Goal: Task Accomplishment & Management: Manage account settings

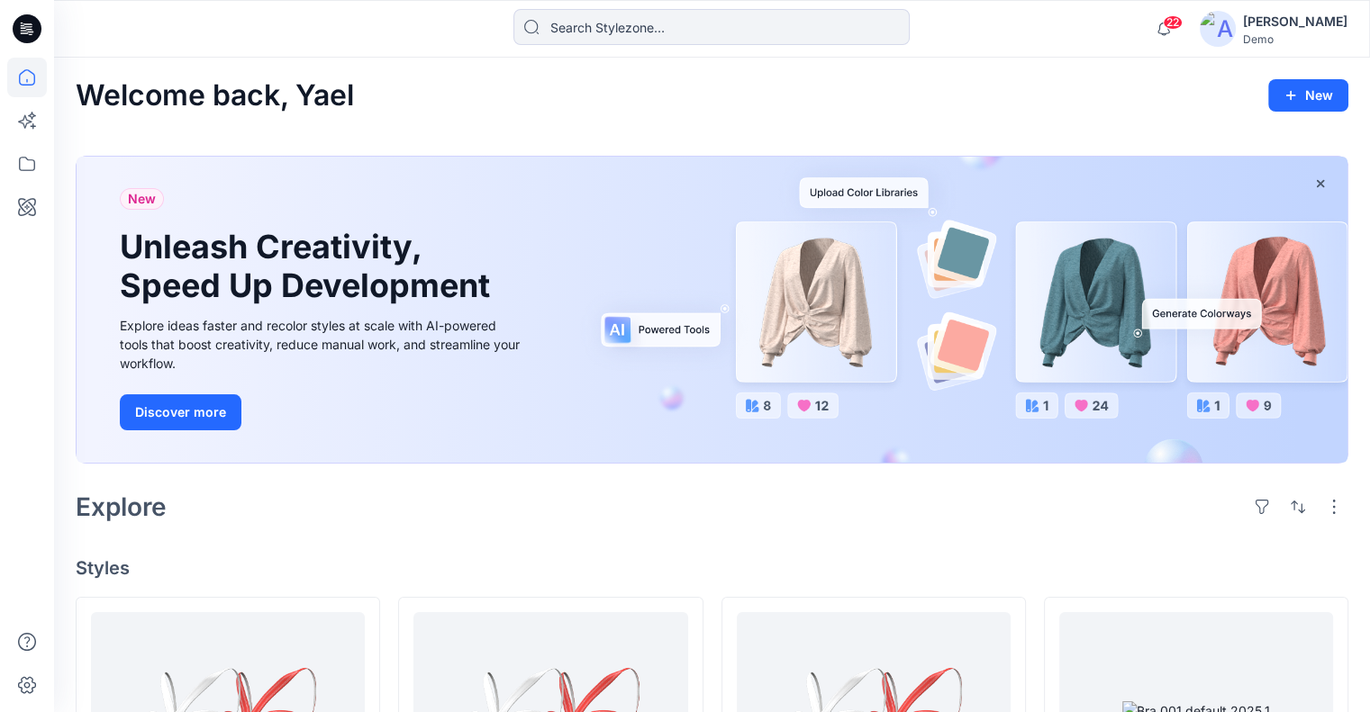
drag, startPoint x: 1294, startPoint y: 84, endPoint x: 1181, endPoint y: 111, distance: 115.8
click at [1295, 84] on button "New" at bounding box center [1308, 95] width 80 height 32
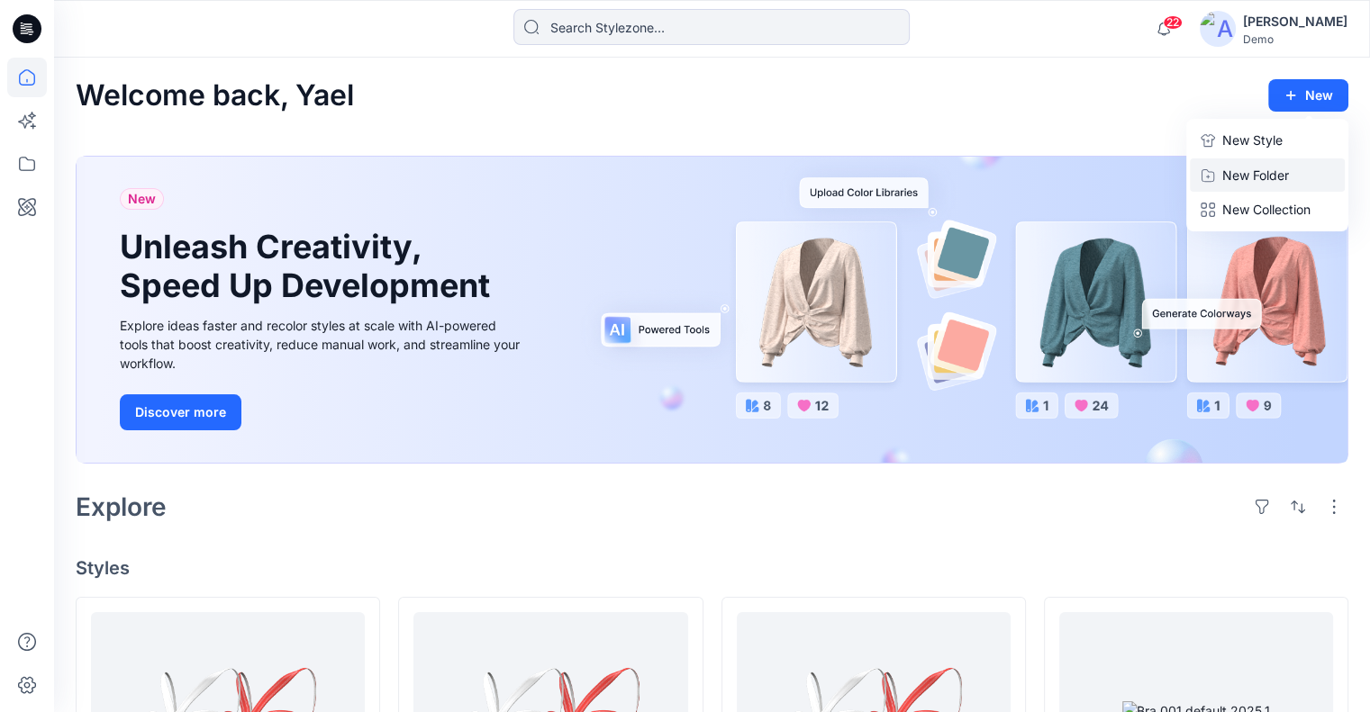
click at [1261, 170] on p "New Folder" at bounding box center [1255, 175] width 67 height 19
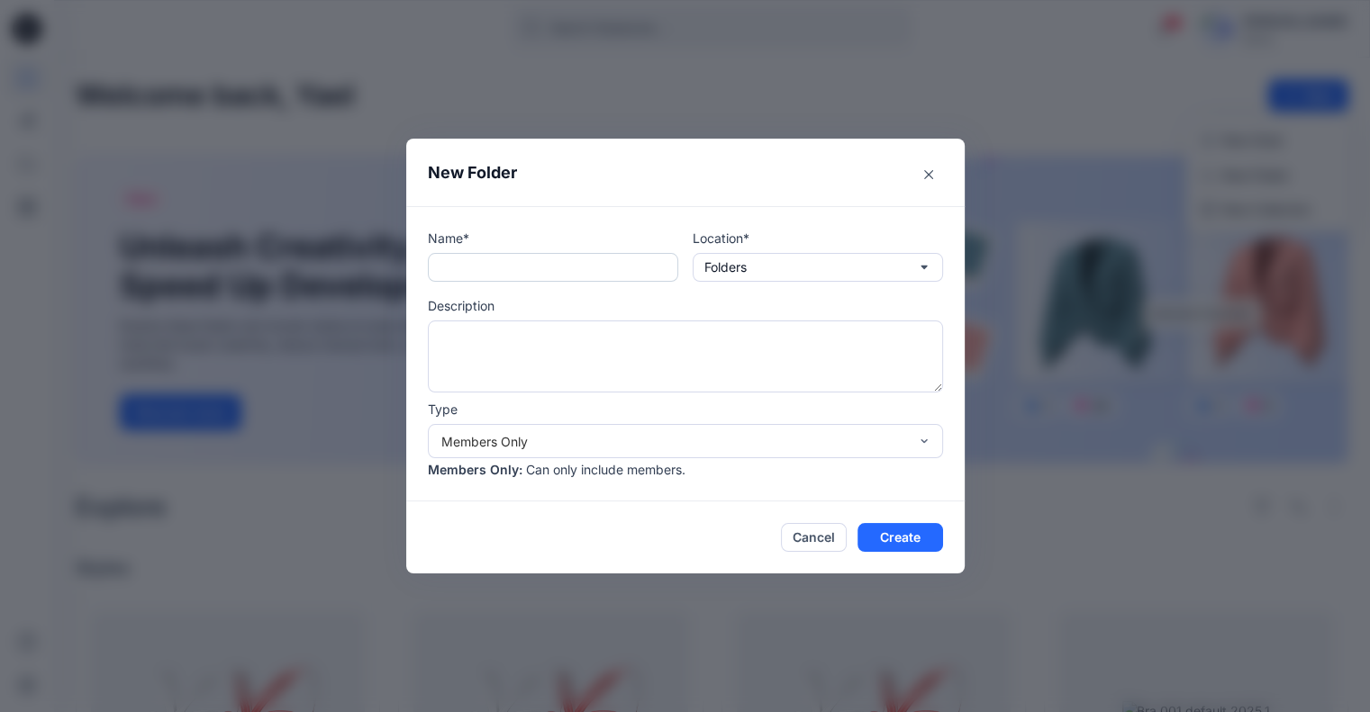
click at [517, 259] on input "text" at bounding box center [553, 267] width 250 height 29
click at [447, 269] on input "28.9" at bounding box center [553, 267] width 250 height 29
type input "members 28.9"
click at [921, 547] on button "Create" at bounding box center [900, 537] width 86 height 29
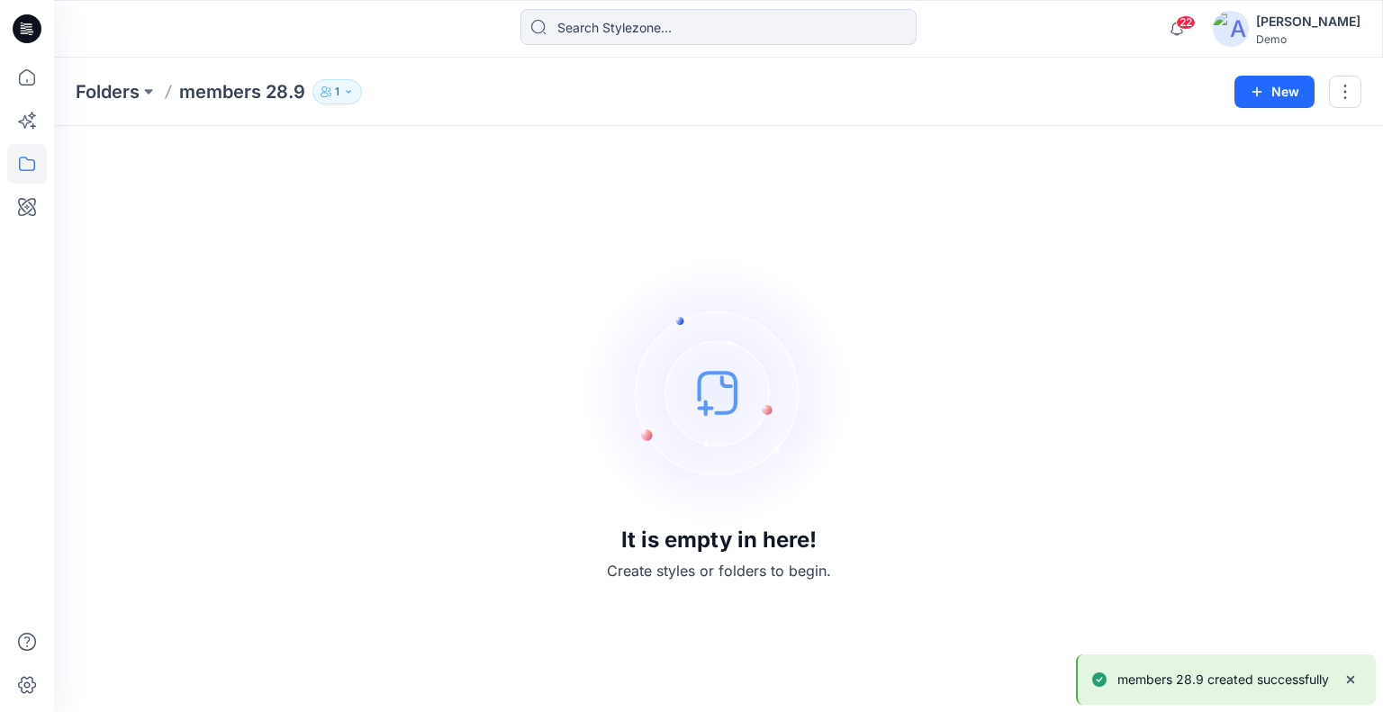
click at [115, 86] on p "Folders" at bounding box center [108, 91] width 64 height 25
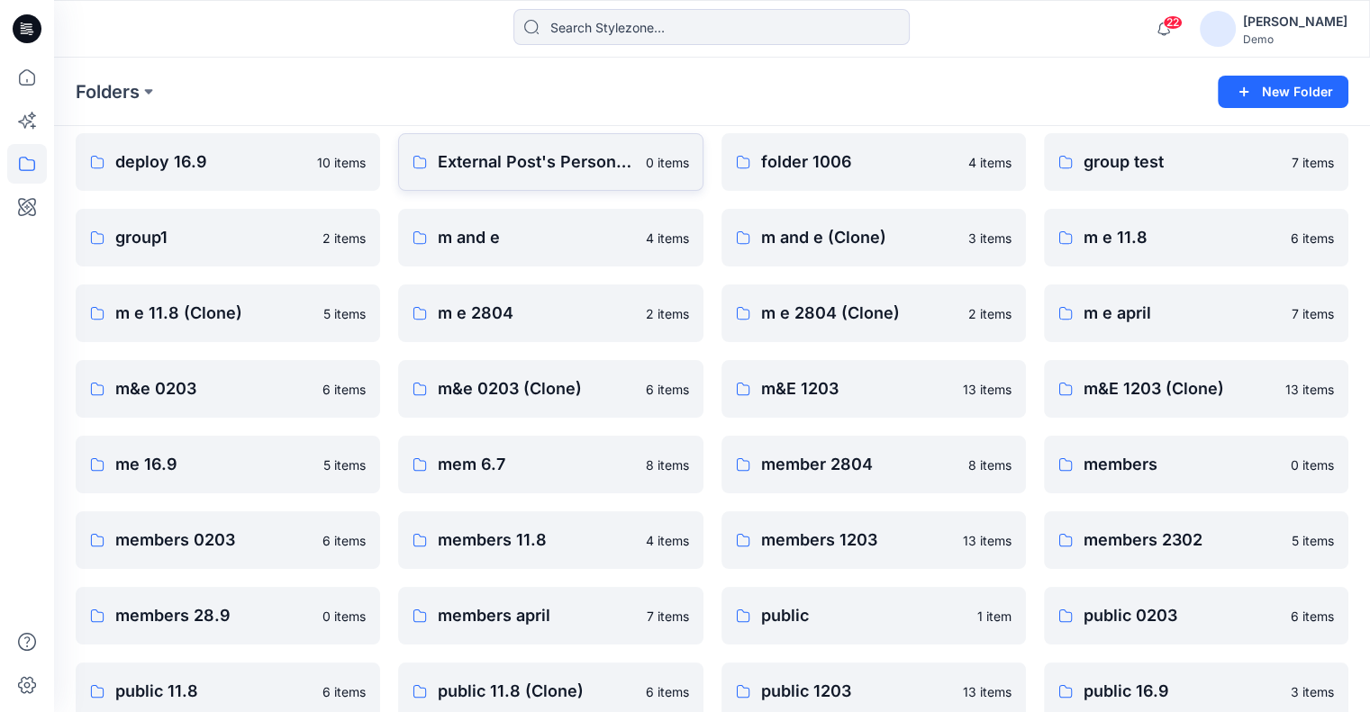
scroll to position [321, 0]
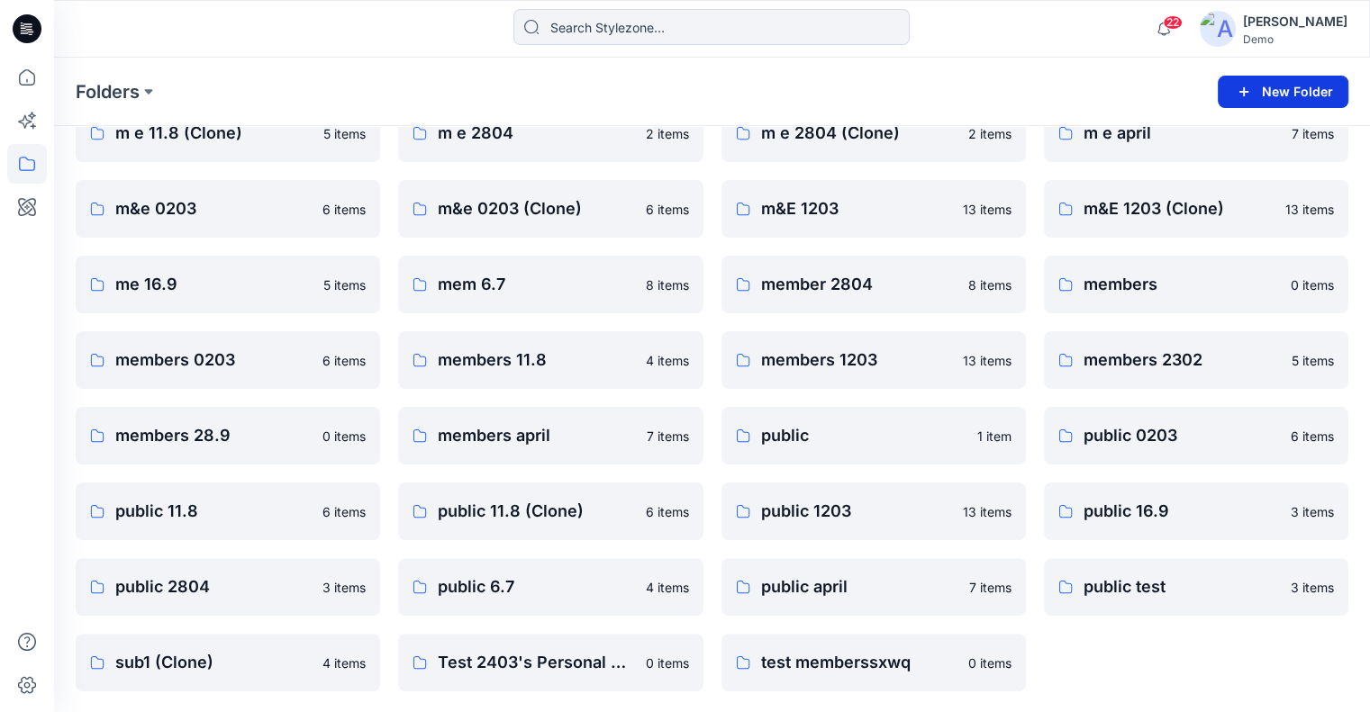
click at [1279, 88] on button "New Folder" at bounding box center [1283, 92] width 131 height 32
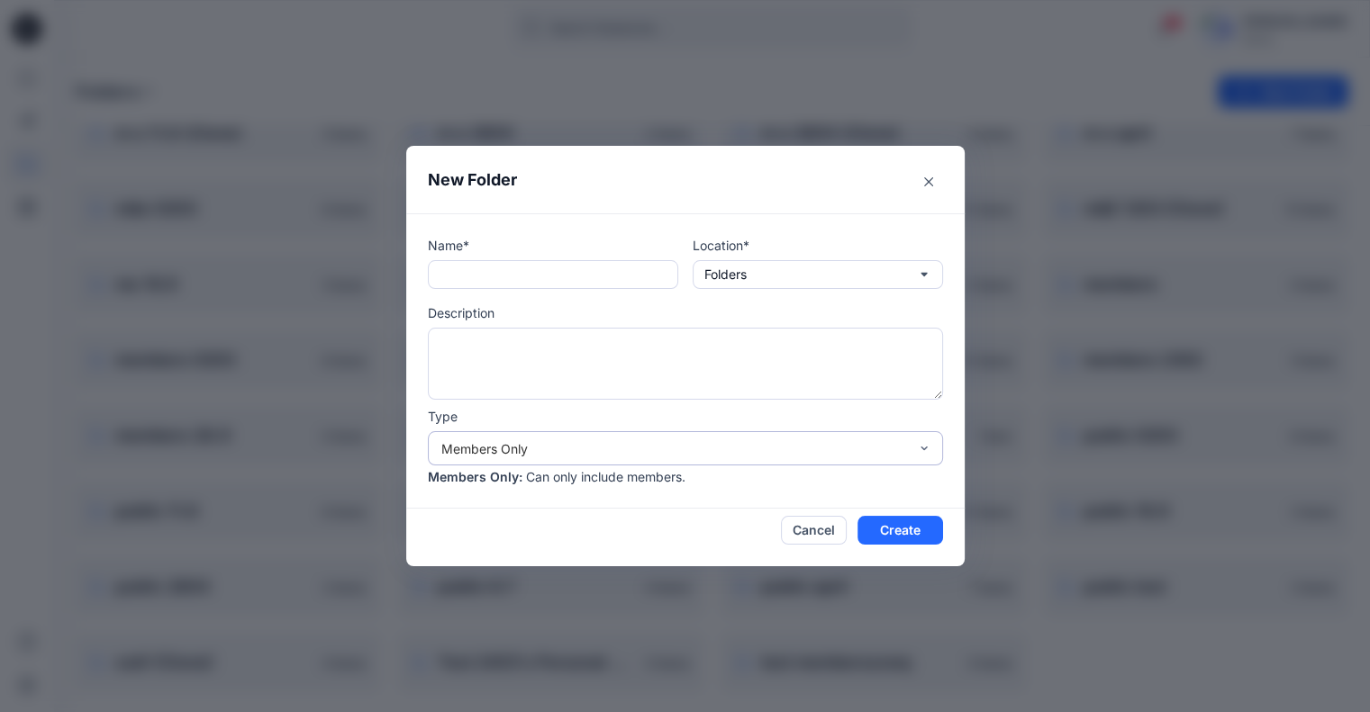
click at [539, 444] on div "Members Only" at bounding box center [674, 448] width 466 height 19
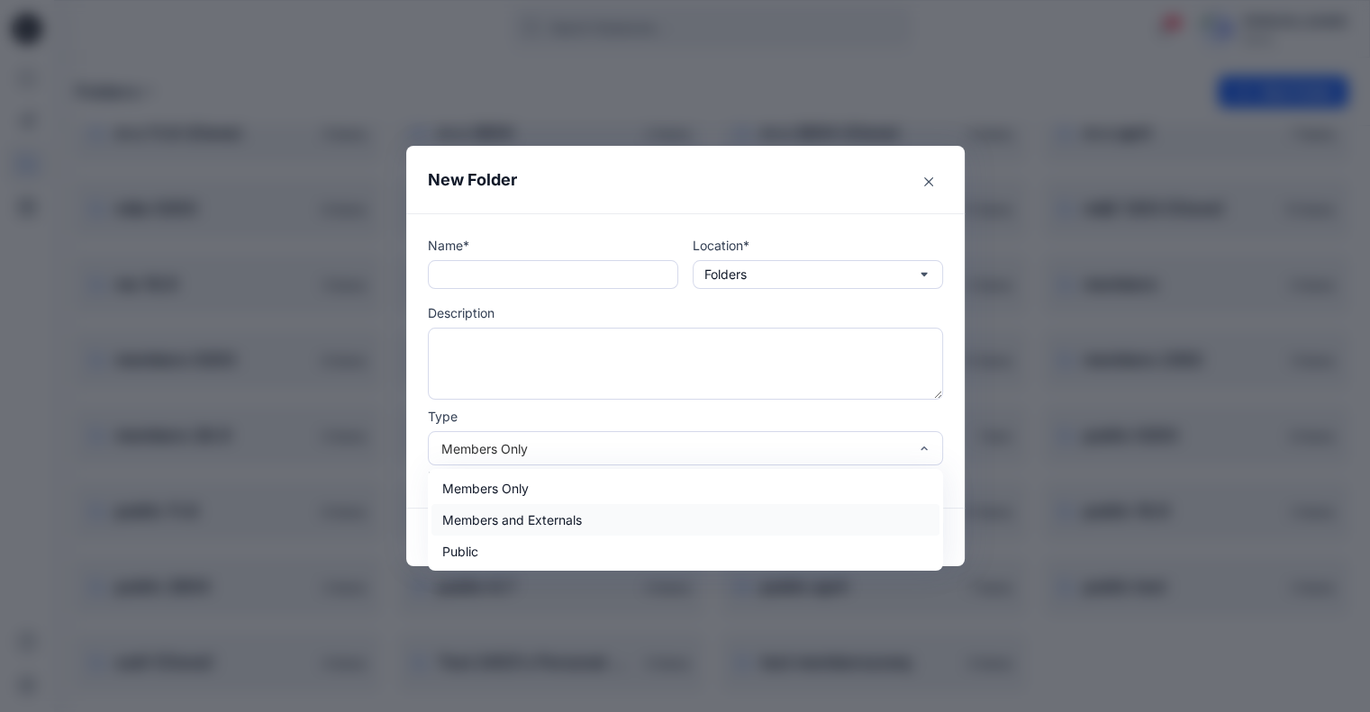
click at [548, 525] on div "Members and Externals" at bounding box center [685, 520] width 508 height 32
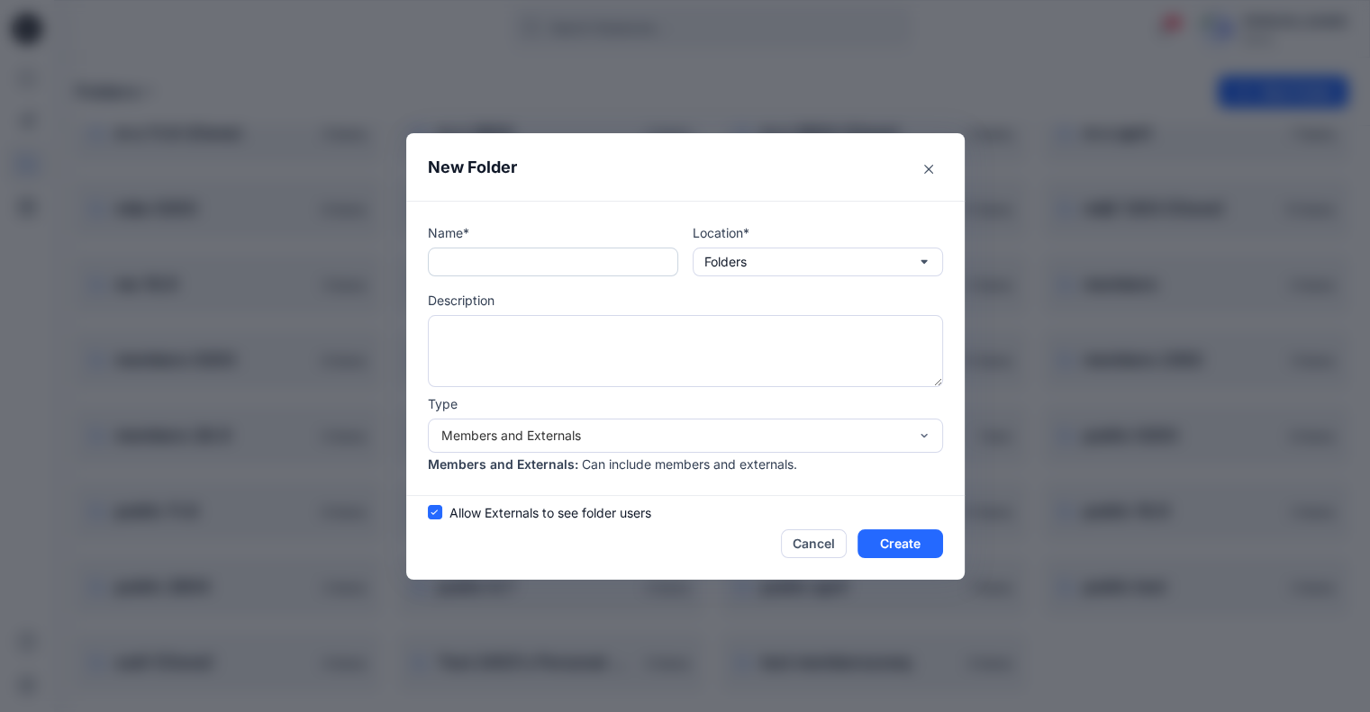
click at [529, 254] on input "text" at bounding box center [553, 262] width 250 height 29
type input "me 28.9"
click at [892, 543] on button "Create" at bounding box center [900, 544] width 86 height 29
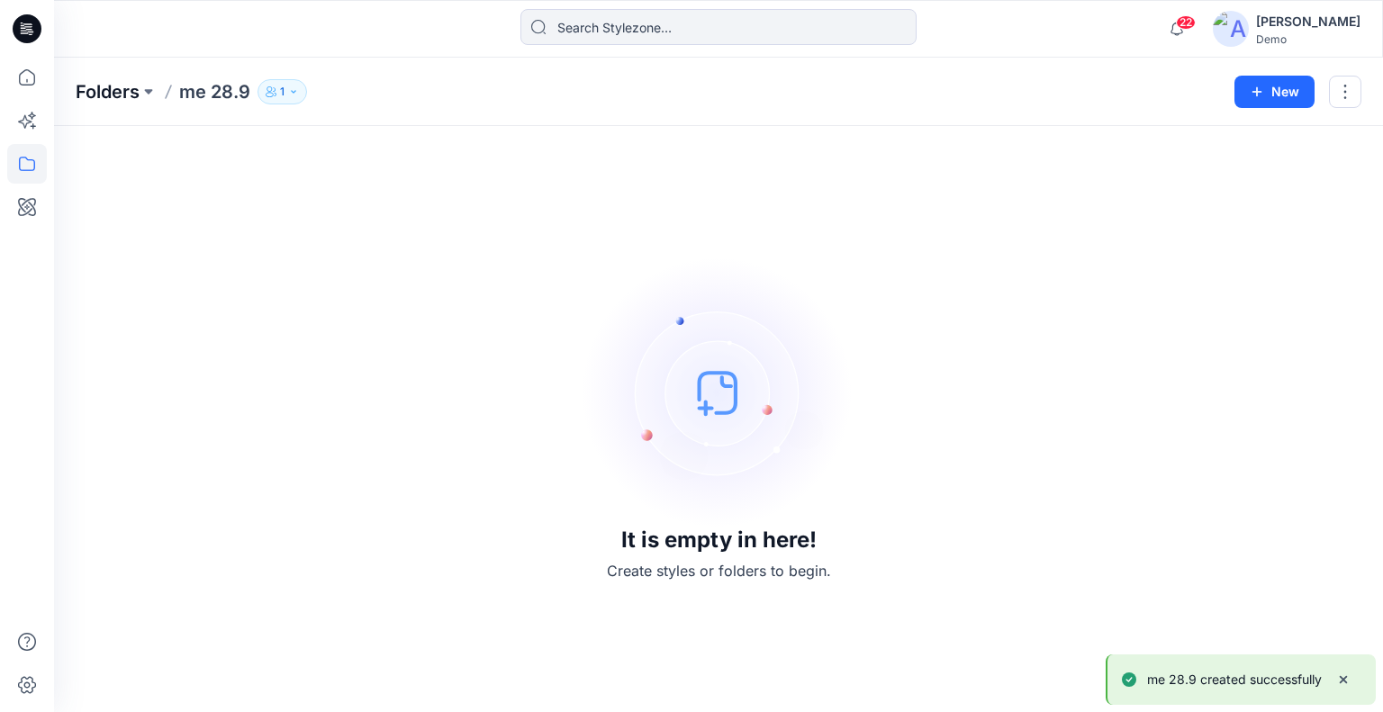
click at [97, 85] on p "Folders" at bounding box center [108, 91] width 64 height 25
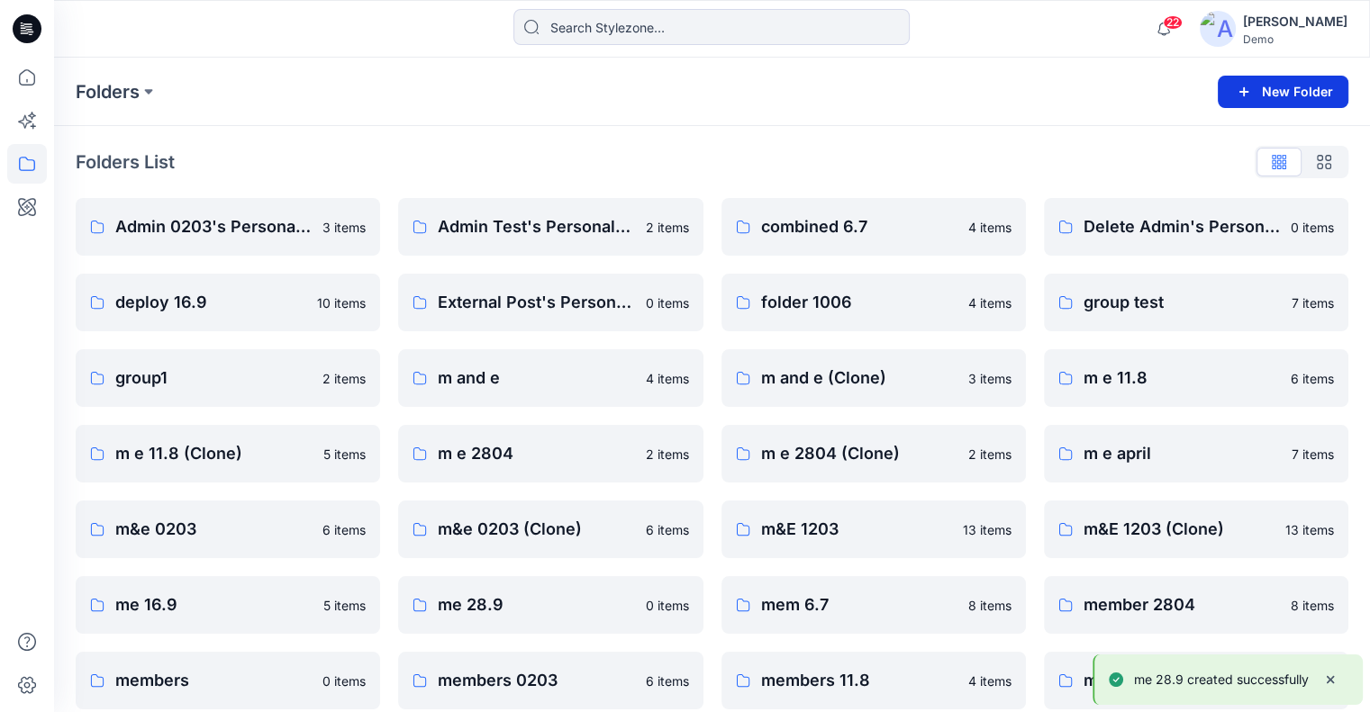
click at [1275, 77] on button "New Folder" at bounding box center [1283, 92] width 131 height 32
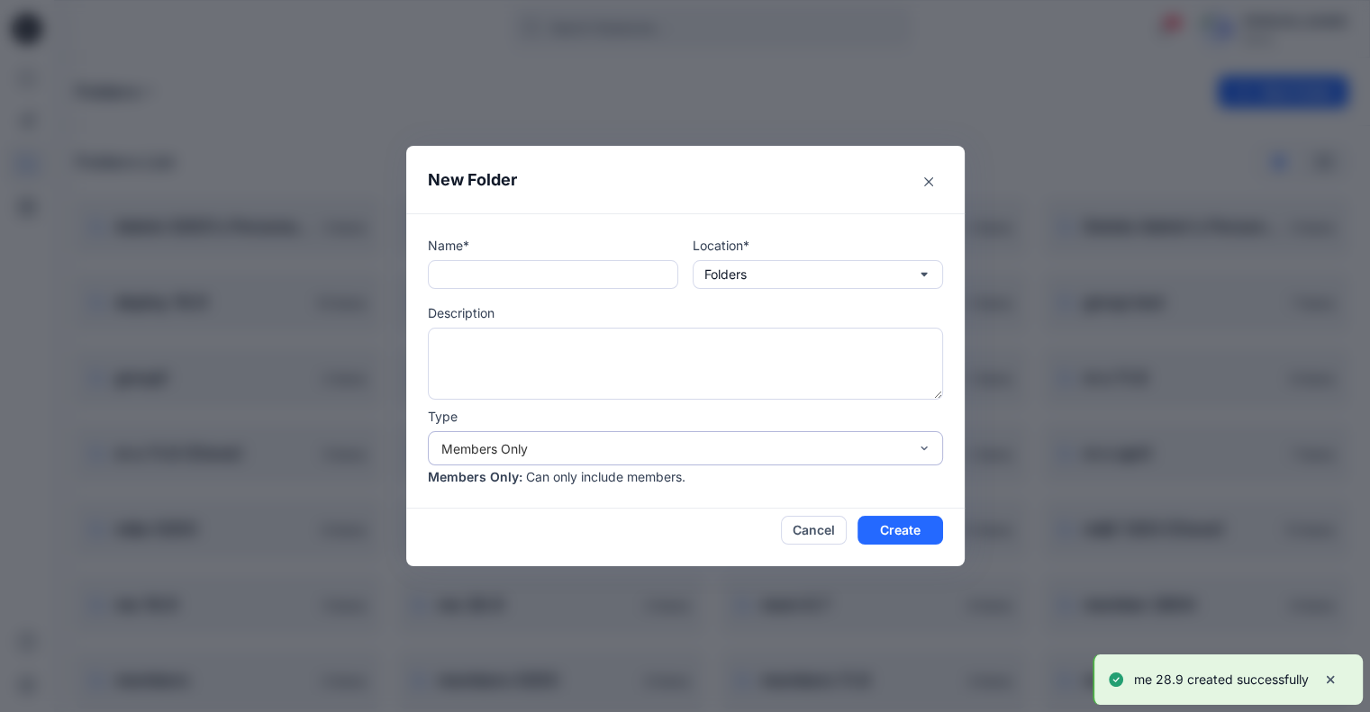
click at [484, 464] on div "Members Only" at bounding box center [685, 448] width 515 height 34
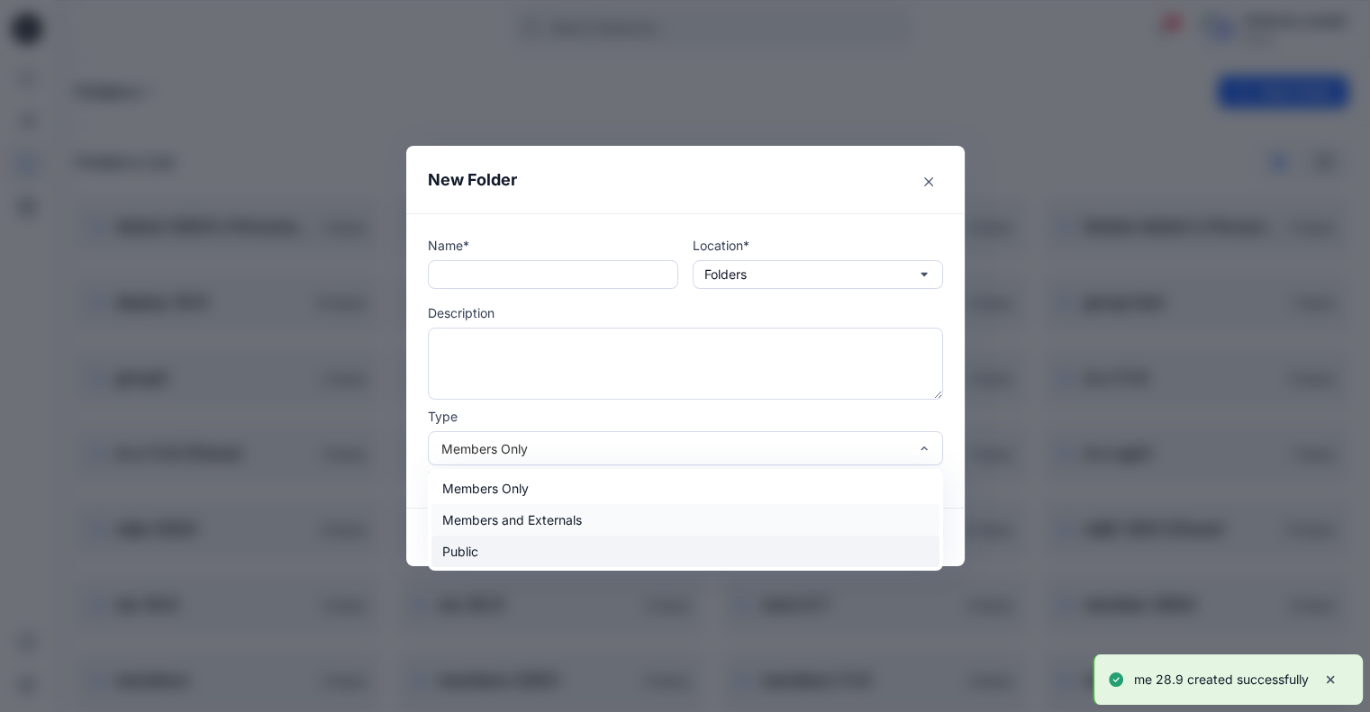
click at [489, 546] on div "Public" at bounding box center [685, 552] width 508 height 32
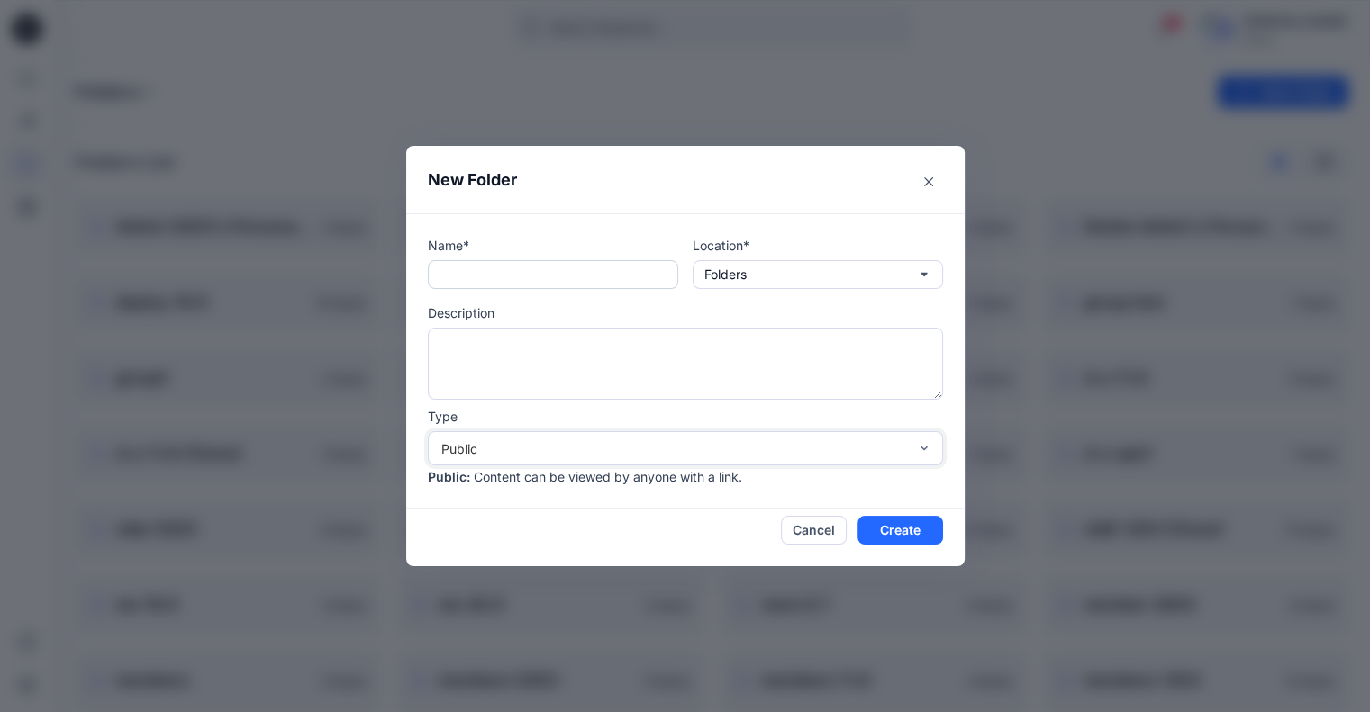
click at [547, 274] on input "text" at bounding box center [553, 274] width 250 height 29
type input "public 28.9"
click at [901, 532] on button "Create" at bounding box center [900, 530] width 86 height 29
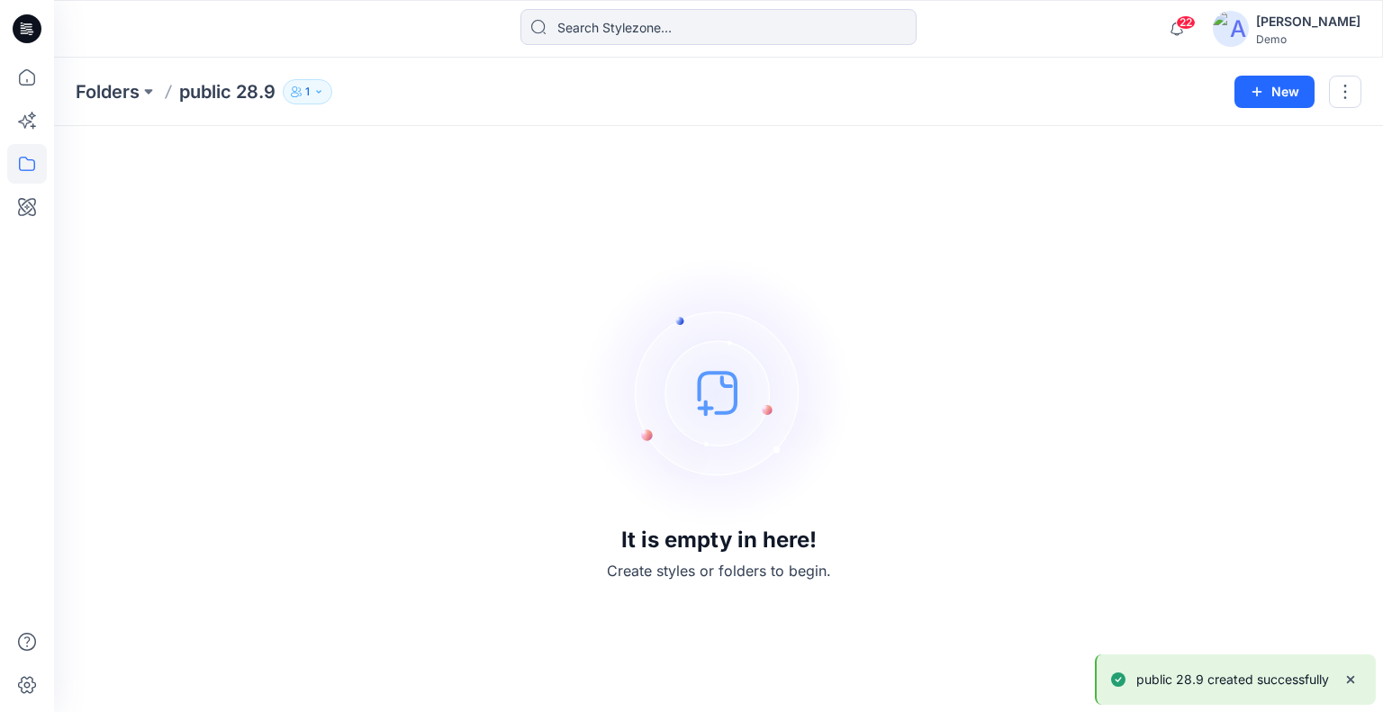
click at [309, 89] on p "1" at bounding box center [307, 92] width 5 height 20
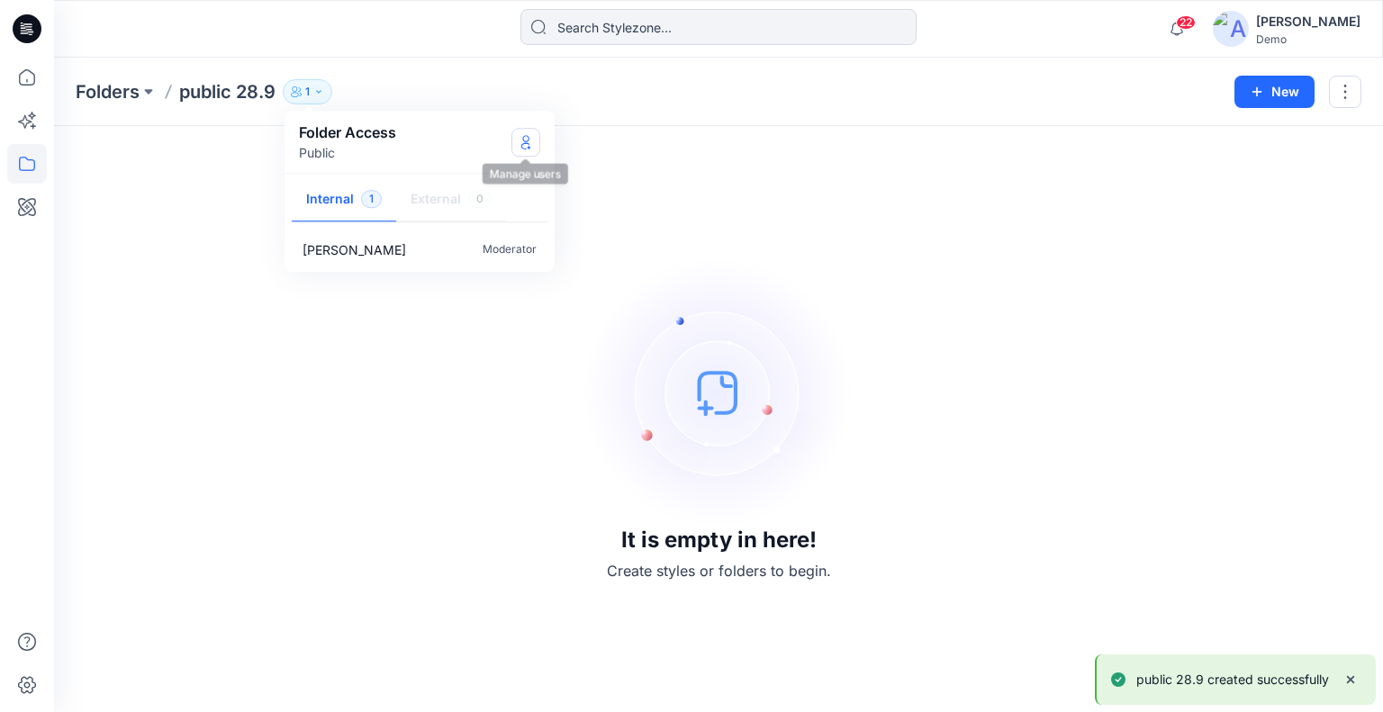
click at [530, 150] on button "Manage Users" at bounding box center [526, 142] width 29 height 29
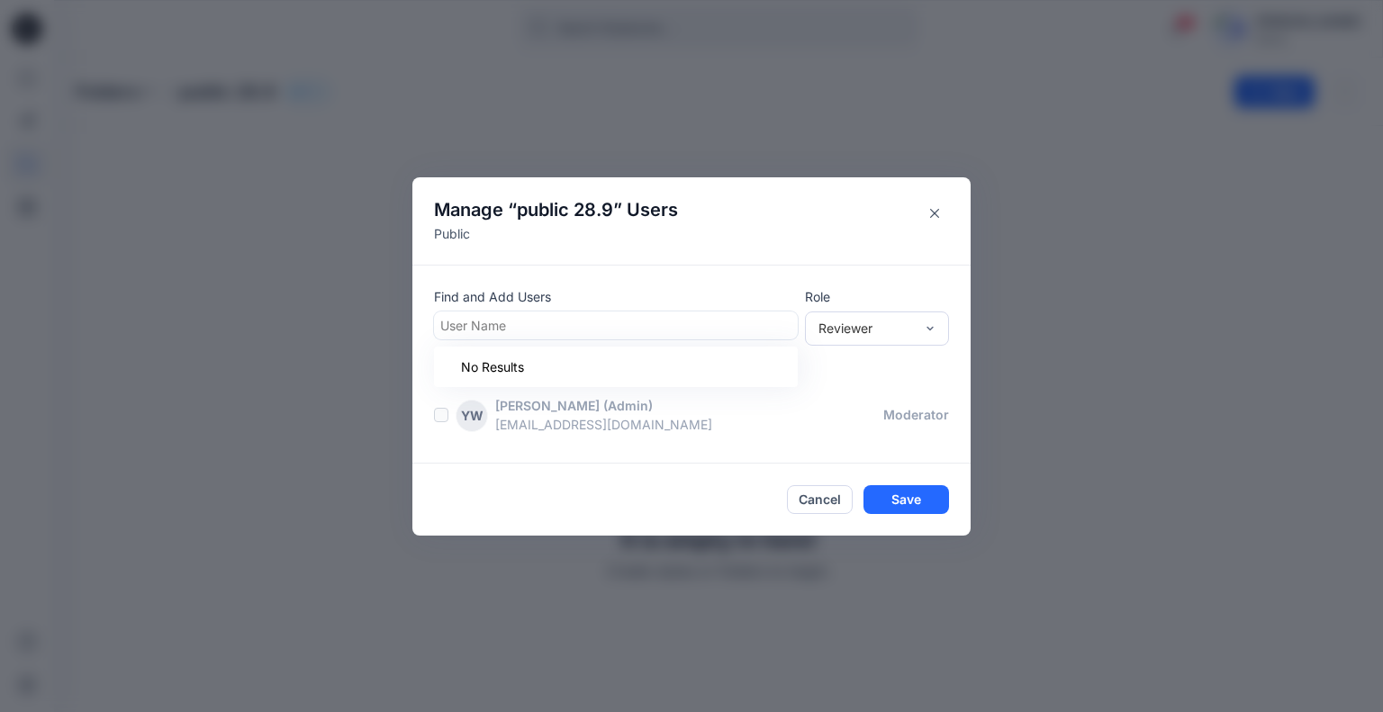
click at [510, 329] on div at bounding box center [615, 325] width 351 height 23
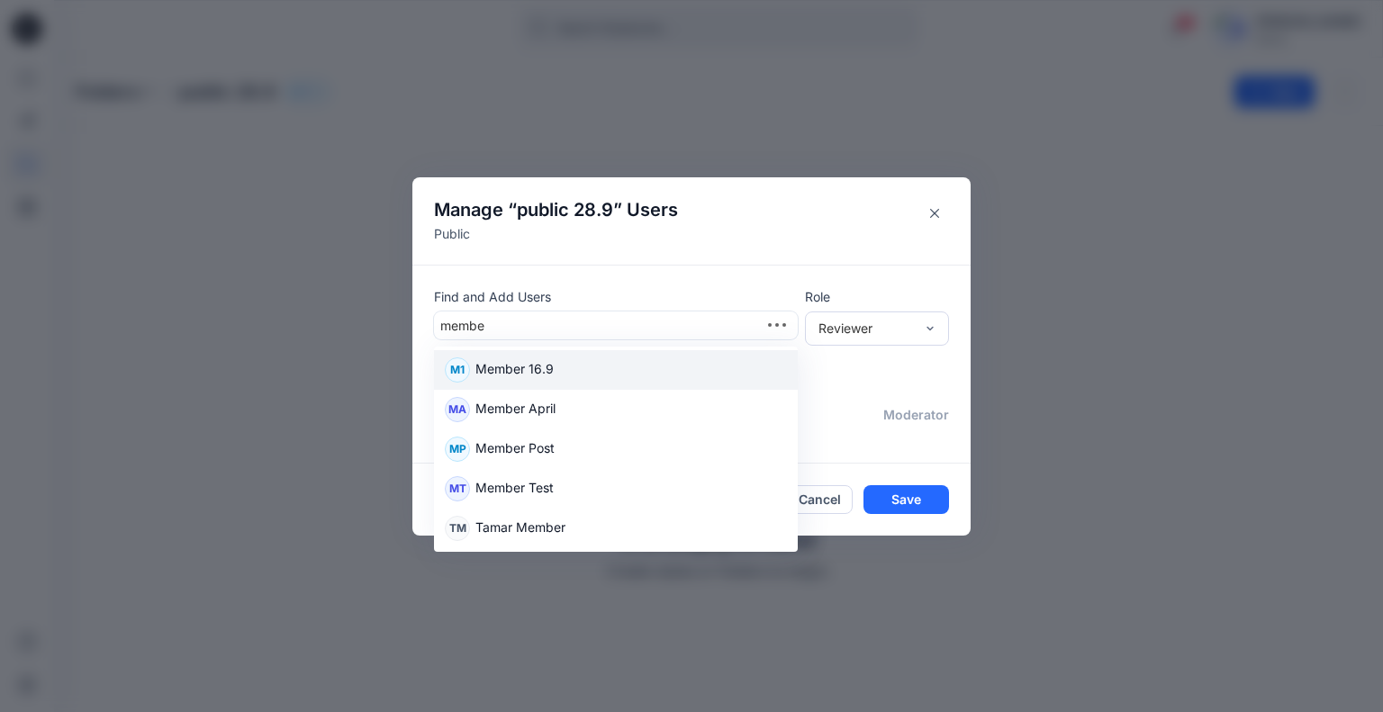
type input "member"
click at [555, 371] on div "M1 Member 16.9" at bounding box center [616, 370] width 342 height 25
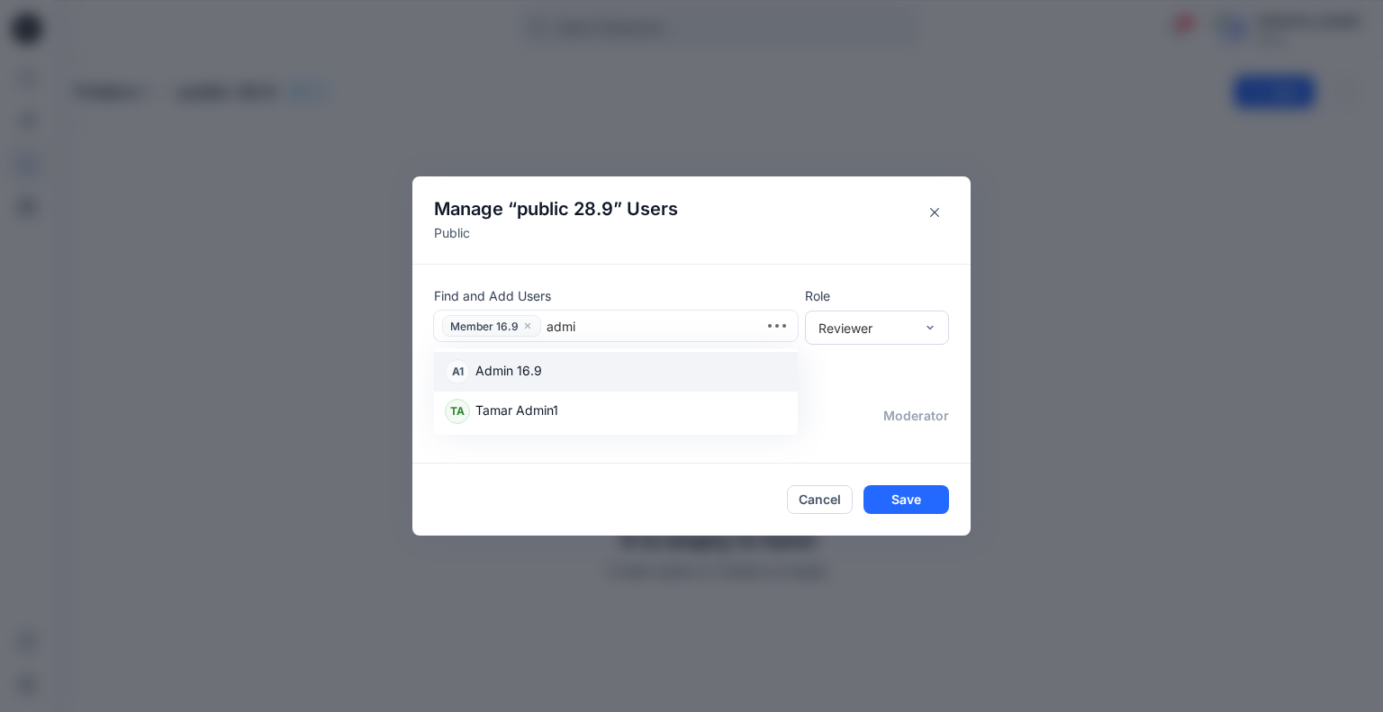
type input "admin"
click at [645, 380] on div "A1 Admin 16.9" at bounding box center [616, 371] width 342 height 25
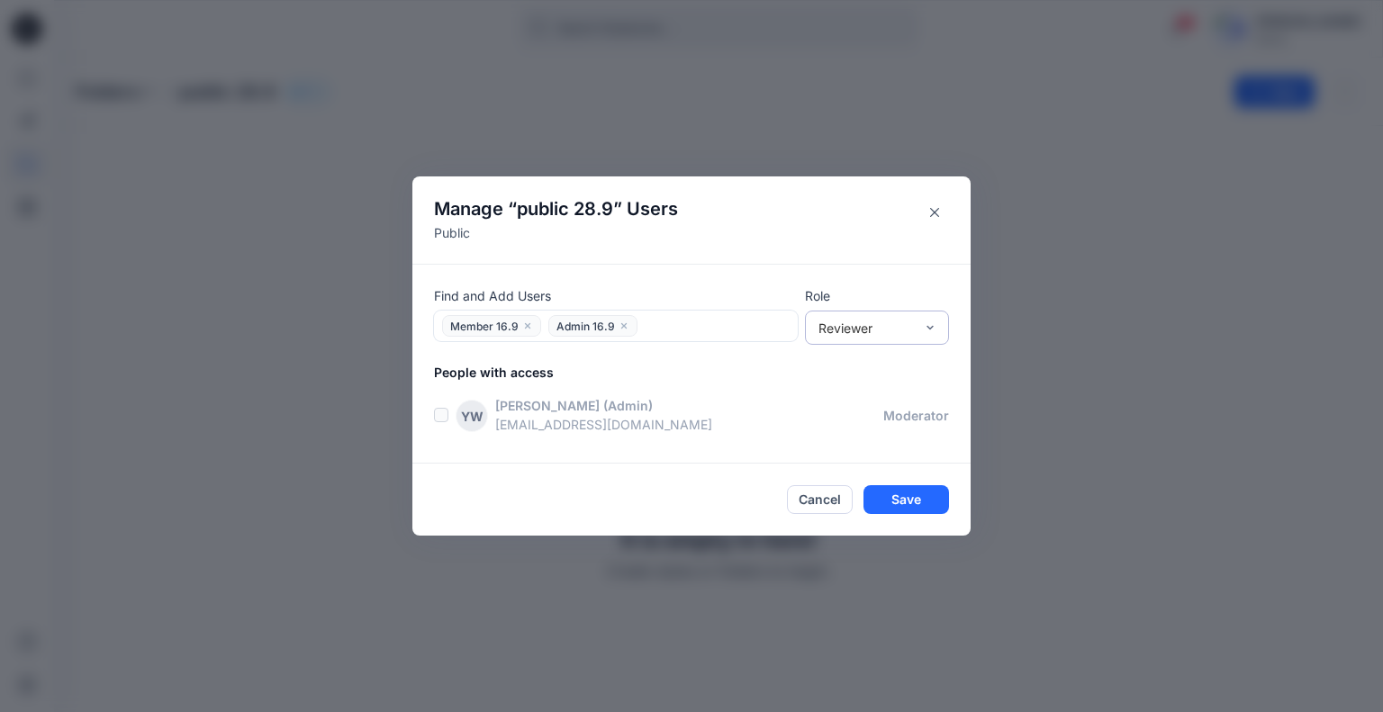
click at [823, 327] on div "Reviewer" at bounding box center [866, 328] width 95 height 19
click at [819, 431] on div "Moderator" at bounding box center [877, 426] width 137 height 32
click at [901, 498] on button "Save" at bounding box center [907, 499] width 86 height 29
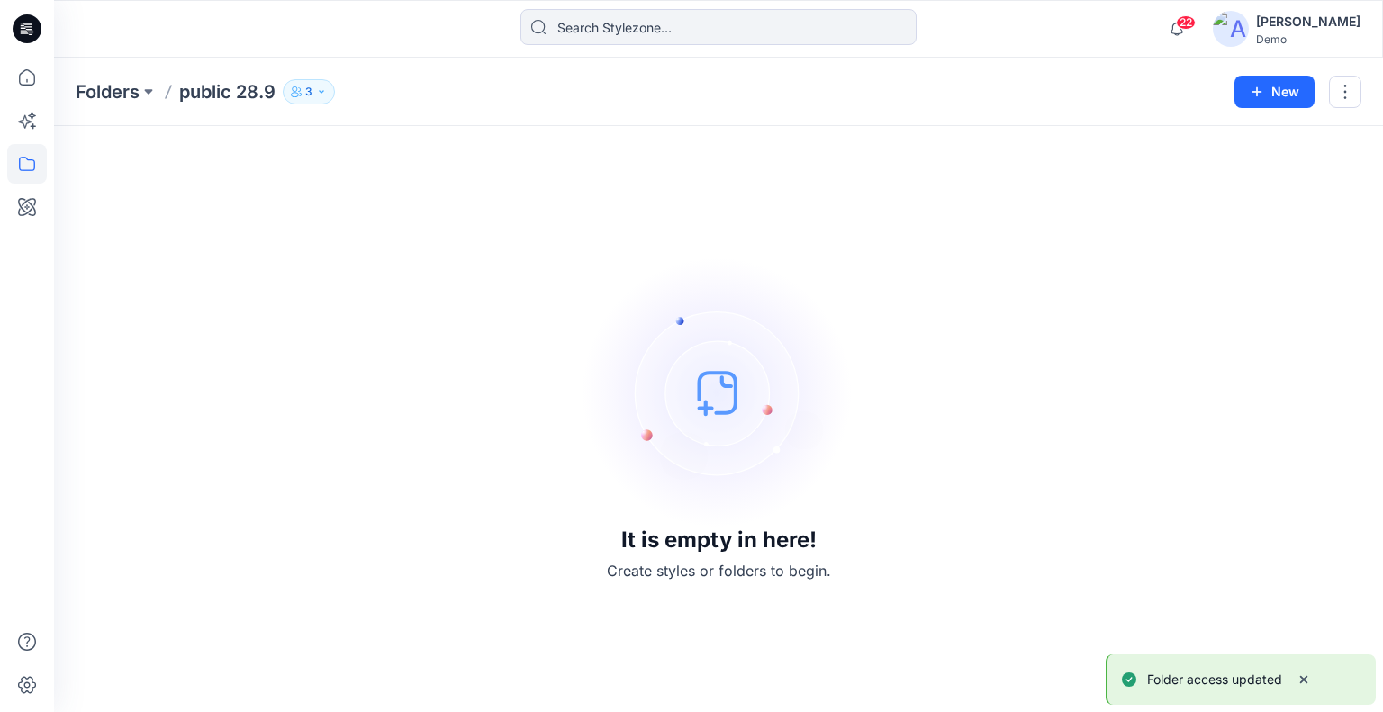
drag, startPoint x: 316, startPoint y: 90, endPoint x: 412, endPoint y: 123, distance: 102.0
click at [317, 90] on button "3" at bounding box center [309, 91] width 52 height 25
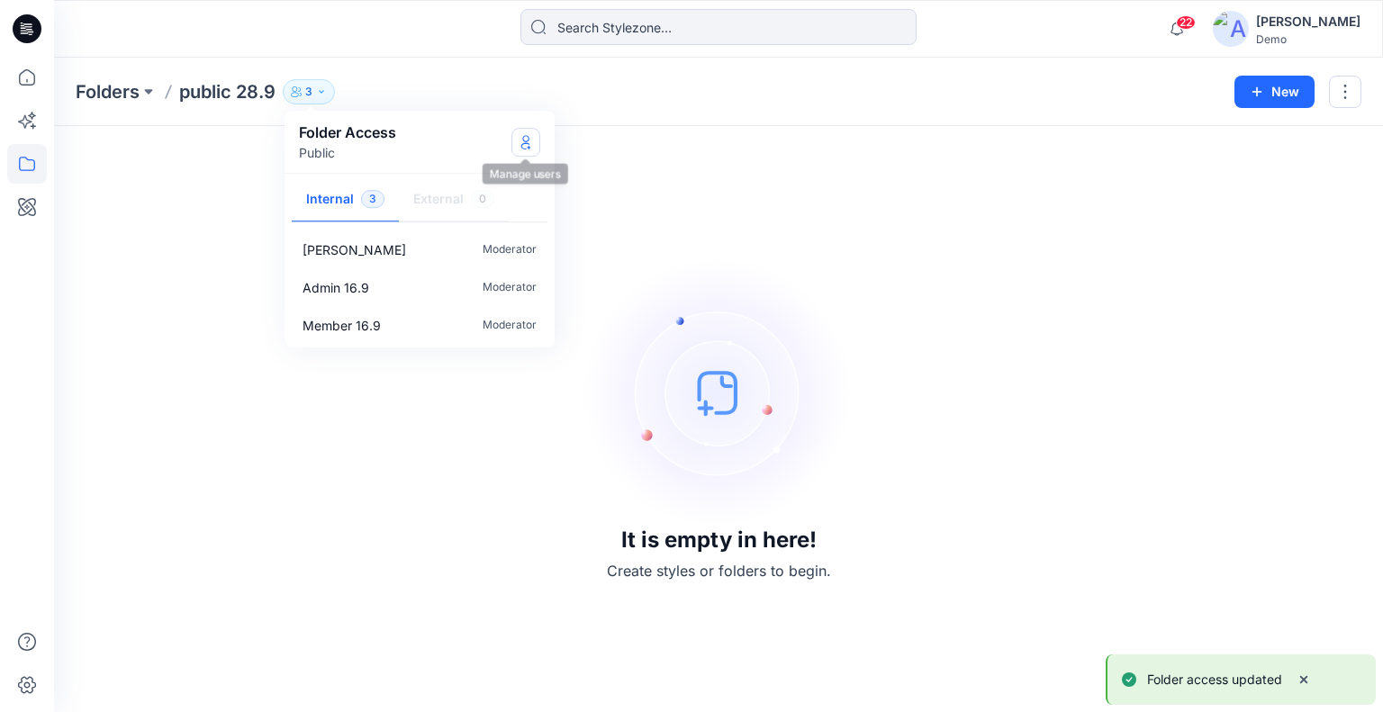
click at [530, 145] on icon "Manage Users" at bounding box center [526, 142] width 14 height 14
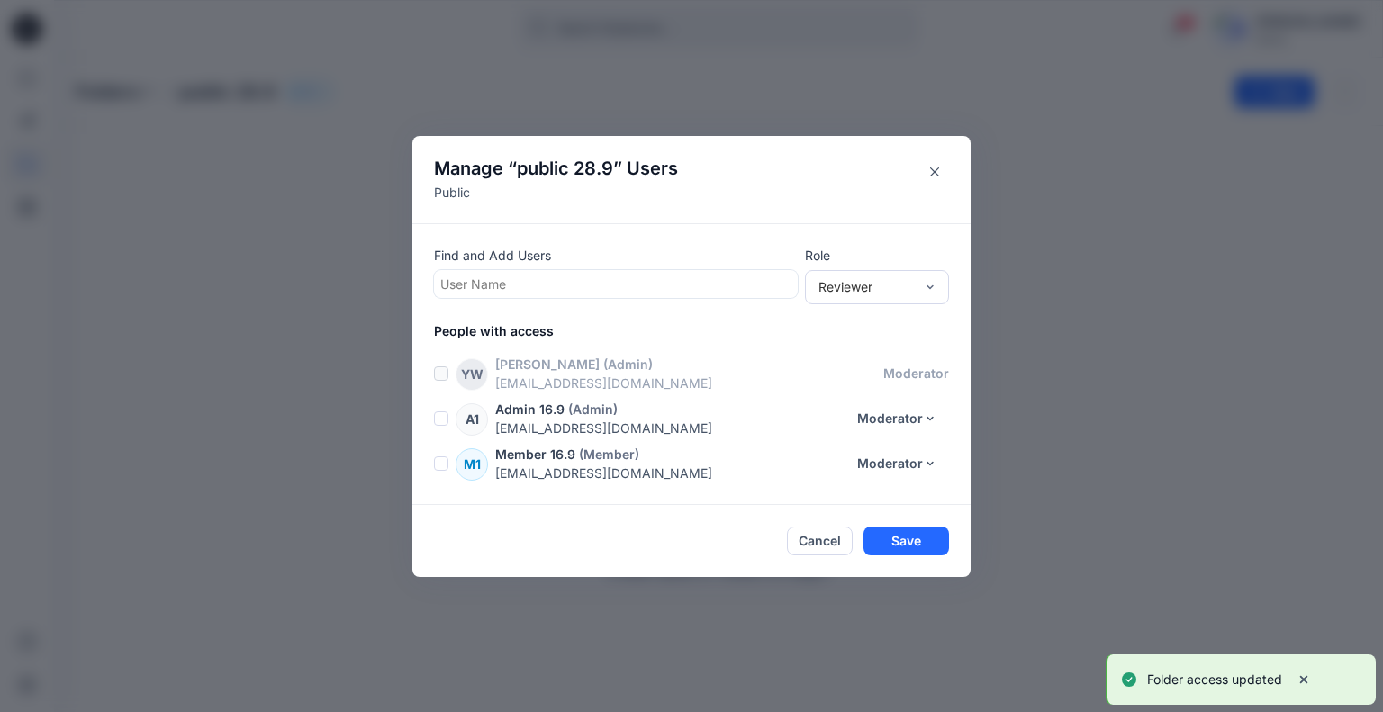
click at [584, 283] on div at bounding box center [615, 284] width 351 height 23
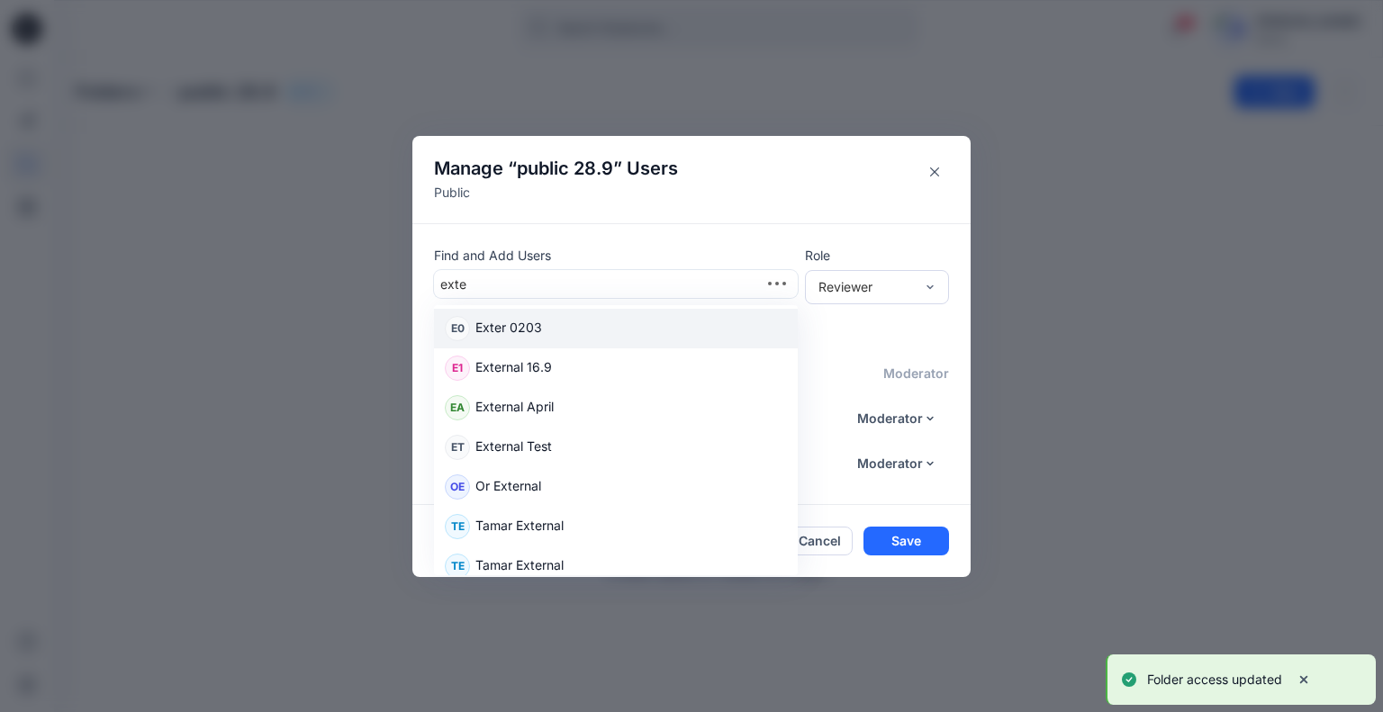
type input "exter"
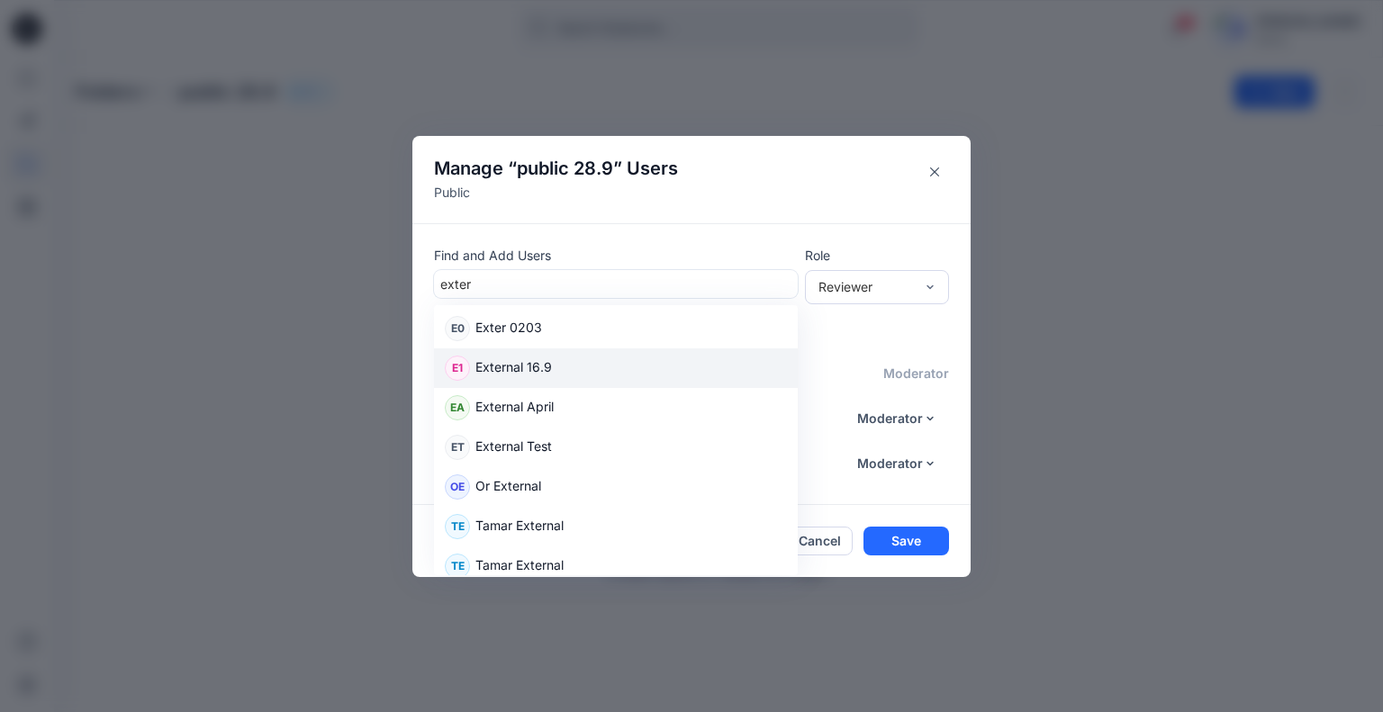
click at [605, 363] on div "E1 External 16.9" at bounding box center [616, 368] width 342 height 25
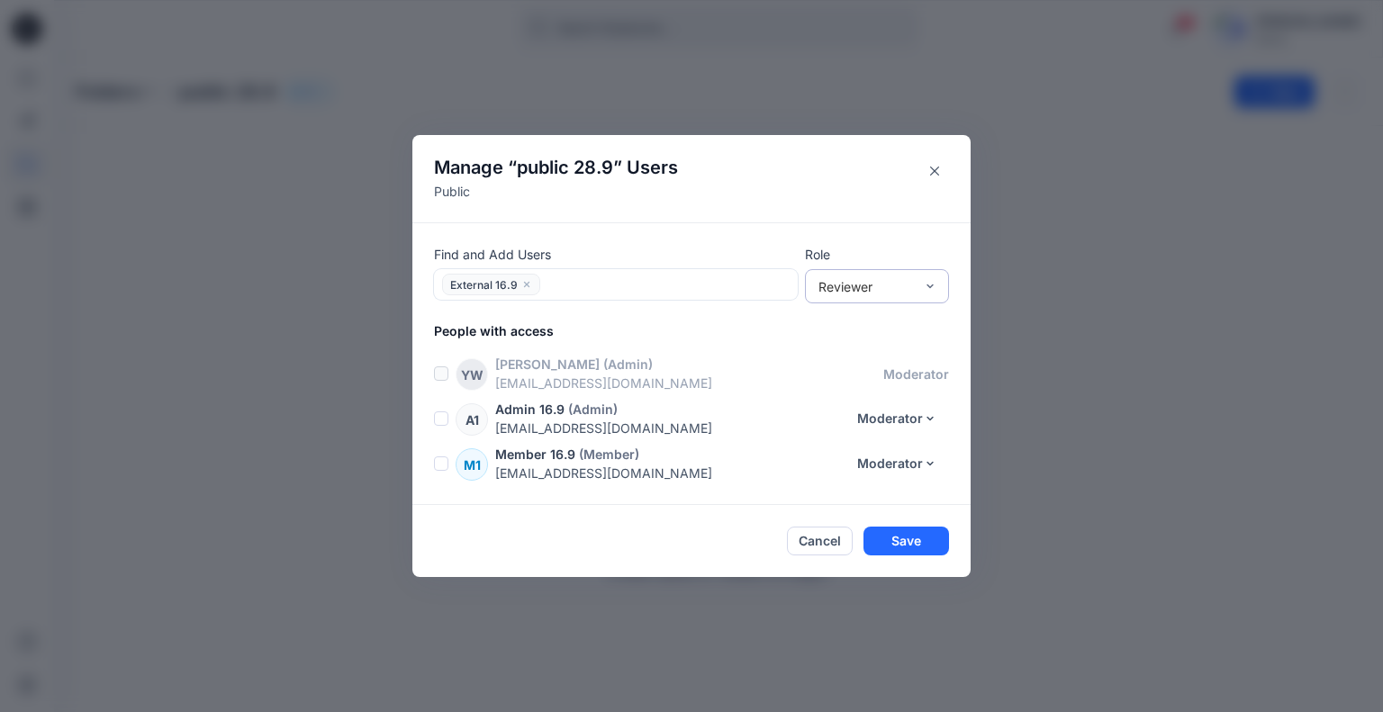
click at [835, 291] on div "Reviewer" at bounding box center [866, 286] width 95 height 19
click at [850, 359] on div "Contributor" at bounding box center [877, 353] width 137 height 32
click at [921, 545] on button "Save" at bounding box center [907, 541] width 86 height 29
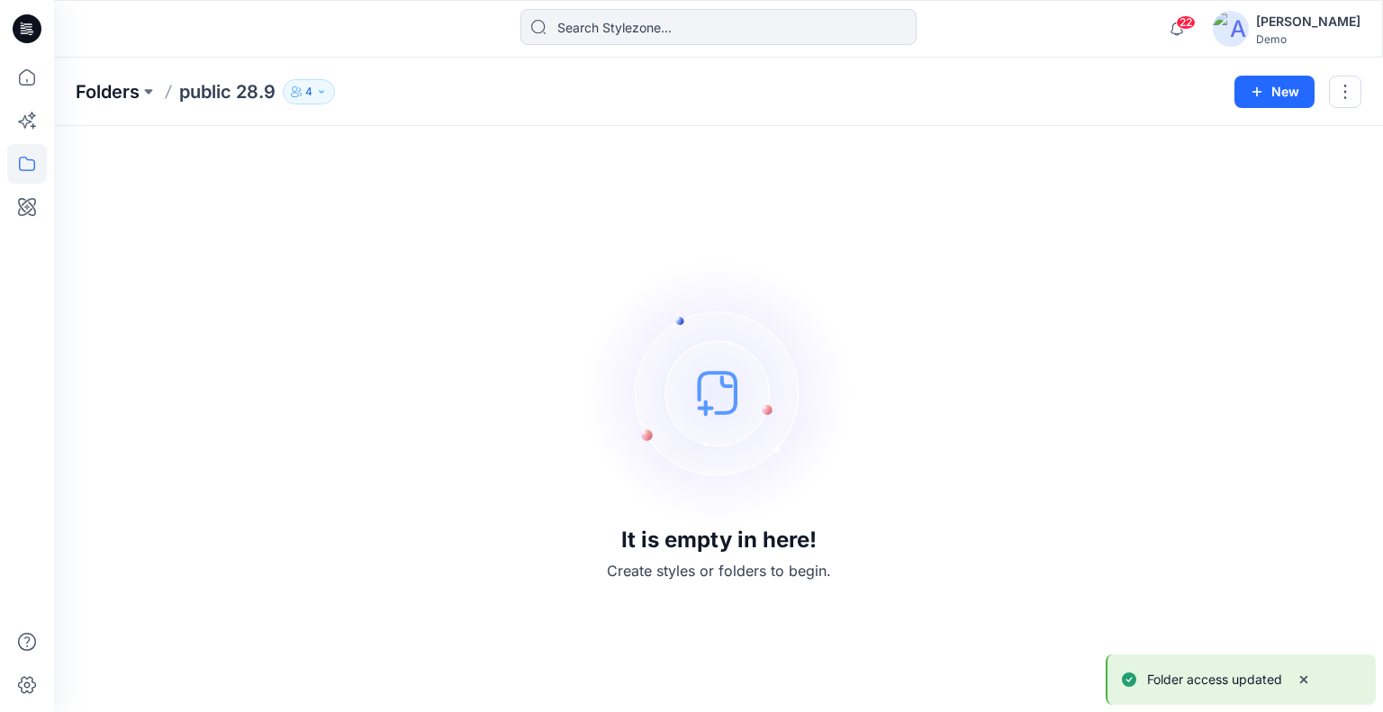
click at [104, 86] on p "Folders" at bounding box center [108, 91] width 64 height 25
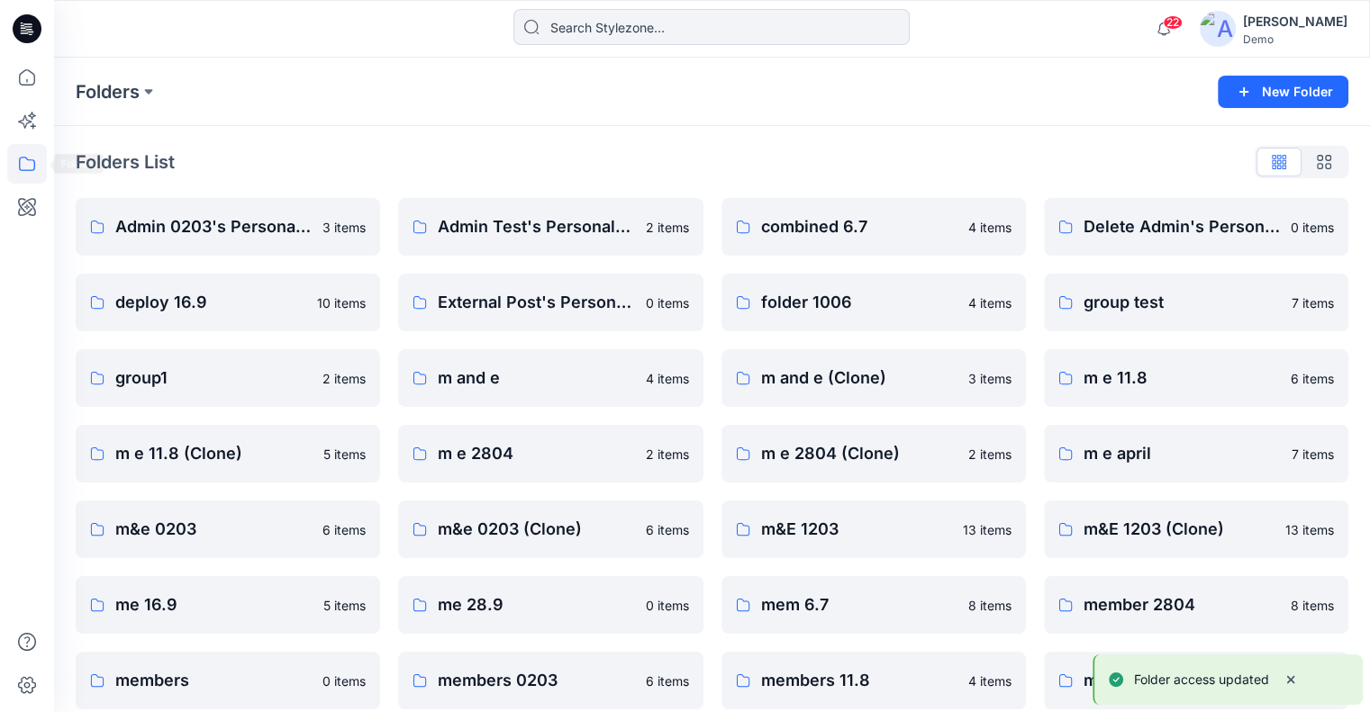
click at [23, 170] on icon at bounding box center [27, 164] width 40 height 40
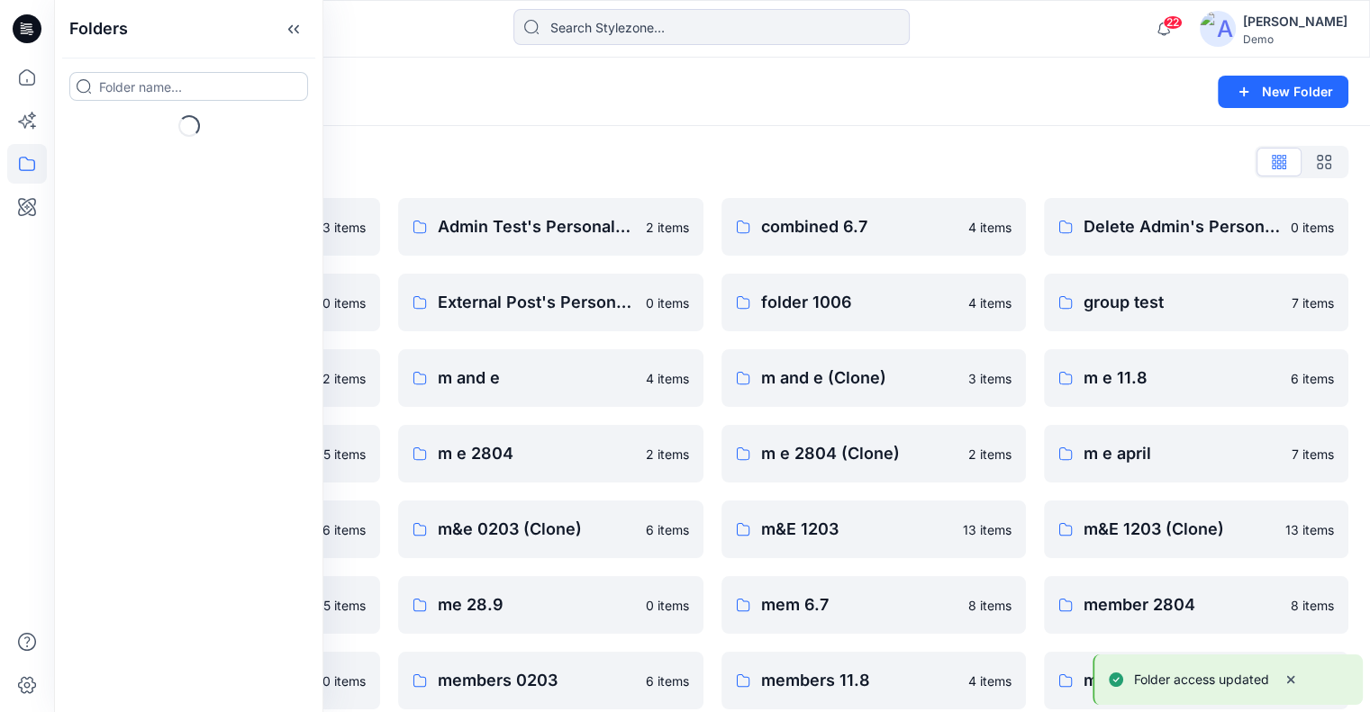
click at [200, 77] on input at bounding box center [188, 86] width 239 height 29
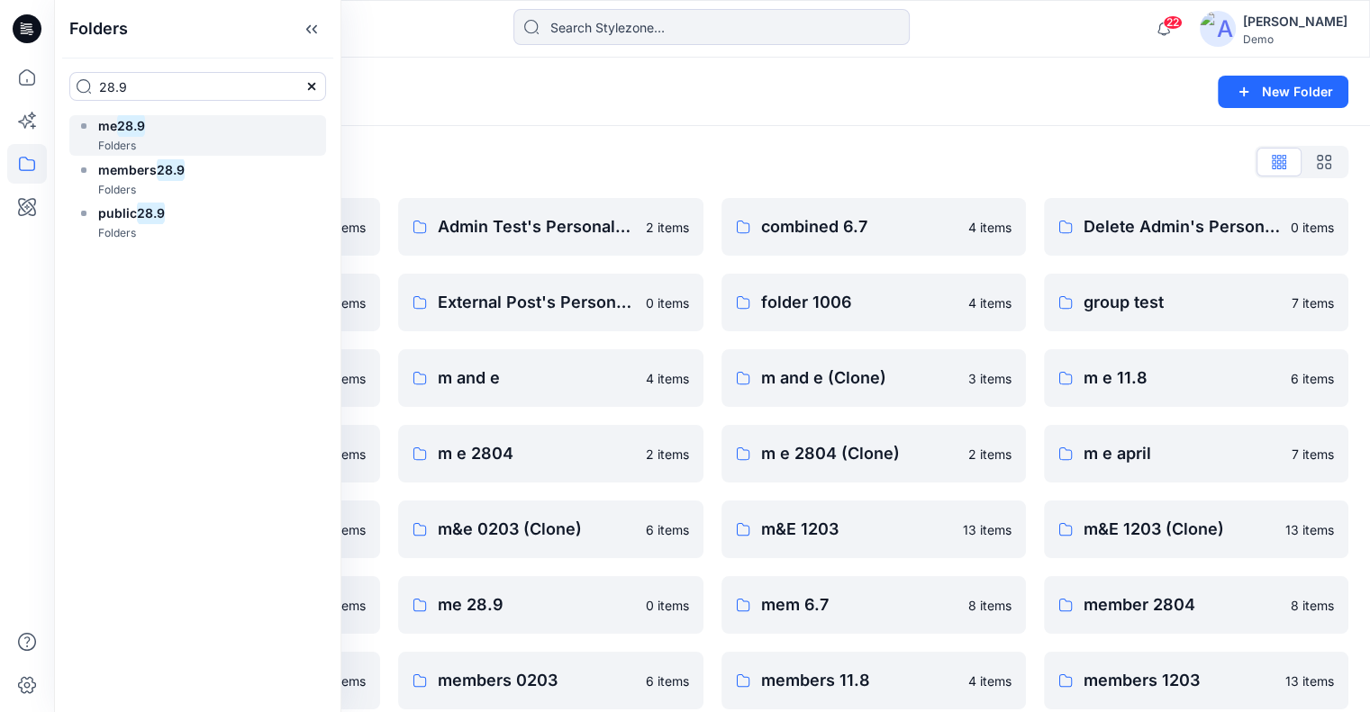
type input "28.9"
drag, startPoint x: 199, startPoint y: 137, endPoint x: 205, endPoint y: 125, distance: 13.3
click at [199, 136] on div "me 28.9 Folders" at bounding box center [197, 135] width 257 height 41
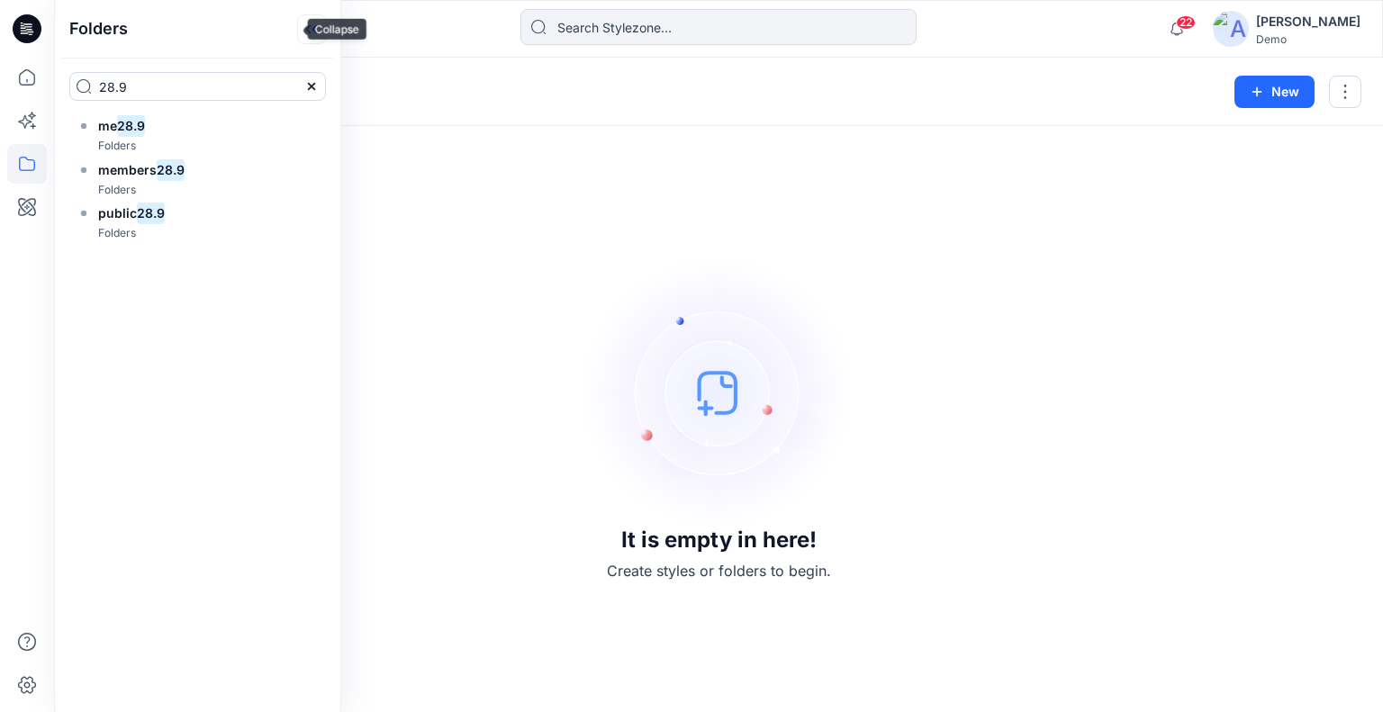
click at [297, 33] on icon at bounding box center [311, 29] width 29 height 30
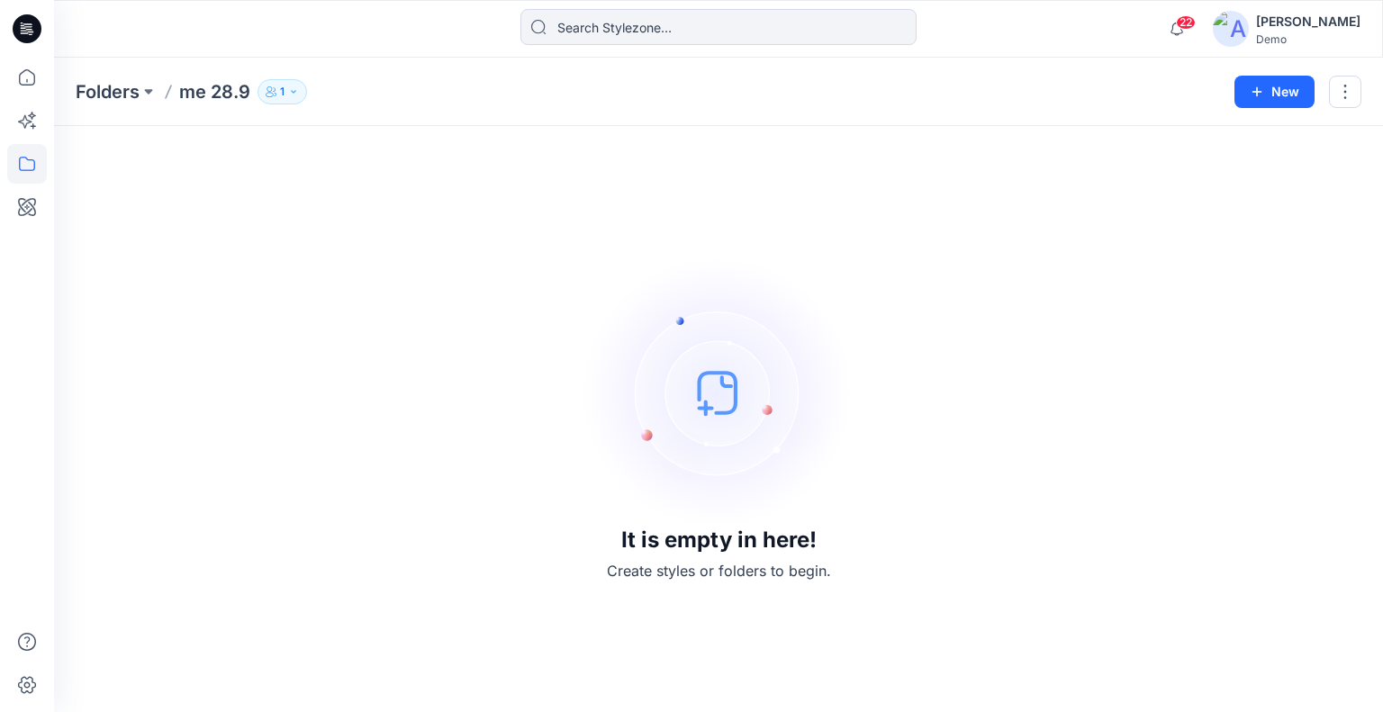
click at [284, 99] on p "1" at bounding box center [282, 92] width 5 height 20
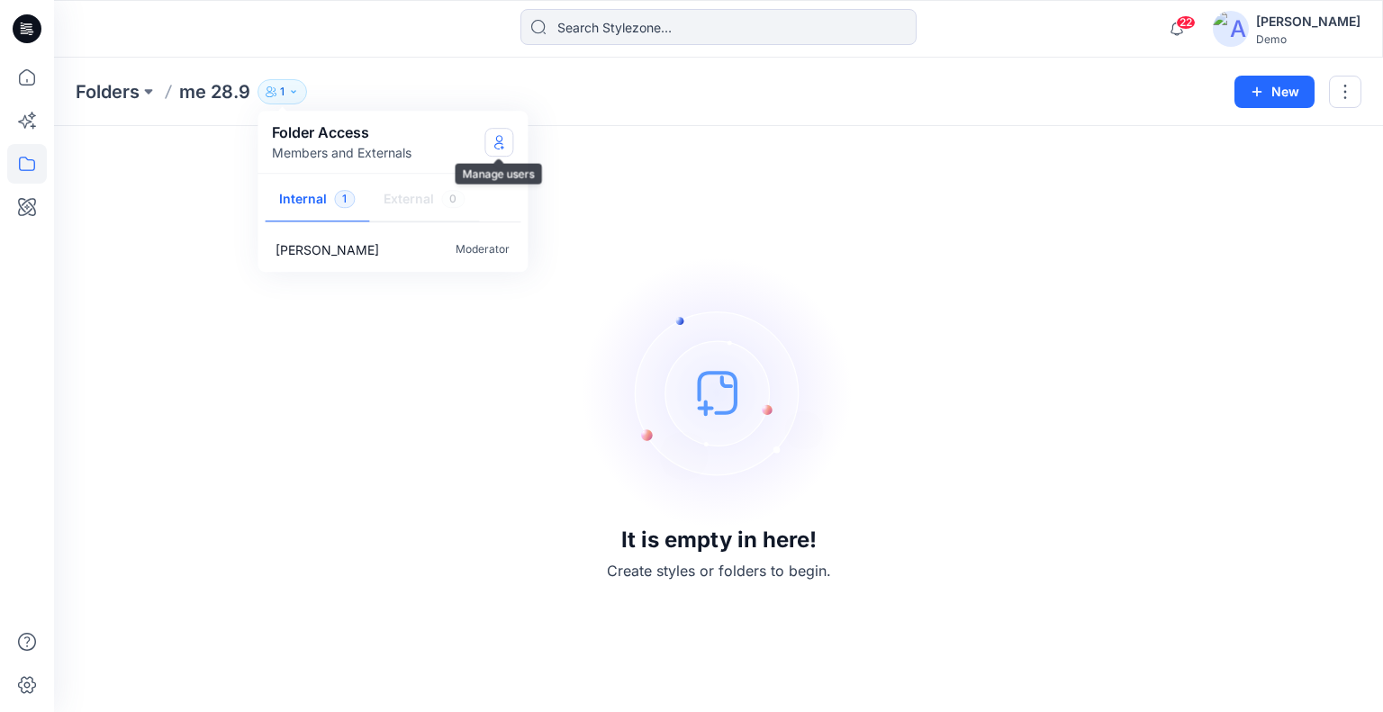
click at [493, 147] on icon "Manage Users" at bounding box center [499, 142] width 14 height 14
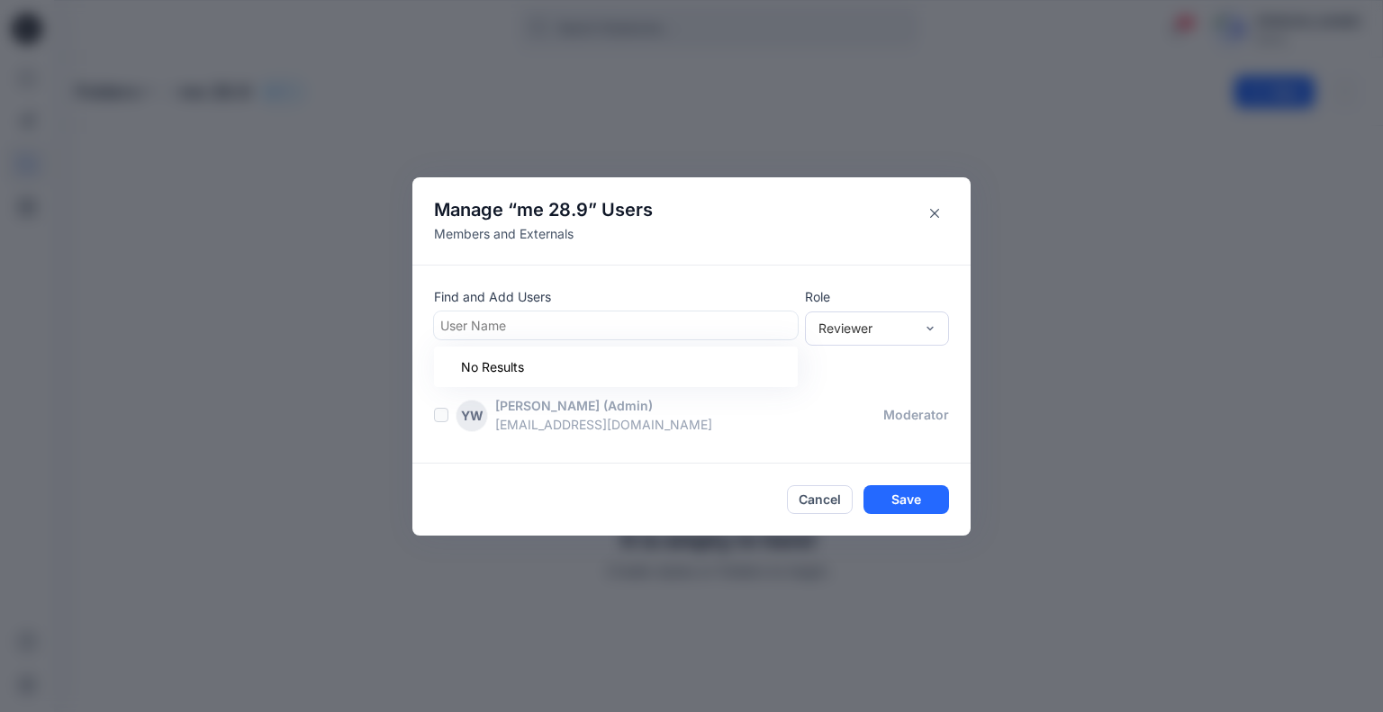
click at [522, 327] on div at bounding box center [615, 325] width 351 height 23
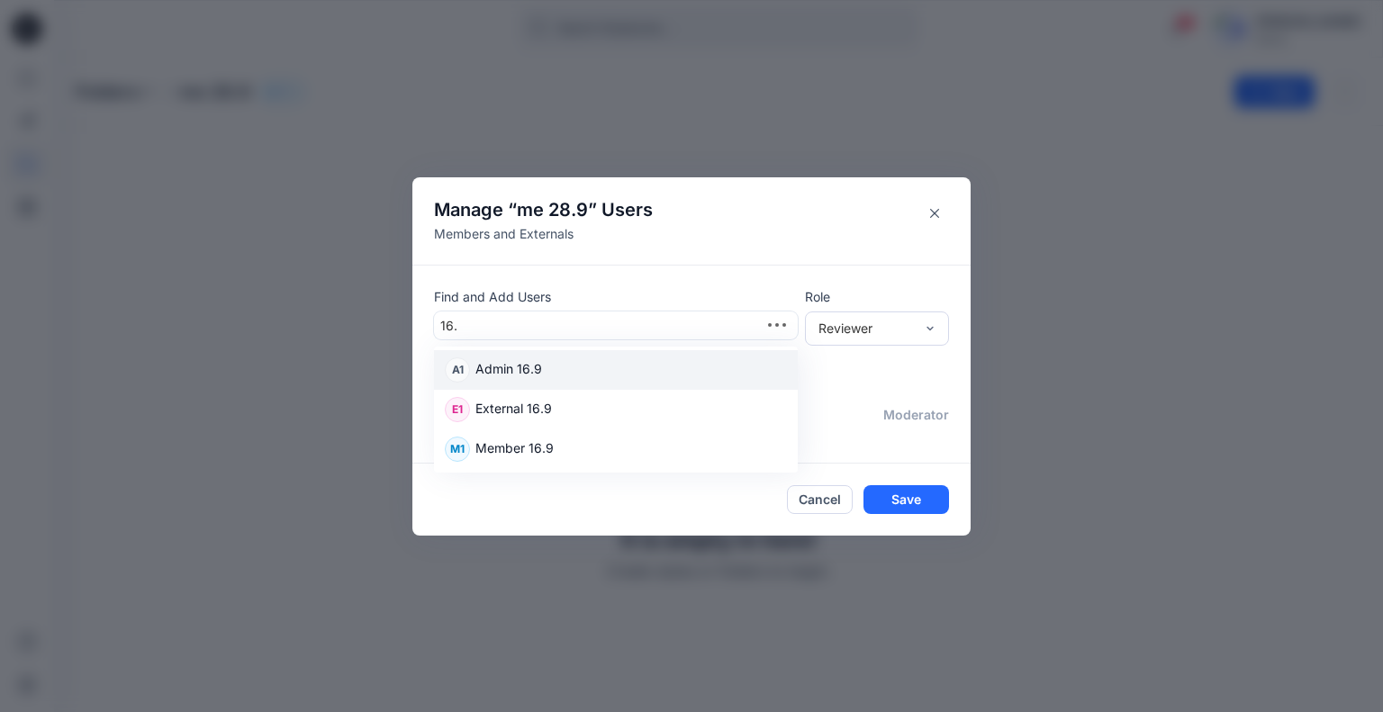
type input "16.9"
drag, startPoint x: 580, startPoint y: 382, endPoint x: 573, endPoint y: 356, distance: 27.1
click at [580, 381] on div "A1 Admin 16.9" at bounding box center [616, 370] width 364 height 40
type input "16.9"
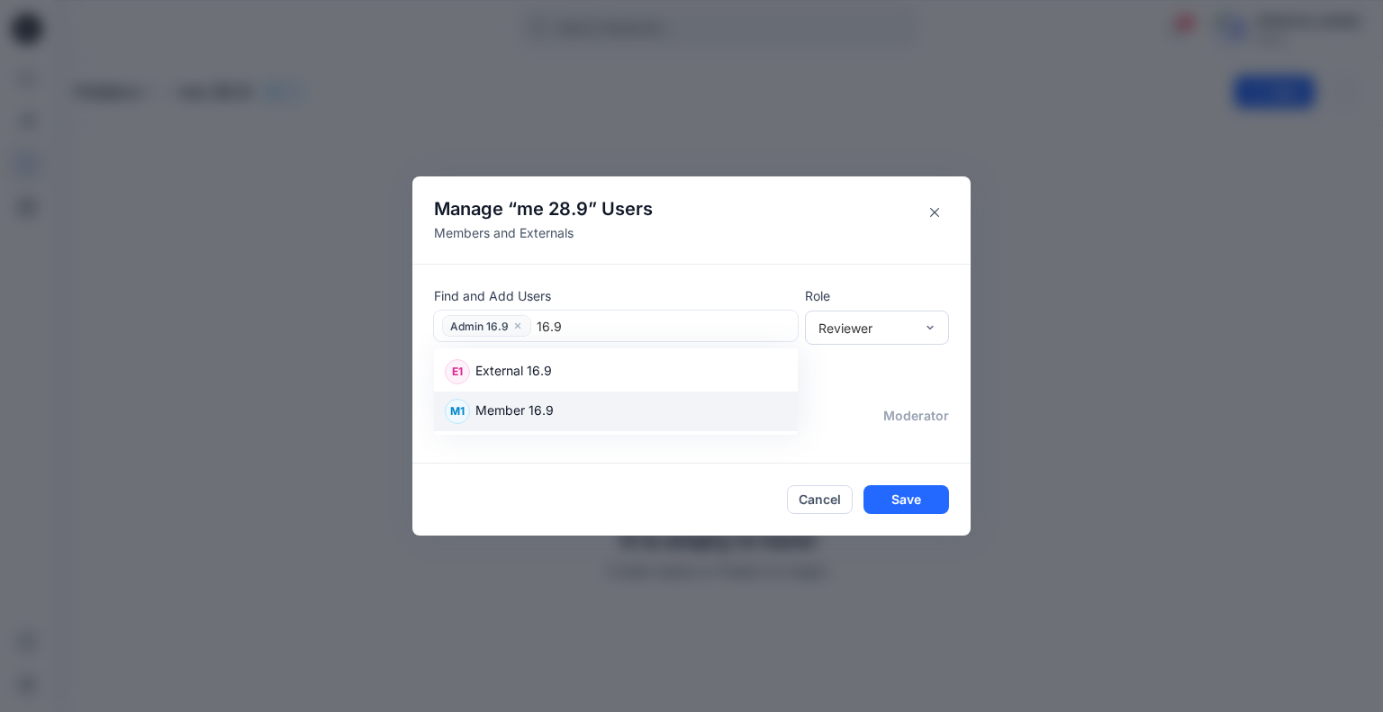
click at [580, 418] on div "M1 Member 16.9" at bounding box center [616, 411] width 342 height 25
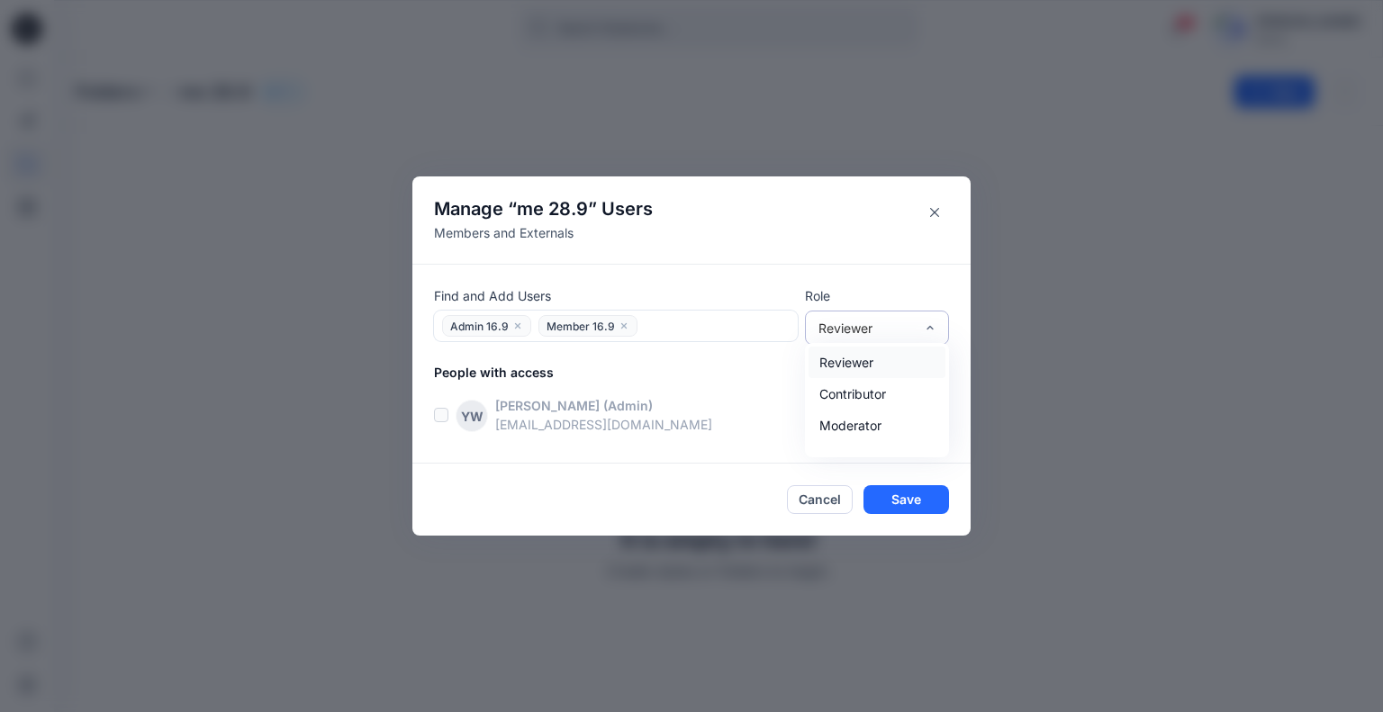
drag, startPoint x: 888, startPoint y: 320, endPoint x: 863, endPoint y: 377, distance: 62.9
click at [890, 320] on div "Reviewer" at bounding box center [866, 328] width 95 height 19
click at [851, 422] on div "Moderator" at bounding box center [877, 426] width 137 height 32
click at [906, 500] on button "Save" at bounding box center [907, 499] width 86 height 29
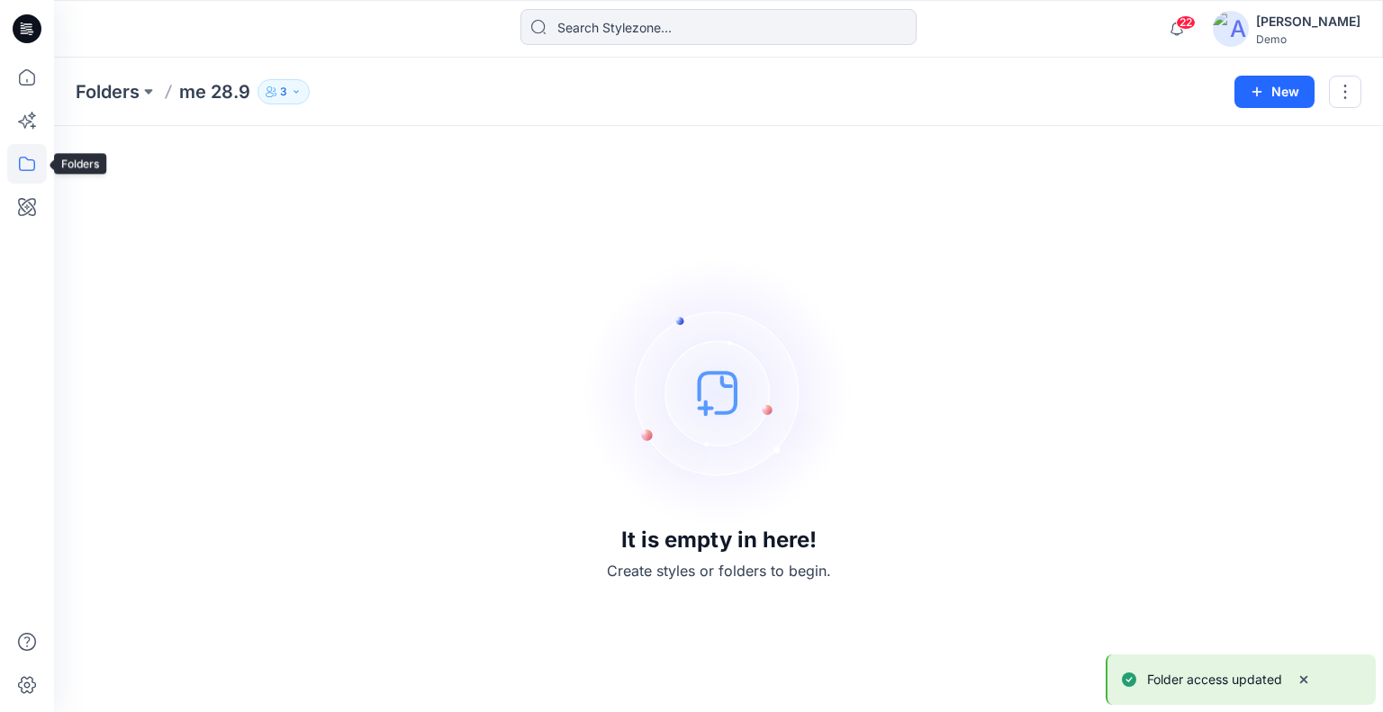
click at [41, 161] on icon at bounding box center [27, 164] width 40 height 40
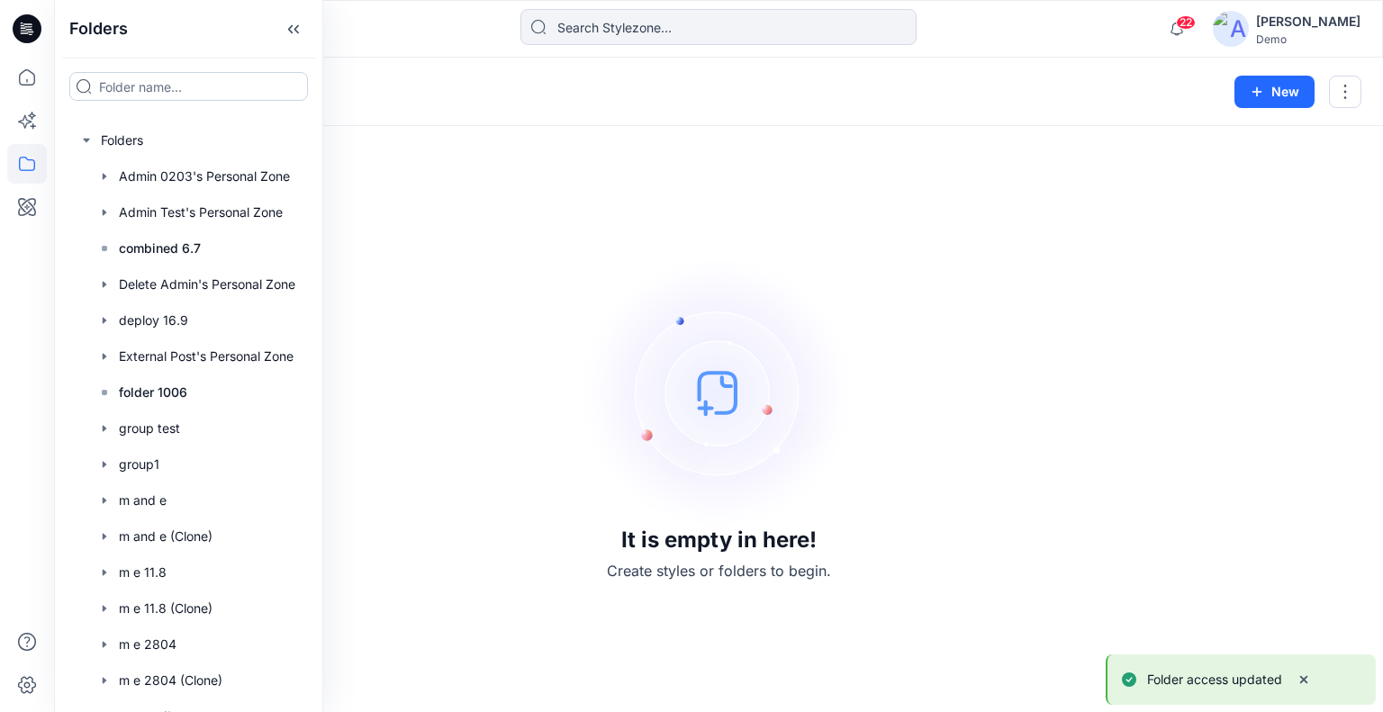
click at [147, 94] on input at bounding box center [188, 86] width 239 height 29
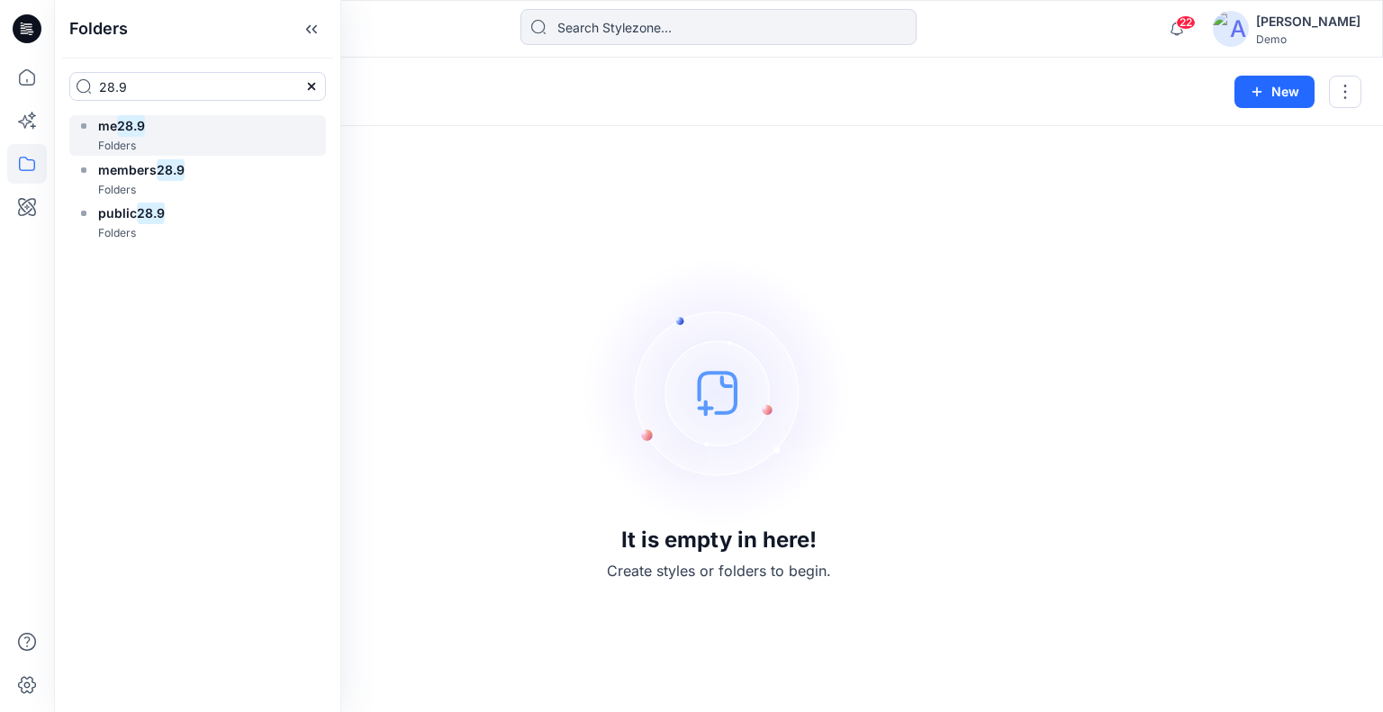
type input "28.9"
click at [174, 140] on div "me 28.9 Folders" at bounding box center [197, 135] width 257 height 41
click at [102, 131] on span "me" at bounding box center [107, 125] width 19 height 15
click at [297, 34] on icon at bounding box center [311, 29] width 29 height 30
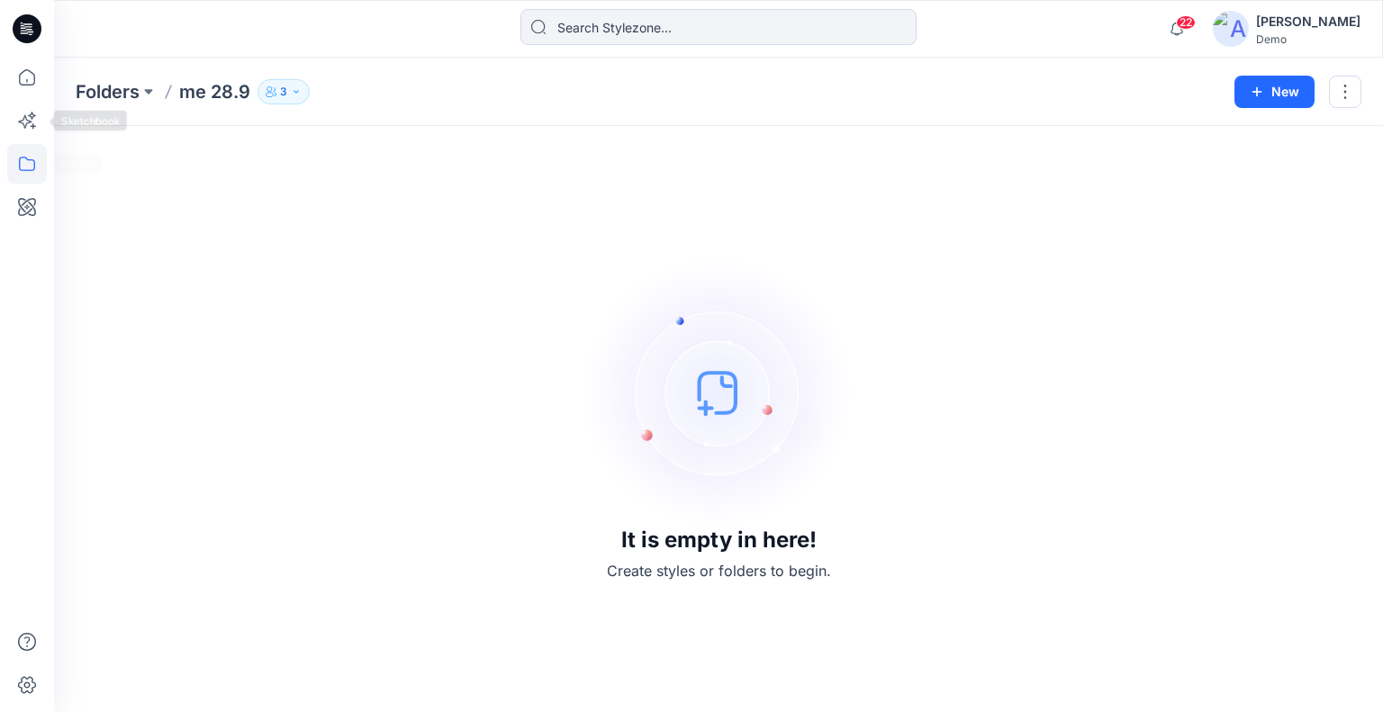
click at [19, 156] on icon at bounding box center [27, 164] width 40 height 40
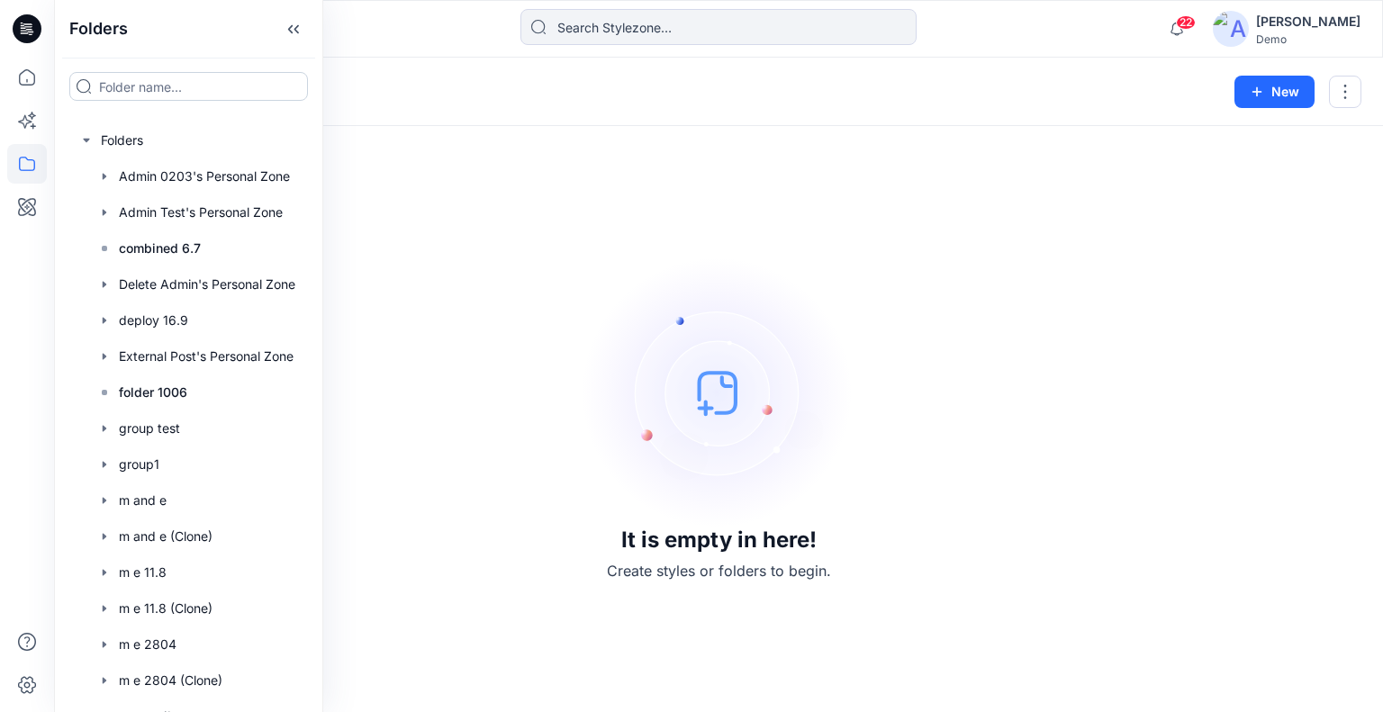
click at [109, 78] on input at bounding box center [188, 86] width 239 height 29
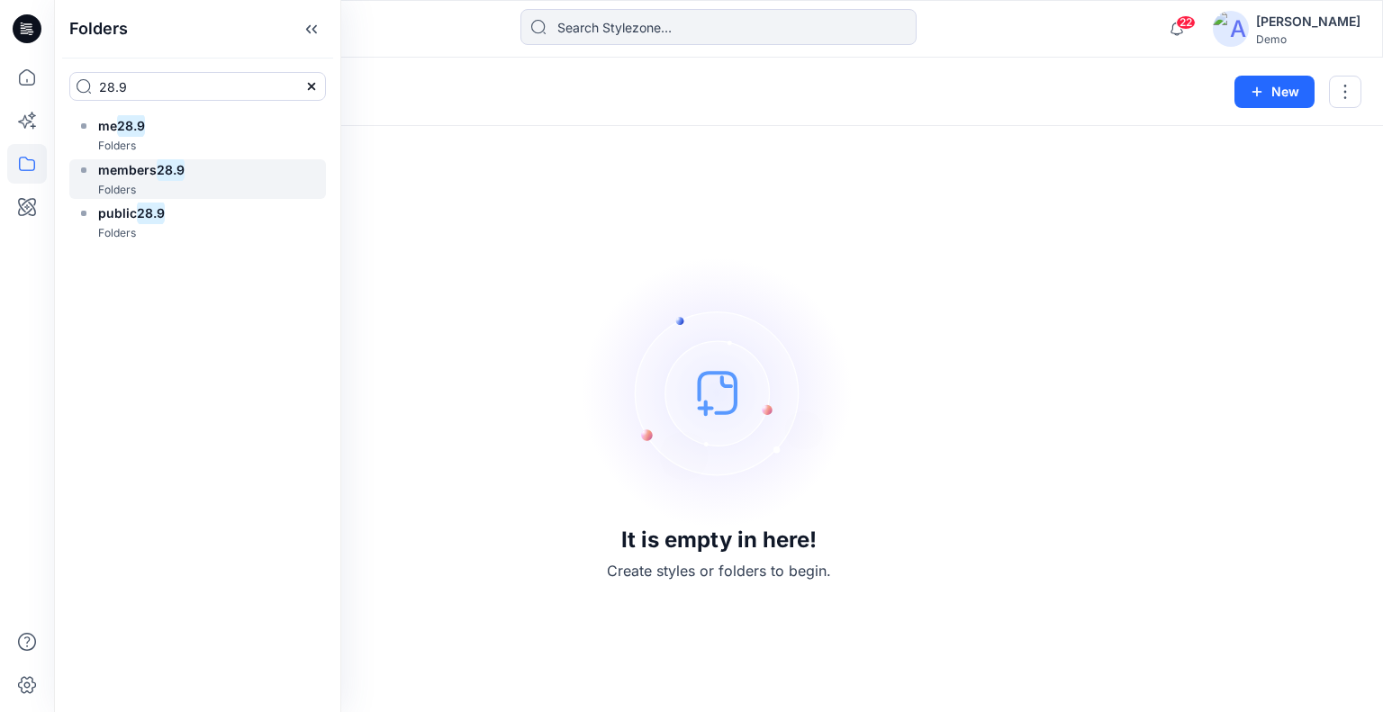
type input "28.9"
click at [162, 177] on mark "28.9" at bounding box center [171, 170] width 28 height 24
click at [306, 31] on icon at bounding box center [308, 29] width 5 height 9
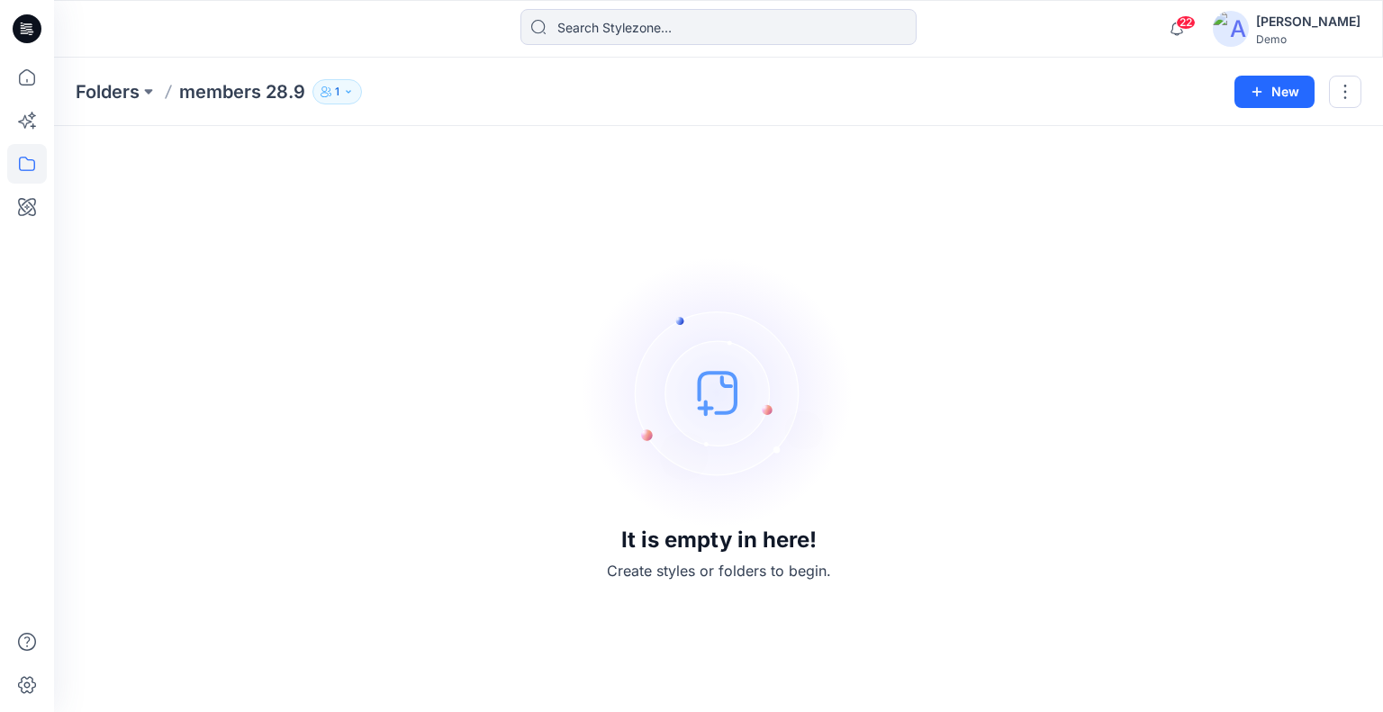
drag, startPoint x: 339, startPoint y: 89, endPoint x: 421, endPoint y: 99, distance: 83.4
click at [339, 89] on p "1" at bounding box center [337, 92] width 5 height 20
click at [562, 140] on button "Manage Users" at bounding box center [554, 142] width 29 height 29
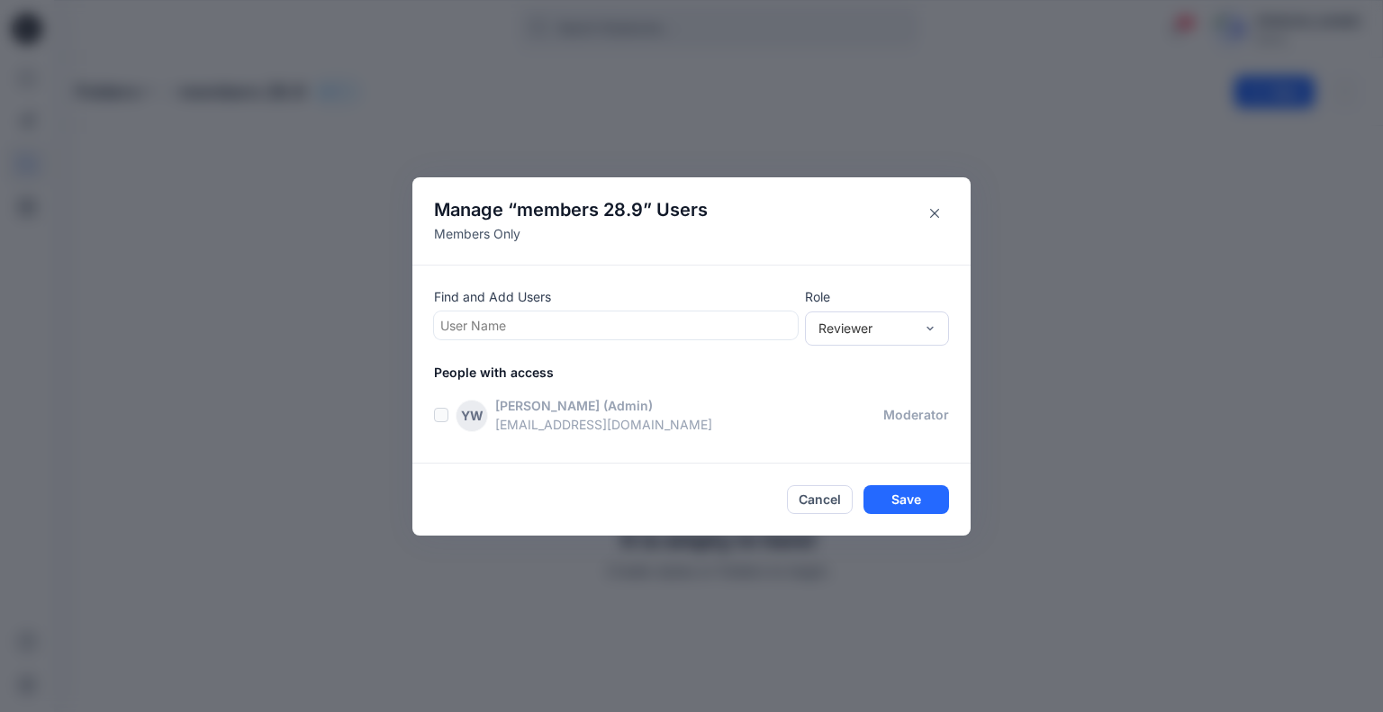
click at [522, 322] on div at bounding box center [615, 325] width 351 height 23
type input "2"
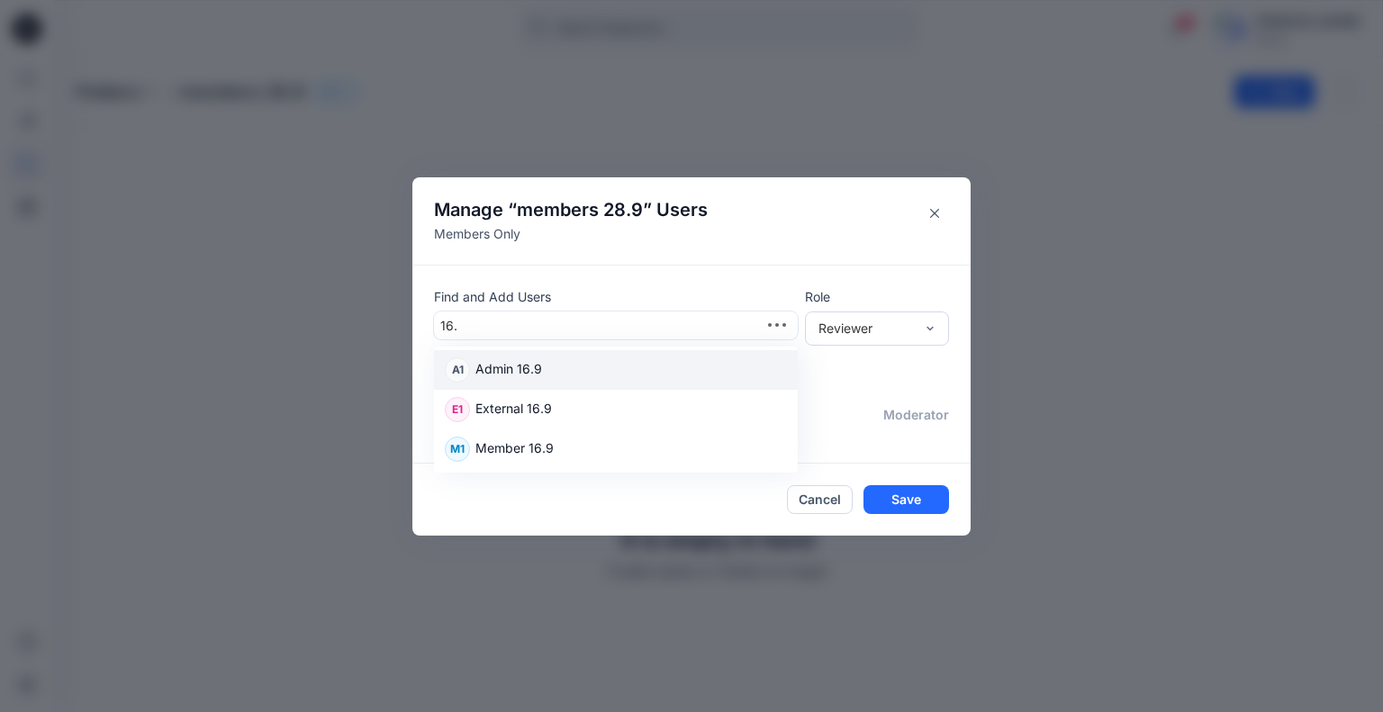
type input "16.9"
click at [548, 371] on div "A1 Admin 16.9" at bounding box center [616, 370] width 342 height 25
type input "16.9"
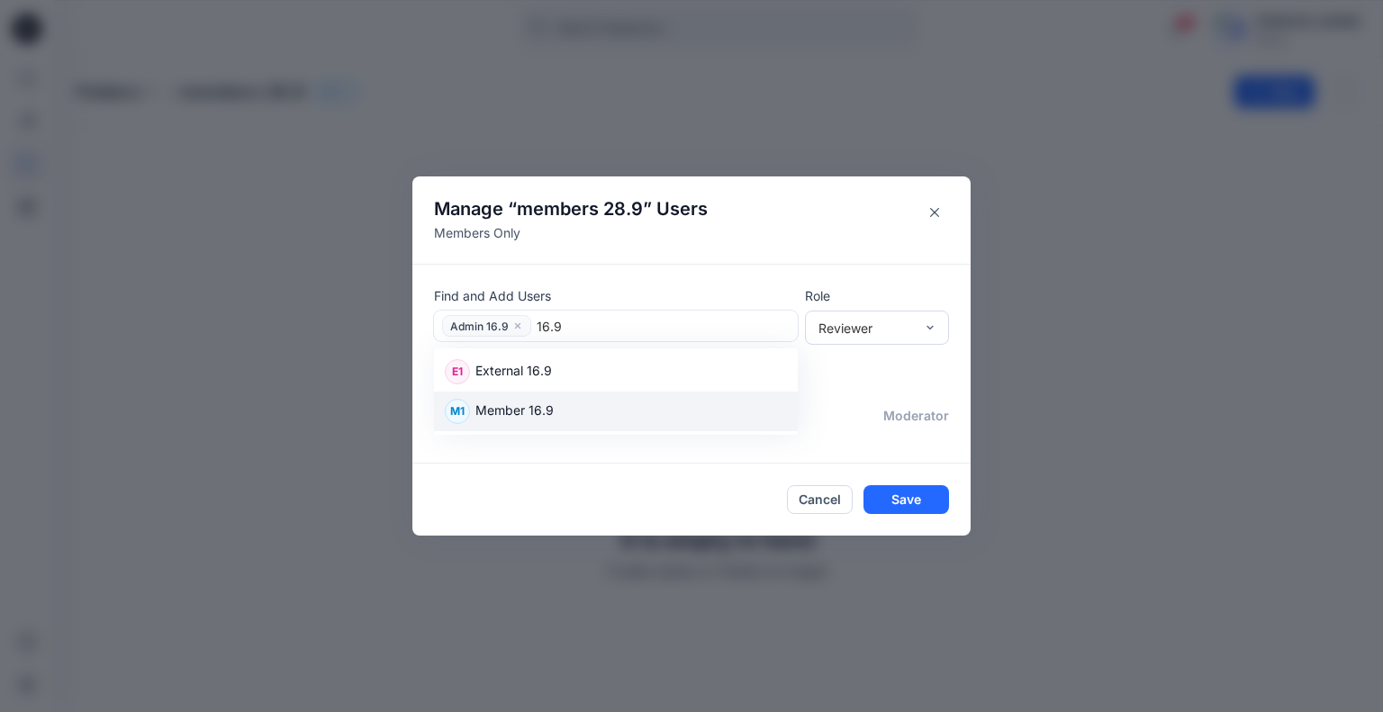
click at [558, 413] on div "M1 Member 16.9" at bounding box center [616, 411] width 342 height 25
click at [879, 328] on div "Reviewer" at bounding box center [866, 328] width 95 height 19
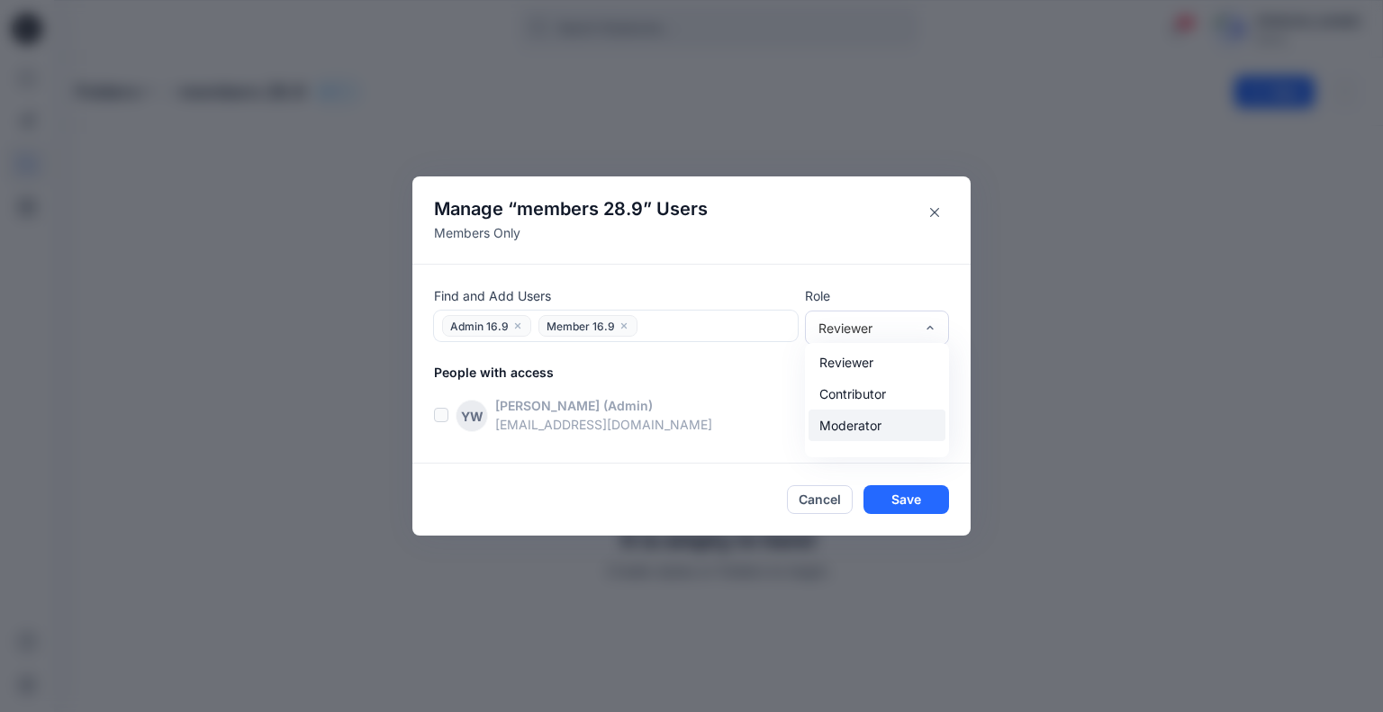
click at [846, 421] on div "Moderator" at bounding box center [877, 426] width 137 height 32
click at [890, 499] on button "Save" at bounding box center [907, 499] width 86 height 29
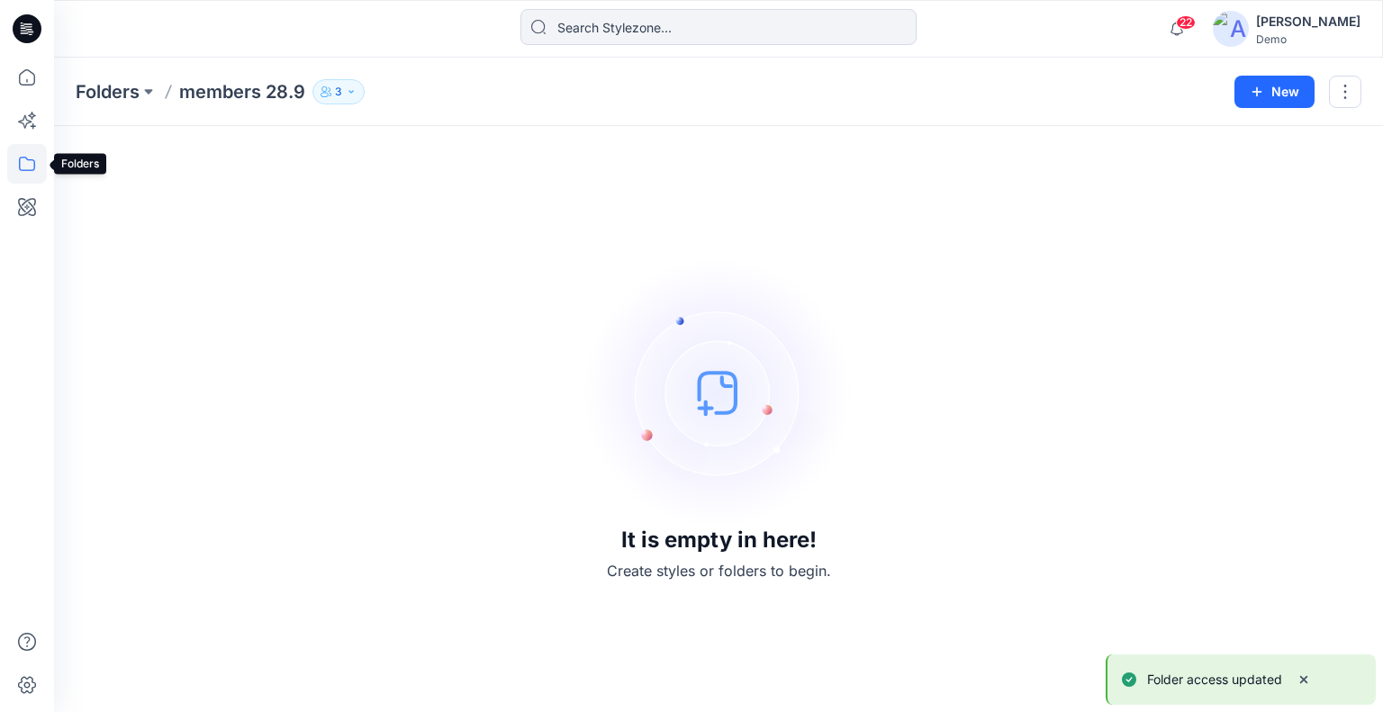
click at [35, 155] on icon at bounding box center [27, 164] width 40 height 40
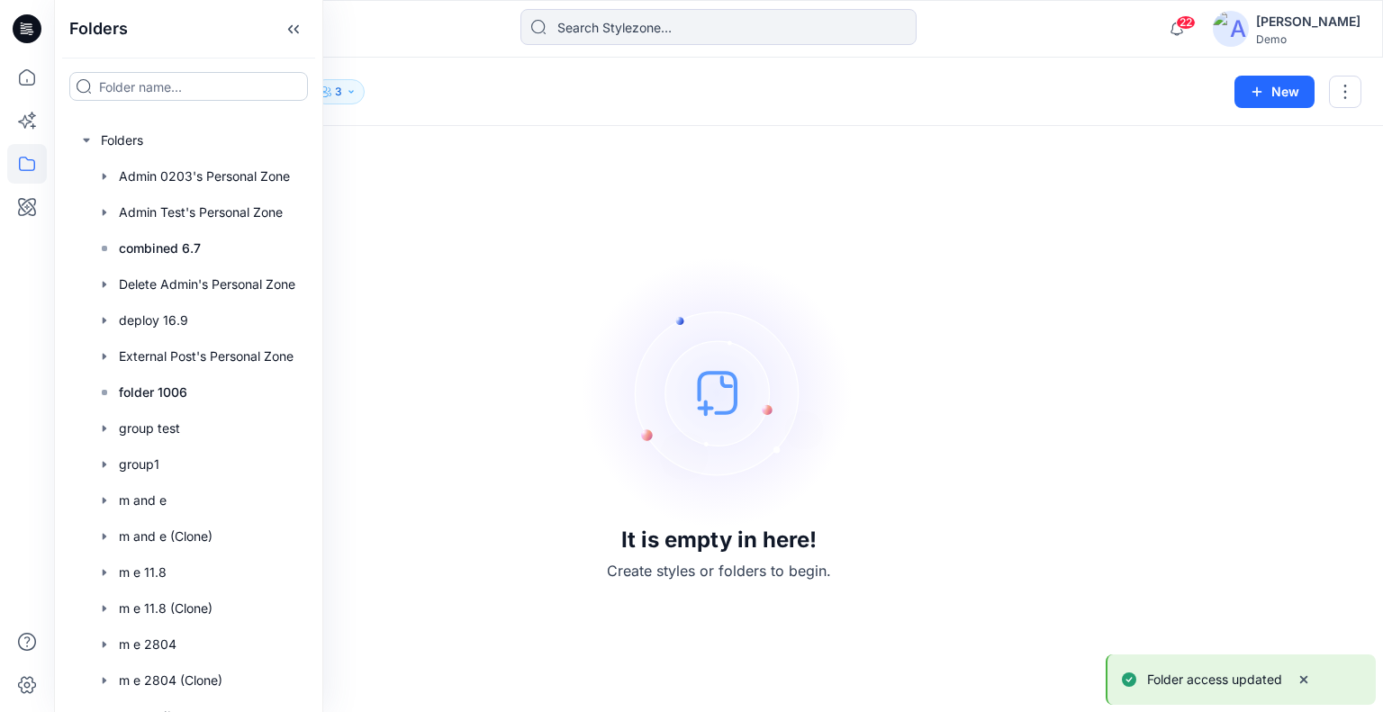
click at [130, 82] on input at bounding box center [188, 86] width 239 height 29
type input "1"
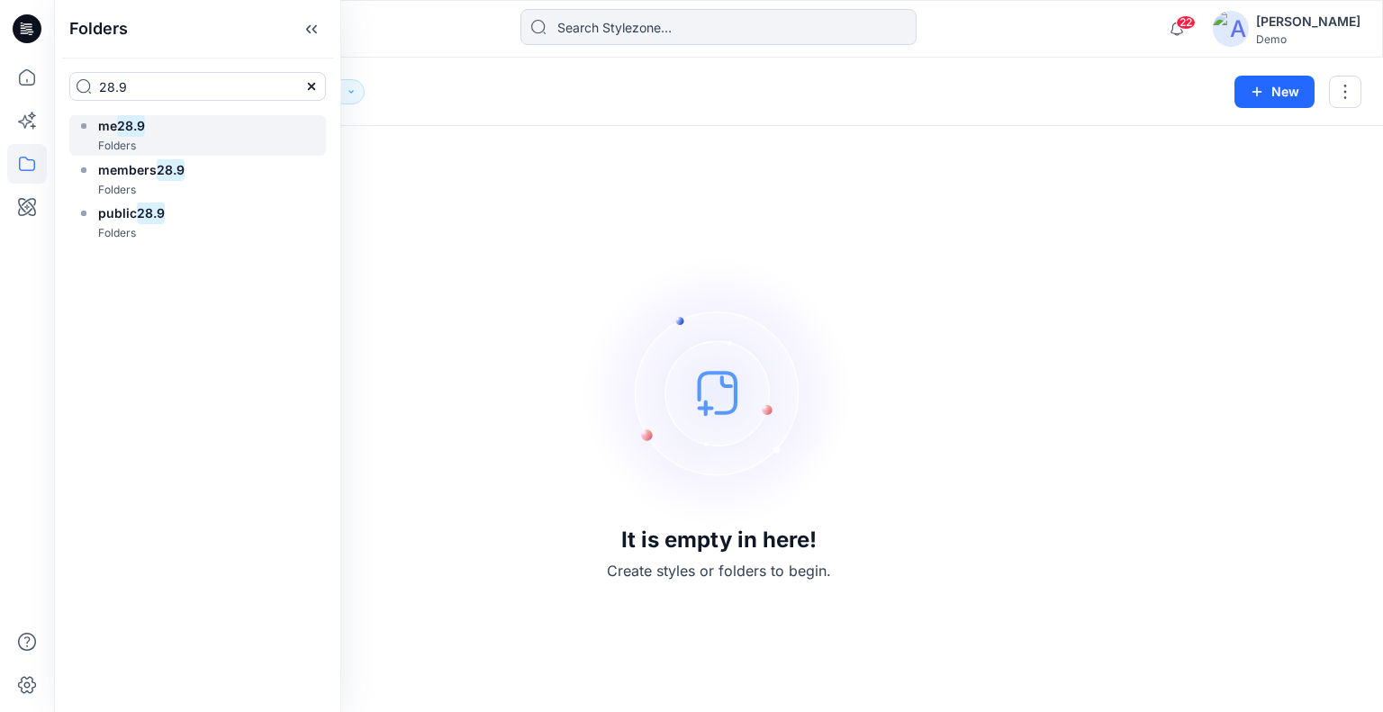
type input "28.9"
click at [191, 140] on div "me 28.9 Folders" at bounding box center [197, 135] width 257 height 41
click at [297, 35] on icon at bounding box center [311, 29] width 29 height 30
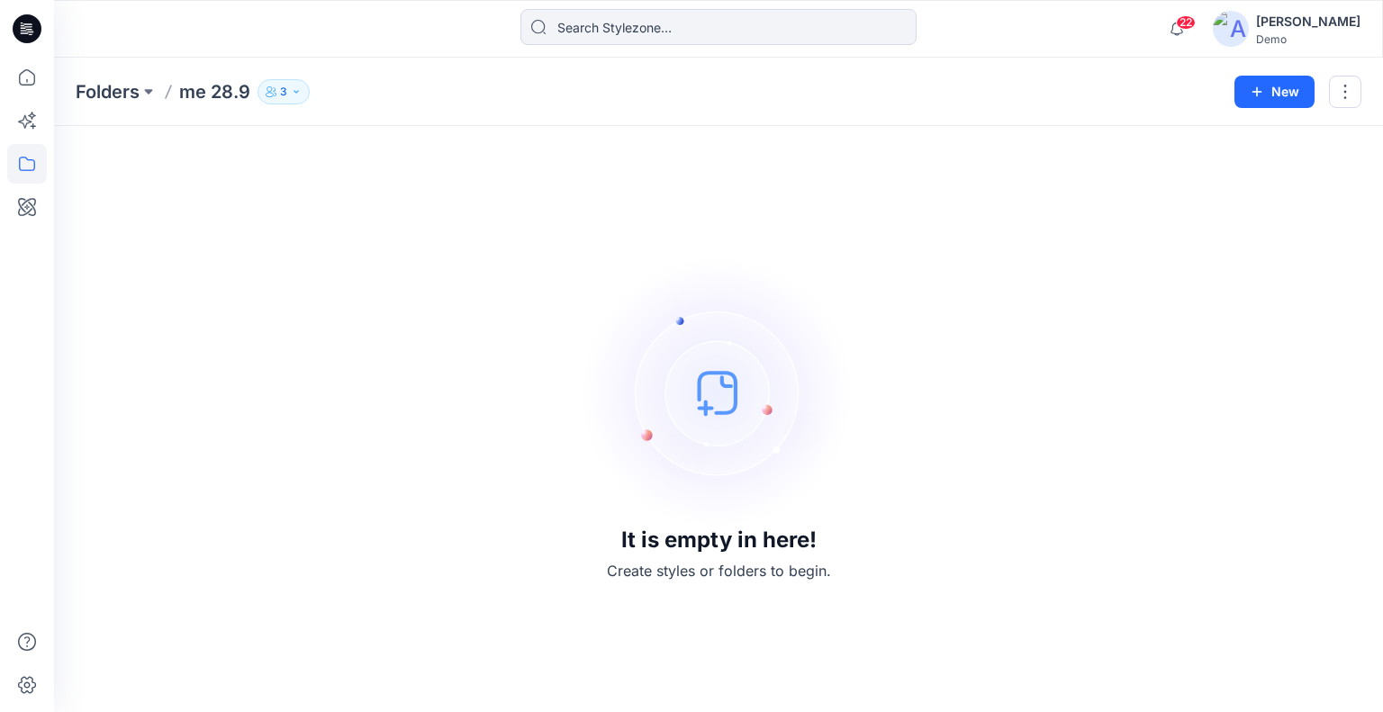
click at [300, 97] on button "3" at bounding box center [284, 91] width 52 height 25
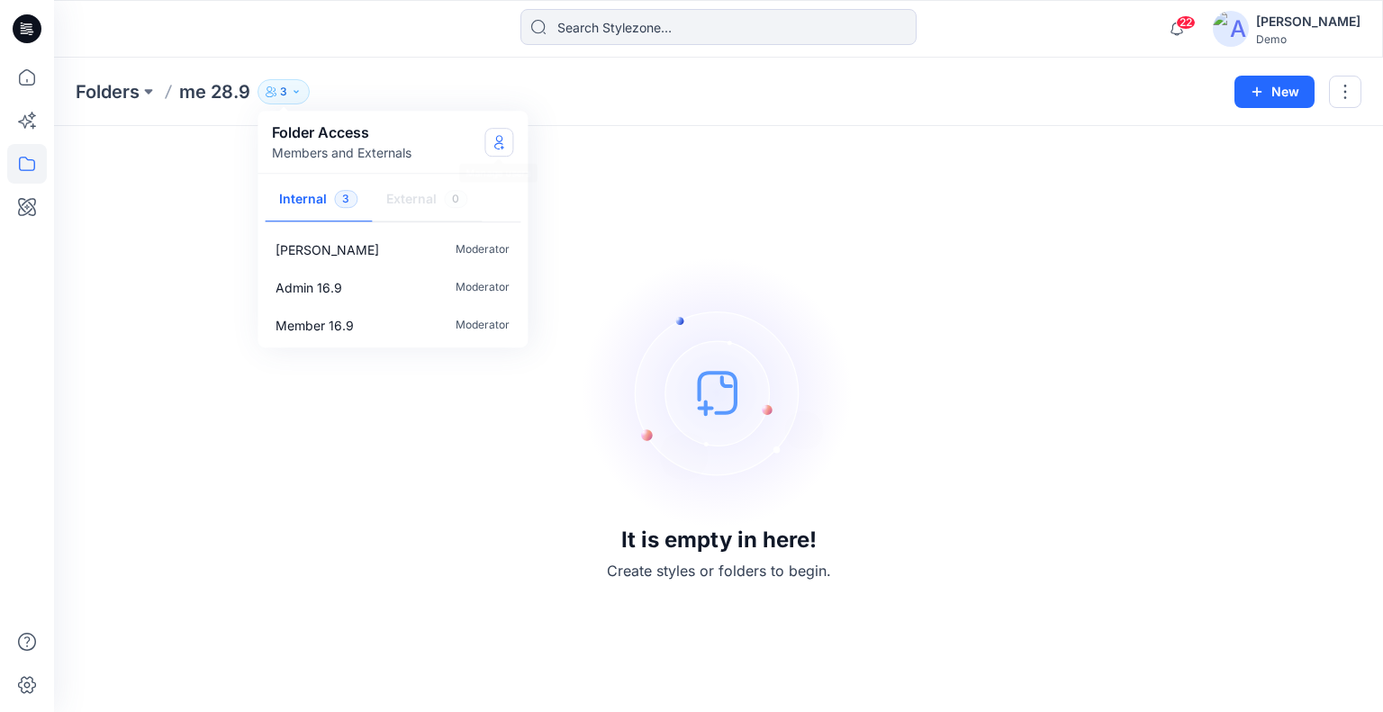
click at [493, 144] on icon "Manage Users" at bounding box center [499, 142] width 14 height 14
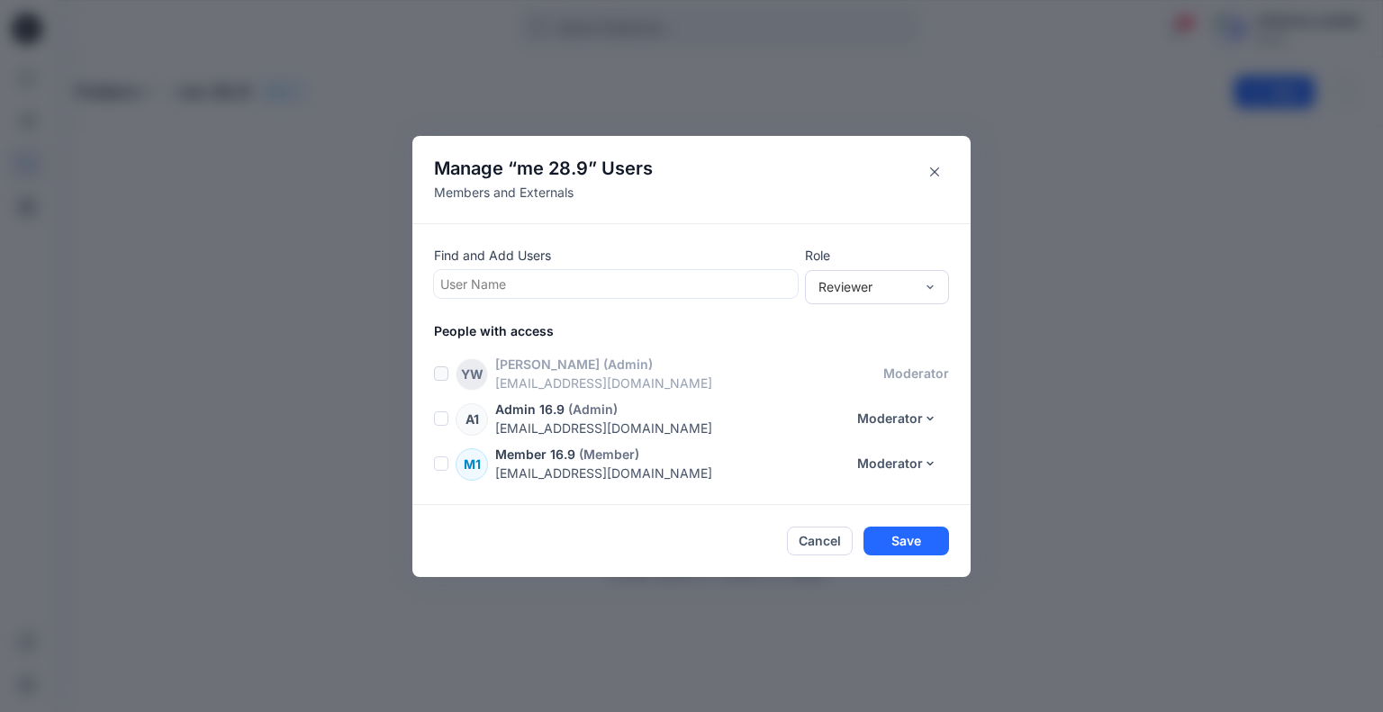
click at [669, 286] on div at bounding box center [615, 284] width 351 height 23
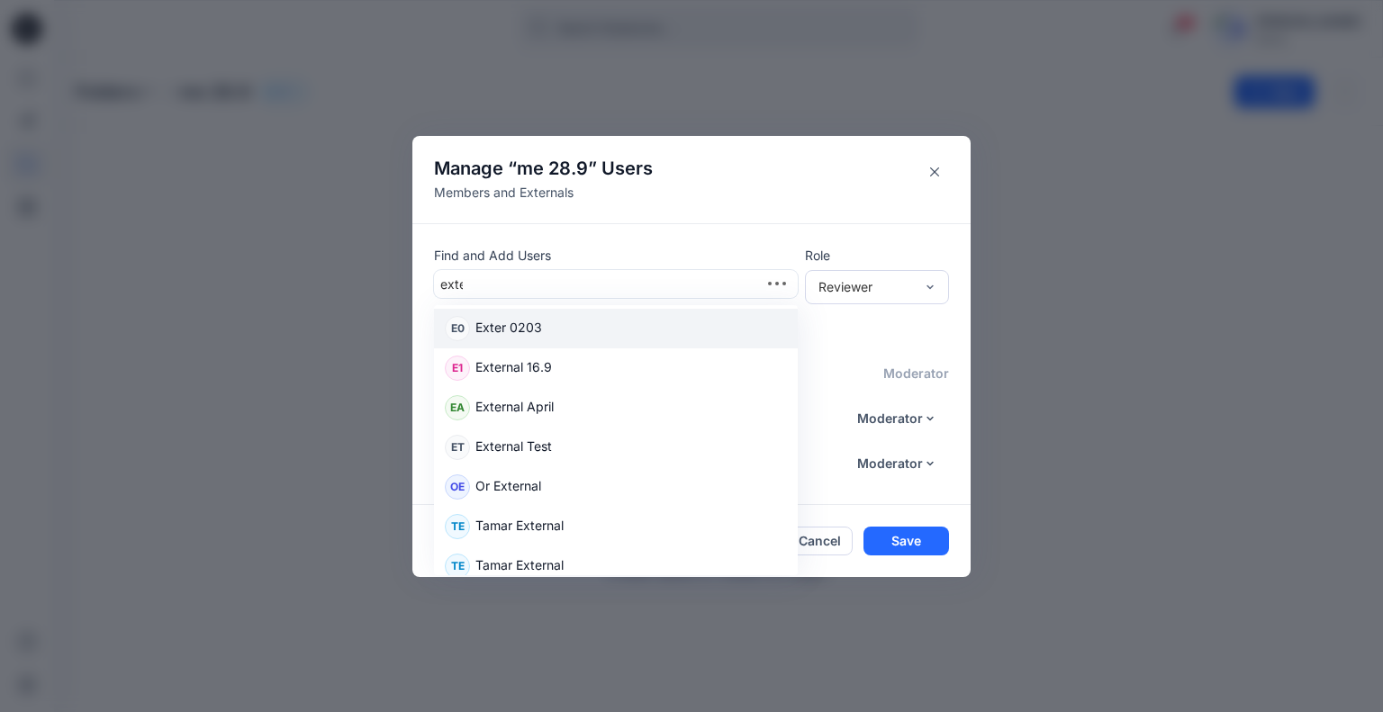
type input "exter"
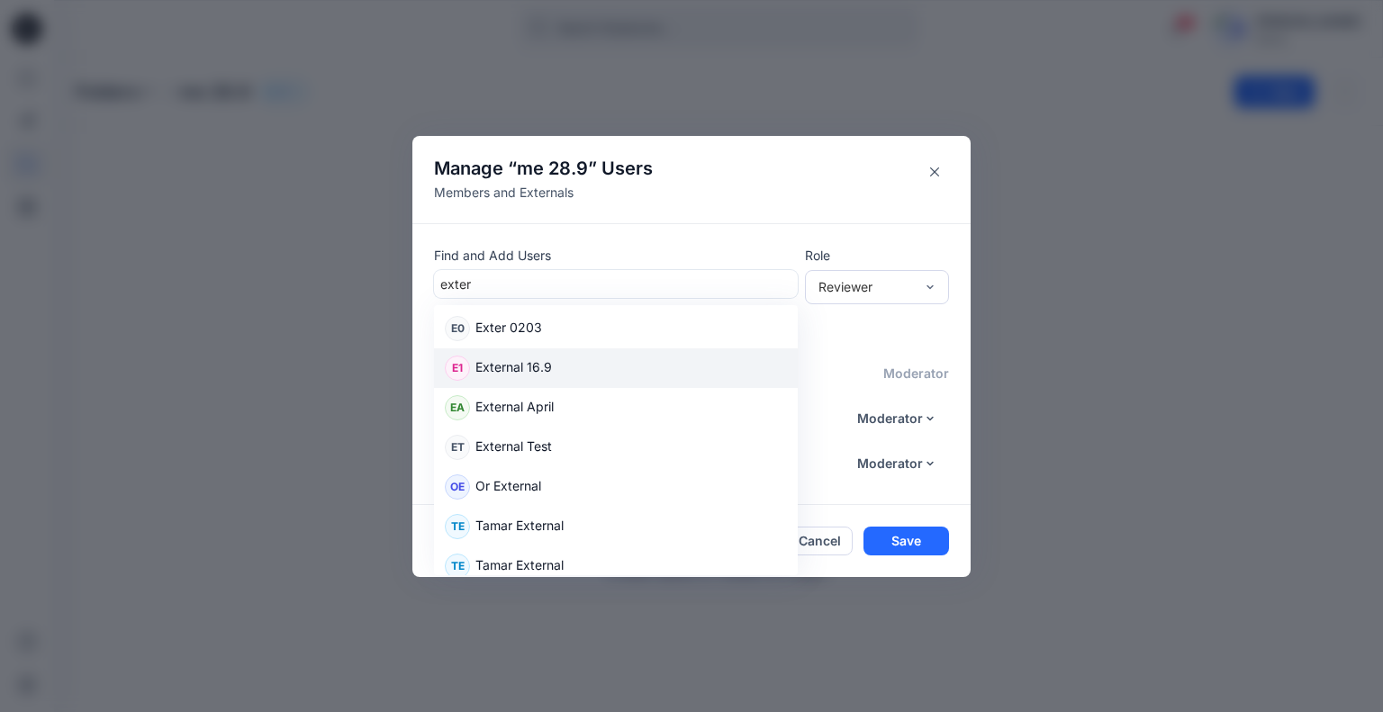
click at [599, 365] on div "E1 External 16.9" at bounding box center [616, 368] width 342 height 25
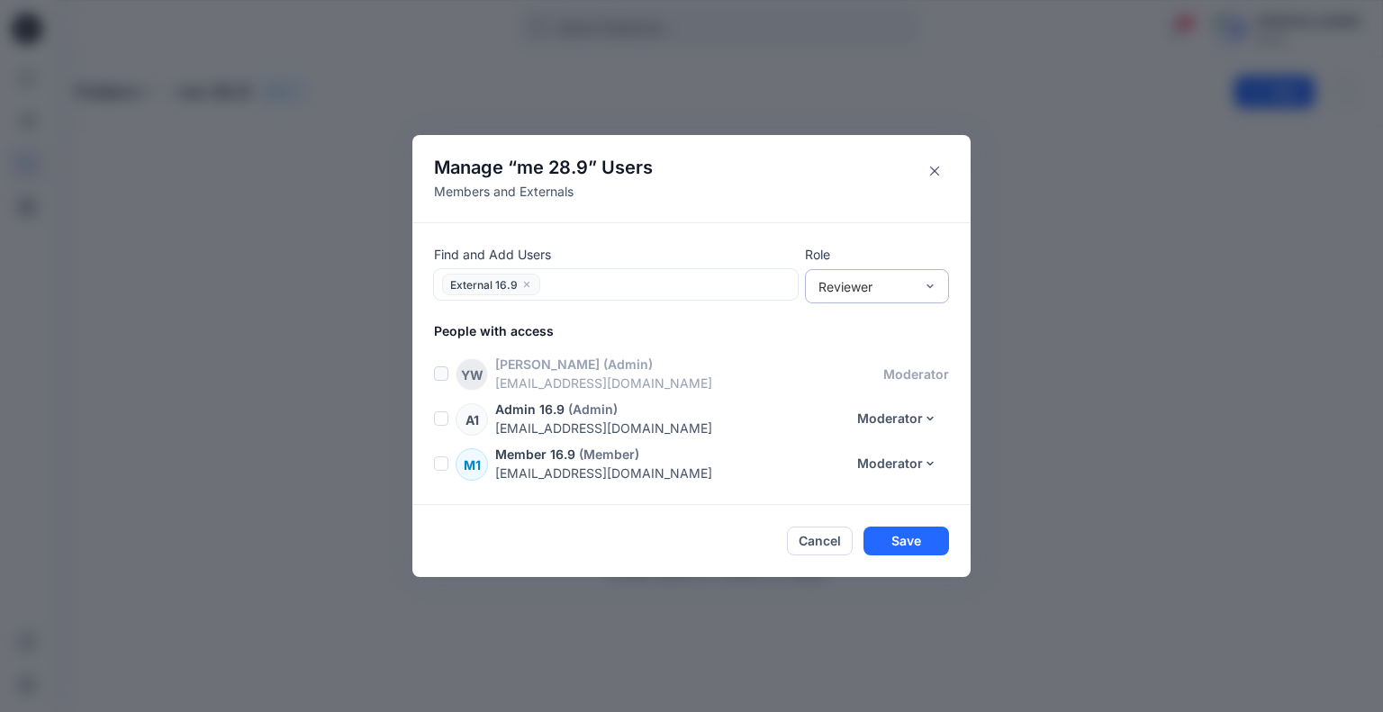
click at [875, 285] on div "Reviewer" at bounding box center [866, 286] width 95 height 19
click at [869, 354] on div "Contributor" at bounding box center [877, 353] width 137 height 32
click at [904, 539] on button "Save" at bounding box center [907, 541] width 86 height 29
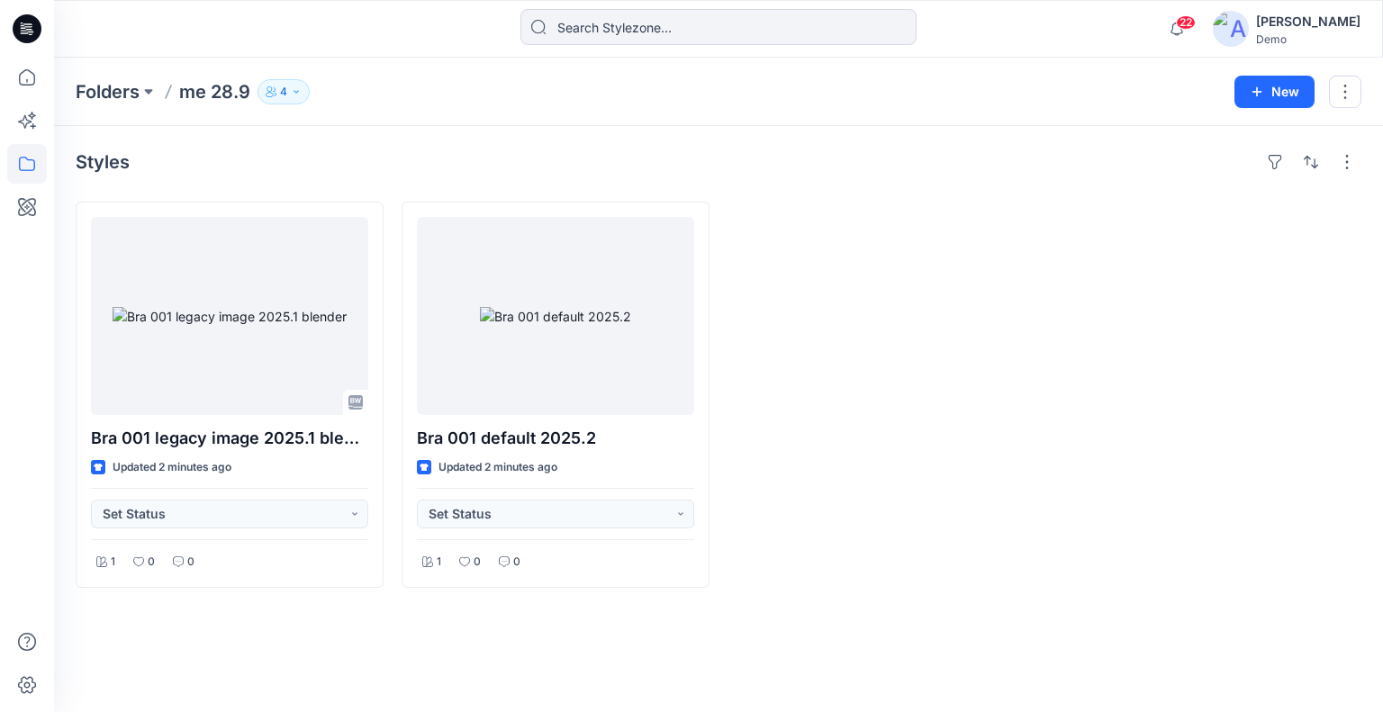
click at [1314, 30] on div "[PERSON_NAME]" at bounding box center [1308, 22] width 104 height 22
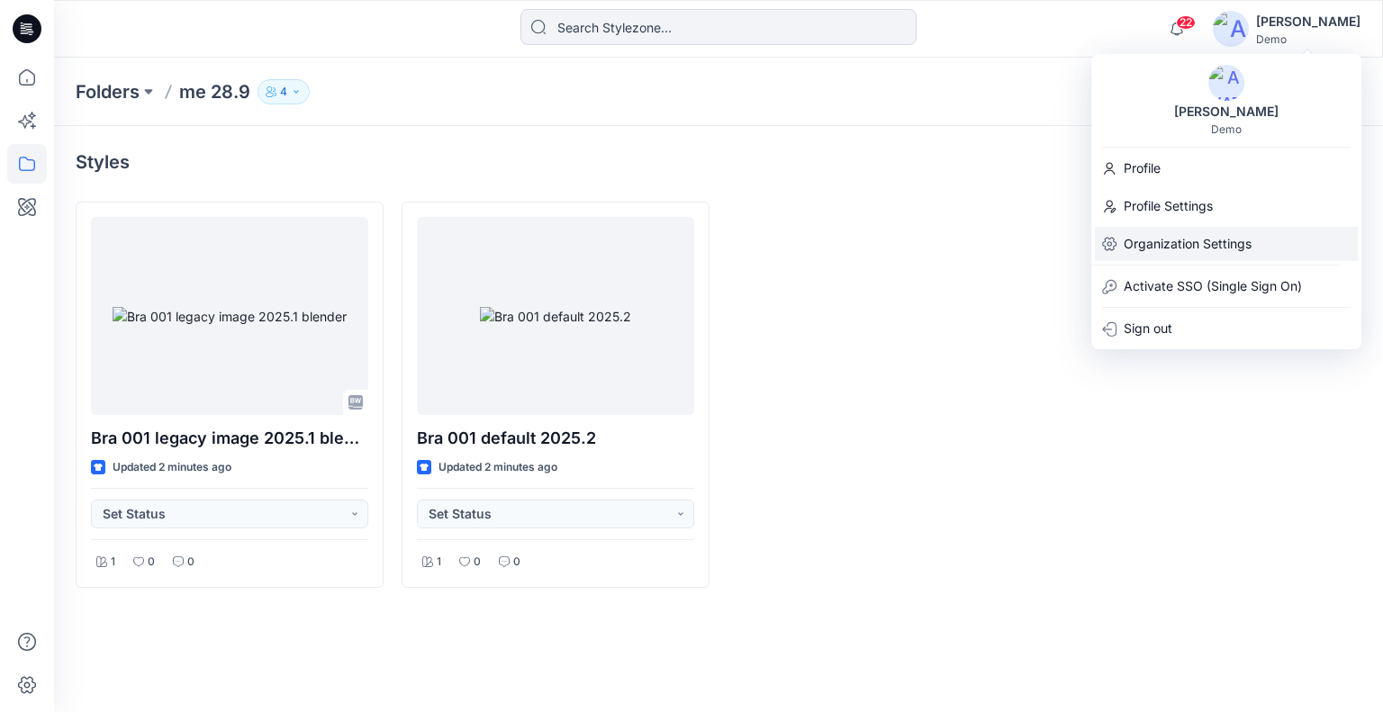
click at [1167, 235] on p "Organization Settings" at bounding box center [1188, 244] width 128 height 34
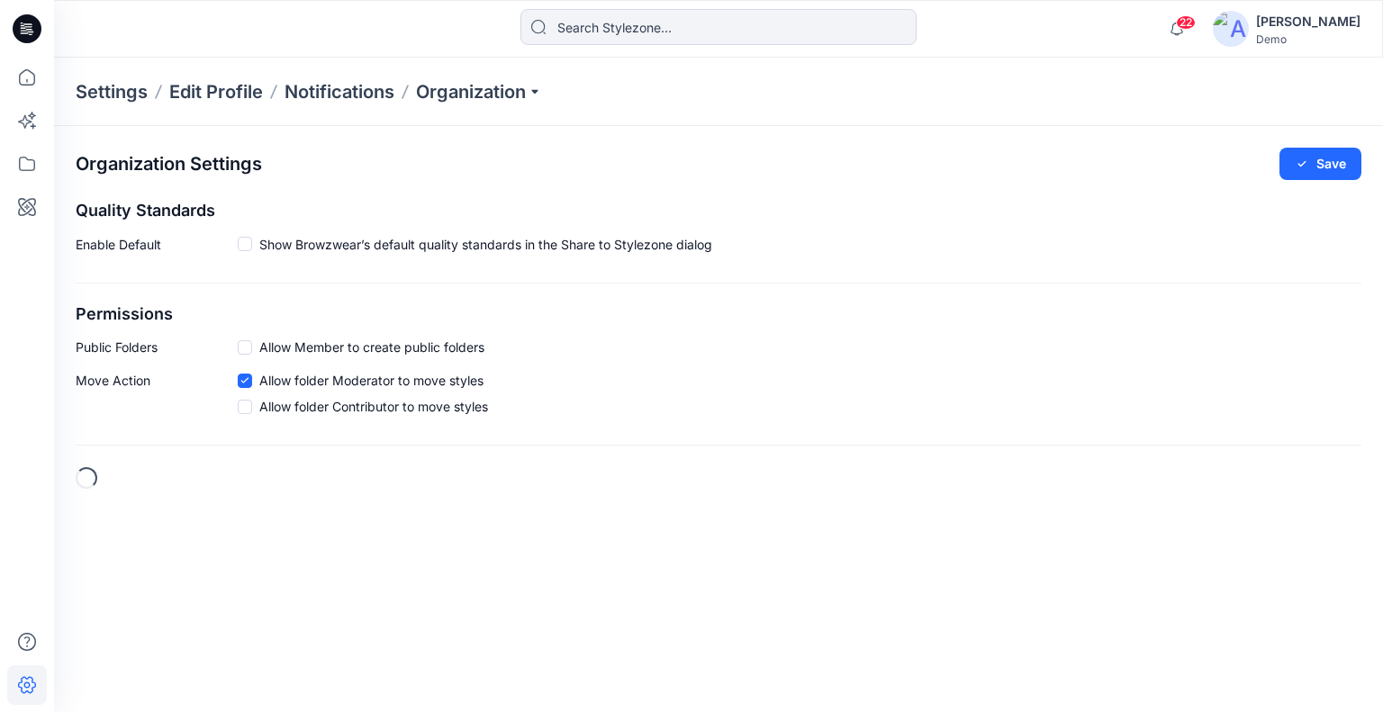
checkbox input "true"
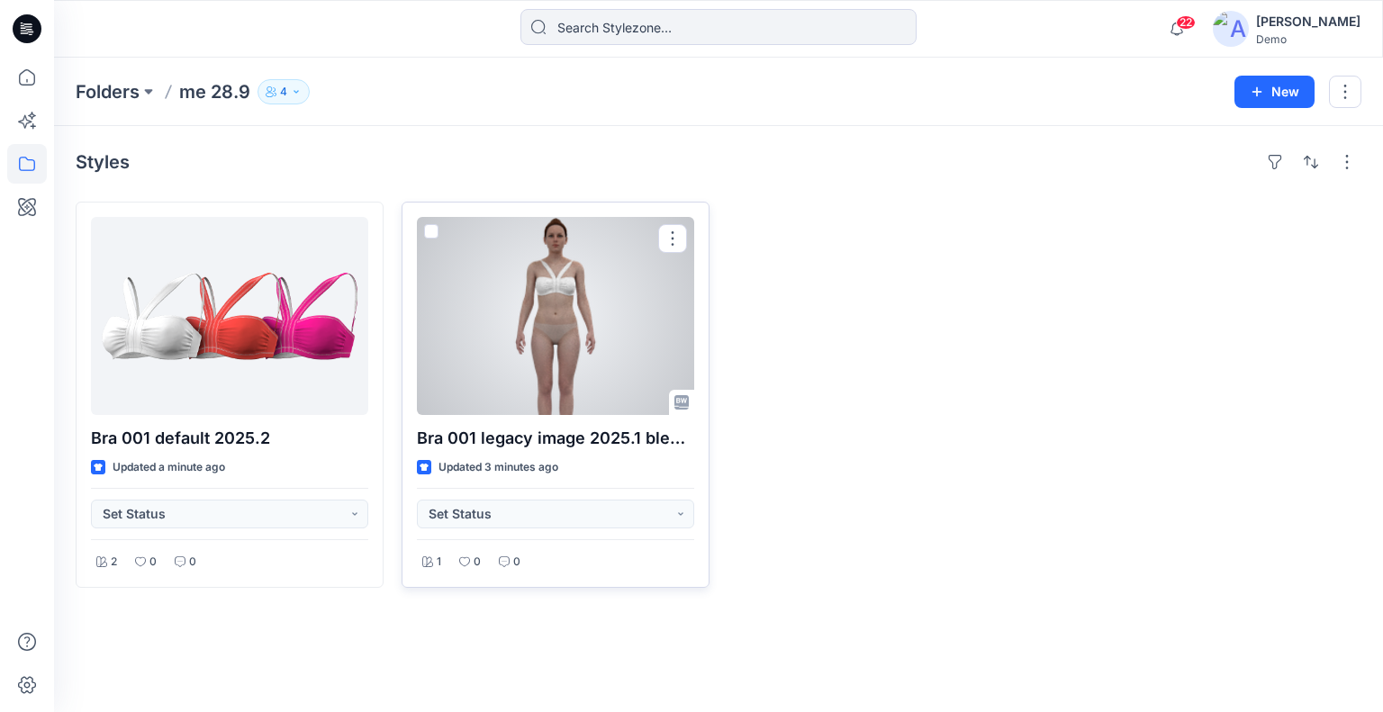
drag, startPoint x: 432, startPoint y: 228, endPoint x: 465, endPoint y: 219, distance: 33.6
click at [433, 228] on span at bounding box center [431, 231] width 14 height 14
click at [433, 228] on input "checkbox" at bounding box center [430, 232] width 14 height 14
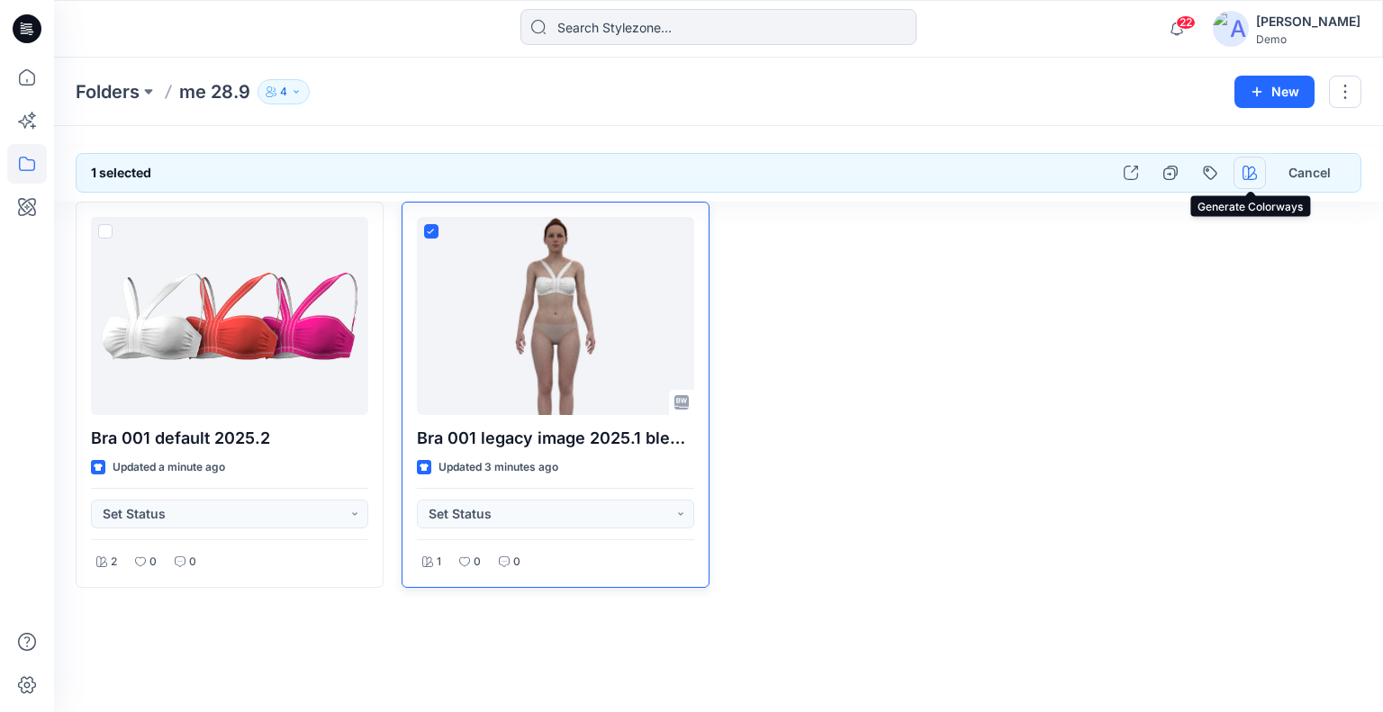
click at [1246, 176] on icon "button" at bounding box center [1250, 173] width 14 height 14
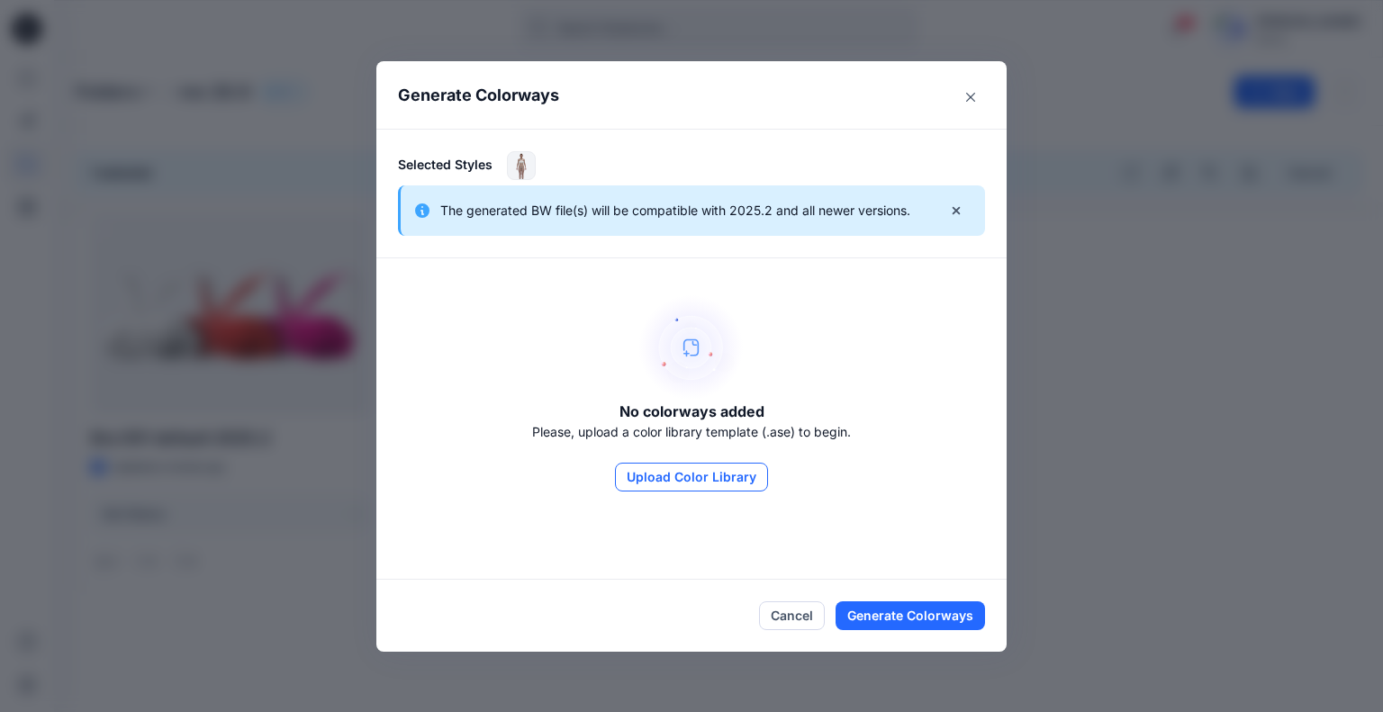
click at [706, 466] on button "Upload Color Library" at bounding box center [691, 477] width 153 height 29
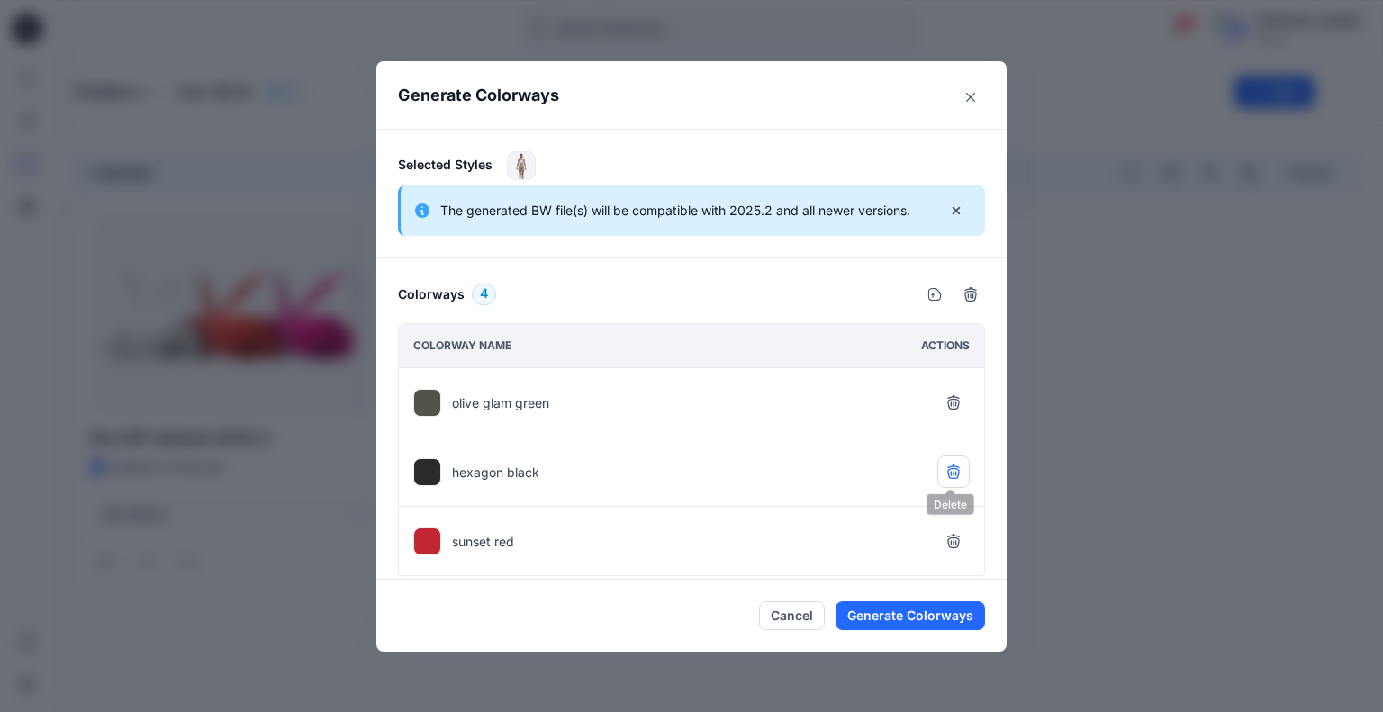
click at [951, 460] on button "button" at bounding box center [953, 472] width 32 height 32
click at [950, 479] on button "button" at bounding box center [953, 472] width 32 height 32
click at [952, 403] on icon "button" at bounding box center [953, 402] width 14 height 14
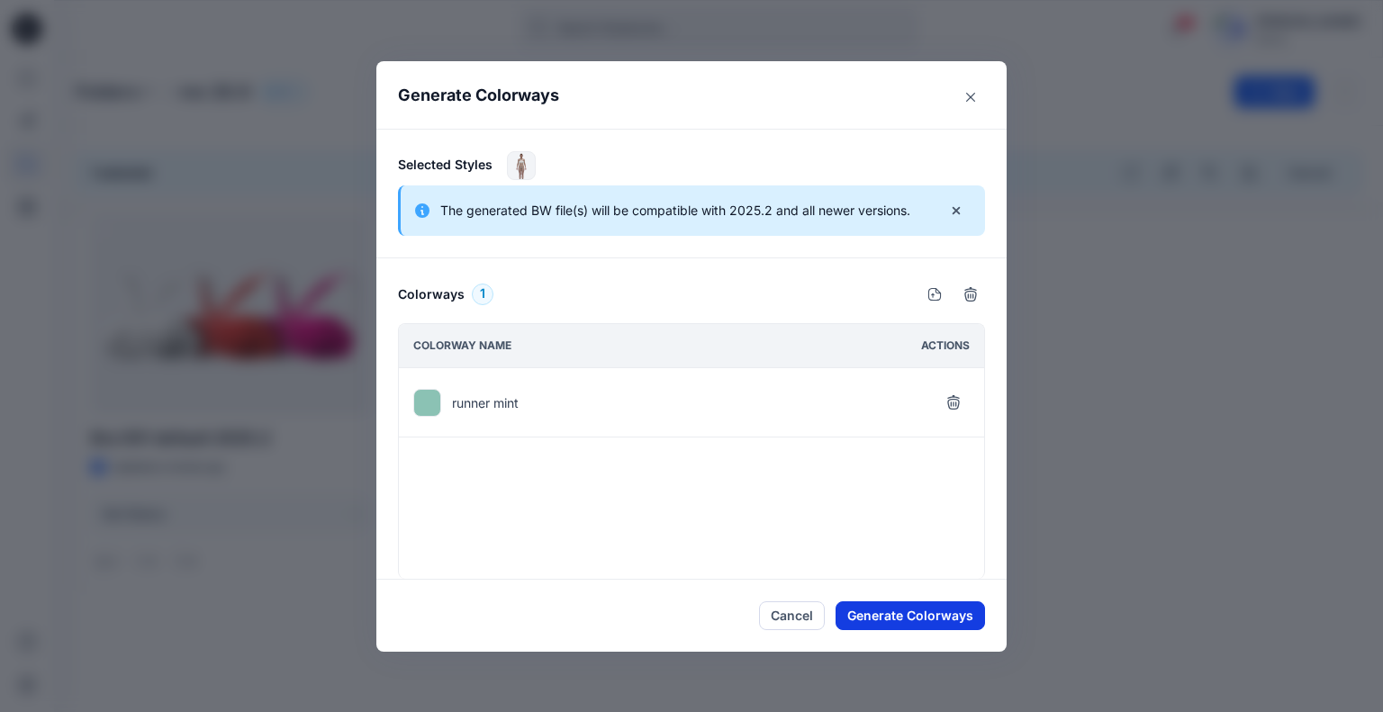
click at [906, 615] on button "Generate Colorways" at bounding box center [910, 616] width 149 height 29
checkbox input "false"
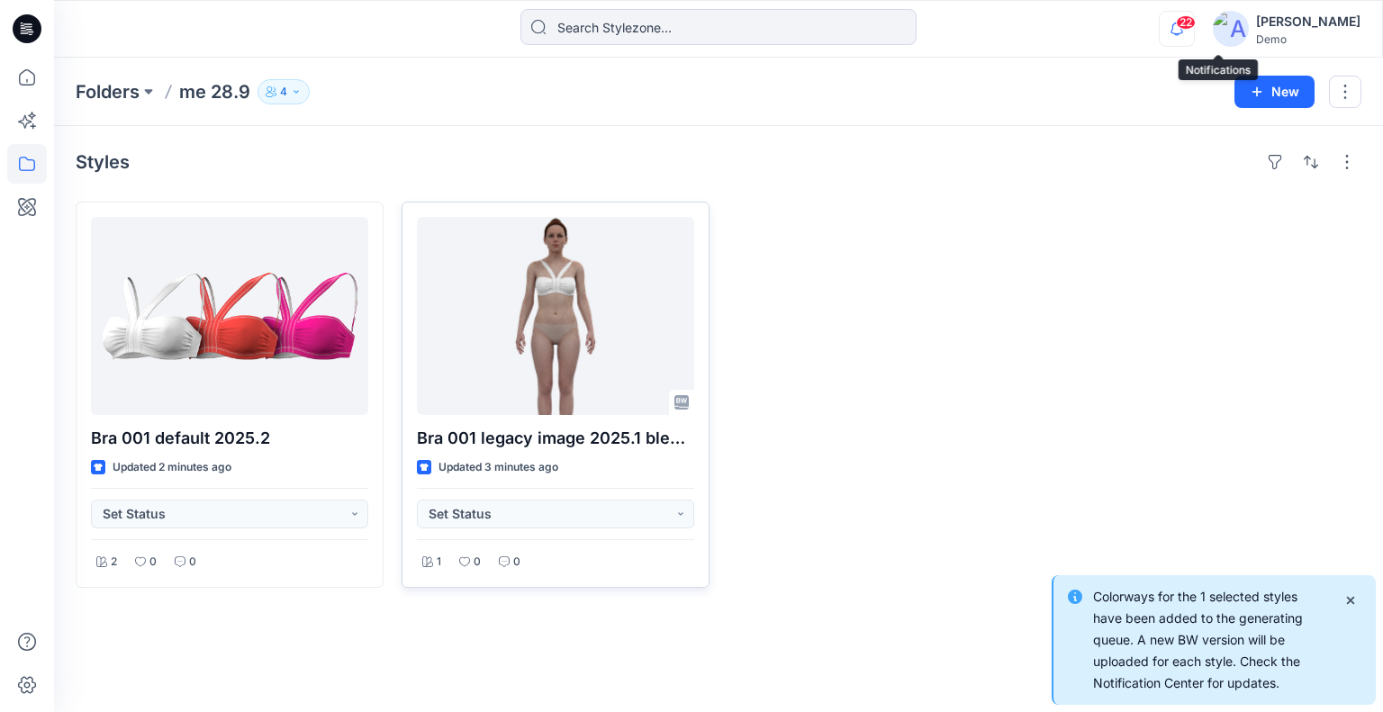
click at [1194, 32] on icon "button" at bounding box center [1177, 29] width 34 height 36
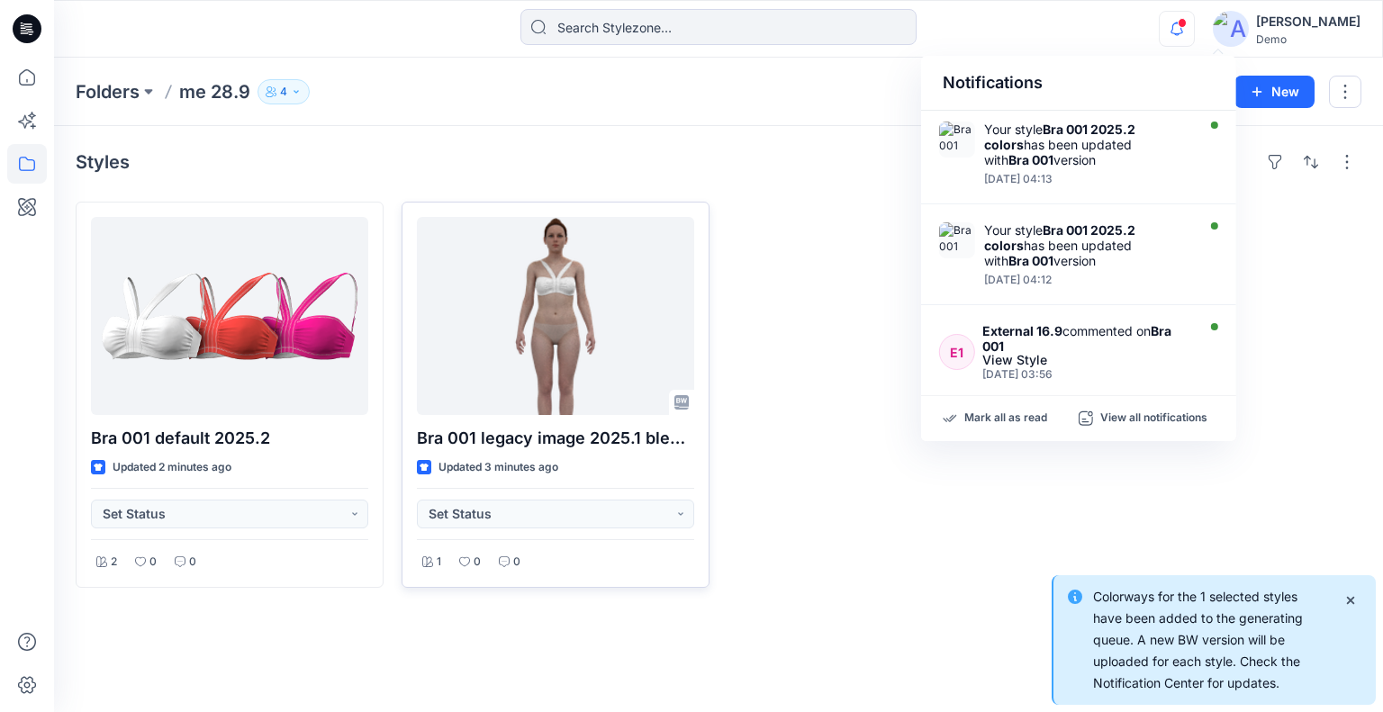
drag, startPoint x: 796, startPoint y: 133, endPoint x: 820, endPoint y: 122, distance: 27.0
click at [797, 132] on div "Styles Bra 001 default 2025.2 Updated 2 minutes ago Set Status 2 0 0 Bra 001 le…" at bounding box center [718, 419] width 1329 height 586
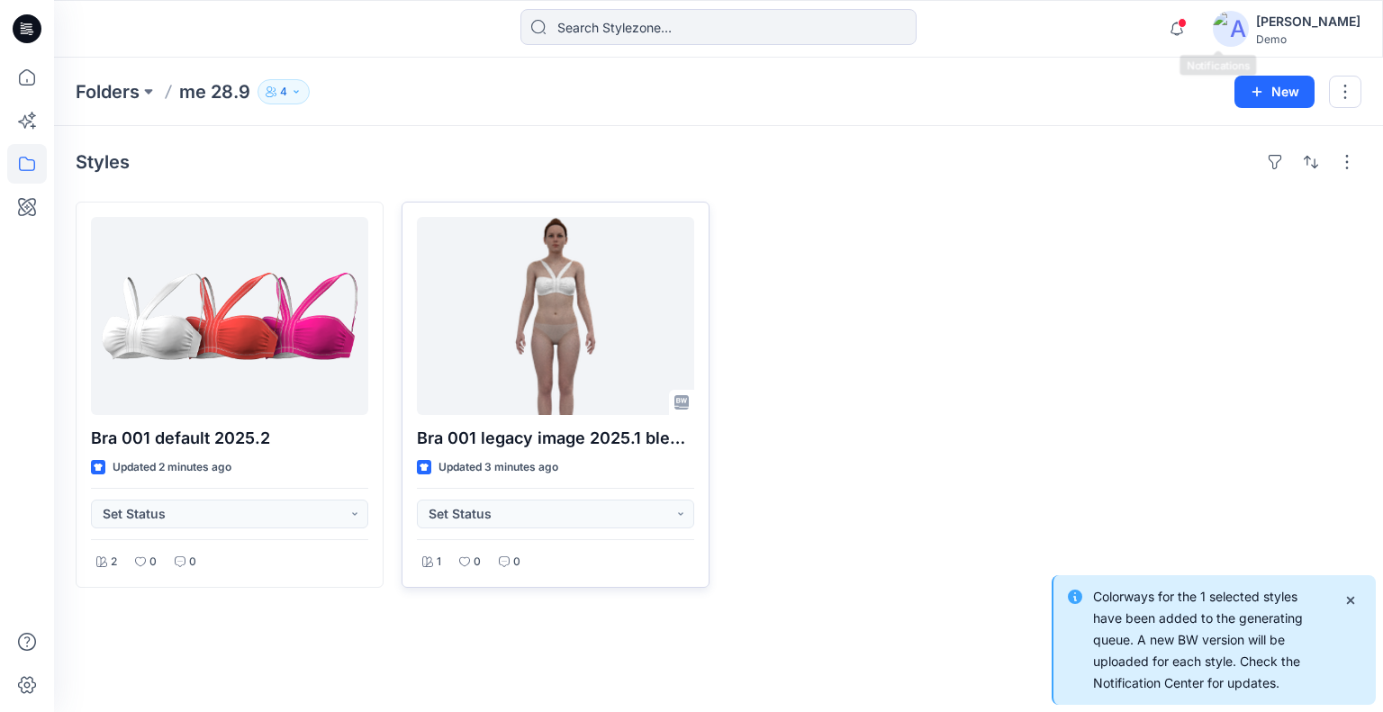
drag, startPoint x: 1218, startPoint y: 21, endPoint x: 1190, endPoint y: 43, distance: 35.9
click at [1188, 21] on div at bounding box center [1173, 16] width 29 height 10
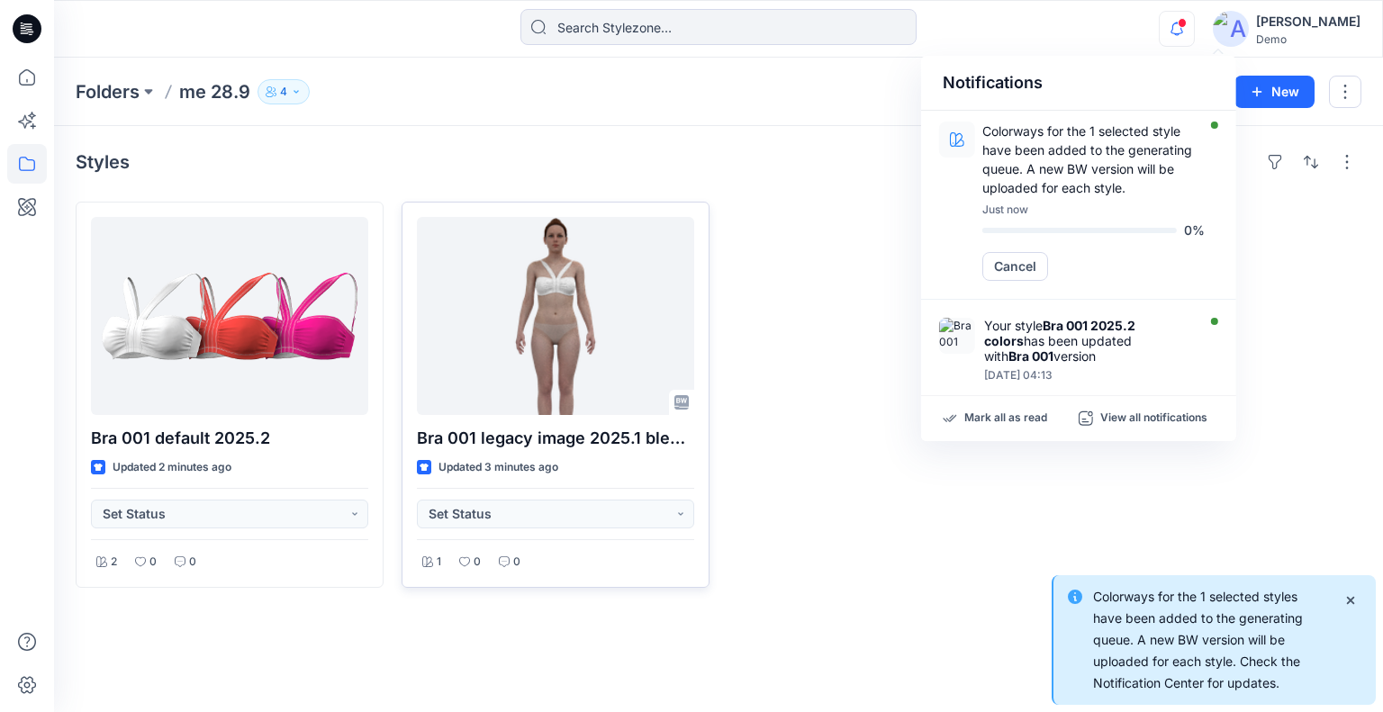
click at [860, 145] on div "Styles Bra 001 default 2025.2 Updated 2 minutes ago Set Status 2 0 0 Bra 001 le…" at bounding box center [718, 419] width 1329 height 586
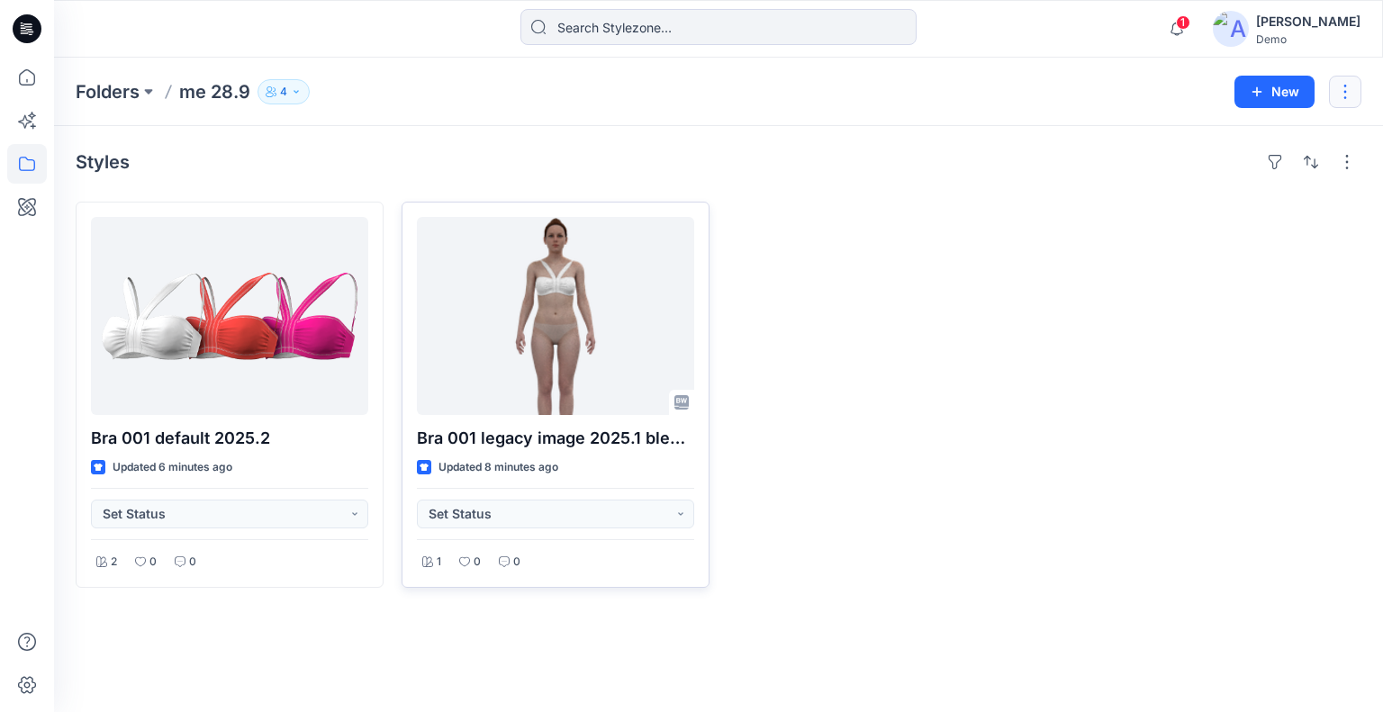
click at [1344, 89] on button "button" at bounding box center [1345, 92] width 32 height 32
click at [985, 647] on div "Styles Bra 001 default 2025.2 Updated 6 minutes ago Set Status 2 0 0 Bra 001 le…" at bounding box center [718, 419] width 1329 height 586
drag, startPoint x: 1347, startPoint y: 98, endPoint x: 1333, endPoint y: 110, distance: 18.6
click at [1347, 97] on button "button" at bounding box center [1345, 92] width 32 height 32
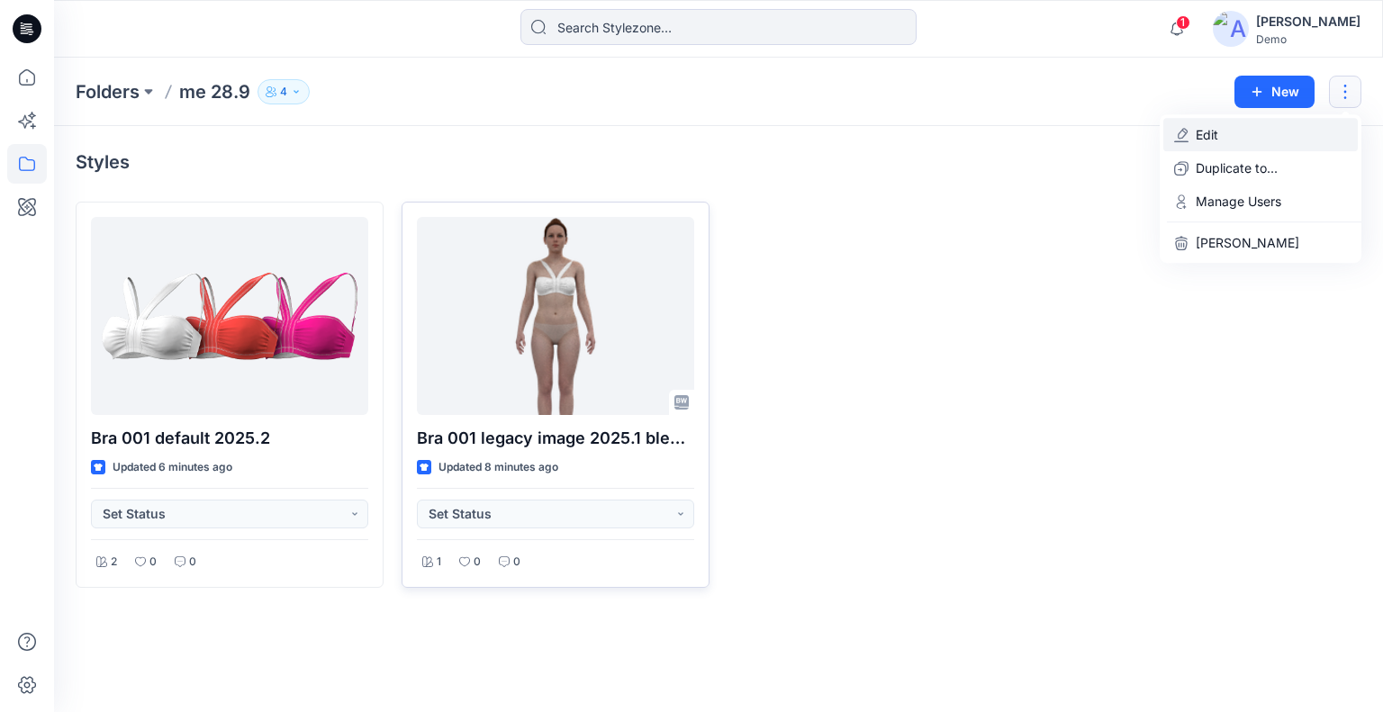
click at [1254, 137] on button "Edit" at bounding box center [1260, 134] width 195 height 33
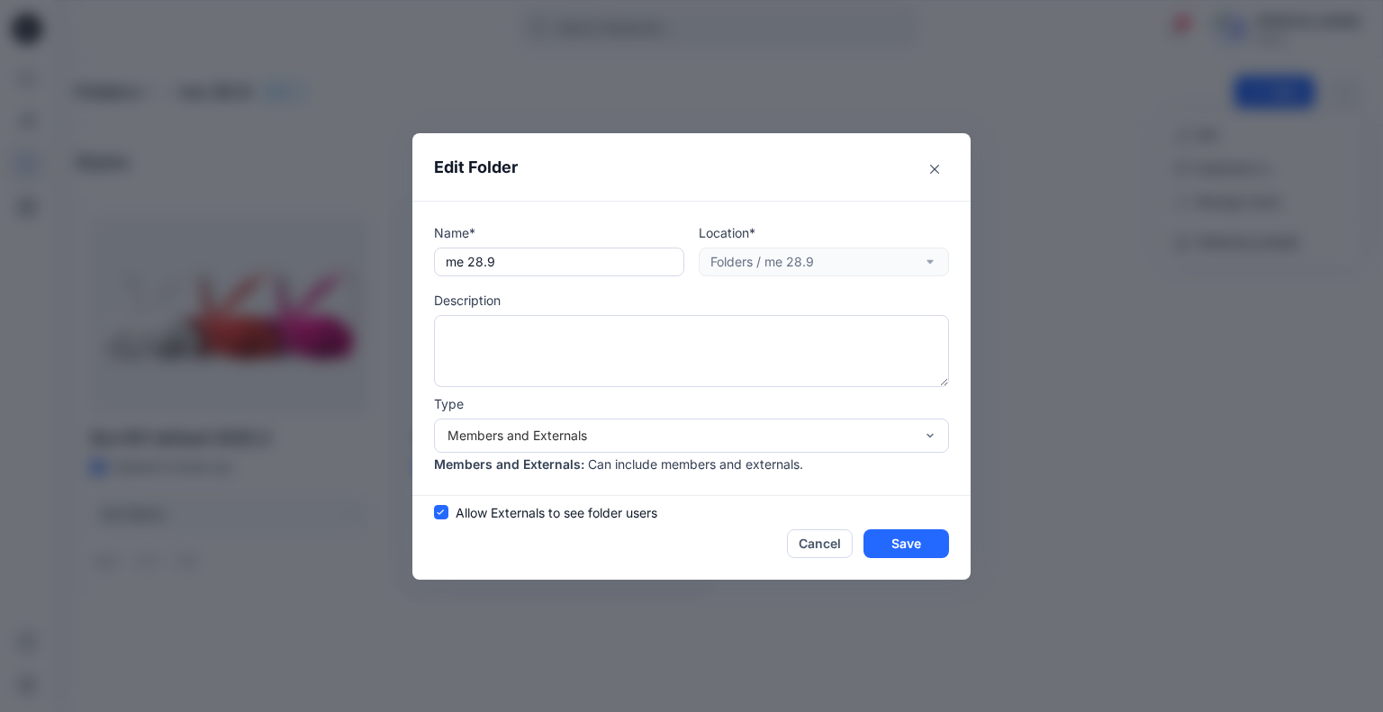
click at [582, 531] on div "Cancel Save" at bounding box center [691, 544] width 515 height 29
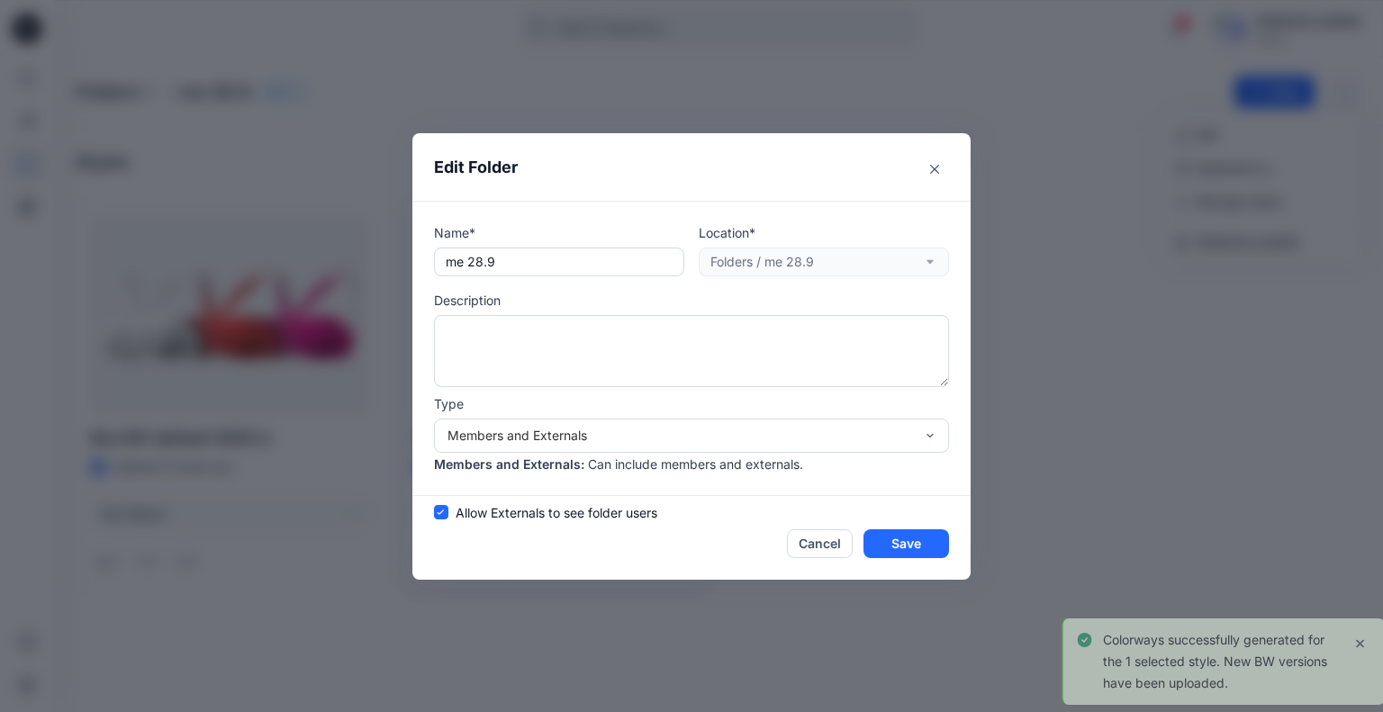
click at [584, 514] on span "Allow Externals to see folder users" at bounding box center [557, 512] width 202 height 19
click at [448, 514] on input "Allow Externals to see folder users" at bounding box center [440, 511] width 14 height 14
checkbox input "false"
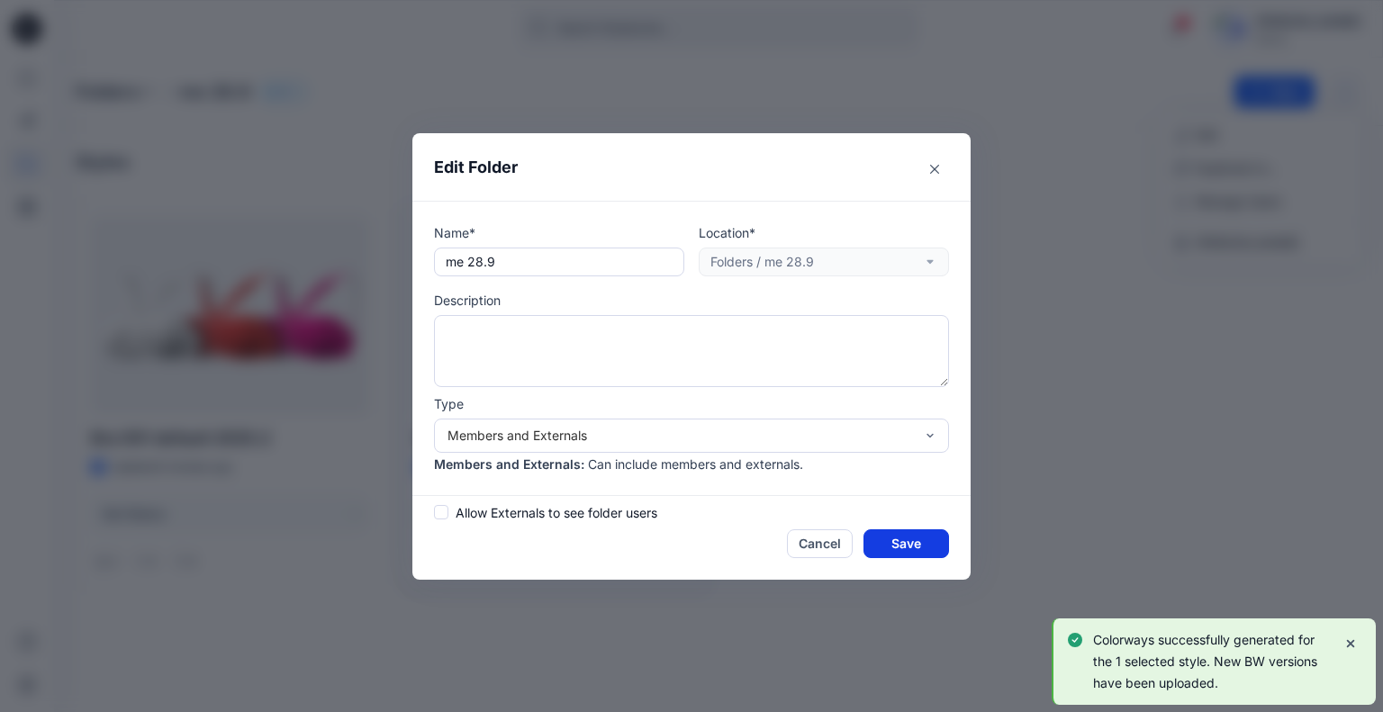
click at [901, 542] on button "Save" at bounding box center [907, 544] width 86 height 29
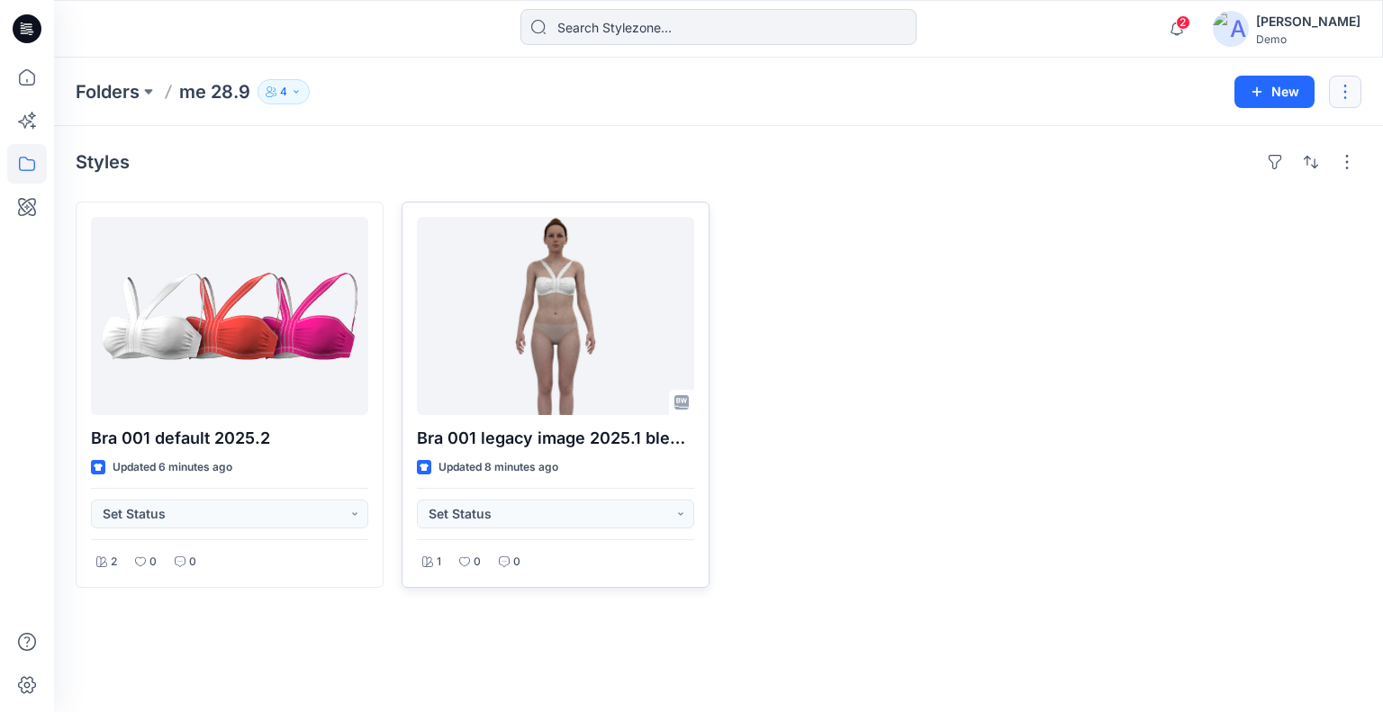
click at [1340, 86] on button "button" at bounding box center [1345, 92] width 32 height 32
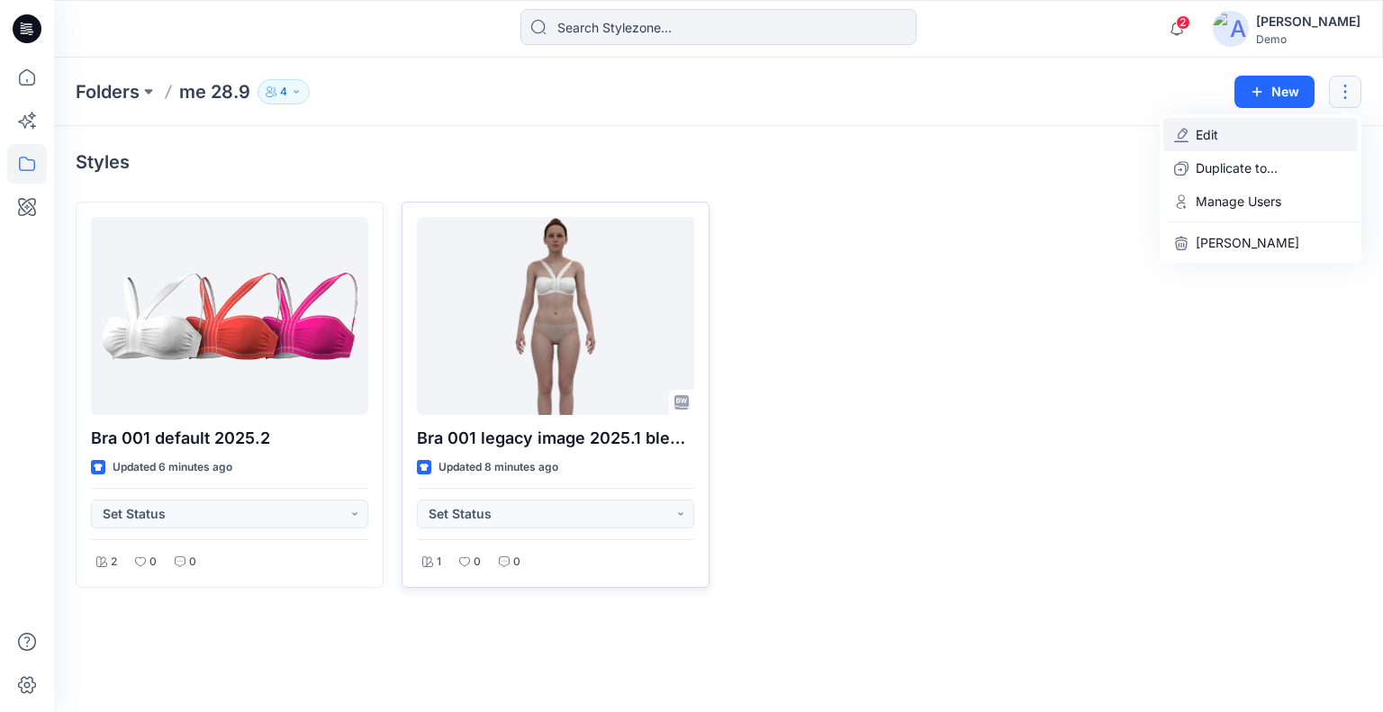
click at [1287, 129] on button "Edit" at bounding box center [1260, 134] width 195 height 33
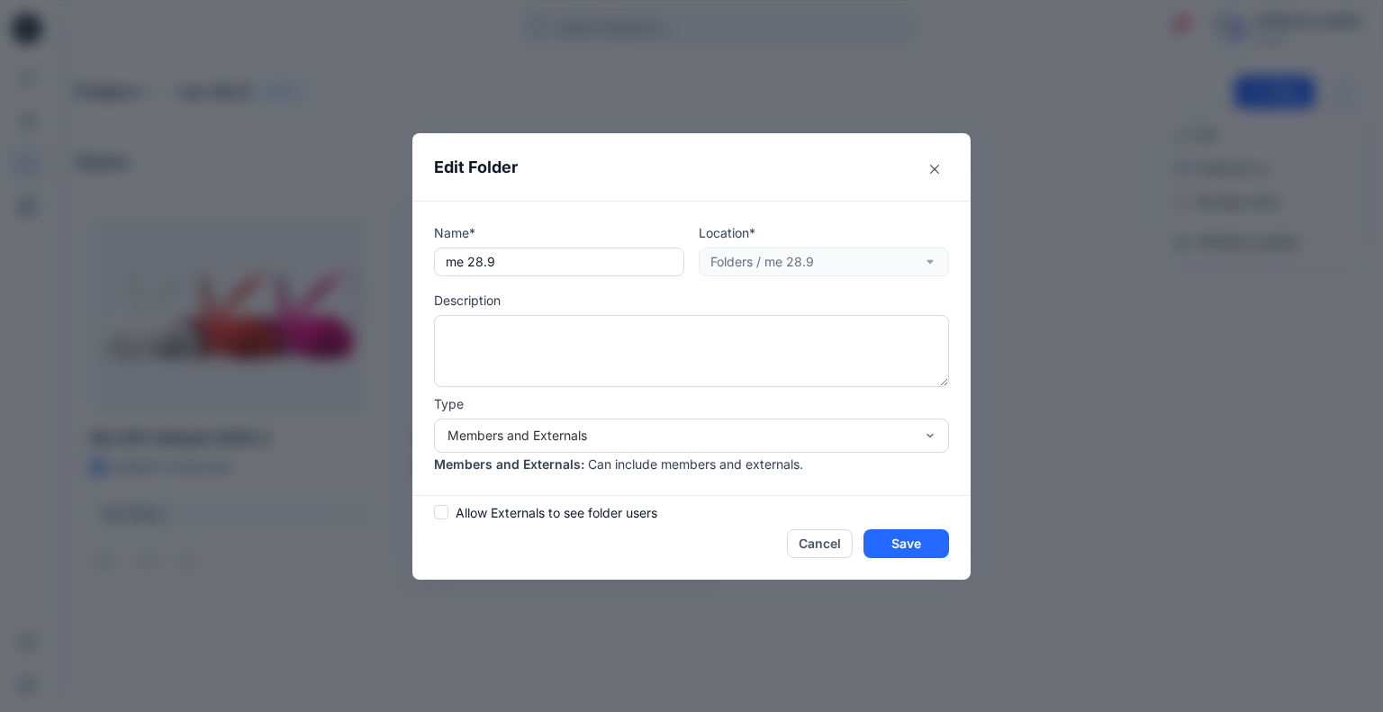
click at [575, 505] on span "Allow Externals to see folder users" at bounding box center [557, 512] width 202 height 19
click at [448, 505] on input "Allow Externals to see folder users" at bounding box center [440, 511] width 14 height 14
checkbox input "true"
click at [899, 533] on button "Save" at bounding box center [907, 544] width 86 height 29
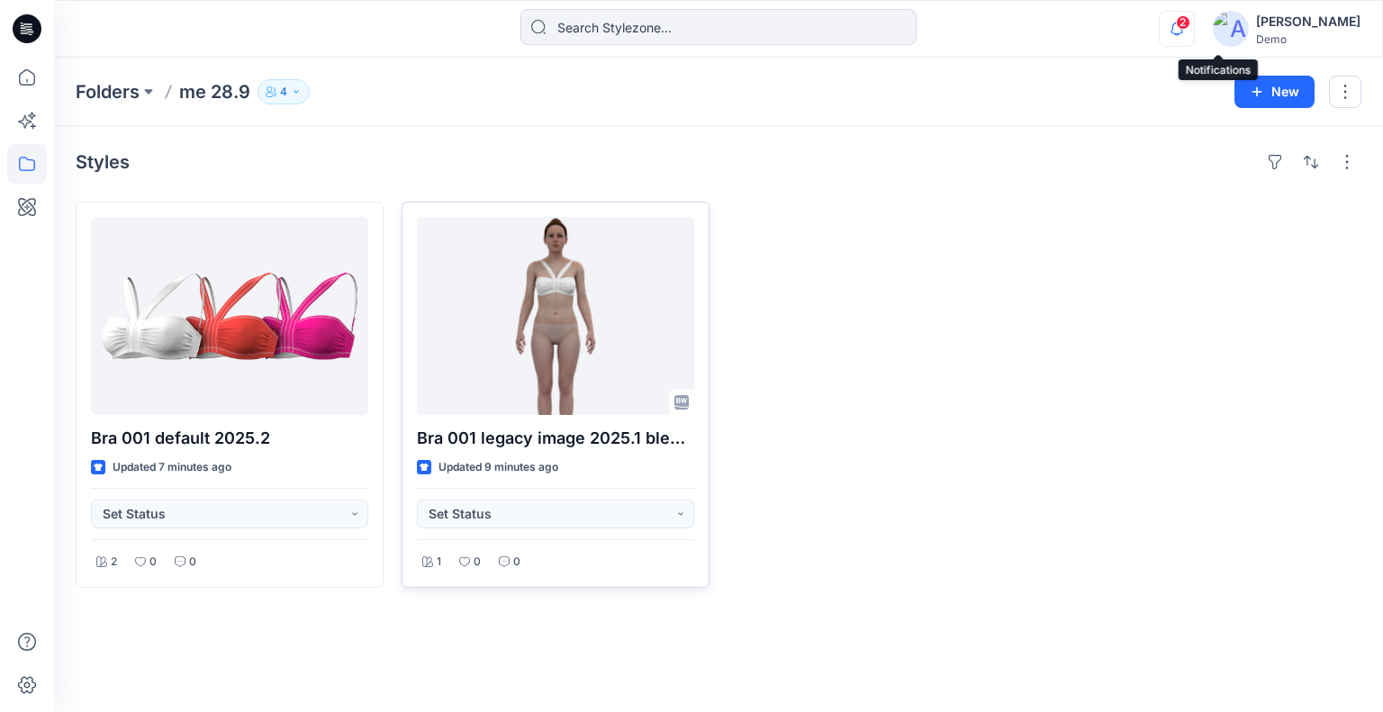
click at [1194, 22] on icon "button" at bounding box center [1177, 29] width 34 height 36
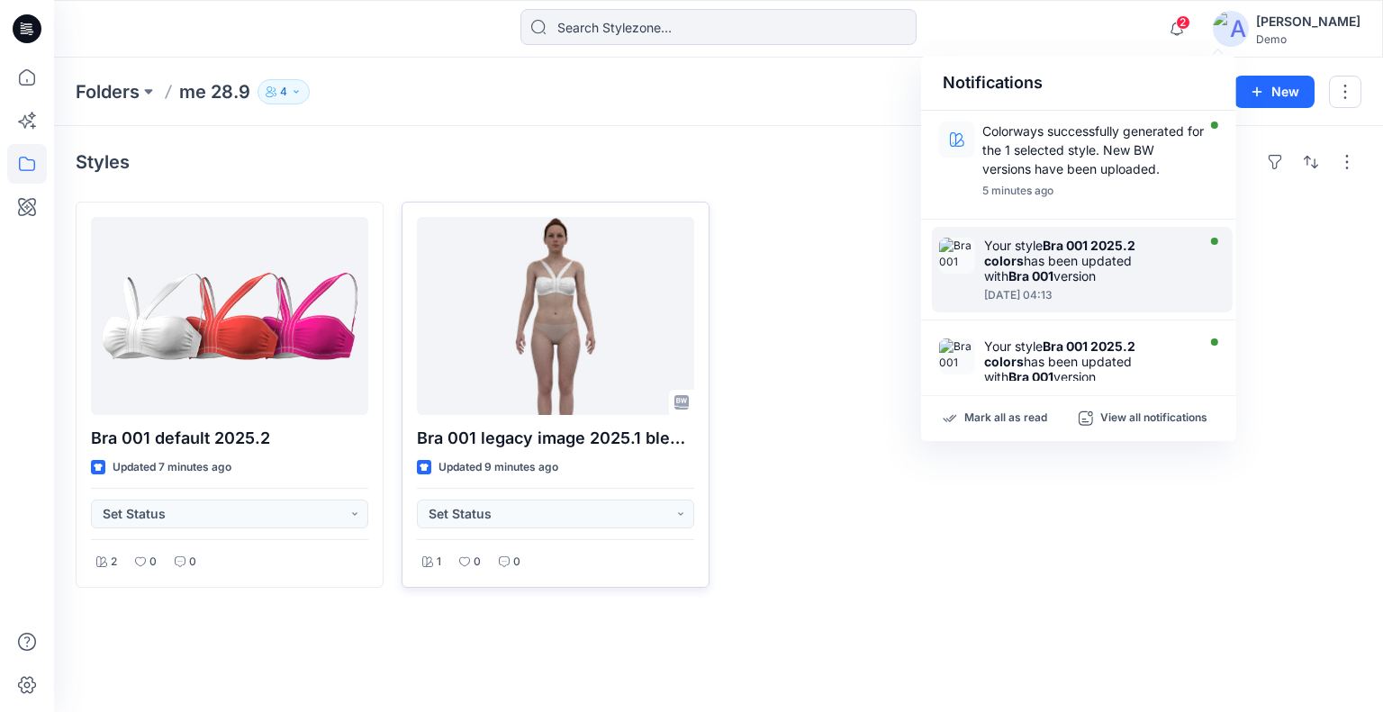
click at [1103, 248] on strong "Bra 001 2025.2 colors" at bounding box center [1059, 253] width 151 height 31
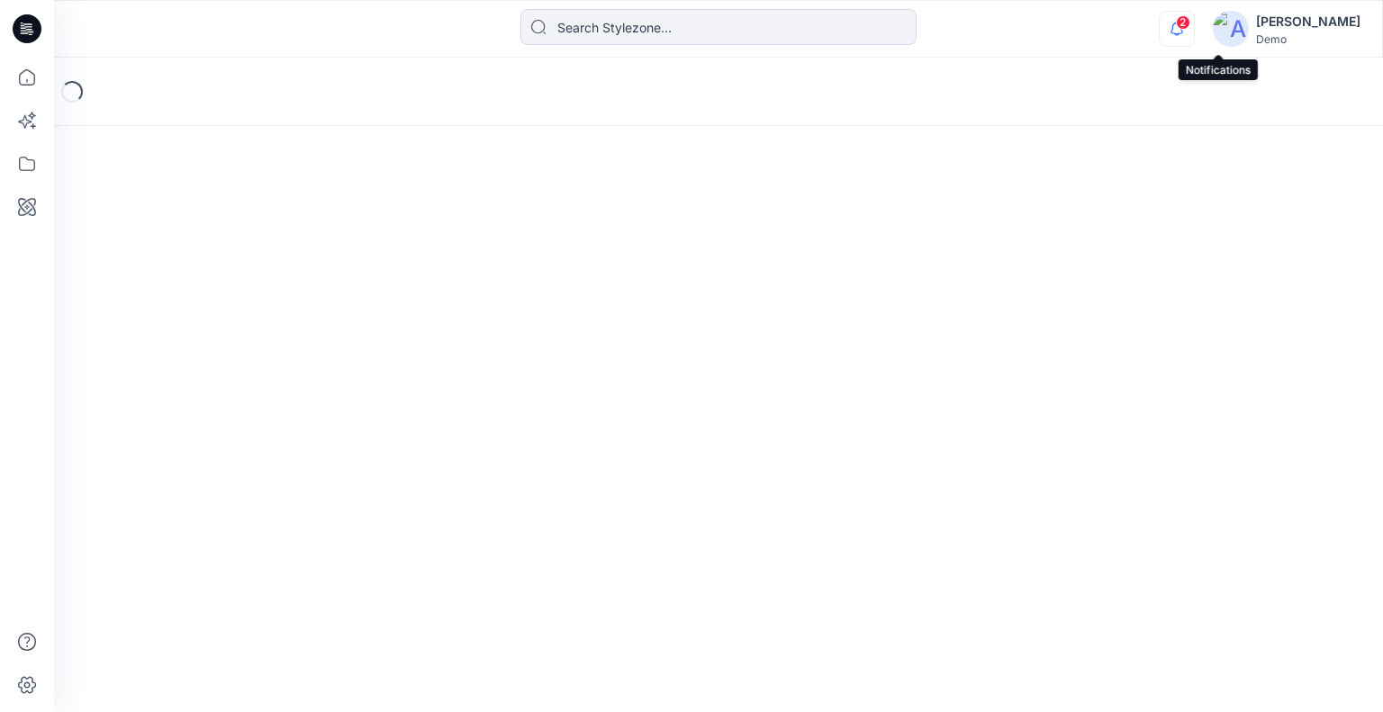
click at [1194, 28] on icon "button" at bounding box center [1177, 29] width 34 height 36
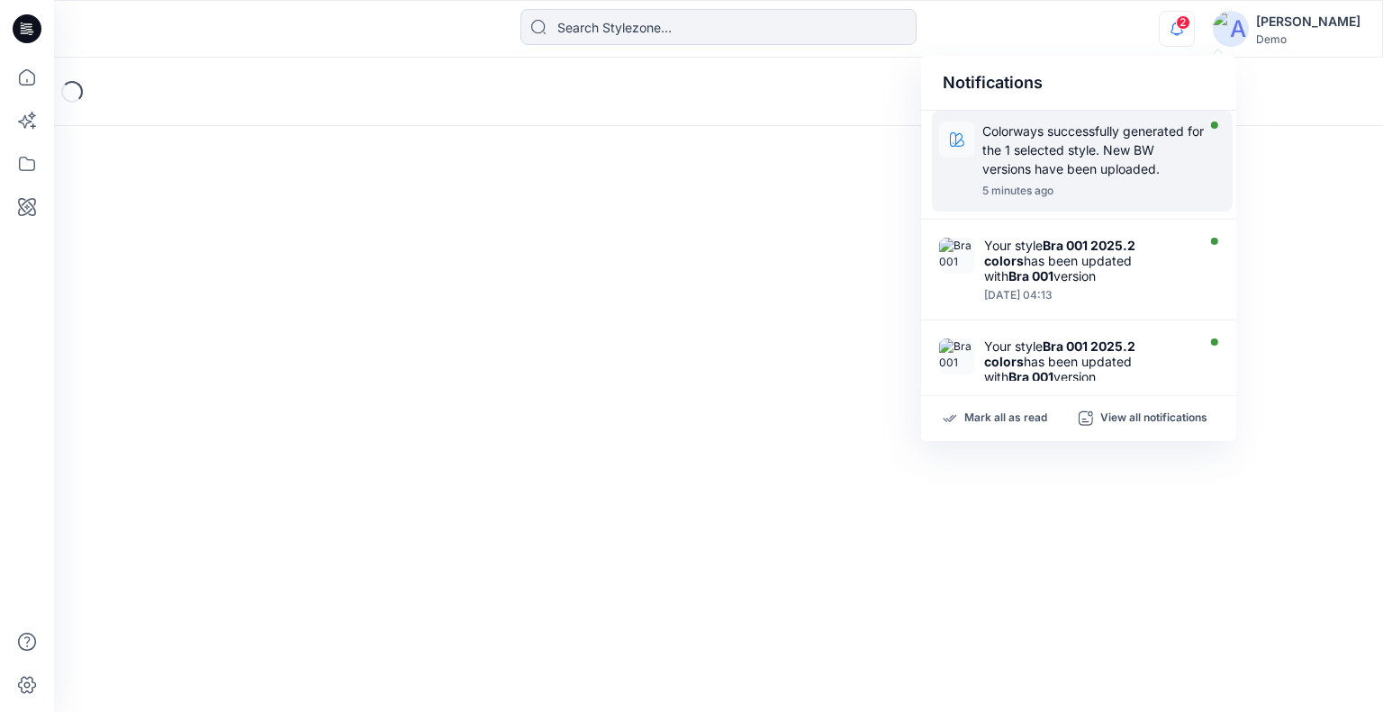
click at [1109, 151] on p "Colorways successfully generated for the 1 selected style. New BW versions have…" at bounding box center [1093, 150] width 222 height 57
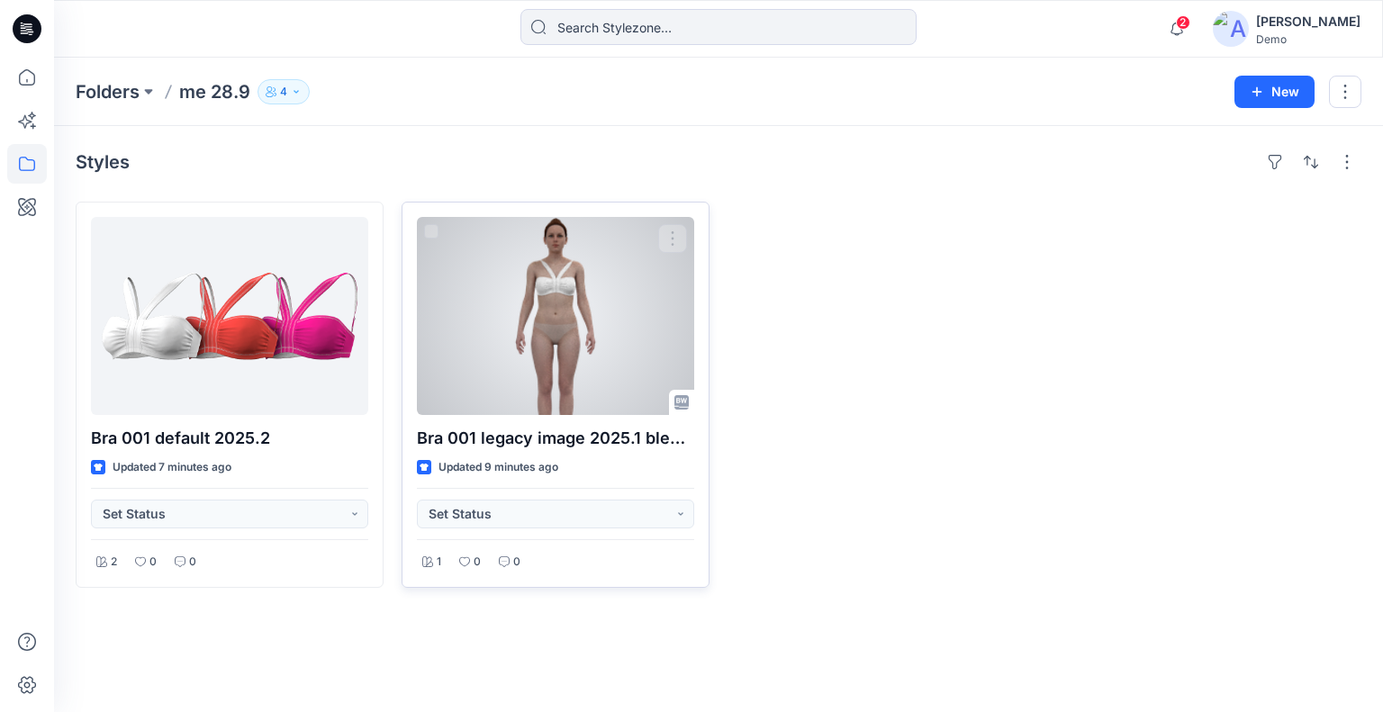
click at [558, 368] on div at bounding box center [555, 316] width 277 height 198
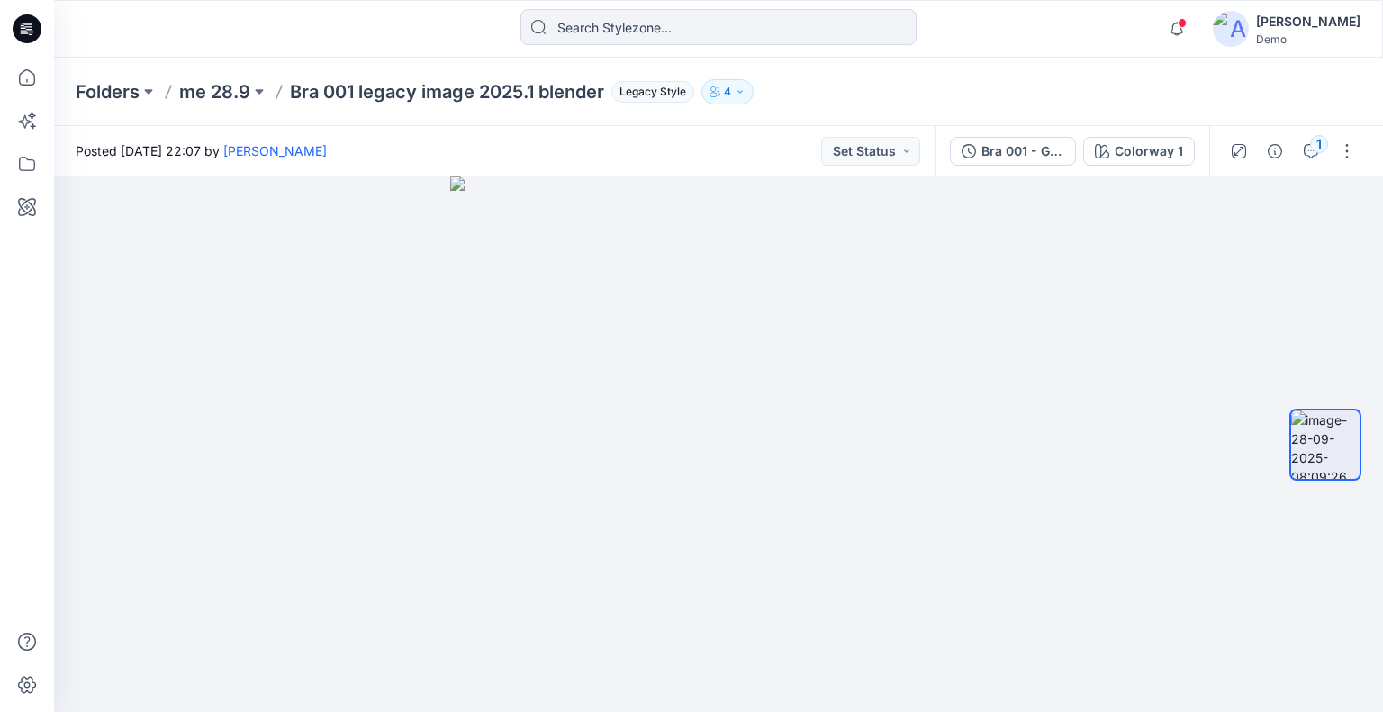
click at [1135, 152] on div "Colorway 1" at bounding box center [1149, 151] width 68 height 20
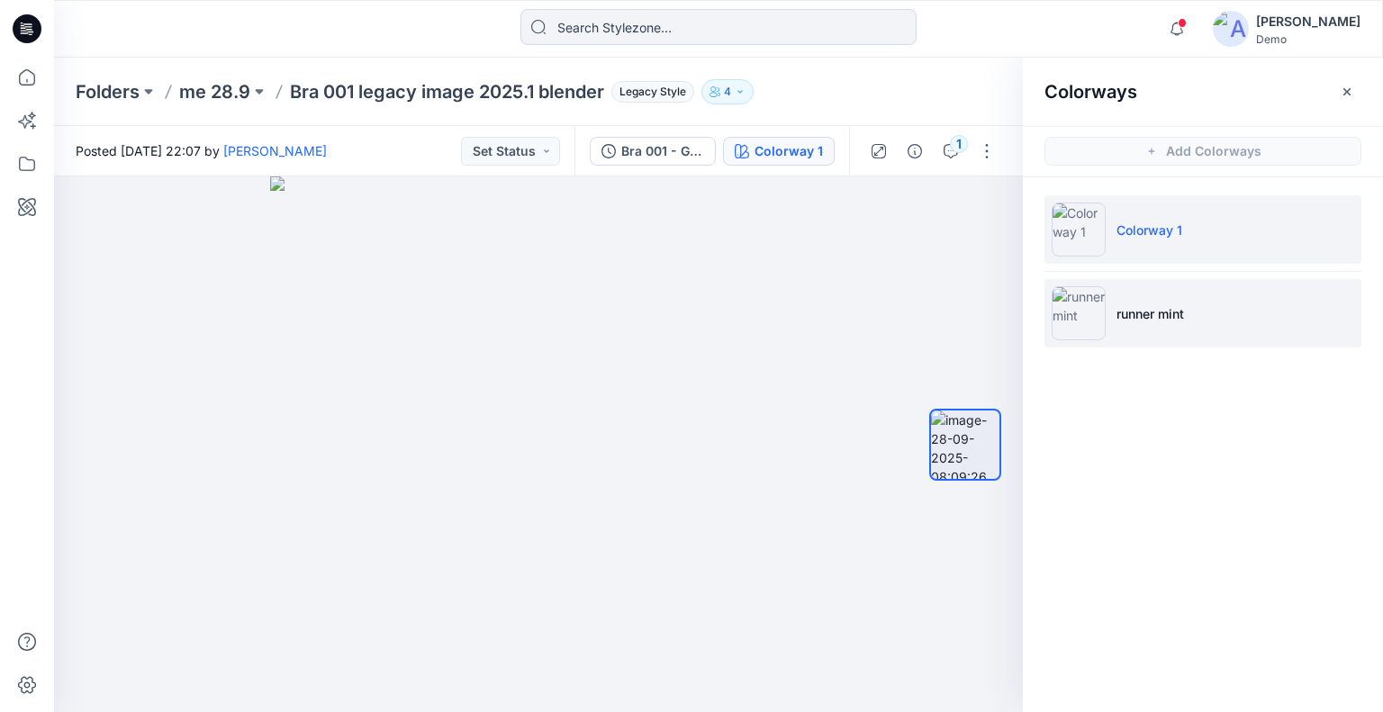
click at [1154, 320] on p "runner mint" at bounding box center [1151, 313] width 68 height 19
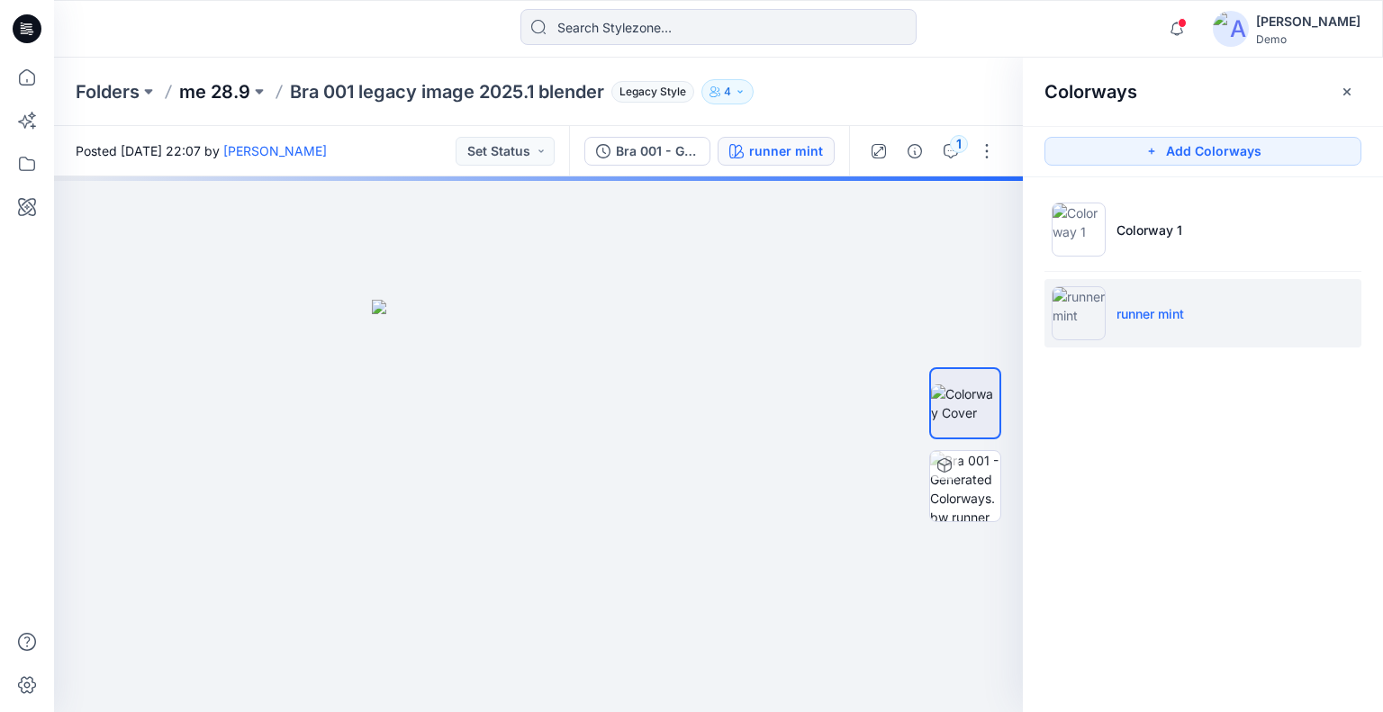
click at [222, 96] on p "me 28.9" at bounding box center [214, 91] width 71 height 25
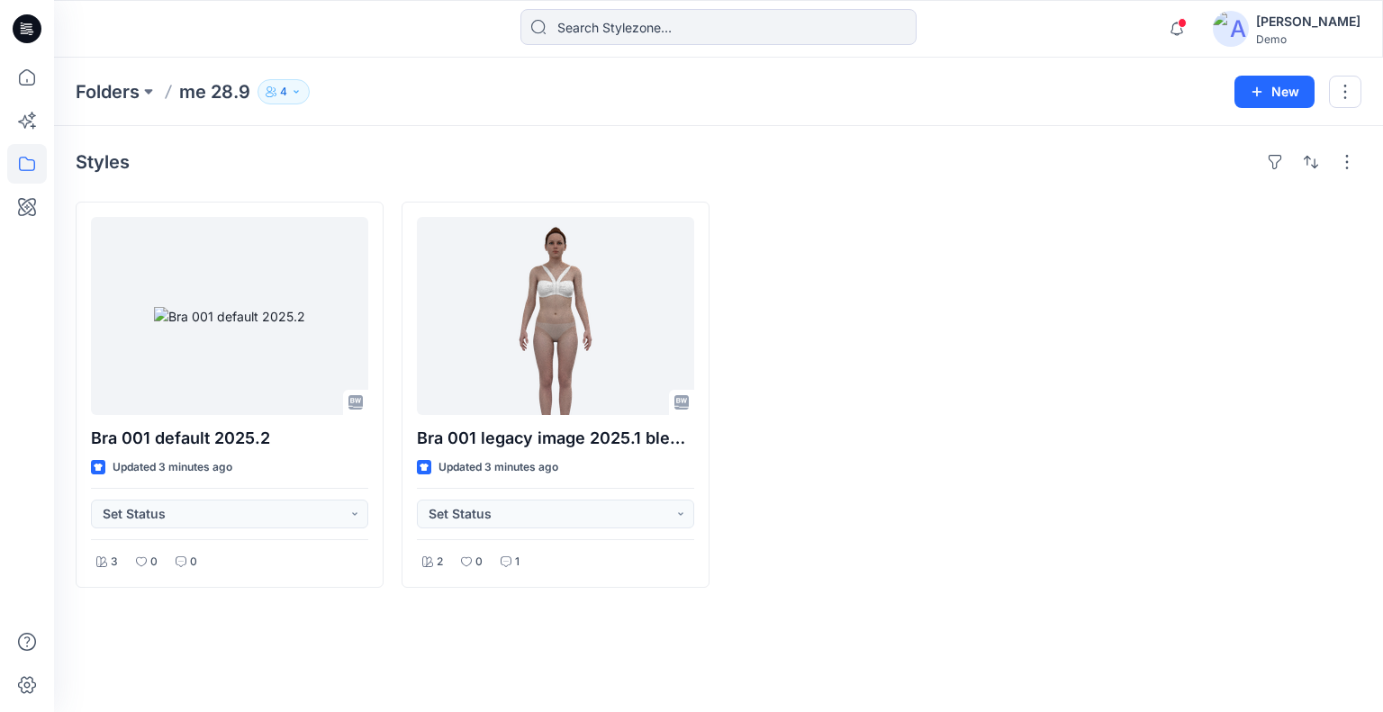
click at [1304, 31] on div "[PERSON_NAME]" at bounding box center [1308, 22] width 104 height 22
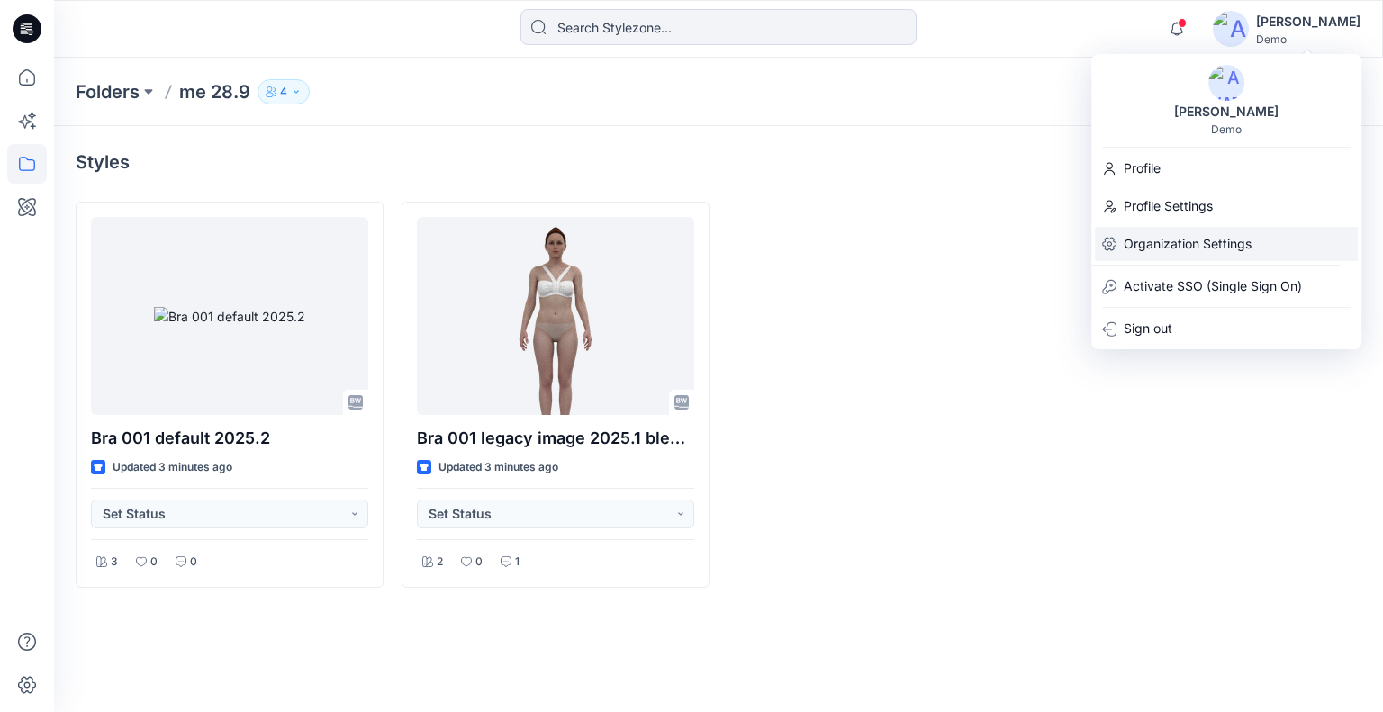
click at [1176, 241] on p "Organization Settings" at bounding box center [1188, 244] width 128 height 34
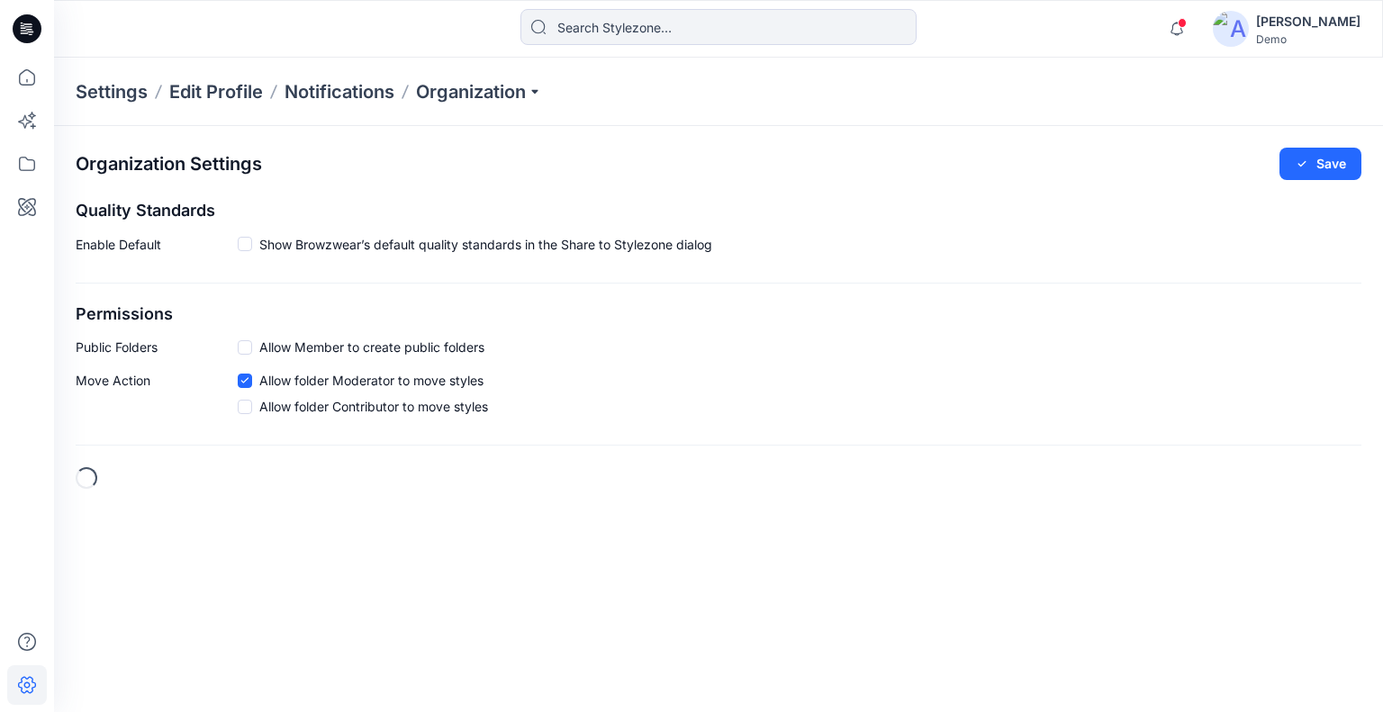
checkbox input "true"
click at [514, 99] on p "Organization" at bounding box center [479, 91] width 126 height 25
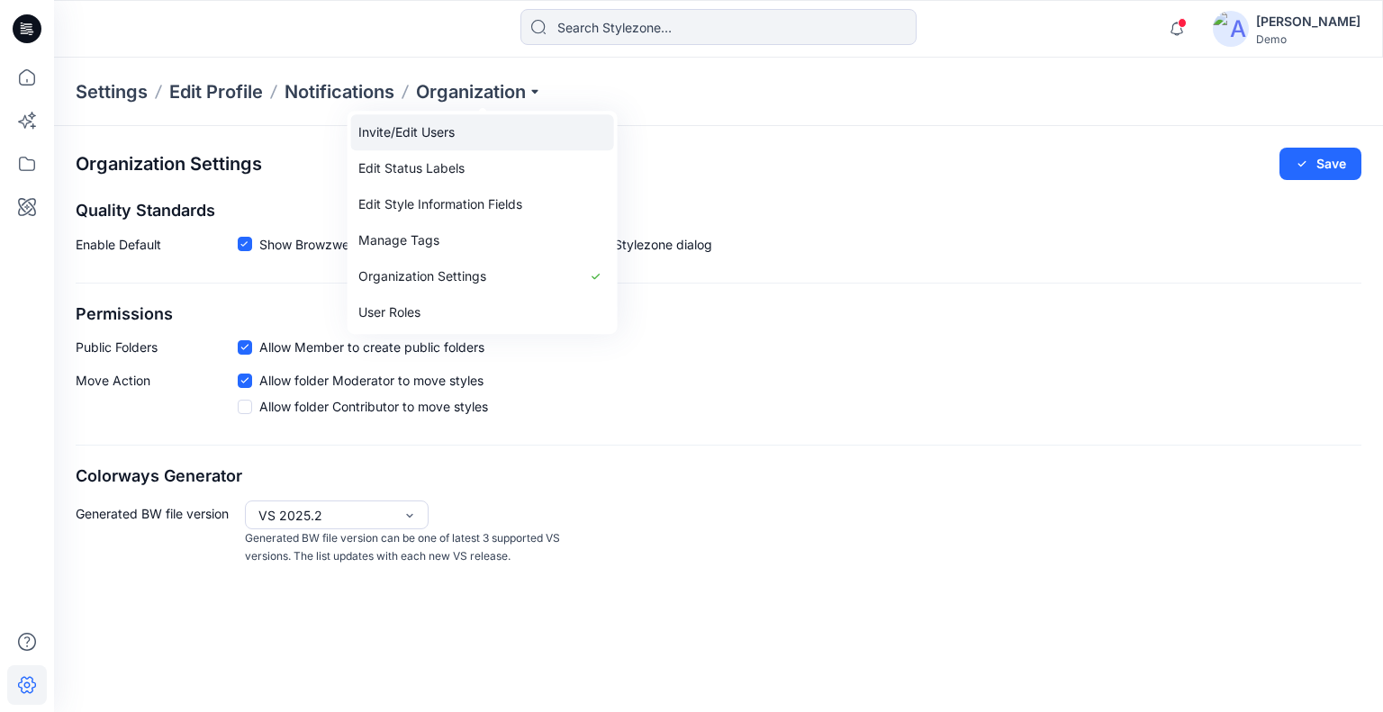
click at [503, 133] on link "Invite/Edit Users" at bounding box center [482, 132] width 263 height 36
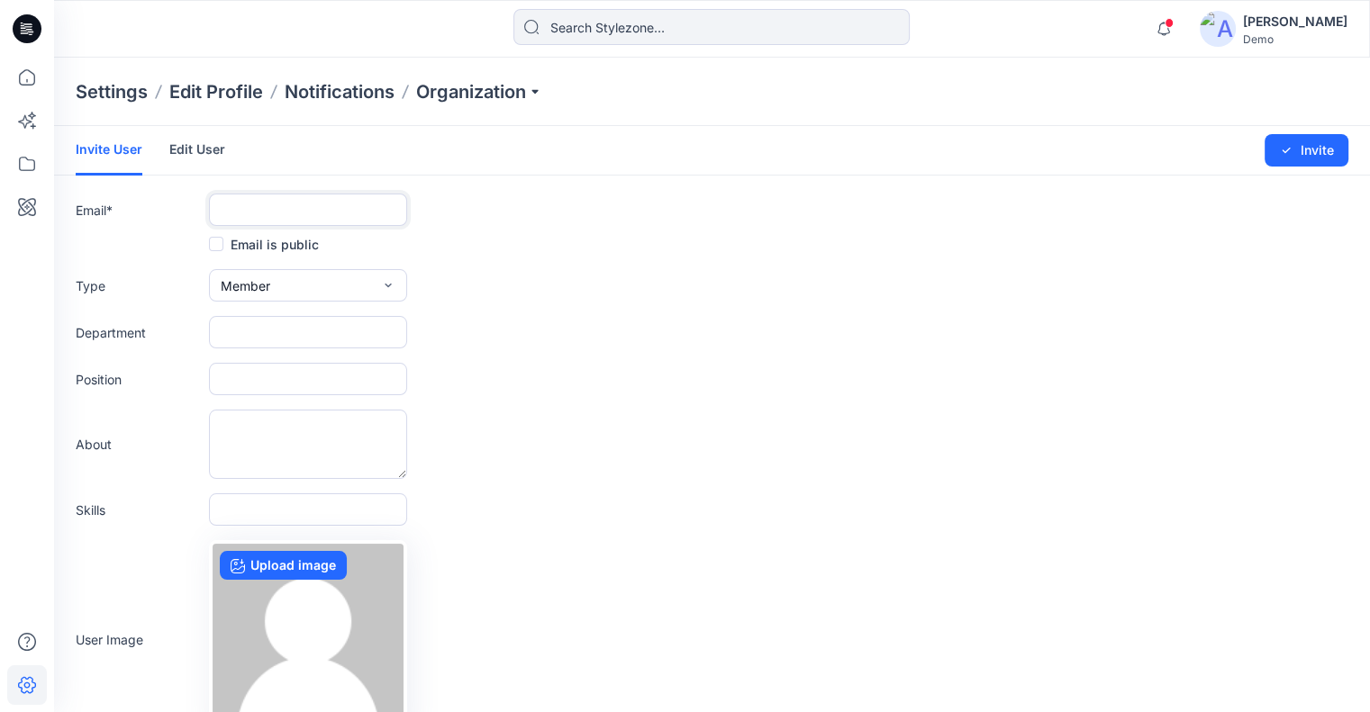
click at [281, 213] on input "text" at bounding box center [308, 210] width 198 height 32
paste input "delete2809@yopmail.com"
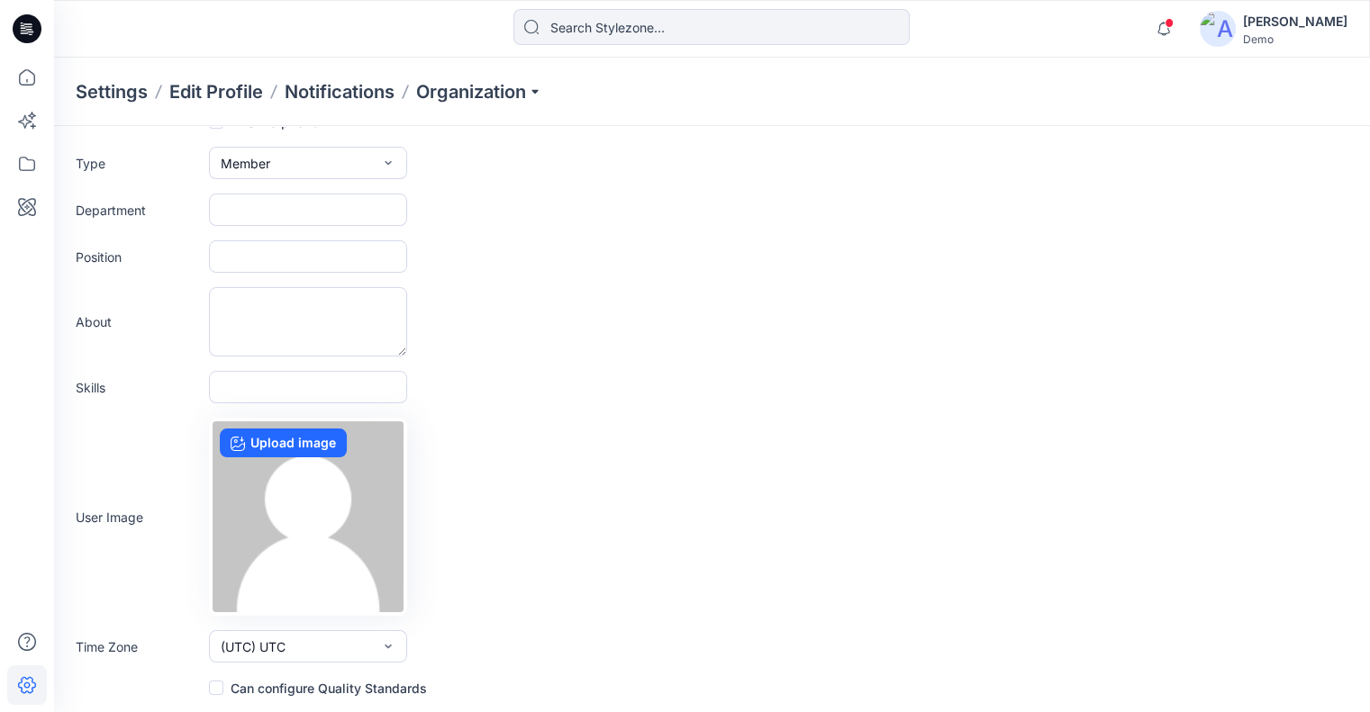
type input "delete2809@yopmail.com"
drag, startPoint x: 269, startPoint y: 684, endPoint x: 361, endPoint y: 638, distance: 102.7
click at [270, 683] on label "Can configure Quality Standards" at bounding box center [318, 688] width 218 height 22
click at [222, 683] on input "checkbox" at bounding box center [215, 689] width 14 height 14
checkbox input "true"
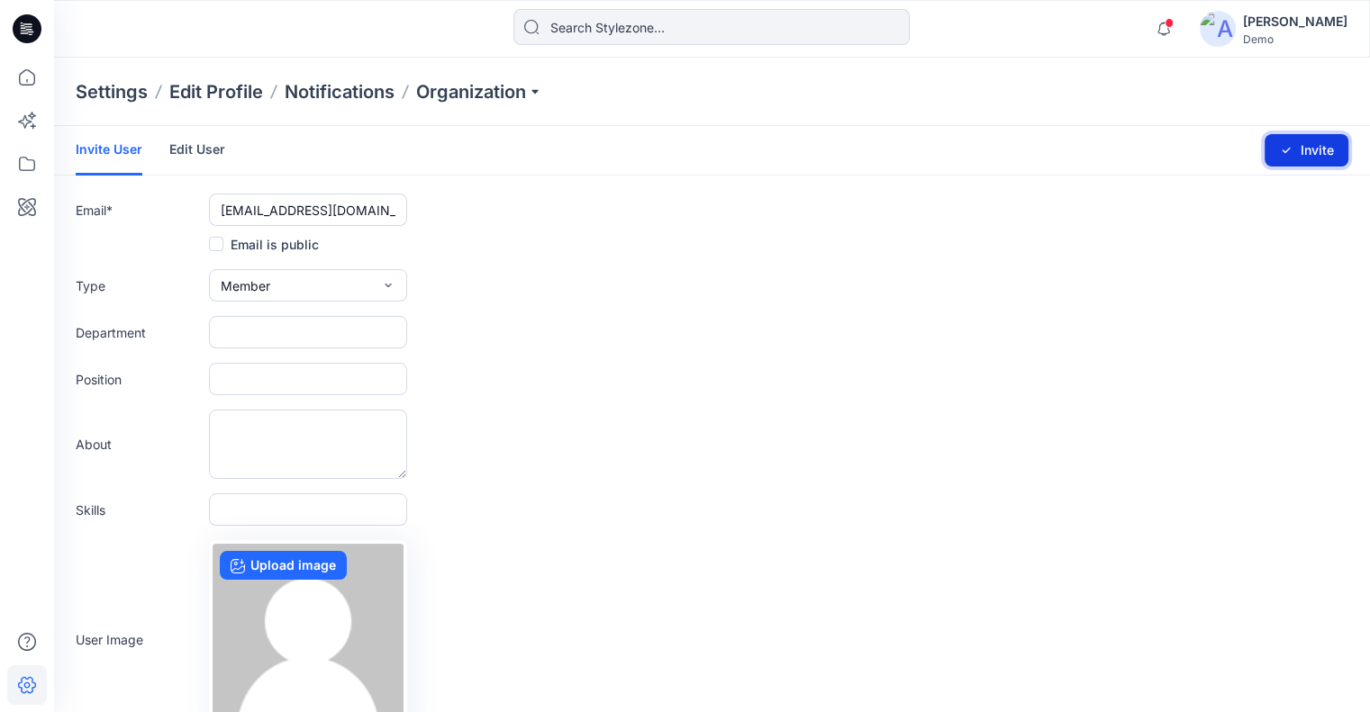
click at [1310, 142] on button "Invite" at bounding box center [1306, 150] width 84 height 32
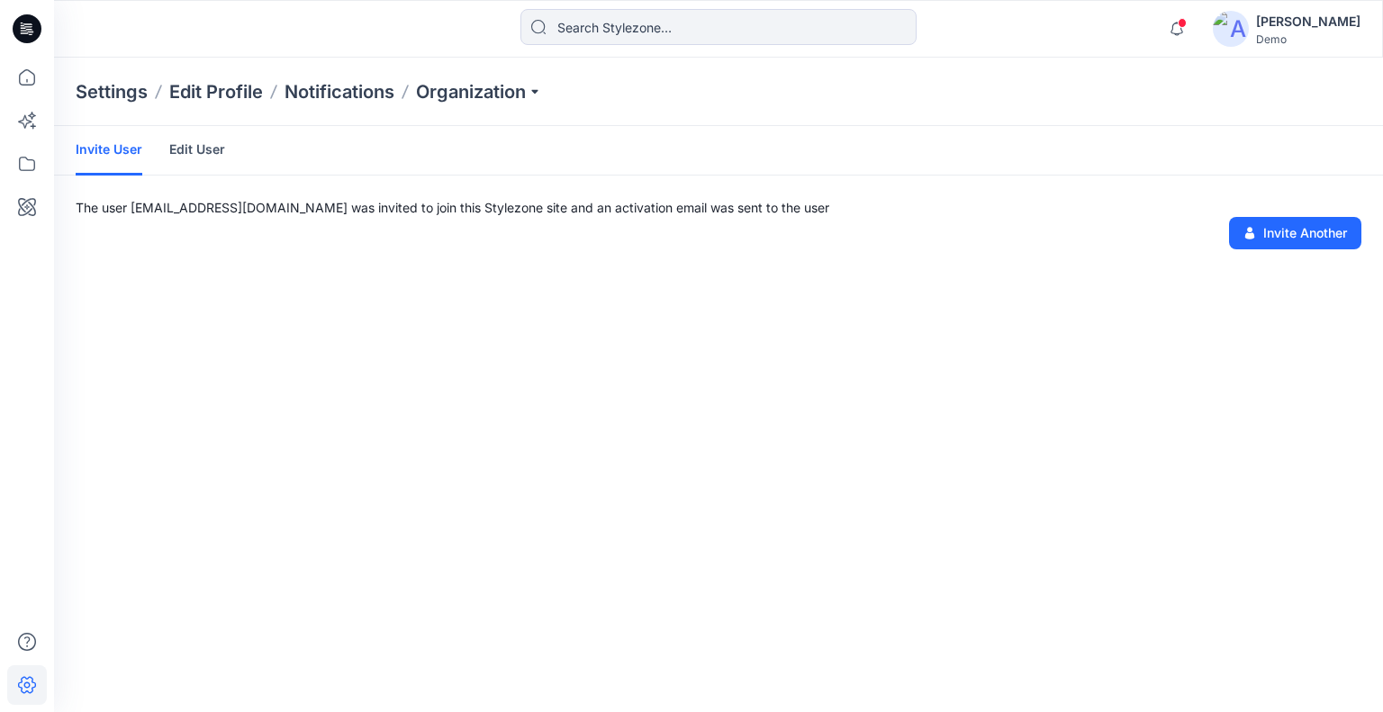
click at [202, 158] on link "Edit User" at bounding box center [197, 149] width 56 height 47
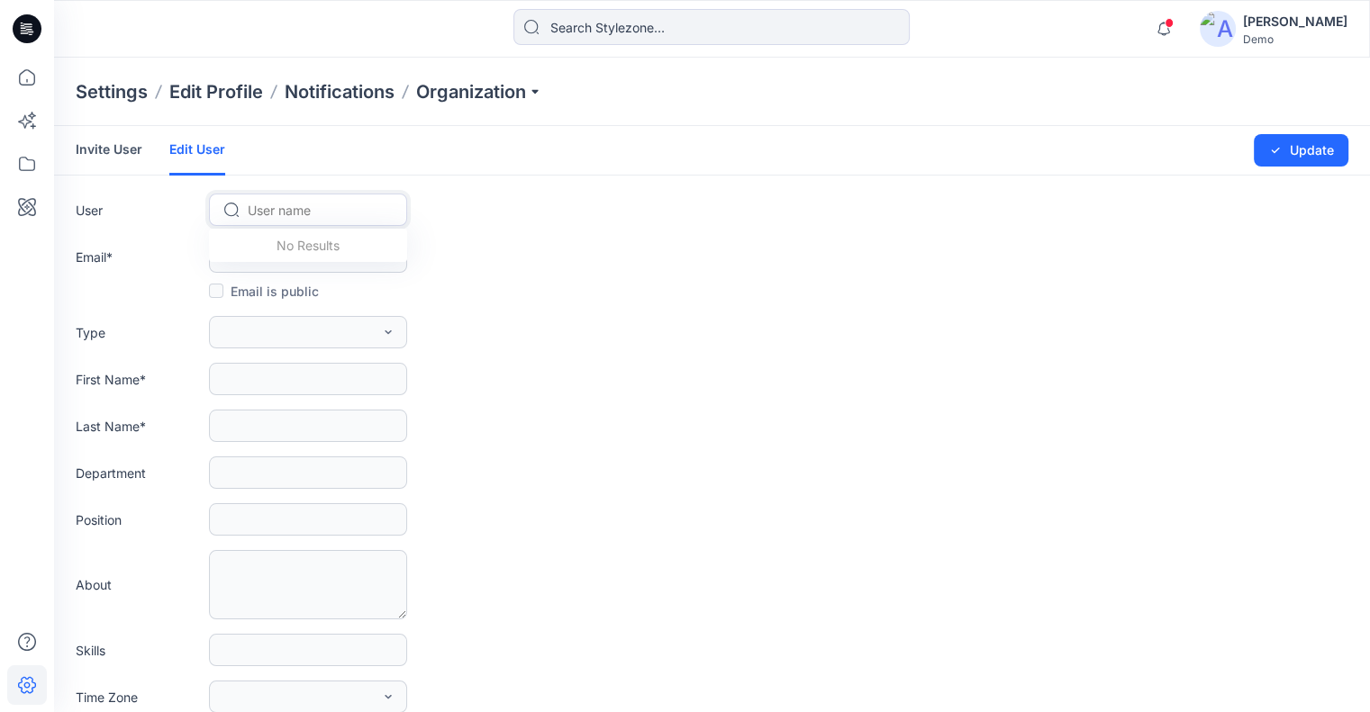
click at [238, 213] on div "User name" at bounding box center [307, 210] width 167 height 26
paste input "delete2809@yopmail.com"
type input "delete2809@yopmail.com"
click at [313, 254] on span "delete2809@yopmail.com" at bounding box center [323, 248] width 146 height 19
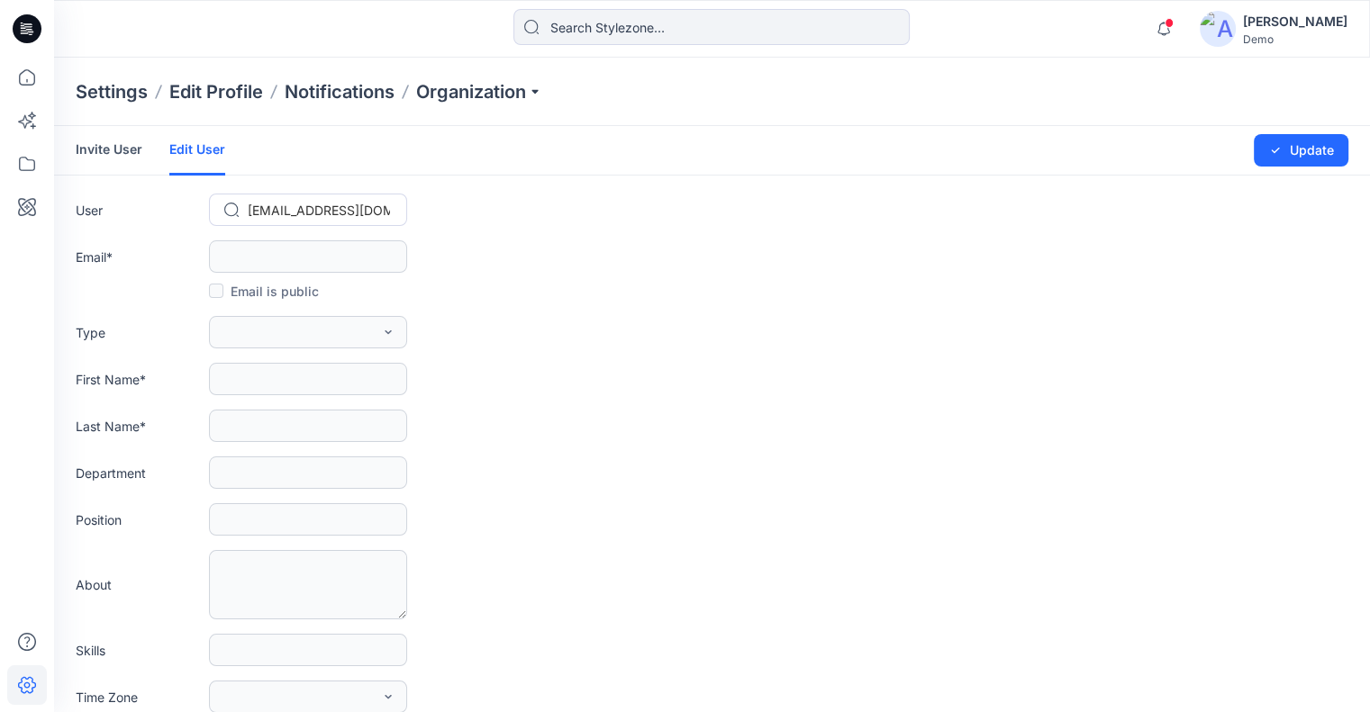
scroll to position [0, 0]
type input "delete2809@yopmail.com"
checkbox input "true"
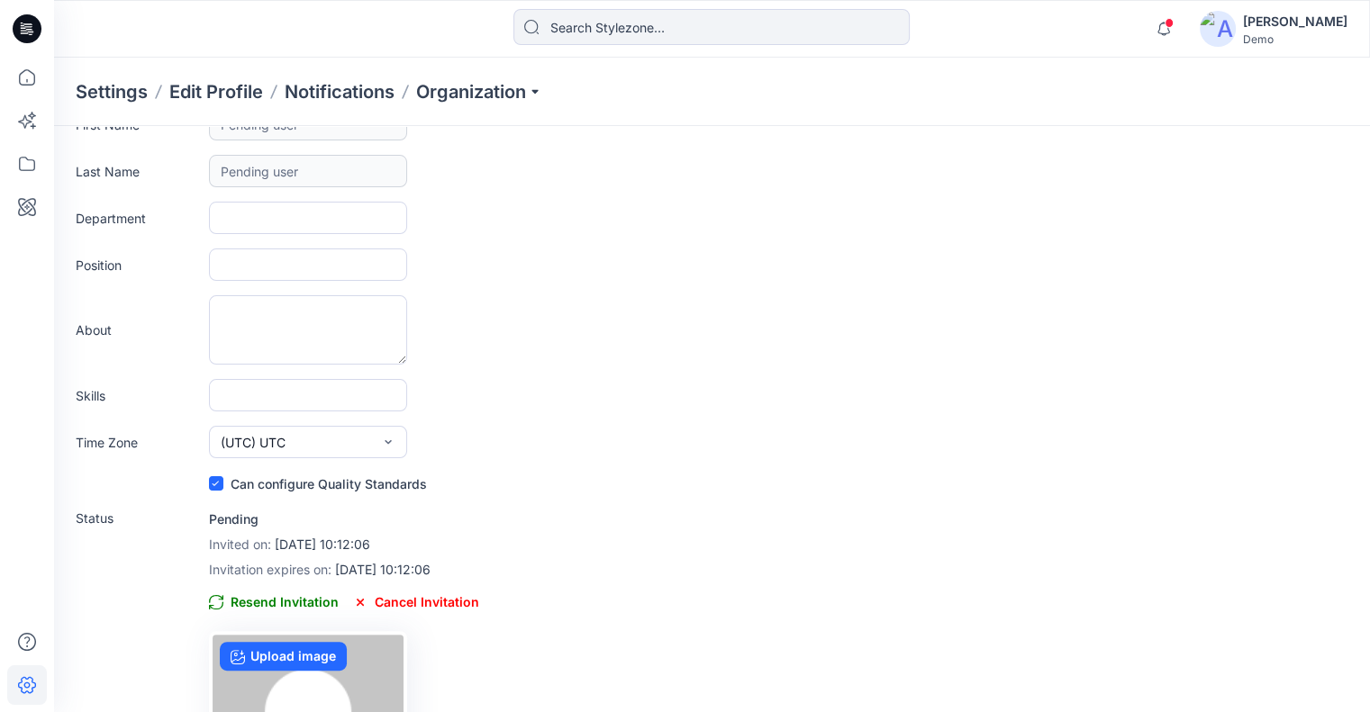
scroll to position [285, 0]
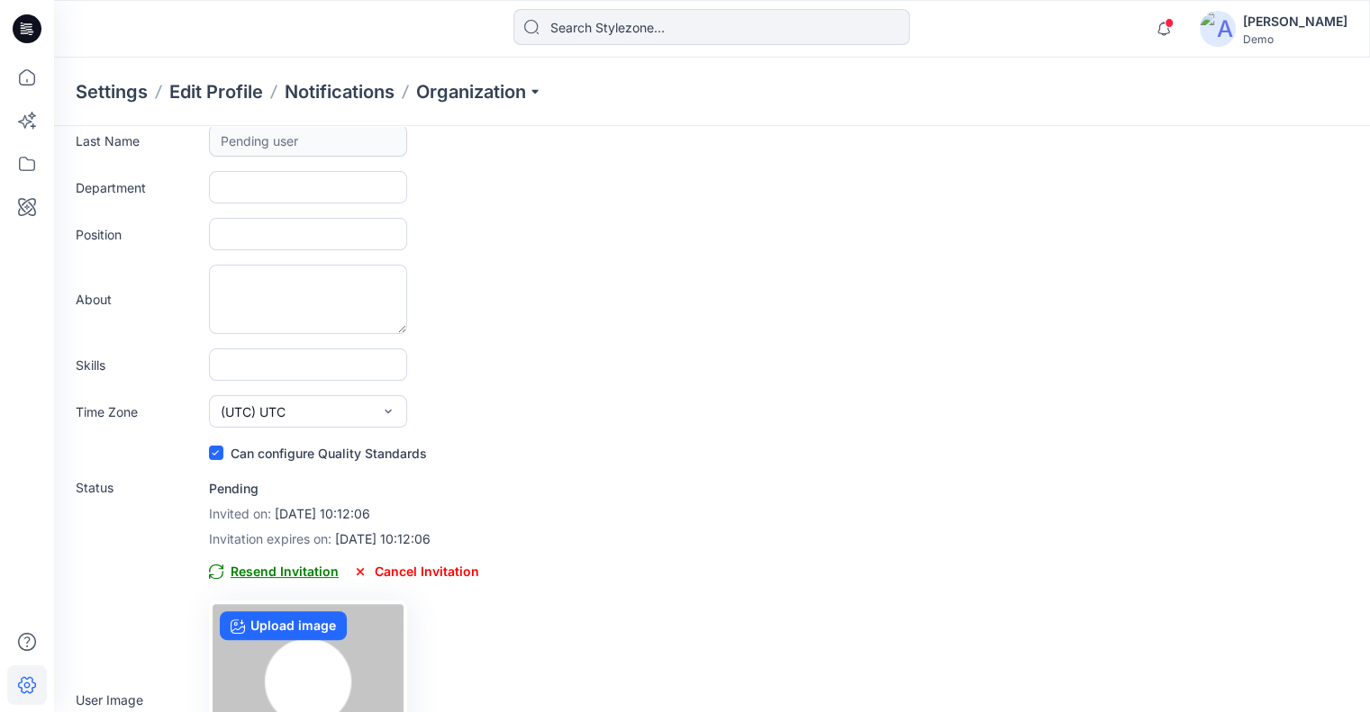
click at [283, 565] on span "Resend Invitation" at bounding box center [274, 572] width 130 height 22
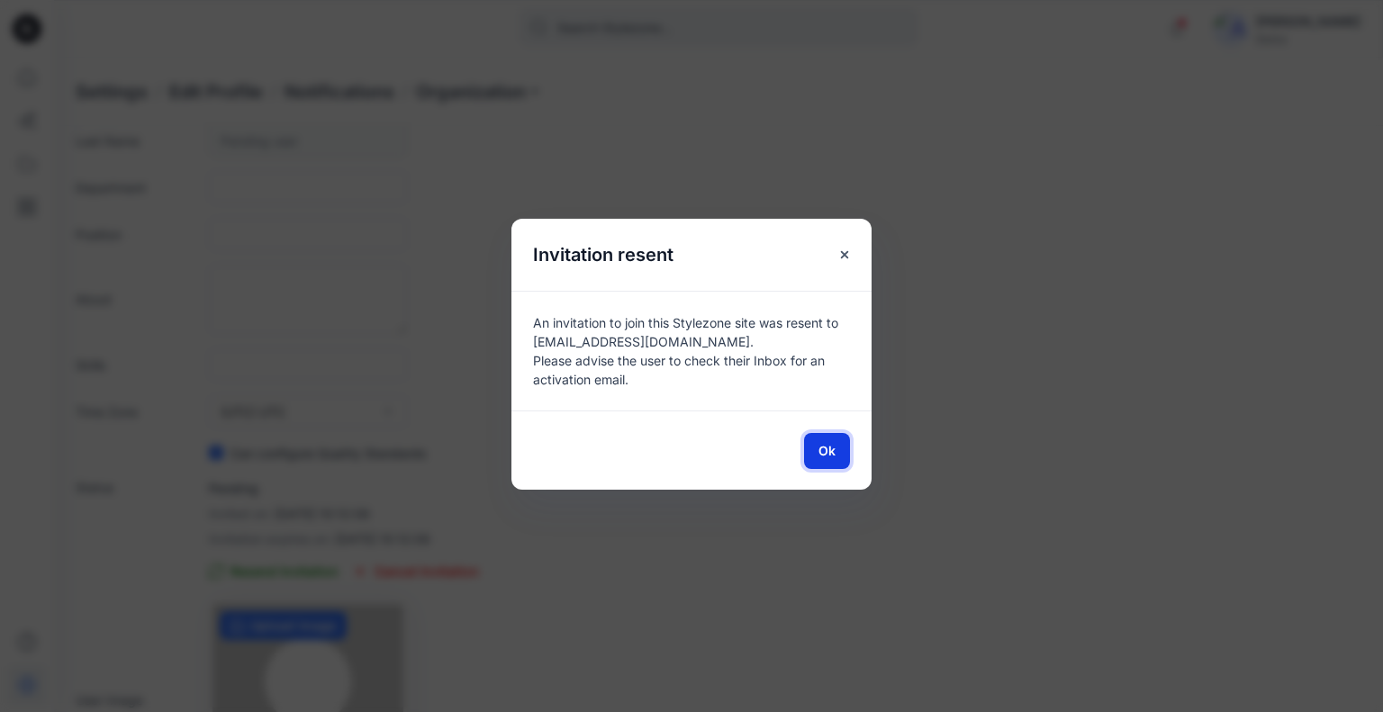
click at [828, 453] on span "Ok" at bounding box center [827, 450] width 17 height 19
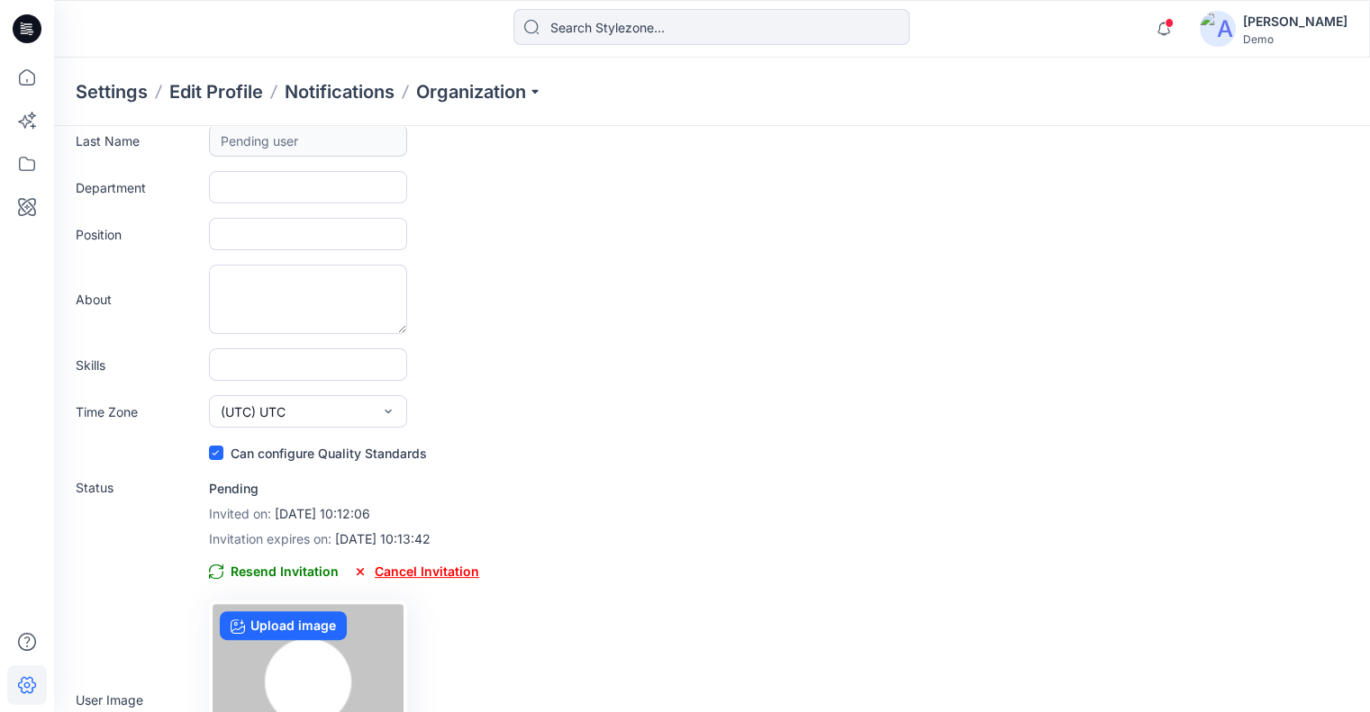
click at [427, 566] on span "Cancel Invitation" at bounding box center [416, 572] width 126 height 22
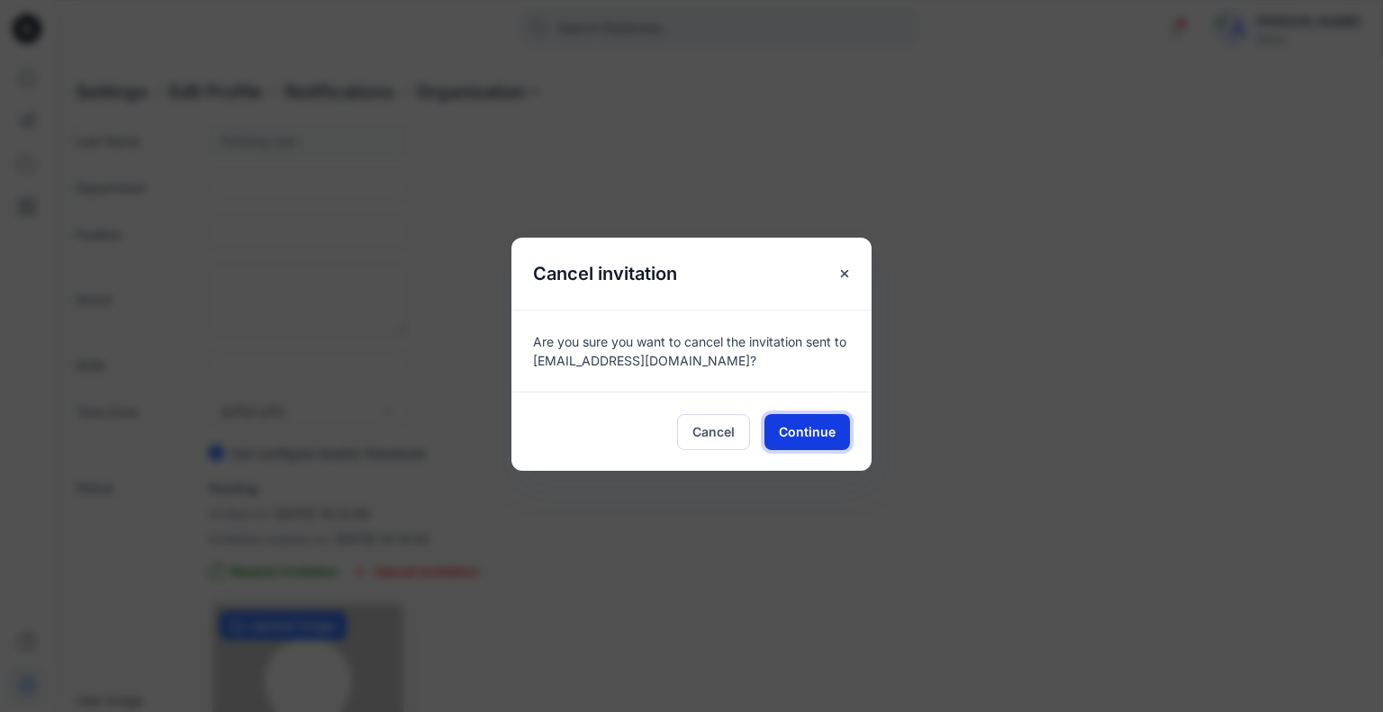
click at [825, 428] on span "Continue" at bounding box center [807, 431] width 57 height 19
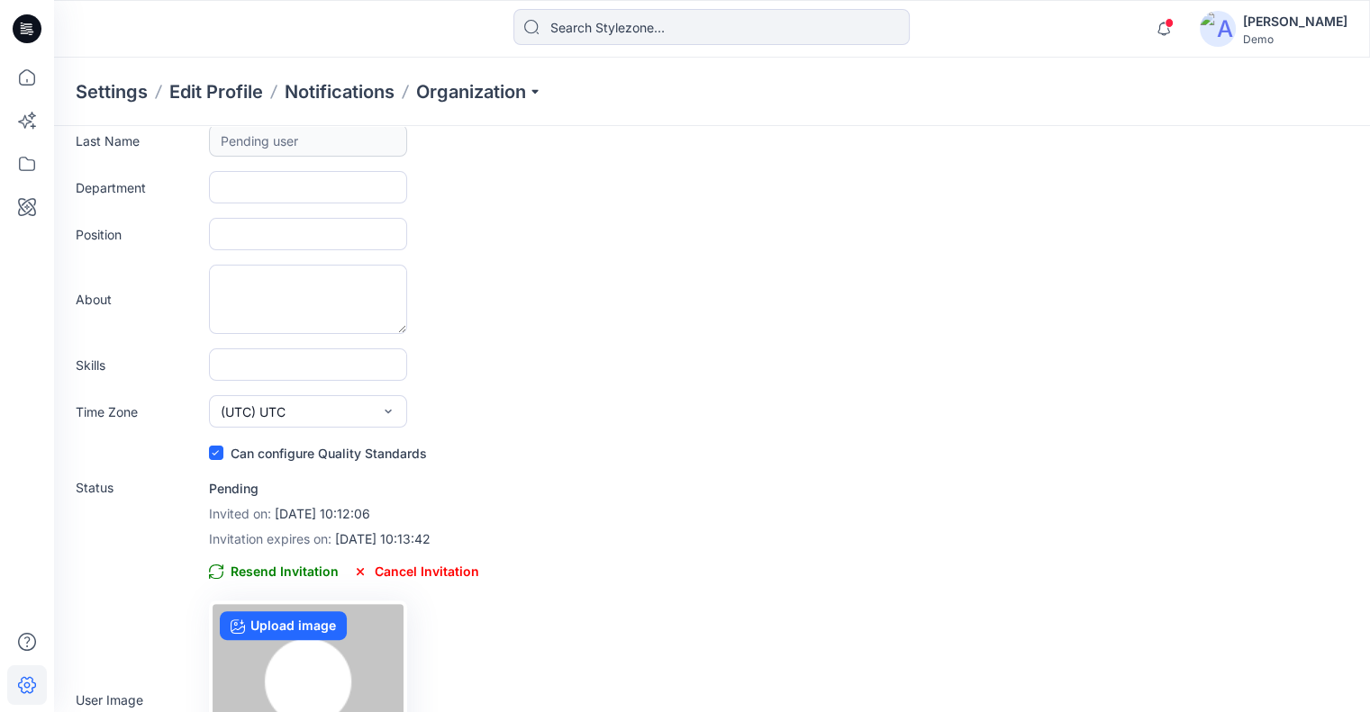
checkbox input "false"
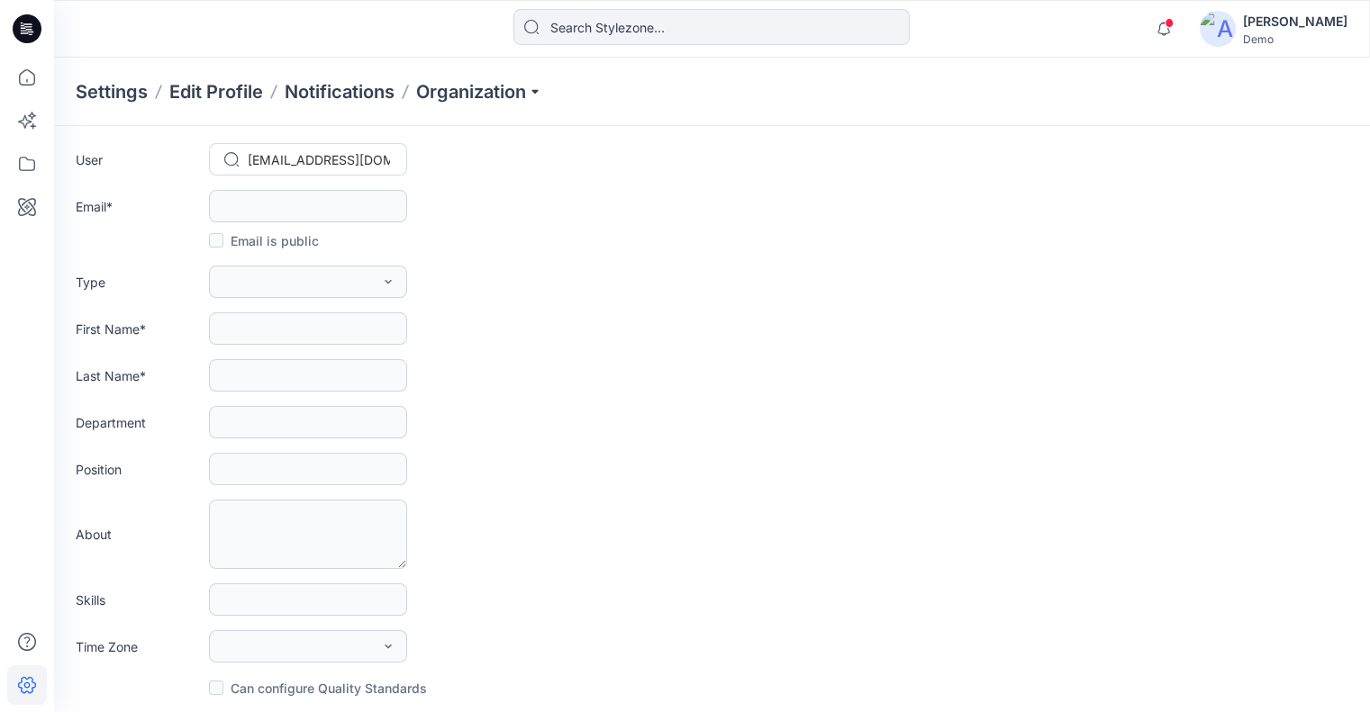
scroll to position [0, 0]
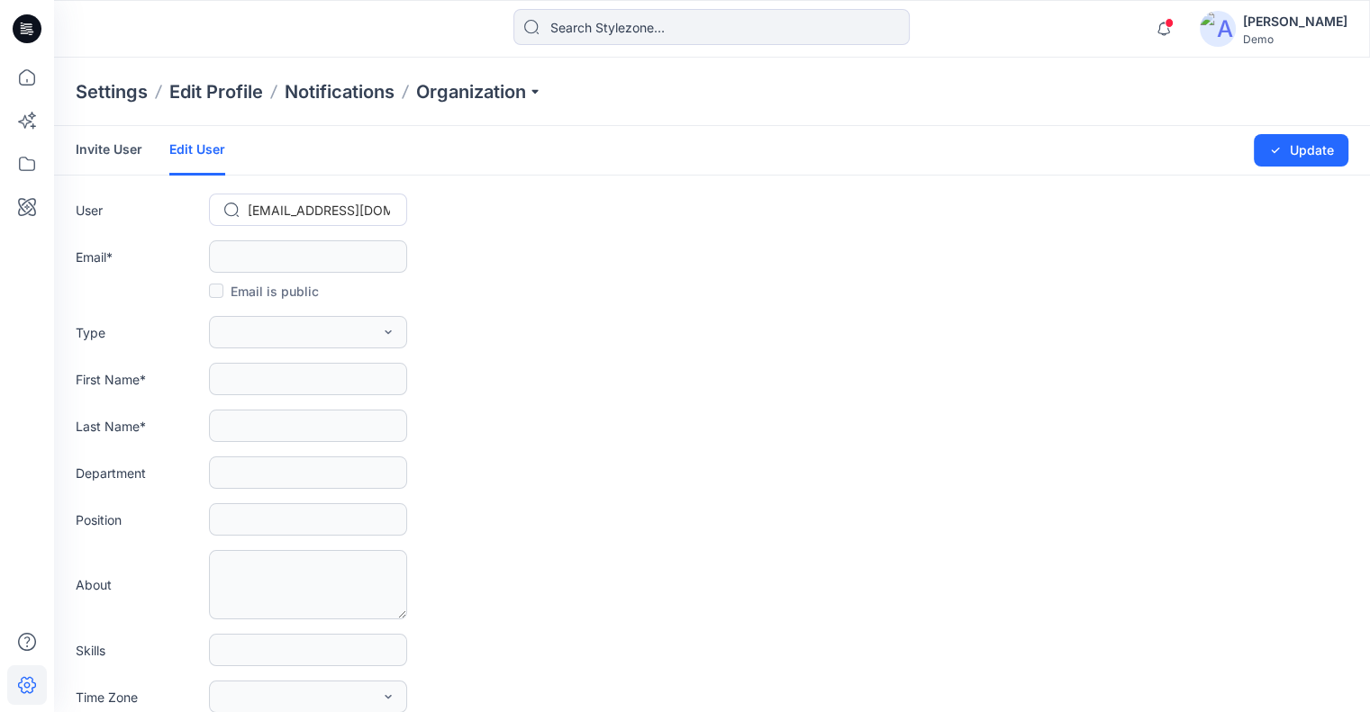
click at [107, 151] on link "Invite User" at bounding box center [109, 149] width 67 height 47
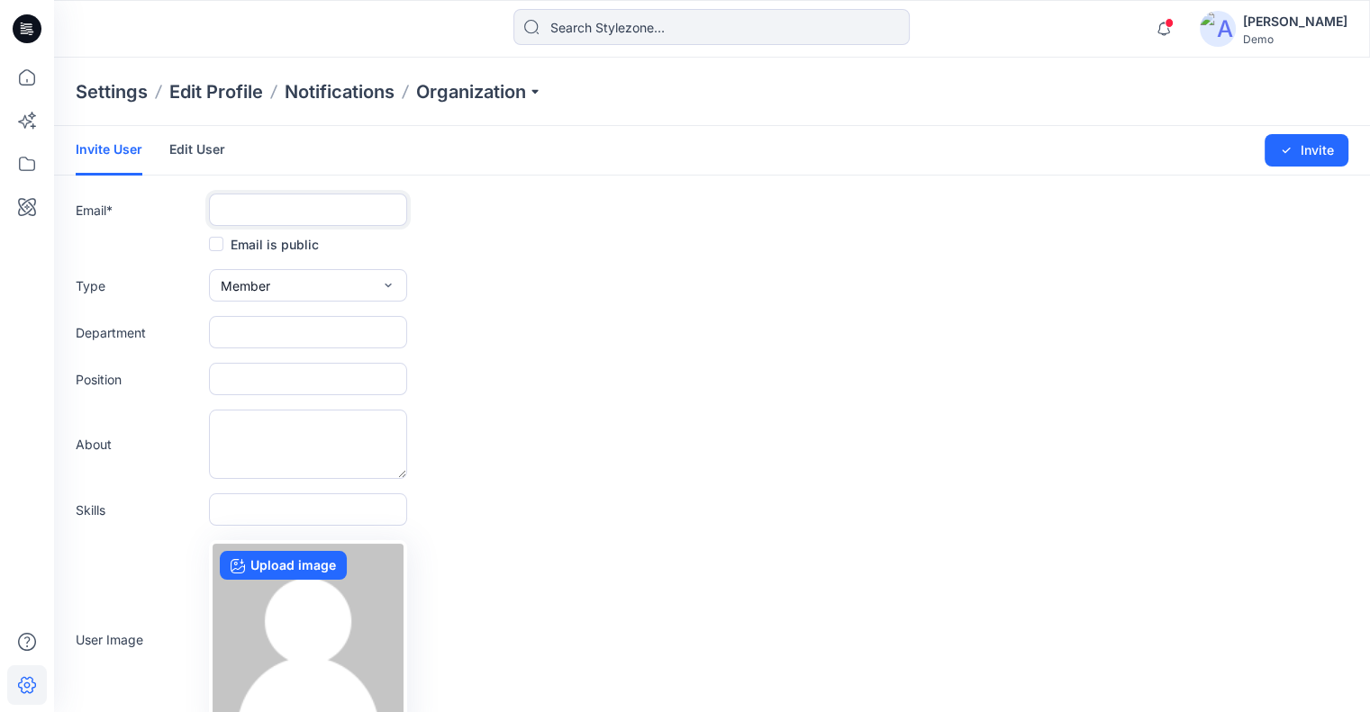
click at [288, 204] on input "text" at bounding box center [308, 210] width 198 height 32
paste input "delete2809@yopmail.com"
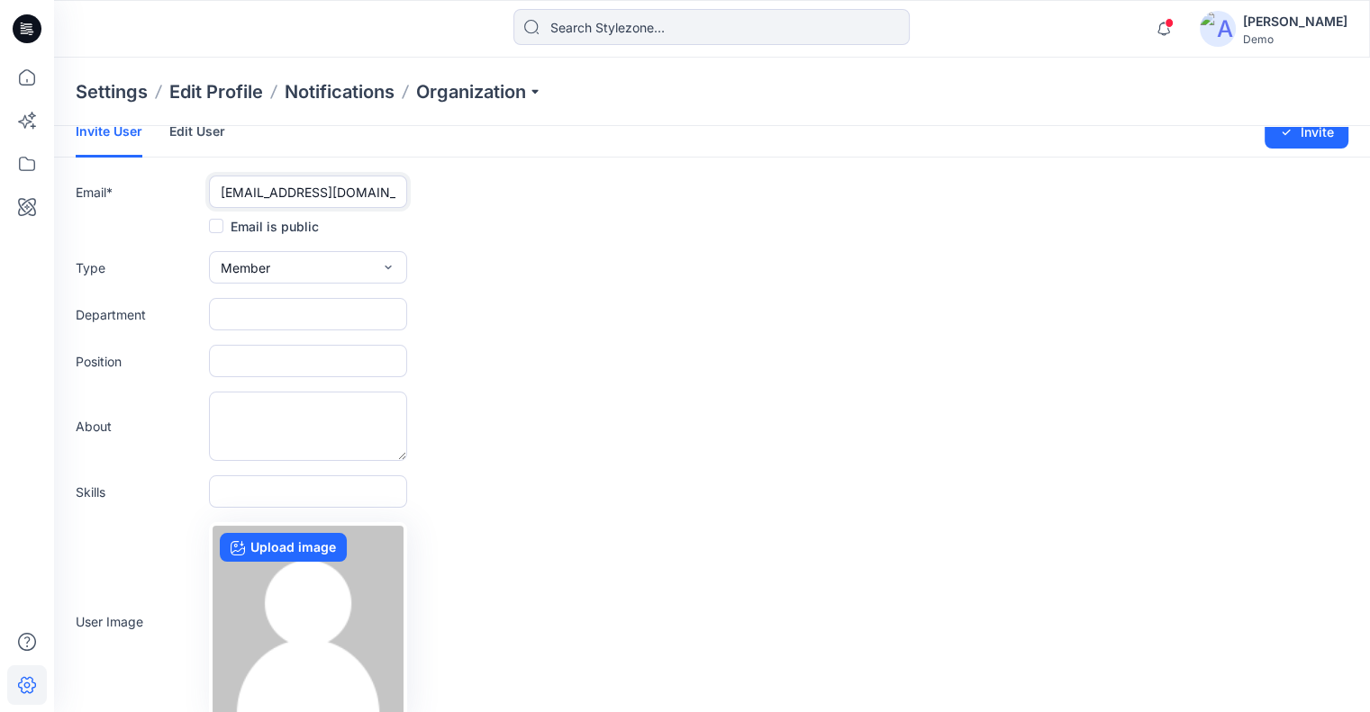
scroll to position [122, 0]
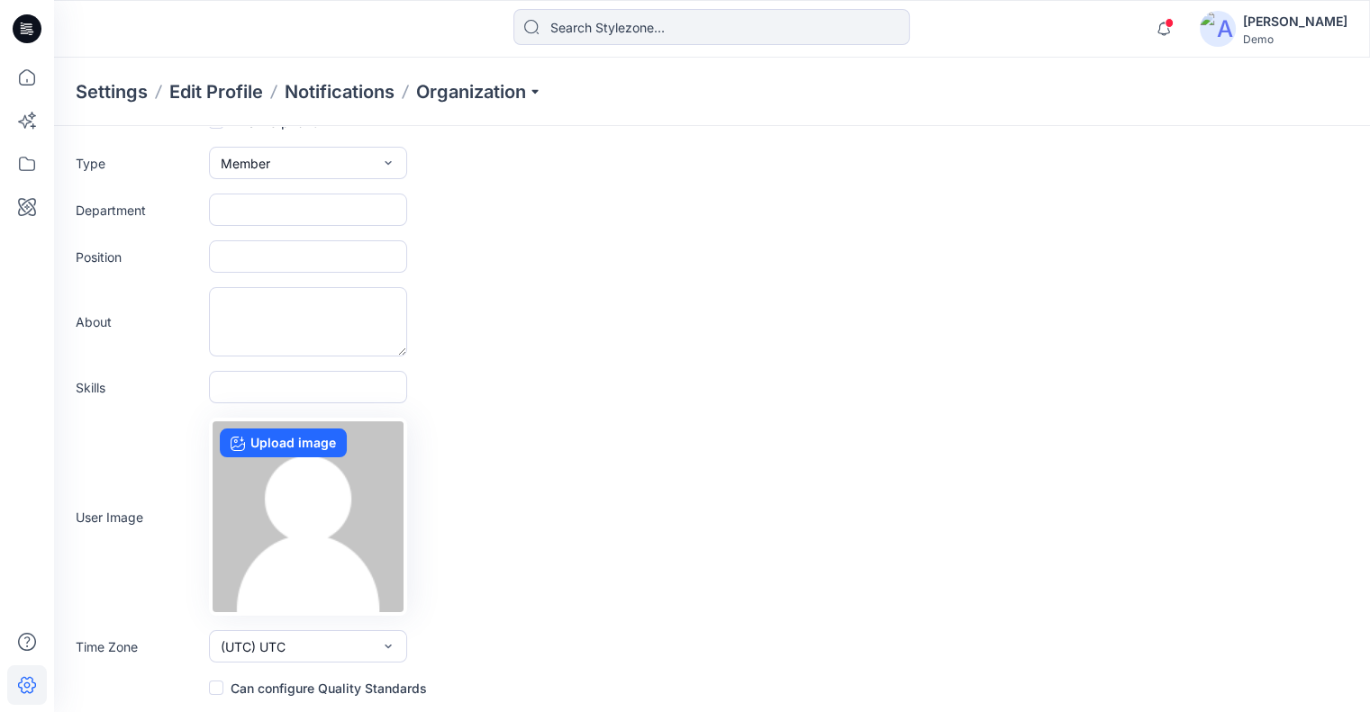
type input "delete2809@yopmail.com"
click at [217, 685] on span at bounding box center [216, 688] width 14 height 14
click at [217, 685] on input "checkbox" at bounding box center [215, 689] width 14 height 14
checkbox input "true"
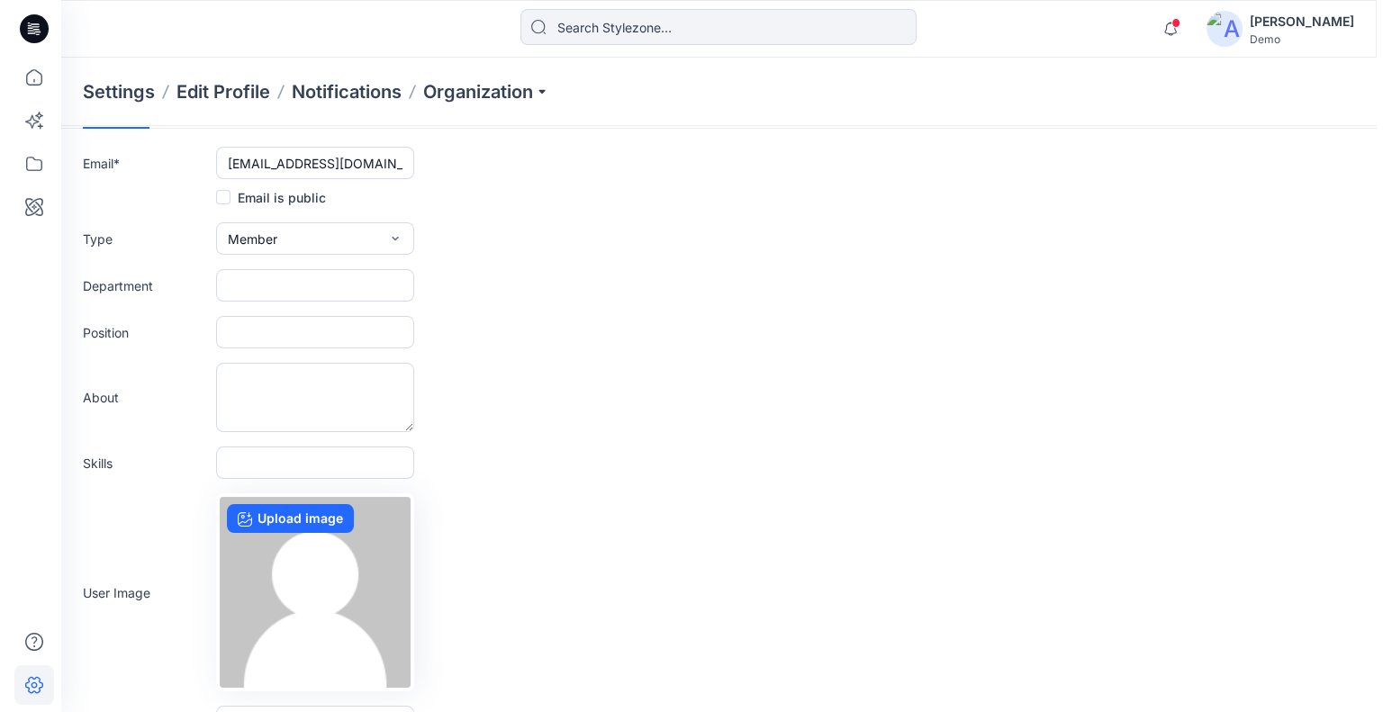
scroll to position [0, 0]
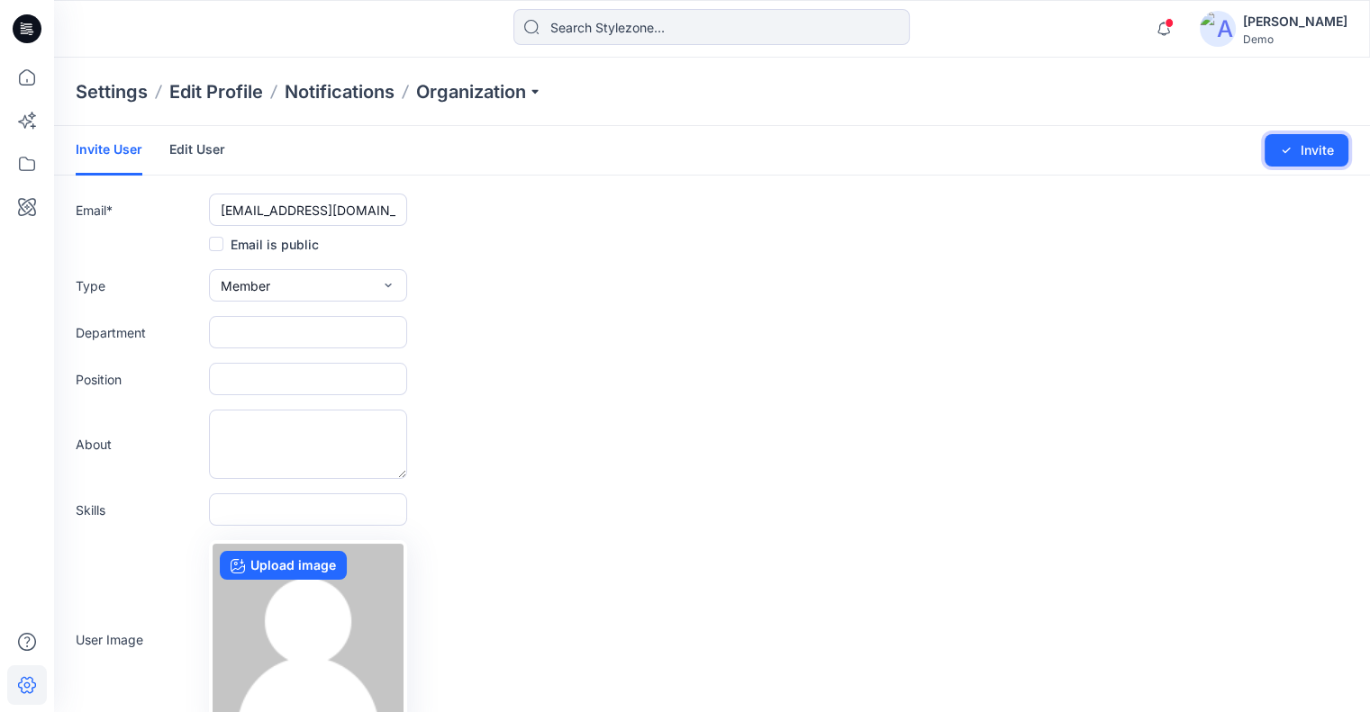
click at [1305, 154] on button "Invite" at bounding box center [1306, 150] width 84 height 32
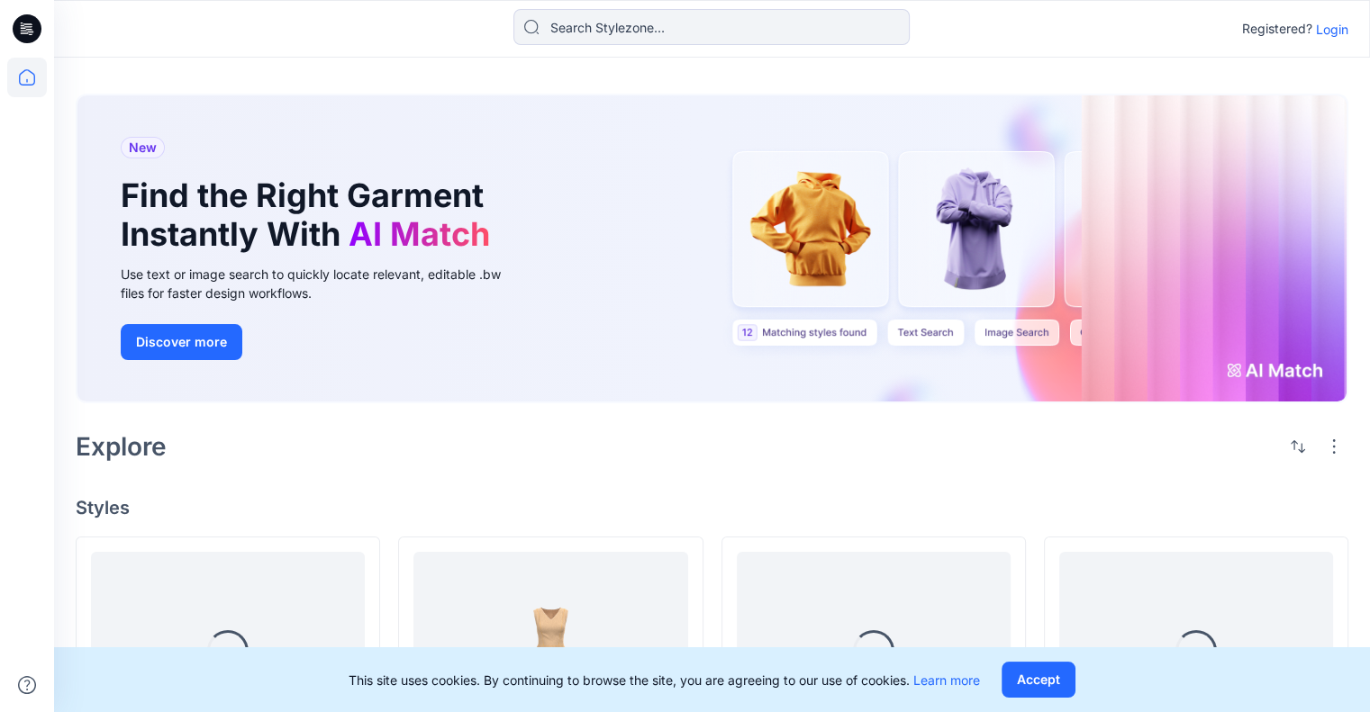
click at [1330, 27] on p "Login" at bounding box center [1332, 29] width 32 height 19
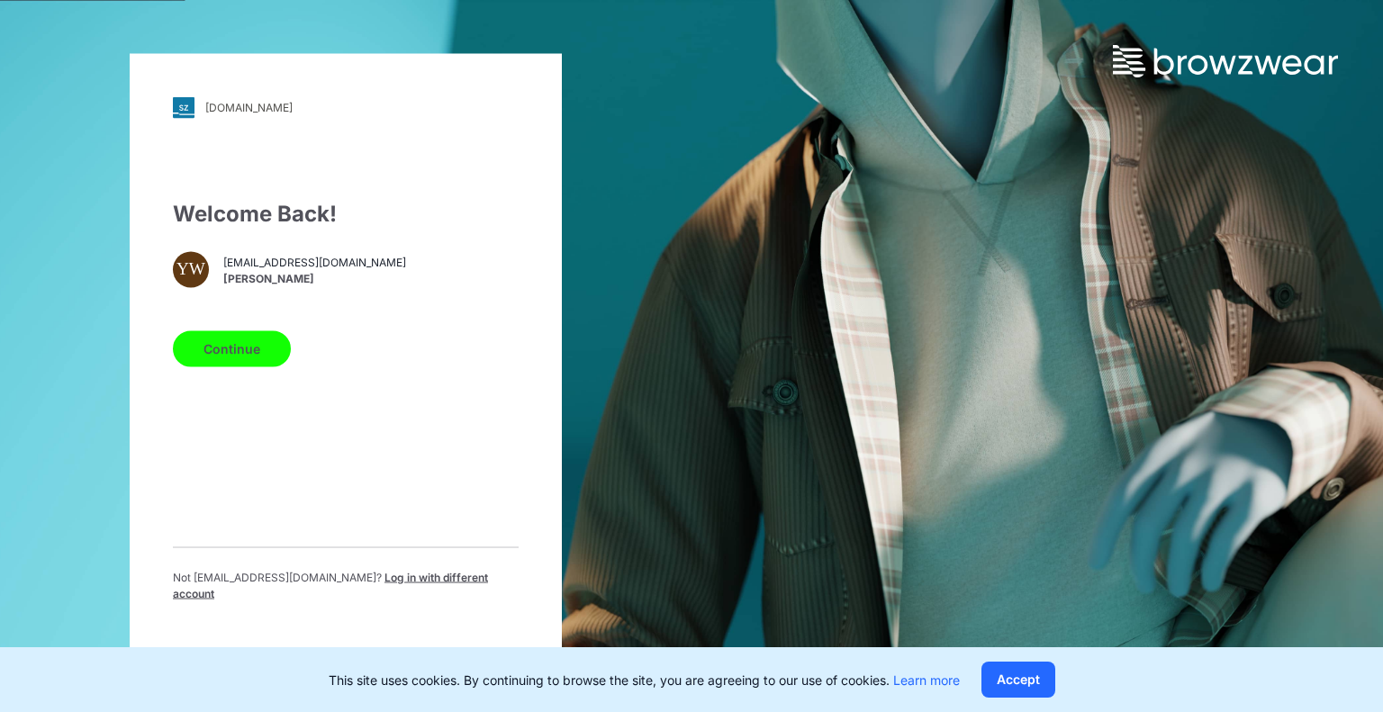
click at [249, 361] on button "Continue" at bounding box center [232, 348] width 118 height 36
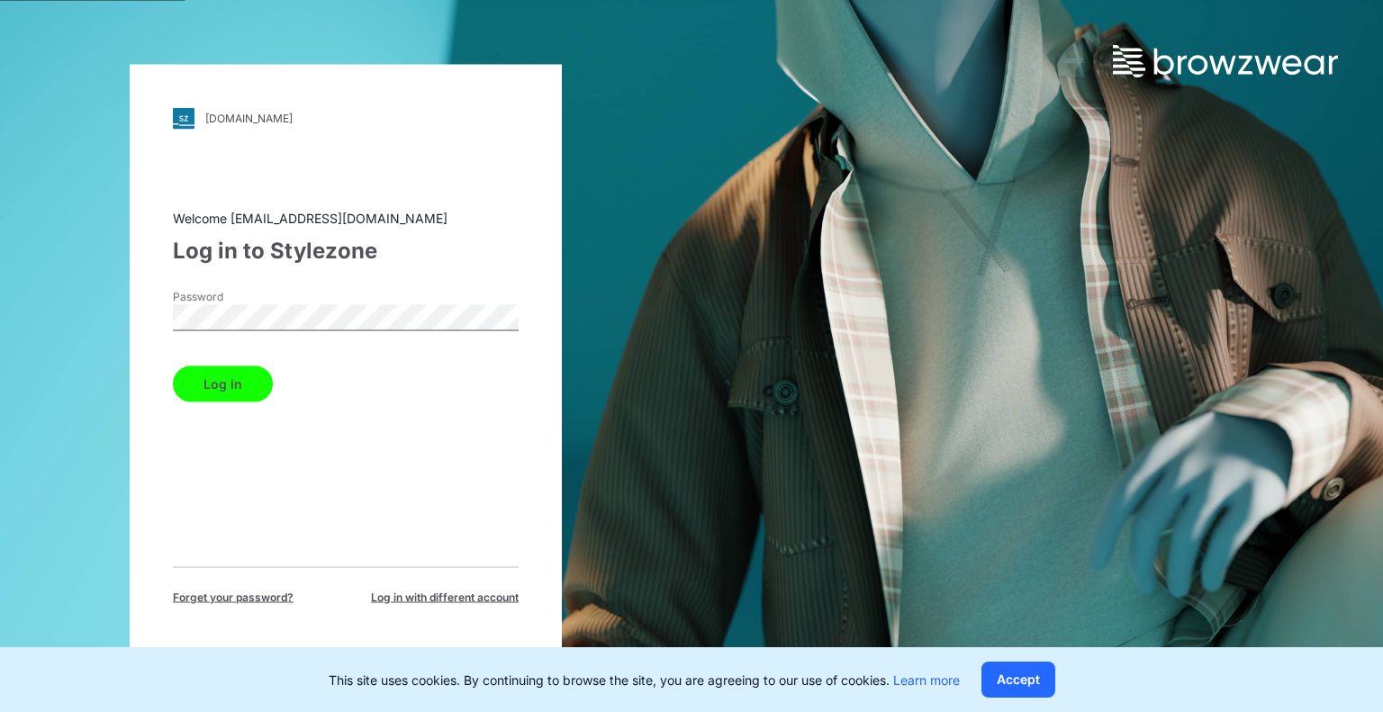
click at [173, 366] on button "Log in" at bounding box center [223, 384] width 100 height 36
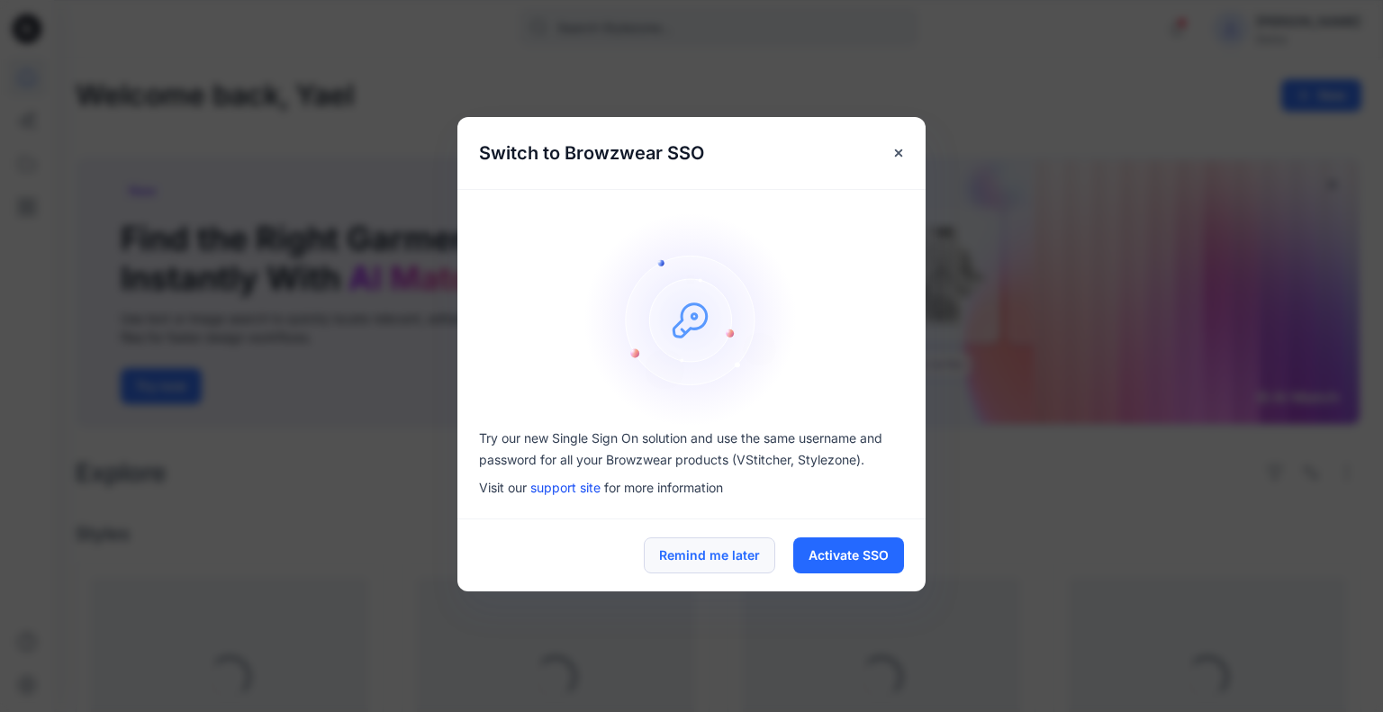
drag, startPoint x: 688, startPoint y: 553, endPoint x: 1118, endPoint y: 277, distance: 511.1
click at [688, 553] on button "Remind me later" at bounding box center [709, 556] width 131 height 36
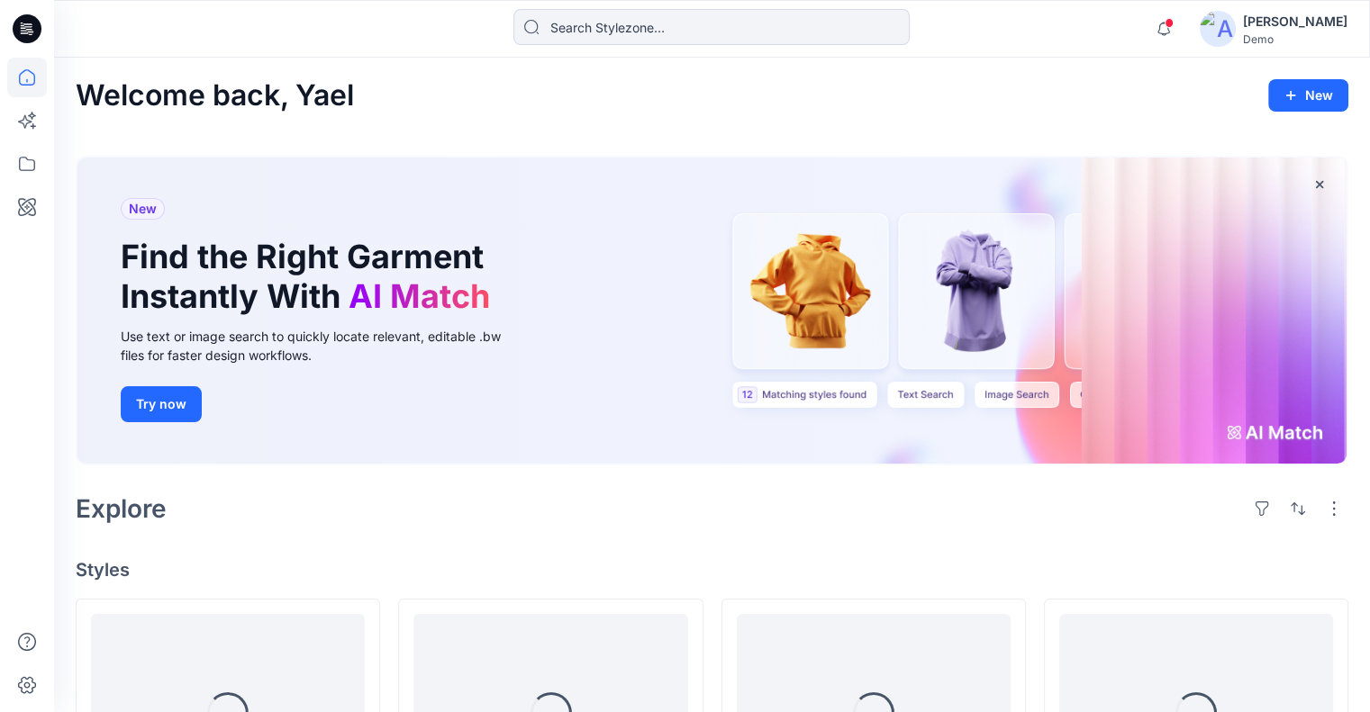
click at [1314, 28] on div "[PERSON_NAME]" at bounding box center [1295, 22] width 104 height 22
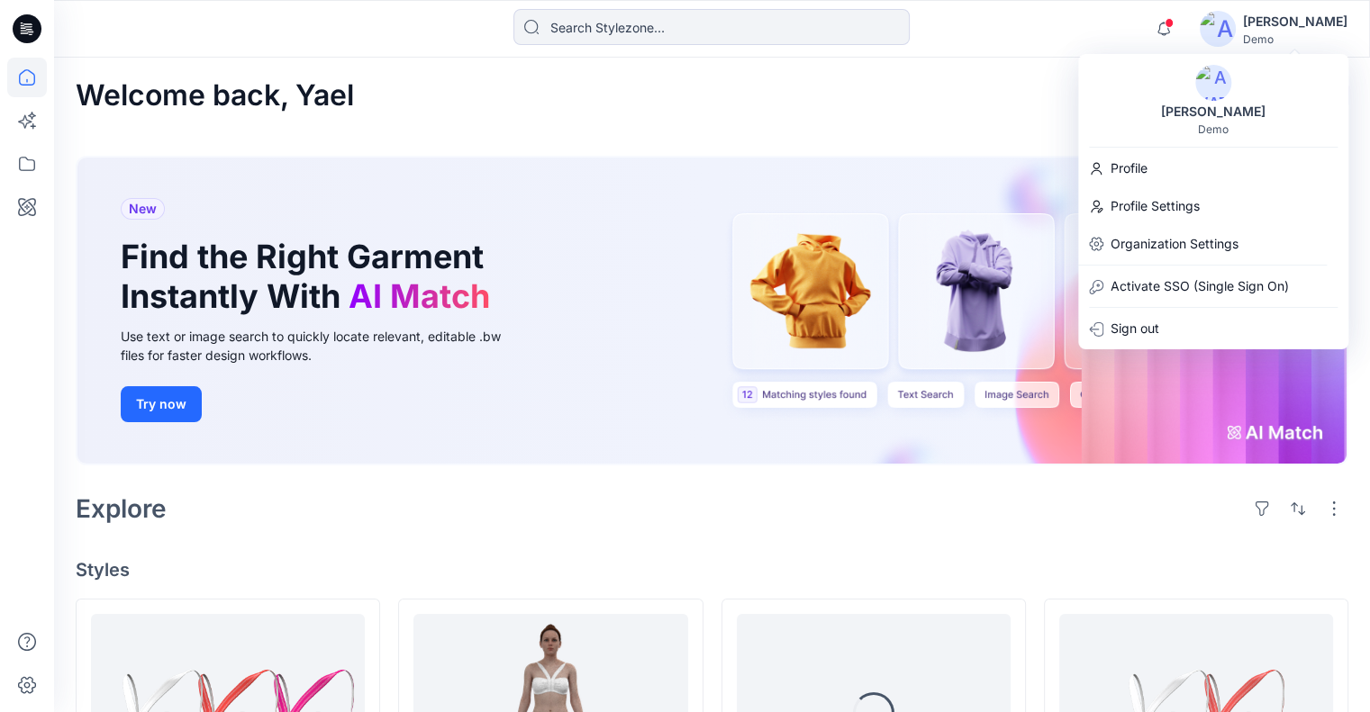
drag, startPoint x: 1175, startPoint y: 249, endPoint x: 858, endPoint y: 258, distance: 317.1
click at [1175, 249] on p "Organization Settings" at bounding box center [1174, 244] width 128 height 34
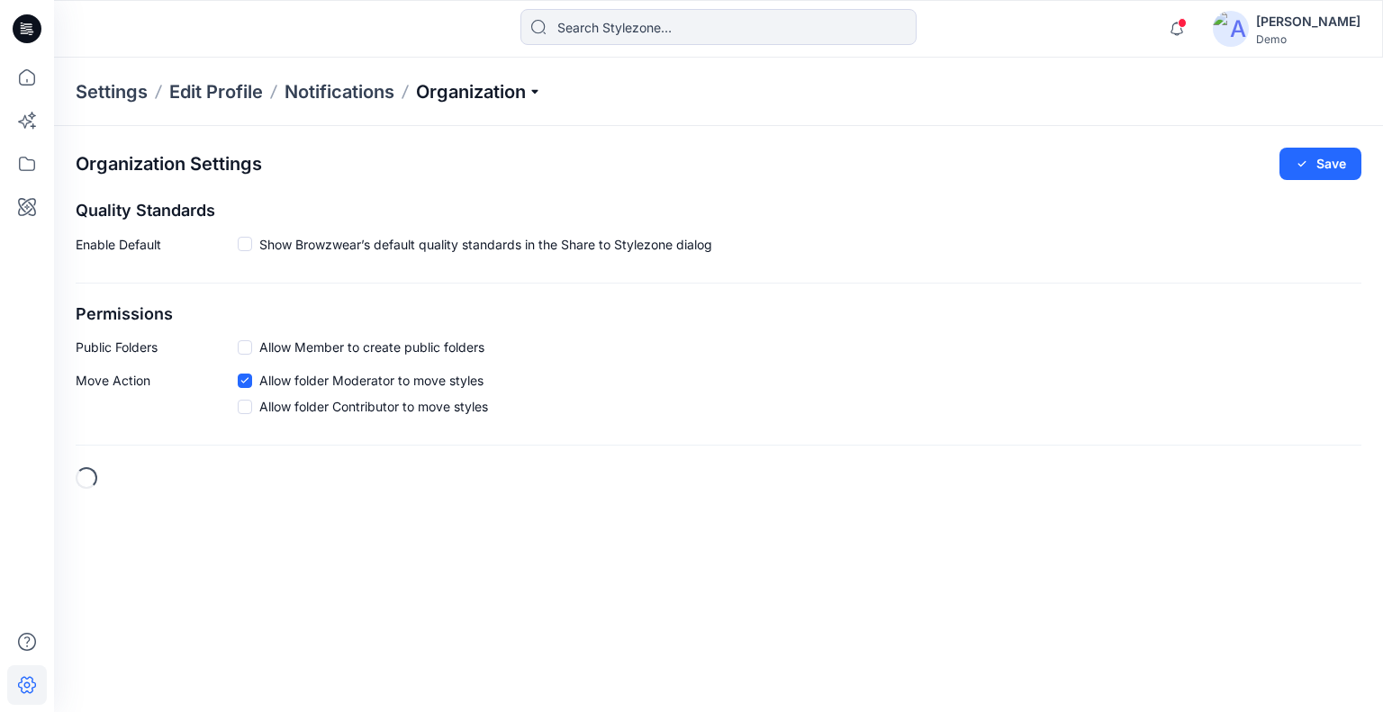
checkbox input "true"
click at [454, 91] on p "Organization" at bounding box center [479, 91] width 126 height 25
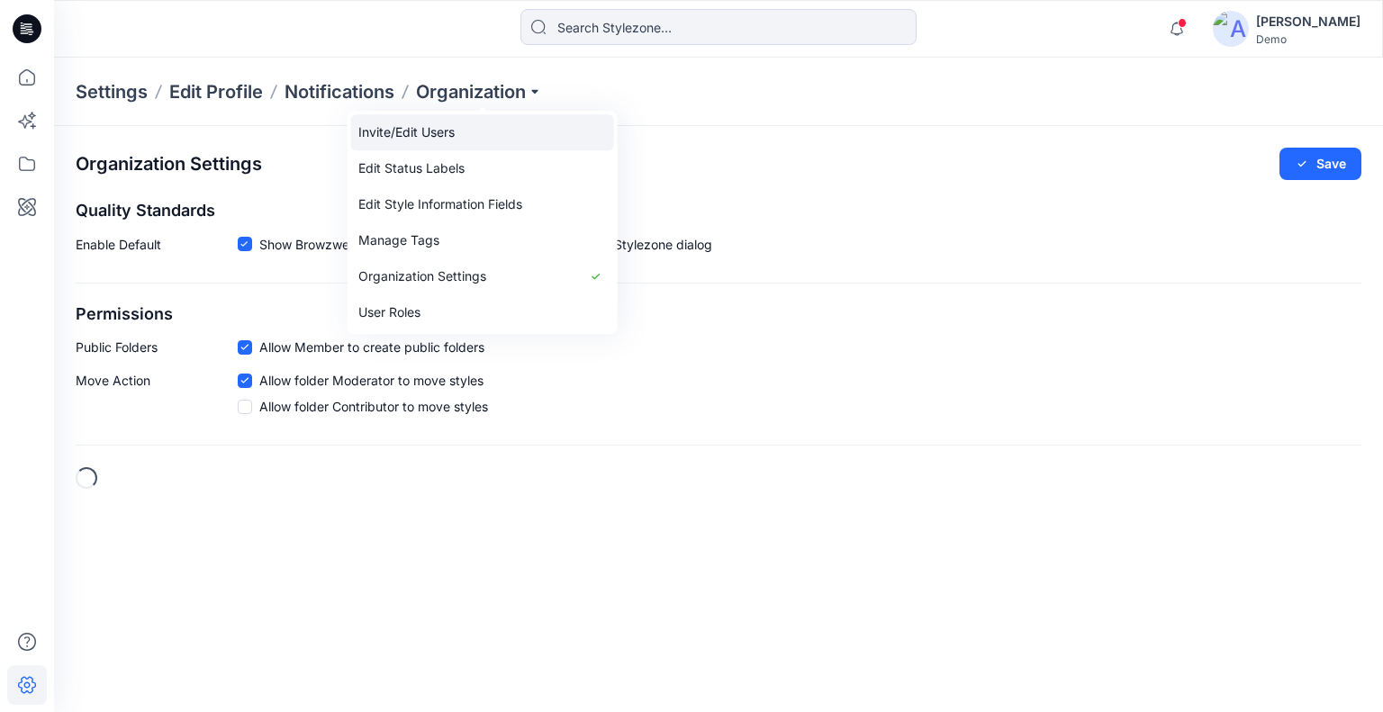
click at [403, 138] on link "Invite/Edit Users" at bounding box center [482, 132] width 263 height 36
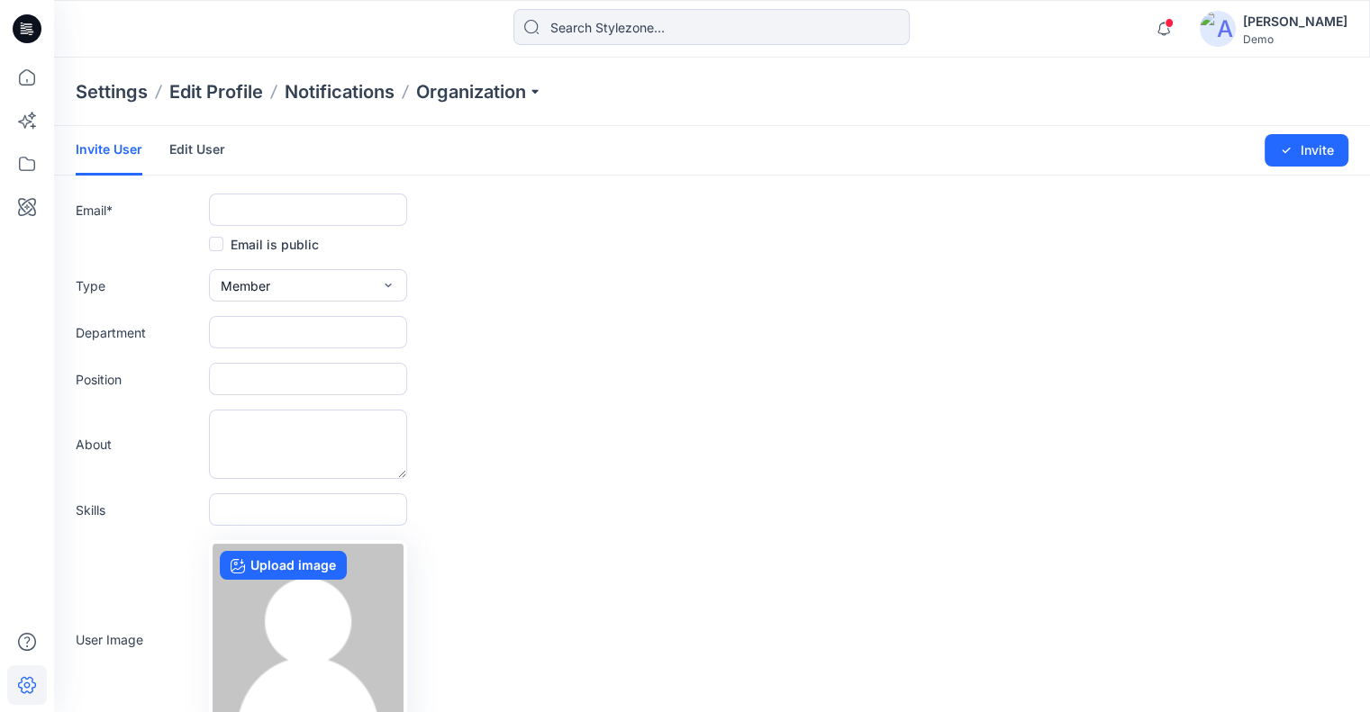
click at [195, 152] on link "Edit User" at bounding box center [197, 149] width 56 height 47
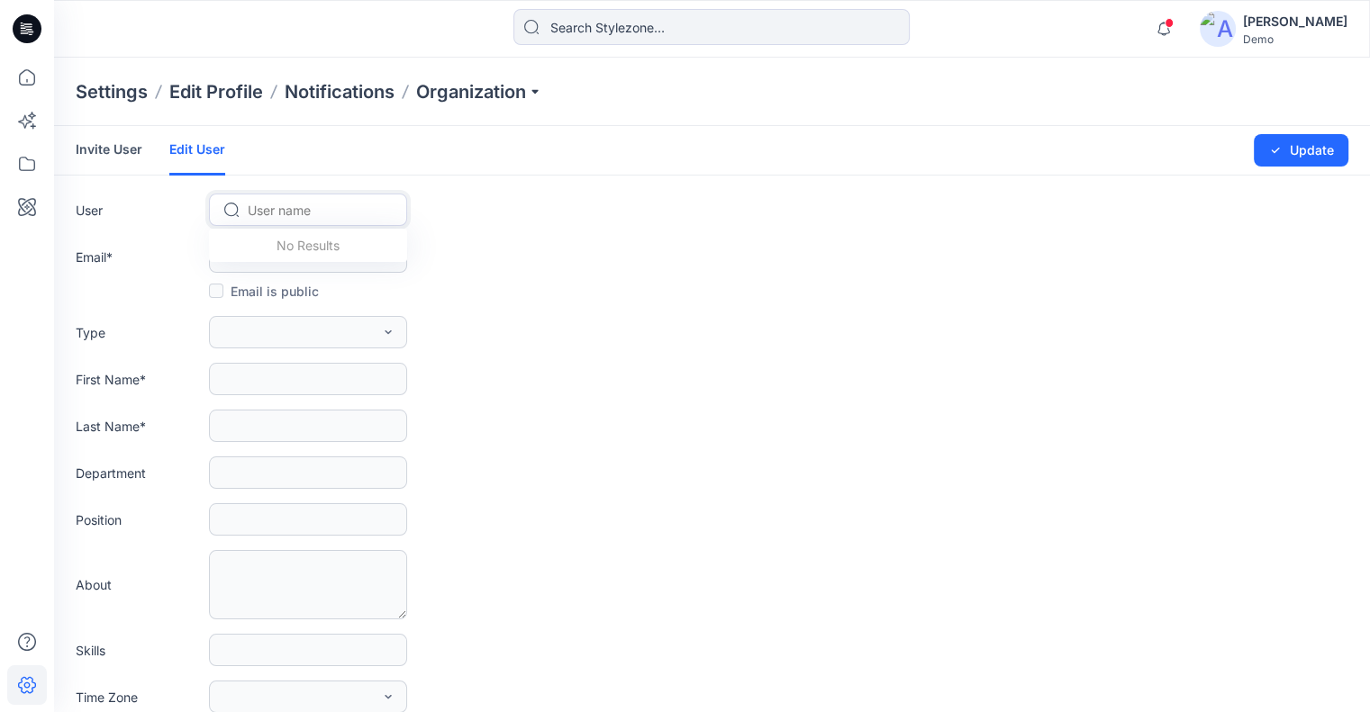
click at [263, 197] on div "User name" at bounding box center [319, 210] width 146 height 26
type input "delete2809@yopmail.com"
click at [276, 248] on span "Delete 28.9" at bounding box center [284, 248] width 69 height 19
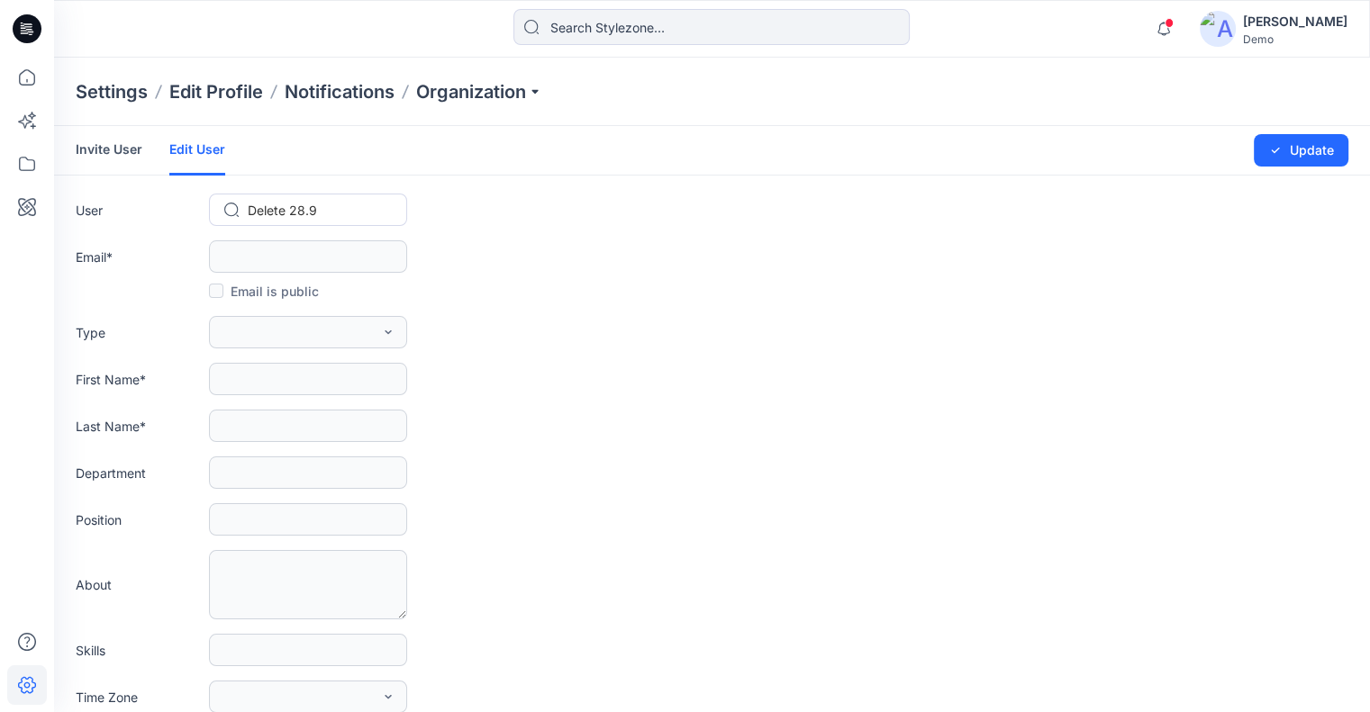
type input "delete2809@yopmail.com"
type input "Delete"
type input "28.9"
checkbox input "true"
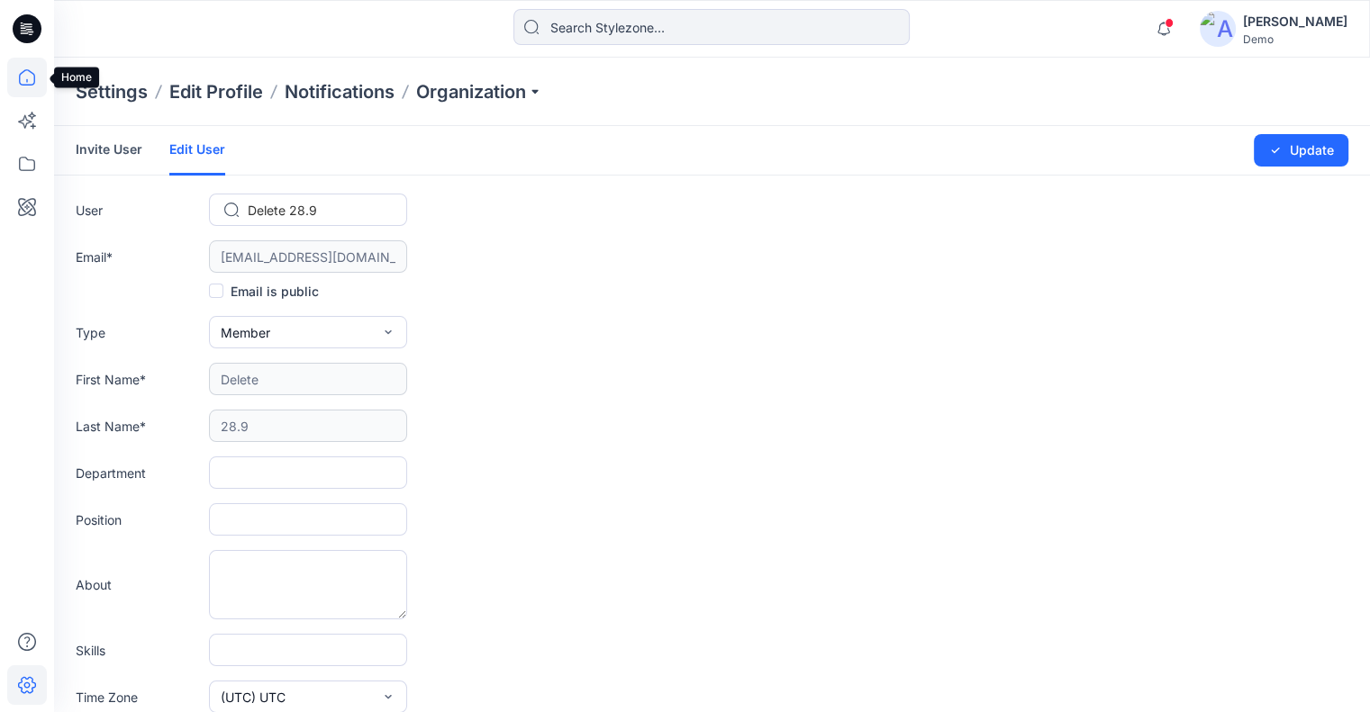
click at [41, 79] on icon at bounding box center [27, 78] width 40 height 40
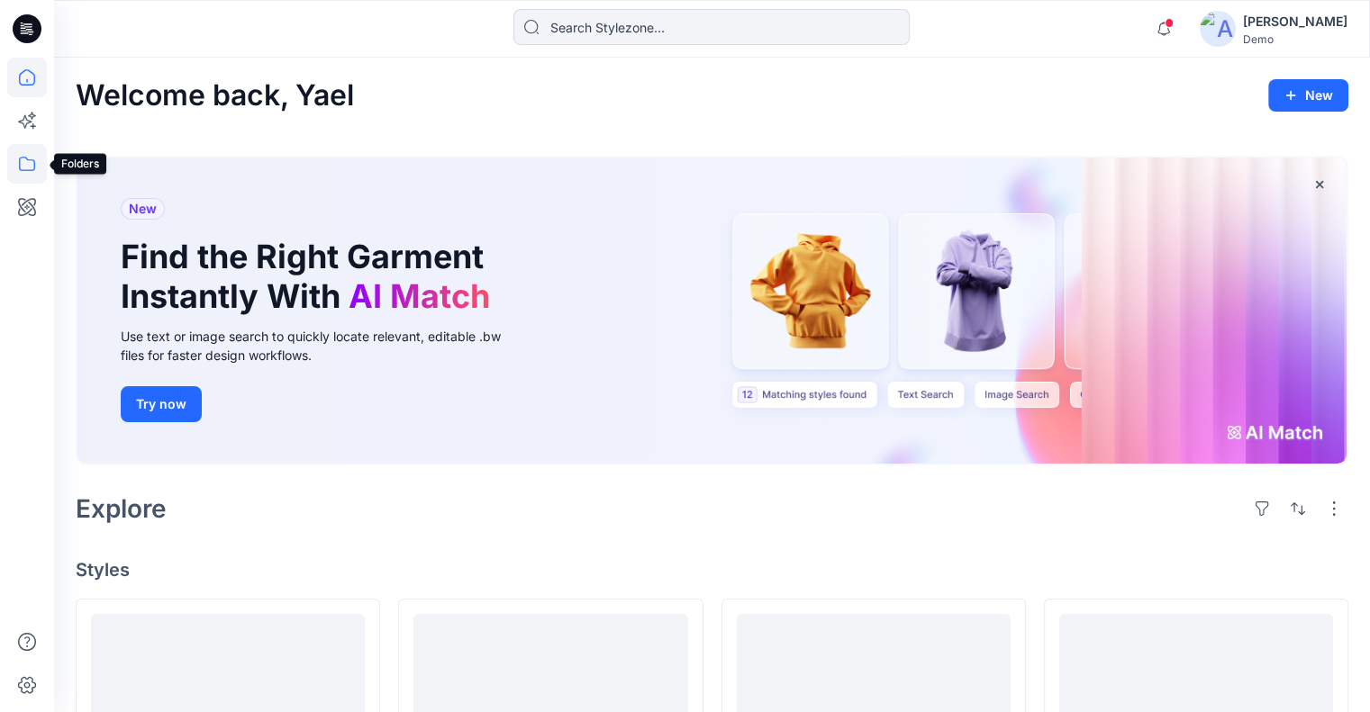
click at [28, 159] on icon at bounding box center [27, 164] width 16 height 14
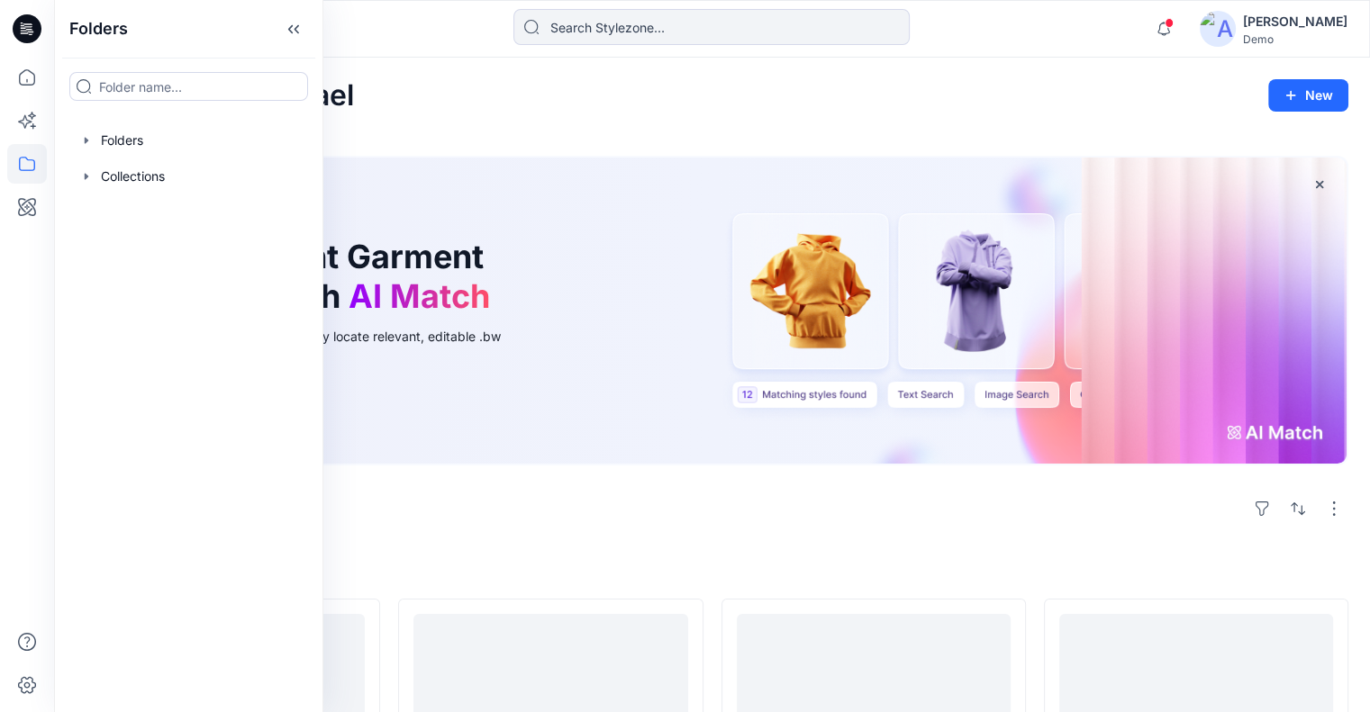
click at [148, 128] on div at bounding box center [188, 140] width 240 height 36
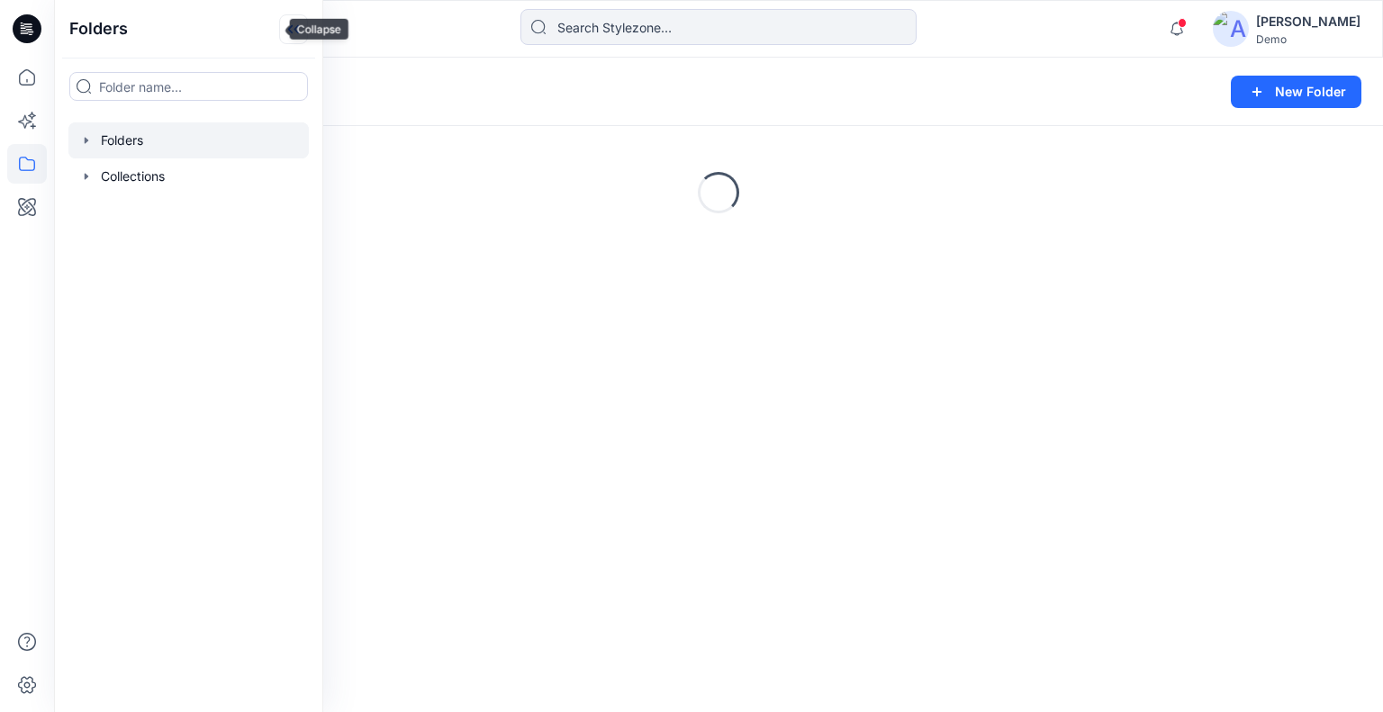
click at [279, 35] on icon at bounding box center [293, 29] width 29 height 30
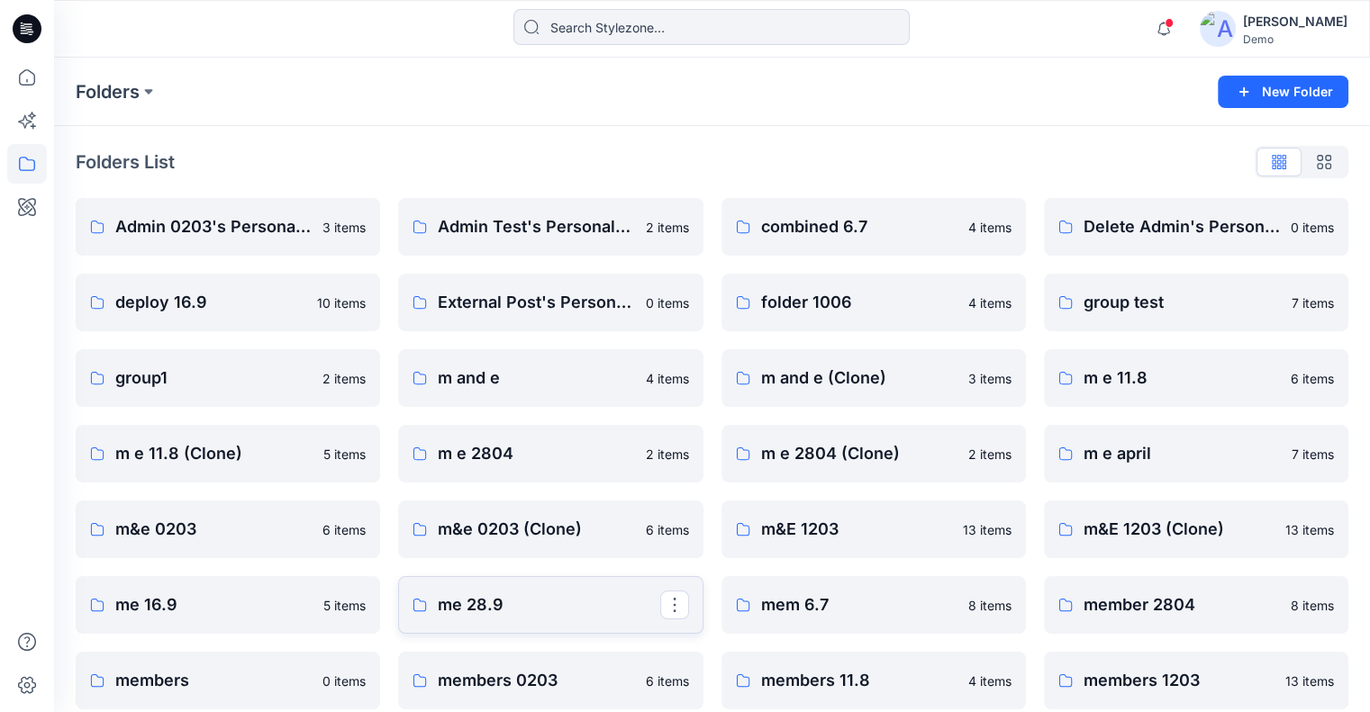
click at [487, 602] on p "me 28.9" at bounding box center [549, 605] width 222 height 25
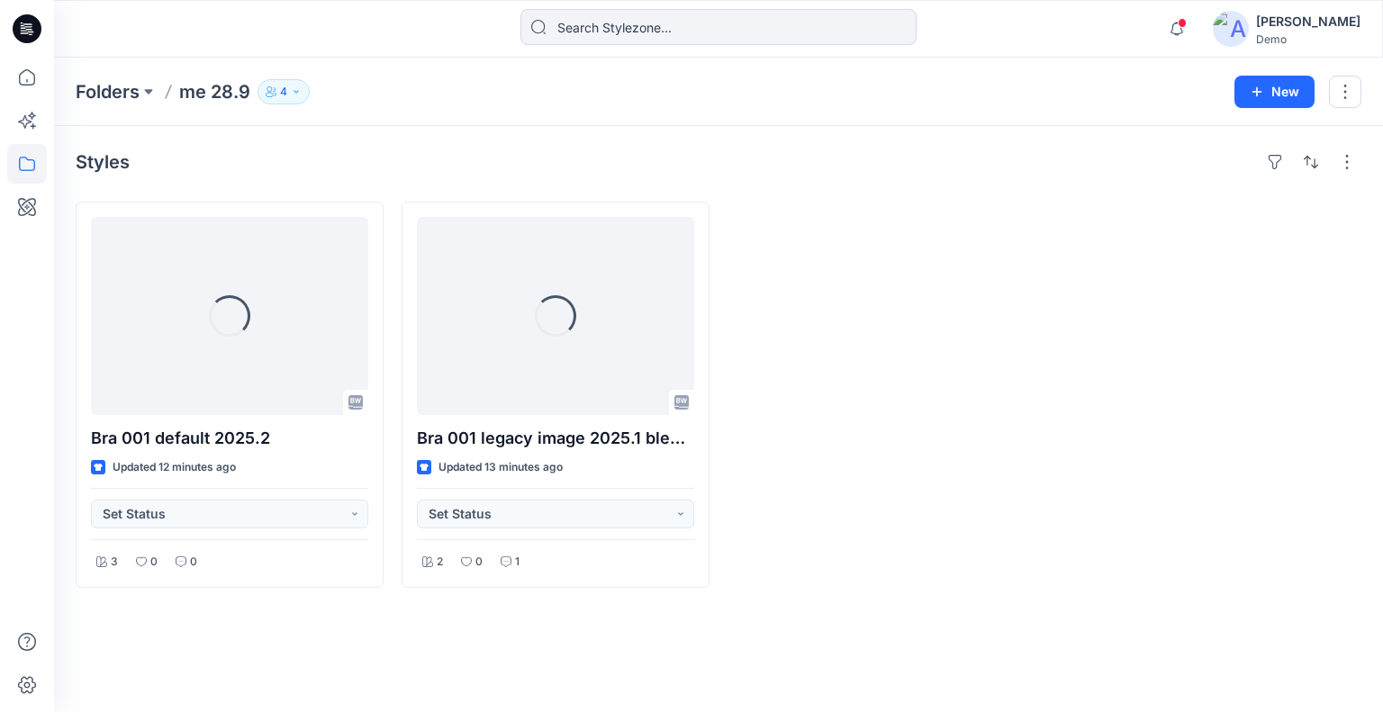
click at [296, 90] on icon "button" at bounding box center [296, 91] width 11 height 11
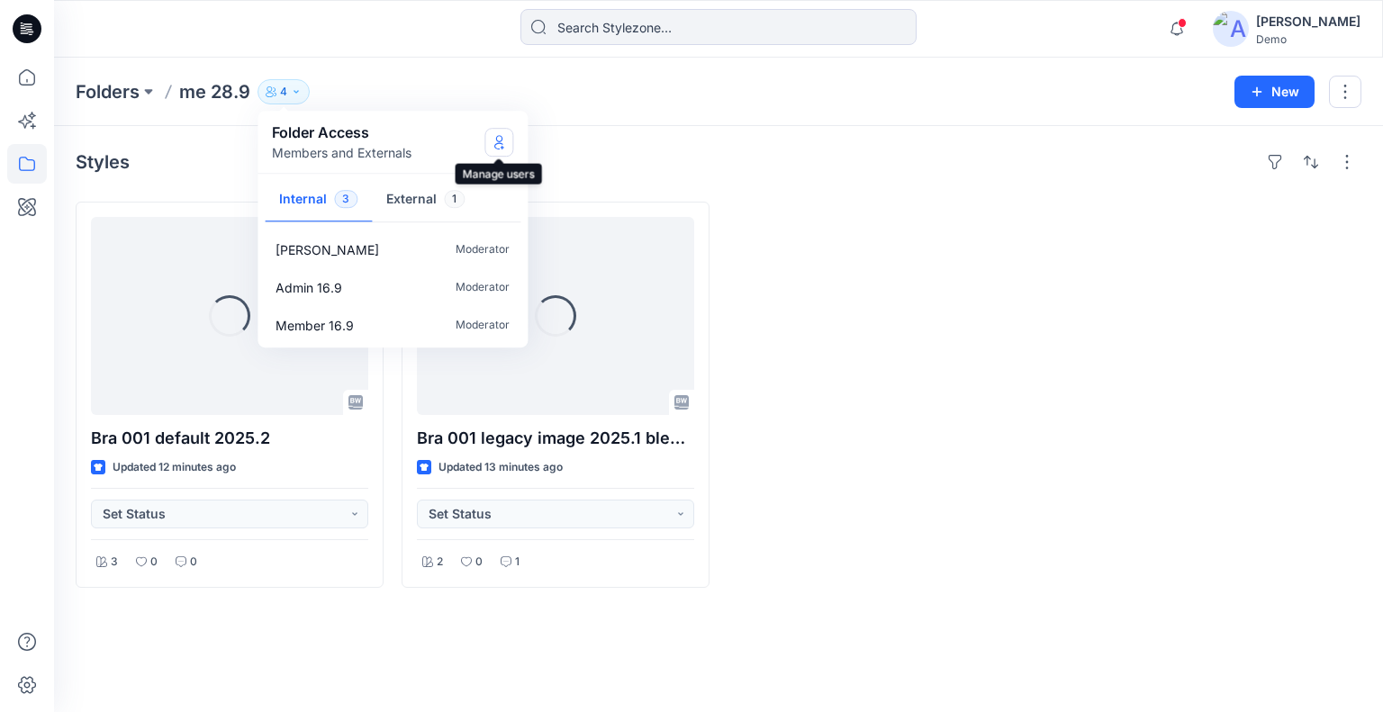
click at [502, 140] on icon "Manage Users" at bounding box center [499, 142] width 14 height 14
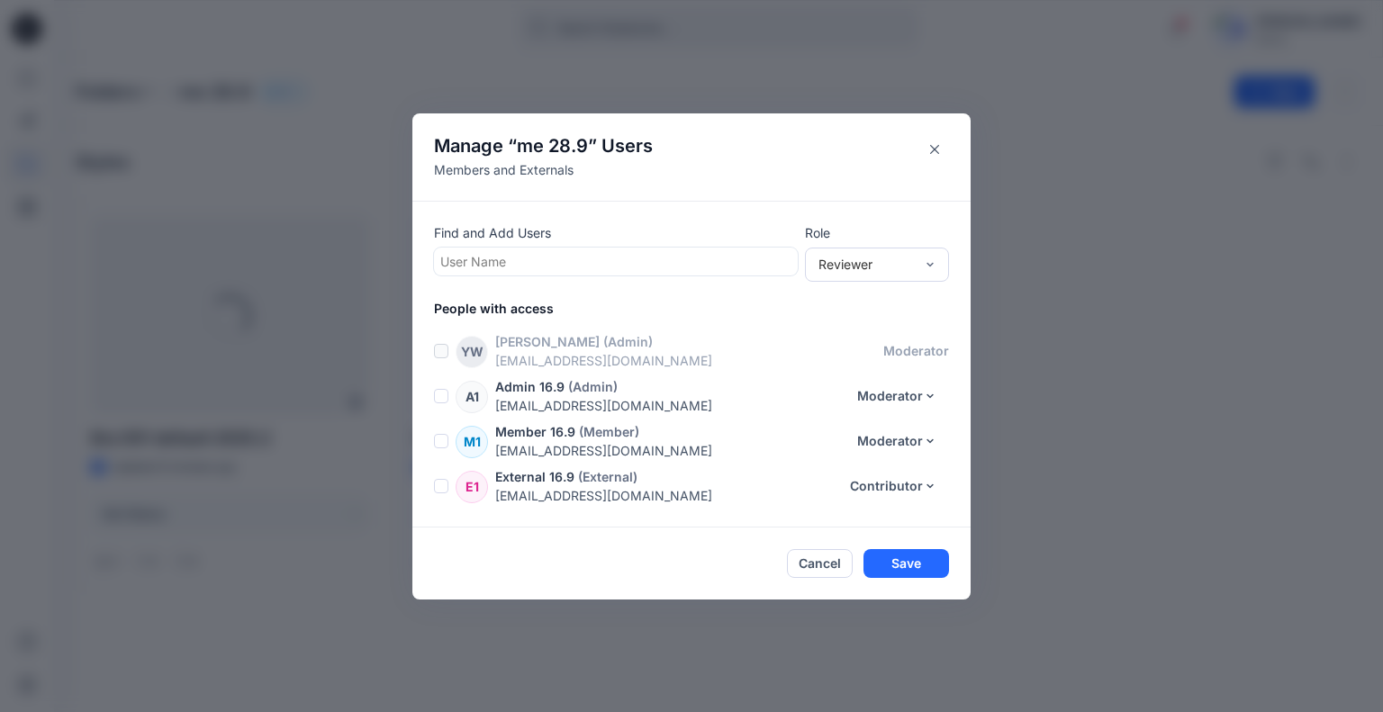
click at [523, 273] on div "User Name" at bounding box center [614, 262] width 358 height 26
type input "delete"
click at [530, 303] on p "Delete 28.9" at bounding box center [509, 306] width 69 height 23
click at [777, 256] on div at bounding box center [665, 262] width 253 height 23
click at [835, 264] on div "Reviewer" at bounding box center [866, 264] width 95 height 19
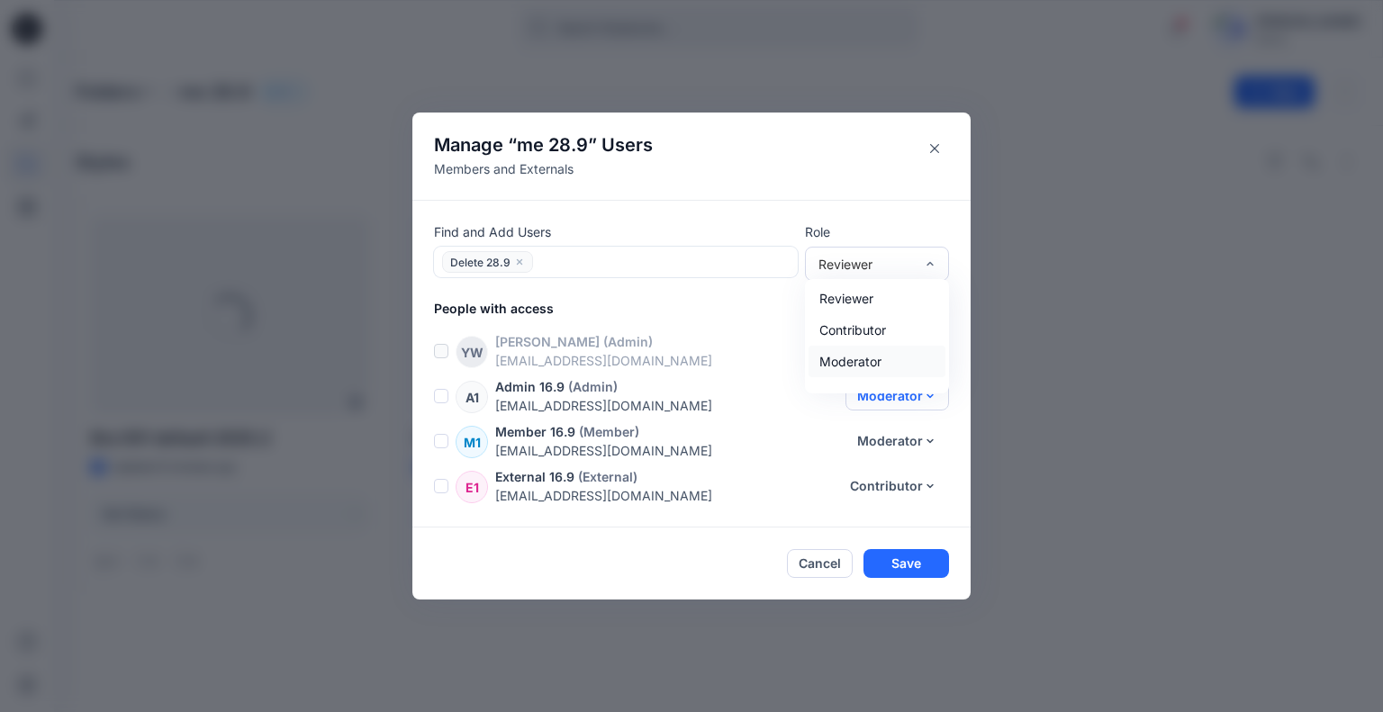
drag, startPoint x: 849, startPoint y: 359, endPoint x: 862, endPoint y: 390, distance: 33.1
click at [850, 359] on div "Moderator" at bounding box center [877, 362] width 137 height 32
click at [893, 566] on button "Save" at bounding box center [907, 563] width 86 height 29
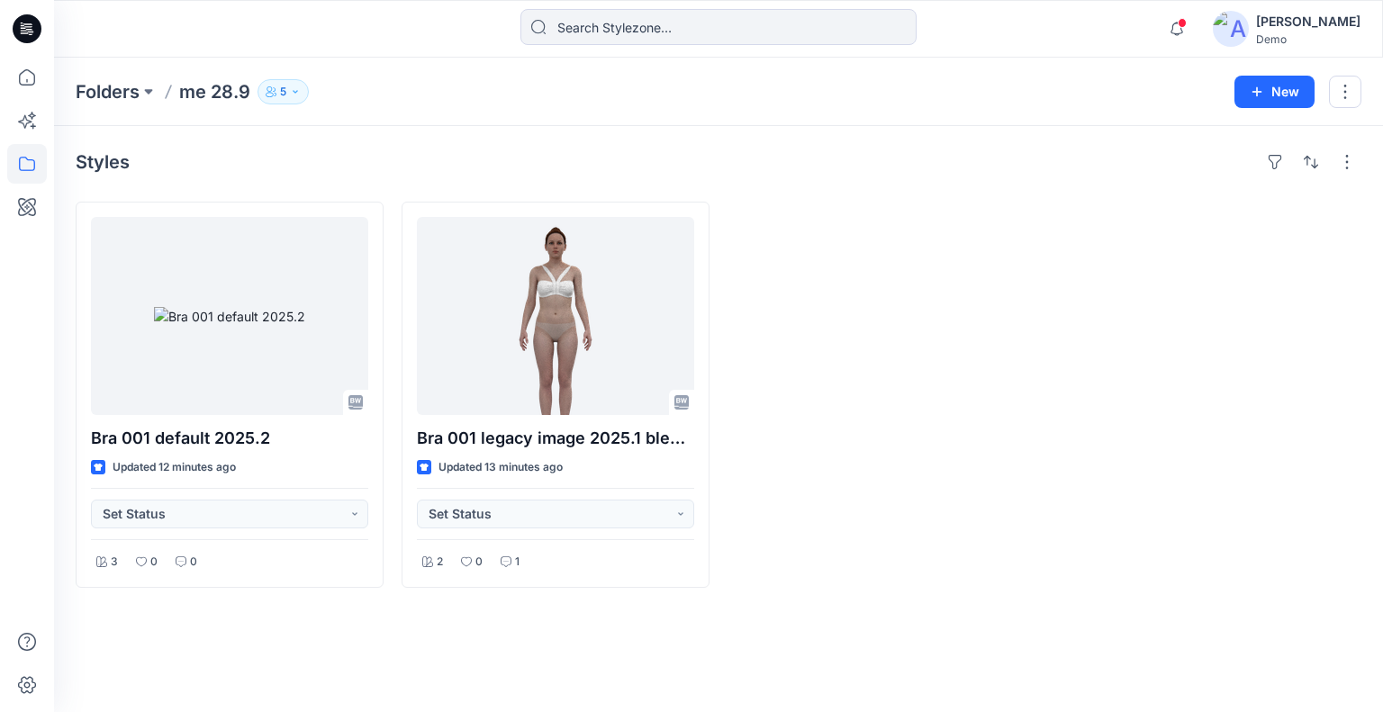
drag, startPoint x: 1315, startPoint y: 18, endPoint x: 1317, endPoint y: 45, distance: 27.1
click at [1315, 17] on div "[PERSON_NAME]" at bounding box center [1308, 22] width 104 height 22
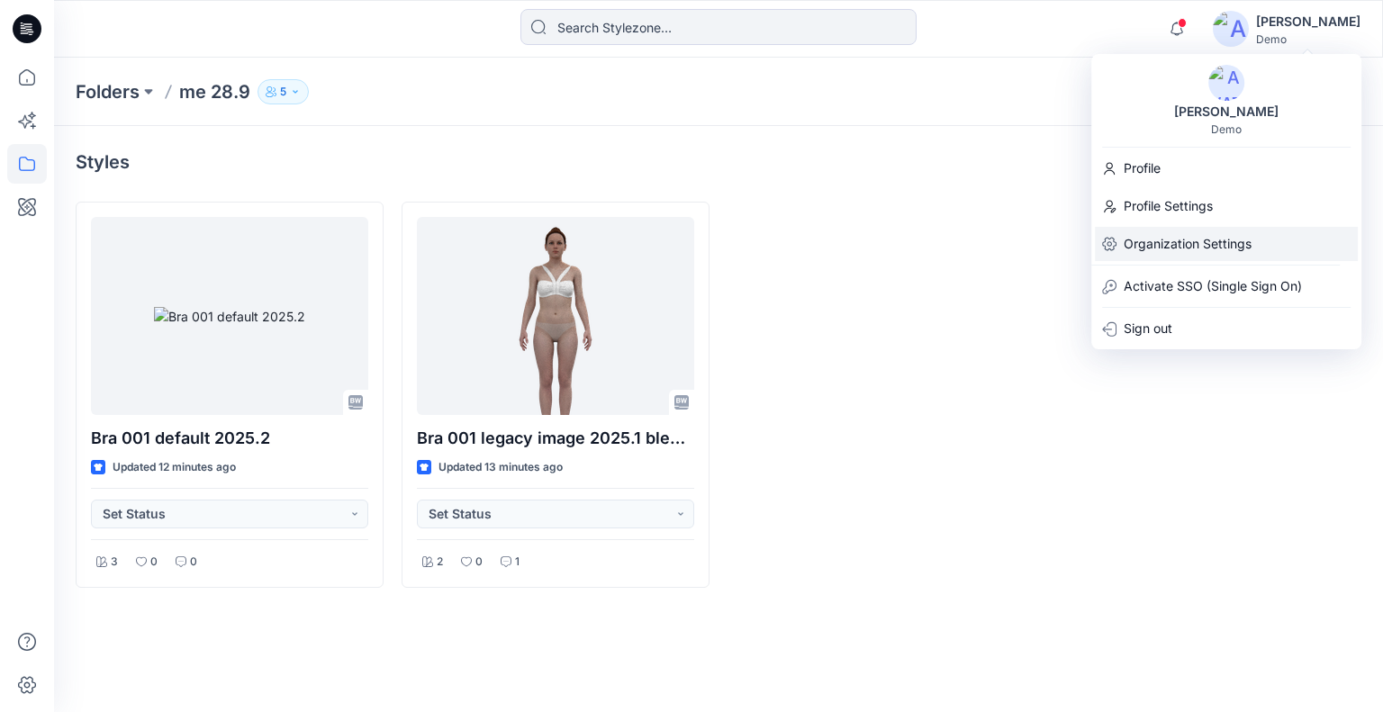
click at [1210, 240] on p "Organization Settings" at bounding box center [1188, 244] width 128 height 34
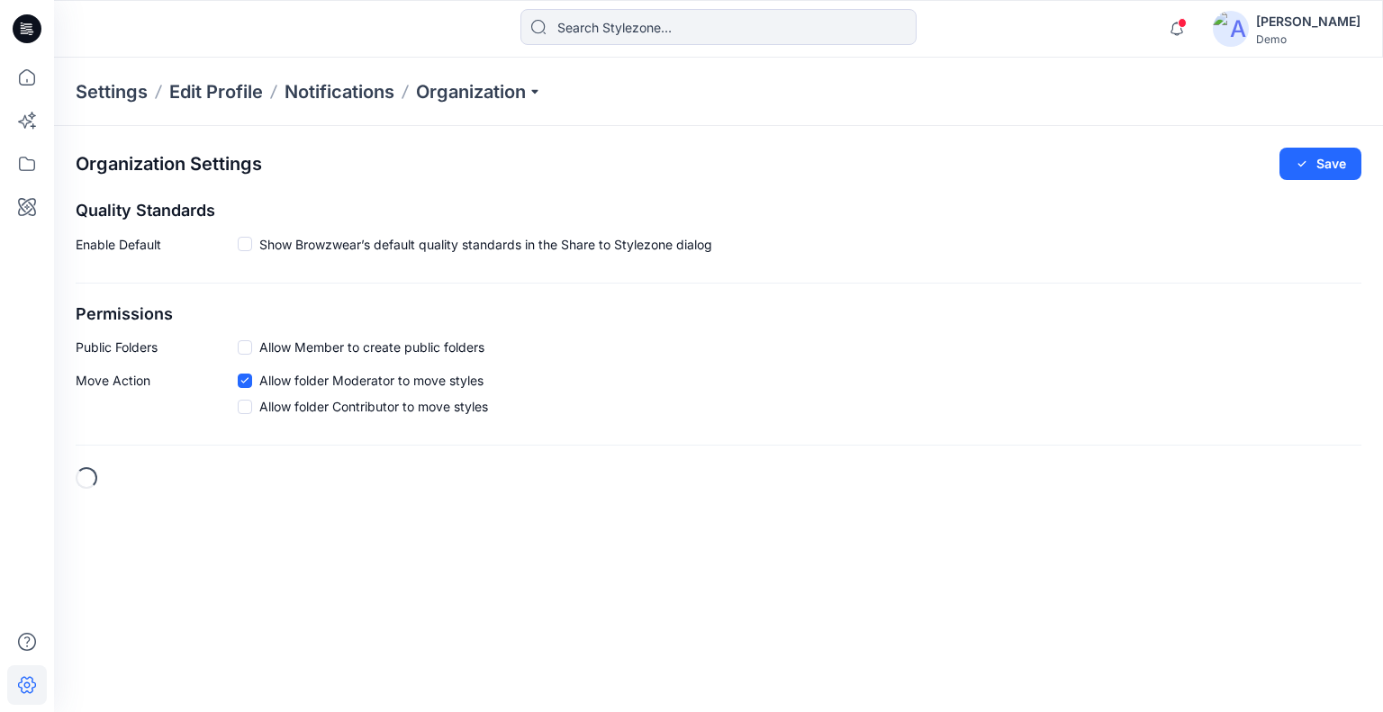
checkbox input "true"
drag, startPoint x: 519, startPoint y: 93, endPoint x: 508, endPoint y: 110, distance: 20.2
click at [520, 93] on p "Organization" at bounding box center [479, 91] width 126 height 25
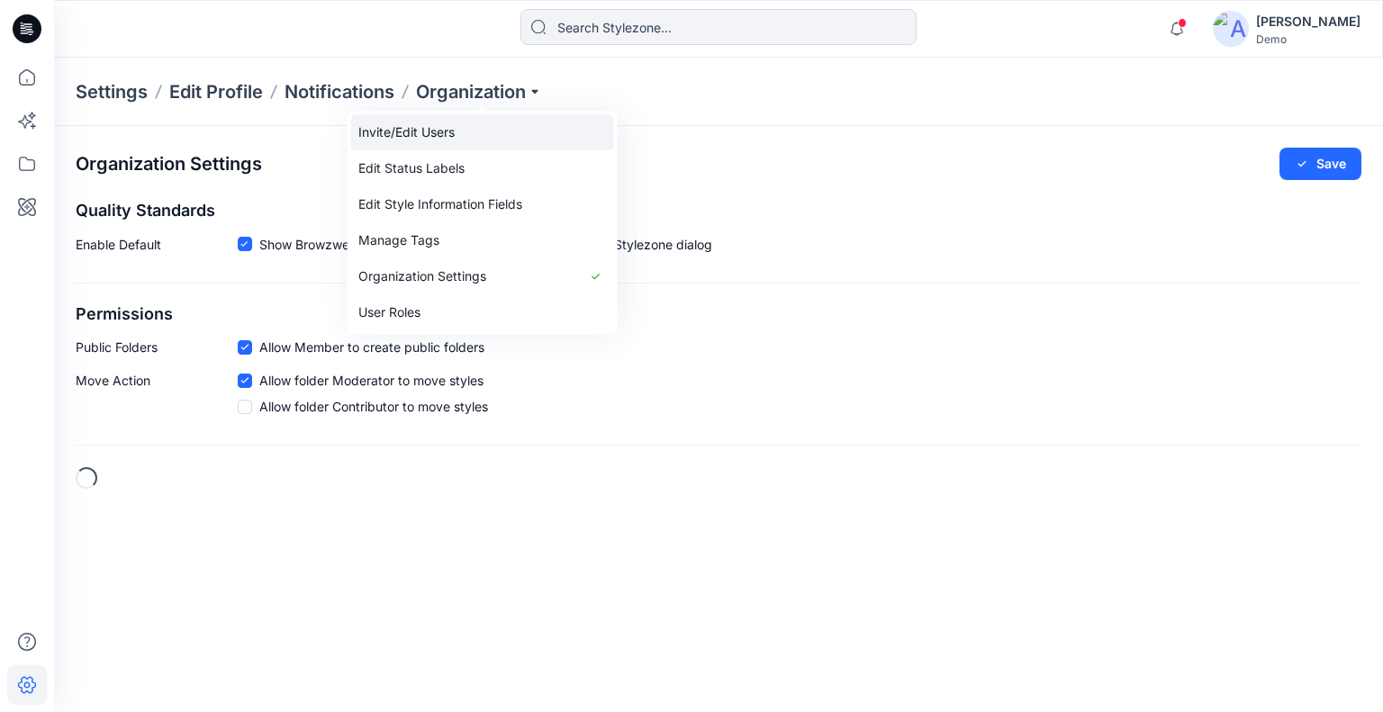
click at [483, 134] on link "Invite/Edit Users" at bounding box center [482, 132] width 263 height 36
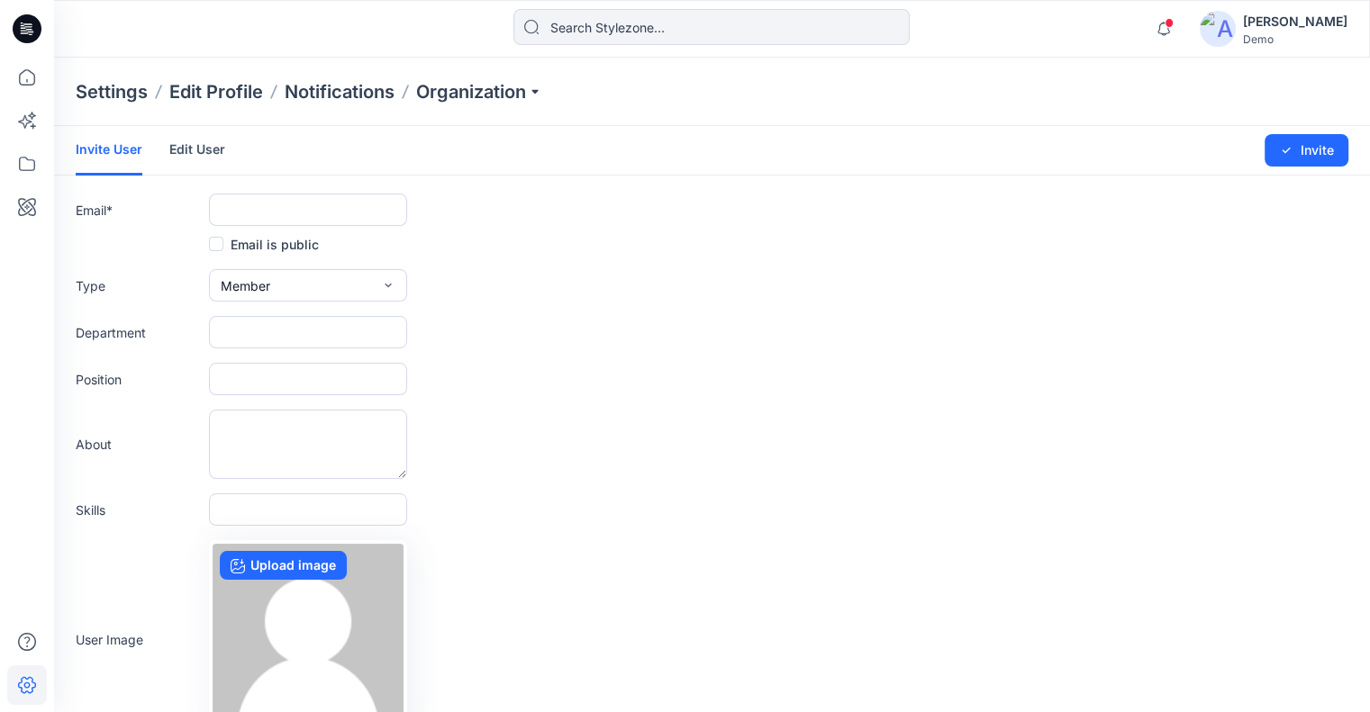
click at [218, 157] on link "Edit User" at bounding box center [197, 149] width 56 height 47
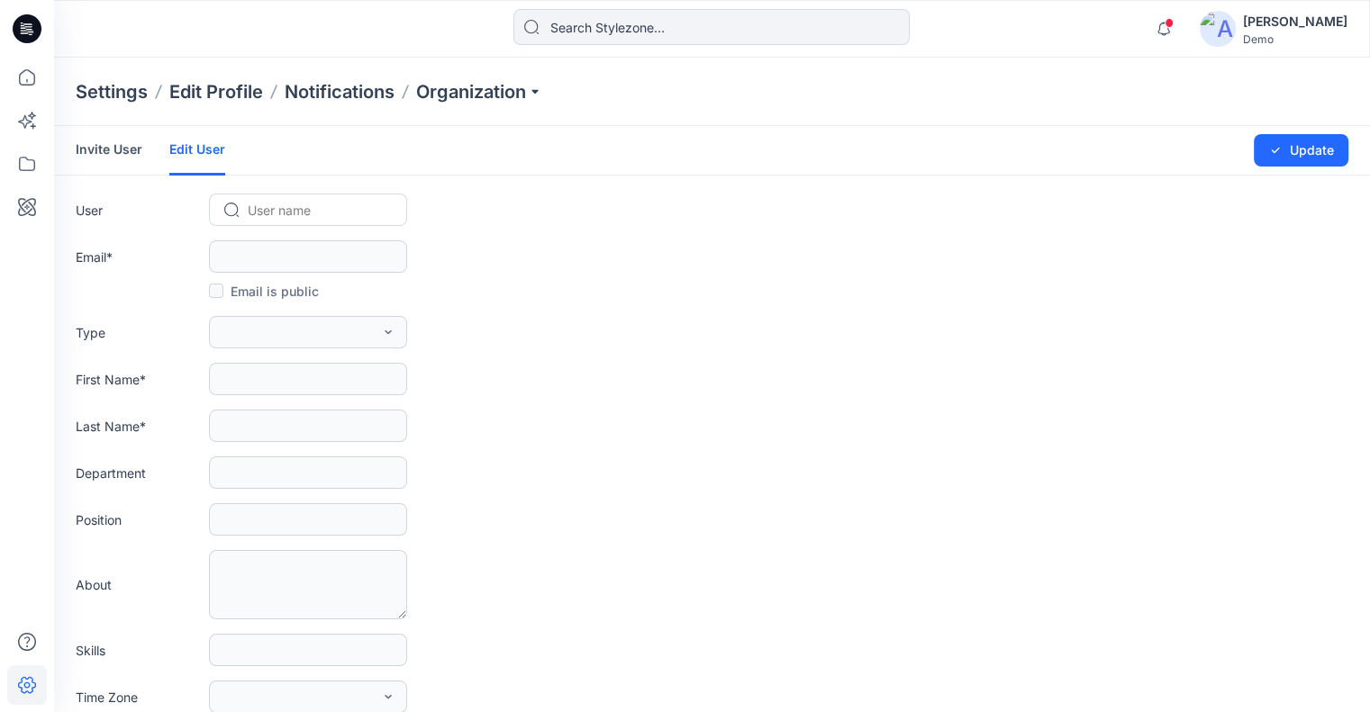
click at [277, 204] on div at bounding box center [319, 210] width 142 height 23
paste input "delete2809@yopmail.com"
type input "delete2809@yopmail.com"
click at [318, 248] on span "Delete 28.9" at bounding box center [284, 248] width 69 height 19
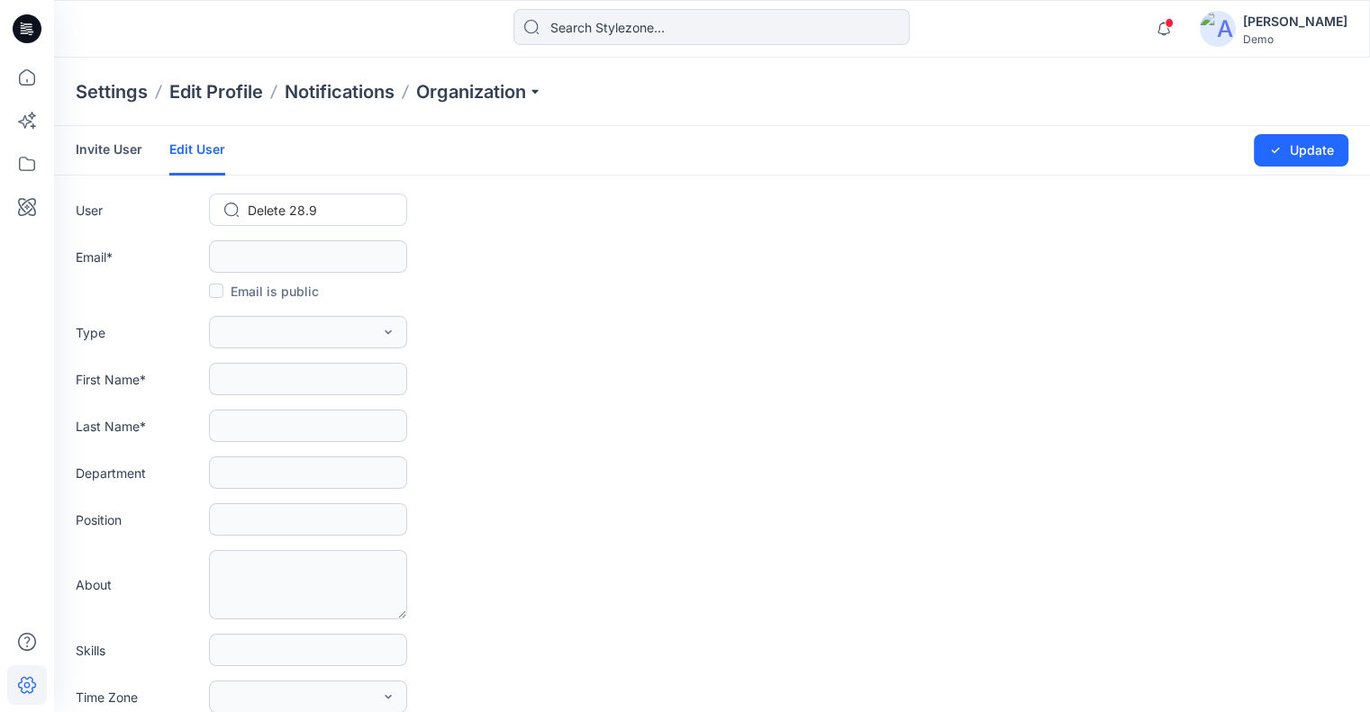
scroll to position [0, 0]
type input "delete2809@yopmail.com"
type input "Delete"
type input "28.9"
checkbox input "true"
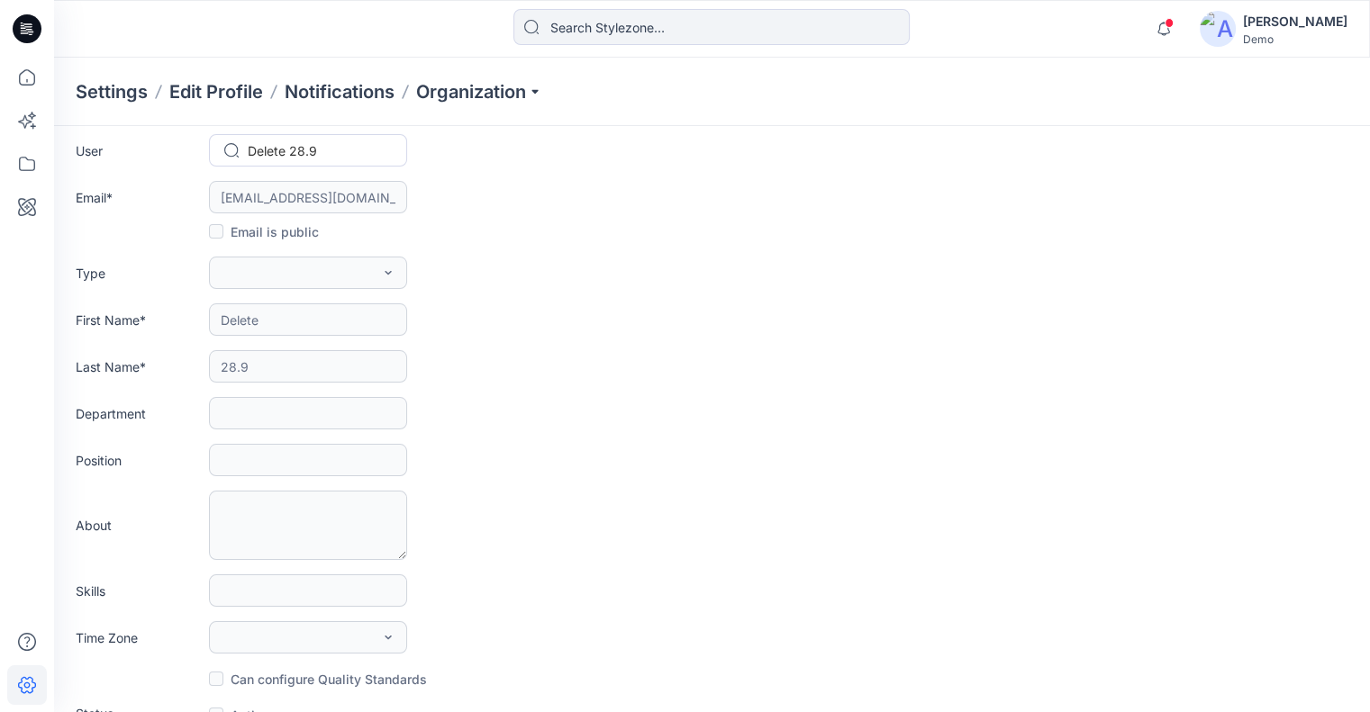
scroll to position [105, 0]
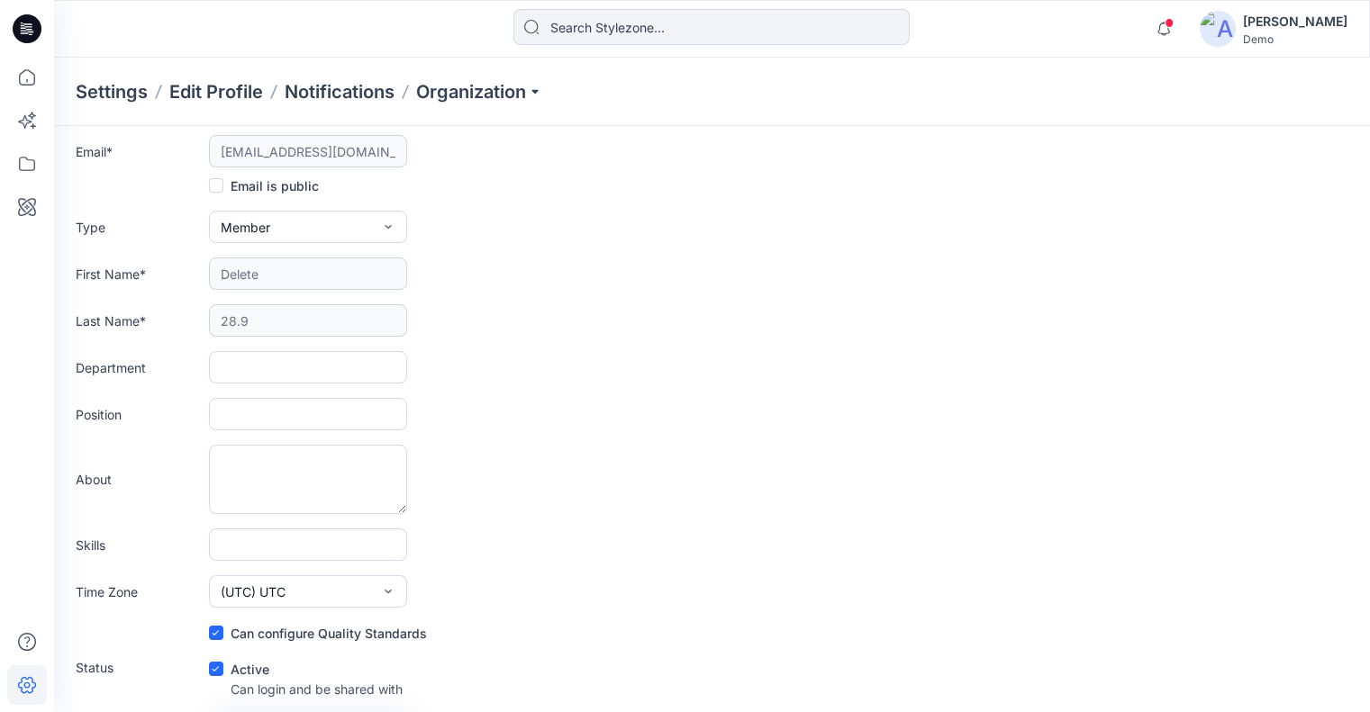
click at [213, 666] on icon at bounding box center [216, 669] width 8 height 6
click at [213, 665] on input "checkbox" at bounding box center [215, 670] width 14 height 14
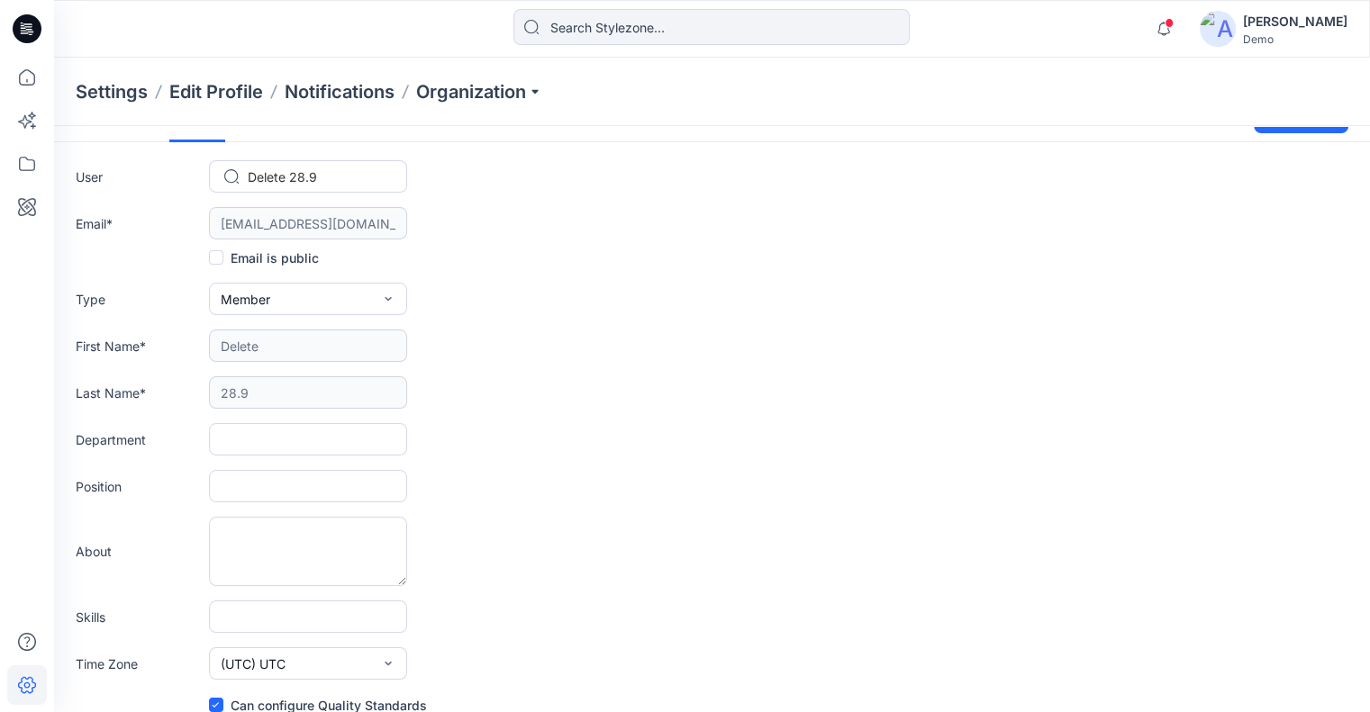
scroll to position [0, 0]
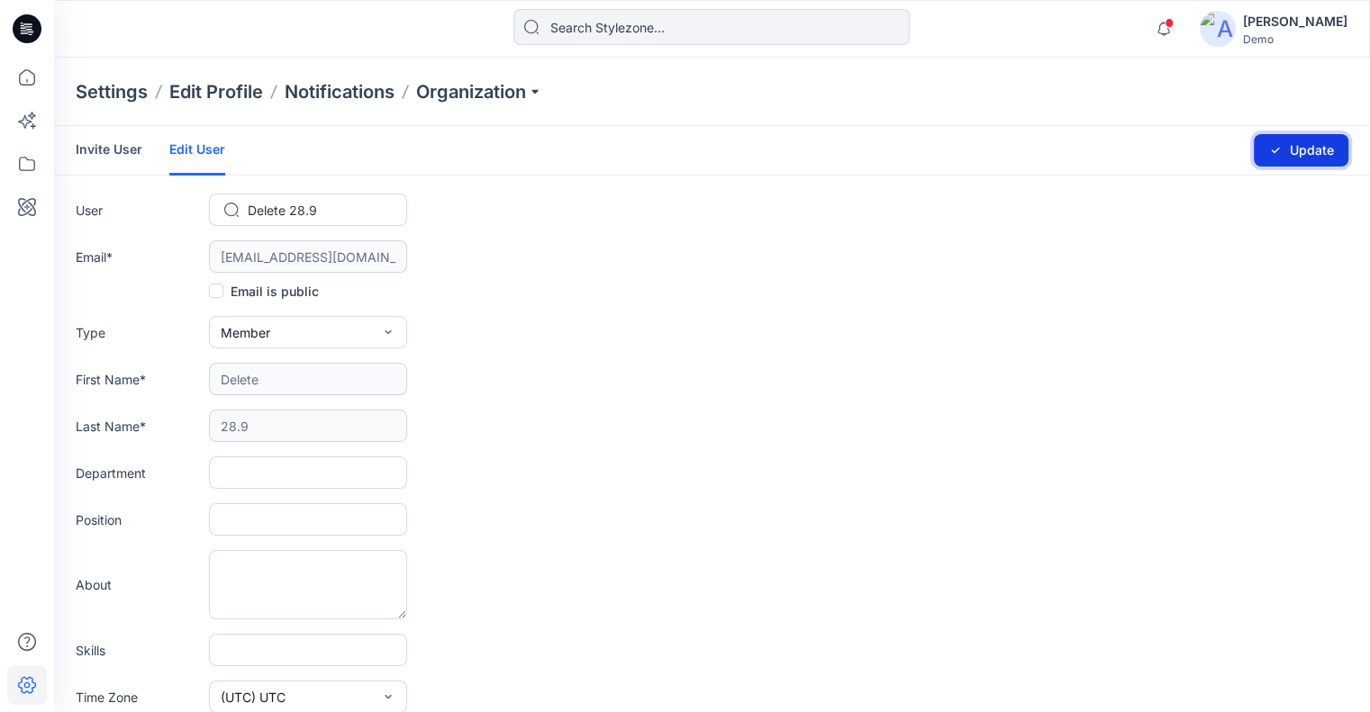
click at [1318, 160] on button "Update" at bounding box center [1301, 150] width 95 height 32
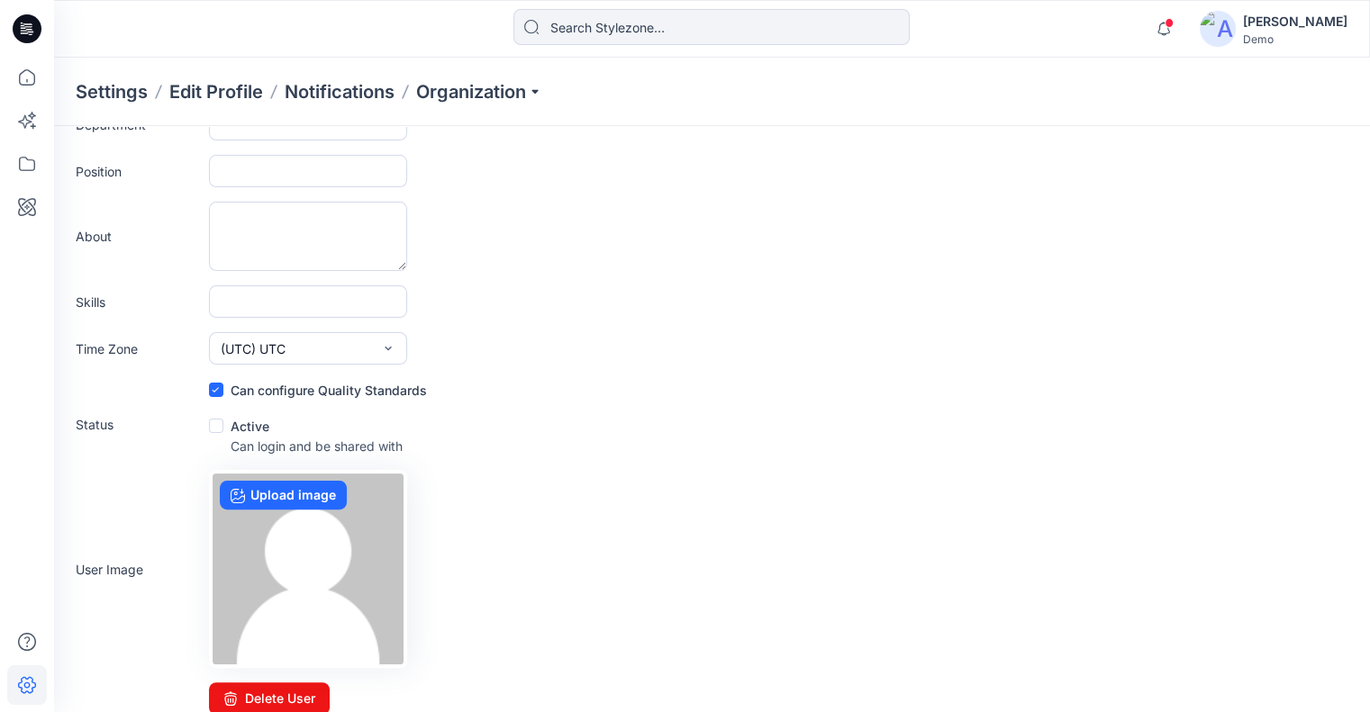
scroll to position [365, 0]
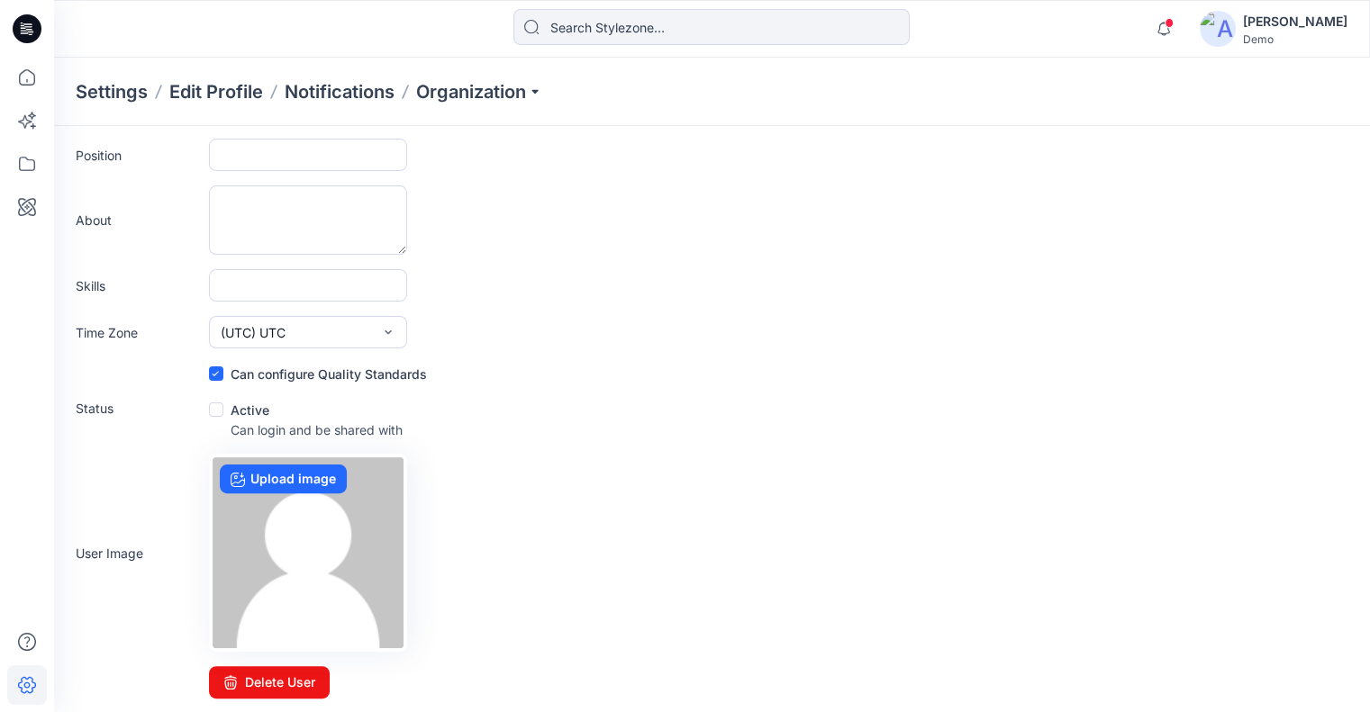
click at [209, 413] on span at bounding box center [216, 410] width 14 height 14
click at [209, 413] on input "checkbox" at bounding box center [215, 410] width 14 height 14
checkbox input "true"
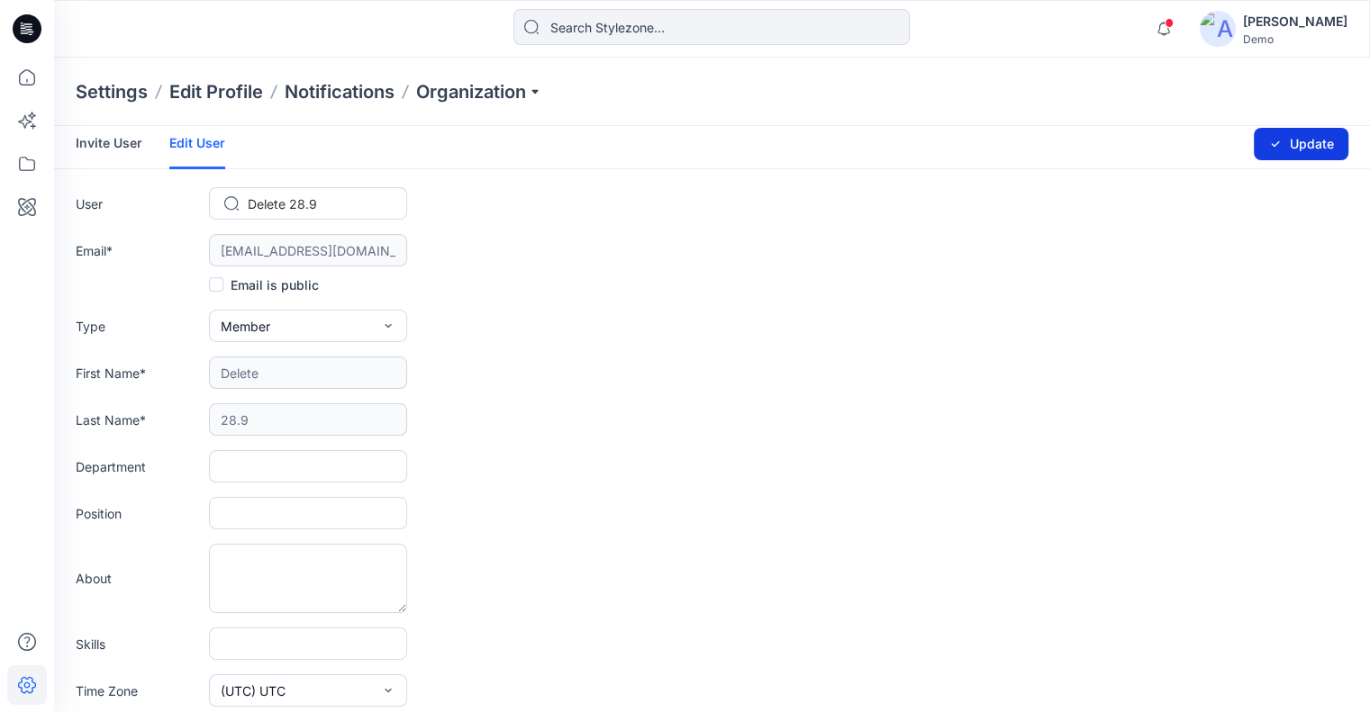
scroll to position [0, 0]
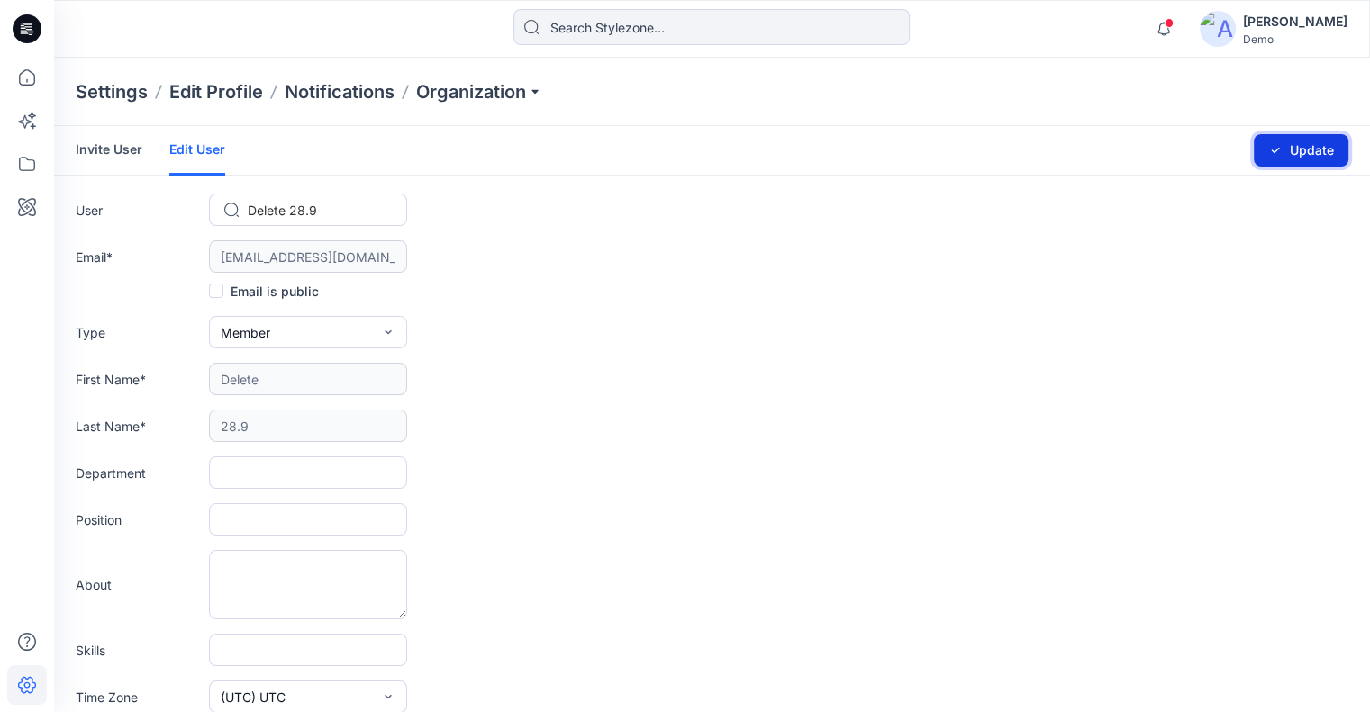
click at [1291, 146] on button "Update" at bounding box center [1301, 150] width 95 height 32
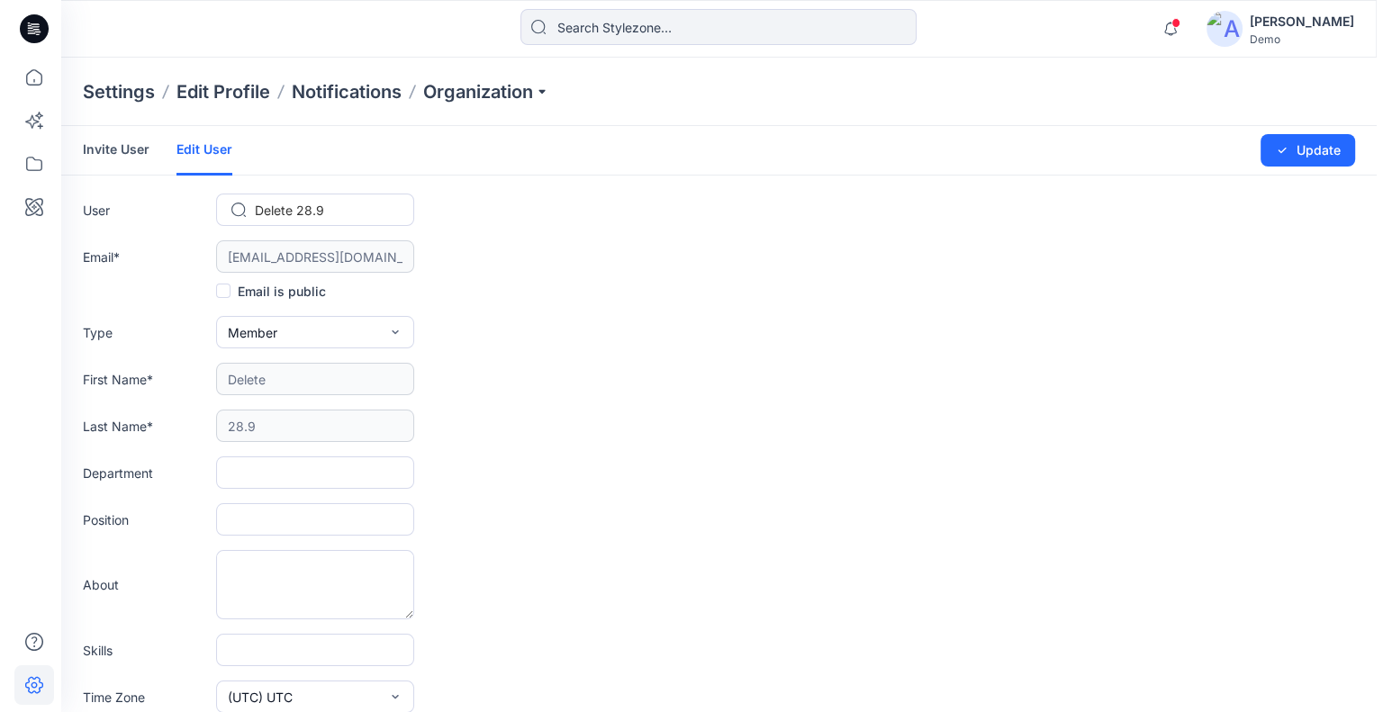
scroll to position [360, 0]
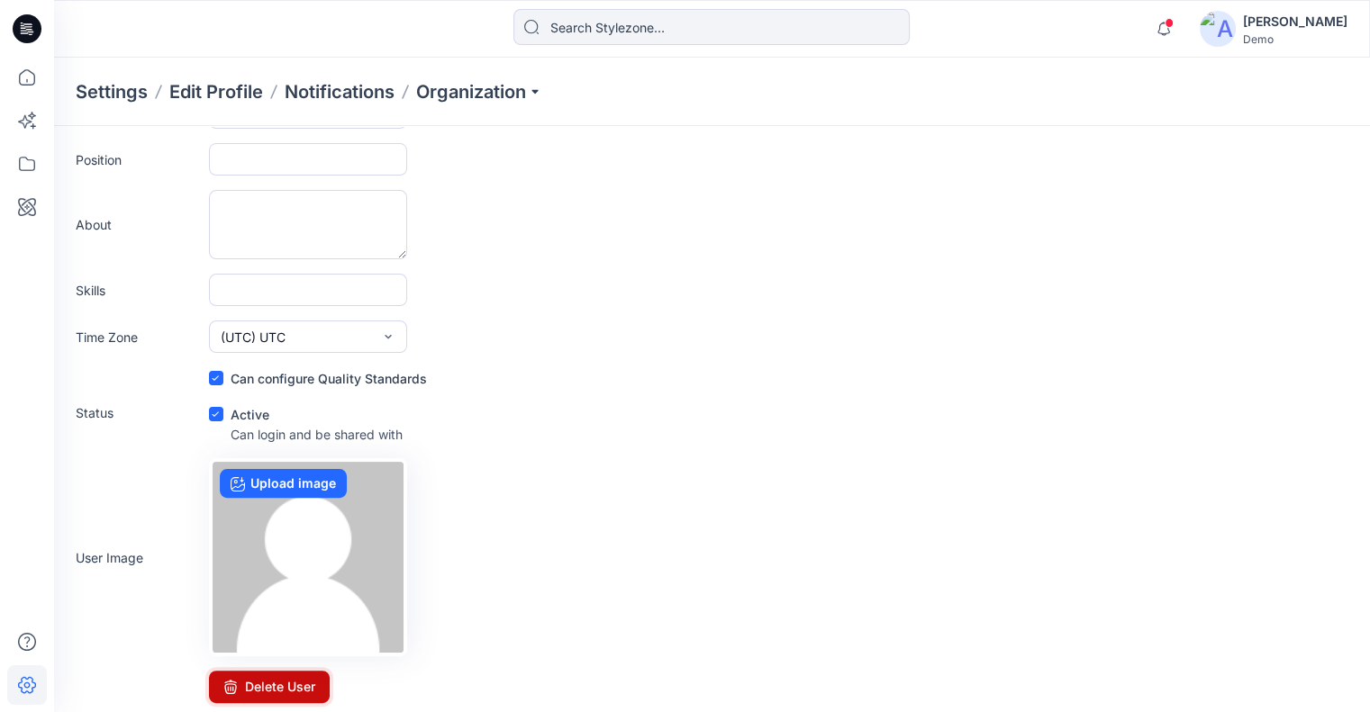
click at [259, 681] on button "Delete User" at bounding box center [269, 687] width 121 height 32
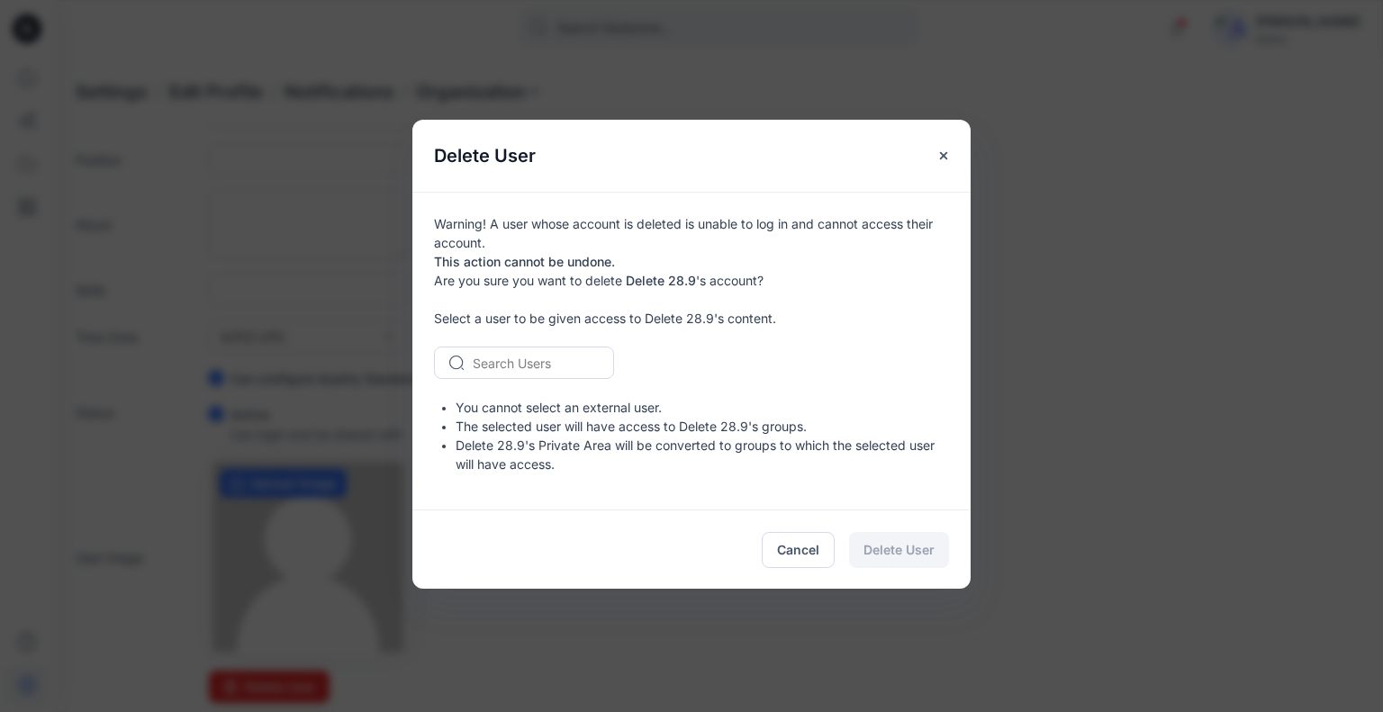
click at [527, 376] on div "Search Users" at bounding box center [524, 363] width 180 height 32
click at [537, 366] on div at bounding box center [535, 363] width 124 height 23
type input "yael"
click at [512, 400] on span "[PERSON_NAME]" at bounding box center [527, 401] width 104 height 19
click at [890, 553] on span "Delete User" at bounding box center [899, 549] width 71 height 19
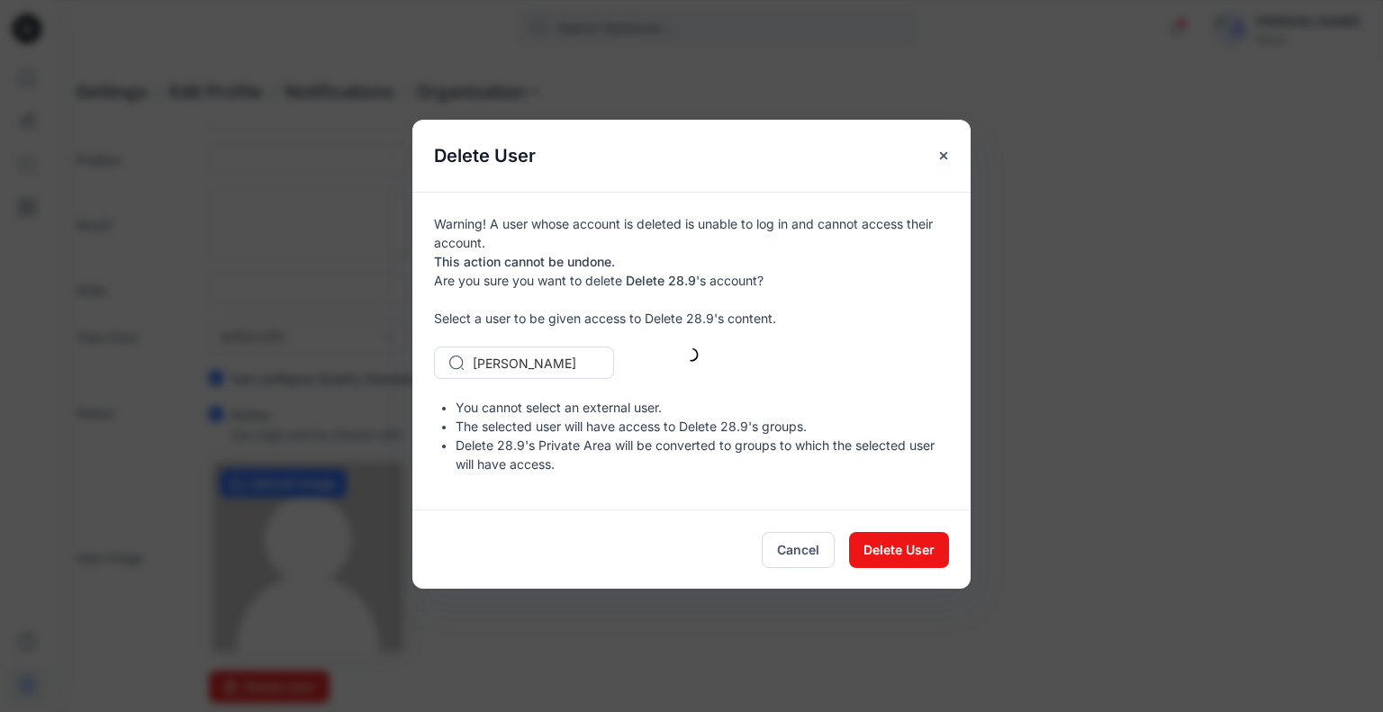
checkbox input "false"
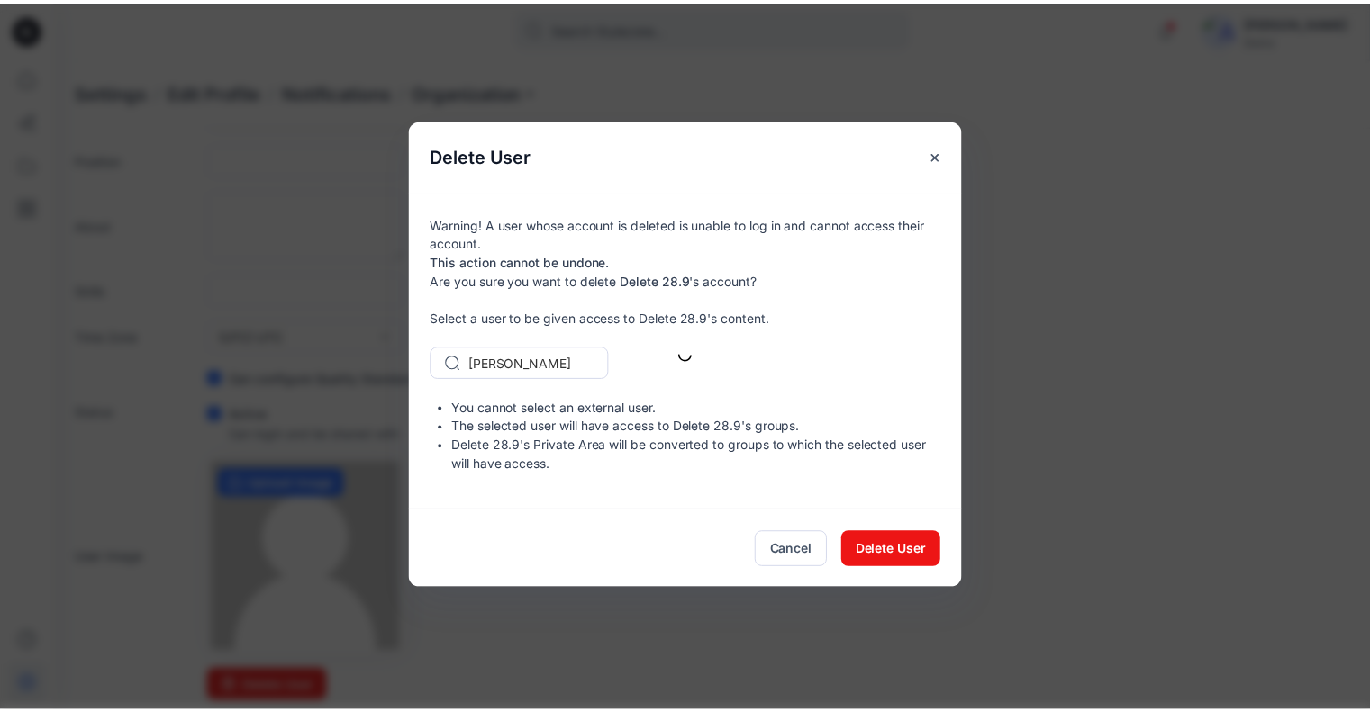
scroll to position [105, 0]
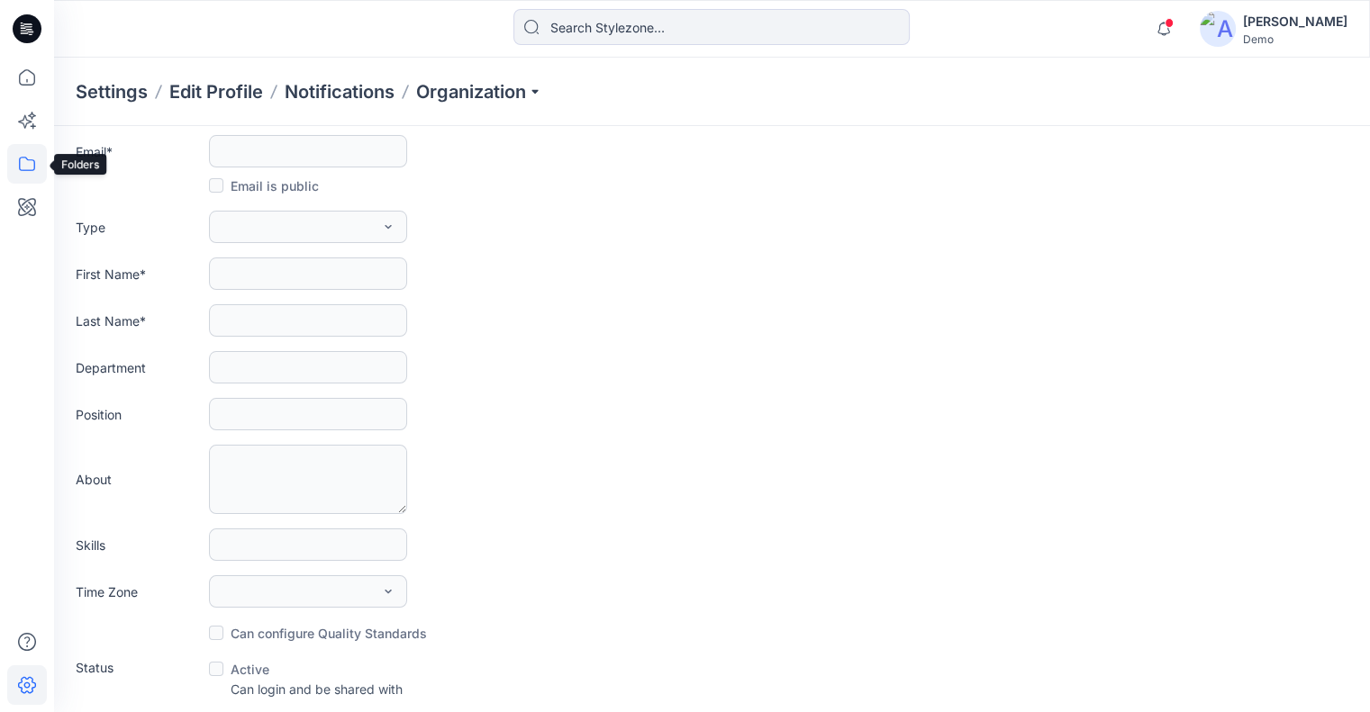
click at [20, 163] on icon at bounding box center [27, 164] width 16 height 14
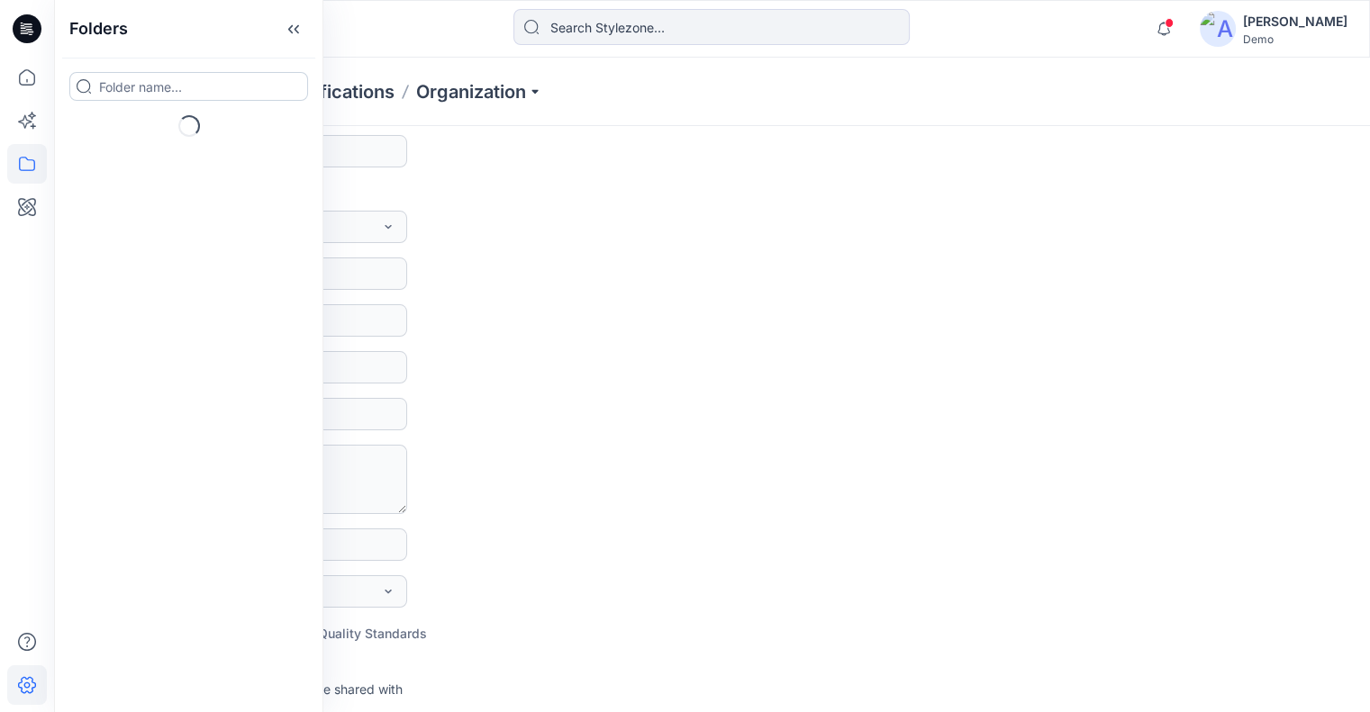
click at [122, 89] on input at bounding box center [188, 86] width 239 height 29
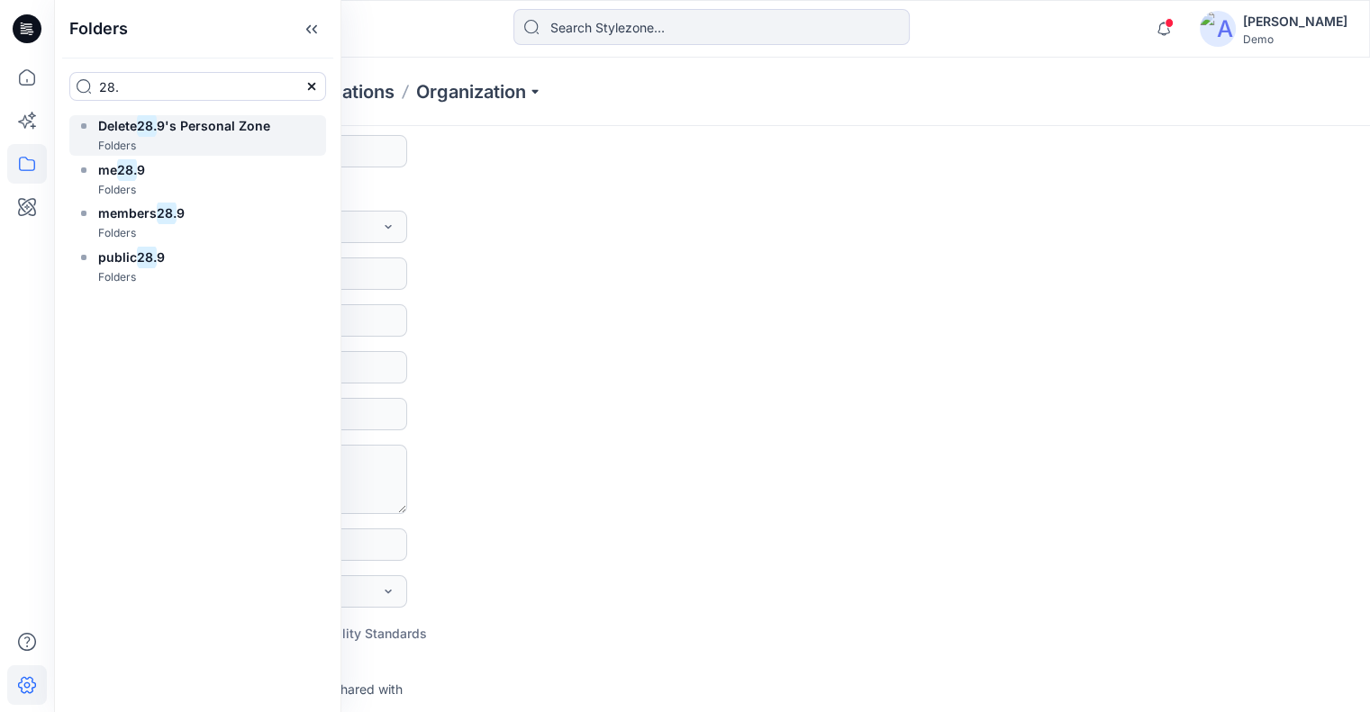
type input "28."
click at [113, 135] on h6 "Delete 28. 9's Personal Zone" at bounding box center [184, 126] width 172 height 22
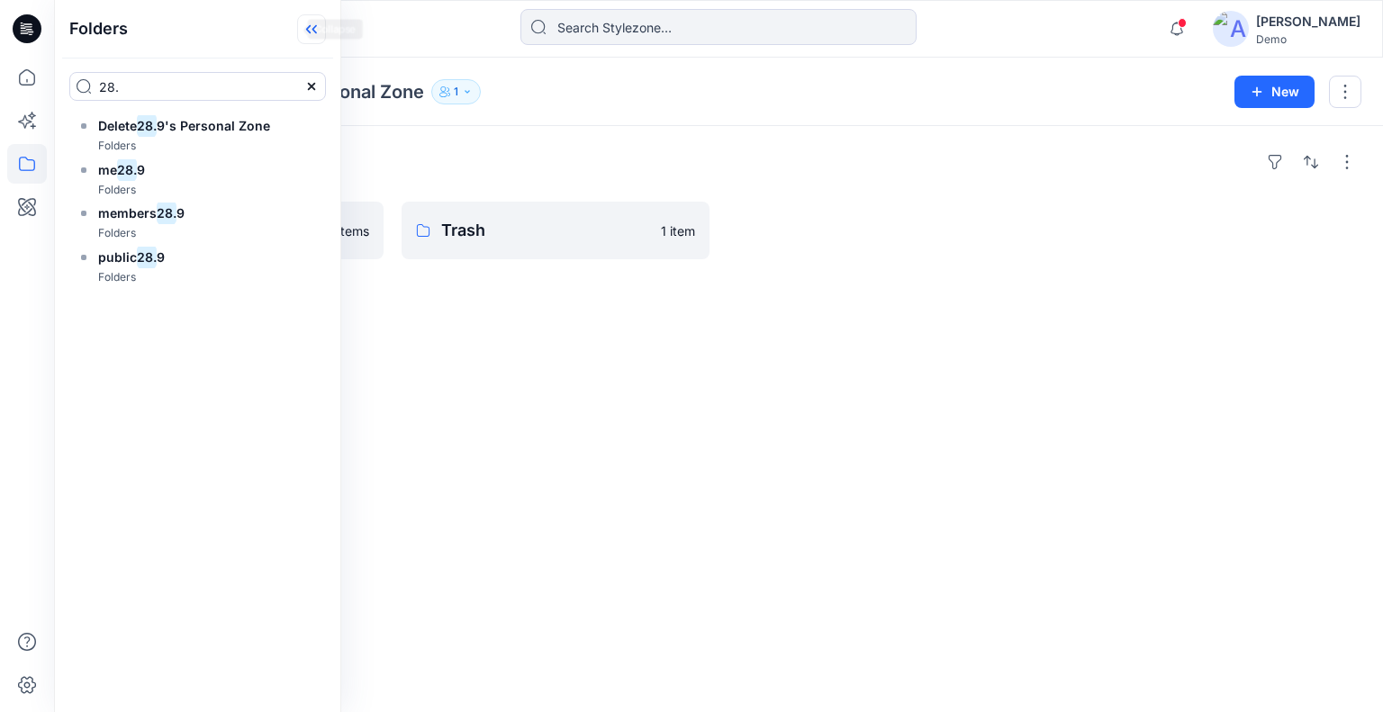
click at [297, 31] on icon at bounding box center [311, 29] width 29 height 30
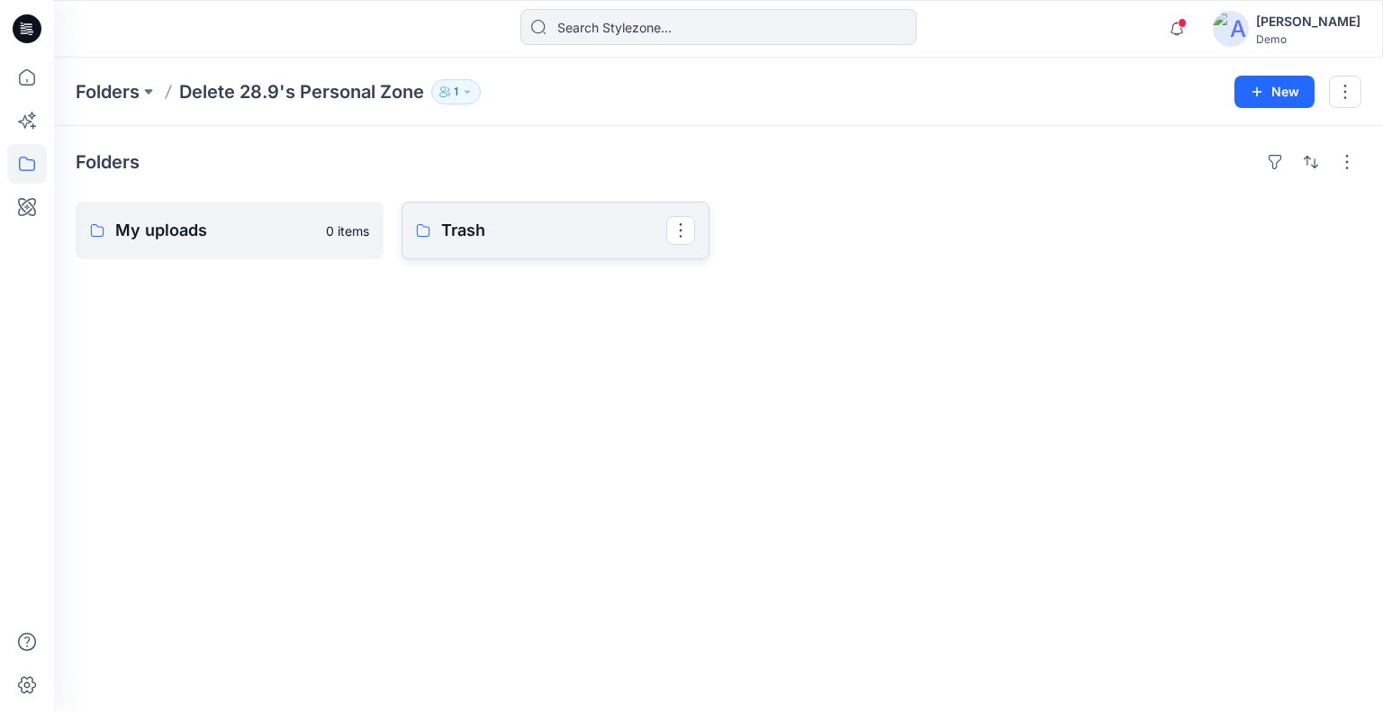
drag, startPoint x: 683, startPoint y: 230, endPoint x: 688, endPoint y: 249, distance: 20.5
click at [683, 230] on button "button" at bounding box center [680, 230] width 29 height 29
click at [757, 351] on p "[PERSON_NAME]" at bounding box center [755, 346] width 104 height 19
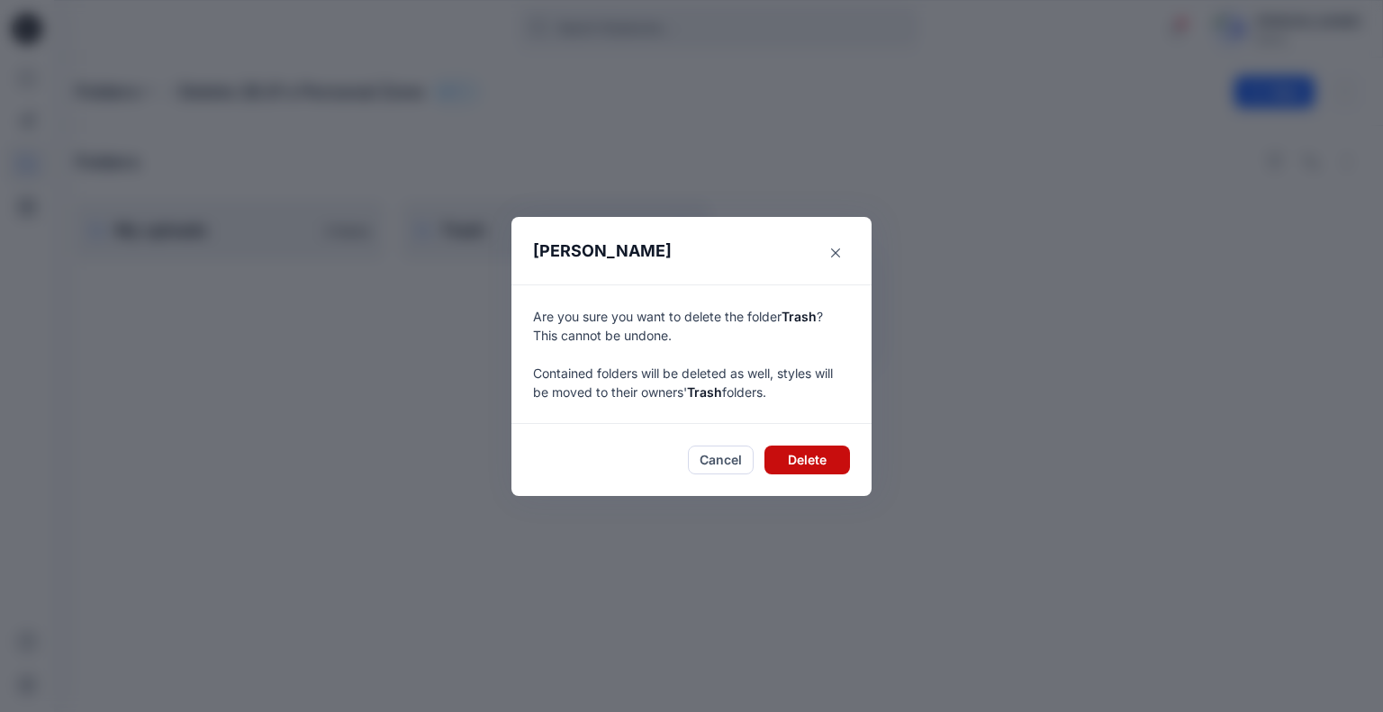
click at [814, 457] on button "Delete" at bounding box center [808, 460] width 86 height 29
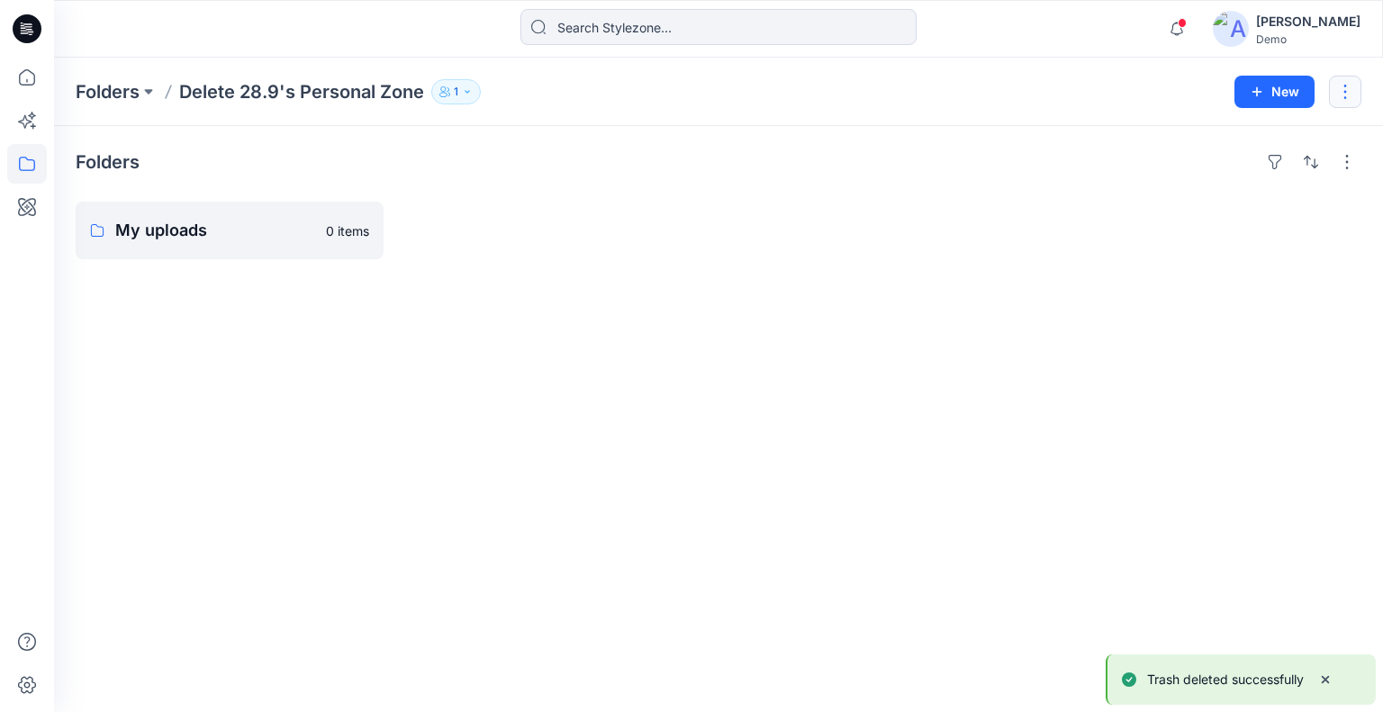
click at [1354, 91] on button "button" at bounding box center [1345, 92] width 32 height 32
click at [1264, 247] on p "[PERSON_NAME]" at bounding box center [1248, 242] width 104 height 19
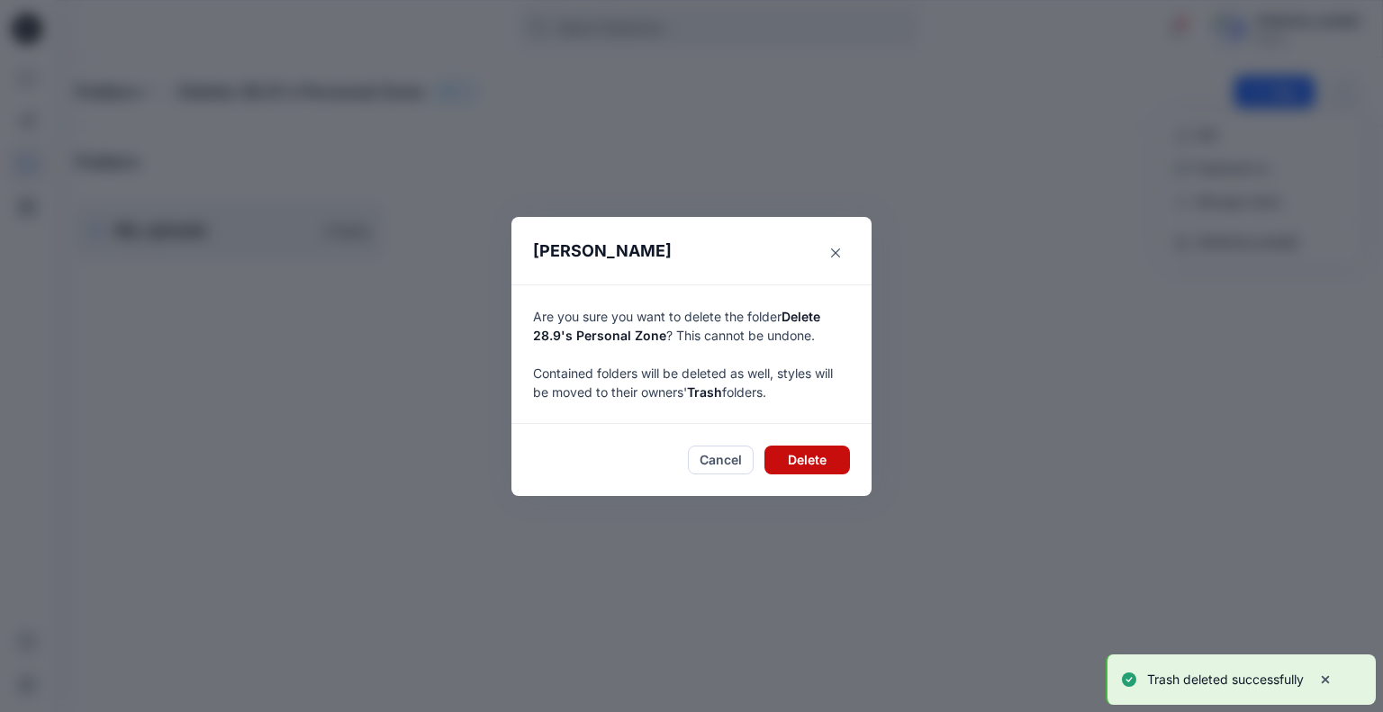
click at [824, 460] on button "Delete" at bounding box center [808, 460] width 86 height 29
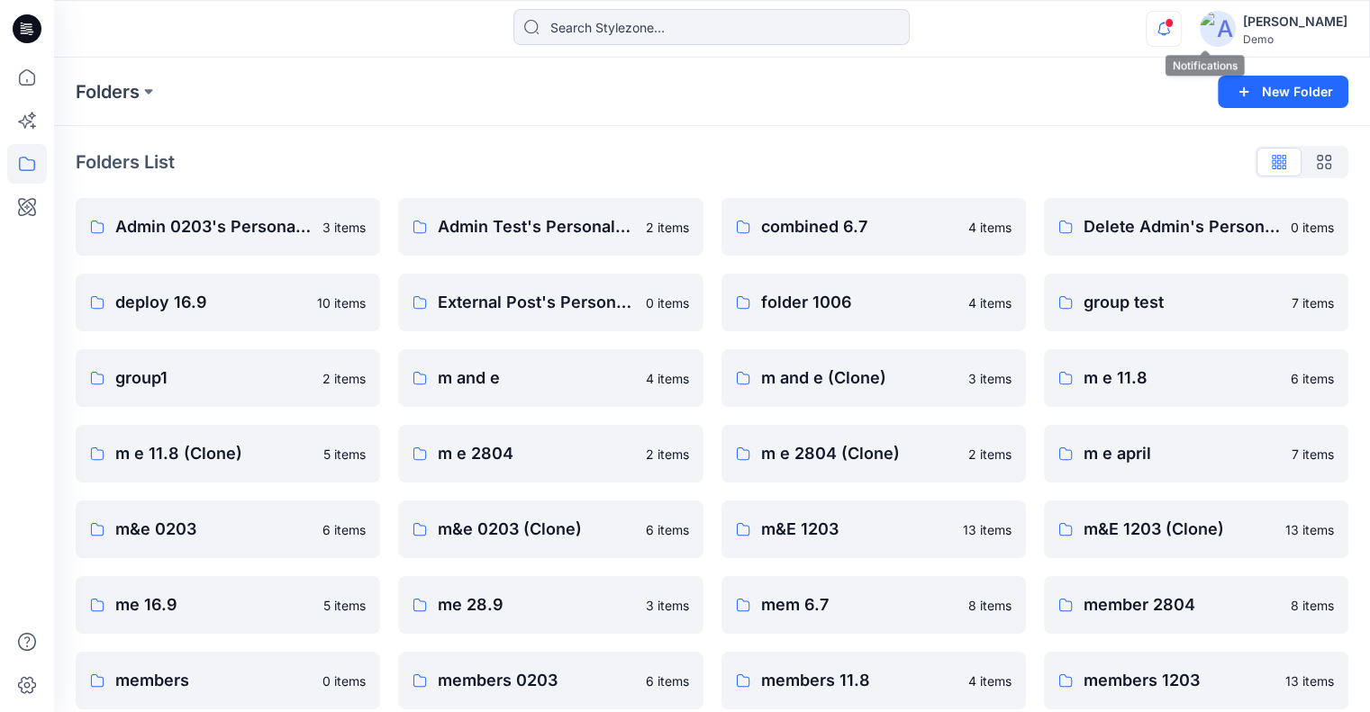
click at [1181, 32] on icon "button" at bounding box center [1163, 29] width 34 height 36
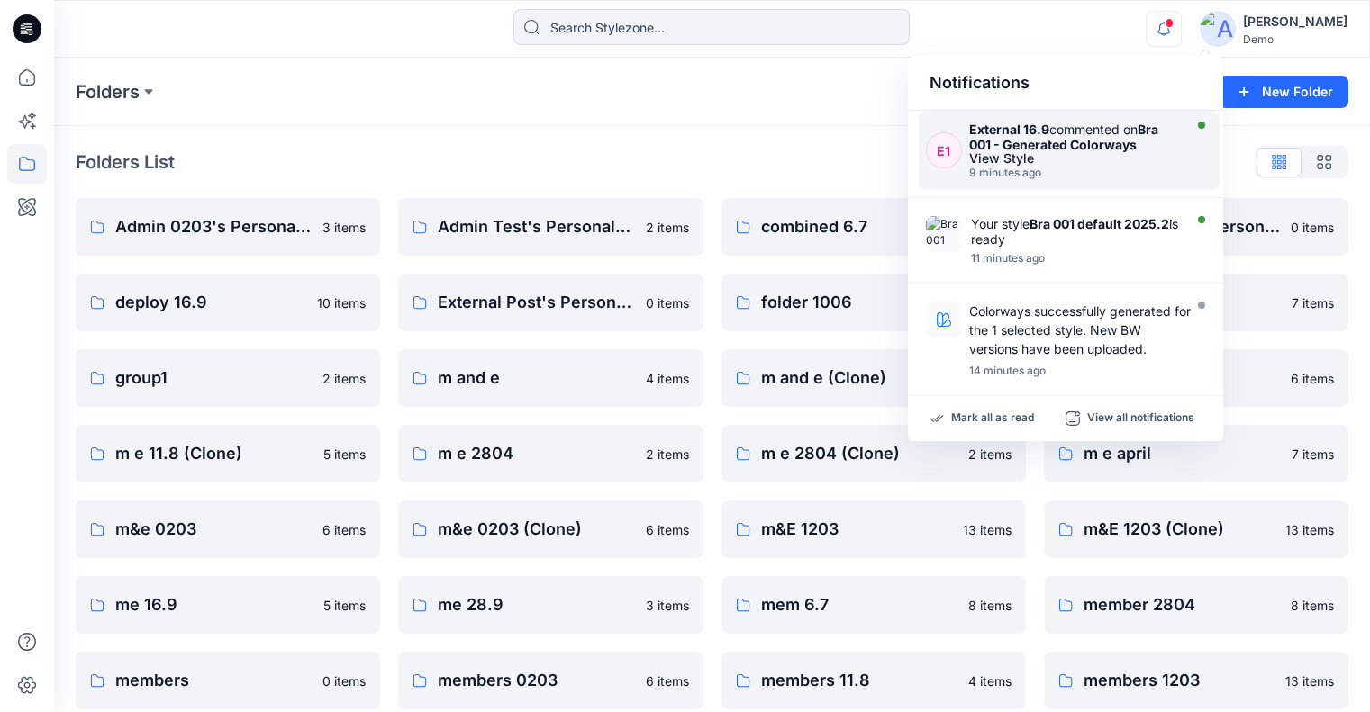
click at [1106, 128] on div "External 16.9 commented on Bra 001 - Generated Colorways" at bounding box center [1073, 137] width 209 height 31
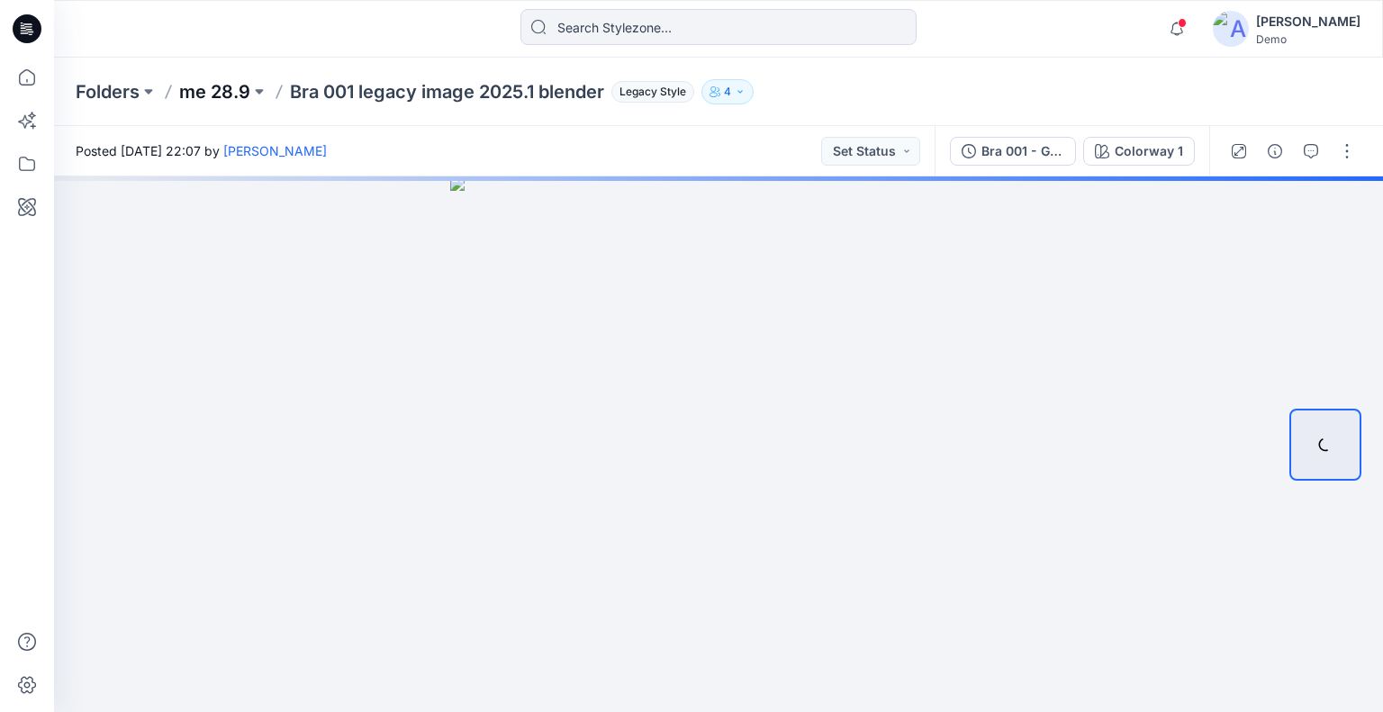
click at [215, 88] on p "me 28.9" at bounding box center [214, 91] width 71 height 25
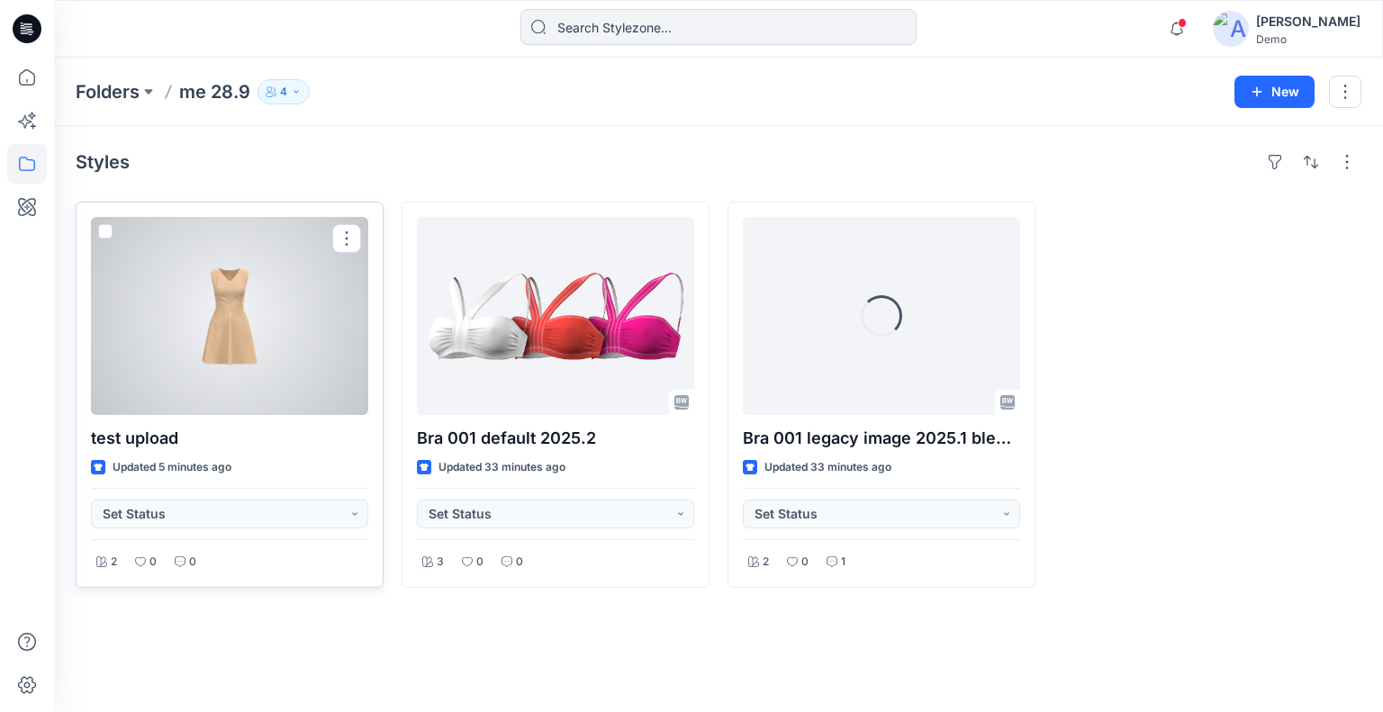
click at [238, 271] on div at bounding box center [229, 316] width 277 height 198
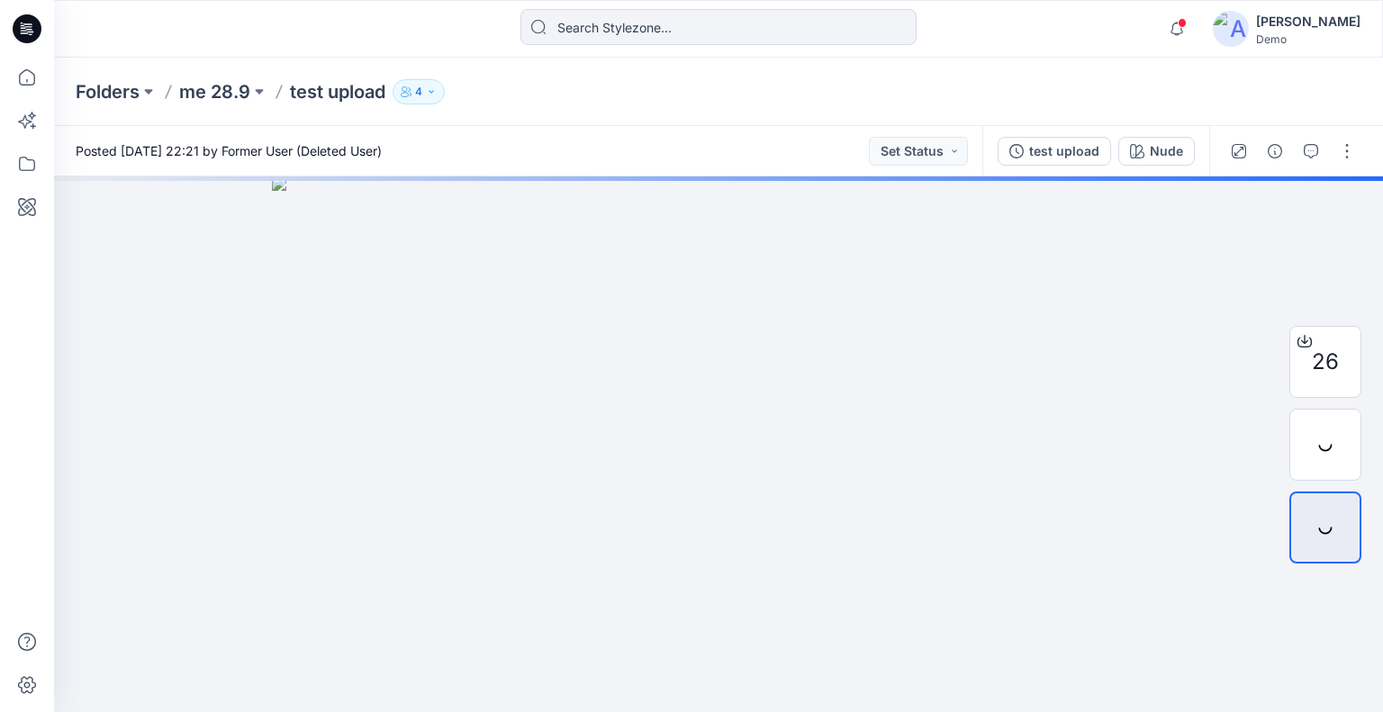
click at [429, 95] on icon "button" at bounding box center [431, 91] width 11 height 11
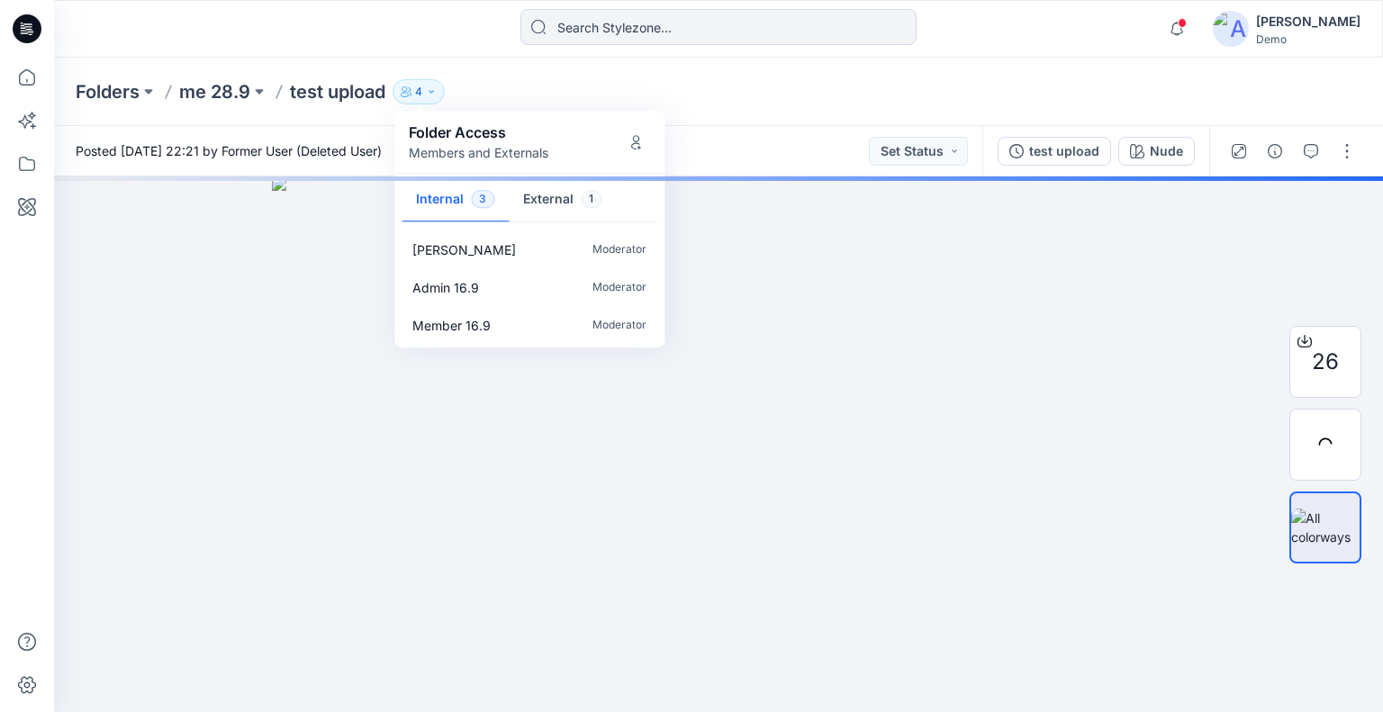
click at [706, 109] on div "Folders me 28.9 test upload 4 Folder Access Members and Externals Internal 3 Ex…" at bounding box center [718, 92] width 1329 height 68
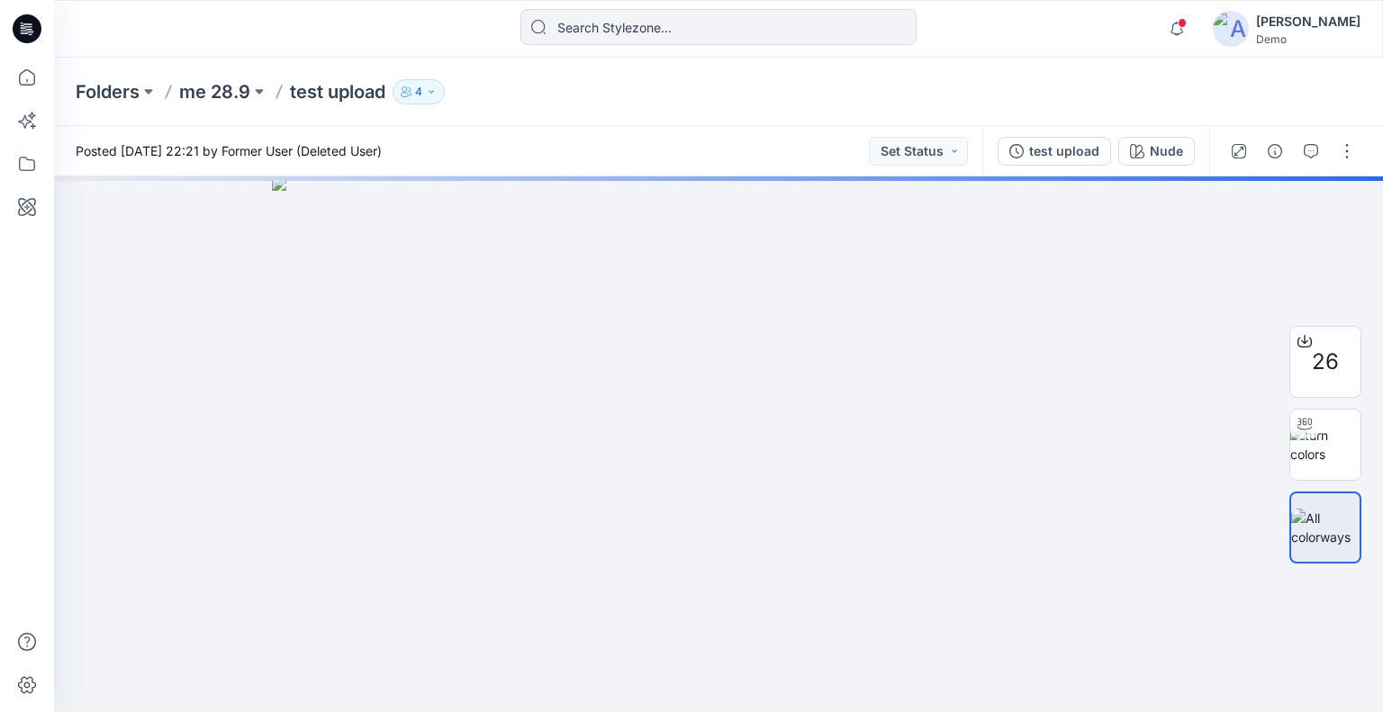
click at [673, 95] on div "Folders me 28.9 test upload 4 Folder Access Members and Externals Internal 3 Ex…" at bounding box center [648, 91] width 1145 height 25
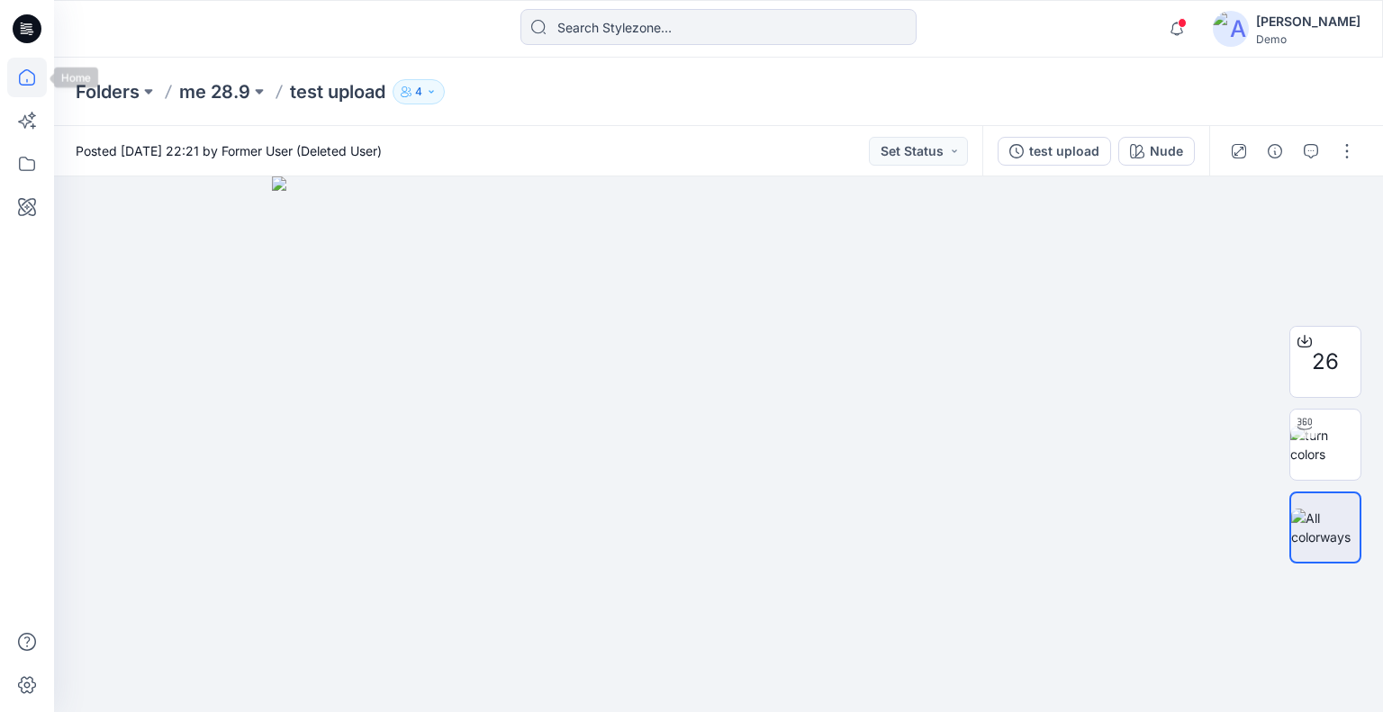
click at [29, 81] on icon at bounding box center [27, 78] width 40 height 40
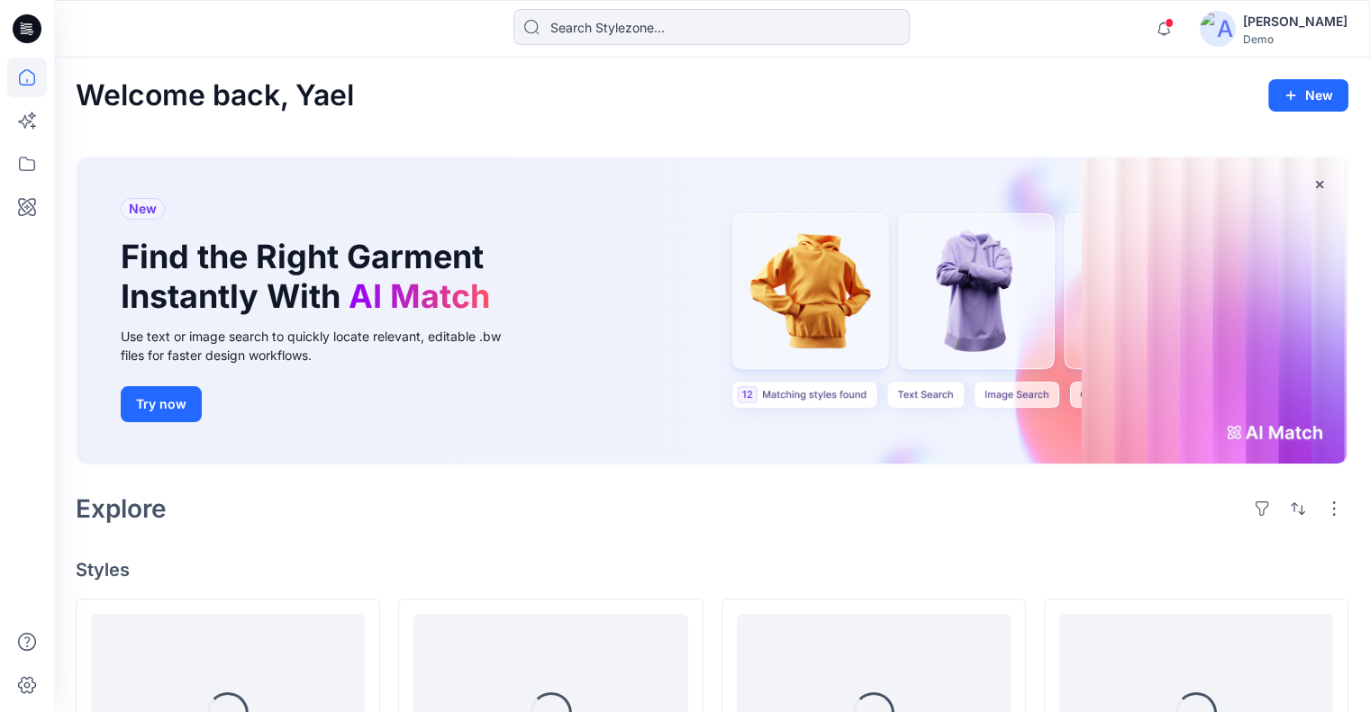
scroll to position [270, 0]
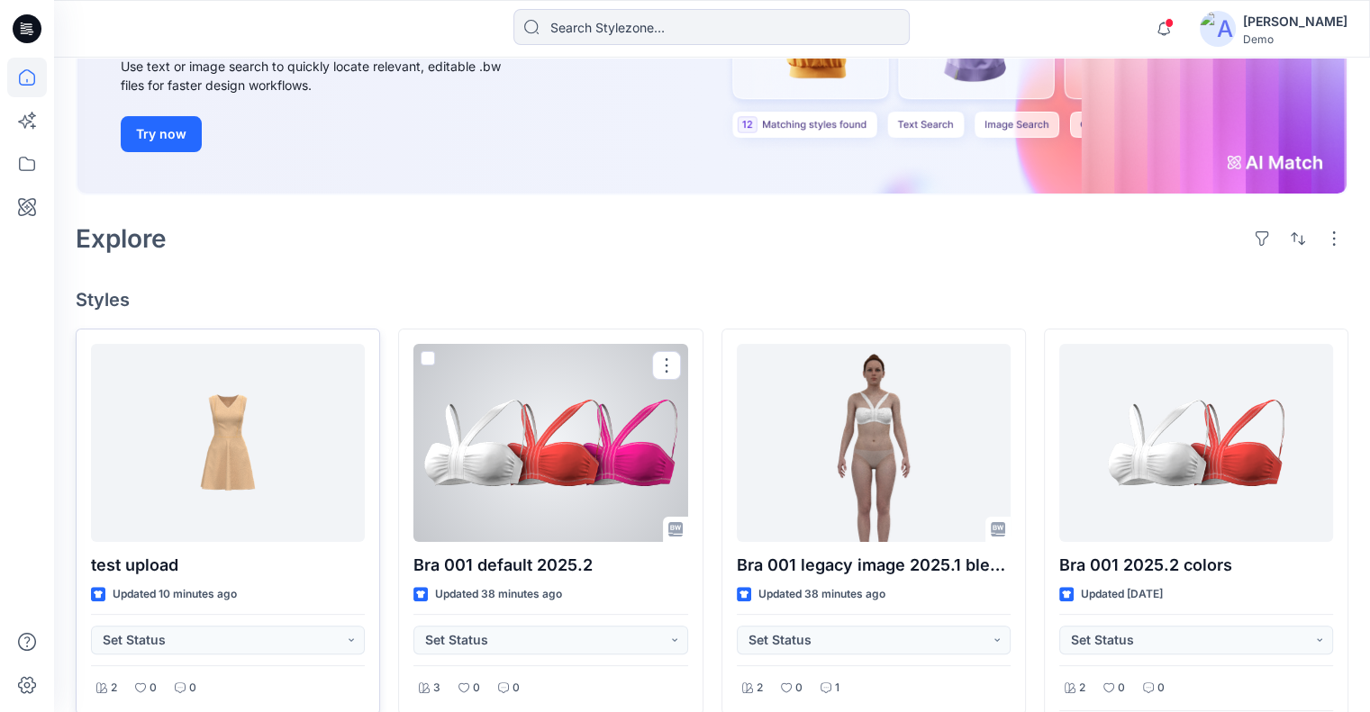
drag, startPoint x: 424, startPoint y: 316, endPoint x: 357, endPoint y: 329, distance: 68.7
click at [425, 351] on span at bounding box center [428, 358] width 14 height 14
click at [425, 352] on input "checkbox" at bounding box center [427, 359] width 14 height 14
checkbox input "true"
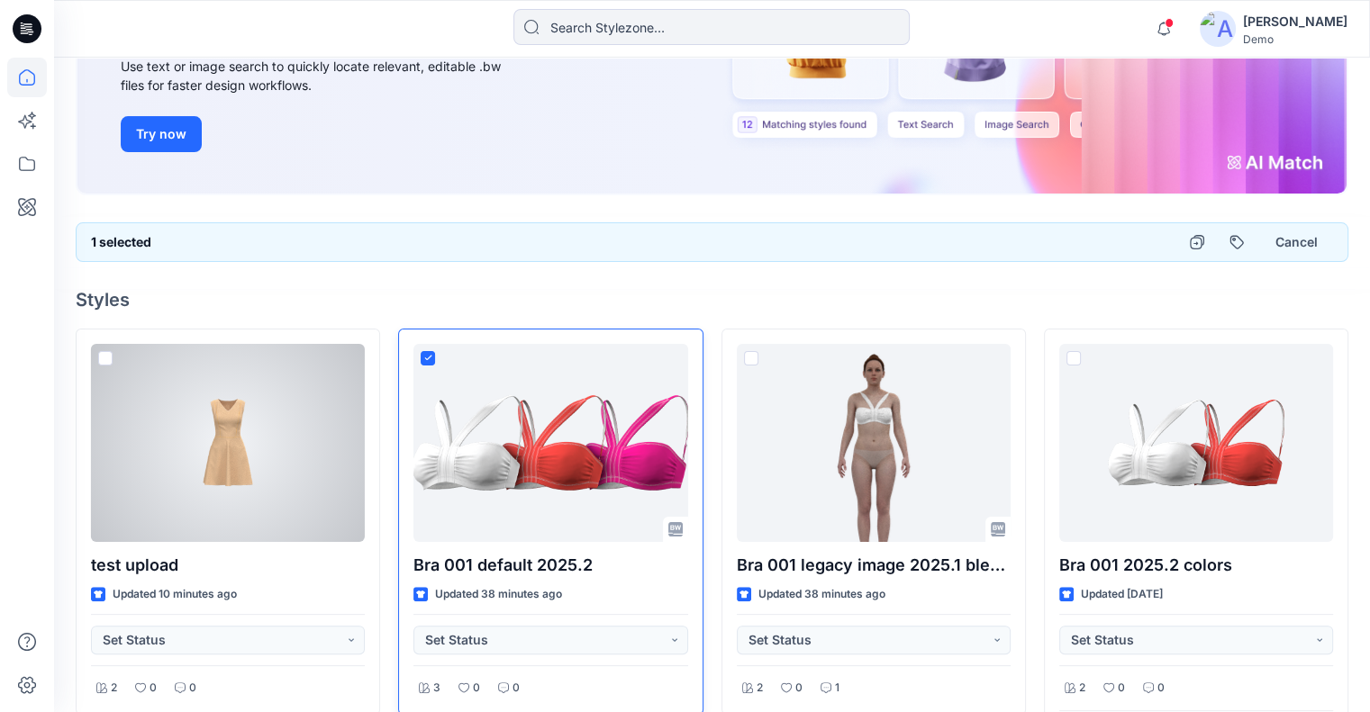
drag, startPoint x: 110, startPoint y: 320, endPoint x: 497, endPoint y: 330, distance: 387.4
click at [109, 351] on span at bounding box center [105, 358] width 14 height 14
click at [109, 352] on input "checkbox" at bounding box center [104, 359] width 14 height 14
checkbox input "true"
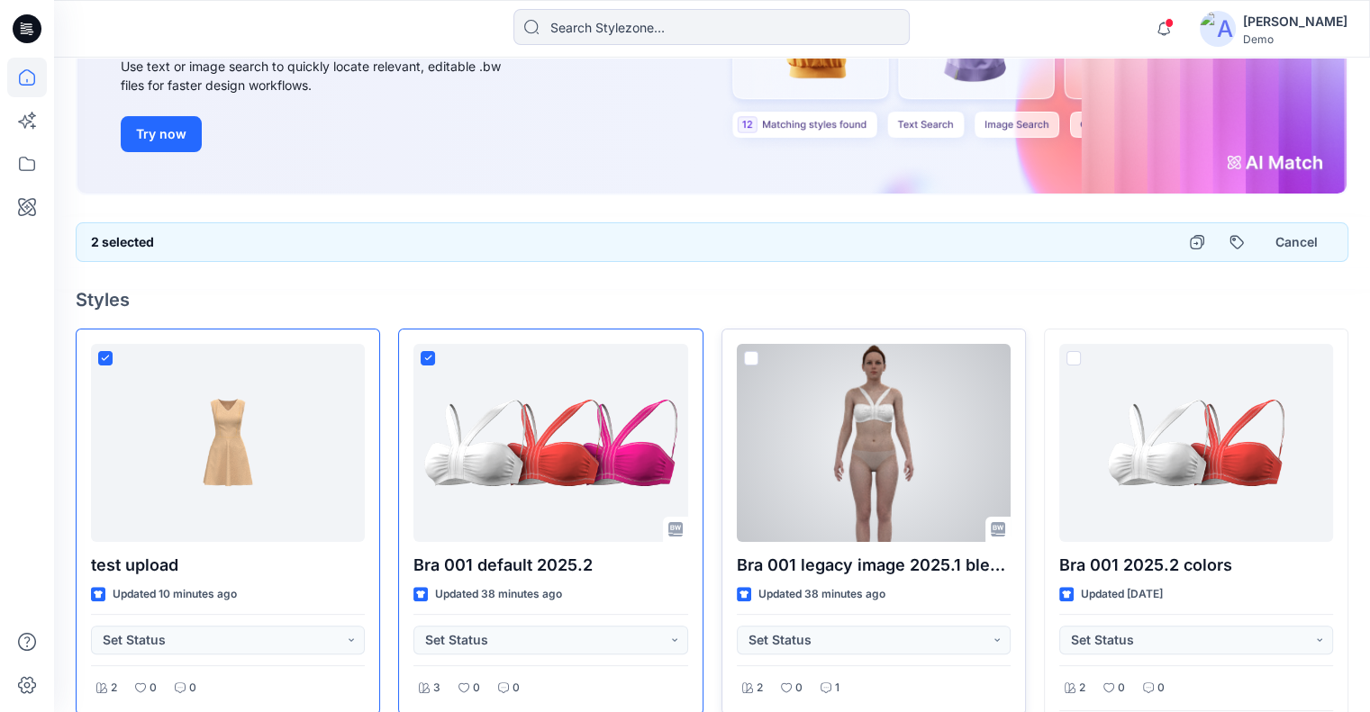
click at [749, 351] on span at bounding box center [751, 358] width 14 height 14
click at [749, 352] on input "checkbox" at bounding box center [750, 359] width 14 height 14
checkbox input "true"
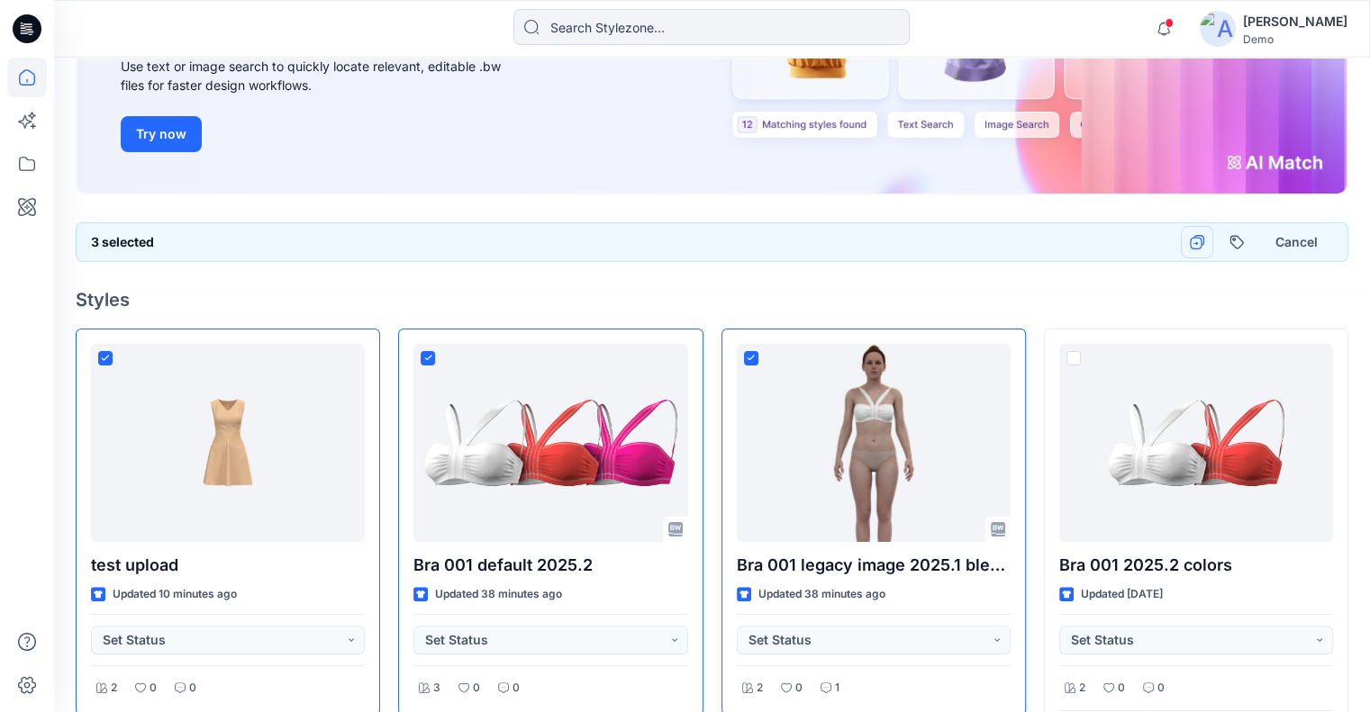
click at [1191, 235] on icon "button" at bounding box center [1197, 242] width 14 height 14
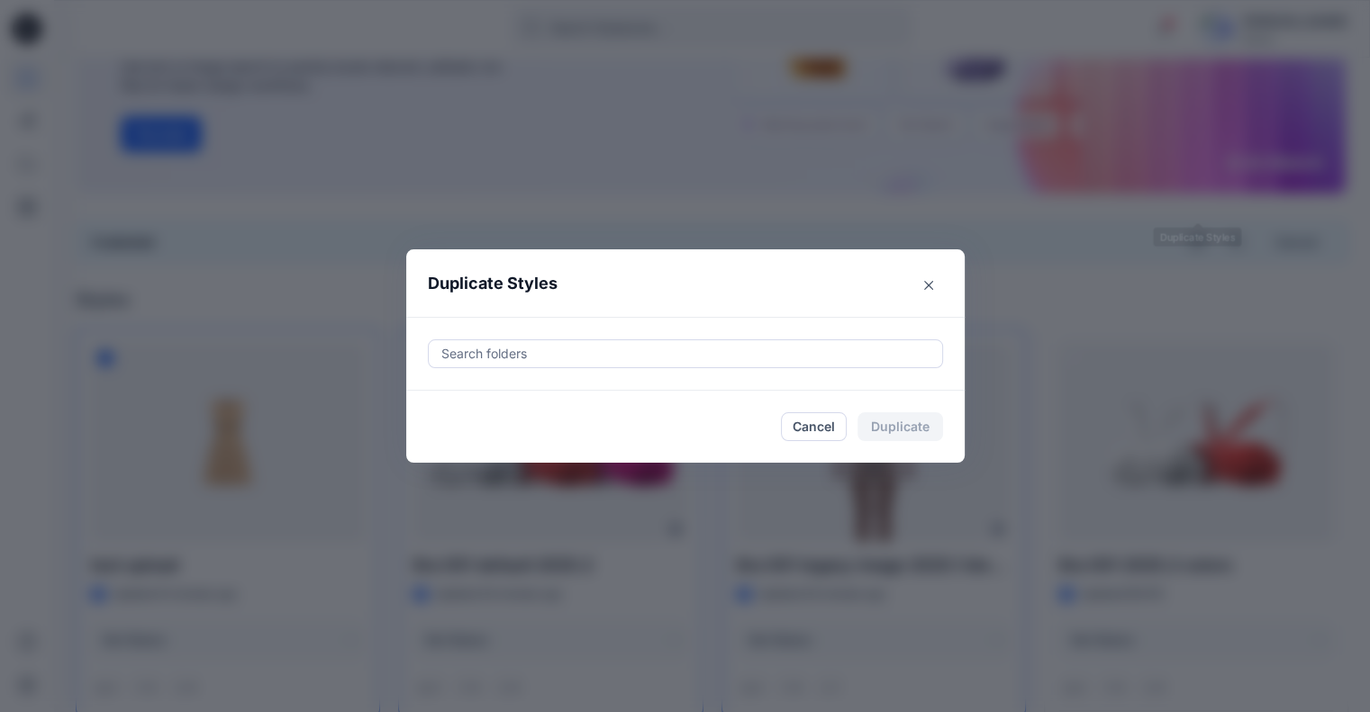
click at [602, 351] on div at bounding box center [685, 354] width 492 height 22
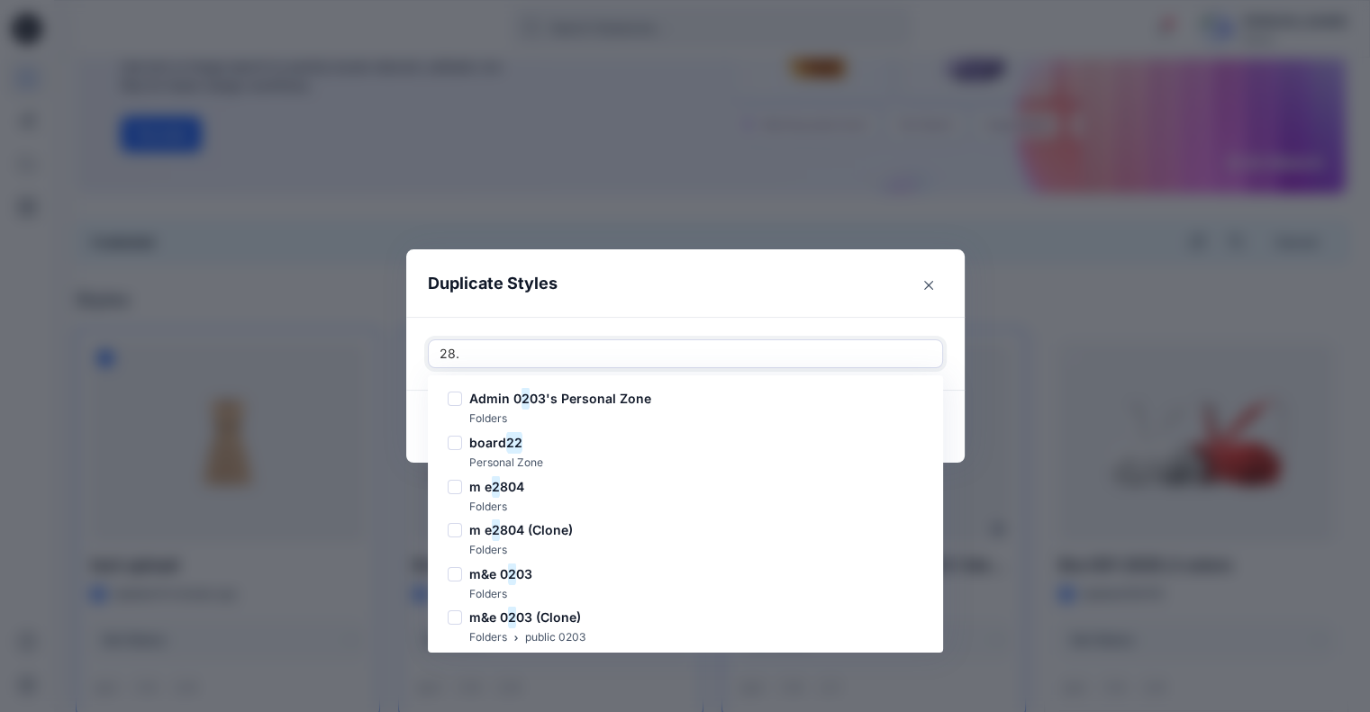
type input "28.9"
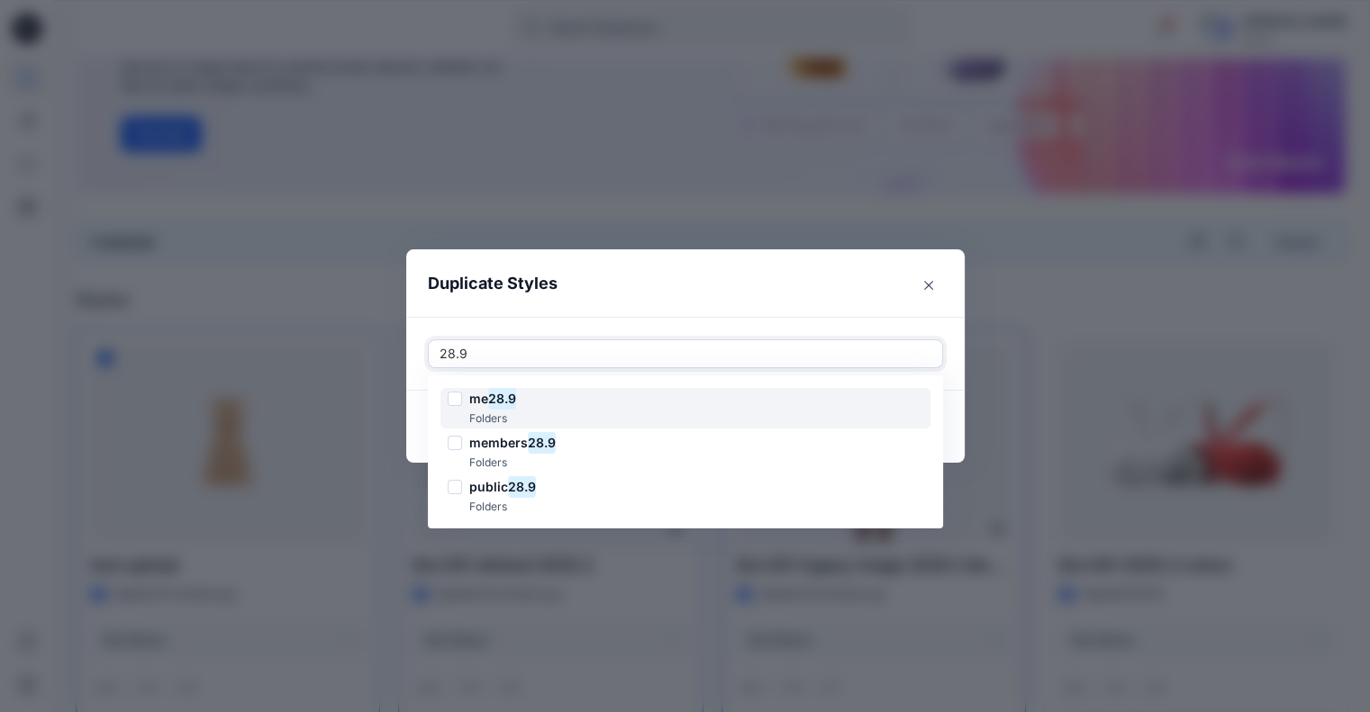
click at [566, 413] on div "me 28.9 Folders" at bounding box center [685, 408] width 490 height 41
checkbox input "true"
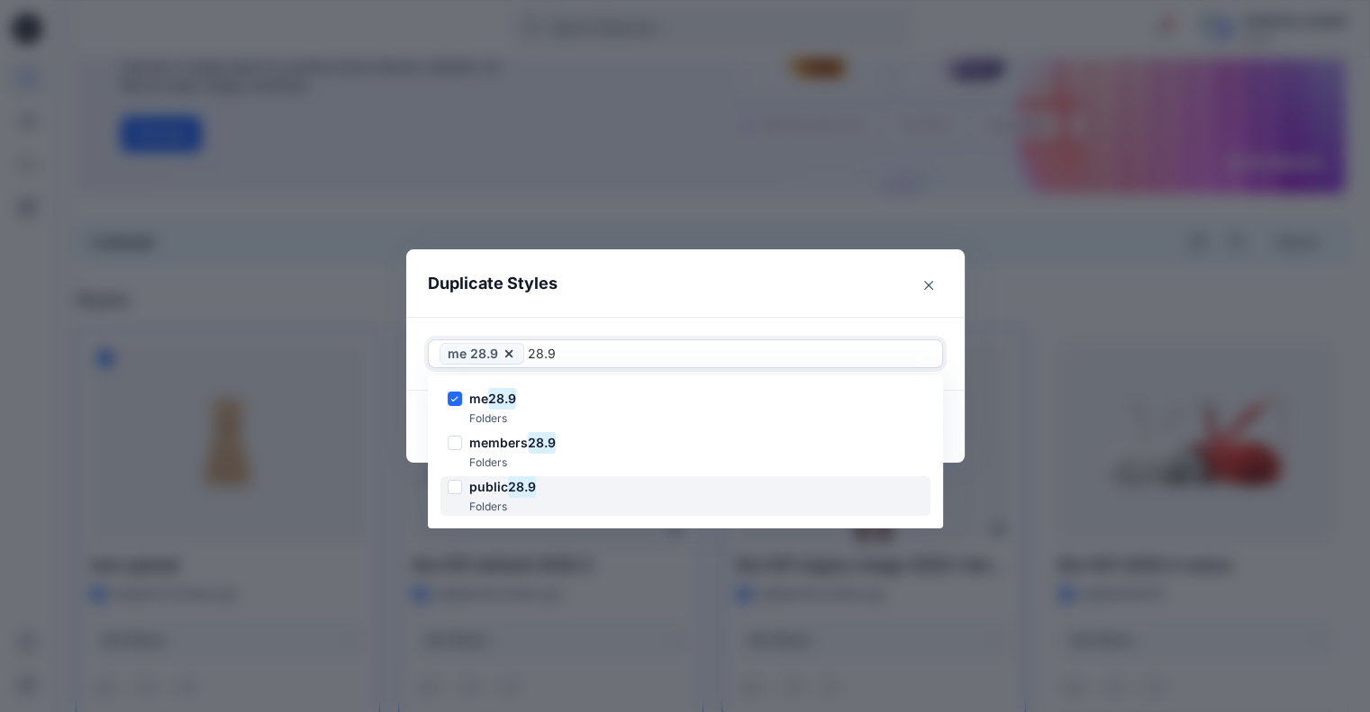
drag, startPoint x: 570, startPoint y: 446, endPoint x: 566, endPoint y: 479, distance: 33.6
click at [573, 446] on div "members 28.9 Folders" at bounding box center [685, 452] width 490 height 41
checkbox input "true"
click at [566, 486] on div "public 28.9 Folders" at bounding box center [685, 496] width 490 height 41
checkbox input "true"
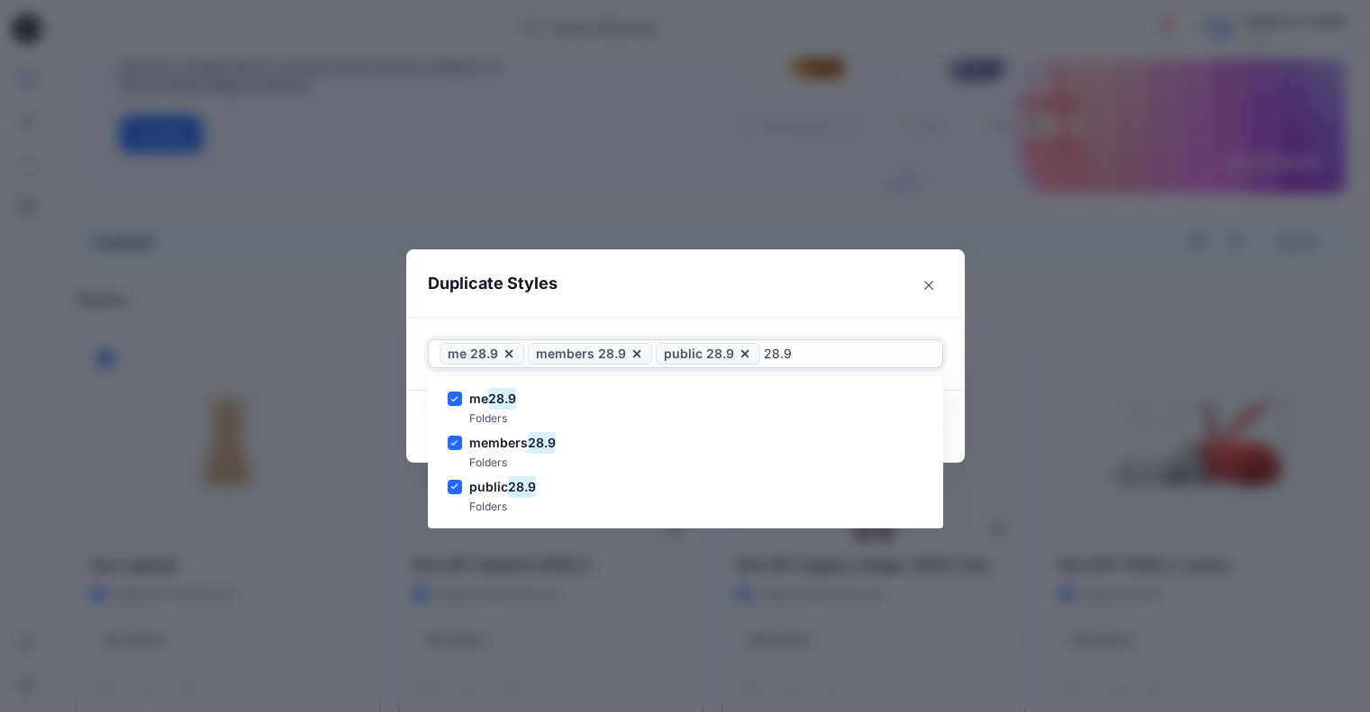
type input "28.9"
click at [794, 319] on div "Use Up and Down to choose options, press Enter to select the currently focused …" at bounding box center [685, 354] width 558 height 74
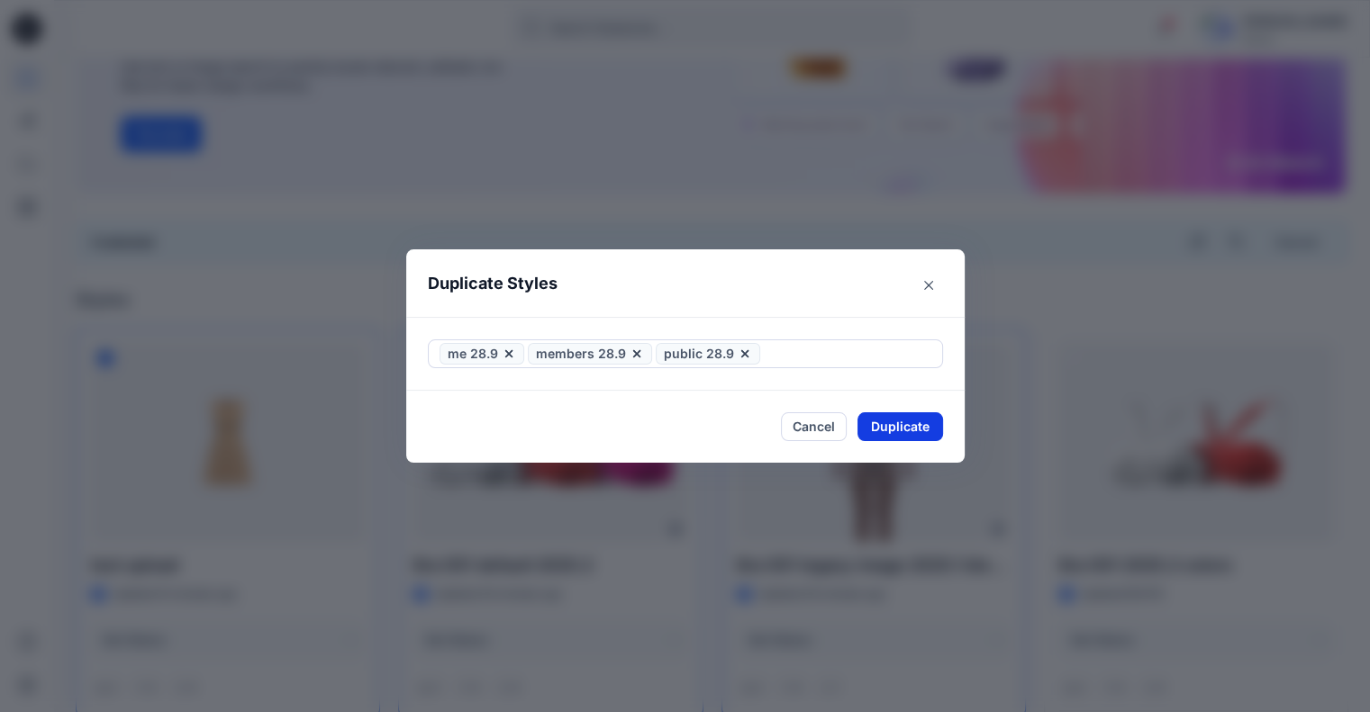
click at [923, 419] on button "Duplicate" at bounding box center [900, 426] width 86 height 29
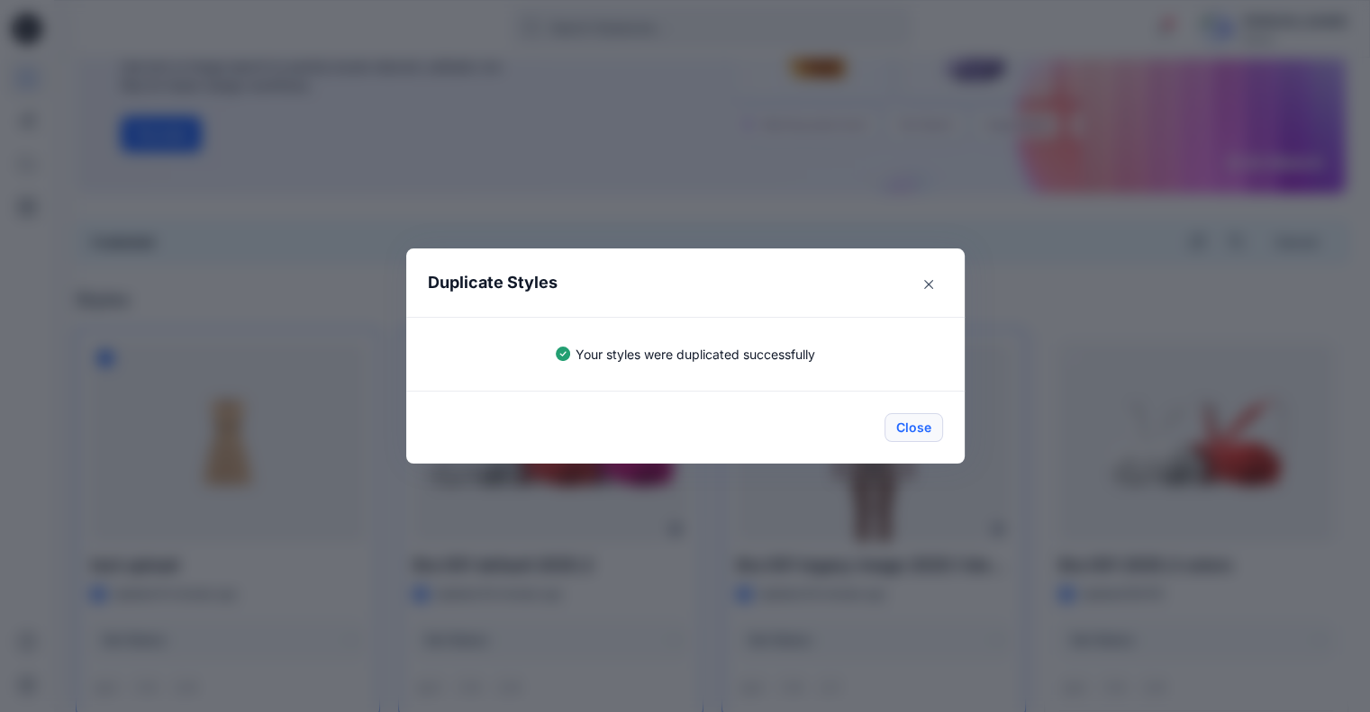
click at [924, 424] on button "Close" at bounding box center [913, 427] width 59 height 29
checkbox input "false"
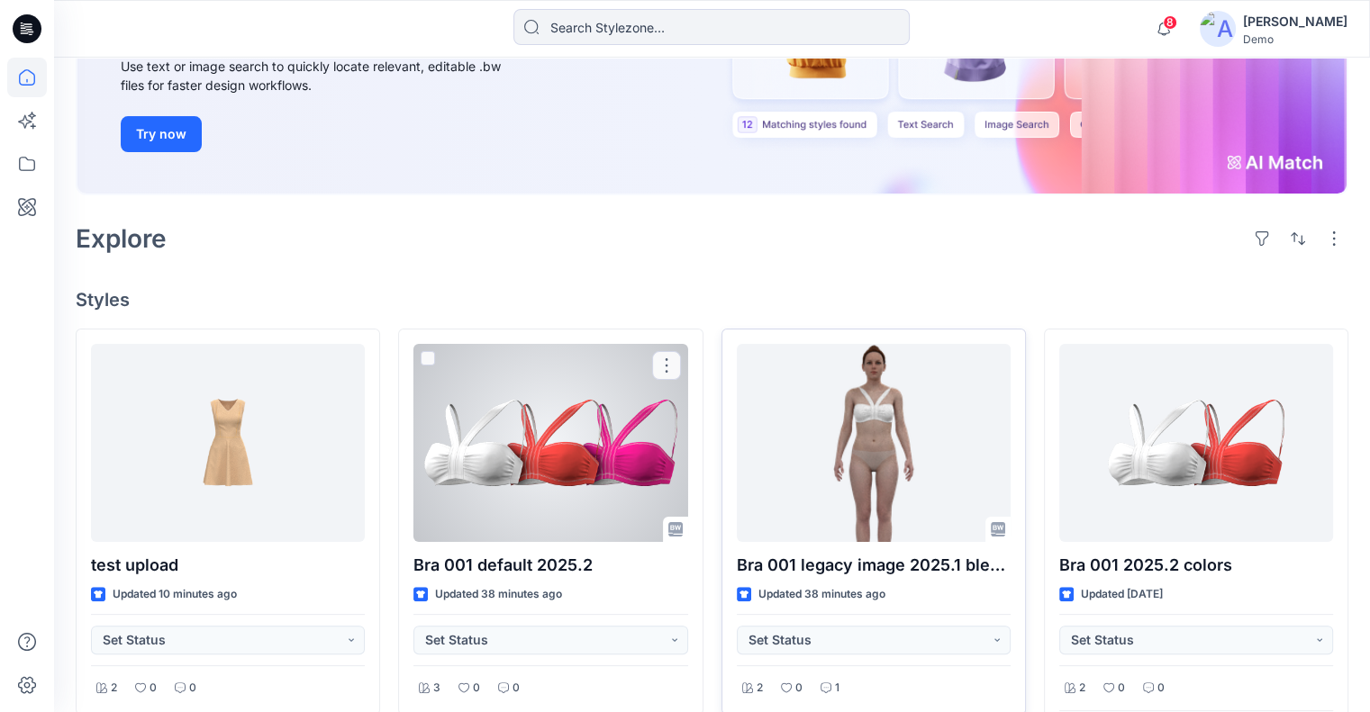
drag, startPoint x: 439, startPoint y: 421, endPoint x: 447, endPoint y: 382, distance: 40.4
click at [439, 421] on div at bounding box center [550, 443] width 274 height 198
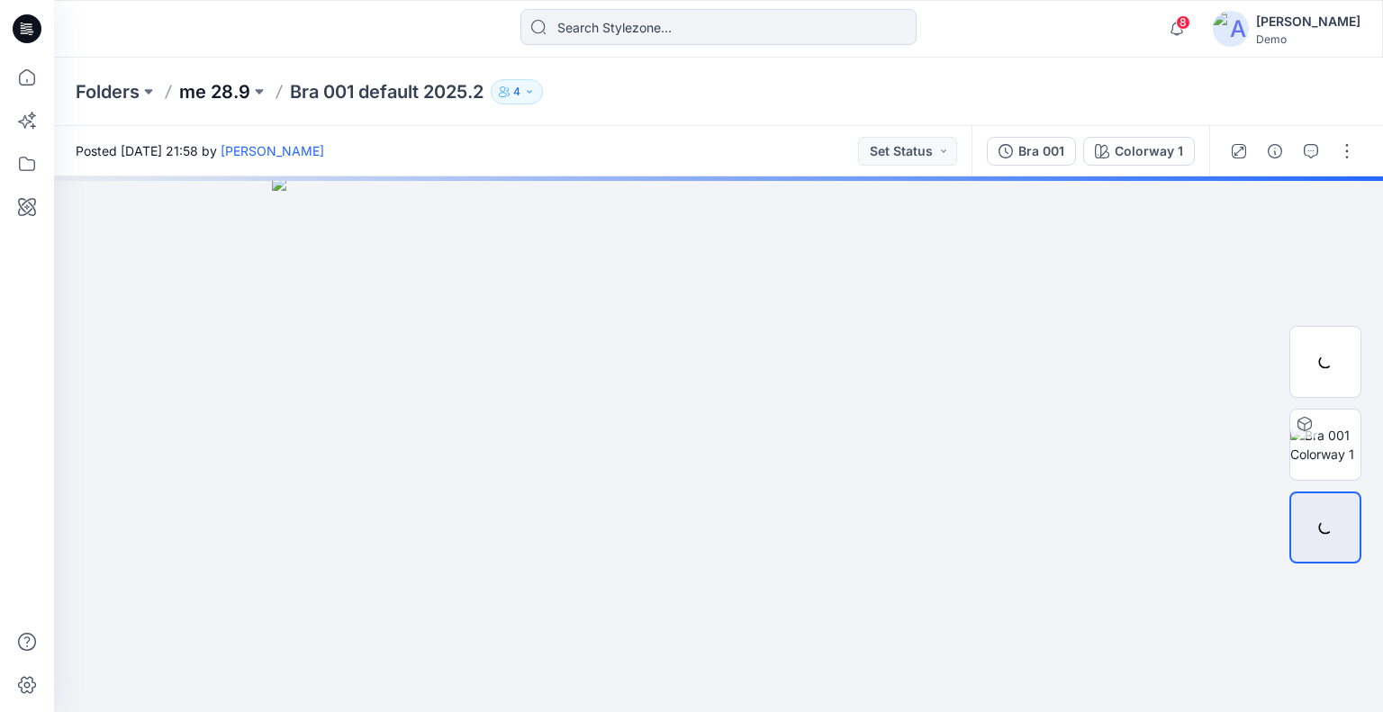
click at [209, 93] on p "me 28.9" at bounding box center [214, 91] width 71 height 25
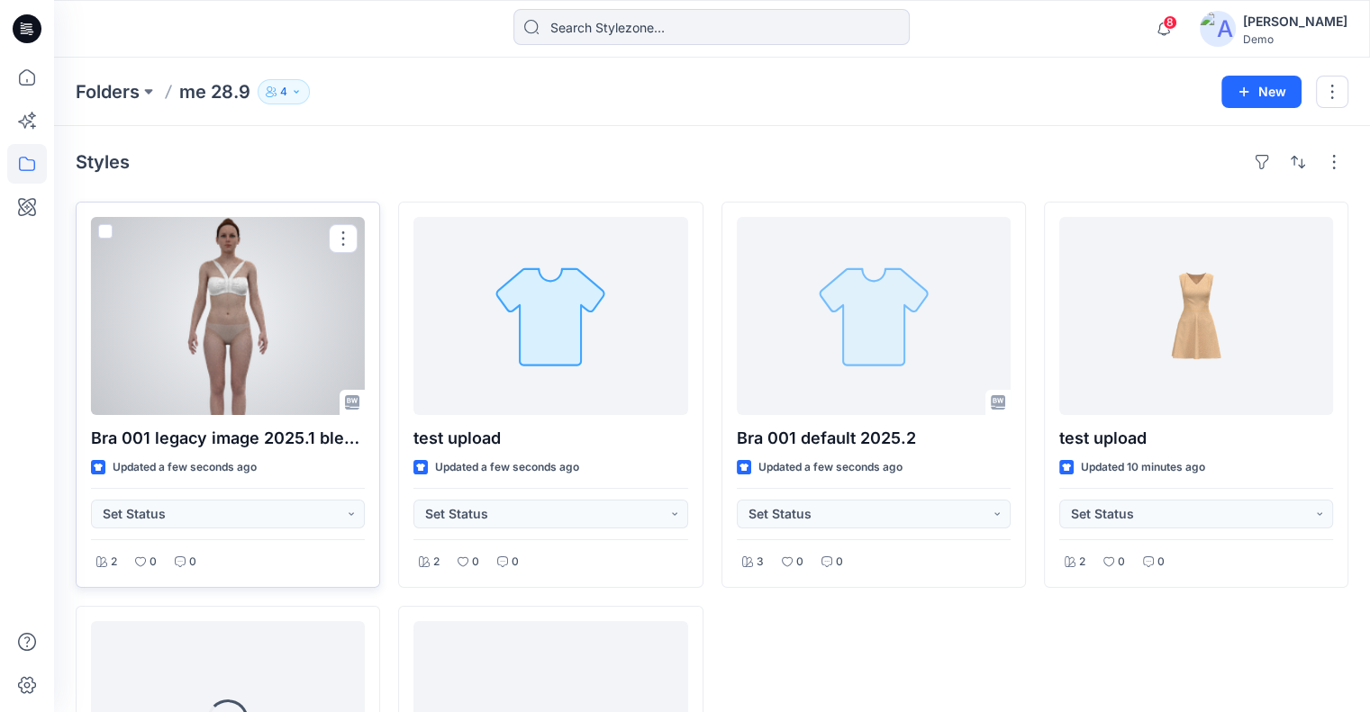
click at [107, 231] on span at bounding box center [105, 231] width 14 height 14
click at [107, 231] on input "checkbox" at bounding box center [104, 232] width 14 height 14
checkbox input "true"
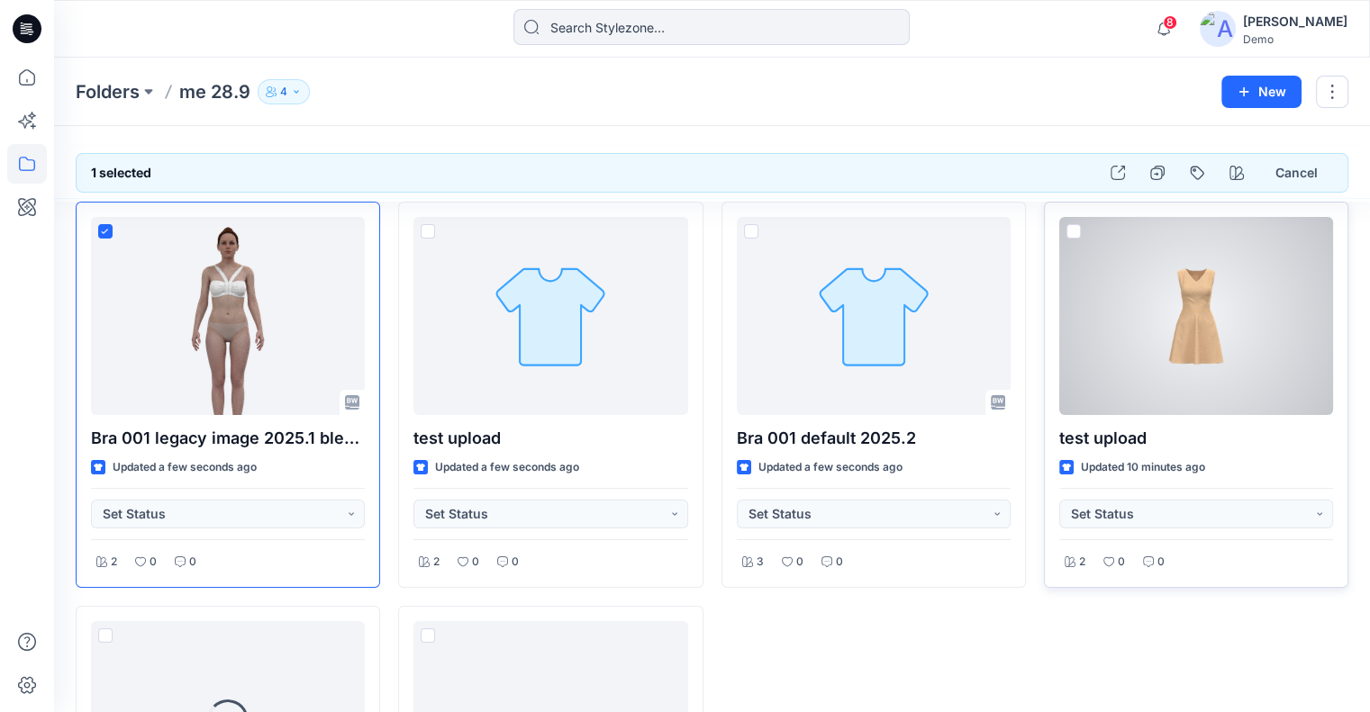
click at [1074, 226] on span at bounding box center [1073, 231] width 14 height 14
click at [1074, 226] on input "checkbox" at bounding box center [1072, 232] width 14 height 14
checkbox input "true"
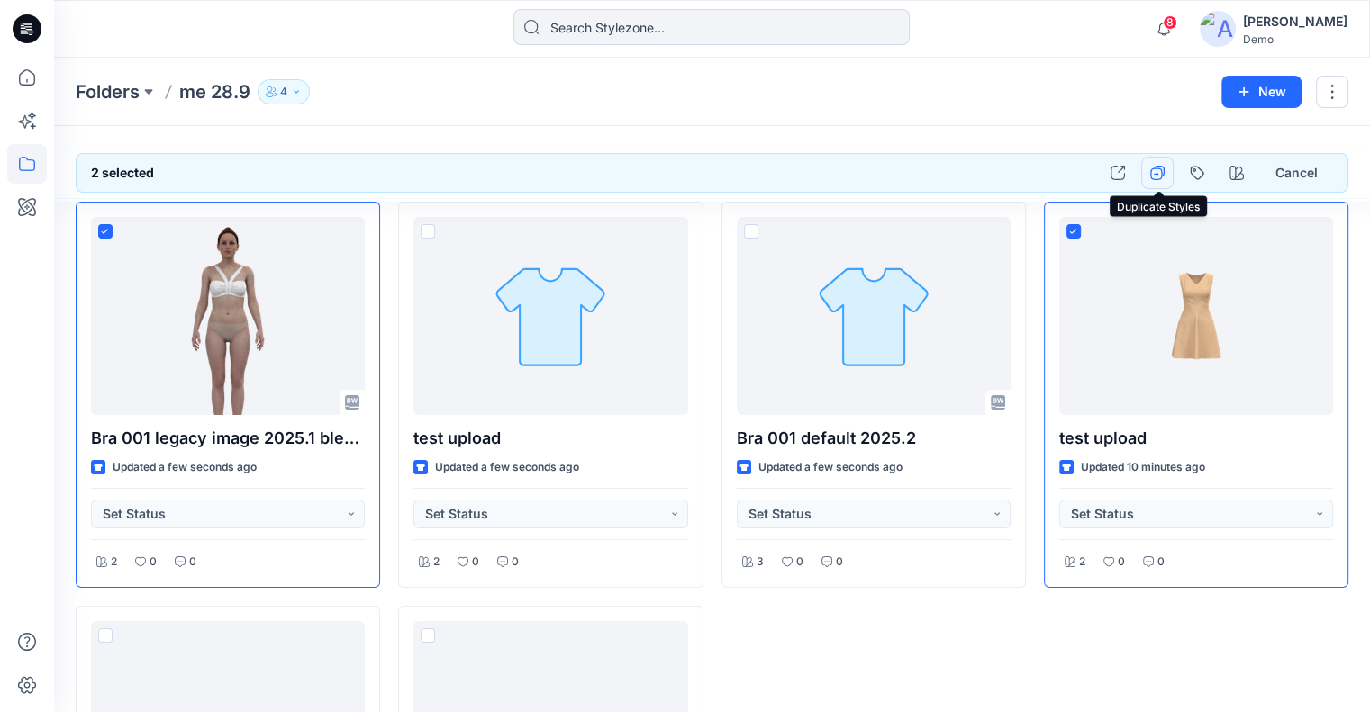
click at [1167, 172] on button "button" at bounding box center [1157, 173] width 32 height 32
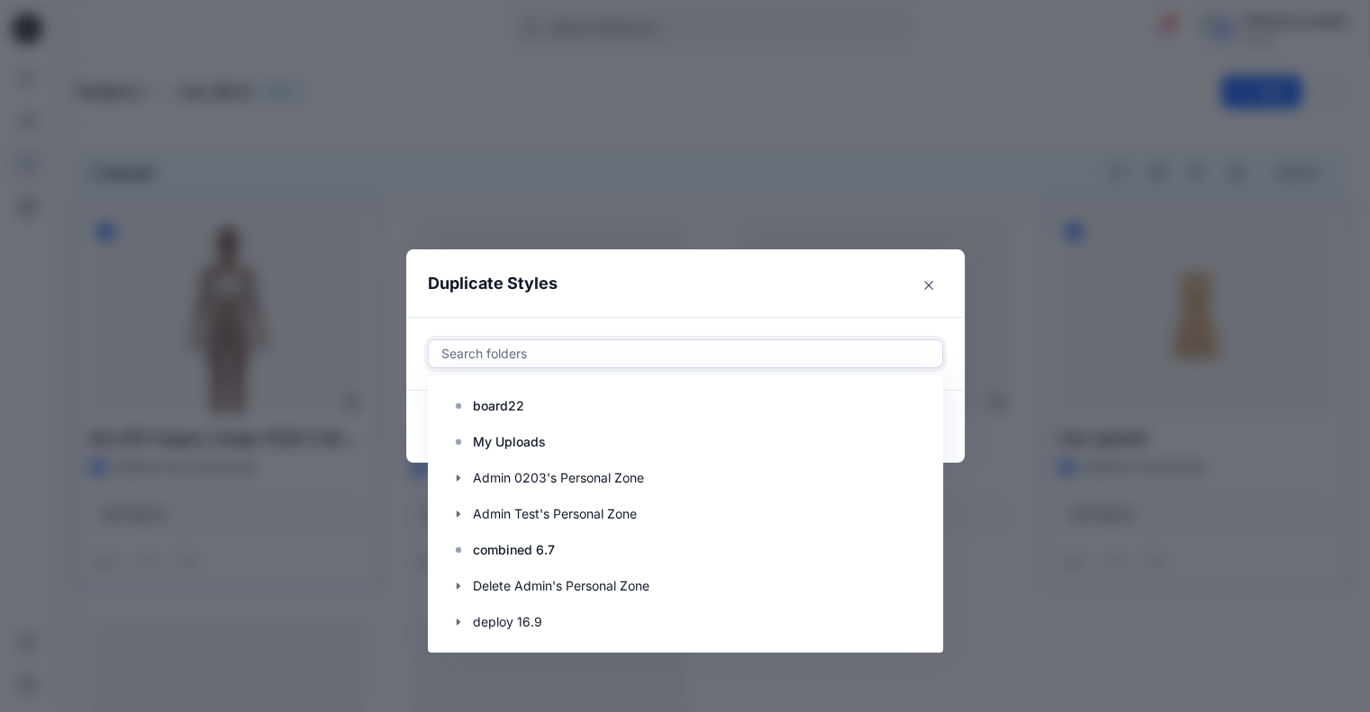
click at [569, 350] on div at bounding box center [685, 354] width 492 height 22
click at [544, 437] on p "My Uploads" at bounding box center [509, 442] width 73 height 22
click at [749, 286] on header "Duplicate Styles" at bounding box center [667, 283] width 522 height 68
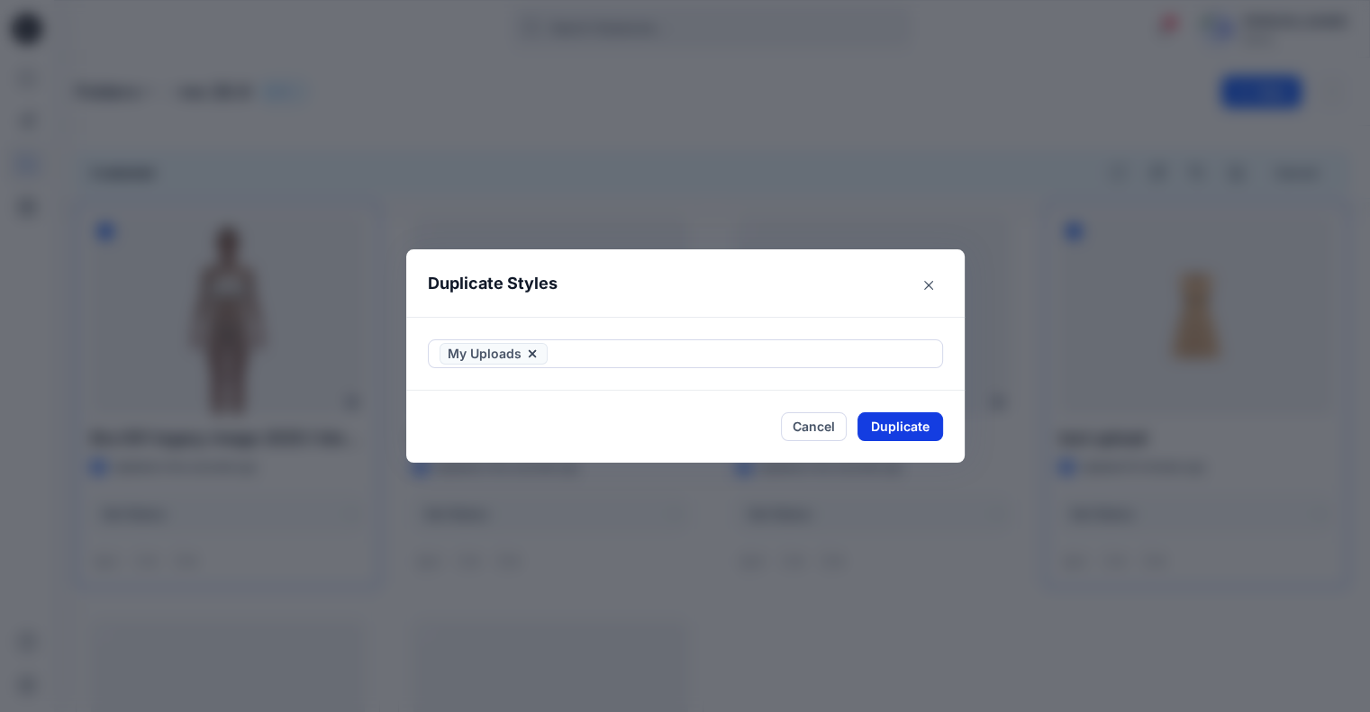
click at [910, 421] on button "Duplicate" at bounding box center [900, 426] width 86 height 29
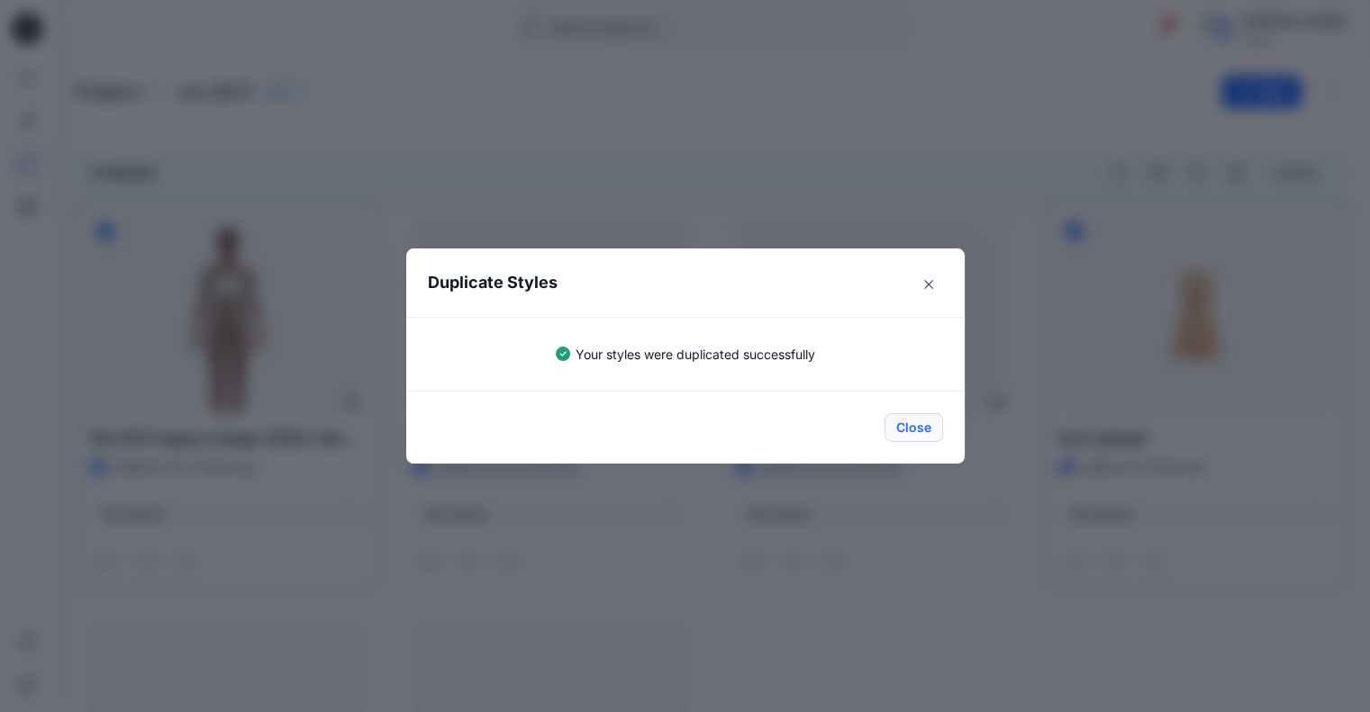
click at [933, 426] on button "Close" at bounding box center [913, 427] width 59 height 29
checkbox input "false"
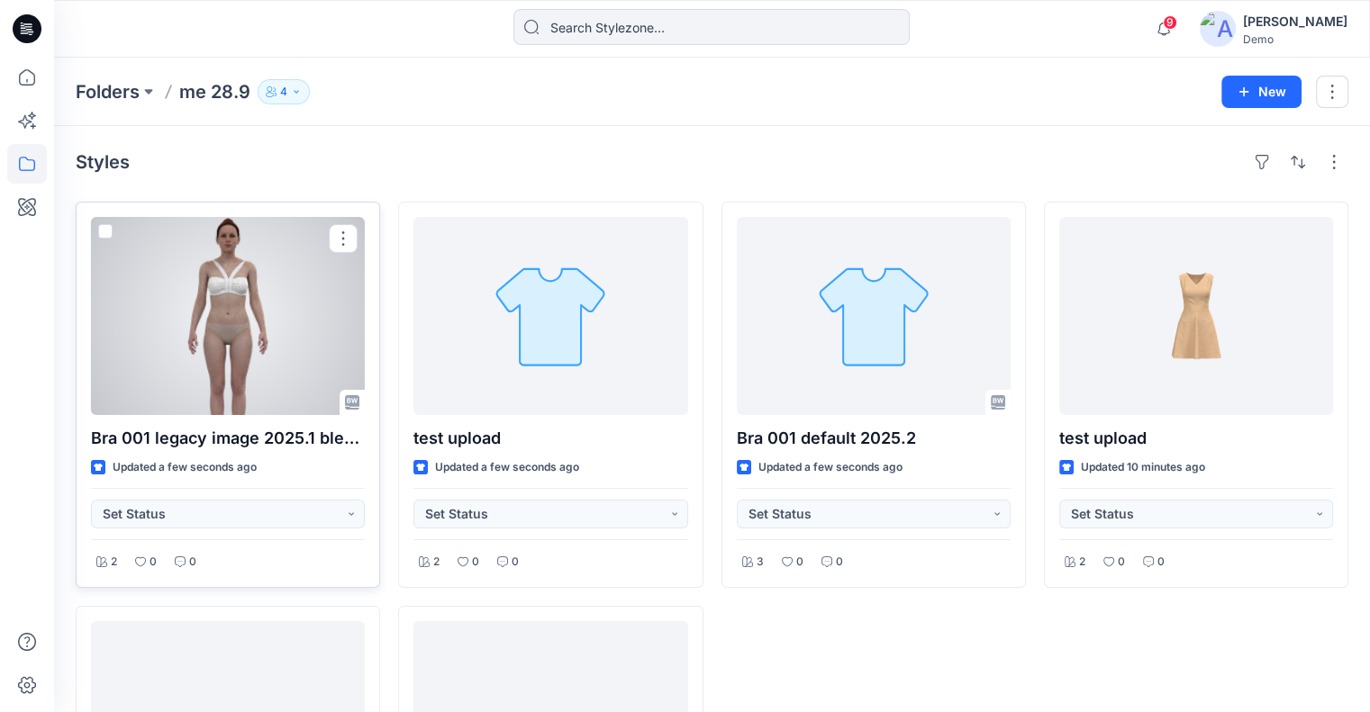
drag, startPoint x: 104, startPoint y: 225, endPoint x: 115, endPoint y: 227, distance: 11.0
click at [105, 225] on span at bounding box center [105, 231] width 14 height 14
click at [105, 225] on input "checkbox" at bounding box center [104, 232] width 14 height 14
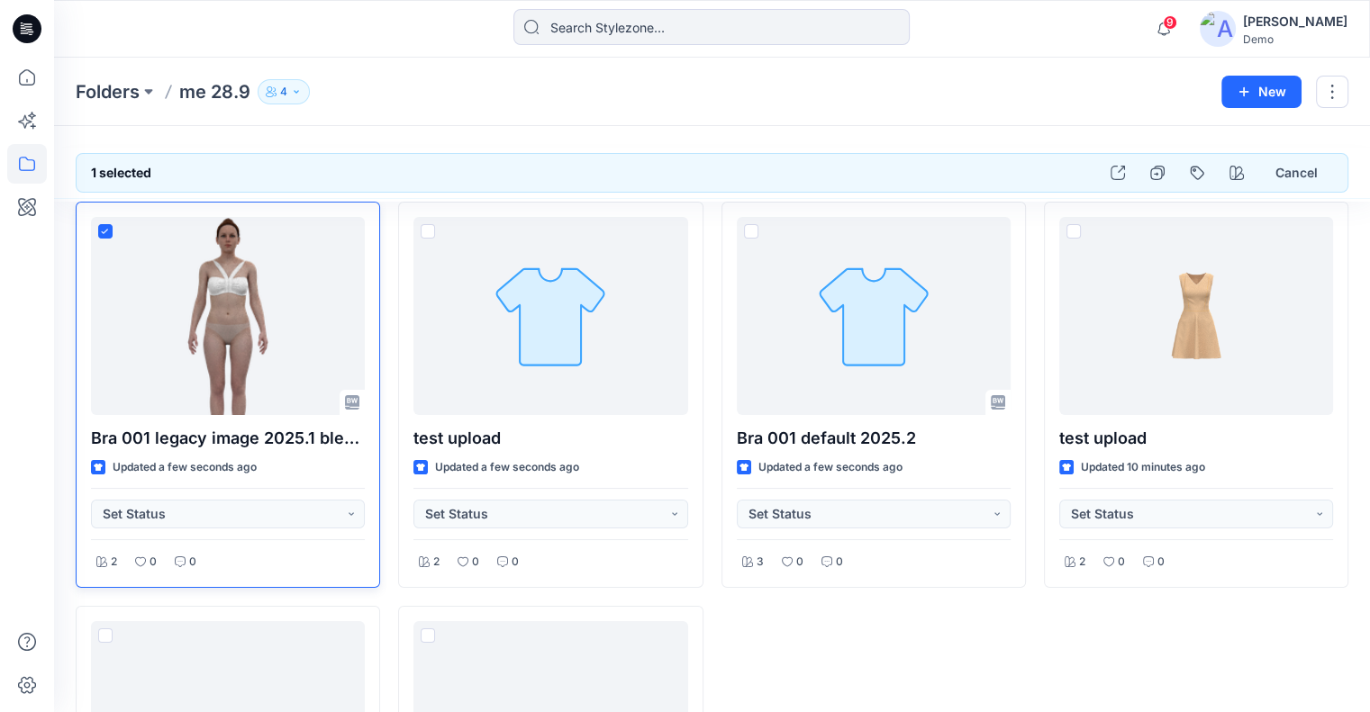
click at [1201, 165] on button "button" at bounding box center [1197, 173] width 32 height 32
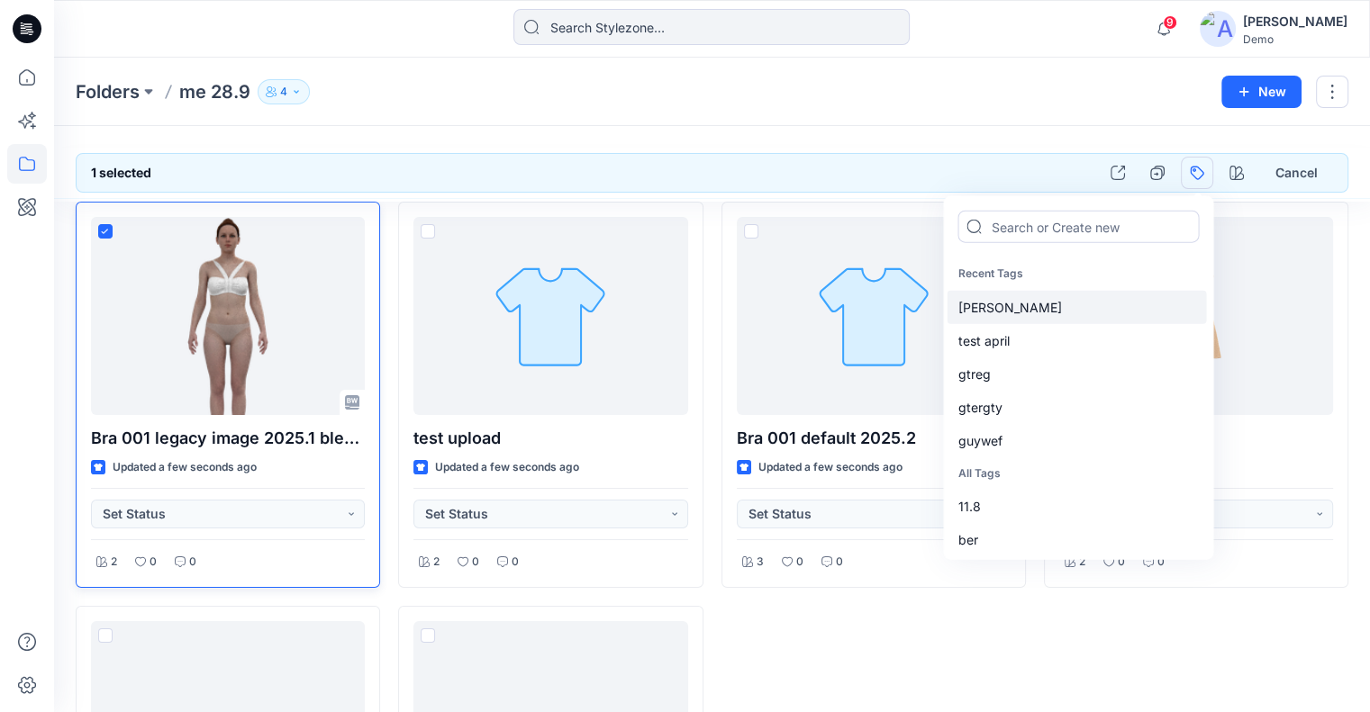
click at [1045, 304] on div "[PERSON_NAME]" at bounding box center [1075, 306] width 259 height 33
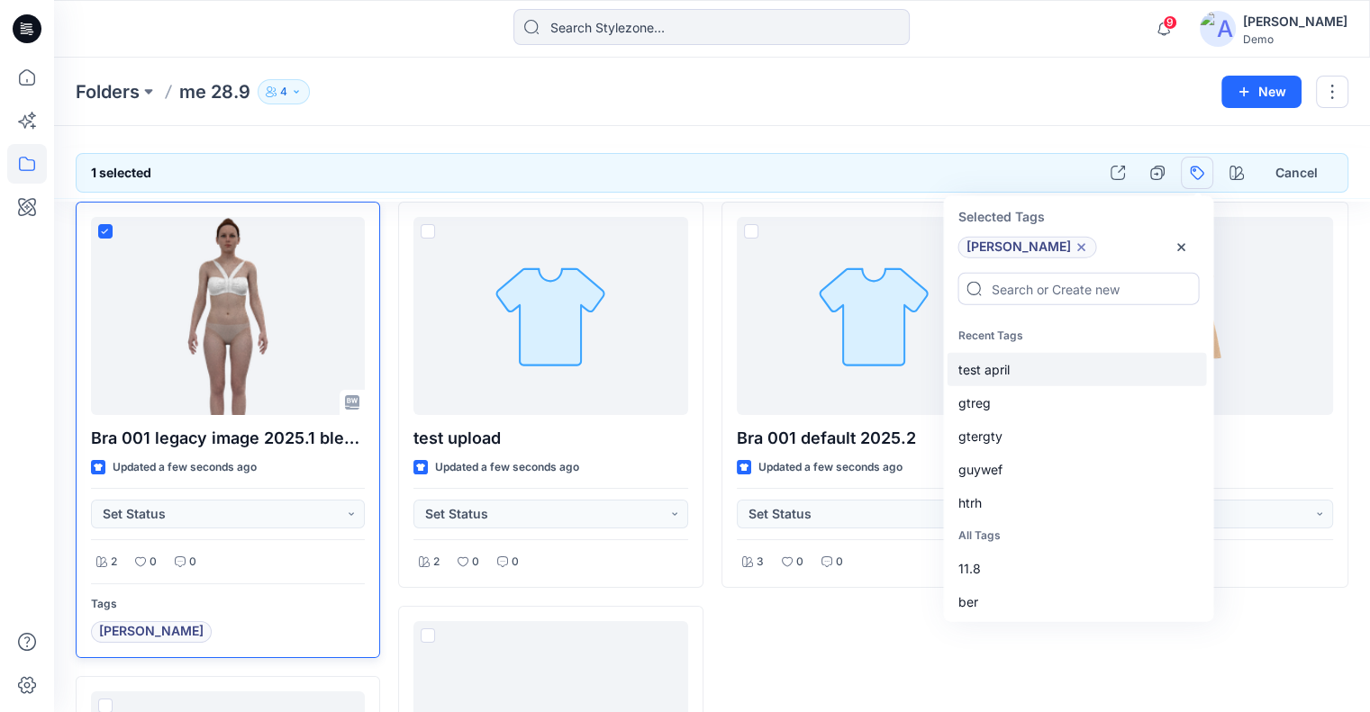
click at [1034, 379] on div "test april" at bounding box center [1075, 368] width 259 height 33
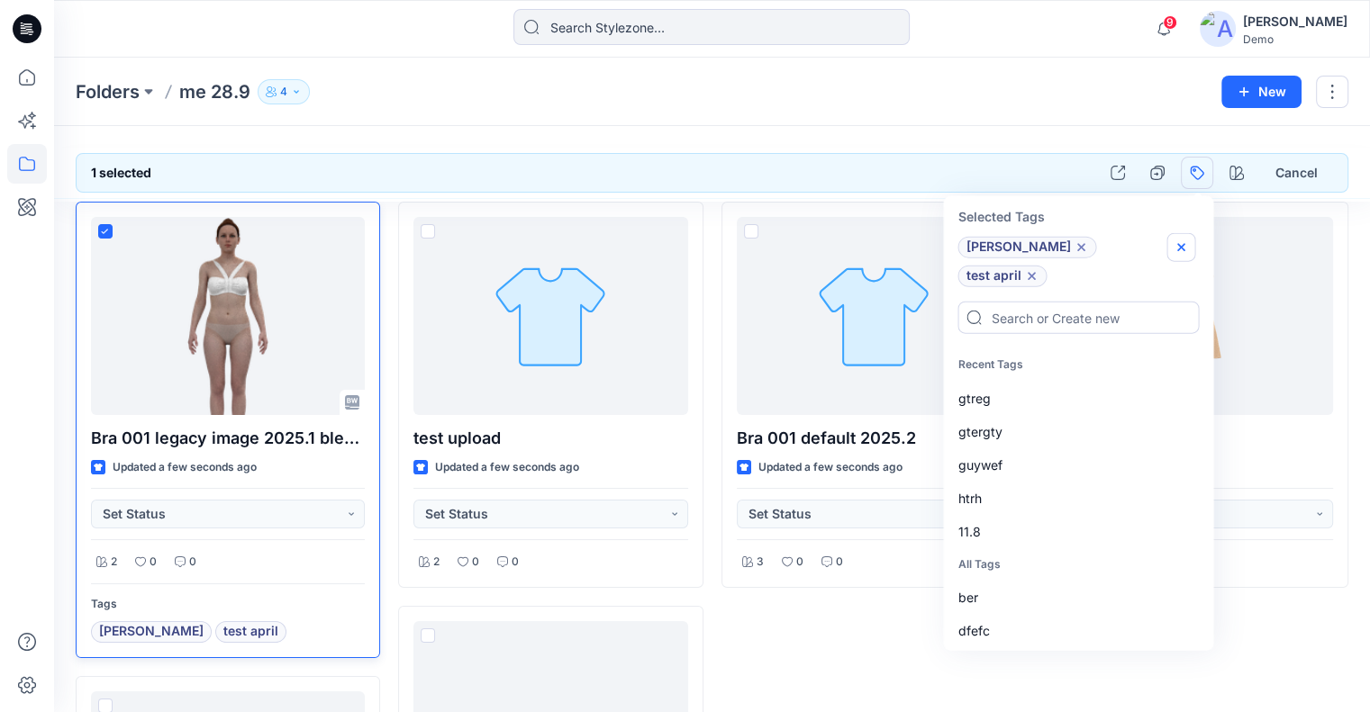
click at [1182, 241] on icon "button" at bounding box center [1180, 247] width 14 height 14
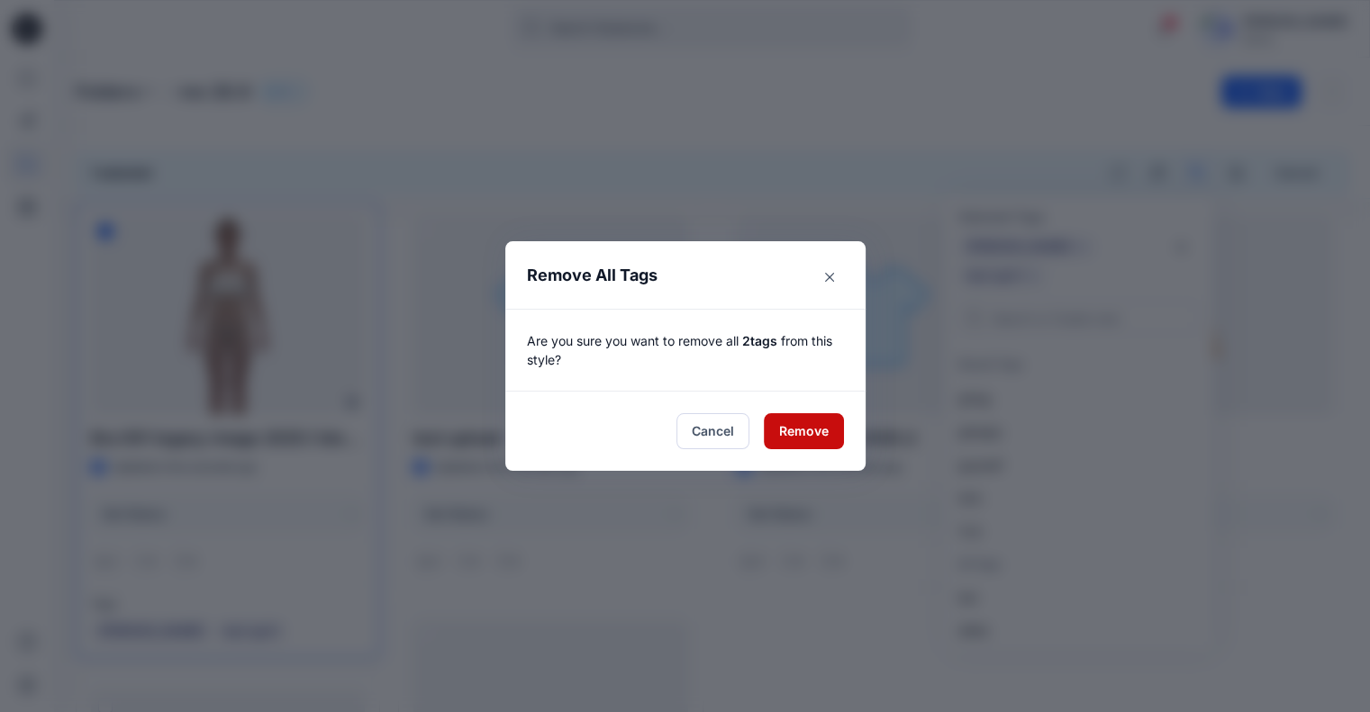
drag, startPoint x: 827, startPoint y: 436, endPoint x: 843, endPoint y: 423, distance: 20.5
click at [827, 435] on button "Remove" at bounding box center [804, 431] width 80 height 36
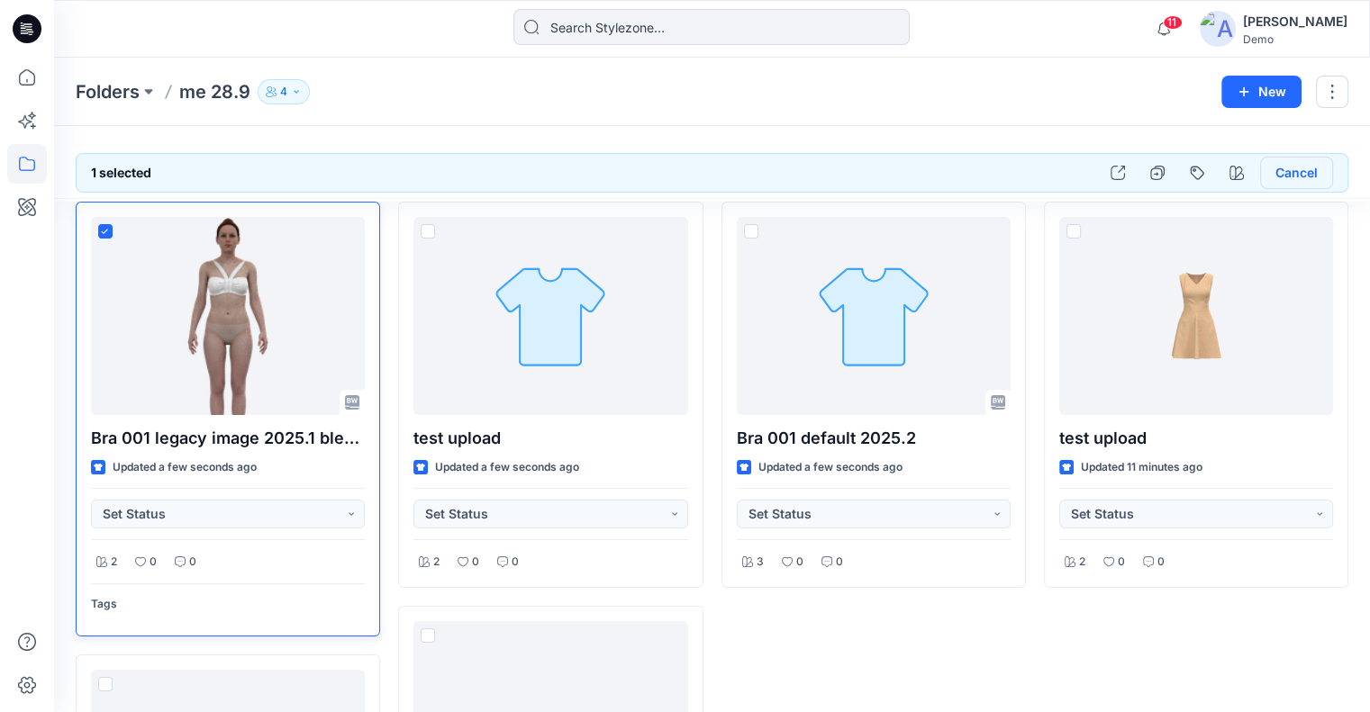
click at [1300, 176] on button "Cancel" at bounding box center [1296, 173] width 73 height 32
checkbox input "false"
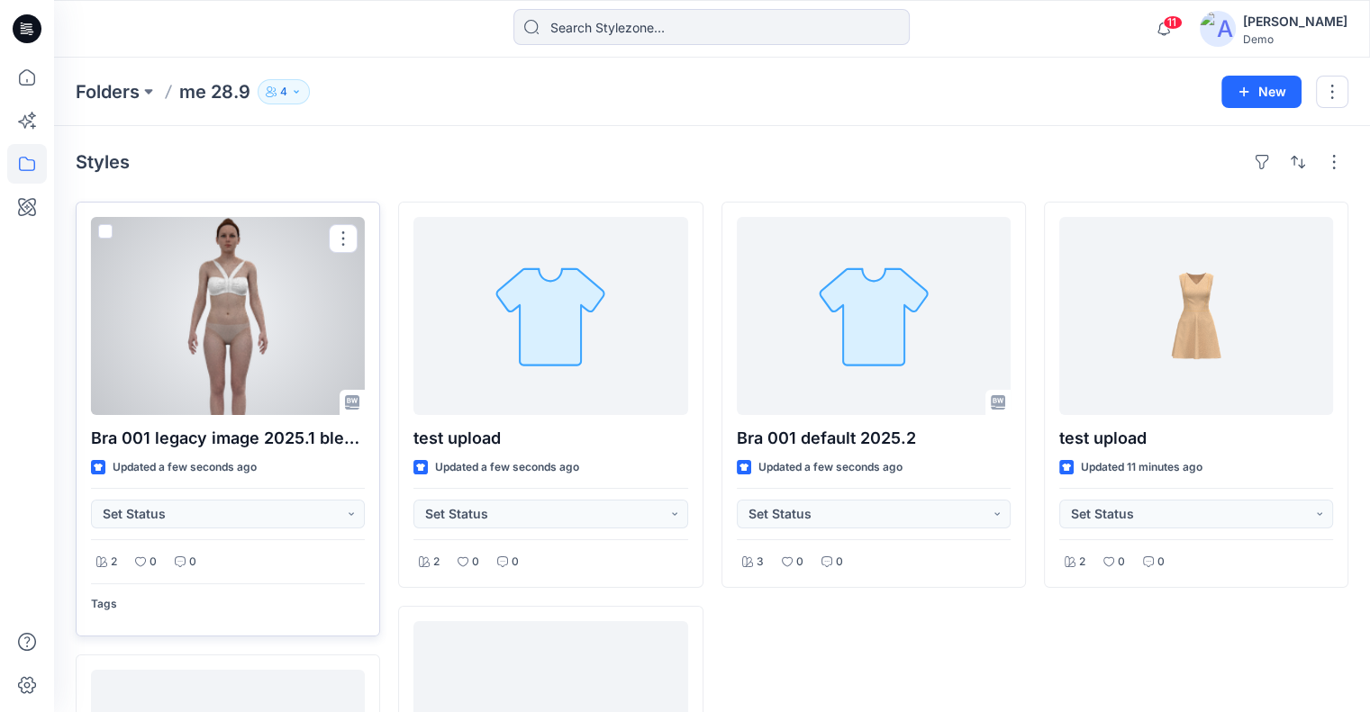
click at [104, 235] on span at bounding box center [105, 231] width 14 height 14
click at [104, 235] on input "checkbox" at bounding box center [104, 232] width 14 height 14
checkbox input "true"
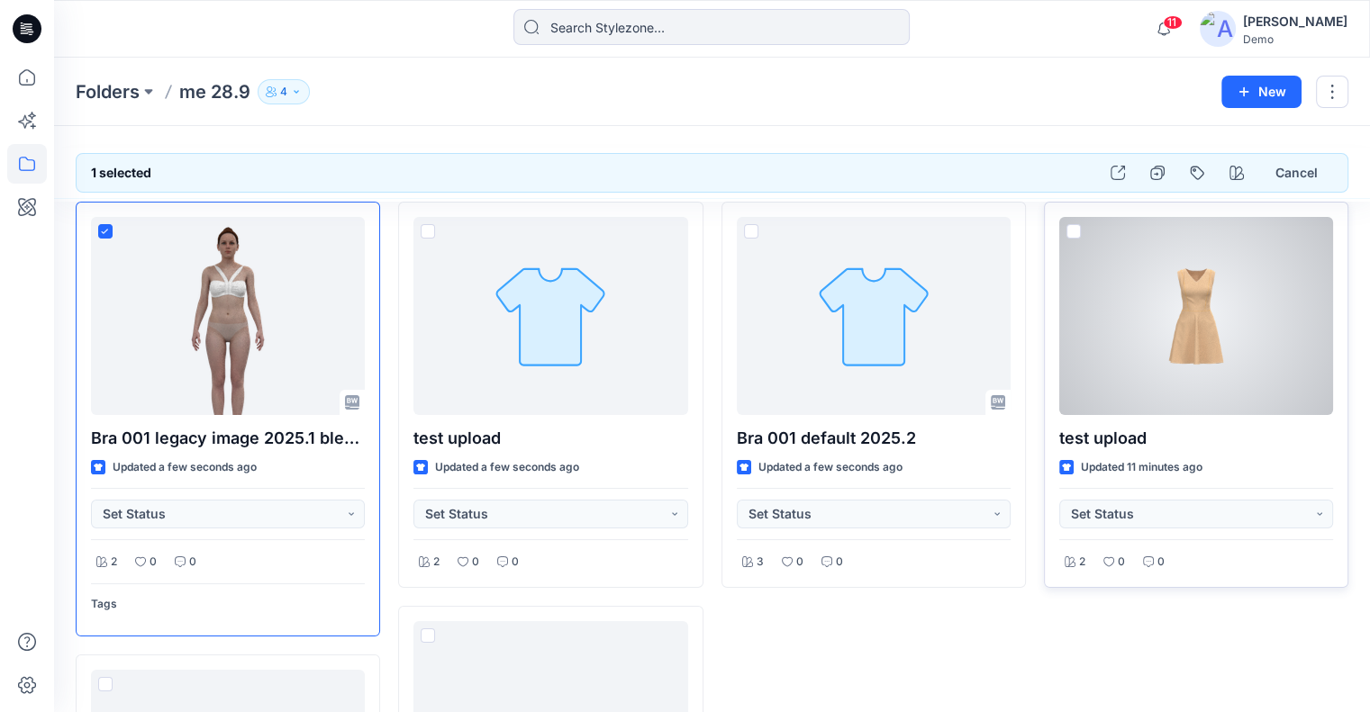
click at [1075, 226] on span at bounding box center [1073, 231] width 14 height 14
click at [1075, 226] on input "checkbox" at bounding box center [1072, 232] width 14 height 14
checkbox input "true"
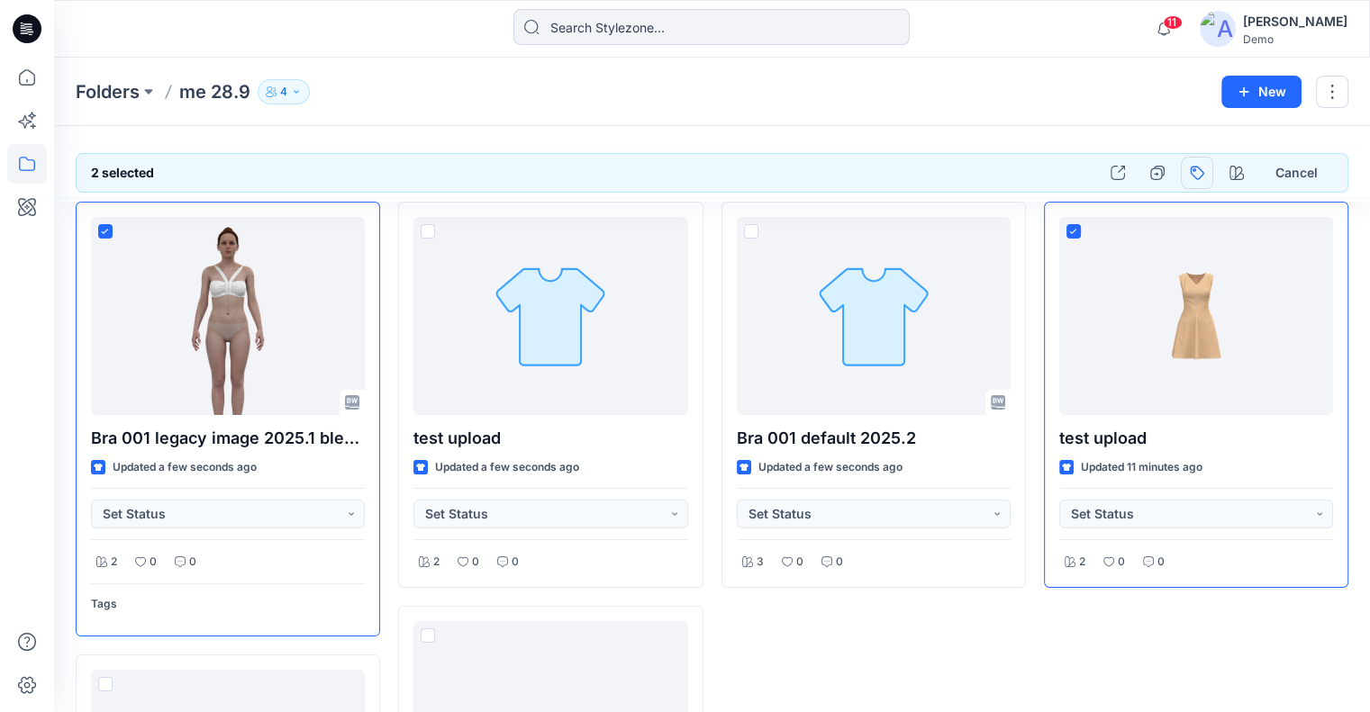
click at [1189, 171] on button "button" at bounding box center [1197, 173] width 32 height 32
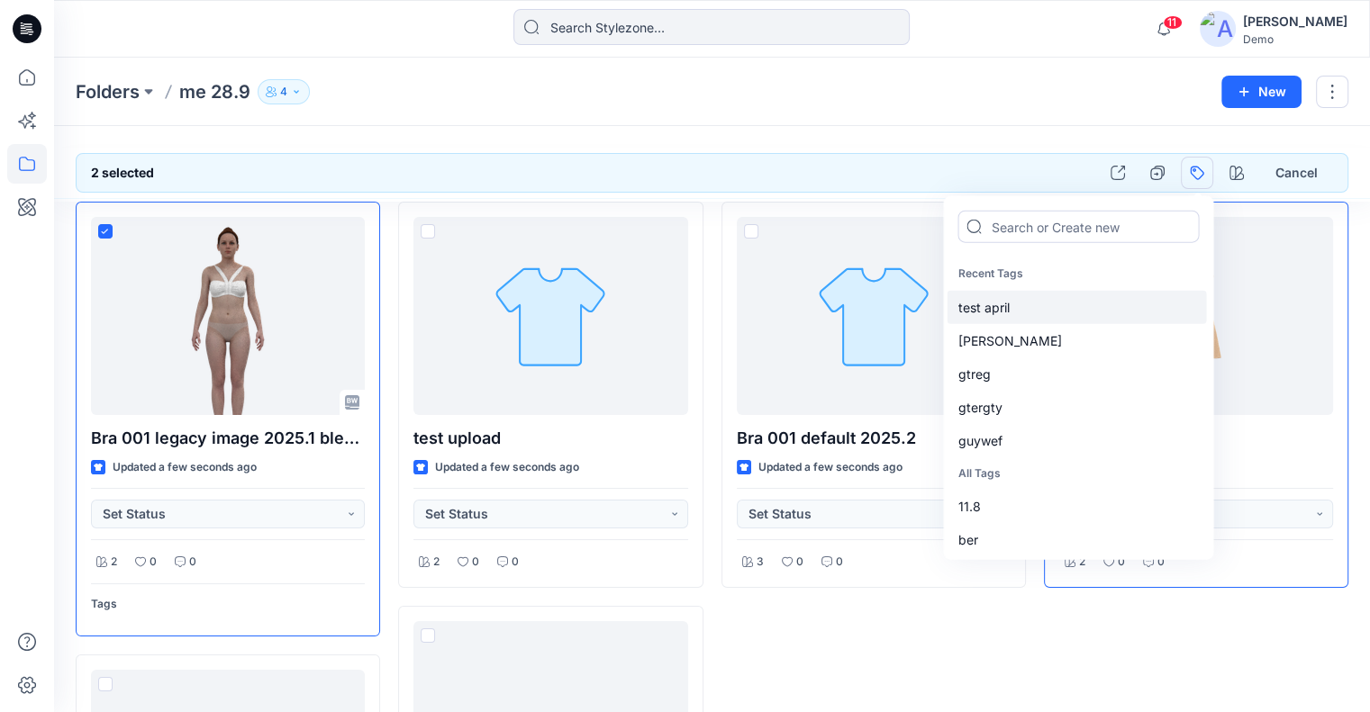
click at [1081, 306] on div "test april" at bounding box center [1075, 306] width 259 height 33
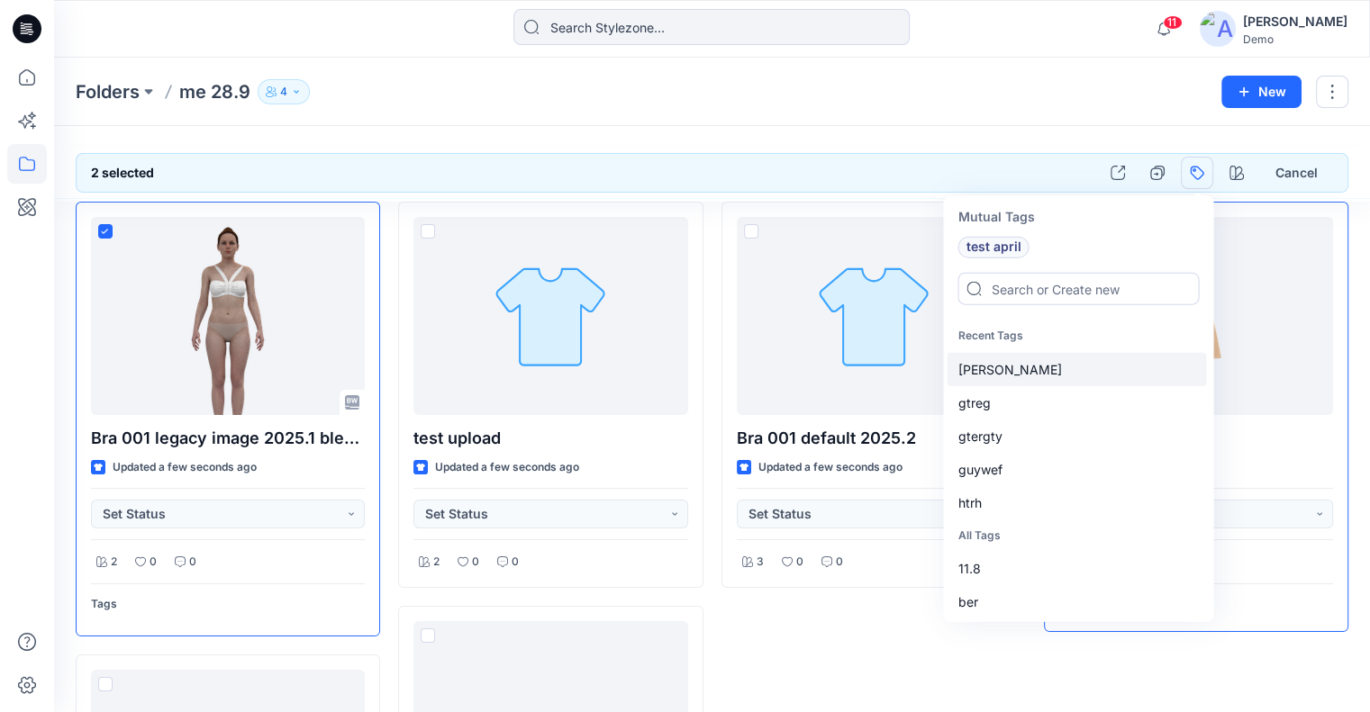
click at [1073, 385] on div "[PERSON_NAME]" at bounding box center [1075, 368] width 259 height 33
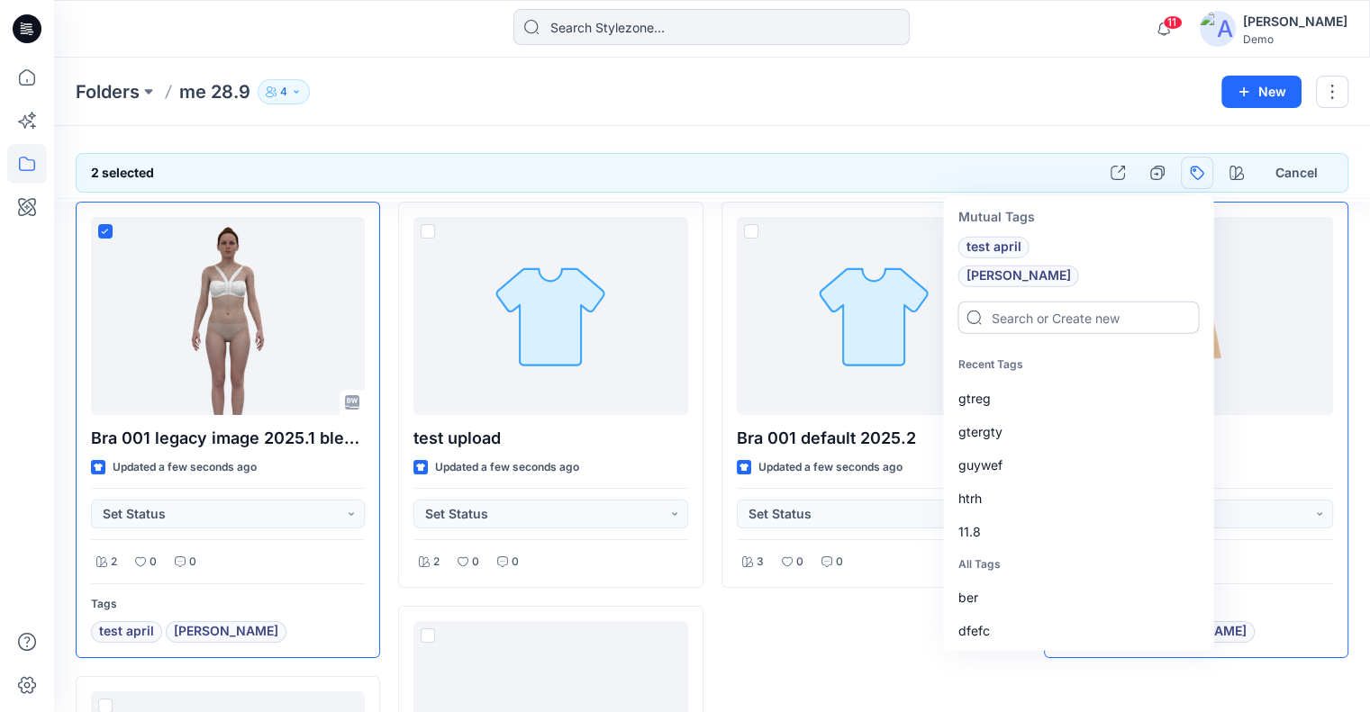
click at [1083, 302] on input at bounding box center [1077, 318] width 241 height 32
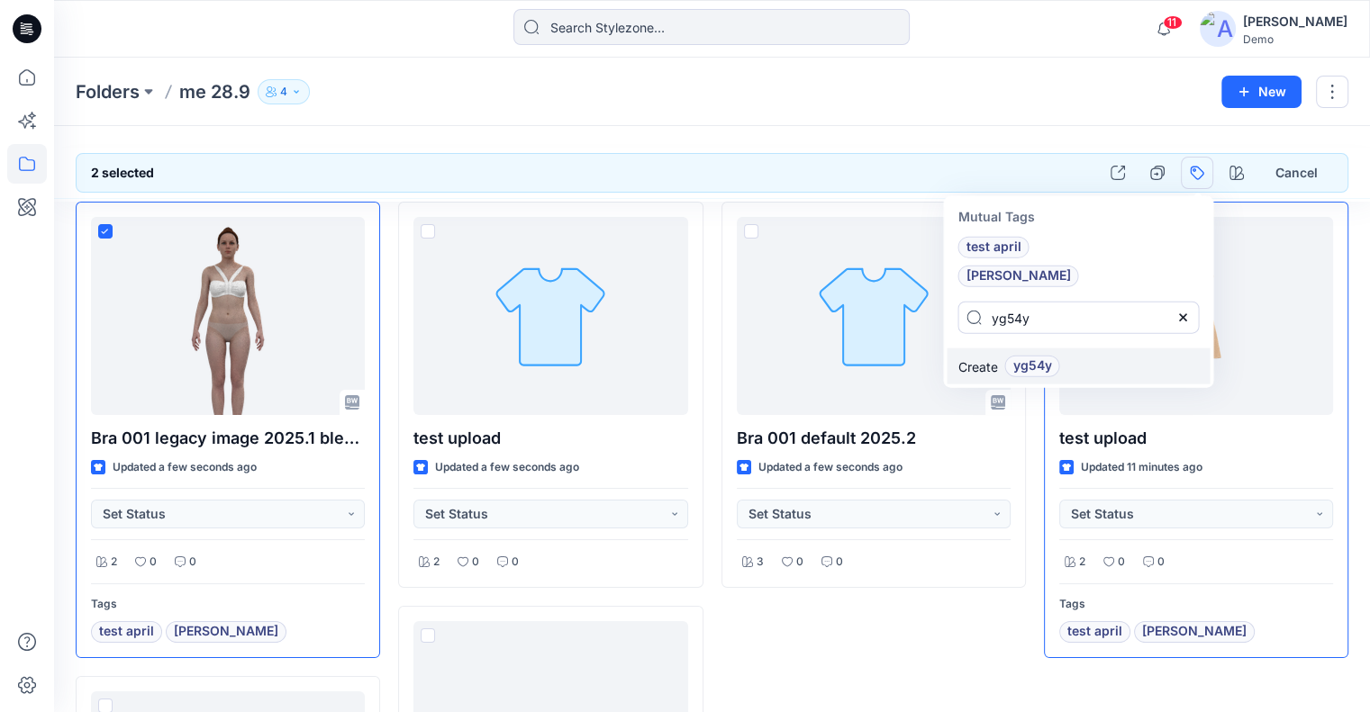
type input "yg54y"
click at [1033, 349] on div "Create yg54y" at bounding box center [1077, 367] width 263 height 36
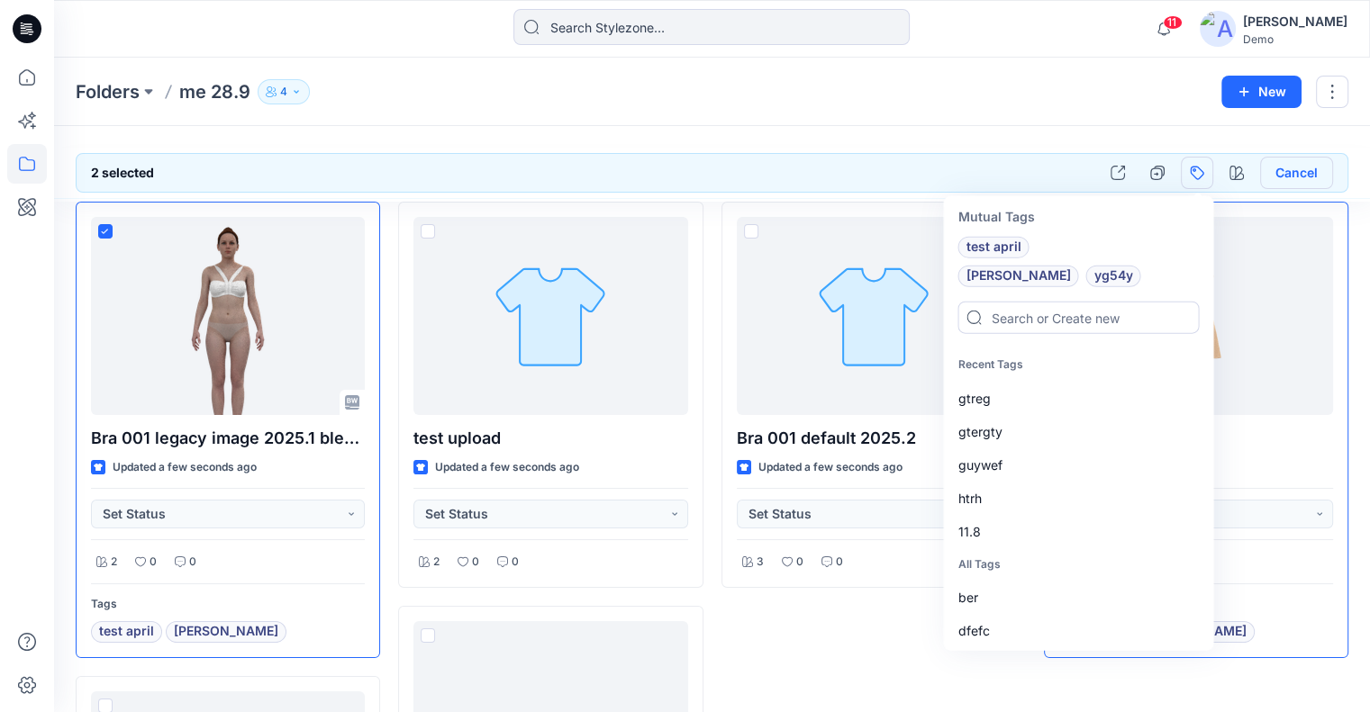
click at [1311, 169] on button "Cancel" at bounding box center [1296, 173] width 73 height 32
checkbox input "false"
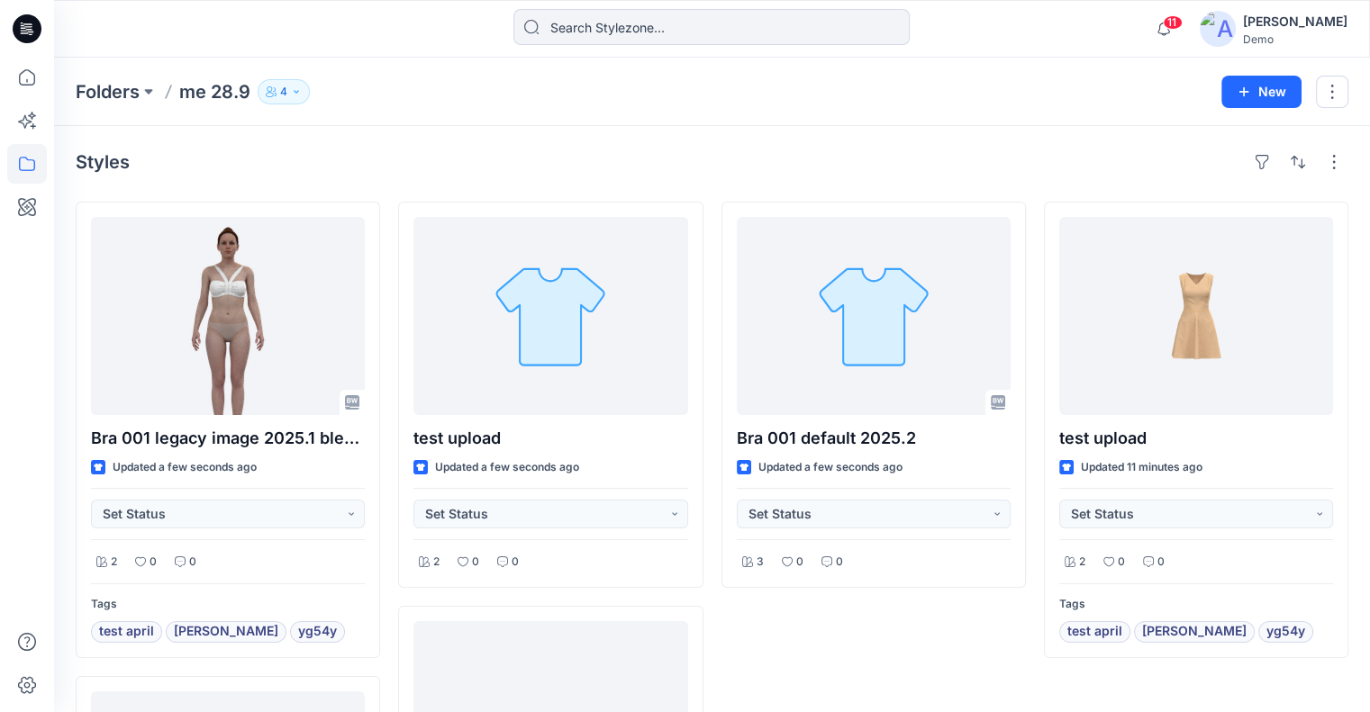
click at [47, 79] on div at bounding box center [27, 356] width 54 height 712
click at [39, 79] on icon at bounding box center [27, 78] width 40 height 40
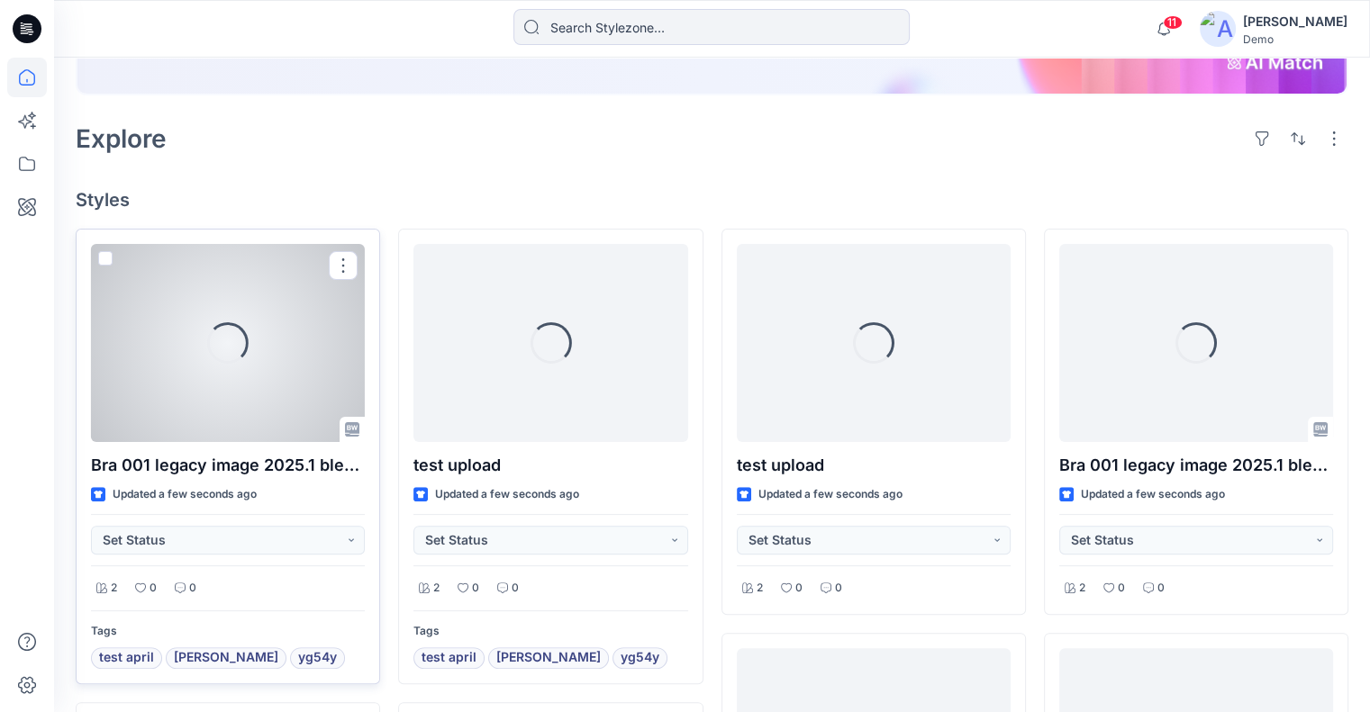
scroll to position [540, 0]
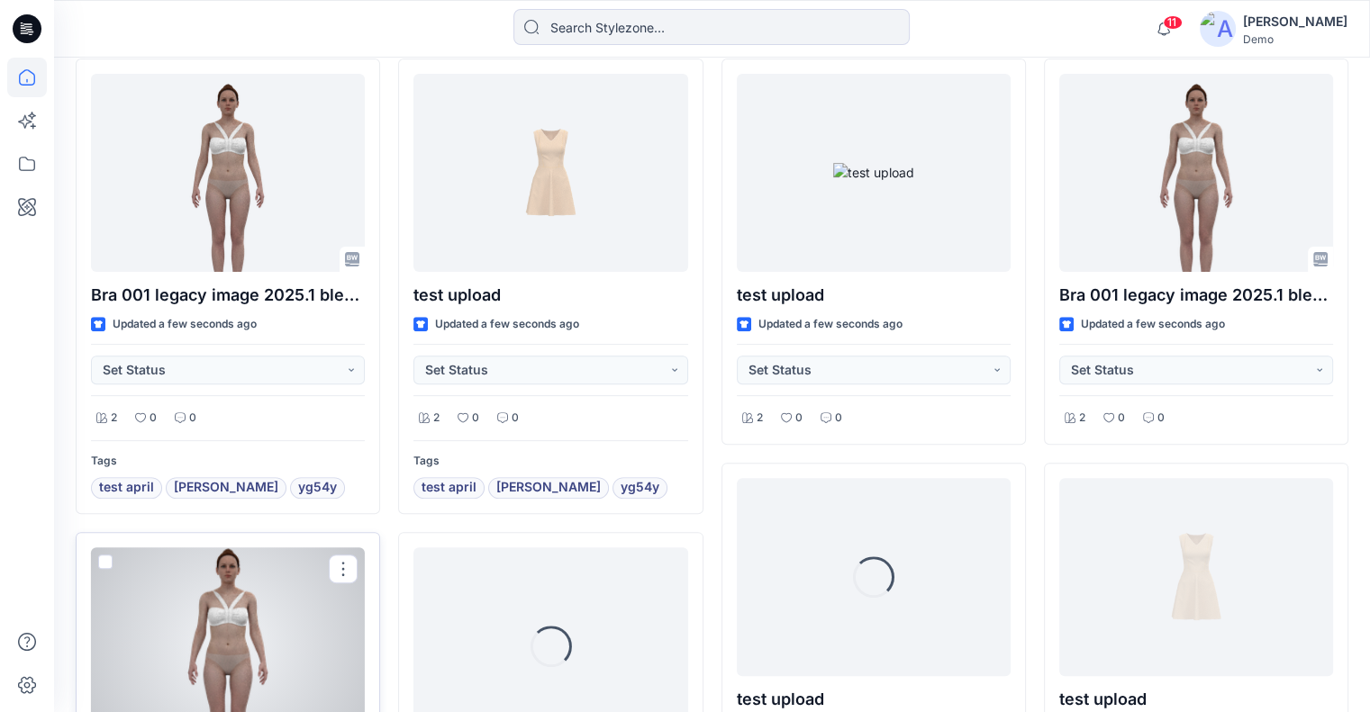
click at [103, 555] on span at bounding box center [105, 562] width 14 height 14
click at [103, 556] on input "checkbox" at bounding box center [104, 563] width 14 height 14
checkbox input "true"
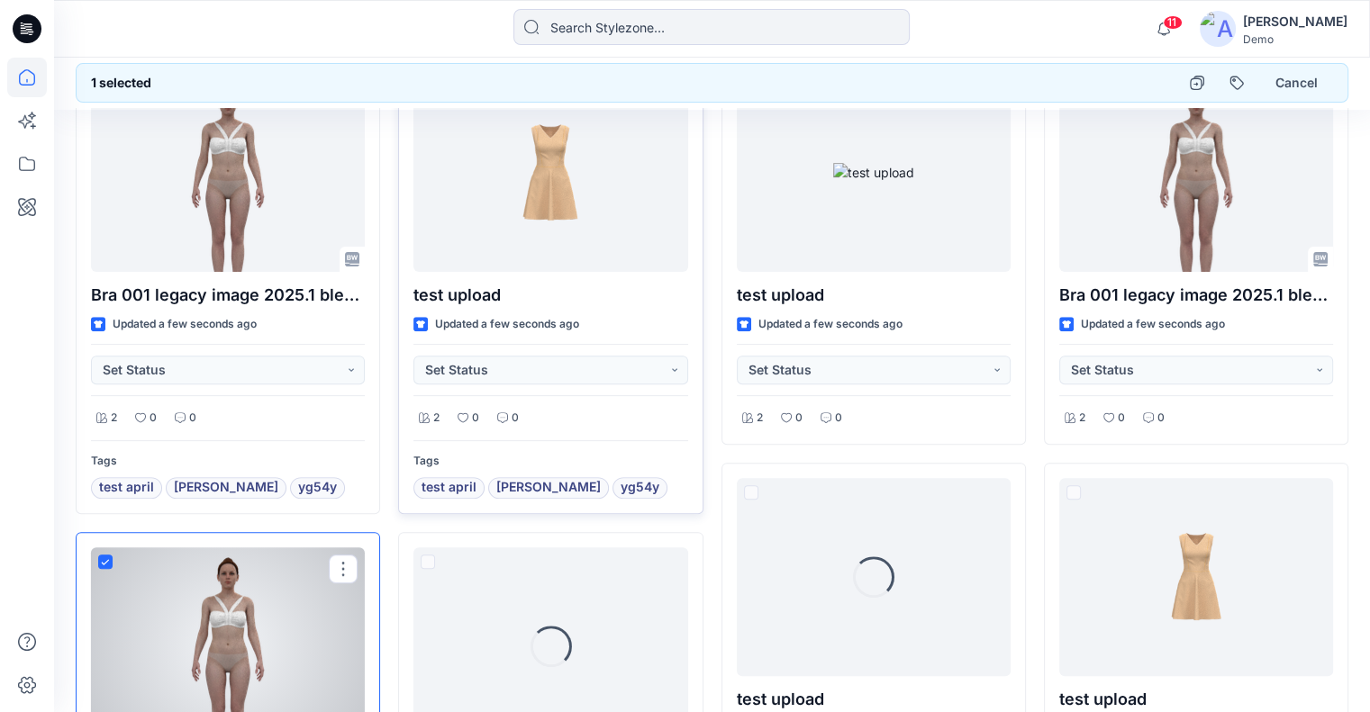
scroll to position [539, 0]
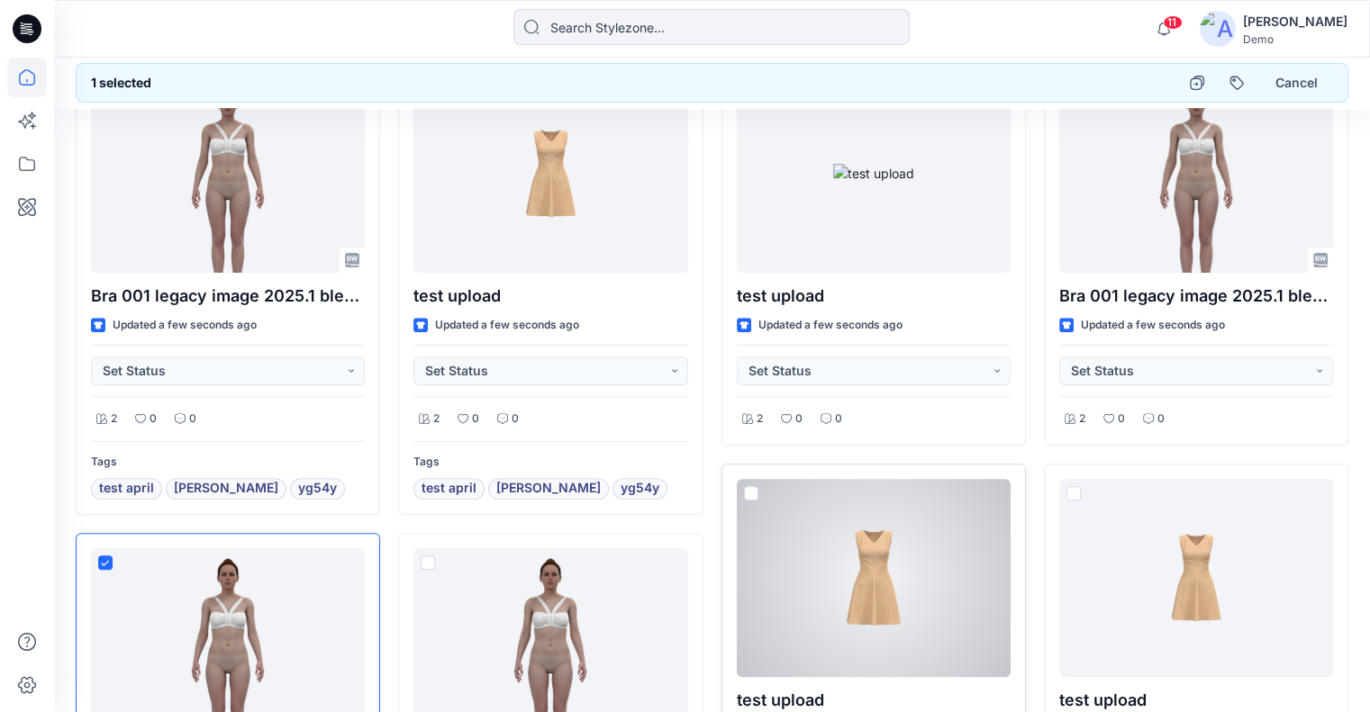
click at [751, 486] on span at bounding box center [751, 493] width 14 height 14
click at [751, 487] on input "checkbox" at bounding box center [750, 494] width 14 height 14
checkbox input "true"
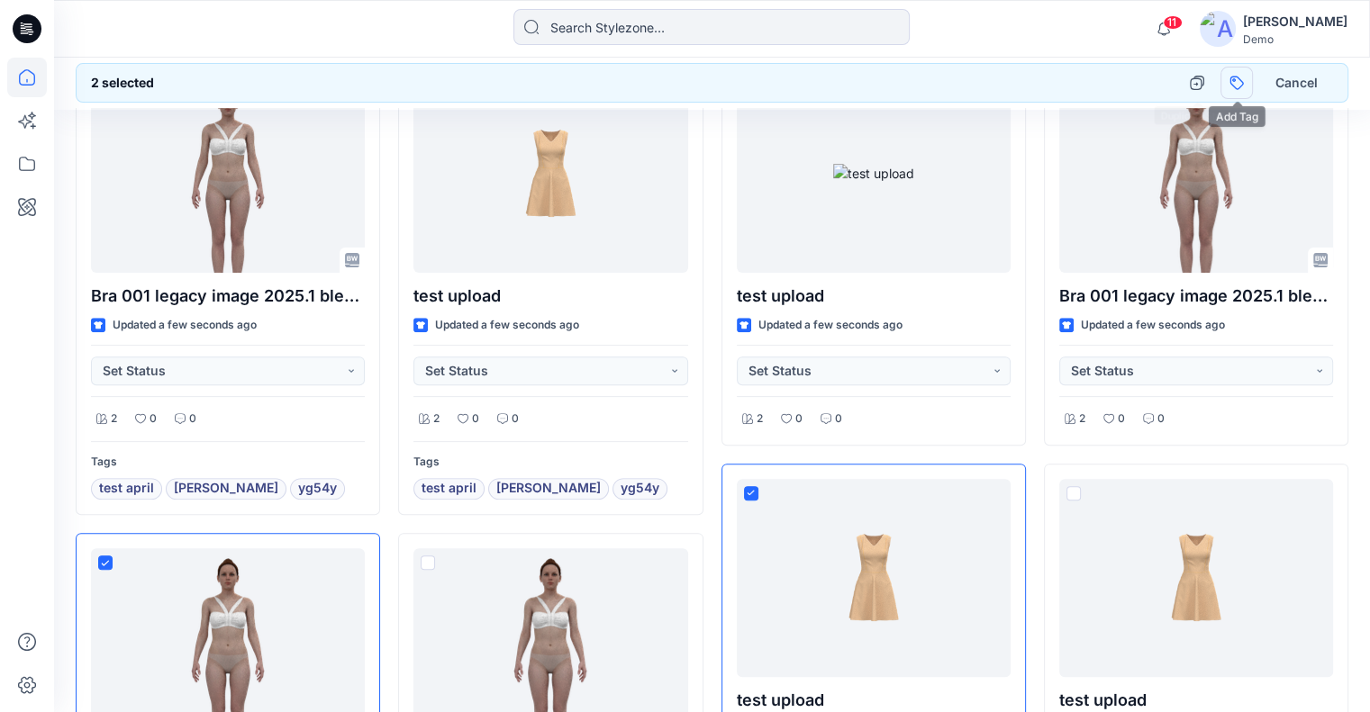
click at [1229, 86] on button "button" at bounding box center [1236, 83] width 32 height 32
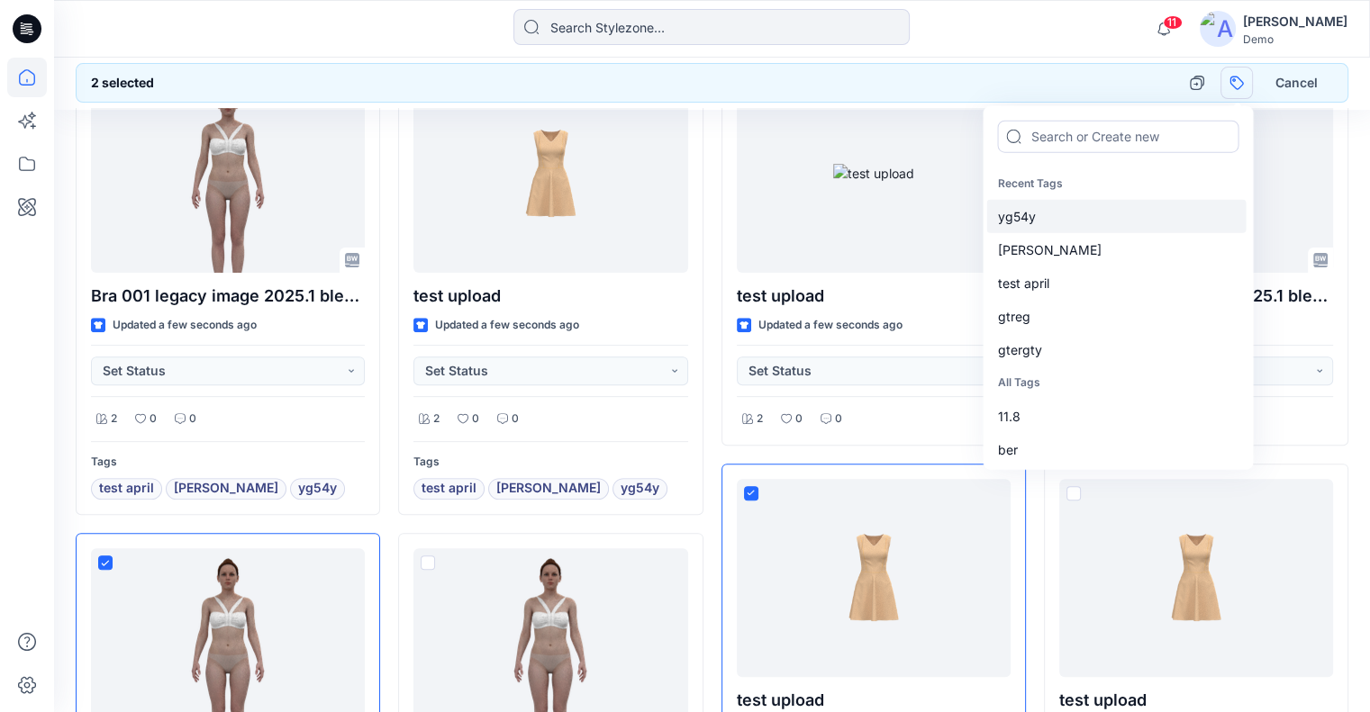
click at [1124, 226] on div "yg54y" at bounding box center [1115, 216] width 259 height 33
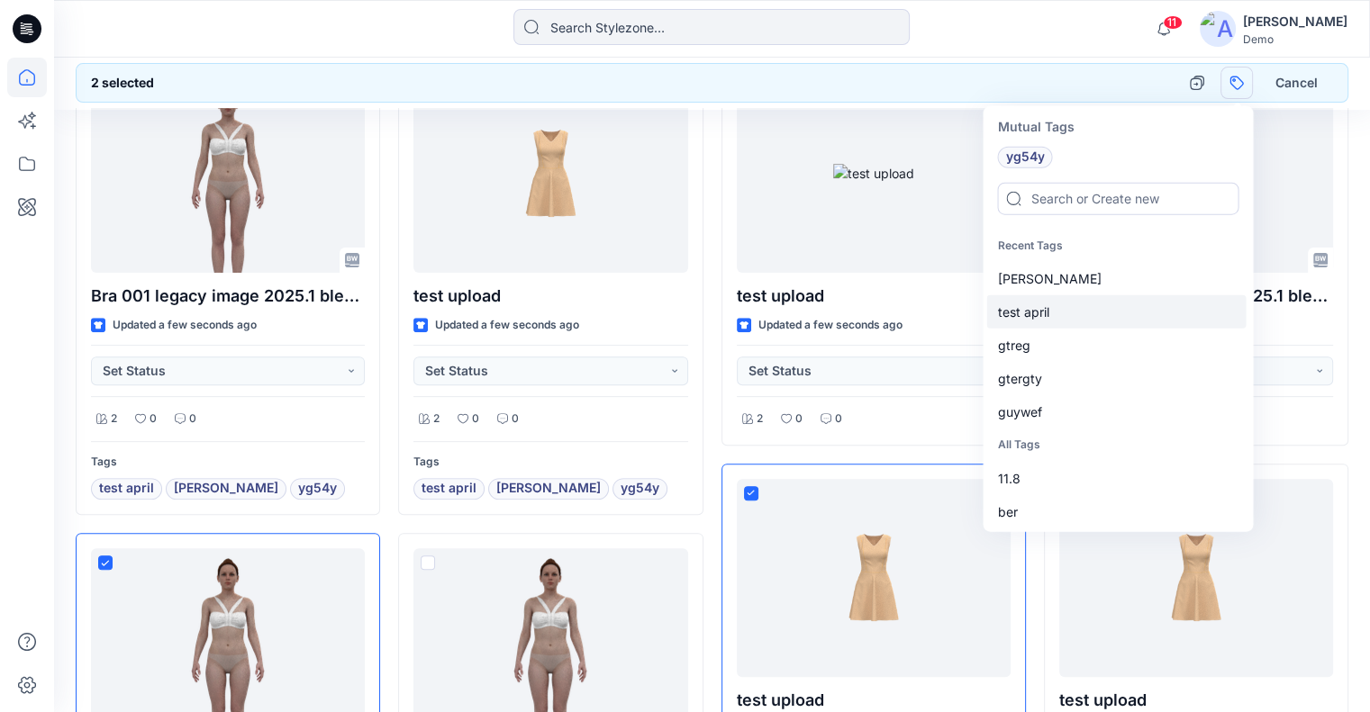
click at [1094, 296] on div "test april" at bounding box center [1115, 311] width 259 height 33
click at [1357, 294] on div "Welcome back, Yael New New Find the Right Garment Instantly With AI Match Use t…" at bounding box center [712, 499] width 1316 height 1962
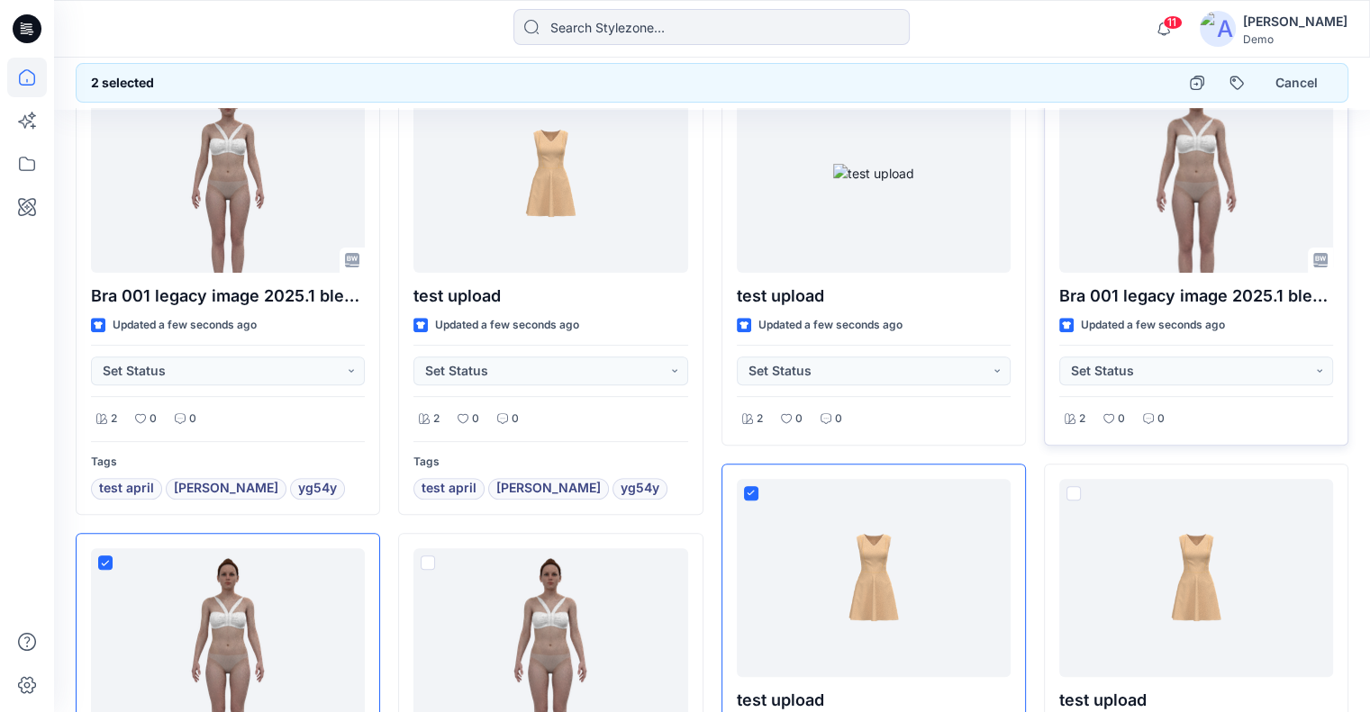
click at [1279, 82] on button "Cancel" at bounding box center [1296, 83] width 73 height 32
checkbox input "false"
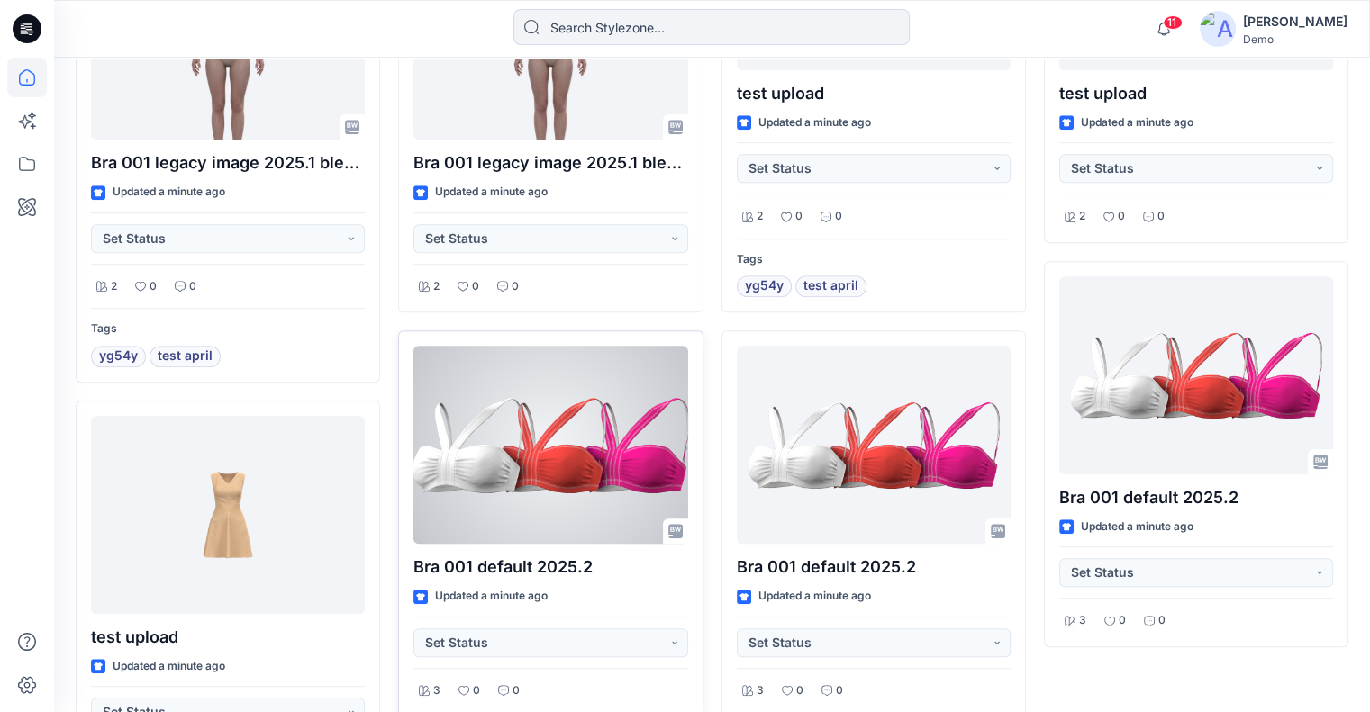
scroll to position [1261, 0]
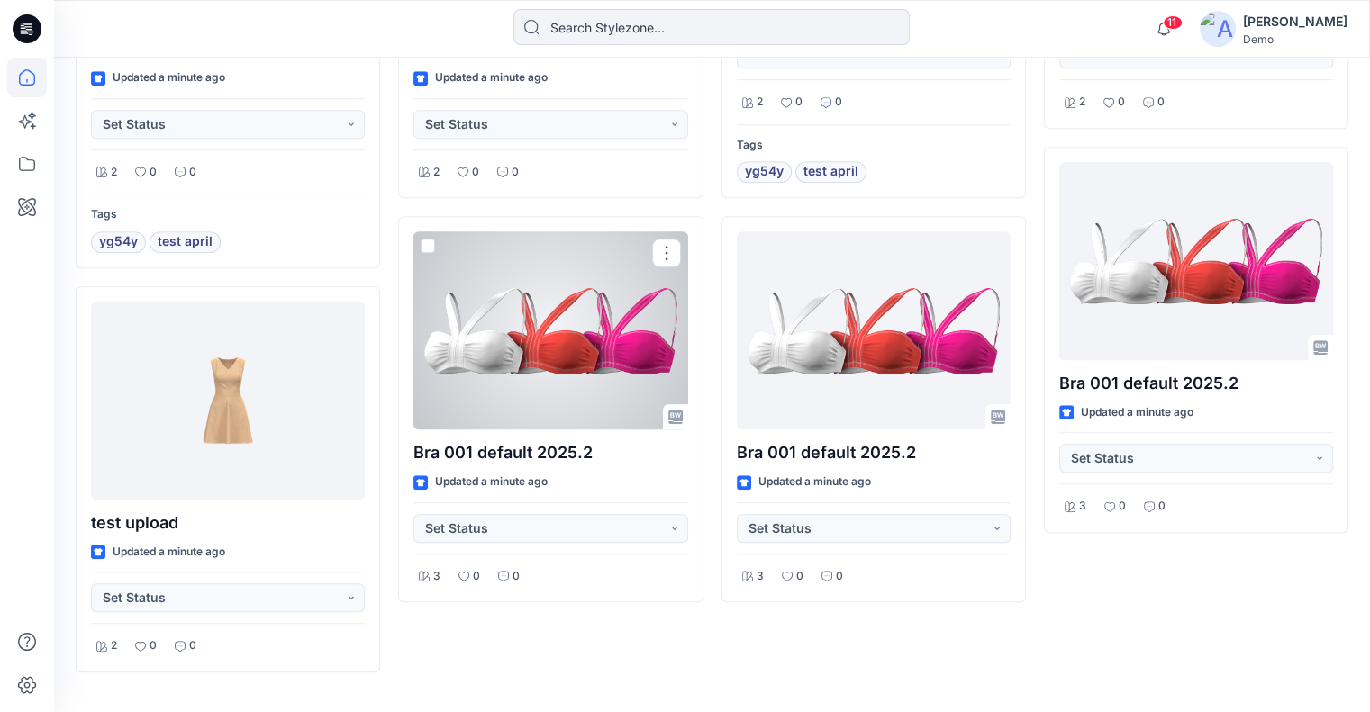
click at [537, 291] on div at bounding box center [550, 330] width 274 height 198
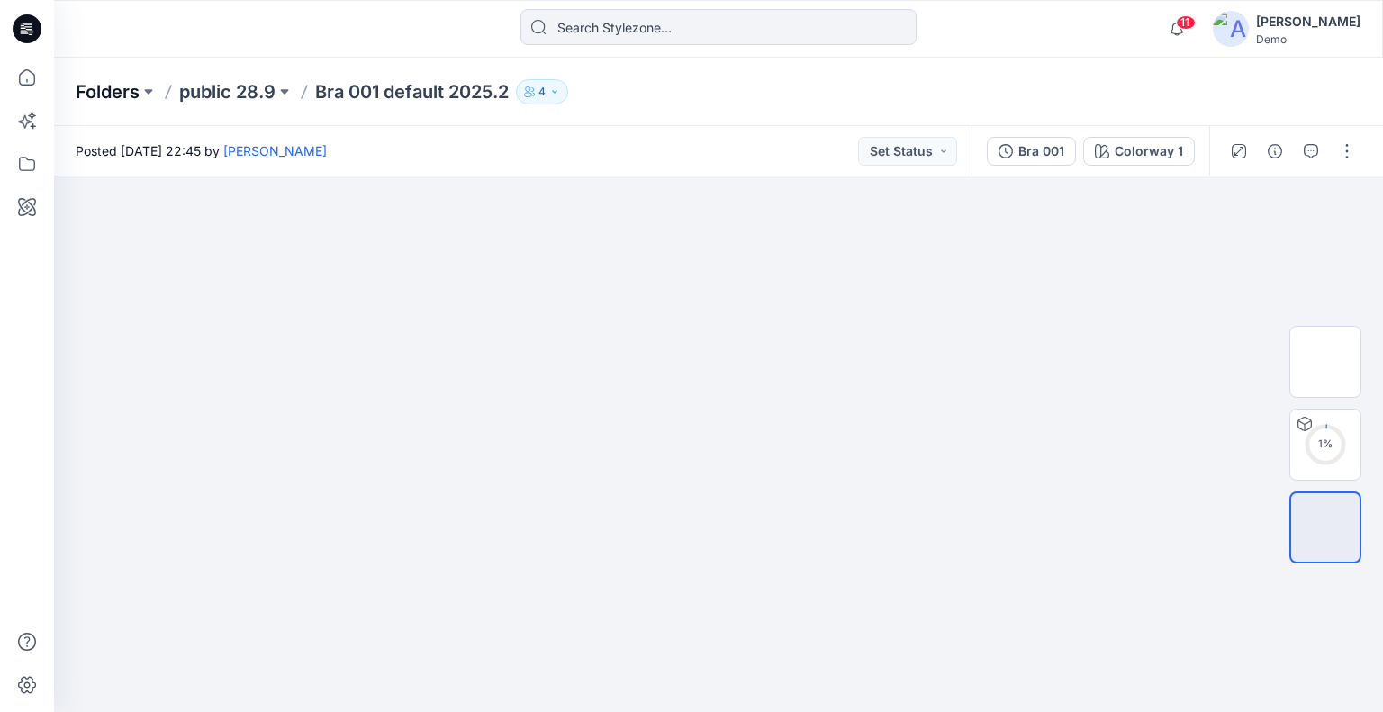
click at [126, 93] on p "Folders" at bounding box center [108, 91] width 64 height 25
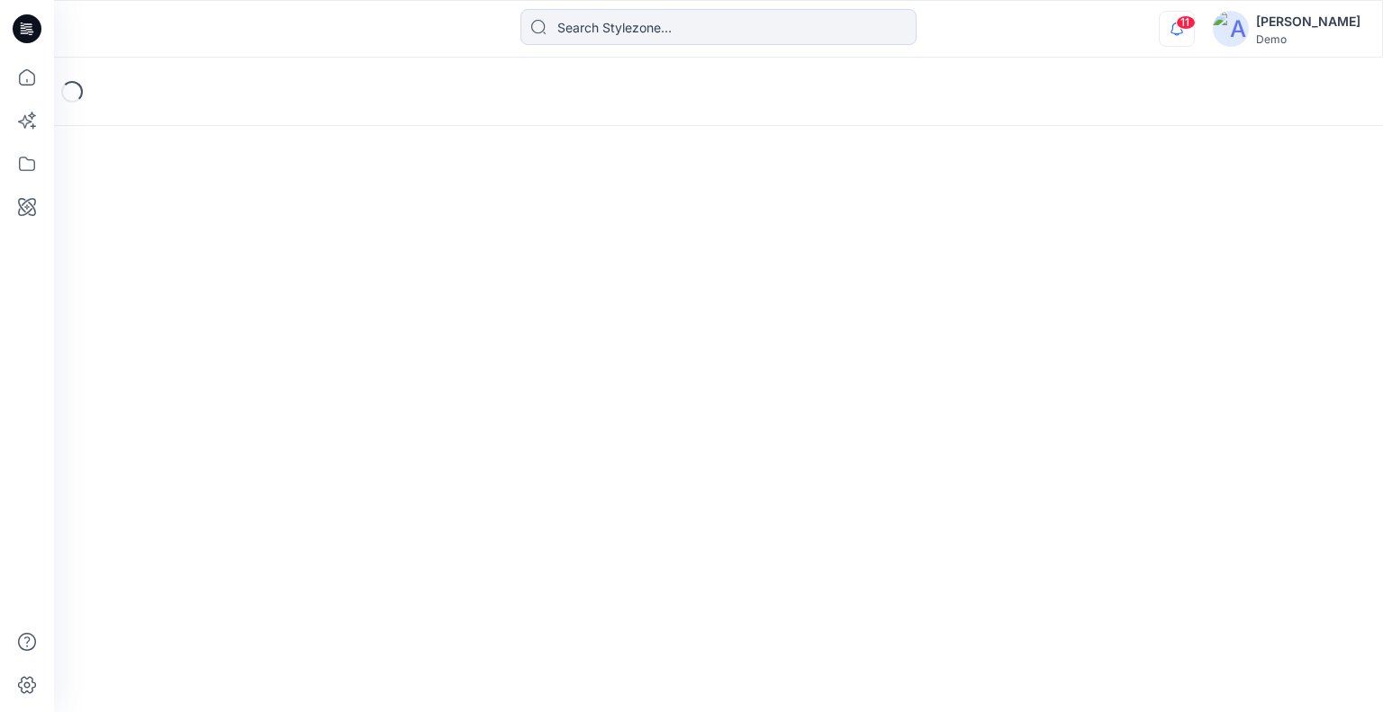
click at [1194, 32] on icon "button" at bounding box center [1177, 29] width 34 height 36
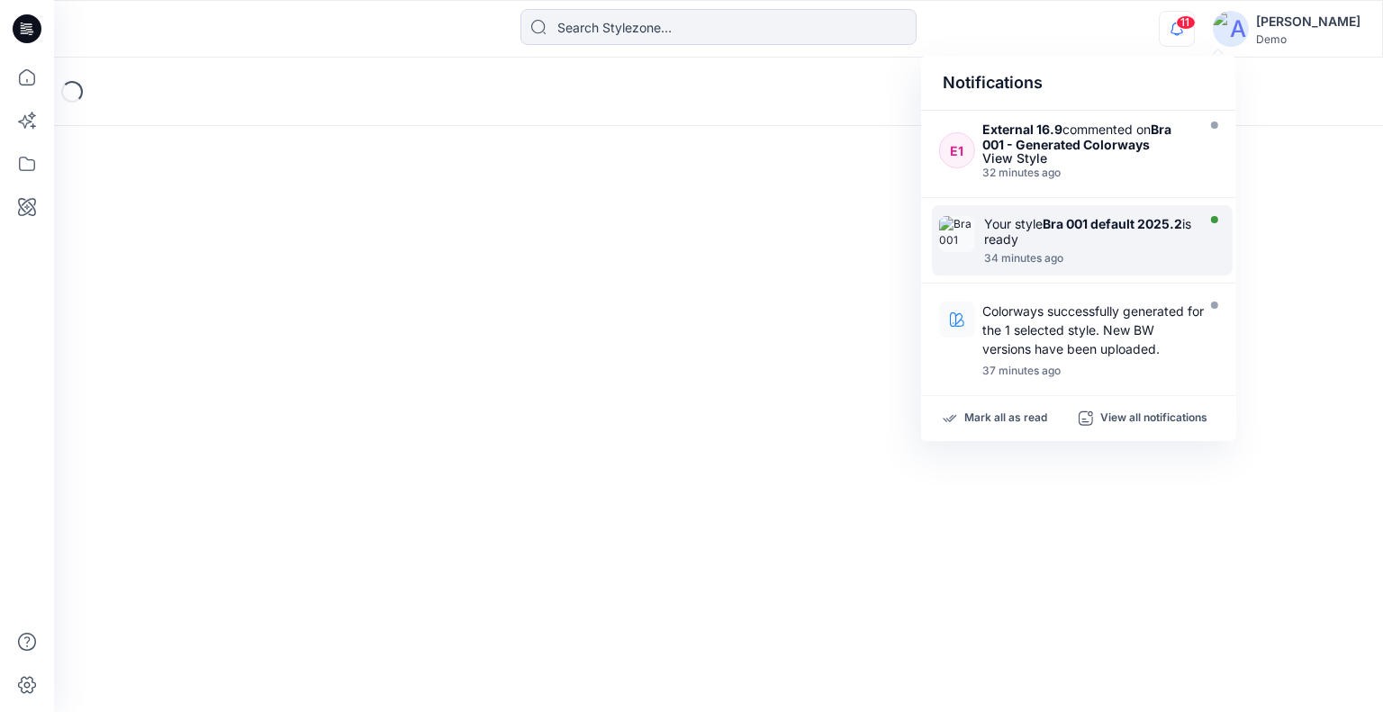
click at [1076, 234] on div "Your style Bra 001 default 2025.2 is ready" at bounding box center [1087, 231] width 207 height 31
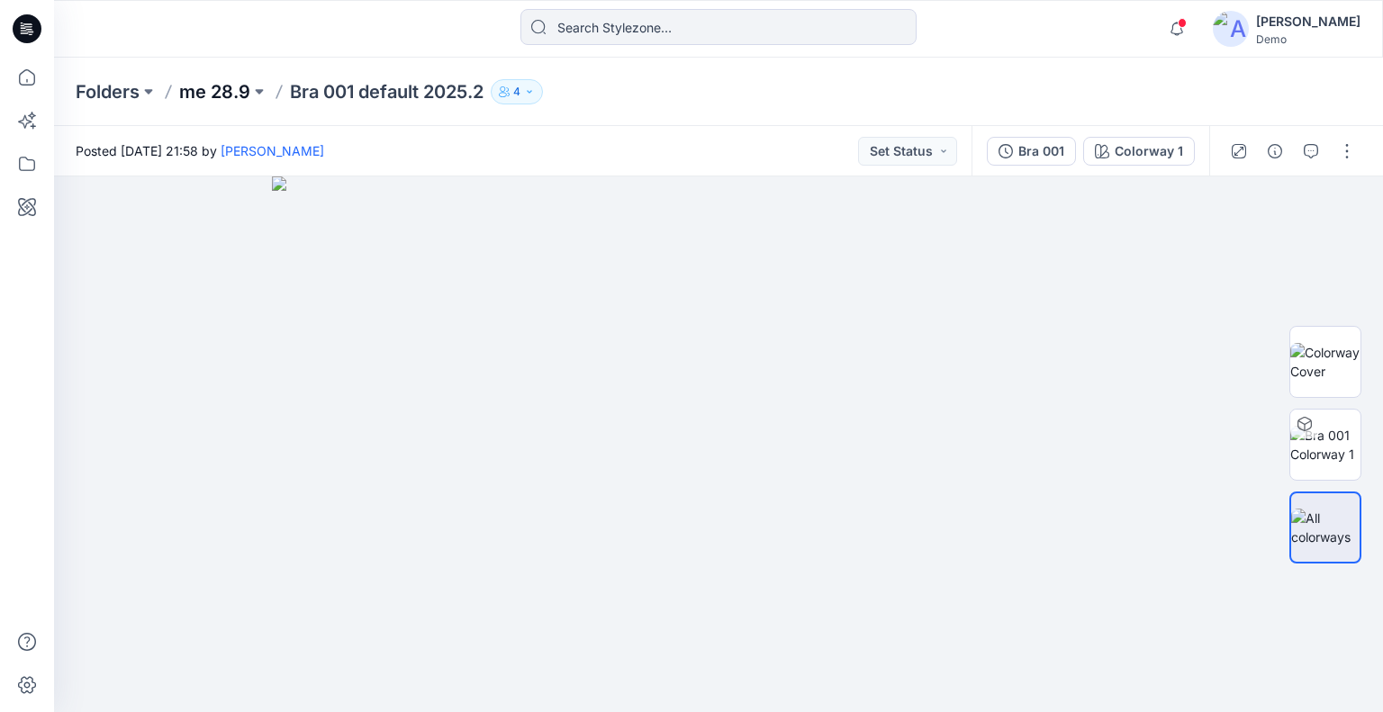
click at [216, 88] on p "me 28.9" at bounding box center [214, 91] width 71 height 25
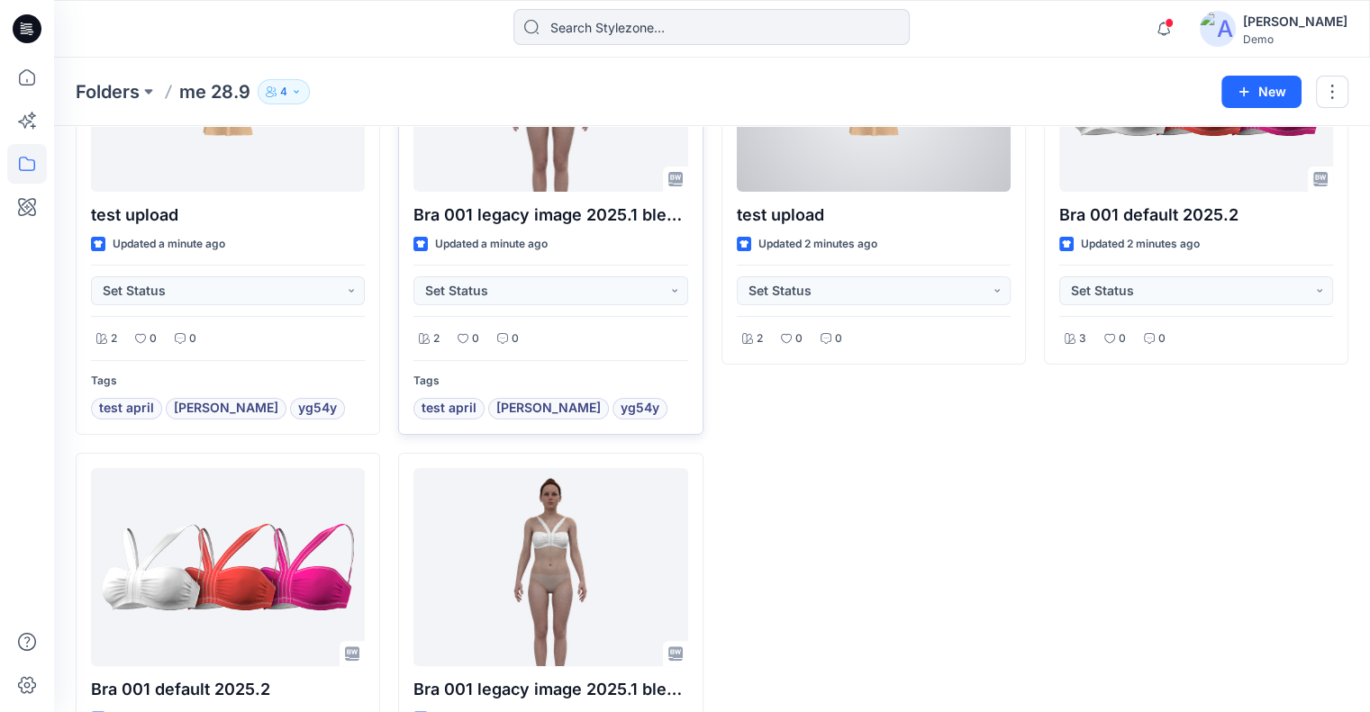
scroll to position [270, 0]
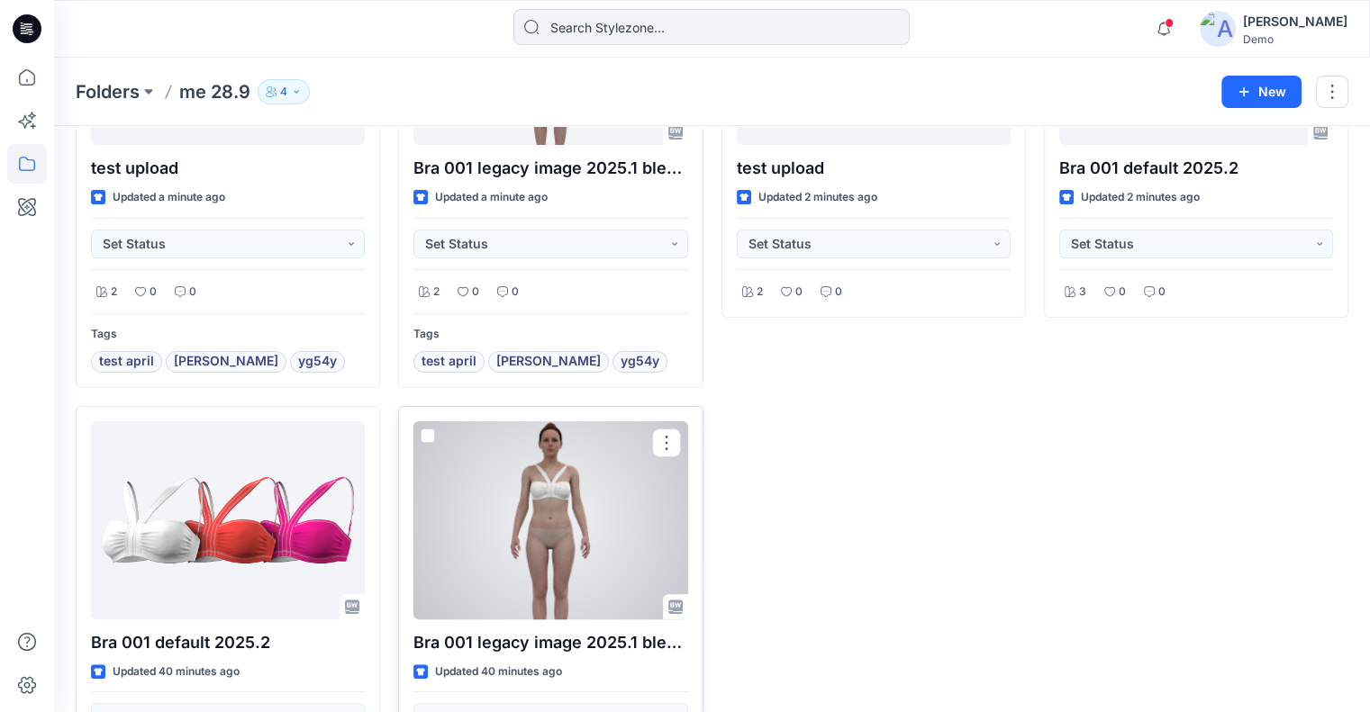
click at [582, 529] on div at bounding box center [550, 520] width 274 height 198
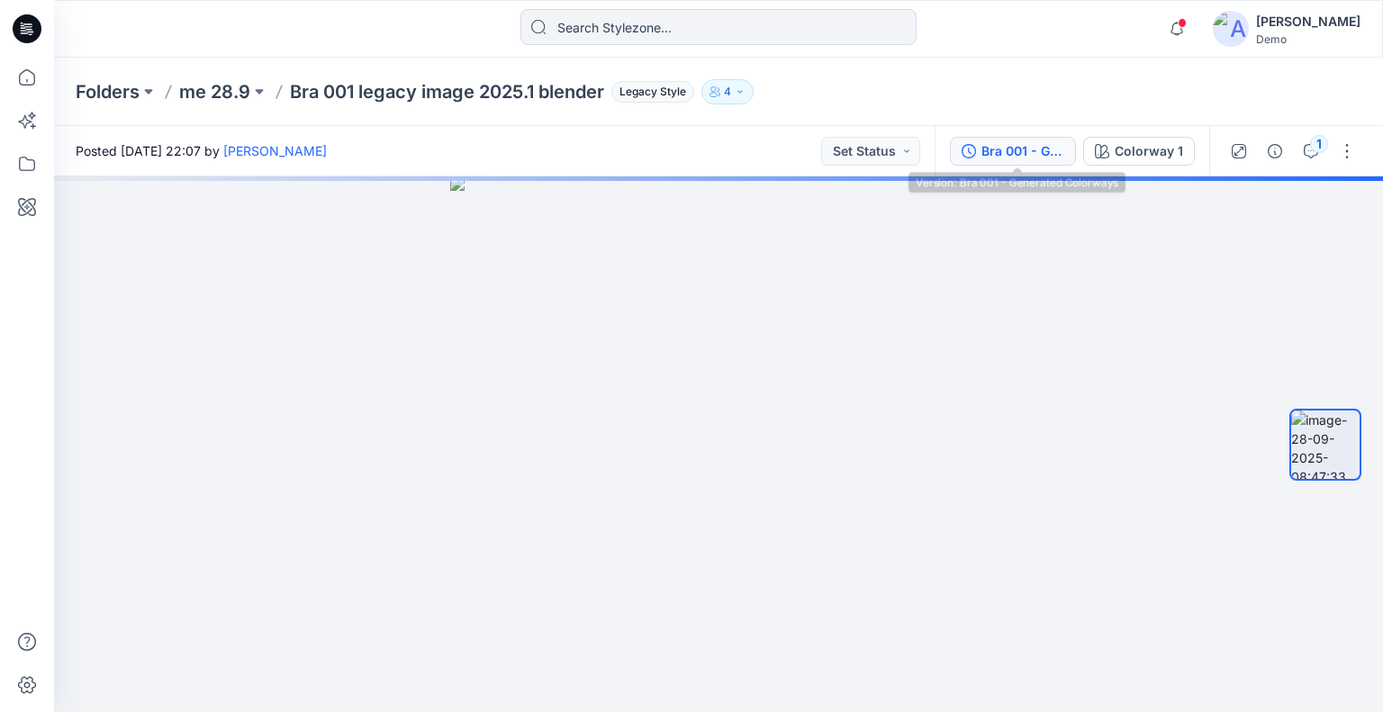
click at [1022, 161] on button "Bra 001 - Generated Colorways" at bounding box center [1013, 151] width 126 height 29
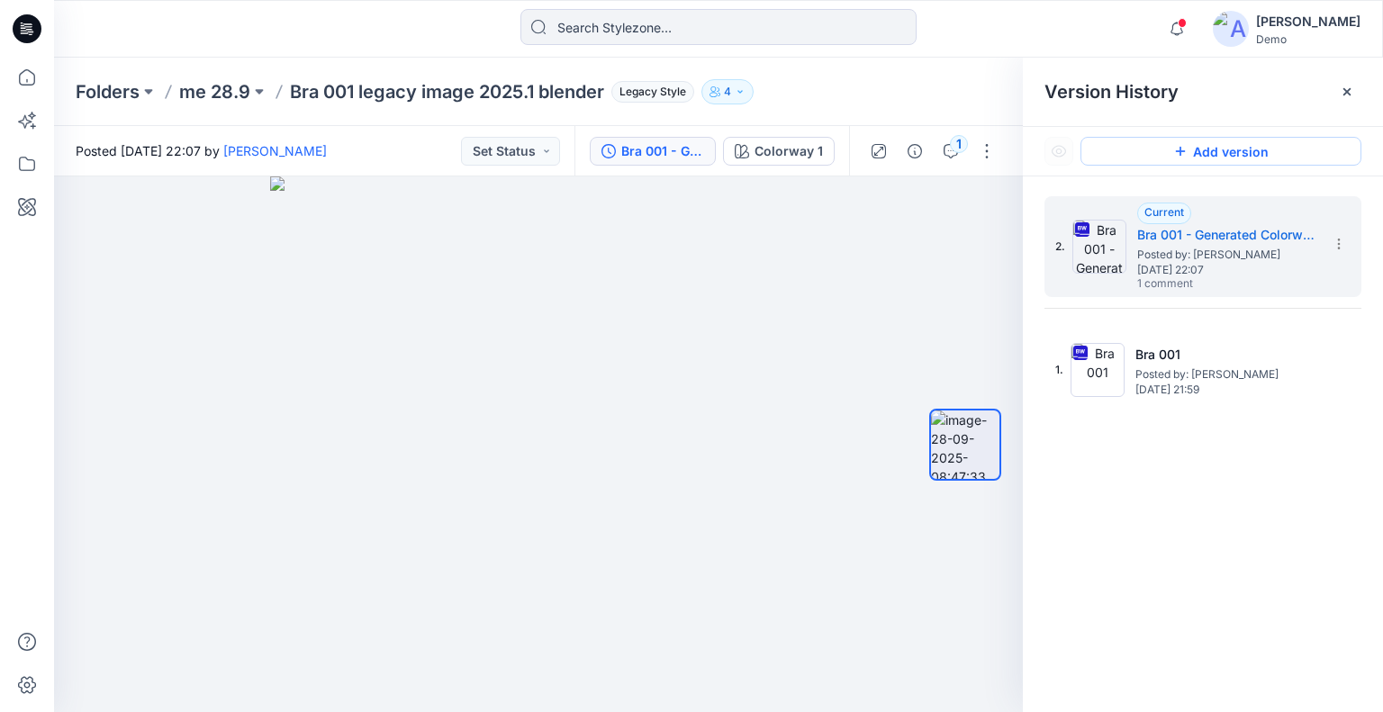
click at [1266, 150] on button "Add version" at bounding box center [1221, 151] width 281 height 29
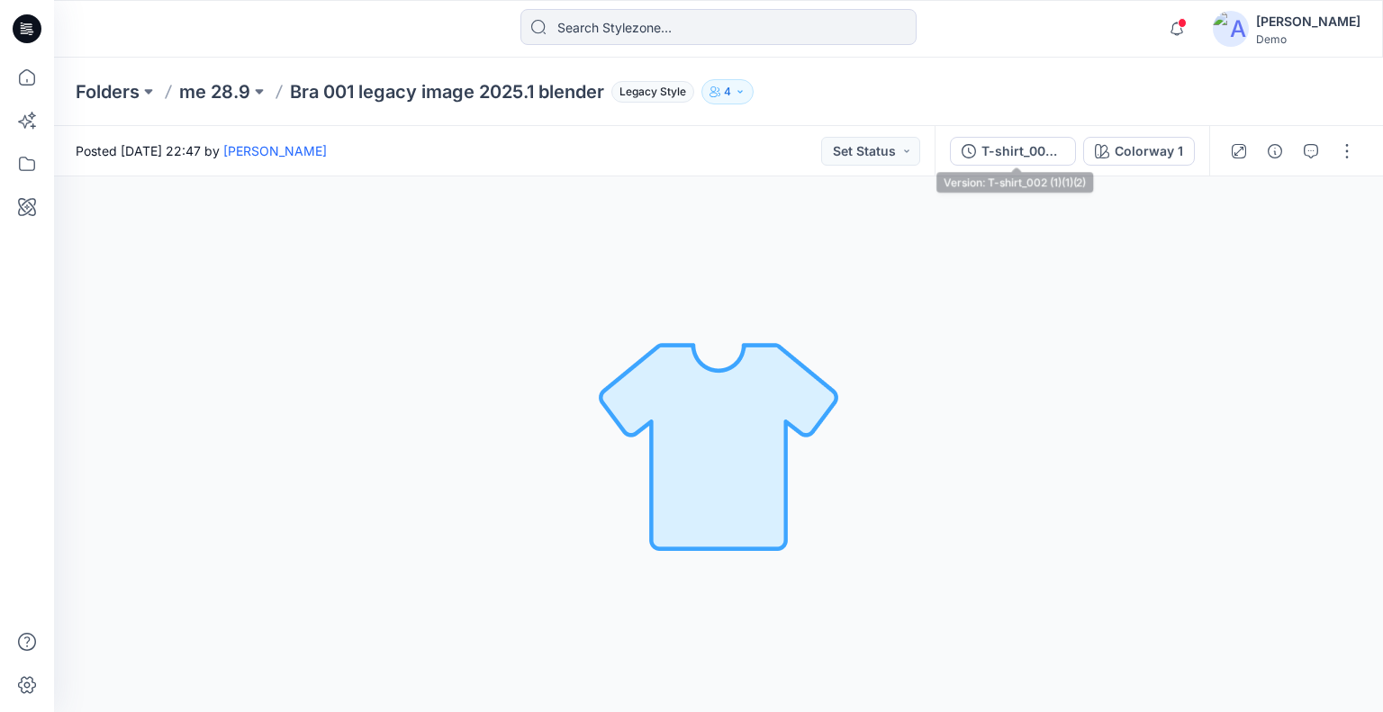
drag, startPoint x: 1001, startPoint y: 158, endPoint x: 1012, endPoint y: 158, distance: 10.8
click at [1001, 157] on div "T-shirt_002 (1)(1)(2)" at bounding box center [1023, 151] width 83 height 20
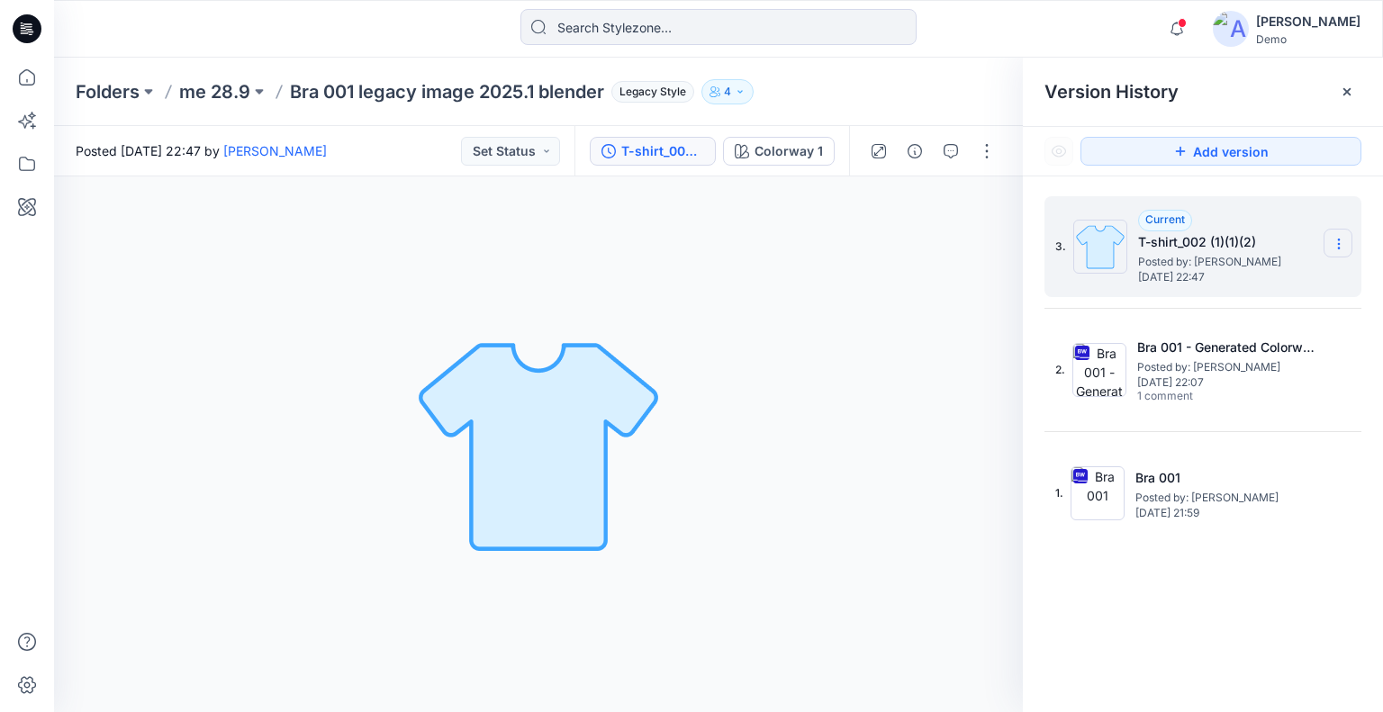
click at [1333, 237] on icon at bounding box center [1339, 244] width 14 height 14
click at [1272, 279] on span "Duplicate Version" at bounding box center [1223, 279] width 103 height 22
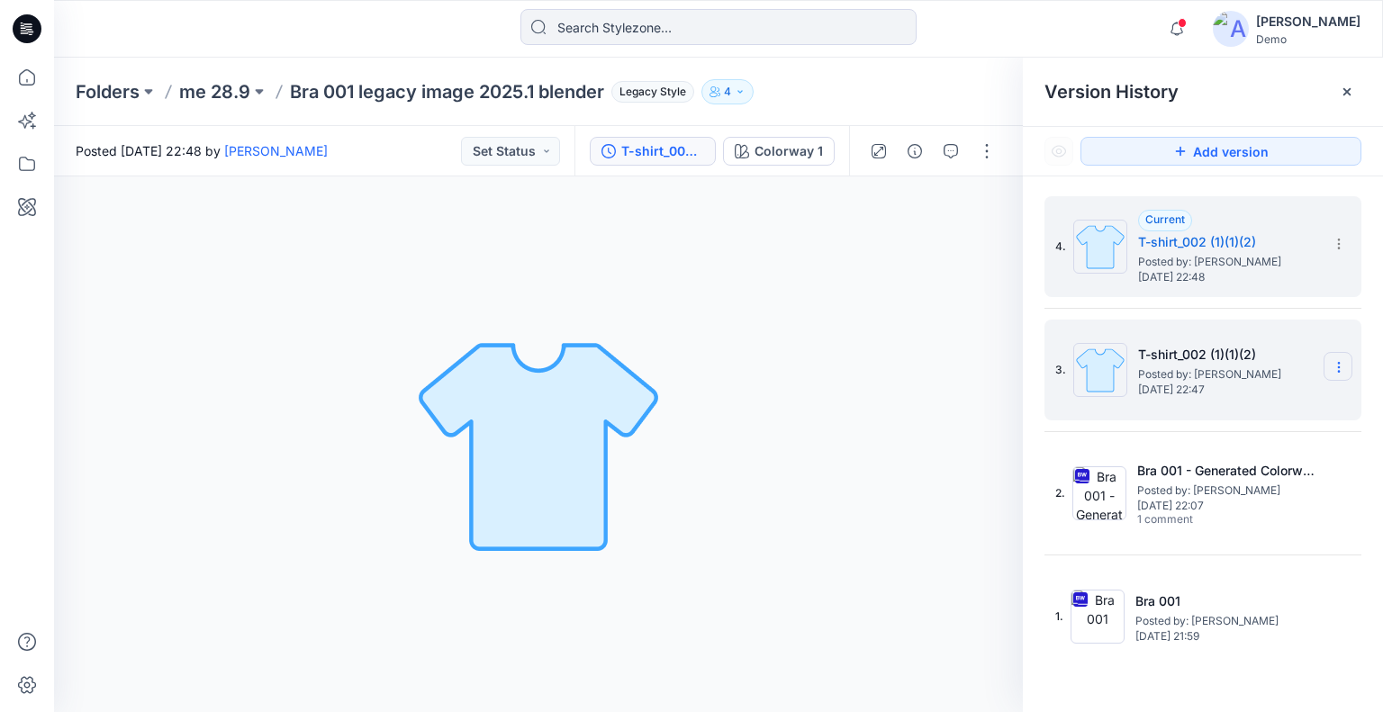
drag, startPoint x: 1338, startPoint y: 365, endPoint x: 1342, endPoint y: 376, distance: 12.2
click at [1341, 365] on icon at bounding box center [1339, 367] width 14 height 14
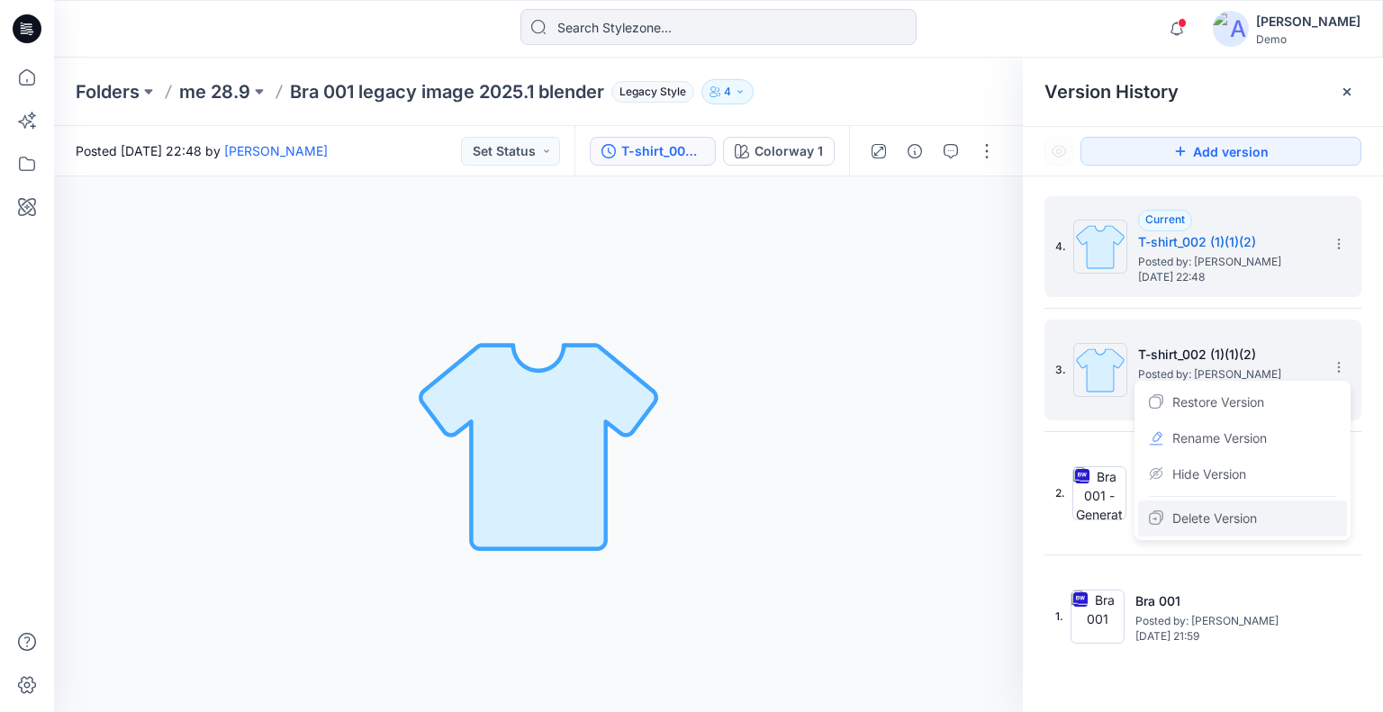
click at [1283, 515] on div "Delete Version" at bounding box center [1242, 519] width 209 height 36
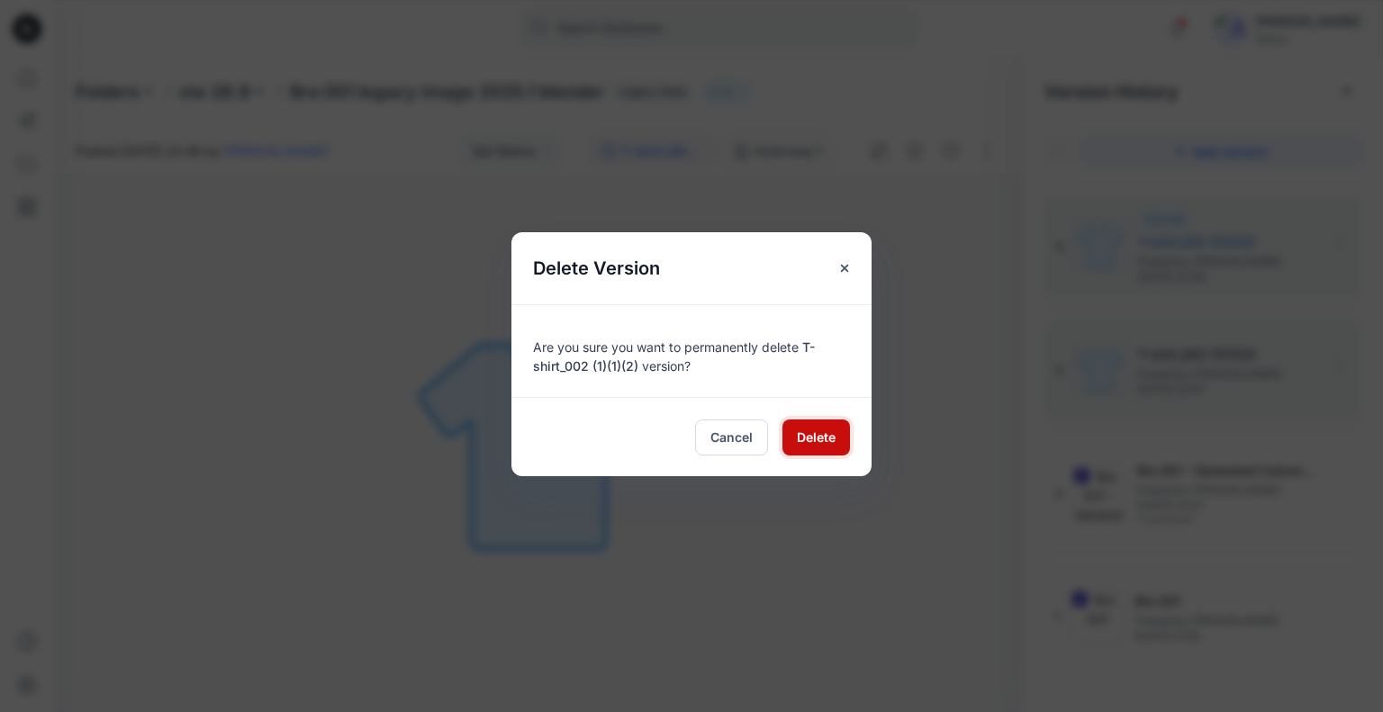
click at [818, 437] on span "Delete" at bounding box center [816, 437] width 39 height 19
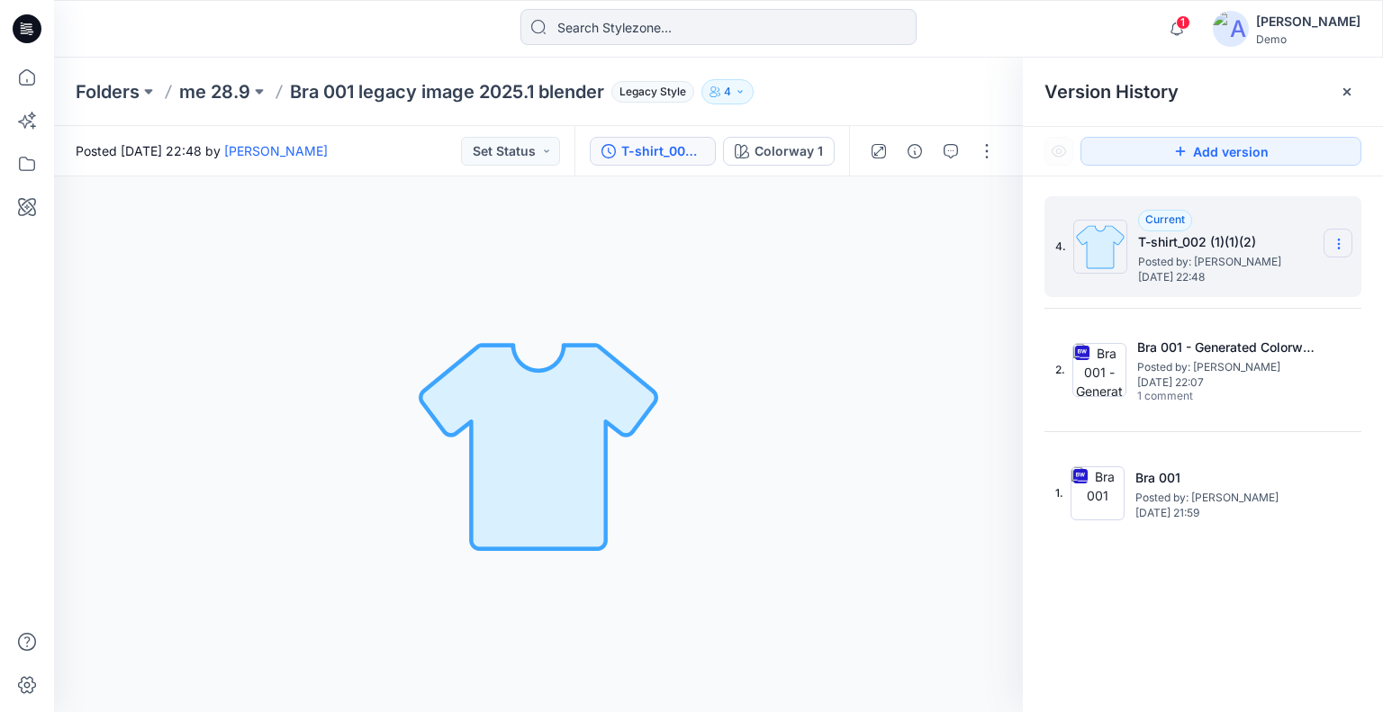
click at [1335, 235] on section at bounding box center [1338, 243] width 29 height 29
click at [1294, 359] on div "Delete Version" at bounding box center [1242, 359] width 209 height 36
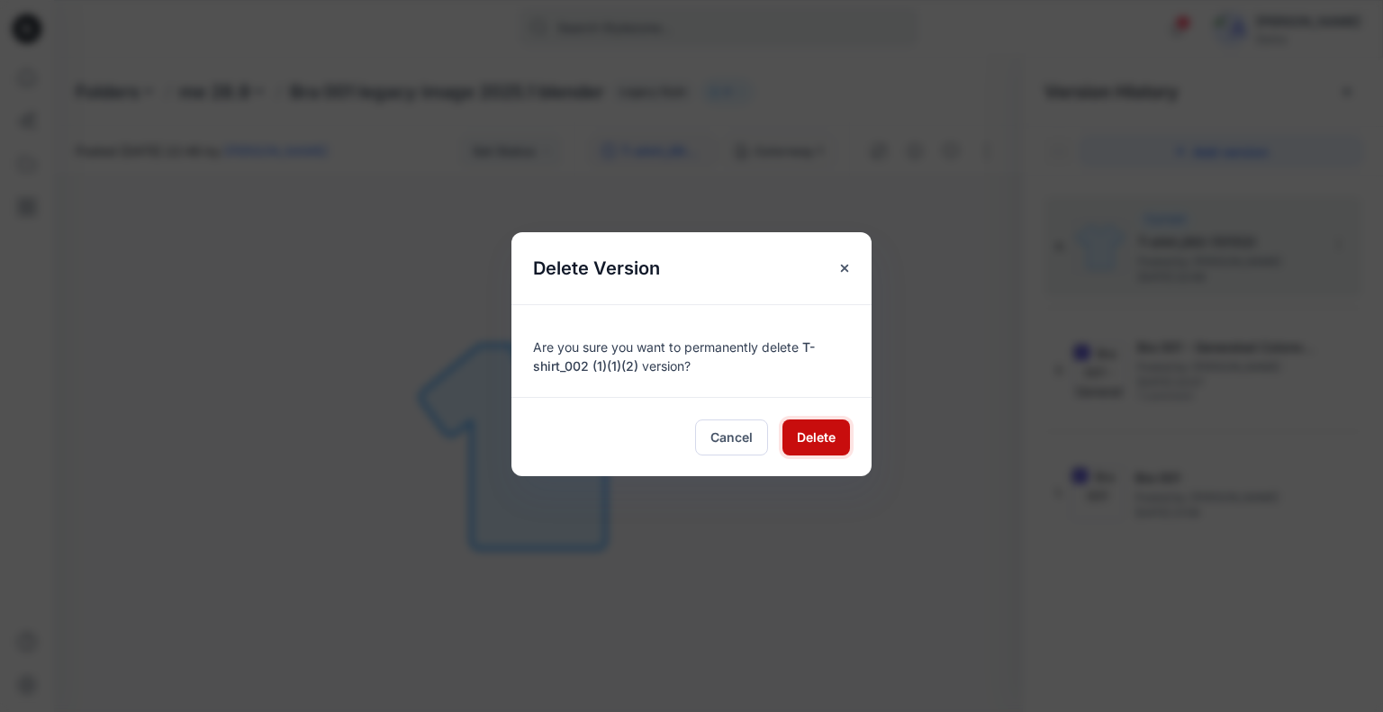
click at [819, 438] on span "Delete" at bounding box center [816, 437] width 39 height 19
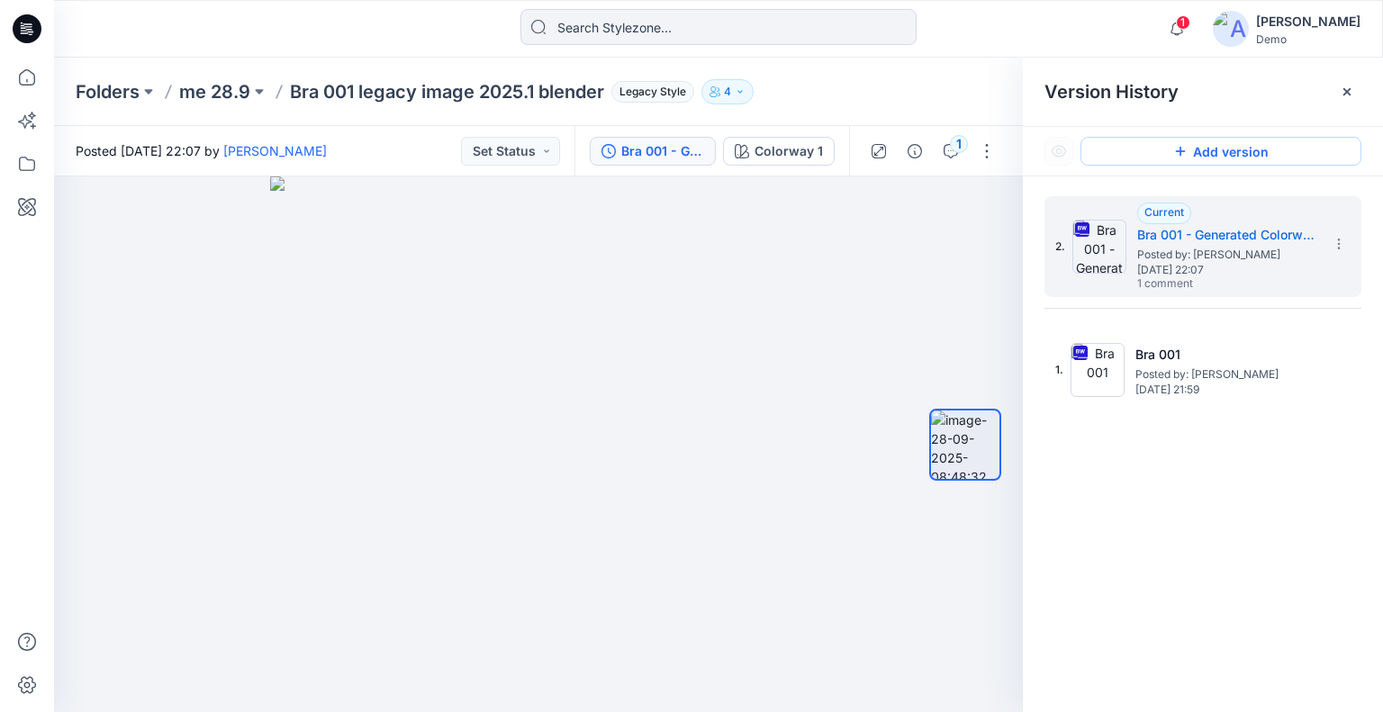
click at [1192, 147] on button "Add version" at bounding box center [1221, 151] width 281 height 29
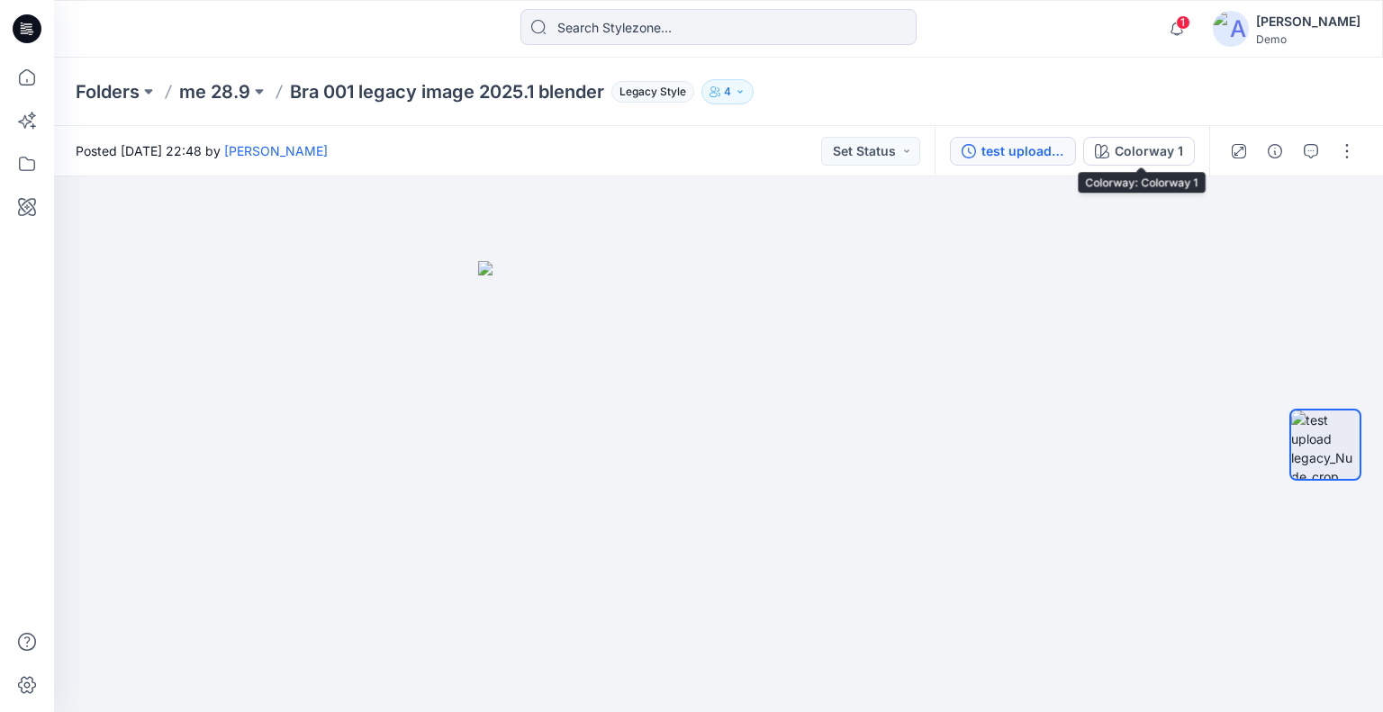
click at [1037, 149] on div "test upload legacy_Nude_crop" at bounding box center [1023, 151] width 83 height 20
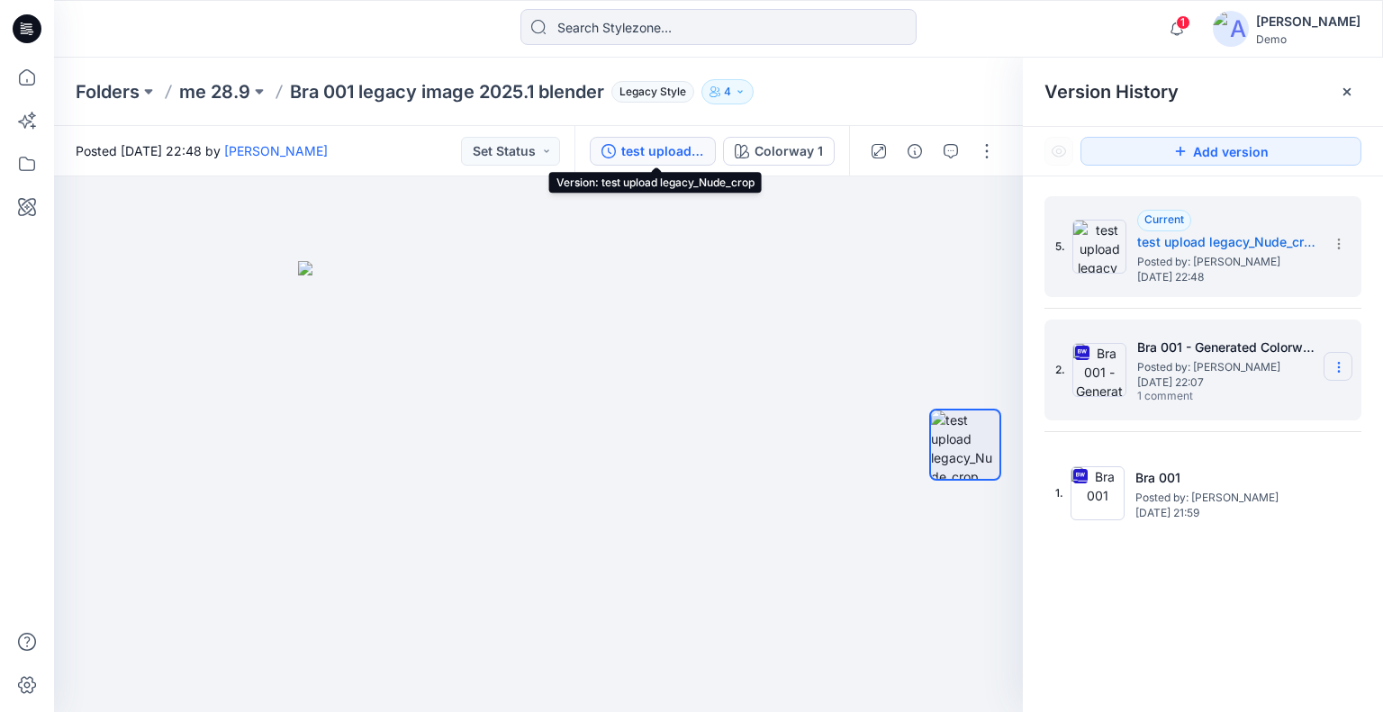
click at [1340, 369] on icon at bounding box center [1339, 367] width 14 height 14
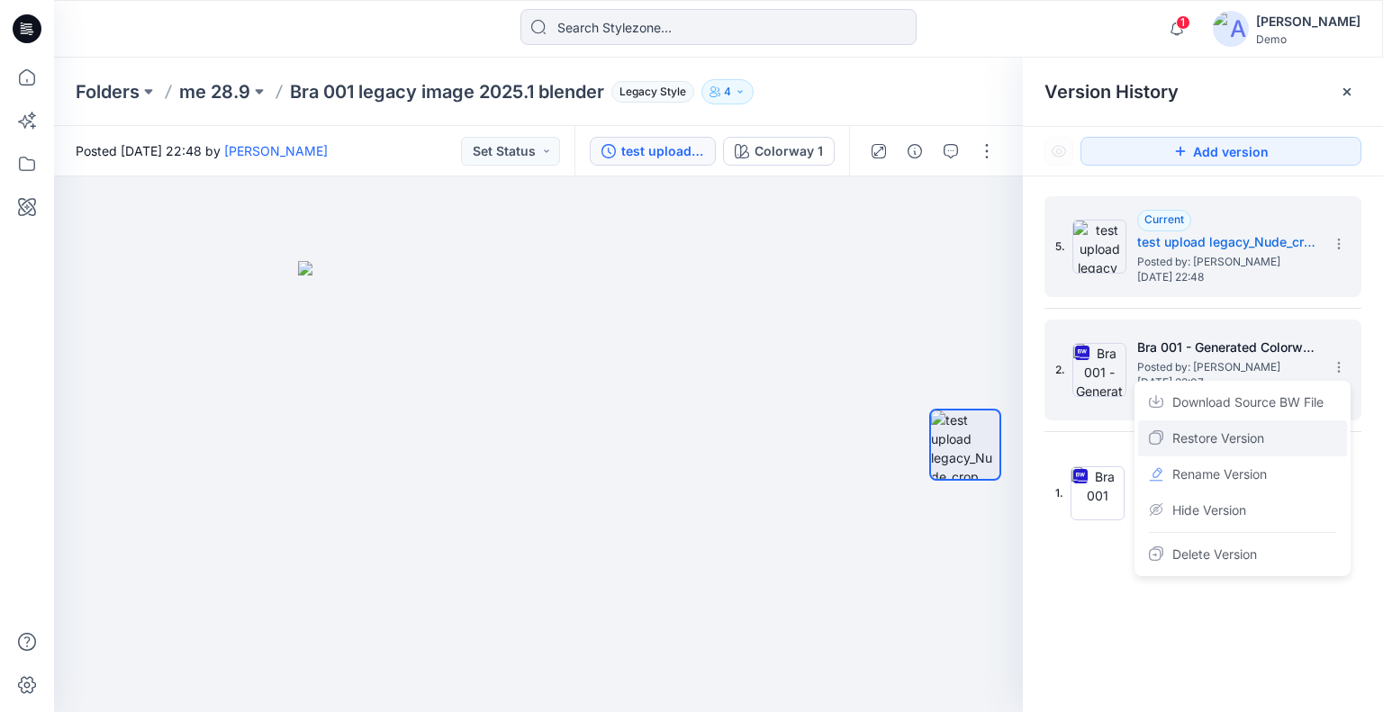
click at [1306, 448] on div "Restore Version" at bounding box center [1242, 439] width 209 height 36
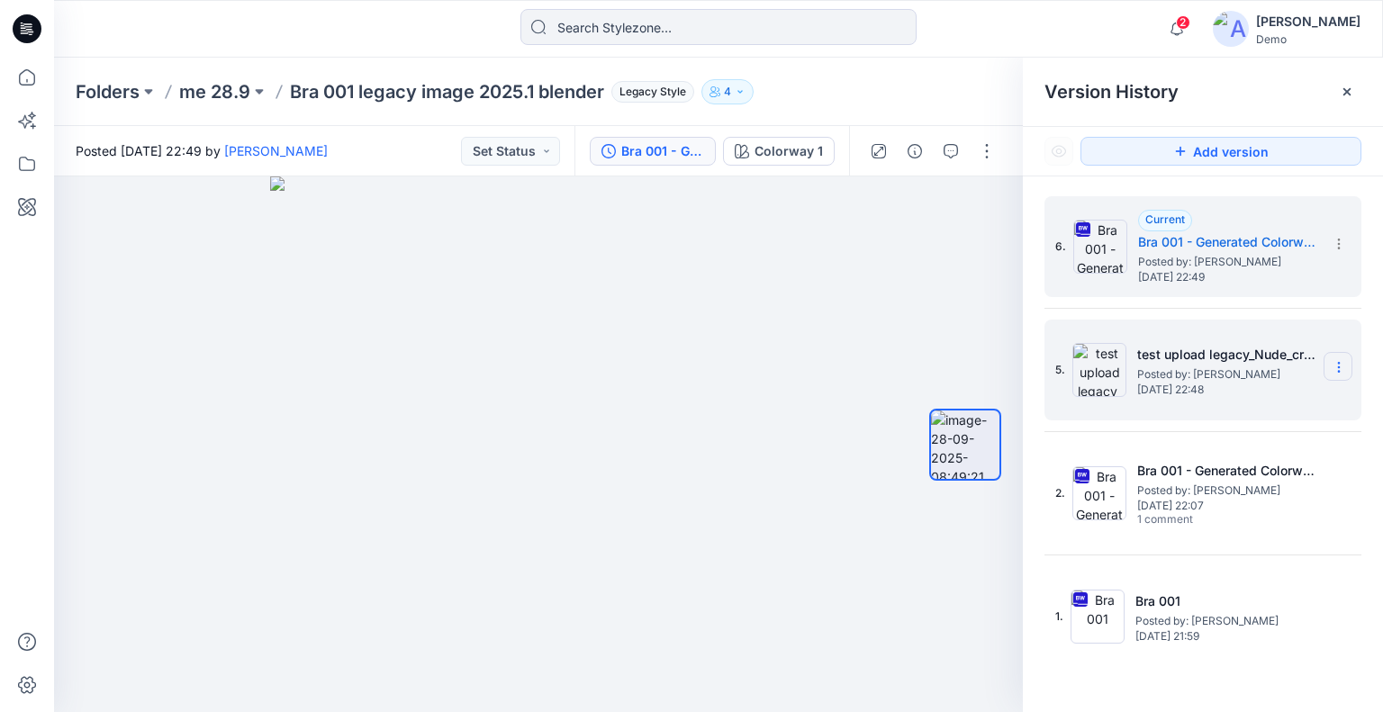
click at [1340, 368] on icon at bounding box center [1339, 367] width 14 height 14
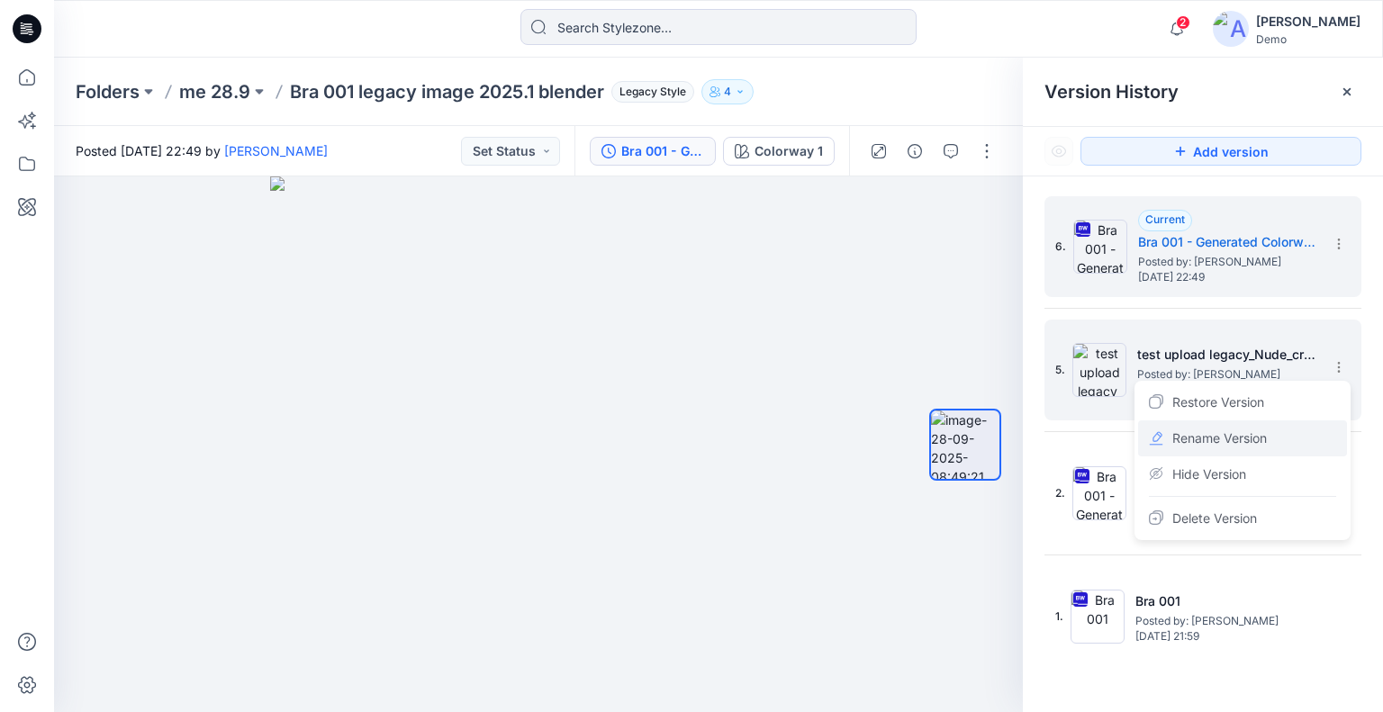
click at [1243, 442] on span "Rename Version" at bounding box center [1219, 439] width 95 height 22
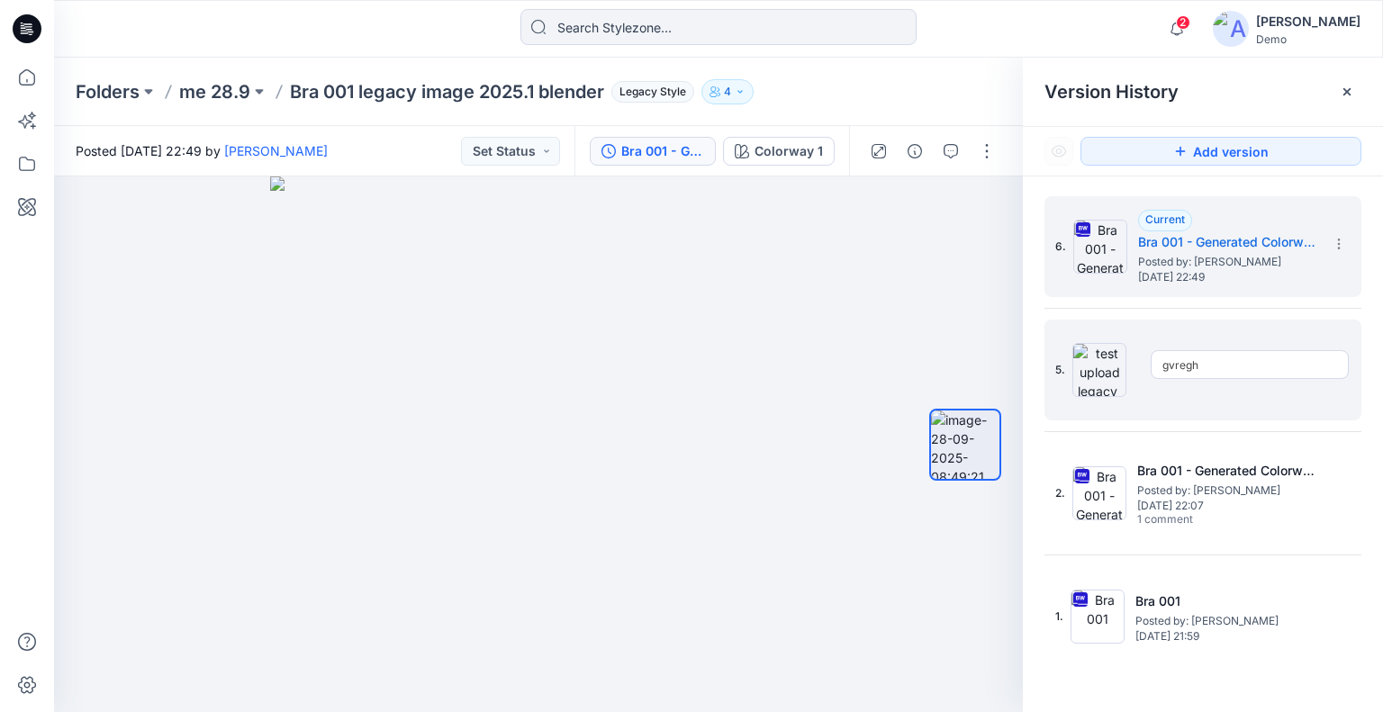
type input "gvregh"
click at [1339, 367] on icon at bounding box center [1338, 367] width 1 height 1
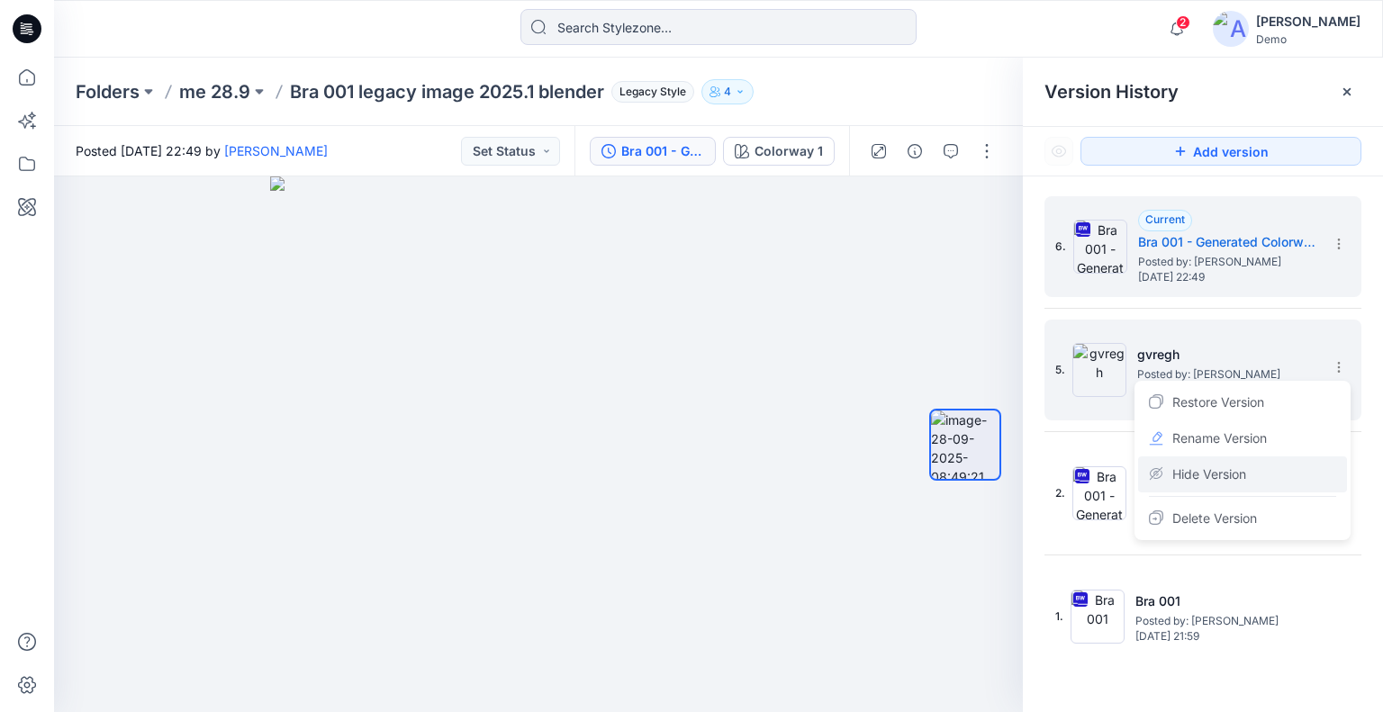
click at [1290, 468] on div "Hide Version" at bounding box center [1242, 475] width 209 height 36
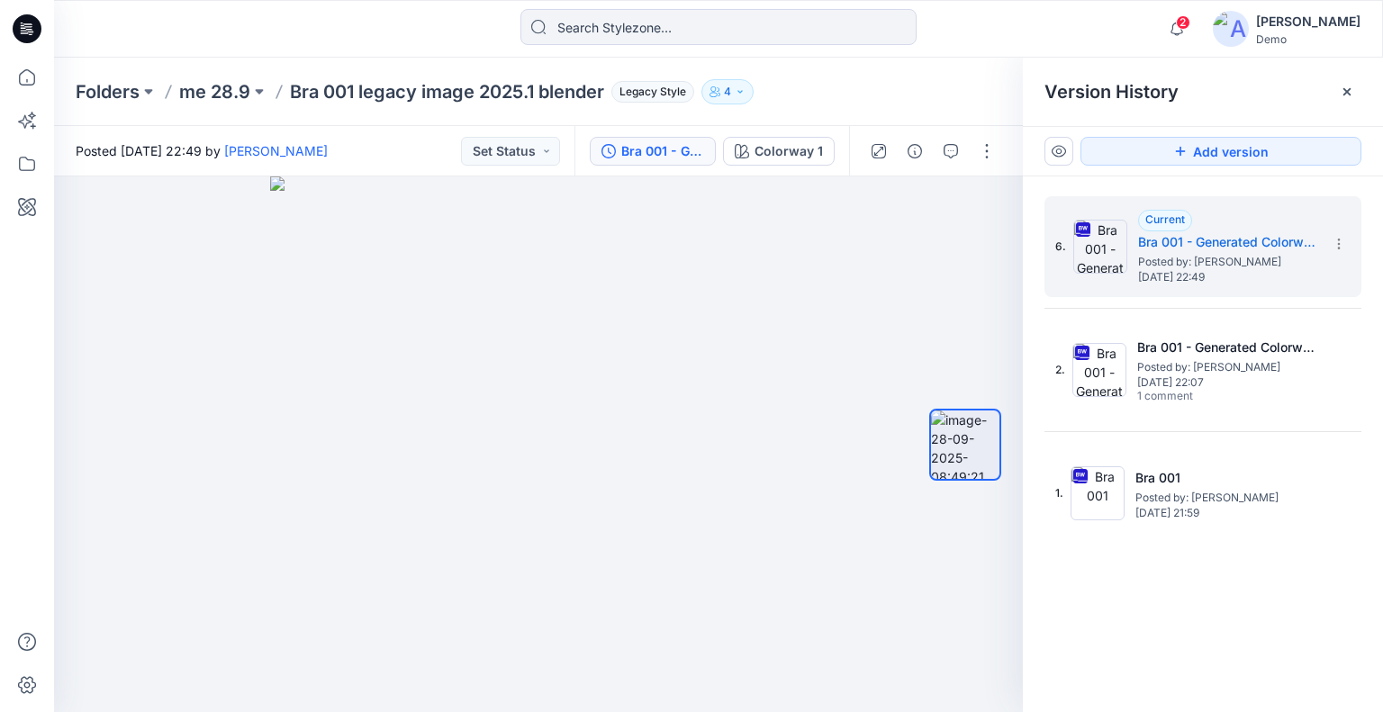
click at [1064, 149] on icon at bounding box center [1059, 151] width 14 height 14
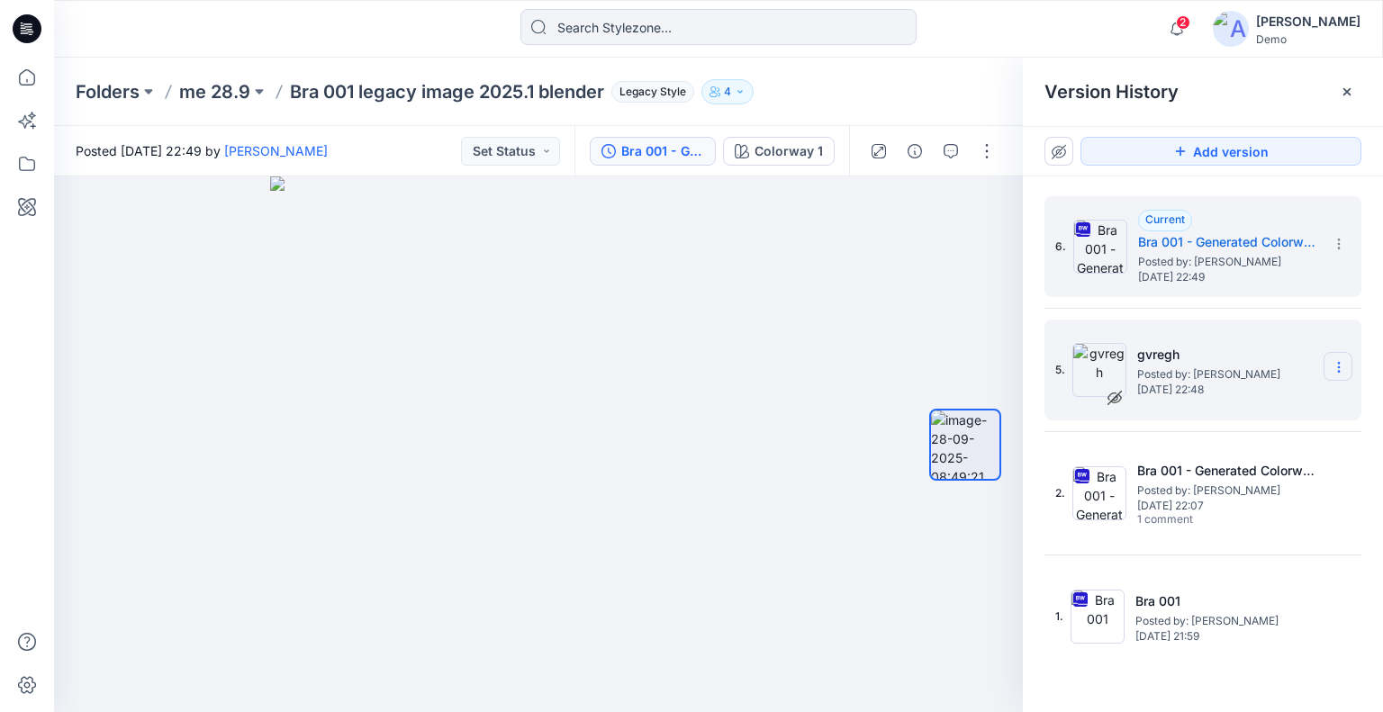
drag, startPoint x: 1339, startPoint y: 367, endPoint x: 1336, endPoint y: 377, distance: 11.1
click at [1339, 366] on icon at bounding box center [1339, 367] width 14 height 14
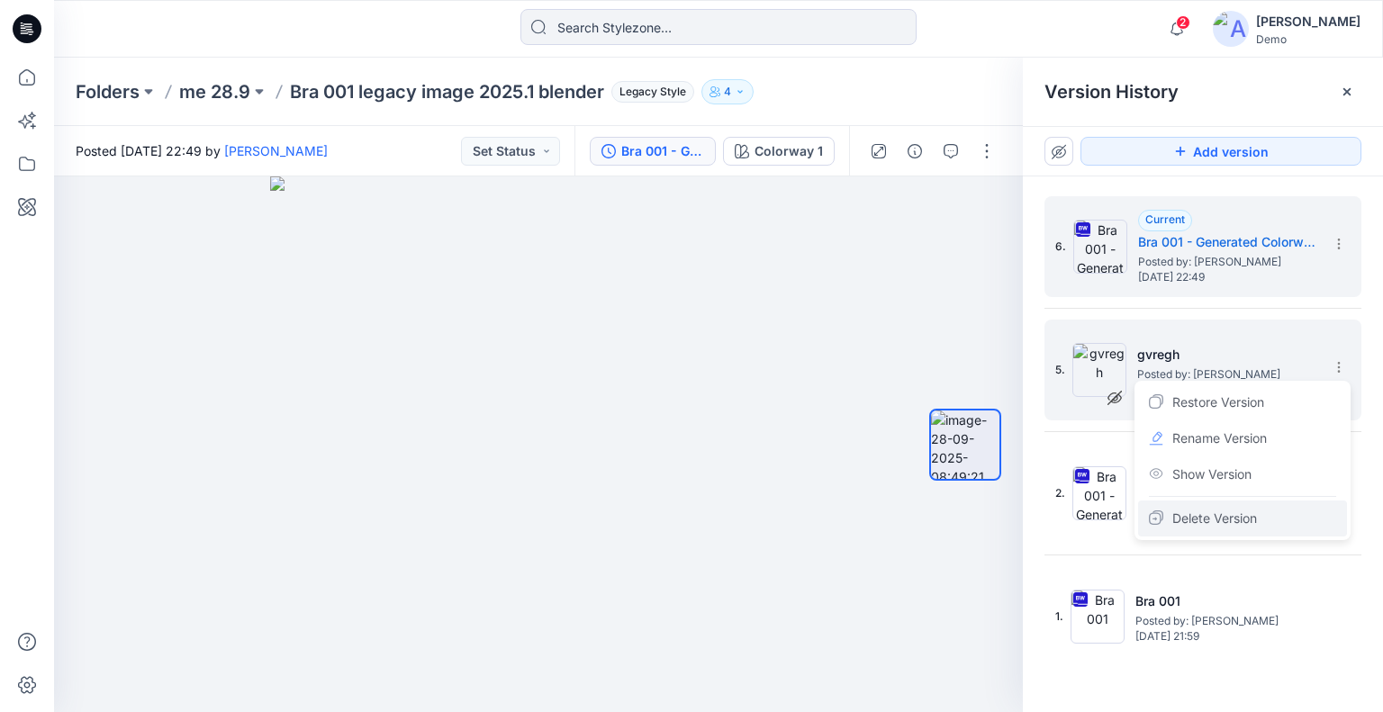
click at [1250, 518] on span "Delete Version" at bounding box center [1214, 519] width 85 height 22
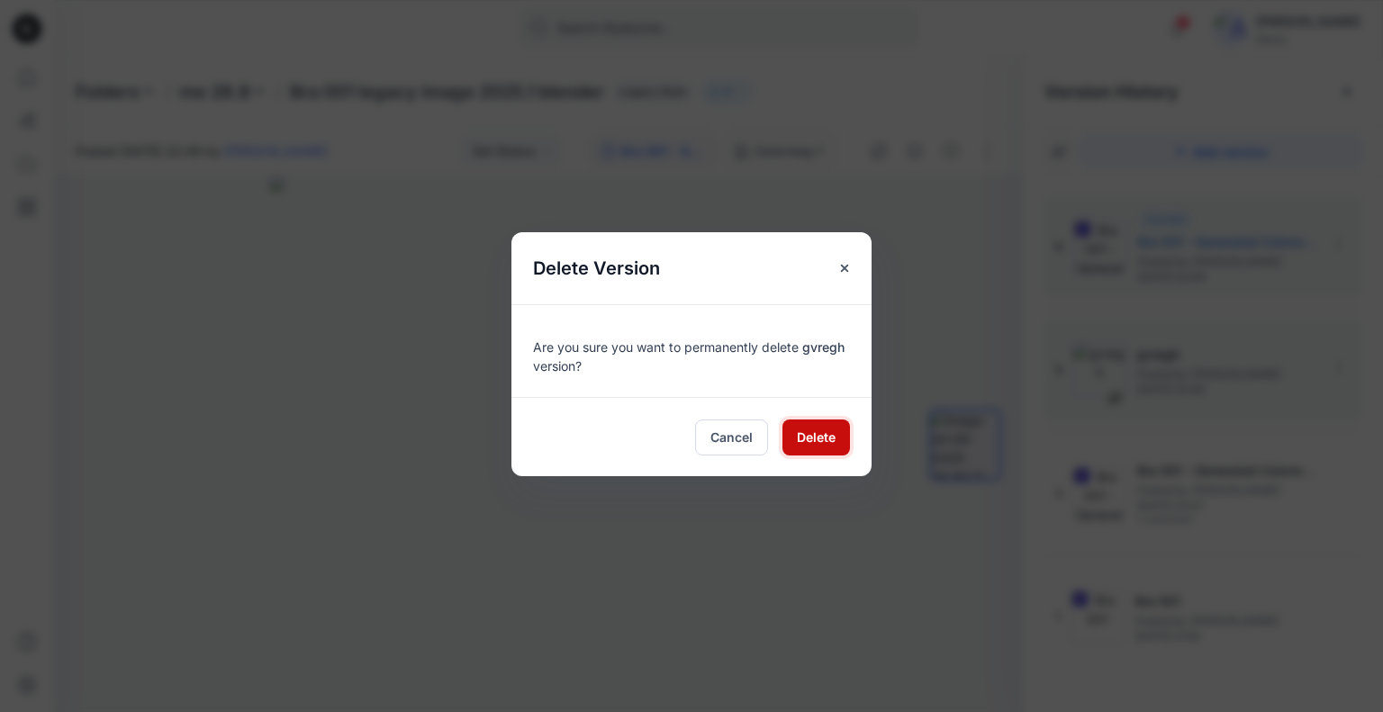
click at [821, 430] on span "Delete" at bounding box center [816, 437] width 39 height 19
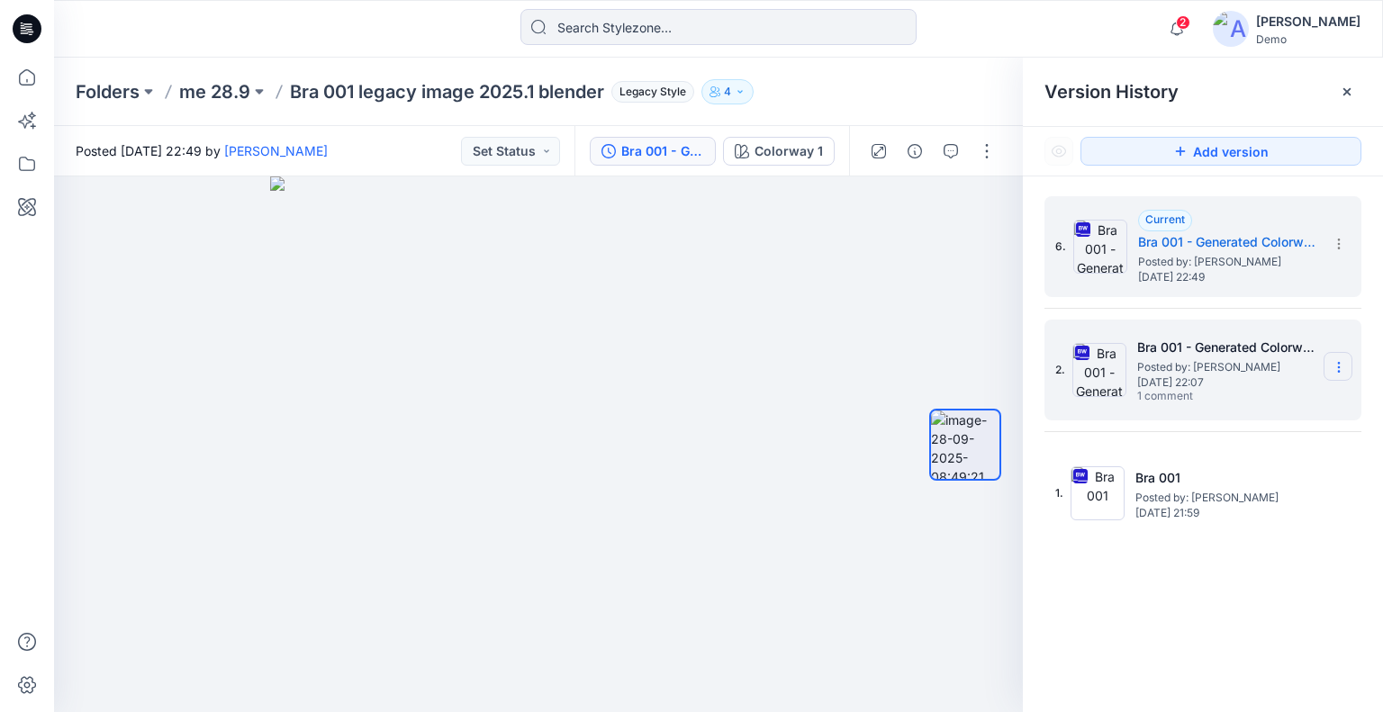
click at [1336, 370] on icon at bounding box center [1339, 367] width 14 height 14
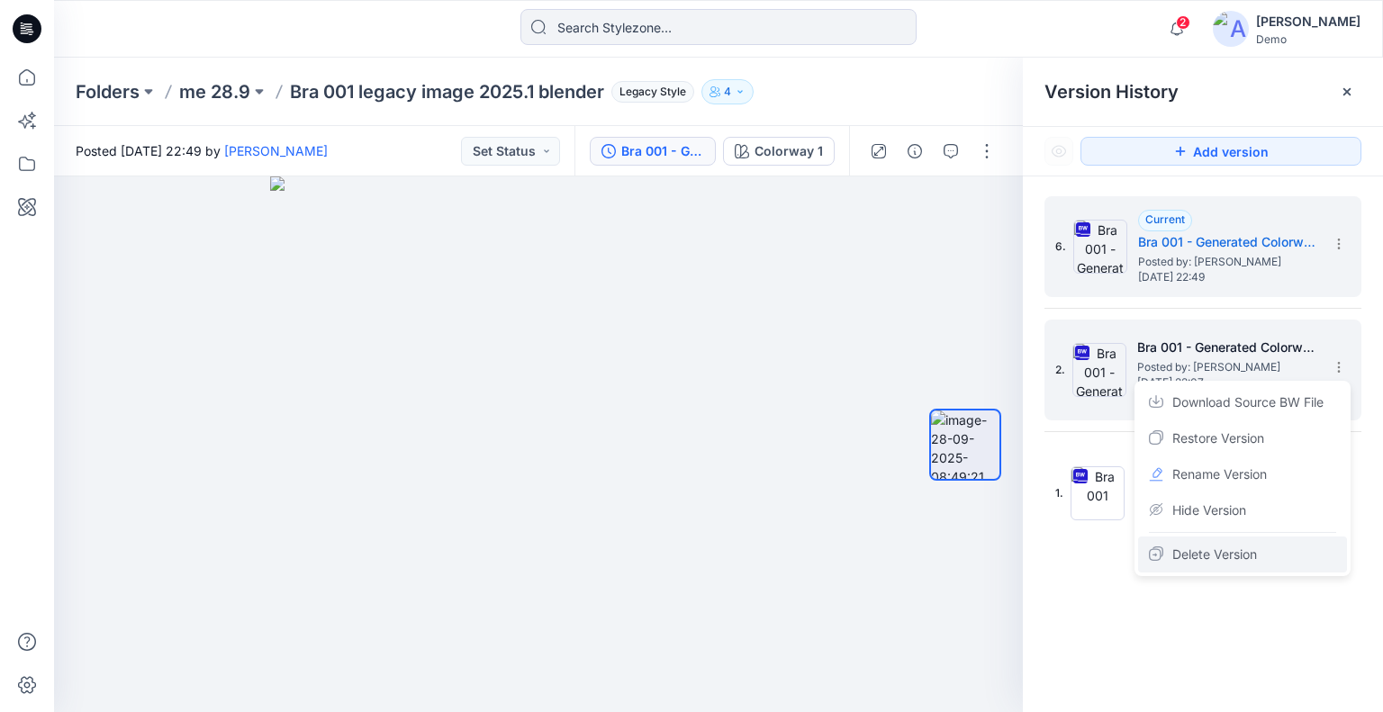
click at [1233, 553] on span "Delete Version" at bounding box center [1214, 555] width 85 height 22
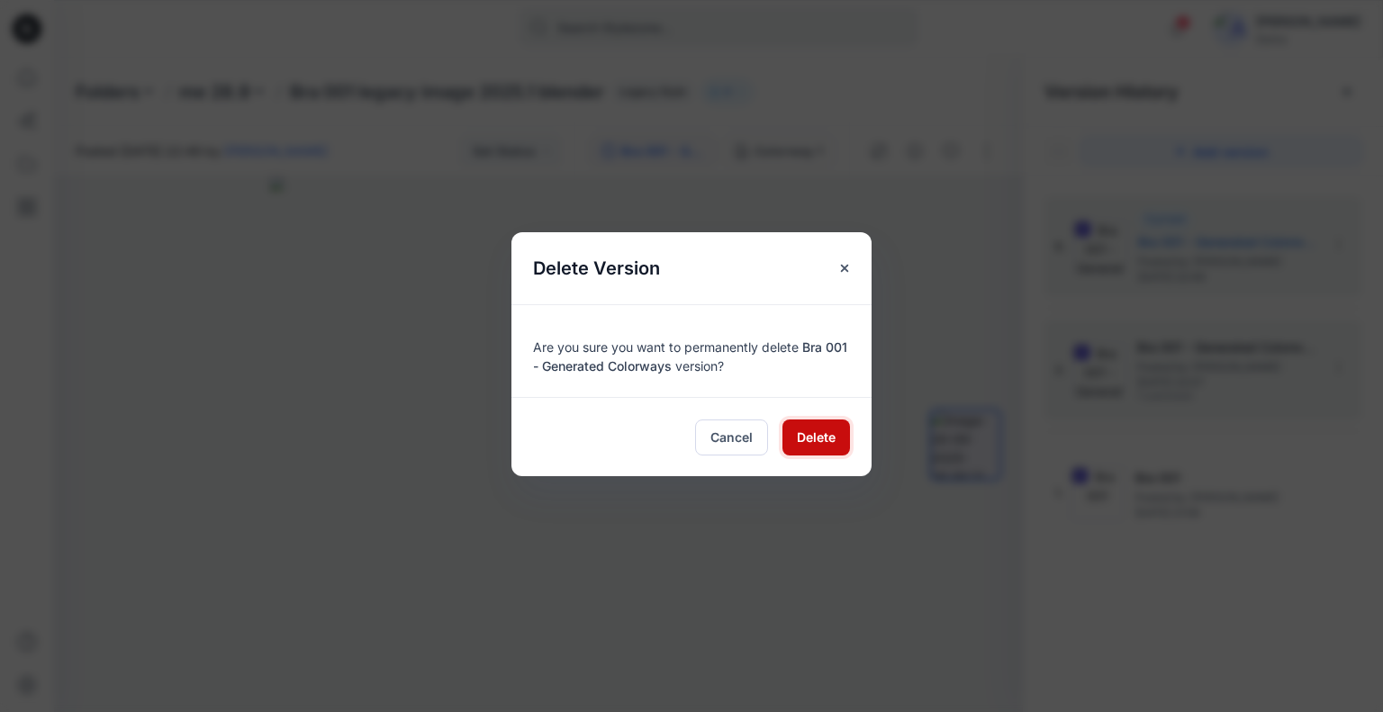
click at [820, 435] on span "Delete" at bounding box center [816, 437] width 39 height 19
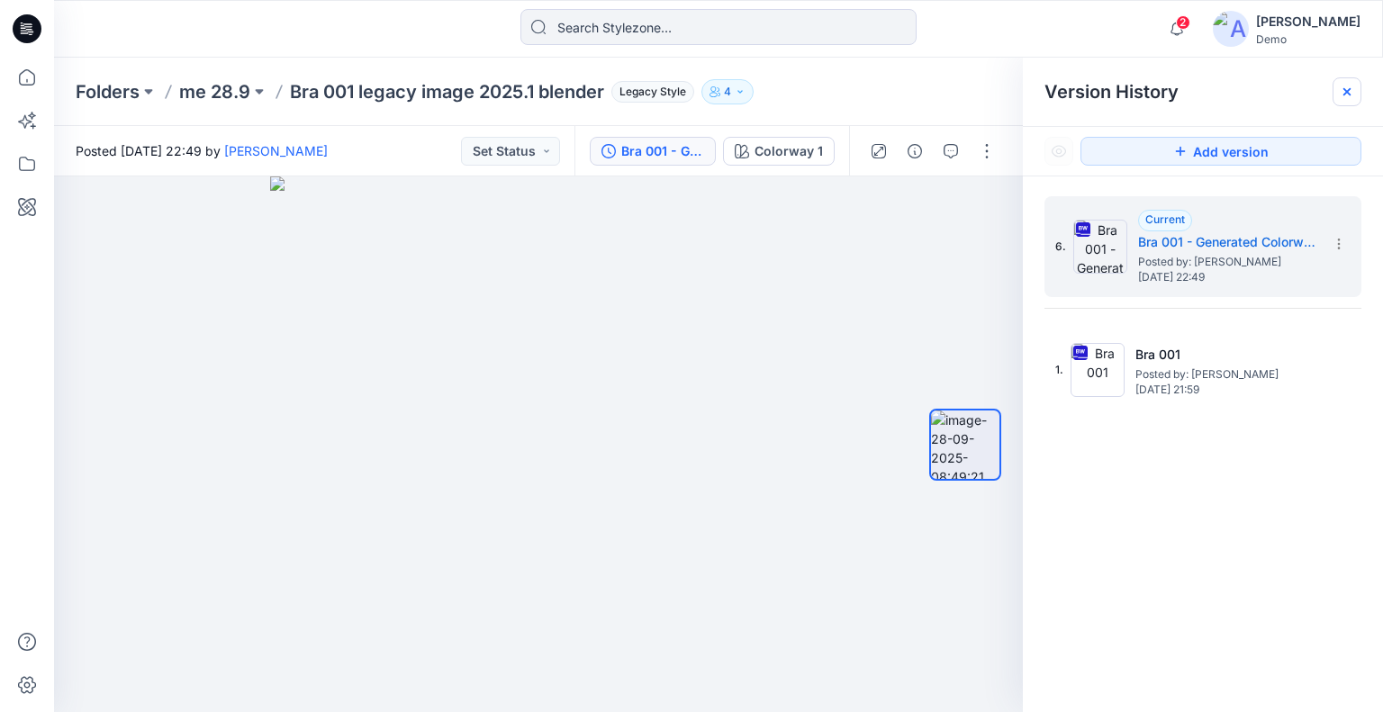
click at [1354, 96] on div at bounding box center [1347, 91] width 29 height 29
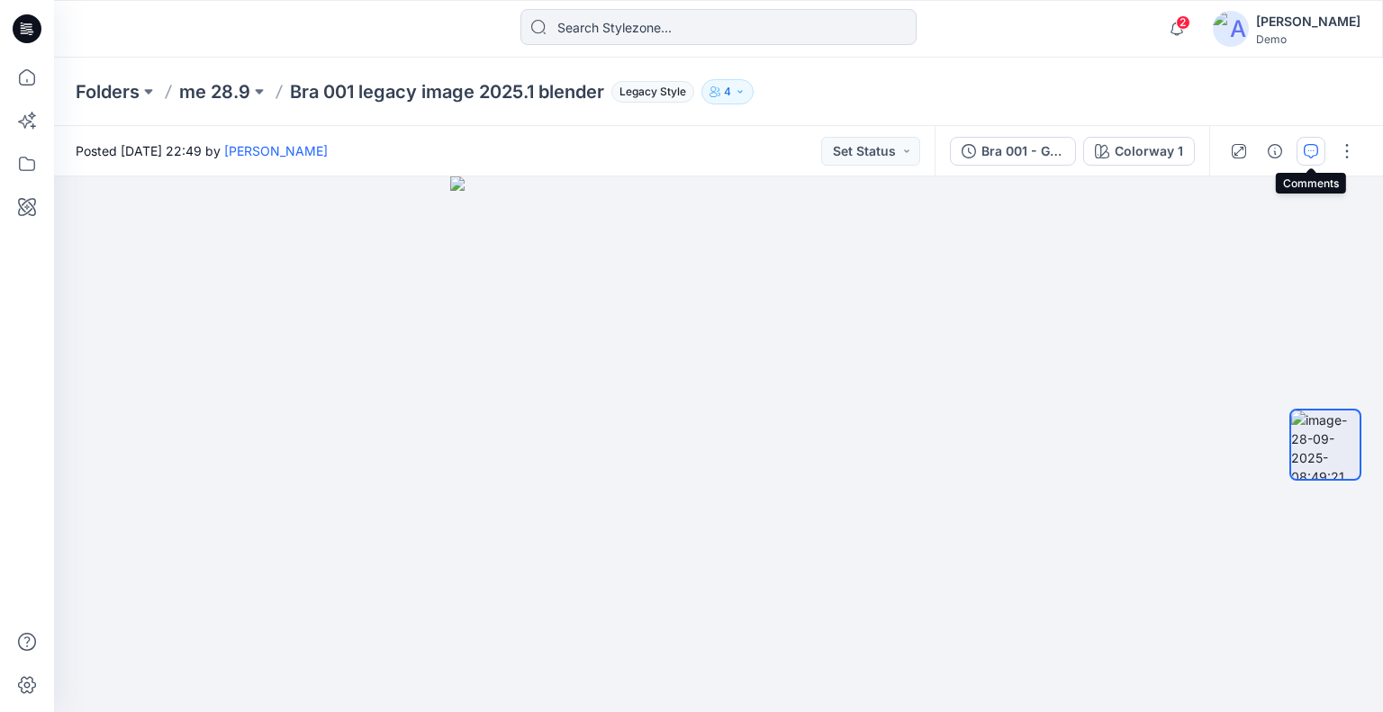
click at [1309, 147] on icon "button" at bounding box center [1311, 151] width 14 height 14
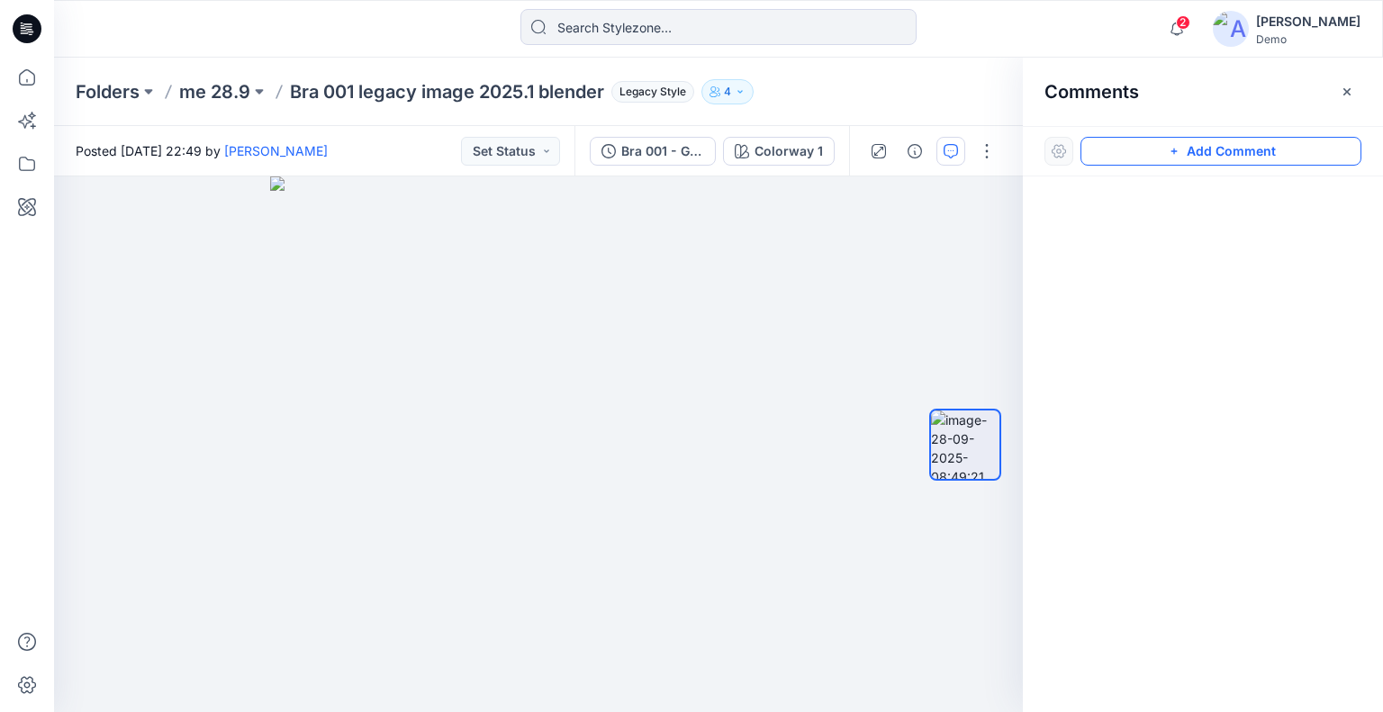
click at [1250, 154] on button "Add Comment" at bounding box center [1221, 151] width 281 height 29
click at [1347, 96] on icon "button" at bounding box center [1347, 92] width 14 height 14
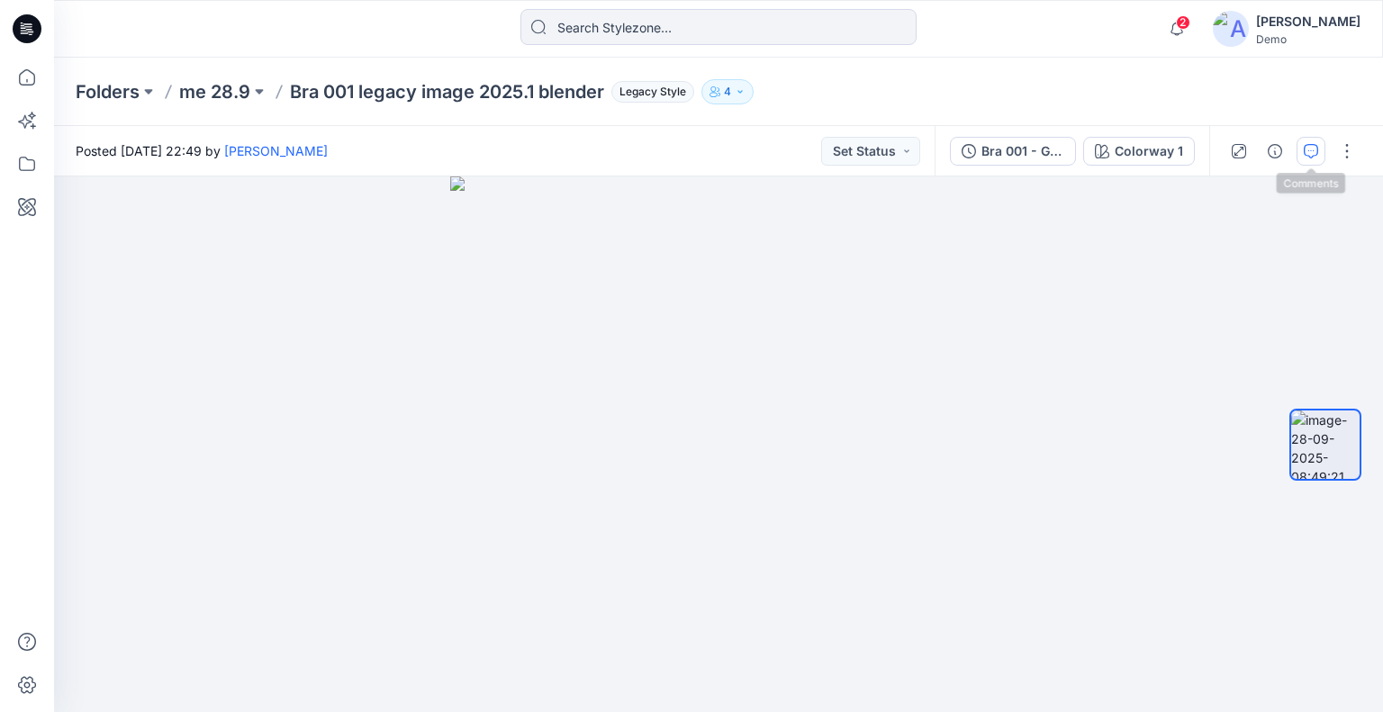
click at [1313, 147] on icon "button" at bounding box center [1311, 151] width 14 height 14
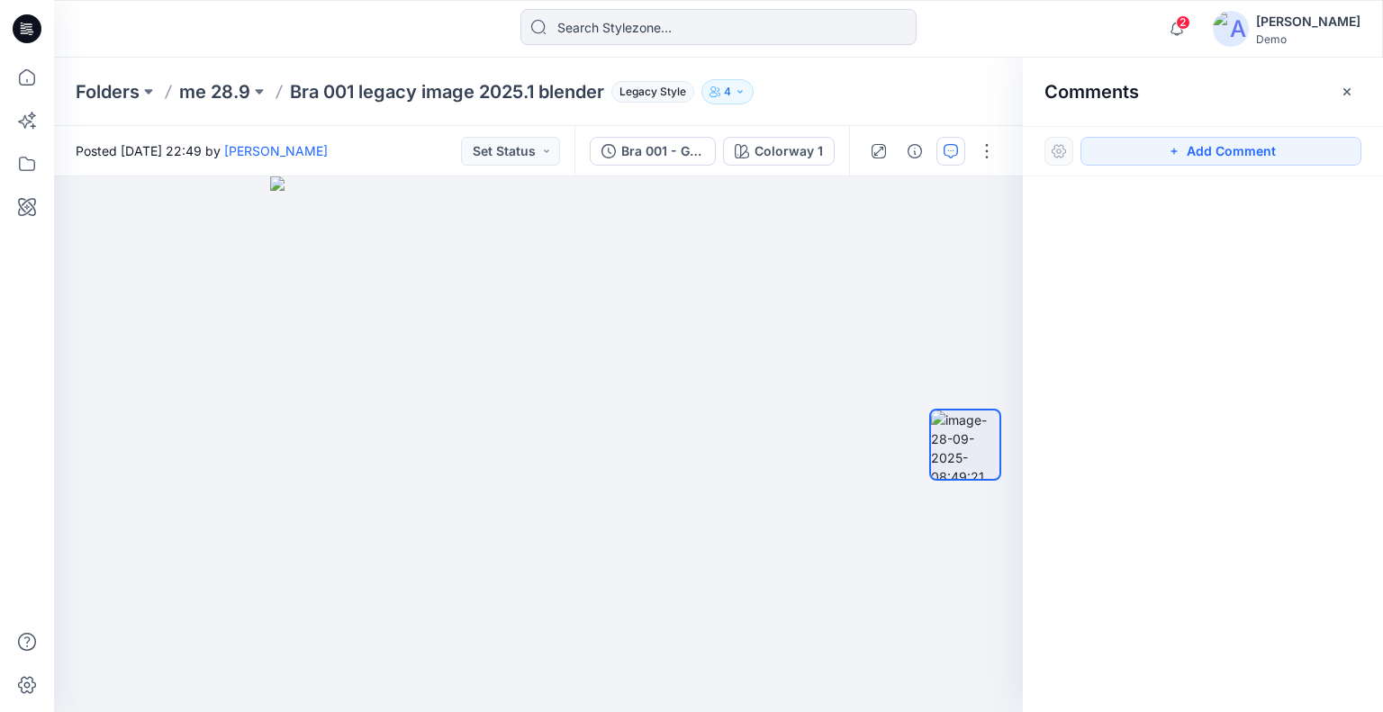
drag, startPoint x: 1224, startPoint y: 153, endPoint x: 1176, endPoint y: 166, distance: 49.4
click at [1225, 153] on button "Add Comment" at bounding box center [1221, 151] width 281 height 29
click at [286, 284] on div "1" at bounding box center [538, 445] width 969 height 536
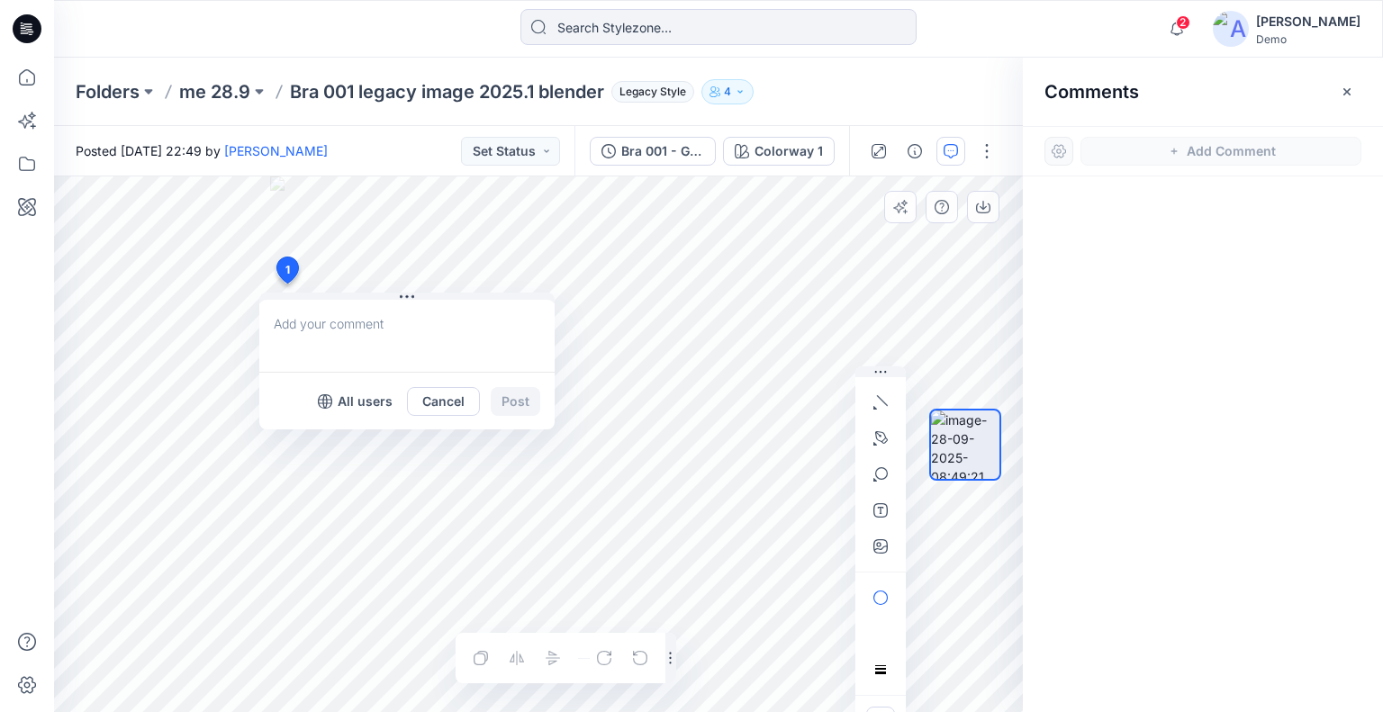
type textarea "@"
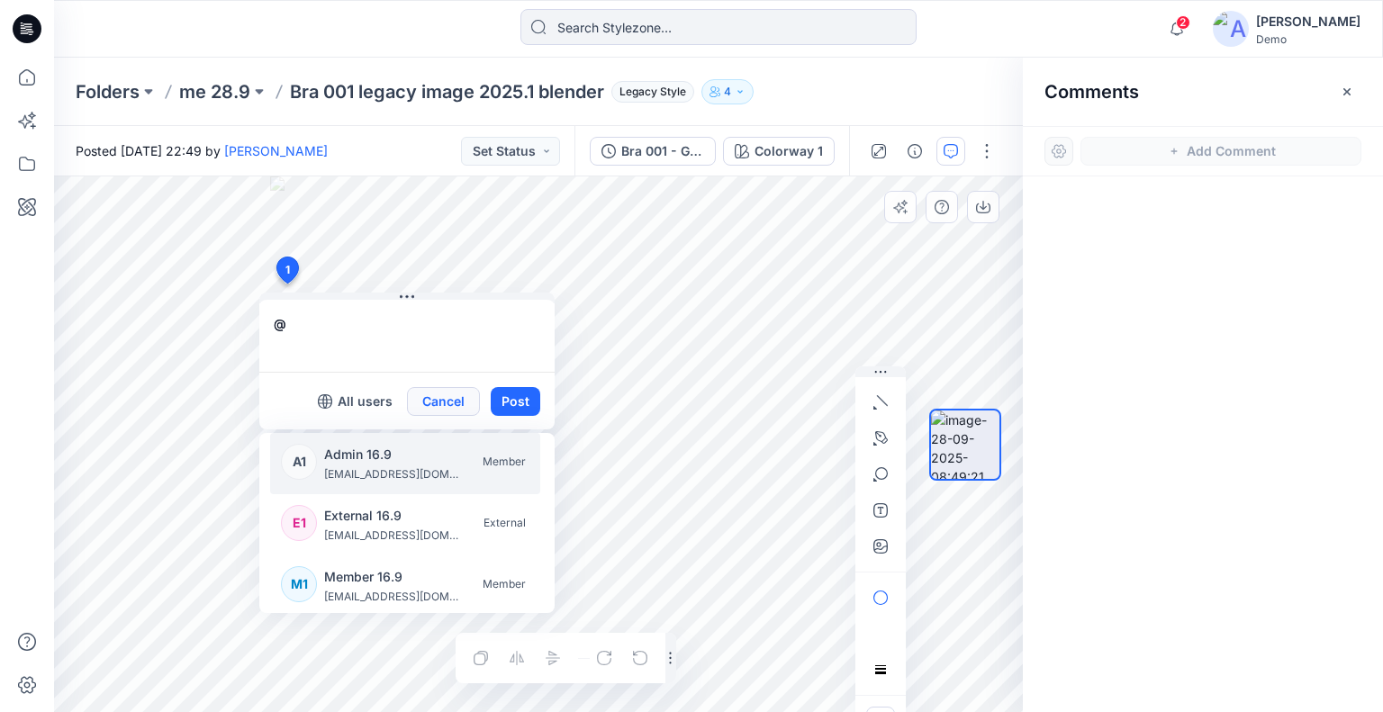
click at [449, 407] on button "Cancel" at bounding box center [443, 401] width 73 height 29
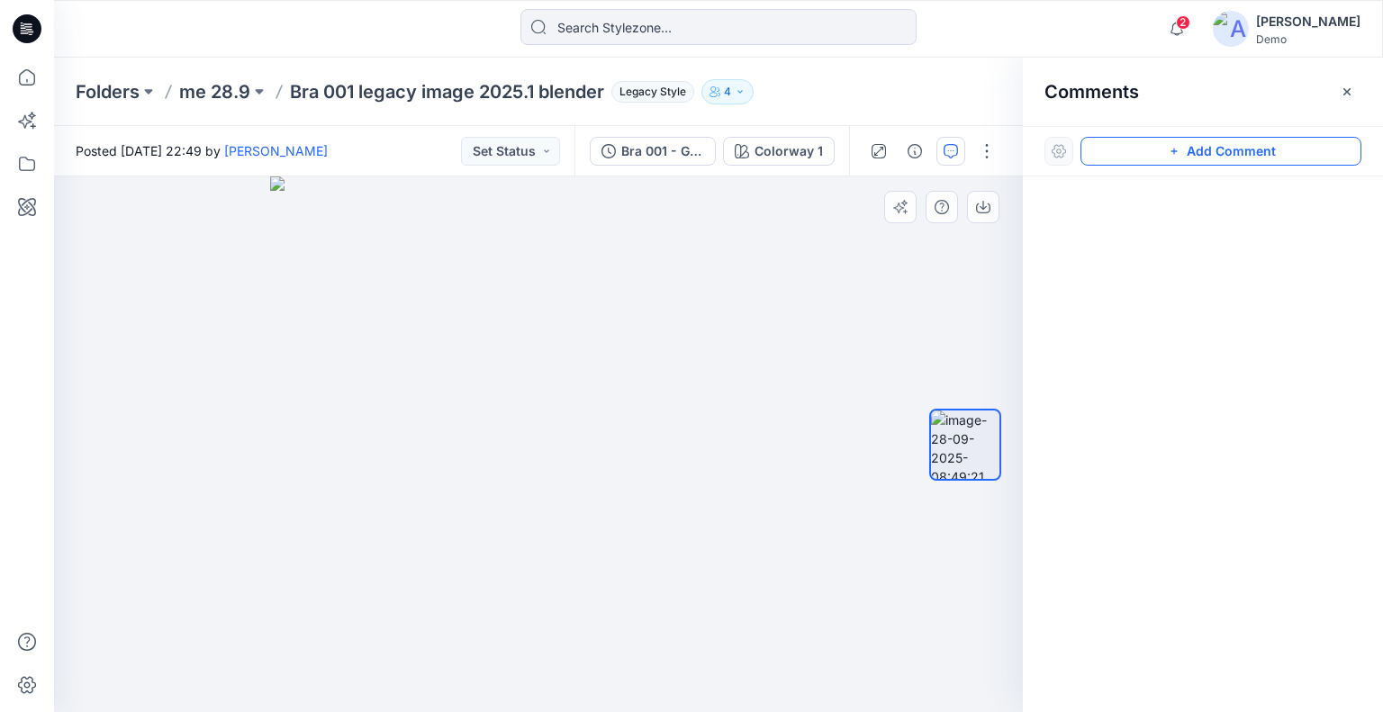
drag, startPoint x: 1281, startPoint y: 154, endPoint x: 378, endPoint y: 226, distance: 906.1
click at [1281, 154] on button "Add Comment" at bounding box center [1221, 151] width 281 height 29
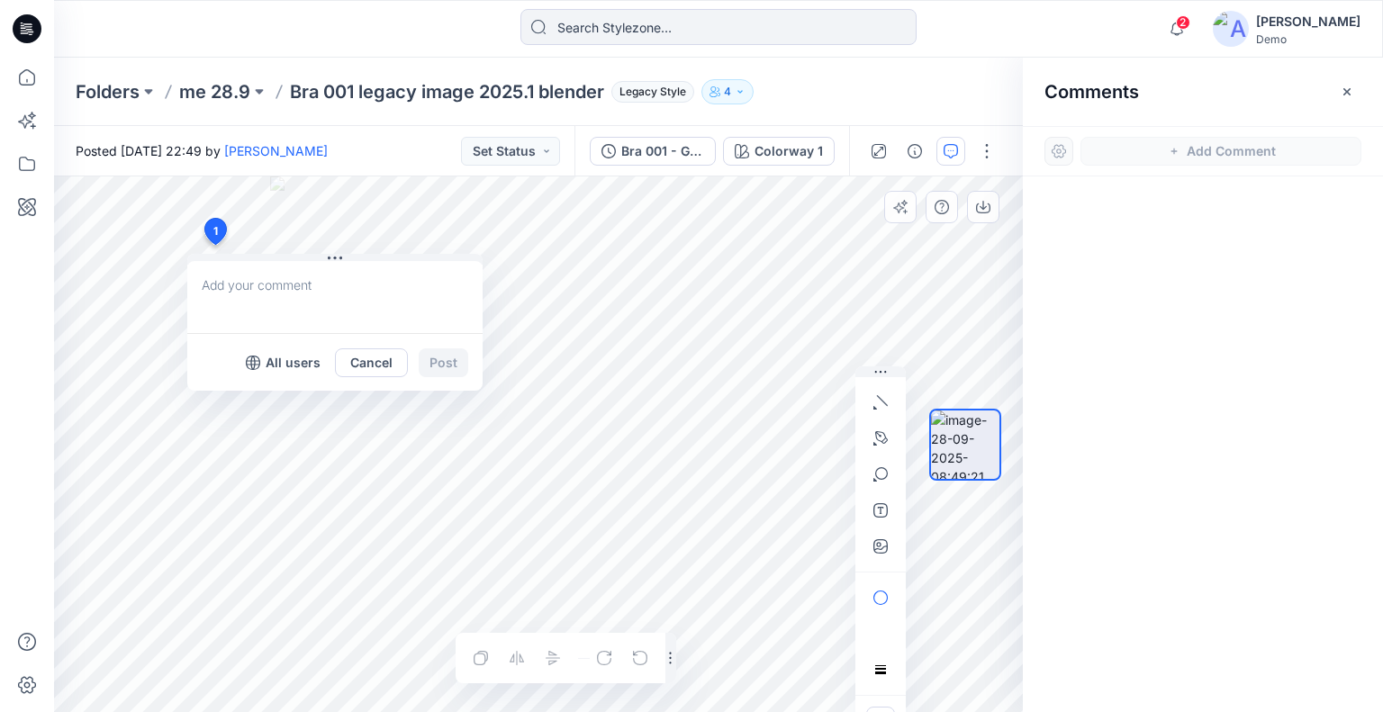
click at [214, 245] on div "1 All users Cancel Post Layer 1" at bounding box center [538, 445] width 969 height 536
type textarea "f4rtgf"
drag, startPoint x: 884, startPoint y: 394, endPoint x: 875, endPoint y: 388, distance: 11.0
click at [884, 394] on button "button" at bounding box center [880, 402] width 29 height 29
click at [443, 353] on button "Post" at bounding box center [444, 363] width 50 height 29
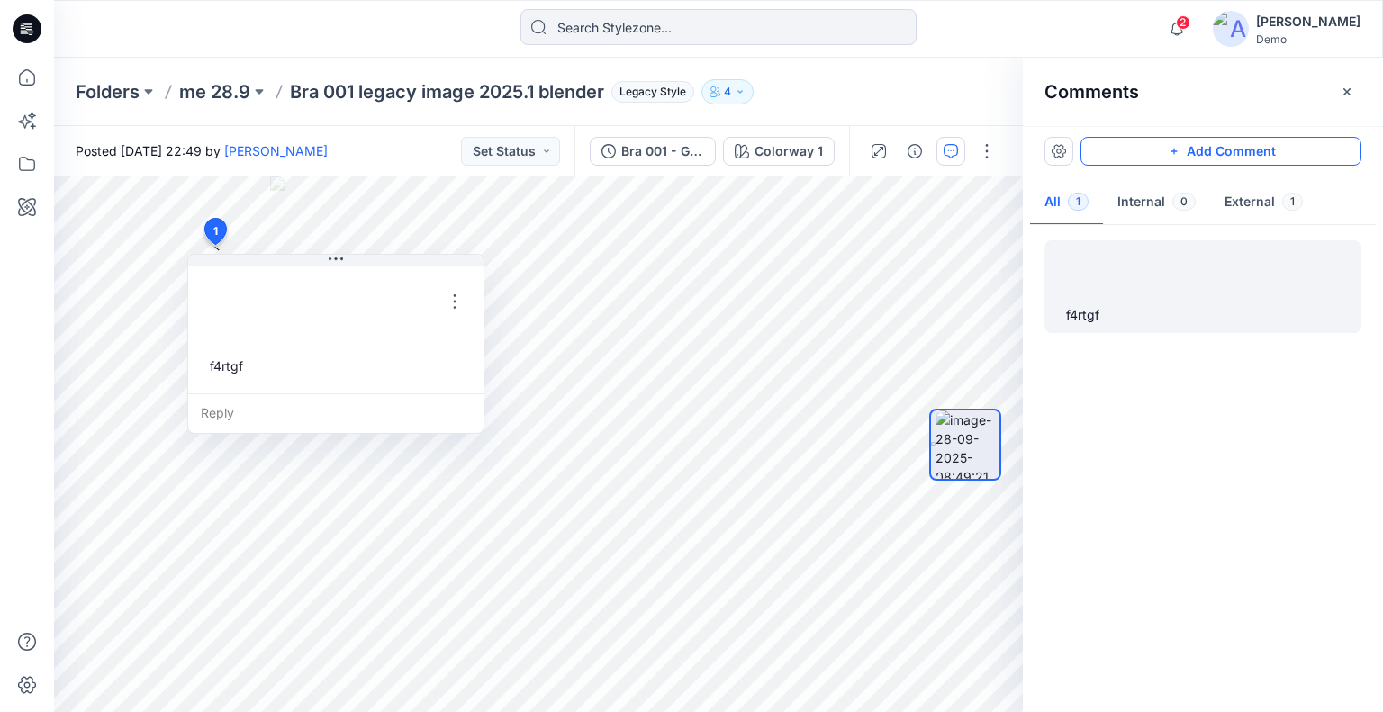
click at [1257, 152] on button "Add Comment" at bounding box center [1221, 151] width 281 height 29
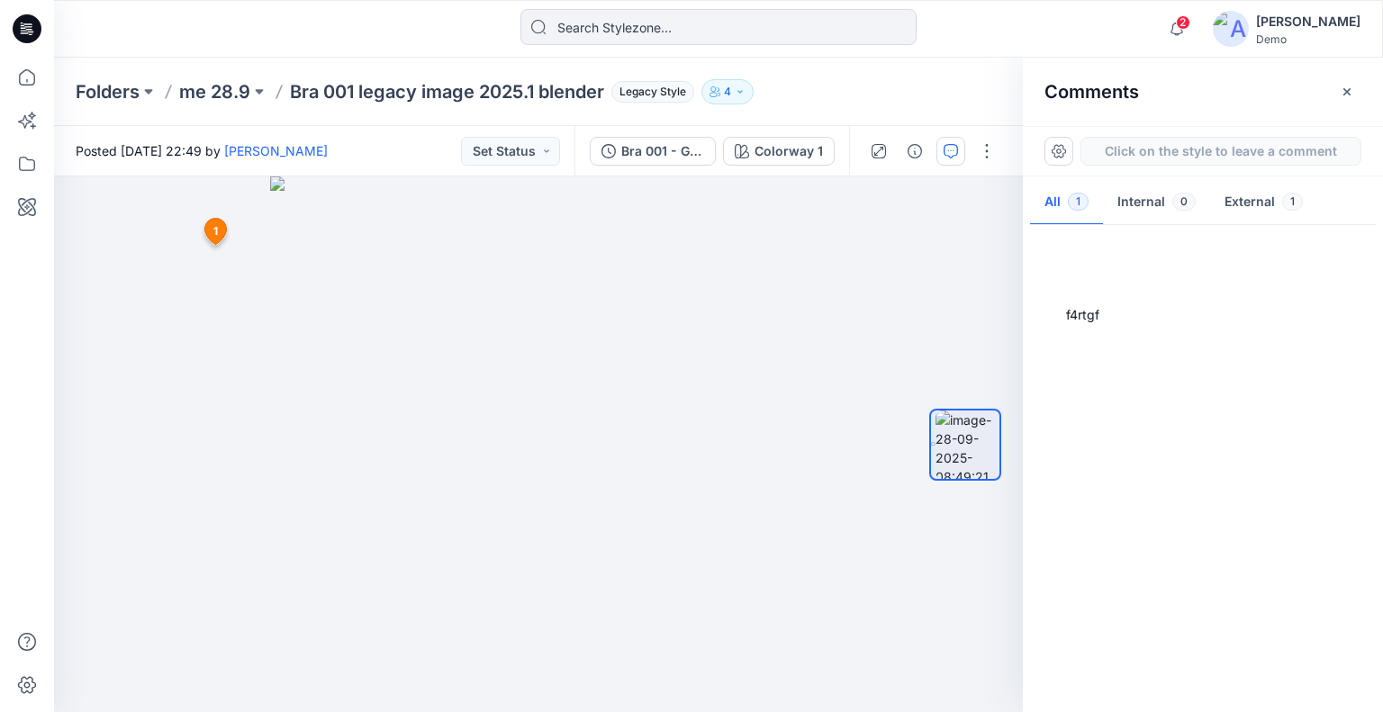
click at [180, 370] on div "2 1 f4rtgf Reply" at bounding box center [538, 445] width 969 height 536
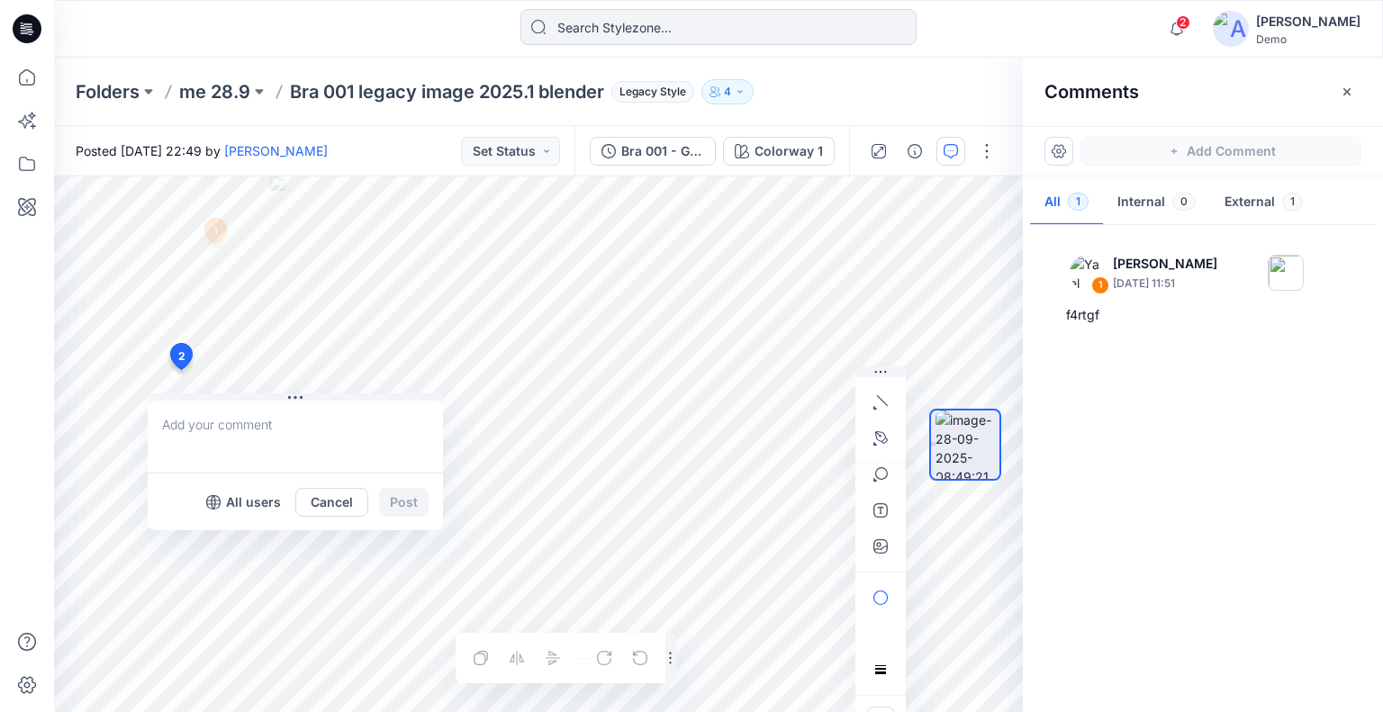
click at [874, 427] on button "button" at bounding box center [880, 438] width 29 height 29
click at [298, 291] on icon "Layer 1" at bounding box center [538, 445] width 969 height 536
click at [462, 266] on icon "Layer 1" at bounding box center [538, 445] width 969 height 536
click at [330, 330] on icon "Layer 1" at bounding box center [538, 445] width 969 height 536
click at [301, 293] on circle at bounding box center [298, 290] width 9 height 9
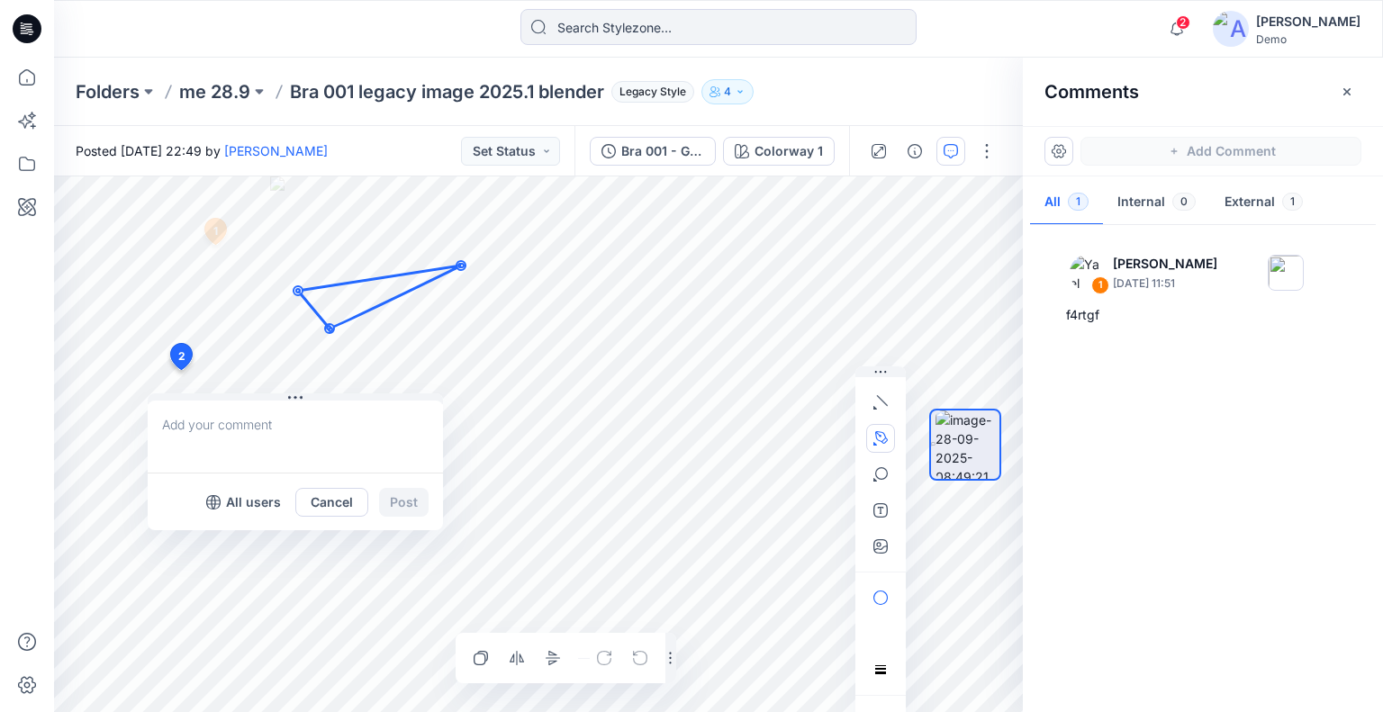
click at [279, 440] on textarea at bounding box center [295, 437] width 295 height 72
type textarea "t4r3e5ytg"
click at [412, 503] on button "Post" at bounding box center [404, 502] width 50 height 29
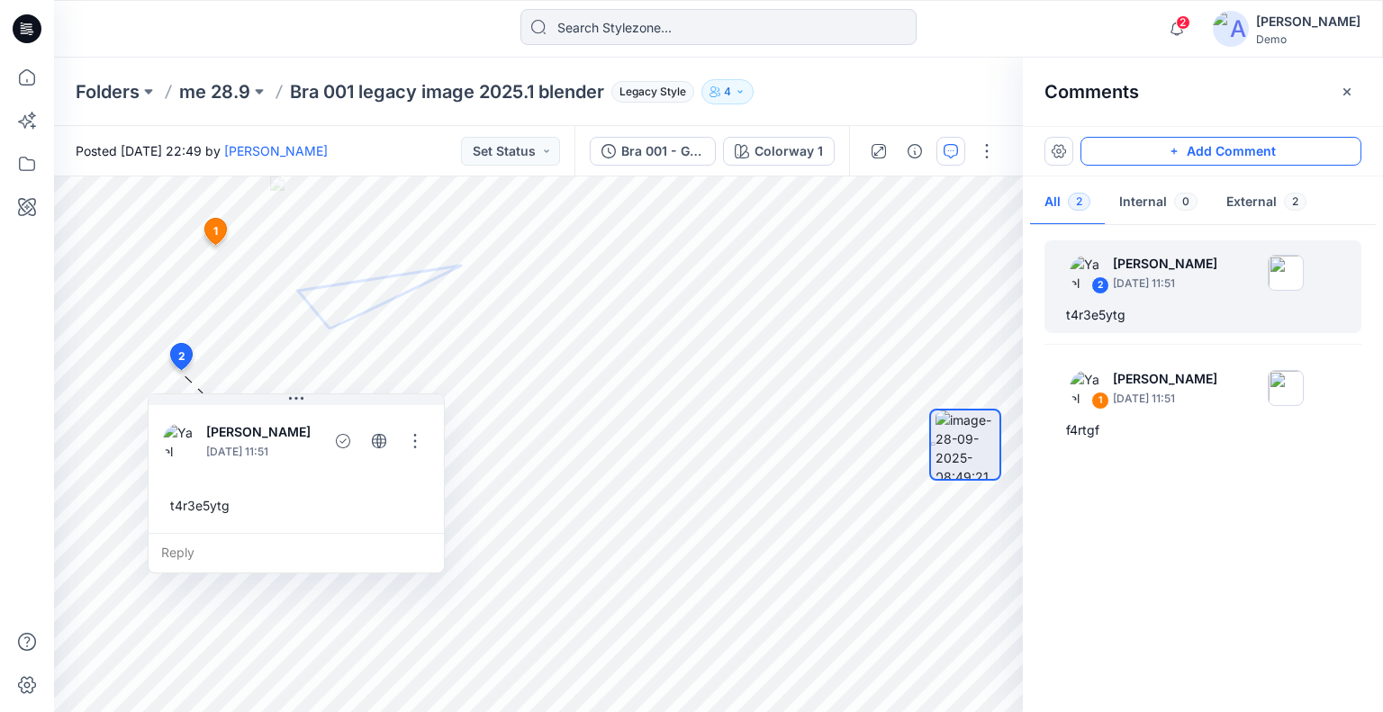
click at [1236, 151] on button "Add Comment" at bounding box center [1221, 151] width 281 height 29
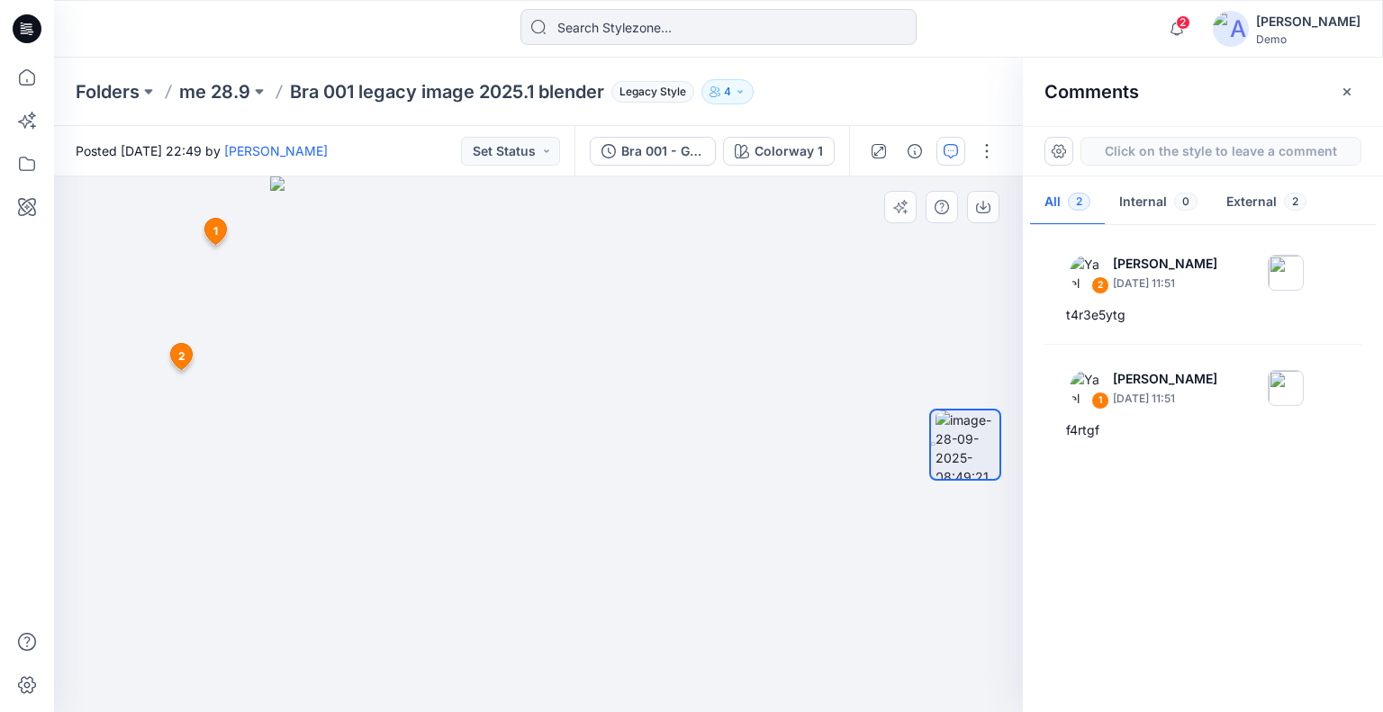
click at [197, 243] on div "3 1 Yael Waitz September 28, 2025 11:51 f4rtgf Reply 2 Yael Waitz September 28,…" at bounding box center [538, 445] width 969 height 536
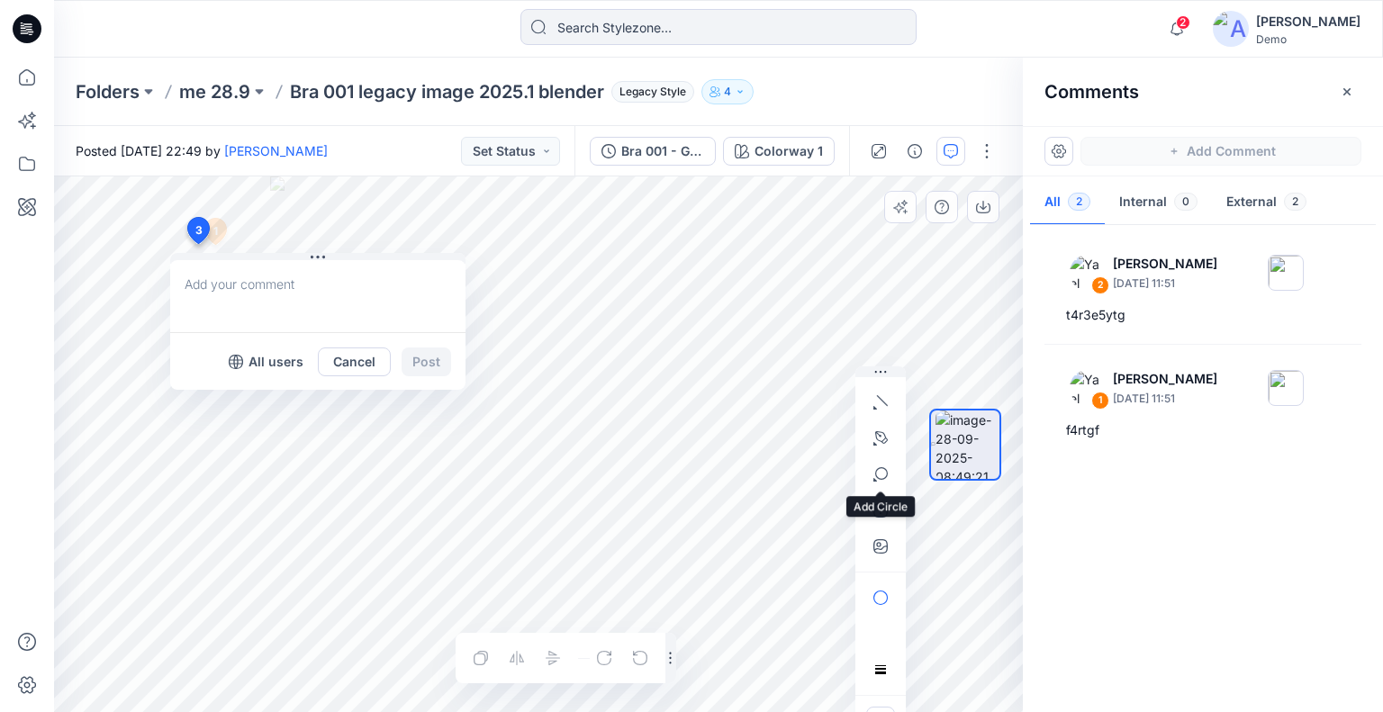
drag, startPoint x: 876, startPoint y: 476, endPoint x: 865, endPoint y: 460, distance: 20.0
click at [877, 475] on icon "button" at bounding box center [881, 474] width 14 height 14
click at [880, 599] on icon "button" at bounding box center [881, 598] width 14 height 14
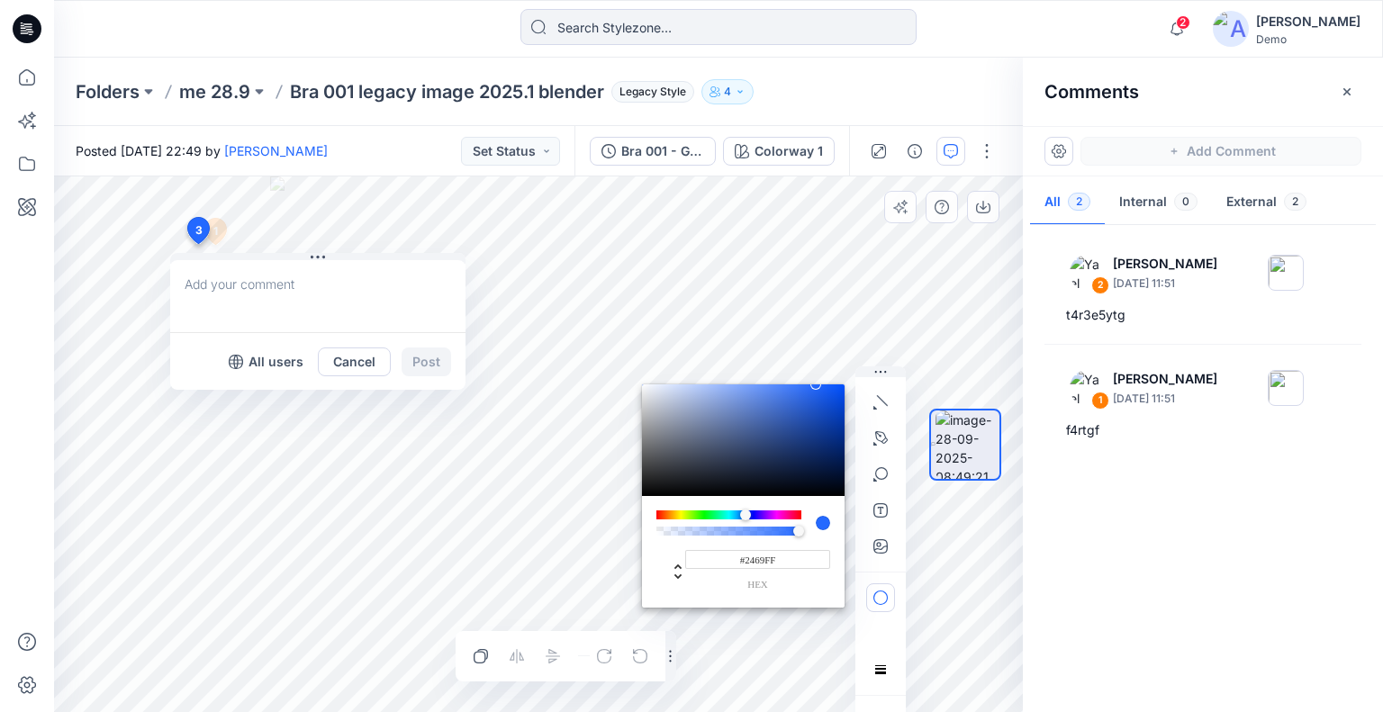
click at [790, 512] on div at bounding box center [728, 515] width 145 height 9
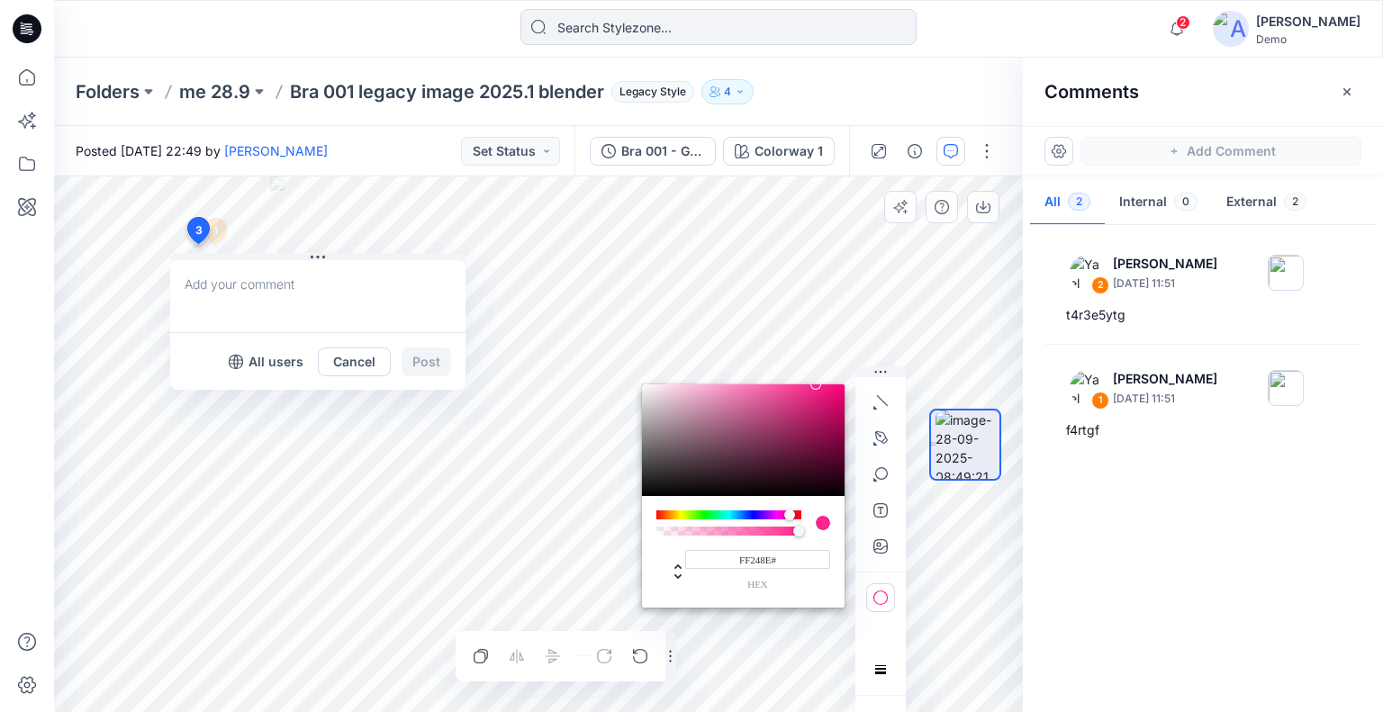
click at [808, 428] on div at bounding box center [743, 441] width 203 height 112
type input "#9C1C5A"
click at [374, 308] on textarea "t" at bounding box center [317, 296] width 295 height 72
type textarea "t43t"
drag, startPoint x: 418, startPoint y: 363, endPoint x: 465, endPoint y: 352, distance: 48.1
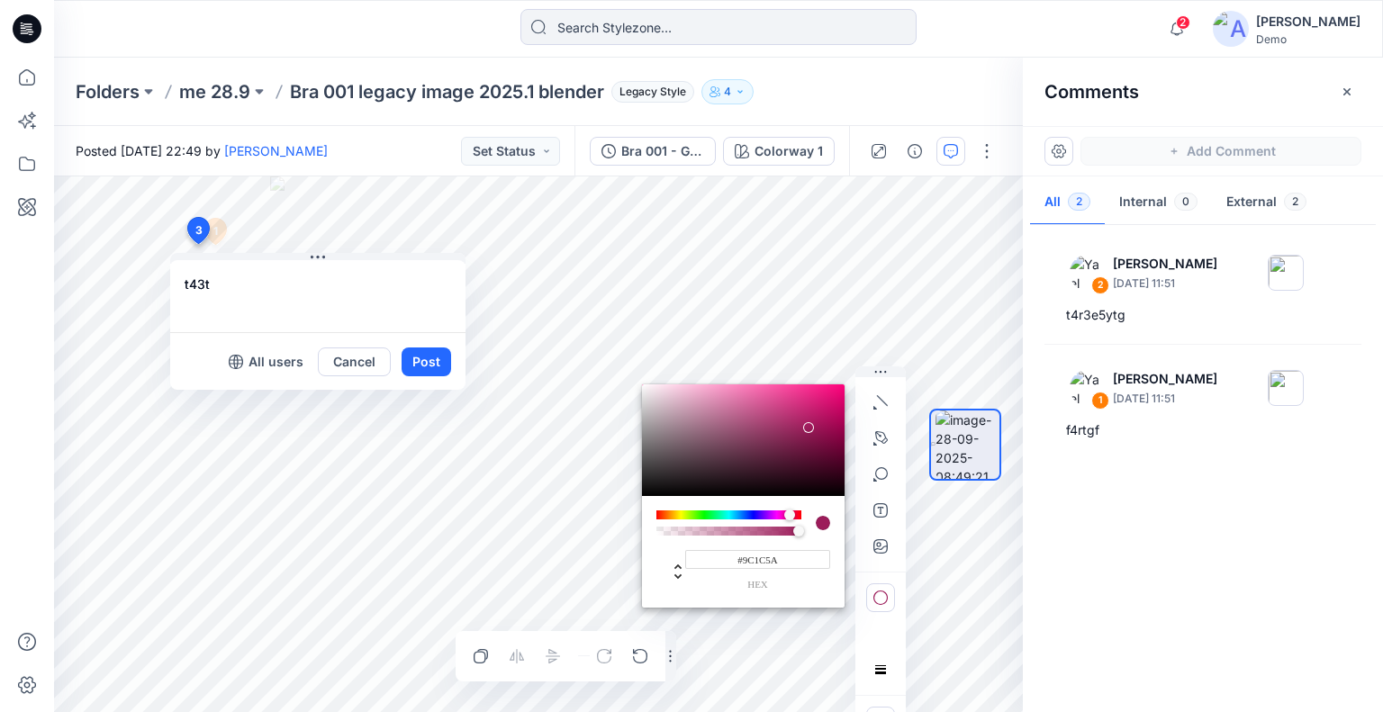
click at [418, 361] on button "Post" at bounding box center [427, 362] width 50 height 29
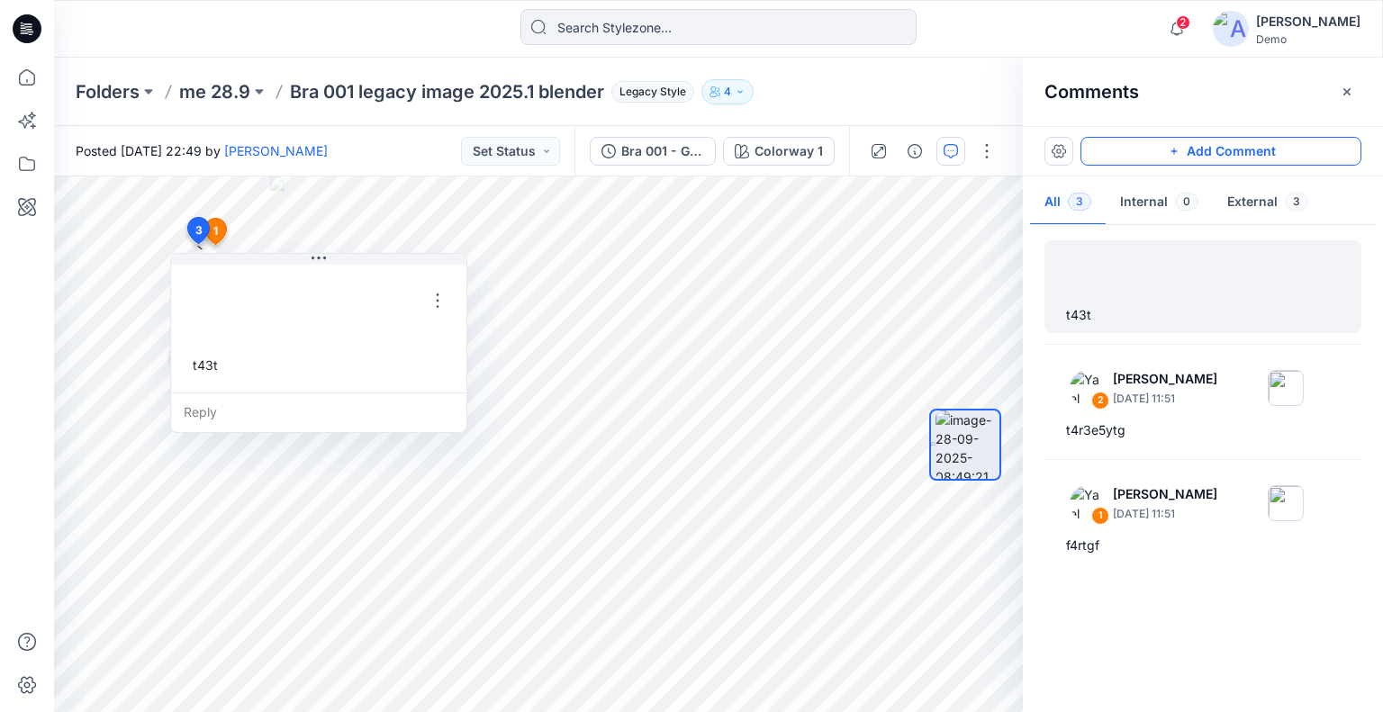
click at [1158, 147] on button "Add Comment" at bounding box center [1221, 151] width 281 height 29
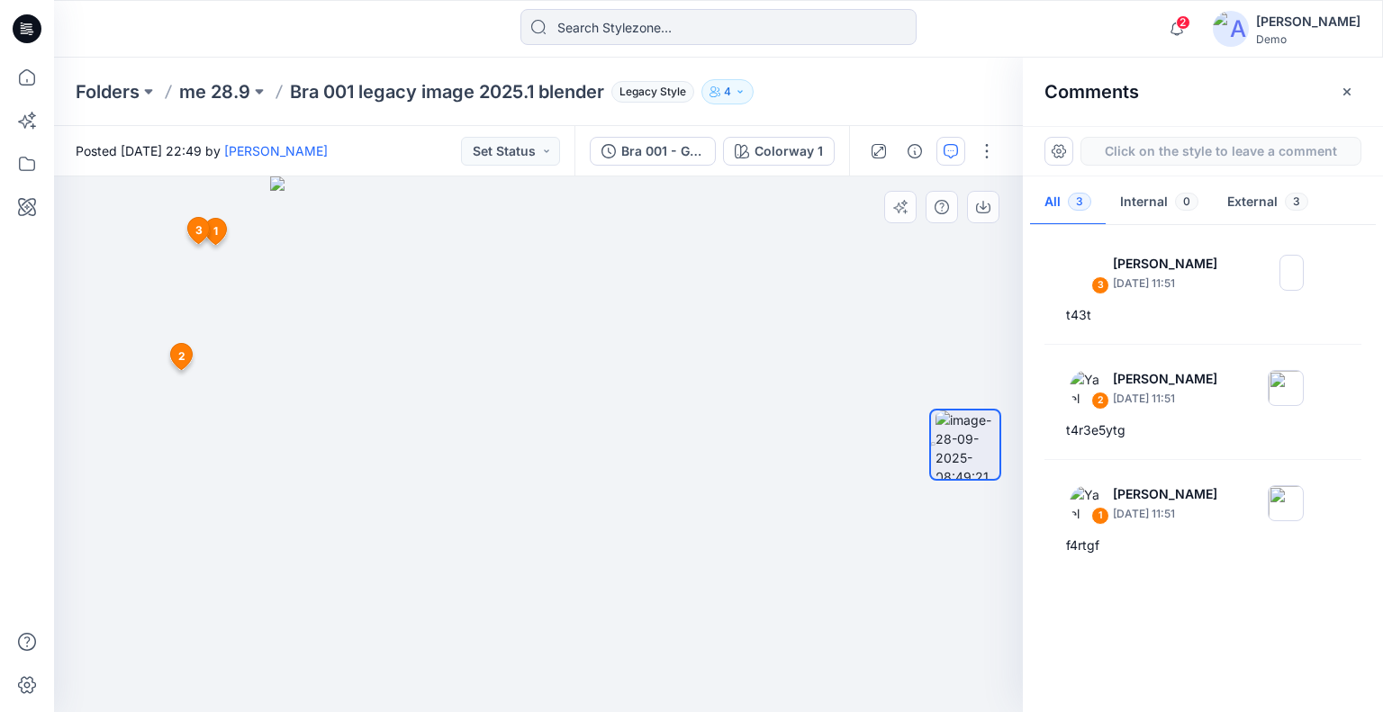
click at [166, 462] on div "4 1 Yael Waitz September 28, 2025 11:51 f4rtgf Reply 2 Yael Waitz September 28,…" at bounding box center [538, 445] width 969 height 536
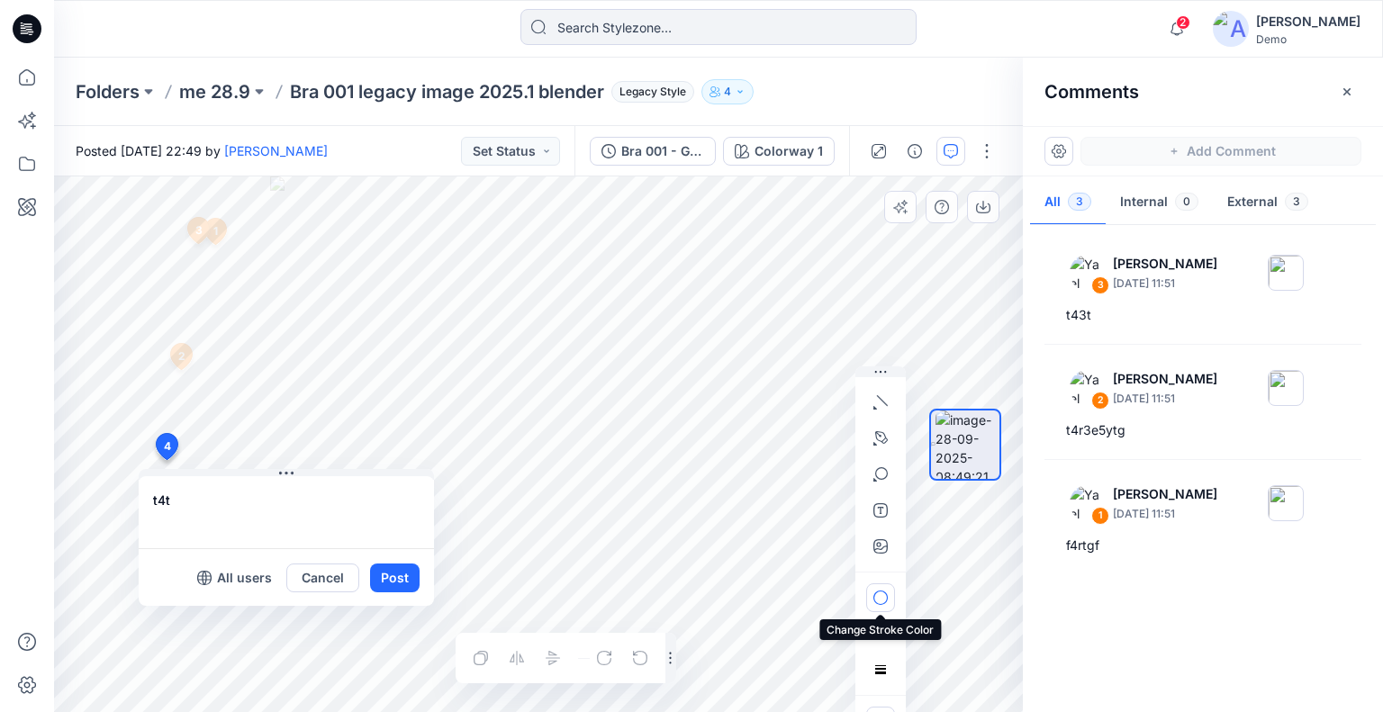
type textarea "t4t"
click at [881, 597] on icon "button" at bounding box center [881, 598] width 14 height 14
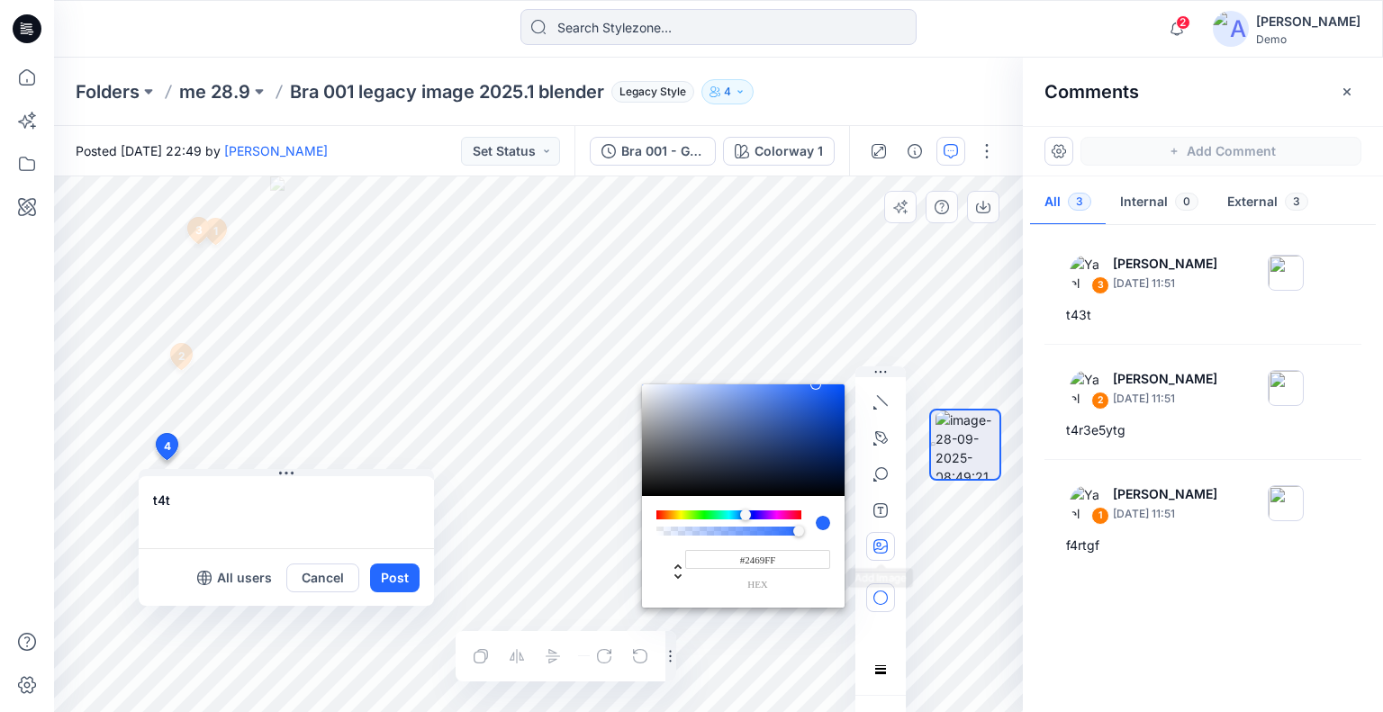
click at [878, 553] on button "button" at bounding box center [880, 546] width 29 height 29
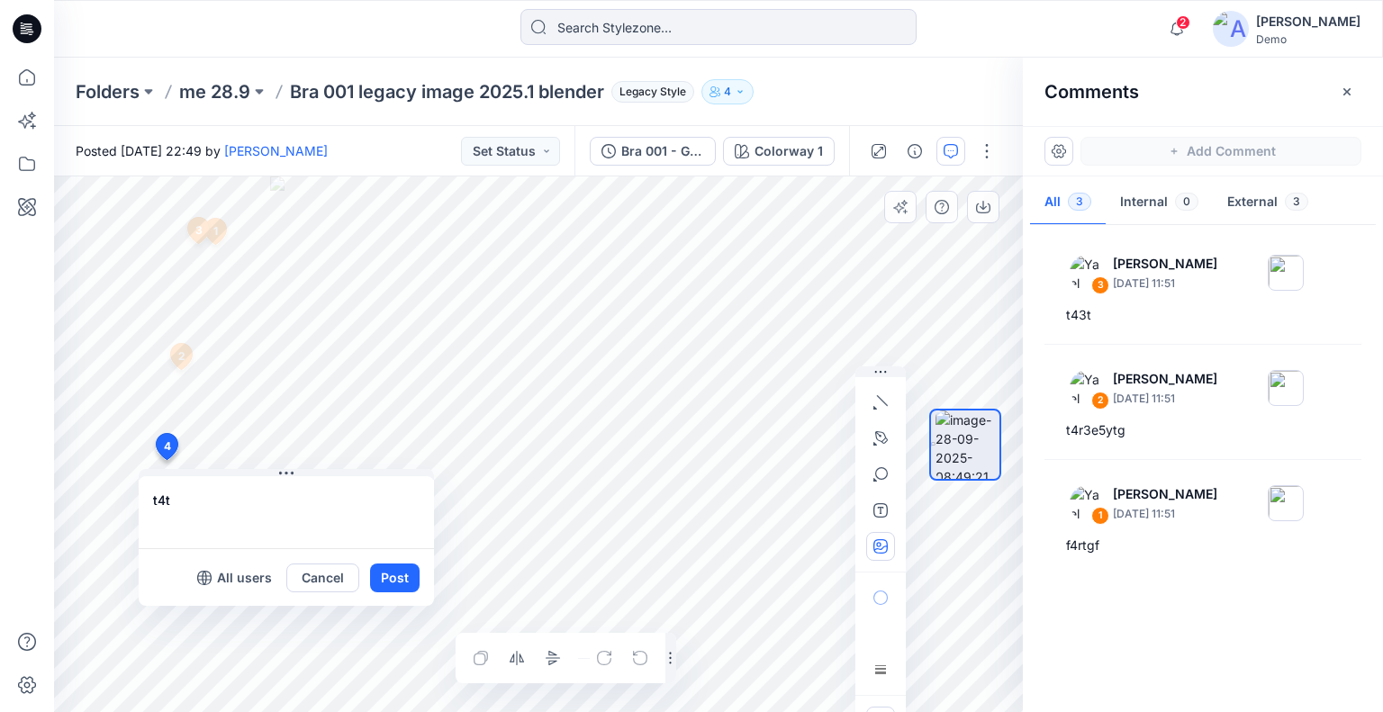
type input"] "C:\fakepath\test upload_Nude_crop.png"
click at [390, 576] on button "Post" at bounding box center [395, 578] width 50 height 29
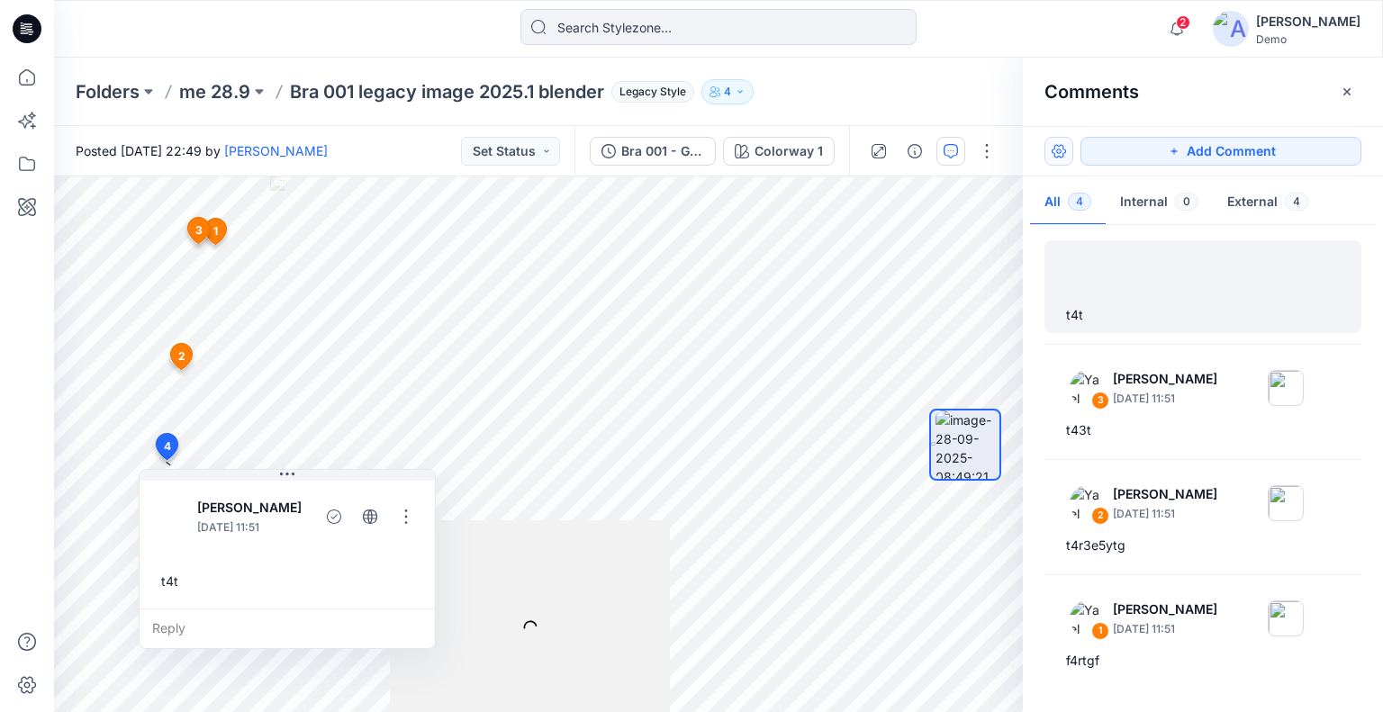
drag, startPoint x: 1057, startPoint y: 146, endPoint x: 1062, endPoint y: 158, distance: 12.5
click at [1059, 144] on button "button" at bounding box center [1059, 151] width 29 height 29
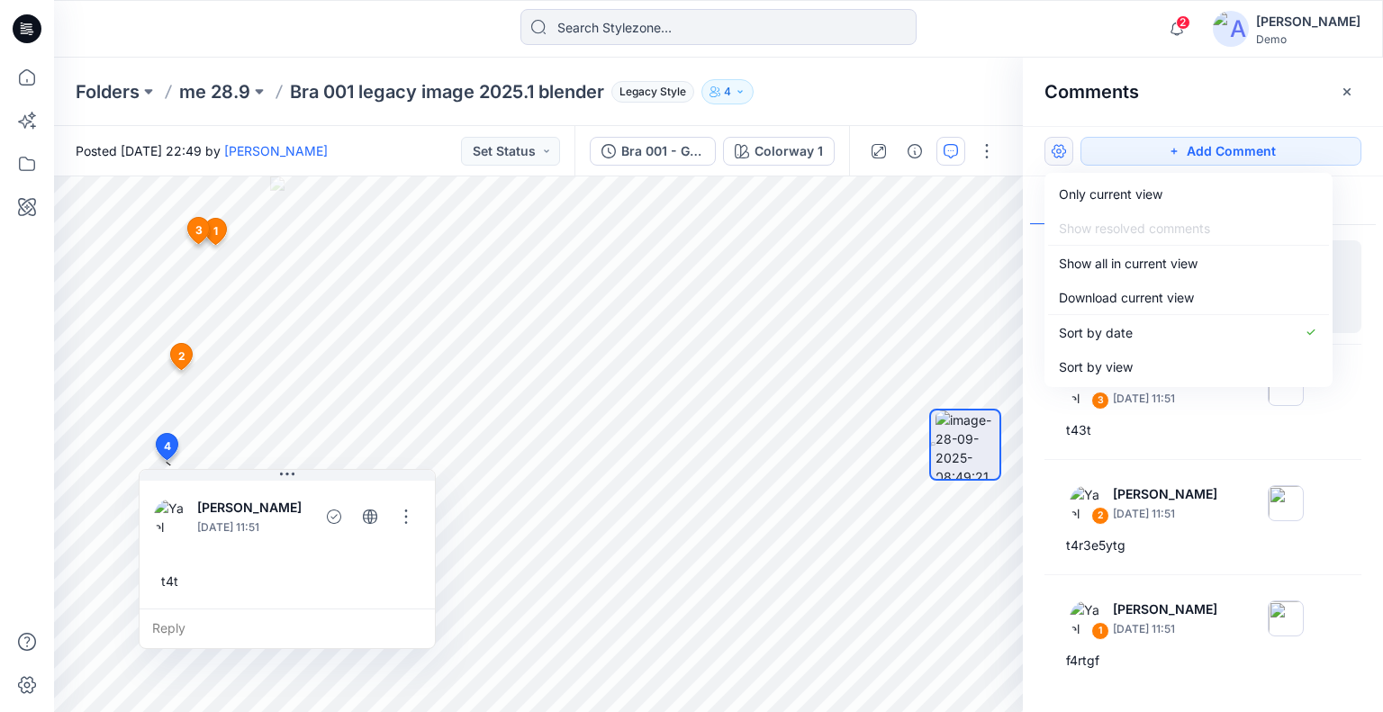
click at [731, 88] on p "4" at bounding box center [727, 92] width 7 height 20
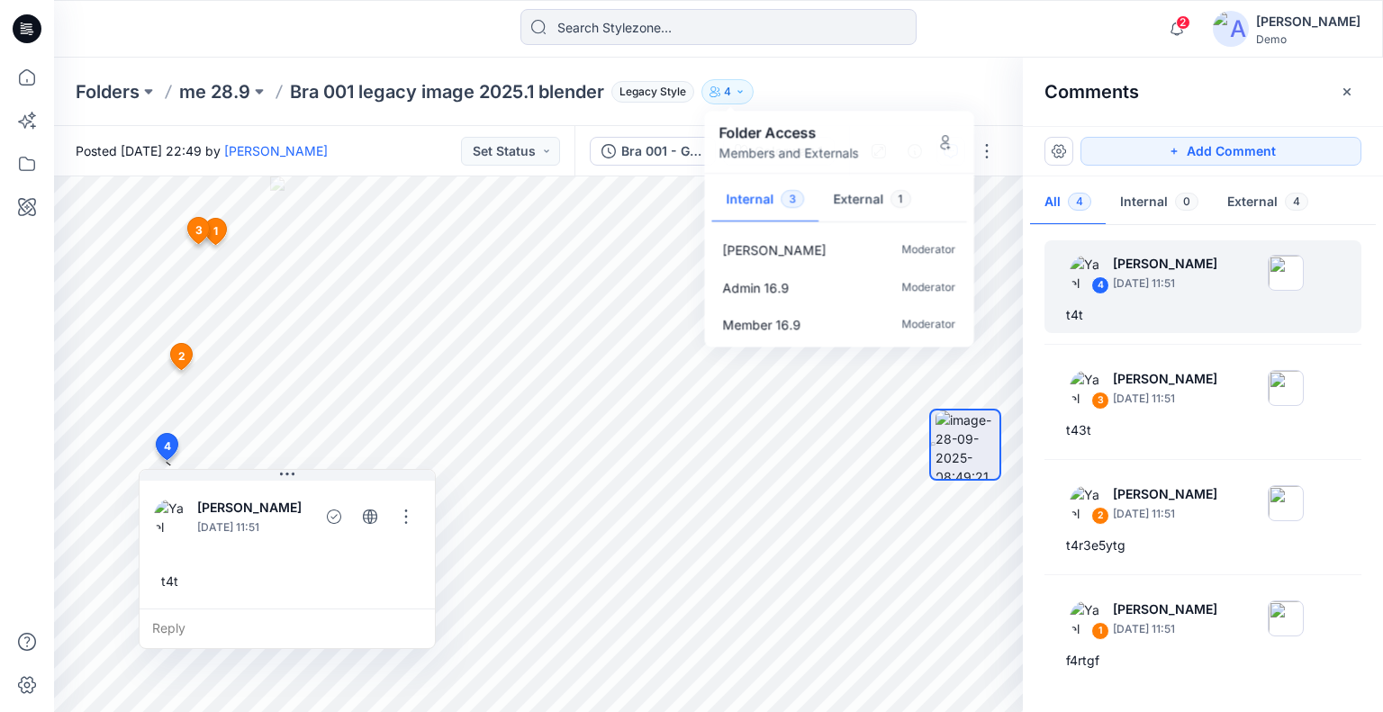
click at [863, 86] on div "Folders me 28.9 Bra 001 legacy image 2025.1 blender Legacy Style 4 Folder Acces…" at bounding box center [648, 91] width 1145 height 25
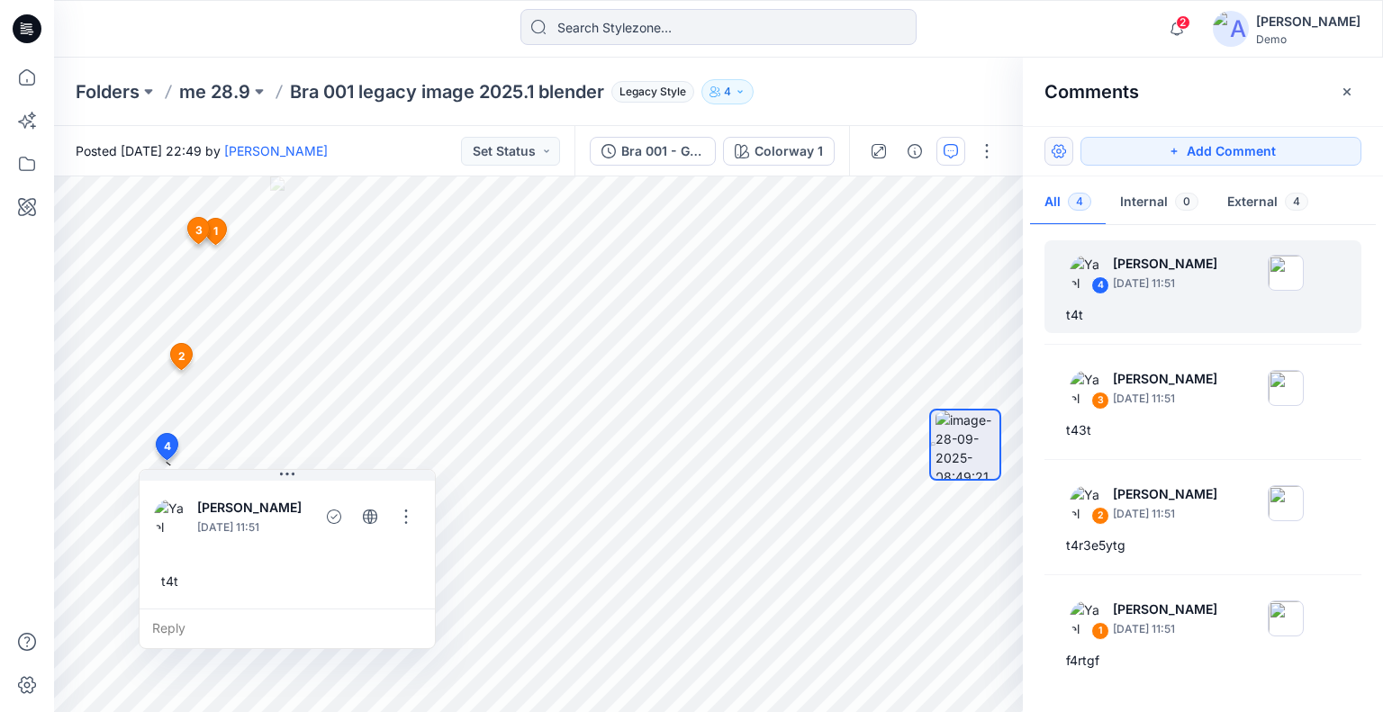
click at [1059, 146] on button "button" at bounding box center [1059, 151] width 29 height 29
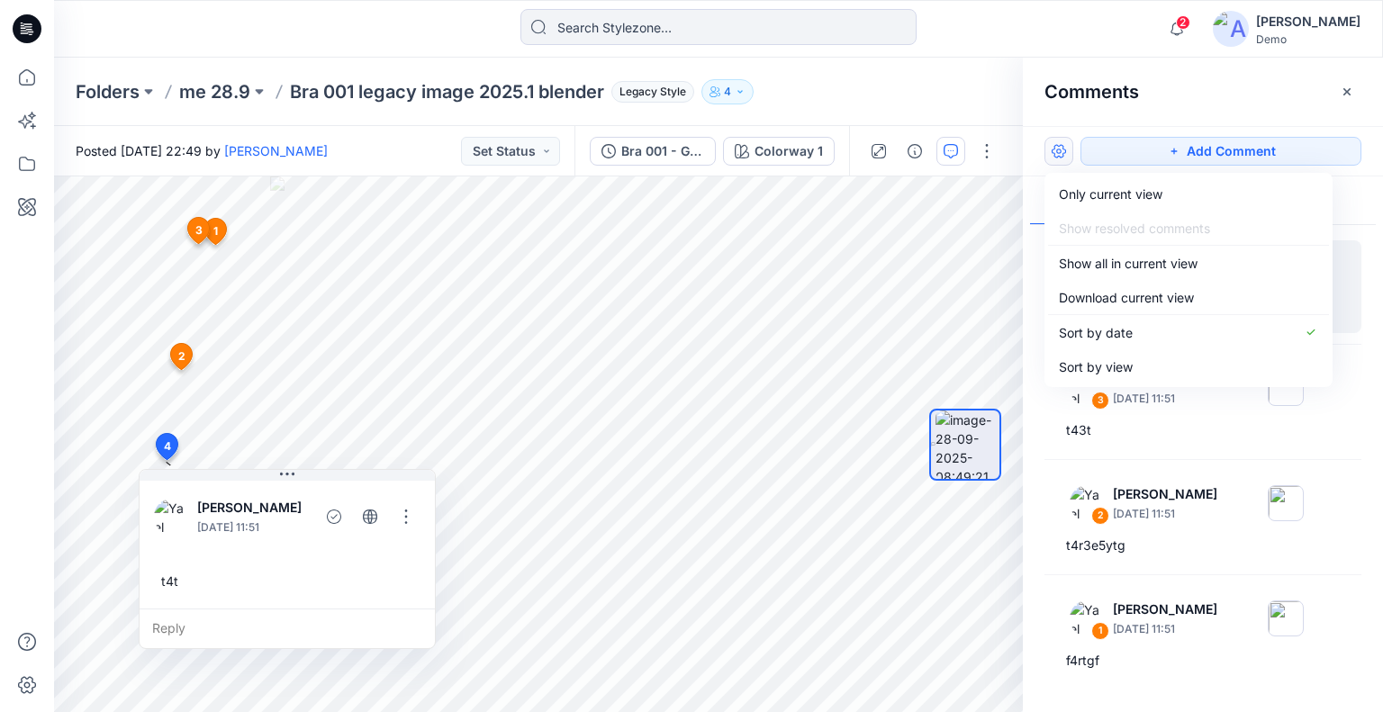
click at [722, 84] on button "4" at bounding box center [728, 91] width 52 height 25
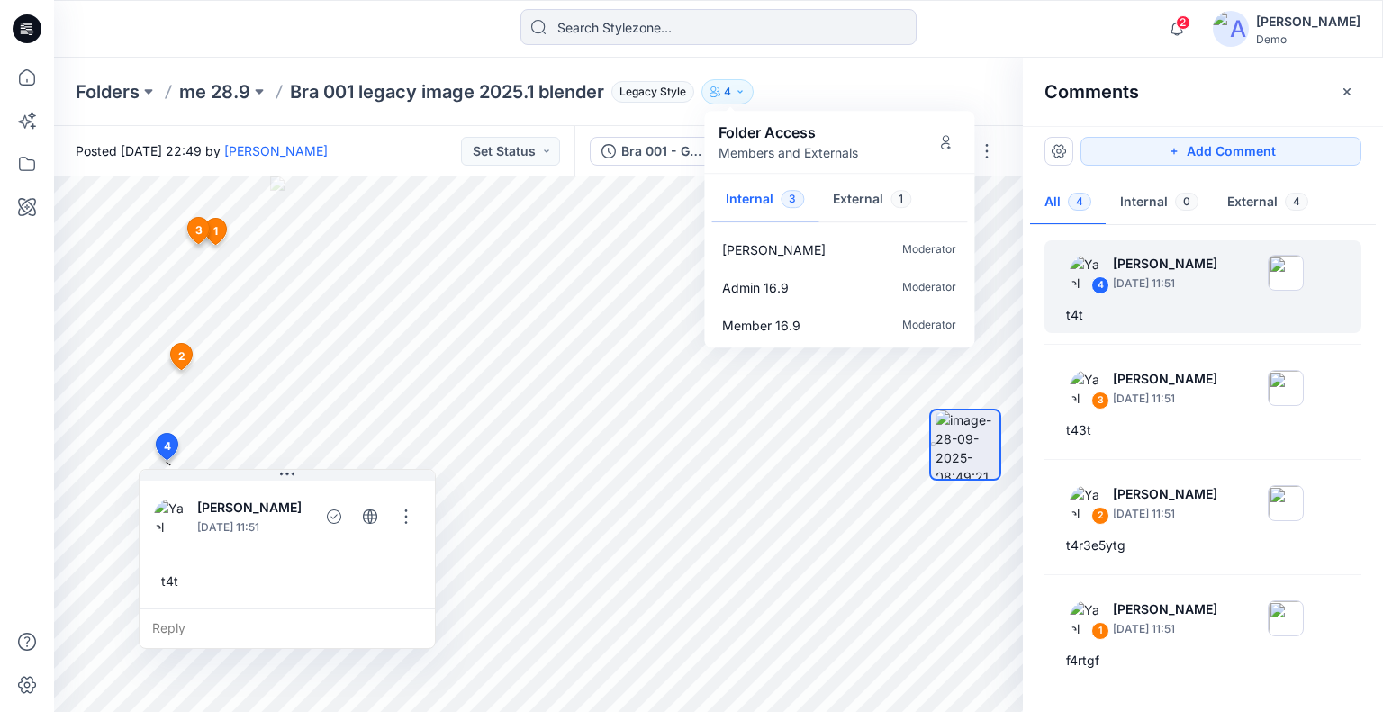
click at [919, 74] on div "Folders me 28.9 Bra 001 legacy image 2025.1 blender Legacy Style 4 Folder Acces…" at bounding box center [718, 92] width 1329 height 68
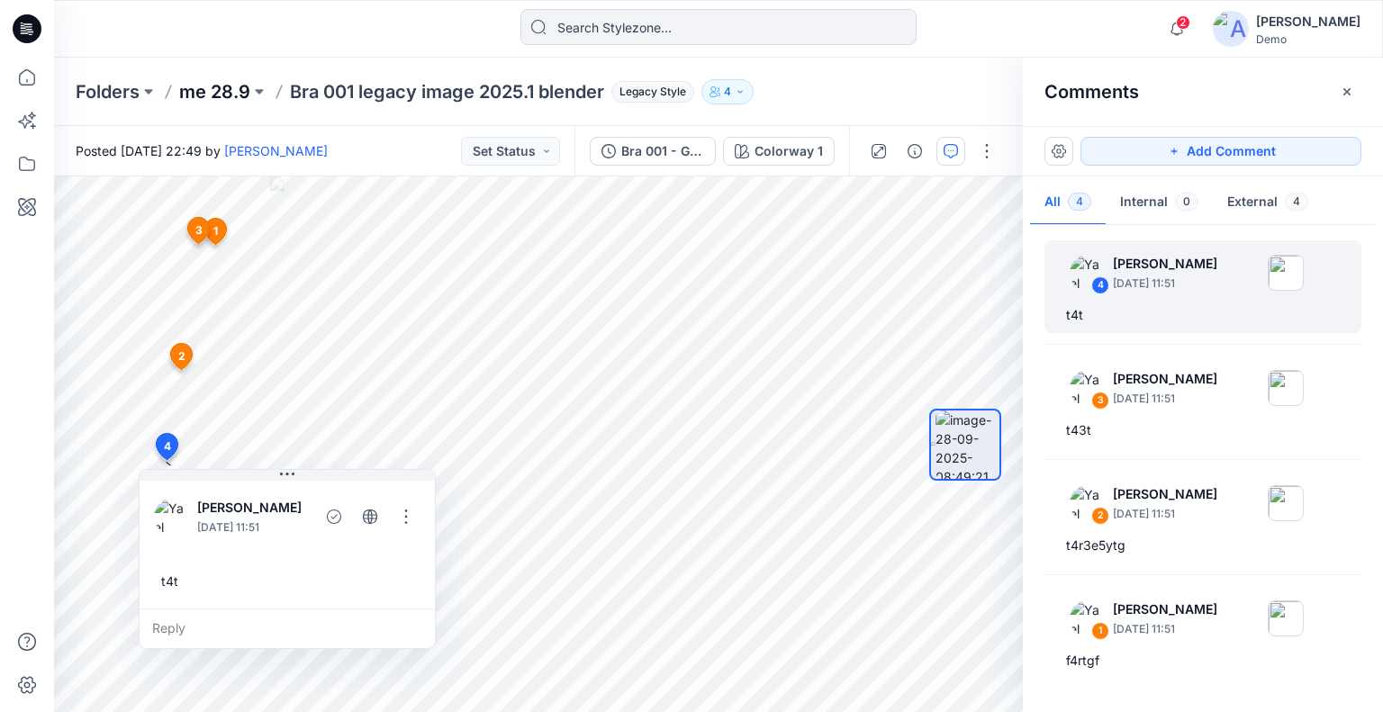
click at [206, 91] on p "me 28.9" at bounding box center [214, 91] width 71 height 25
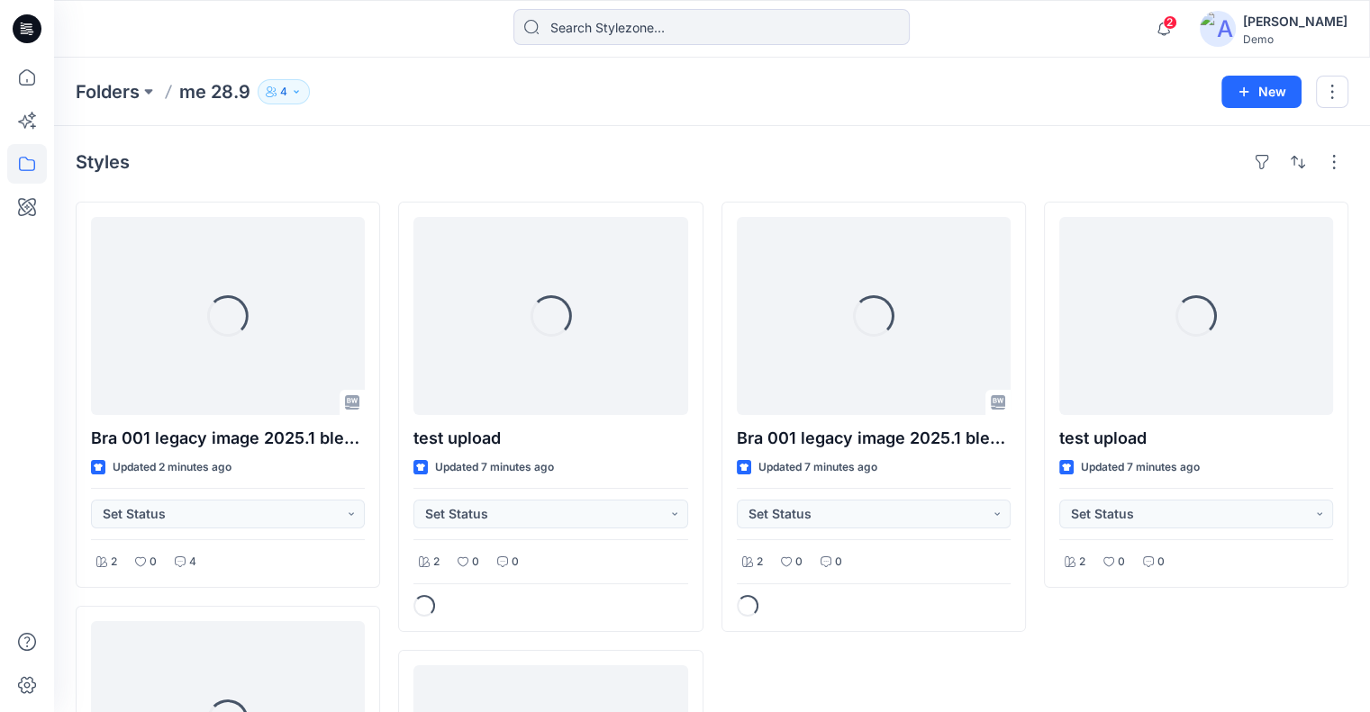
click at [286, 93] on p "4" at bounding box center [283, 92] width 7 height 20
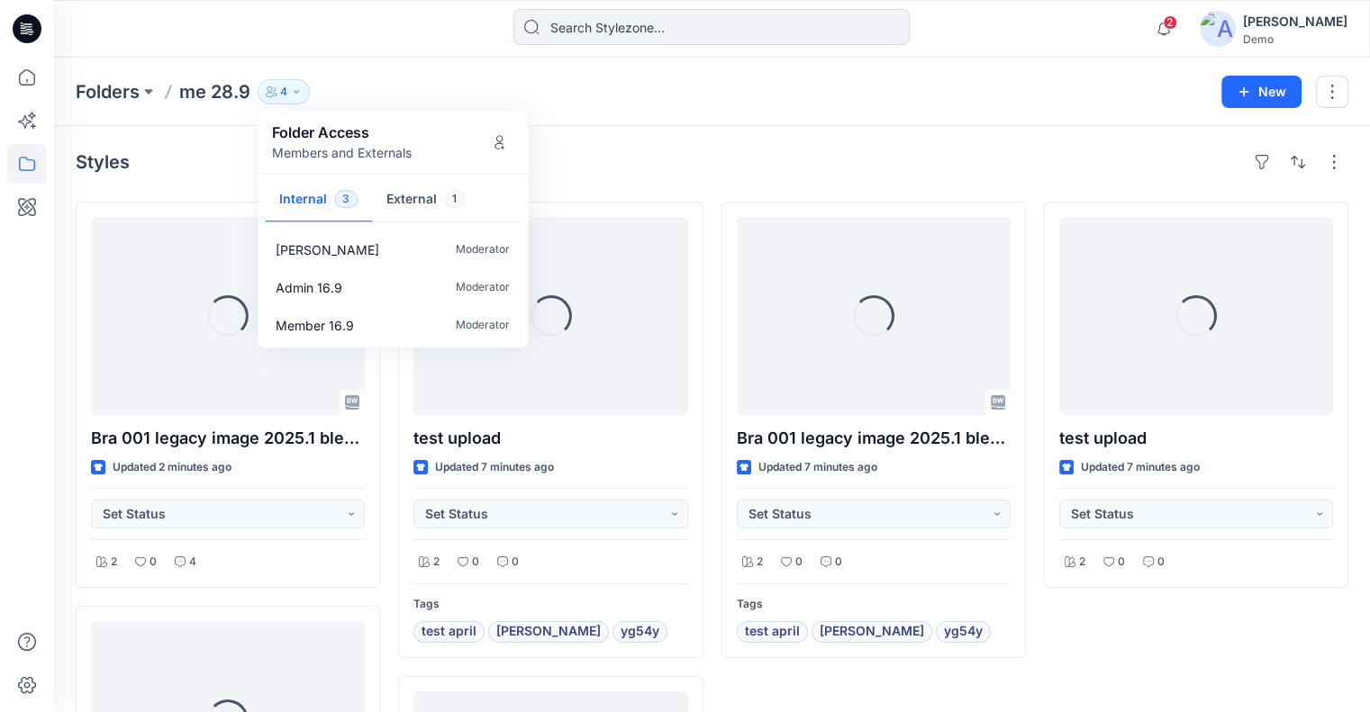
click at [757, 122] on div "Folders me 28.9 4 Folder Access Members and Externals Internal 3 External 1 Yae…" at bounding box center [712, 92] width 1316 height 68
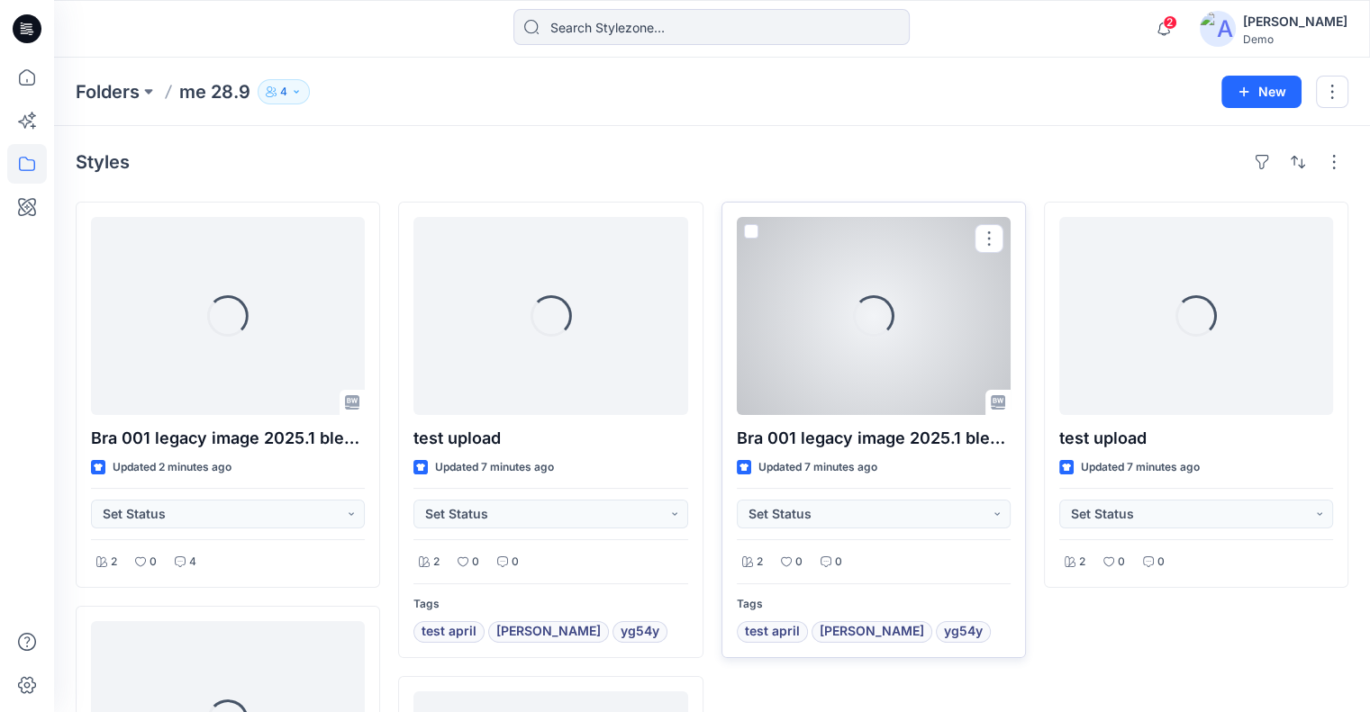
click at [842, 301] on div "Loading..." at bounding box center [874, 316] width 274 height 198
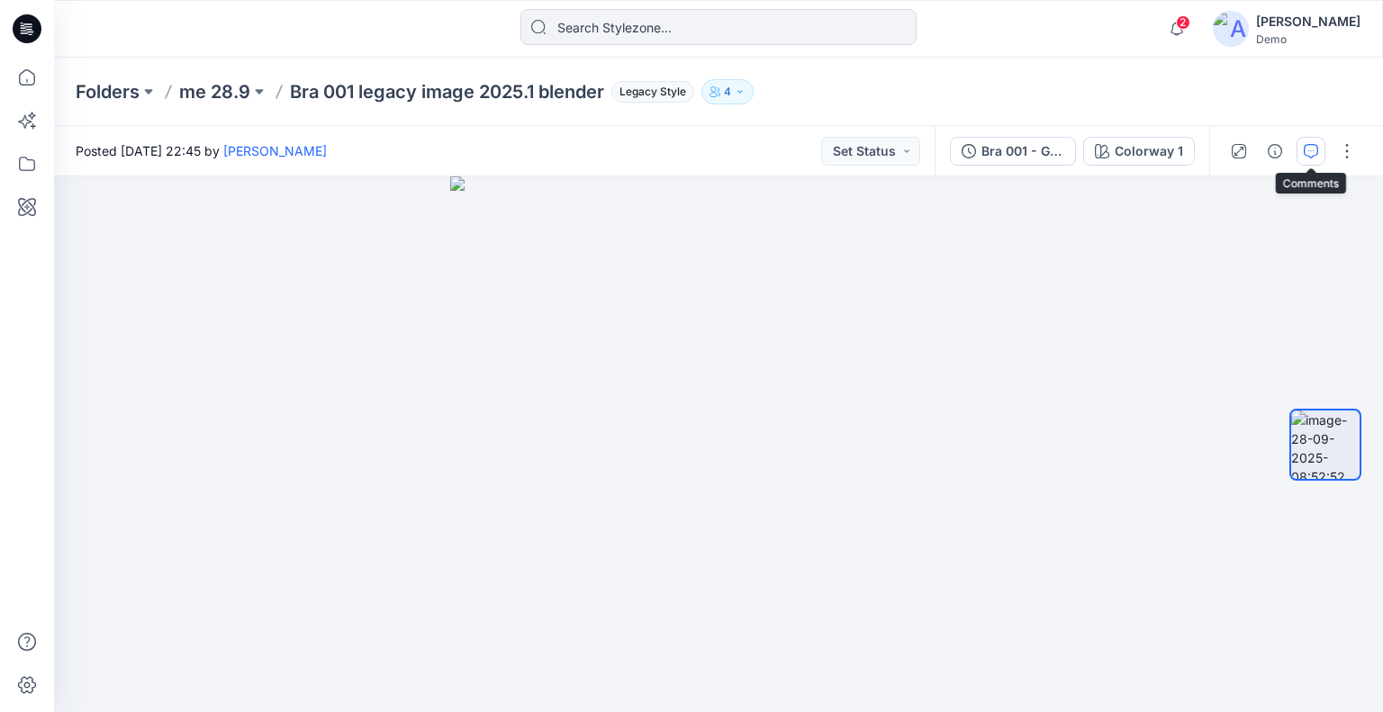
click at [1307, 152] on icon "button" at bounding box center [1311, 151] width 14 height 14
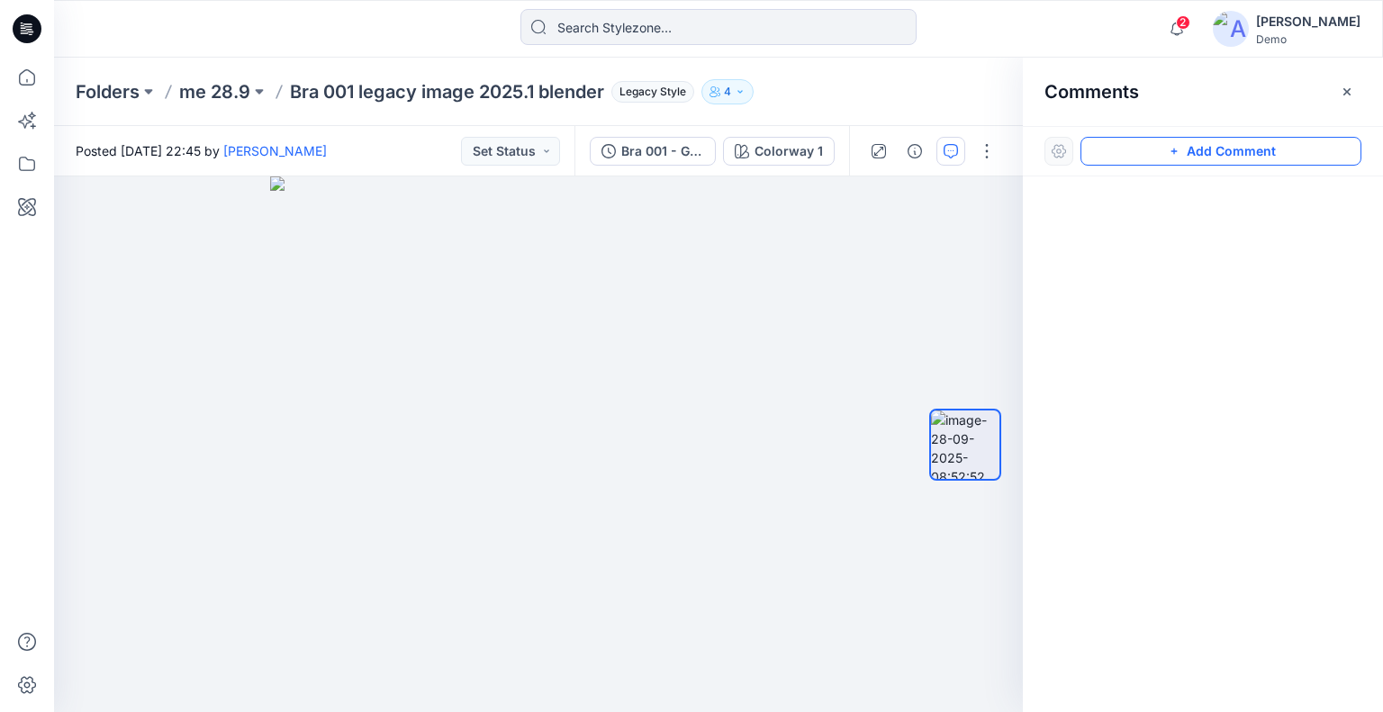
drag, startPoint x: 1160, startPoint y: 147, endPoint x: 1145, endPoint y: 154, distance: 16.9
click at [1160, 147] on button "Add Comment" at bounding box center [1221, 151] width 281 height 29
click at [222, 269] on div "1" at bounding box center [538, 445] width 969 height 536
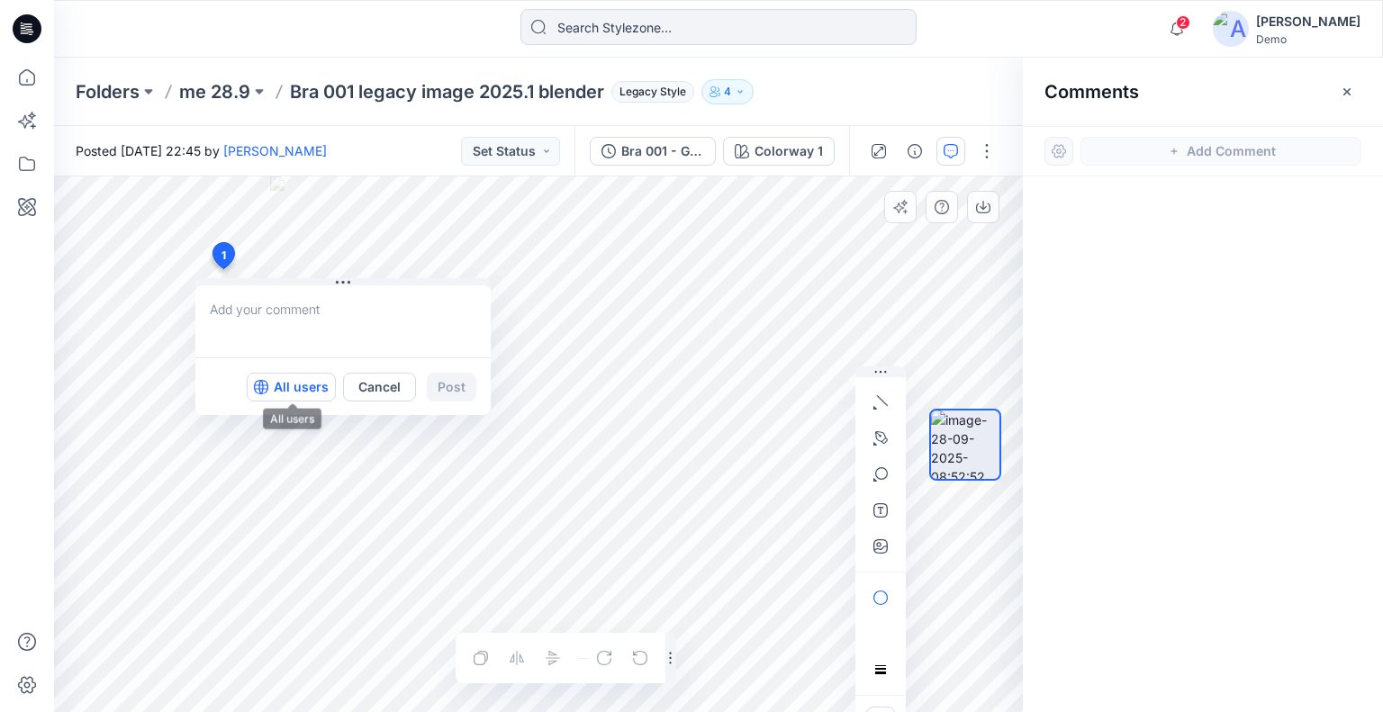
click at [295, 383] on p "All users" at bounding box center [301, 387] width 55 height 22
click at [303, 388] on p "Members only" at bounding box center [284, 387] width 89 height 22
click at [300, 381] on p "All users" at bounding box center [301, 387] width 55 height 22
drag, startPoint x: 330, startPoint y: 359, endPoint x: 388, endPoint y: 366, distance: 58.9
click at [330, 359] on div "Members only Cancel Post" at bounding box center [342, 387] width 295 height 58
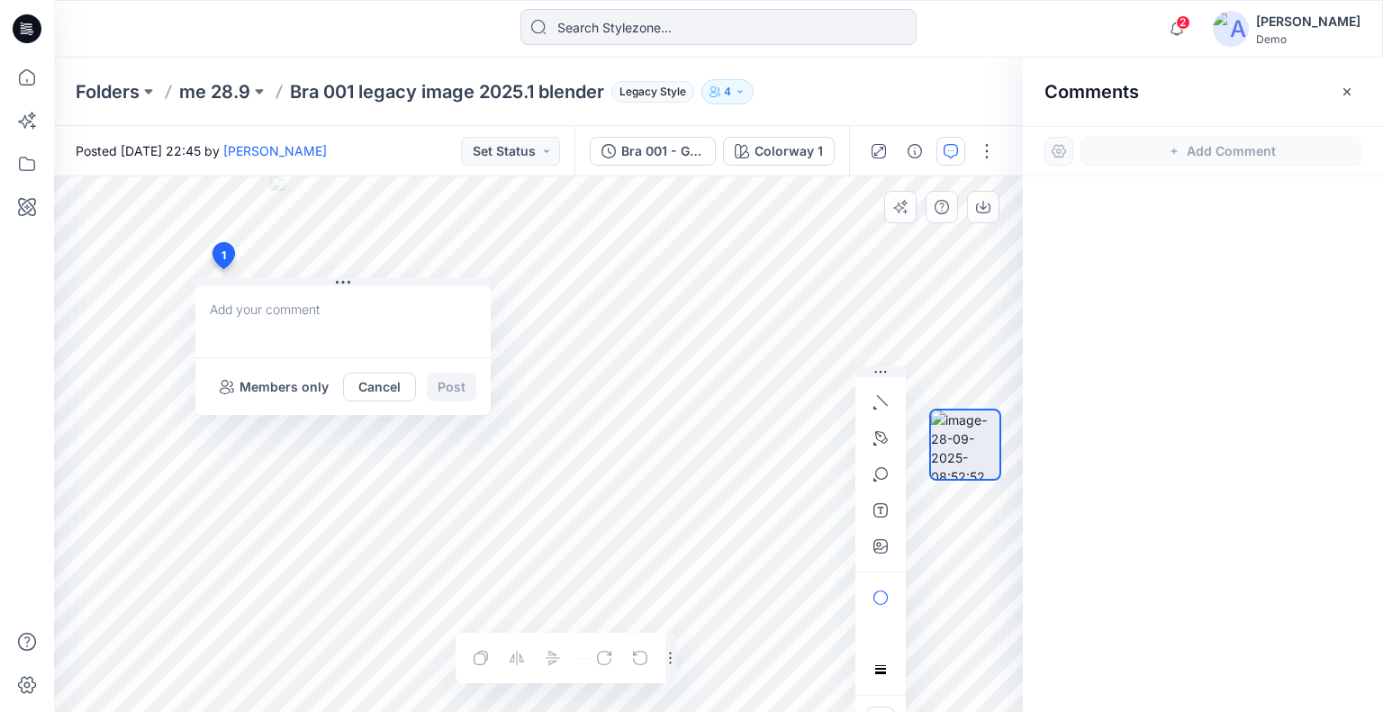
click at [394, 327] on textarea at bounding box center [342, 321] width 295 height 72
type textarea "ji76"
click at [471, 381] on button "Post" at bounding box center [452, 387] width 50 height 29
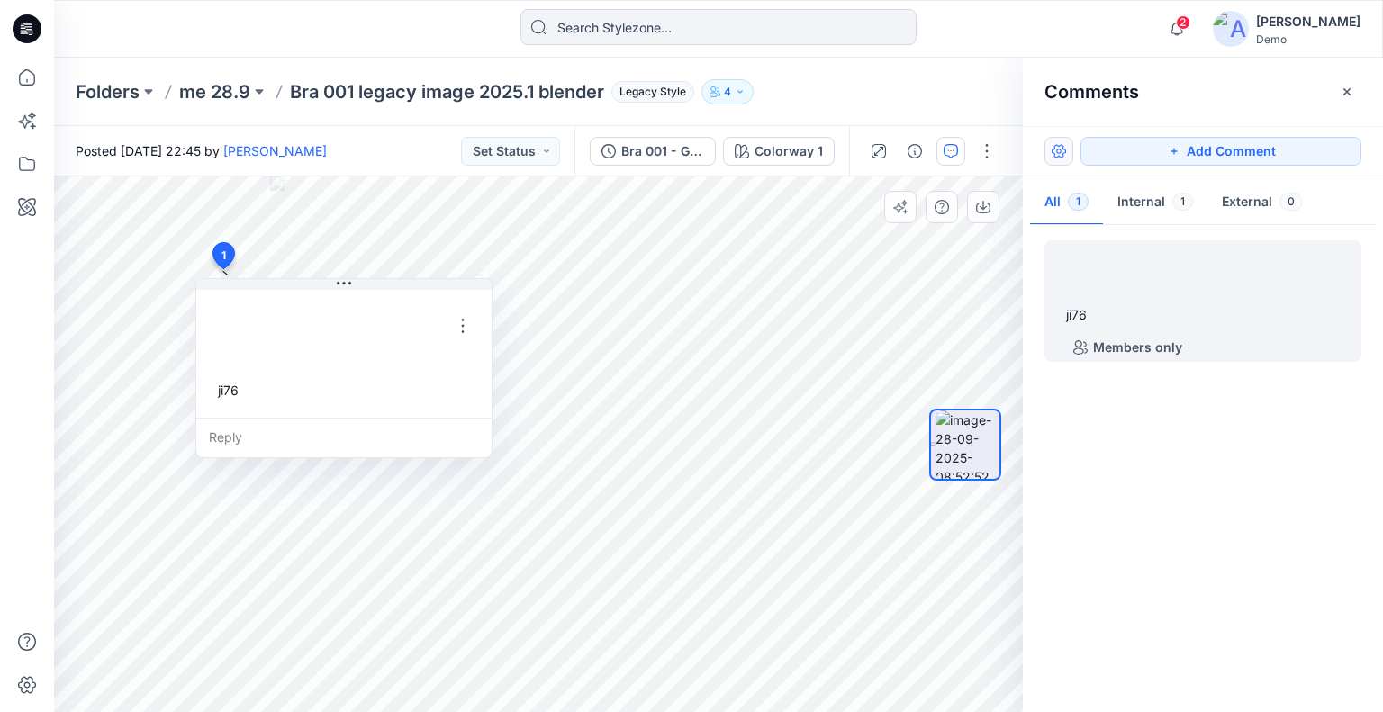
click at [1062, 153] on button "button" at bounding box center [1059, 151] width 29 height 29
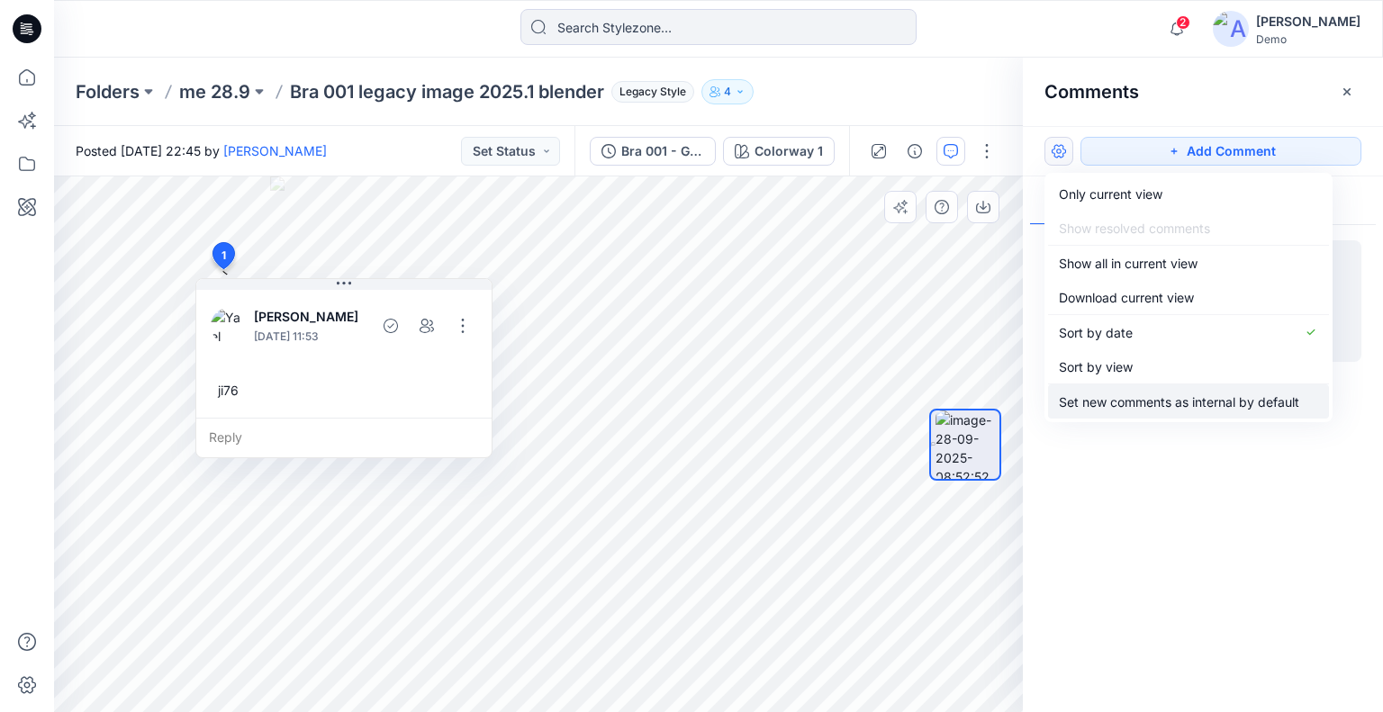
click at [1106, 404] on p "Set new comments as internal by default" at bounding box center [1179, 402] width 240 height 19
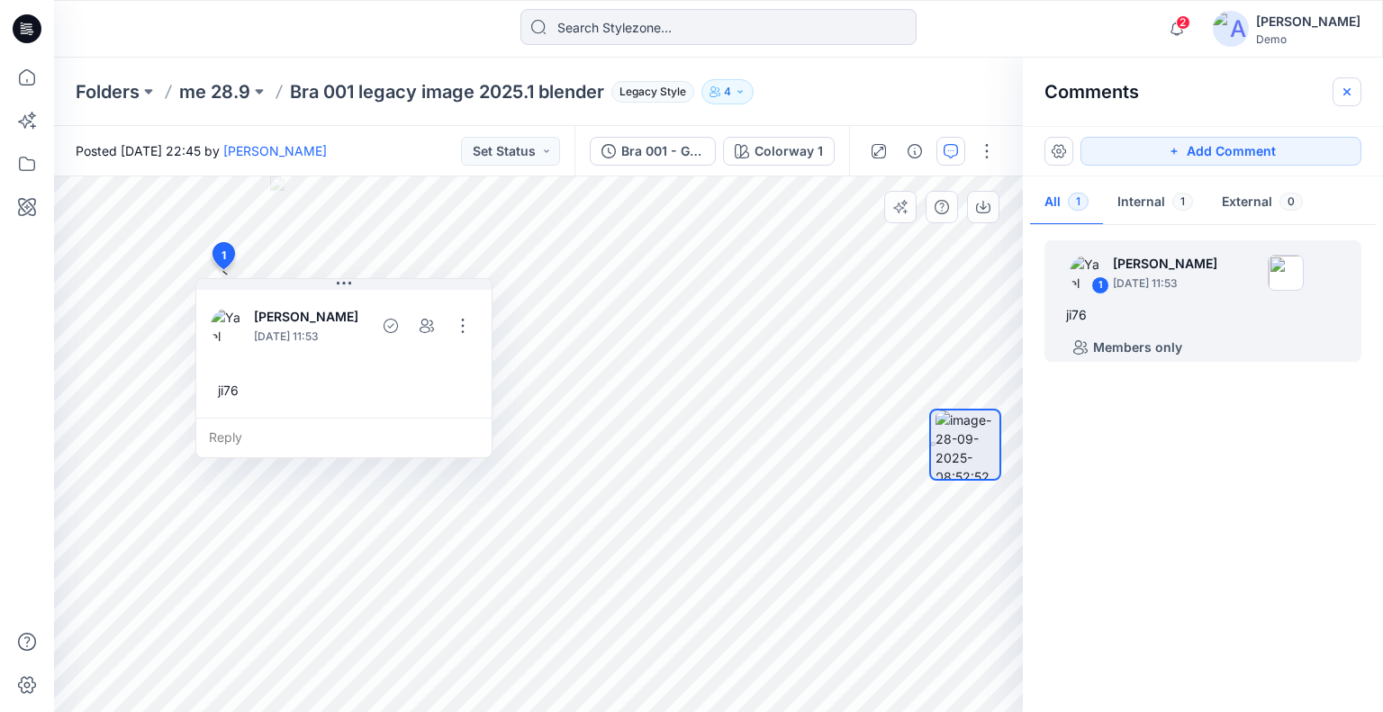
click at [1344, 86] on icon "button" at bounding box center [1347, 92] width 14 height 14
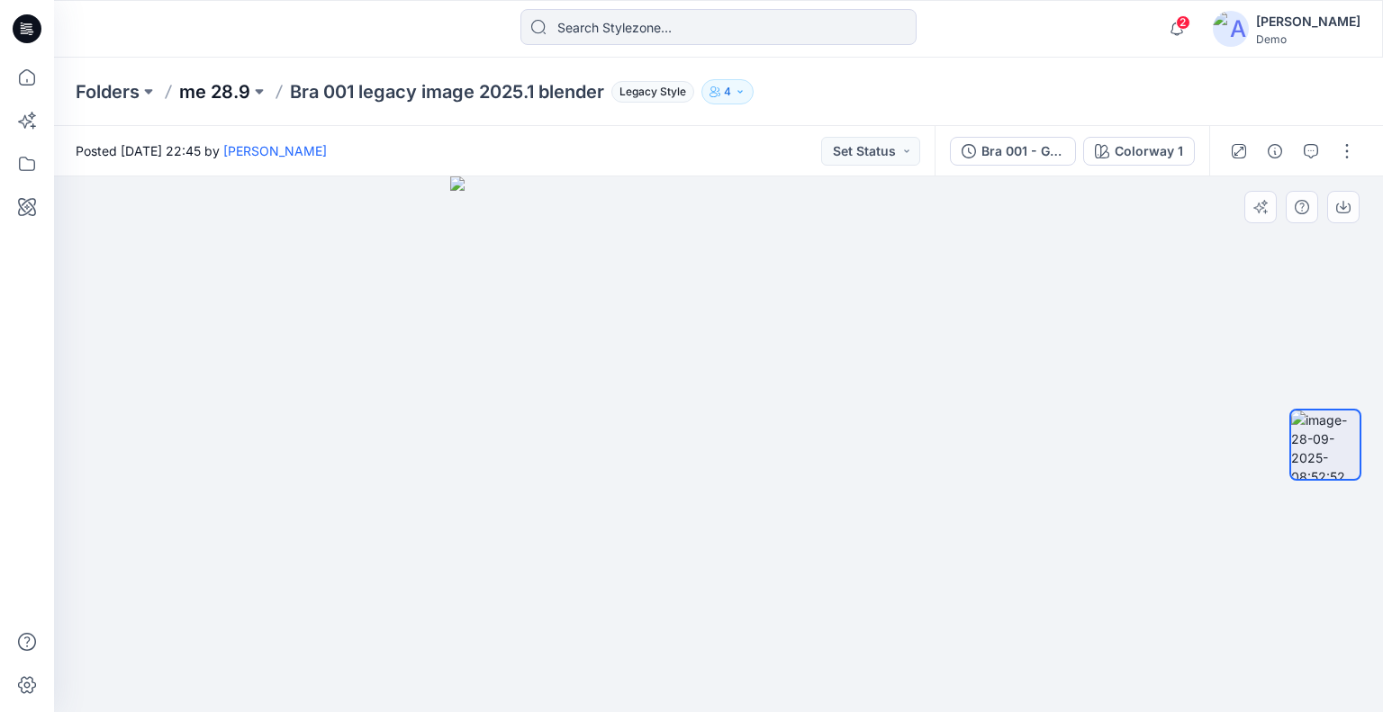
click at [215, 86] on p "me 28.9" at bounding box center [214, 91] width 71 height 25
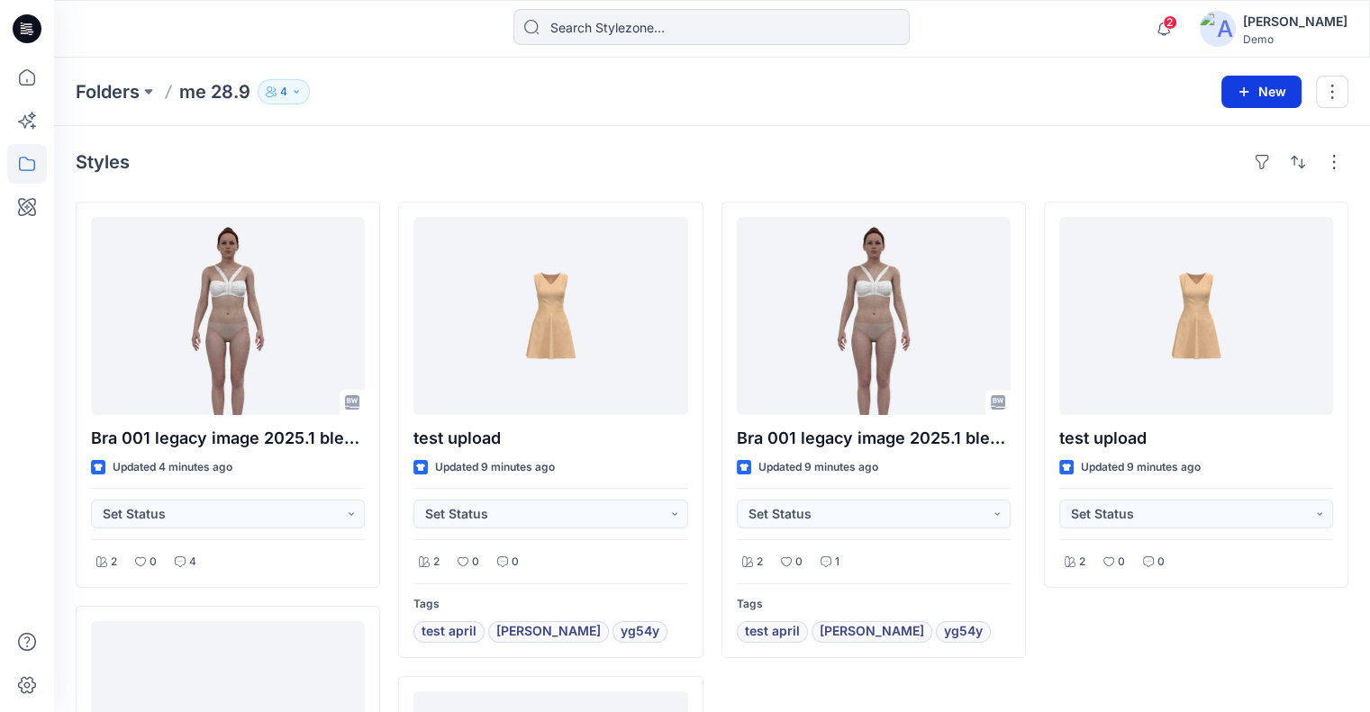
drag, startPoint x: 1243, startPoint y: 89, endPoint x: 1247, endPoint y: 101, distance: 12.5
click at [1243, 88] on icon "button" at bounding box center [1243, 92] width 14 height 14
click at [1213, 168] on p "New Folder" at bounding box center [1208, 170] width 67 height 19
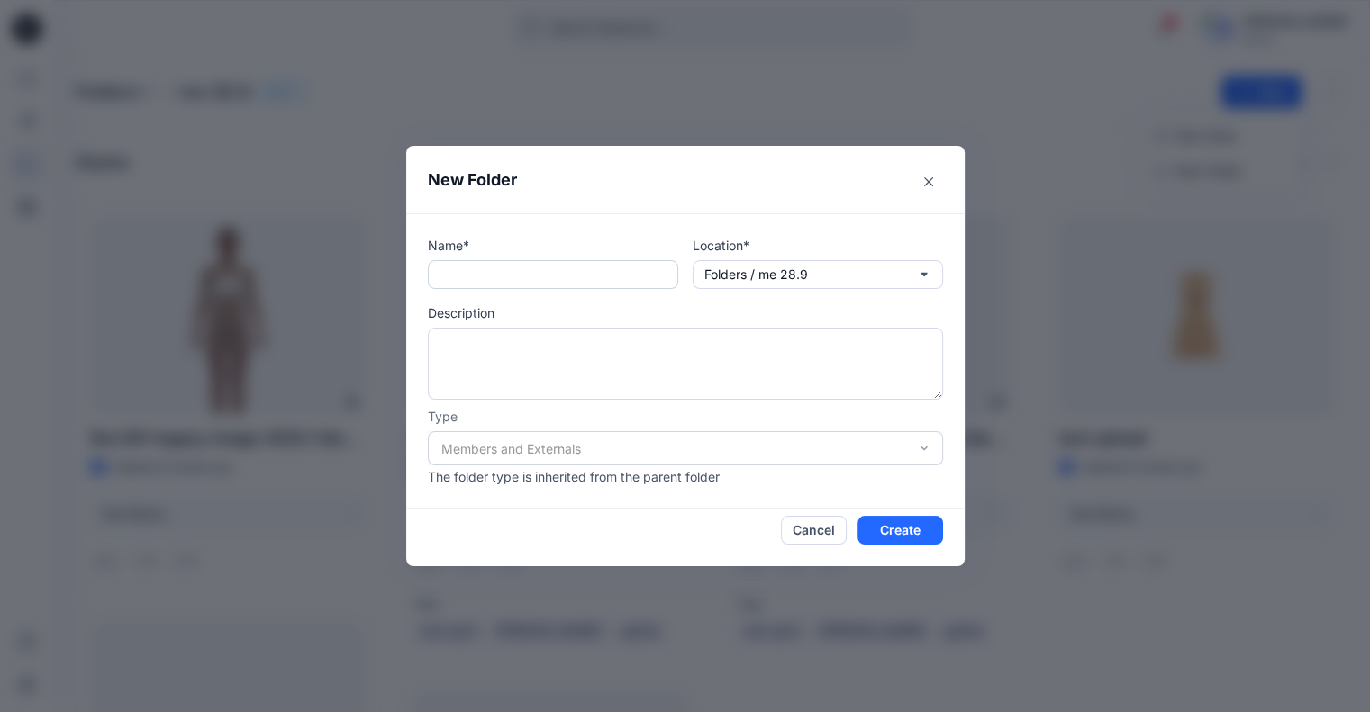
click at [497, 266] on input "text" at bounding box center [553, 274] width 250 height 29
type input "sub 28.9 members"
click at [900, 530] on button "Create" at bounding box center [900, 530] width 86 height 29
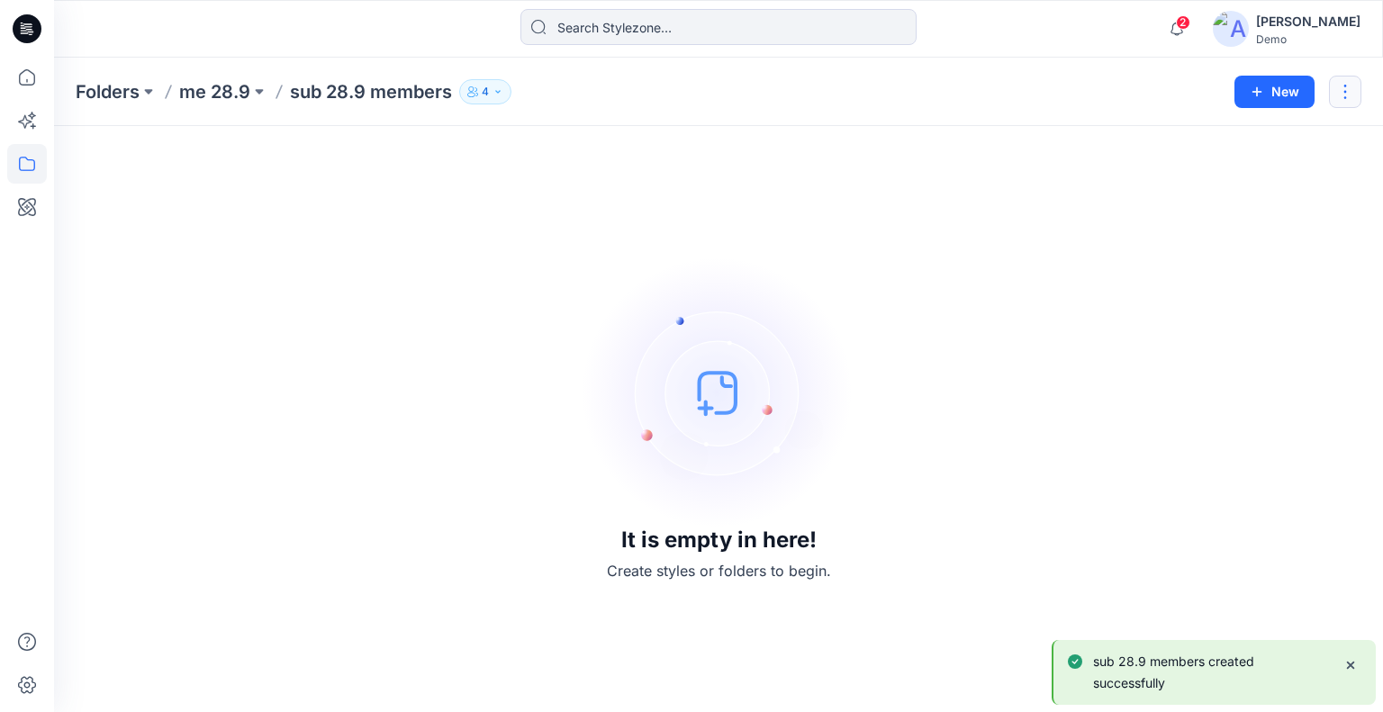
click at [1338, 92] on button "button" at bounding box center [1345, 92] width 32 height 32
click at [1303, 137] on button "Edit" at bounding box center [1260, 134] width 195 height 33
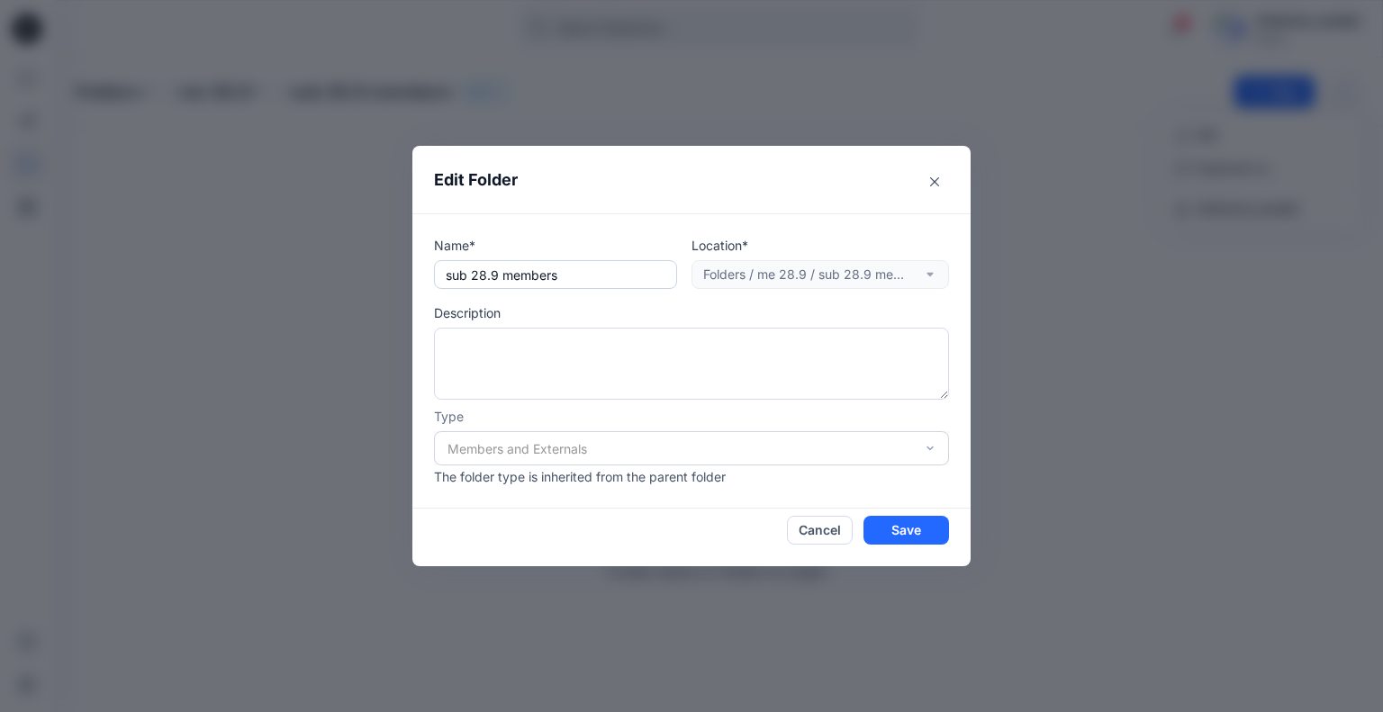
drag, startPoint x: 572, startPoint y: 279, endPoint x: 515, endPoint y: 285, distance: 57.1
click at [515, 285] on input "sub 28.9 members" at bounding box center [555, 274] width 243 height 29
type input "sub 28.9 me"
click at [894, 521] on button "Save" at bounding box center [907, 530] width 86 height 29
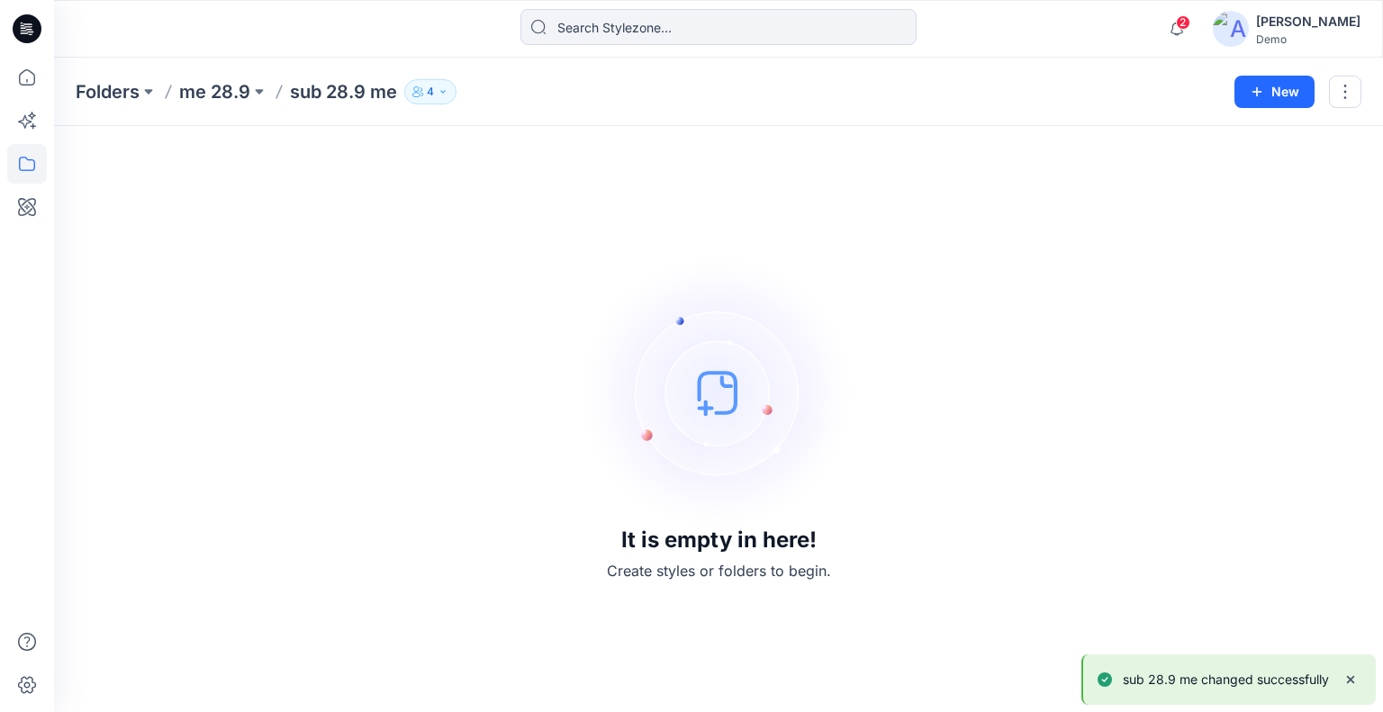
click at [37, 161] on icon at bounding box center [27, 164] width 40 height 40
click at [150, 89] on input at bounding box center [188, 86] width 239 height 29
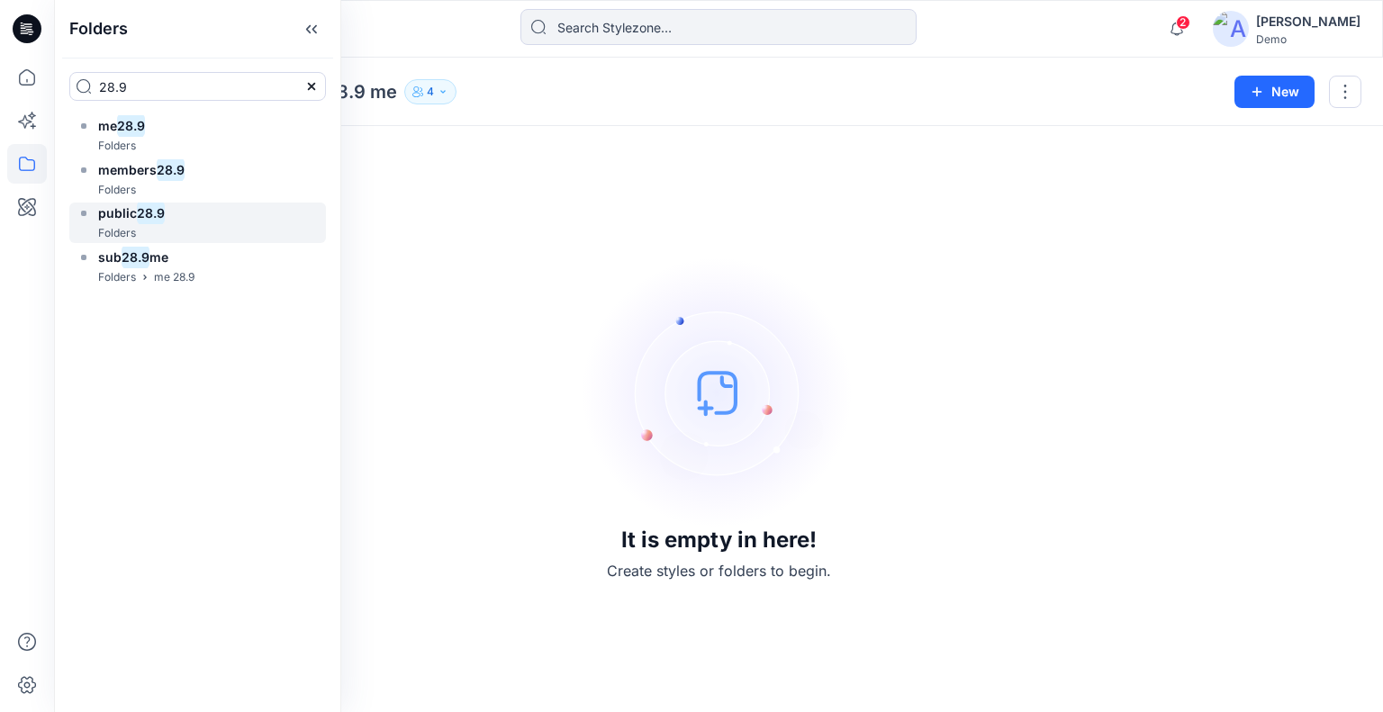
type input "28.9"
drag, startPoint x: 149, startPoint y: 225, endPoint x: 241, endPoint y: 92, distance: 161.9
click at [150, 223] on div "public 28.9 Folders" at bounding box center [121, 223] width 88 height 41
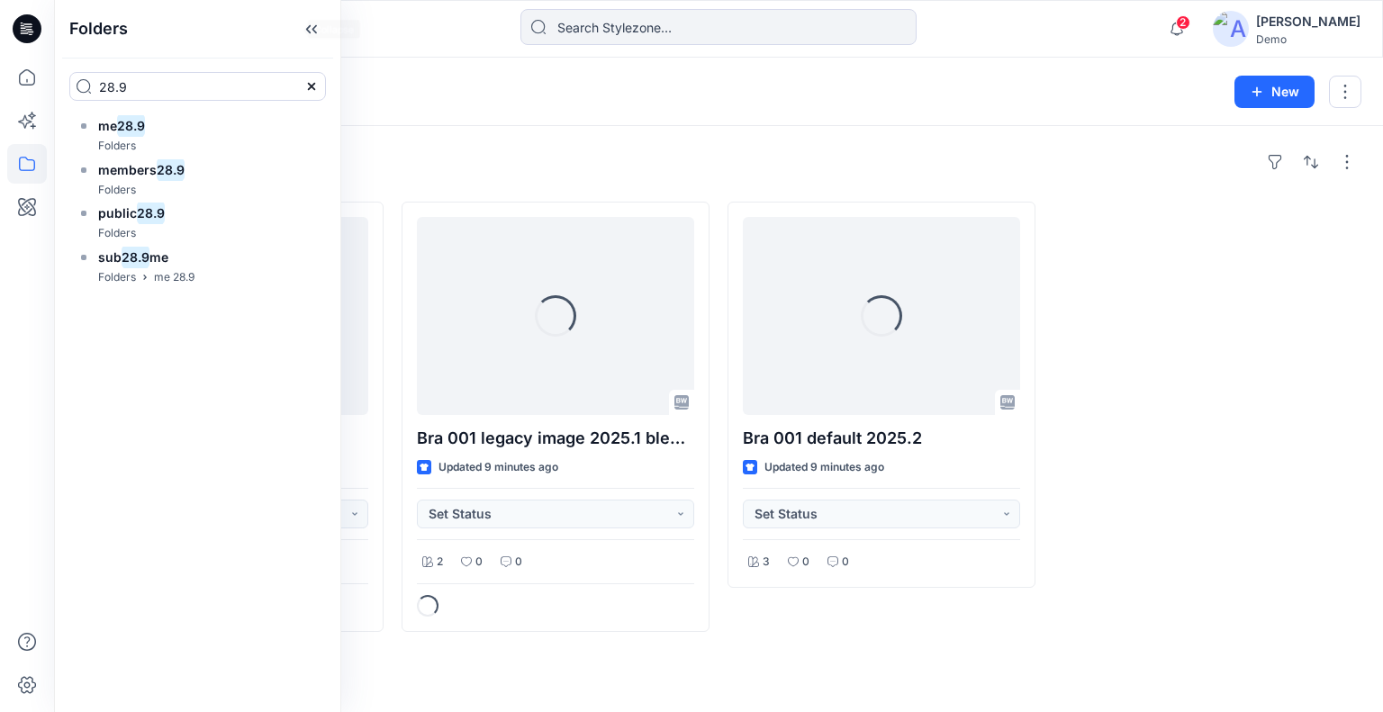
click at [312, 29] on icon at bounding box center [314, 29] width 5 height 9
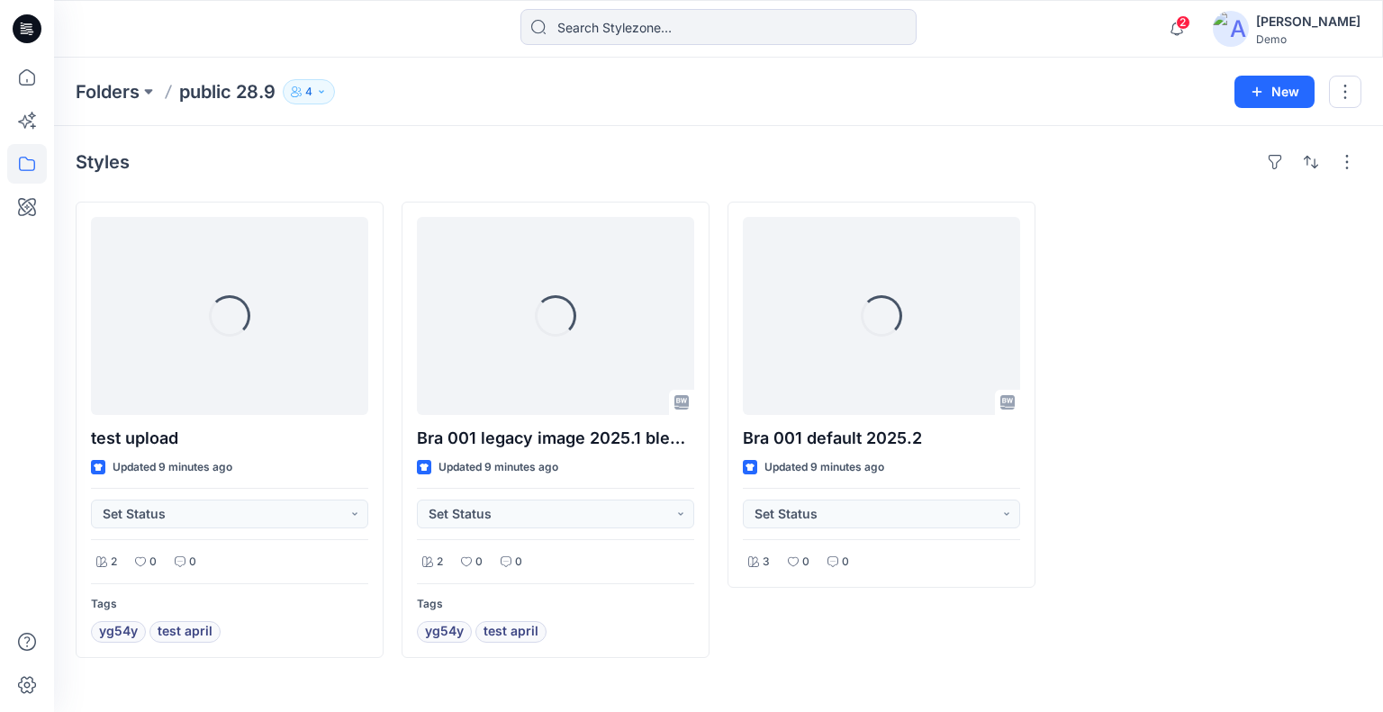
click at [1270, 85] on button "New" at bounding box center [1275, 92] width 80 height 32
click at [1207, 180] on button "New Folder" at bounding box center [1233, 170] width 155 height 33
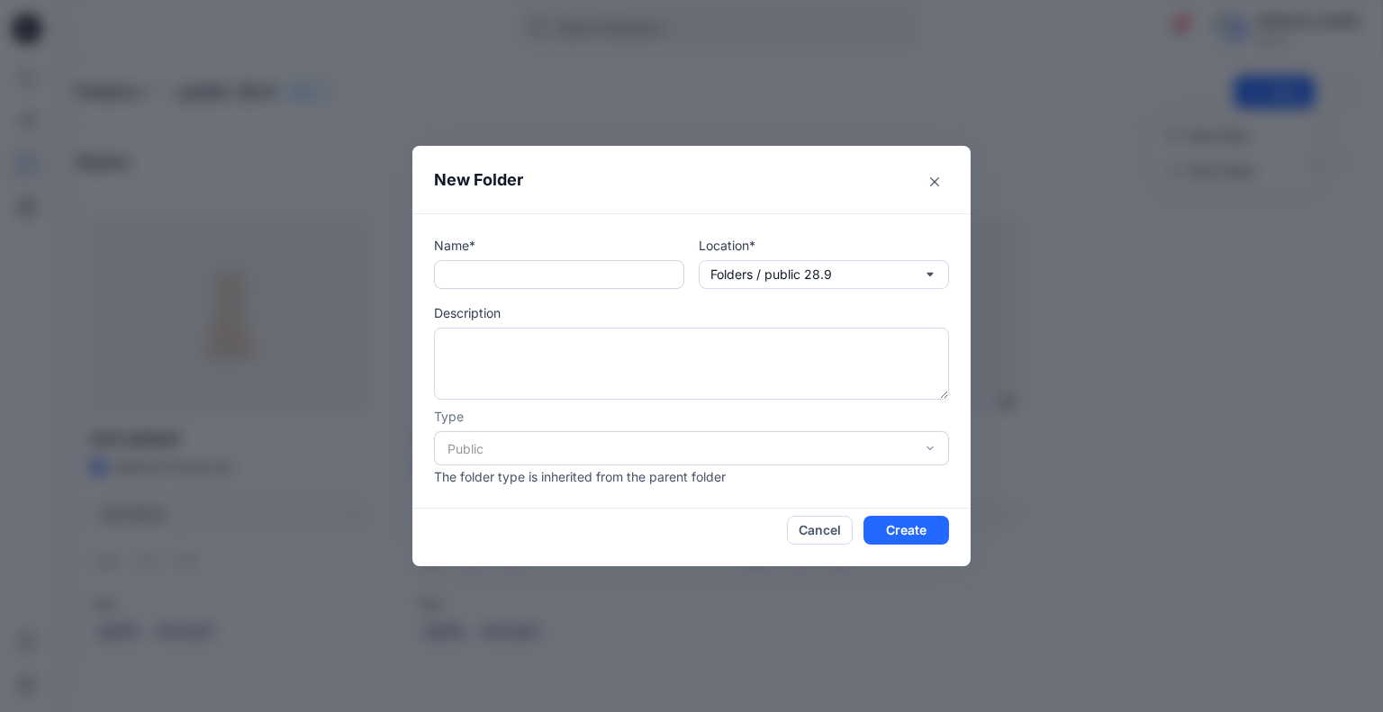
click at [584, 267] on input "text" at bounding box center [559, 274] width 250 height 29
type input "28.9 public siub"
drag, startPoint x: 896, startPoint y: 522, endPoint x: 897, endPoint y: 502, distance: 20.7
click at [897, 521] on button "Create" at bounding box center [907, 530] width 86 height 29
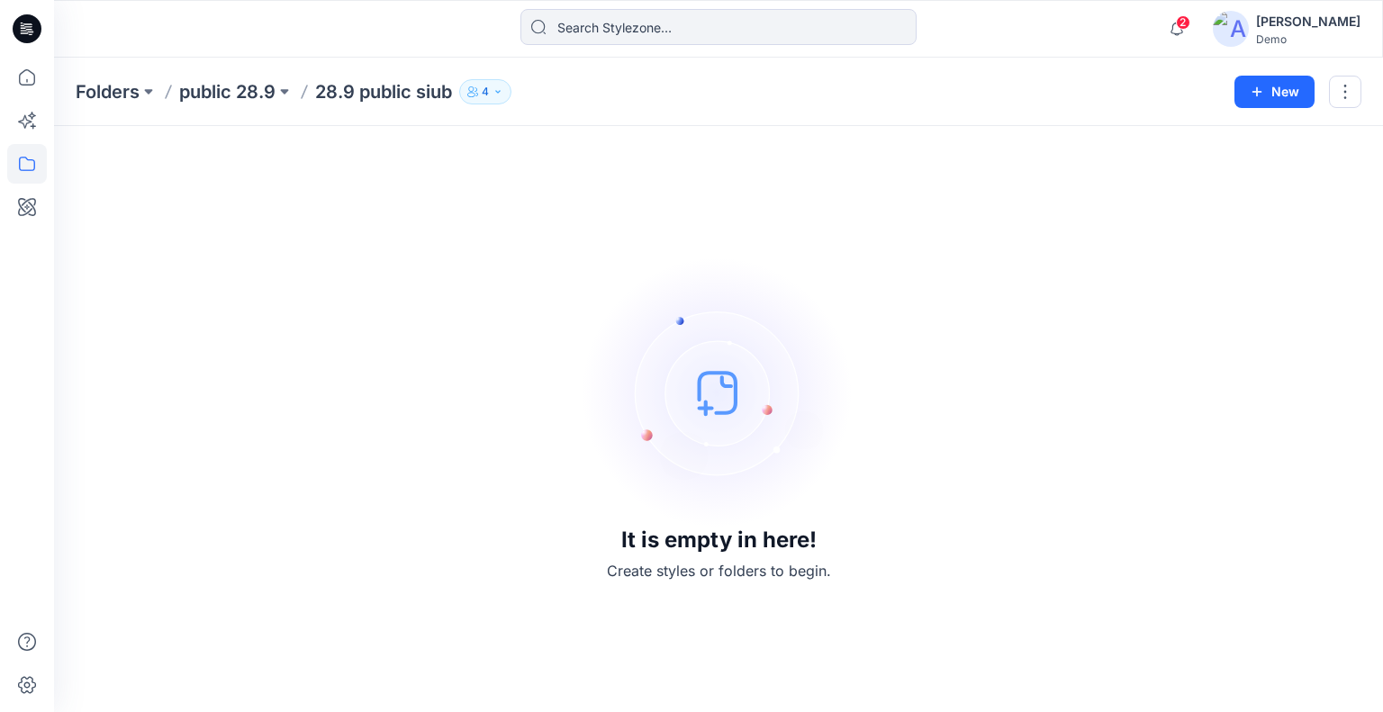
click at [203, 86] on p "public 28.9" at bounding box center [227, 91] width 96 height 25
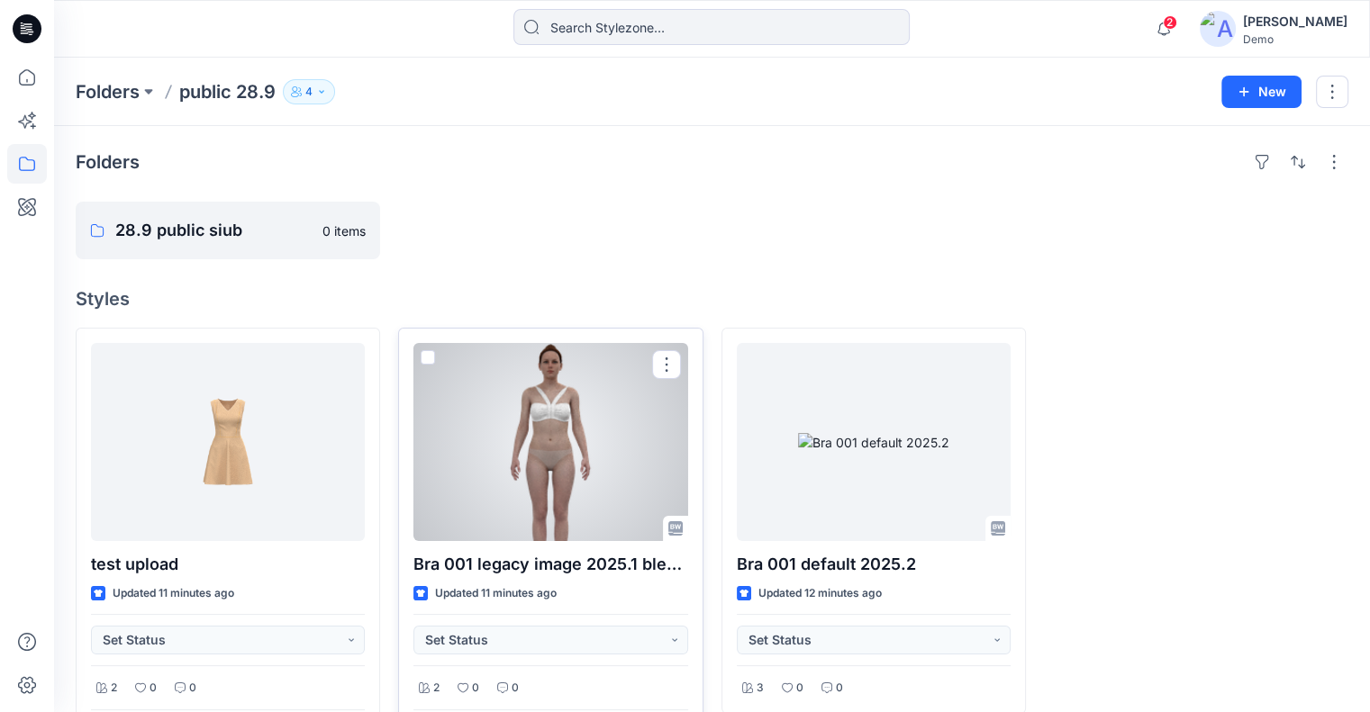
click at [427, 356] on span at bounding box center [428, 357] width 14 height 14
click at [427, 356] on input "checkbox" at bounding box center [427, 358] width 14 height 14
checkbox input "true"
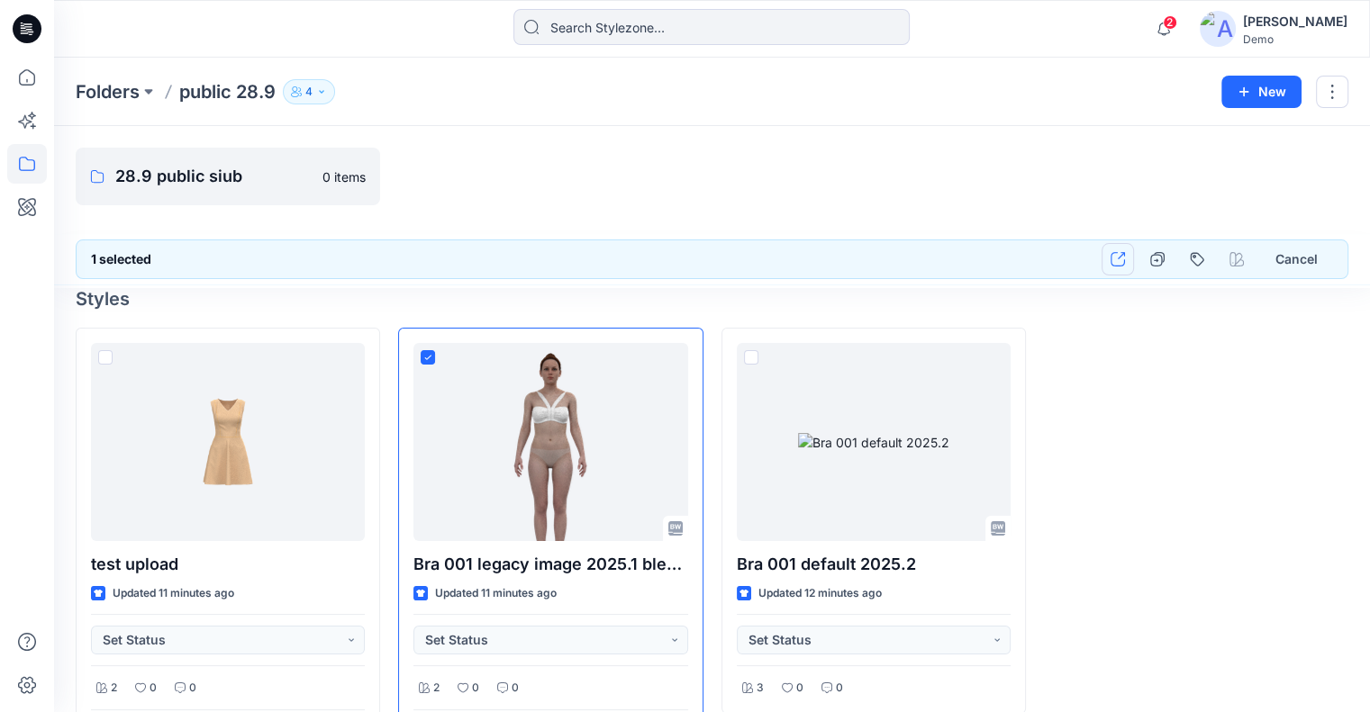
click at [1113, 256] on icon "button" at bounding box center [1117, 259] width 14 height 14
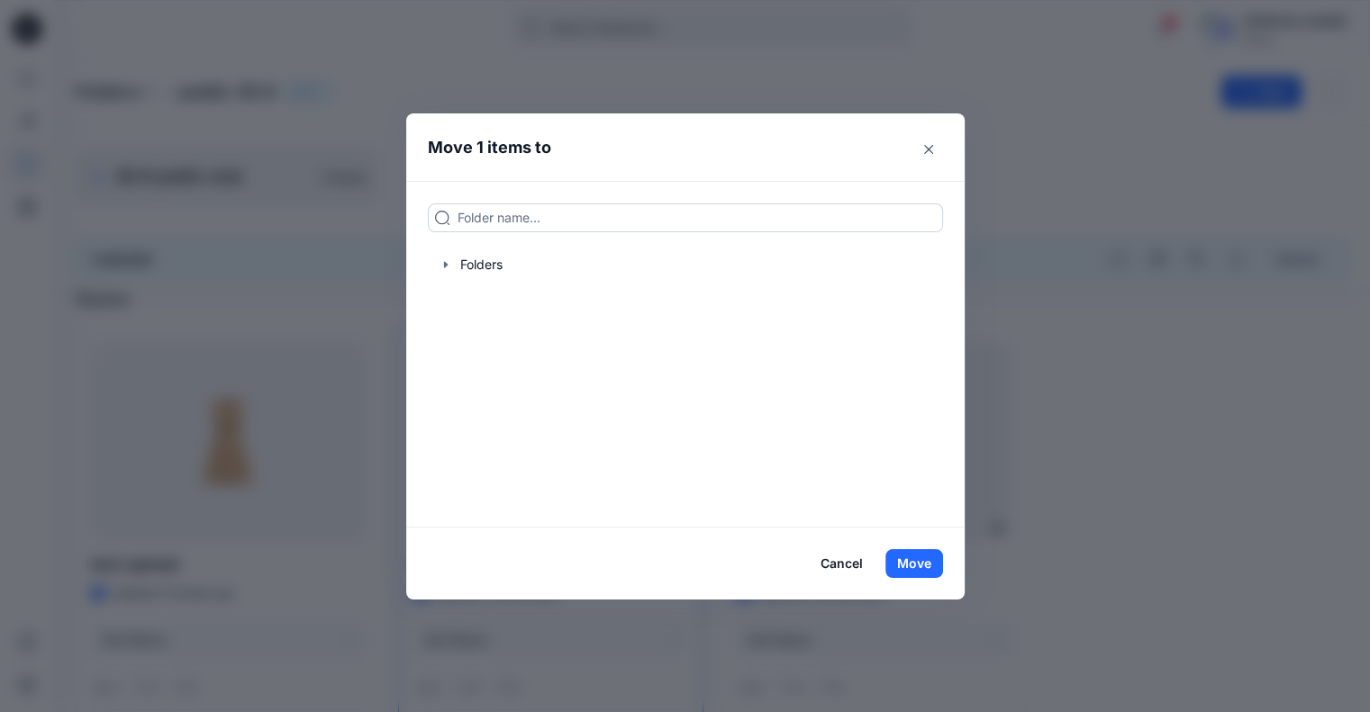
click at [679, 230] on input at bounding box center [685, 218] width 515 height 29
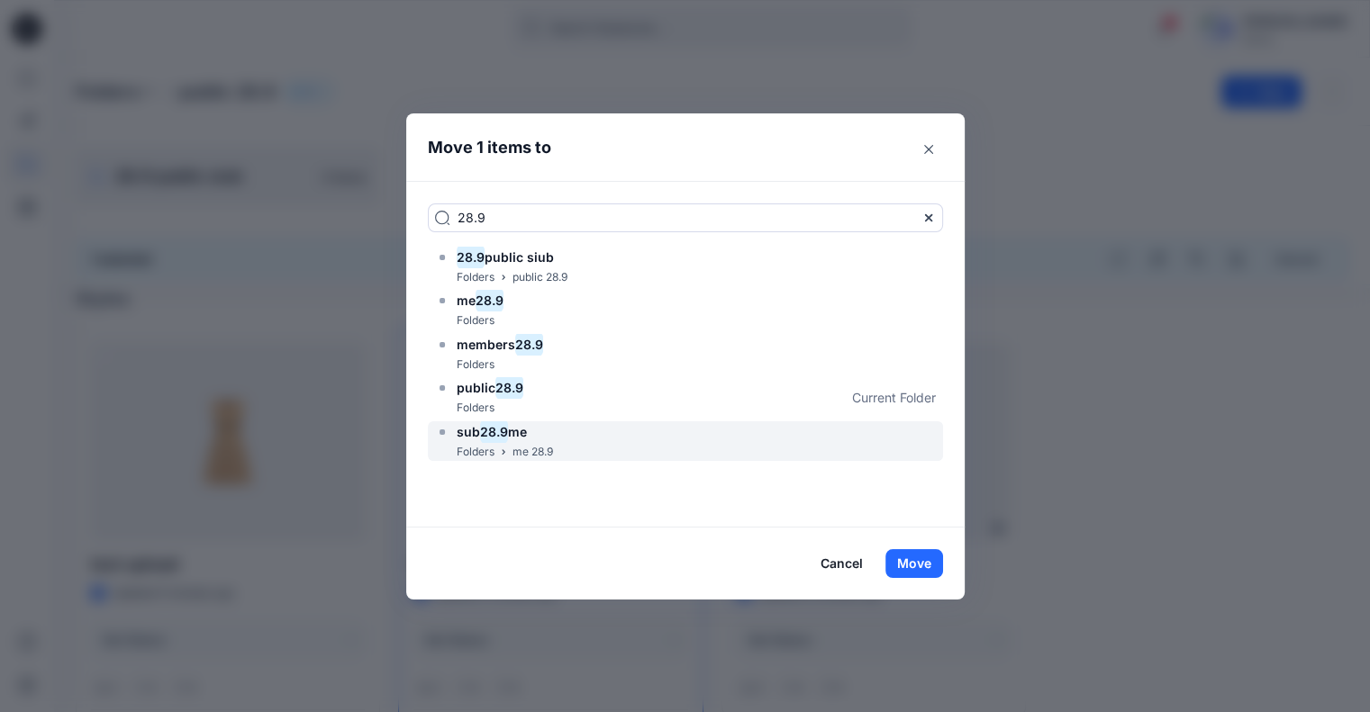
type input "28.9"
click at [599, 431] on div "sub 28.9 me Folders me 28.9" at bounding box center [685, 441] width 515 height 41
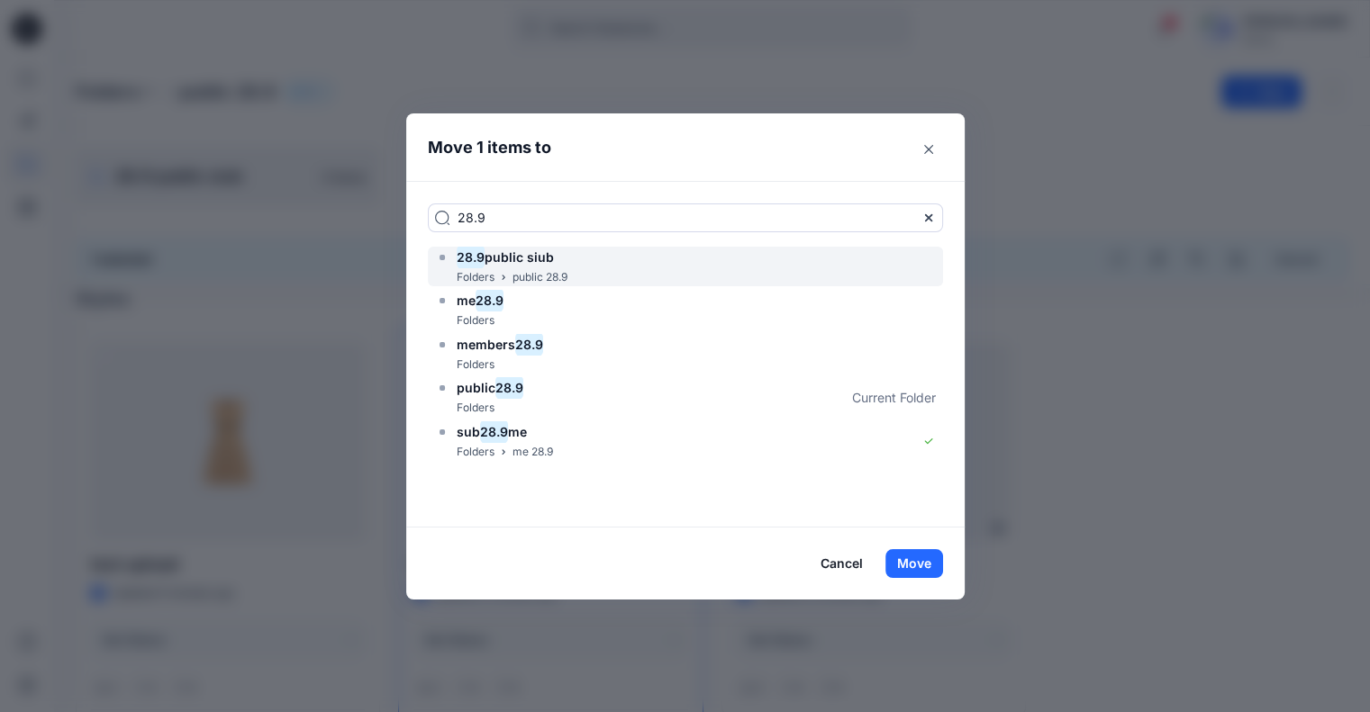
click at [625, 262] on div "28.9 public siub Folders public 28.9" at bounding box center [685, 267] width 515 height 41
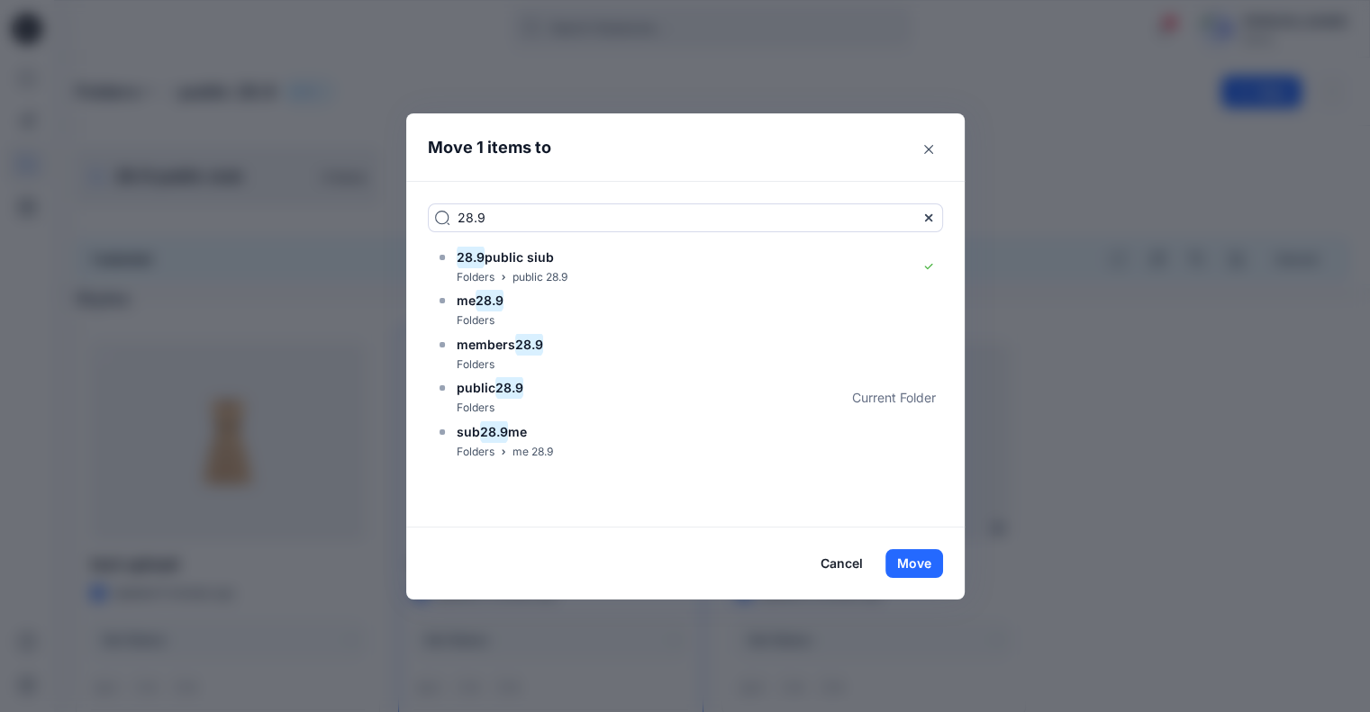
drag, startPoint x: 648, startPoint y: 431, endPoint x: 749, endPoint y: 493, distance: 118.0
click at [648, 431] on div "sub 28.9 me Folders me 28.9" at bounding box center [685, 441] width 515 height 41
click at [935, 565] on button "Move" at bounding box center [914, 563] width 58 height 29
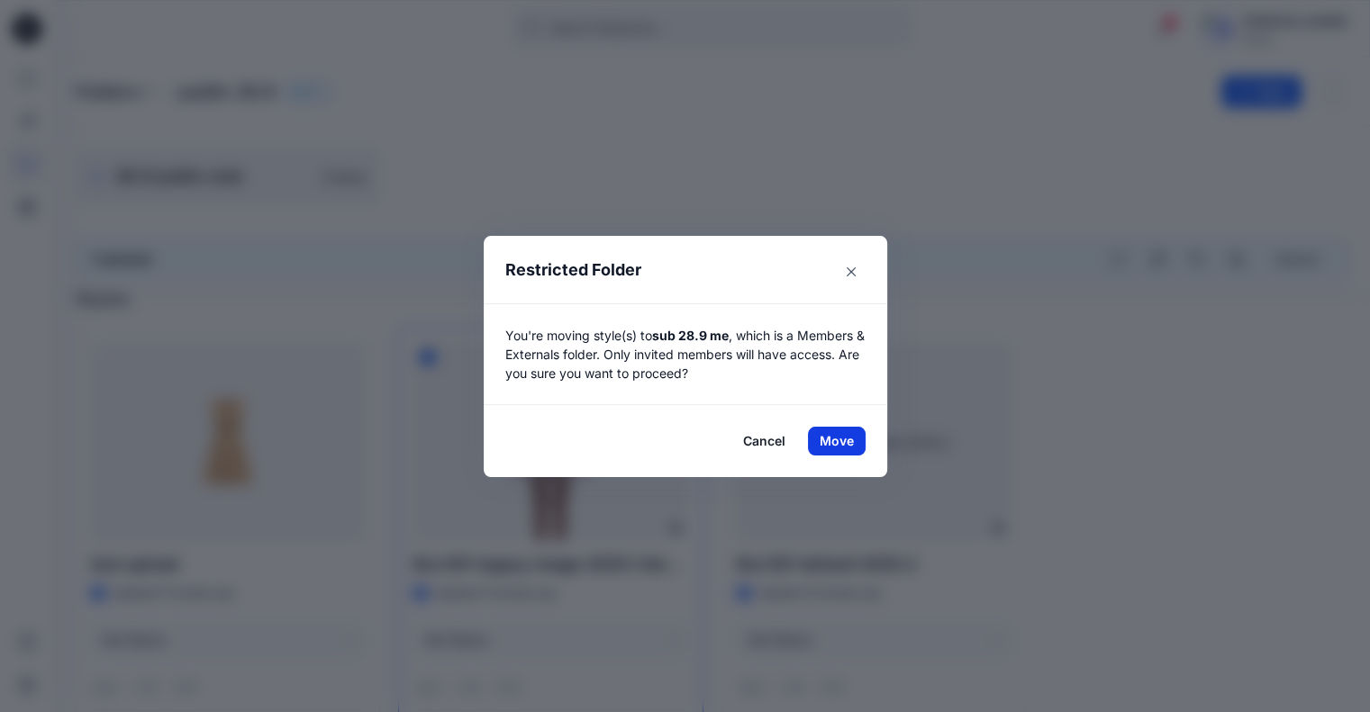
click at [846, 431] on button "Move" at bounding box center [837, 441] width 58 height 29
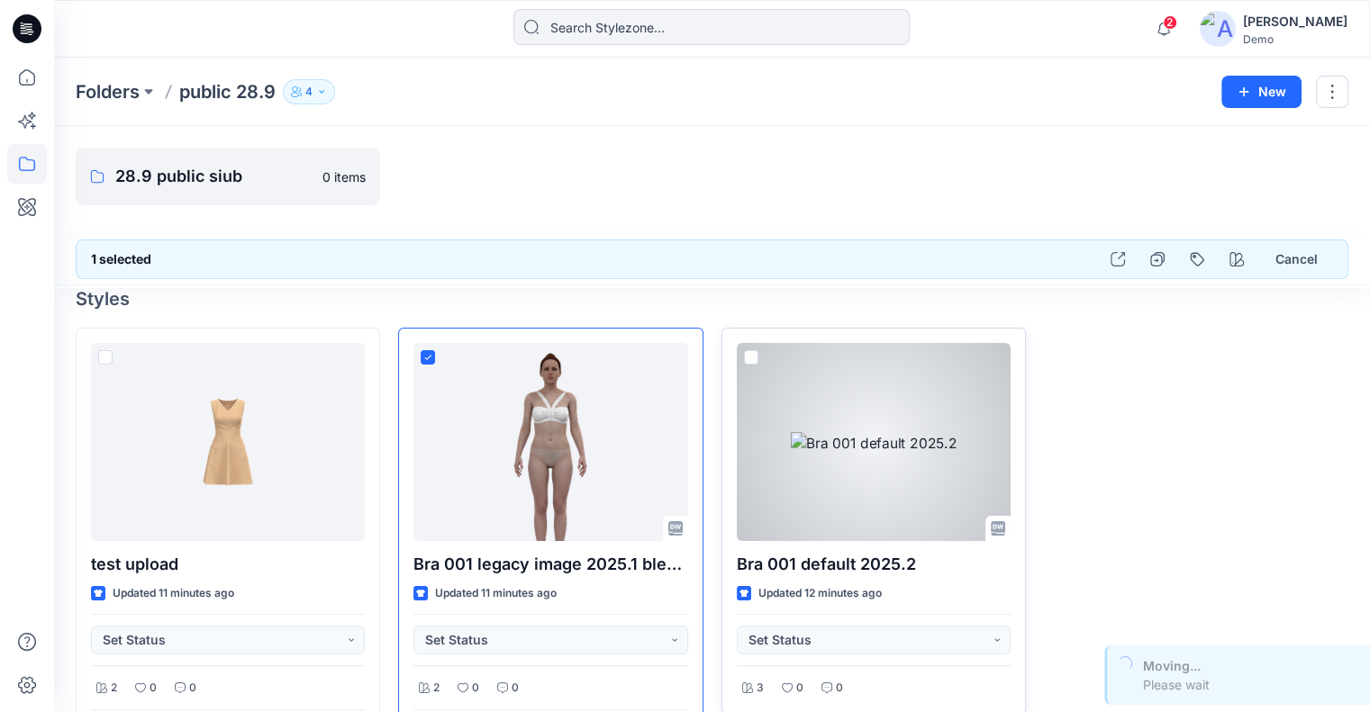
checkbox input "false"
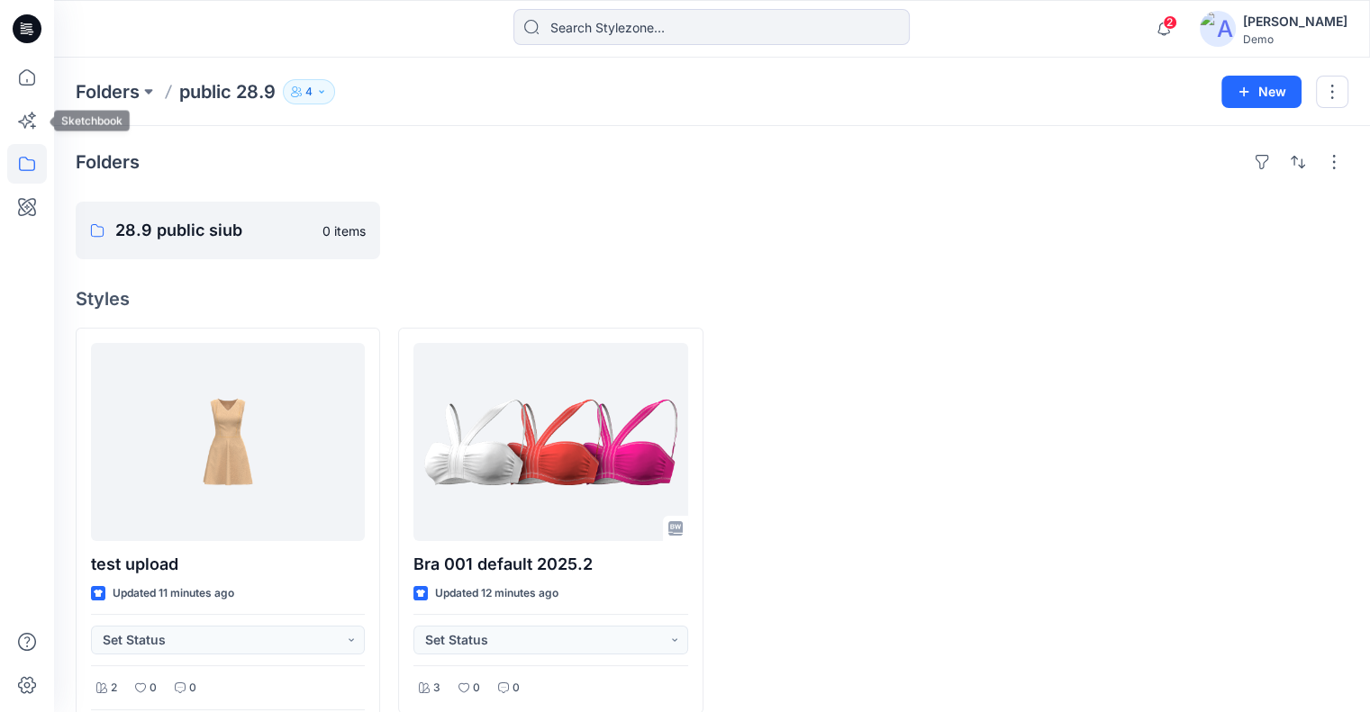
click at [35, 157] on icon at bounding box center [27, 164] width 40 height 40
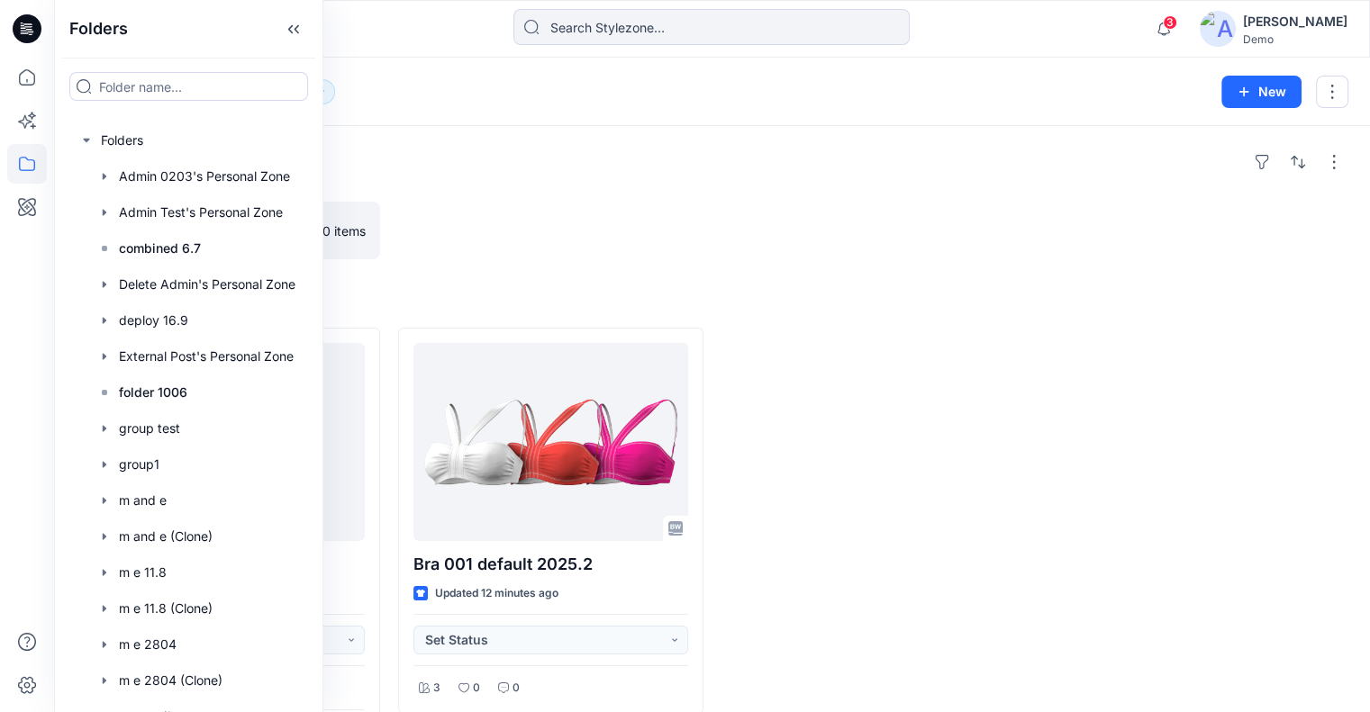
click at [819, 240] on div at bounding box center [873, 231] width 304 height 58
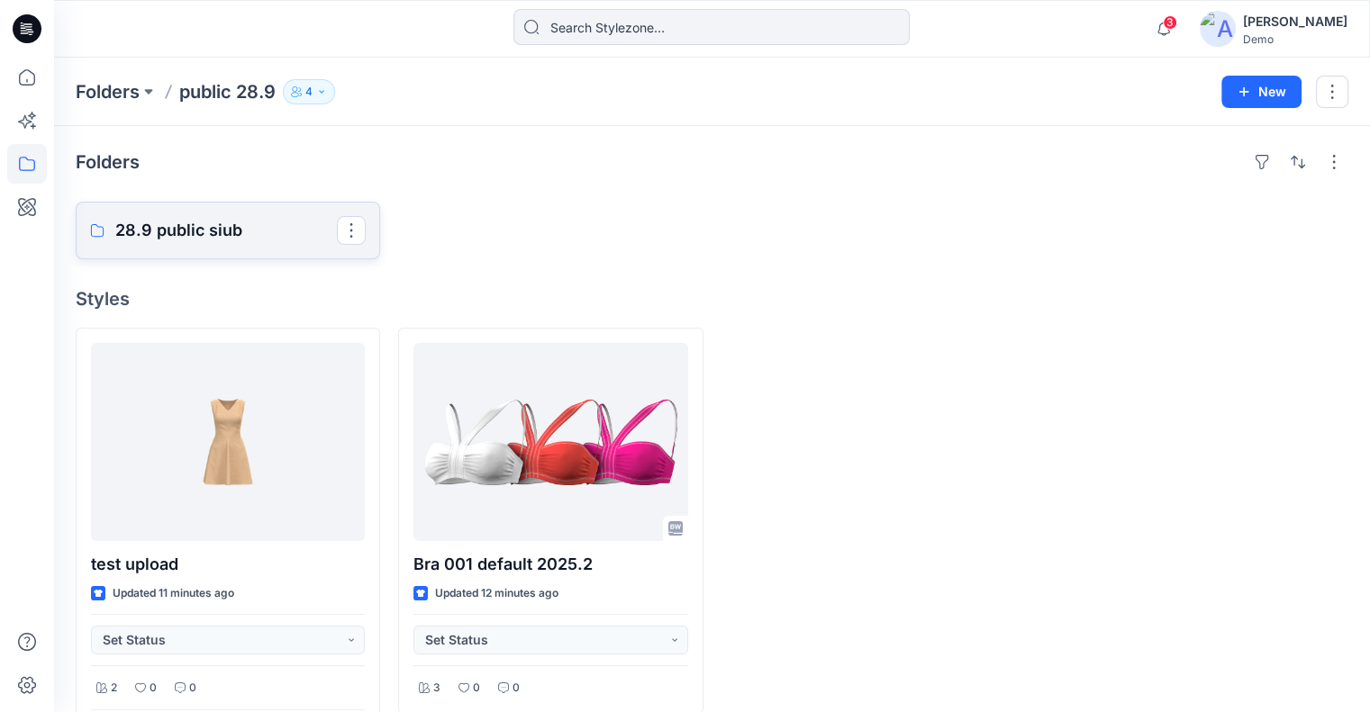
click at [281, 234] on p "28.9 public siub" at bounding box center [226, 230] width 222 height 25
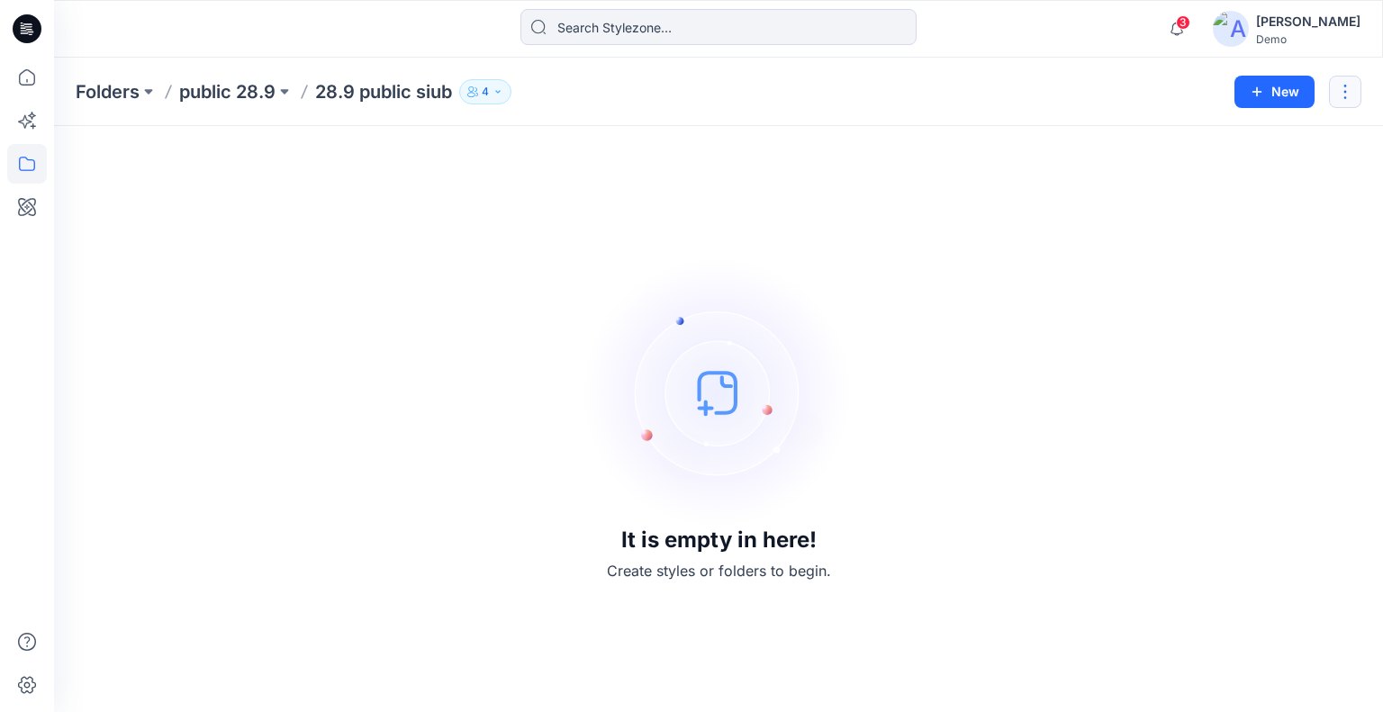
click at [1347, 96] on button "button" at bounding box center [1345, 92] width 32 height 32
click at [1246, 163] on p "Duplicate to..." at bounding box center [1237, 167] width 82 height 19
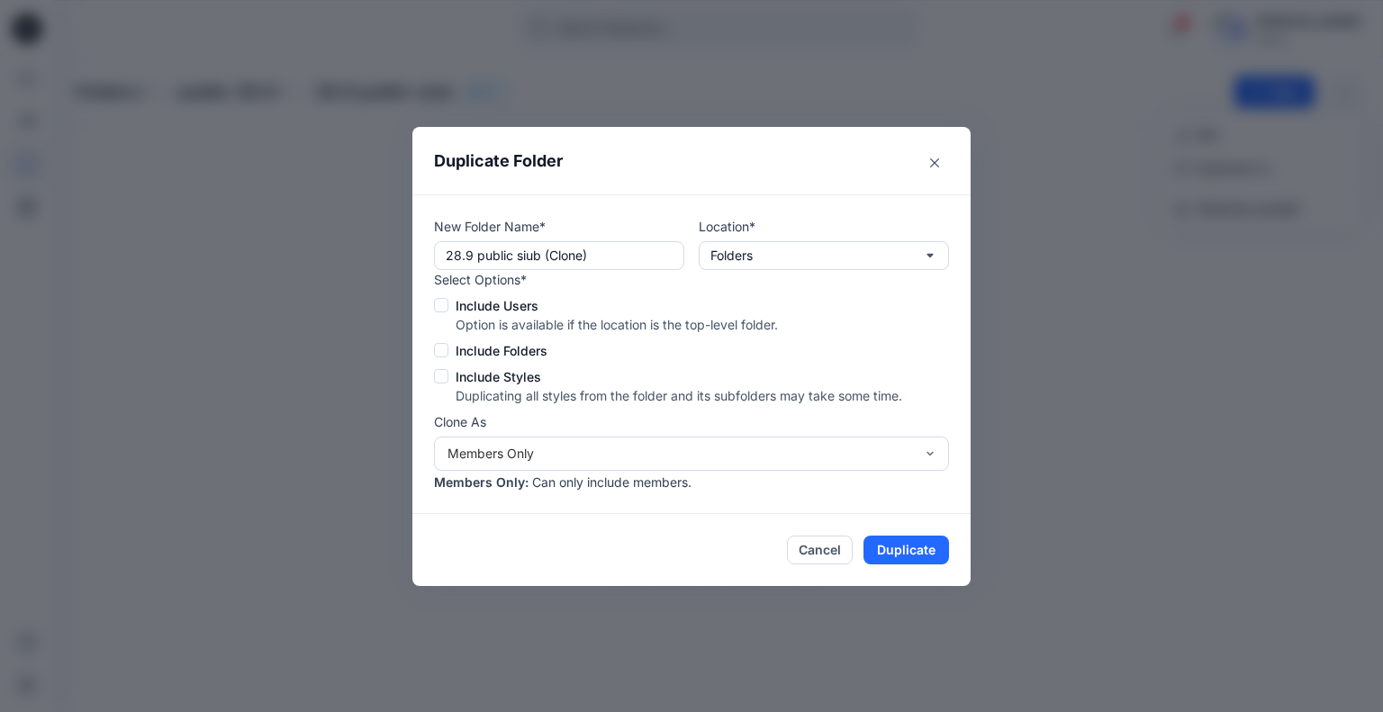
click at [449, 300] on label "Include Users" at bounding box center [668, 305] width 468 height 19
click at [448, 300] on input "Include Users" at bounding box center [440, 304] width 14 height 14
checkbox input "true"
click at [446, 345] on span at bounding box center [441, 350] width 14 height 14
click at [446, 345] on input "Include Folders" at bounding box center [440, 349] width 14 height 14
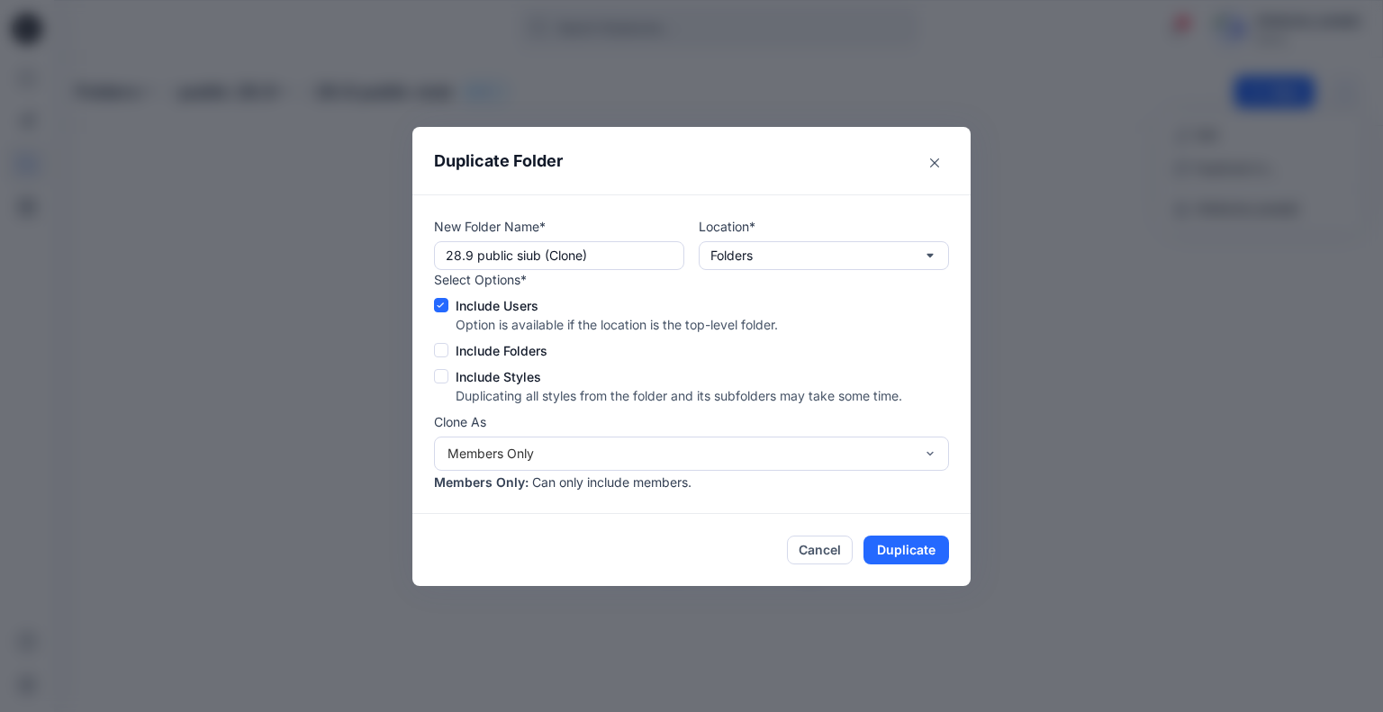
checkbox input "true"
click at [445, 373] on span at bounding box center [441, 376] width 14 height 14
click at [445, 373] on input "Include Styles" at bounding box center [440, 375] width 14 height 14
checkbox input "true"
click at [781, 255] on button "Folders" at bounding box center [824, 255] width 250 height 29
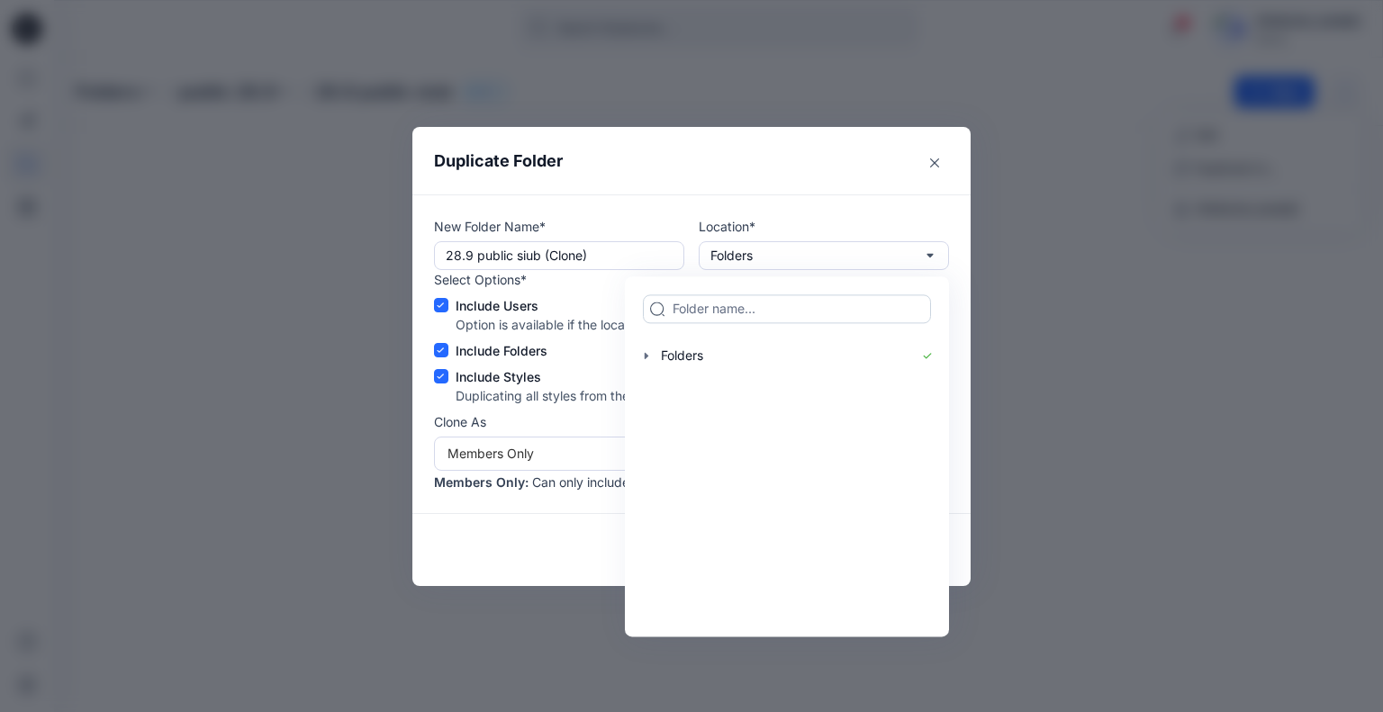
click at [743, 311] on input at bounding box center [787, 308] width 288 height 29
click at [475, 530] on footer "Cancel Duplicate" at bounding box center [691, 550] width 558 height 72
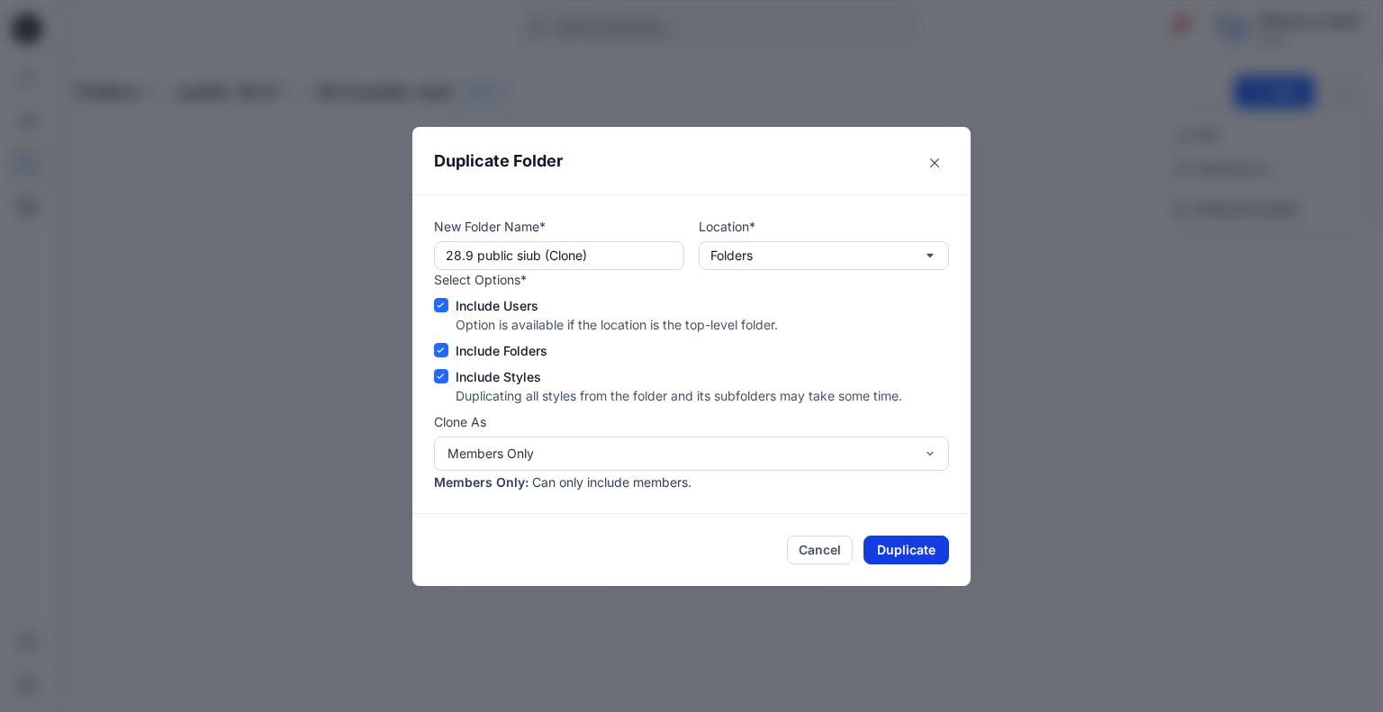
click at [890, 550] on button "Duplicate" at bounding box center [907, 550] width 86 height 29
click at [923, 548] on button "Duplicate" at bounding box center [907, 550] width 86 height 29
click at [901, 540] on button "Duplicate" at bounding box center [907, 550] width 86 height 29
click at [909, 549] on button "Duplicate" at bounding box center [907, 550] width 86 height 29
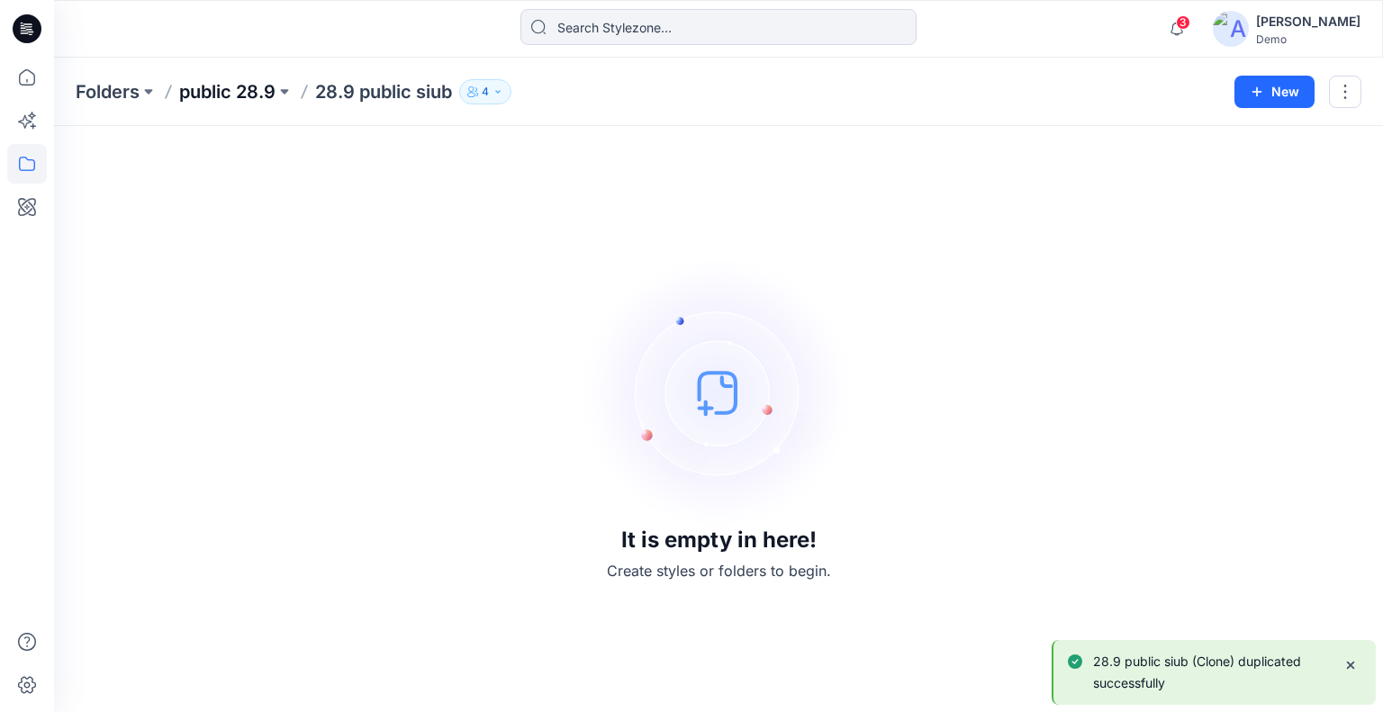
click at [222, 93] on p "public 28.9" at bounding box center [227, 91] width 96 height 25
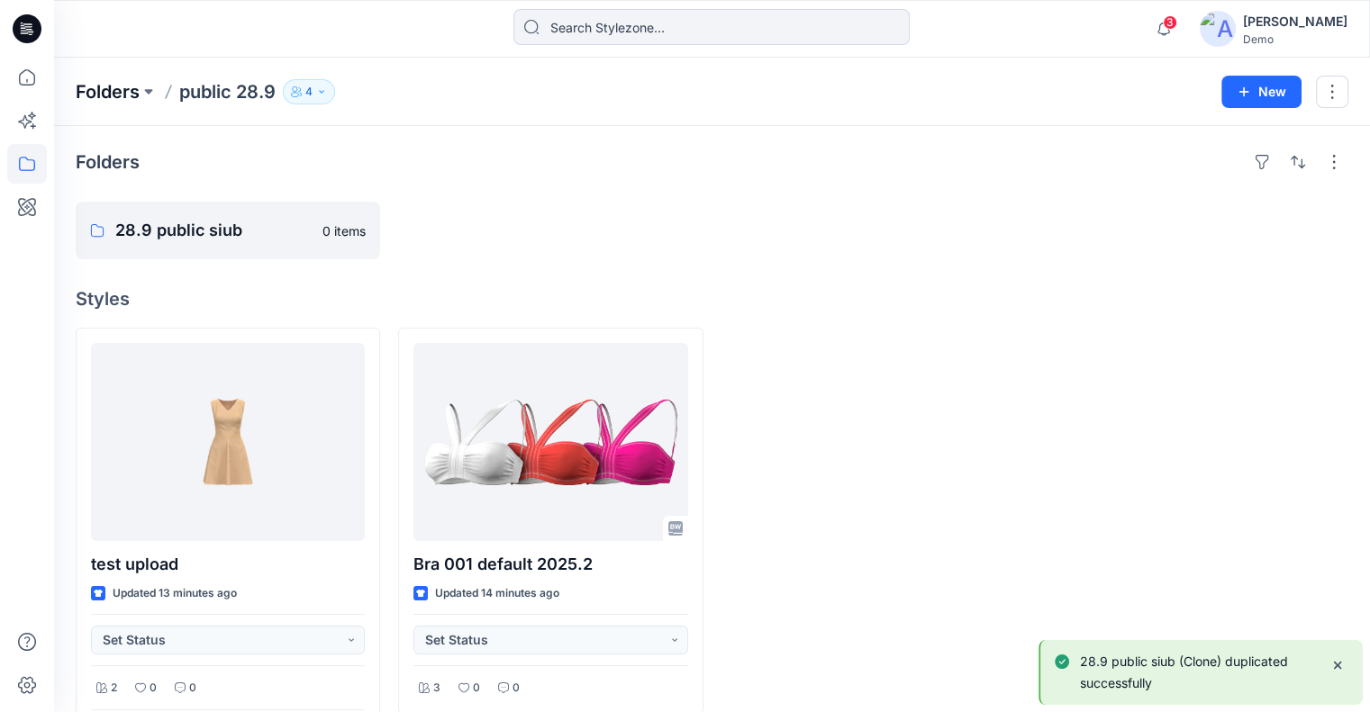
click at [108, 82] on p "Folders" at bounding box center [108, 91] width 64 height 25
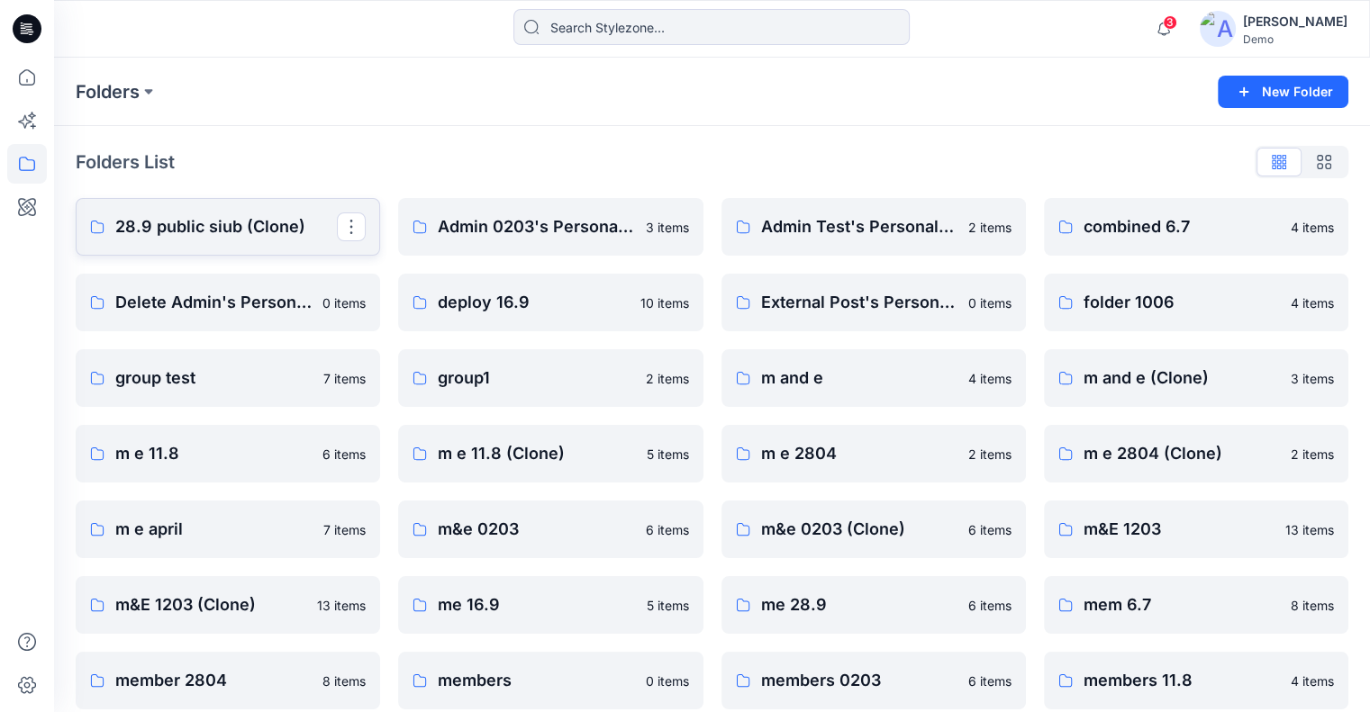
click at [290, 230] on p "28.9 public siub (Clone)" at bounding box center [226, 226] width 222 height 25
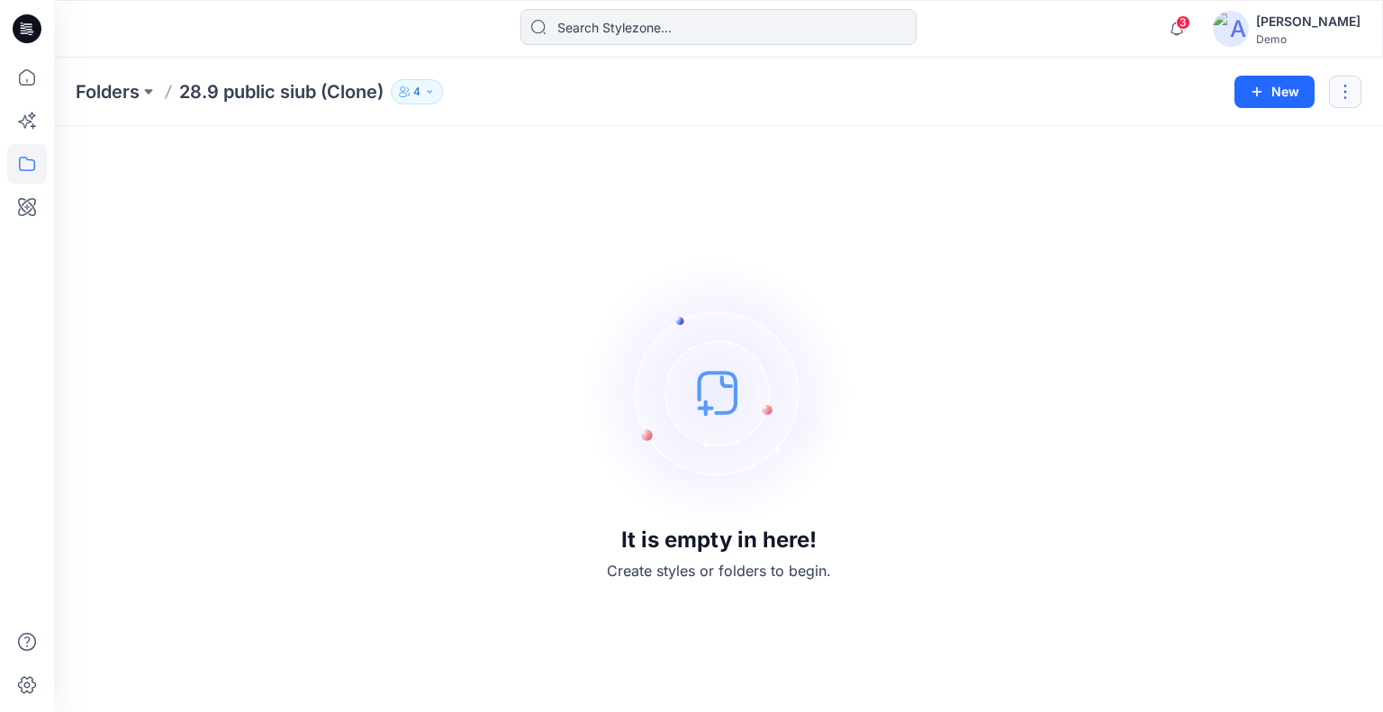
click at [1351, 91] on button "button" at bounding box center [1345, 92] width 32 height 32
click at [1275, 237] on button "Delete Folder" at bounding box center [1260, 242] width 195 height 33
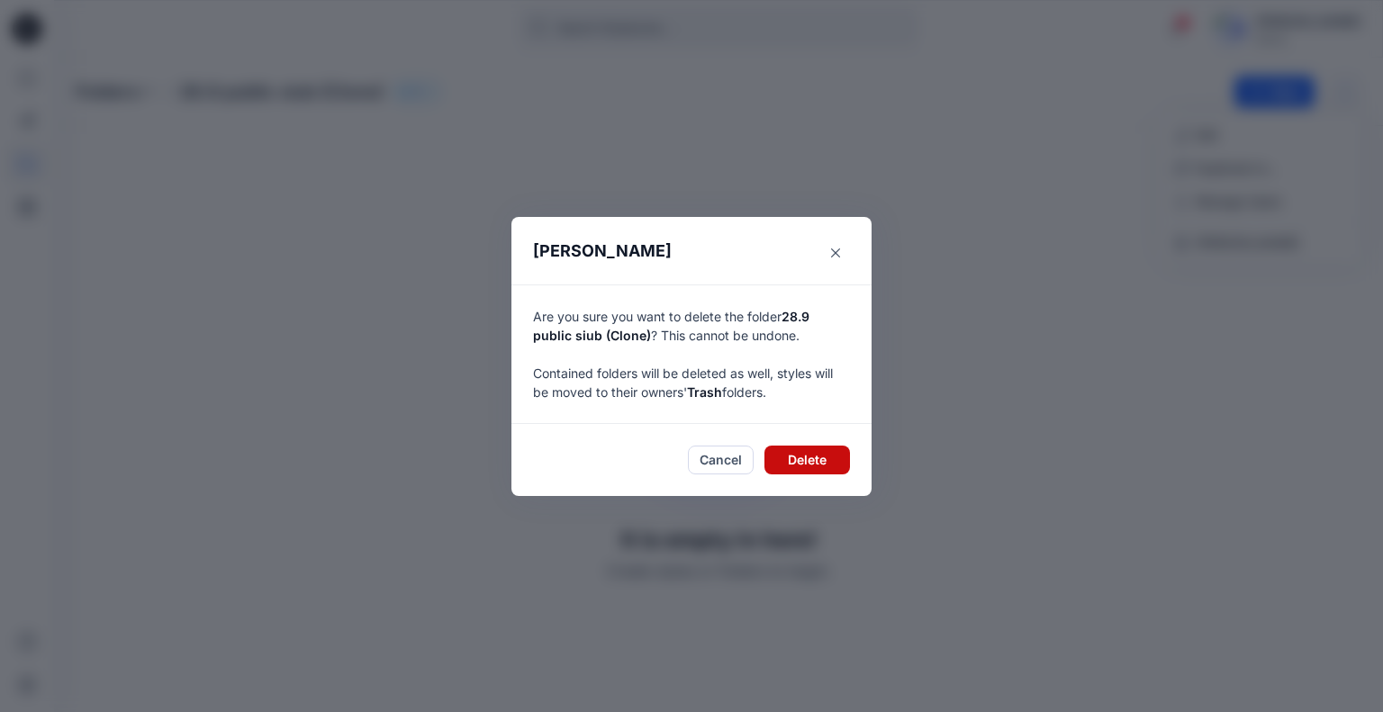
click at [814, 459] on button "Delete" at bounding box center [808, 460] width 86 height 29
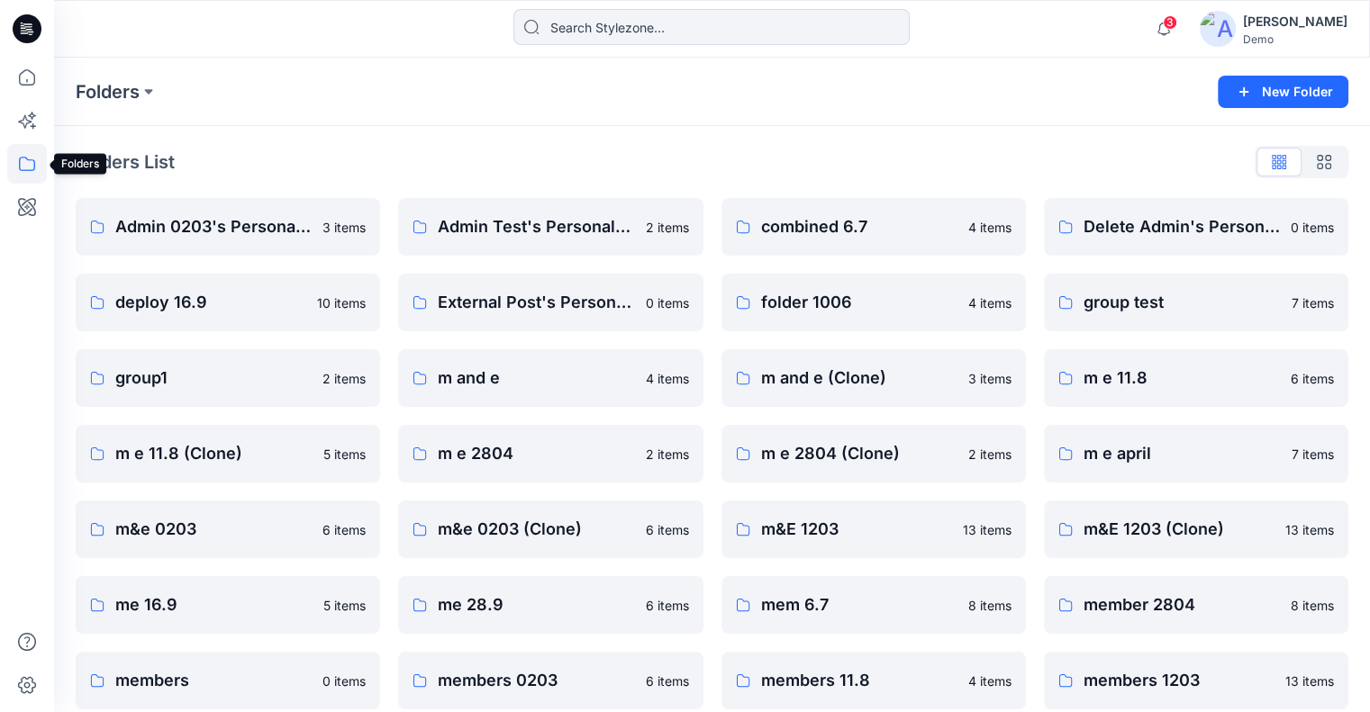
click at [36, 164] on icon at bounding box center [27, 164] width 40 height 40
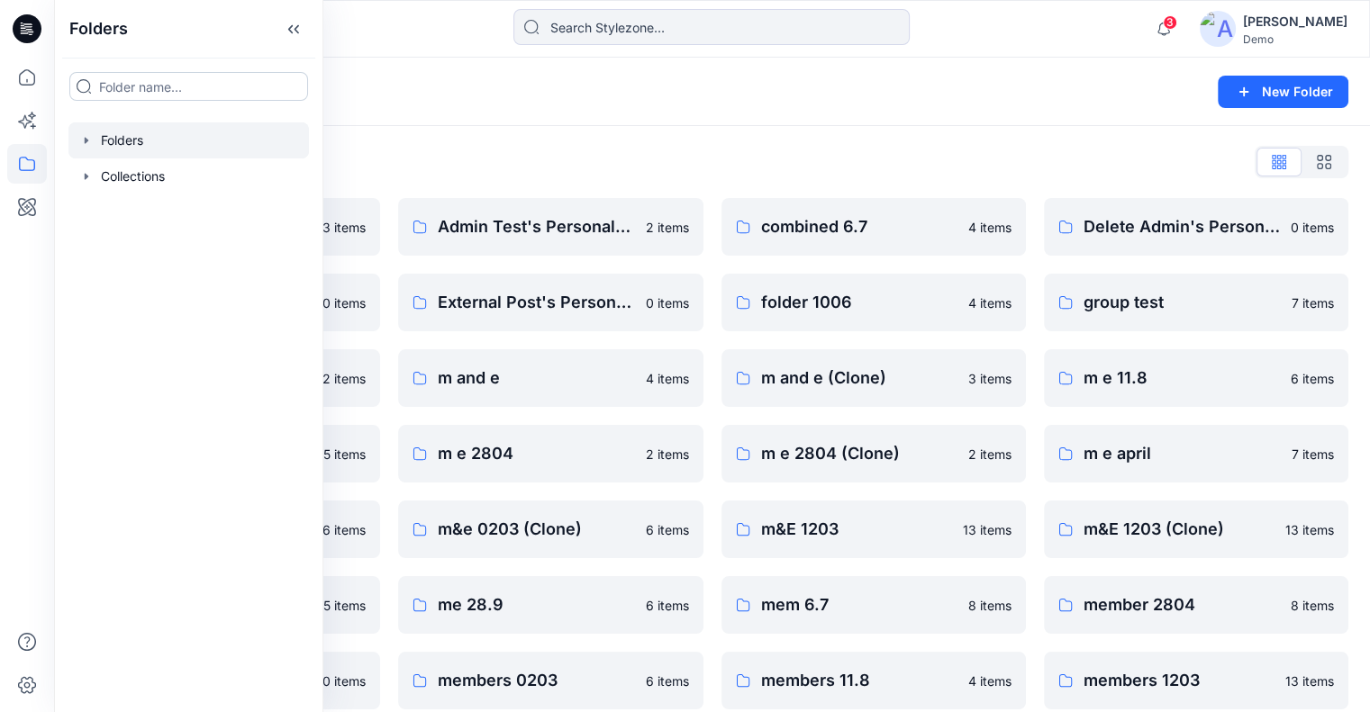
click at [165, 88] on input at bounding box center [188, 86] width 239 height 29
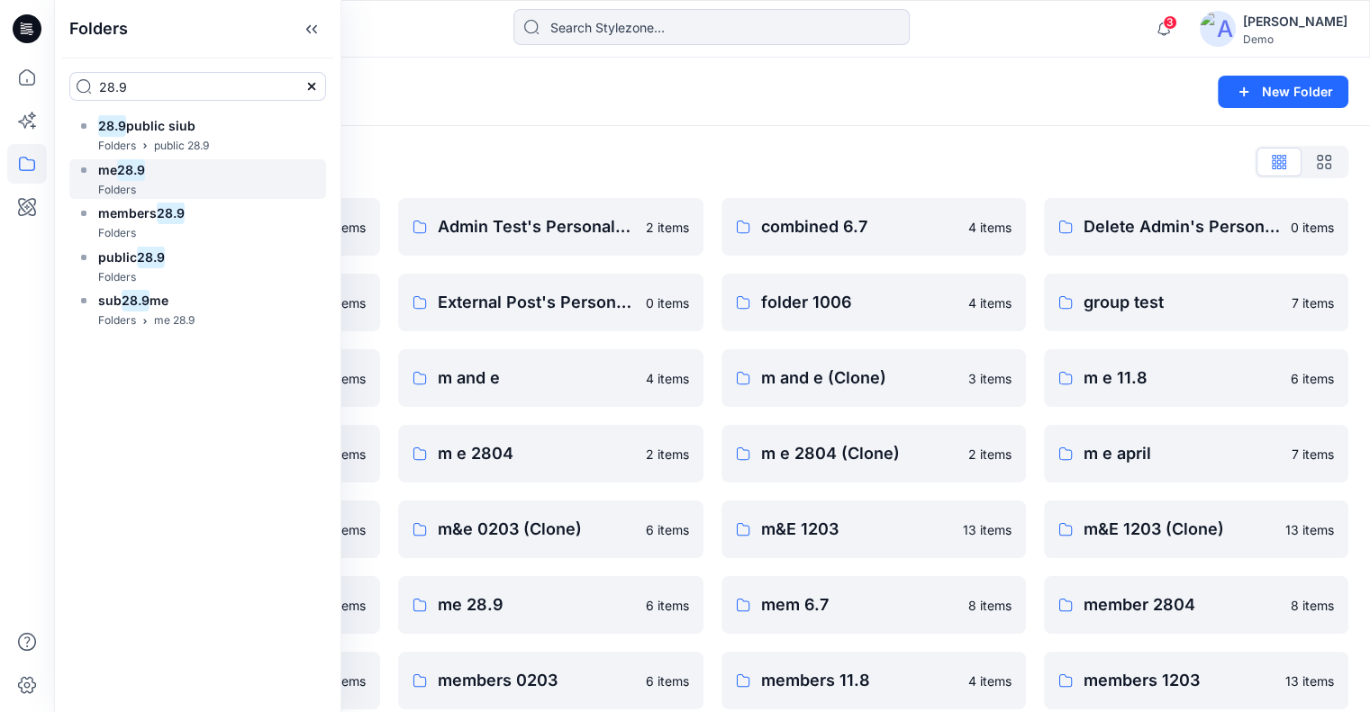
type input "28.9"
click at [129, 171] on mark "28.9" at bounding box center [131, 170] width 28 height 24
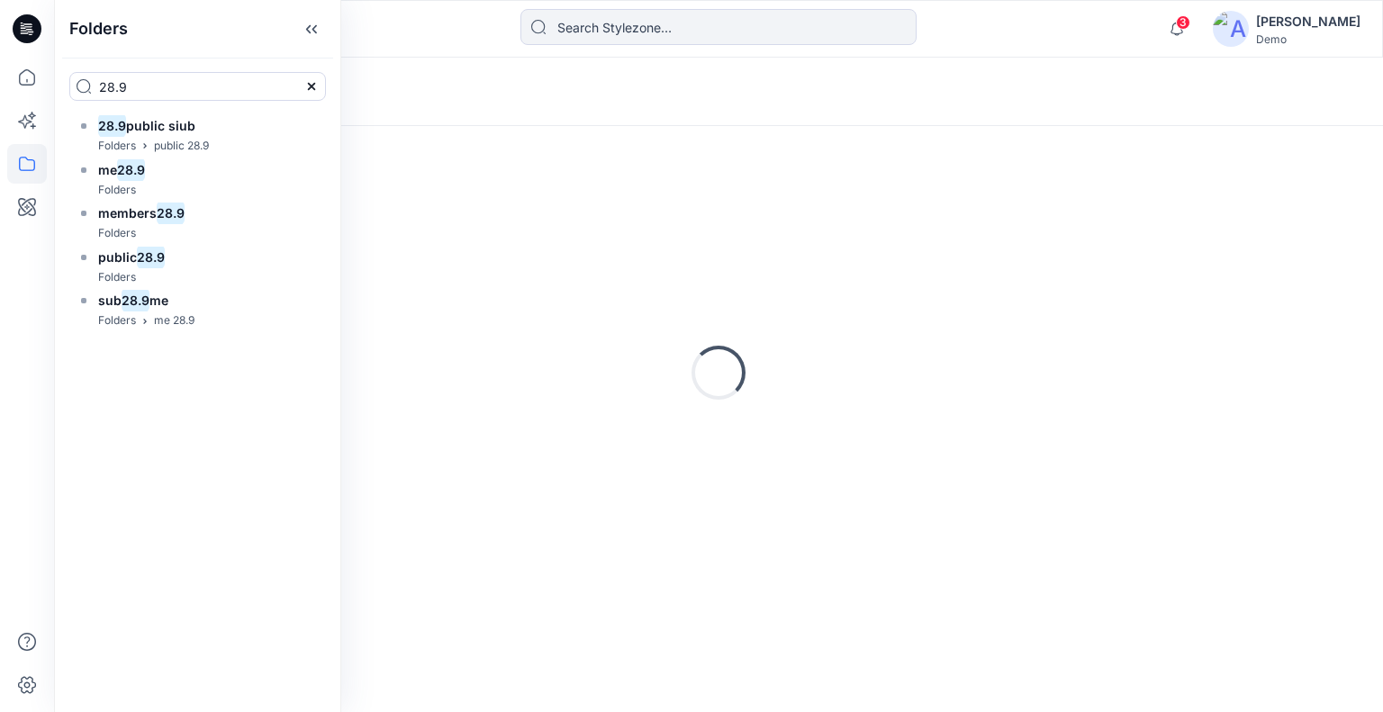
click at [297, 21] on icon at bounding box center [311, 29] width 29 height 30
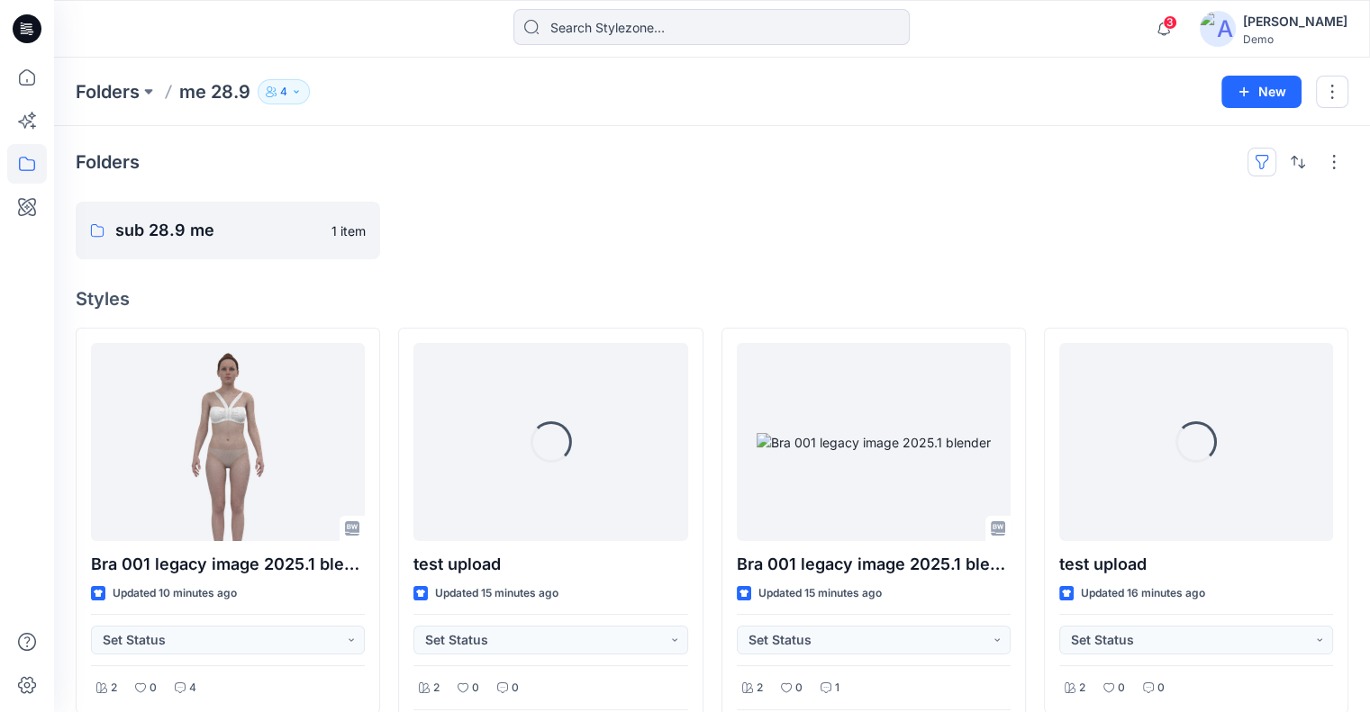
click at [1256, 167] on button "button" at bounding box center [1261, 162] width 29 height 29
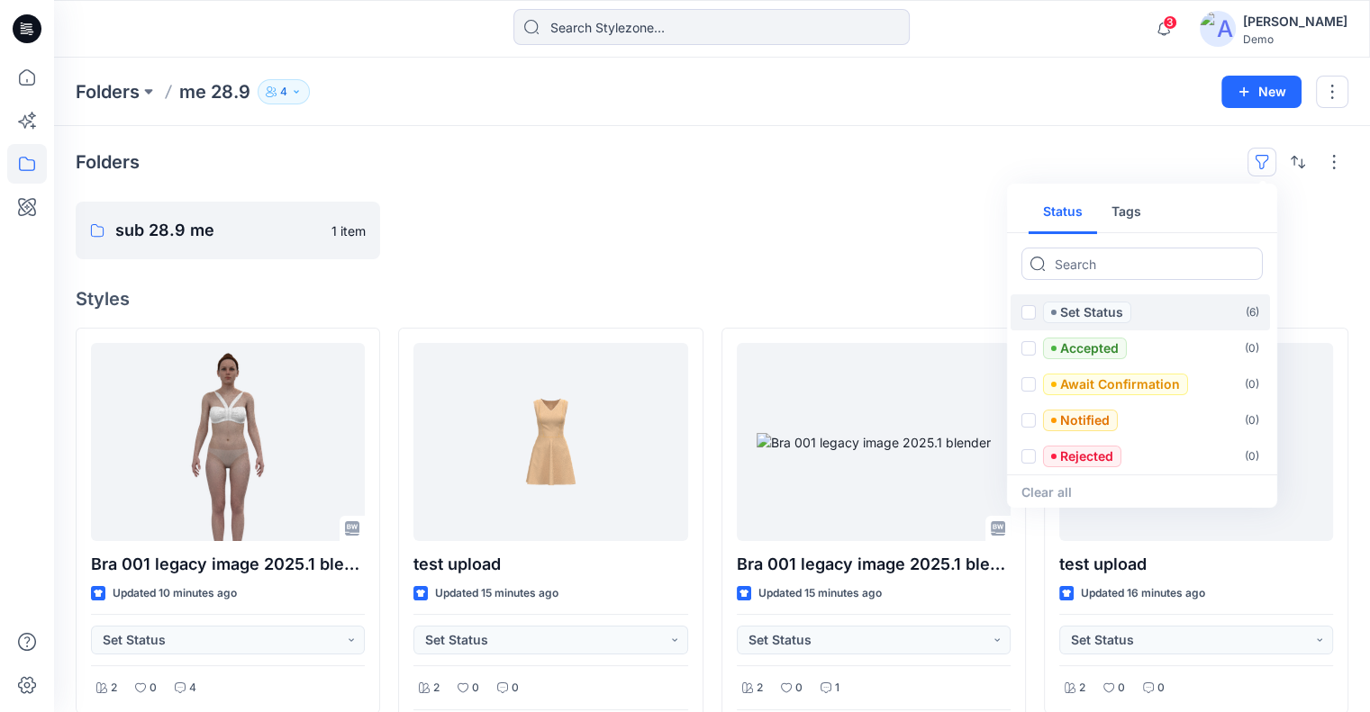
click at [1172, 310] on label "Set Status ( 6 )" at bounding box center [1139, 312] width 259 height 36
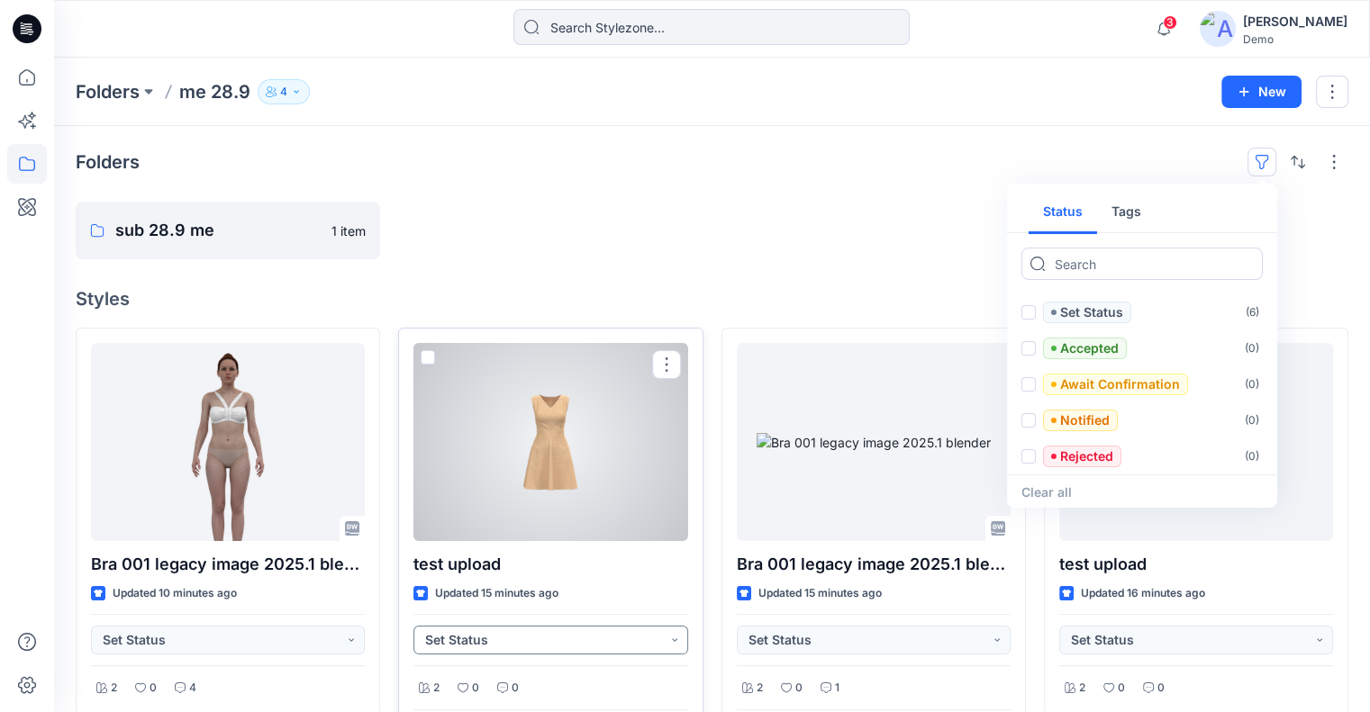
click at [623, 640] on button "Set Status" at bounding box center [550, 640] width 274 height 29
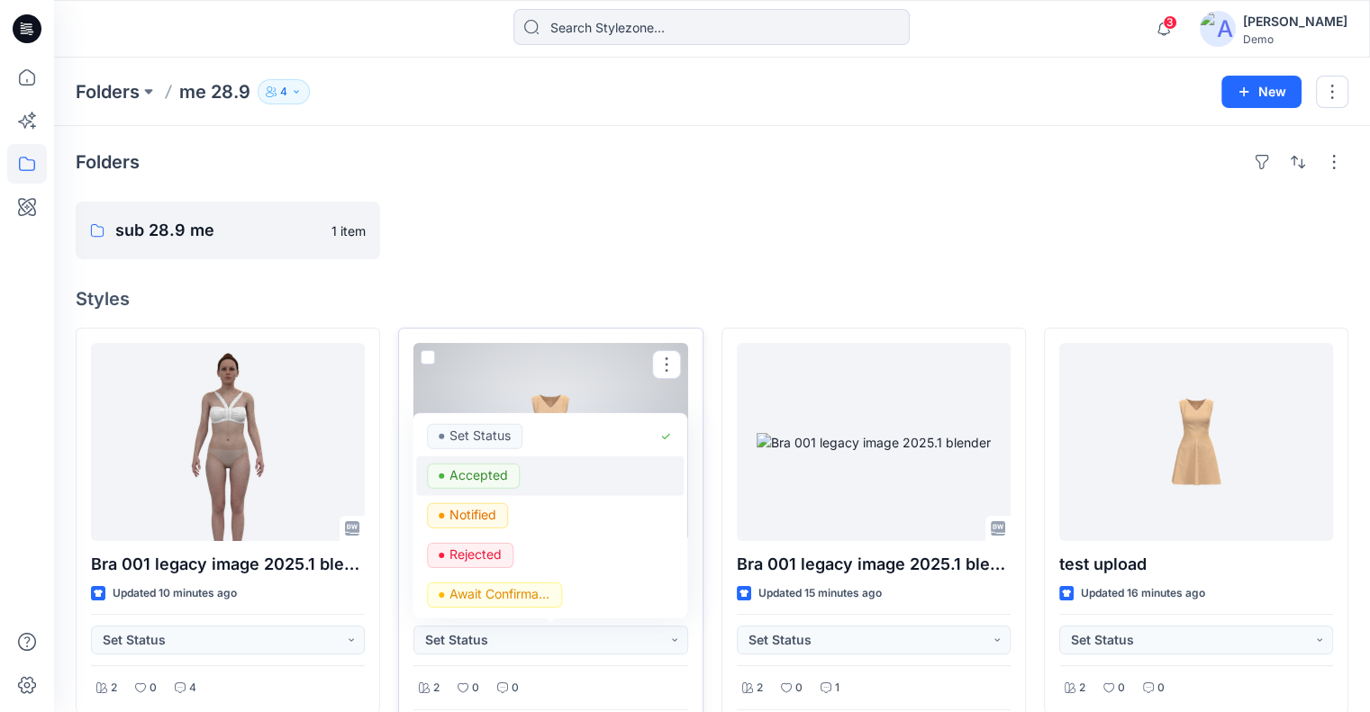
click at [586, 478] on div "Accepted" at bounding box center [550, 475] width 246 height 25
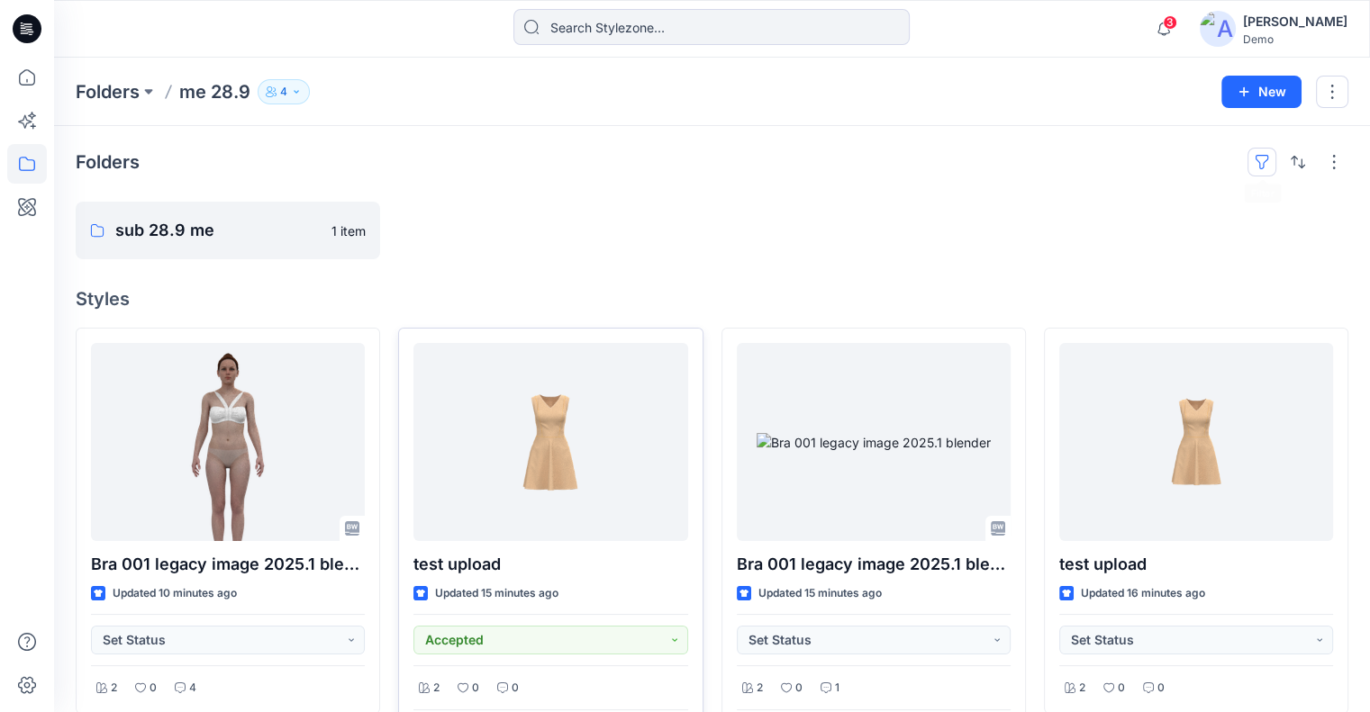
click at [1272, 155] on button "button" at bounding box center [1261, 162] width 29 height 29
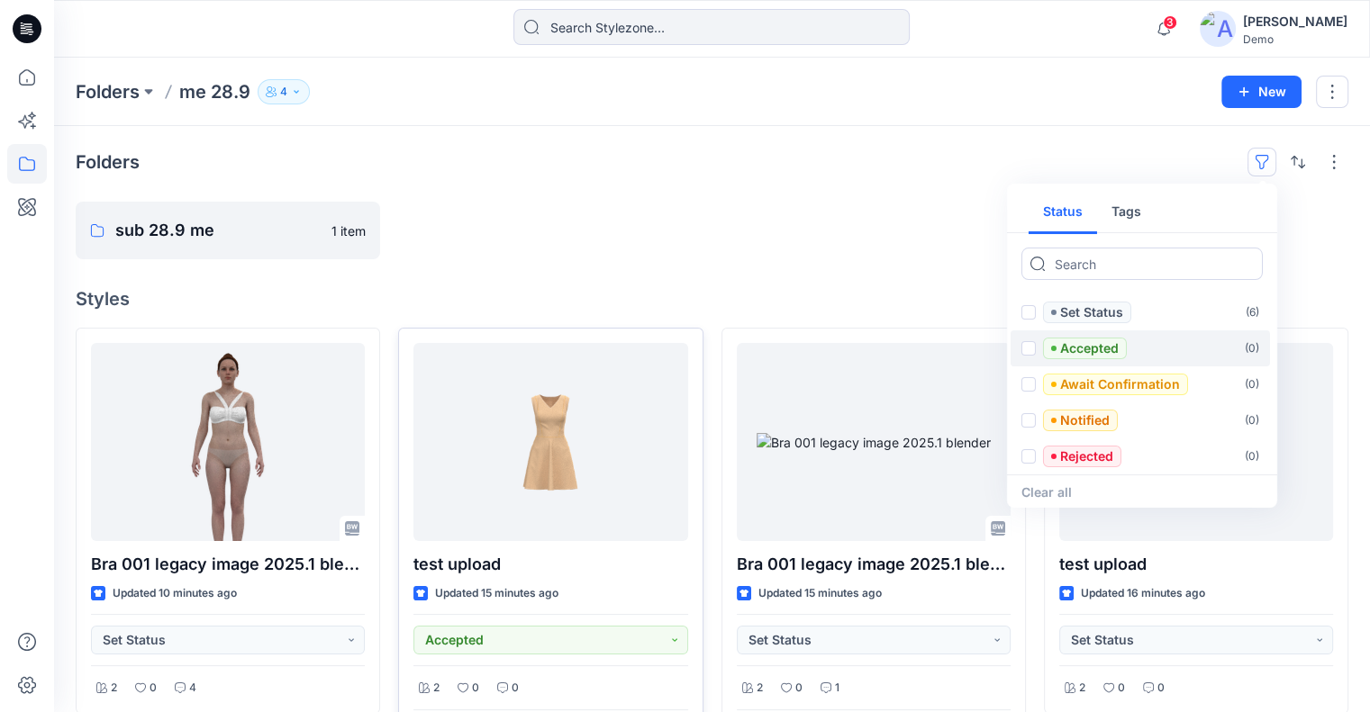
click at [1145, 343] on label "Accepted ( 0 )" at bounding box center [1139, 348] width 259 height 36
click at [1035, 343] on input "checkbox" at bounding box center [1027, 349] width 14 height 14
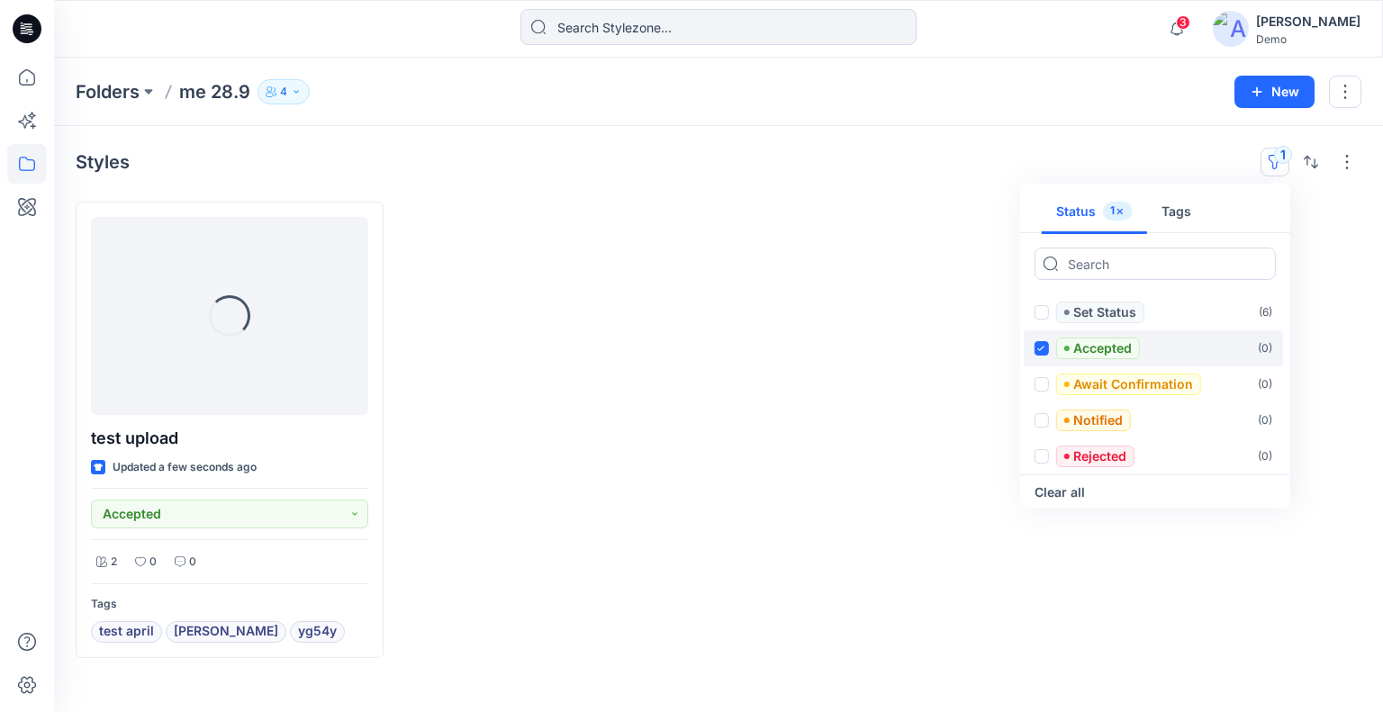
click at [1041, 346] on icon at bounding box center [1041, 349] width 8 height 6
click at [1041, 346] on input "checkbox" at bounding box center [1041, 349] width 14 height 14
checkbox input "false"
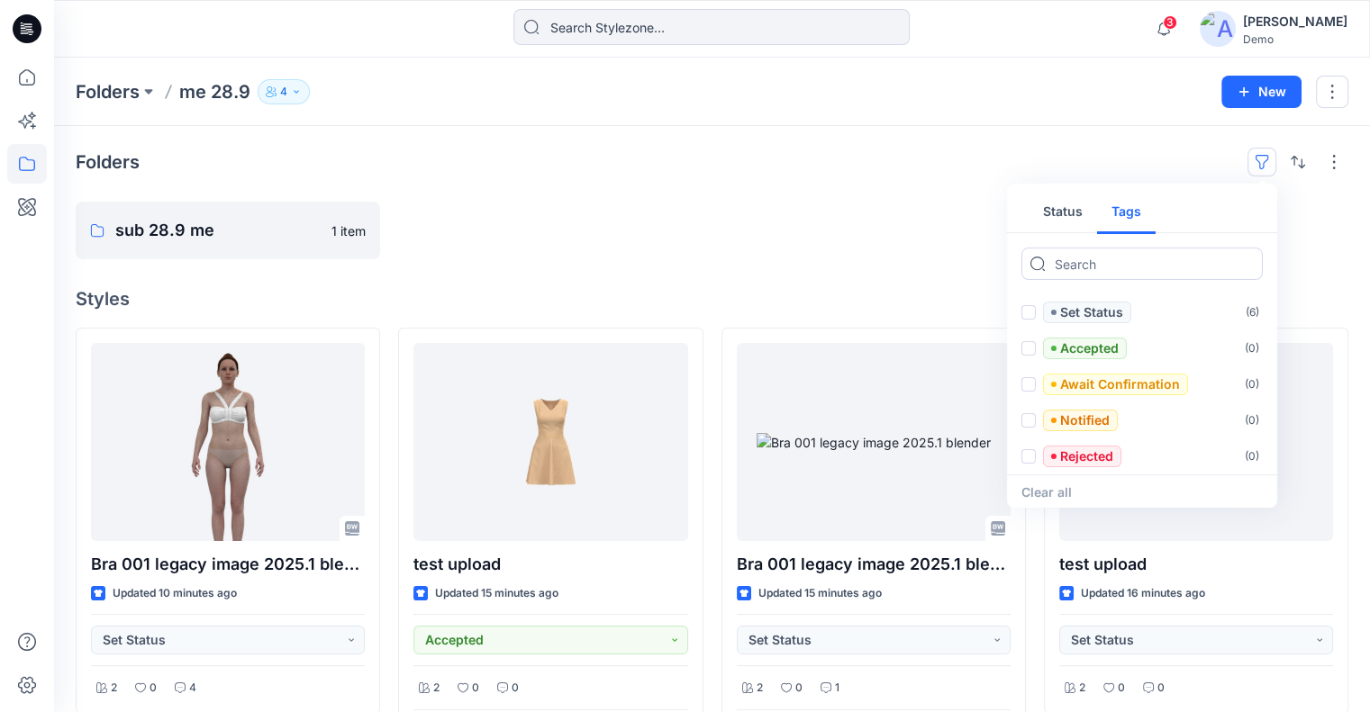
click at [1135, 222] on button "Tags" at bounding box center [1126, 212] width 59 height 43
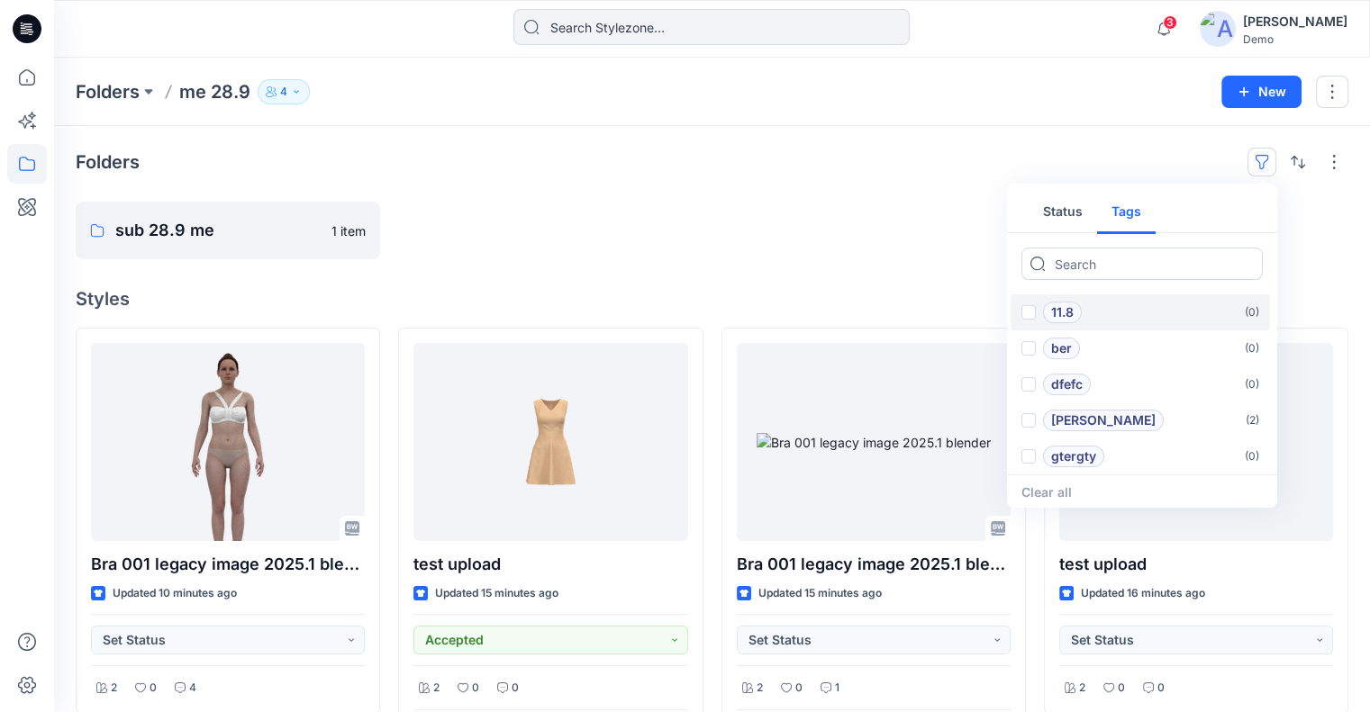
click at [1134, 310] on label "11.8 ( 0 )" at bounding box center [1139, 312] width 259 height 36
click at [1035, 310] on input "checkbox" at bounding box center [1027, 313] width 14 height 14
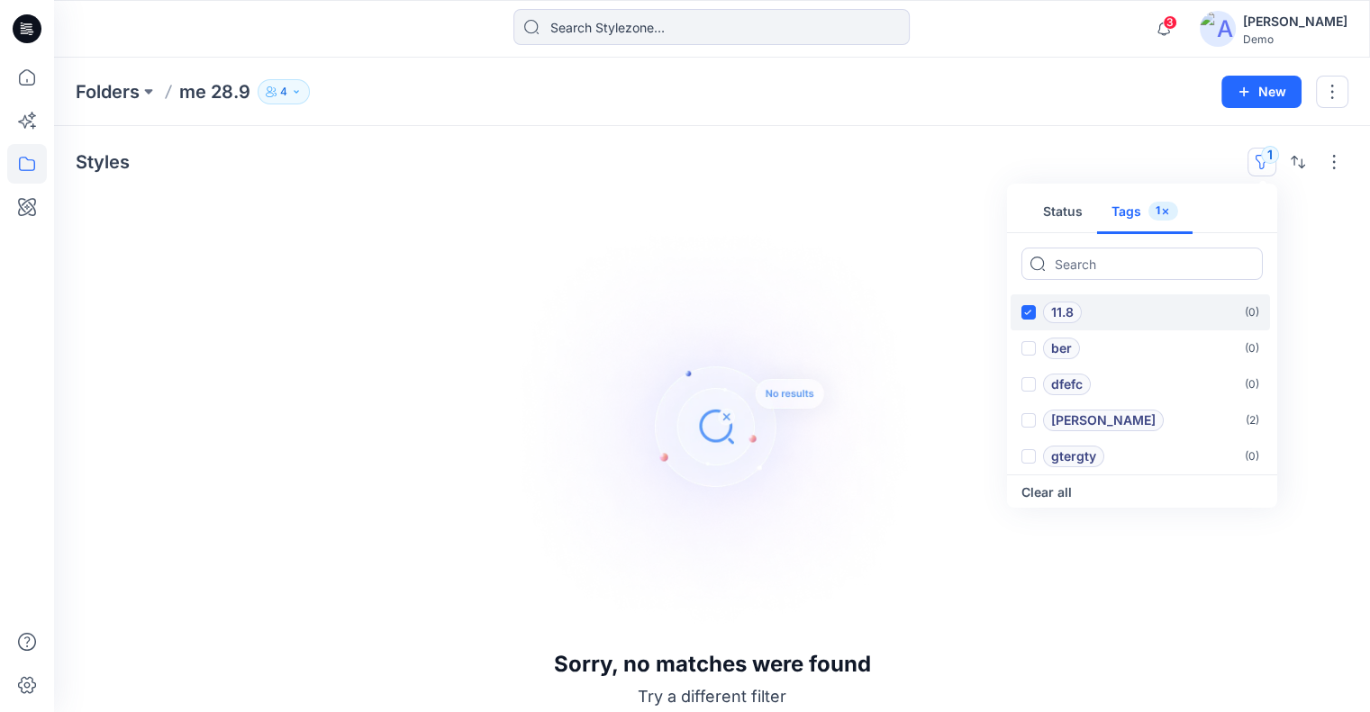
click at [1135, 312] on label "11.8 ( 0 )" at bounding box center [1139, 312] width 259 height 36
click at [1035, 312] on input "checkbox" at bounding box center [1027, 313] width 14 height 14
checkbox input "false"
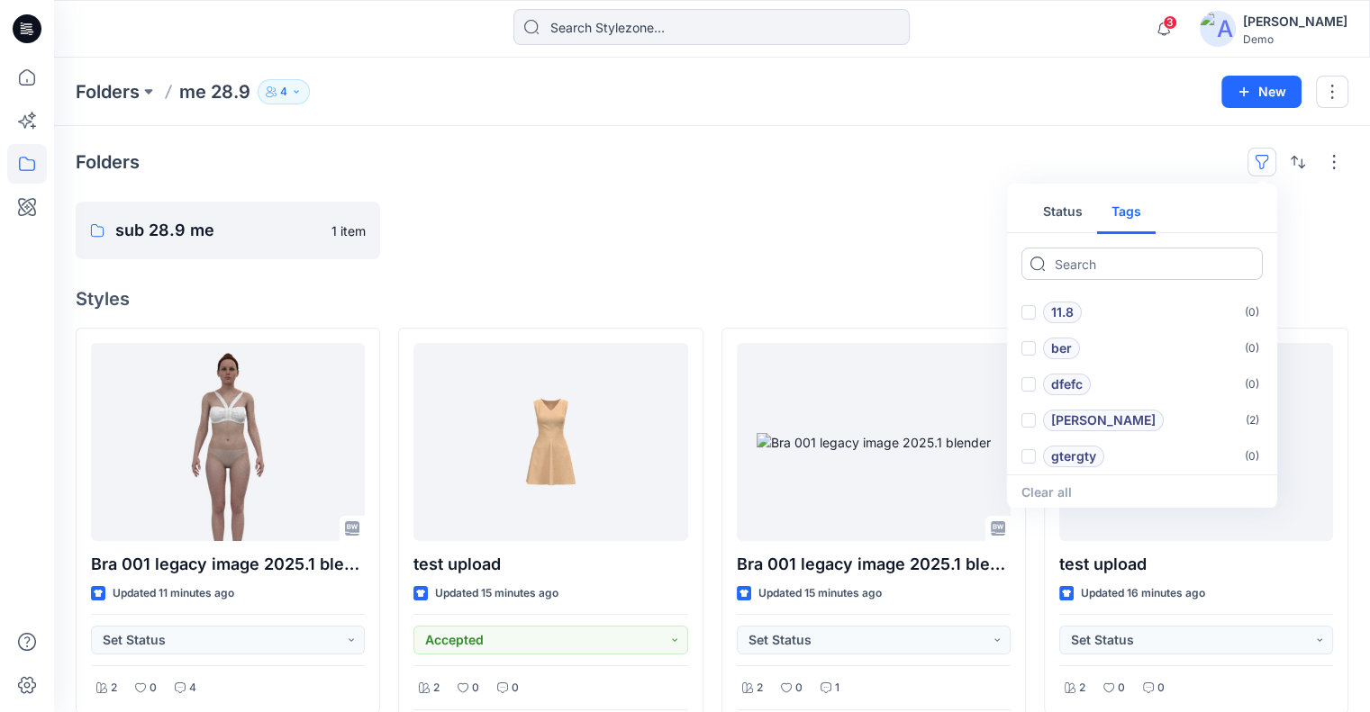
click at [1136, 266] on input at bounding box center [1141, 264] width 241 height 32
type input "1"
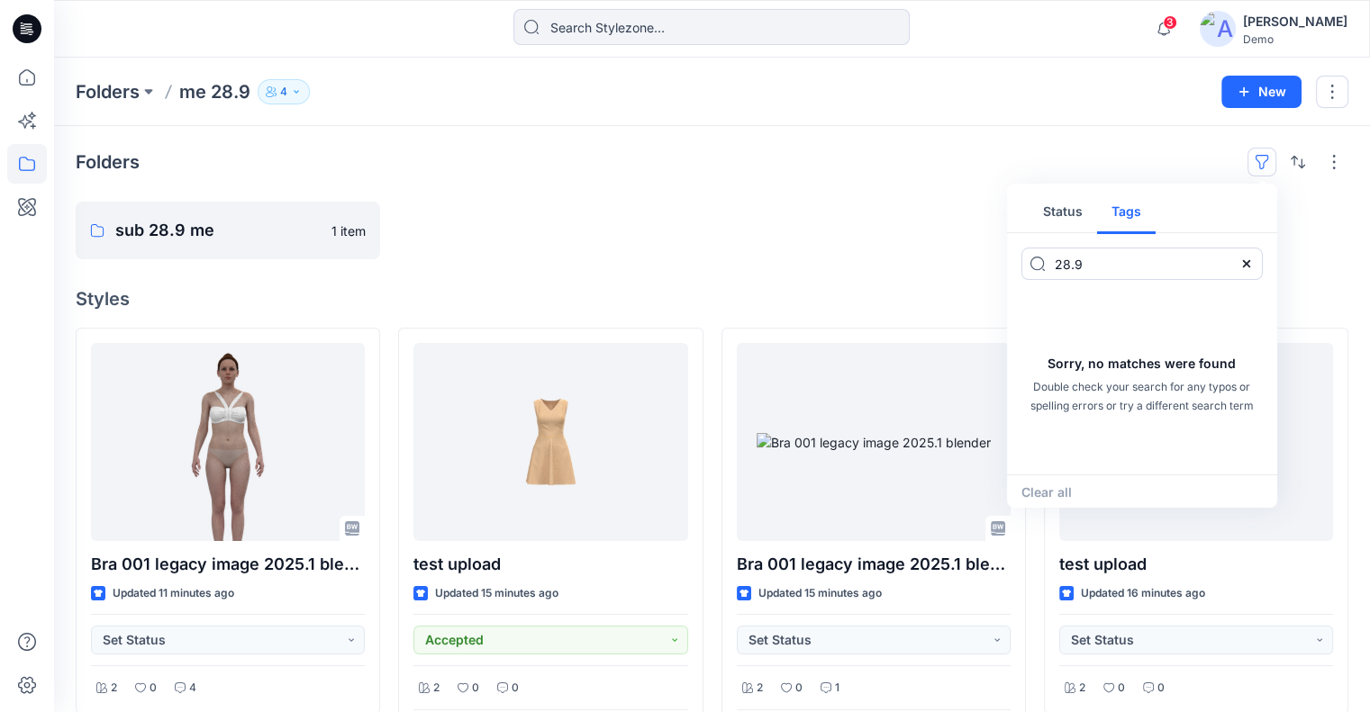
type input "28.9"
click at [1244, 259] on icon at bounding box center [1246, 264] width 14 height 14
click at [864, 244] on div at bounding box center [873, 231] width 304 height 58
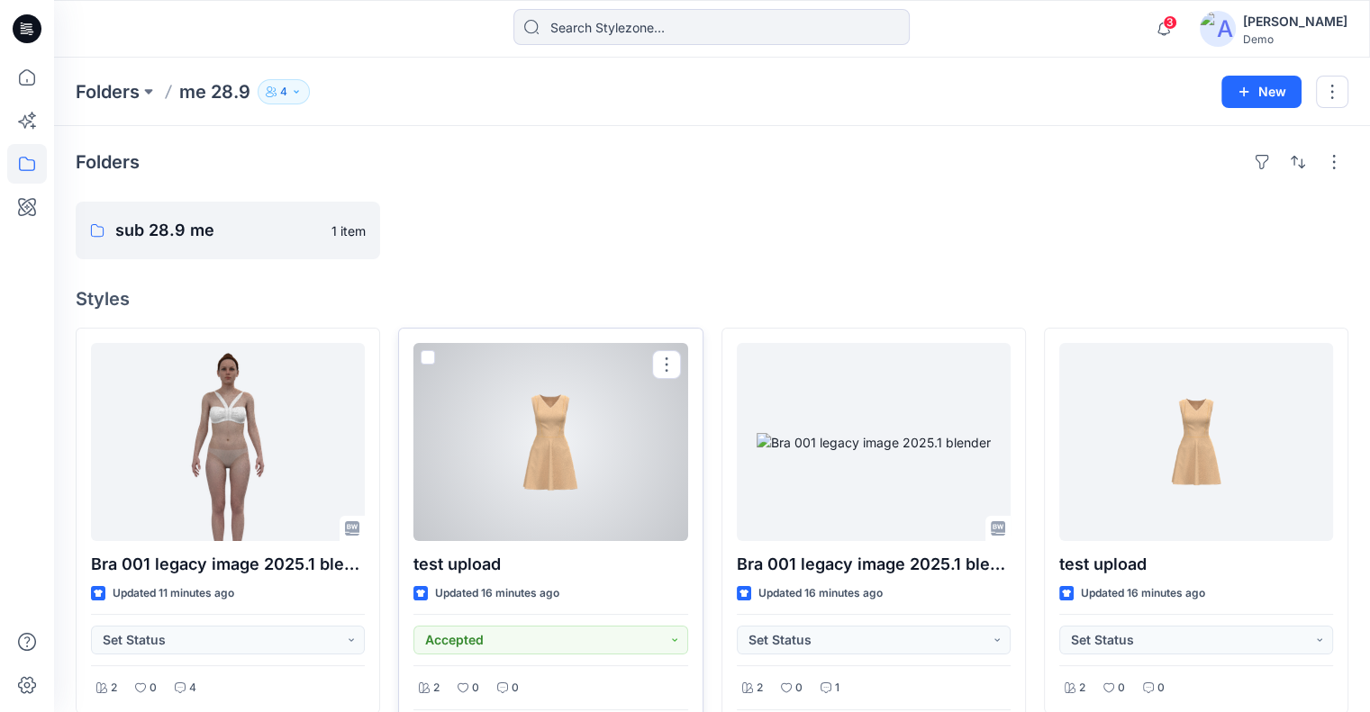
click at [432, 356] on span at bounding box center [428, 357] width 14 height 14
click at [432, 356] on input "checkbox" at bounding box center [427, 358] width 14 height 14
checkbox input "true"
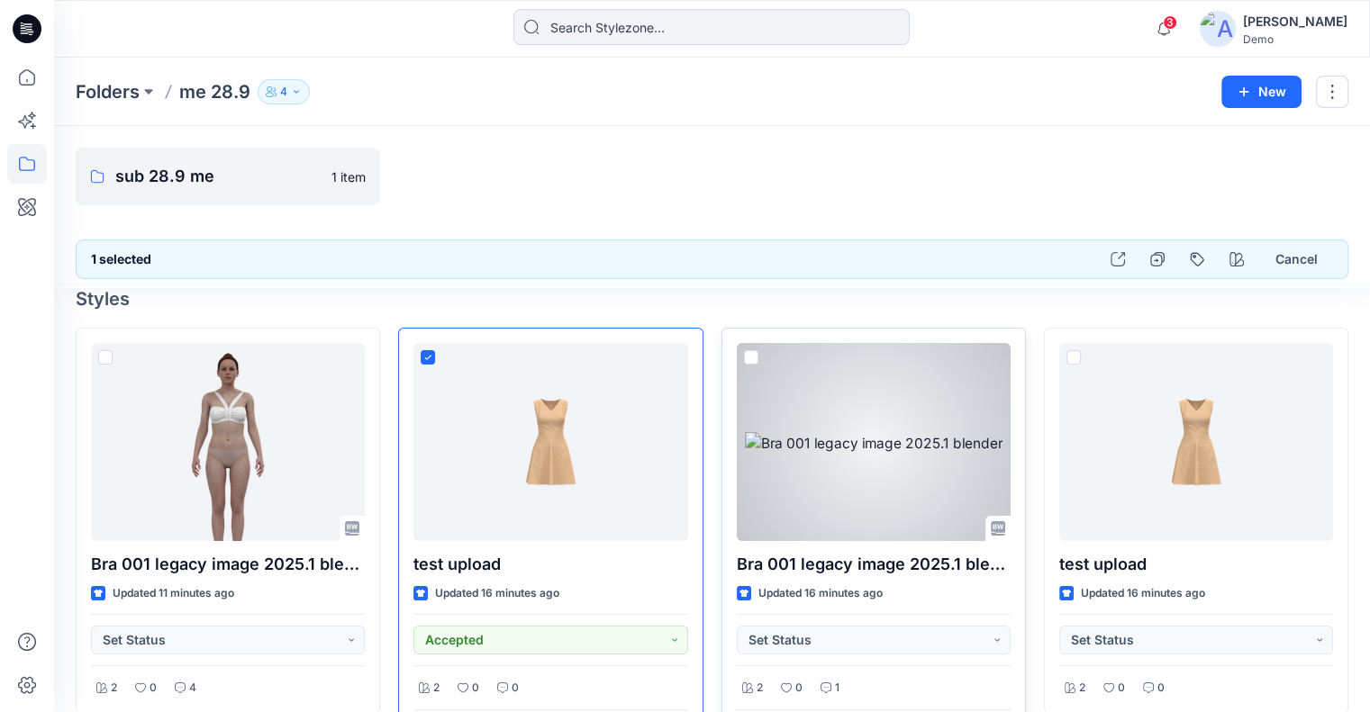
click at [748, 353] on span at bounding box center [751, 357] width 14 height 14
click at [748, 353] on input "checkbox" at bounding box center [750, 358] width 14 height 14
checkbox input "true"
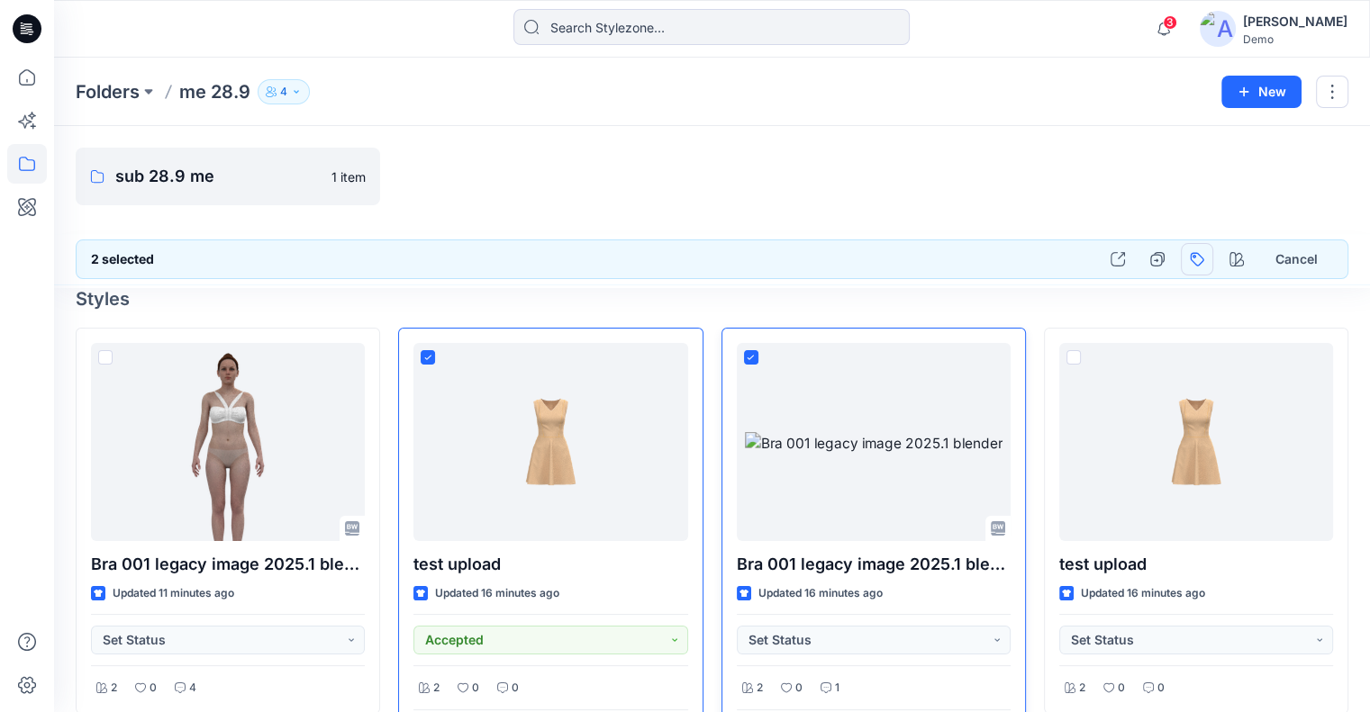
click at [1184, 256] on button "button" at bounding box center [1197, 259] width 32 height 32
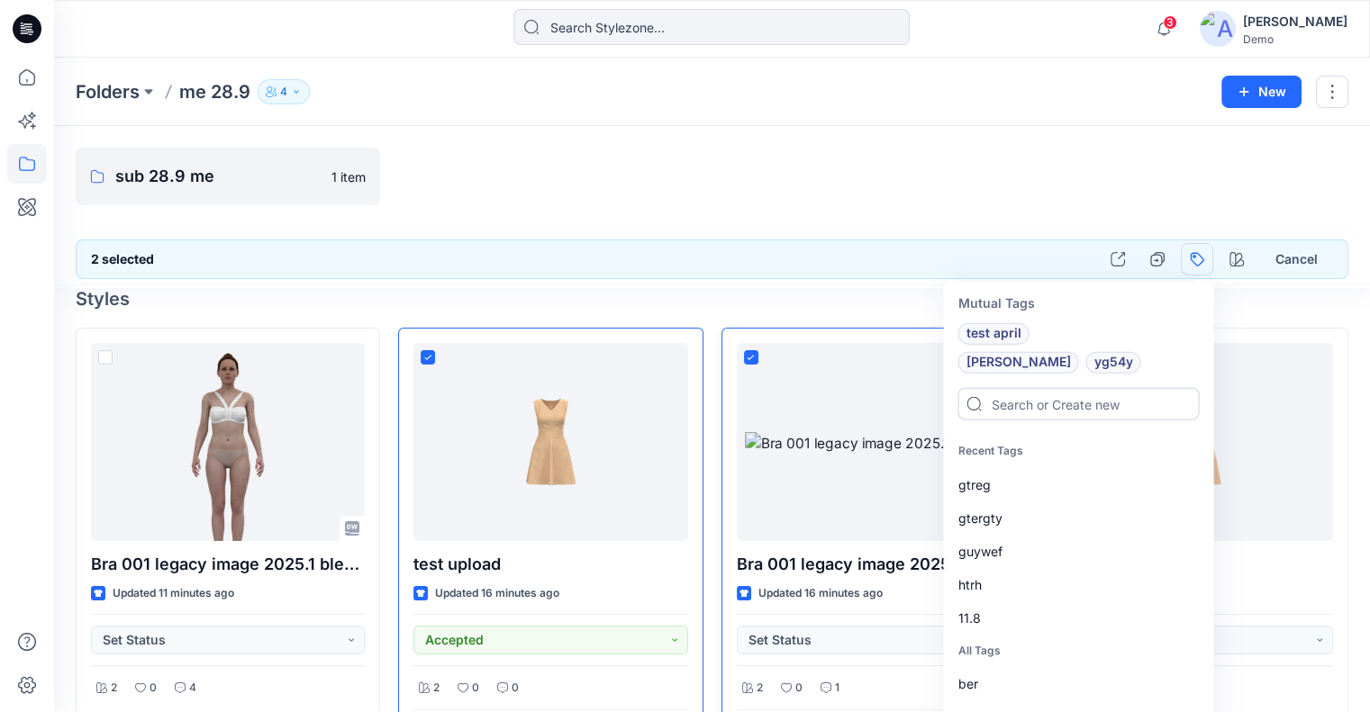
click at [989, 388] on input at bounding box center [1077, 404] width 241 height 32
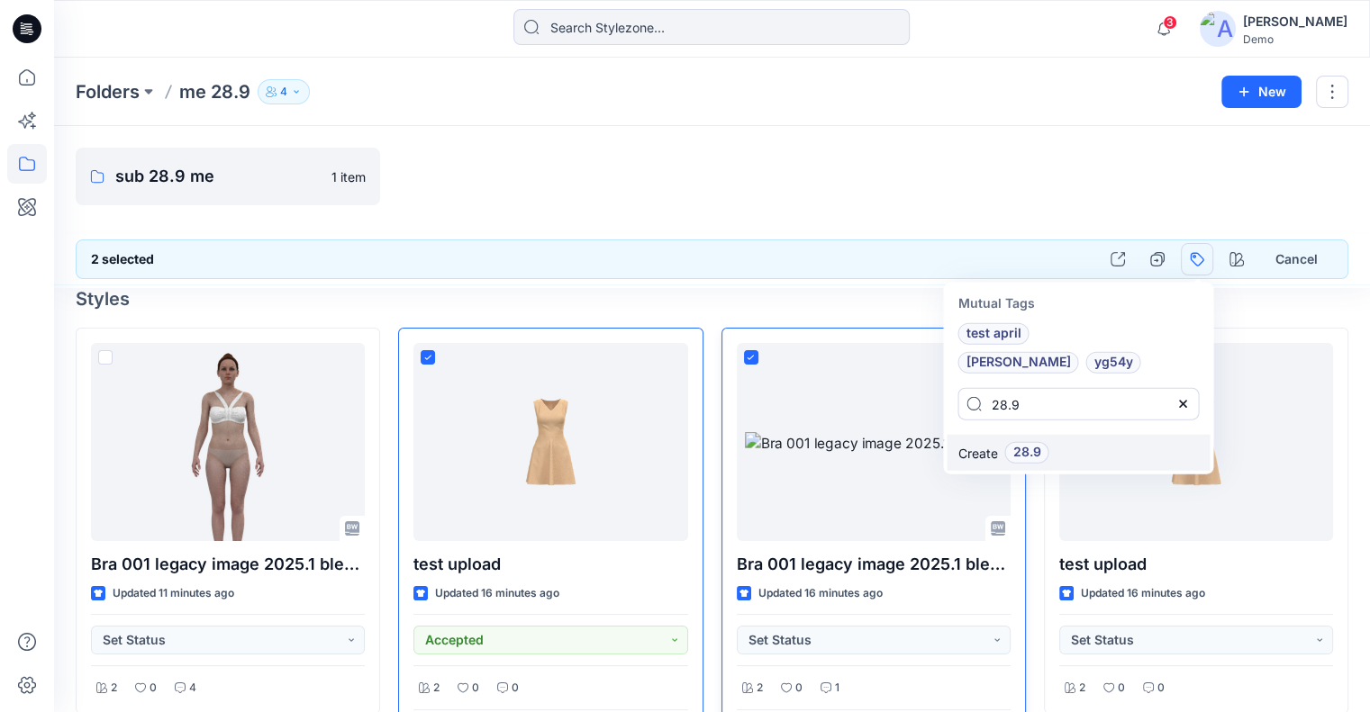
type input "28.9"
drag, startPoint x: 1026, startPoint y: 417, endPoint x: 1095, endPoint y: 329, distance: 112.2
click at [1027, 442] on span "28.9" at bounding box center [1026, 453] width 28 height 22
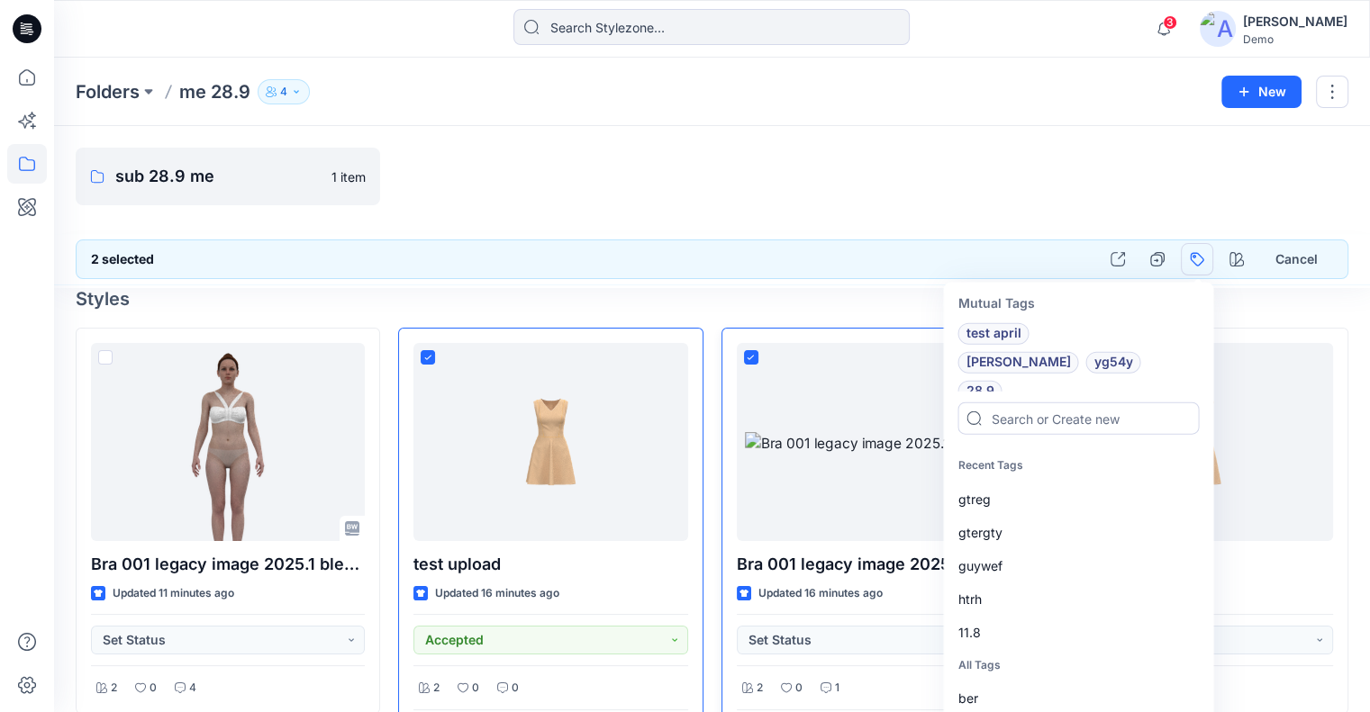
drag, startPoint x: 1060, startPoint y: 179, endPoint x: 1333, endPoint y: 277, distance: 290.0
click at [1061, 179] on div at bounding box center [1196, 177] width 304 height 58
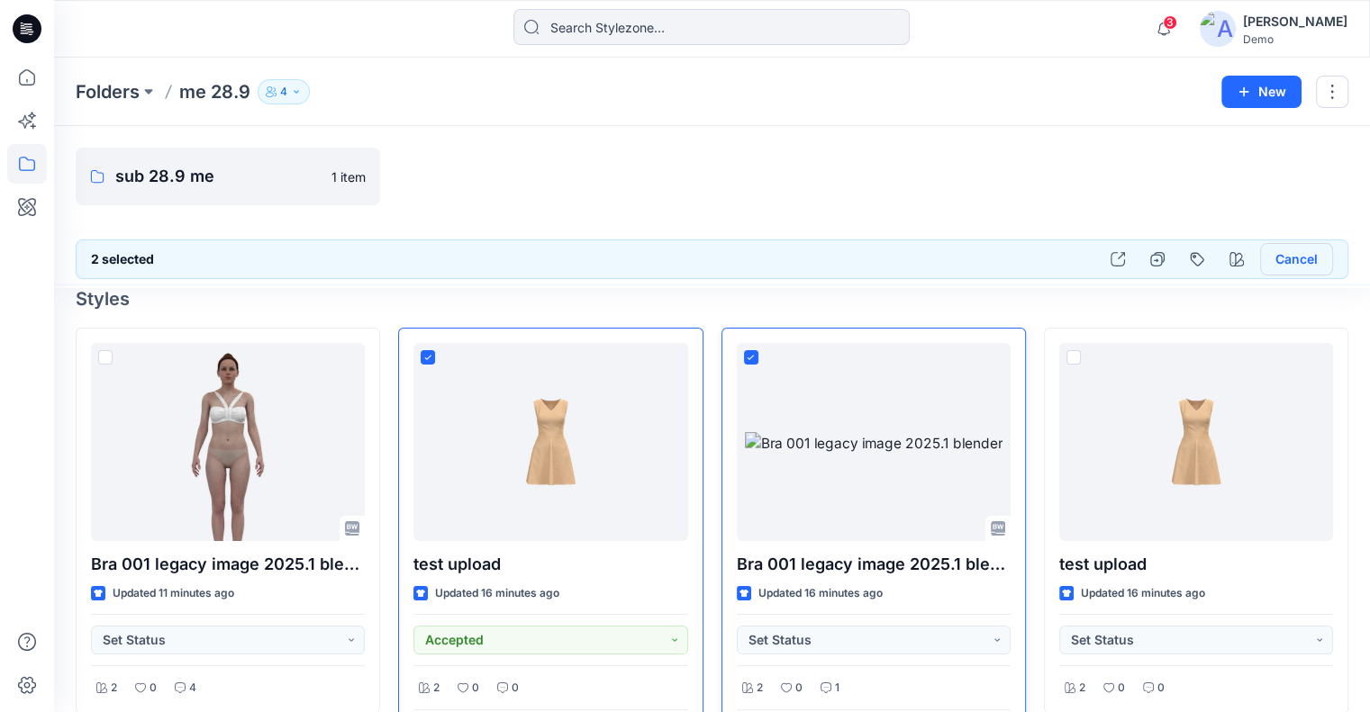
click at [1313, 257] on button "Cancel" at bounding box center [1296, 259] width 73 height 32
checkbox input "false"
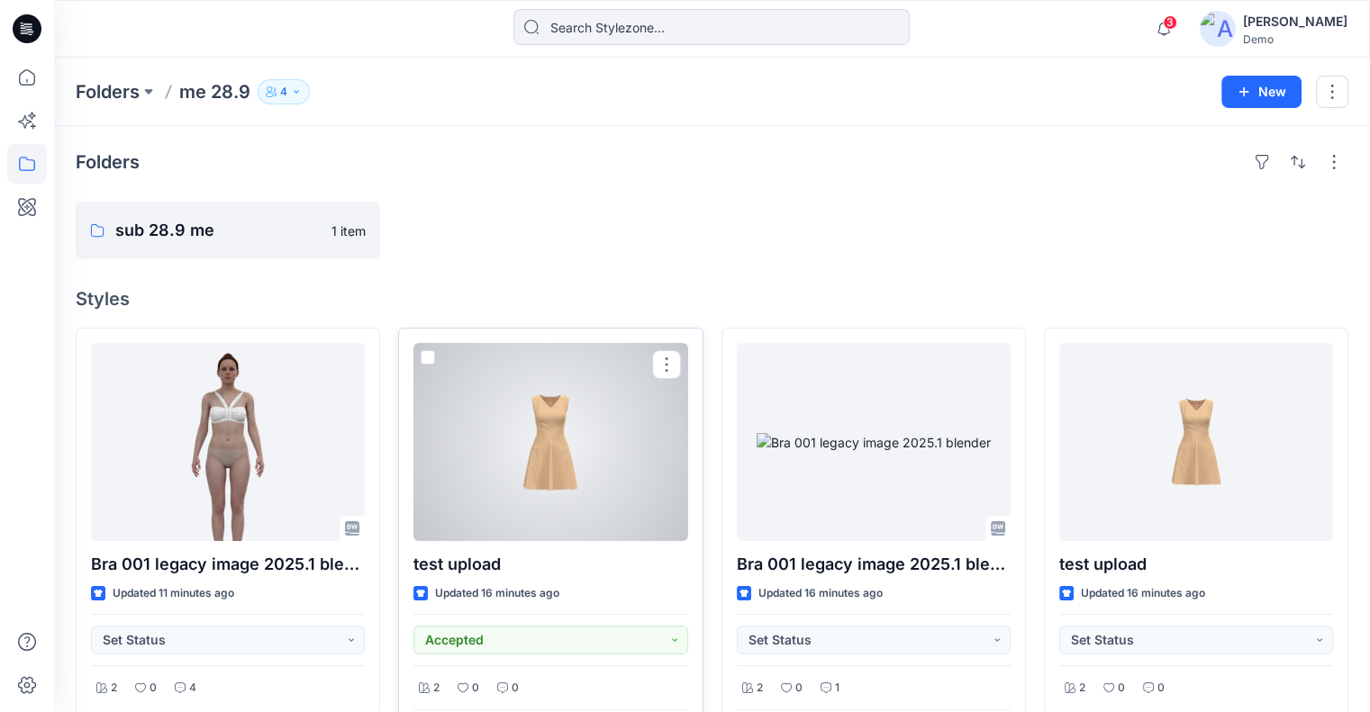
click at [431, 356] on span at bounding box center [428, 357] width 14 height 14
click at [431, 356] on input "checkbox" at bounding box center [427, 358] width 14 height 14
checkbox input "true"
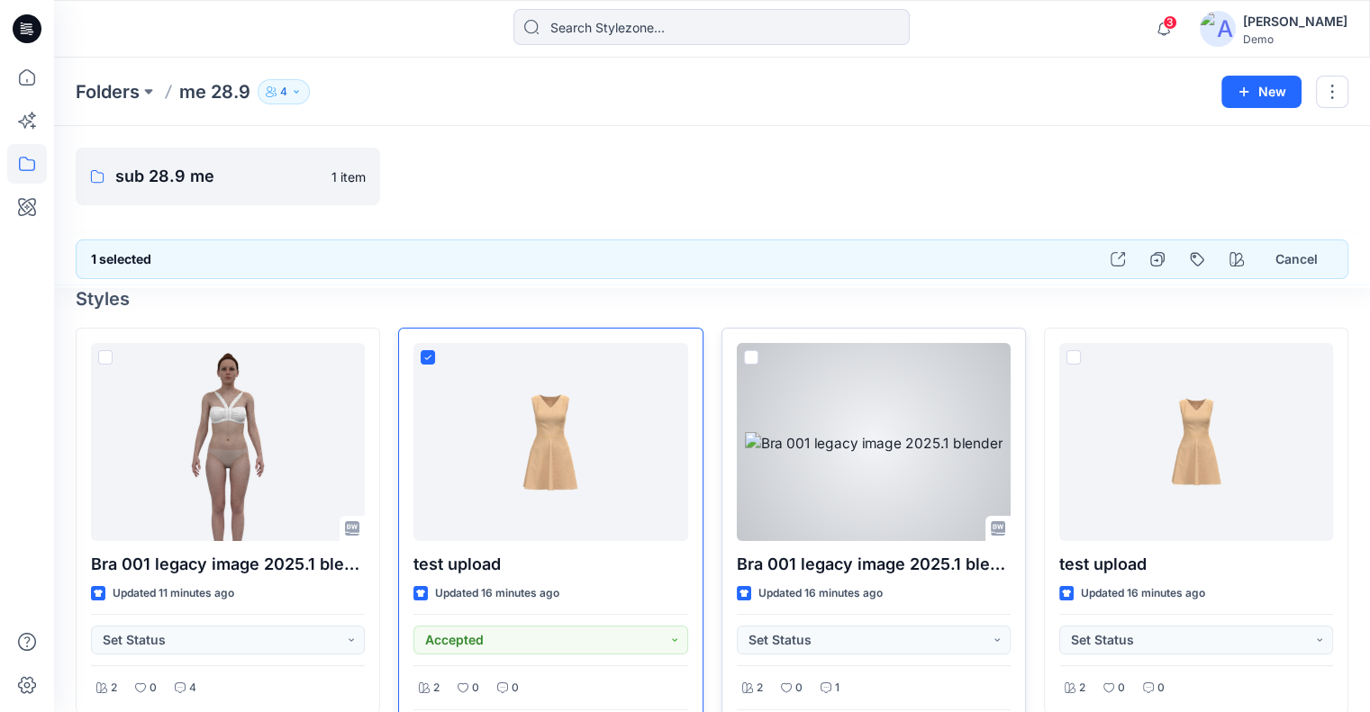
click at [751, 352] on span at bounding box center [751, 357] width 14 height 14
click at [751, 352] on input "checkbox" at bounding box center [750, 358] width 14 height 14
checkbox input "true"
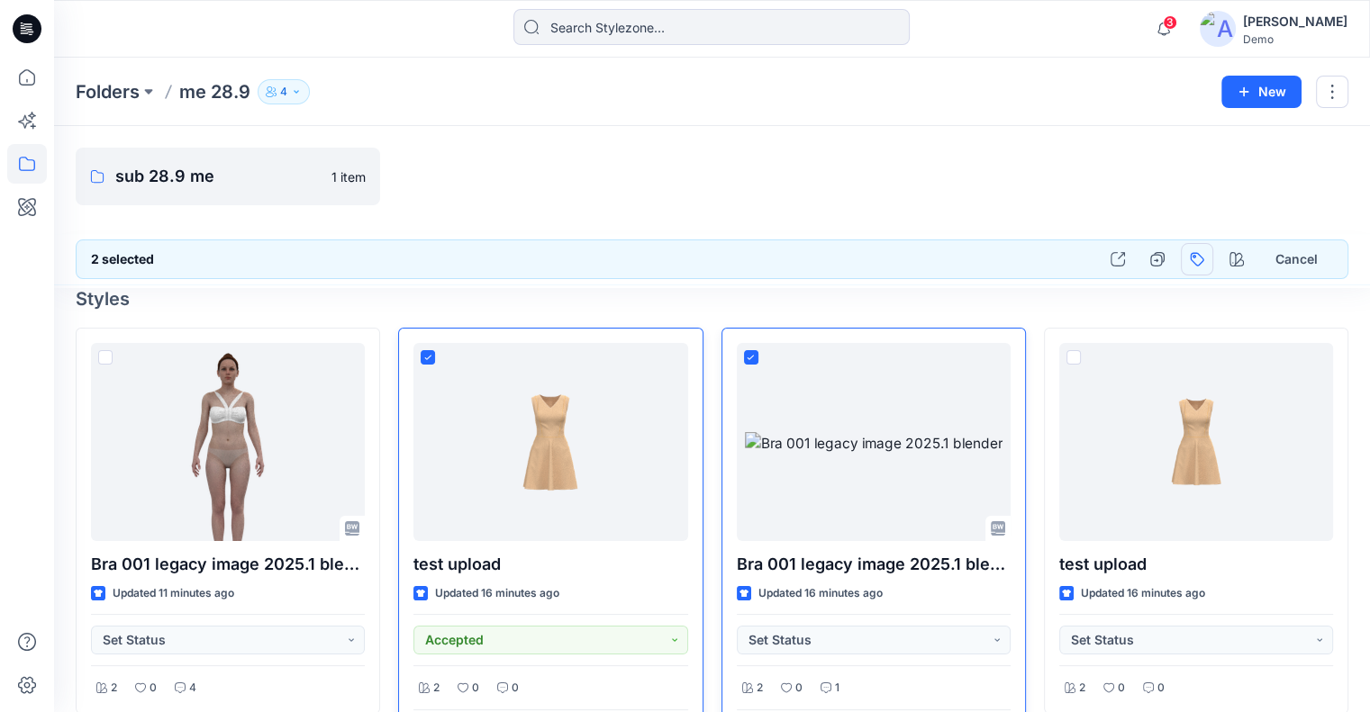
click at [1209, 257] on button "button" at bounding box center [1197, 259] width 32 height 32
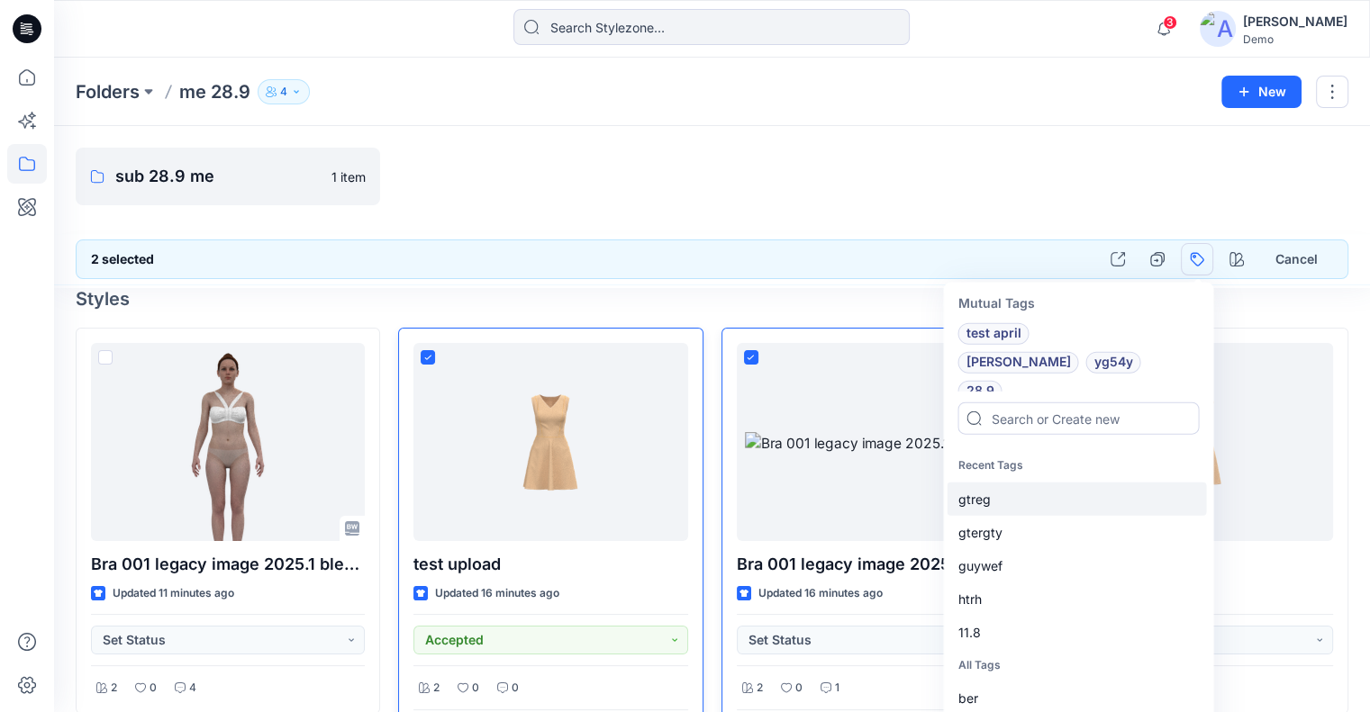
click at [1012, 496] on div "gtreg" at bounding box center [1075, 498] width 259 height 33
click at [1298, 262] on button "Cancel" at bounding box center [1296, 259] width 73 height 32
checkbox input "false"
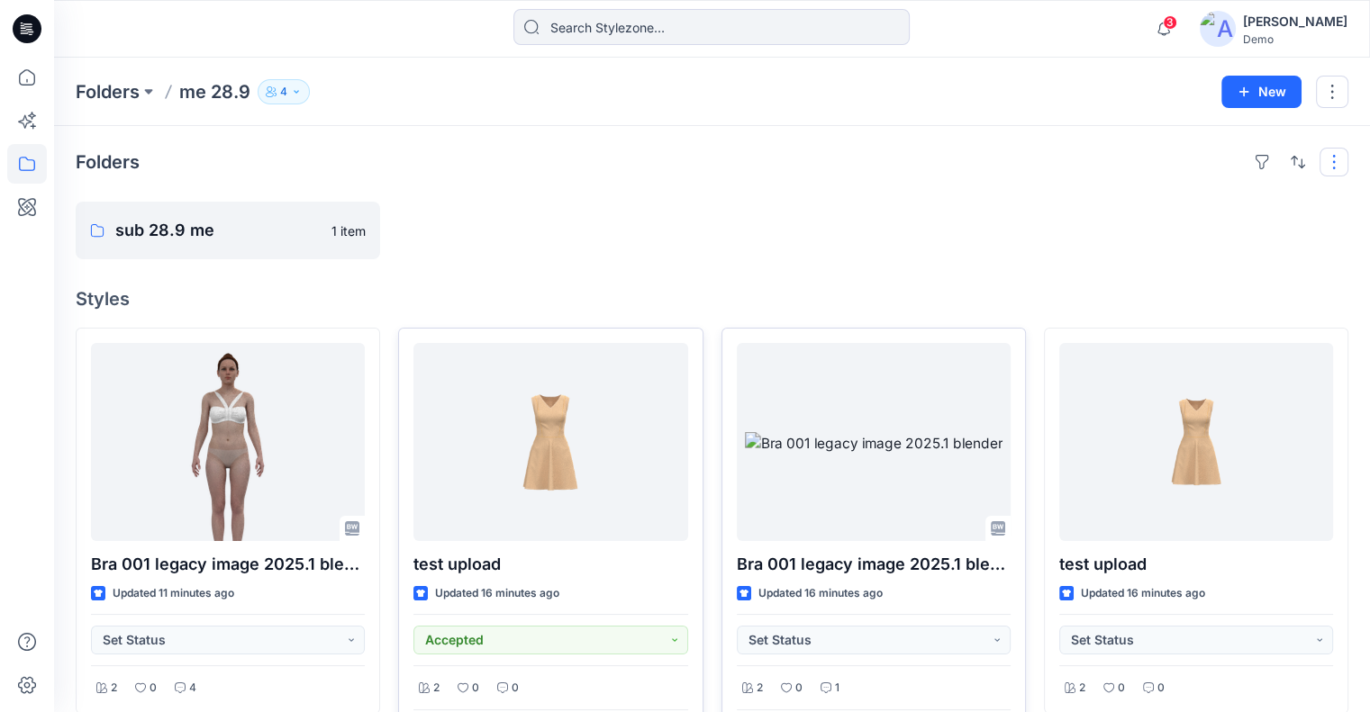
click at [1326, 165] on button "button" at bounding box center [1333, 162] width 29 height 29
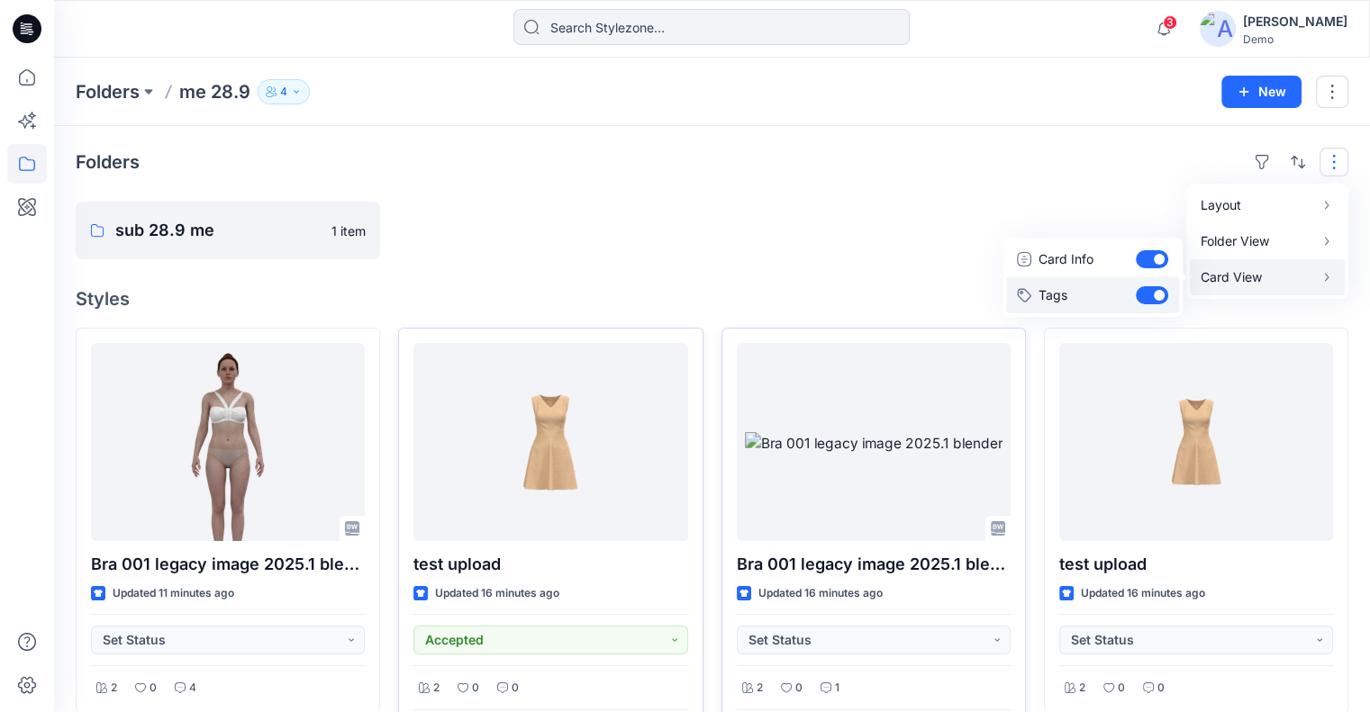
click at [1147, 296] on button "Tags" at bounding box center [1092, 295] width 173 height 36
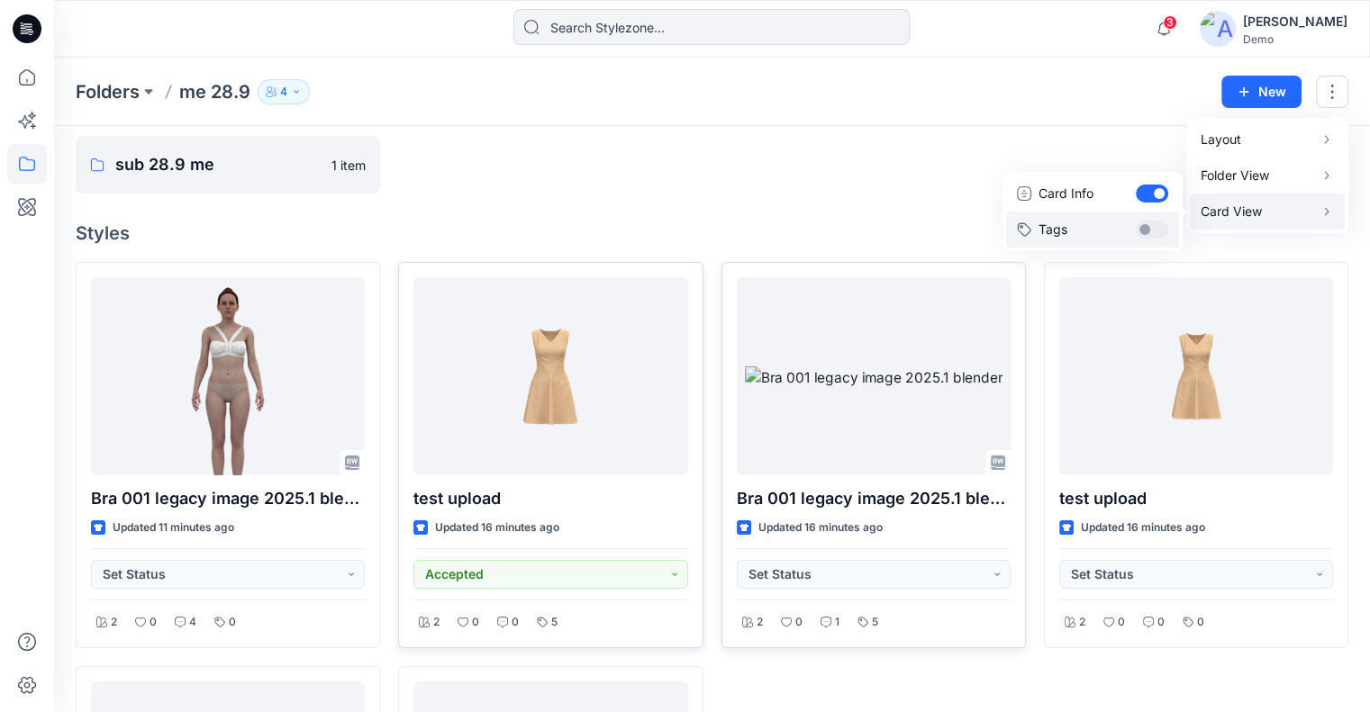
scroll to position [180, 0]
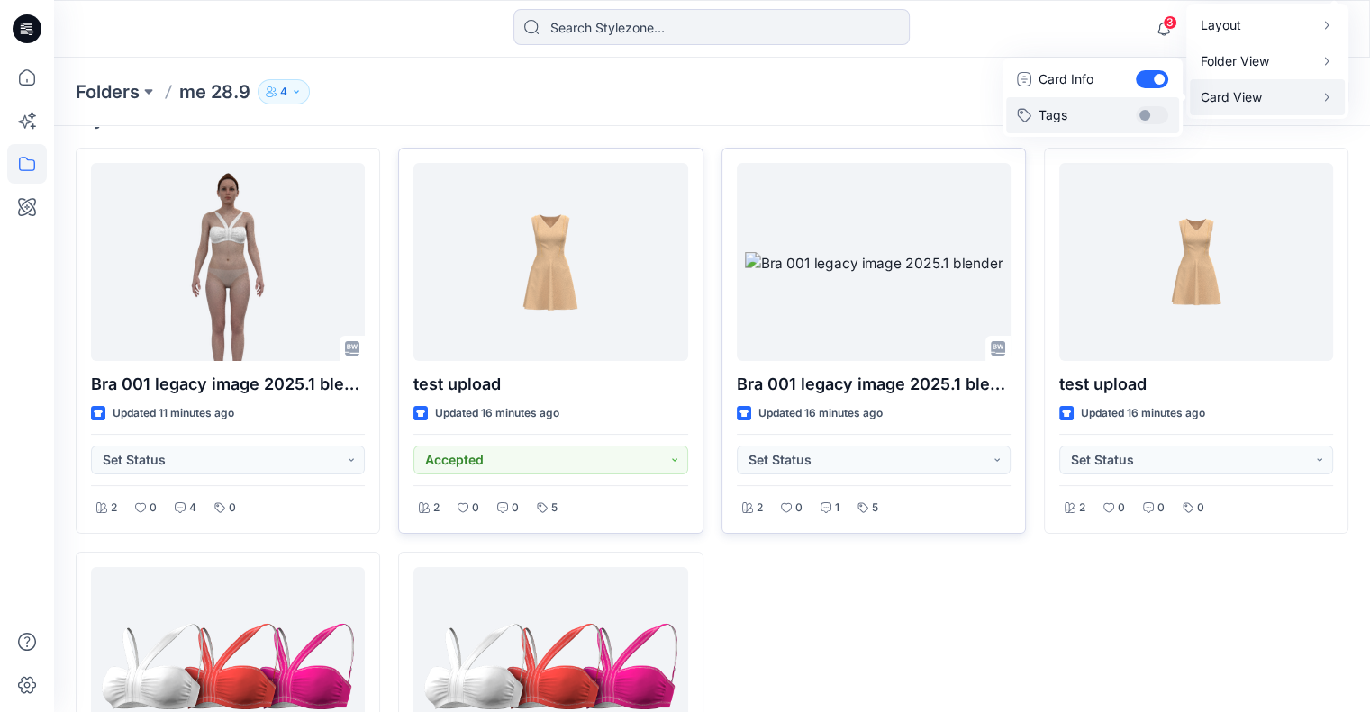
click at [1160, 107] on button "Tags" at bounding box center [1092, 115] width 173 height 36
checkbox input "true"
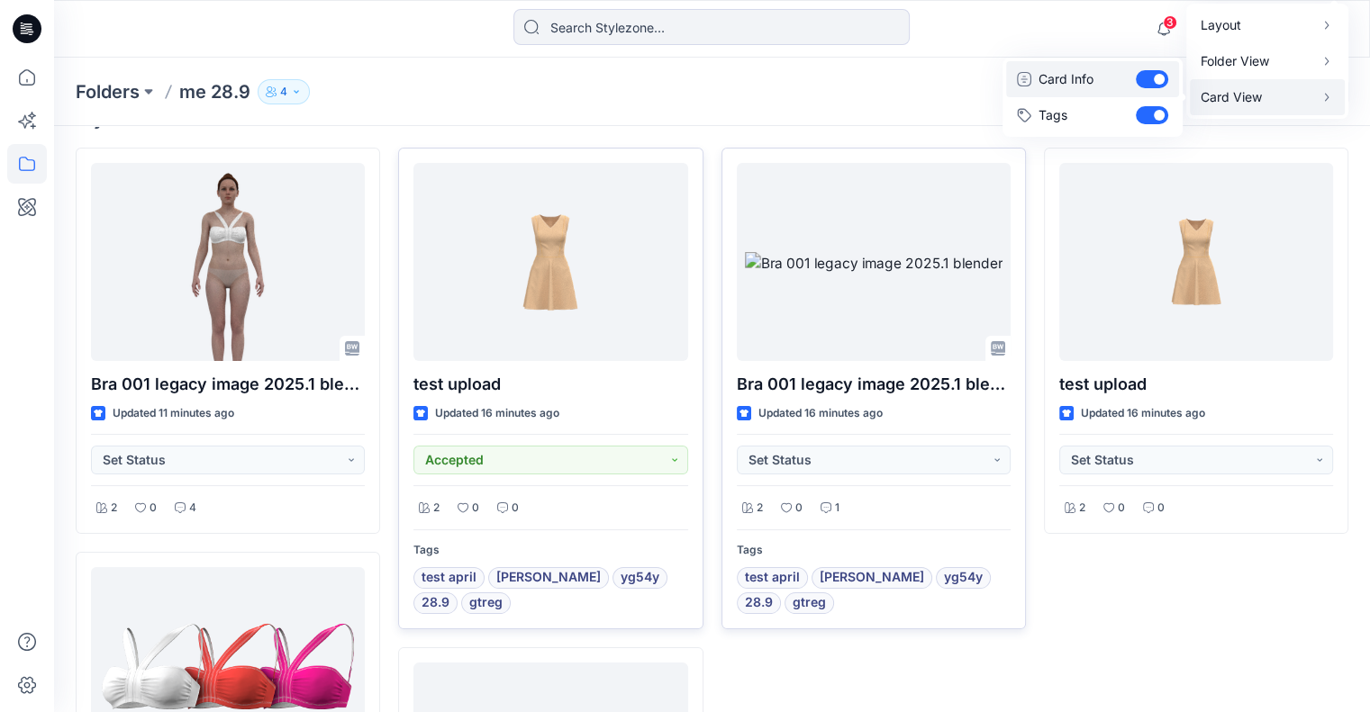
click at [1153, 79] on button "Card Info" at bounding box center [1092, 79] width 173 height 36
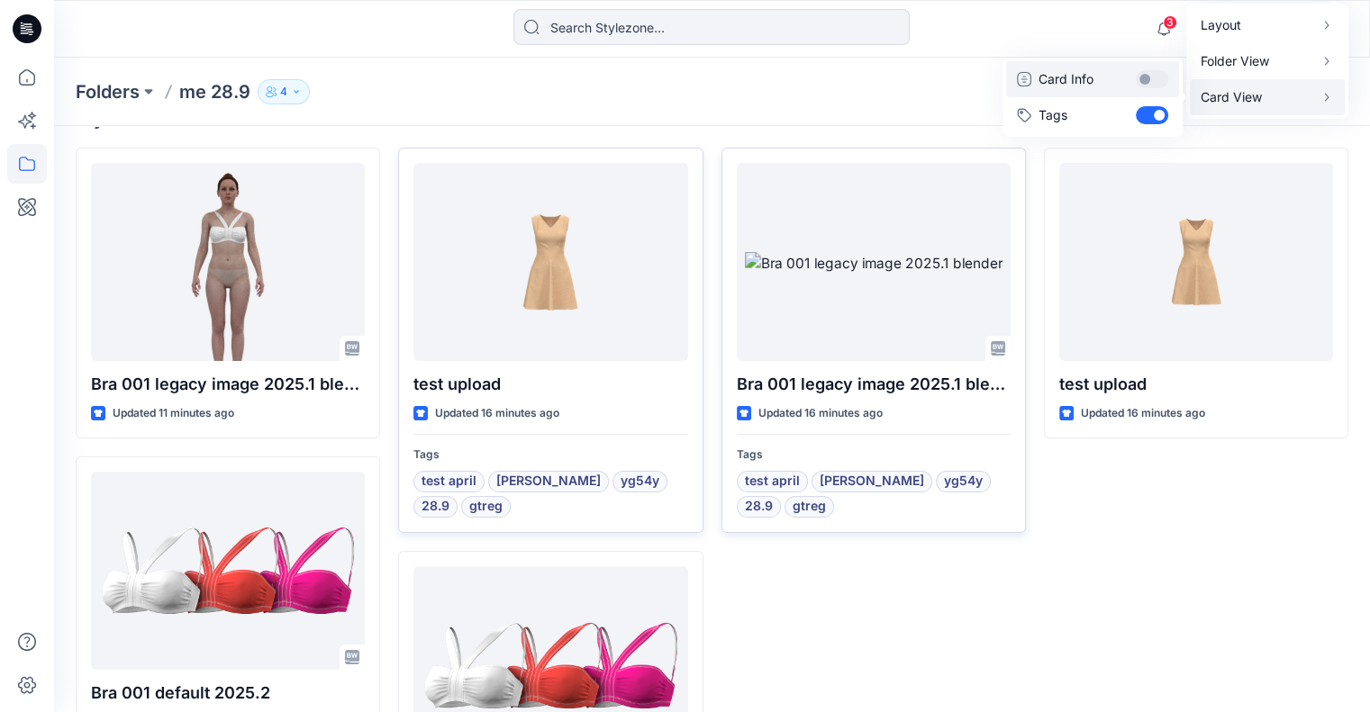
click at [1153, 79] on button "Card Info" at bounding box center [1092, 79] width 173 height 36
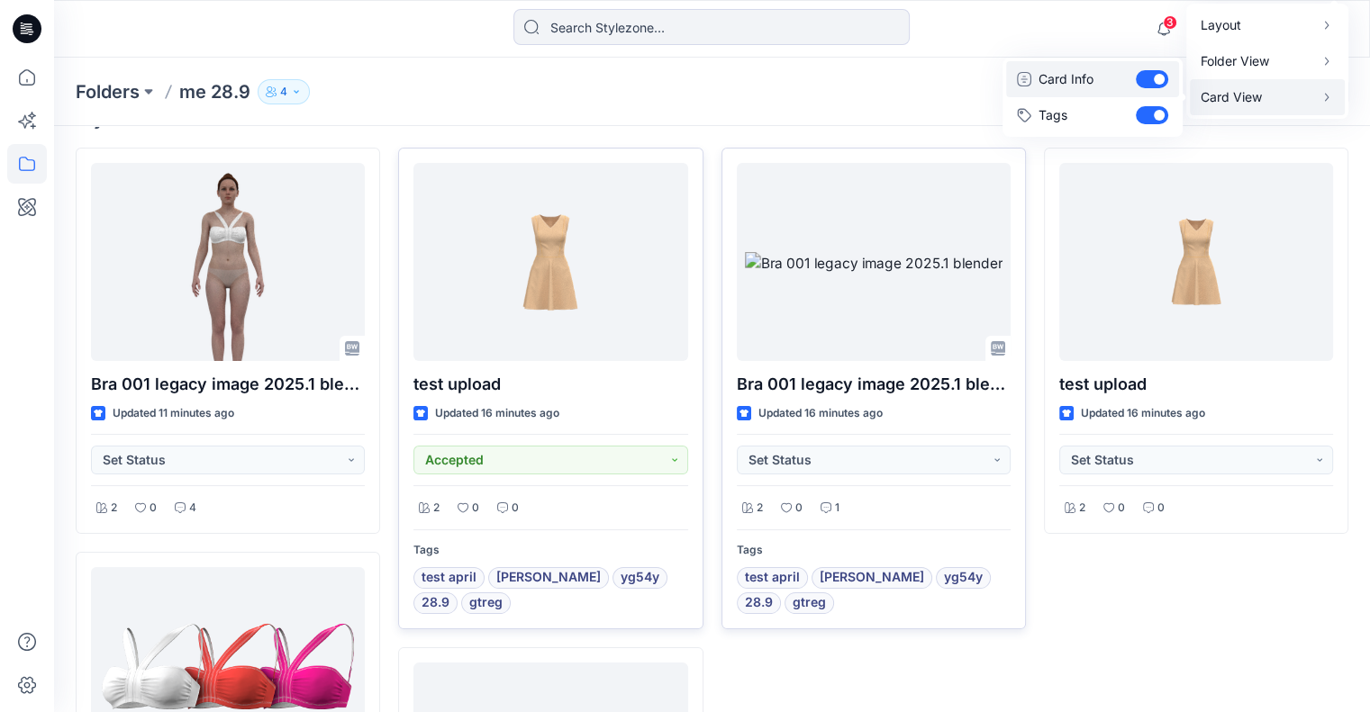
click at [1156, 77] on button "Card Info" at bounding box center [1092, 79] width 173 height 36
checkbox input "false"
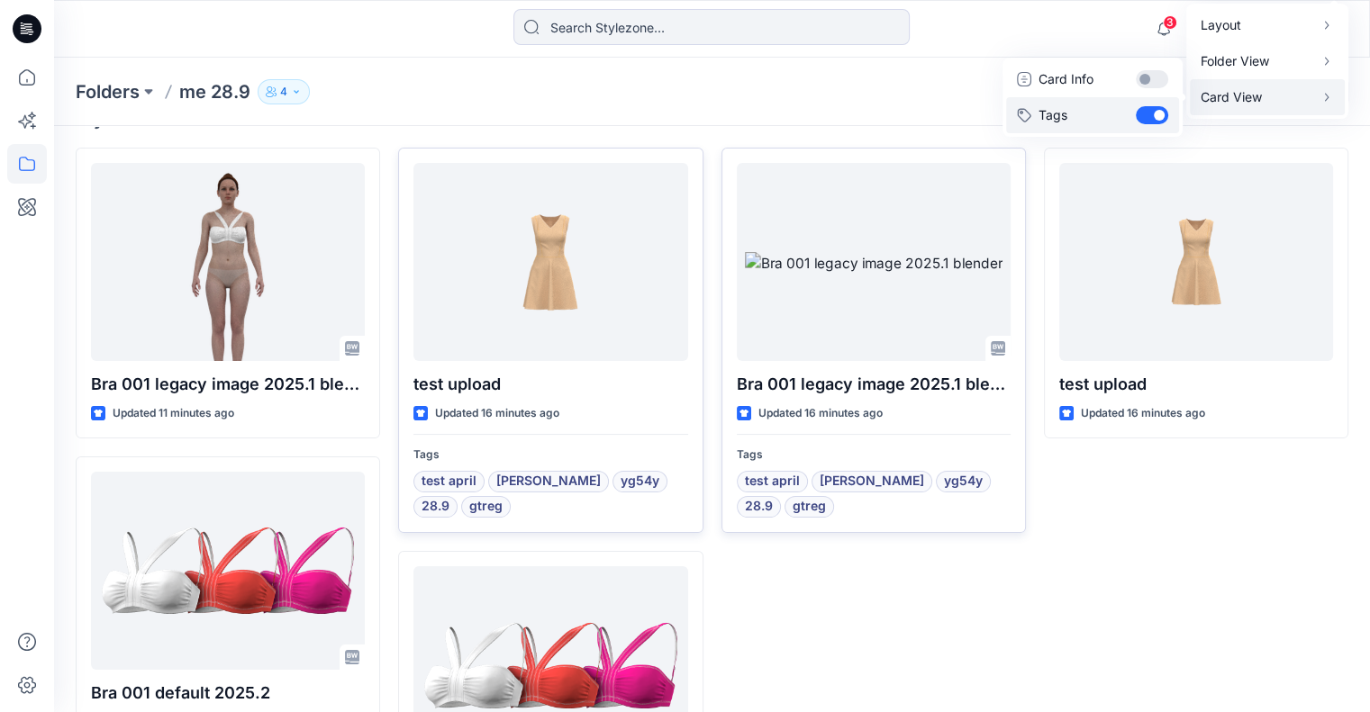
click at [1154, 104] on button "Tags" at bounding box center [1092, 115] width 173 height 36
checkbox input "false"
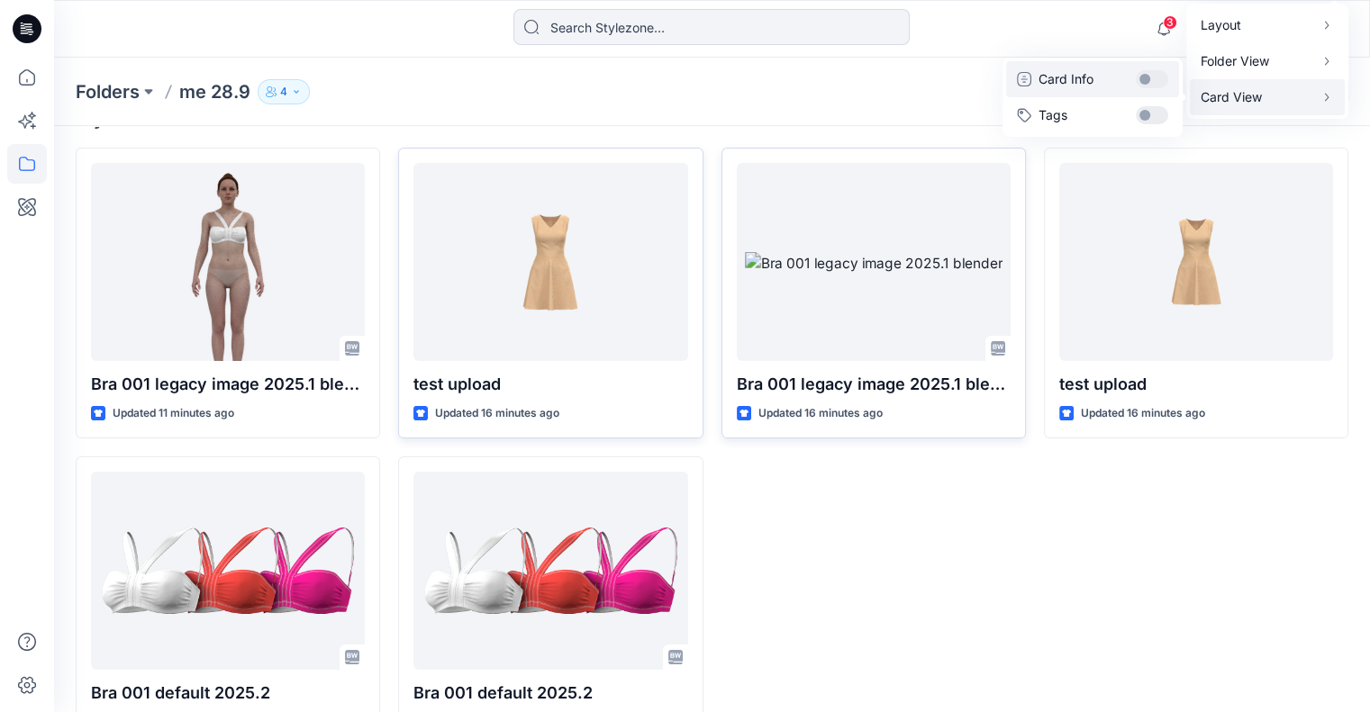
click at [1154, 84] on button "Card Info" at bounding box center [1092, 79] width 173 height 36
checkbox input "true"
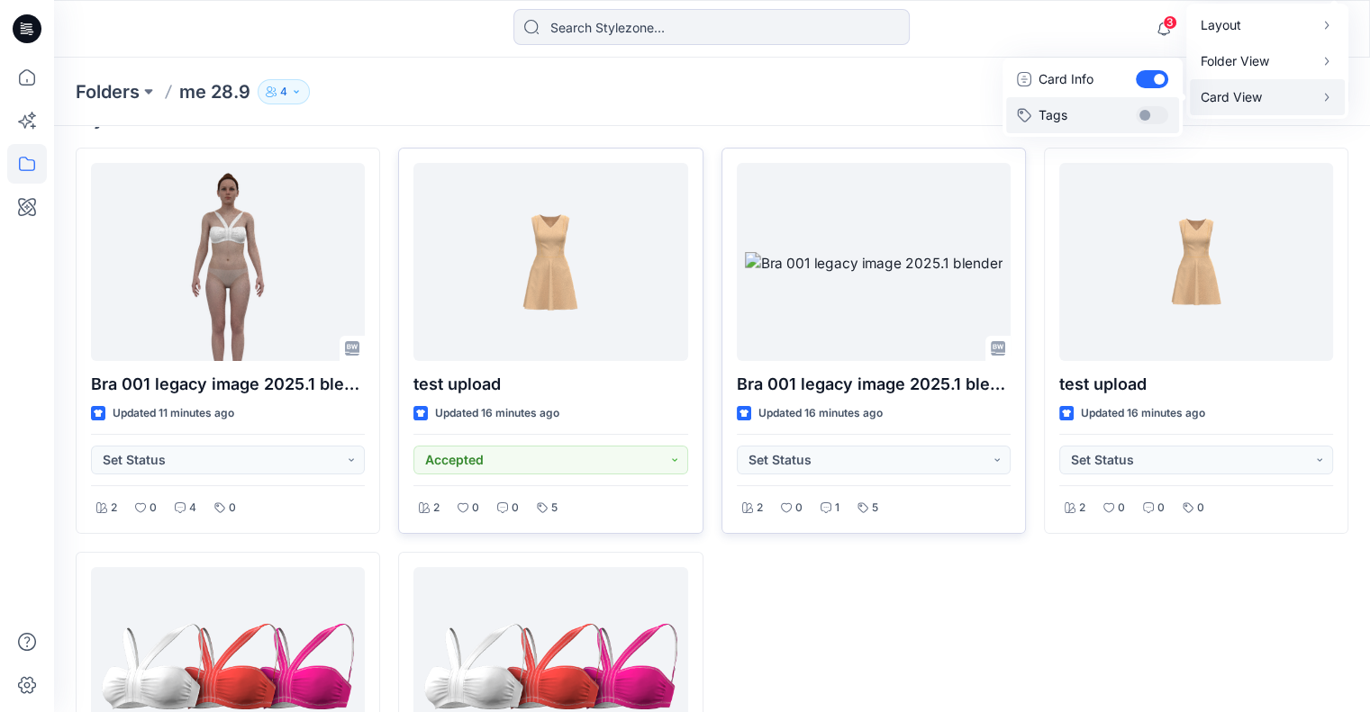
click at [1149, 111] on button "Tags" at bounding box center [1092, 115] width 173 height 36
checkbox input "true"
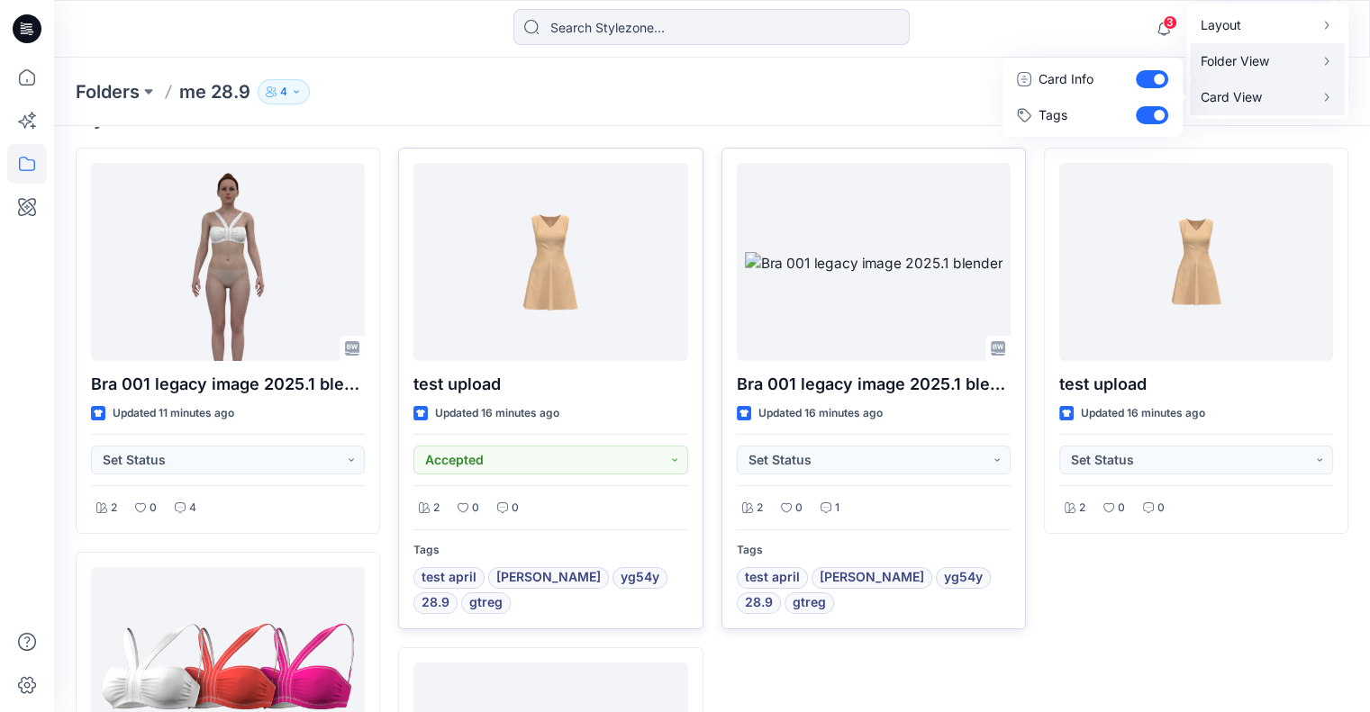
click at [1247, 64] on p "Folder View" at bounding box center [1256, 61] width 113 height 22
click at [1163, 82] on button "Card" at bounding box center [1101, 79] width 155 height 36
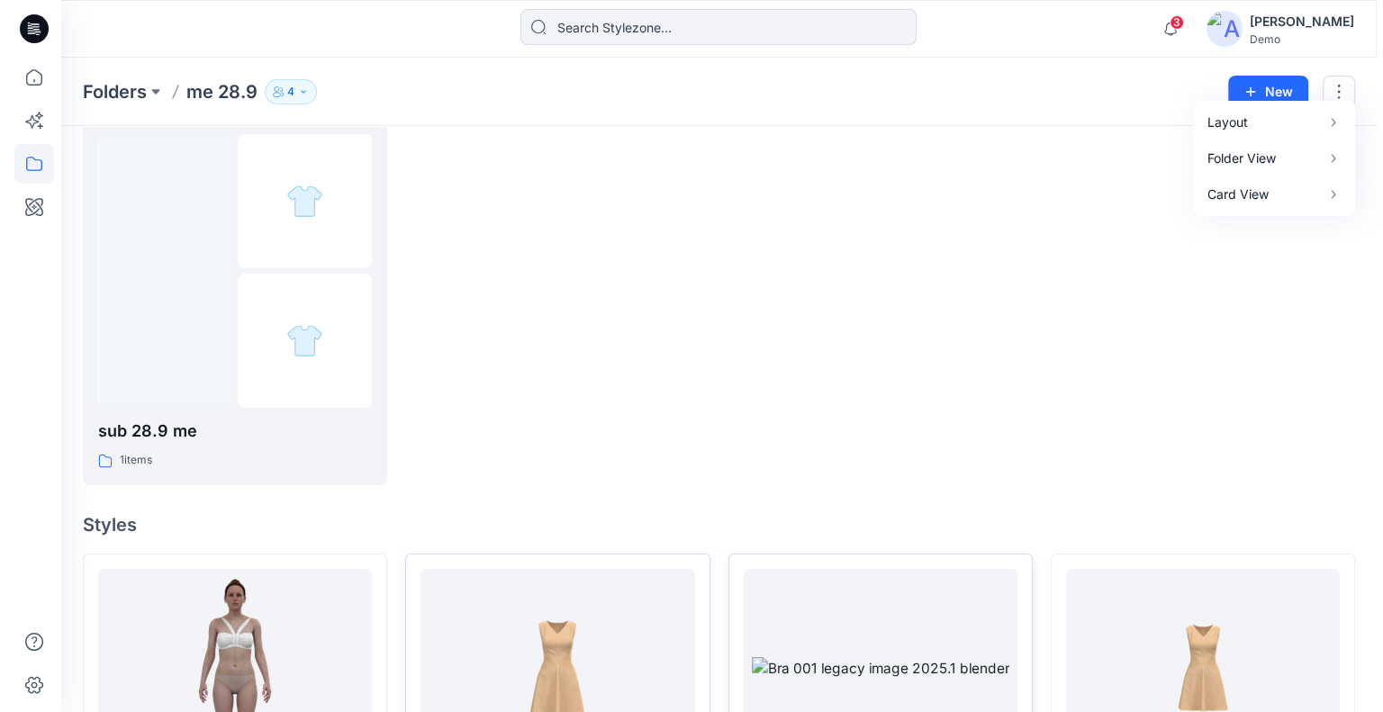
scroll to position [0, 0]
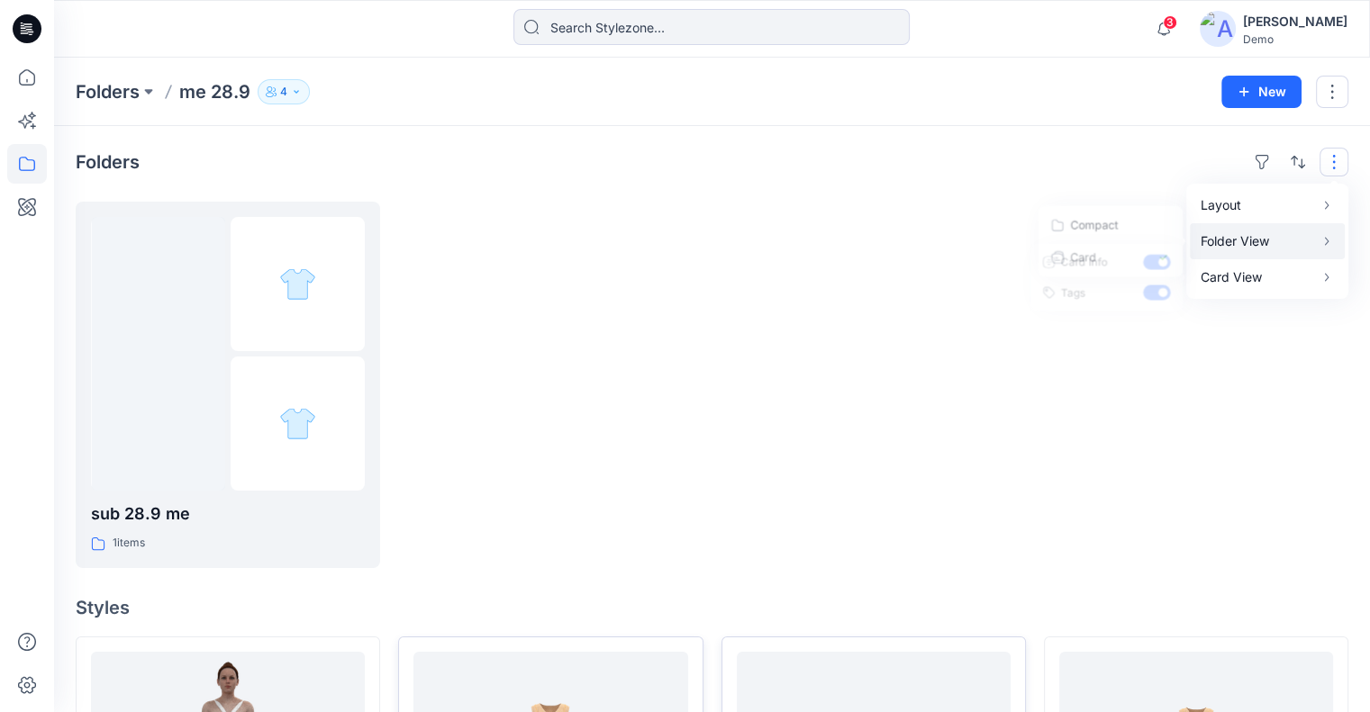
click at [1244, 241] on p "Folder View" at bounding box center [1256, 242] width 113 height 22
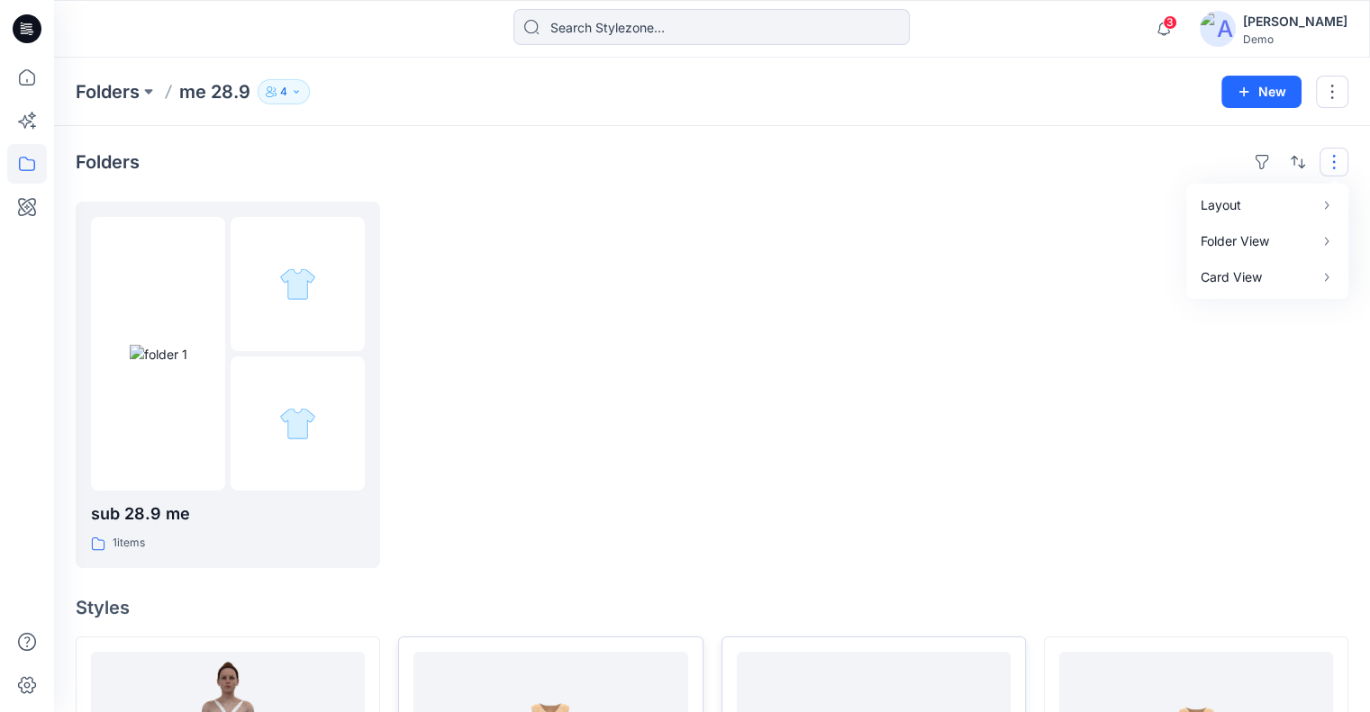
click at [1160, 209] on div at bounding box center [1196, 385] width 304 height 367
click at [1333, 161] on button "button" at bounding box center [1333, 162] width 29 height 29
click at [1127, 230] on p "Compact" at bounding box center [1101, 224] width 90 height 22
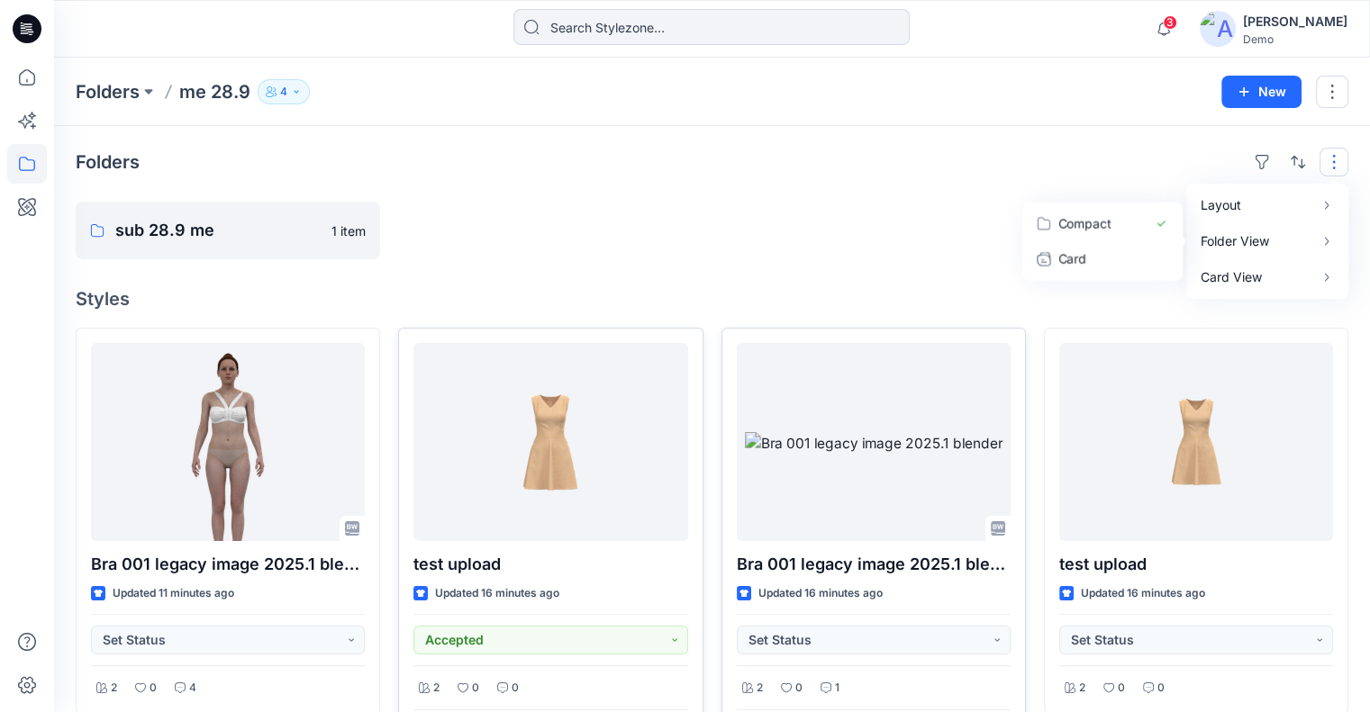
drag, startPoint x: 771, startPoint y: 172, endPoint x: 782, endPoint y: 173, distance: 10.8
click at [771, 172] on div "Folders Layout Grid Large Grid Folder View Compact Card Card View Card Info Tags" at bounding box center [712, 162] width 1272 height 29
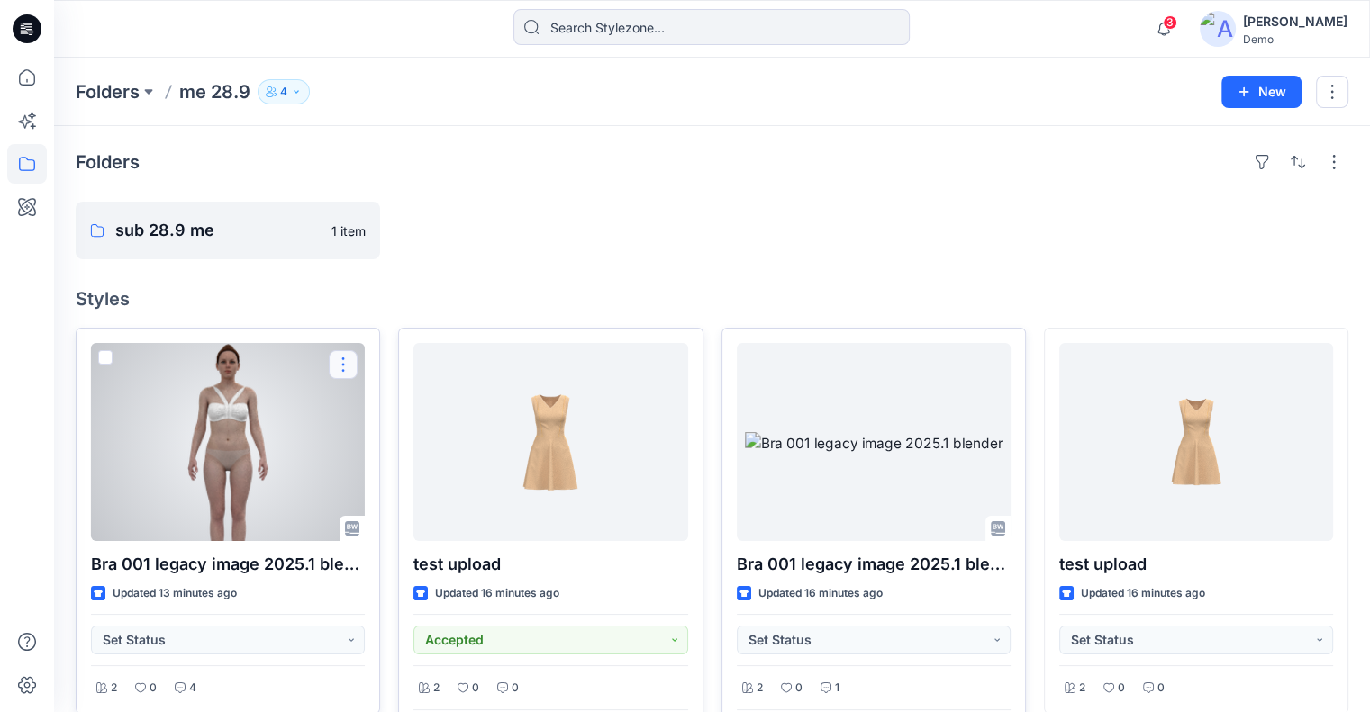
click at [339, 358] on button "button" at bounding box center [343, 364] width 29 height 29
click at [341, 358] on button "button" at bounding box center [343, 364] width 29 height 29
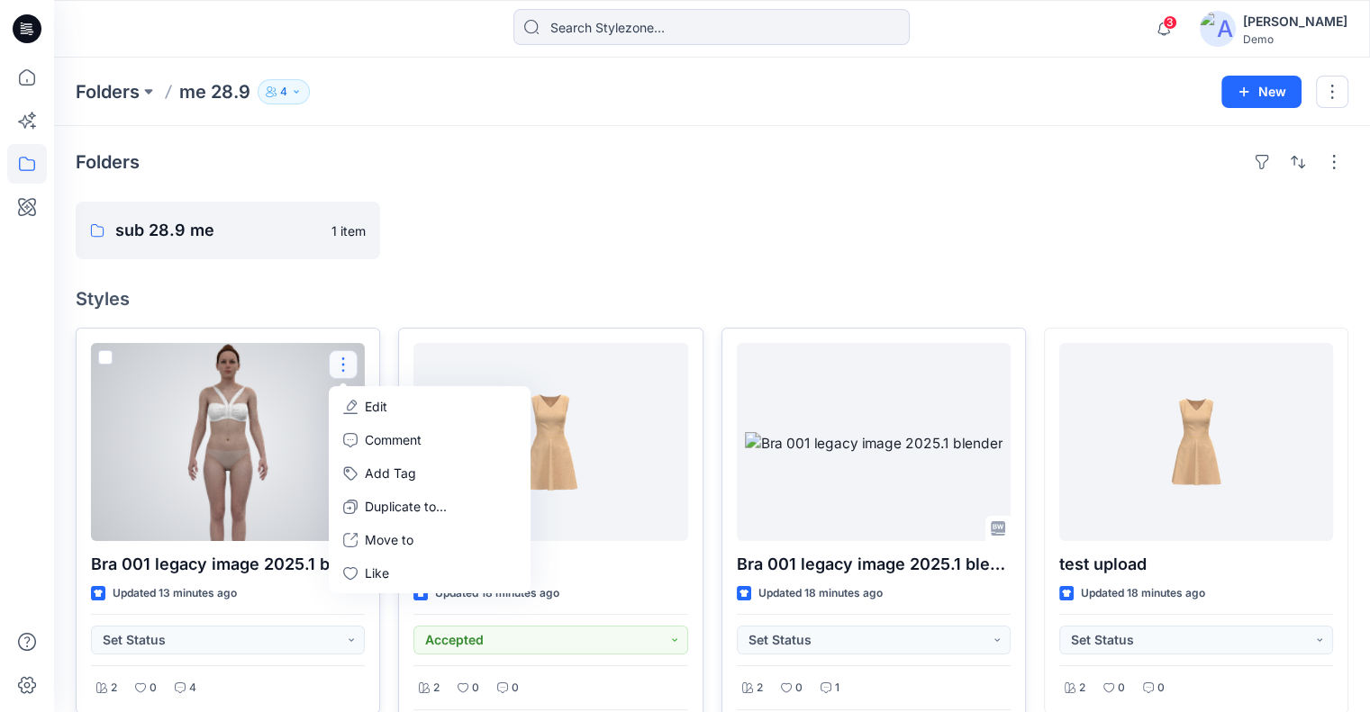
click at [372, 406] on p "Edit" at bounding box center [376, 406] width 23 height 19
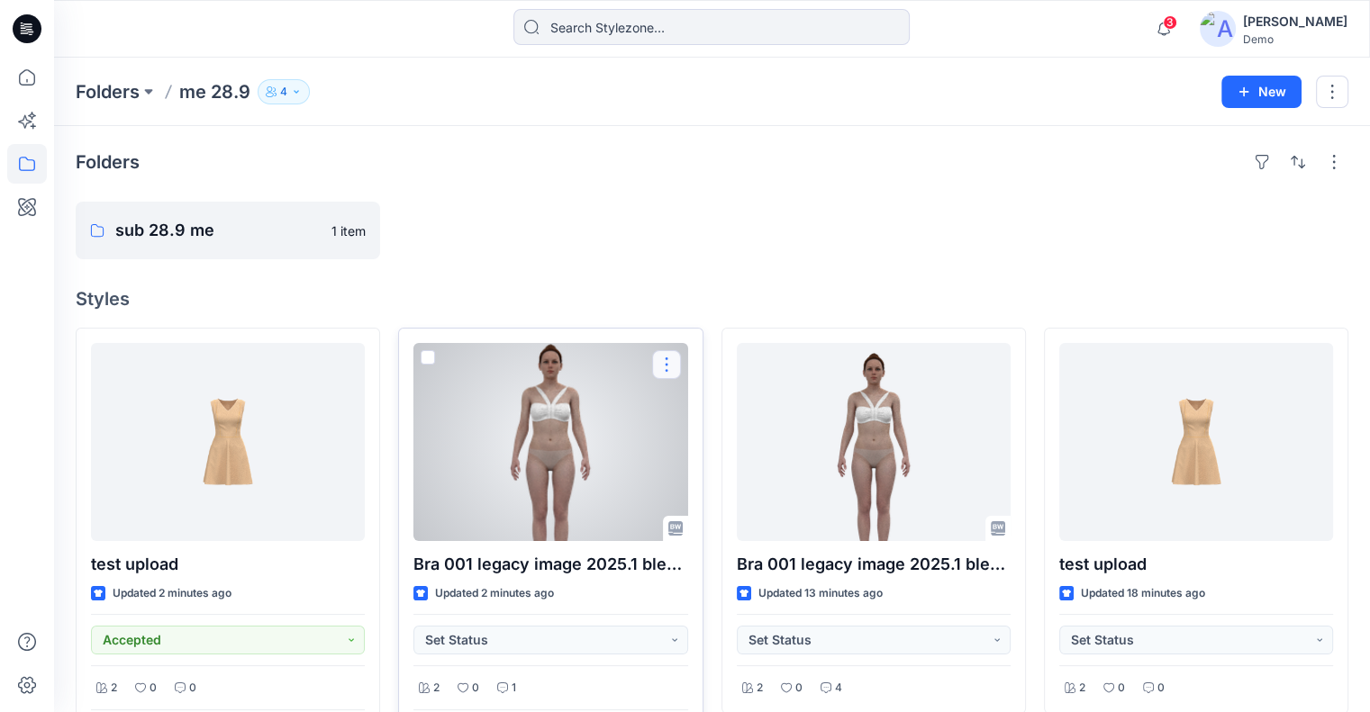
click at [662, 367] on button "button" at bounding box center [666, 364] width 29 height 29
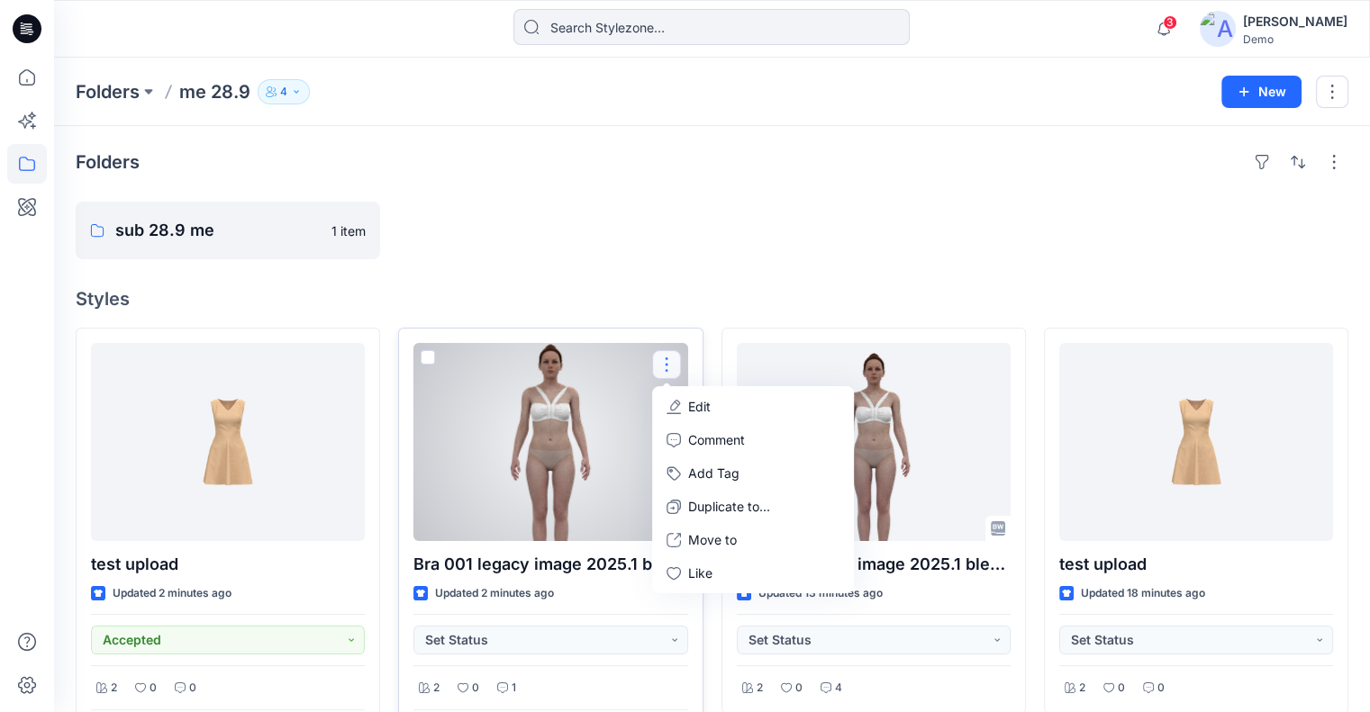
click at [688, 405] on button "Edit" at bounding box center [753, 406] width 195 height 33
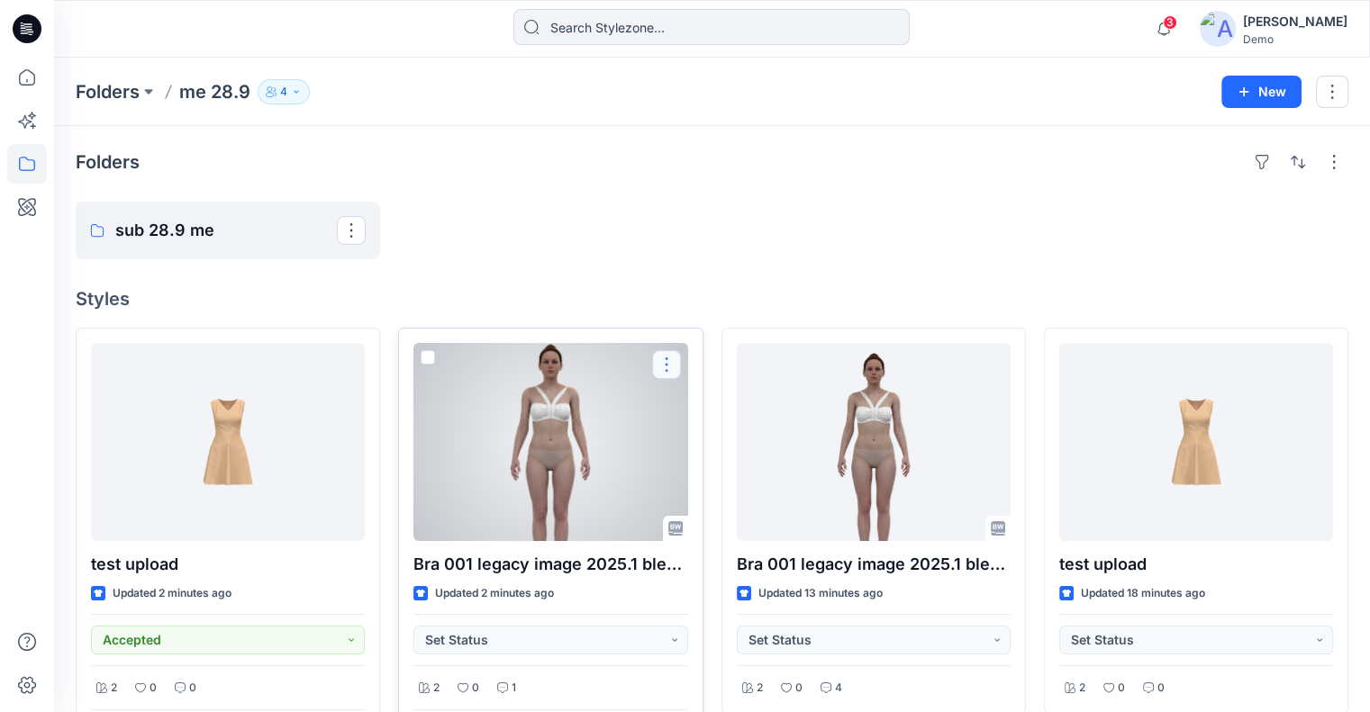
click at [664, 364] on button "button" at bounding box center [666, 364] width 29 height 29
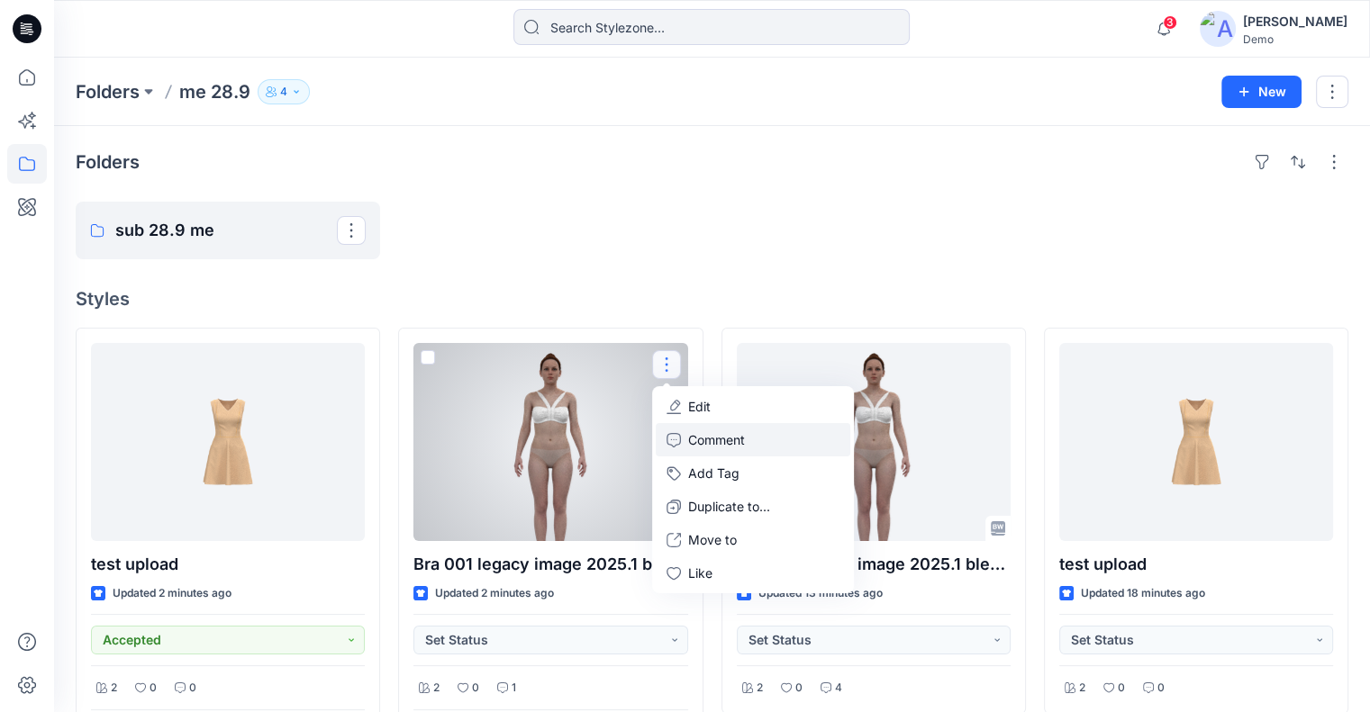
click at [692, 449] on link "Comment" at bounding box center [753, 439] width 195 height 33
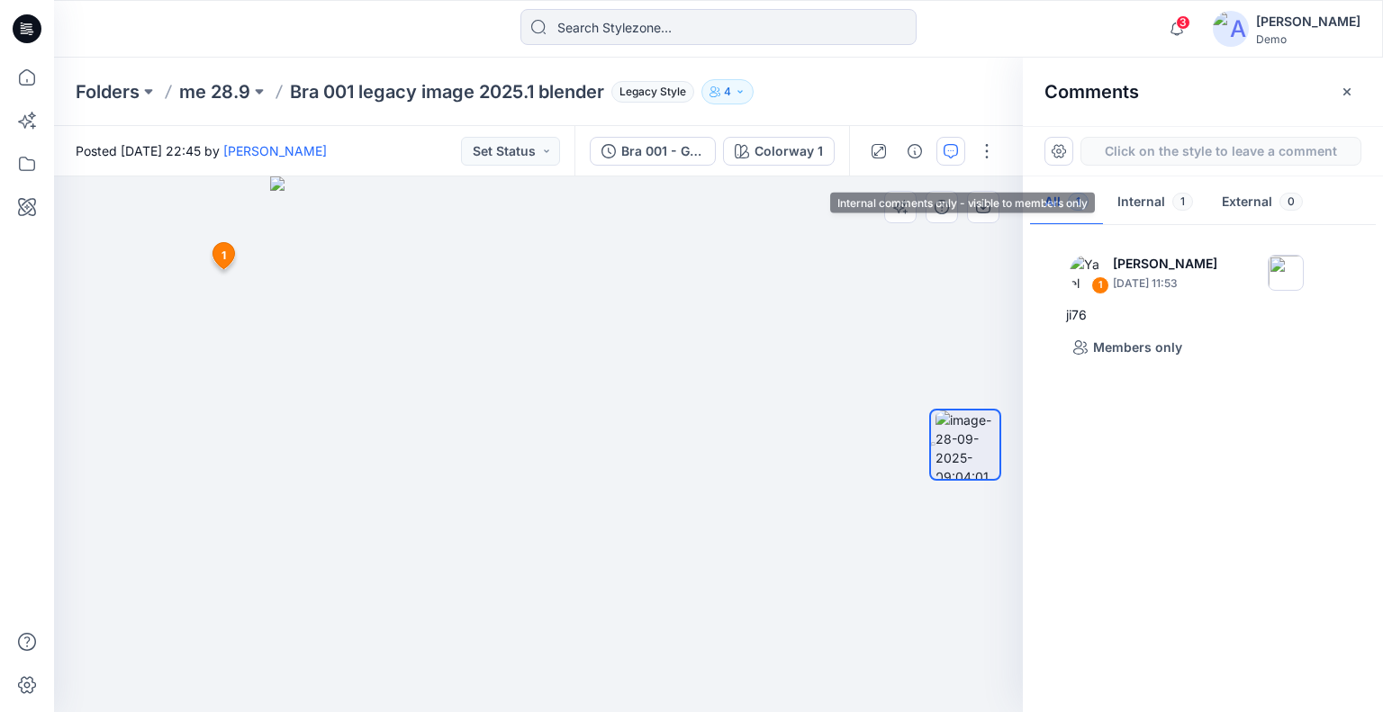
click at [241, 379] on div "2 1 Yael Waitz September 28, 2025 11:53 ji76 Reply" at bounding box center [538, 445] width 969 height 536
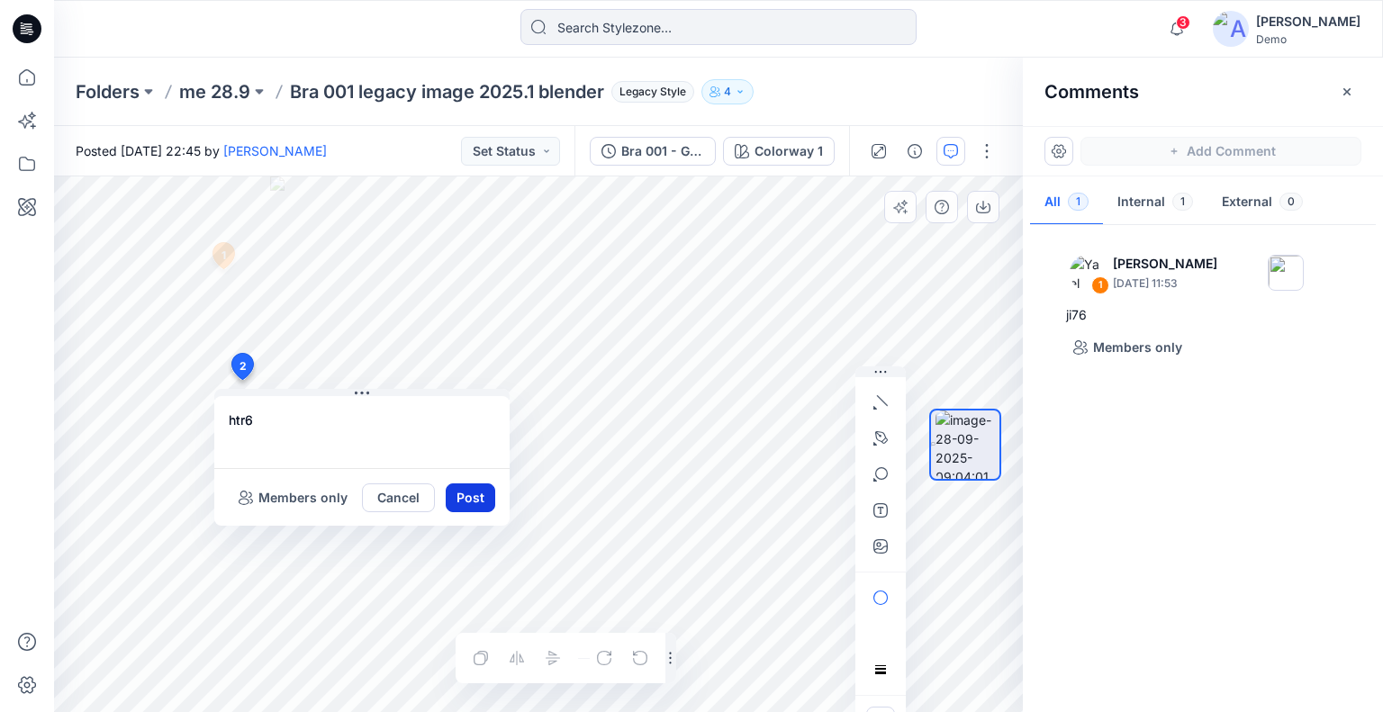
type textarea "htr6"
click at [490, 493] on button "Post" at bounding box center [471, 498] width 50 height 29
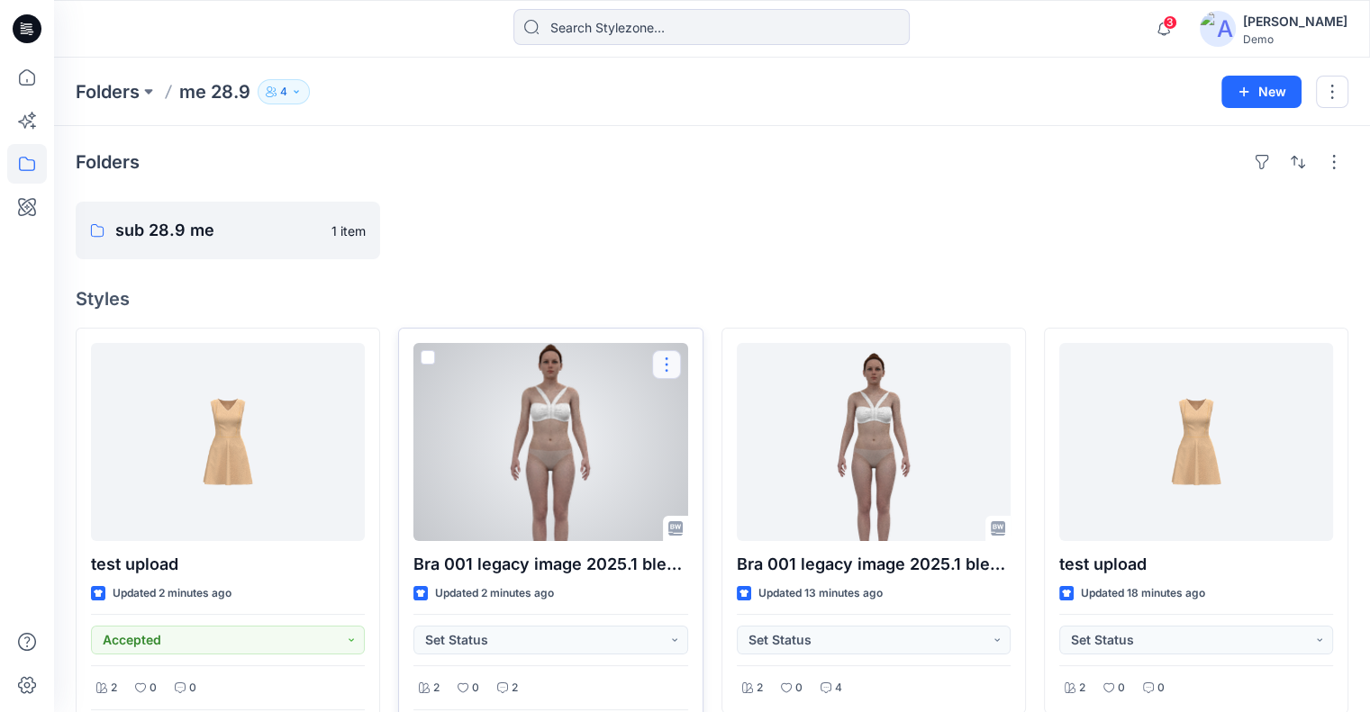
click at [673, 367] on button "button" at bounding box center [666, 364] width 29 height 29
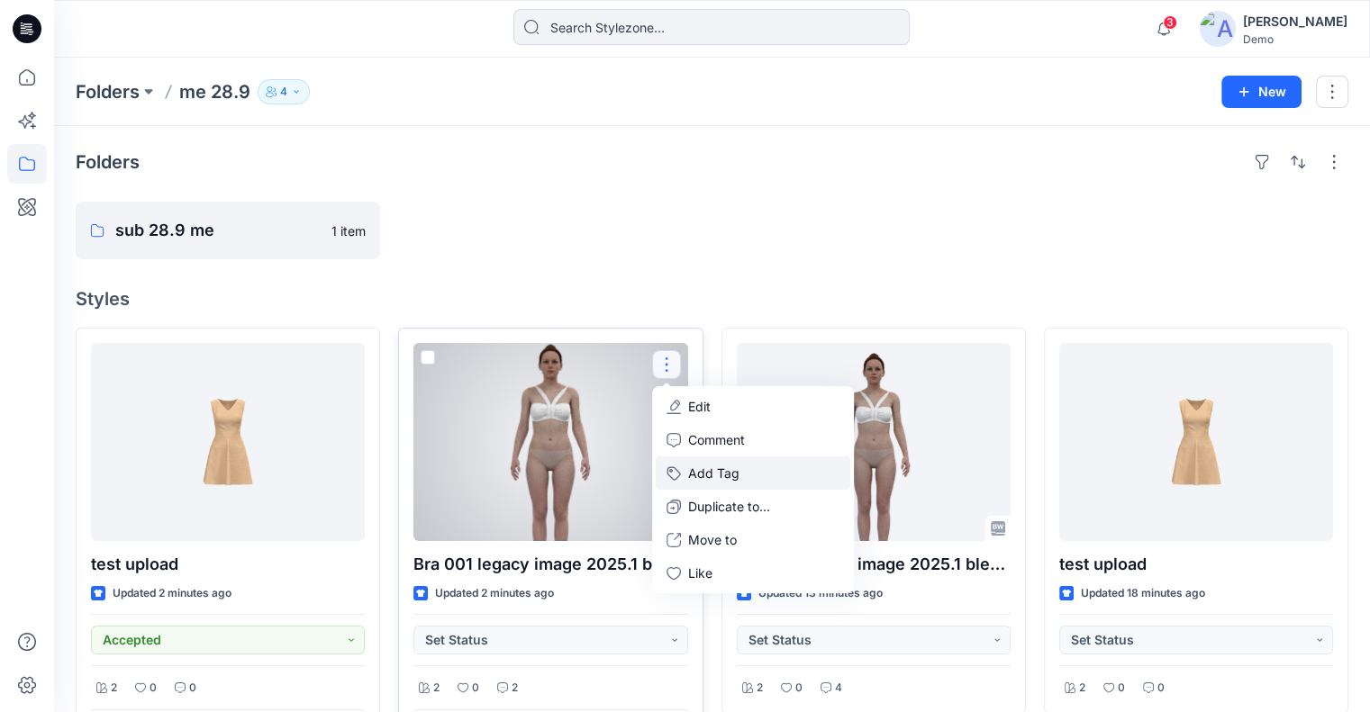
click at [708, 484] on button "Add Tag" at bounding box center [753, 473] width 195 height 33
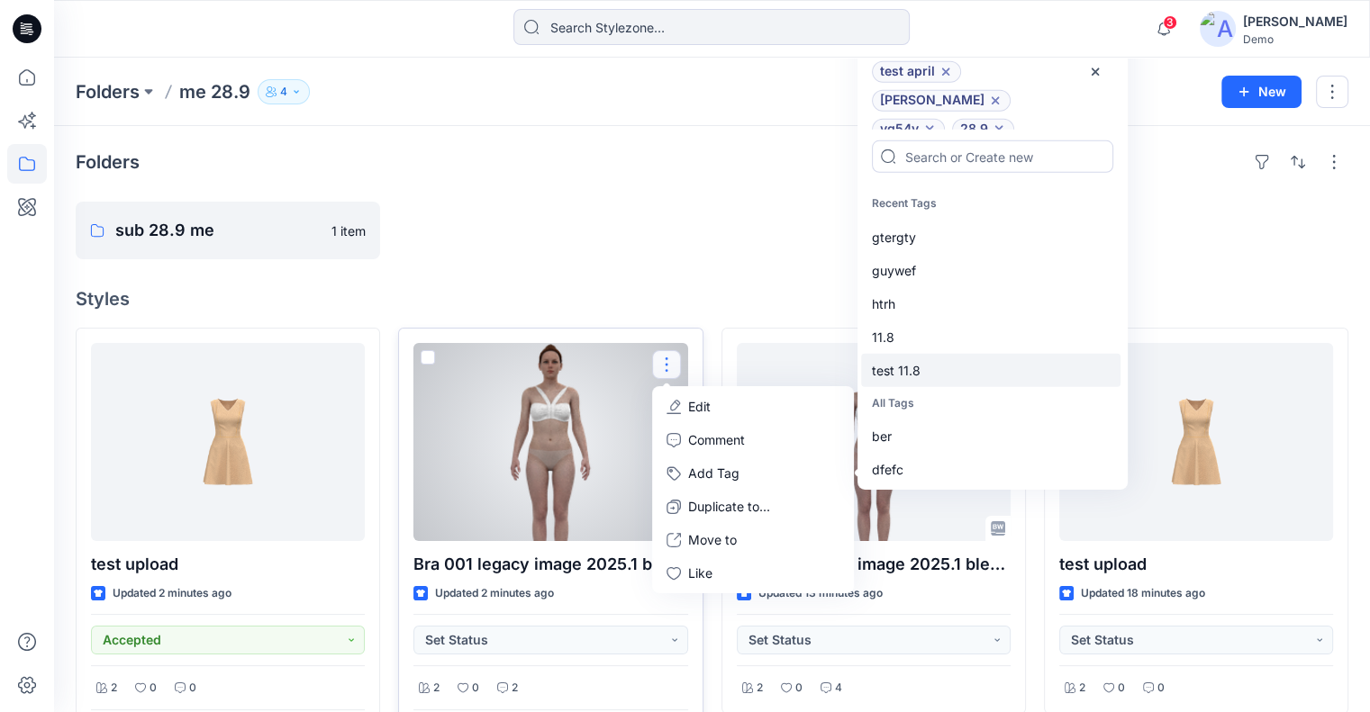
drag, startPoint x: 911, startPoint y: 273, endPoint x: 920, endPoint y: 329, distance: 56.6
click at [911, 273] on div "guywef" at bounding box center [990, 269] width 259 height 33
click at [930, 371] on div "hdthf" at bounding box center [990, 369] width 259 height 33
click at [1090, 70] on icon "button" at bounding box center [1095, 72] width 14 height 14
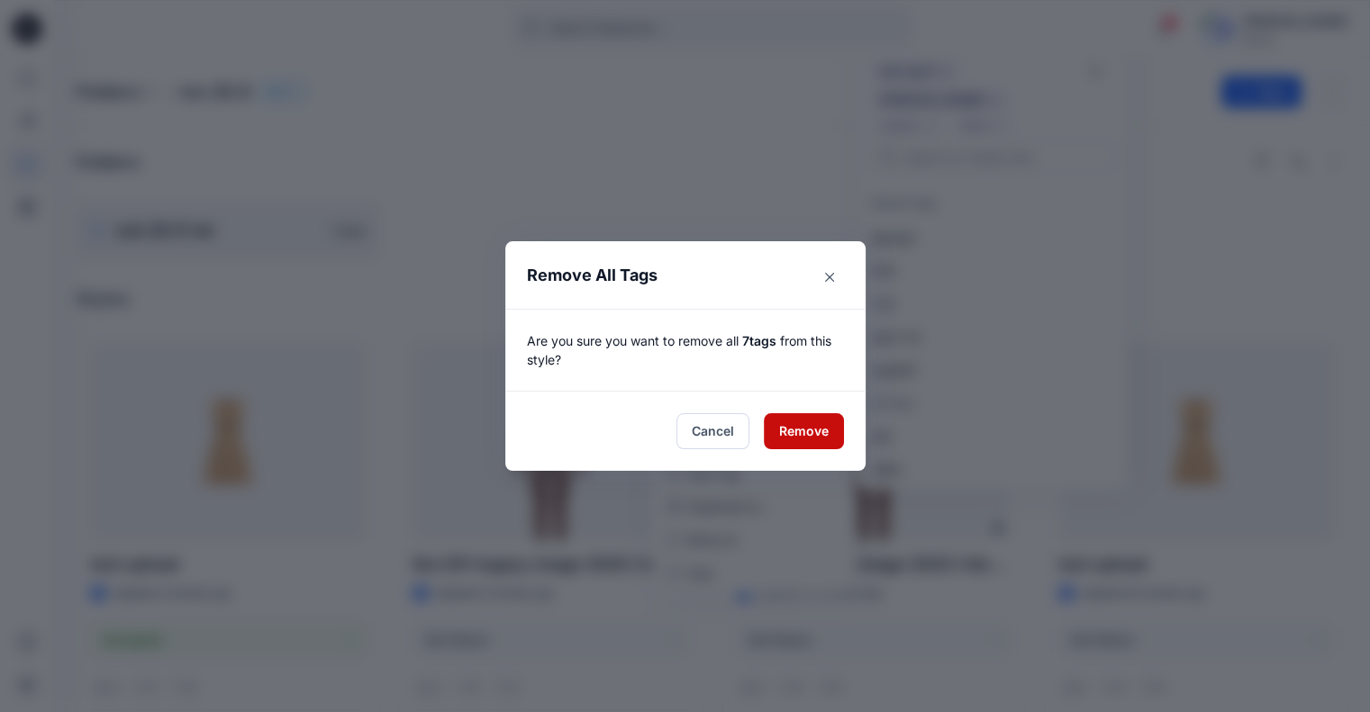
click at [811, 432] on button "Remove" at bounding box center [804, 431] width 80 height 36
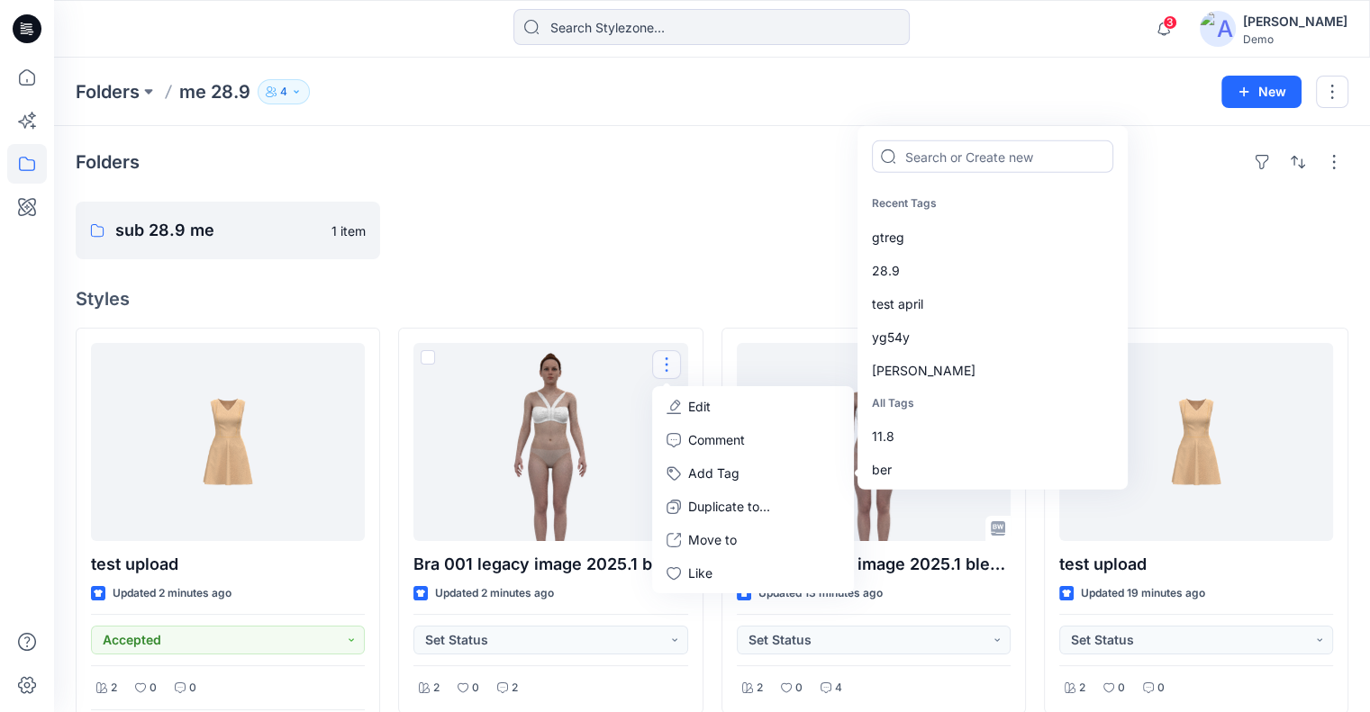
click at [652, 258] on div at bounding box center [550, 231] width 304 height 58
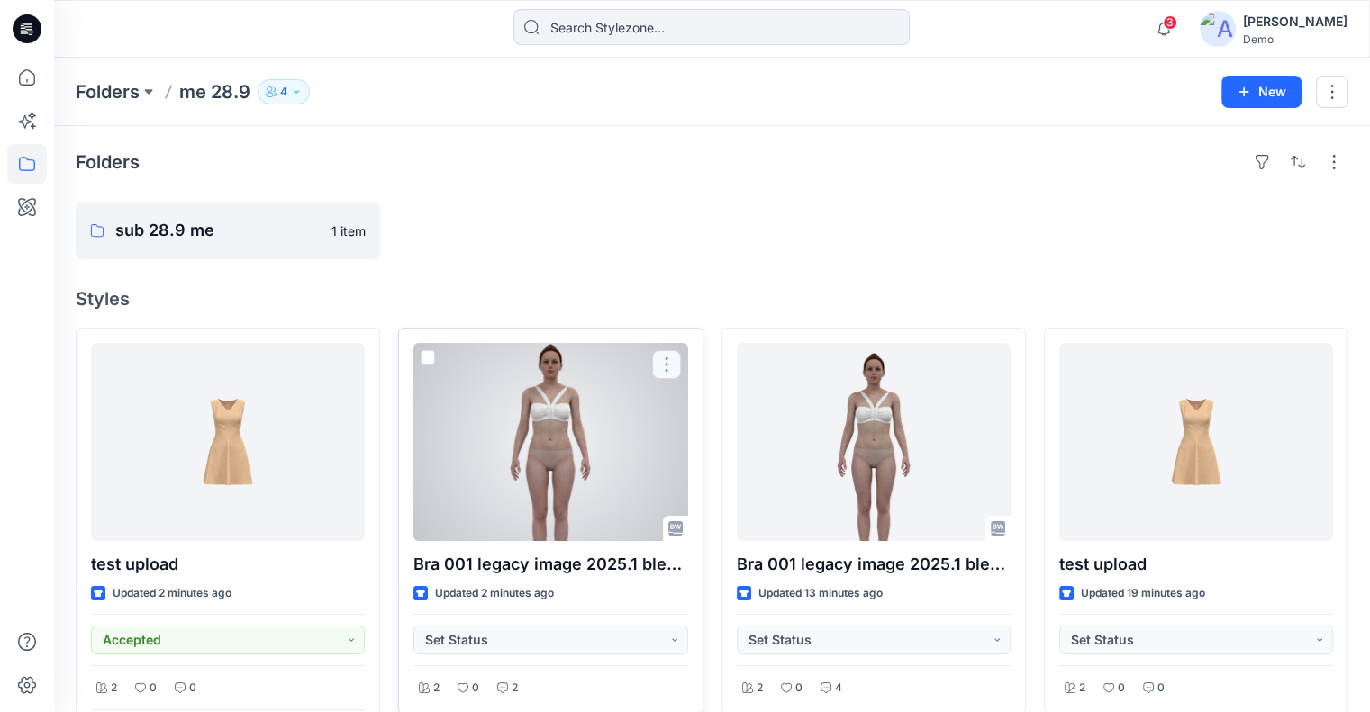
click at [666, 367] on button "button" at bounding box center [666, 364] width 29 height 29
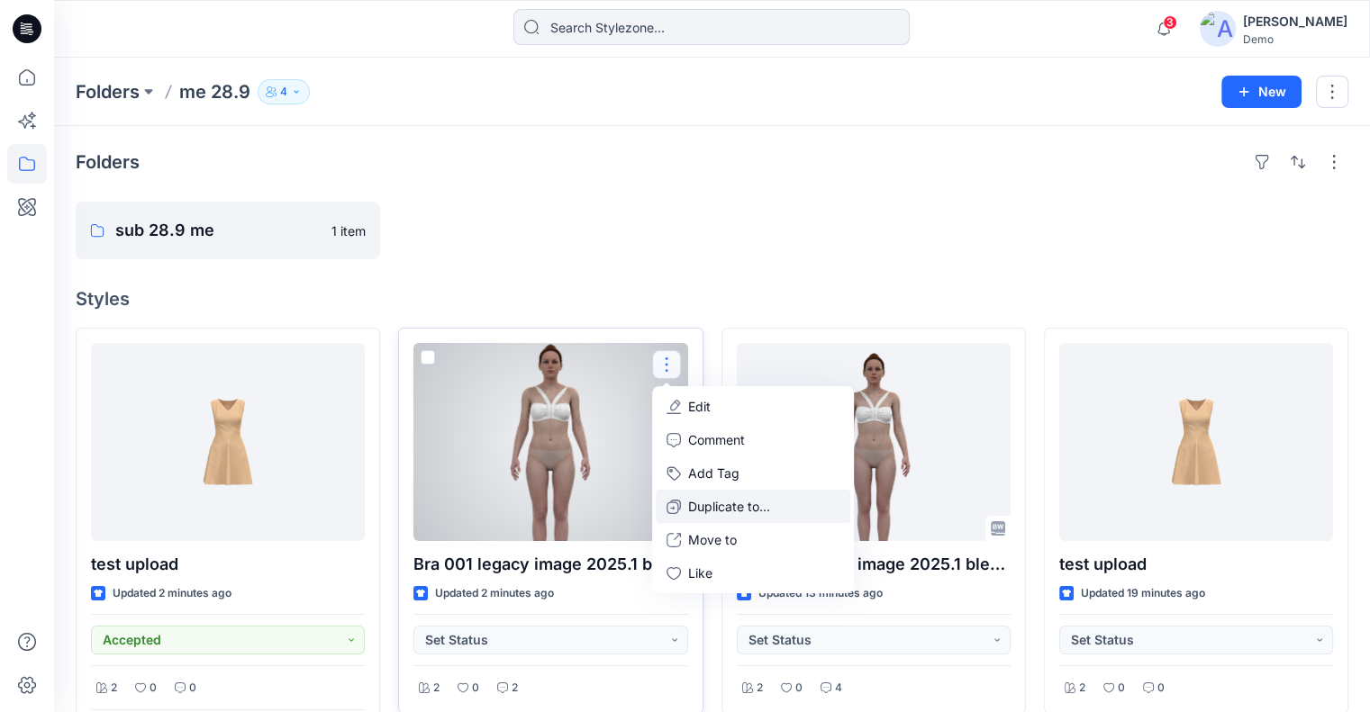
click at [702, 501] on p "Duplicate to..." at bounding box center [729, 506] width 82 height 19
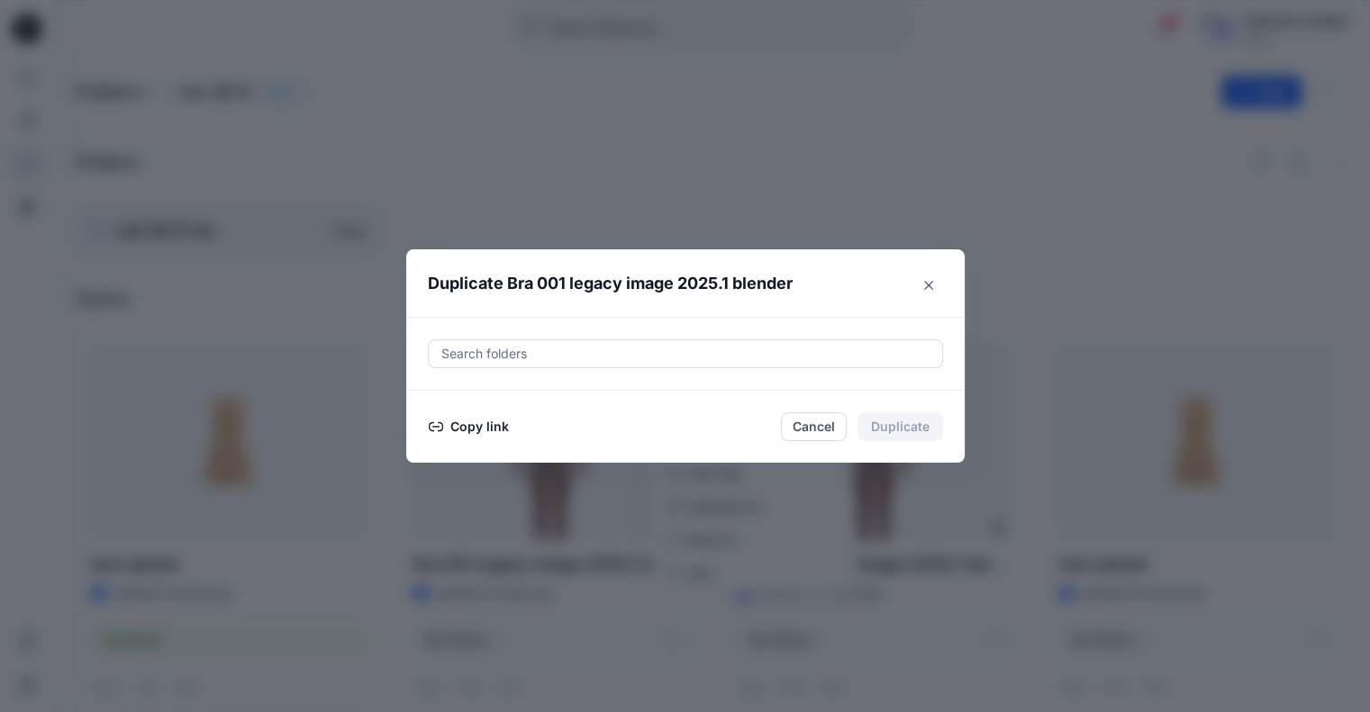
click at [494, 420] on button "Copy link" at bounding box center [469, 427] width 82 height 22
click at [576, 368] on div "Search folders" at bounding box center [685, 354] width 558 height 74
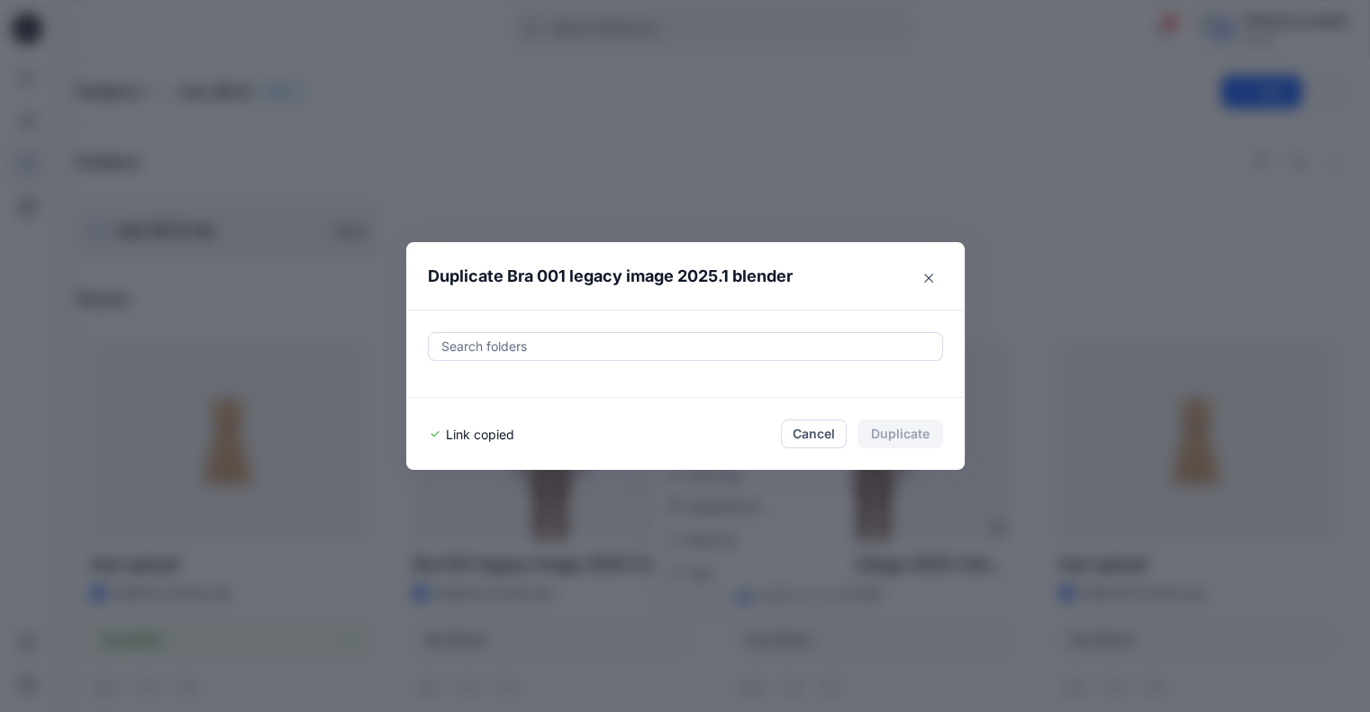
click at [593, 349] on div at bounding box center [685, 347] width 492 height 22
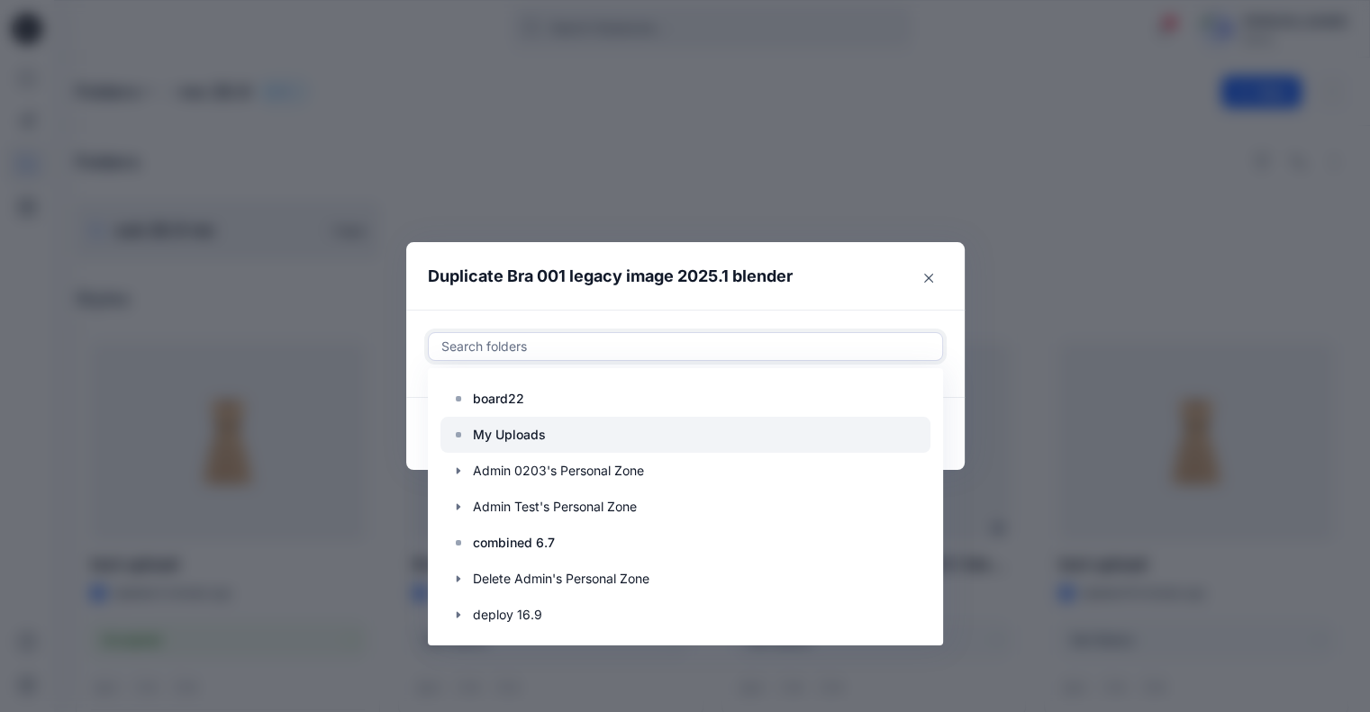
click at [537, 430] on p "My Uploads" at bounding box center [509, 435] width 73 height 22
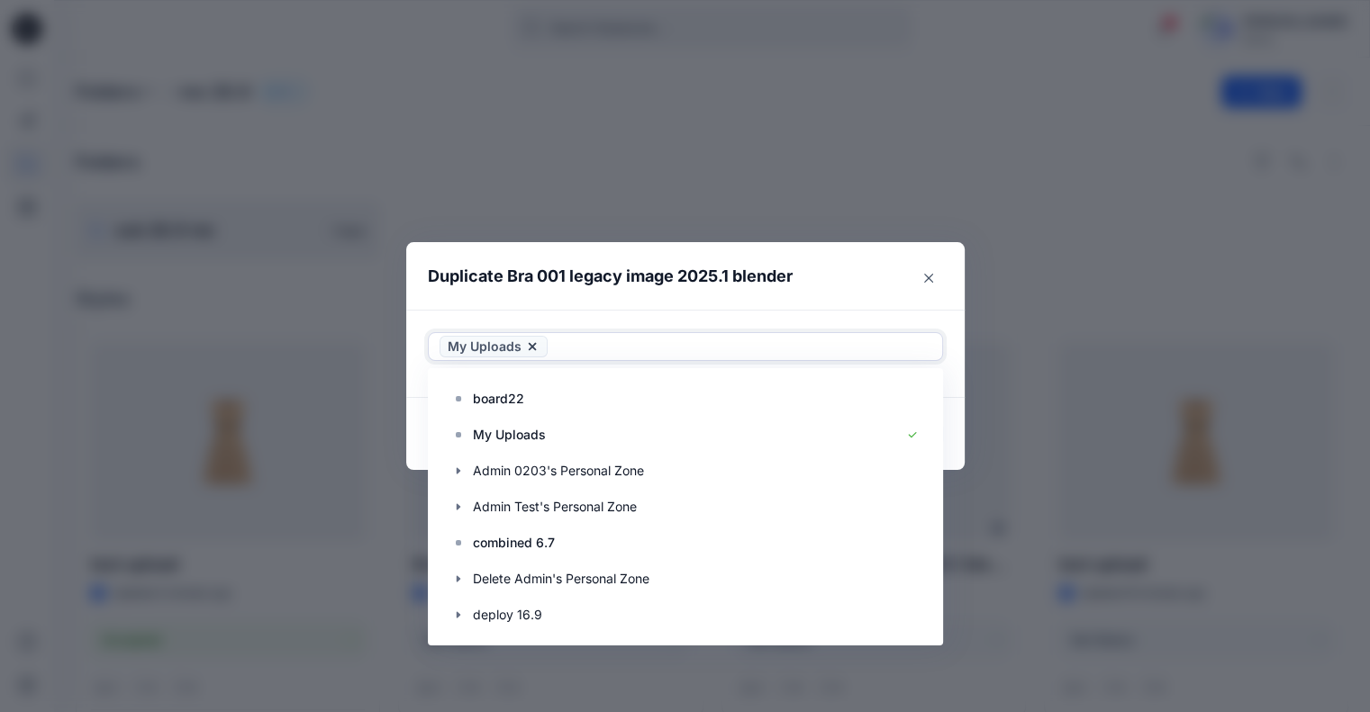
click at [858, 301] on header "Duplicate Bra 001 legacy image 2025.1 blender" at bounding box center [667, 276] width 522 height 68
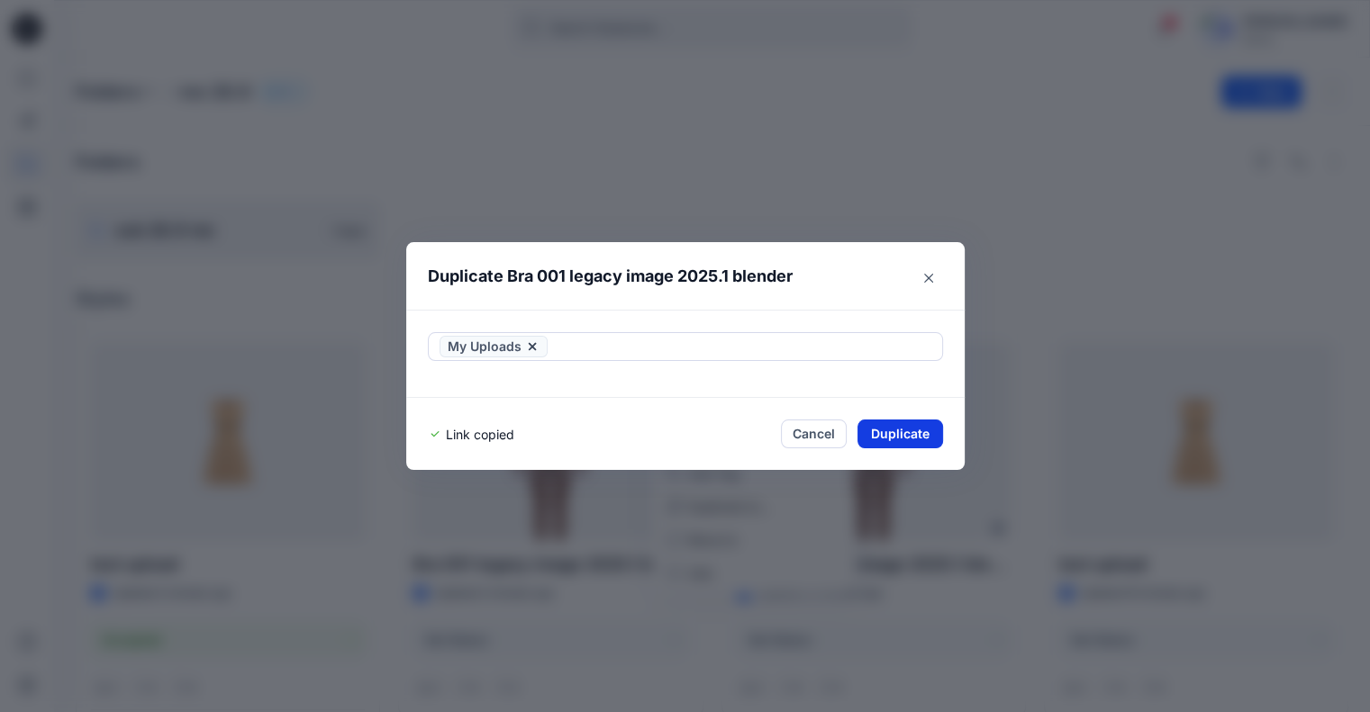
click at [908, 431] on button "Duplicate" at bounding box center [900, 434] width 86 height 29
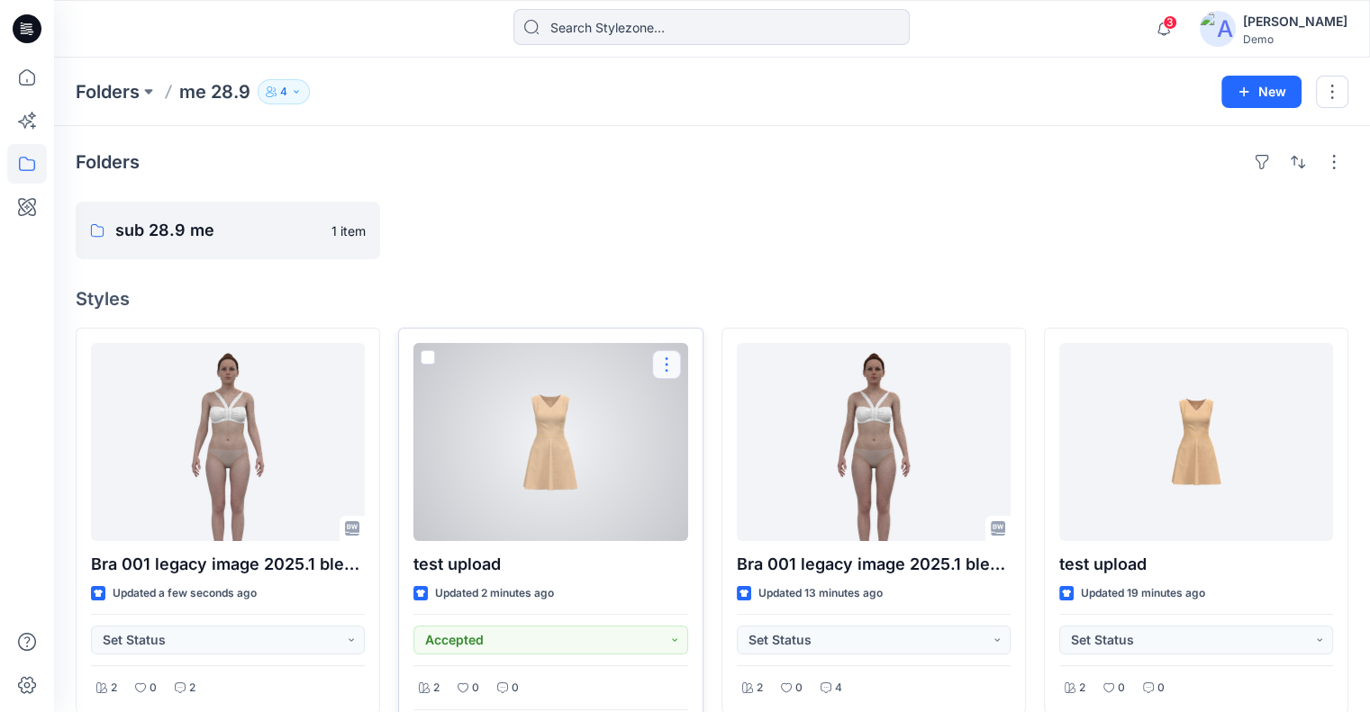
click at [663, 367] on button "button" at bounding box center [666, 364] width 29 height 29
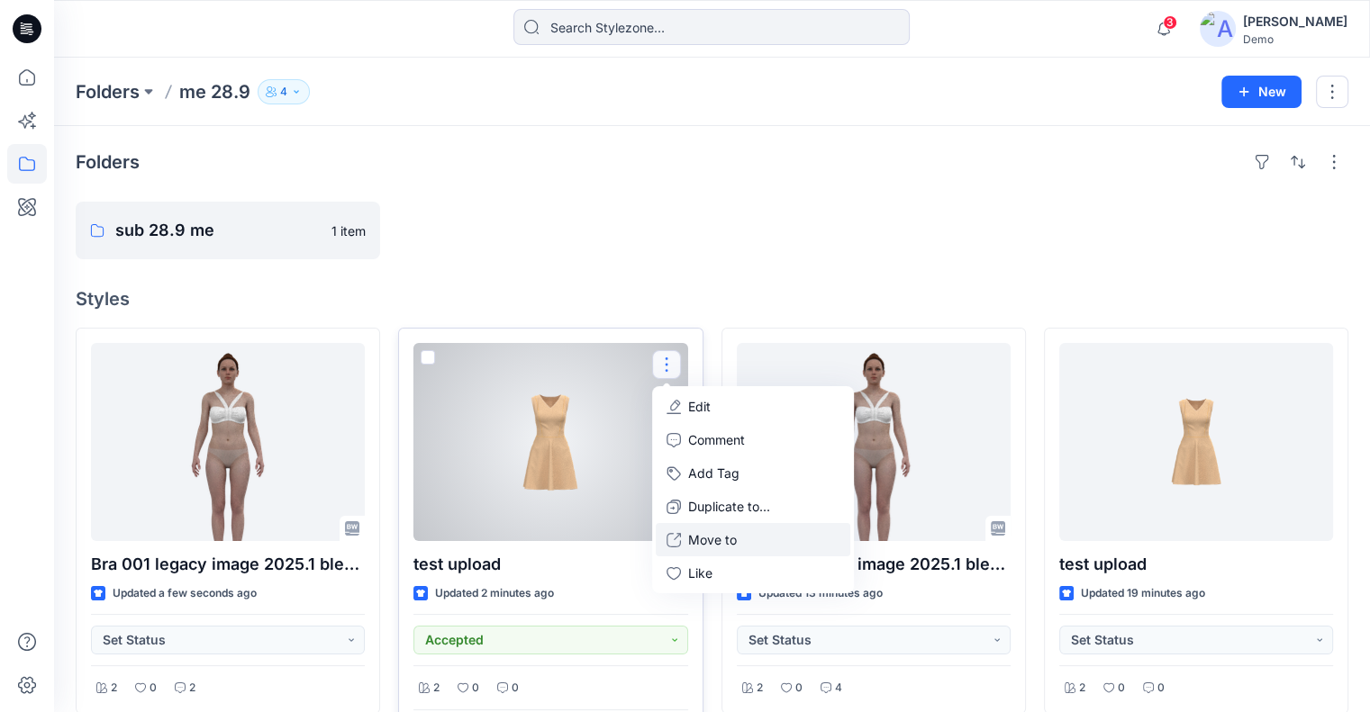
click at [720, 544] on p "Move to" at bounding box center [712, 539] width 49 height 19
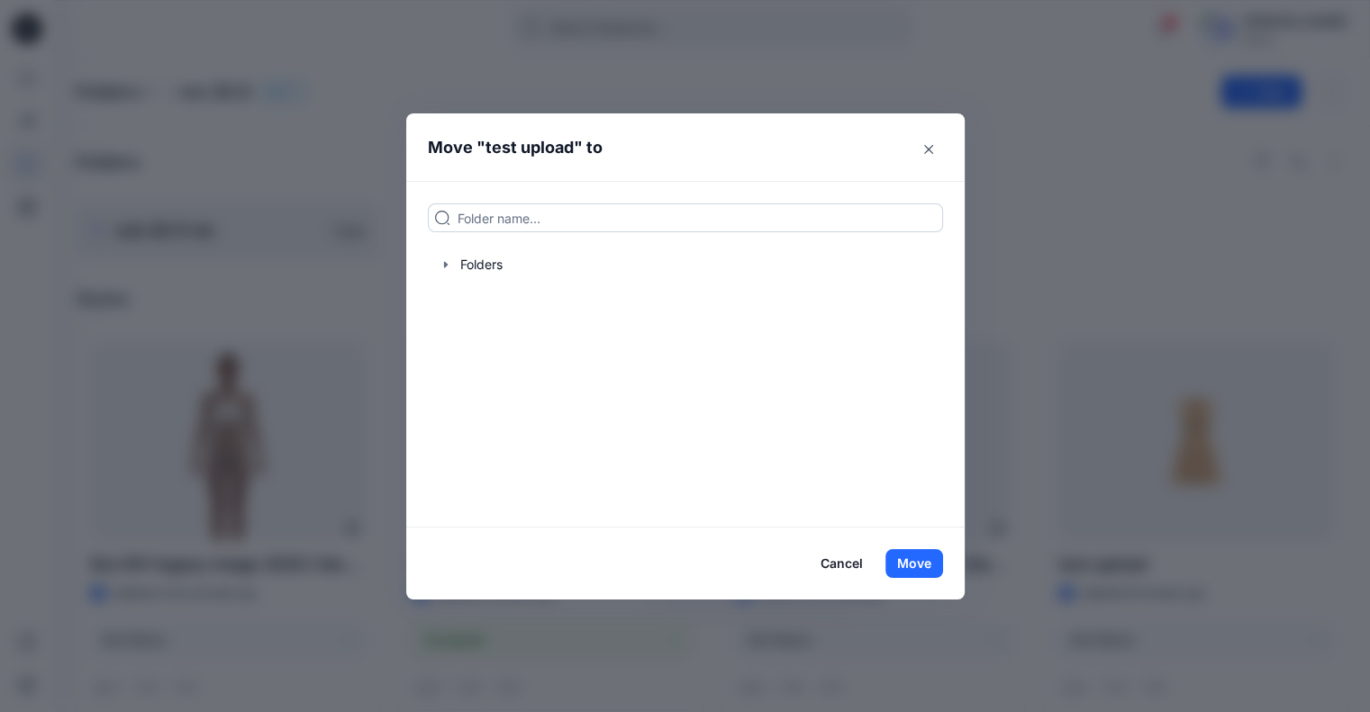
click at [545, 222] on input at bounding box center [685, 218] width 515 height 29
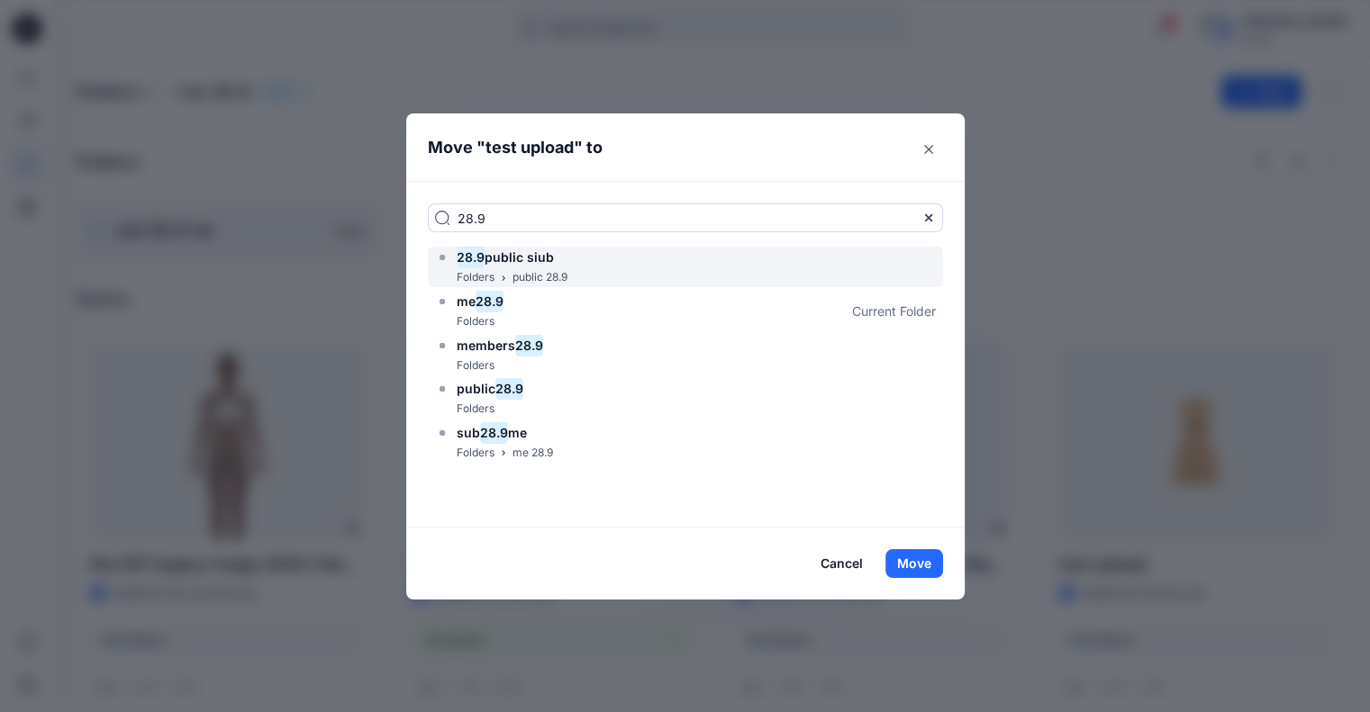
type input "28.9"
click at [560, 267] on div "28.9 public siub" at bounding box center [501, 258] width 132 height 22
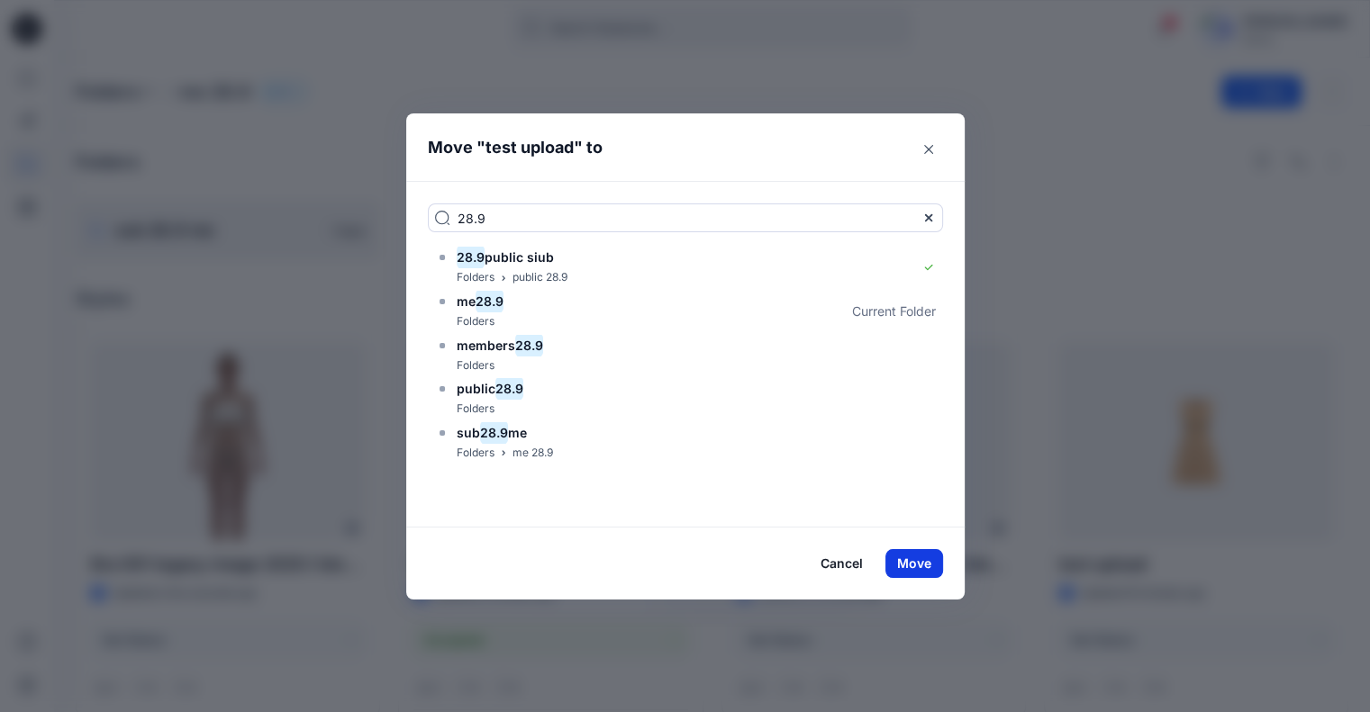
click at [915, 554] on button "Move" at bounding box center [914, 563] width 58 height 29
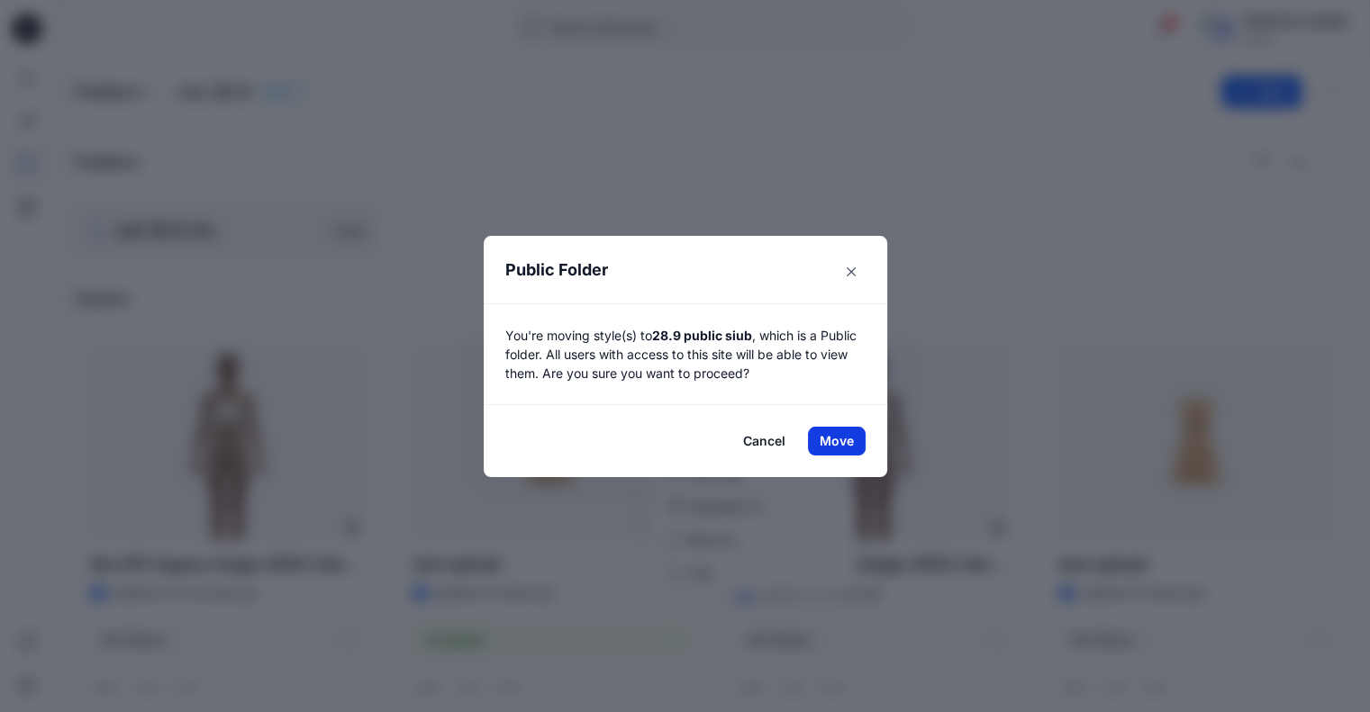
click at [856, 453] on button "Move" at bounding box center [837, 441] width 58 height 29
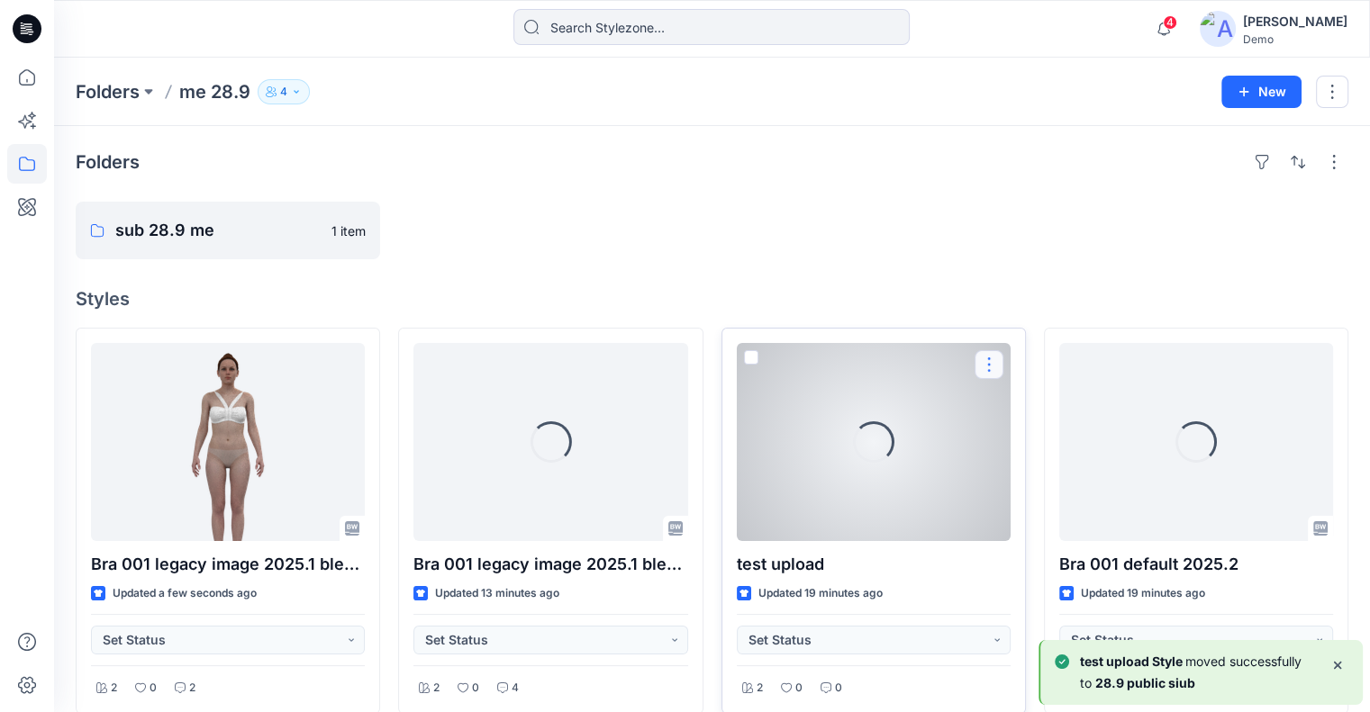
click at [992, 370] on button "button" at bounding box center [988, 364] width 29 height 29
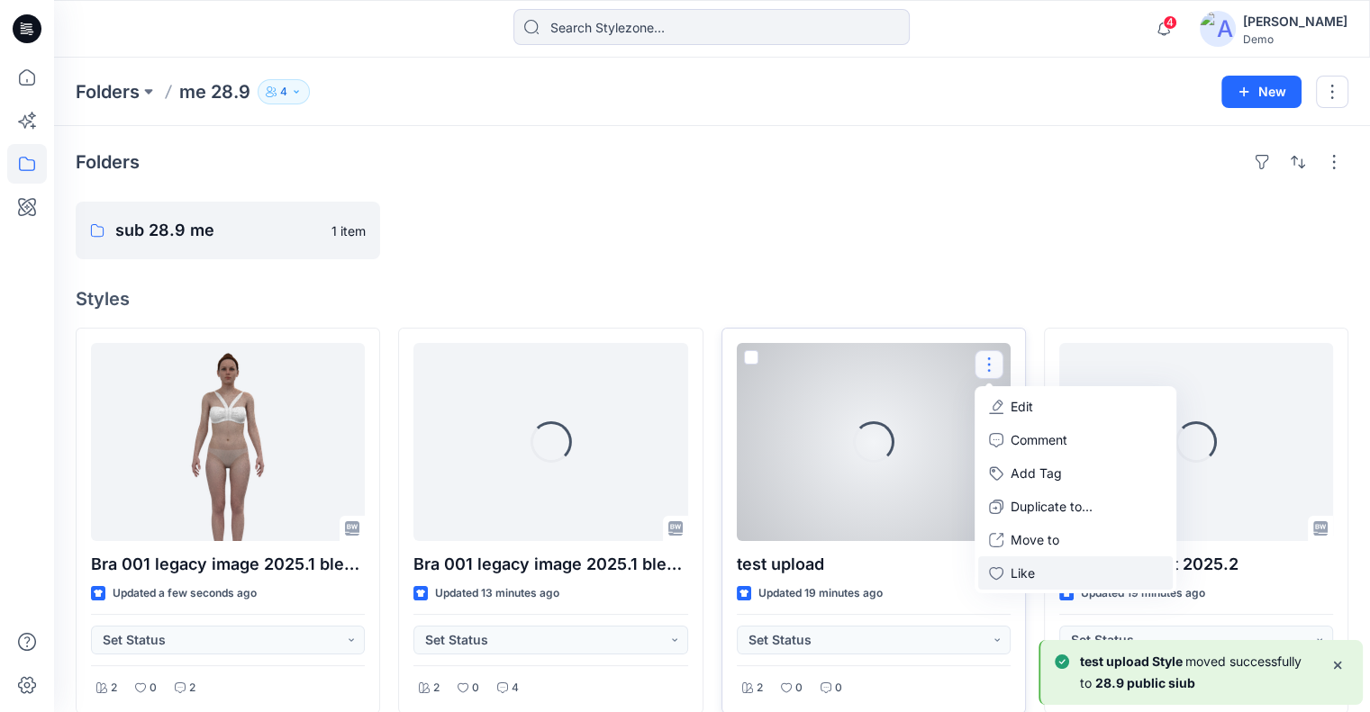
click at [1030, 568] on p "Like" at bounding box center [1022, 573] width 24 height 19
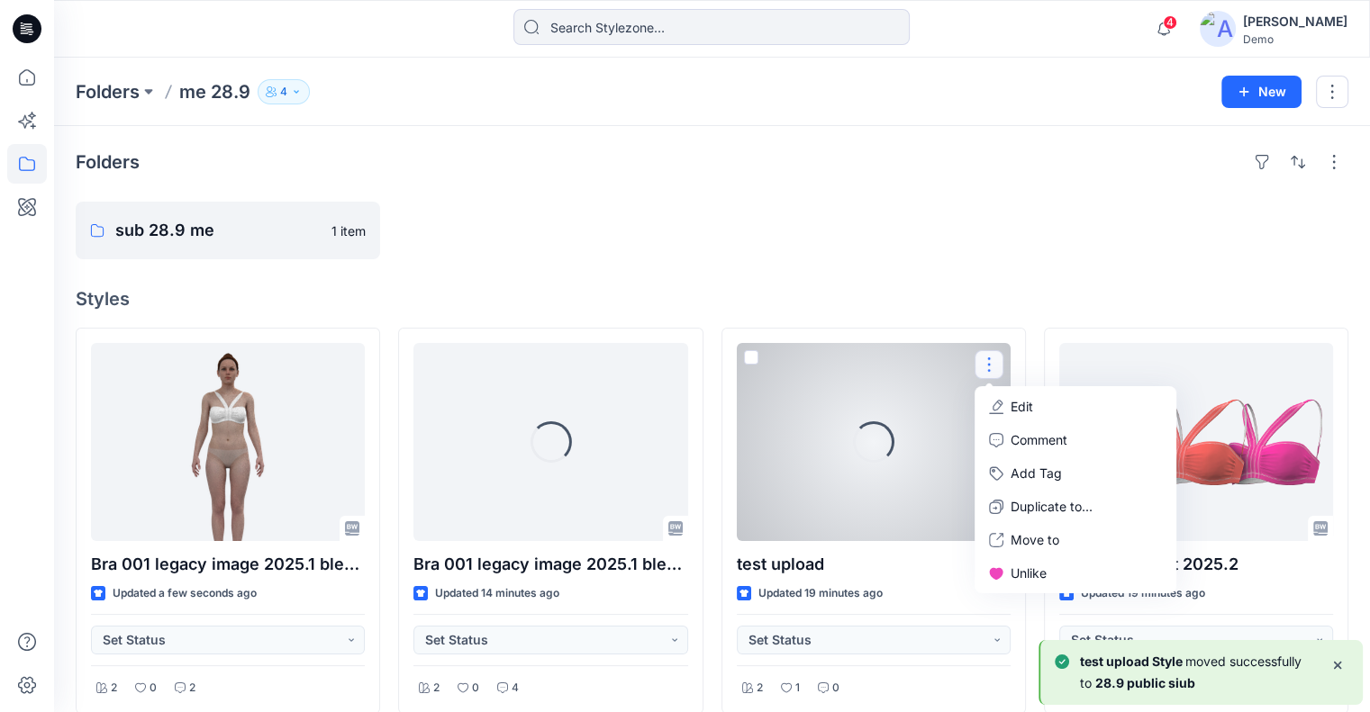
click at [1124, 249] on div at bounding box center [1196, 231] width 304 height 58
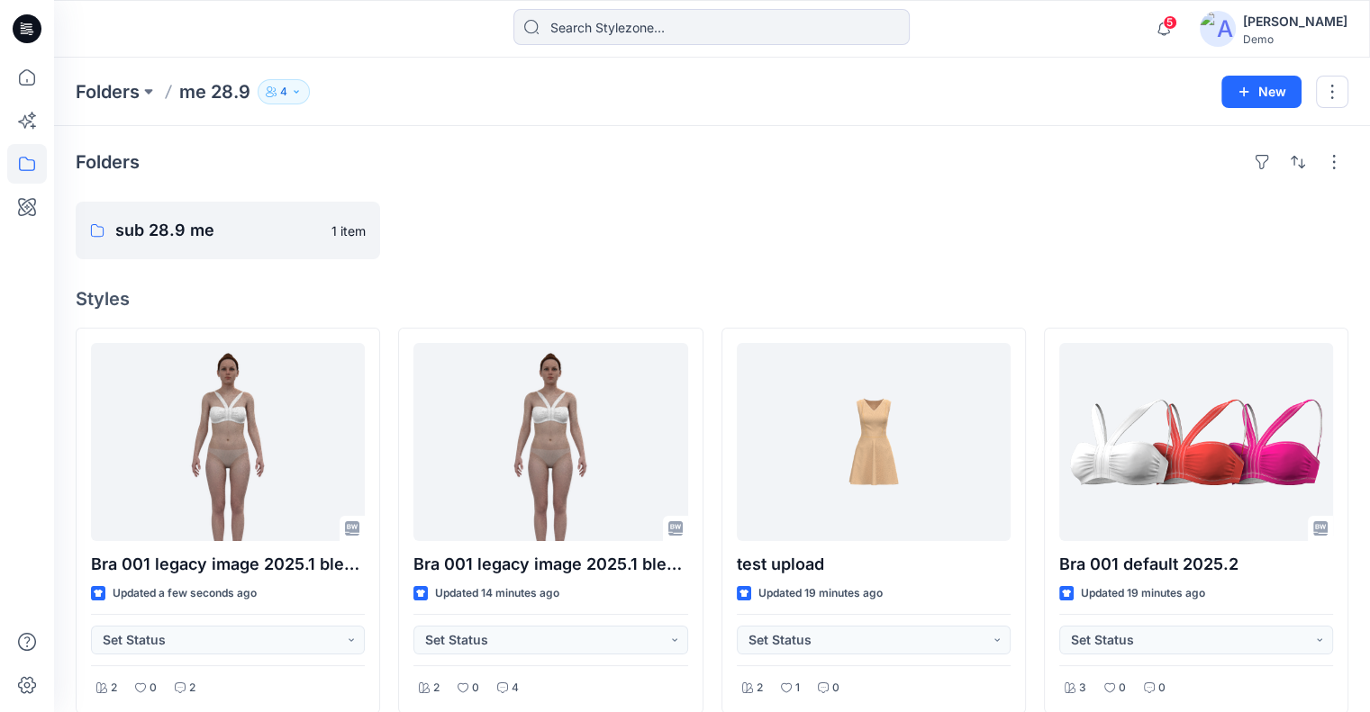
drag, startPoint x: 1335, startPoint y: 21, endPoint x: 1316, endPoint y: 48, distance: 33.0
click at [1335, 20] on div "[PERSON_NAME]" at bounding box center [1295, 22] width 104 height 22
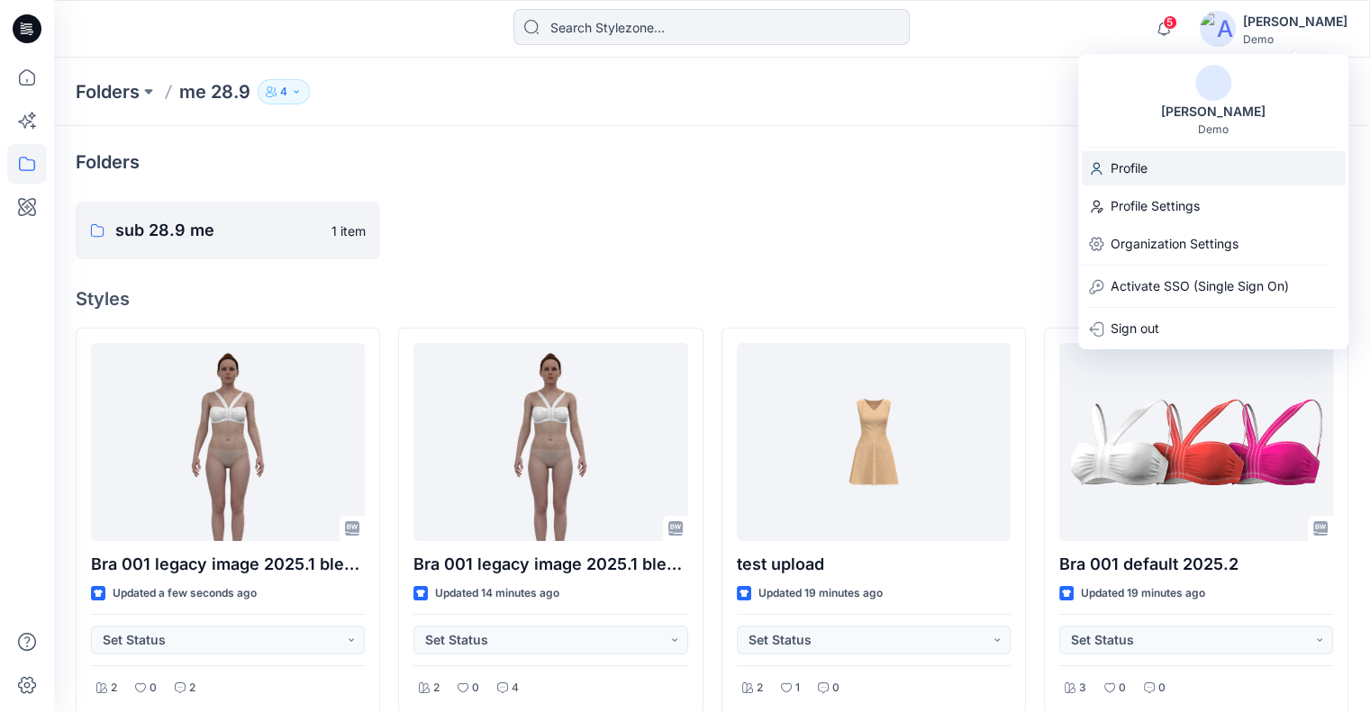
click at [1187, 173] on div "Profile" at bounding box center [1213, 168] width 263 height 34
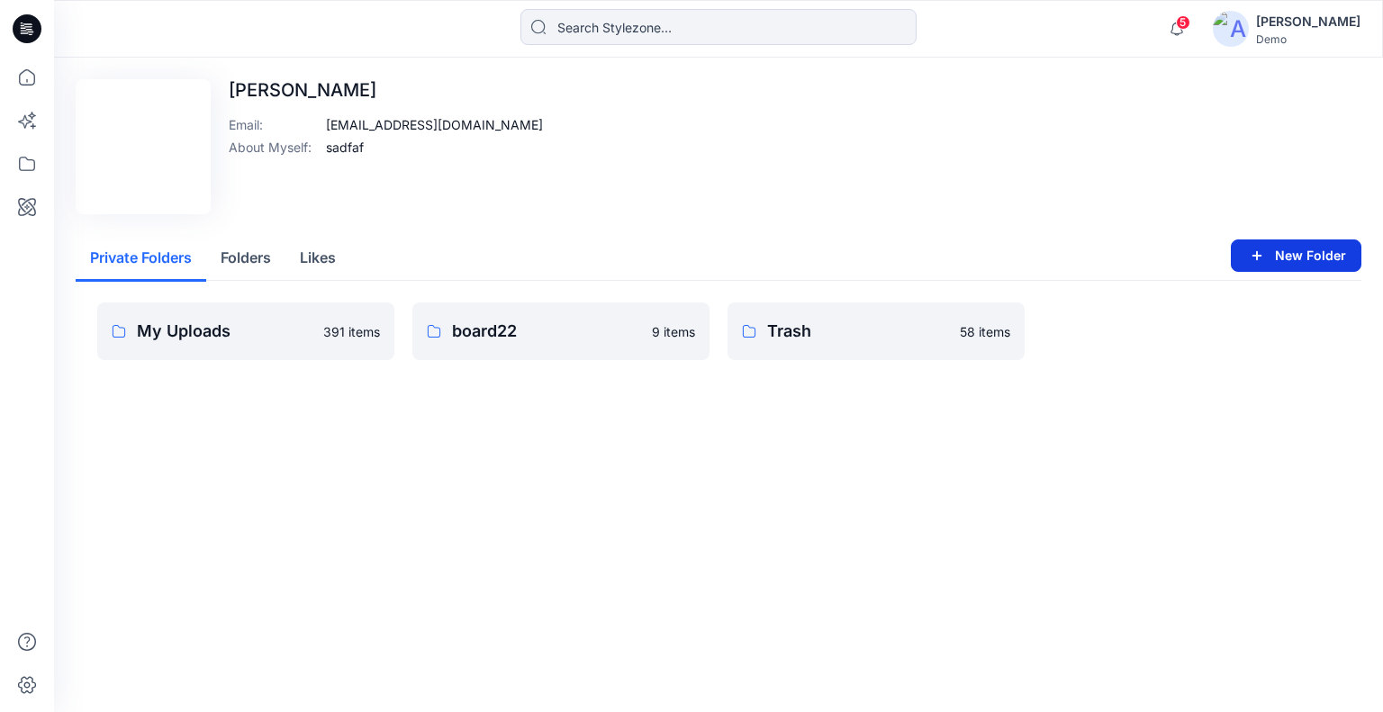
click at [1322, 255] on button "New Folder" at bounding box center [1296, 256] width 131 height 32
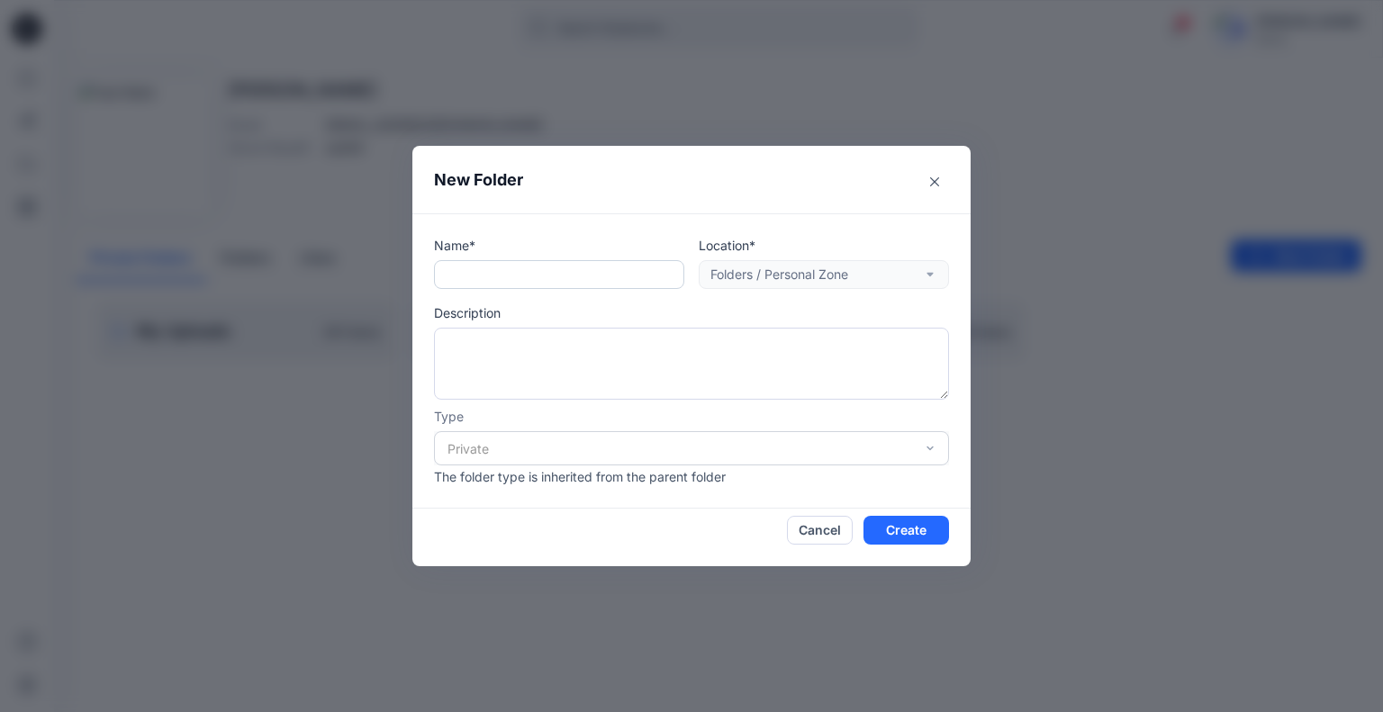
click at [560, 276] on input "text" at bounding box center [559, 274] width 250 height 29
type input "t4rty"
click at [902, 530] on button "Create" at bounding box center [907, 530] width 86 height 29
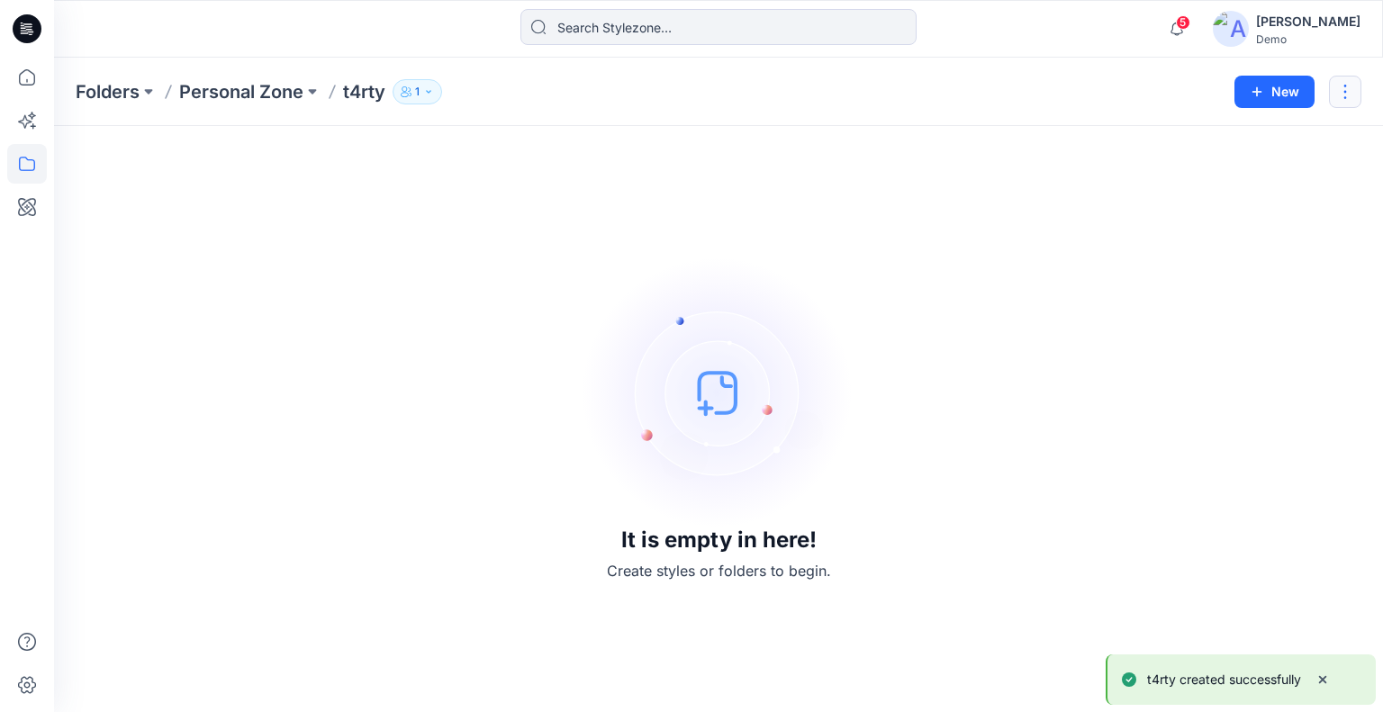
click at [1348, 87] on button "button" at bounding box center [1345, 92] width 32 height 32
click at [1251, 200] on p "Delete Folder" at bounding box center [1248, 209] width 104 height 19
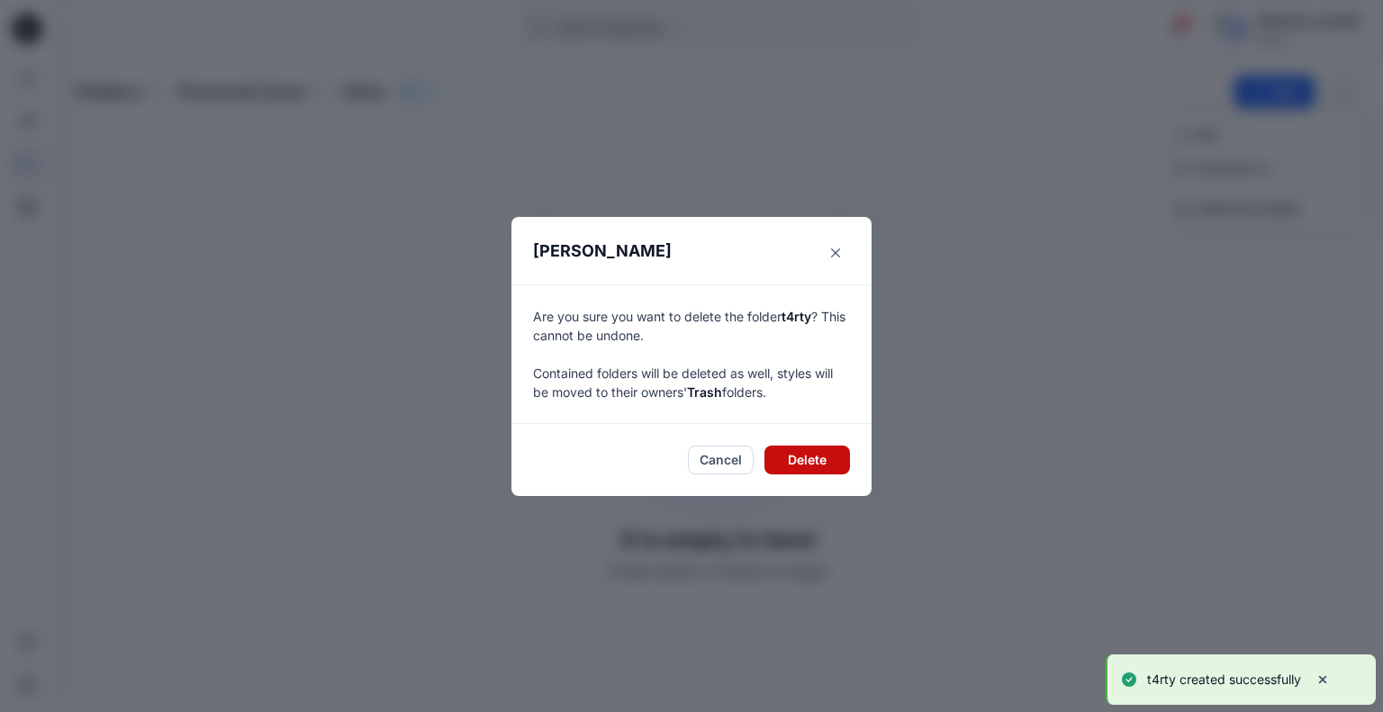
click at [806, 451] on button "Delete" at bounding box center [808, 460] width 86 height 29
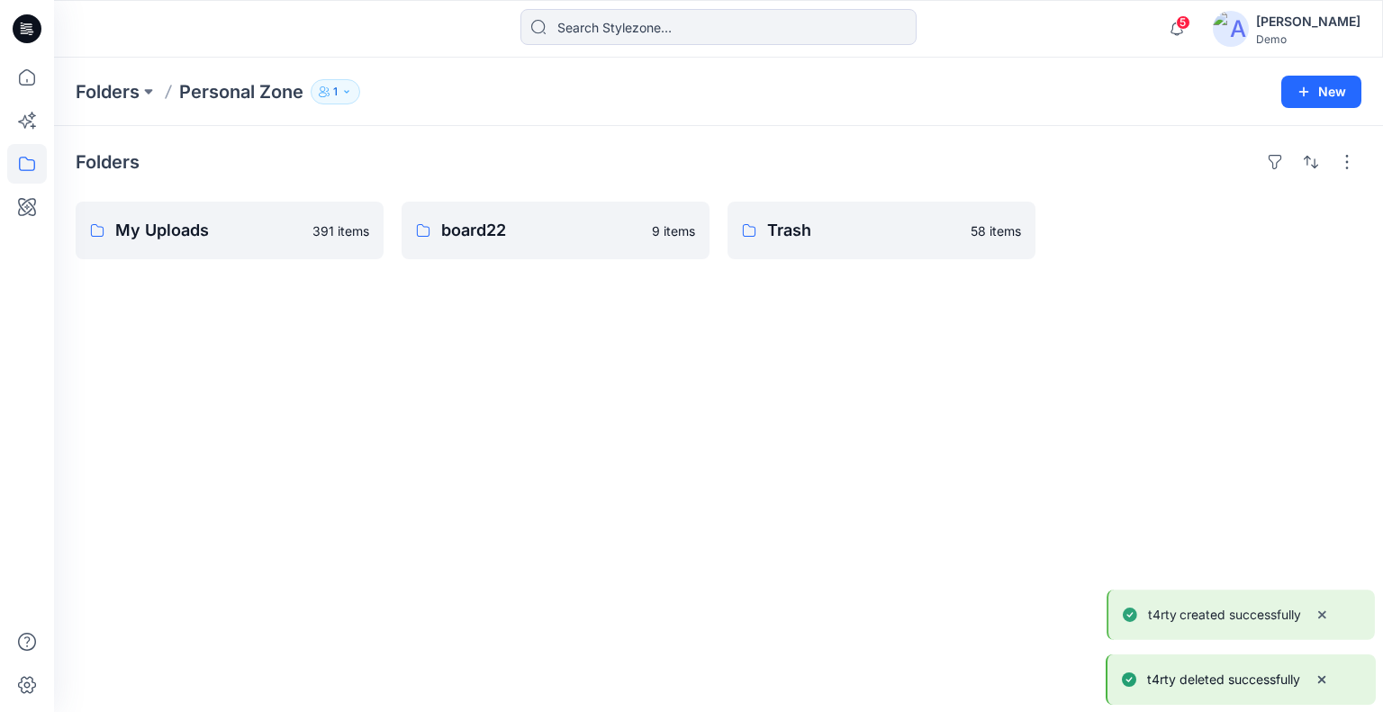
click at [1348, 24] on div "[PERSON_NAME]" at bounding box center [1308, 22] width 104 height 22
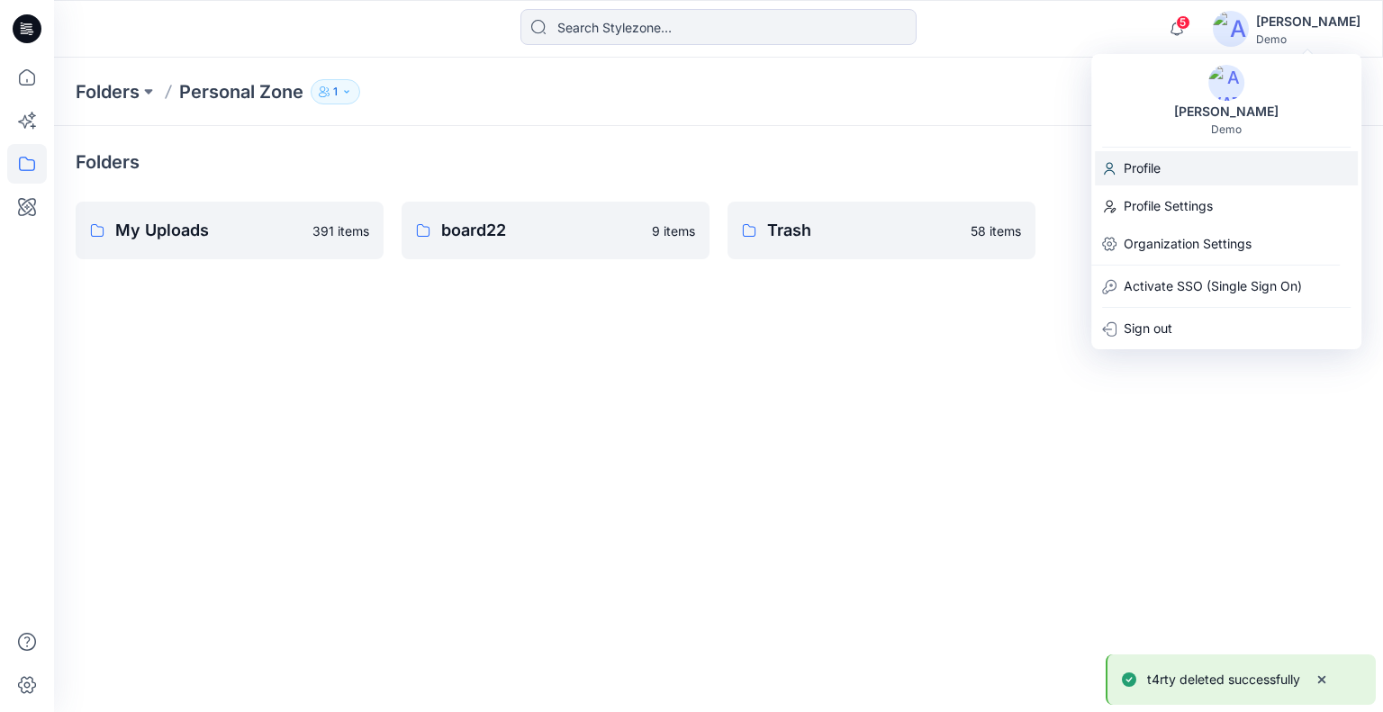
click at [1200, 174] on div "Profile" at bounding box center [1226, 168] width 263 height 34
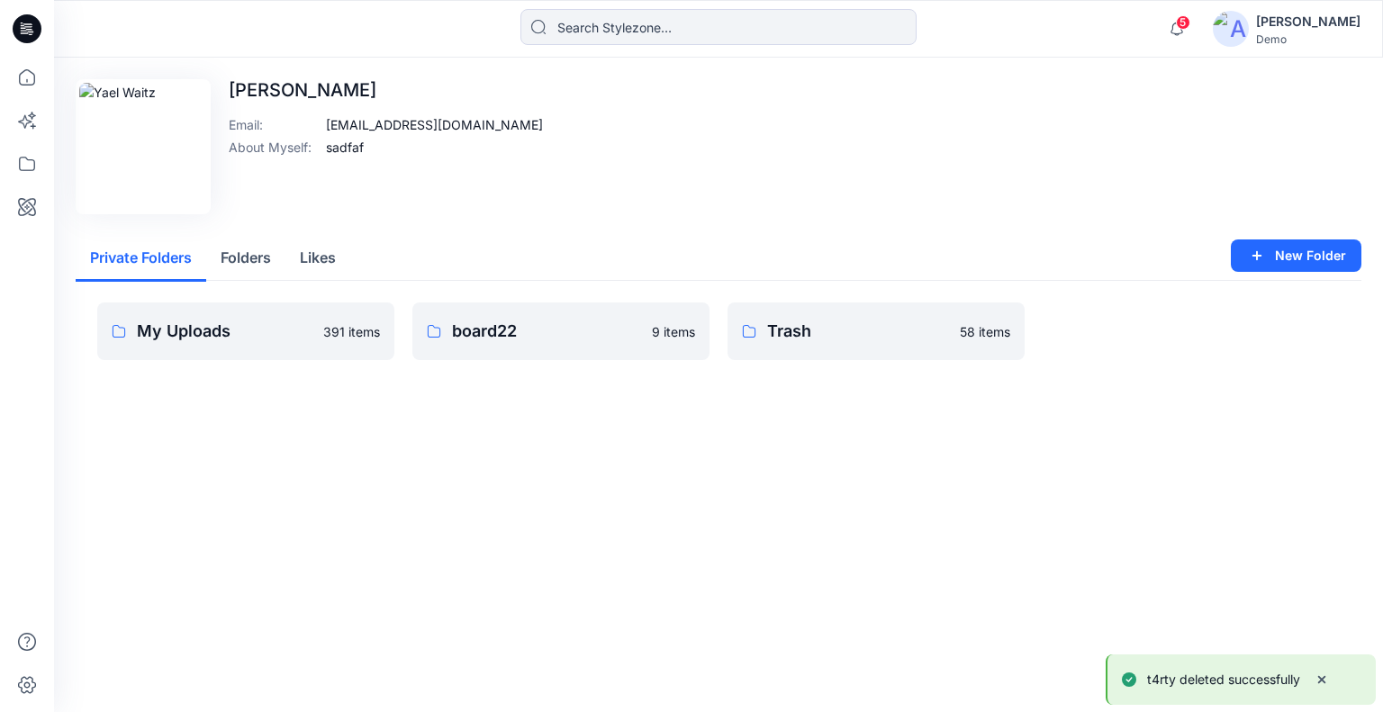
click at [223, 253] on button "Folders" at bounding box center [245, 259] width 79 height 46
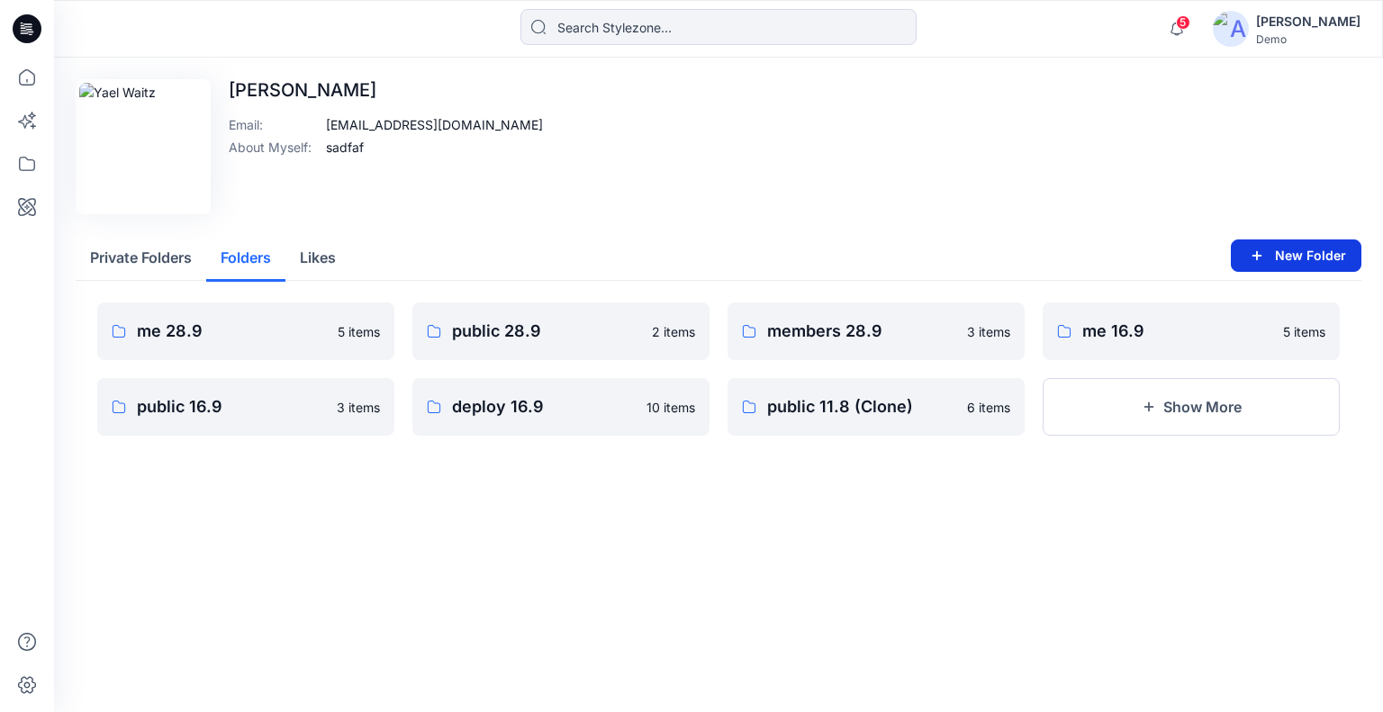
click at [1272, 266] on button "New Folder" at bounding box center [1296, 256] width 131 height 32
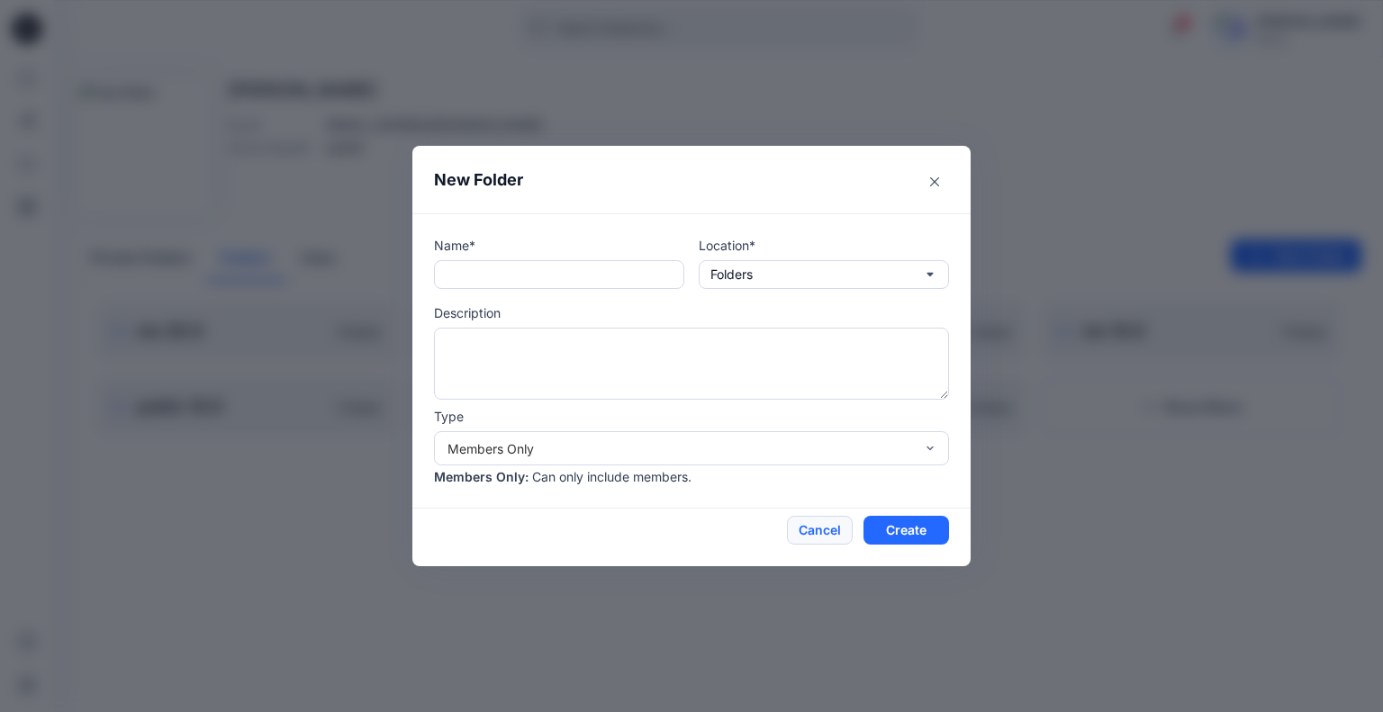
click at [832, 529] on button "Cancel" at bounding box center [820, 530] width 66 height 29
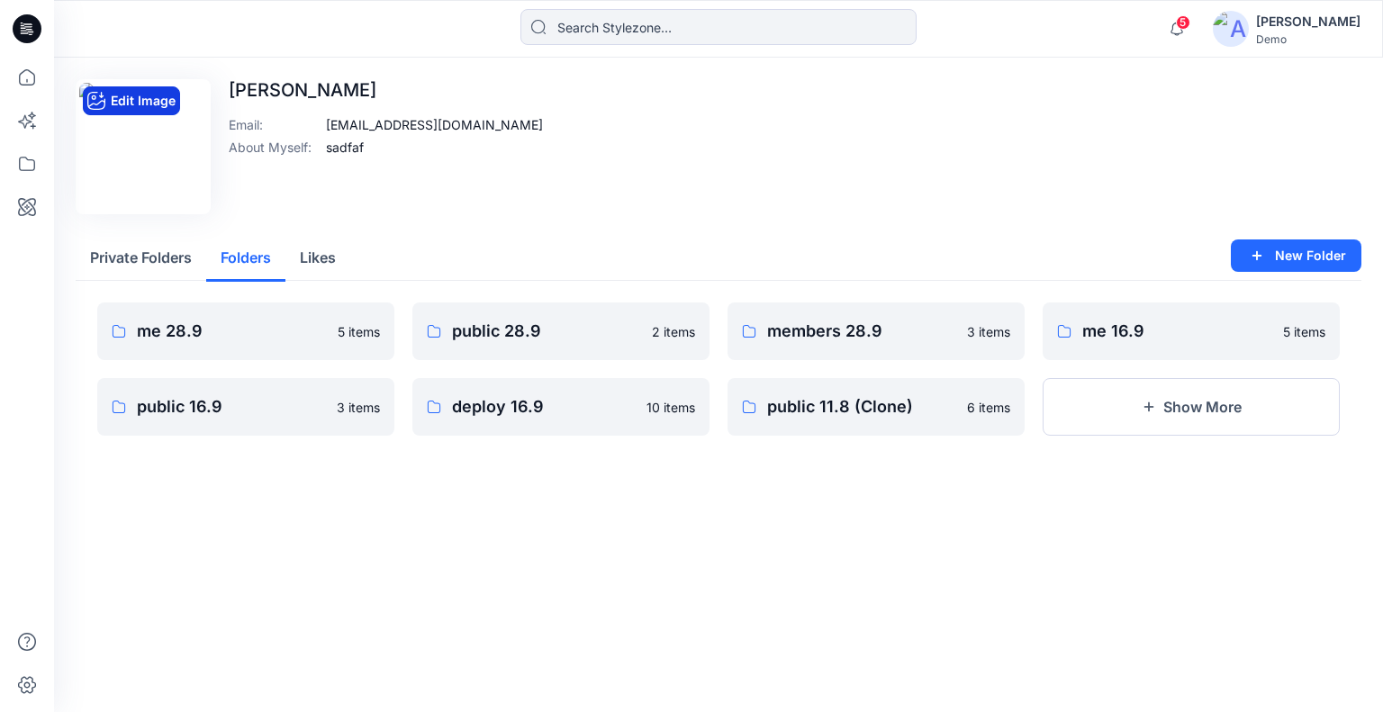
click at [125, 96] on button "Edit Image" at bounding box center [131, 100] width 97 height 29
click at [1324, 22] on div "[PERSON_NAME]" at bounding box center [1308, 22] width 104 height 22
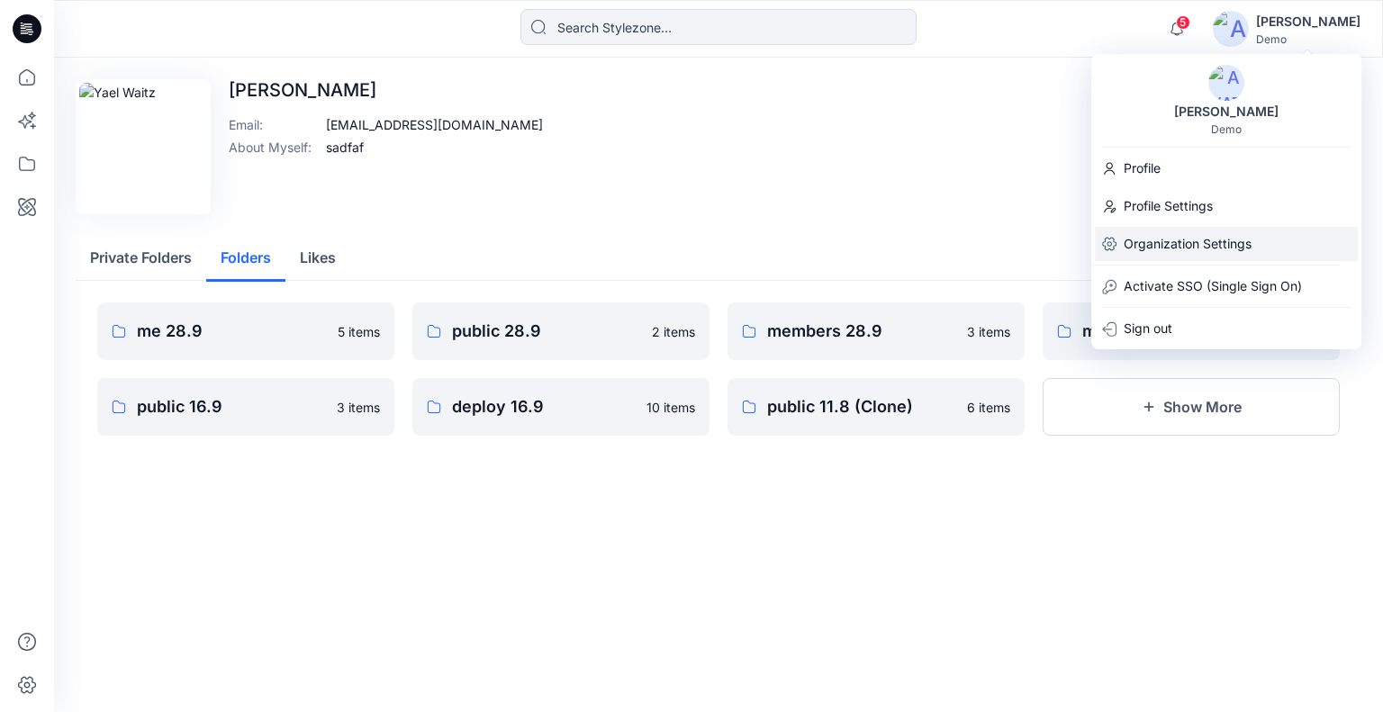
drag, startPoint x: 1172, startPoint y: 210, endPoint x: 1126, endPoint y: 226, distance: 49.6
click at [1172, 209] on p "Profile Settings" at bounding box center [1168, 206] width 89 height 34
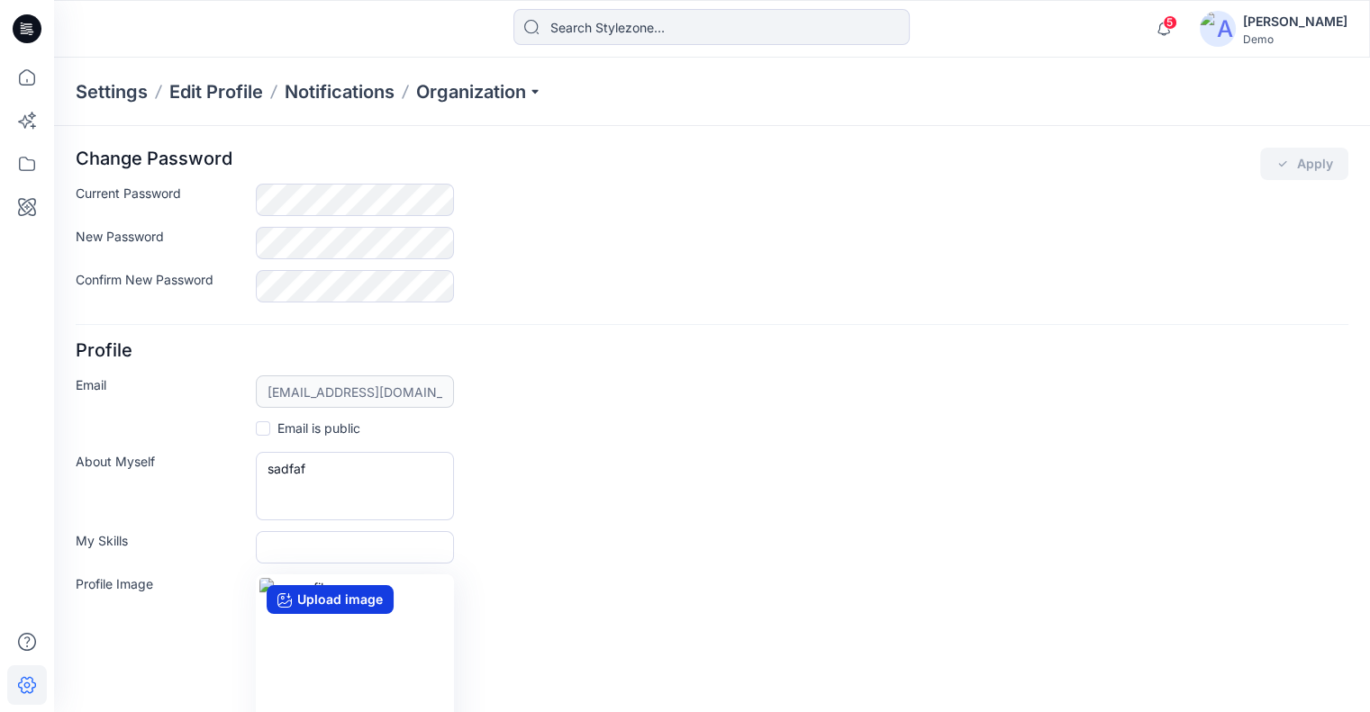
click at [349, 602] on label "Upload image" at bounding box center [330, 599] width 127 height 29
click at [0, 0] on input "Upload image" at bounding box center [0, 0] width 0 height 0
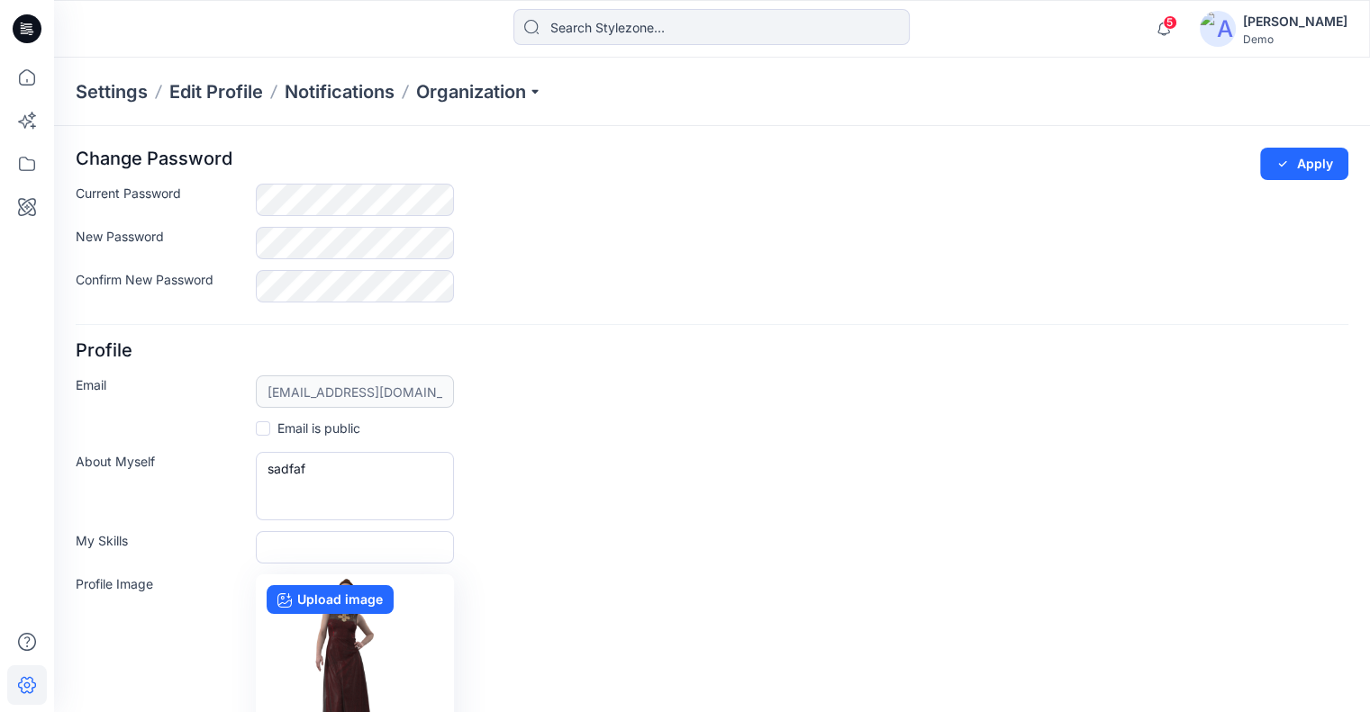
drag, startPoint x: 1272, startPoint y: 158, endPoint x: 1186, endPoint y: 172, distance: 87.6
click at [1272, 158] on button "Apply" at bounding box center [1304, 164] width 88 height 32
click at [31, 82] on icon at bounding box center [27, 78] width 40 height 40
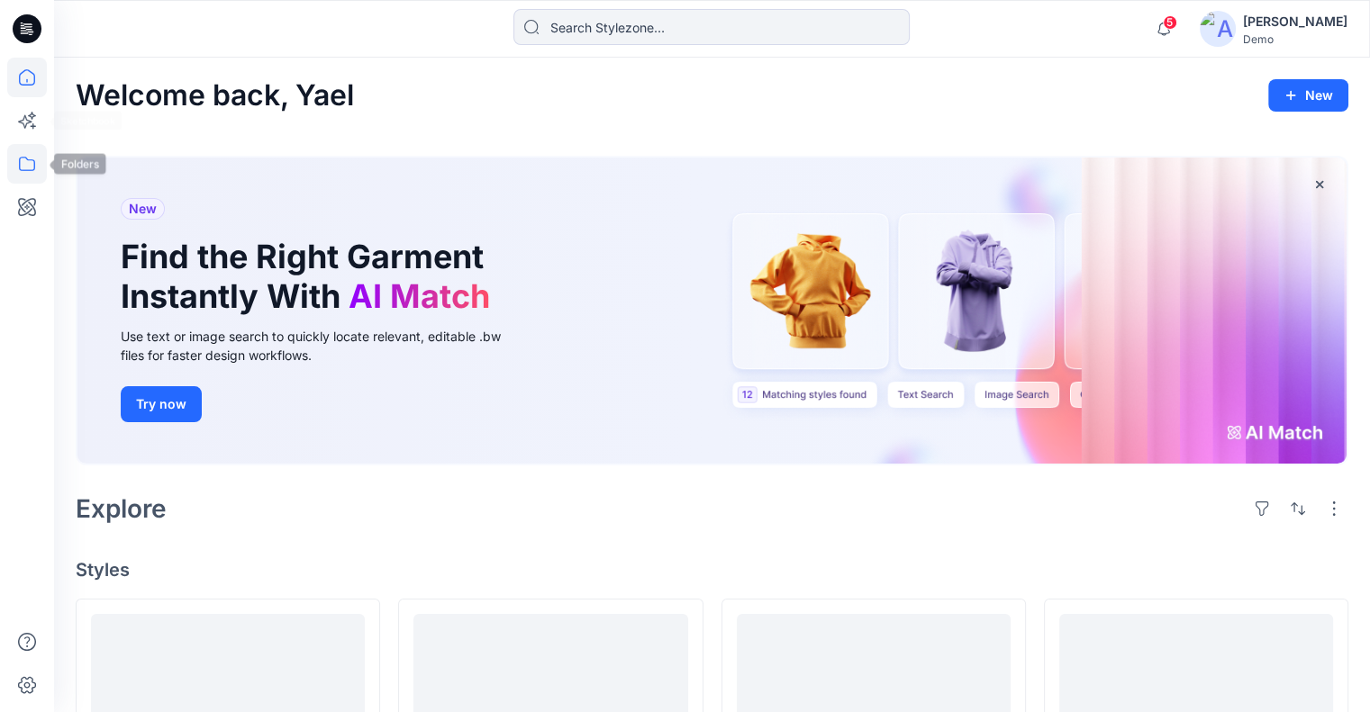
drag, startPoint x: 23, startPoint y: 157, endPoint x: 43, endPoint y: 154, distance: 20.0
click at [25, 157] on icon at bounding box center [27, 164] width 40 height 40
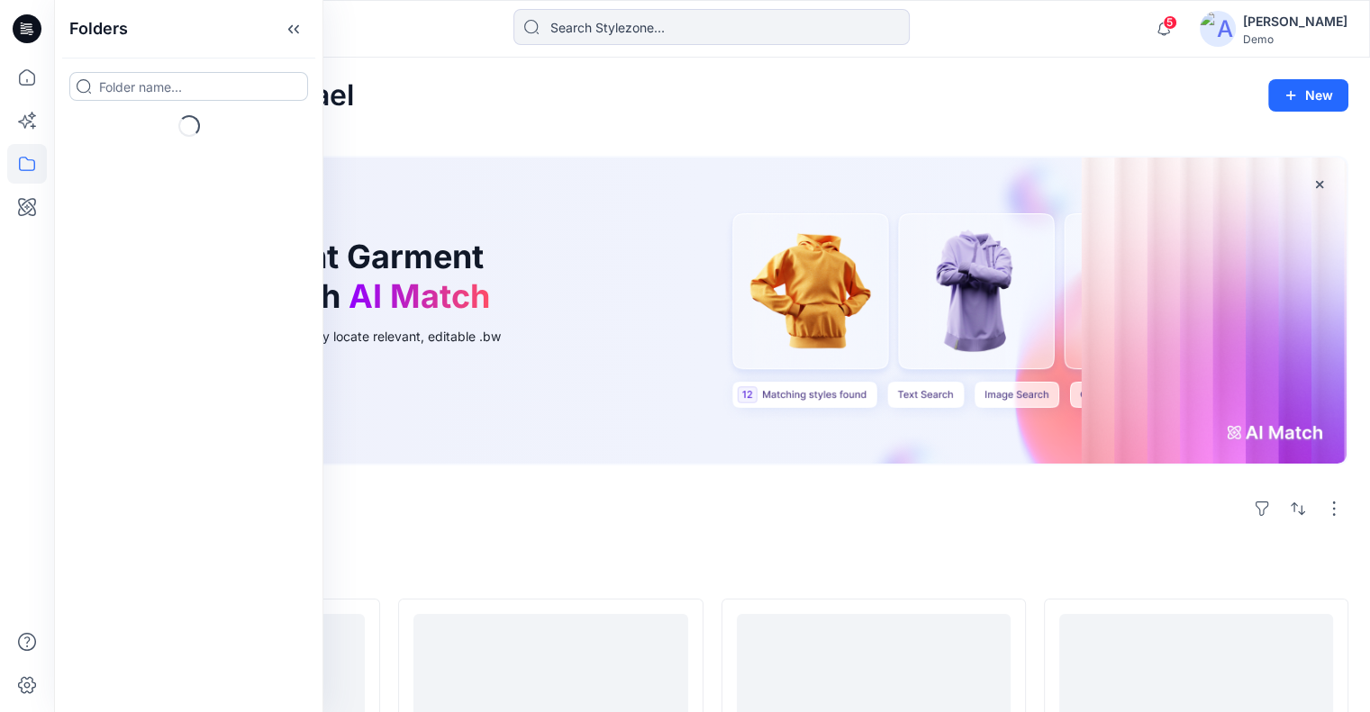
click at [164, 90] on input at bounding box center [188, 86] width 239 height 29
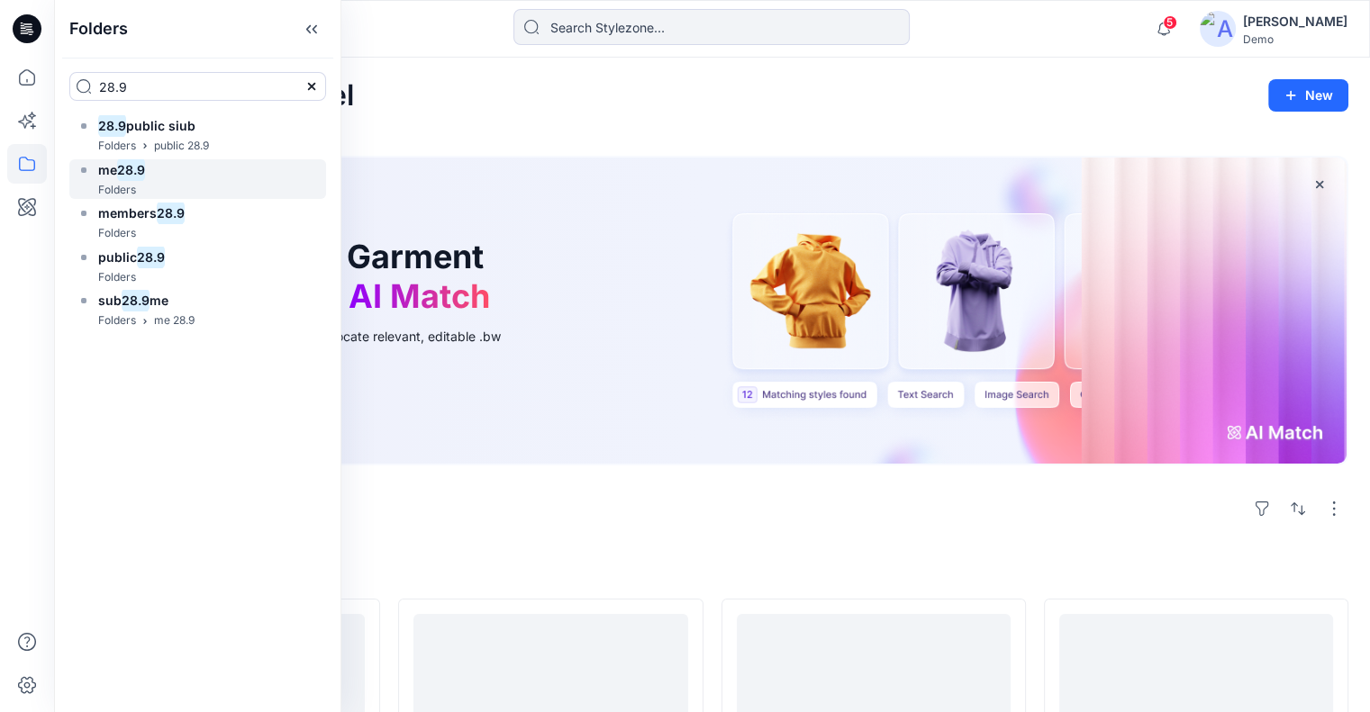
type input "28.9"
click at [153, 177] on div "me 28.9 Folders" at bounding box center [197, 179] width 257 height 41
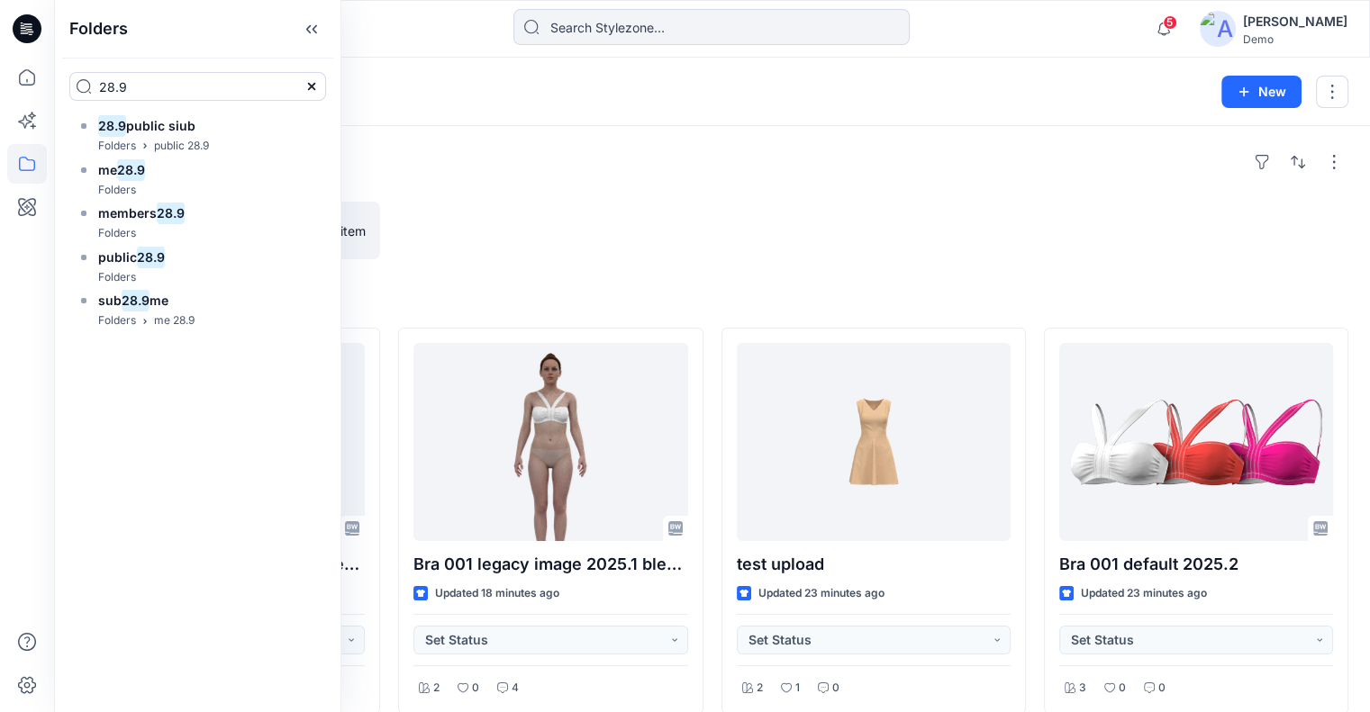
click at [459, 104] on div "Folders me 28.9 4 New" at bounding box center [712, 92] width 1316 height 68
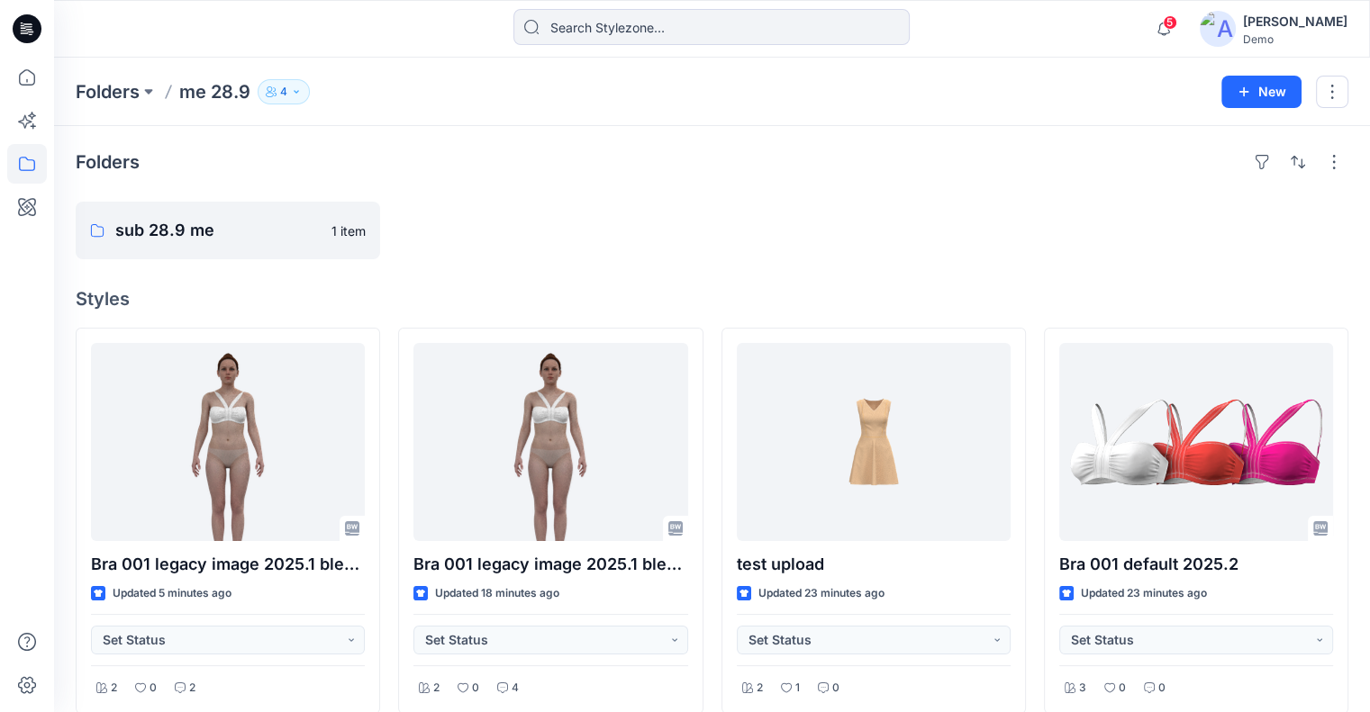
click at [291, 89] on icon "button" at bounding box center [296, 91] width 11 height 11
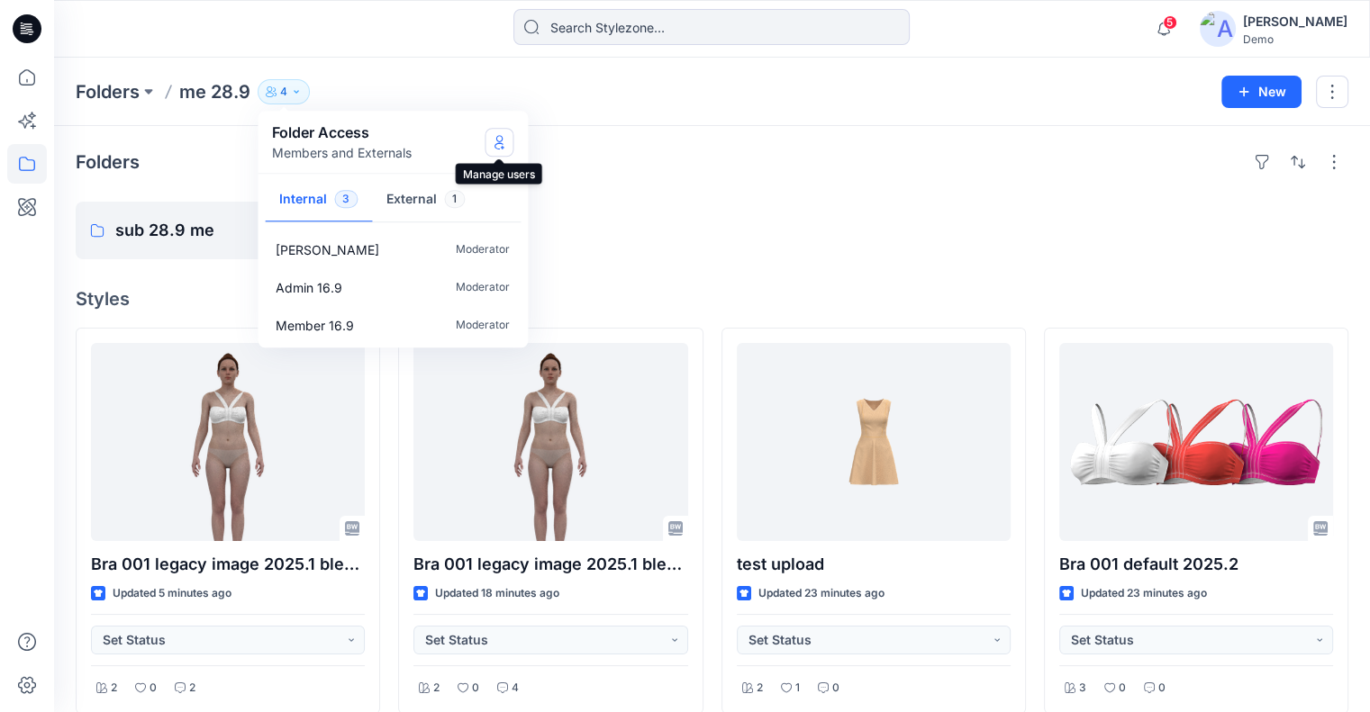
click at [501, 141] on icon "Manage Users" at bounding box center [499, 142] width 14 height 14
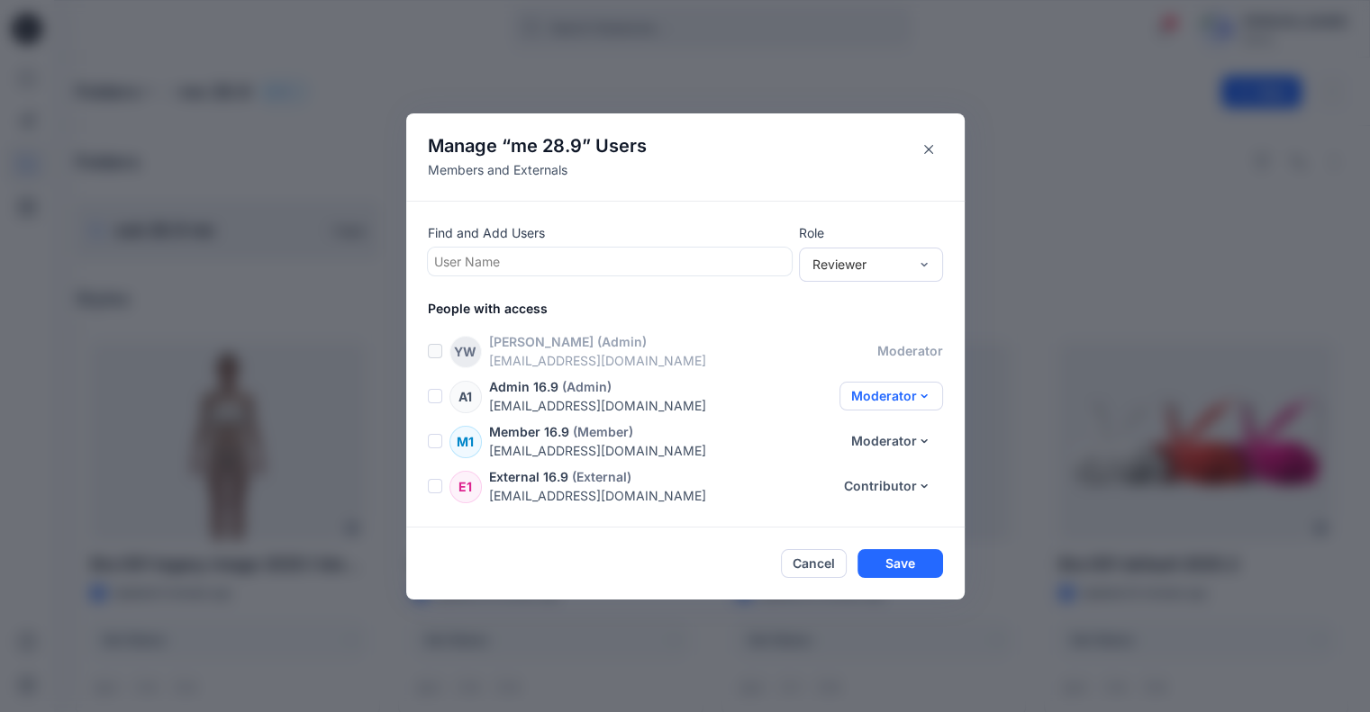
click at [899, 388] on button "Moderator" at bounding box center [891, 396] width 104 height 29
click at [884, 433] on button "Reviewer" at bounding box center [879, 437] width 119 height 33
drag, startPoint x: 900, startPoint y: 439, endPoint x: 900, endPoint y: 459, distance: 20.7
click at [901, 439] on button "Moderator" at bounding box center [891, 441] width 104 height 29
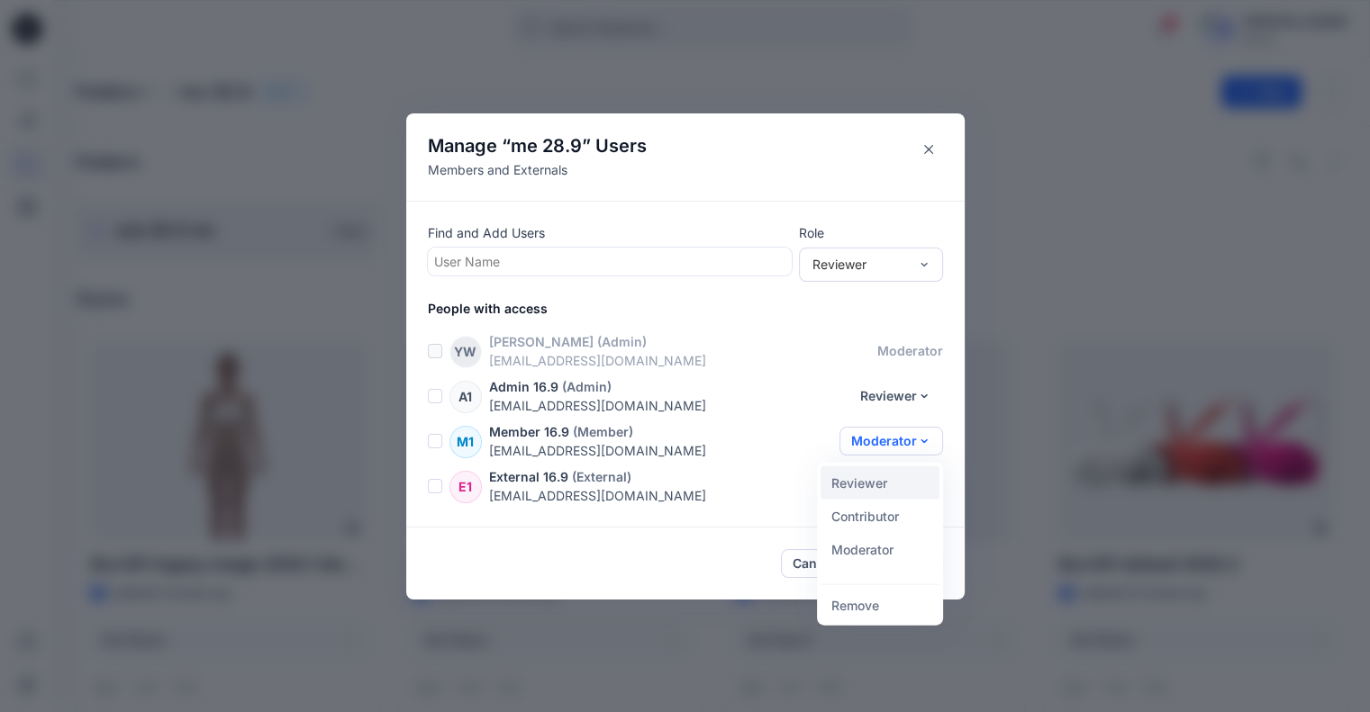
click at [899, 468] on button "Reviewer" at bounding box center [879, 482] width 119 height 33
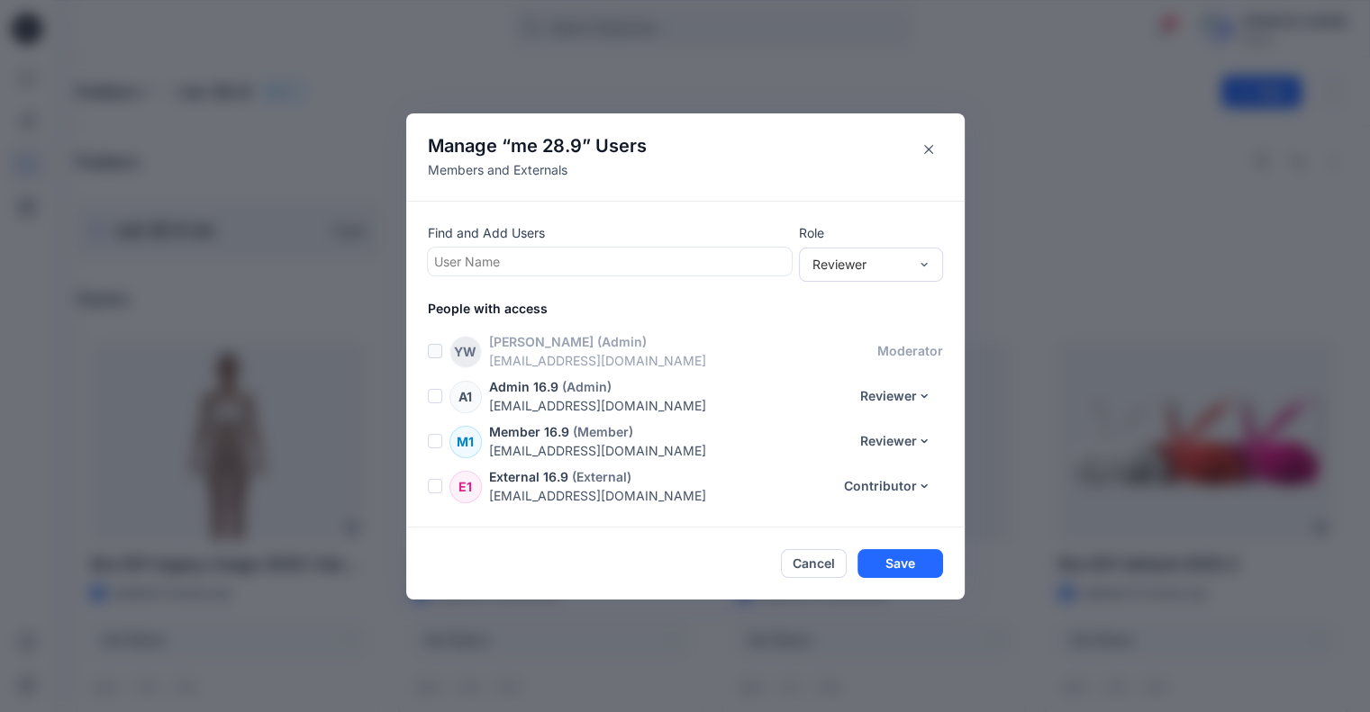
drag, startPoint x: 904, startPoint y: 496, endPoint x: 898, endPoint y: 519, distance: 23.4
click at [904, 496] on button "Contributor" at bounding box center [887, 486] width 111 height 29
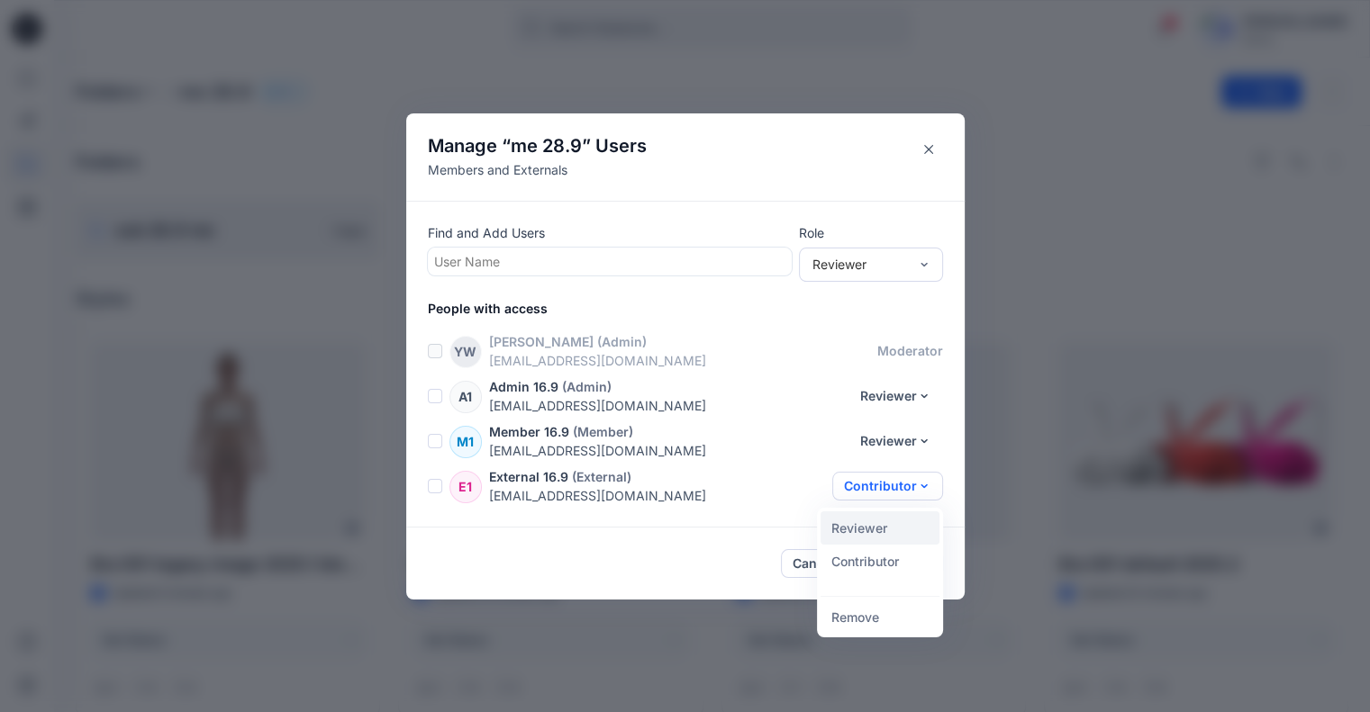
click at [898, 520] on button "Reviewer" at bounding box center [879, 528] width 119 height 33
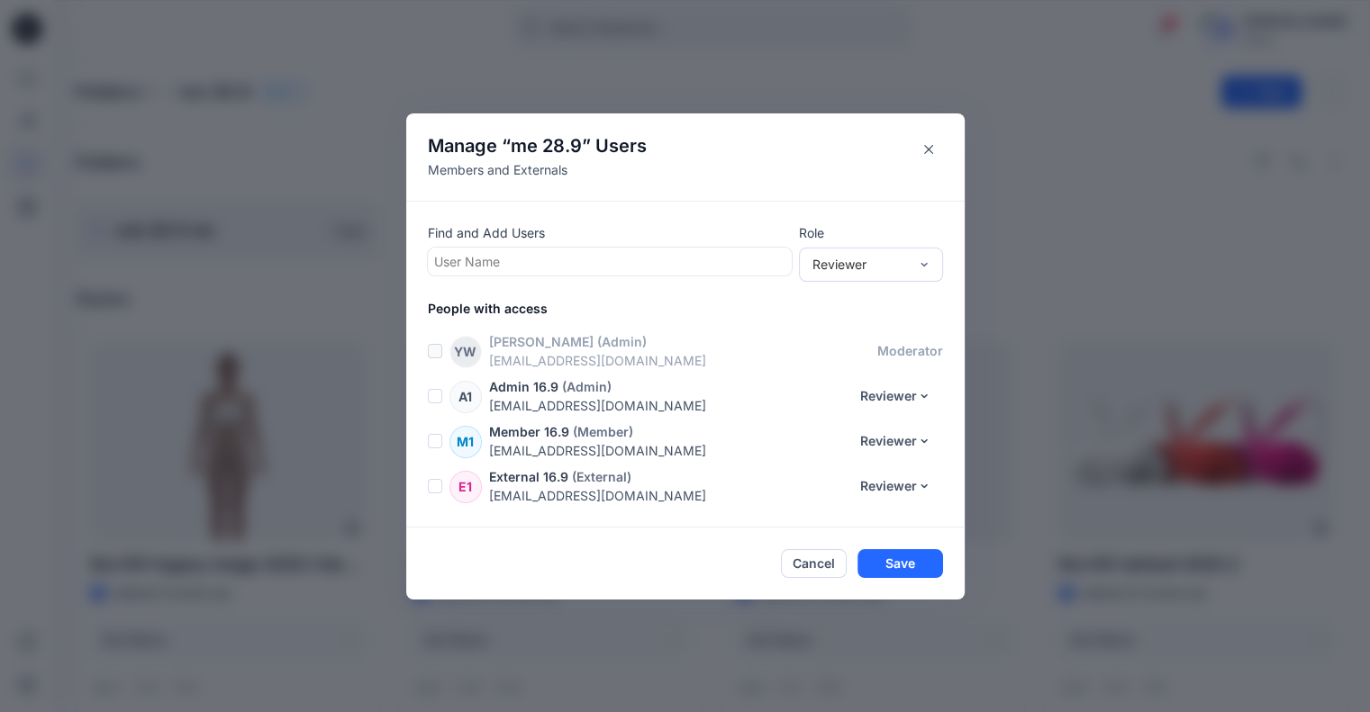
click at [897, 579] on footer "Cancel Save" at bounding box center [685, 564] width 558 height 72
click at [908, 557] on button "Save" at bounding box center [900, 563] width 86 height 29
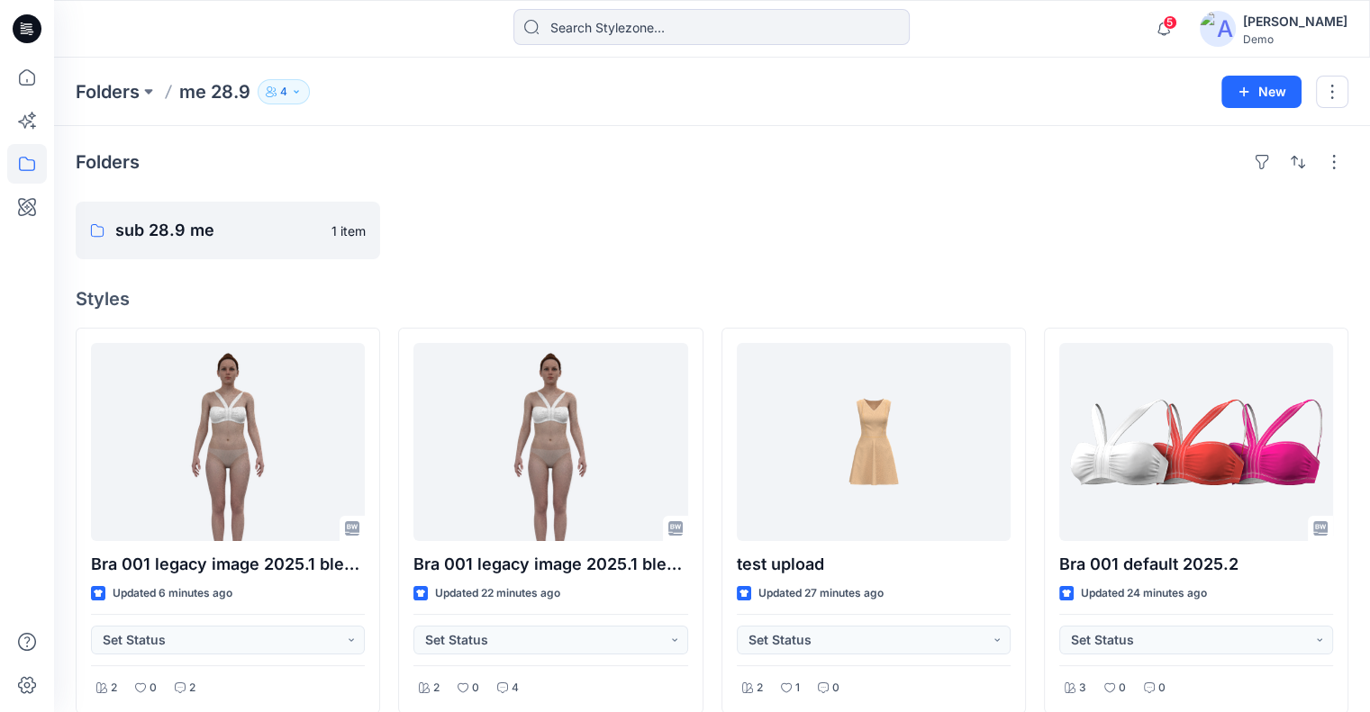
click at [276, 82] on button "4" at bounding box center [284, 91] width 52 height 25
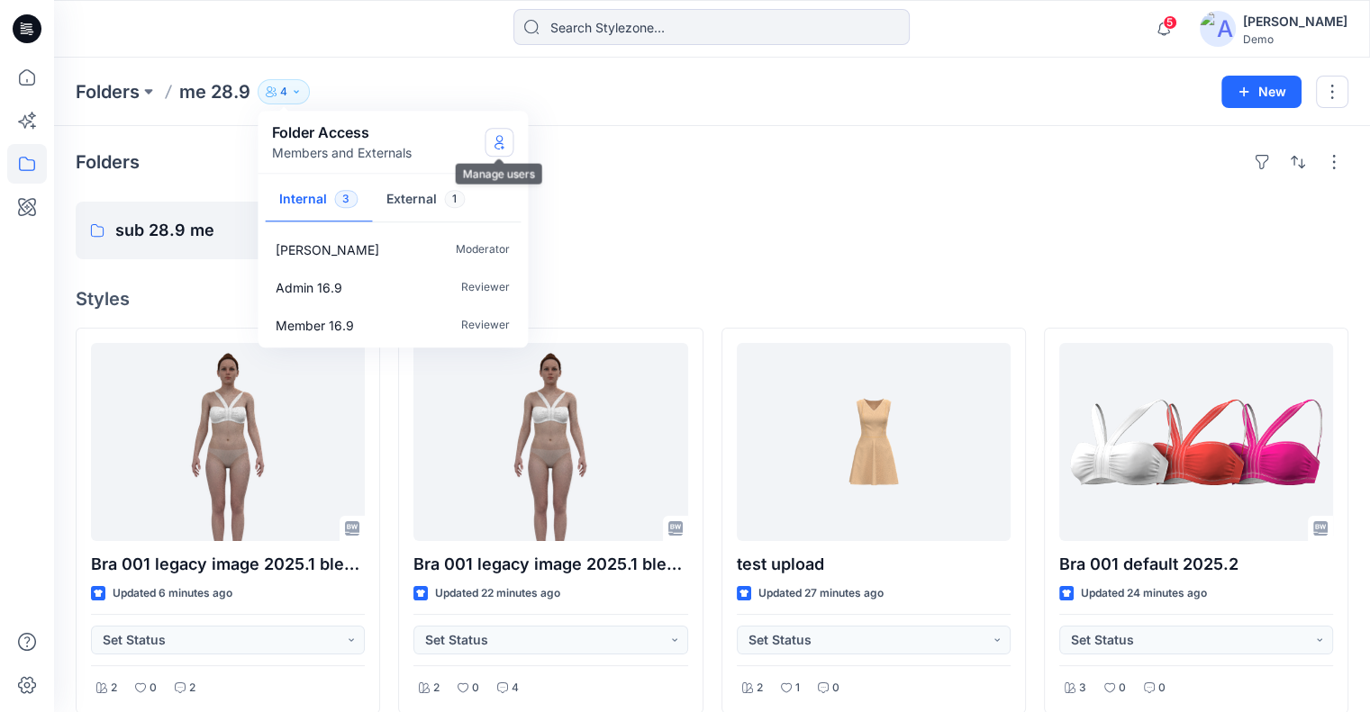
click at [495, 140] on icon "Manage Users" at bounding box center [499, 142] width 14 height 14
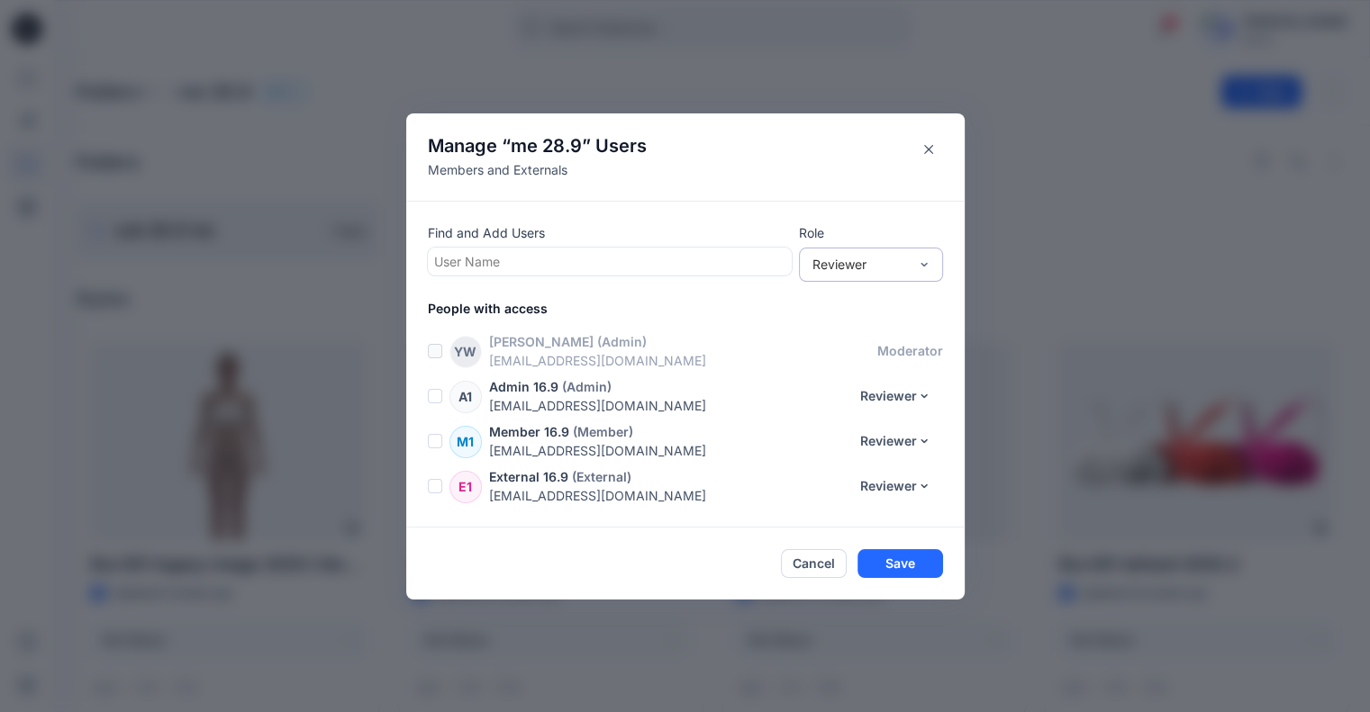
click at [865, 270] on div "Reviewer" at bounding box center [859, 264] width 95 height 19
drag, startPoint x: 875, startPoint y: 330, endPoint x: 896, endPoint y: 375, distance: 48.7
click at [875, 330] on div "Contributor" at bounding box center [870, 331] width 137 height 32
click at [801, 206] on div "Find and Add Users User Name Role option Contributor, selected. Contributor Peo…" at bounding box center [685, 364] width 558 height 327
click at [903, 493] on button "Reviewer" at bounding box center [895, 486] width 95 height 29
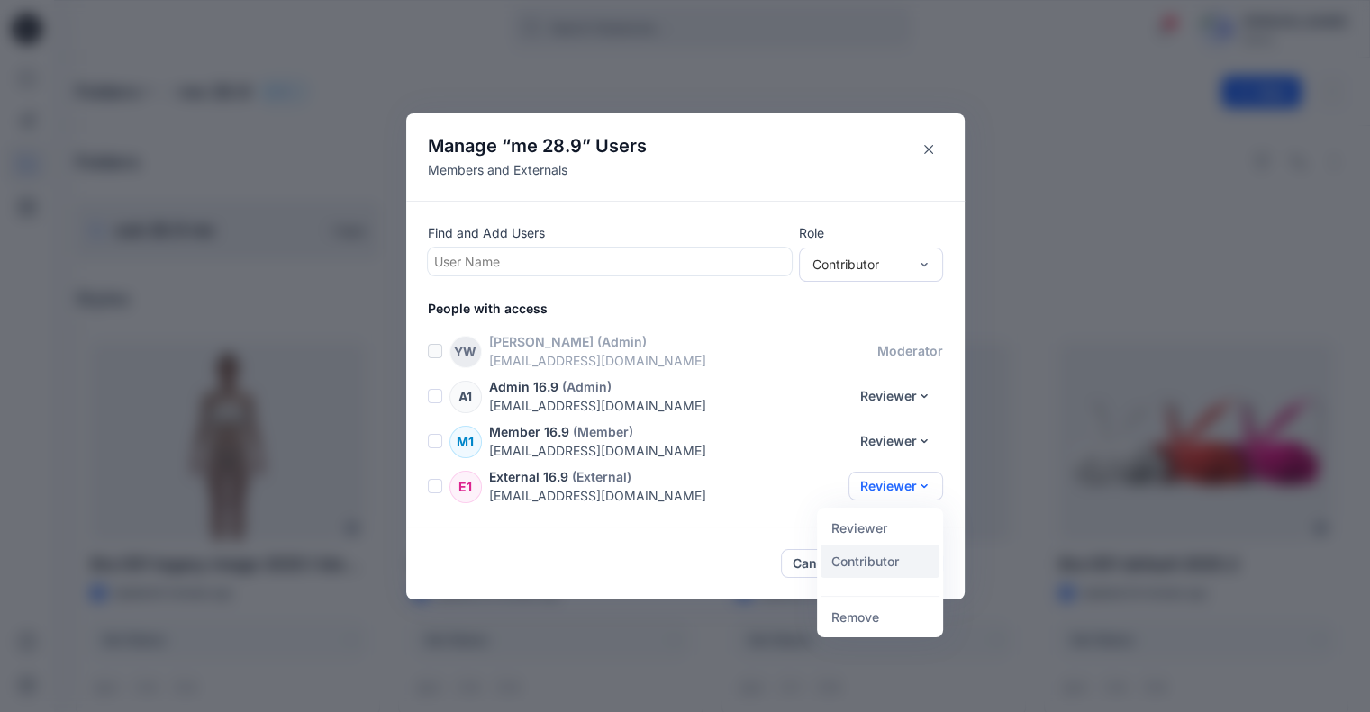
click at [897, 566] on button "Contributor" at bounding box center [879, 561] width 119 height 33
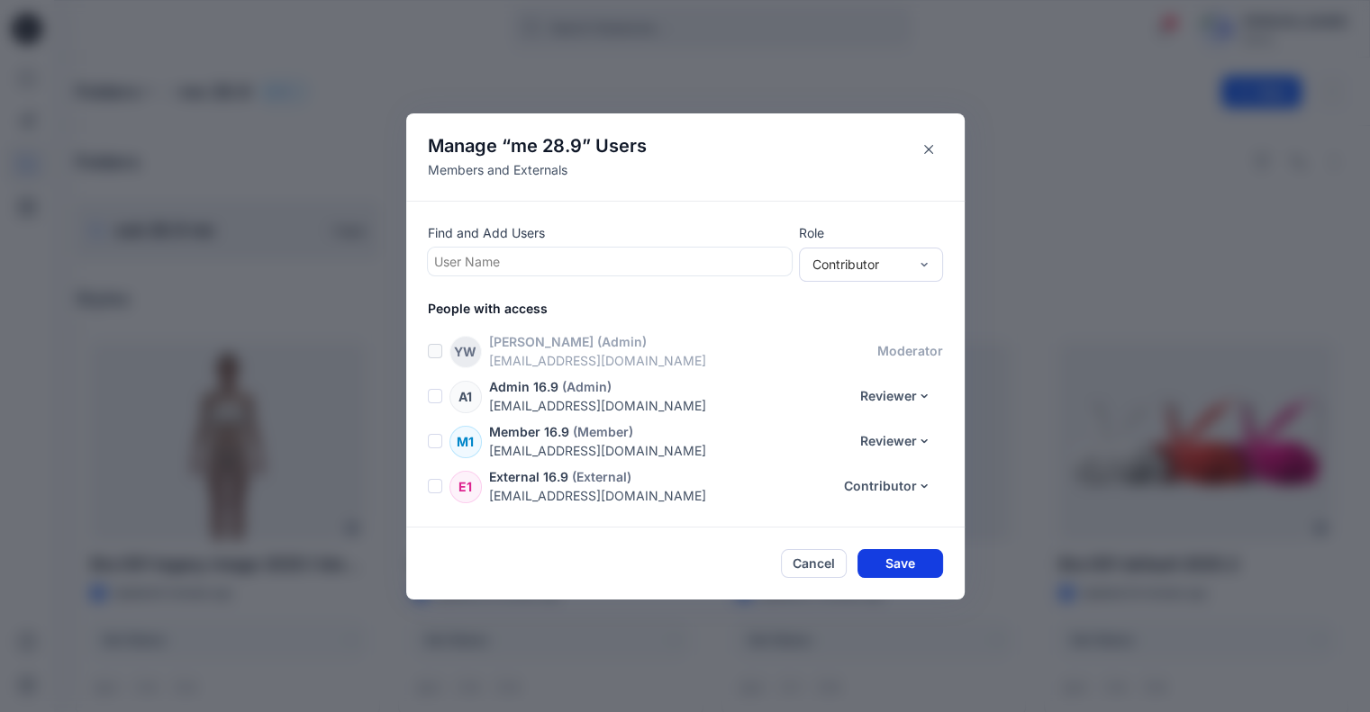
click at [901, 568] on button "Save" at bounding box center [900, 563] width 86 height 29
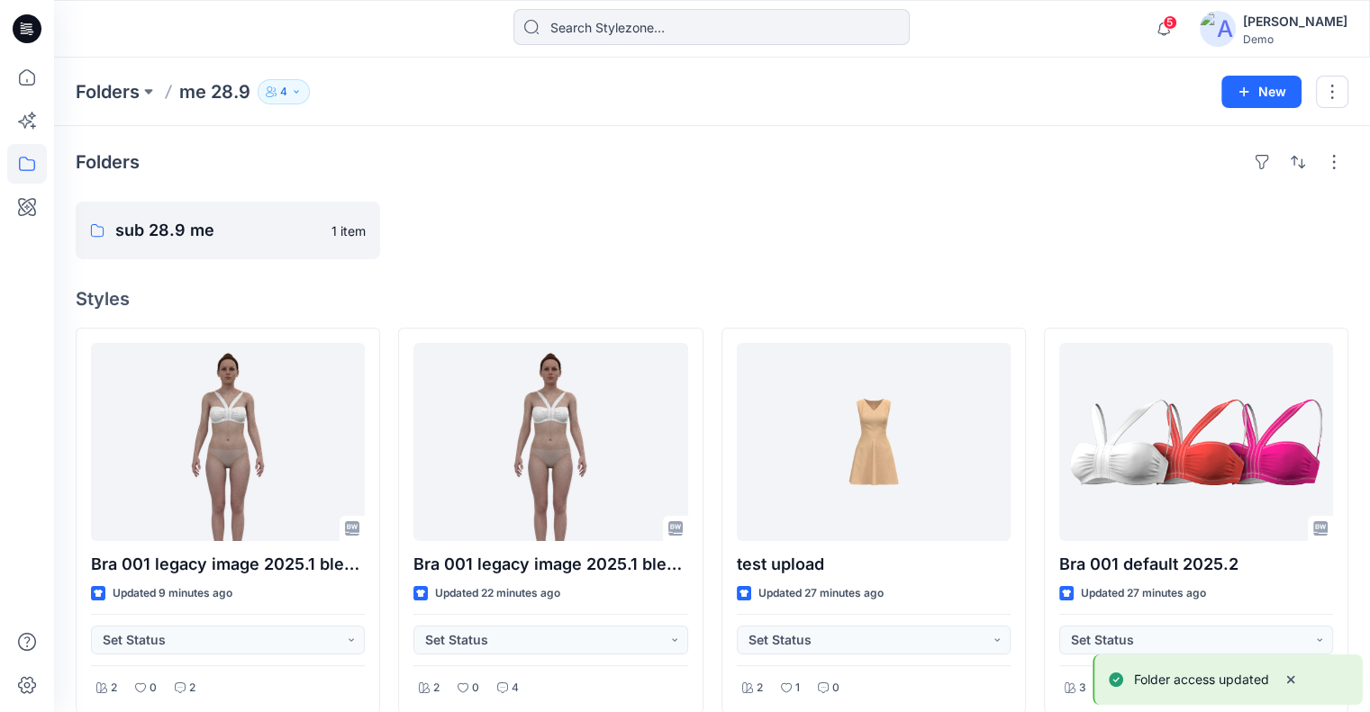
click at [274, 89] on icon "button" at bounding box center [271, 91] width 11 height 11
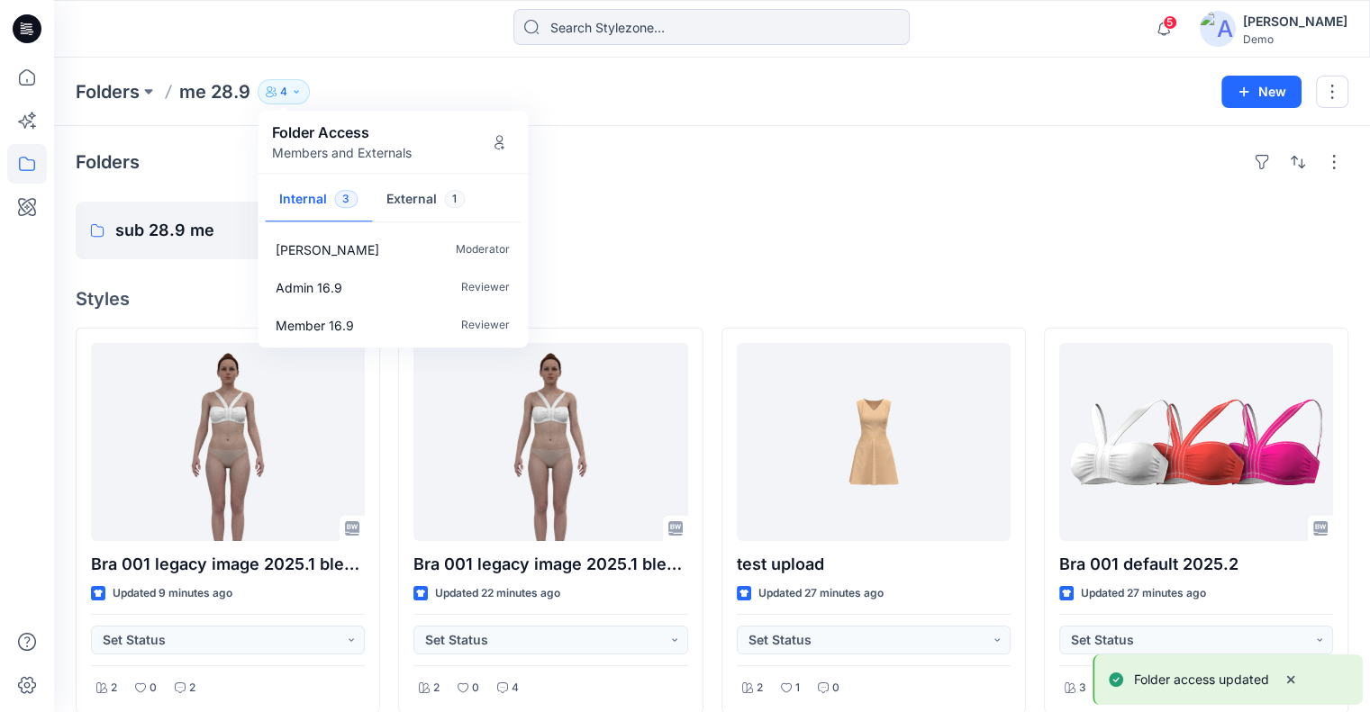
click at [674, 222] on div at bounding box center [550, 231] width 304 height 58
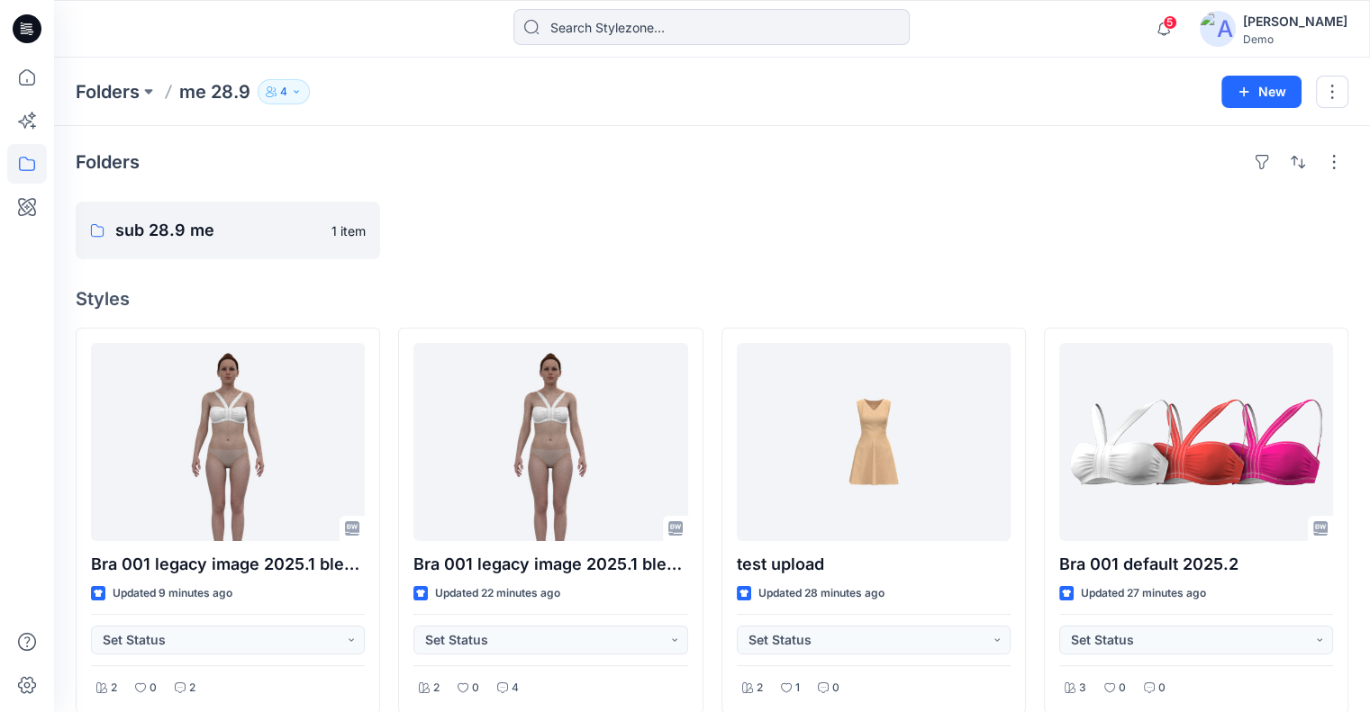
click at [294, 95] on icon "button" at bounding box center [296, 91] width 11 height 11
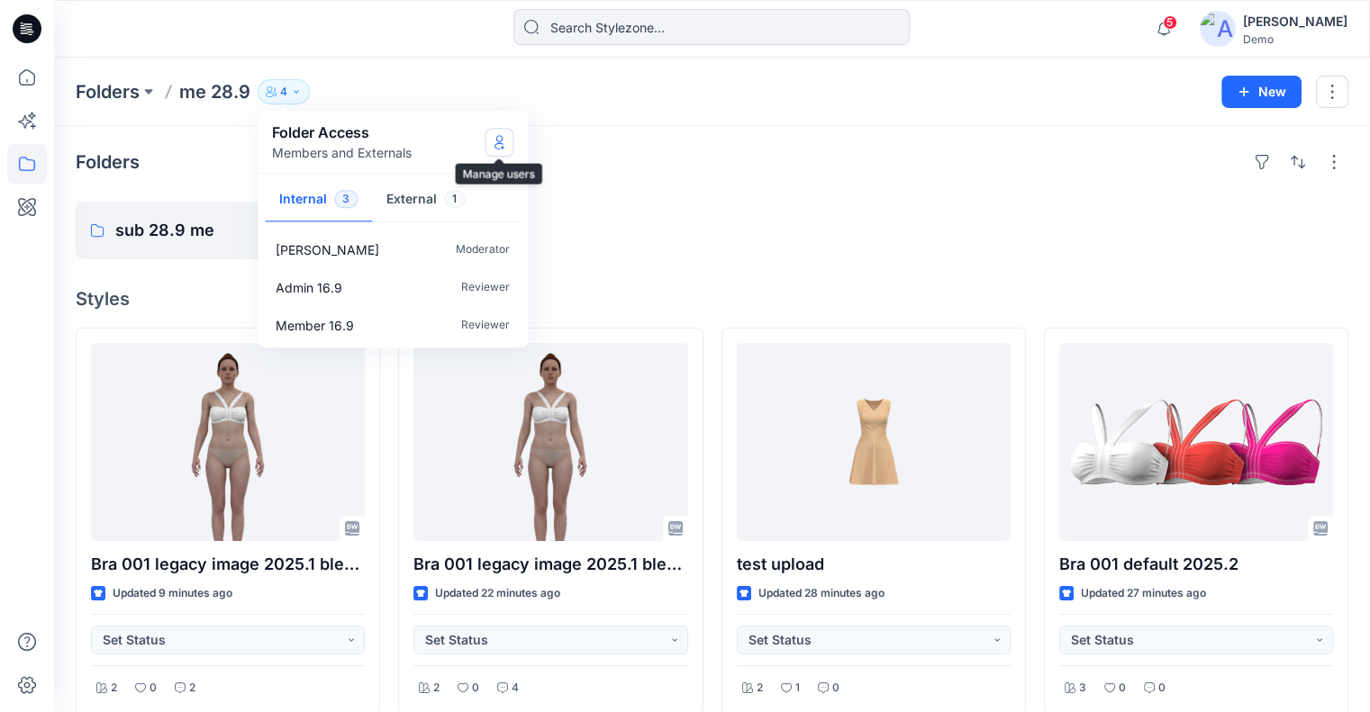
click at [494, 139] on icon "Manage Users" at bounding box center [499, 142] width 14 height 14
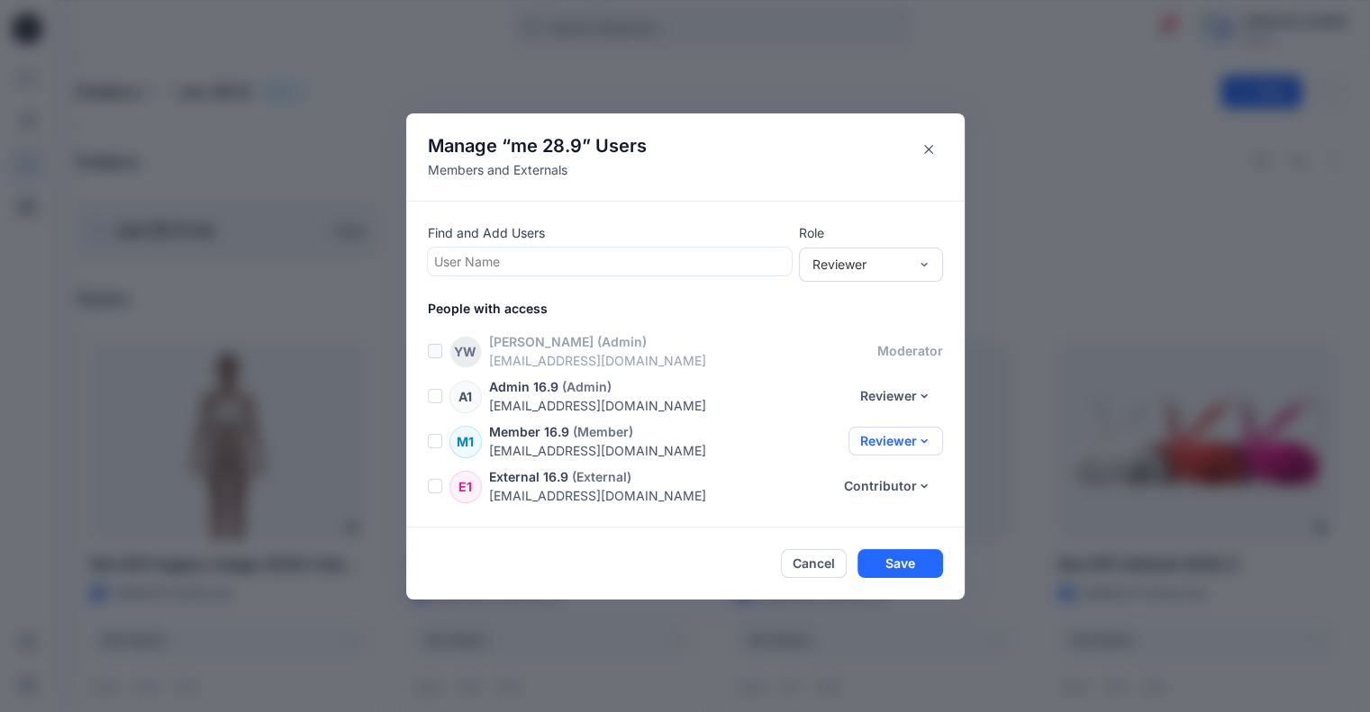
click at [901, 441] on button "Reviewer" at bounding box center [895, 441] width 95 height 29
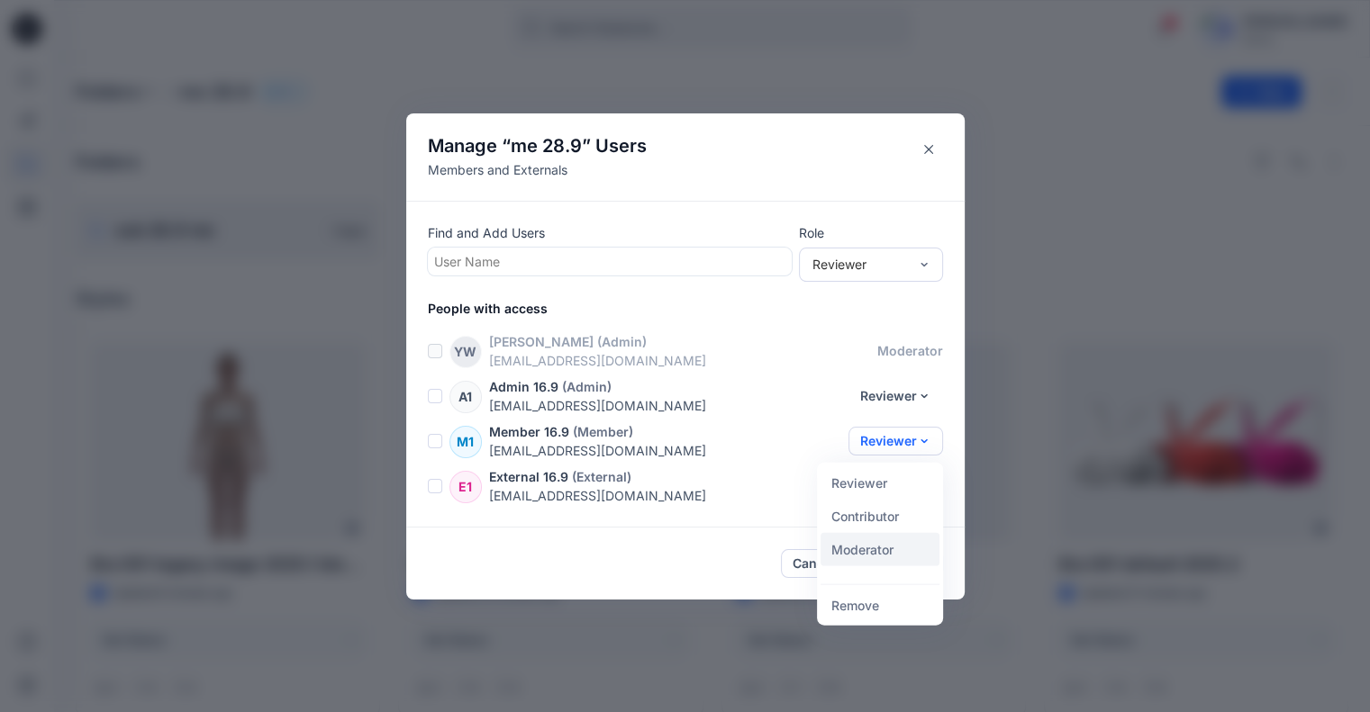
click at [890, 532] on button "Moderator" at bounding box center [879, 548] width 119 height 33
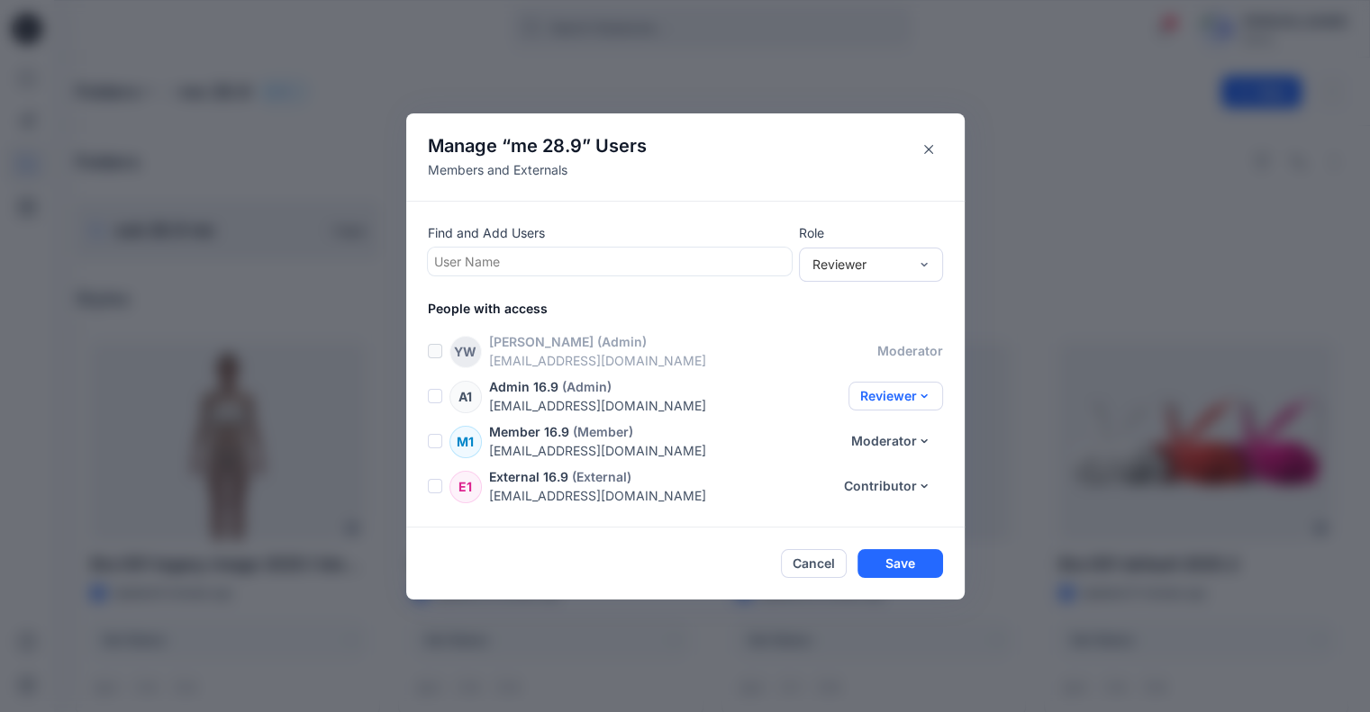
click at [901, 395] on button "Reviewer" at bounding box center [895, 396] width 95 height 29
click at [890, 493] on button "Moderator" at bounding box center [879, 504] width 119 height 33
click at [890, 437] on button "Moderator" at bounding box center [891, 441] width 104 height 29
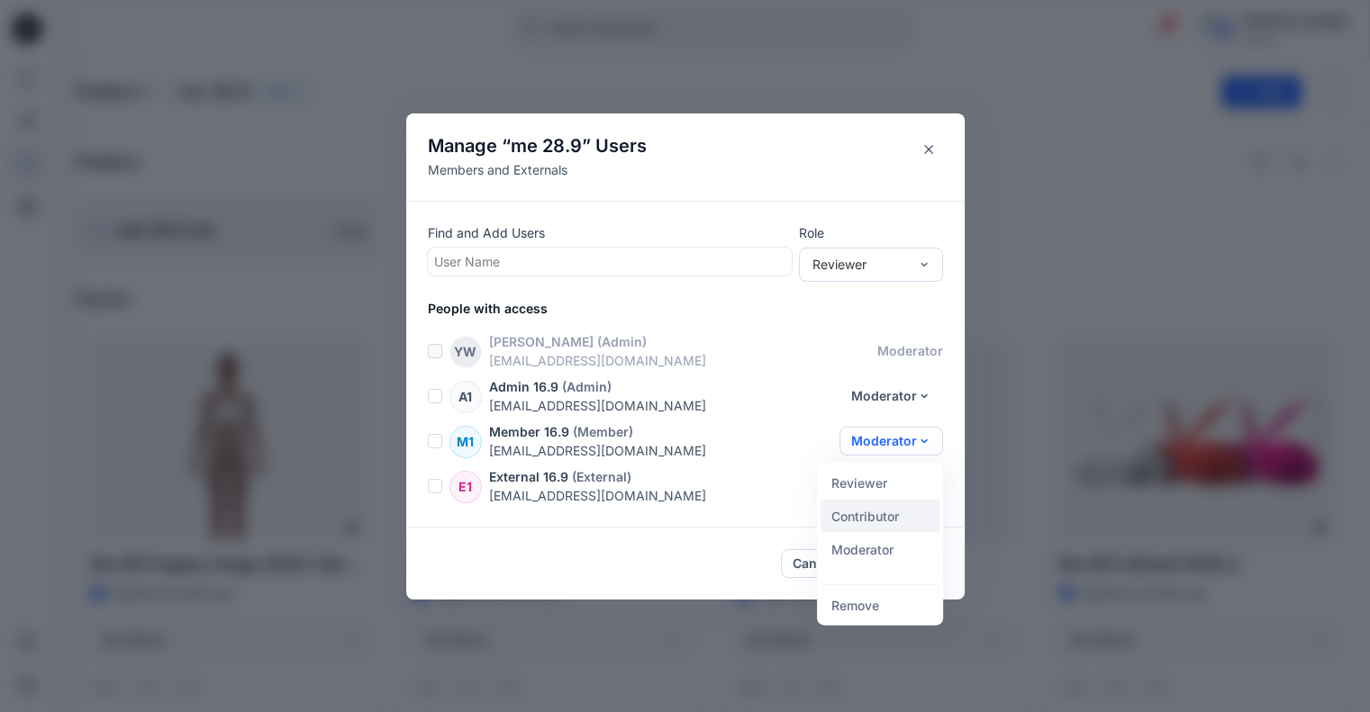
click at [890, 521] on button "Contributor" at bounding box center [879, 515] width 119 height 33
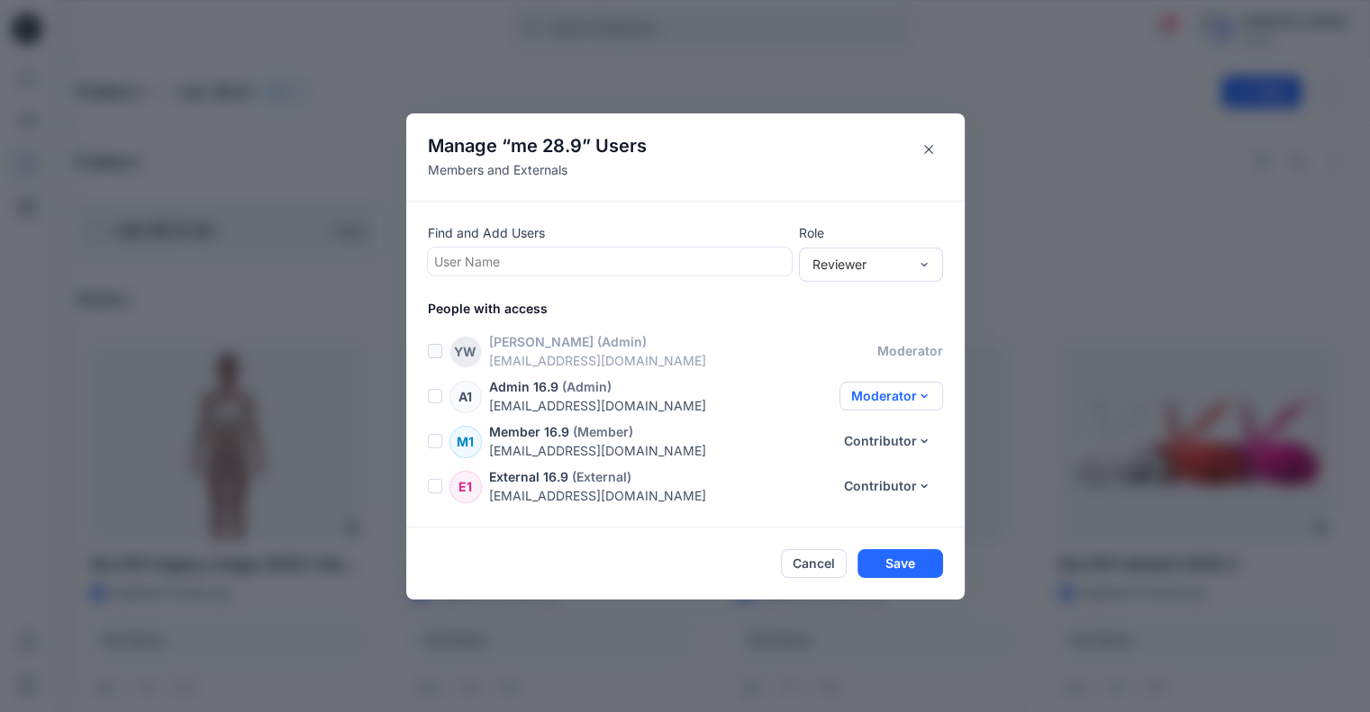
click at [892, 392] on button "Moderator" at bounding box center [891, 396] width 104 height 29
click at [862, 475] on button "Contributor" at bounding box center [879, 471] width 119 height 33
click at [926, 557] on button "Save" at bounding box center [900, 563] width 86 height 29
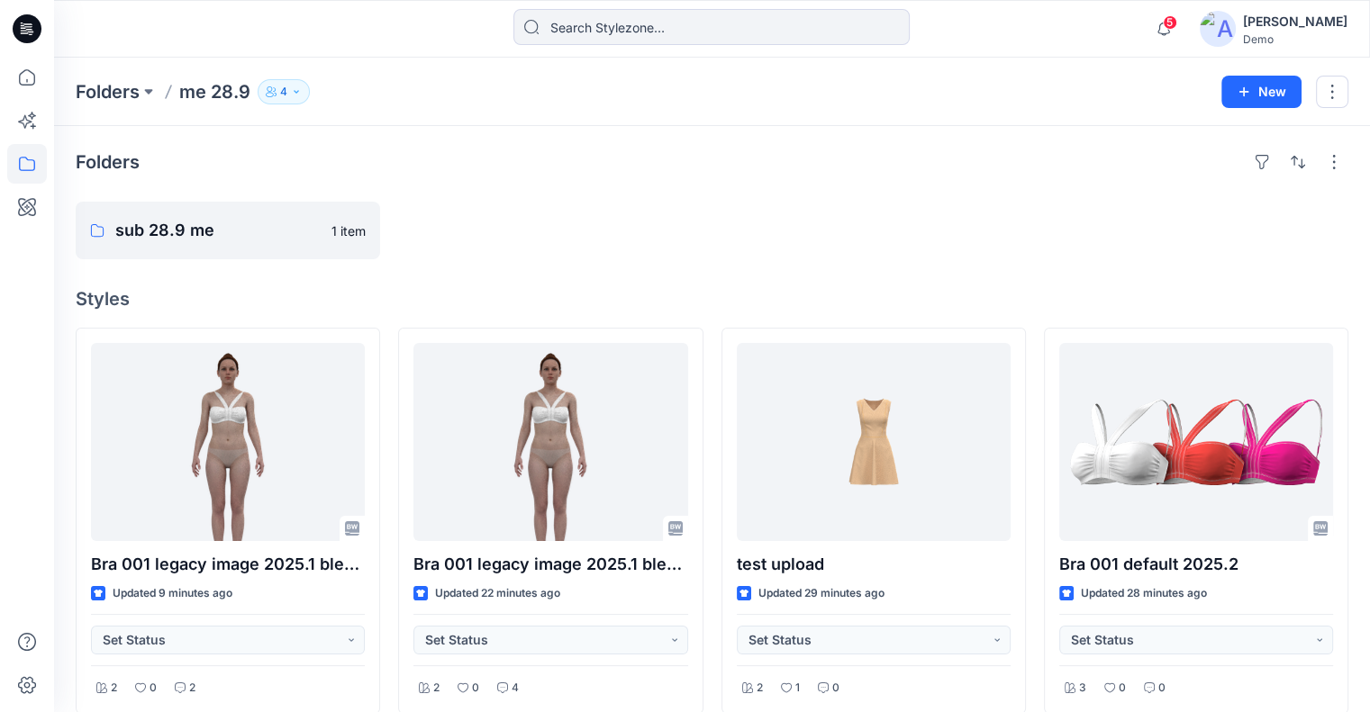
click at [269, 77] on div "Folders me 28.9 4 Folder Access Members and Externals Internal 3 External 1 Yae…" at bounding box center [712, 92] width 1316 height 68
drag, startPoint x: 276, startPoint y: 93, endPoint x: 328, endPoint y: 106, distance: 53.9
click at [276, 93] on icon "button" at bounding box center [271, 91] width 11 height 11
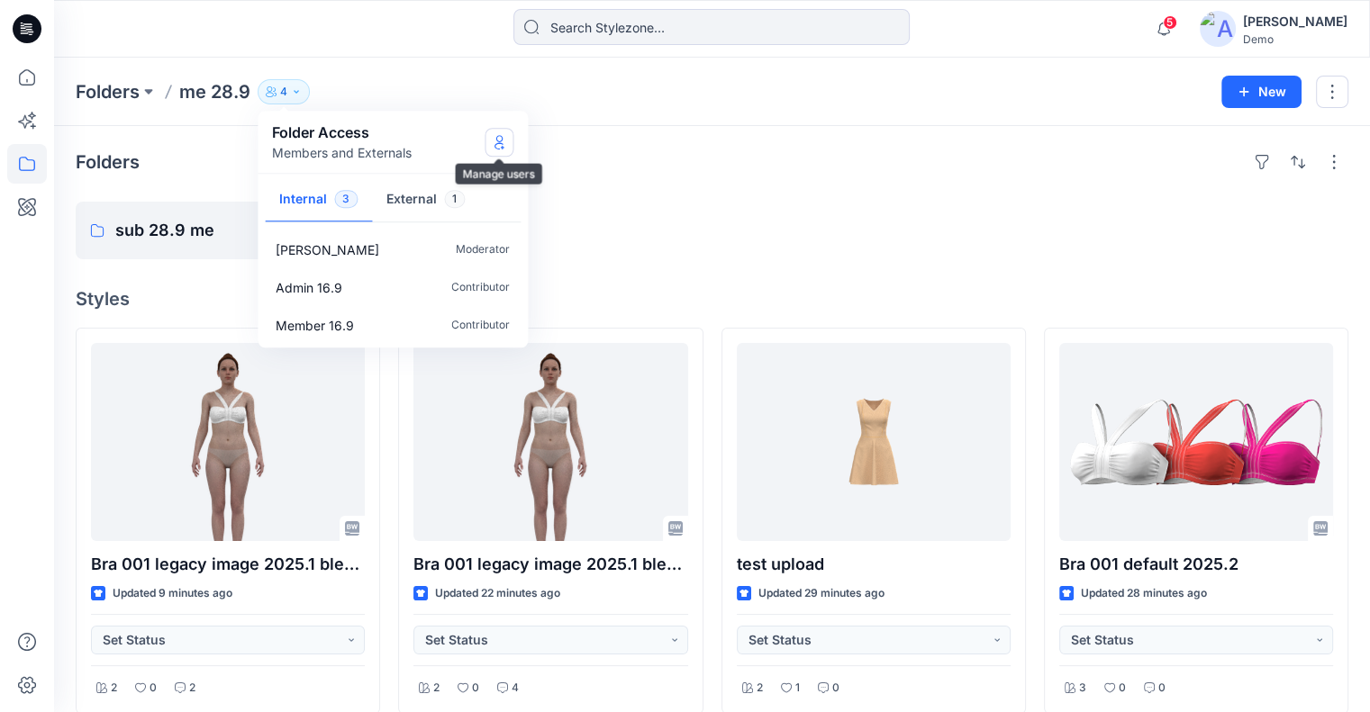
click at [490, 143] on button "Manage Users" at bounding box center [498, 142] width 29 height 29
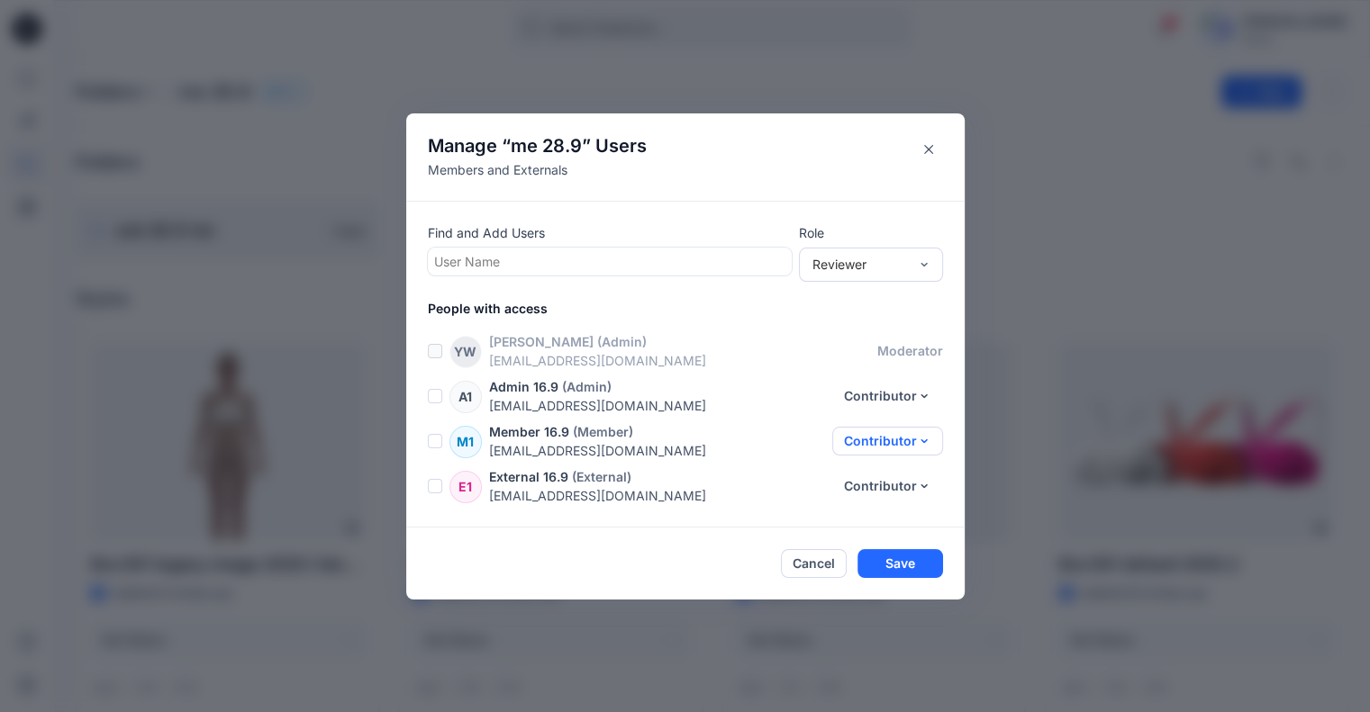
click at [908, 430] on button "Contributor" at bounding box center [887, 441] width 111 height 29
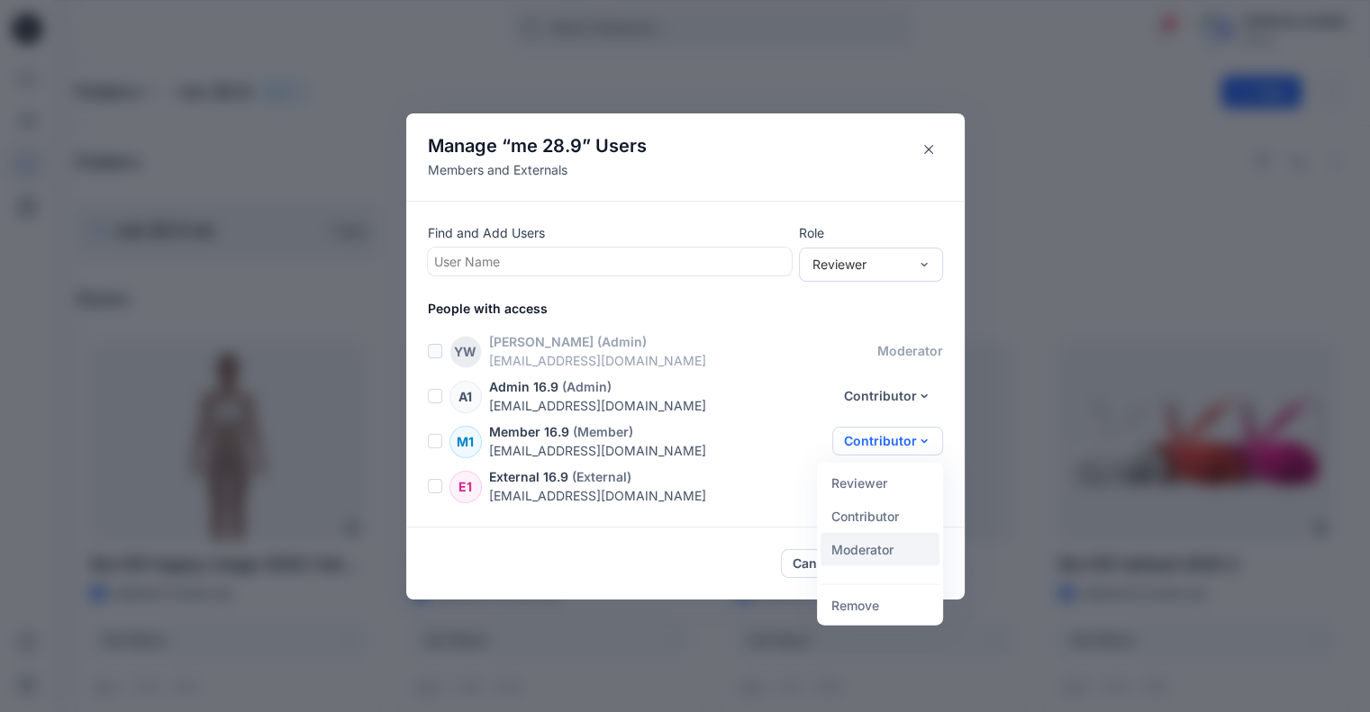
click at [878, 552] on button "Moderator" at bounding box center [879, 548] width 119 height 33
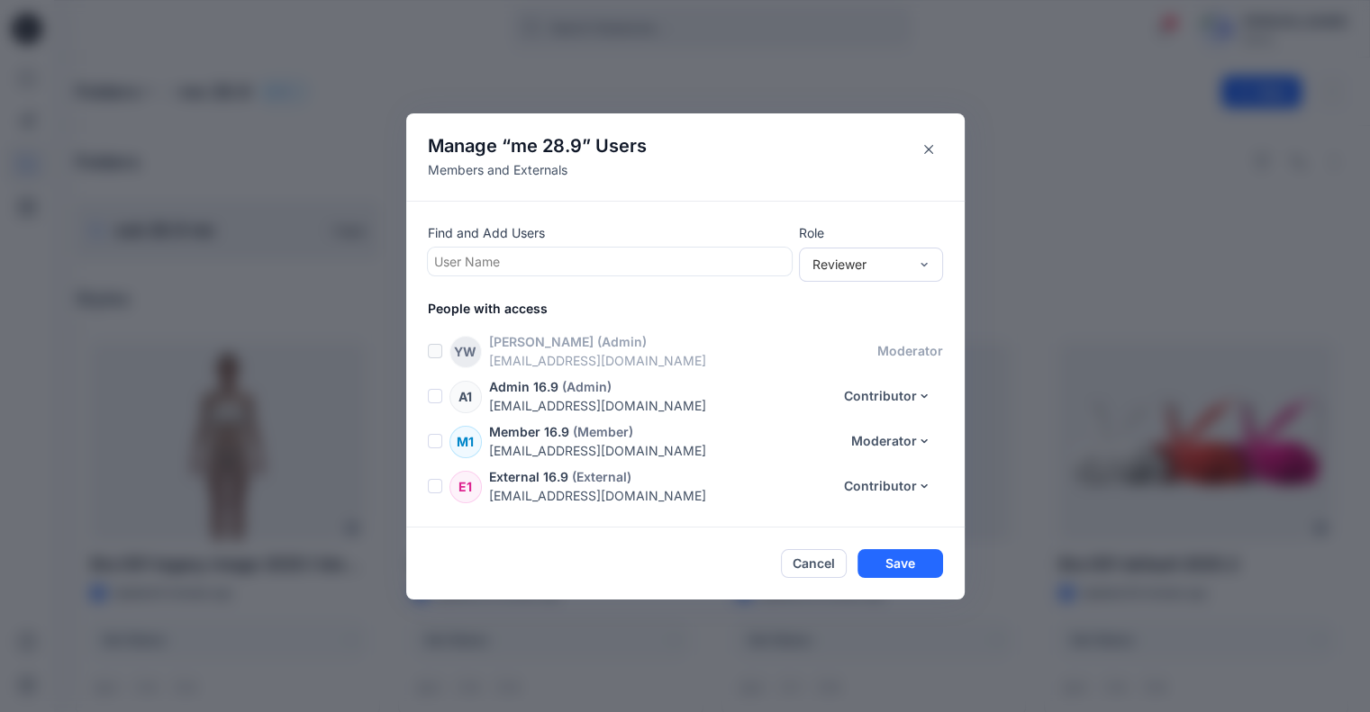
drag, startPoint x: 891, startPoint y: 388, endPoint x: 889, endPoint y: 461, distance: 73.0
click at [891, 388] on button "Contributor" at bounding box center [887, 396] width 111 height 29
click at [879, 502] on button "Moderator" at bounding box center [879, 504] width 119 height 33
click at [907, 575] on button "Save" at bounding box center [900, 563] width 86 height 29
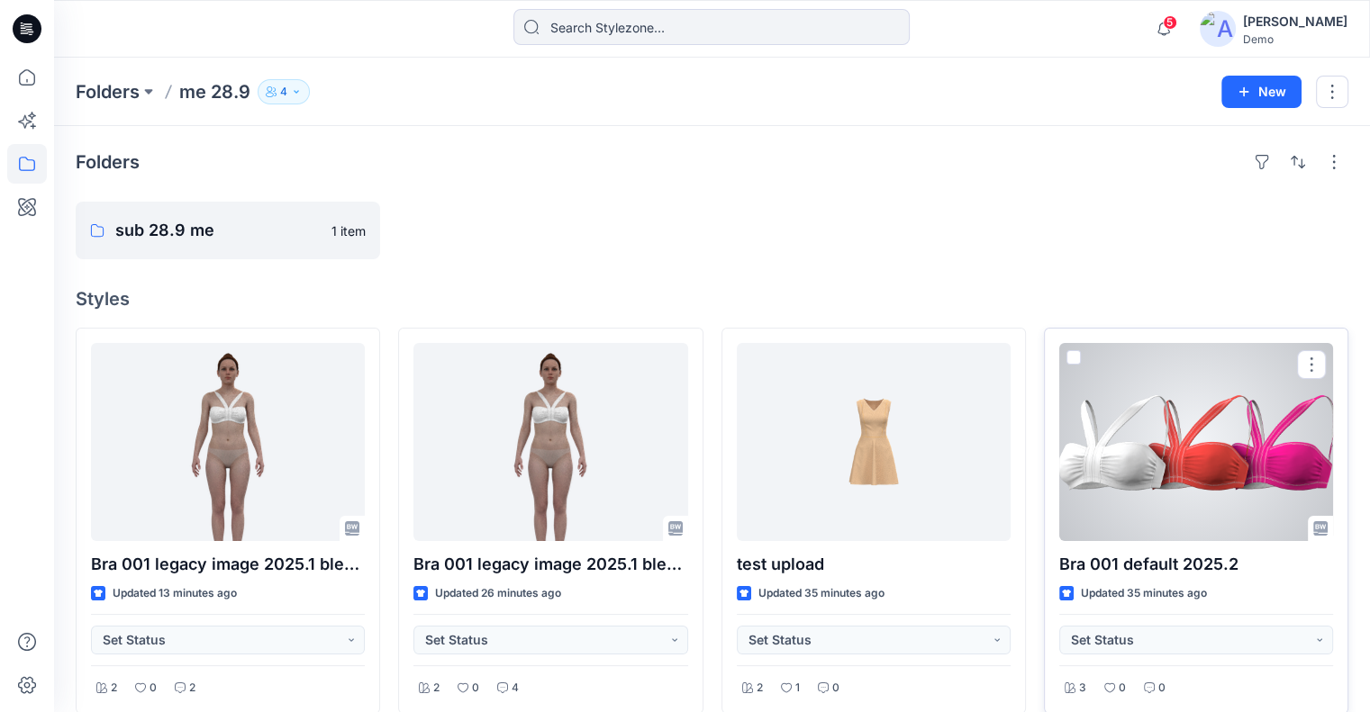
click at [1214, 443] on div at bounding box center [1196, 442] width 274 height 198
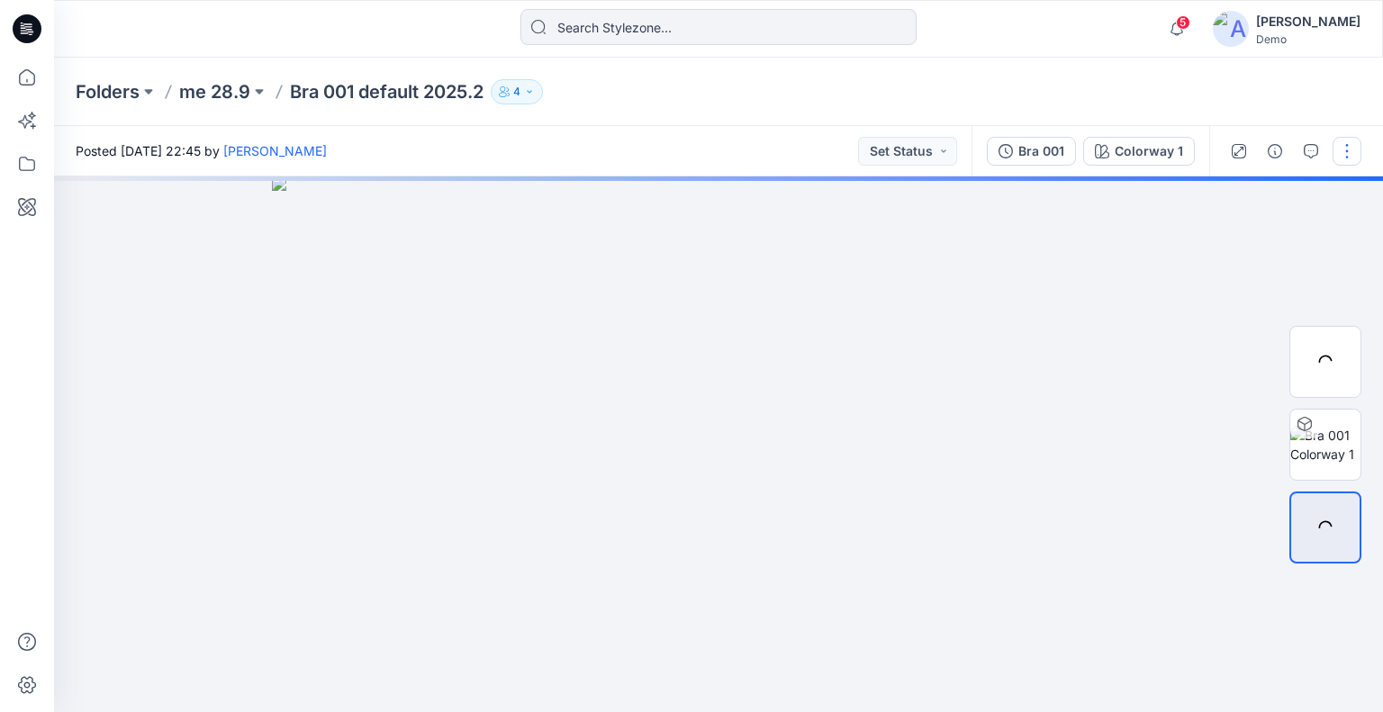
click at [1351, 158] on button "button" at bounding box center [1347, 151] width 29 height 29
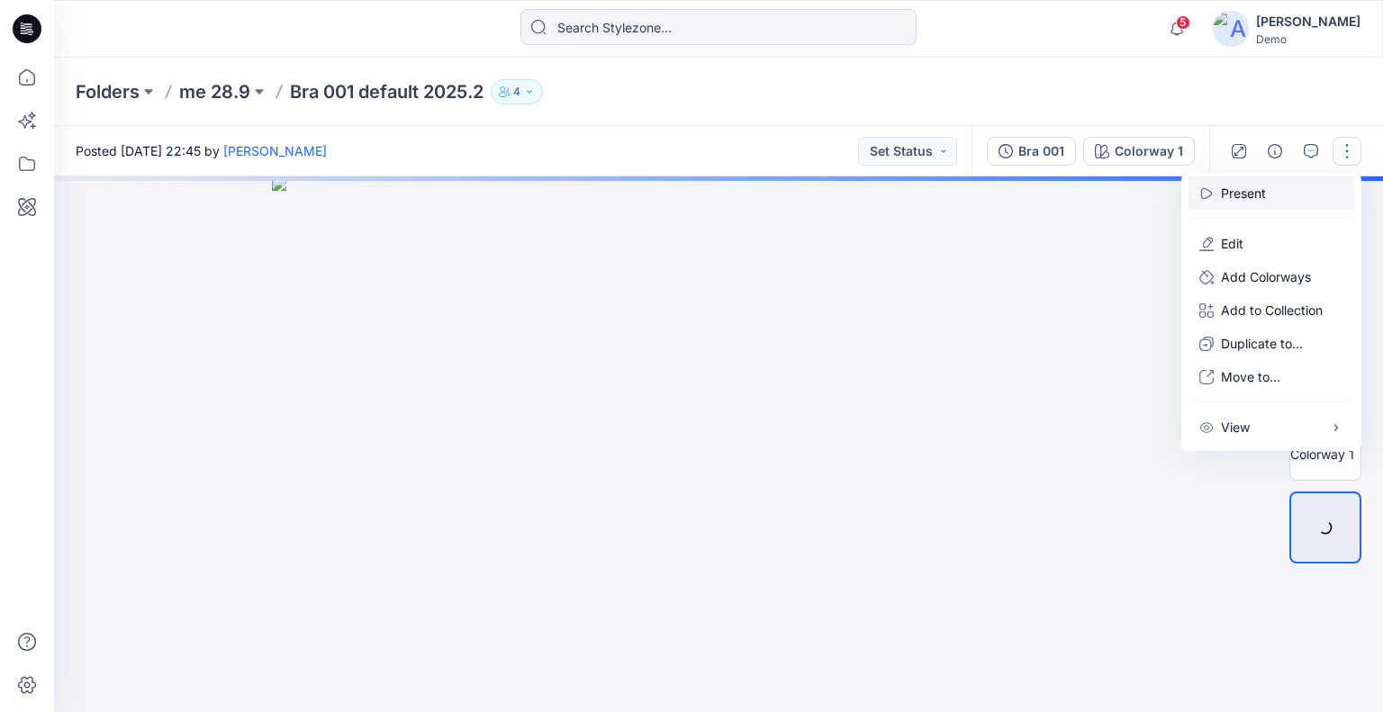
click at [1293, 197] on button "Present" at bounding box center [1272, 193] width 166 height 33
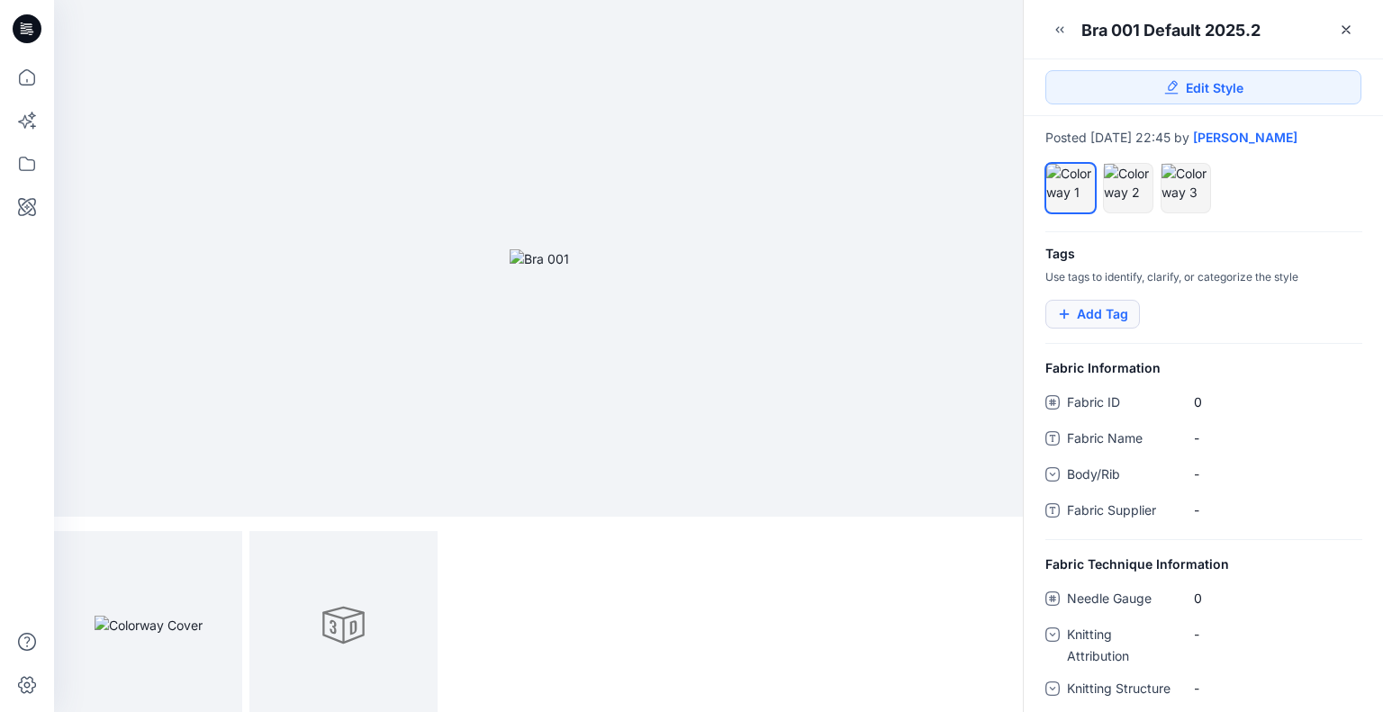
click at [1118, 314] on button "Add Tag" at bounding box center [1093, 314] width 95 height 29
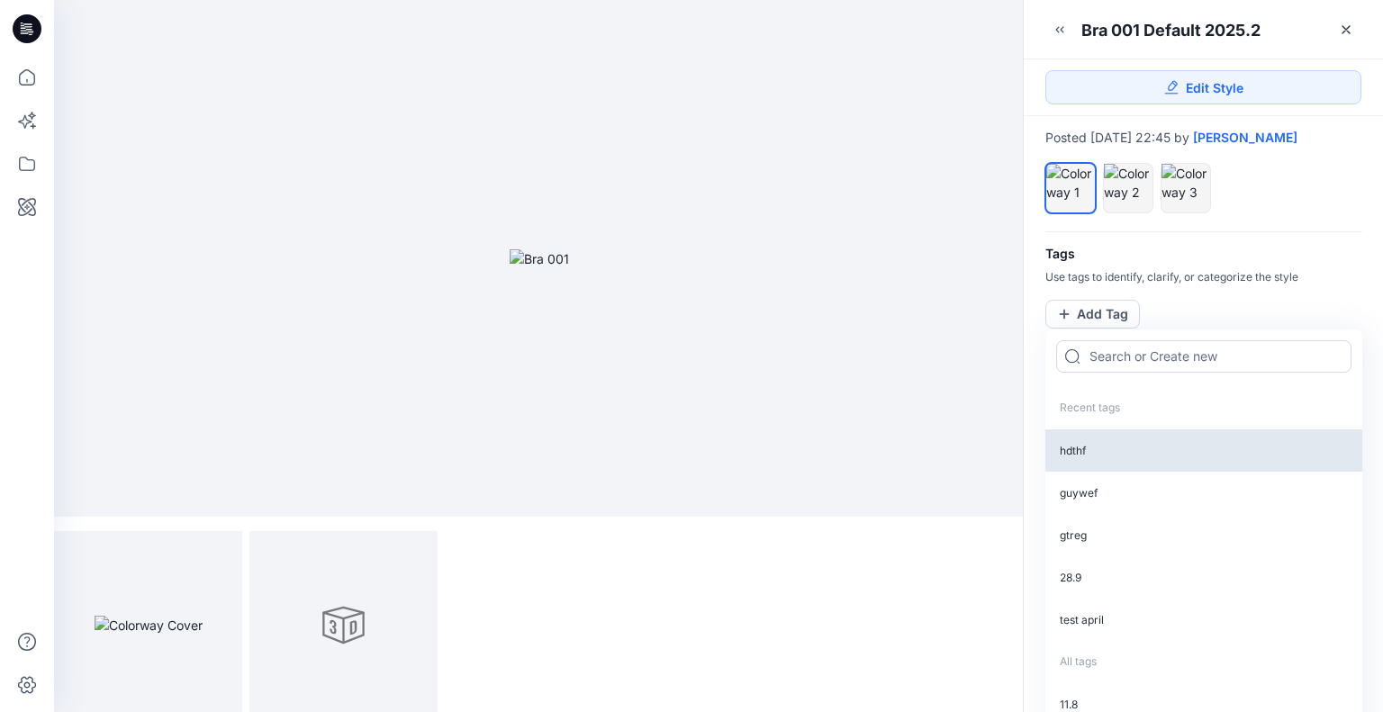
drag, startPoint x: 1092, startPoint y: 448, endPoint x: 1094, endPoint y: 475, distance: 27.1
click at [1092, 447] on p "hdthf" at bounding box center [1204, 451] width 317 height 42
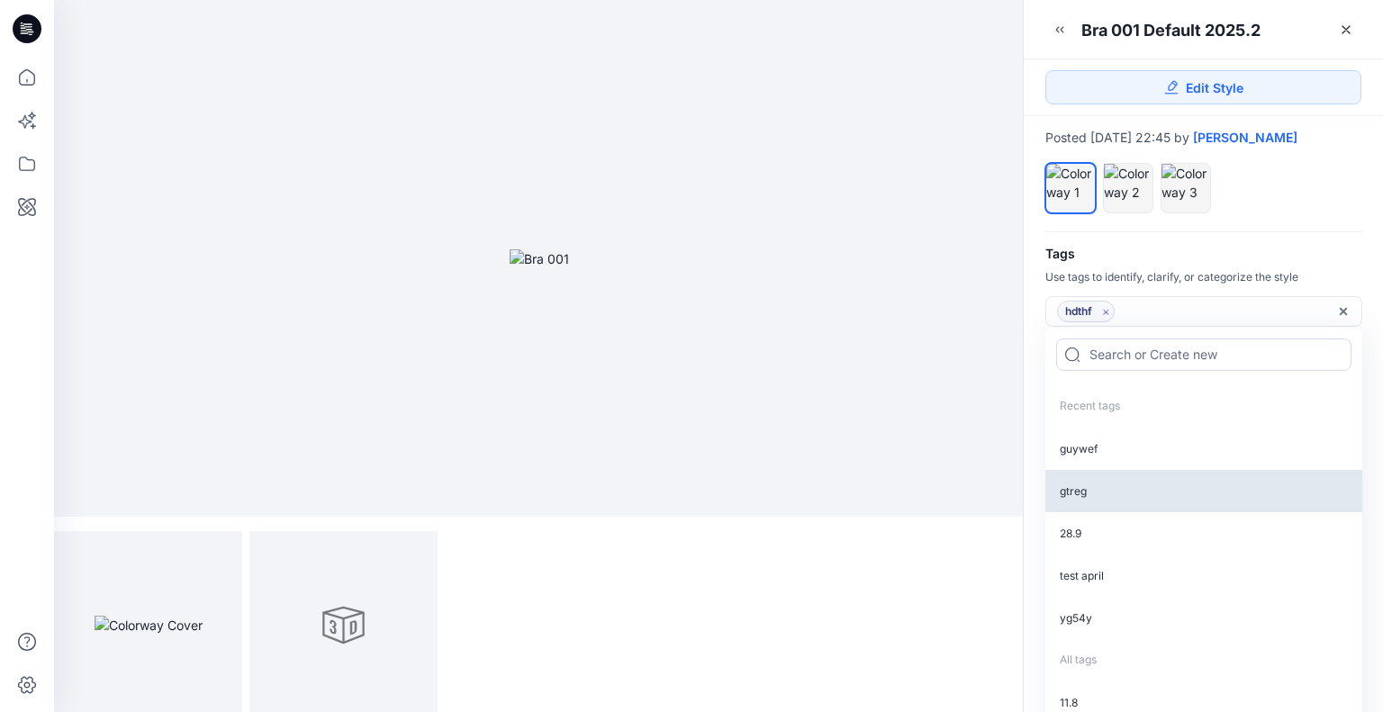
click at [1095, 479] on p "gtreg" at bounding box center [1204, 491] width 317 height 42
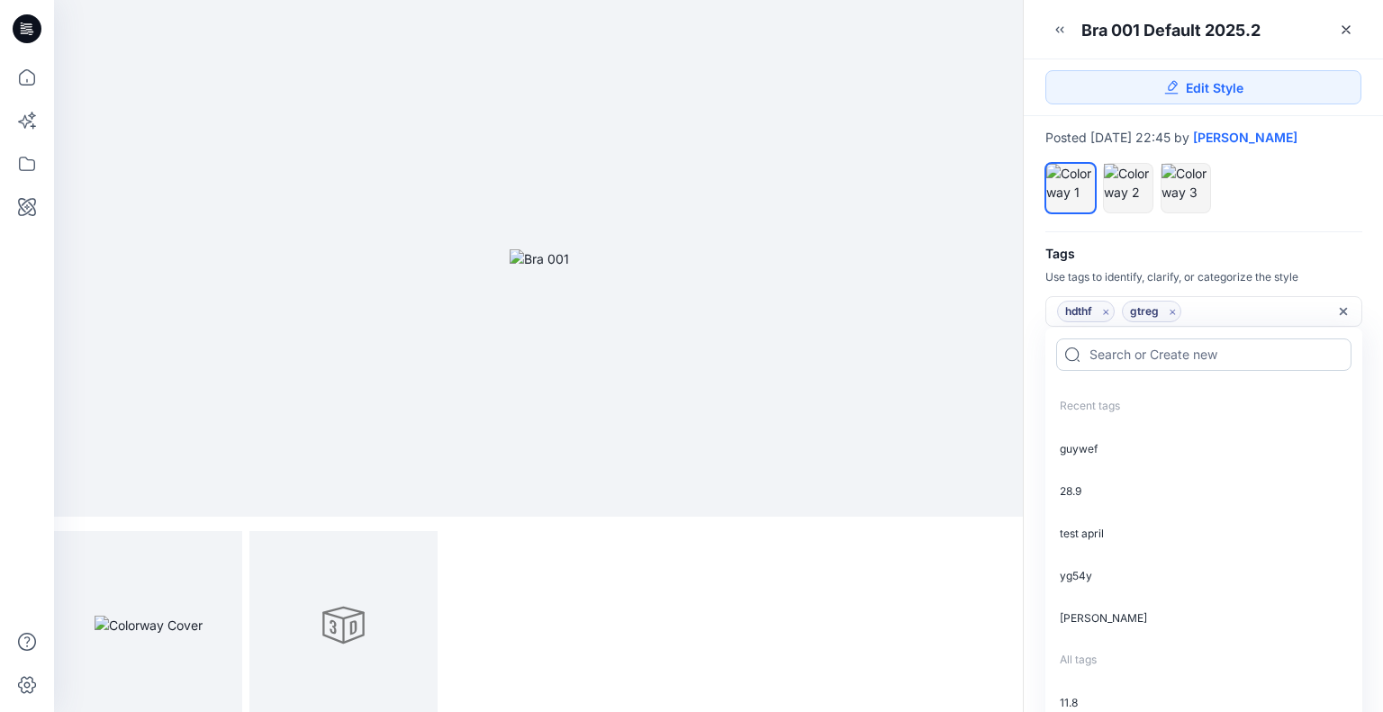
click at [1178, 357] on input at bounding box center [1203, 355] width 295 height 32
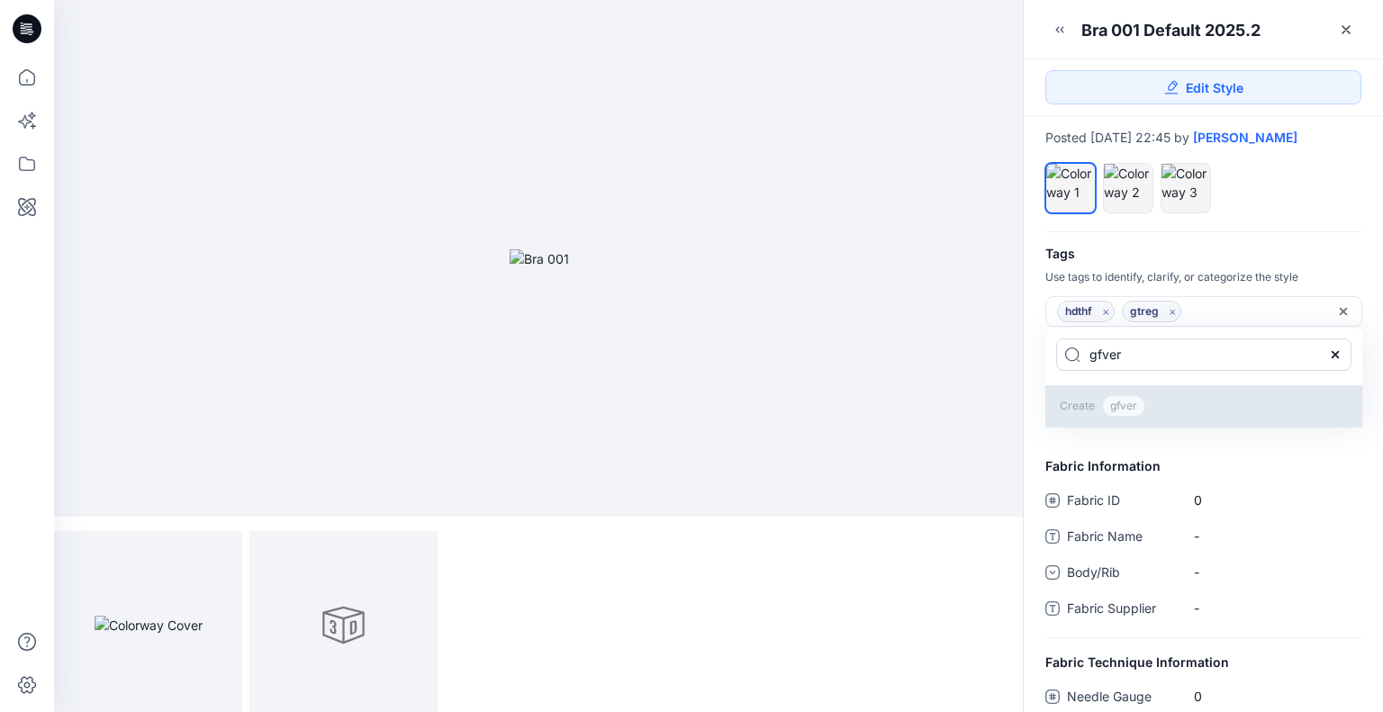
type input "gfver"
click at [1133, 407] on span "gfver" at bounding box center [1123, 406] width 43 height 22
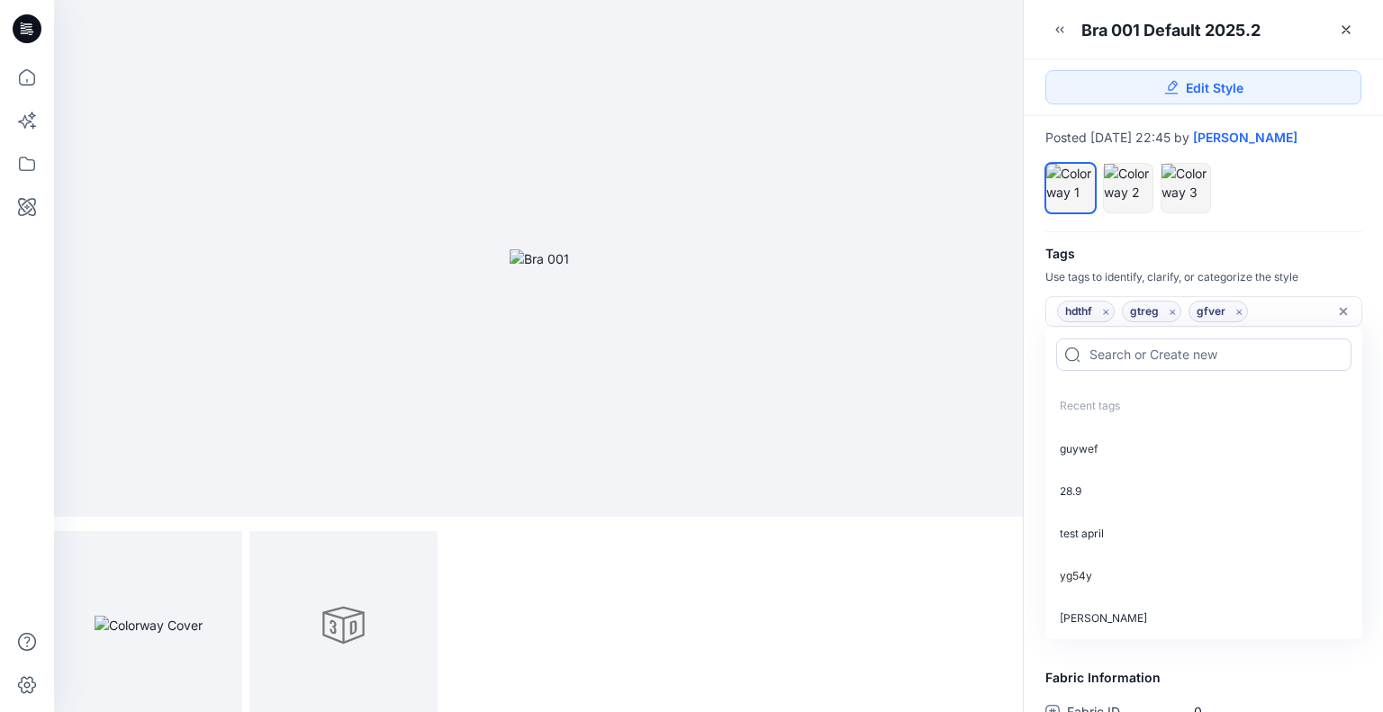
click at [1338, 310] on icon "Remove all tags" at bounding box center [1343, 311] width 14 height 14
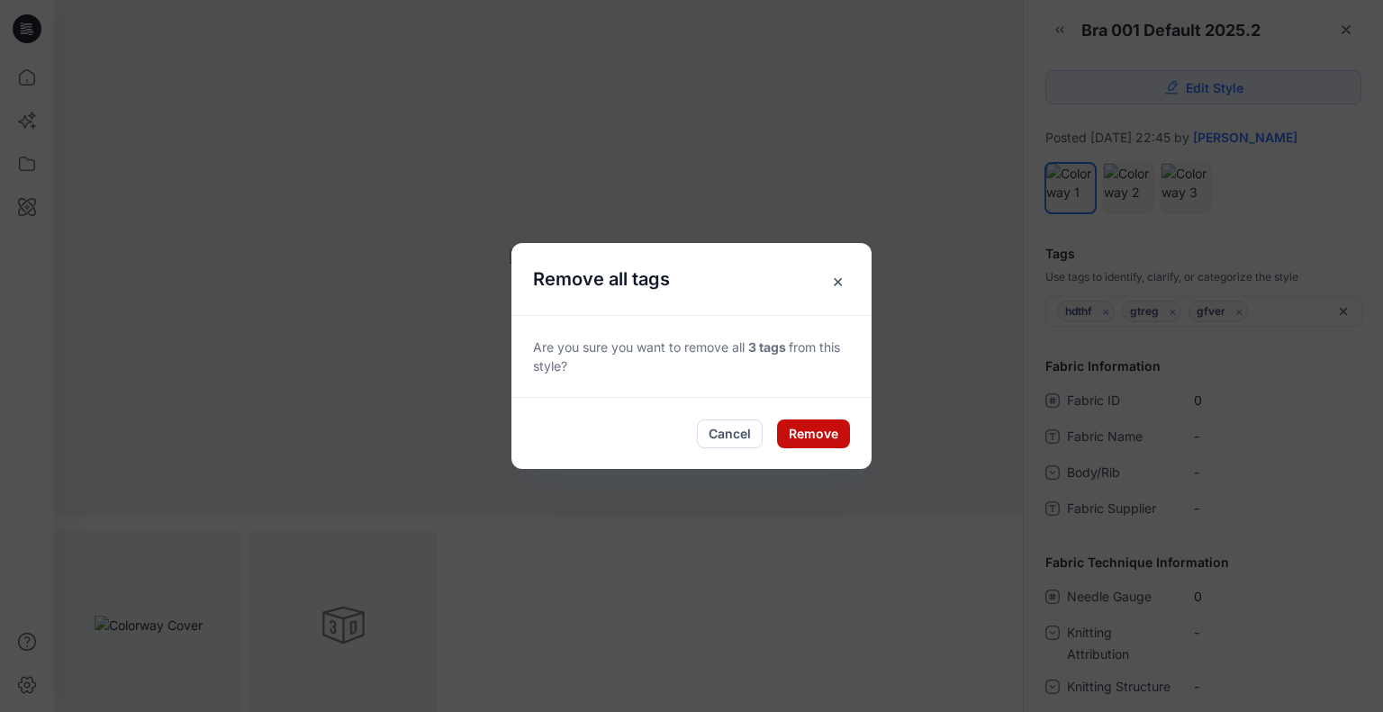
click at [826, 428] on button "Remove" at bounding box center [813, 434] width 73 height 29
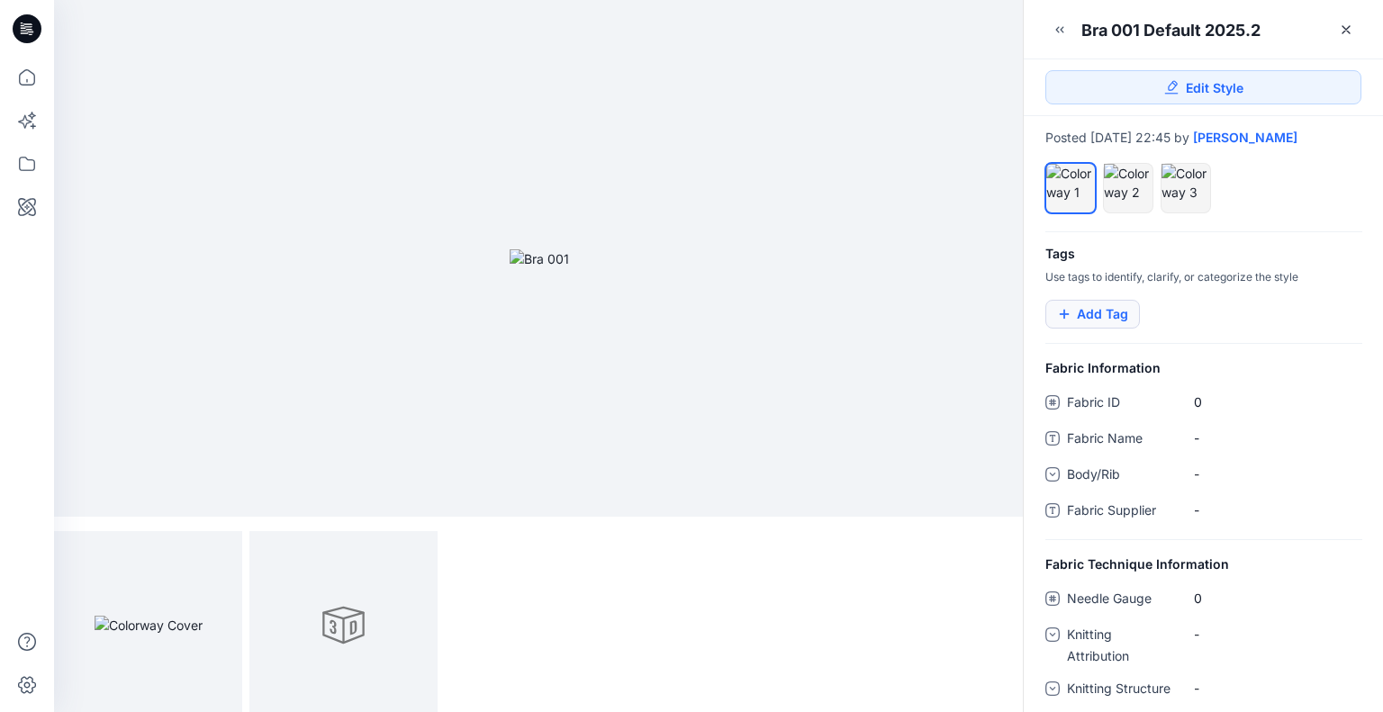
click at [1109, 315] on button "Add Tag" at bounding box center [1093, 314] width 95 height 29
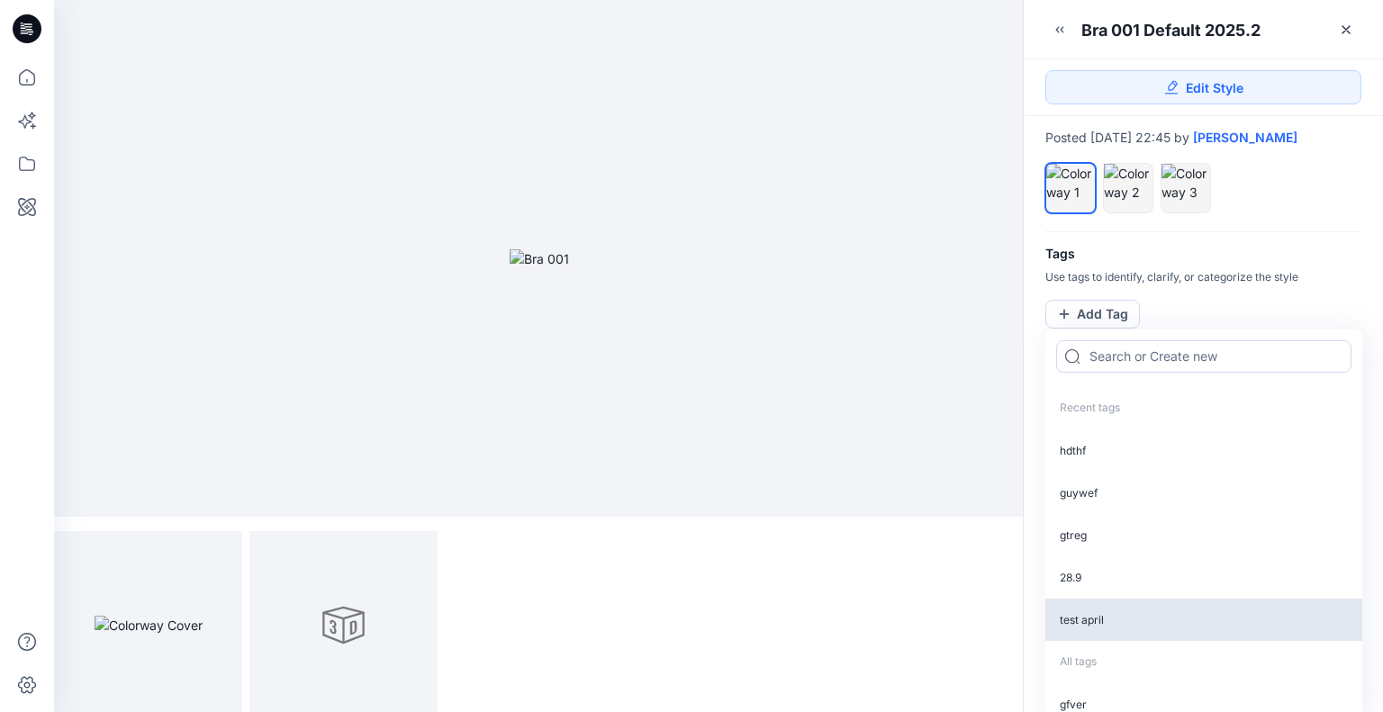
click at [1061, 571] on p "28.9" at bounding box center [1204, 578] width 317 height 42
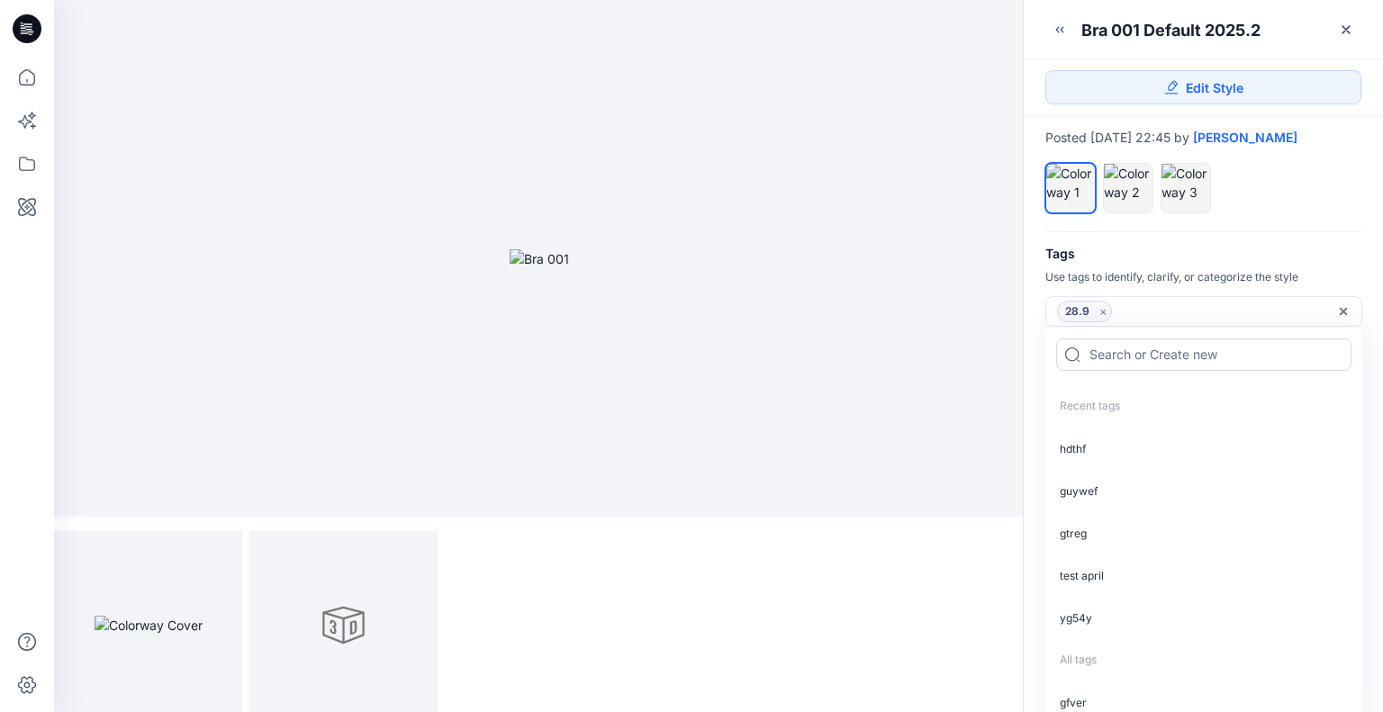
click at [1348, 257] on h4 "Tags" at bounding box center [1203, 254] width 359 height 15
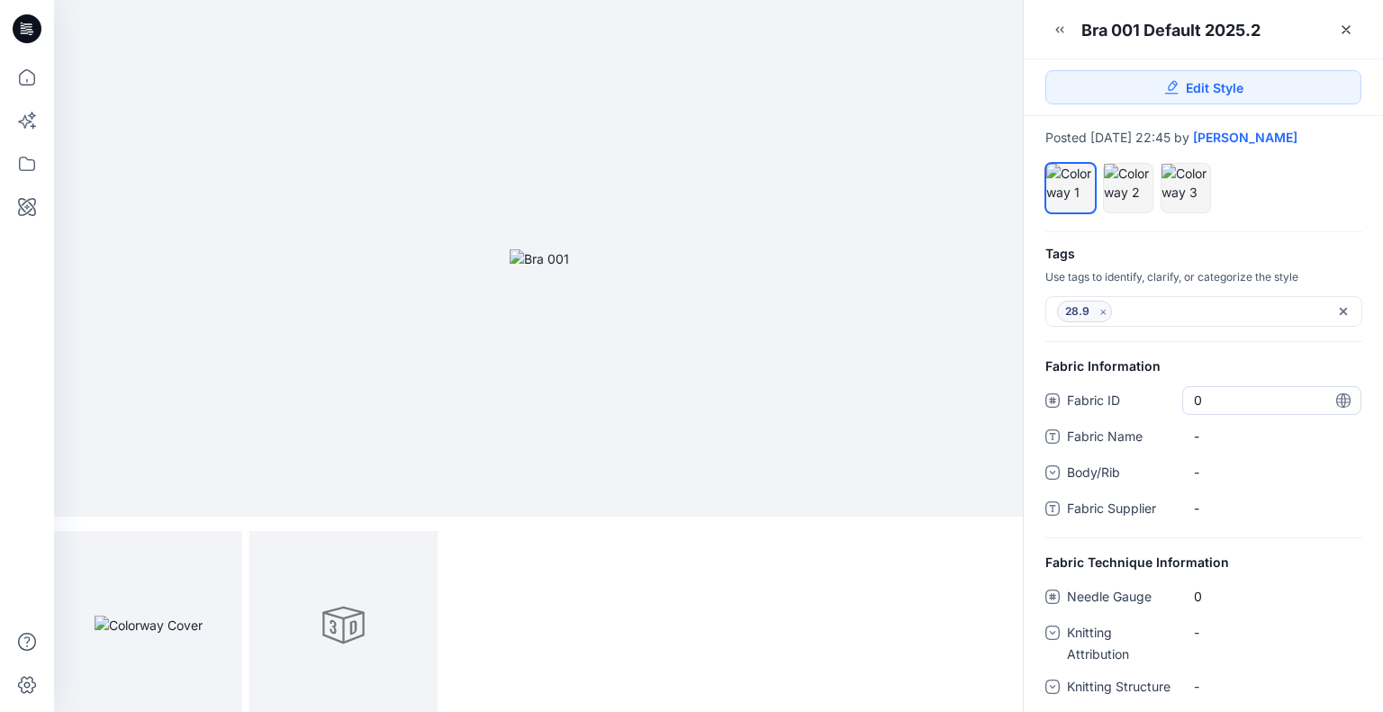
click at [1220, 397] on ID "0" at bounding box center [1272, 400] width 156 height 19
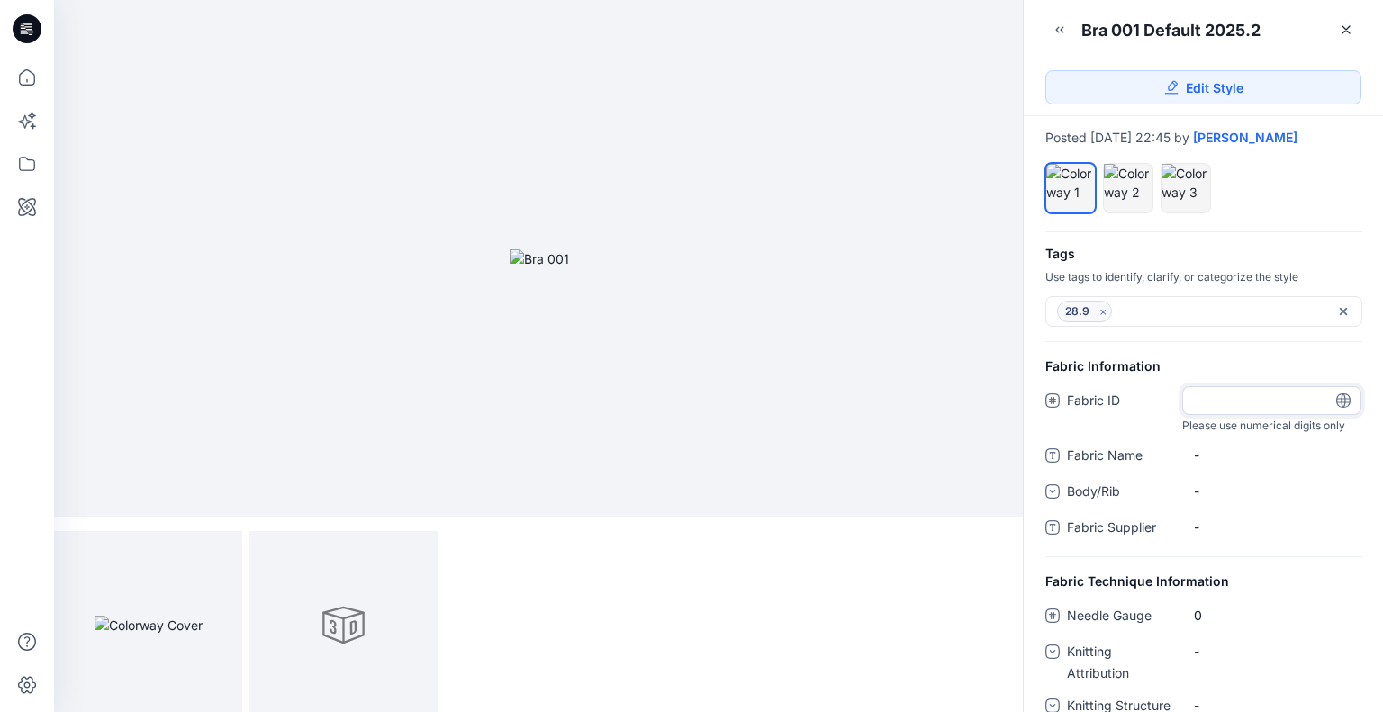
type input "6"
click at [1207, 457] on div "Fabric ID 6 Please use numerical digits only Fabric Name - Body/Rib - Fabric Su…" at bounding box center [1204, 471] width 316 height 171
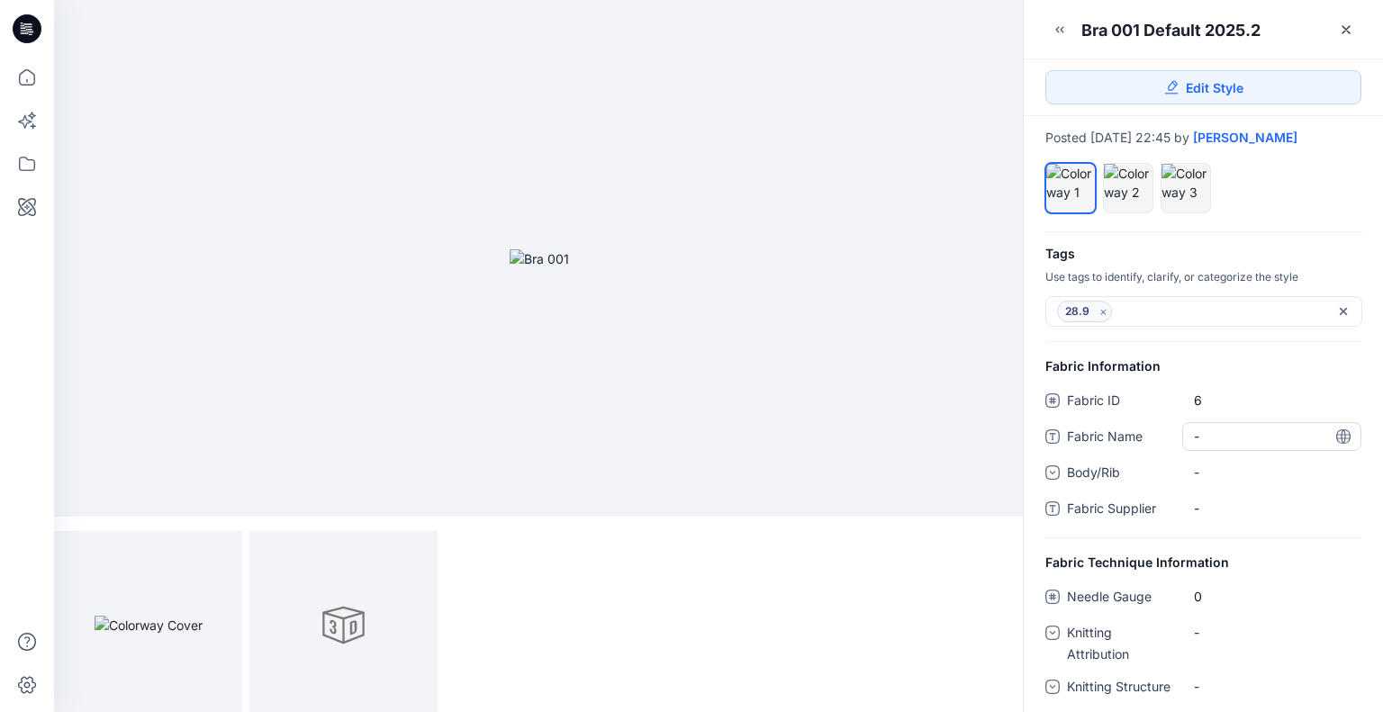
click at [1215, 435] on Name "-" at bounding box center [1272, 436] width 156 height 19
type textarea "test"
click at [1293, 366] on div "Fabric Information Fabric ID 6 Fabric Name test Body/Rib - Fabric Supplier -" at bounding box center [1203, 448] width 359 height 182
click at [1066, 31] on button "button" at bounding box center [1060, 29] width 29 height 29
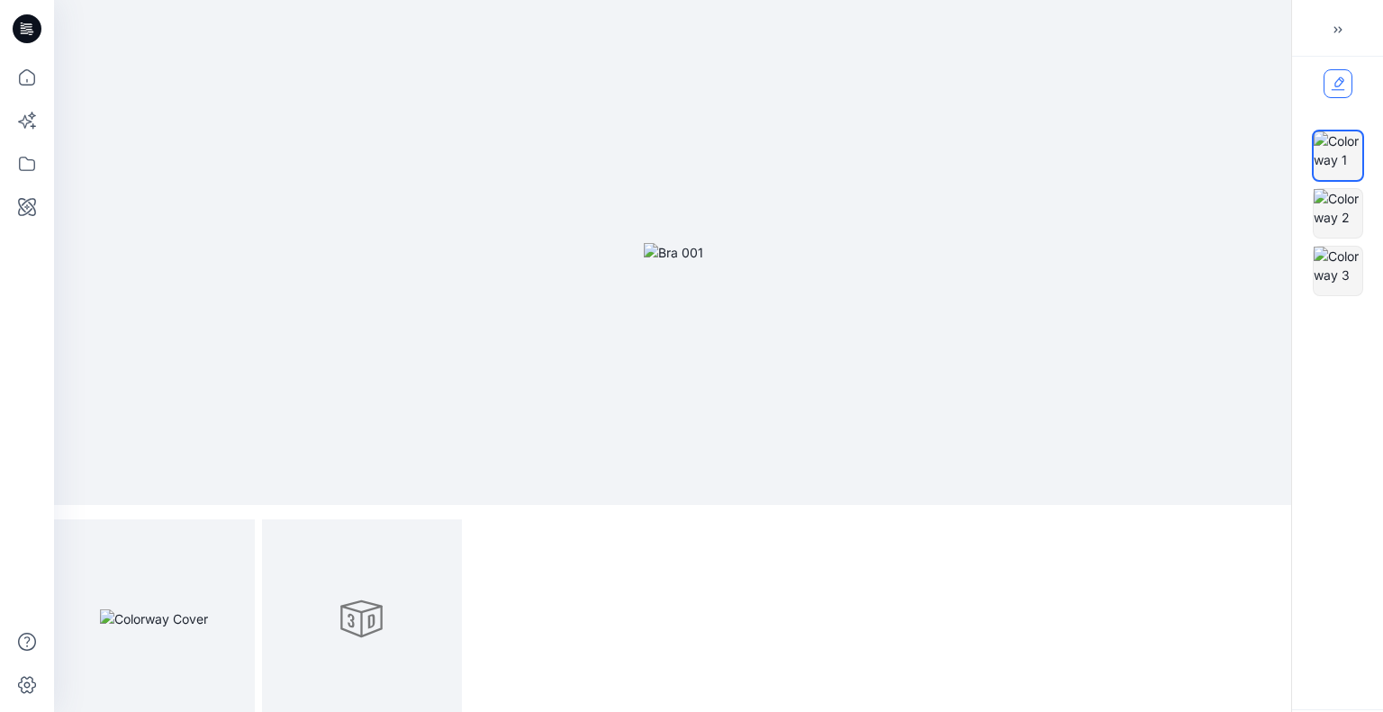
click at [1331, 81] on icon at bounding box center [1338, 84] width 14 height 14
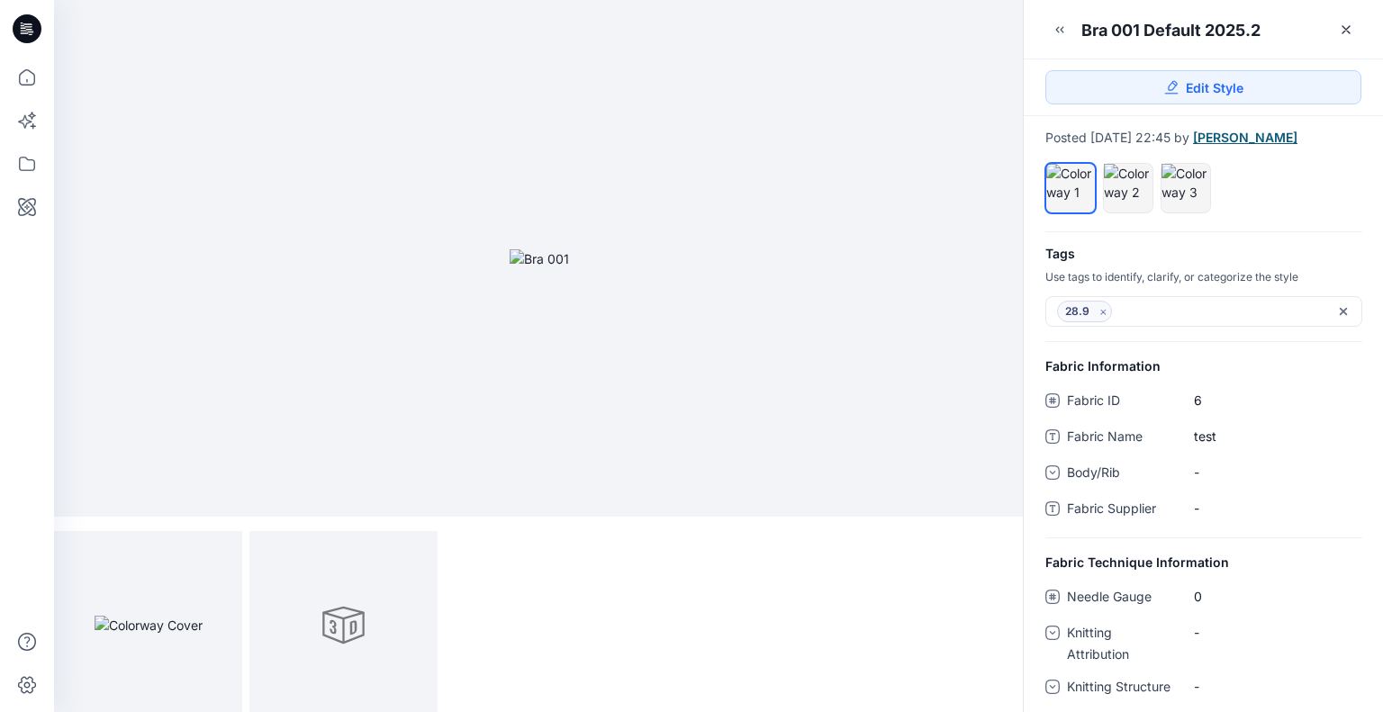
click at [1298, 131] on link "[PERSON_NAME]" at bounding box center [1245, 138] width 104 height 14
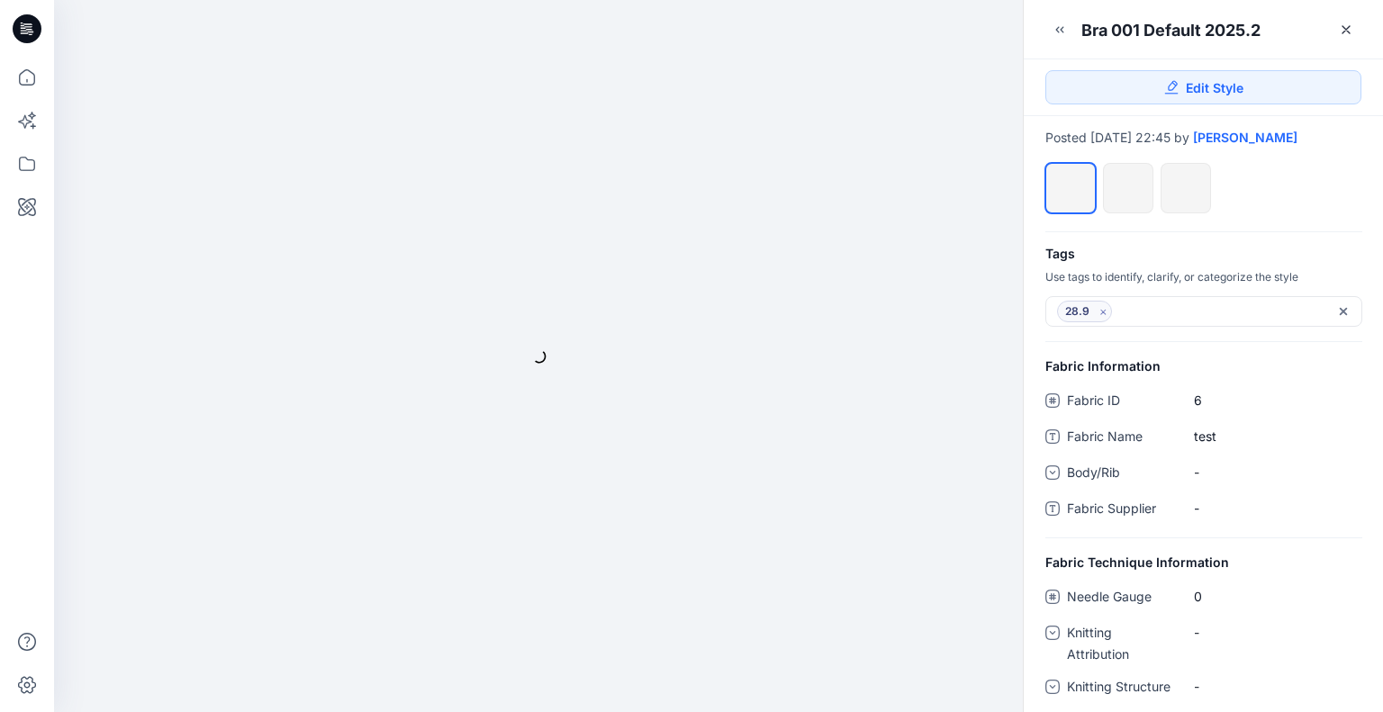
click at [1140, 164] on div at bounding box center [1128, 164] width 49 height 0
click at [1077, 197] on div at bounding box center [1070, 183] width 49 height 38
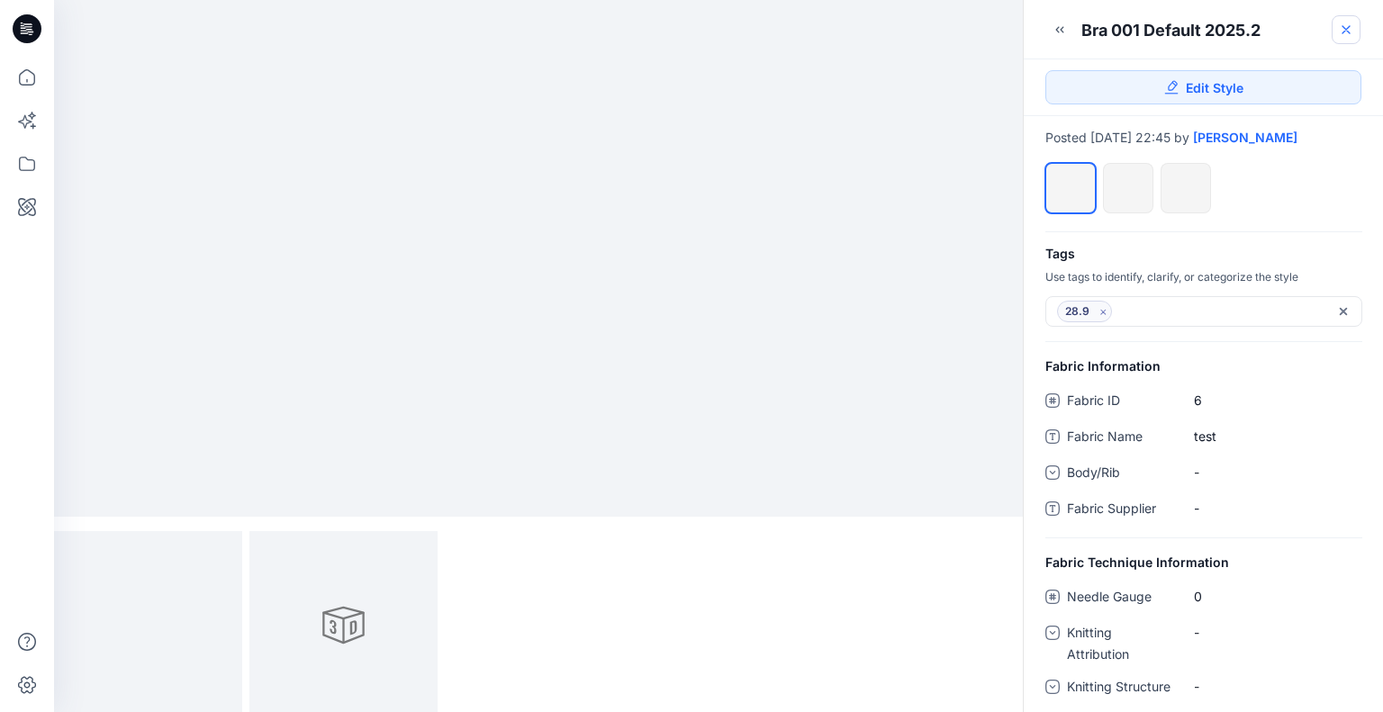
click at [1341, 29] on icon at bounding box center [1346, 30] width 14 height 14
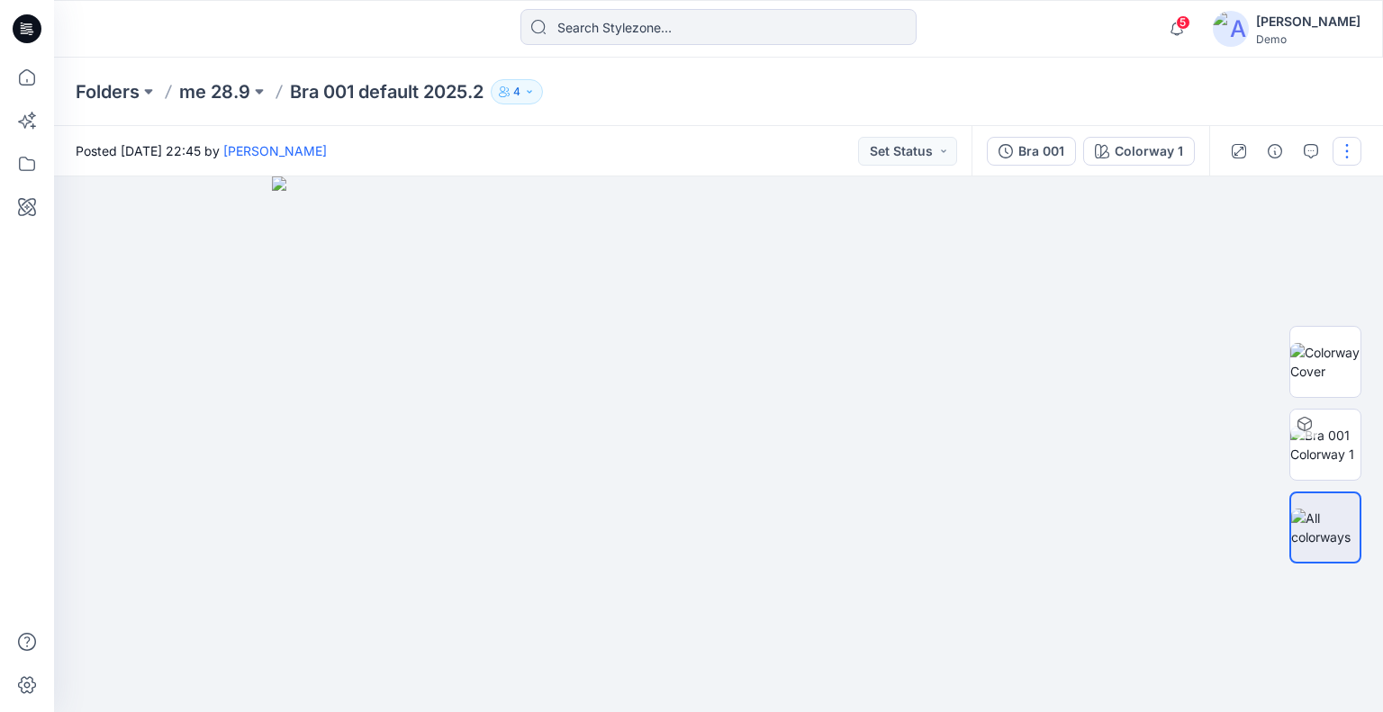
click at [1354, 147] on button "button" at bounding box center [1347, 151] width 29 height 29
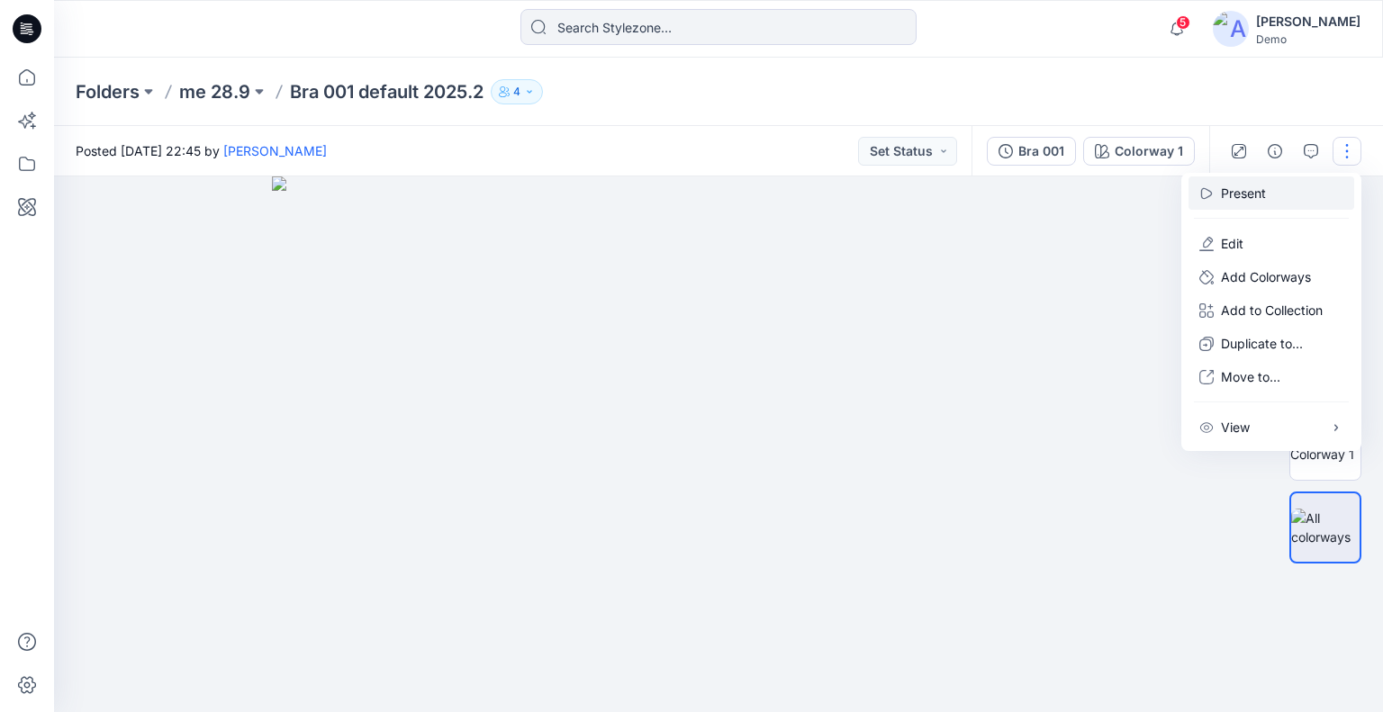
click at [1281, 190] on button "Present" at bounding box center [1272, 193] width 166 height 33
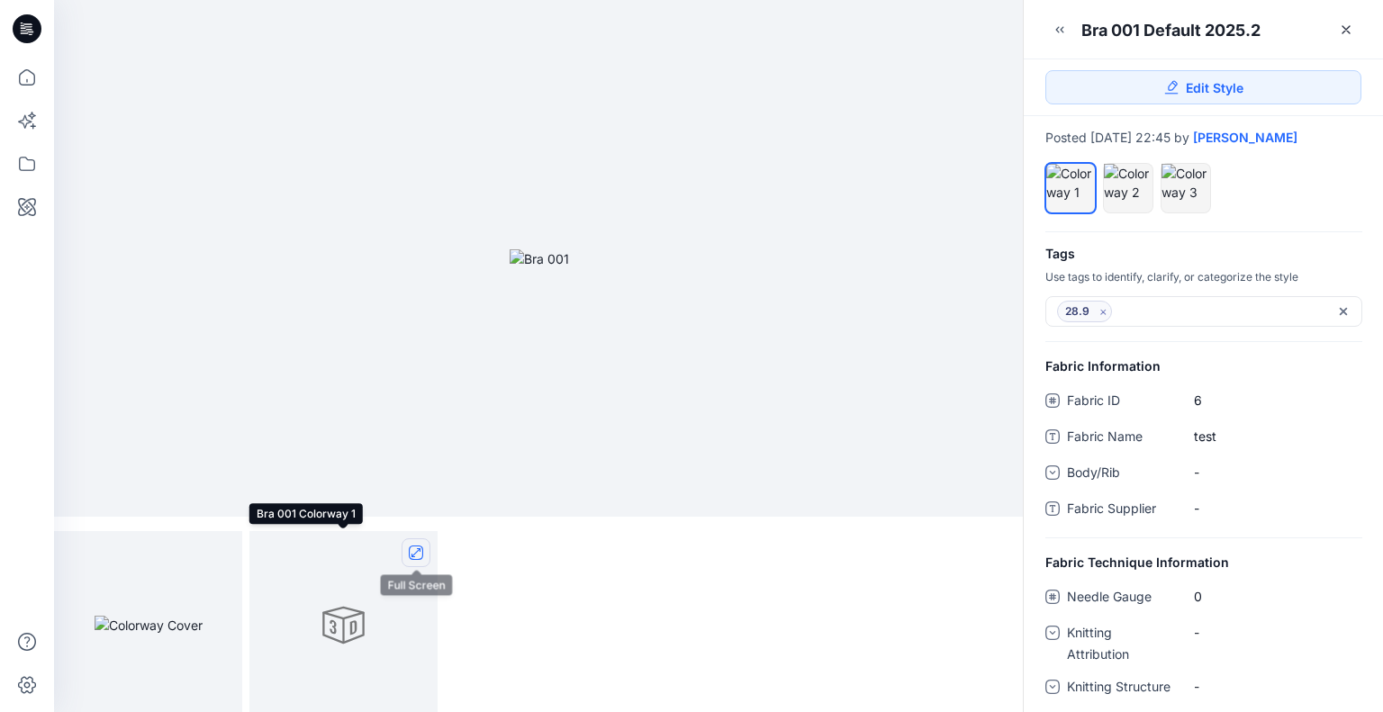
click at [412, 551] on icon "full screen" at bounding box center [416, 553] width 14 height 14
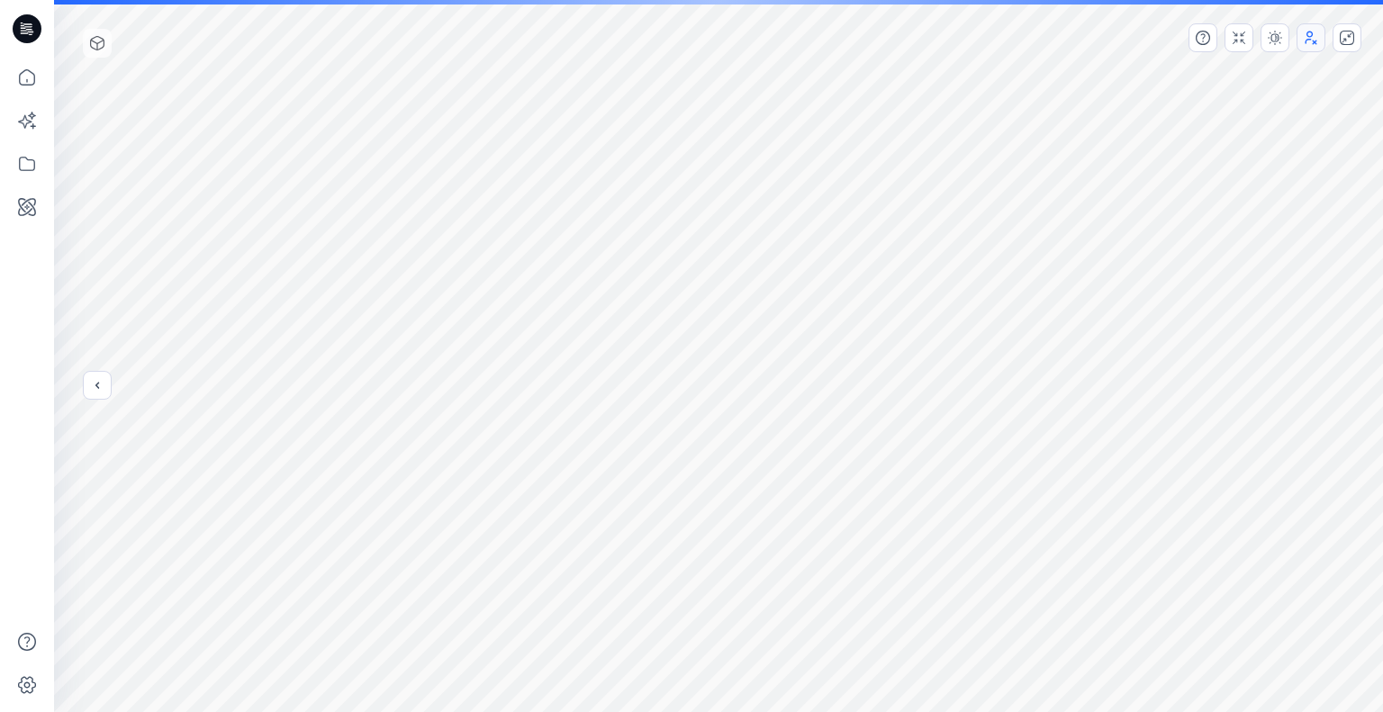
click at [1311, 44] on icon "button" at bounding box center [1311, 38] width 14 height 14
click at [1311, 42] on icon "button" at bounding box center [1311, 38] width 14 height 14
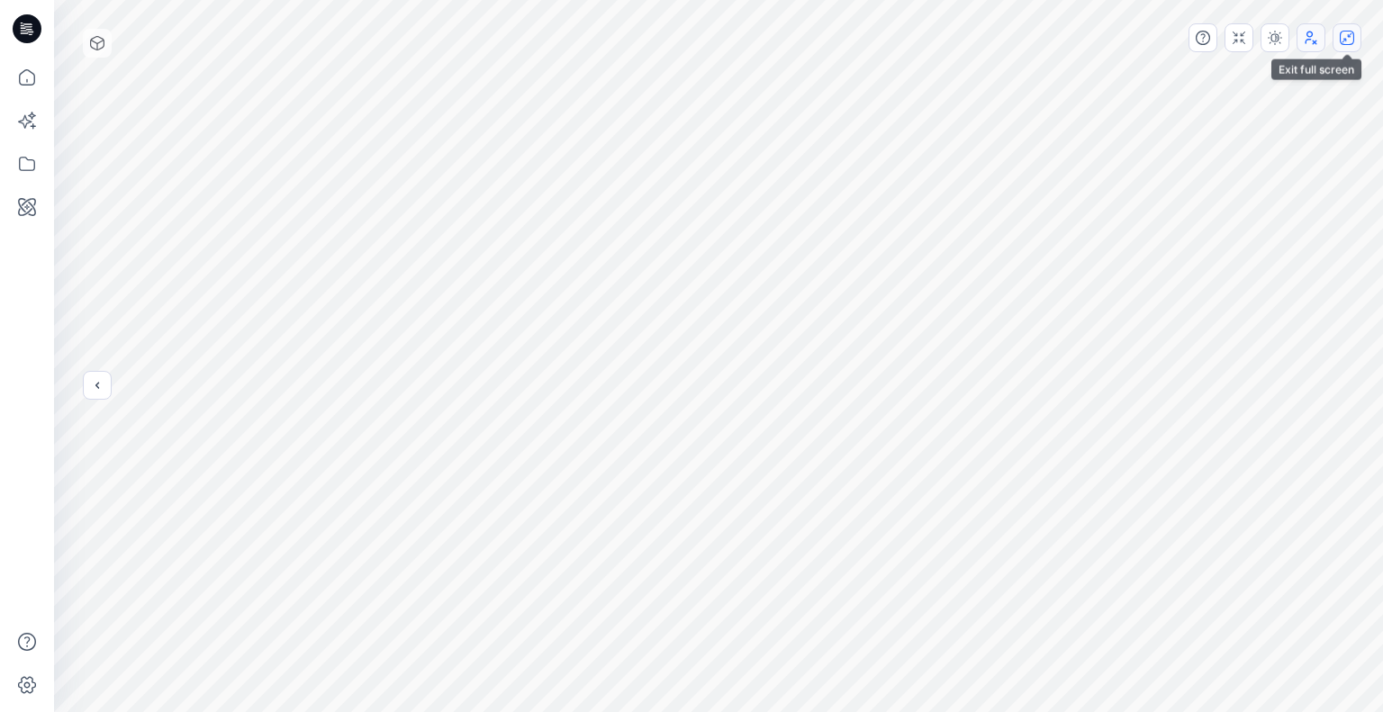
click at [1346, 40] on icon "button" at bounding box center [1348, 37] width 8 height 8
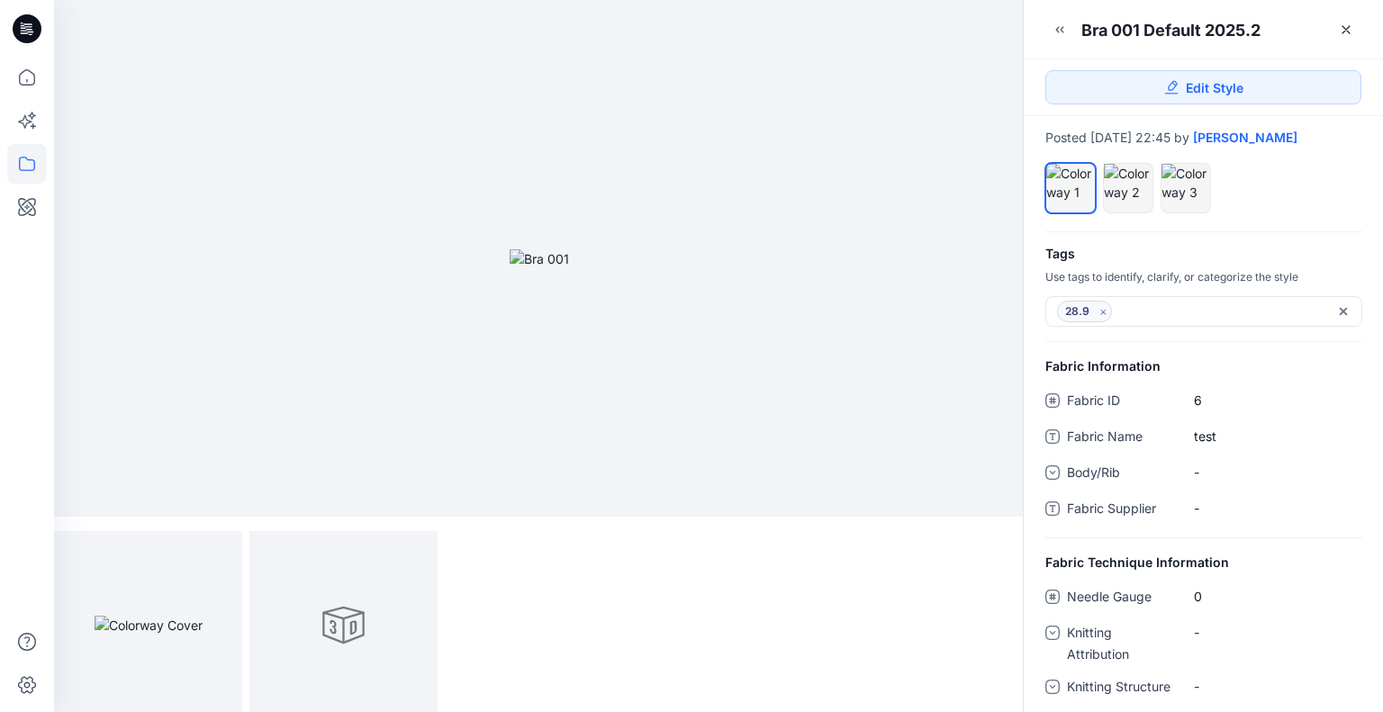
click at [29, 167] on icon at bounding box center [27, 164] width 40 height 40
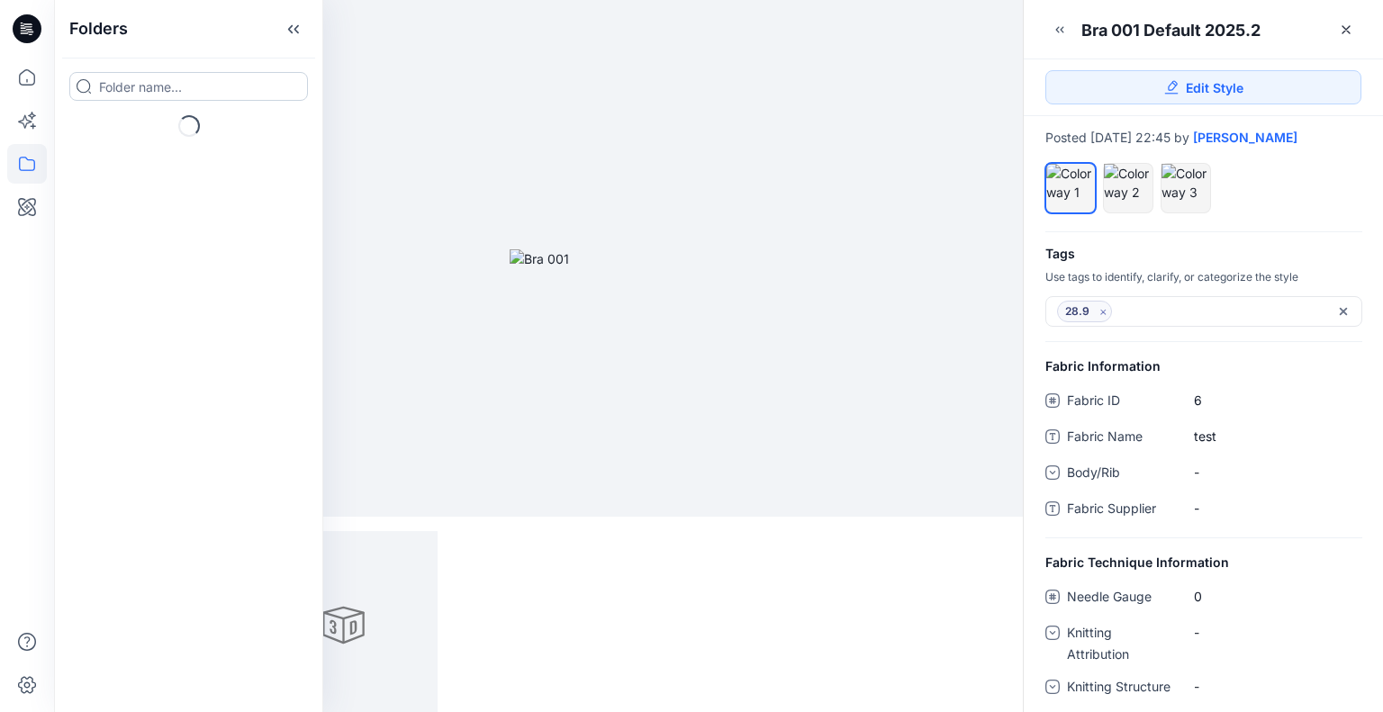
click at [184, 86] on input at bounding box center [188, 86] width 239 height 29
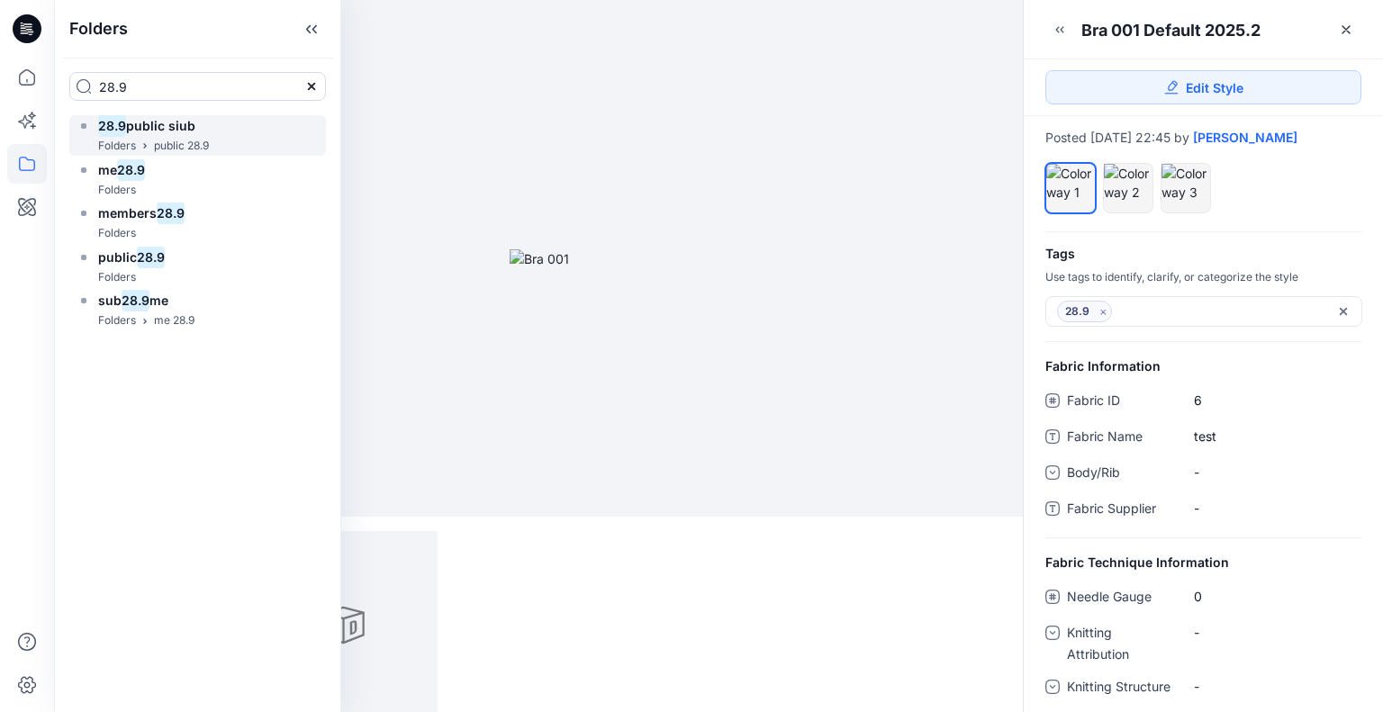
type input "28.9"
drag, startPoint x: 135, startPoint y: 131, endPoint x: 213, endPoint y: 58, distance: 107.0
click at [135, 131] on span "public siub" at bounding box center [160, 125] width 69 height 15
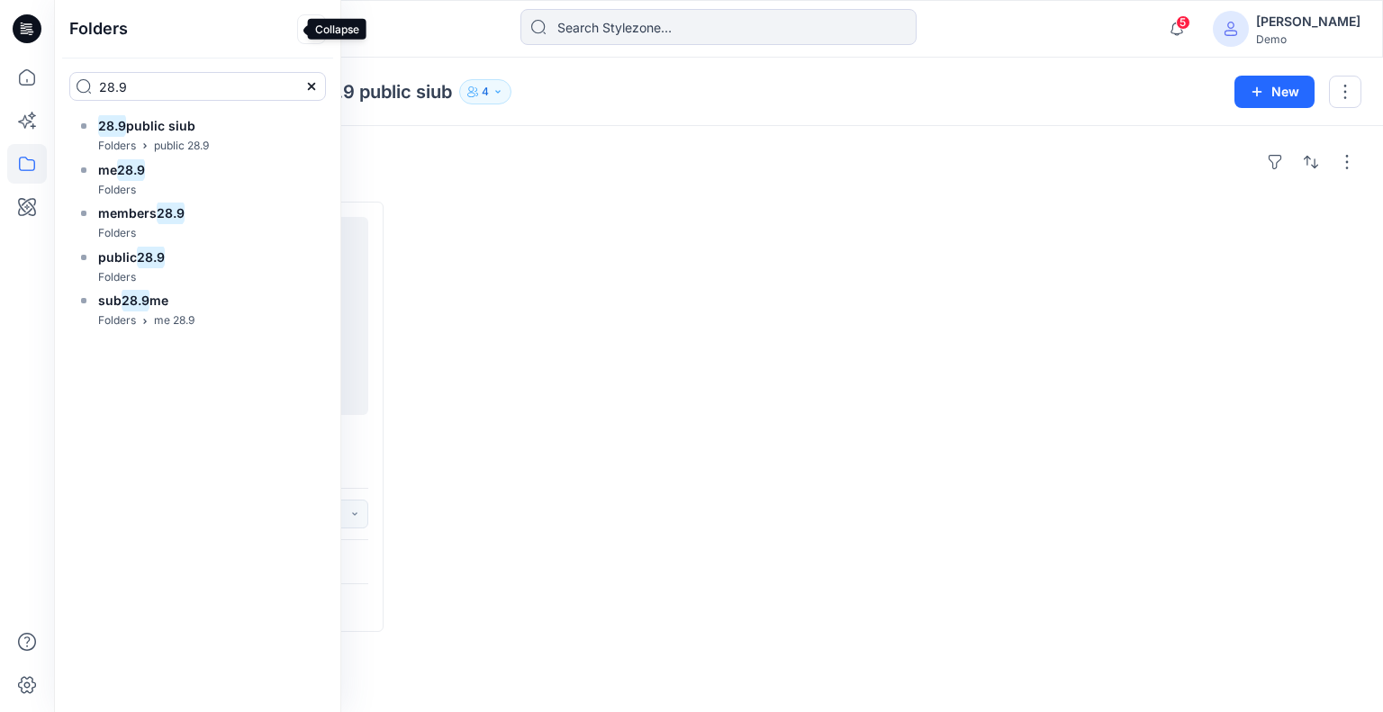
click at [297, 27] on icon at bounding box center [311, 29] width 29 height 30
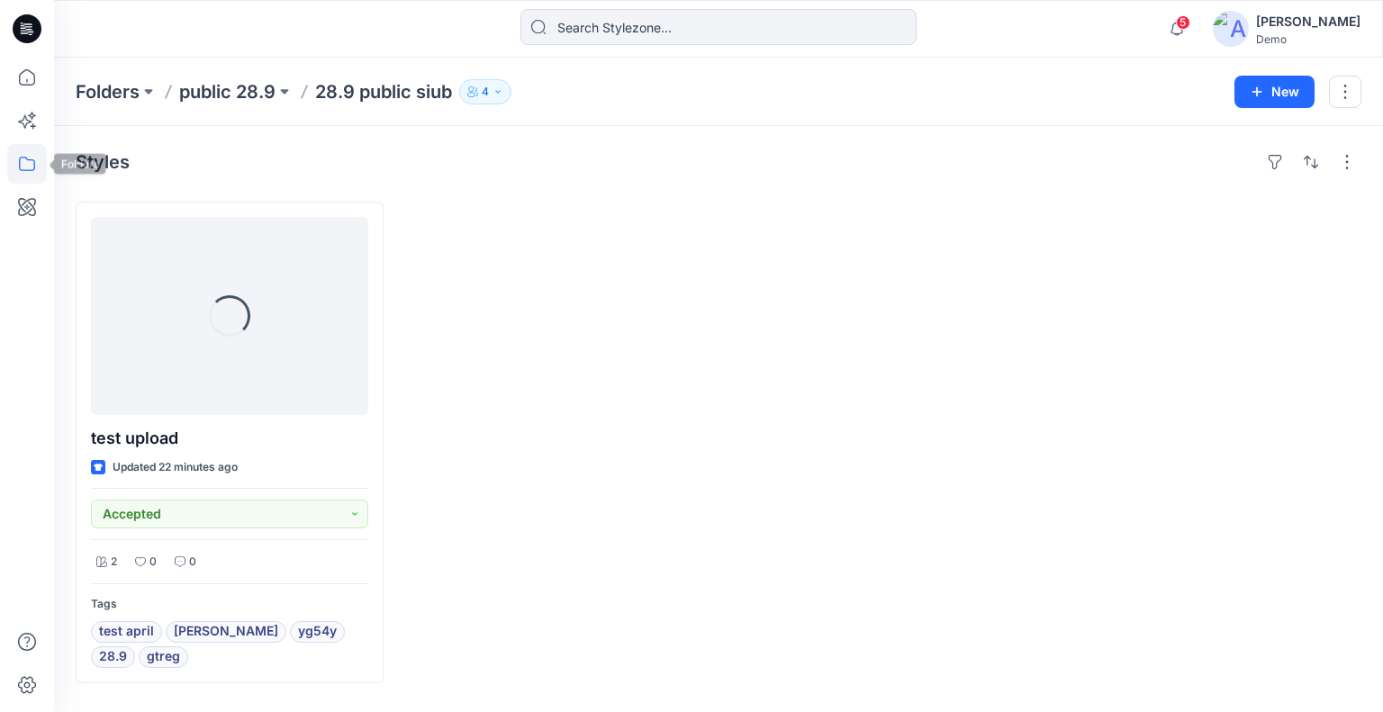
click at [34, 158] on icon at bounding box center [27, 164] width 40 height 40
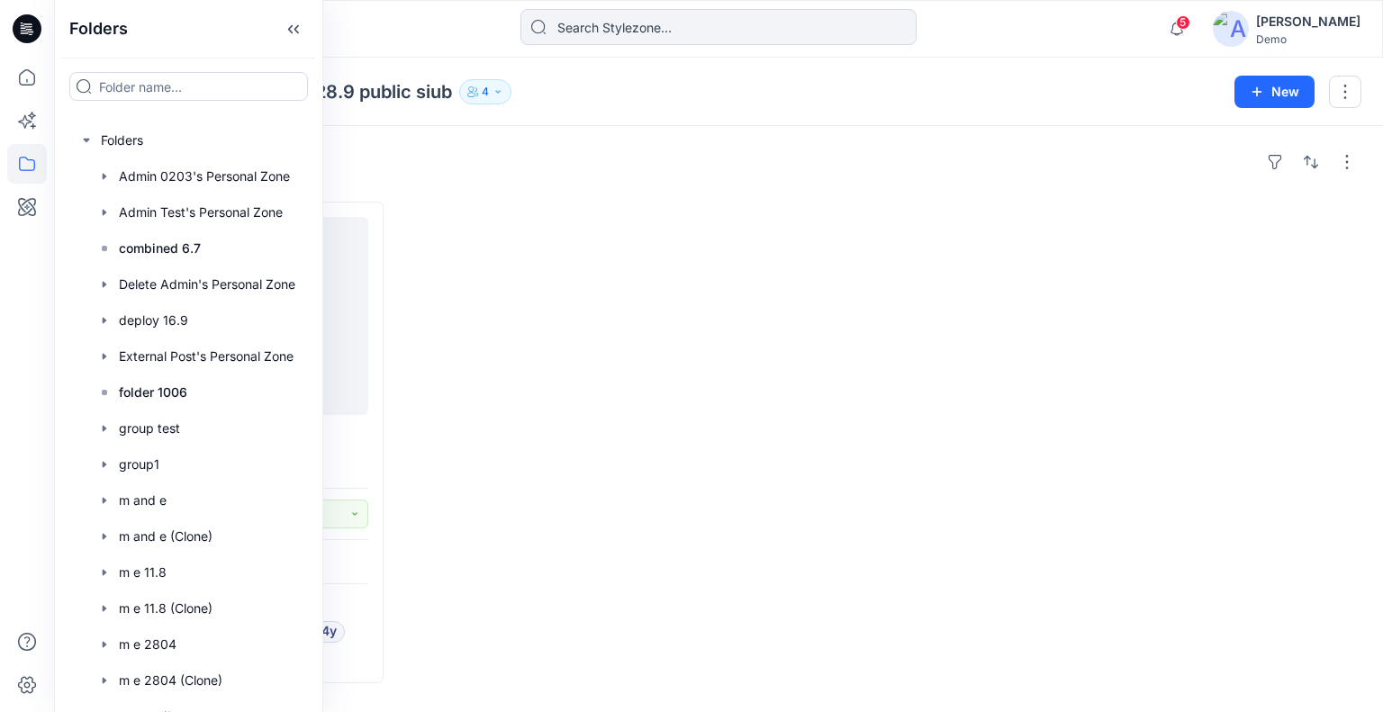
click at [124, 120] on div "Folders Folders Admin 0203's Personal Zone Admin Test's Personal Zone combined …" at bounding box center [188, 356] width 269 height 712
click at [141, 86] on input at bounding box center [188, 86] width 239 height 29
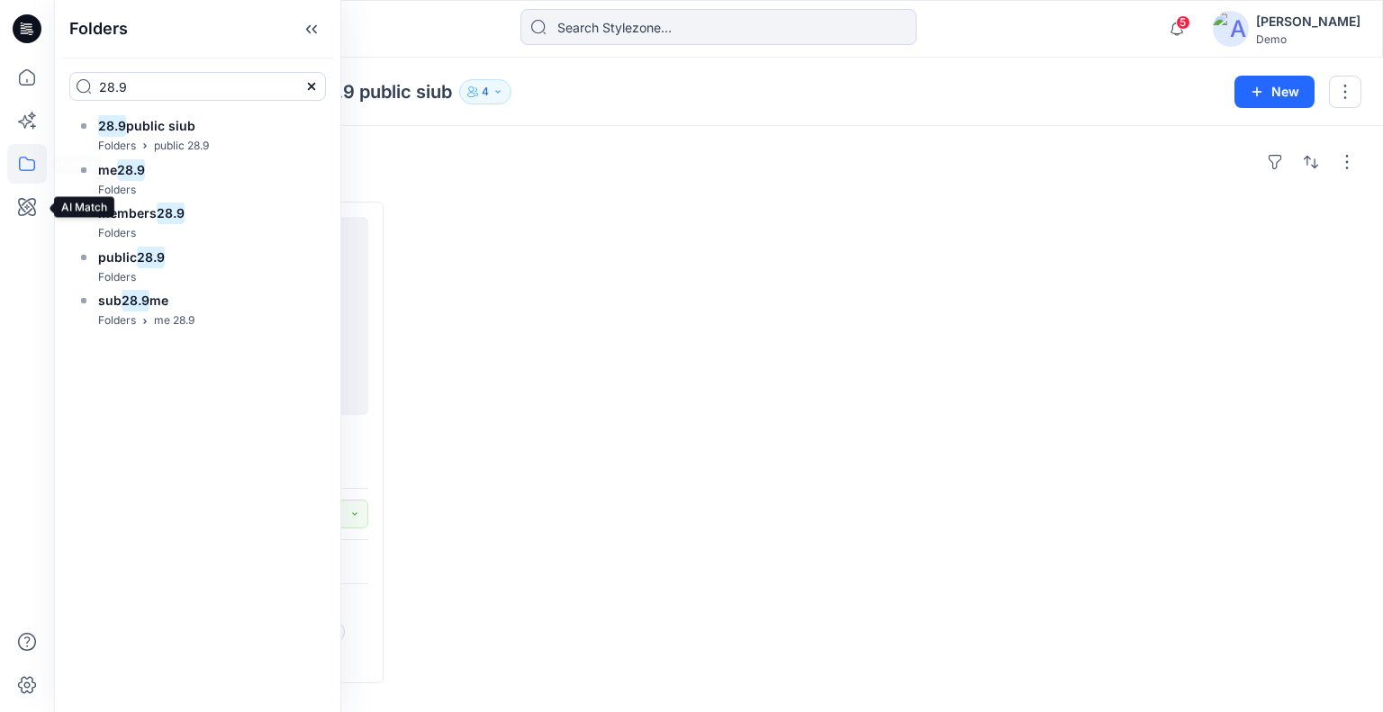
type input "28.9"
click at [32, 160] on icon at bounding box center [27, 164] width 16 height 14
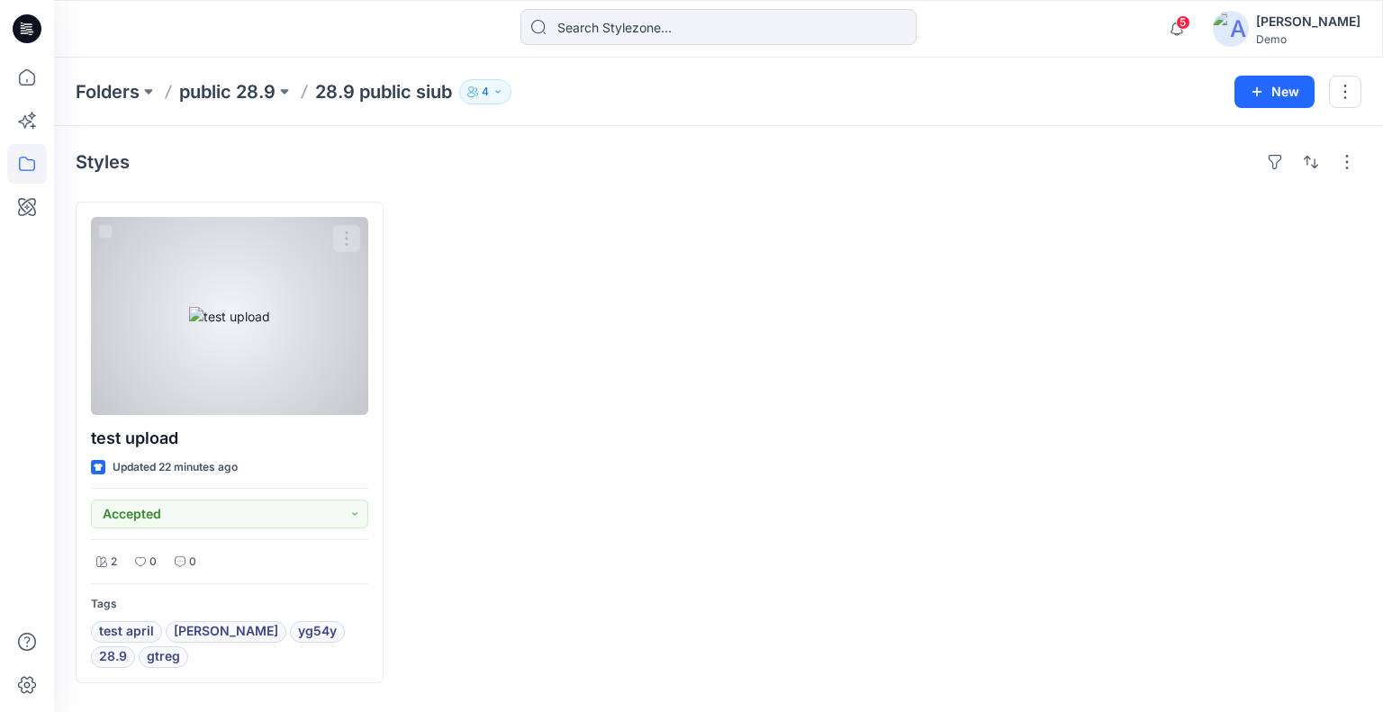
click at [204, 294] on div at bounding box center [229, 316] width 277 height 198
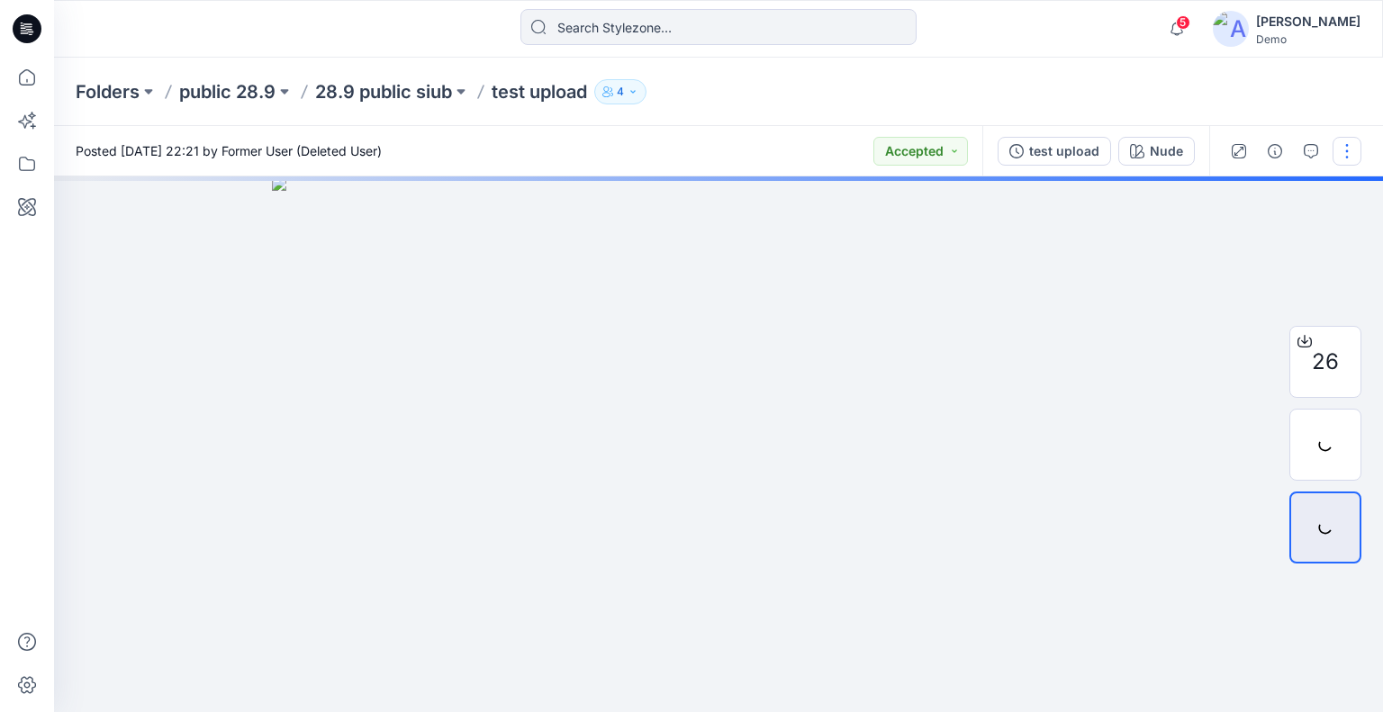
click at [1347, 155] on button "button" at bounding box center [1347, 151] width 29 height 29
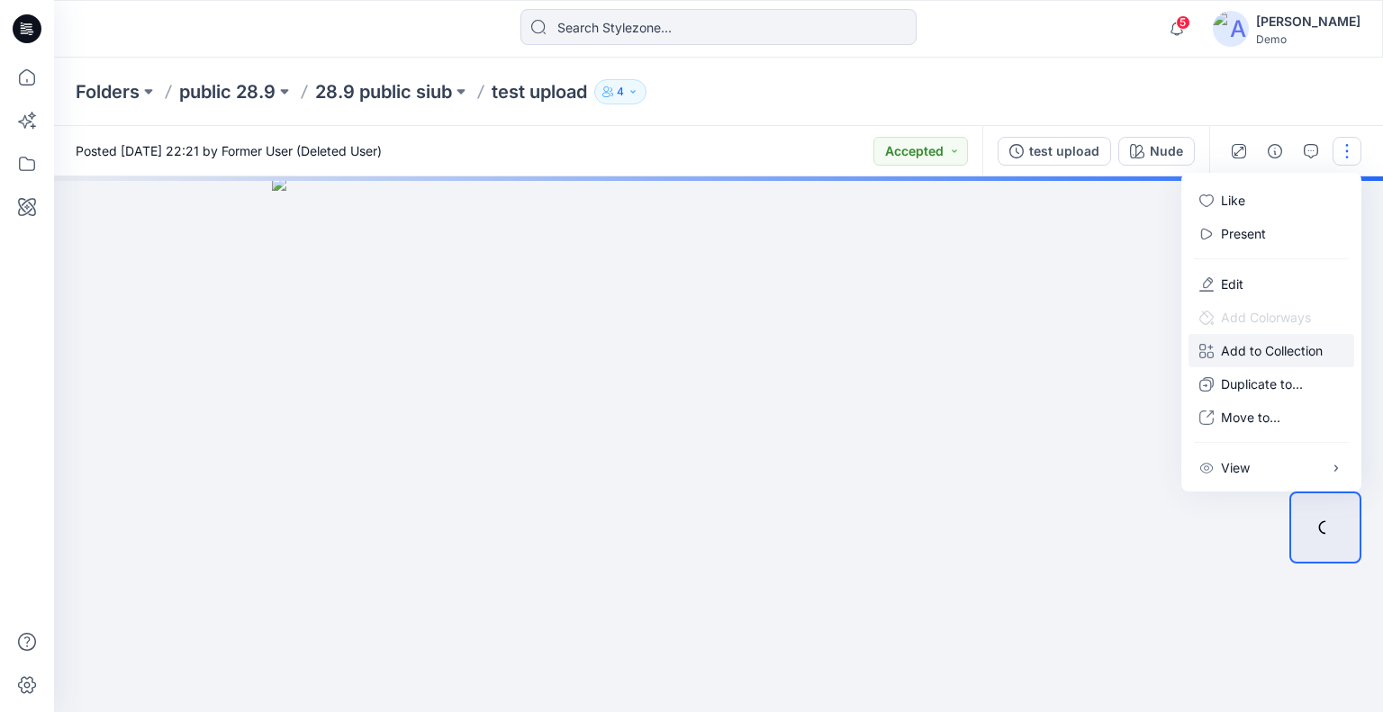
click at [1282, 353] on p "Add to Collection" at bounding box center [1272, 350] width 102 height 19
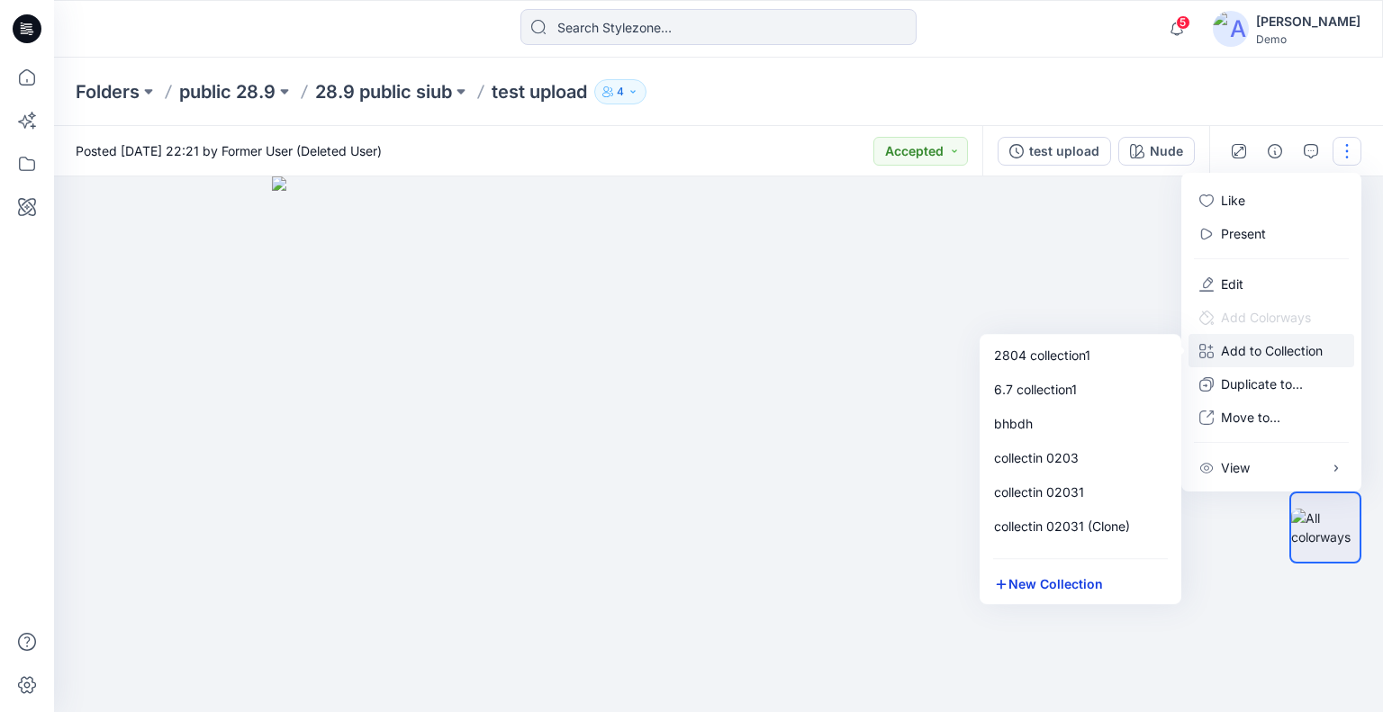
click at [1053, 582] on button "New Collection" at bounding box center [1080, 583] width 195 height 33
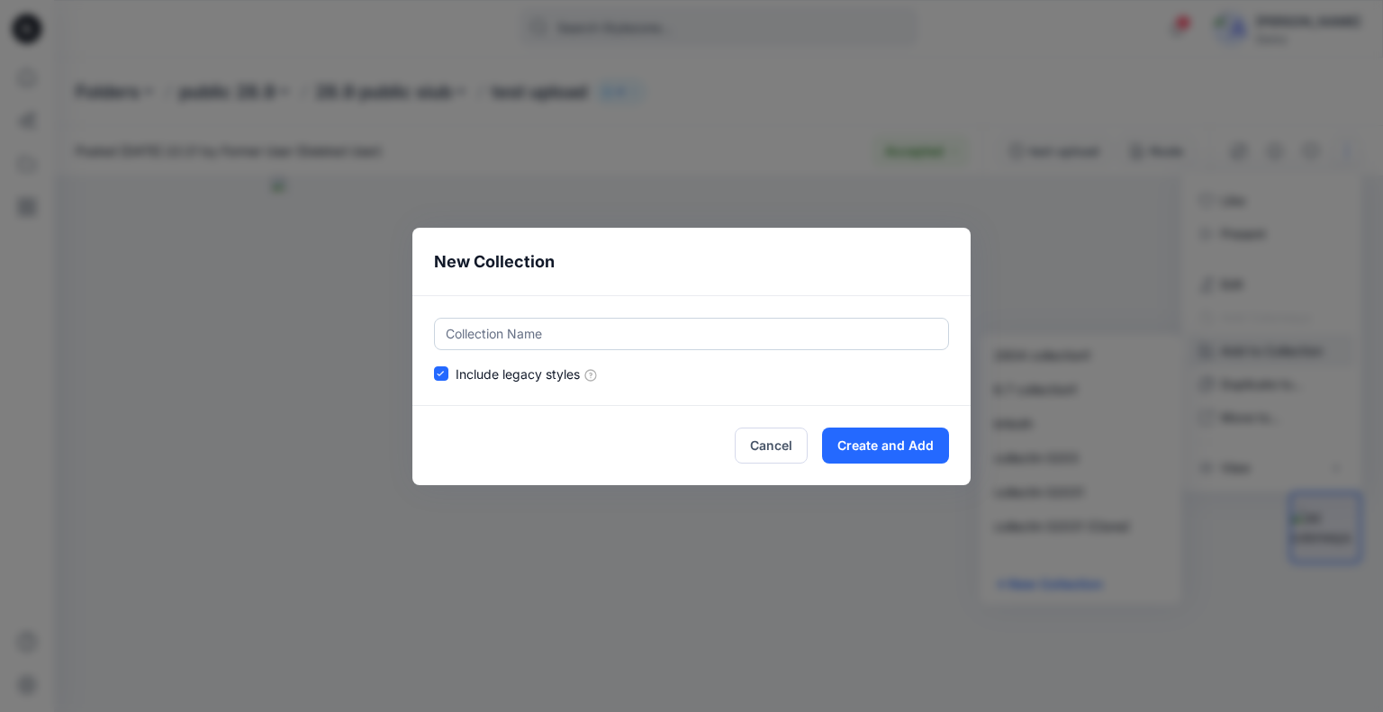
click at [575, 328] on input "text" at bounding box center [691, 334] width 515 height 32
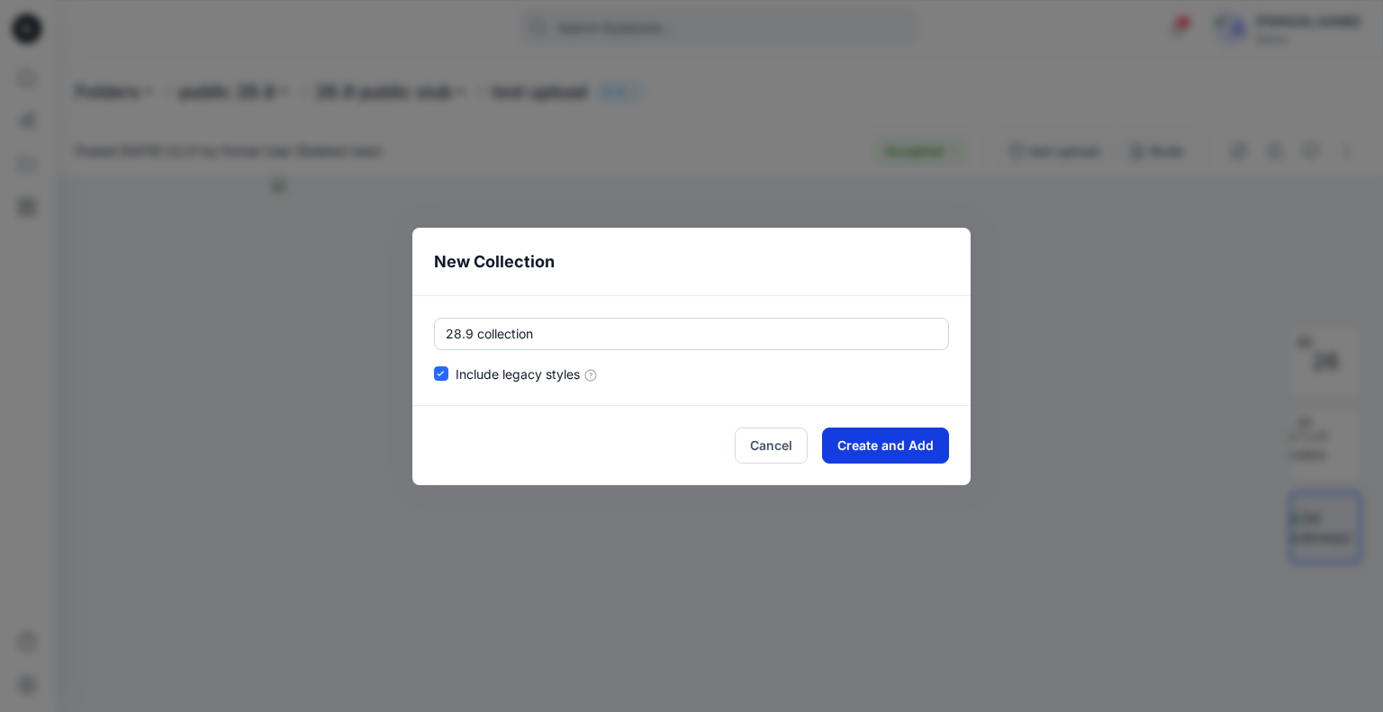
type input "28.9 collection"
click at [882, 446] on button "Create and Add" at bounding box center [885, 446] width 127 height 36
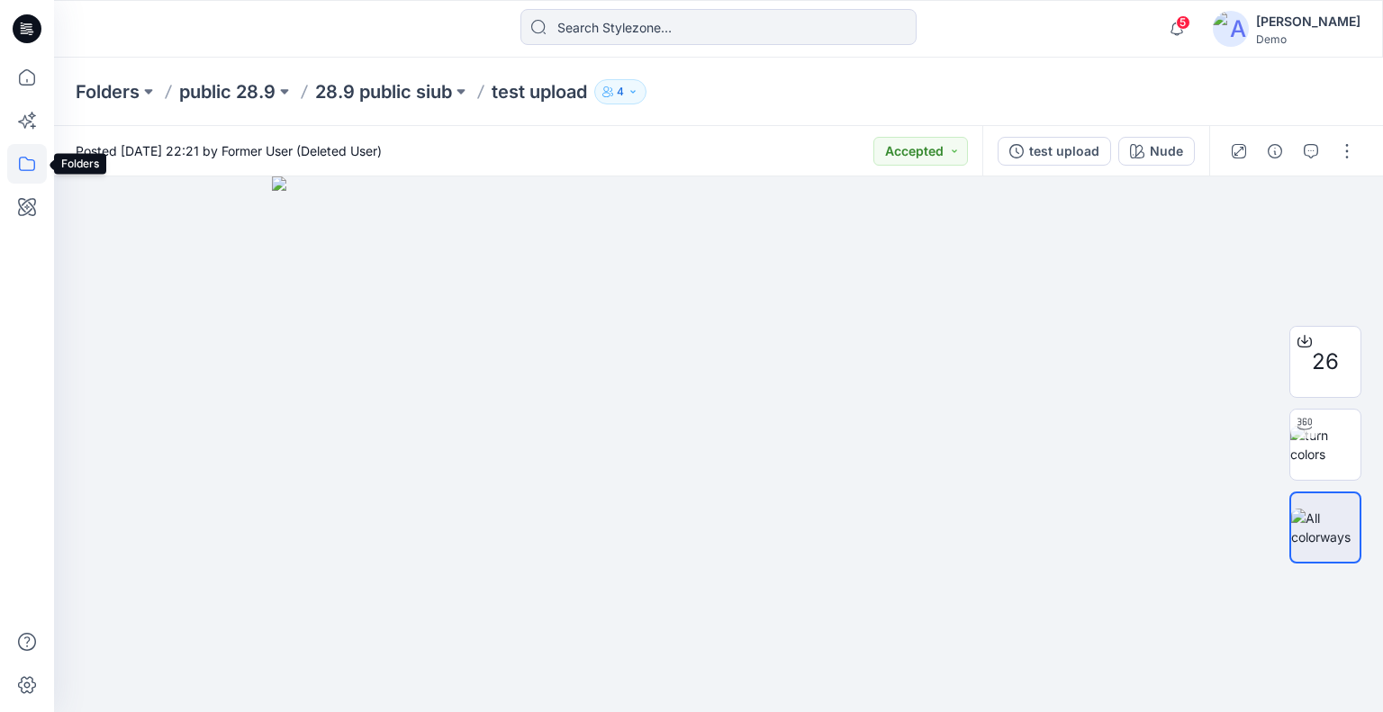
click at [26, 158] on icon at bounding box center [27, 164] width 16 height 14
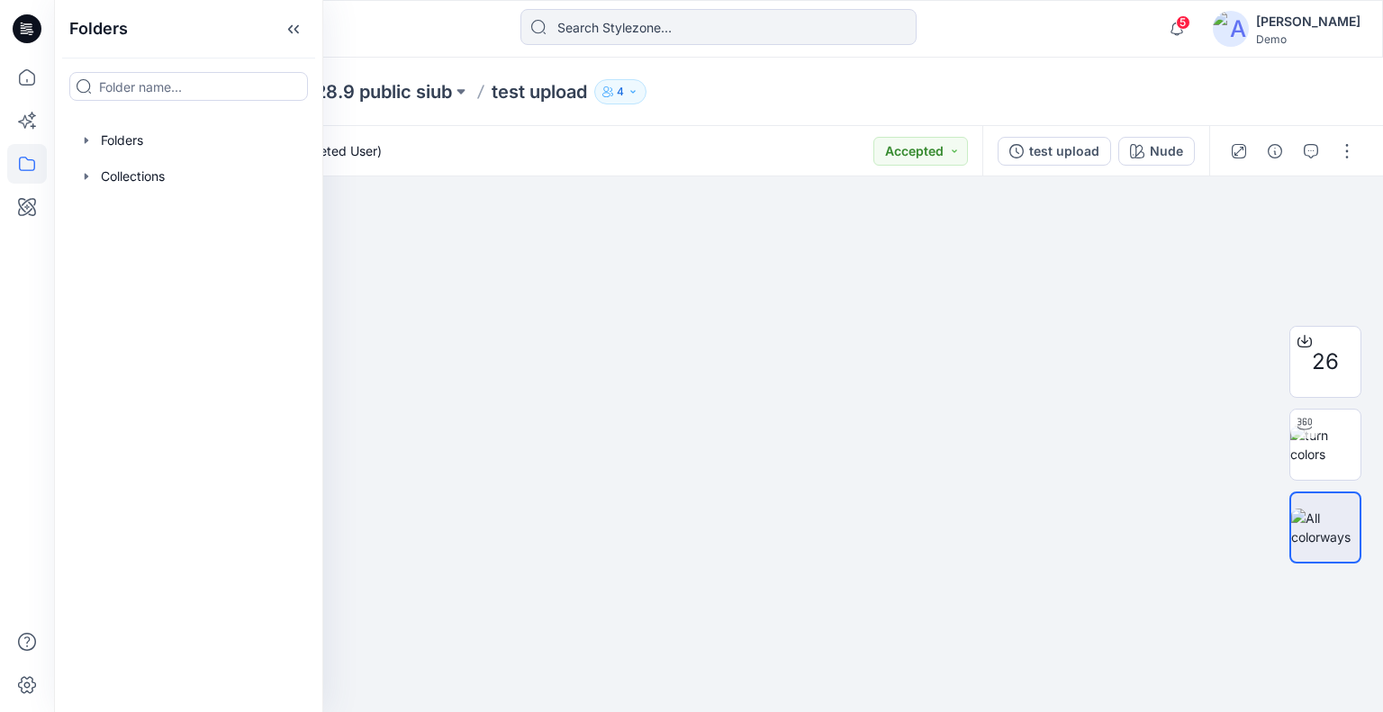
click at [162, 64] on div at bounding box center [188, 87] width 267 height 58
click at [149, 92] on input at bounding box center [188, 86] width 239 height 29
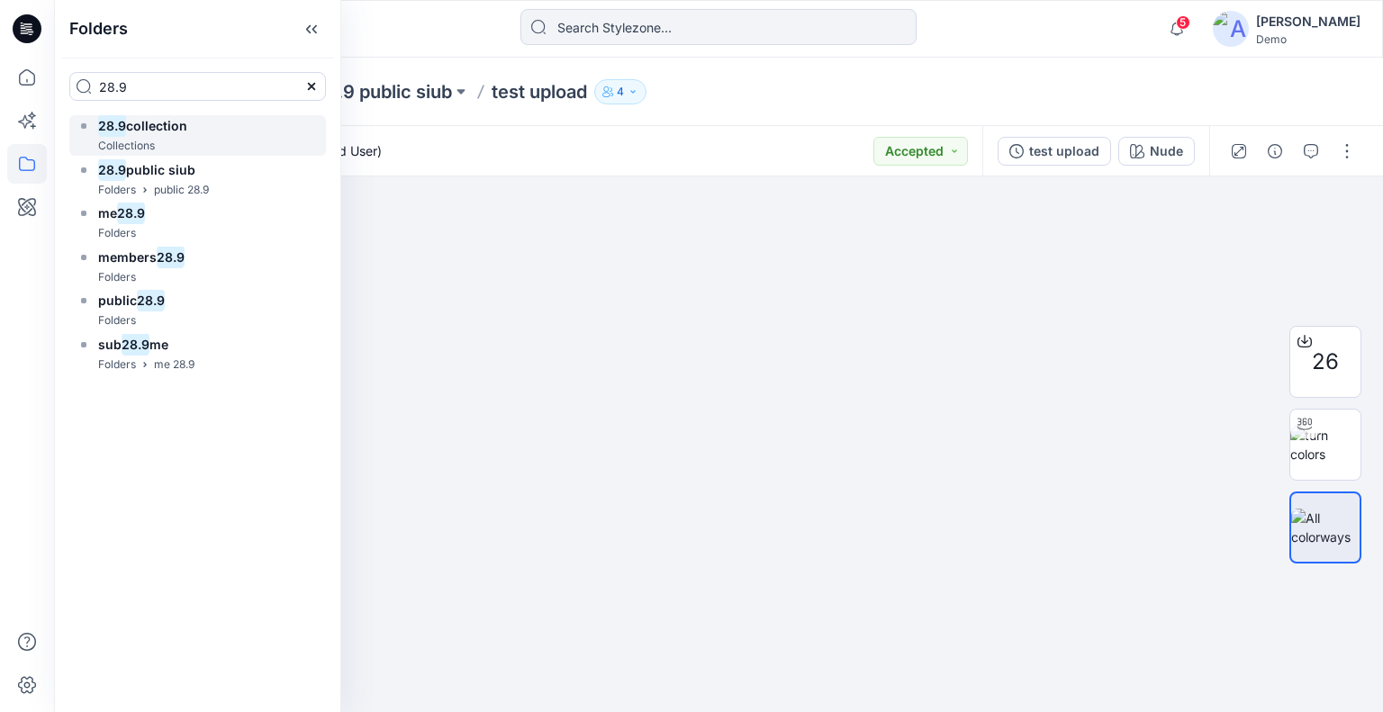
type input "28.9"
drag, startPoint x: 115, startPoint y: 131, endPoint x: 149, endPoint y: 112, distance: 39.5
click at [115, 131] on mark "28.9" at bounding box center [112, 125] width 28 height 24
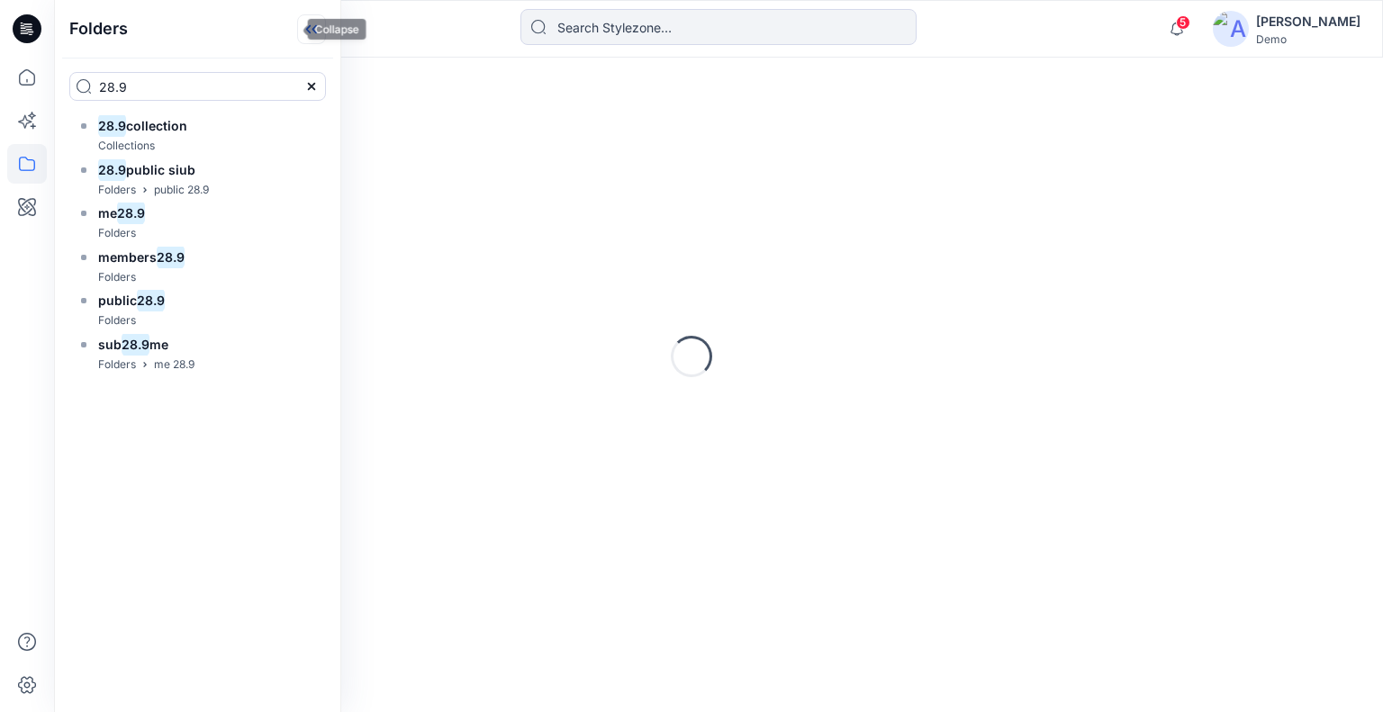
click at [297, 29] on icon at bounding box center [311, 29] width 29 height 30
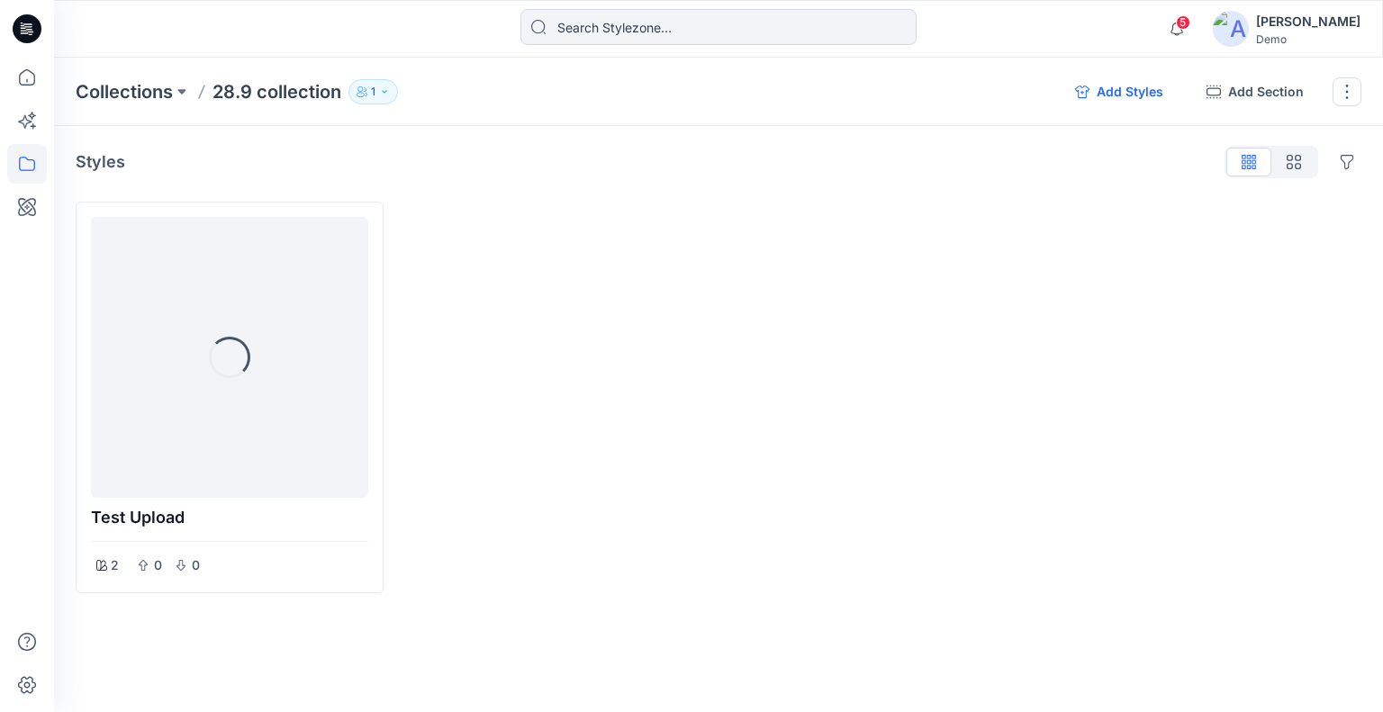
click at [1137, 87] on button "Add Styles" at bounding box center [1119, 91] width 117 height 29
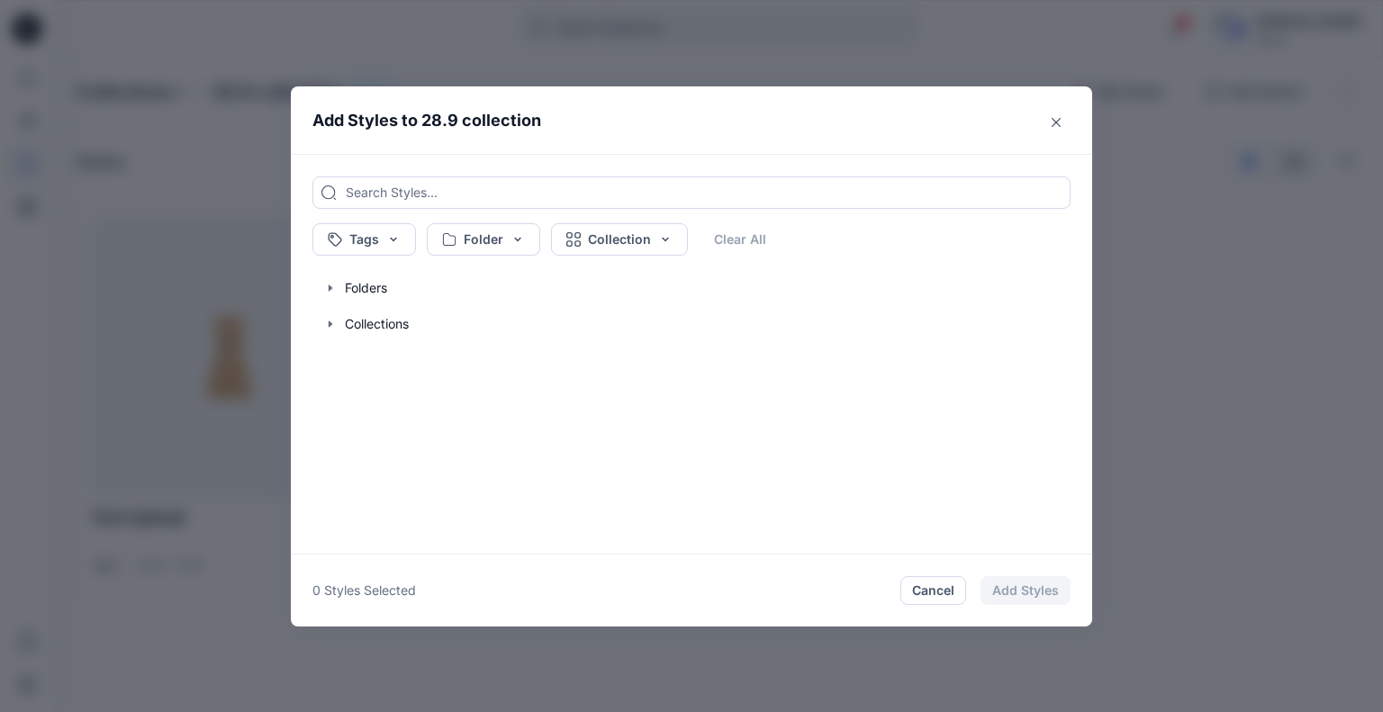
click at [1048, 125] on button "Close" at bounding box center [1056, 122] width 29 height 29
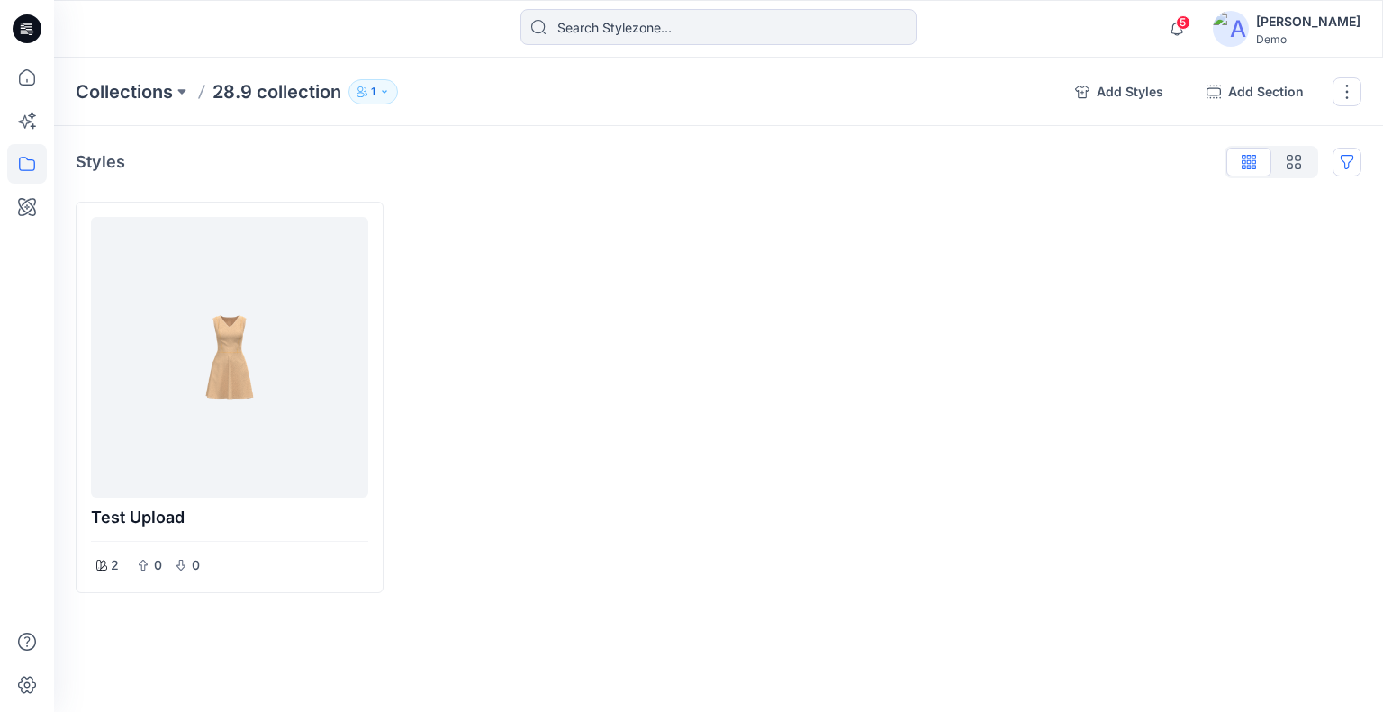
click at [1354, 165] on button "Options" at bounding box center [1347, 162] width 29 height 29
click at [1313, 222] on div "Hide Legacy Styles" at bounding box center [1261, 204] width 202 height 41
click at [1320, 207] on icon "button" at bounding box center [1327, 204] width 14 height 14
click at [1350, 161] on button "Options" at bounding box center [1347, 162] width 29 height 29
click at [1317, 216] on button "Hide Legacy Styles" at bounding box center [1260, 203] width 195 height 33
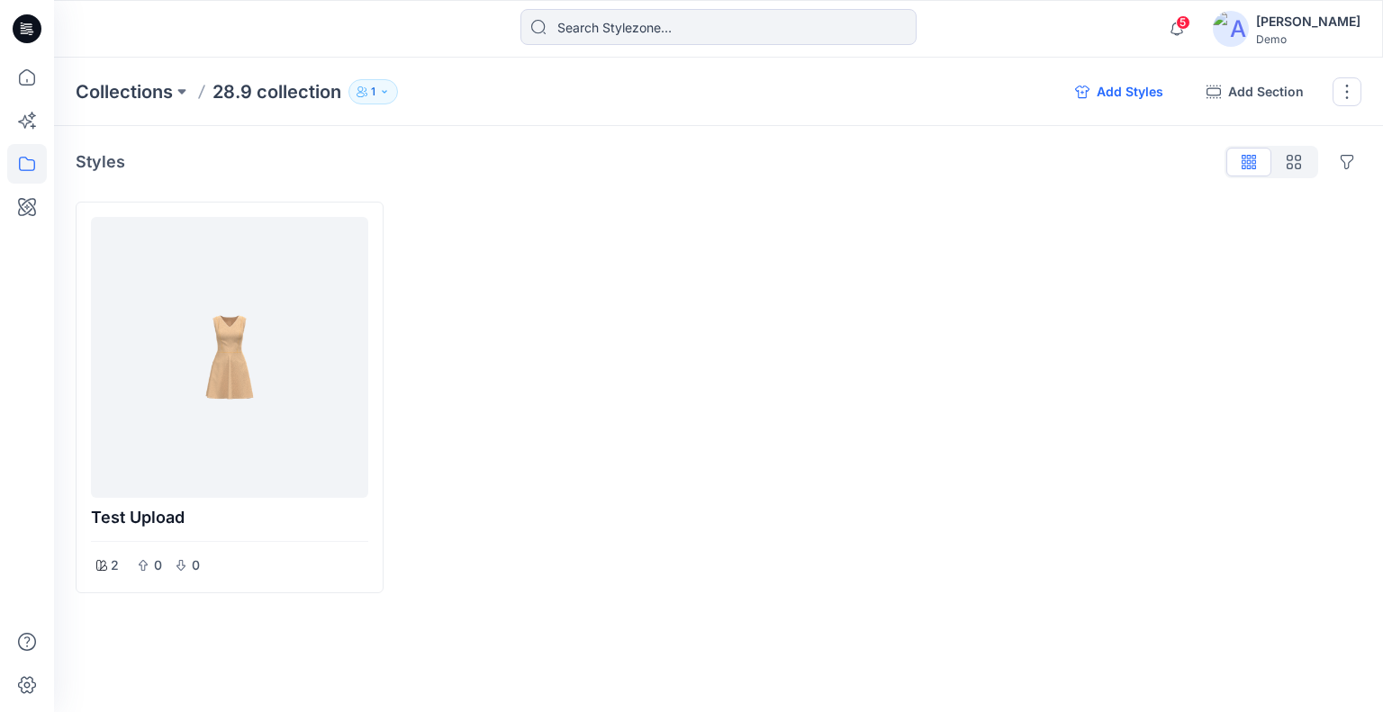
click at [1115, 96] on button "Add Styles" at bounding box center [1119, 91] width 117 height 29
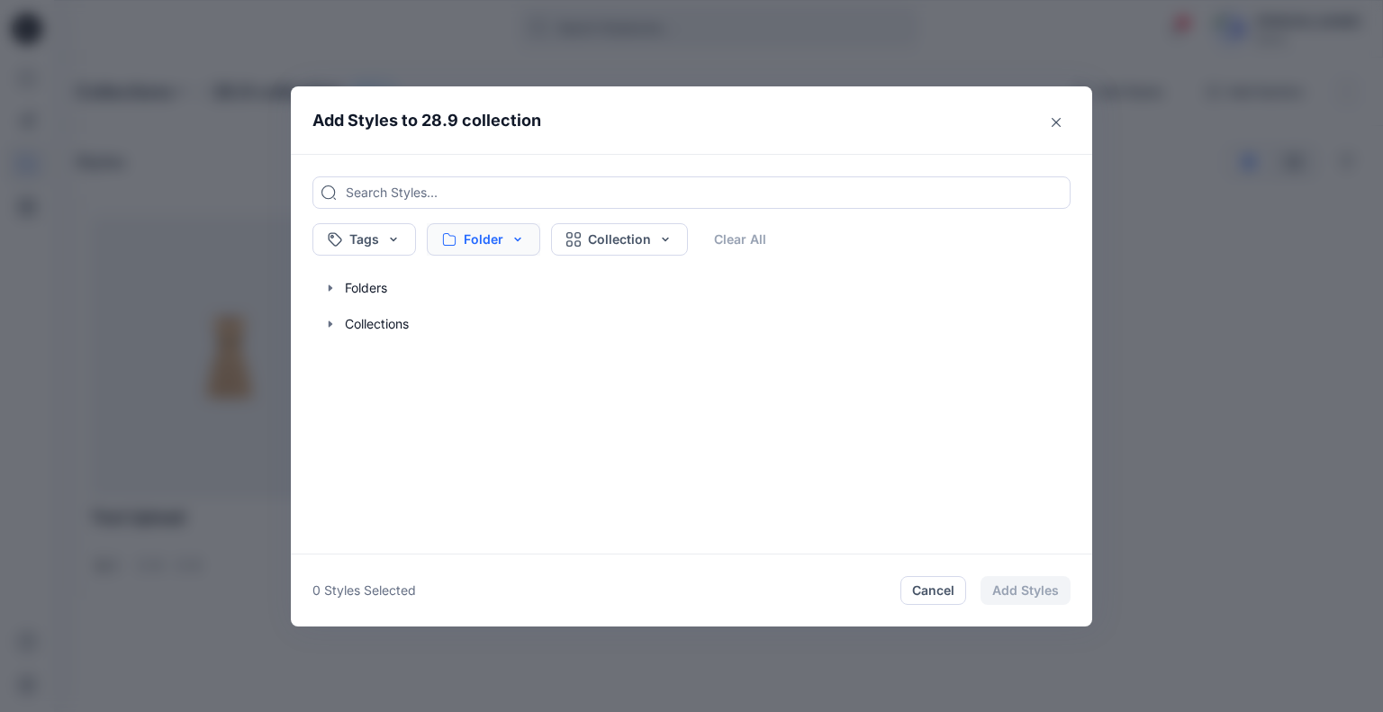
click at [474, 231] on button "Folder" at bounding box center [483, 239] width 113 height 32
click at [484, 288] on input at bounding box center [561, 288] width 249 height 36
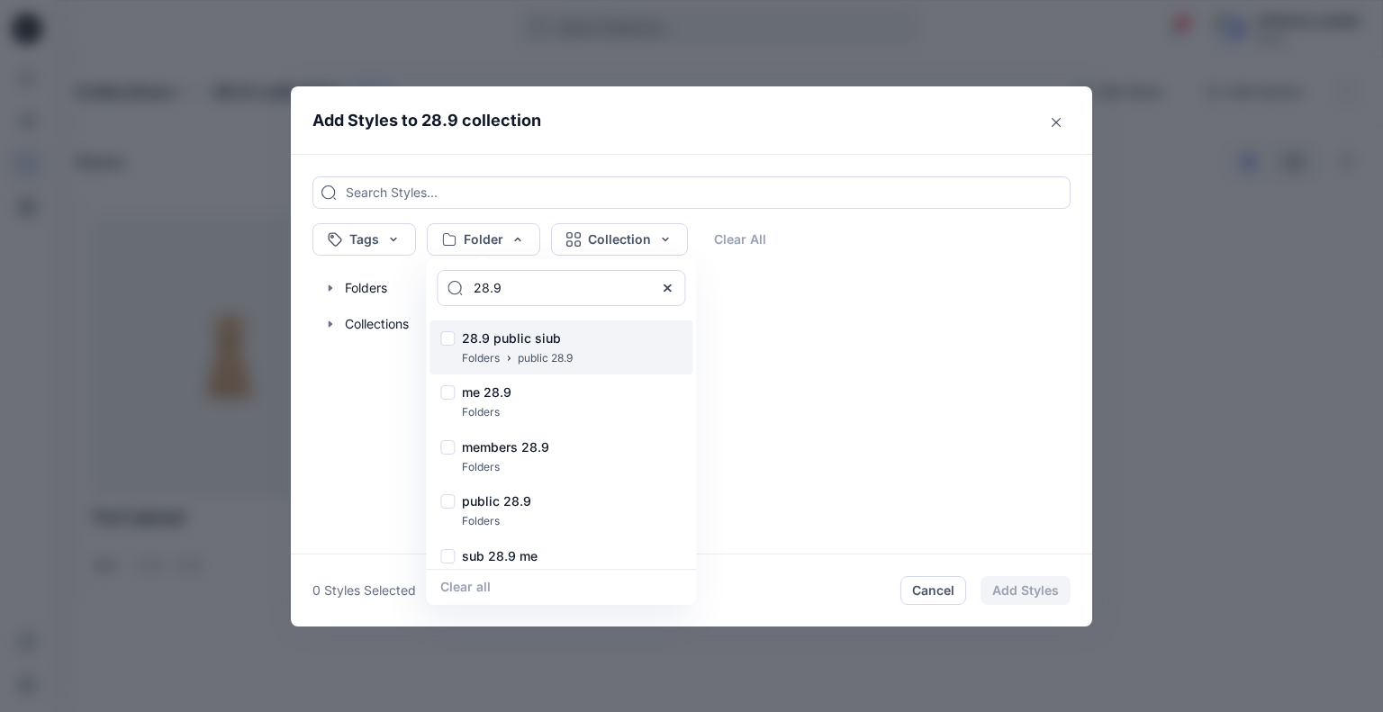
type input "28.9"
click at [488, 332] on p "28.9 public siub" at bounding box center [517, 339] width 111 height 22
checkbox input "true"
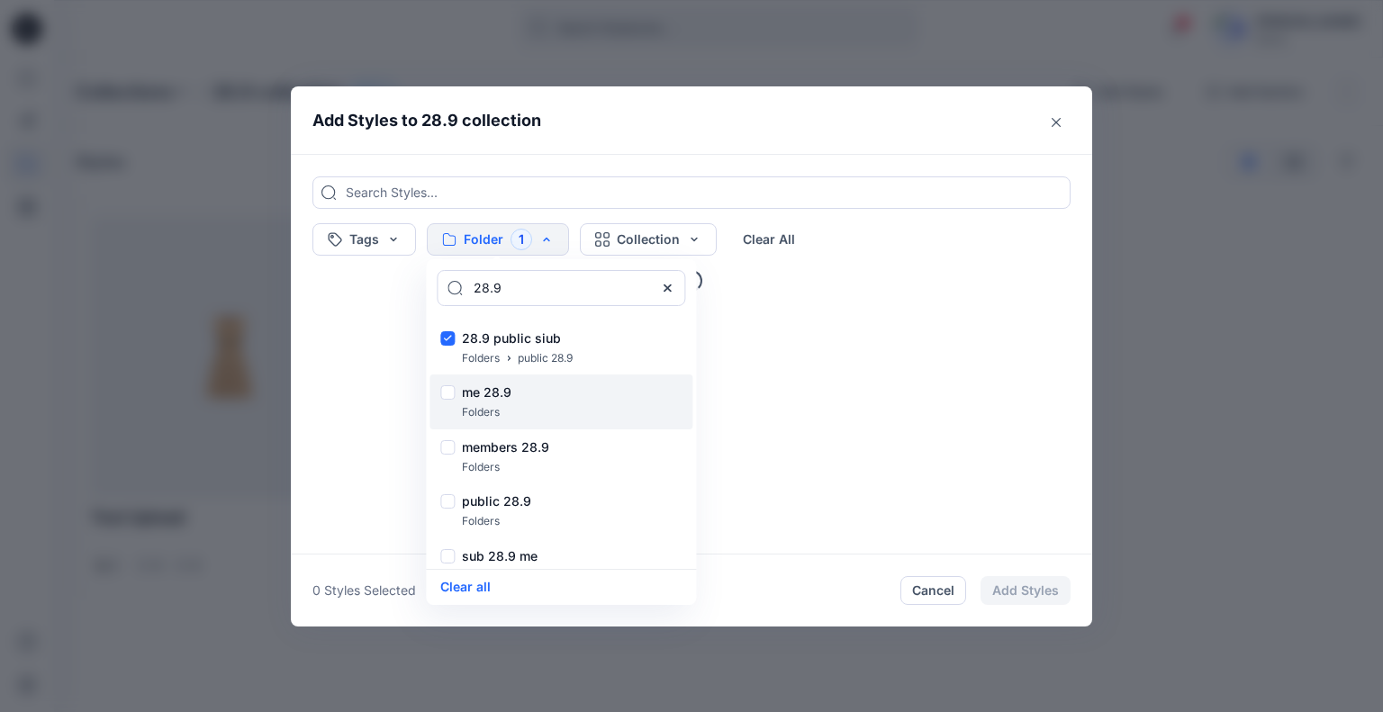
drag, startPoint x: 488, startPoint y: 408, endPoint x: 499, endPoint y: 467, distance: 60.4
click at [489, 408] on p "Folders" at bounding box center [481, 412] width 38 height 19
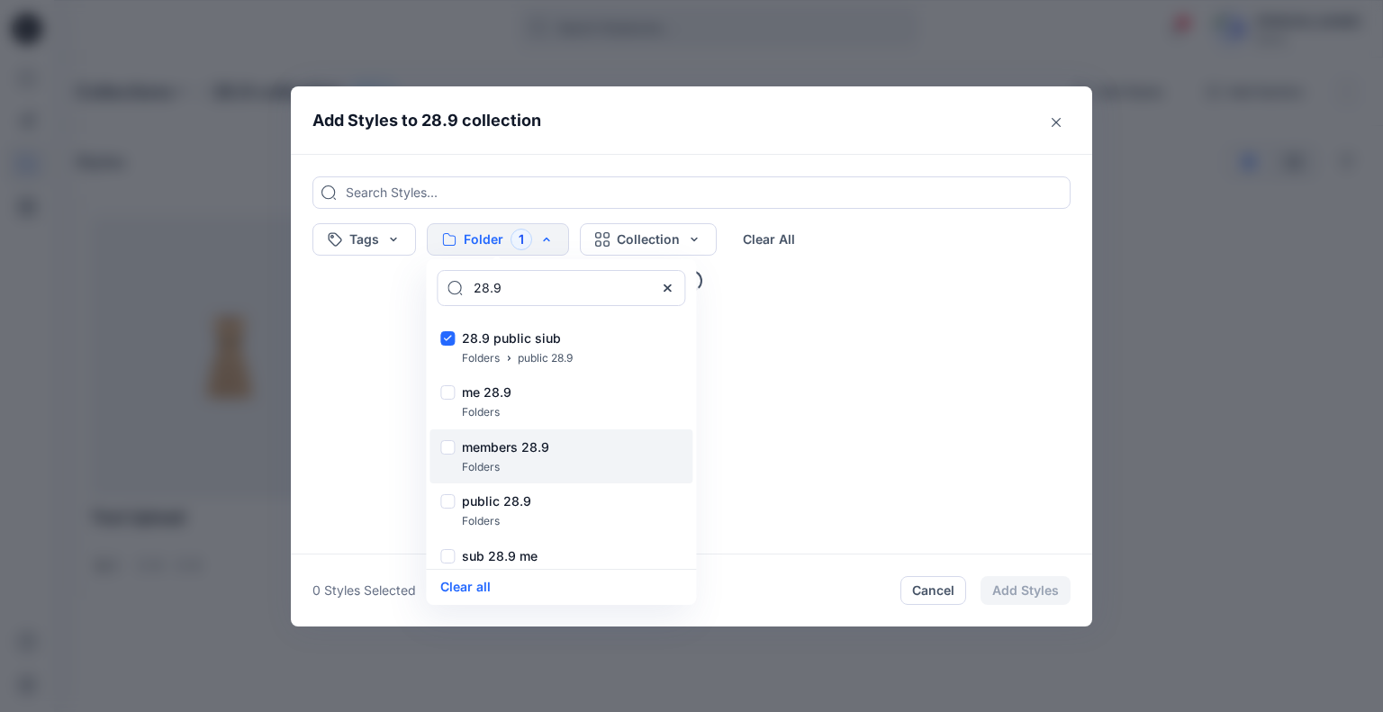
checkbox input "true"
click at [502, 471] on div "Folders" at bounding box center [505, 467] width 87 height 19
checkbox input "true"
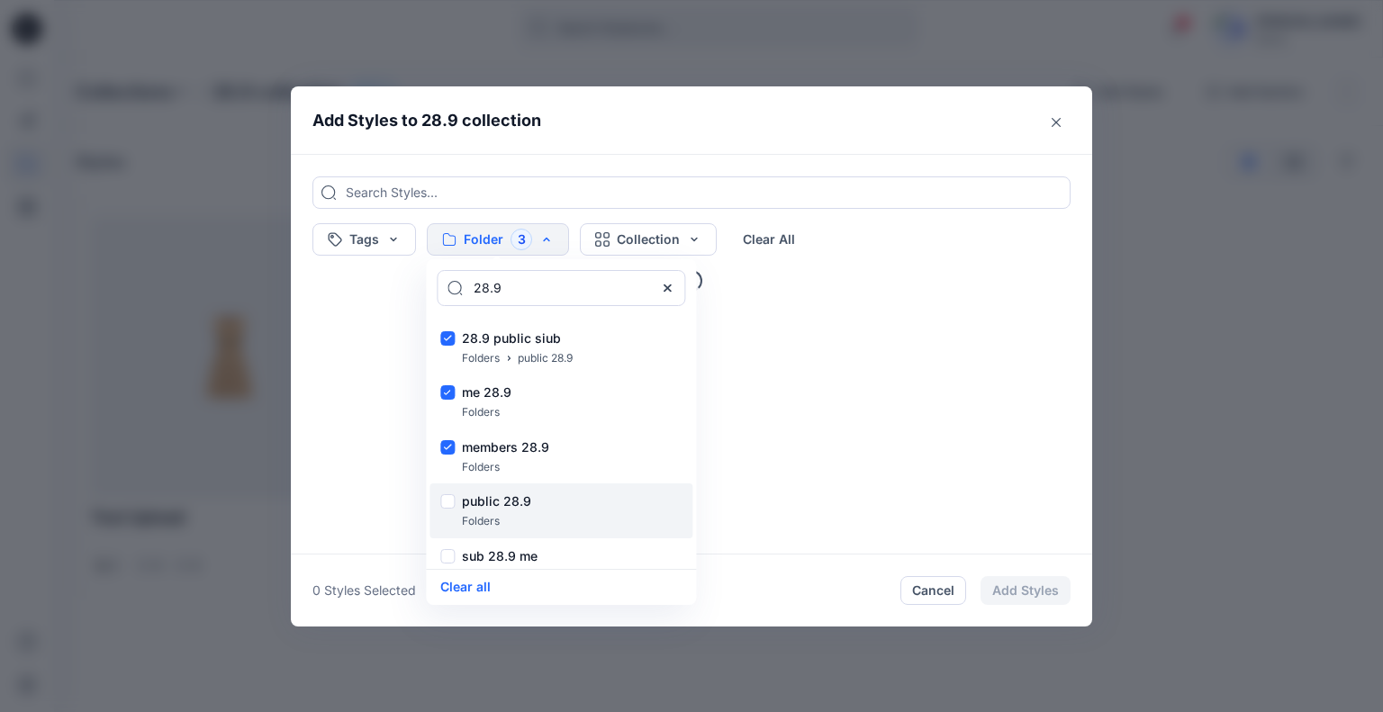
click at [502, 508] on p "public 28.9" at bounding box center [496, 502] width 69 height 22
checkbox input "true"
click at [830, 140] on header "Add Styles to 28.9 collection" at bounding box center [691, 120] width 801 height 68
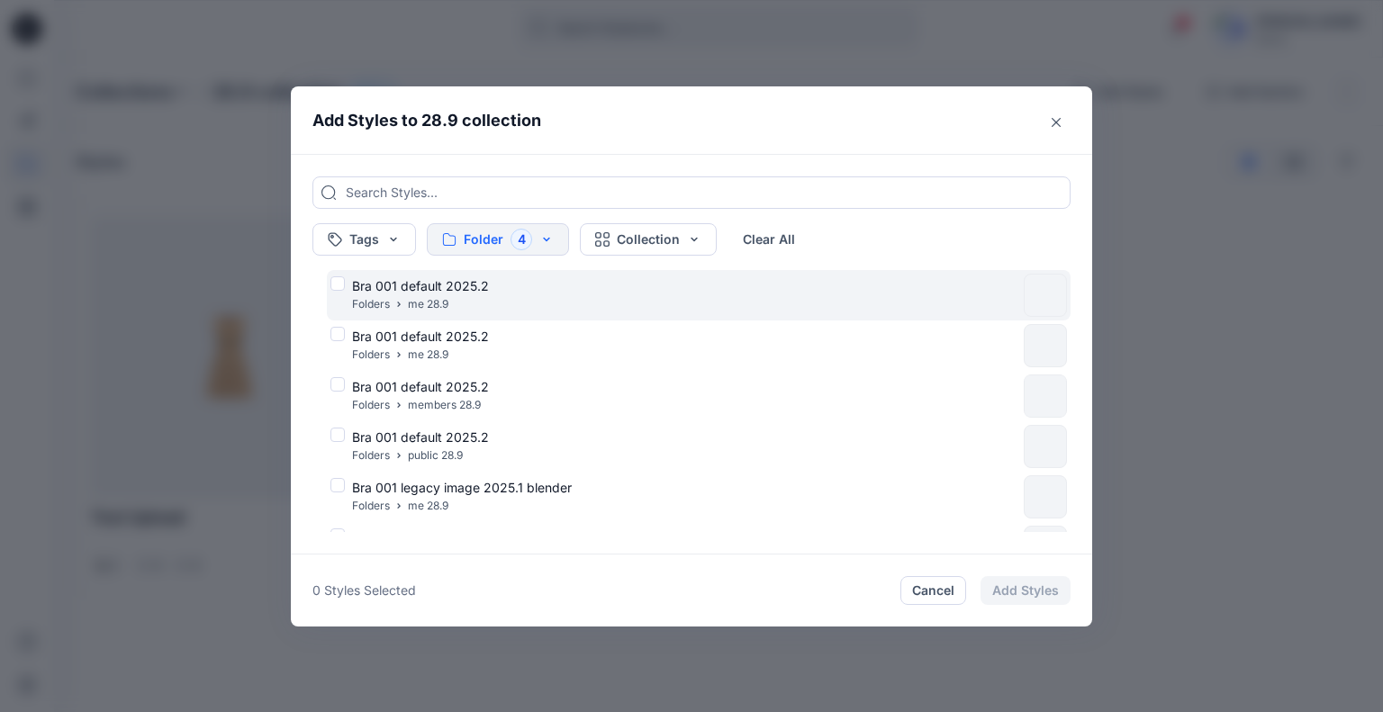
click at [341, 282] on div "Bra 001 default 2025.2 Folders me 28.9" at bounding box center [673, 295] width 686 height 38
checkbox input "true"
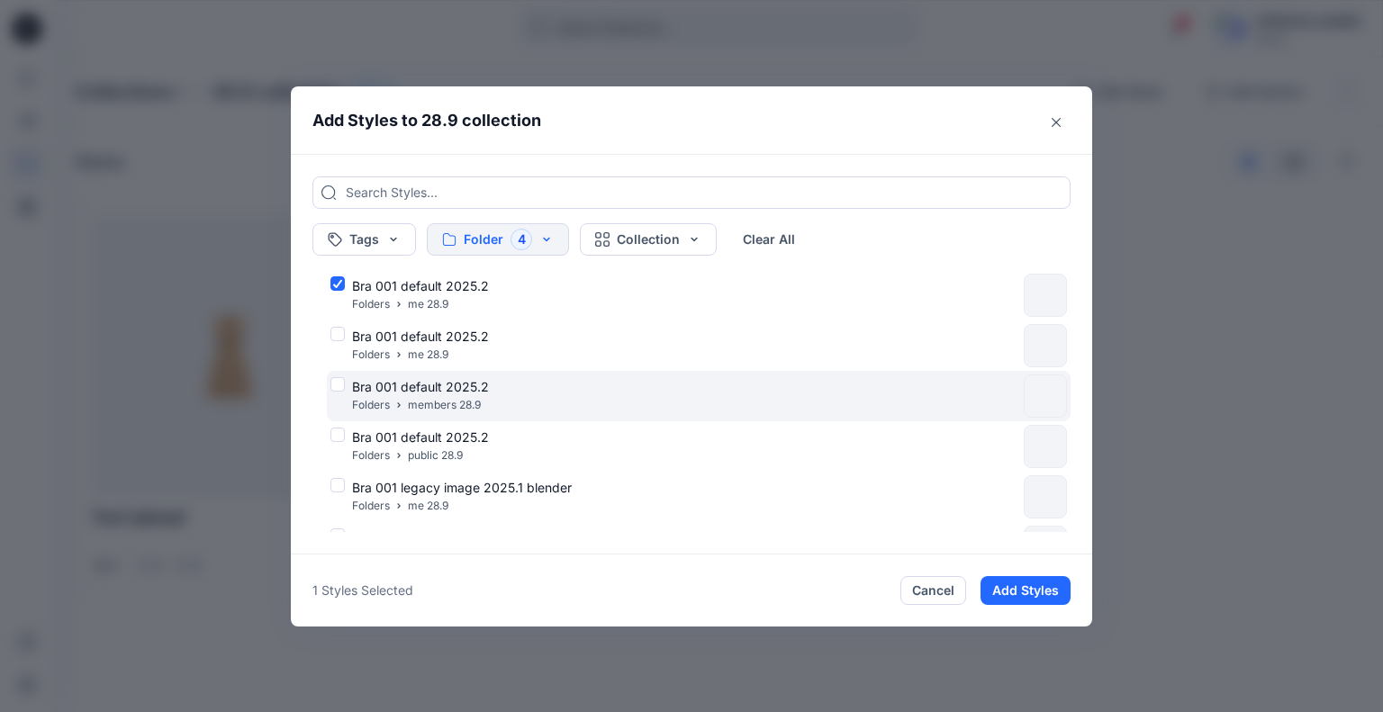
click at [335, 392] on div "Bra 001 default 2025.2 Folders members 28.9" at bounding box center [673, 396] width 686 height 38
checkbox input "true"
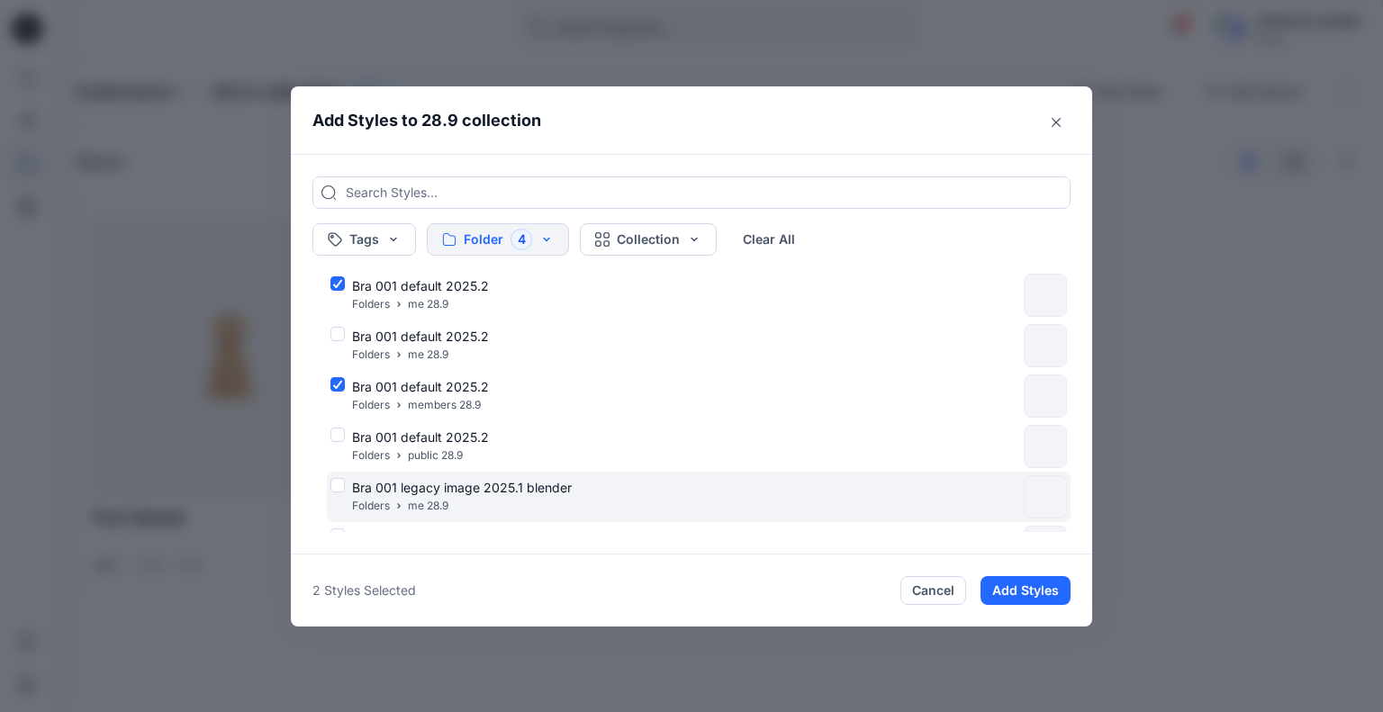
click at [340, 482] on div "Bra 001 legacy image 2025.1 blender Folders me 28.9" at bounding box center [673, 497] width 686 height 38
checkbox input "true"
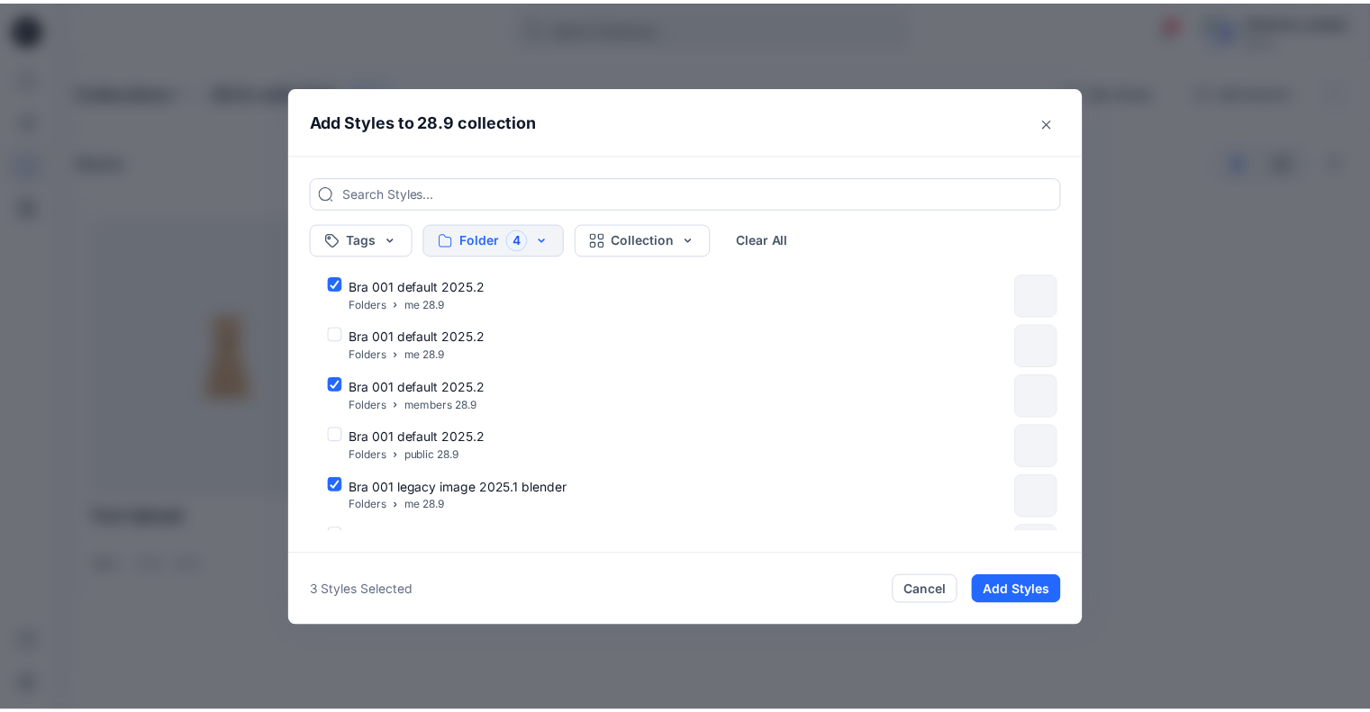
scroll to position [342, 0]
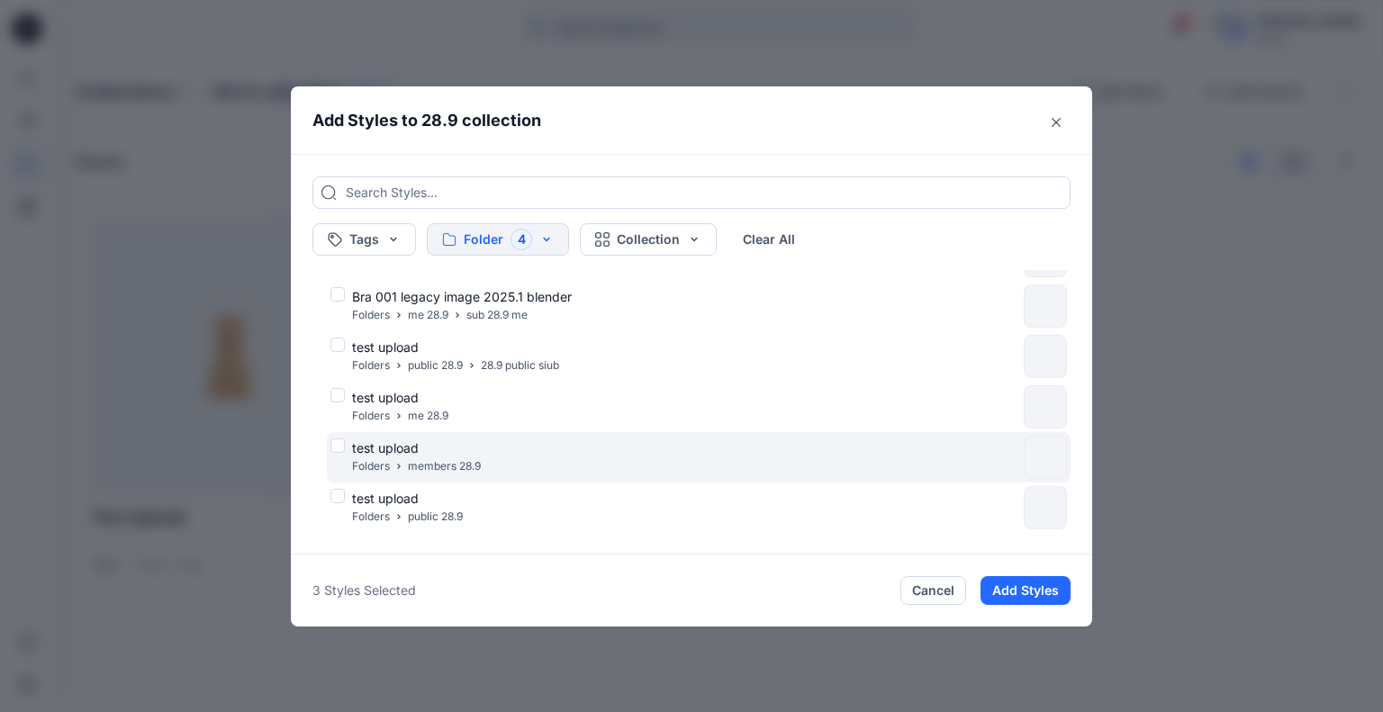
click at [367, 464] on p "Folders" at bounding box center [371, 466] width 38 height 19
checkbox input "true"
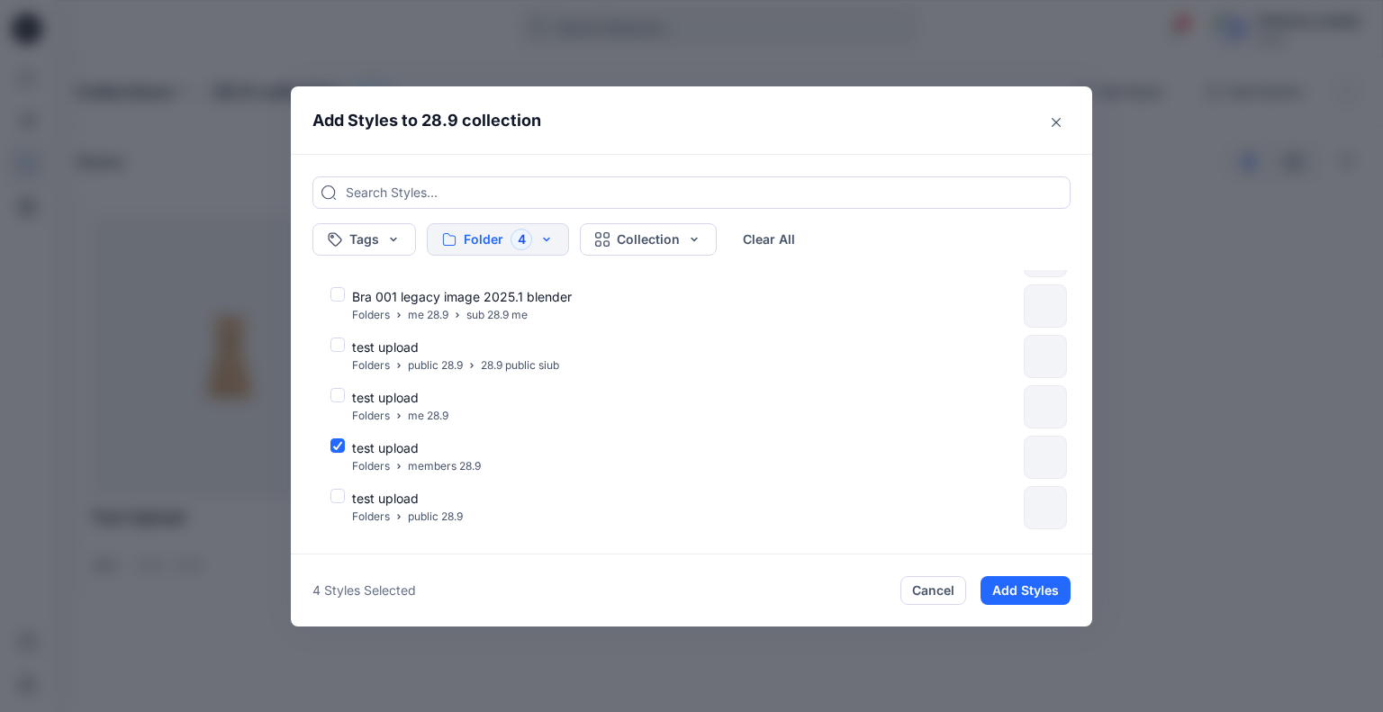
click at [409, 534] on div "Tags Folder 4 Collection Clear All Bra 001 default 2025.2 Folders me 28.9 Bra 0…" at bounding box center [691, 354] width 801 height 401
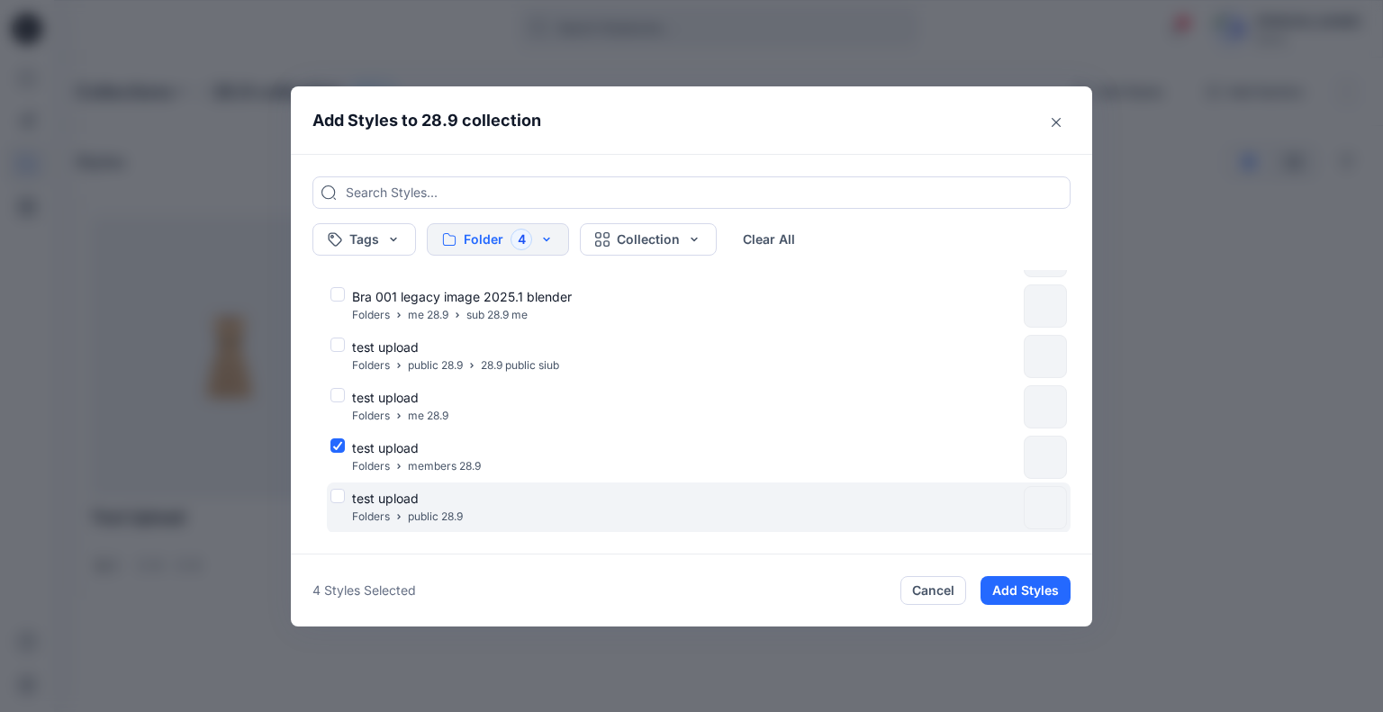
click at [443, 503] on p "test upload" at bounding box center [407, 498] width 111 height 19
checkbox input "true"
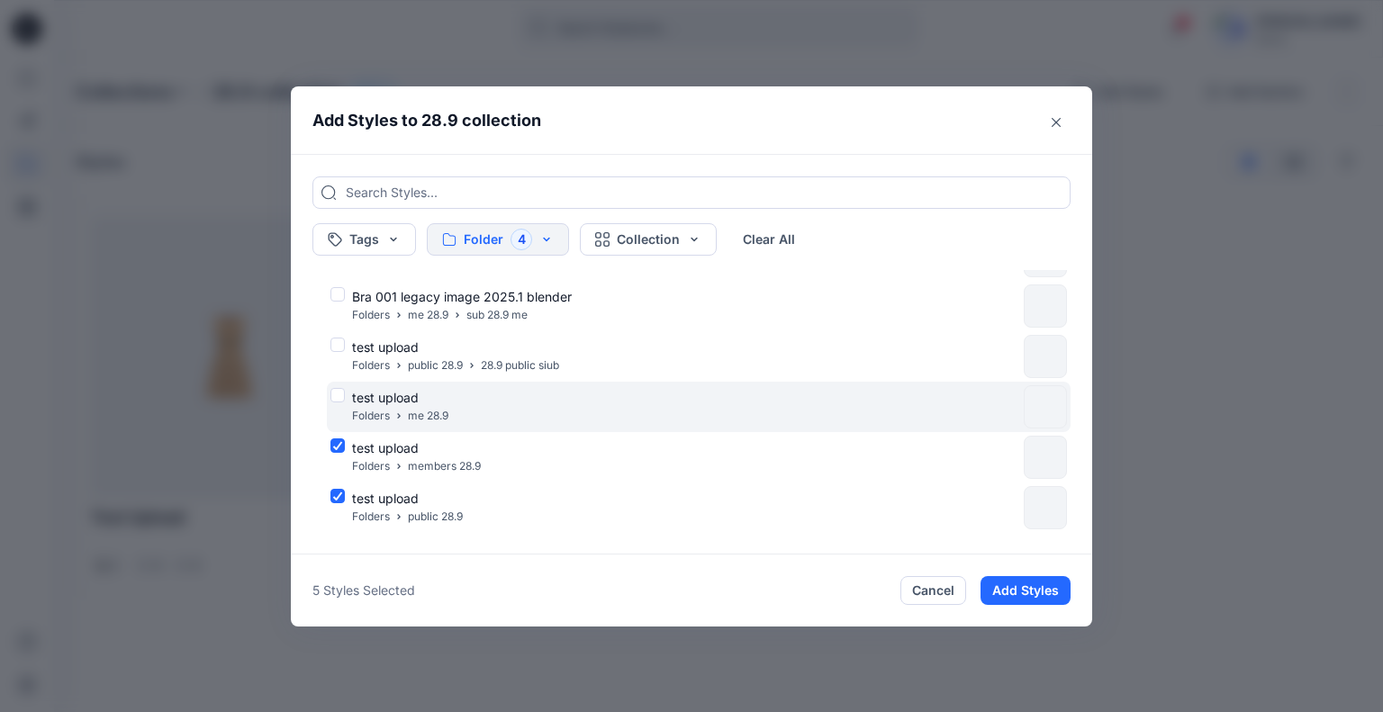
click at [477, 390] on div "test upload Folders me 28.9" at bounding box center [673, 407] width 686 height 38
checkbox input "true"
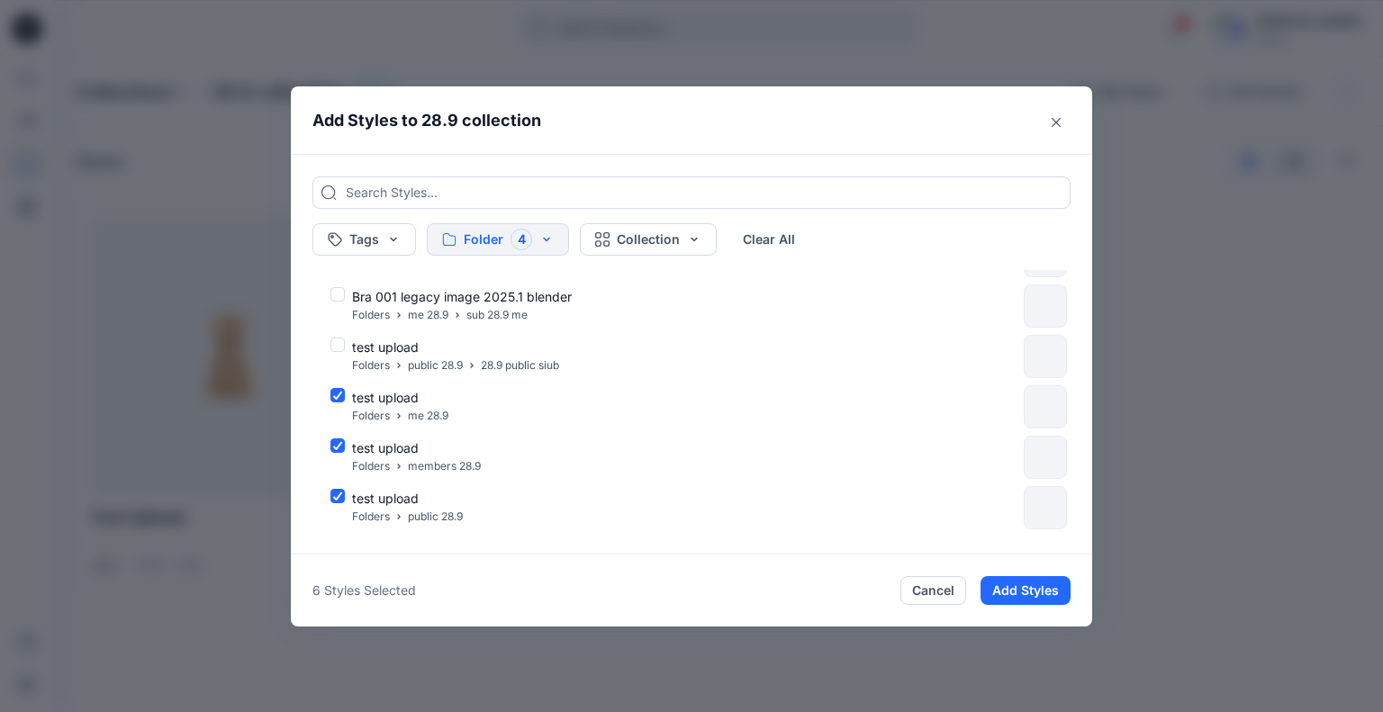
click at [1027, 588] on button "Add Styles" at bounding box center [1026, 590] width 90 height 29
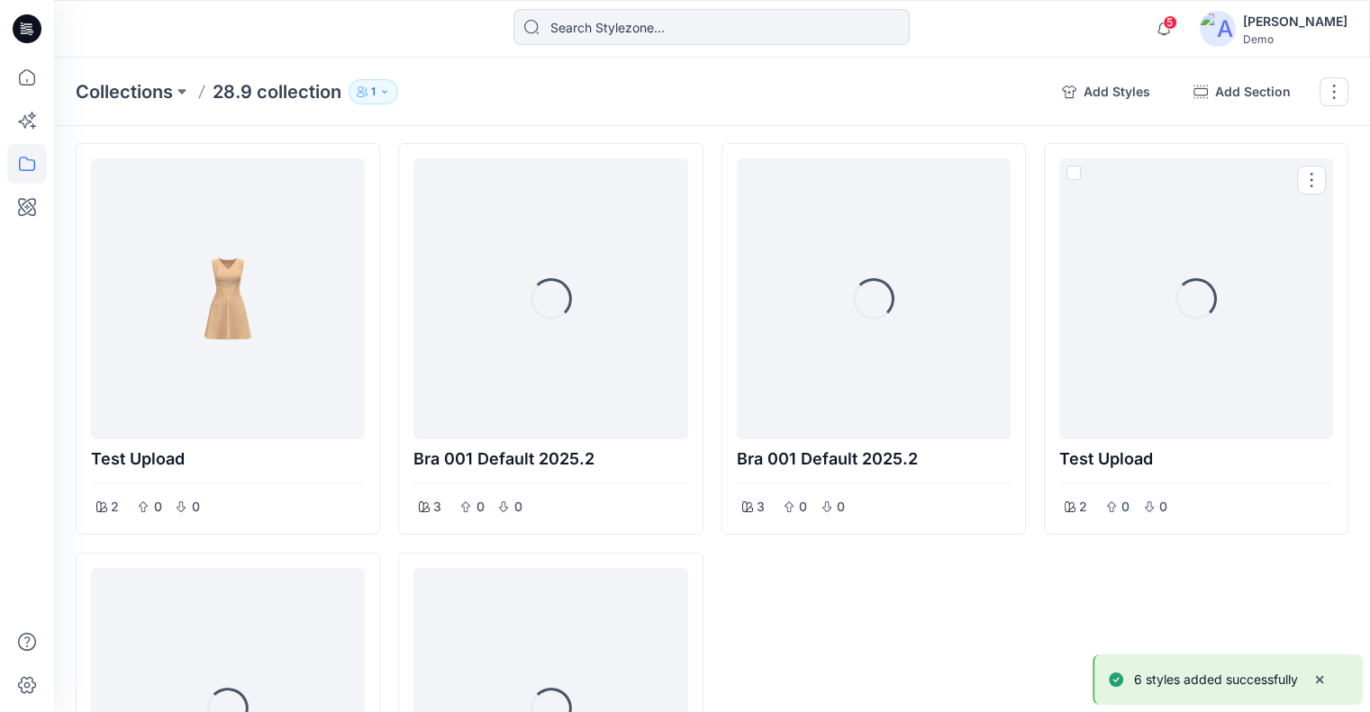
scroll to position [90, 0]
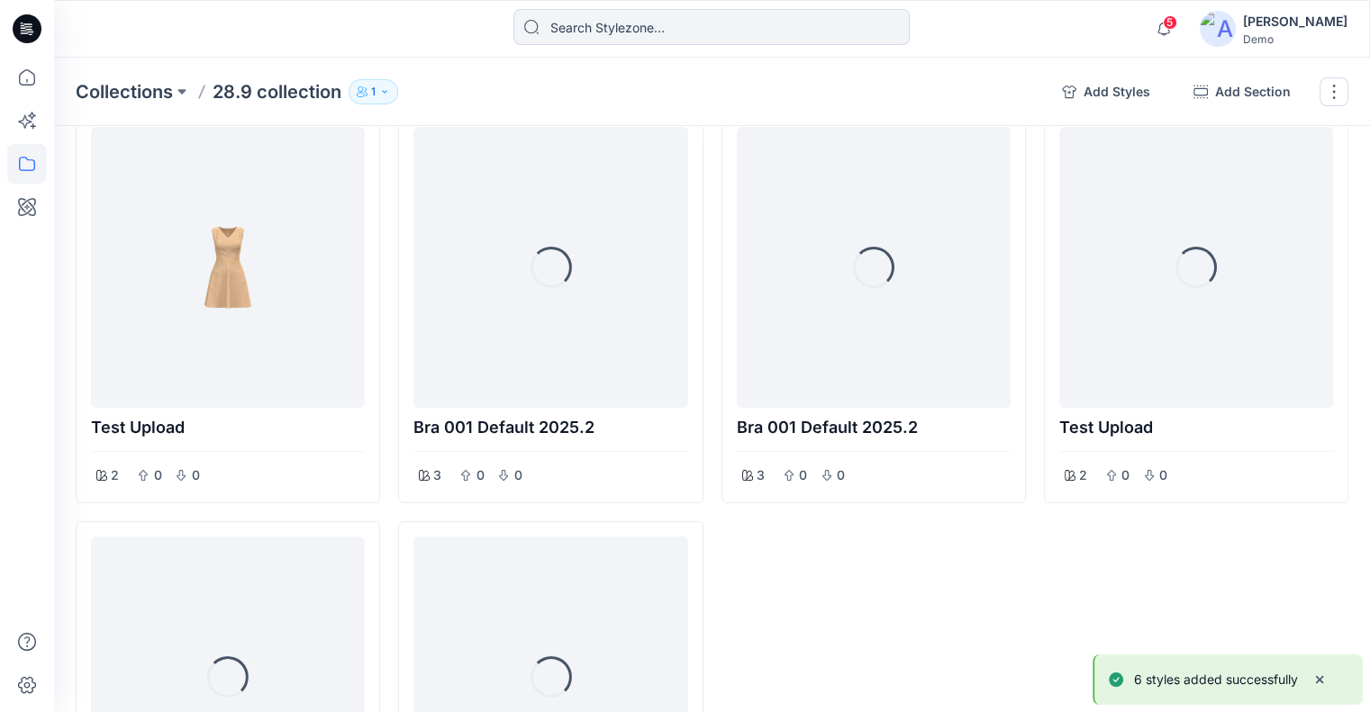
click at [1120, 76] on div "Collections 28.9 collection 1 Add Styles Add Section Rename Collection Clone Co…" at bounding box center [712, 92] width 1316 height 68
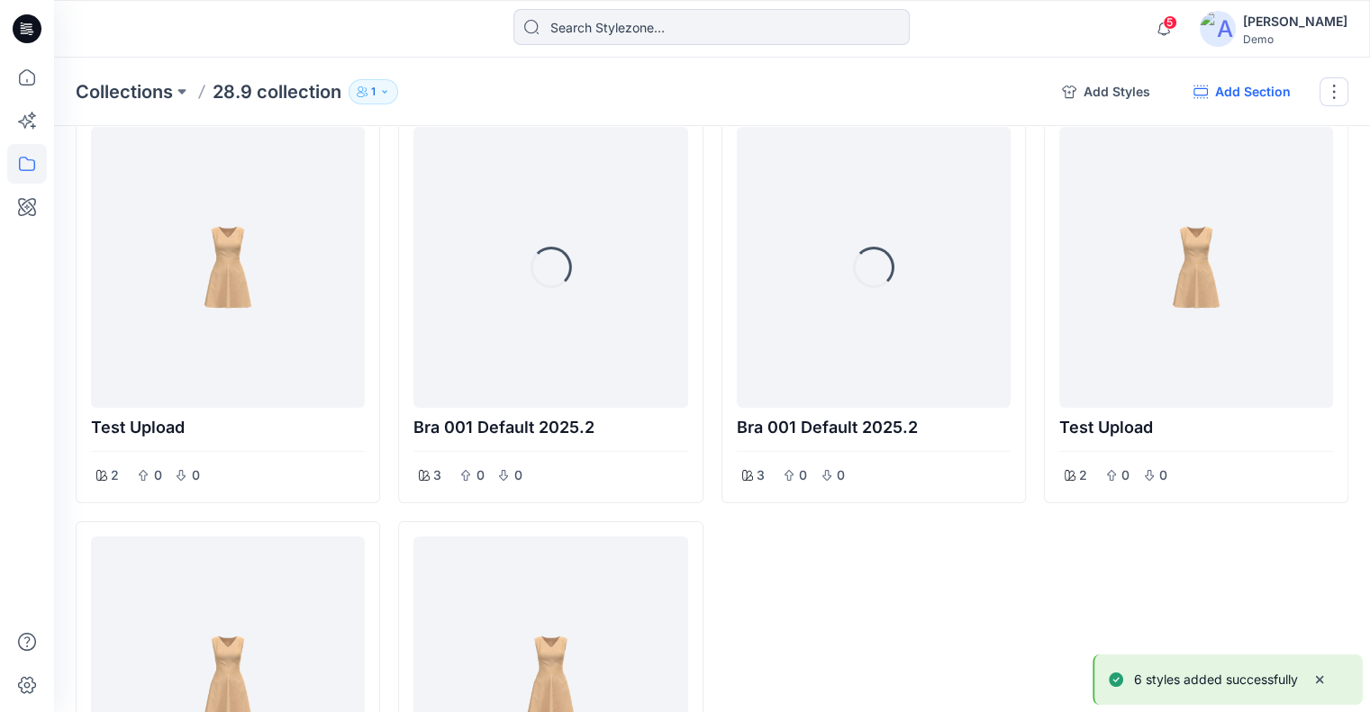
click at [1260, 93] on button "Add Section" at bounding box center [1242, 91] width 126 height 29
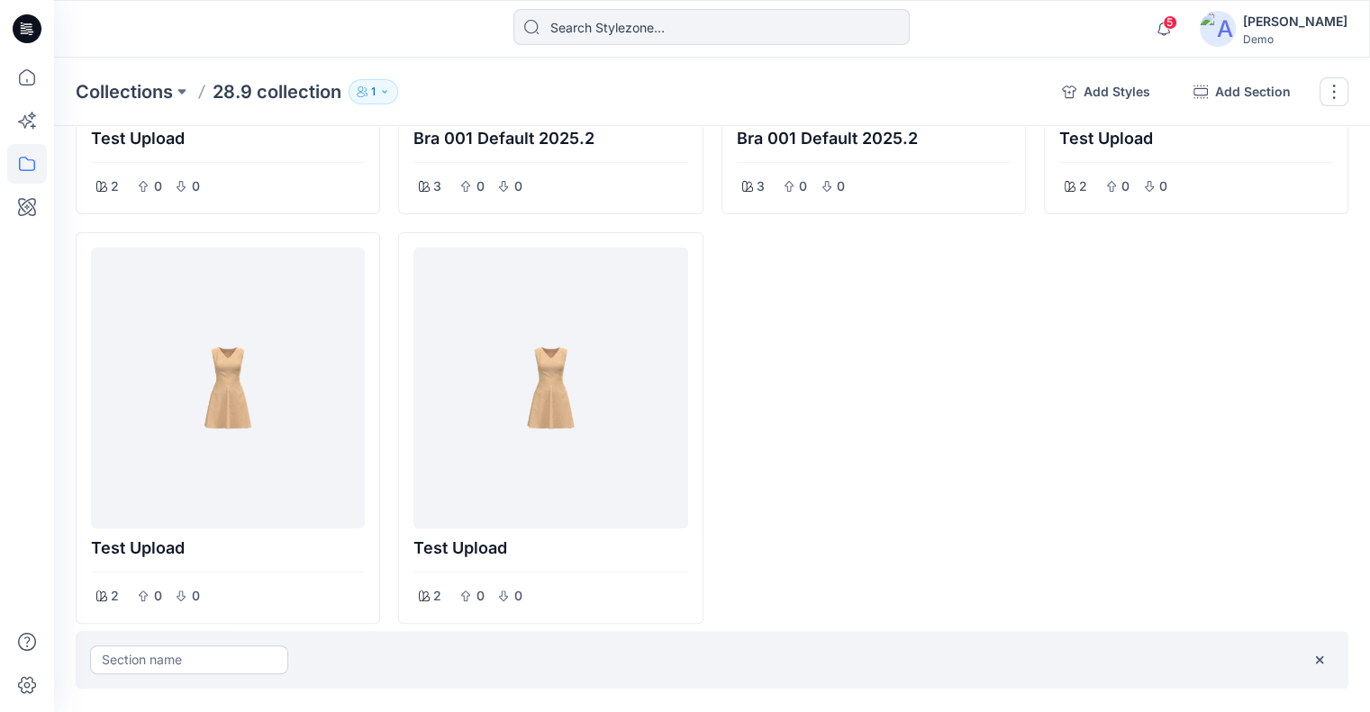
click at [163, 664] on input at bounding box center [189, 660] width 198 height 29
type input "test"
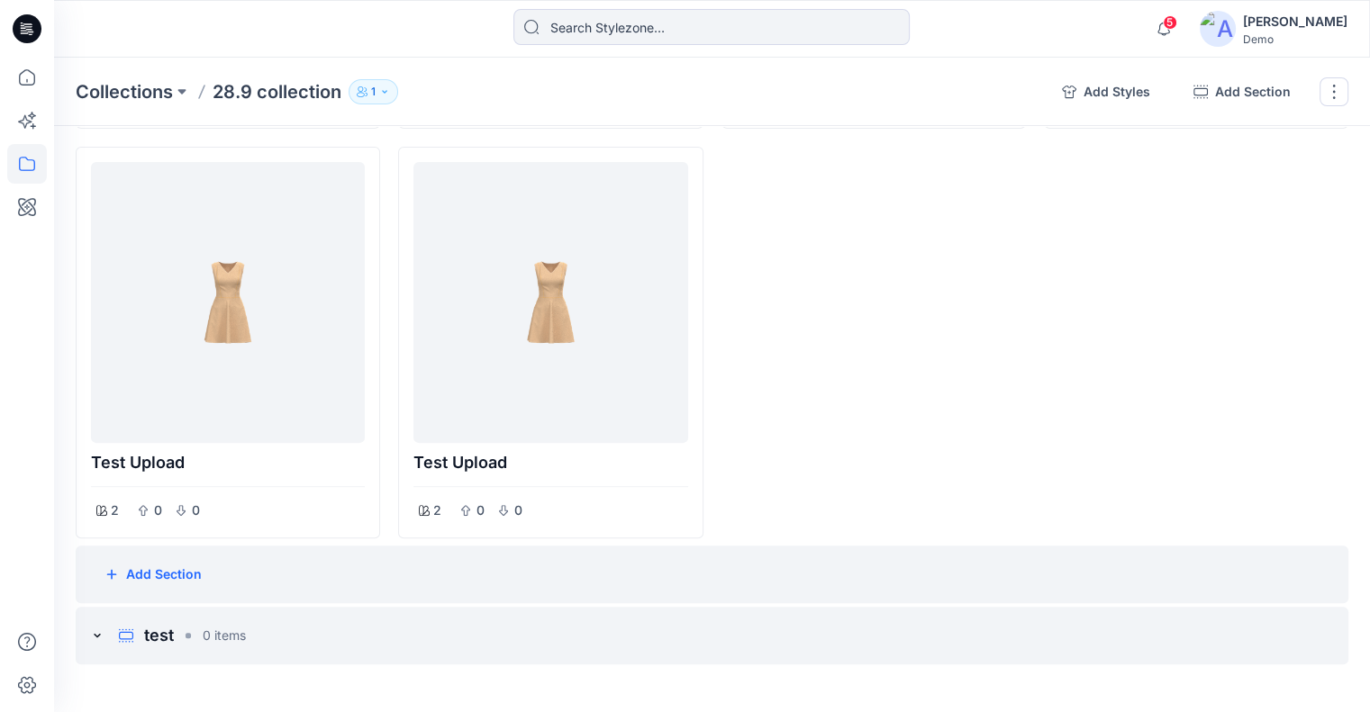
scroll to position [516, 0]
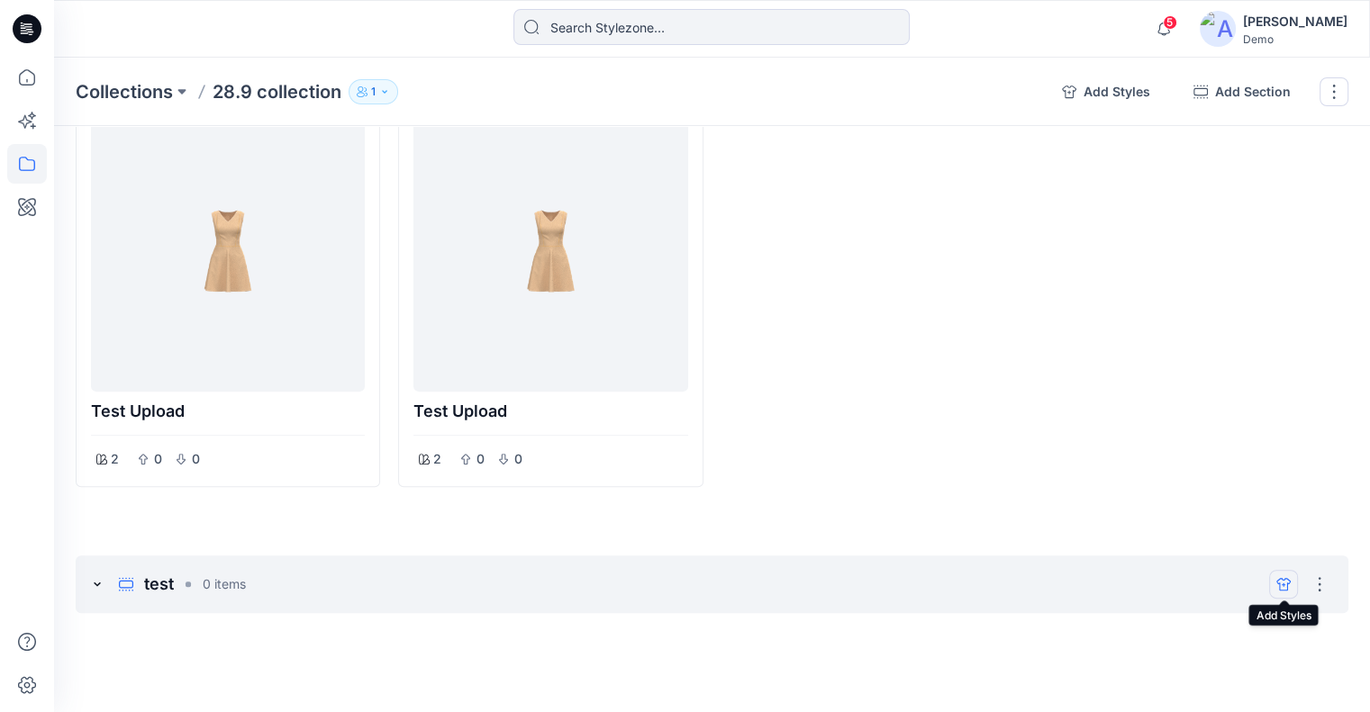
click at [1286, 584] on icon "add styles" at bounding box center [1283, 584] width 14 height 14
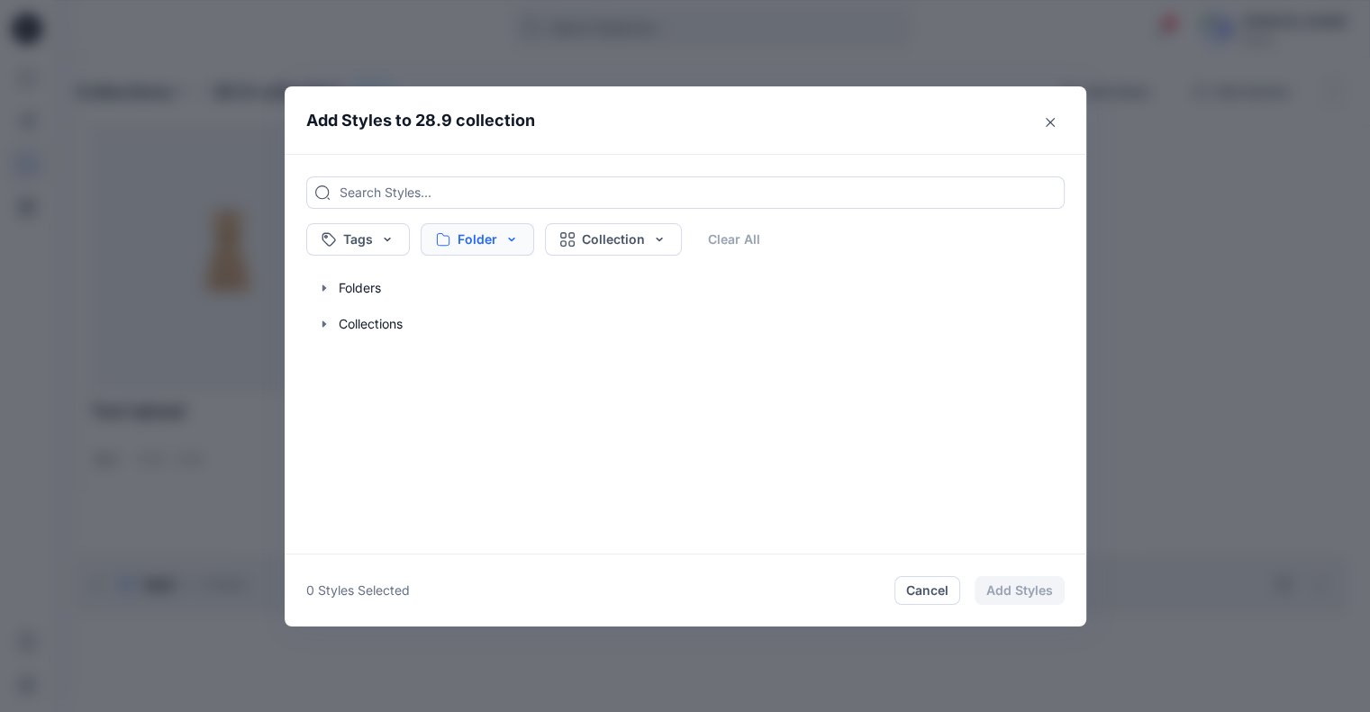
click at [450, 231] on button "Folder" at bounding box center [477, 239] width 113 height 32
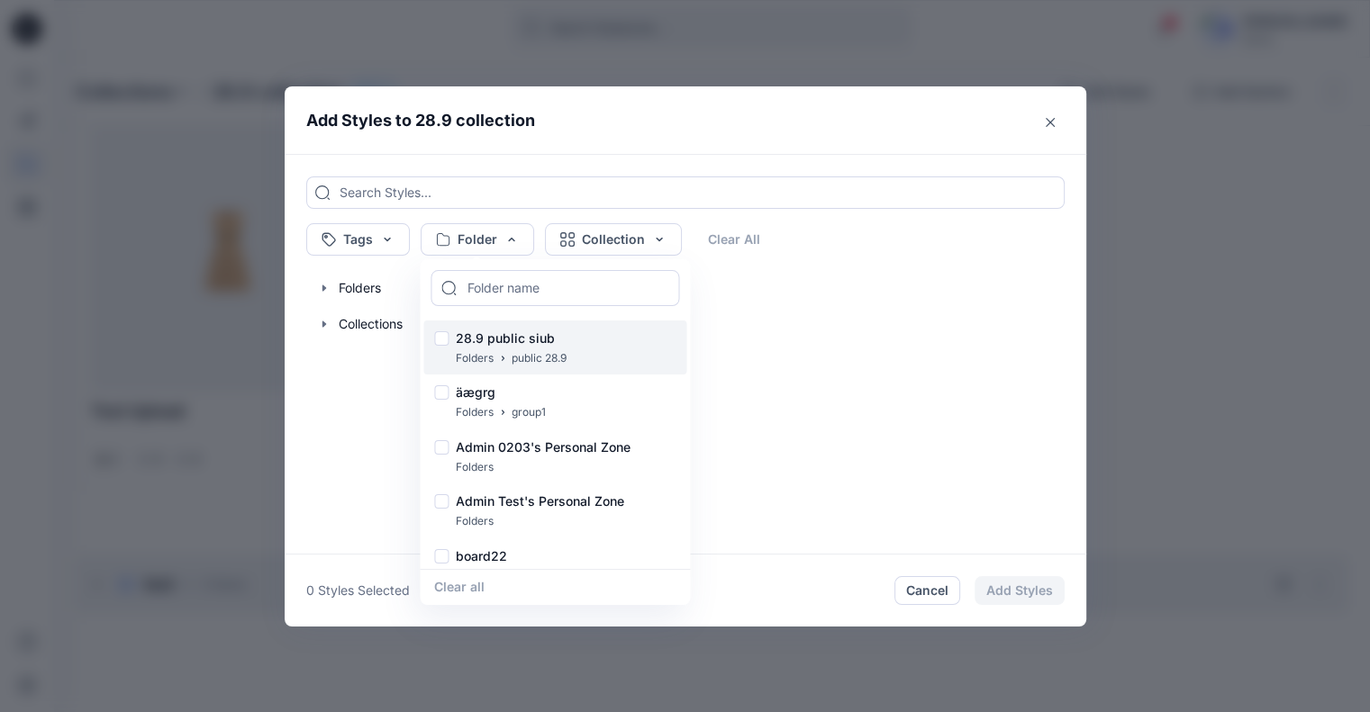
click at [529, 336] on p "28.9 public siub" at bounding box center [511, 339] width 111 height 22
checkbox input "true"
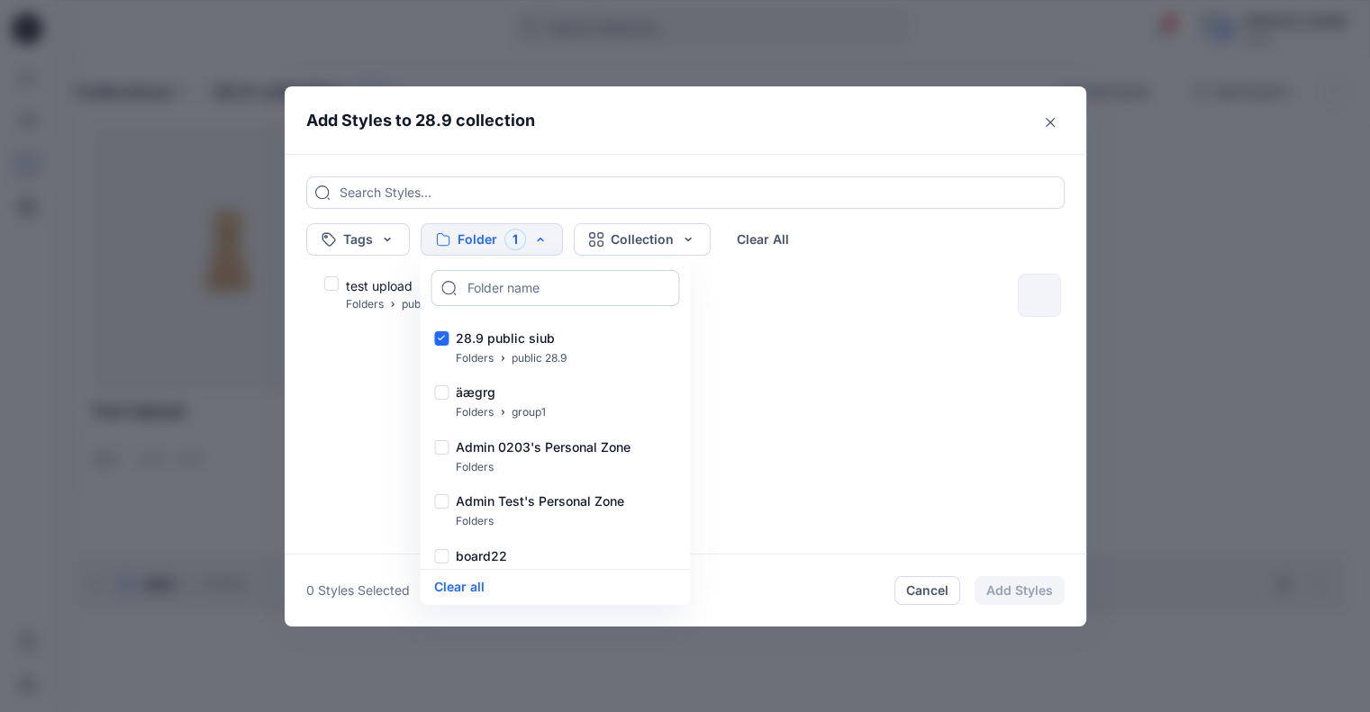
click at [525, 291] on input at bounding box center [554, 288] width 249 height 36
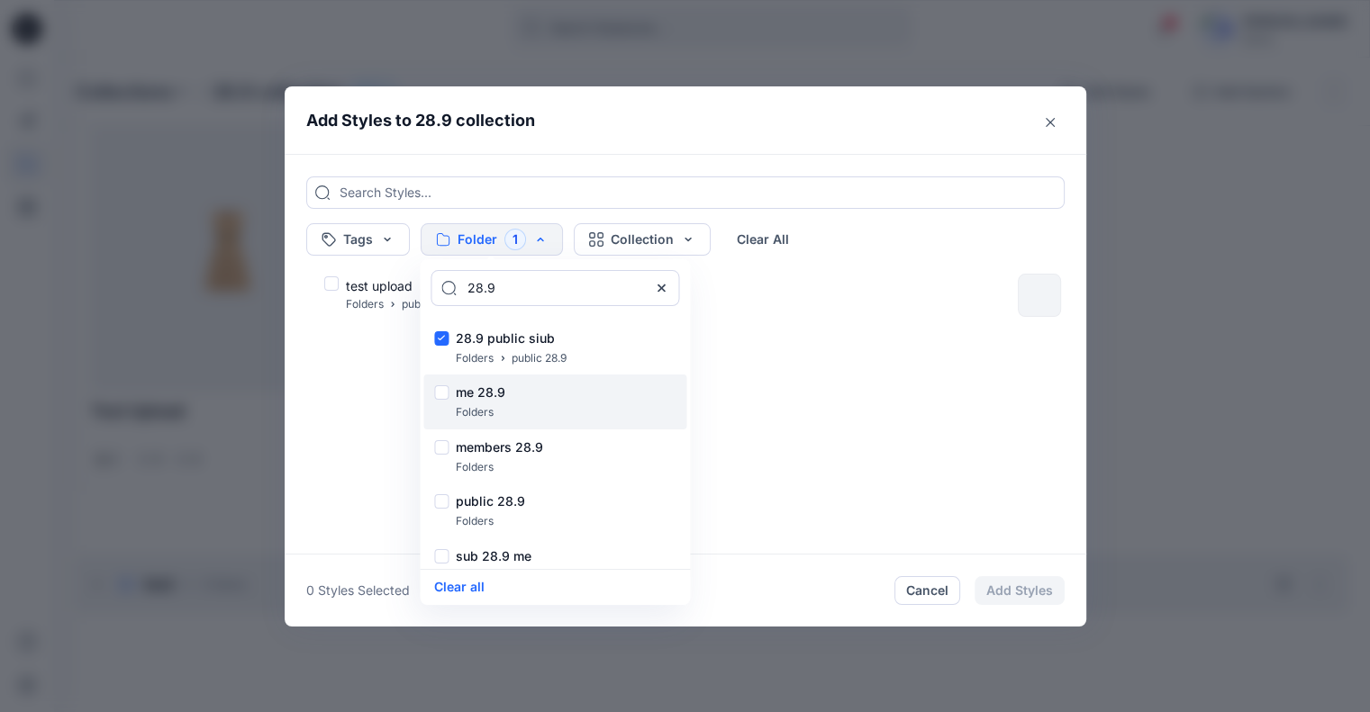
type input "28.9"
click at [459, 383] on div "me 28.9 Folders" at bounding box center [554, 402] width 263 height 55
checkbox input "true"
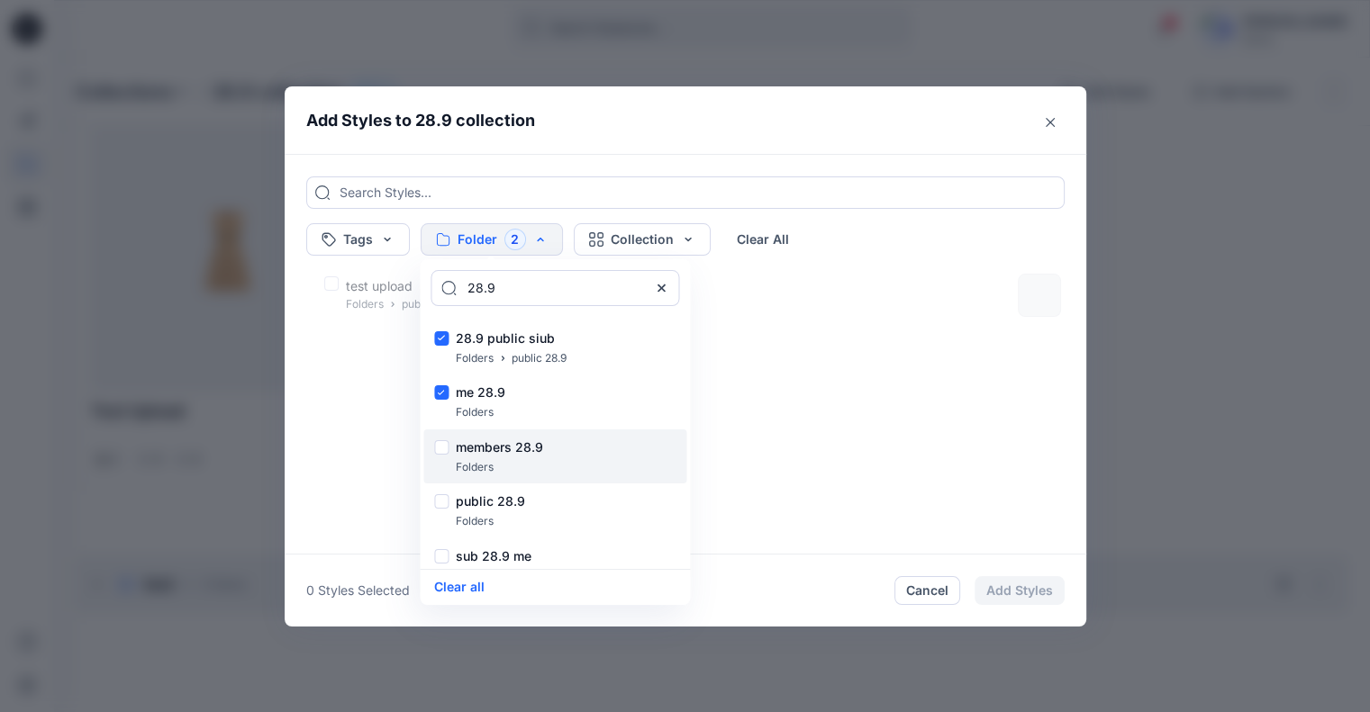
click at [493, 460] on p "Folders" at bounding box center [475, 467] width 38 height 19
checkbox input "true"
drag, startPoint x: 501, startPoint y: 503, endPoint x: 669, endPoint y: 306, distance: 259.3
click at [501, 503] on p "public 28.9" at bounding box center [490, 502] width 69 height 22
checkbox input "true"
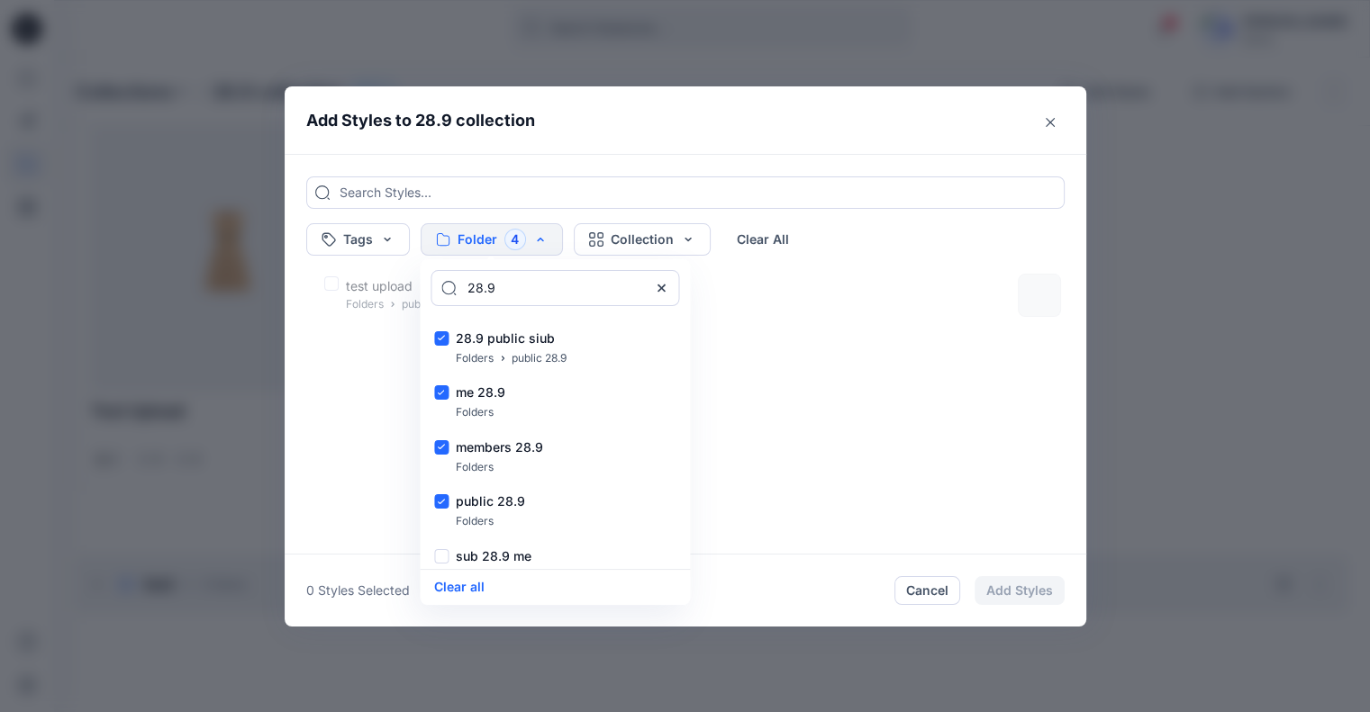
click at [731, 87] on header "Add Styles to 28.9 collection" at bounding box center [685, 120] width 801 height 68
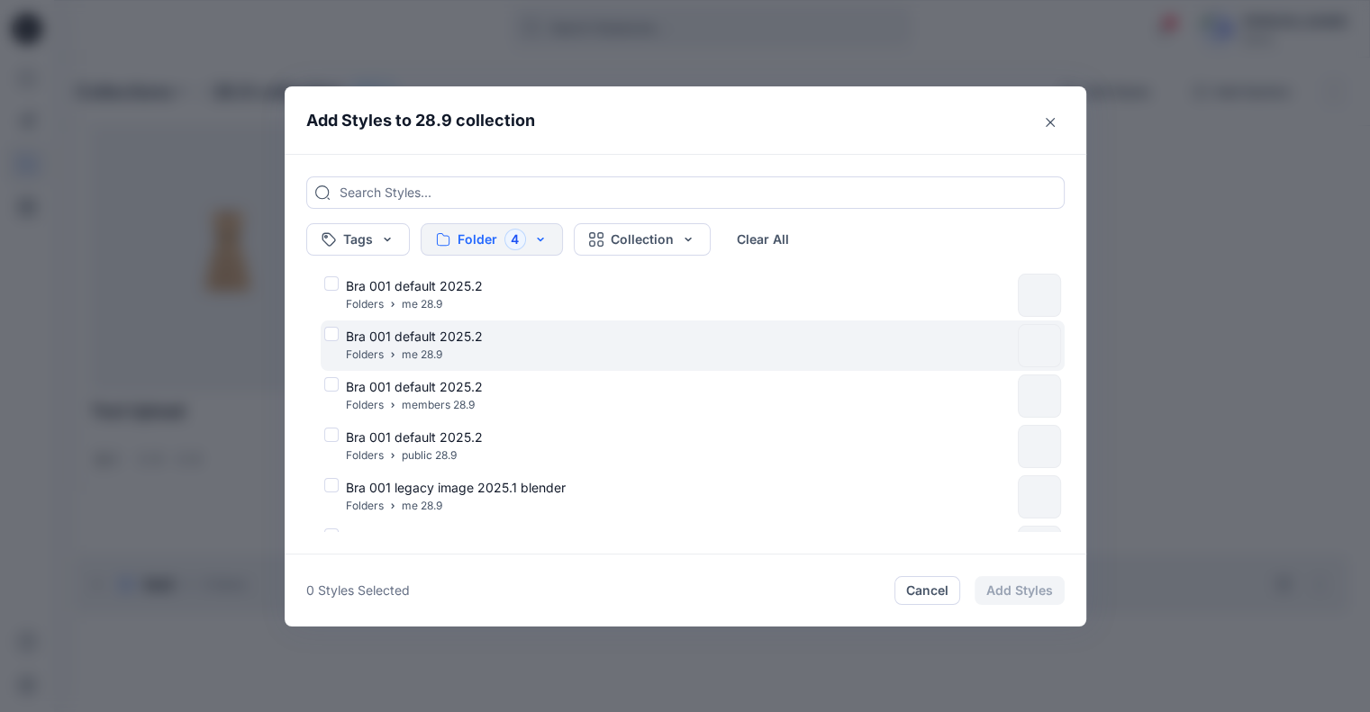
click at [342, 330] on div "Bra 001 default 2025.2 Folders me 28.9" at bounding box center [667, 346] width 686 height 38
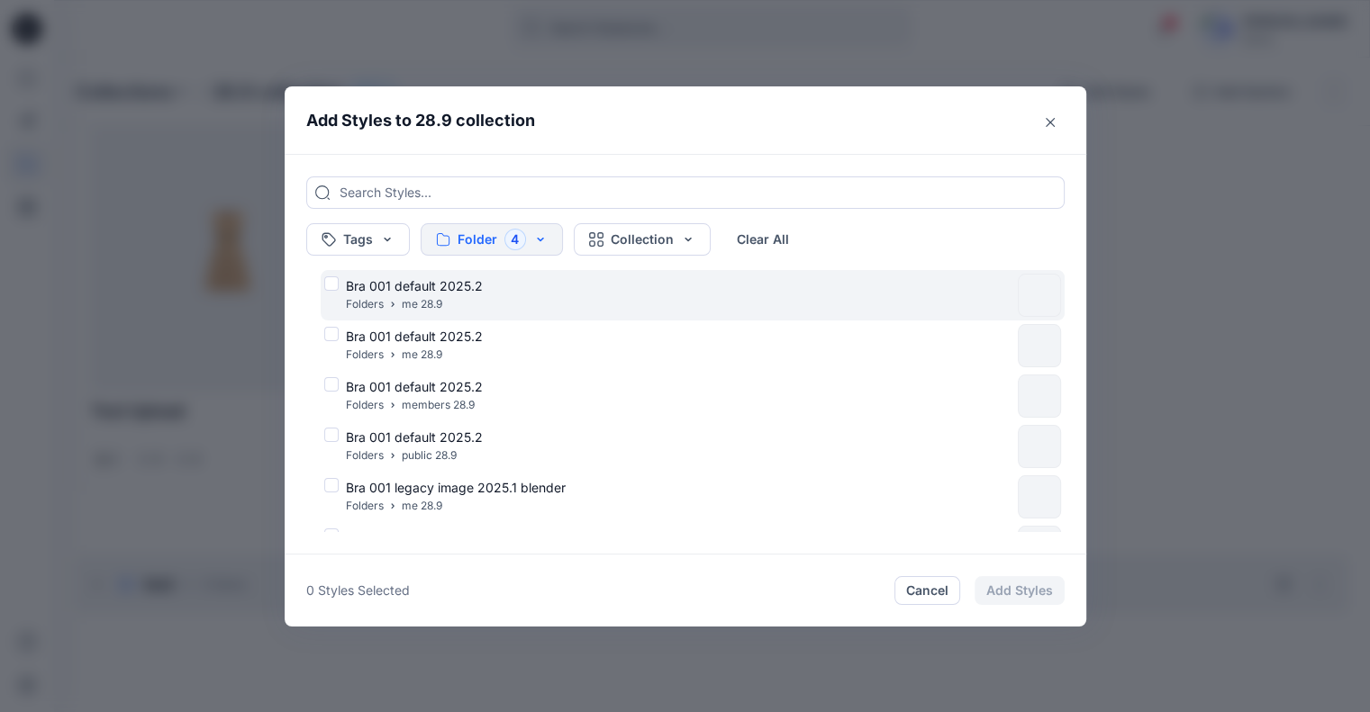
checkbox input "true"
click at [339, 291] on div "Bra 001 default 2025.2 Folders me 28.9" at bounding box center [667, 295] width 686 height 38
checkbox input "true"
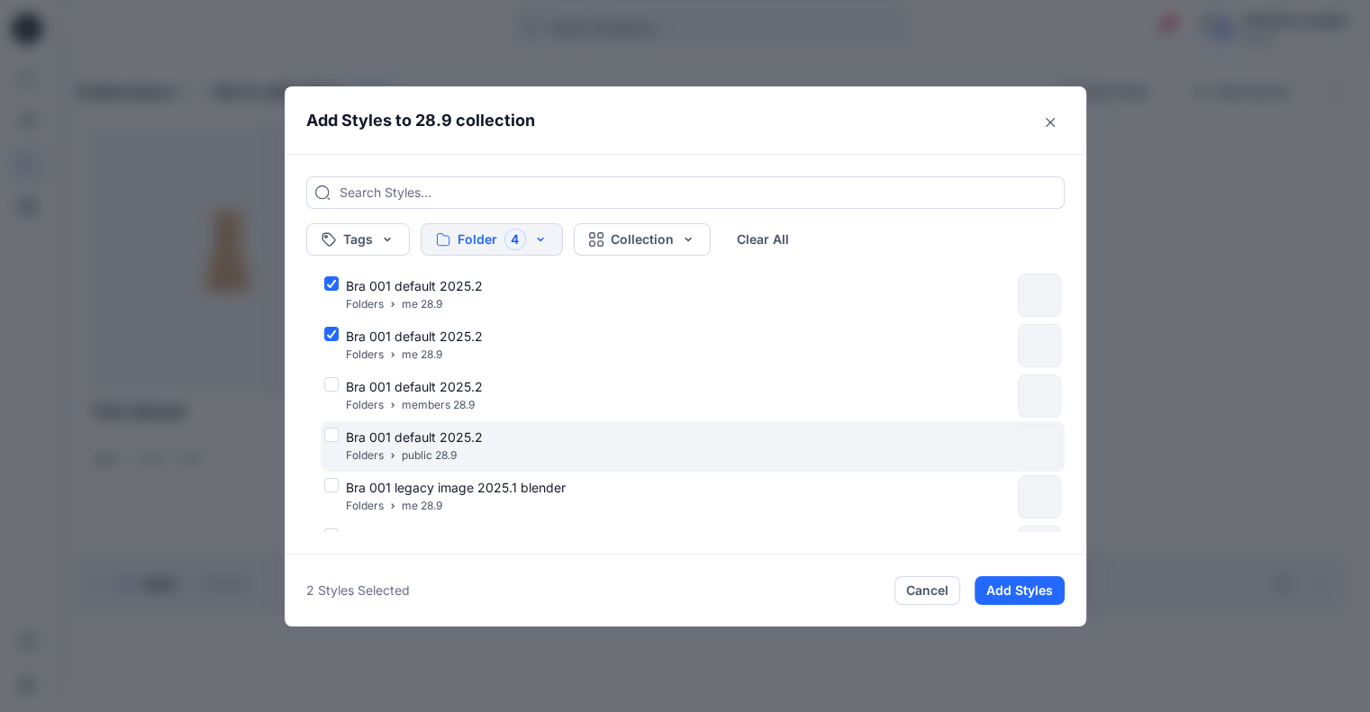
click at [360, 443] on span "Bra 001 default 2025.2" at bounding box center [414, 437] width 137 height 15
checkbox input "true"
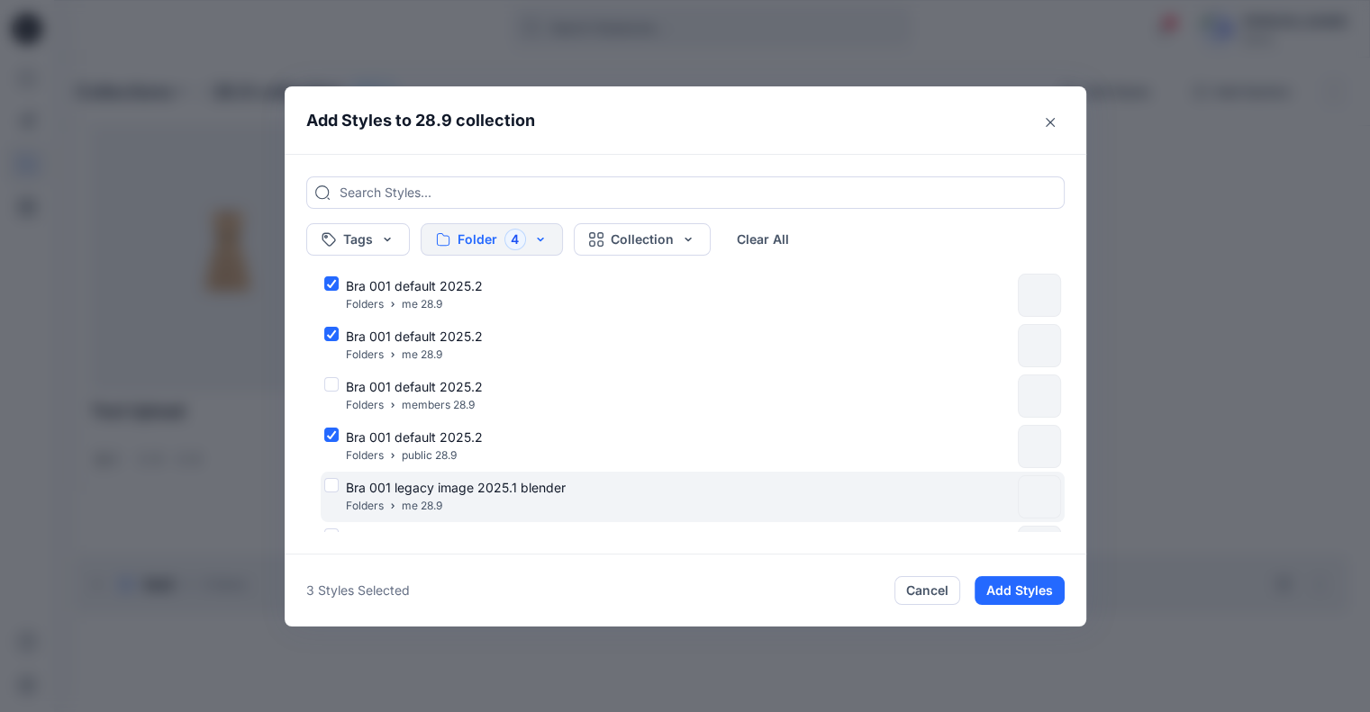
click at [359, 507] on p "Folders" at bounding box center [365, 506] width 38 height 19
checkbox input "true"
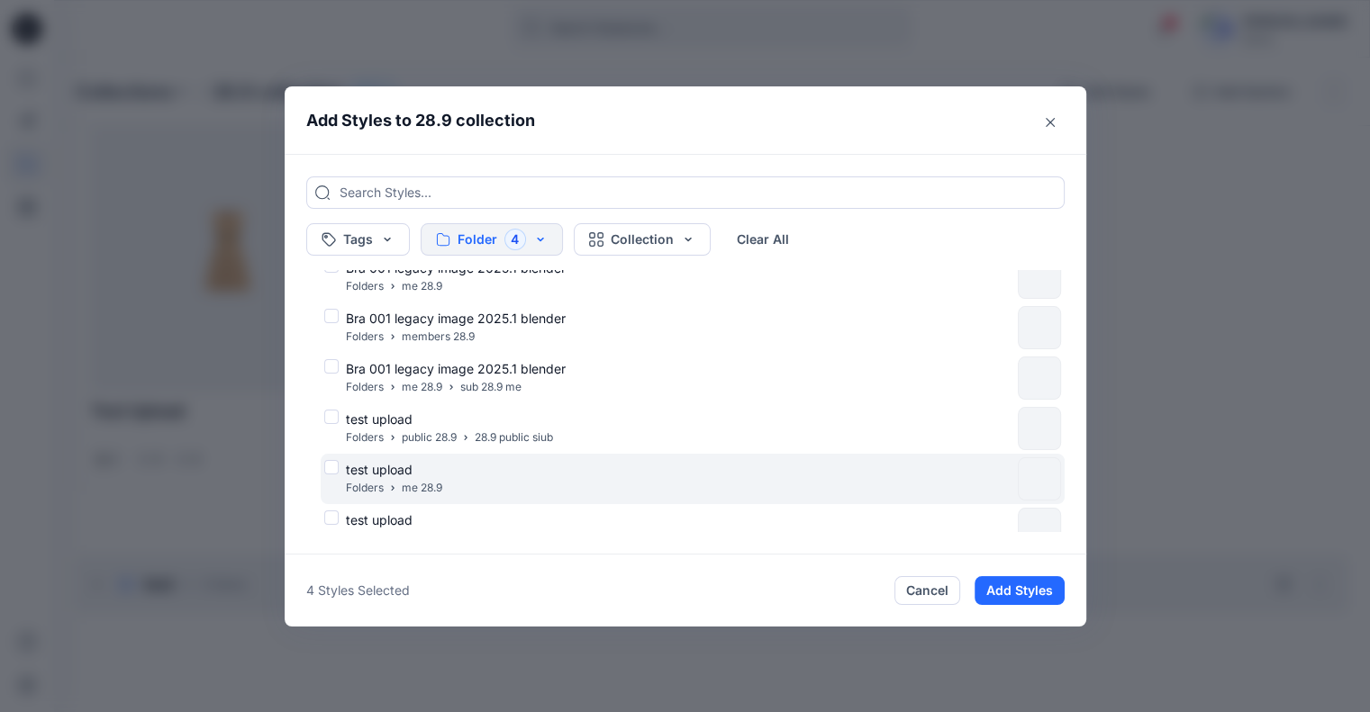
click at [593, 469] on div "test upload Folders me 28.9" at bounding box center [667, 479] width 686 height 38
checkbox input "true"
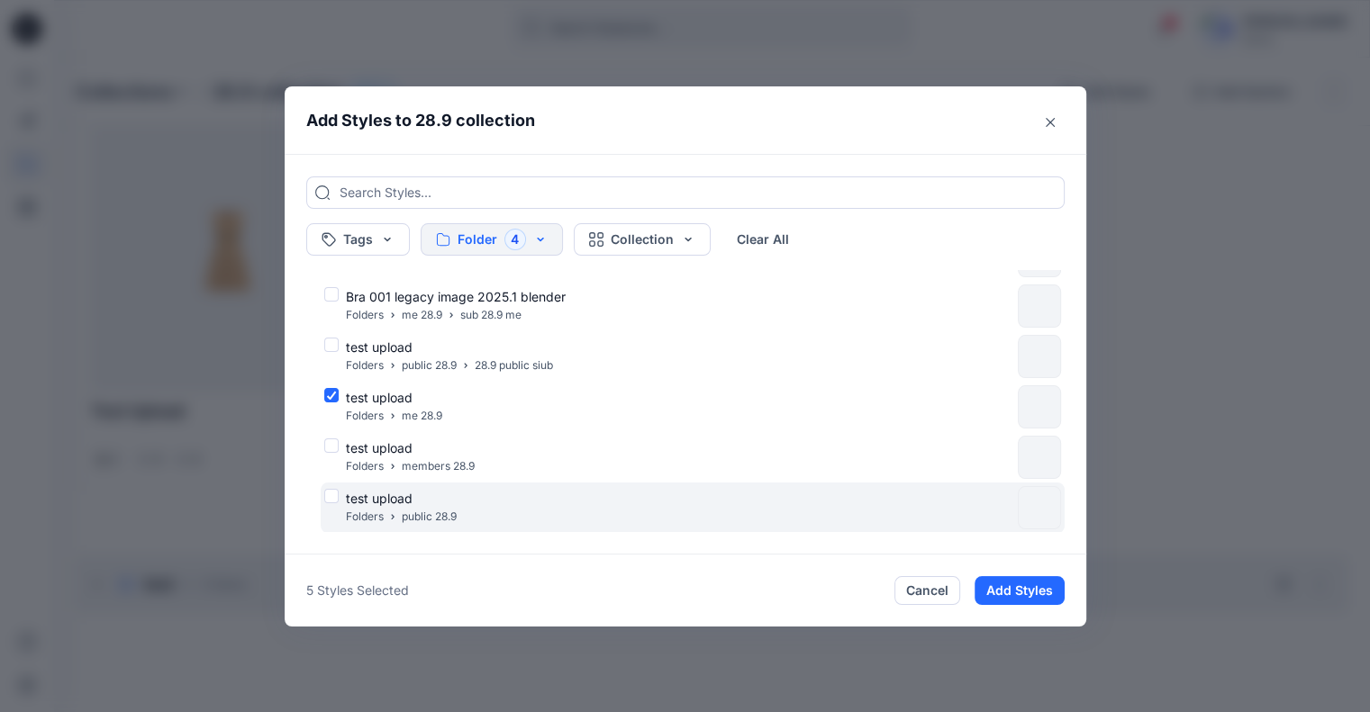
click at [585, 491] on div "test upload Folders public 28.9" at bounding box center [667, 508] width 686 height 38
checkbox input "true"
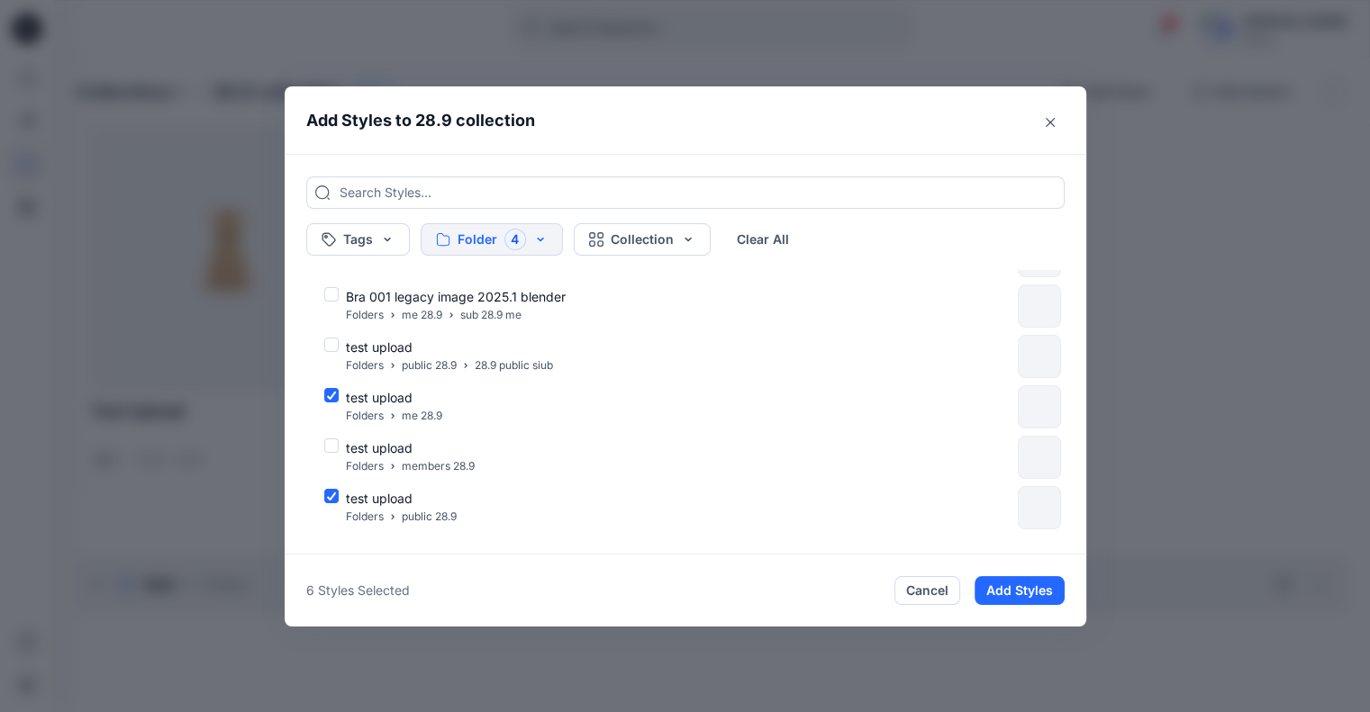
click at [1001, 579] on button "Add Styles" at bounding box center [1019, 590] width 90 height 29
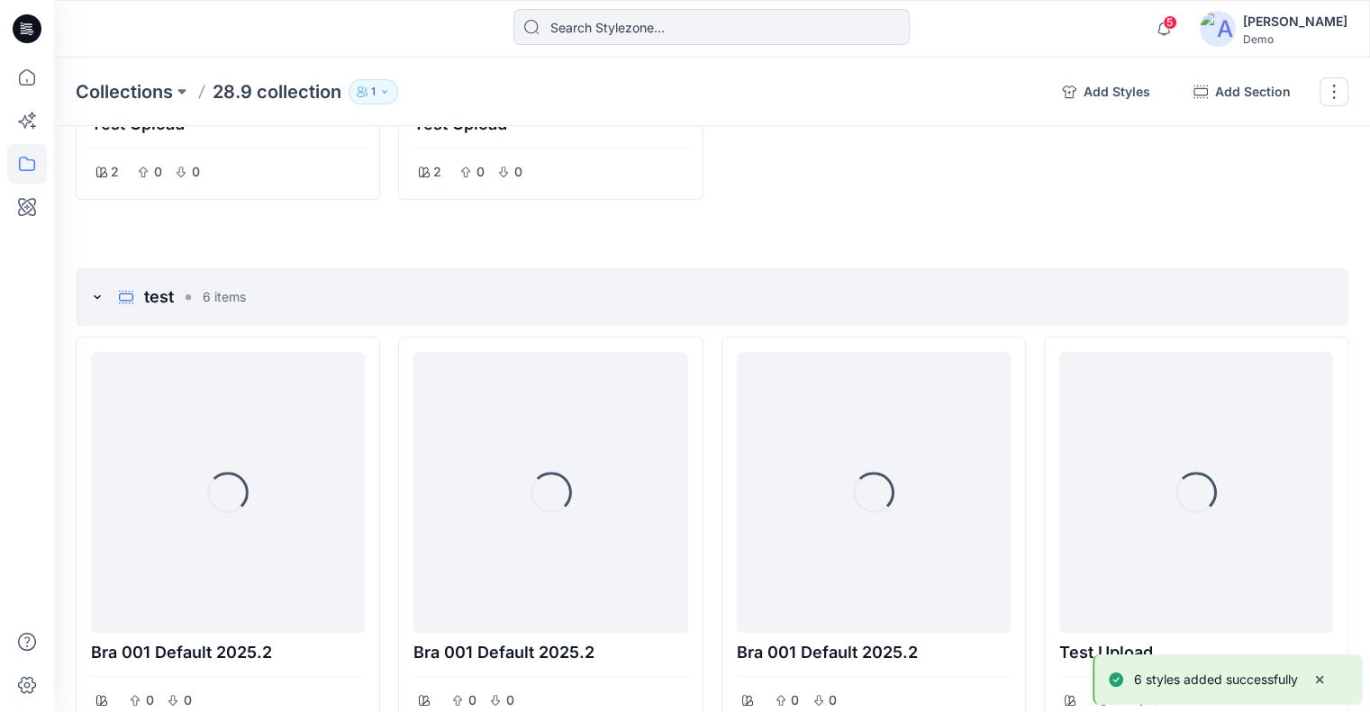
scroll to position [686, 0]
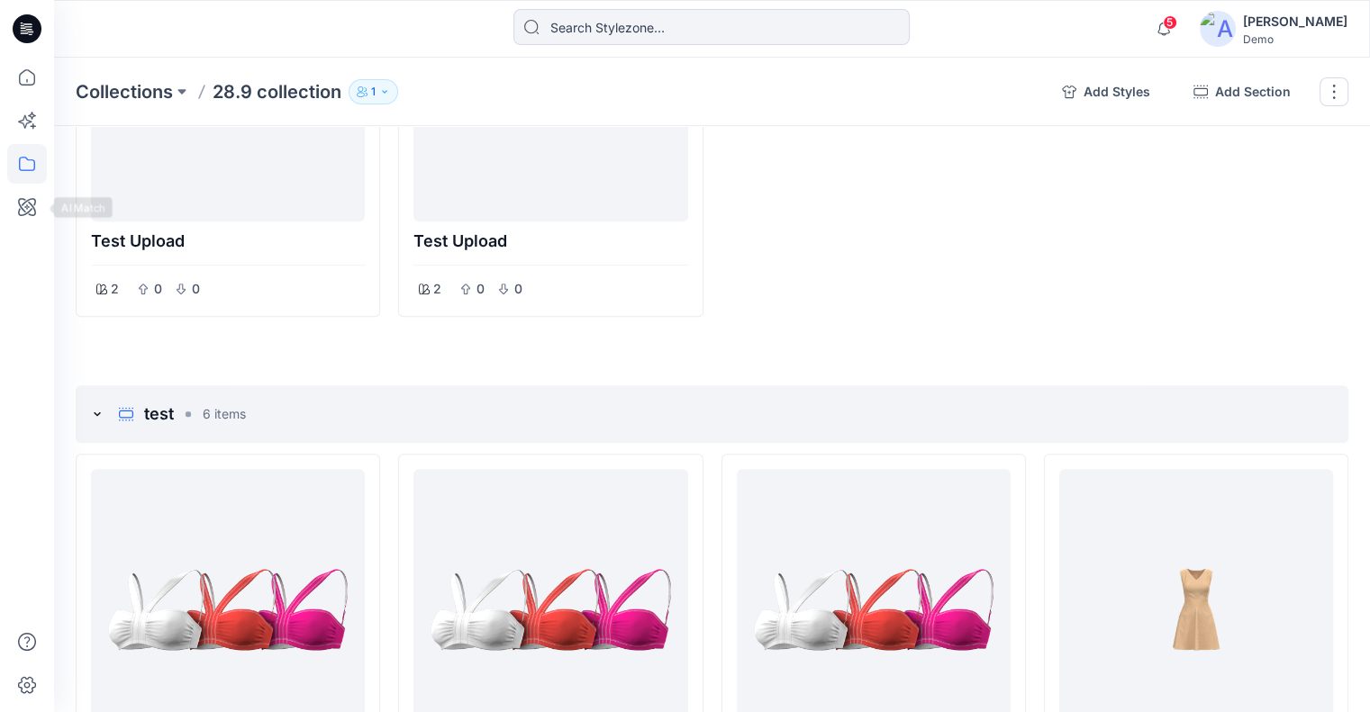
click at [26, 213] on icon at bounding box center [27, 207] width 18 height 18
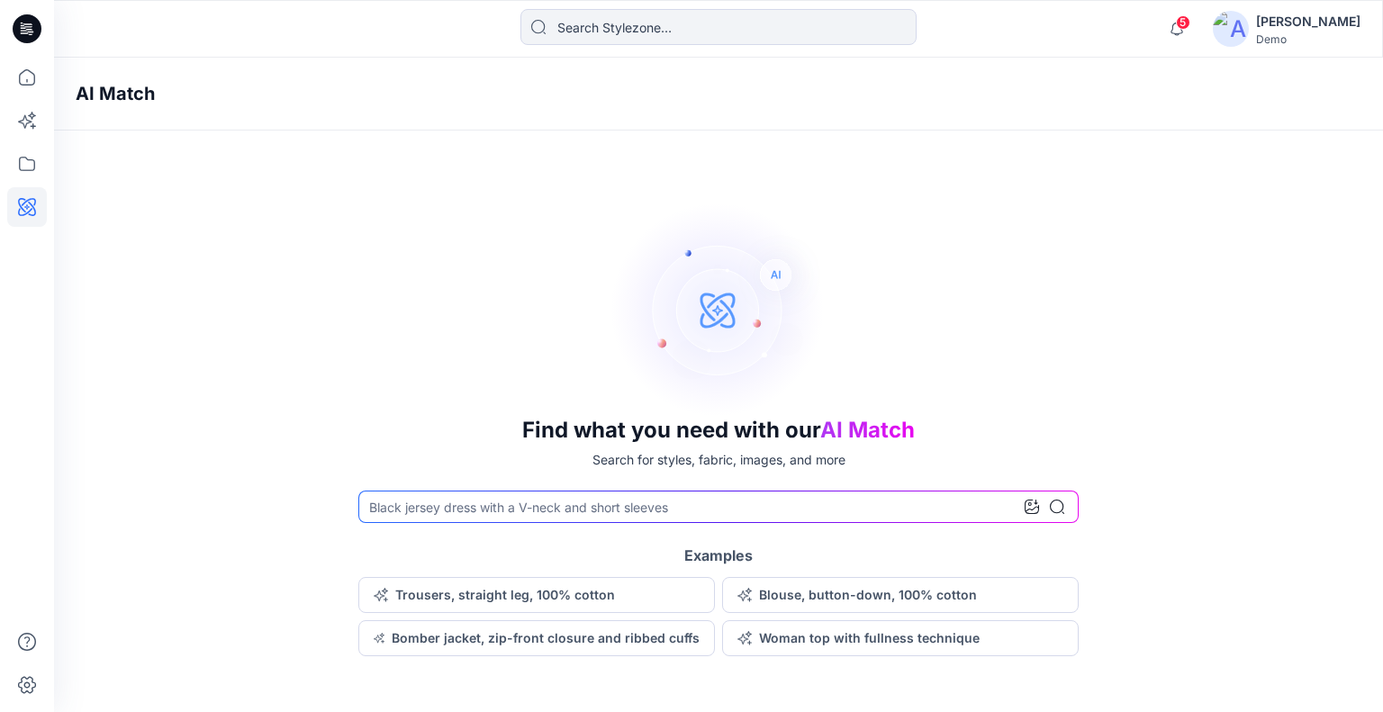
click at [443, 483] on div "Find what you need with our AI Match Search for styles, fabric, images, and mor…" at bounding box center [718, 429] width 1329 height 455
click at [432, 503] on input at bounding box center [718, 507] width 720 height 32
type input "bra"
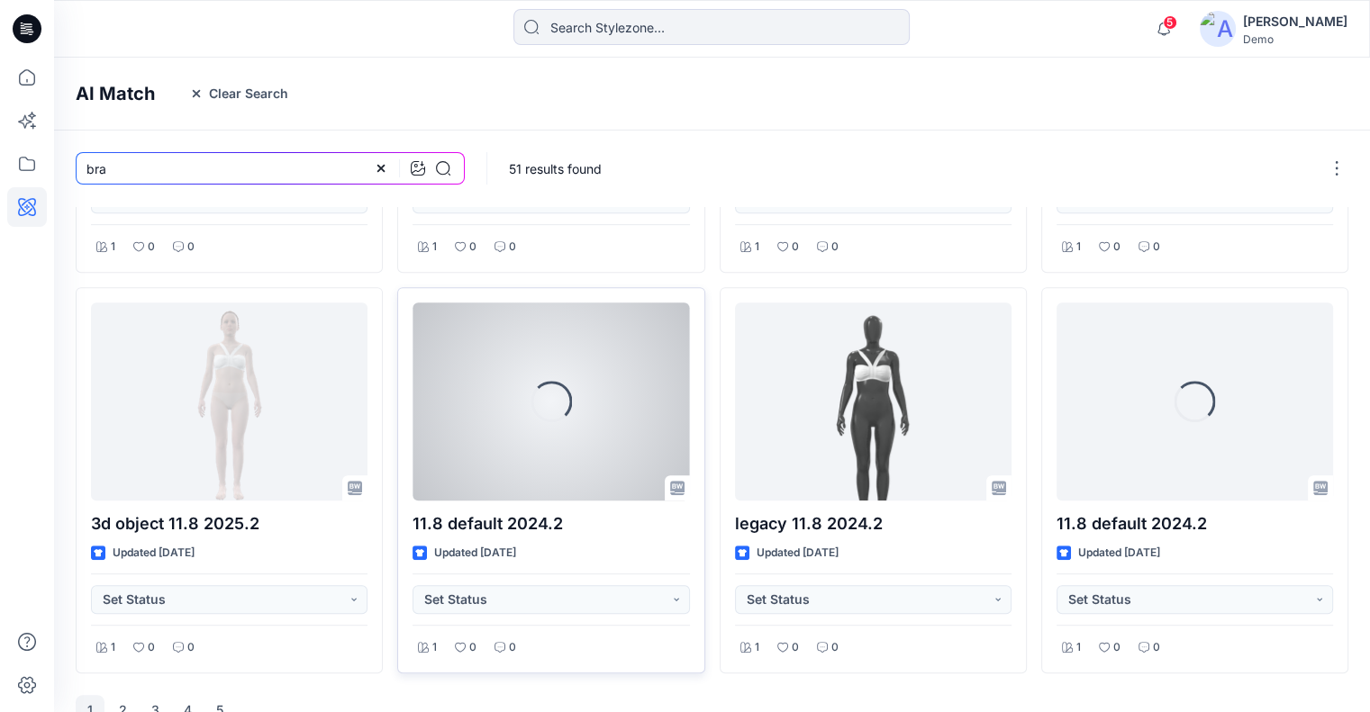
scroll to position [751, 0]
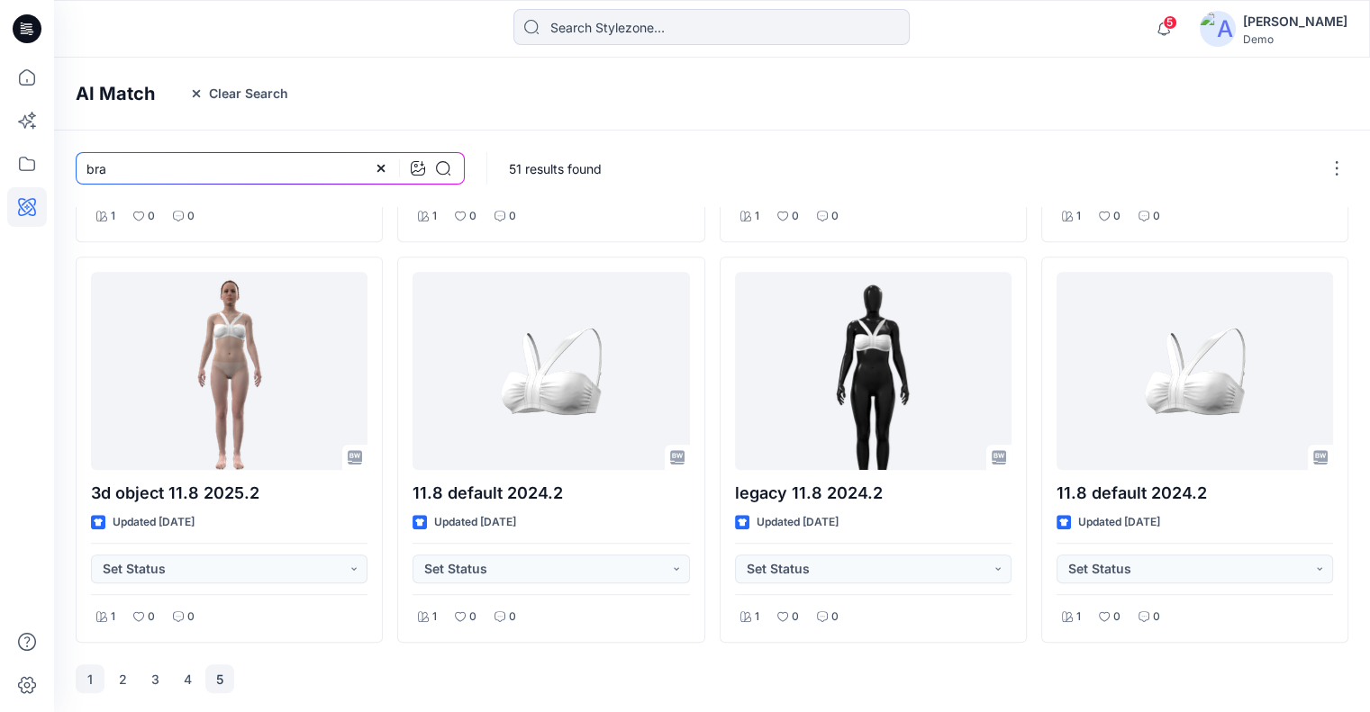
click at [219, 671] on button "5" at bounding box center [219, 679] width 29 height 29
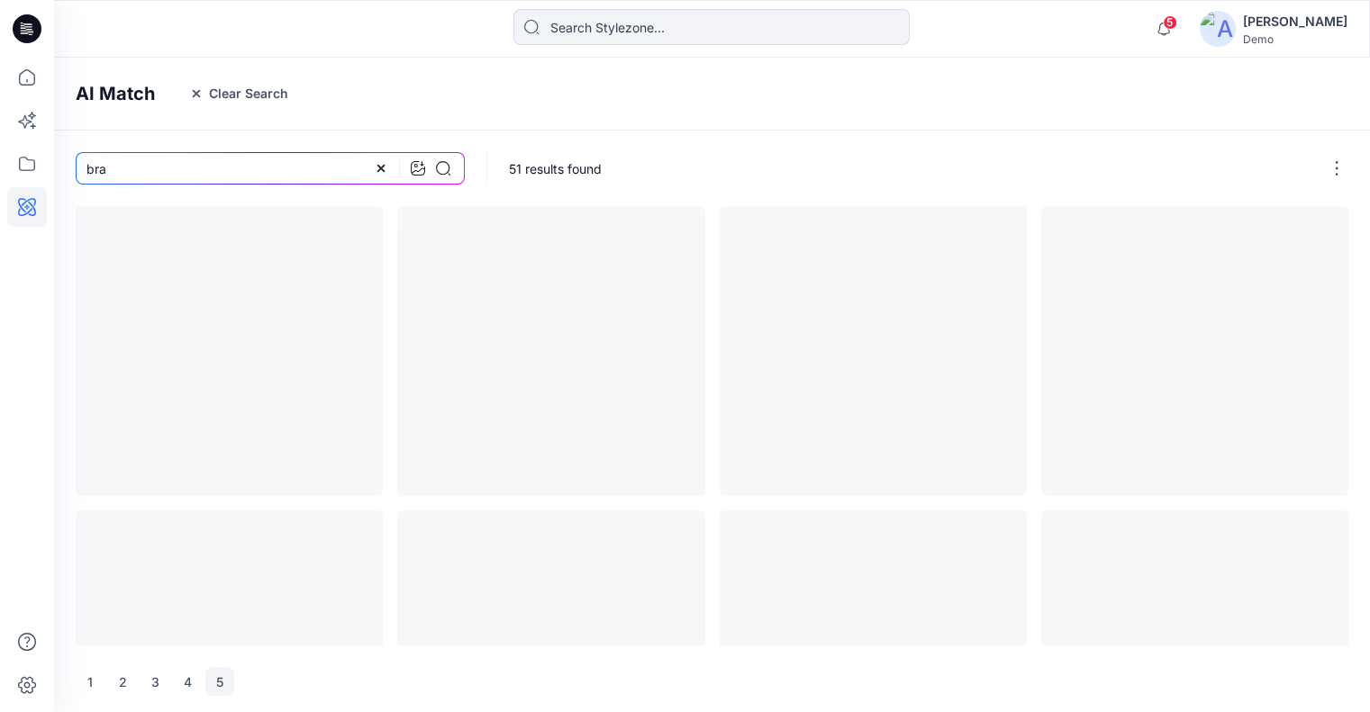
scroll to position [0, 0]
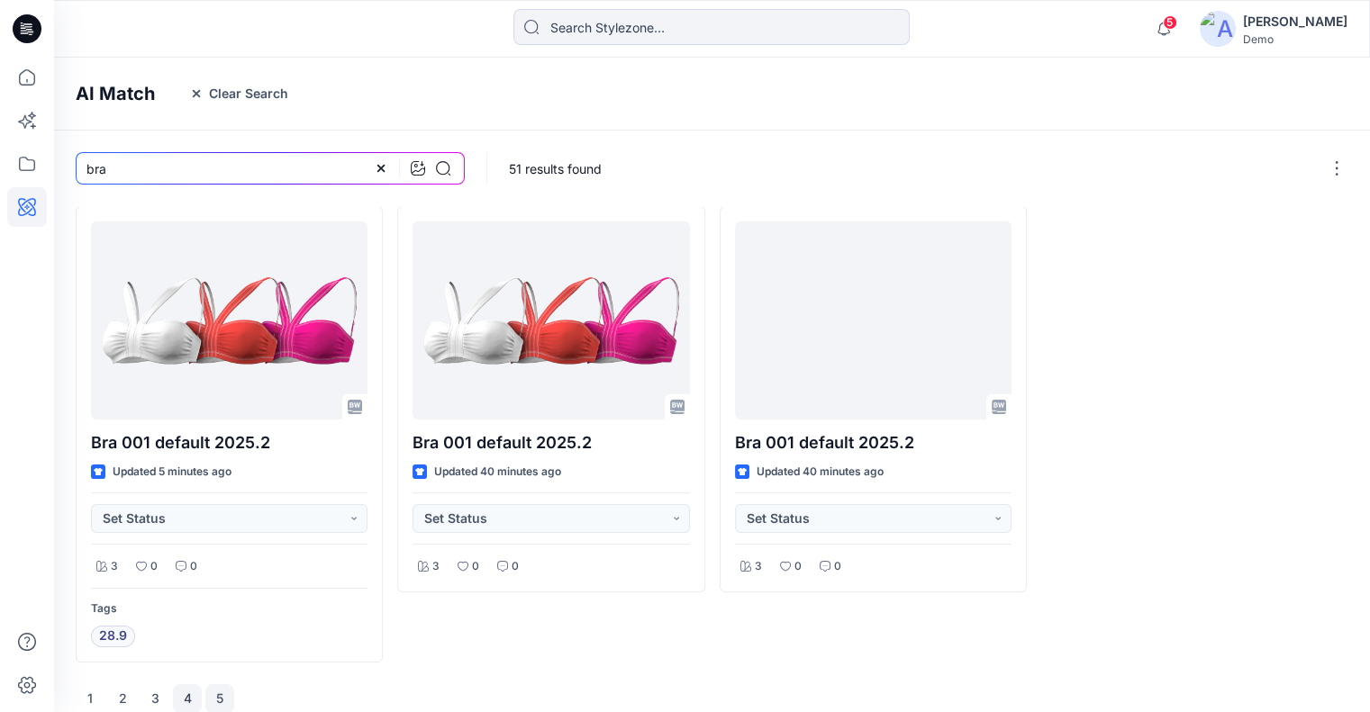
click at [185, 696] on button "4" at bounding box center [187, 698] width 29 height 29
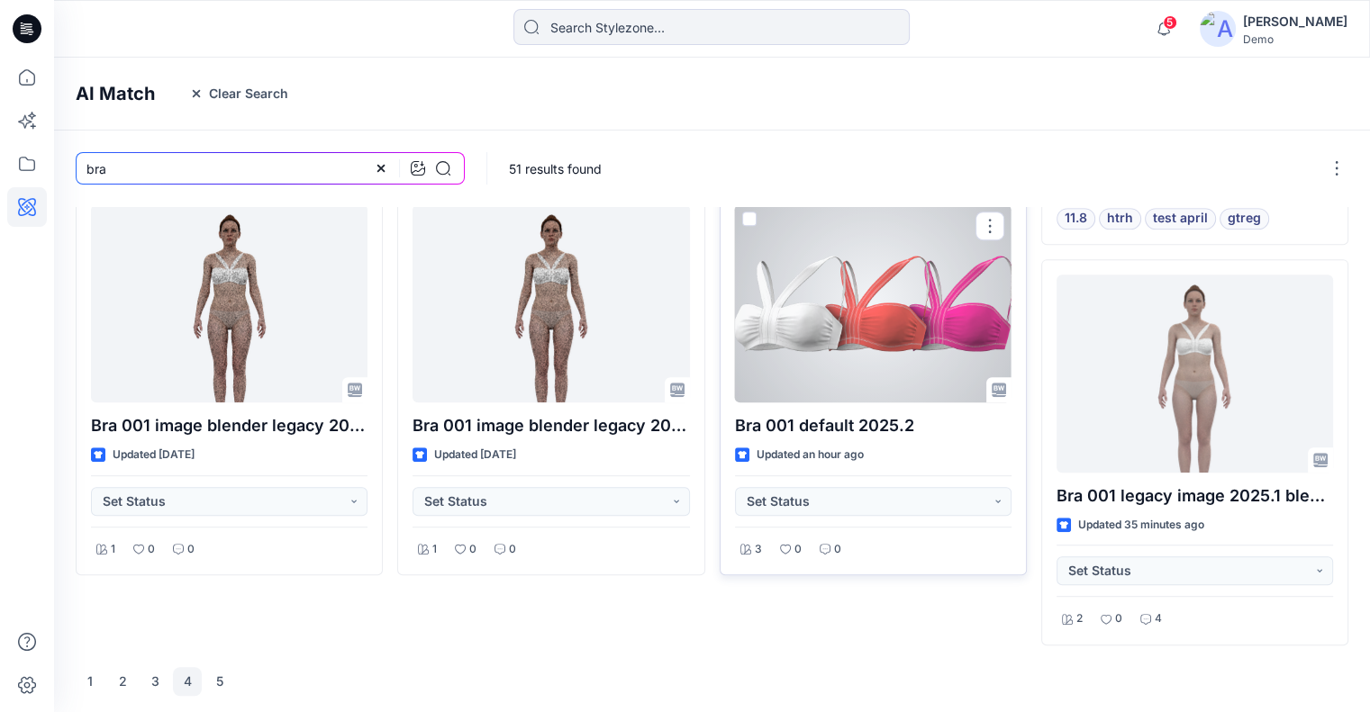
scroll to position [821, 0]
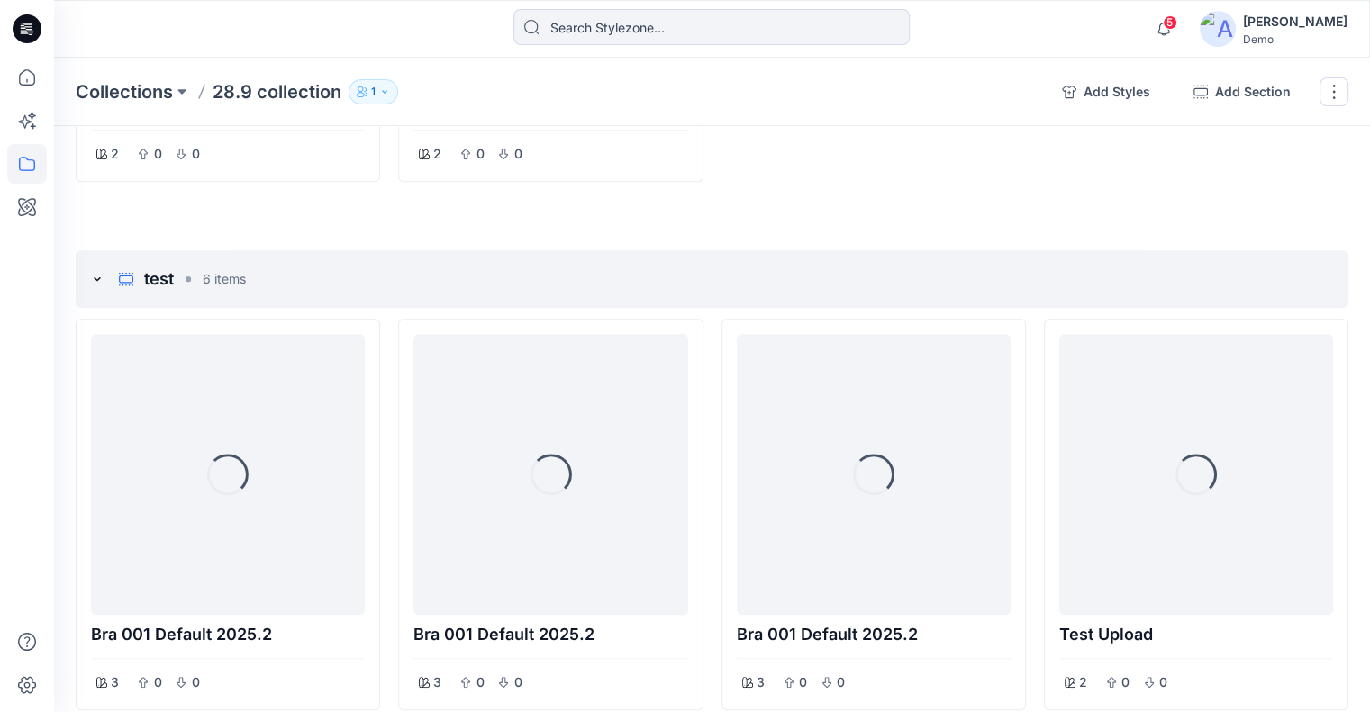
scroll to position [686, 0]
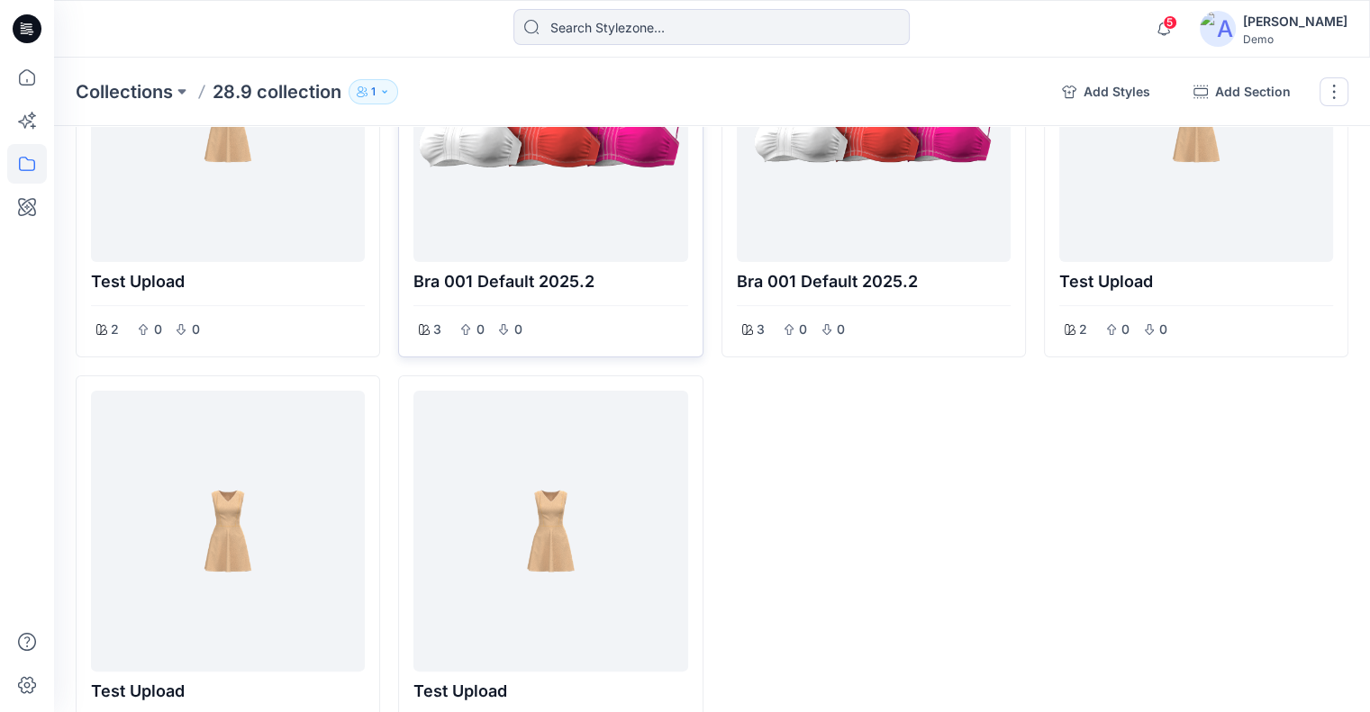
click at [576, 219] on div at bounding box center [550, 121] width 259 height 267
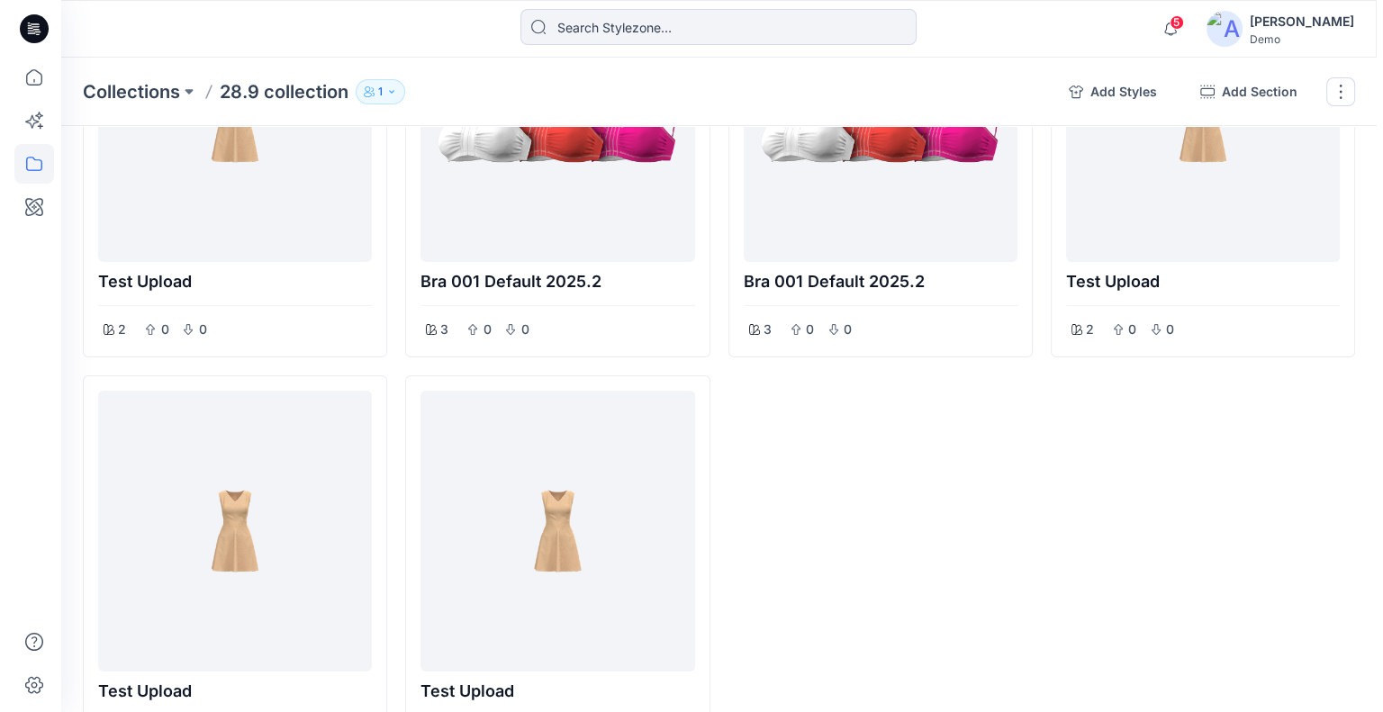
scroll to position [234, 0]
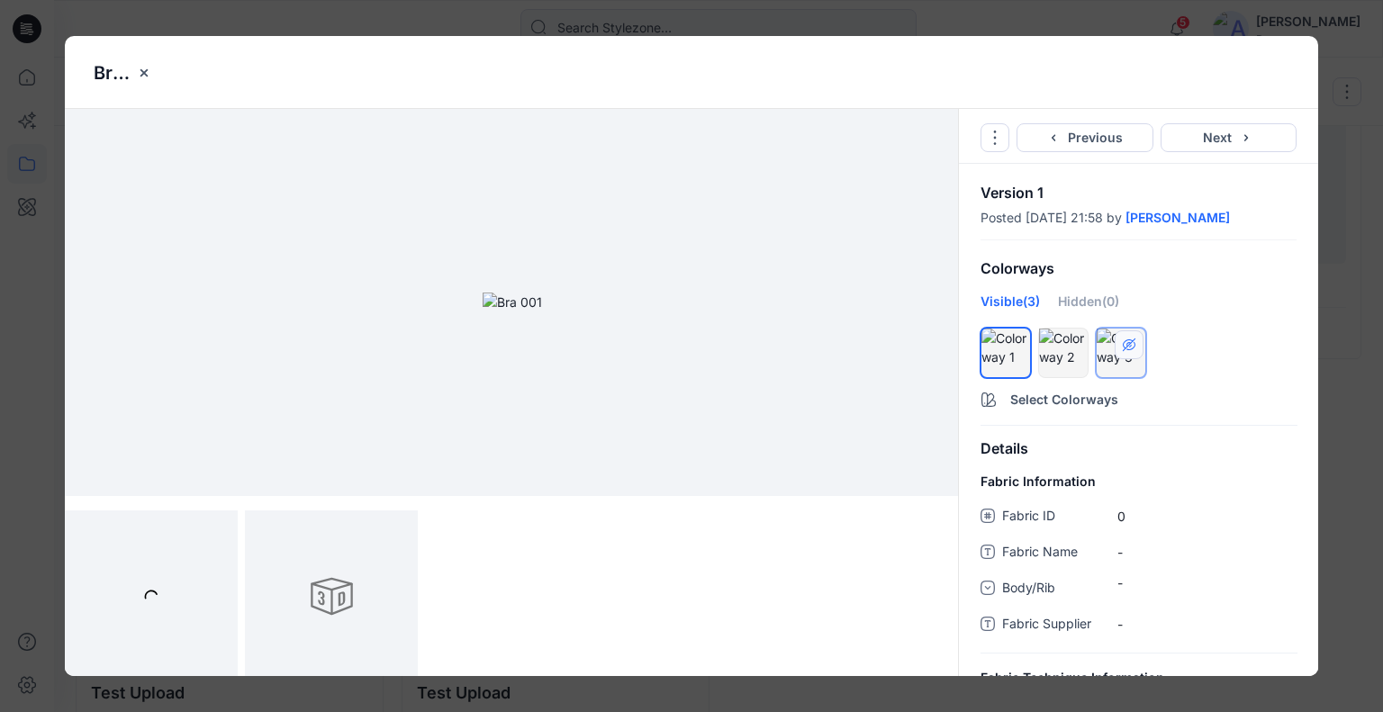
drag, startPoint x: 1125, startPoint y: 342, endPoint x: 1109, endPoint y: 346, distance: 16.6
click at [1126, 342] on icon "hide/show colorway" at bounding box center [1129, 345] width 14 height 14
click at [1073, 341] on icon "hide/show colorway" at bounding box center [1071, 345] width 14 height 14
click at [1088, 292] on div "Hidden (2)" at bounding box center [1085, 308] width 61 height 32
click at [1077, 339] on icon "hide/show colorway" at bounding box center [1071, 345] width 14 height 14
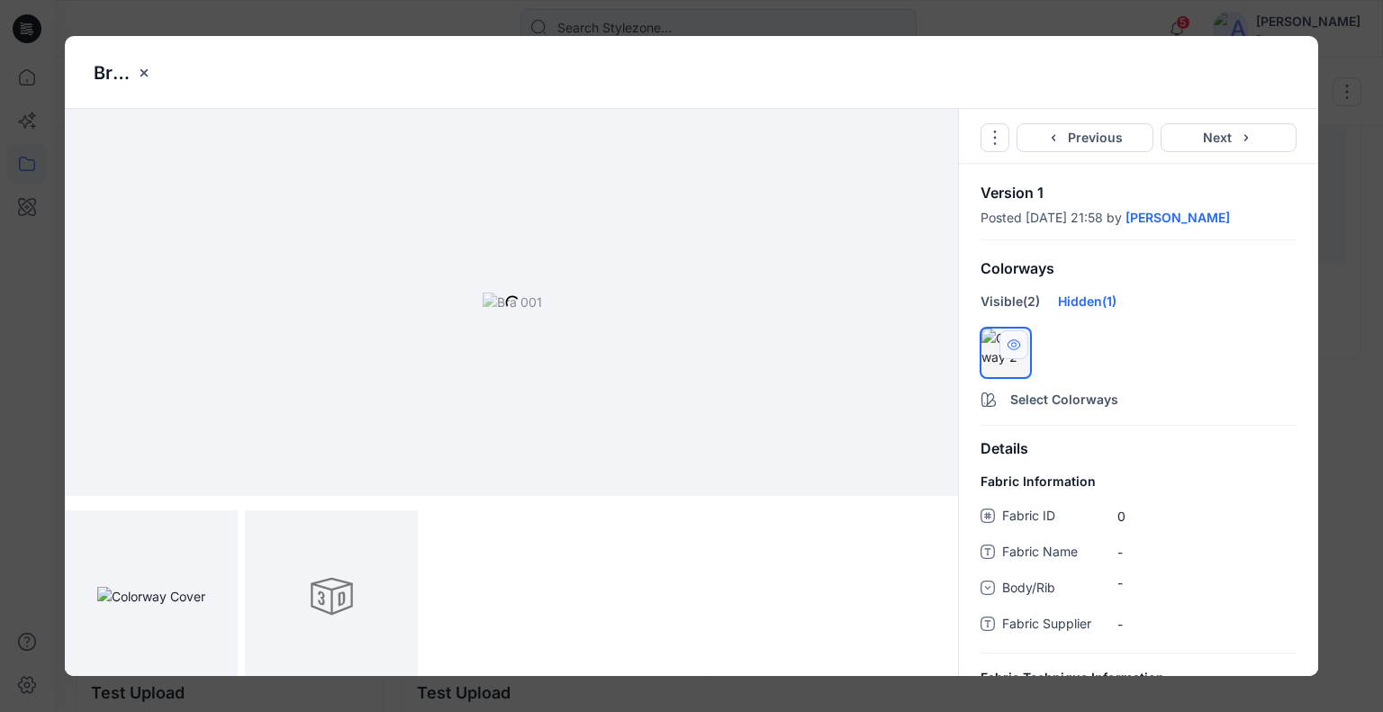
click at [1016, 339] on icon "hide/show colorway" at bounding box center [1014, 344] width 13 height 11
click at [1081, 402] on button "Select Colorways" at bounding box center [1138, 396] width 359 height 29
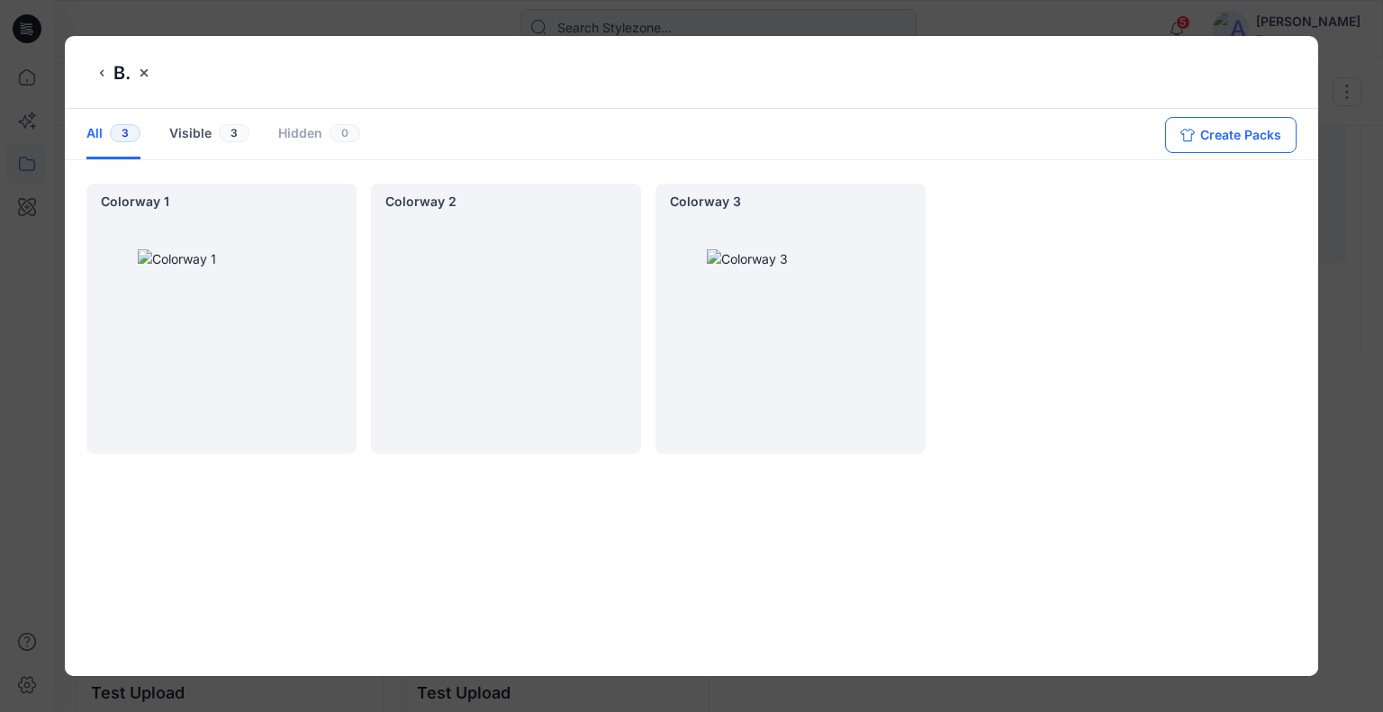
click at [1201, 133] on button "Create Packs" at bounding box center [1230, 135] width 131 height 36
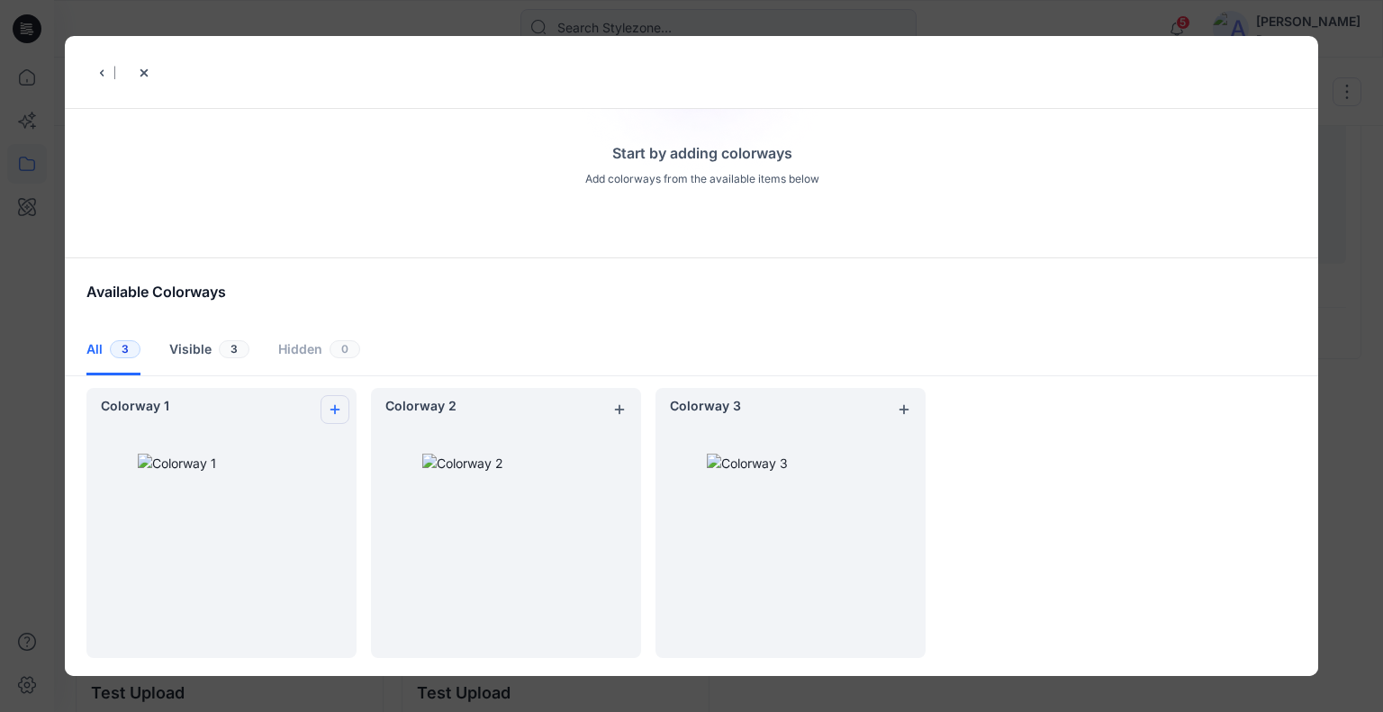
click at [331, 409] on icon "add colorway" at bounding box center [335, 410] width 10 height 10
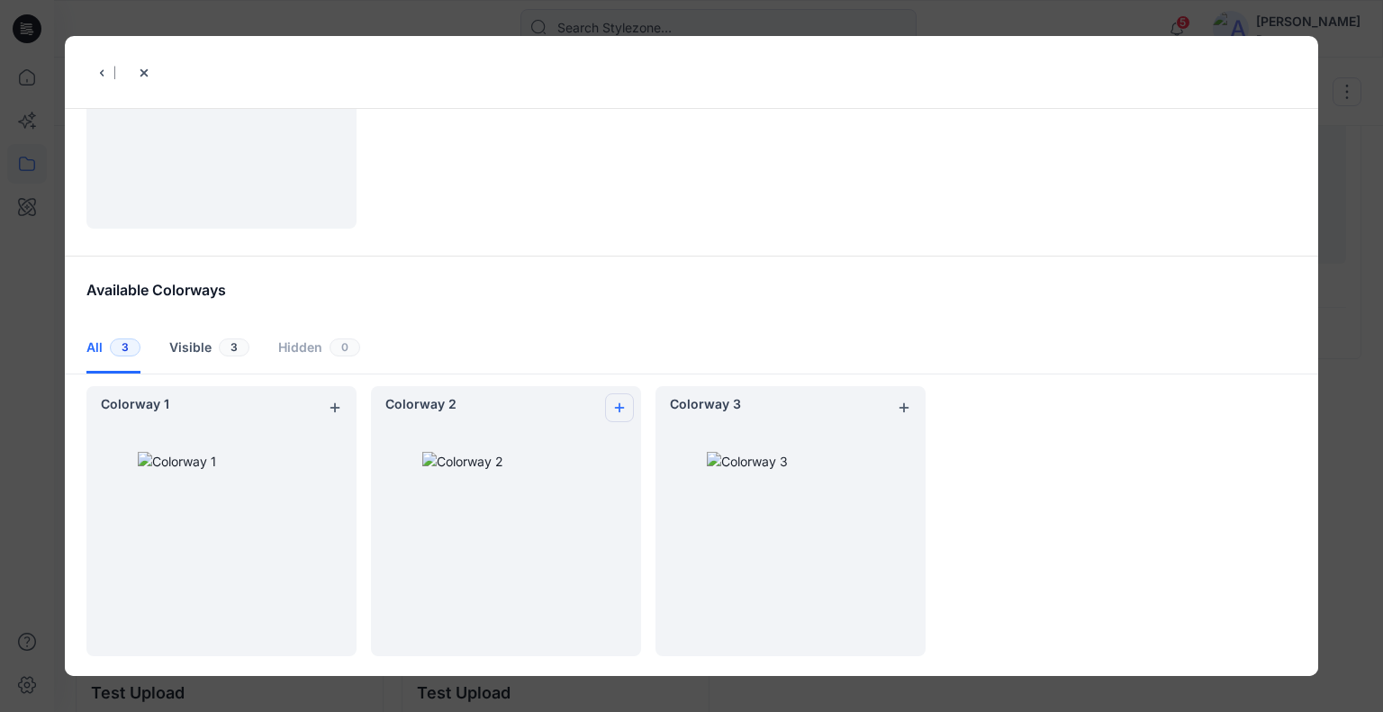
scroll to position [202, 0]
click at [628, 406] on button "add colorway" at bounding box center [619, 408] width 29 height 29
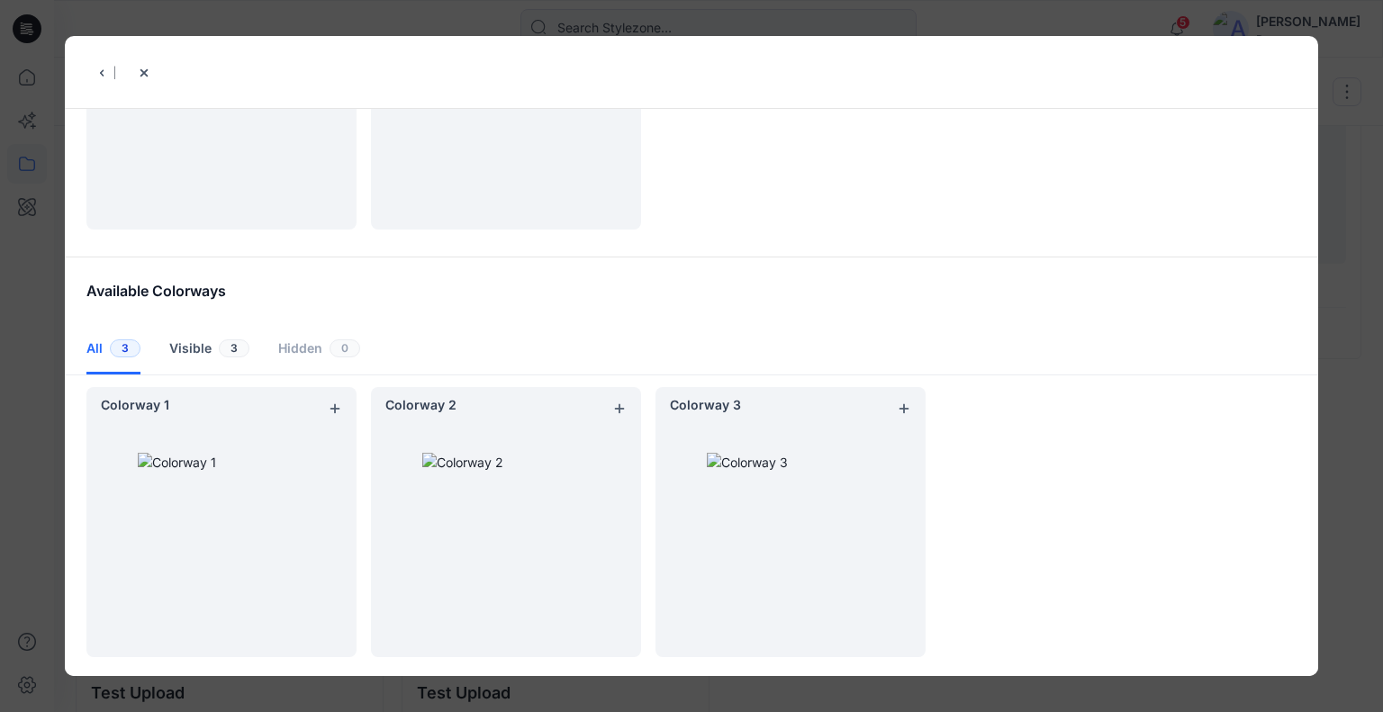
drag, startPoint x: 893, startPoint y: 406, endPoint x: 865, endPoint y: 401, distance: 29.3
click at [893, 405] on button "add colorway" at bounding box center [904, 408] width 29 height 29
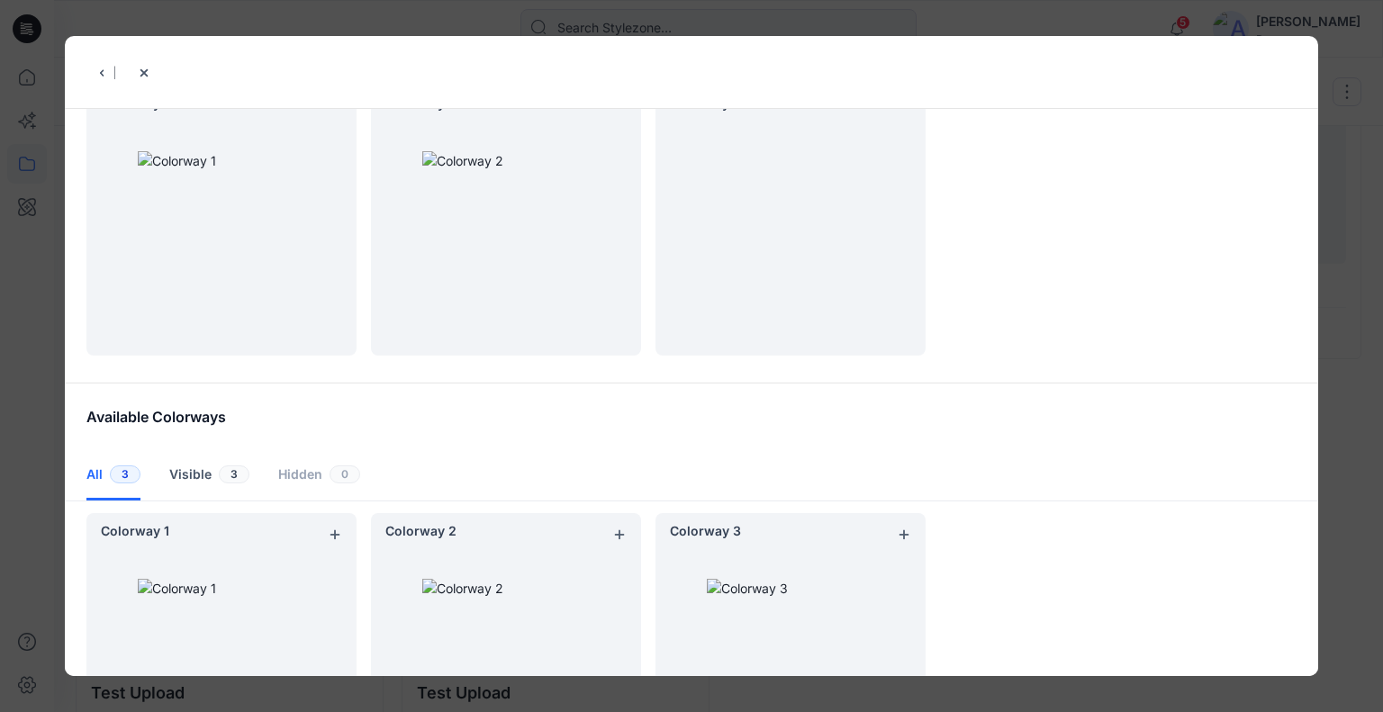
scroll to position [0, 0]
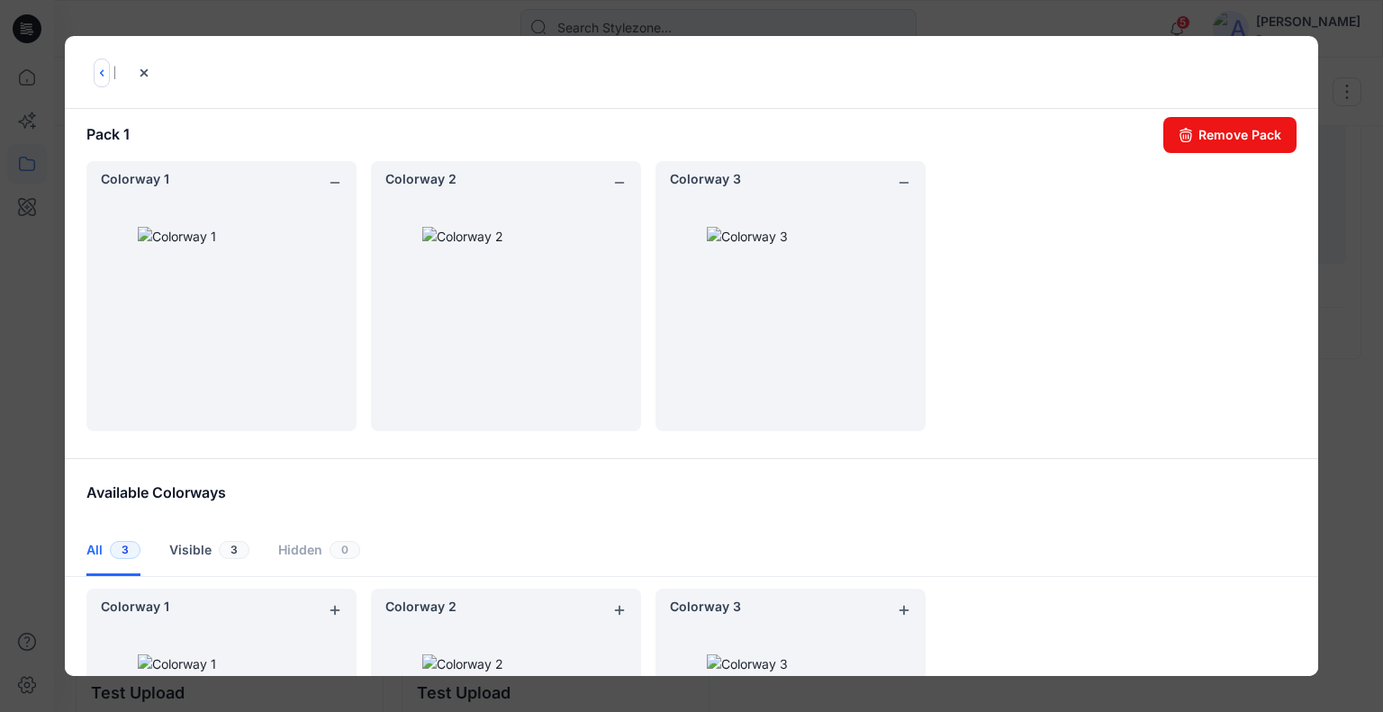
click at [101, 85] on button "back button" at bounding box center [102, 73] width 16 height 29
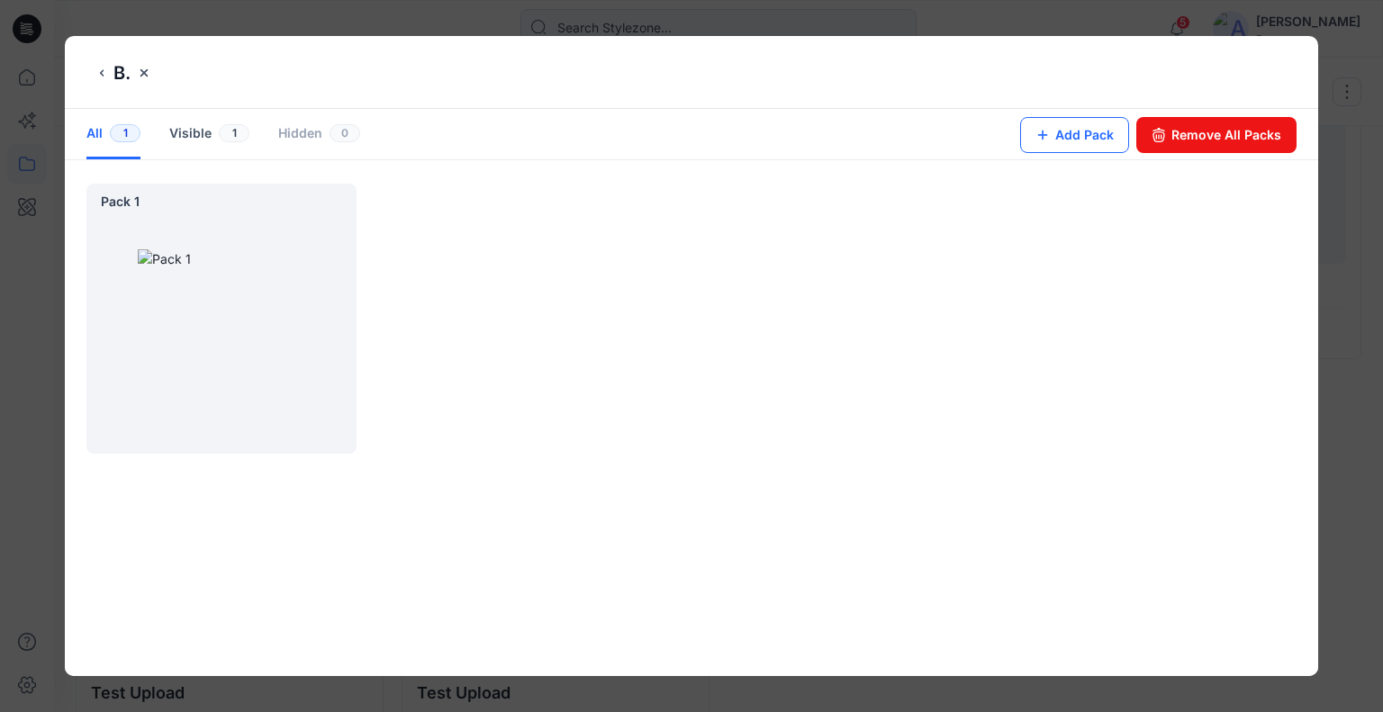
click at [1082, 134] on button "Add Pack" at bounding box center [1074, 135] width 109 height 36
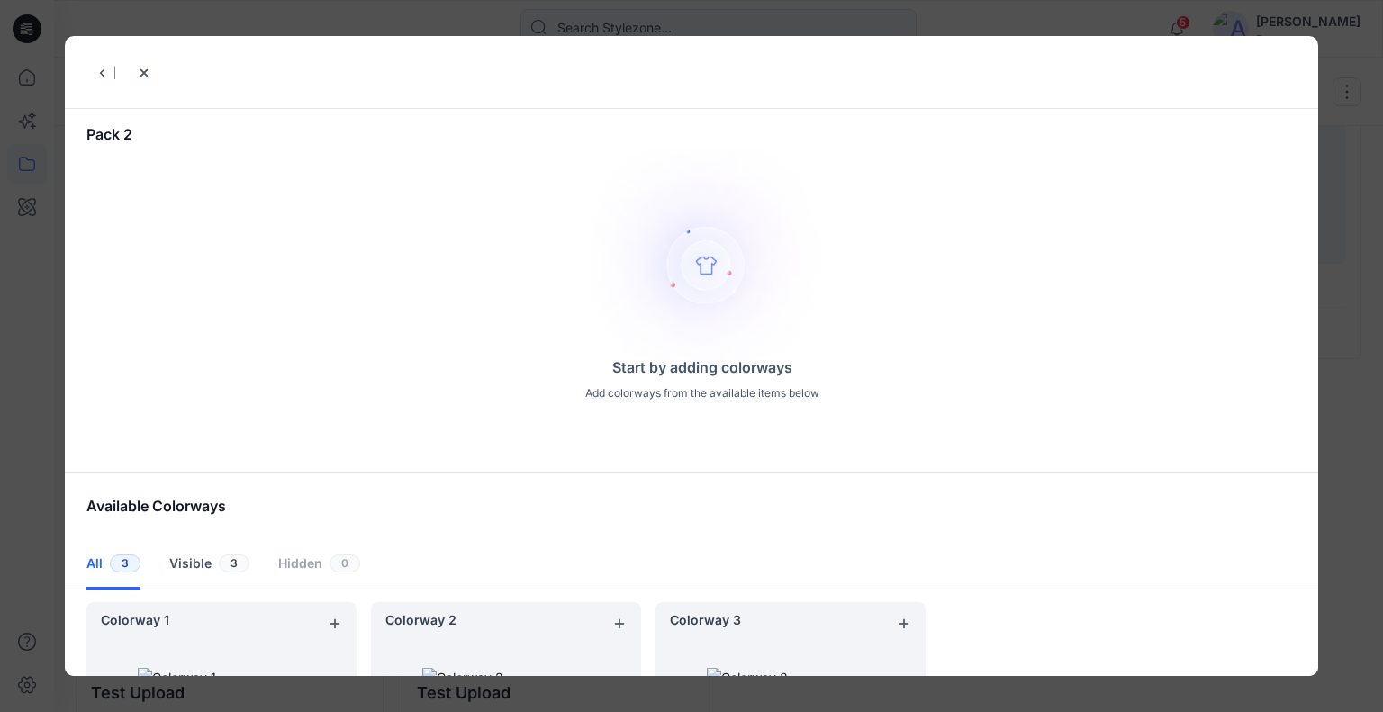
click at [900, 618] on icon "add colorway" at bounding box center [904, 624] width 14 height 14
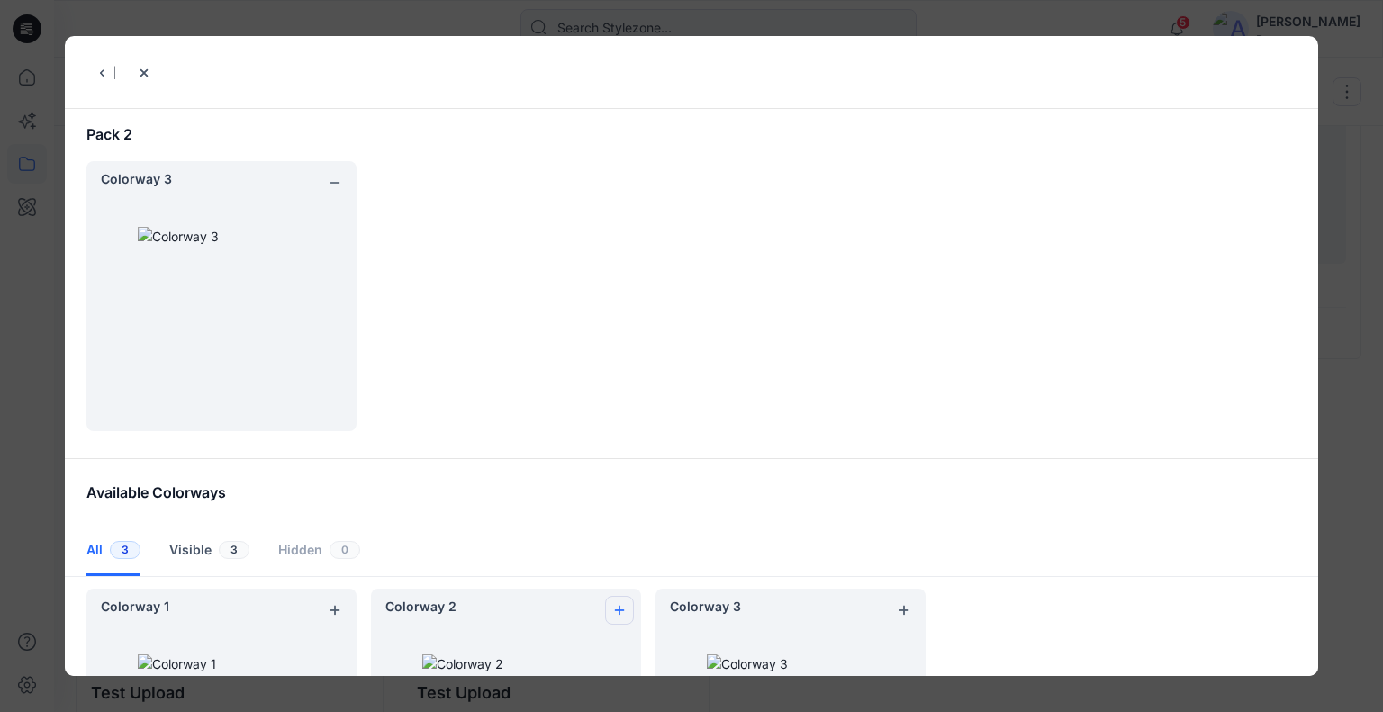
click at [624, 606] on icon "add colorway" at bounding box center [619, 610] width 14 height 14
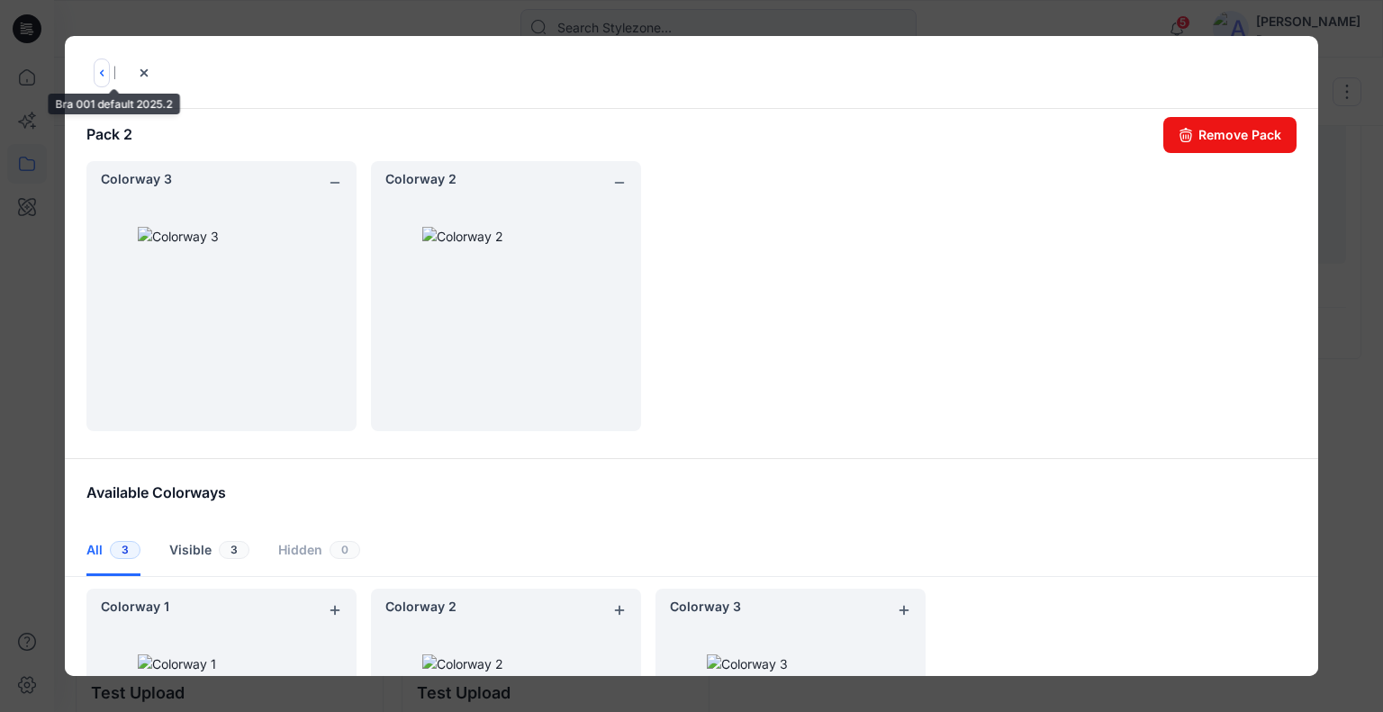
click at [102, 74] on icon "back button" at bounding box center [102, 72] width 4 height 6
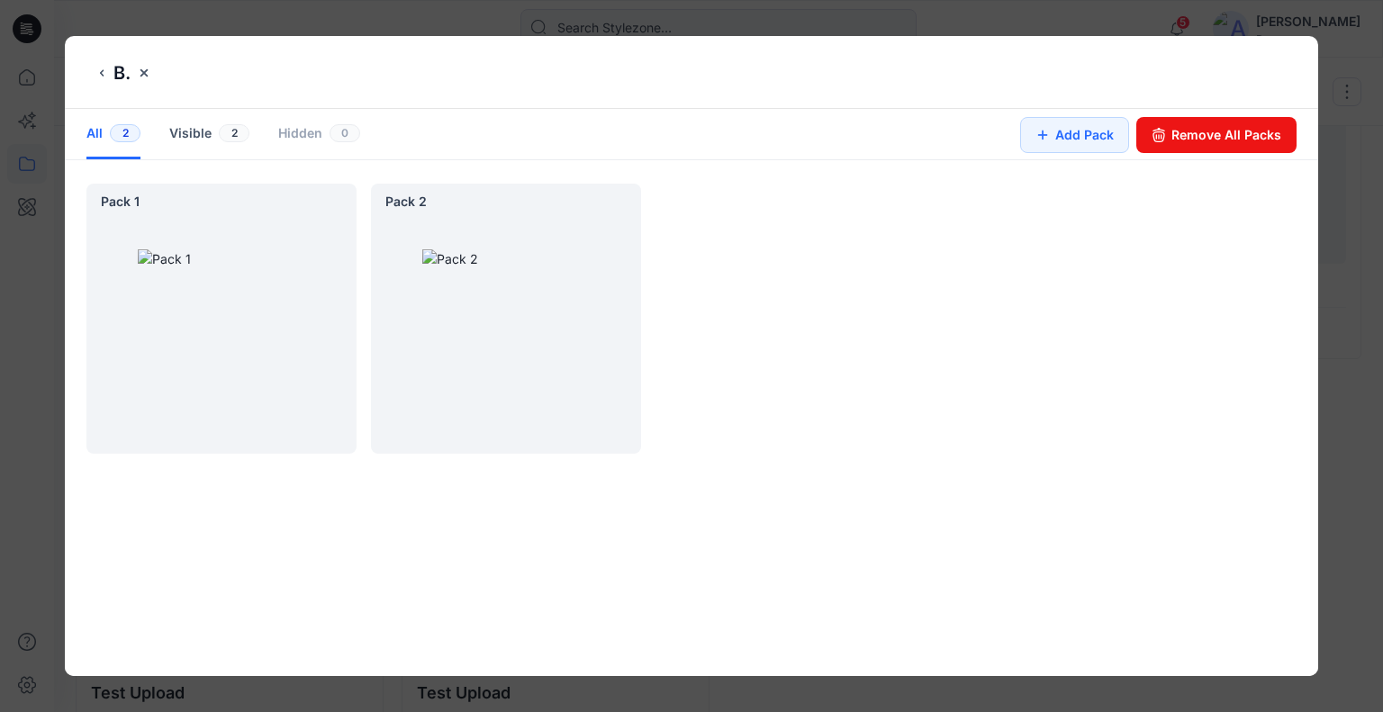
click at [103, 77] on icon "back button" at bounding box center [102, 73] width 14 height 14
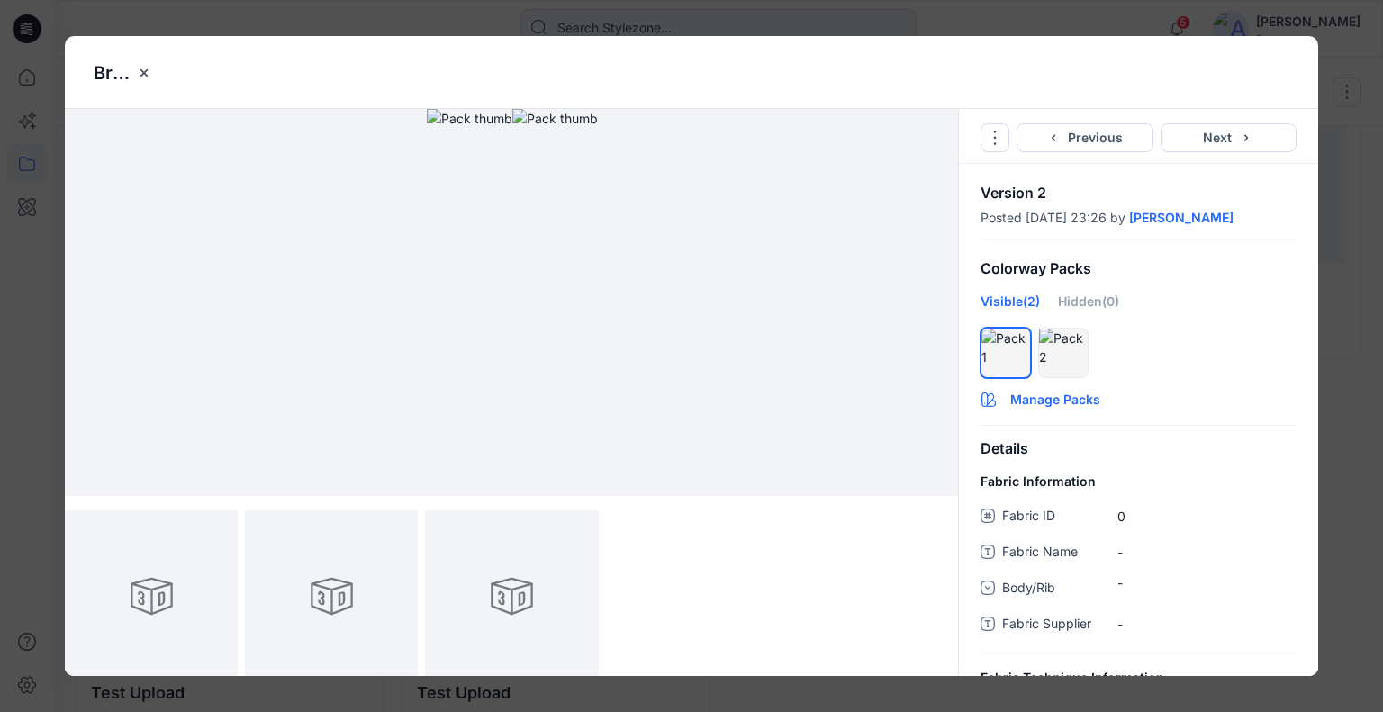
click at [1063, 398] on button "Manage Packs" at bounding box center [1138, 396] width 359 height 29
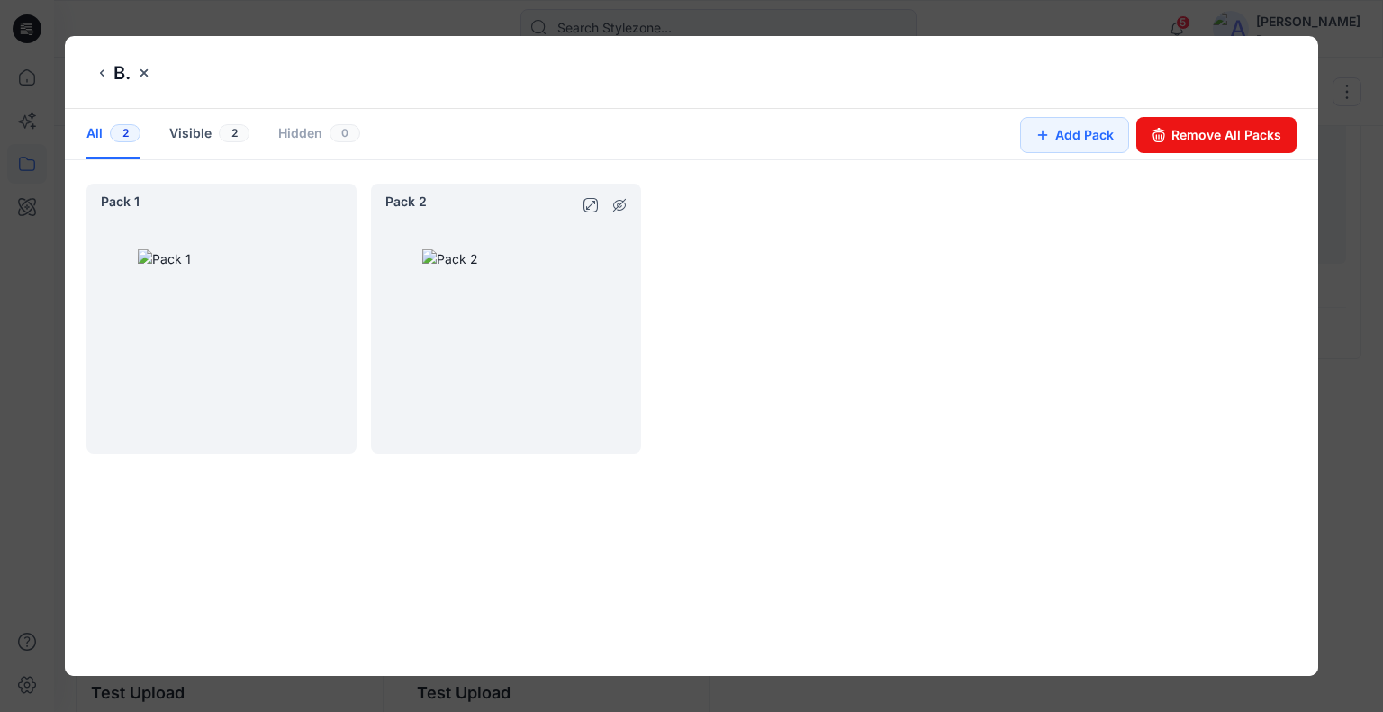
click at [484, 325] on div at bounding box center [506, 333] width 270 height 241
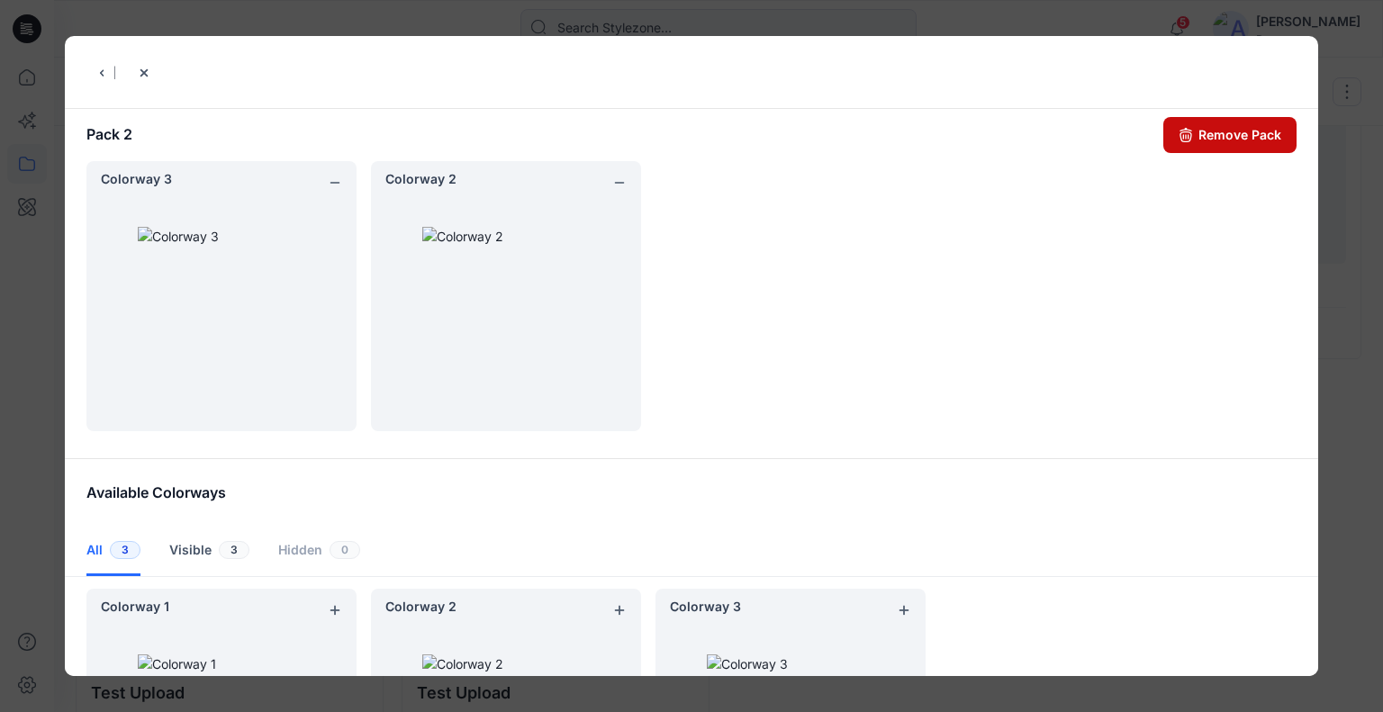
click at [1210, 130] on button "Remove Pack" at bounding box center [1229, 135] width 133 height 36
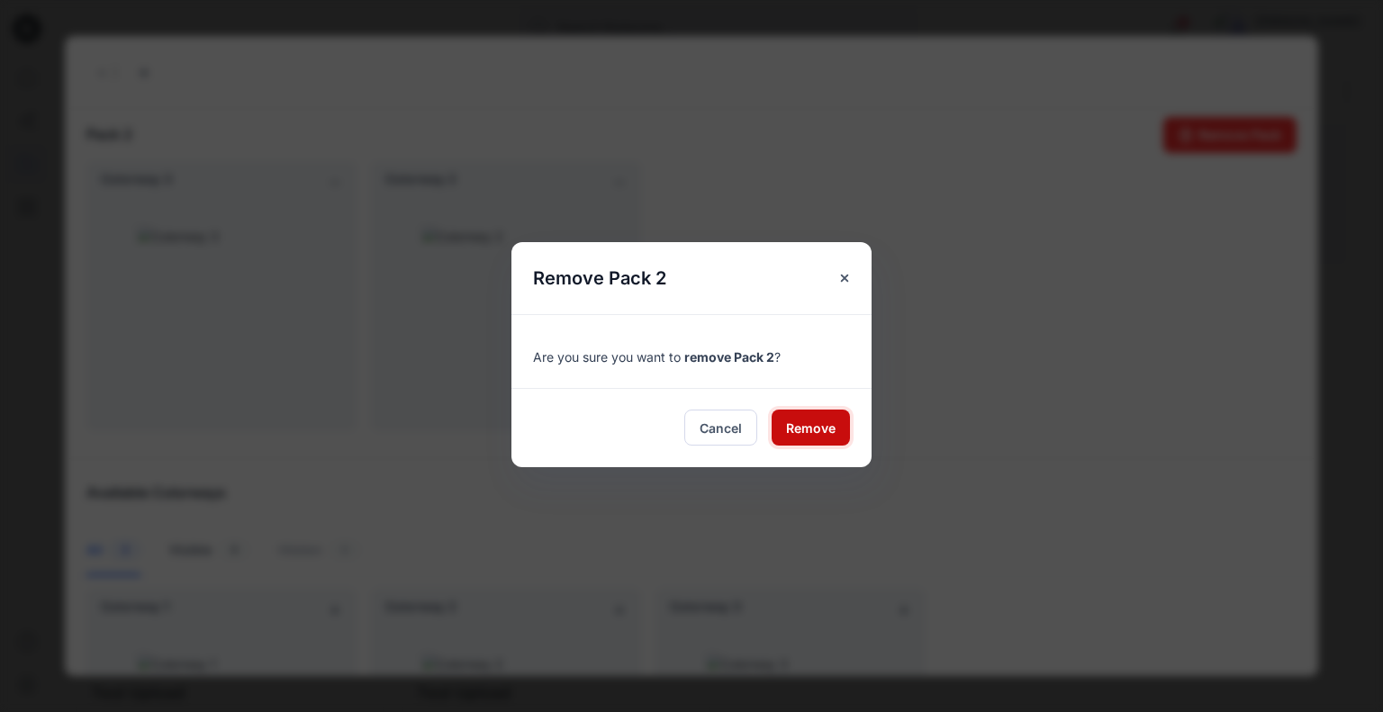
click at [823, 417] on button "Remove" at bounding box center [811, 428] width 78 height 36
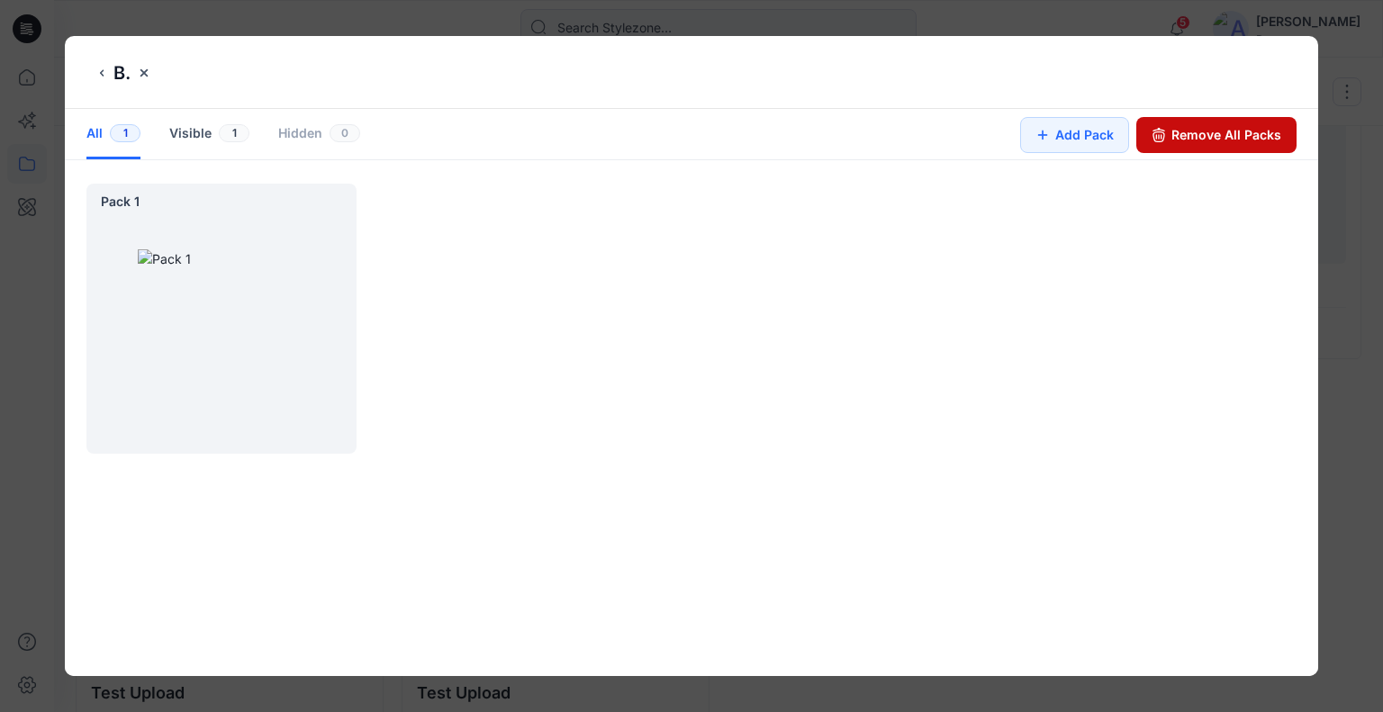
click at [1217, 133] on button "Remove All Packs" at bounding box center [1216, 135] width 160 height 36
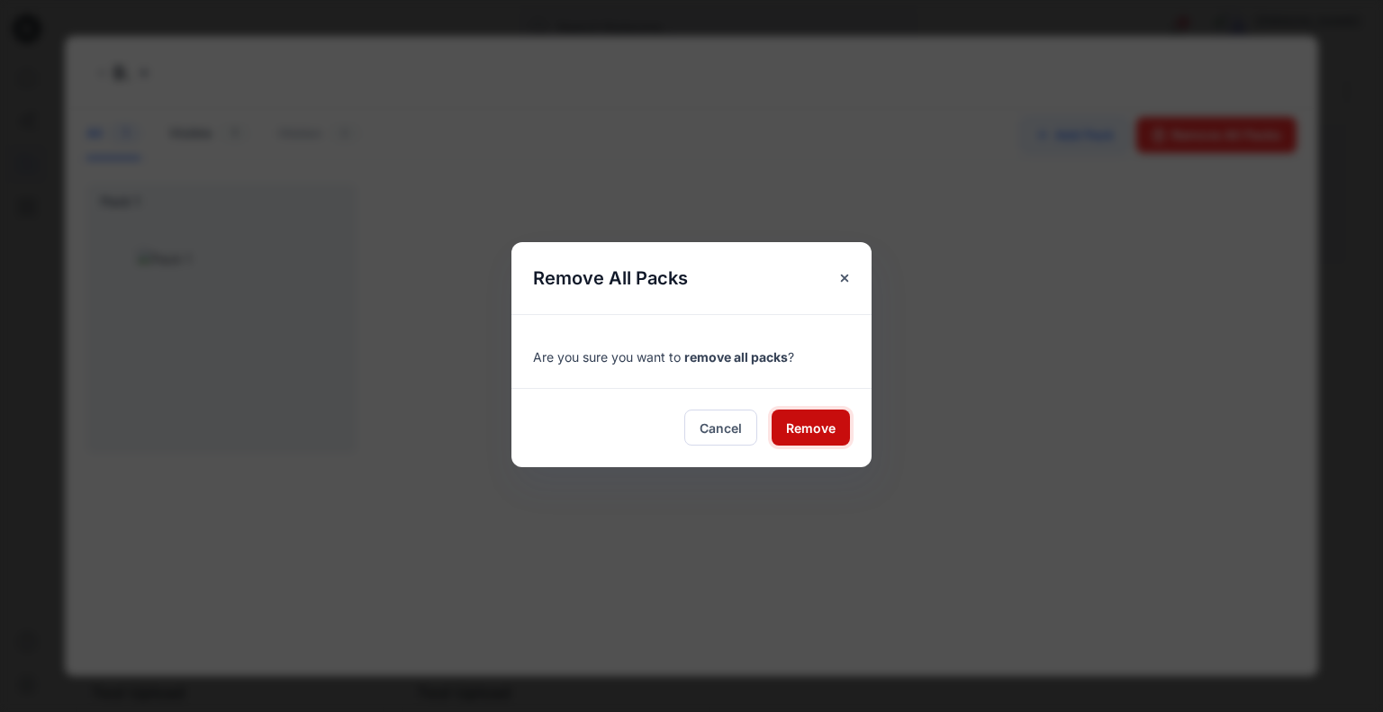
click at [820, 428] on span "Remove" at bounding box center [811, 428] width 50 height 19
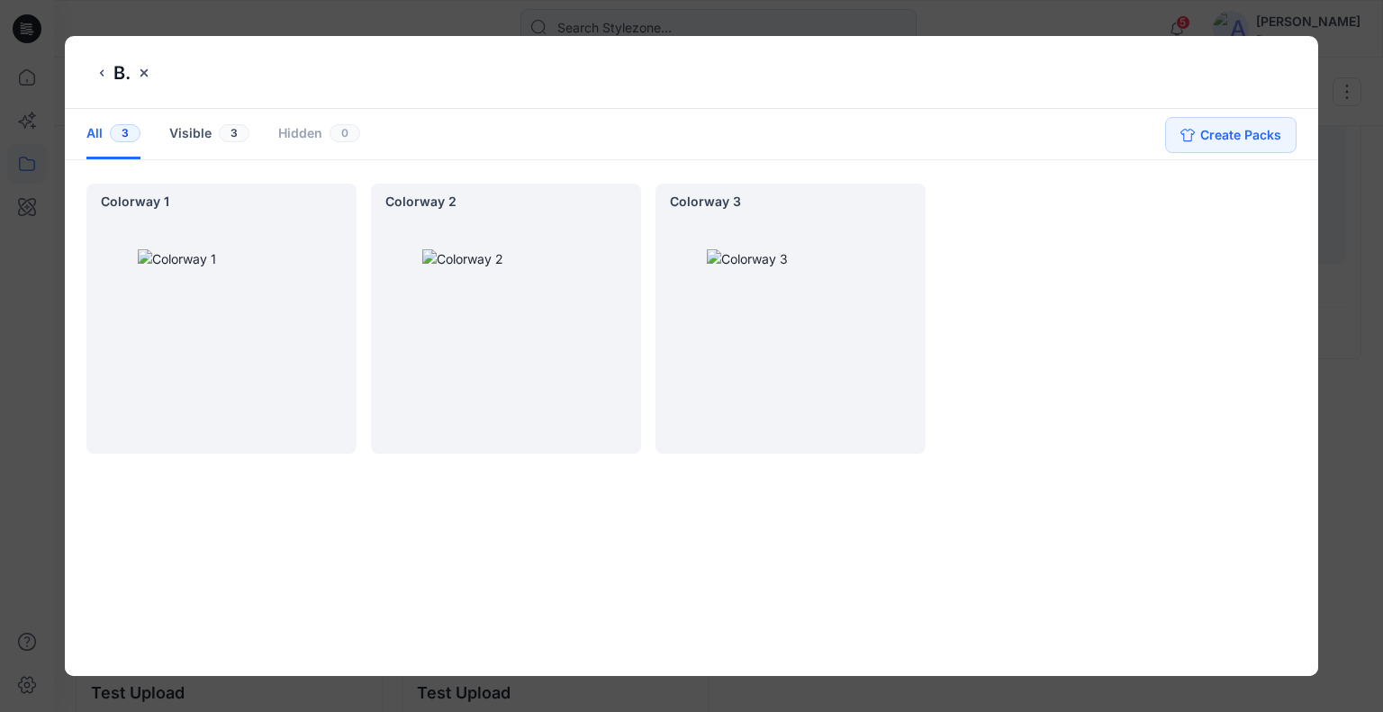
click at [99, 74] on icon "back button" at bounding box center [102, 73] width 14 height 14
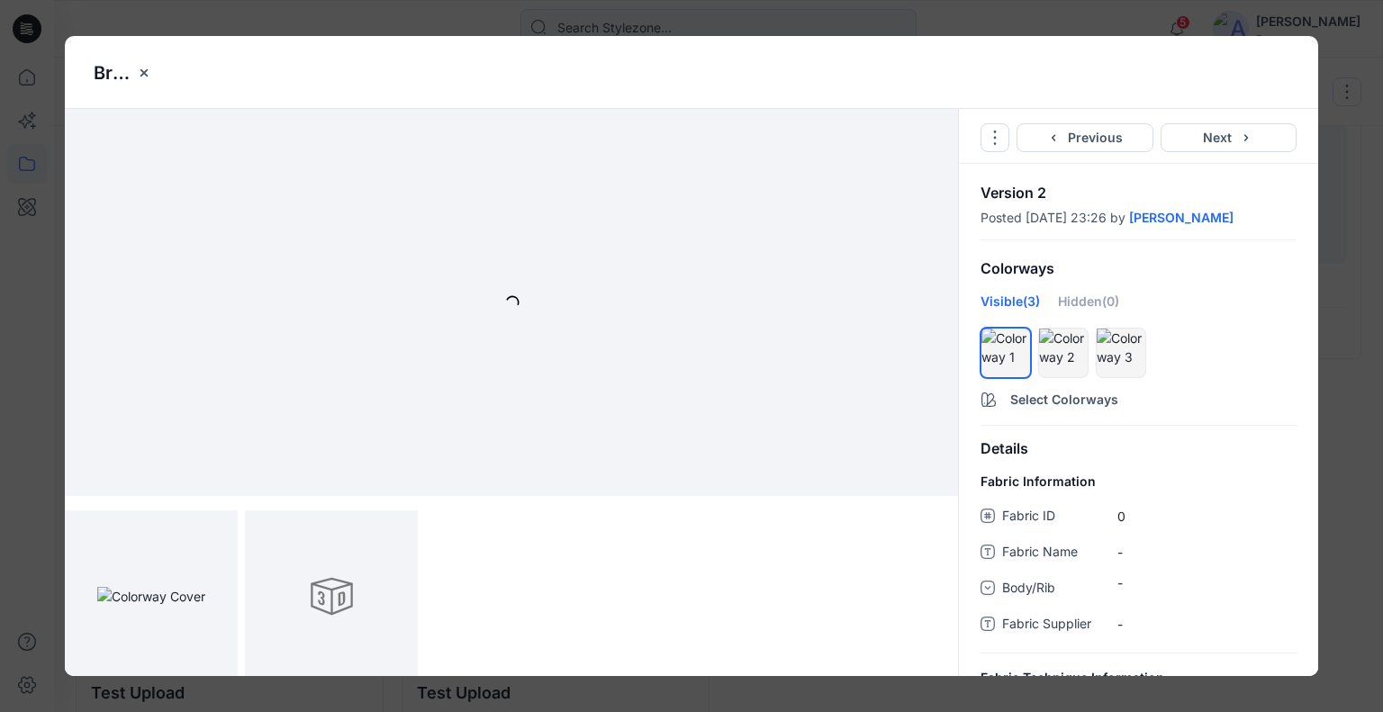
click at [998, 148] on button "Options" at bounding box center [995, 137] width 29 height 29
drag, startPoint x: 990, startPoint y: 186, endPoint x: 819, endPoint y: 149, distance: 175.0
click at [990, 186] on link "Go to Original Style" at bounding box center [995, 181] width 218 height 36
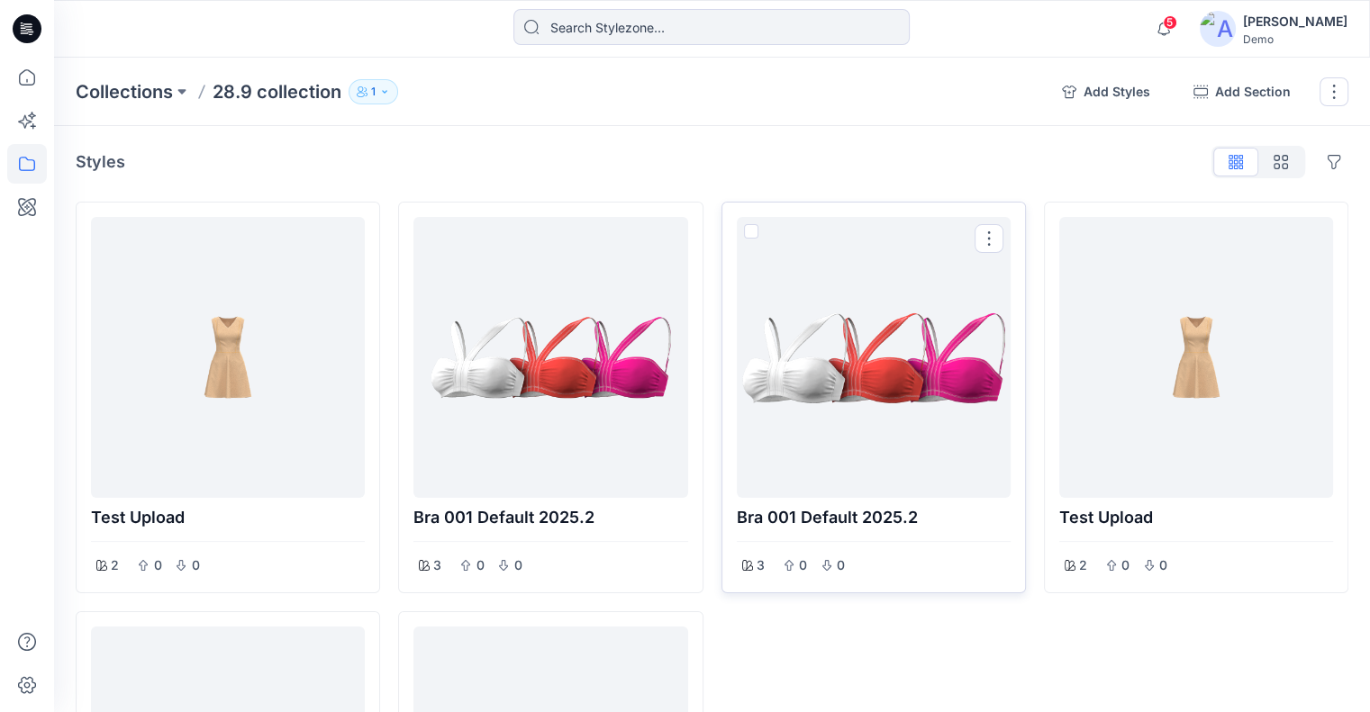
click at [864, 345] on div at bounding box center [873, 357] width 259 height 267
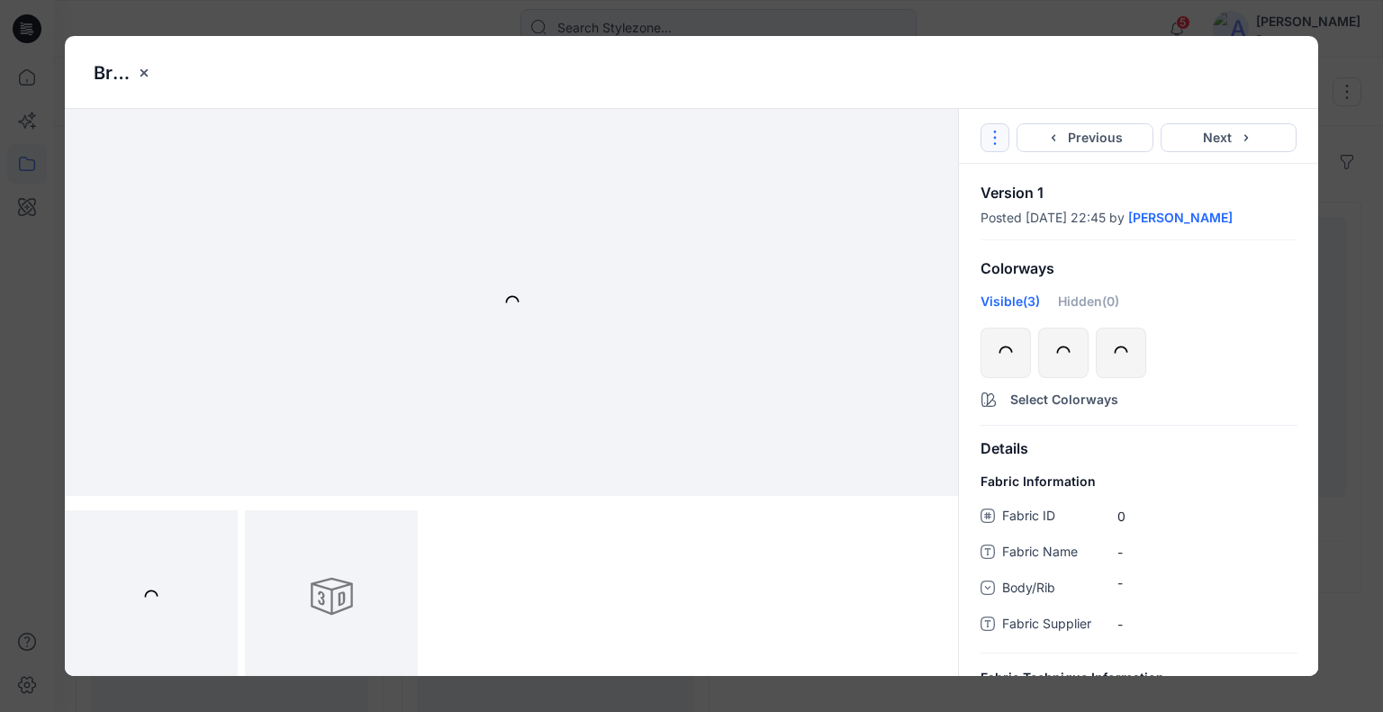
click at [998, 142] on icon "Options" at bounding box center [995, 138] width 14 height 14
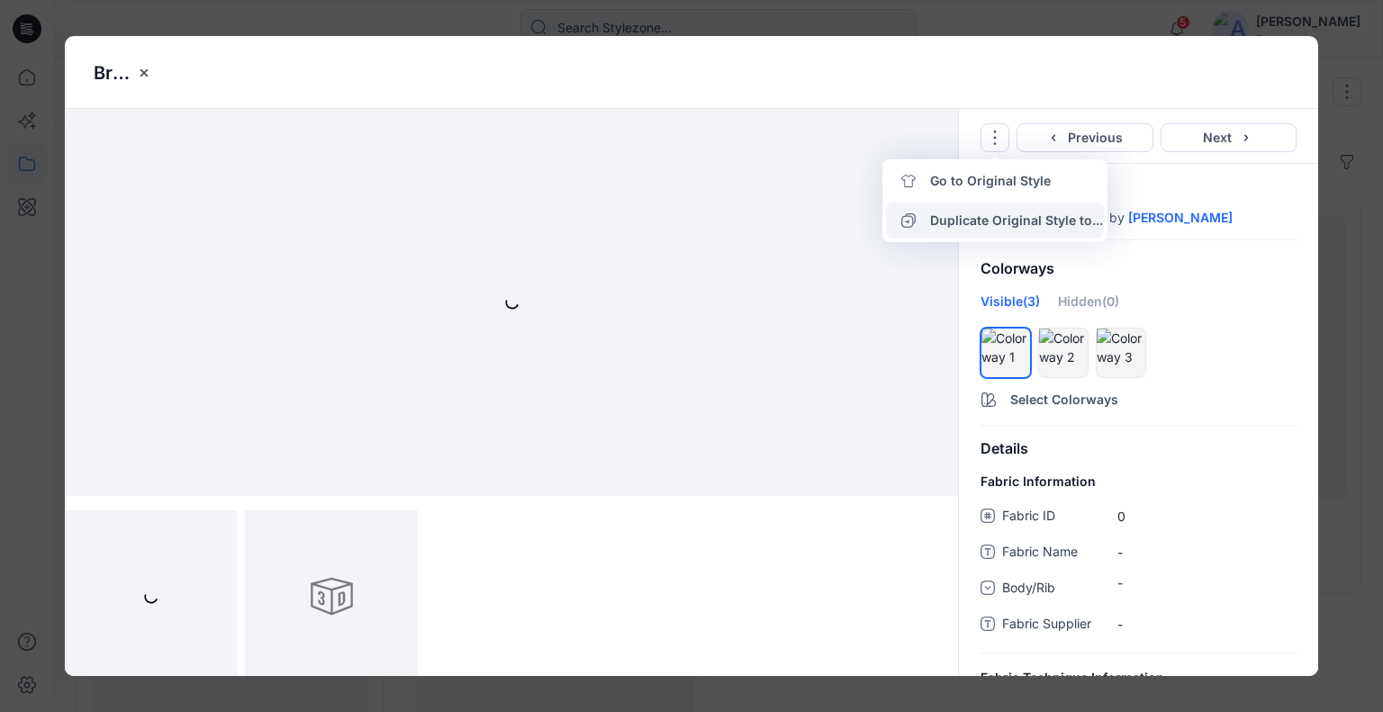
click at [1009, 221] on button "Duplicate Original Style to..." at bounding box center [995, 221] width 218 height 36
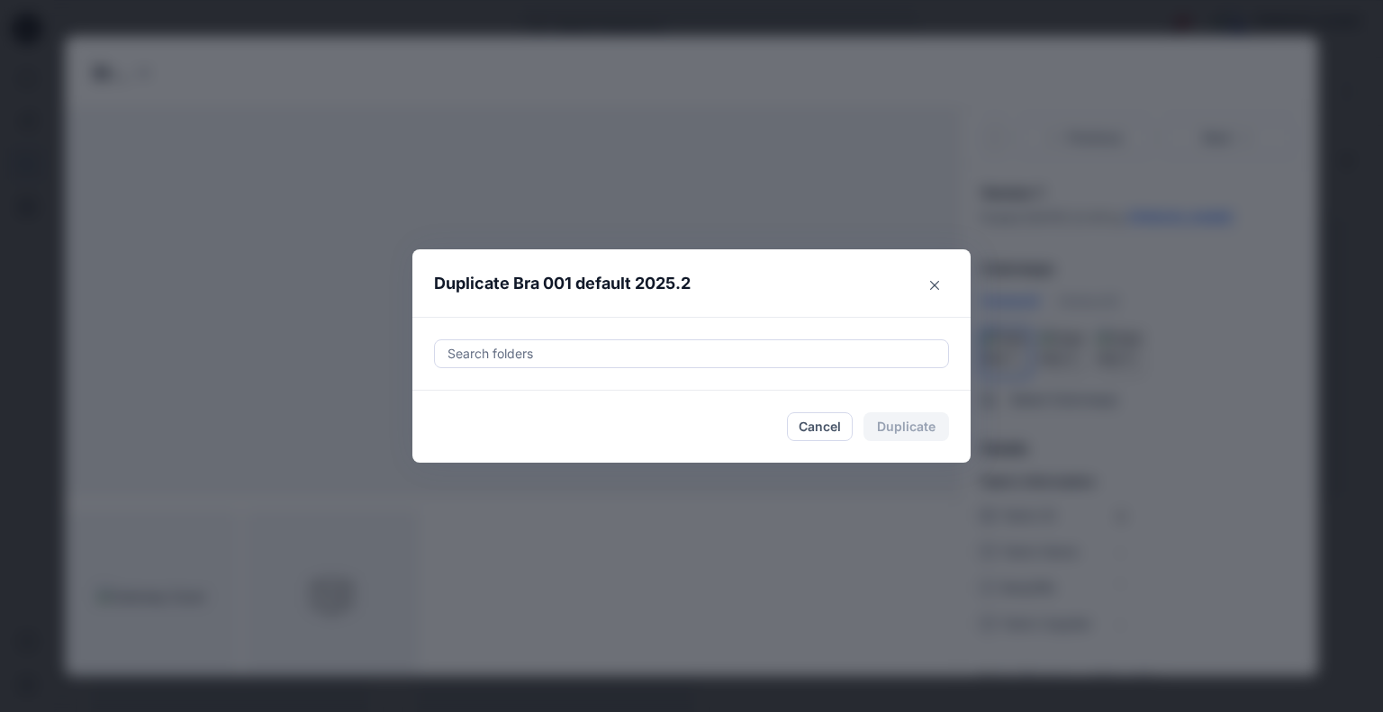
drag, startPoint x: 575, startPoint y: 345, endPoint x: 560, endPoint y: 367, distance: 27.2
click at [575, 343] on div at bounding box center [692, 354] width 492 height 22
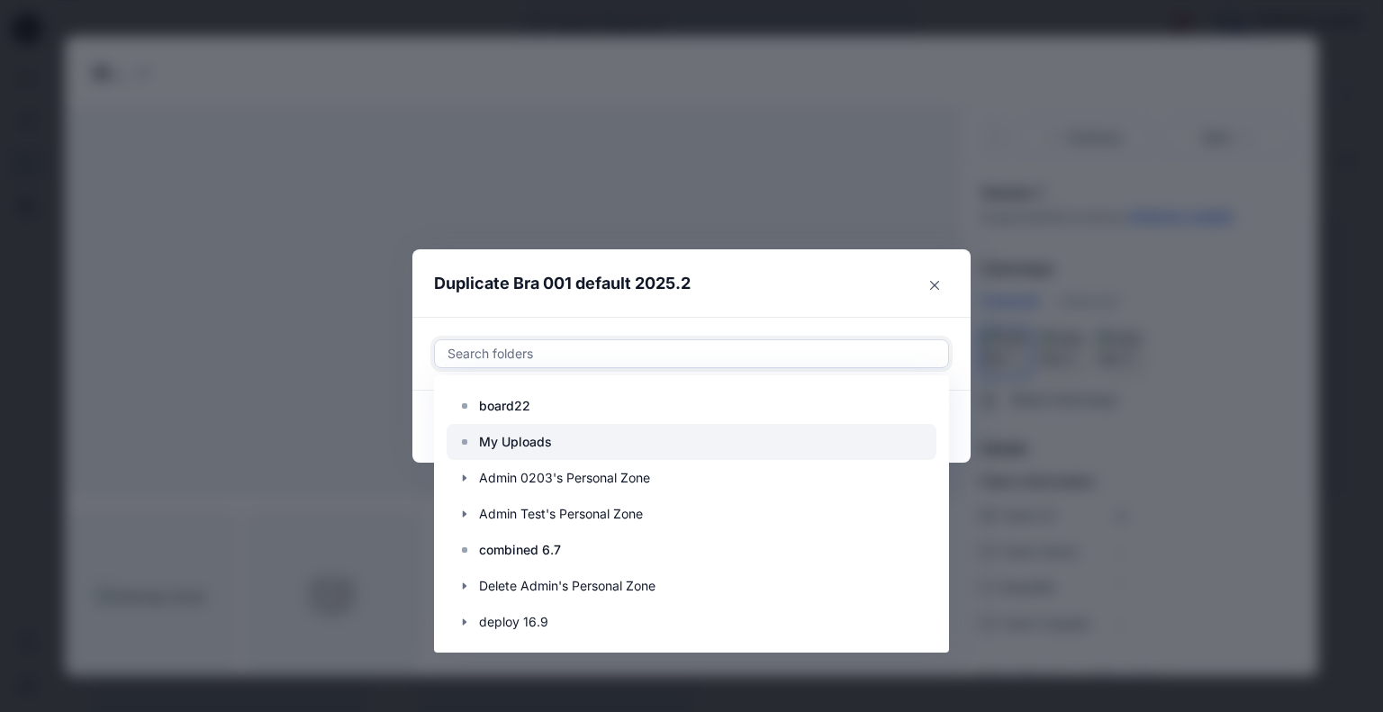
click at [533, 438] on p "My Uploads" at bounding box center [515, 442] width 73 height 22
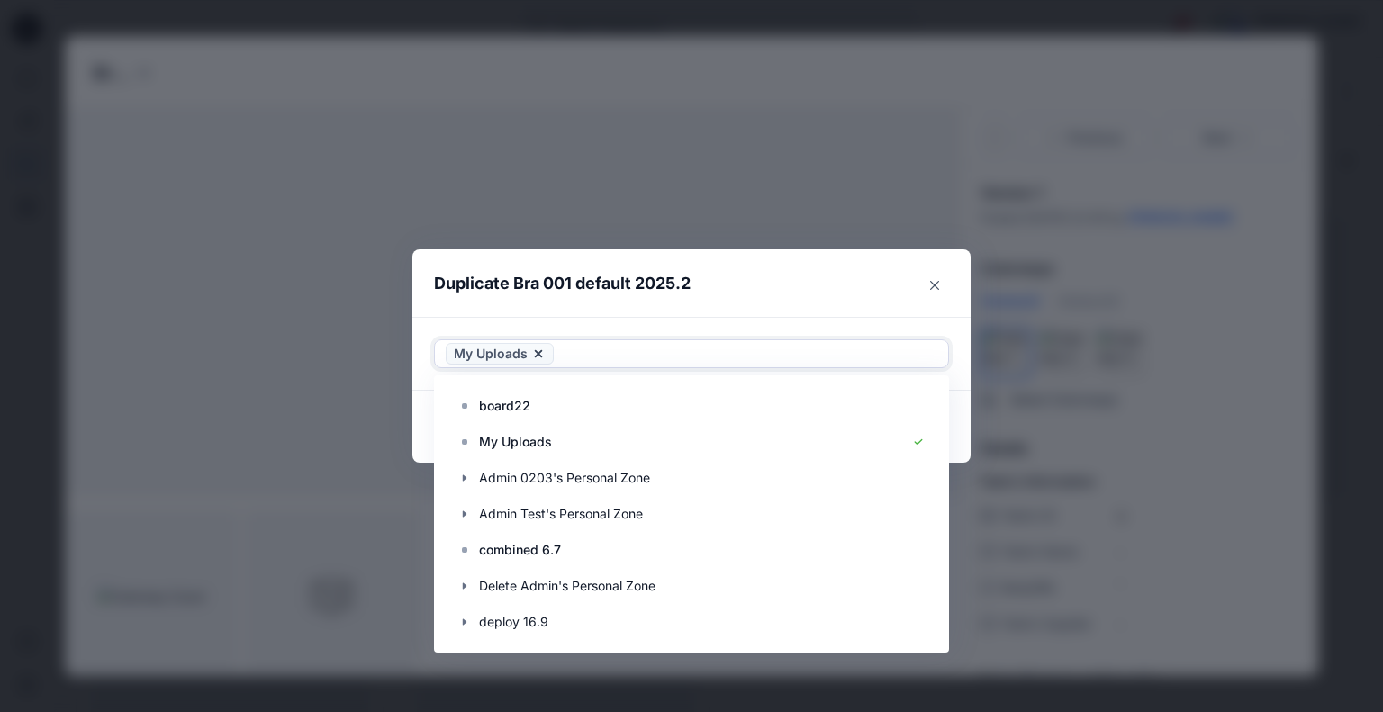
click at [892, 281] on header "Duplicate Bra 001 default 2025.2" at bounding box center [673, 283] width 522 height 68
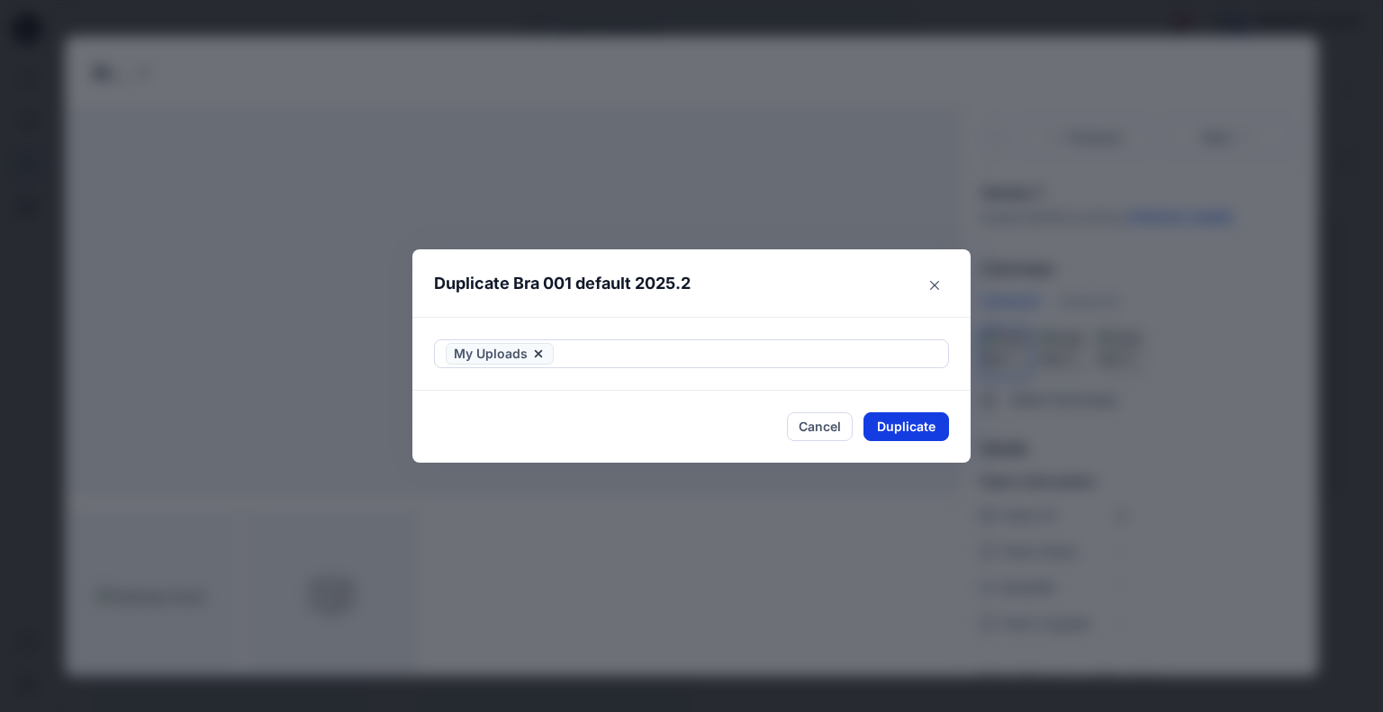
click at [915, 424] on button "Duplicate" at bounding box center [907, 426] width 86 height 29
click at [921, 432] on button "Close" at bounding box center [920, 427] width 59 height 29
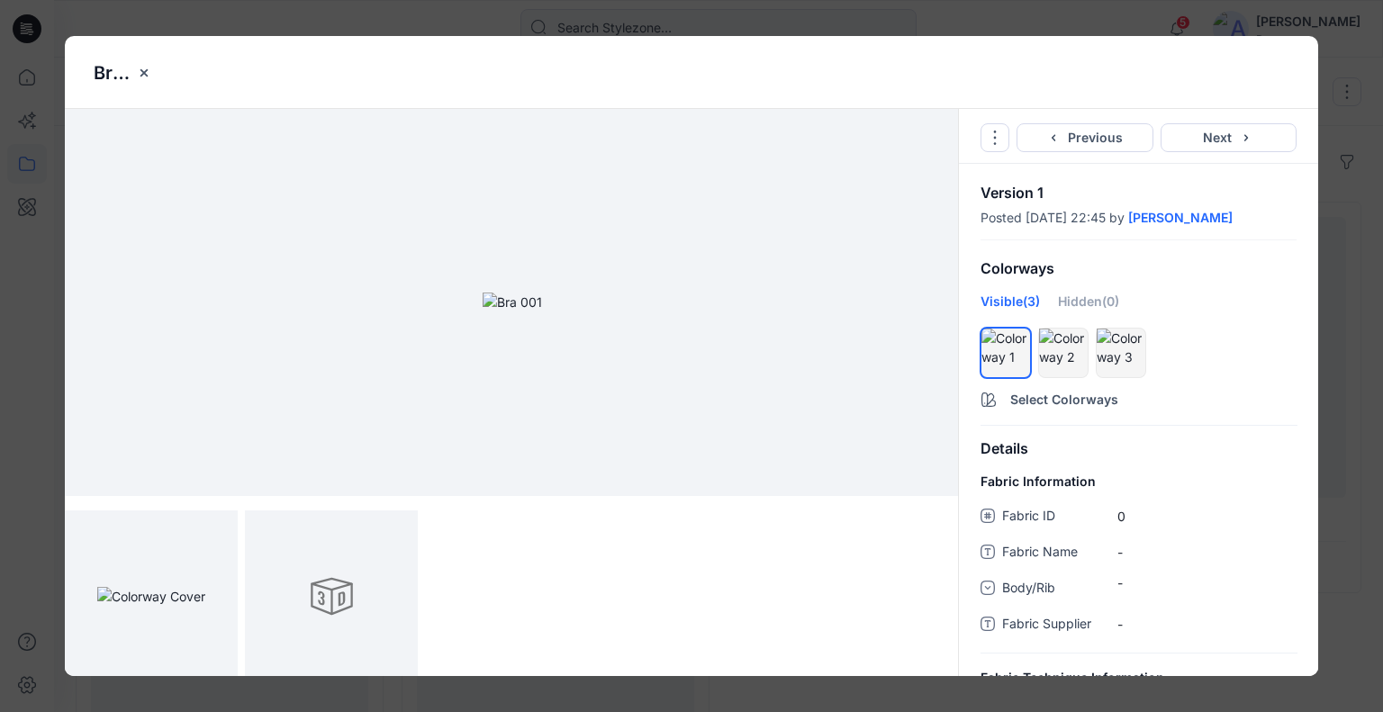
click at [1357, 77] on div "Bra 001 default 2025.2 Go to Original Style Duplicate Original Style to... Prev…" at bounding box center [691, 356] width 1383 height 712
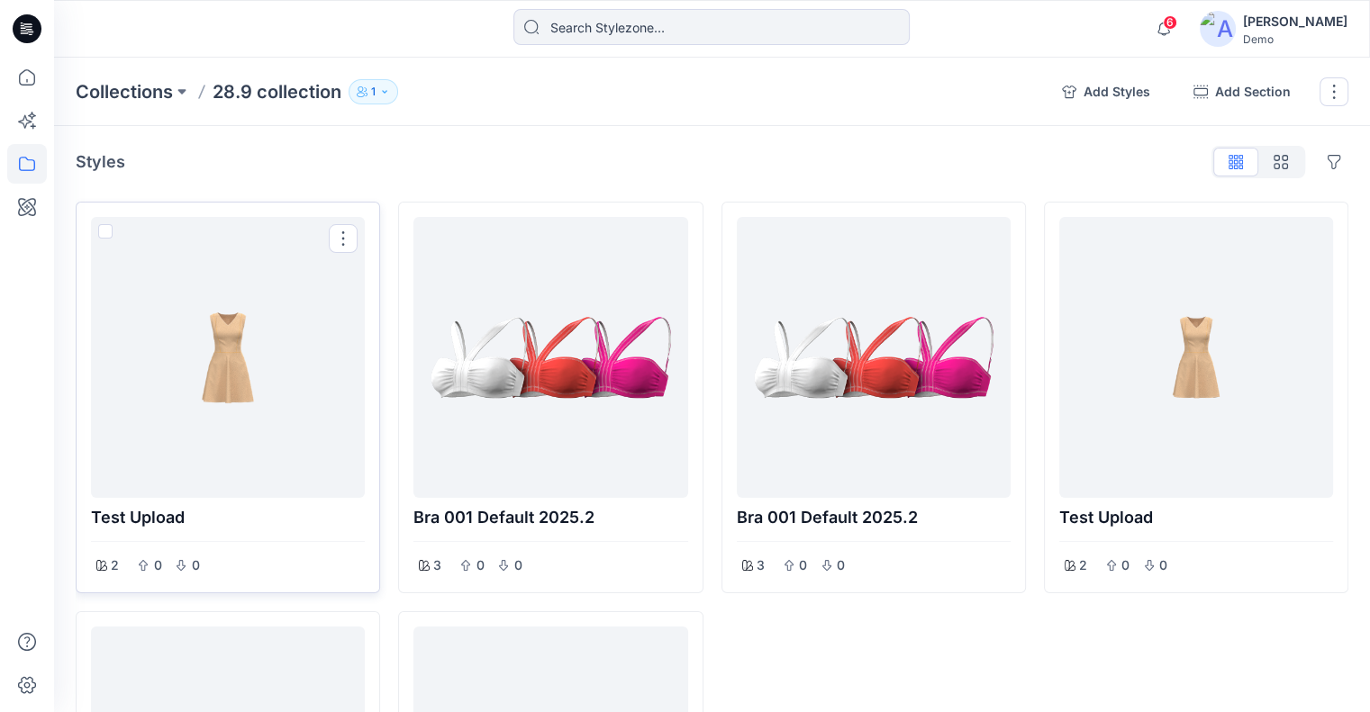
click at [102, 236] on span at bounding box center [105, 231] width 14 height 14
click at [102, 236] on input "checkbox" at bounding box center [104, 232] width 14 height 14
checkbox input "true"
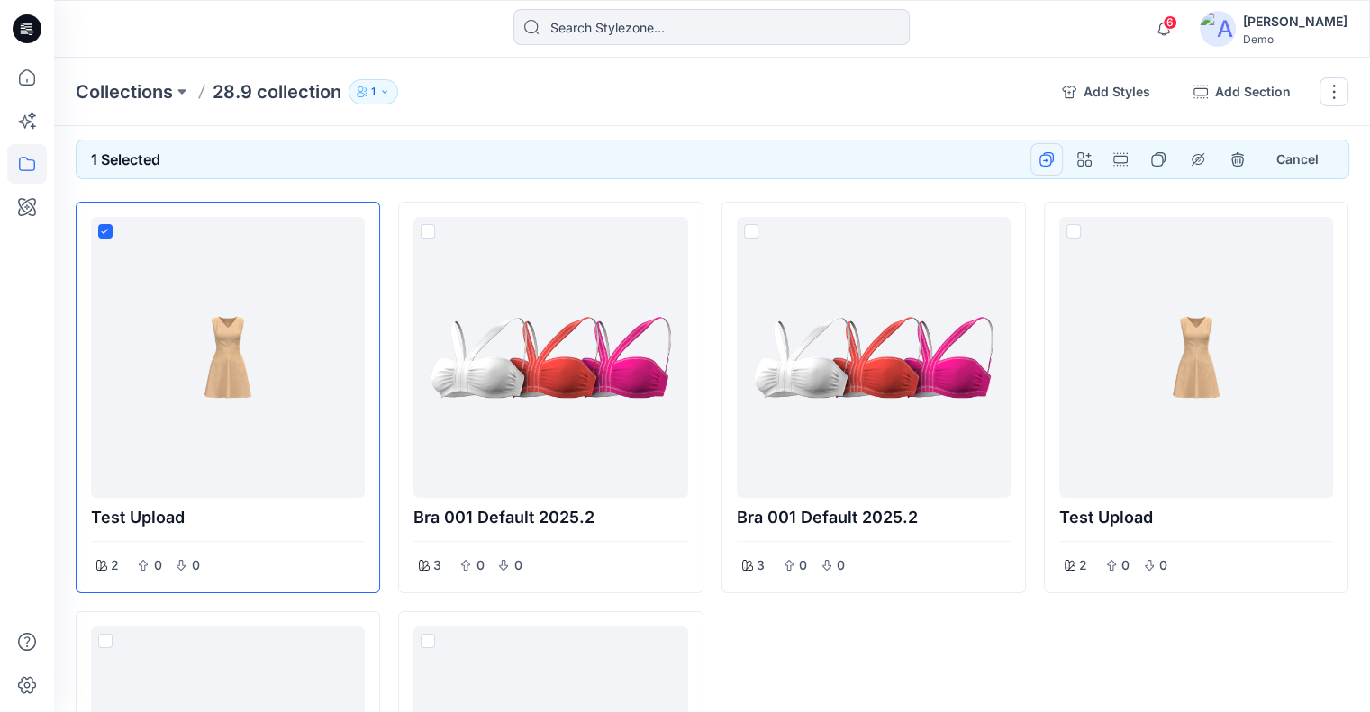
click at [1041, 158] on icon "Duplicate Original Style to…" at bounding box center [1045, 160] width 13 height 13
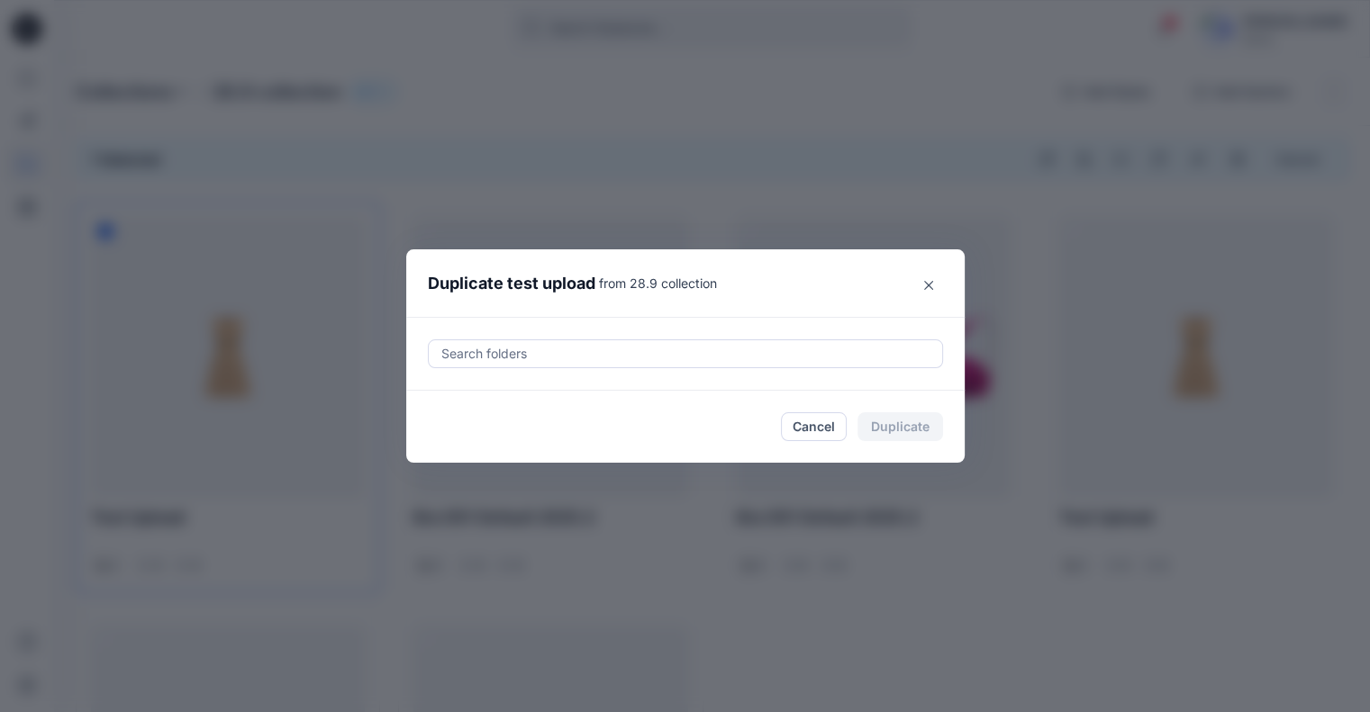
click at [692, 361] on div at bounding box center [685, 354] width 492 height 22
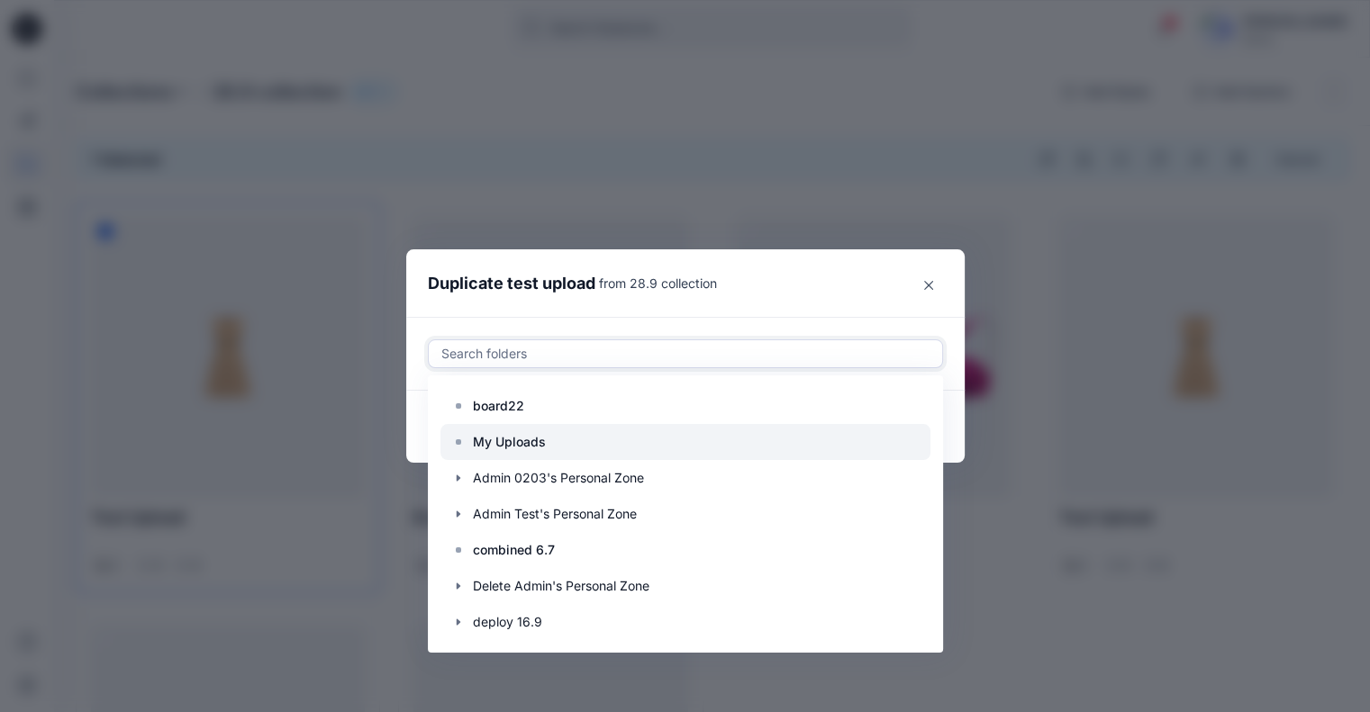
click at [566, 448] on div at bounding box center [685, 442] width 490 height 36
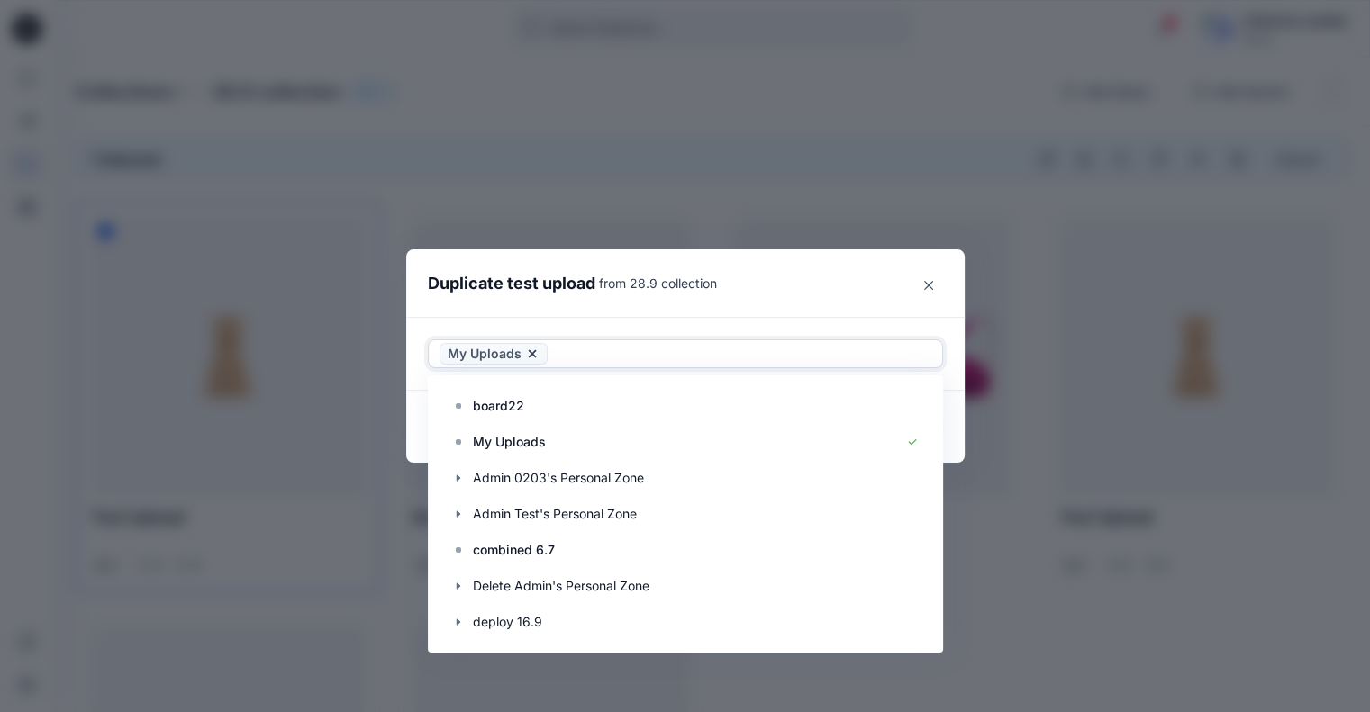
click at [877, 275] on header "Duplicate test upload from 28.9 collection" at bounding box center [667, 283] width 522 height 68
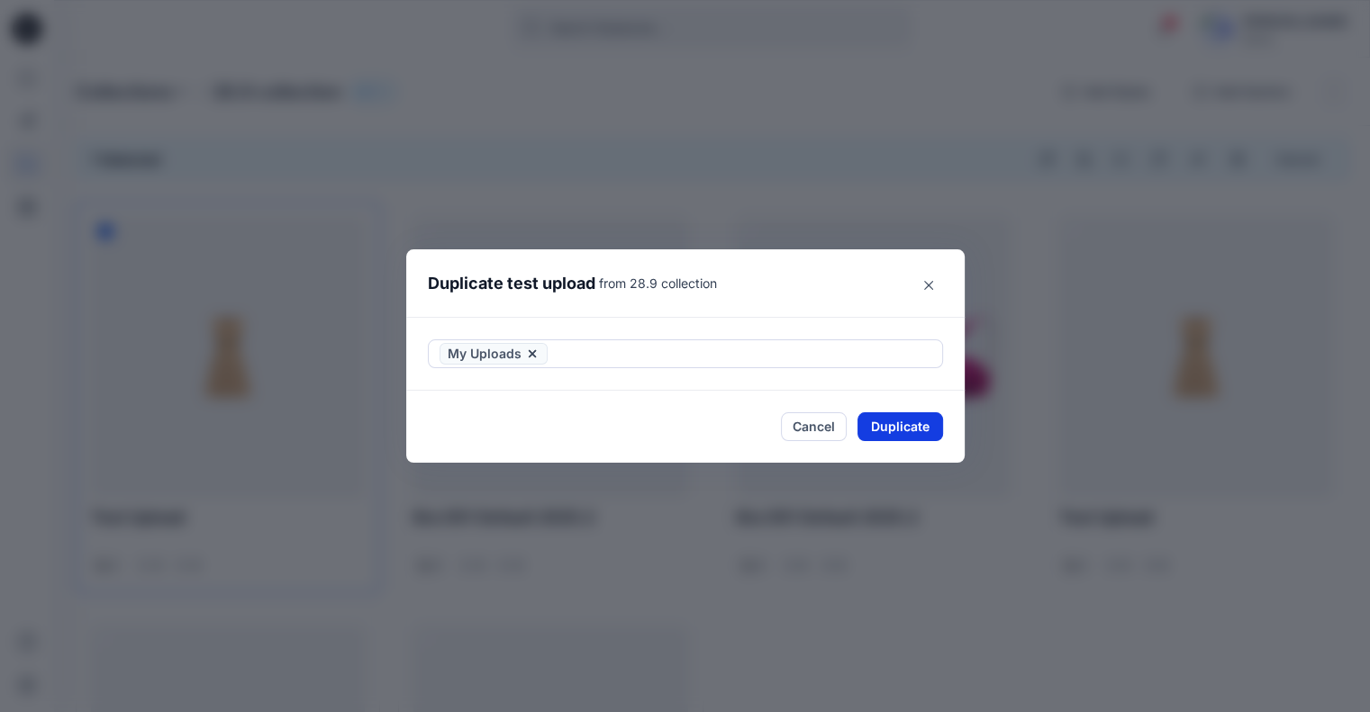
click at [908, 414] on button "Duplicate" at bounding box center [900, 426] width 86 height 29
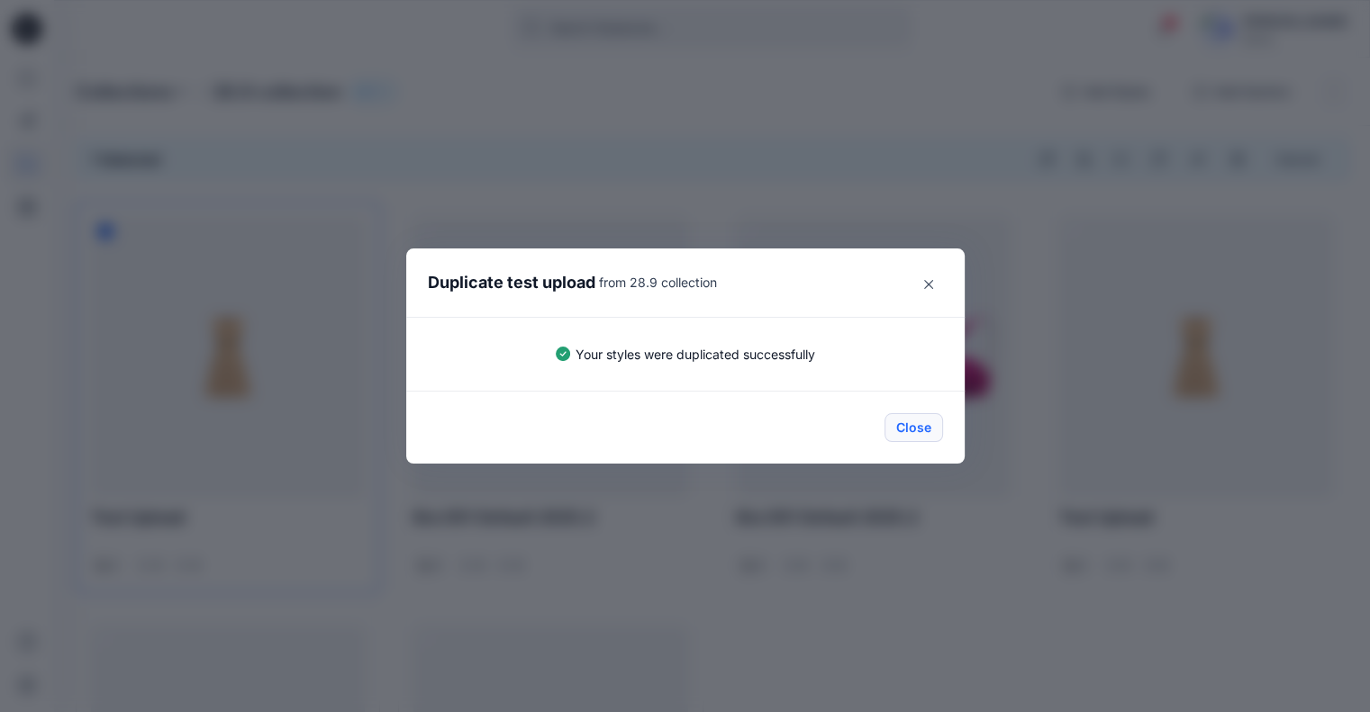
click at [920, 430] on button "Close" at bounding box center [913, 427] width 59 height 29
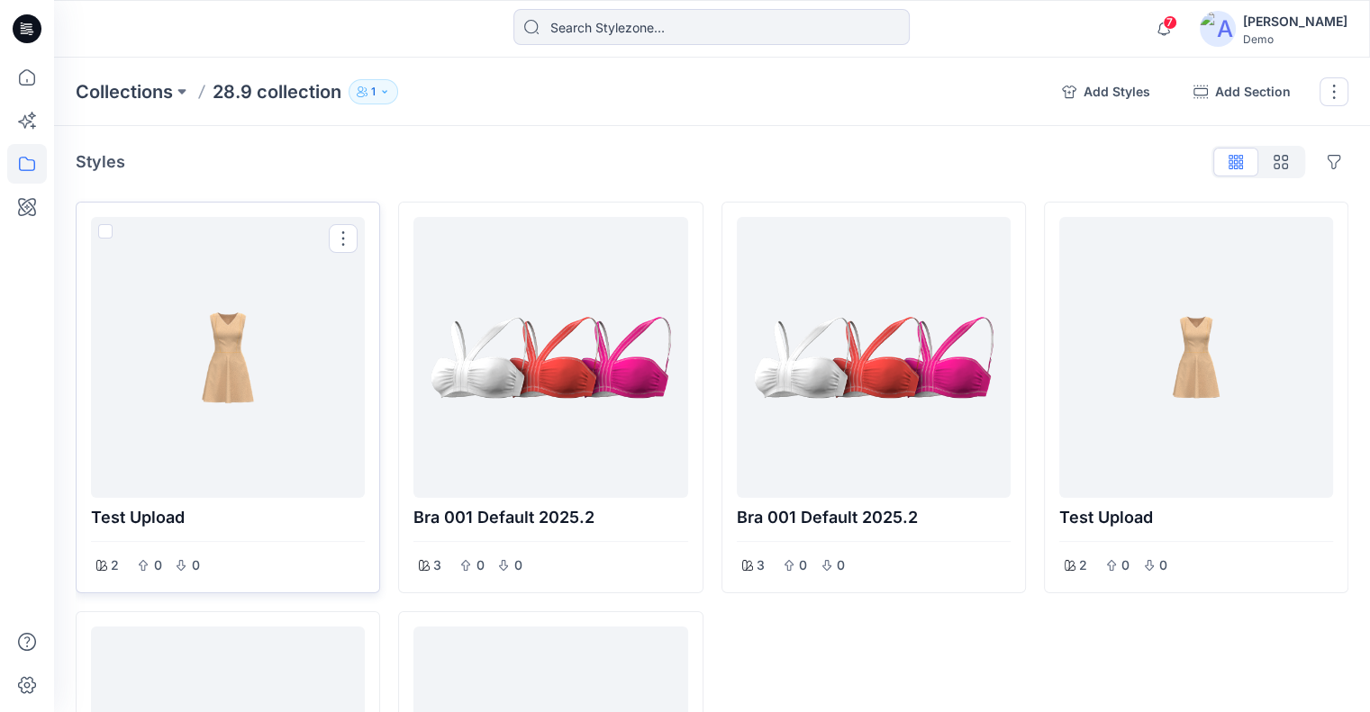
click at [102, 233] on span at bounding box center [105, 231] width 14 height 14
click at [102, 233] on input "checkbox" at bounding box center [104, 232] width 14 height 14
checkbox input "true"
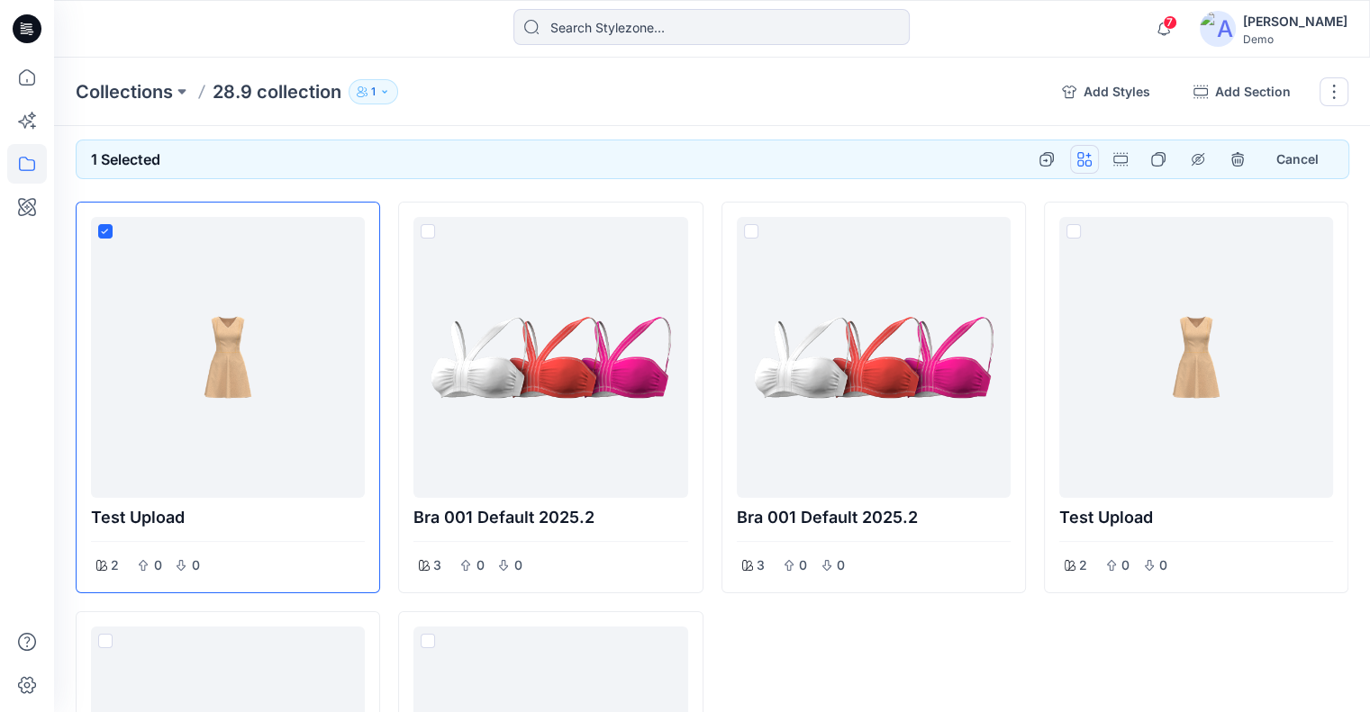
click at [1081, 158] on button "button" at bounding box center [1084, 159] width 29 height 29
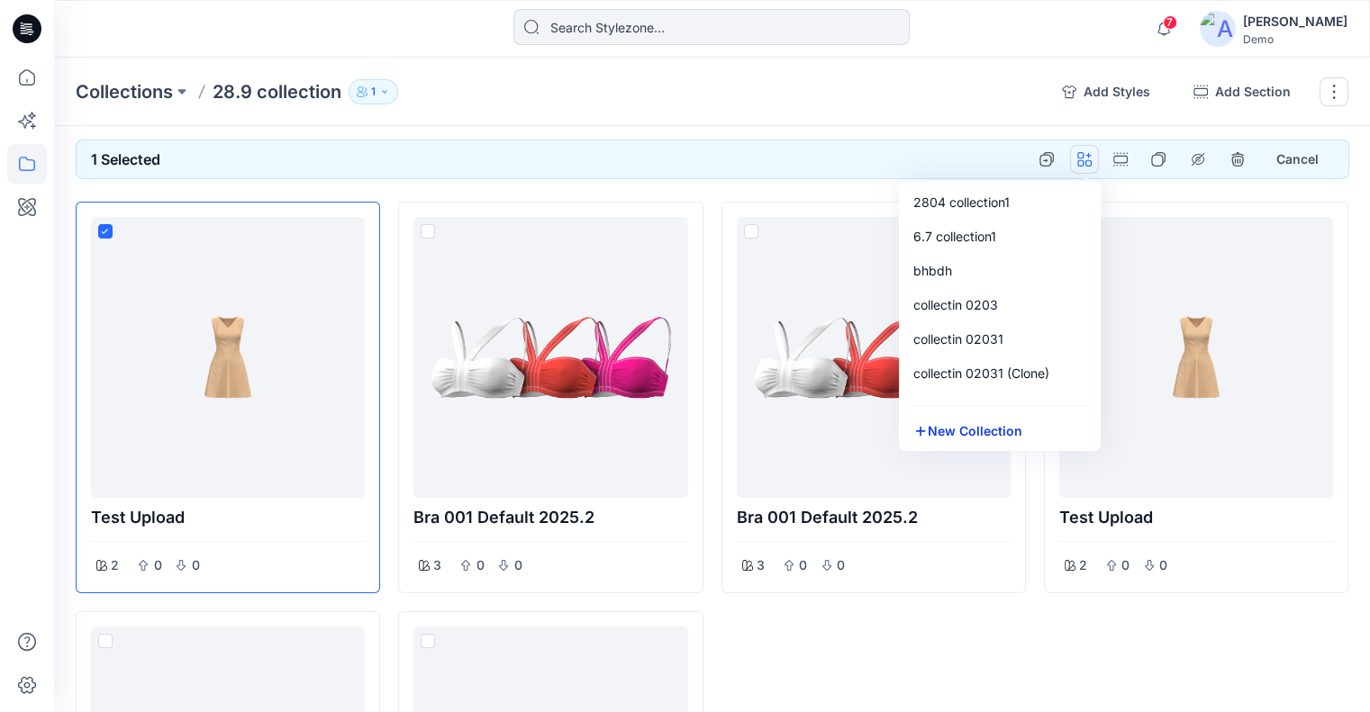
click at [976, 416] on button "New Collection" at bounding box center [999, 430] width 195 height 33
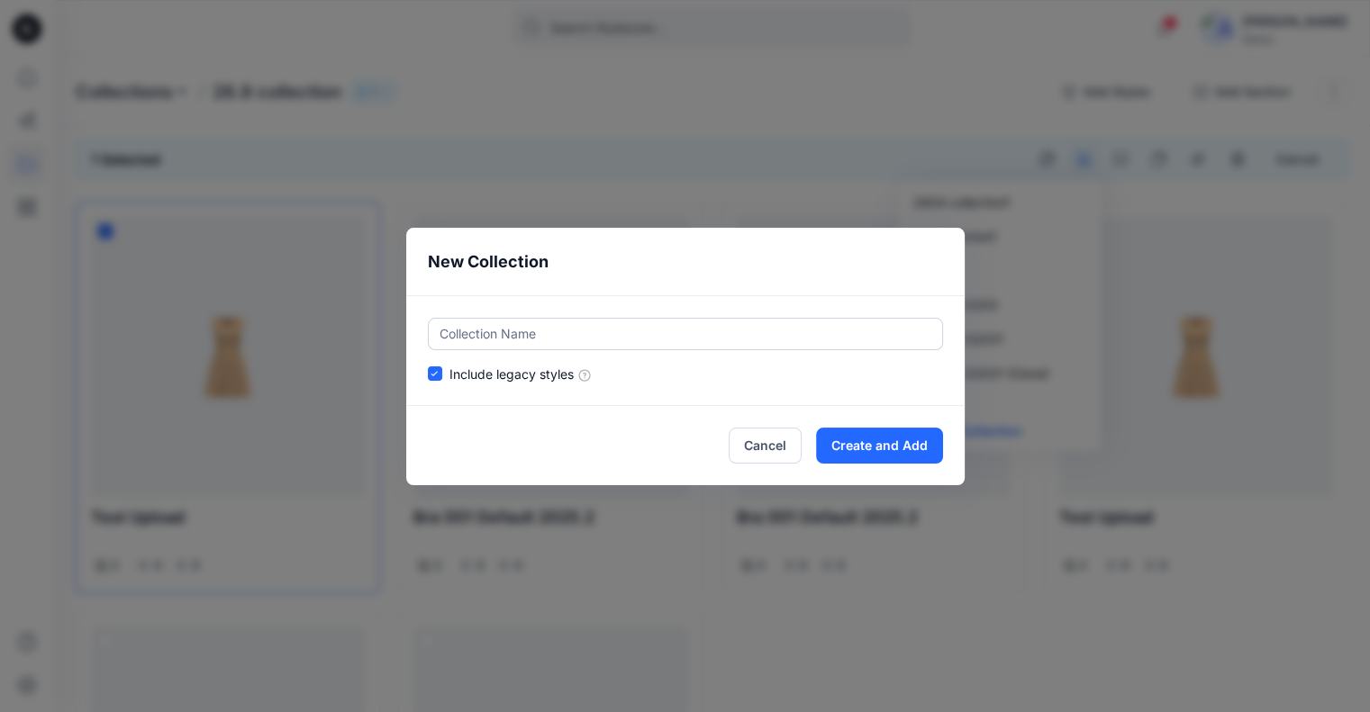
click at [561, 371] on label "Include legacy styles" at bounding box center [520, 374] width 142 height 19
click at [441, 371] on input "checkbox" at bounding box center [434, 374] width 14 height 14
checkbox input "false"
click at [559, 338] on input "text" at bounding box center [685, 334] width 515 height 32
type input "uyh6t5u"
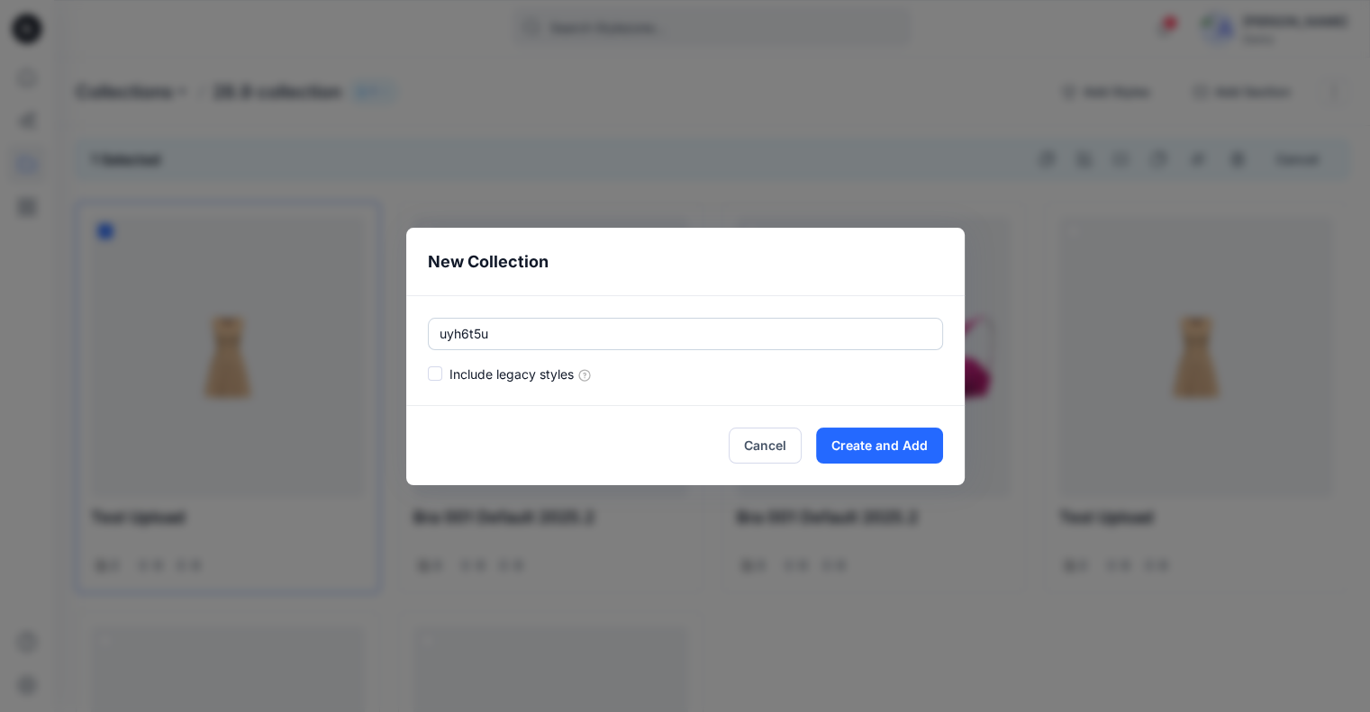
click at [890, 186] on div "New Collection uyh6t5u Include legacy styles Cancel Create and Add" at bounding box center [685, 356] width 1370 height 712
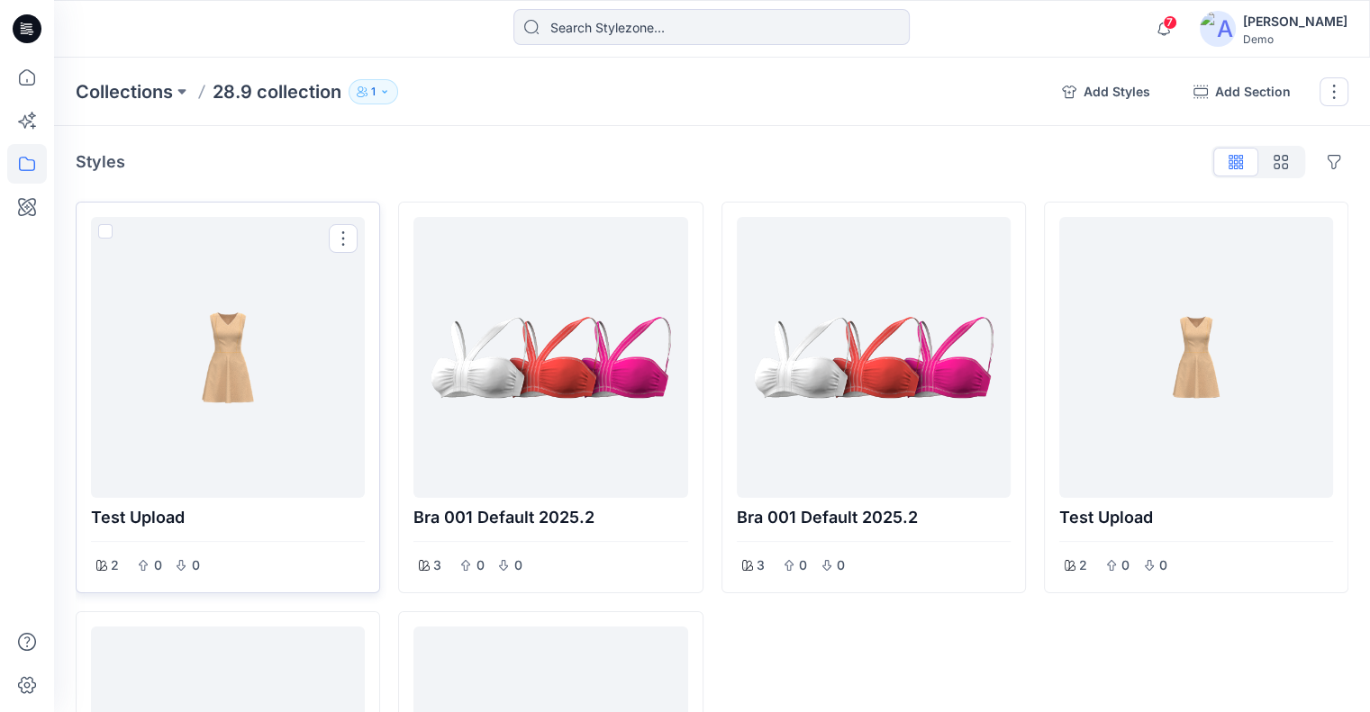
click at [104, 230] on span at bounding box center [105, 231] width 14 height 14
click at [104, 230] on input "checkbox" at bounding box center [104, 232] width 14 height 14
checkbox input "true"
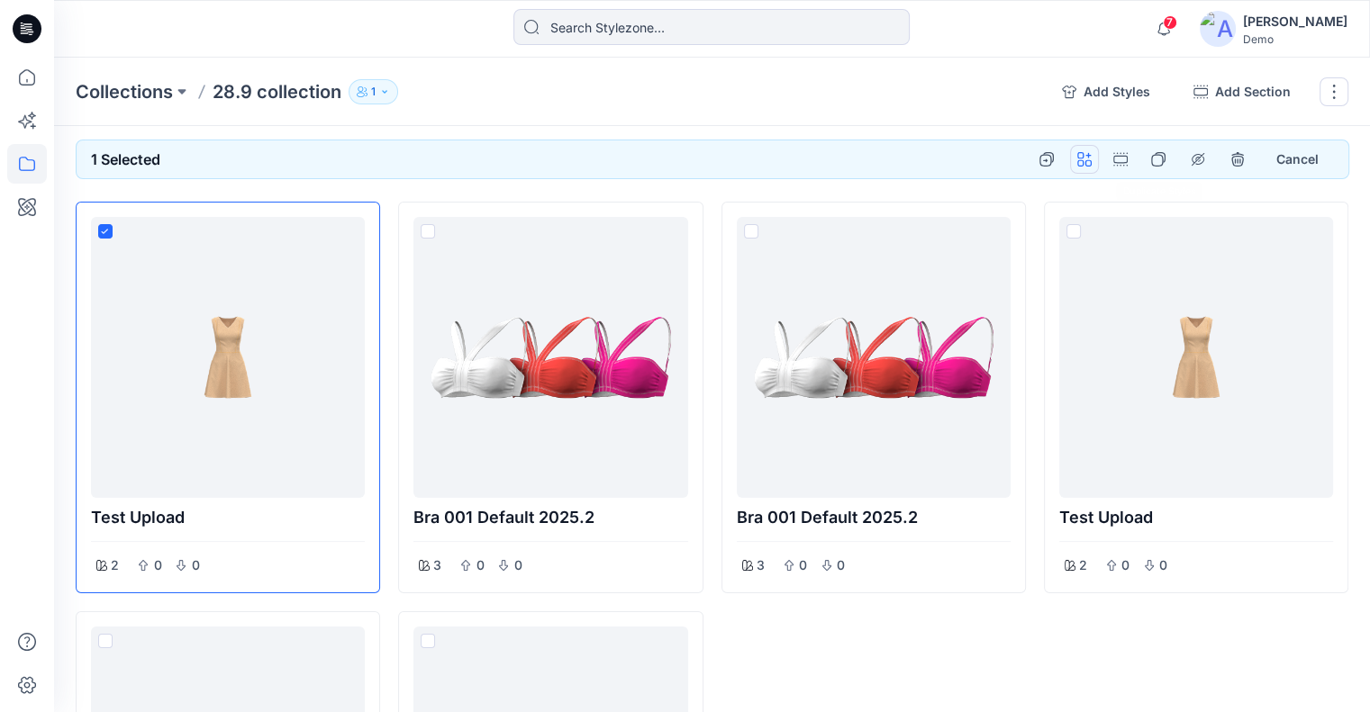
click at [1081, 166] on button "button" at bounding box center [1084, 159] width 29 height 29
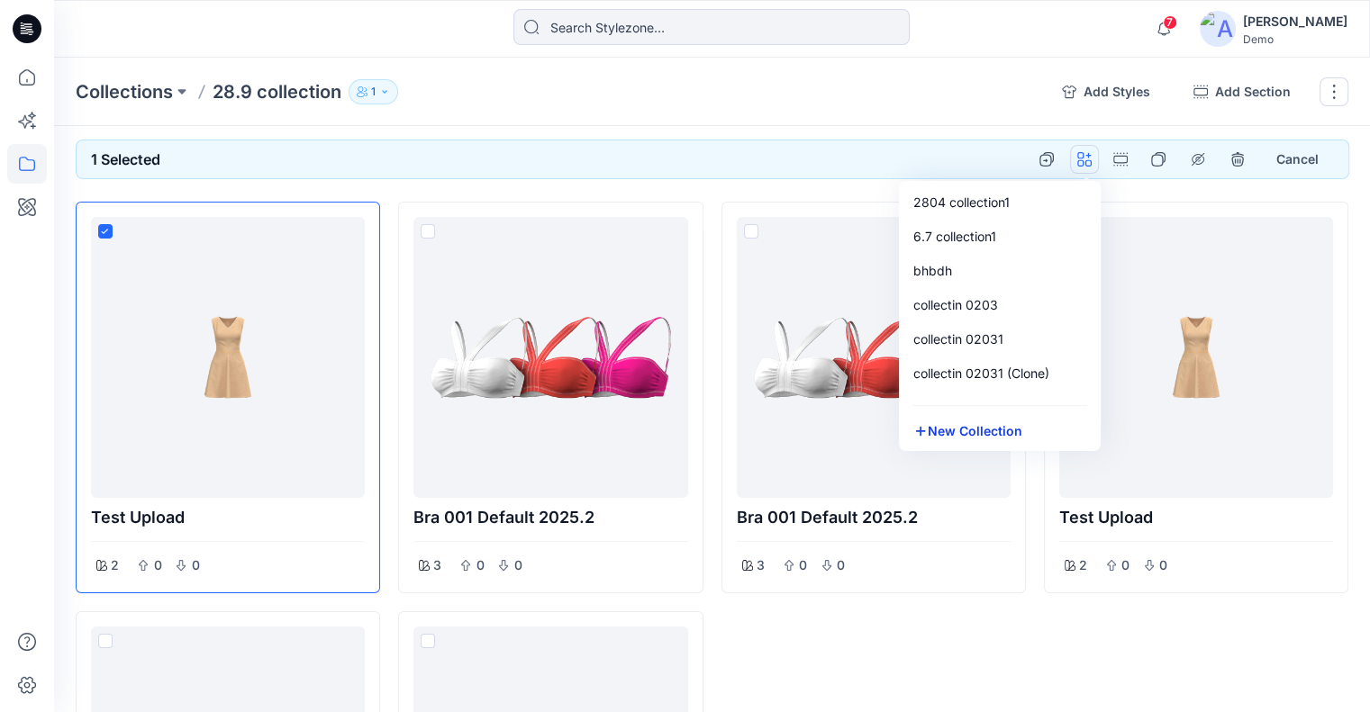
click at [987, 431] on button "New Collection" at bounding box center [999, 430] width 195 height 33
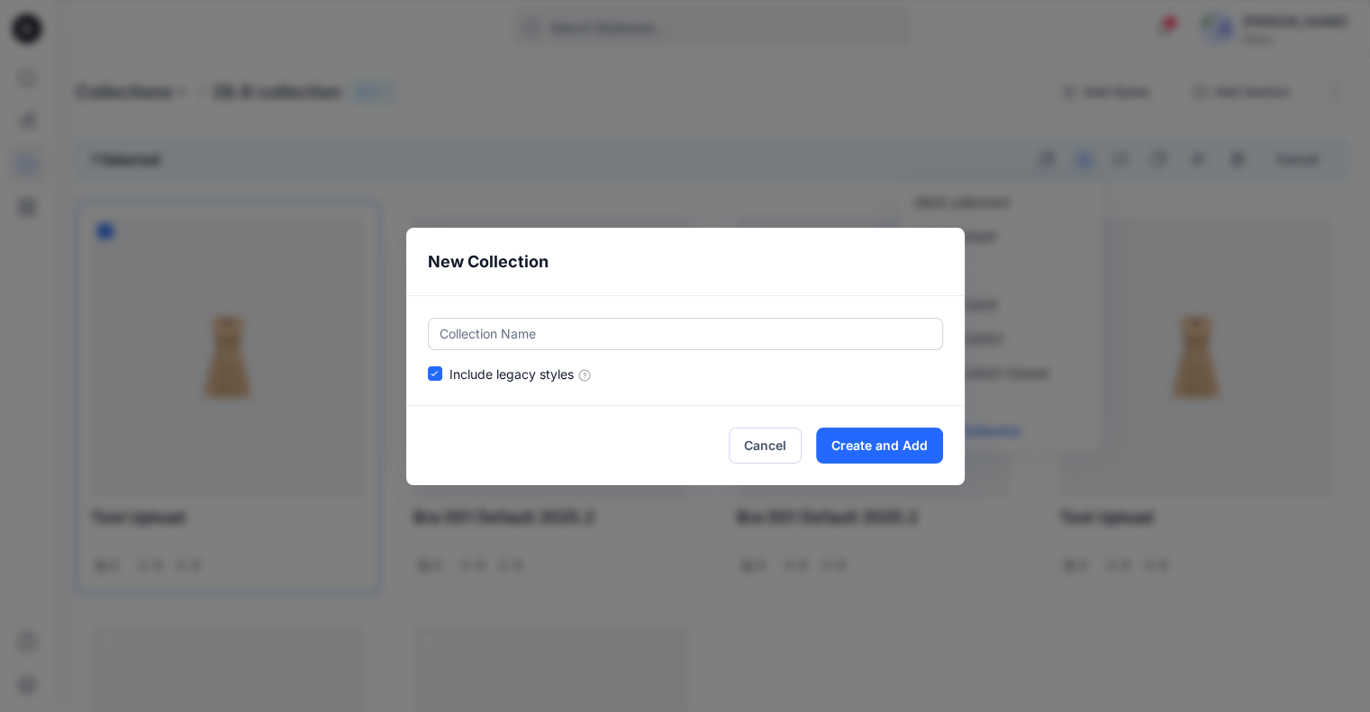
click at [576, 370] on label "Include legacy styles" at bounding box center [520, 374] width 142 height 19
click at [441, 370] on input "checkbox" at bounding box center [434, 374] width 14 height 14
checkbox input "false"
click at [662, 341] on input "text" at bounding box center [685, 334] width 515 height 32
type input "htrh"
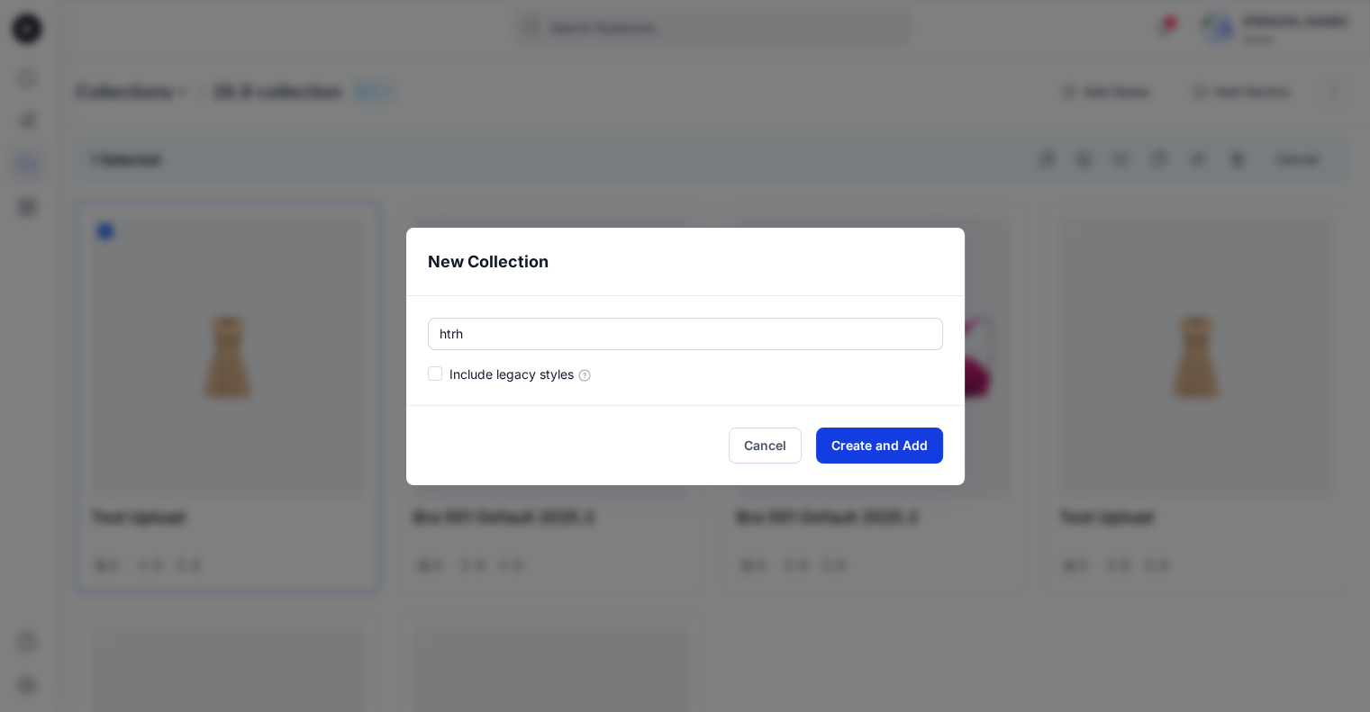
click at [865, 428] on button "Create and Add" at bounding box center [879, 446] width 127 height 36
click at [890, 442] on div at bounding box center [873, 357] width 259 height 267
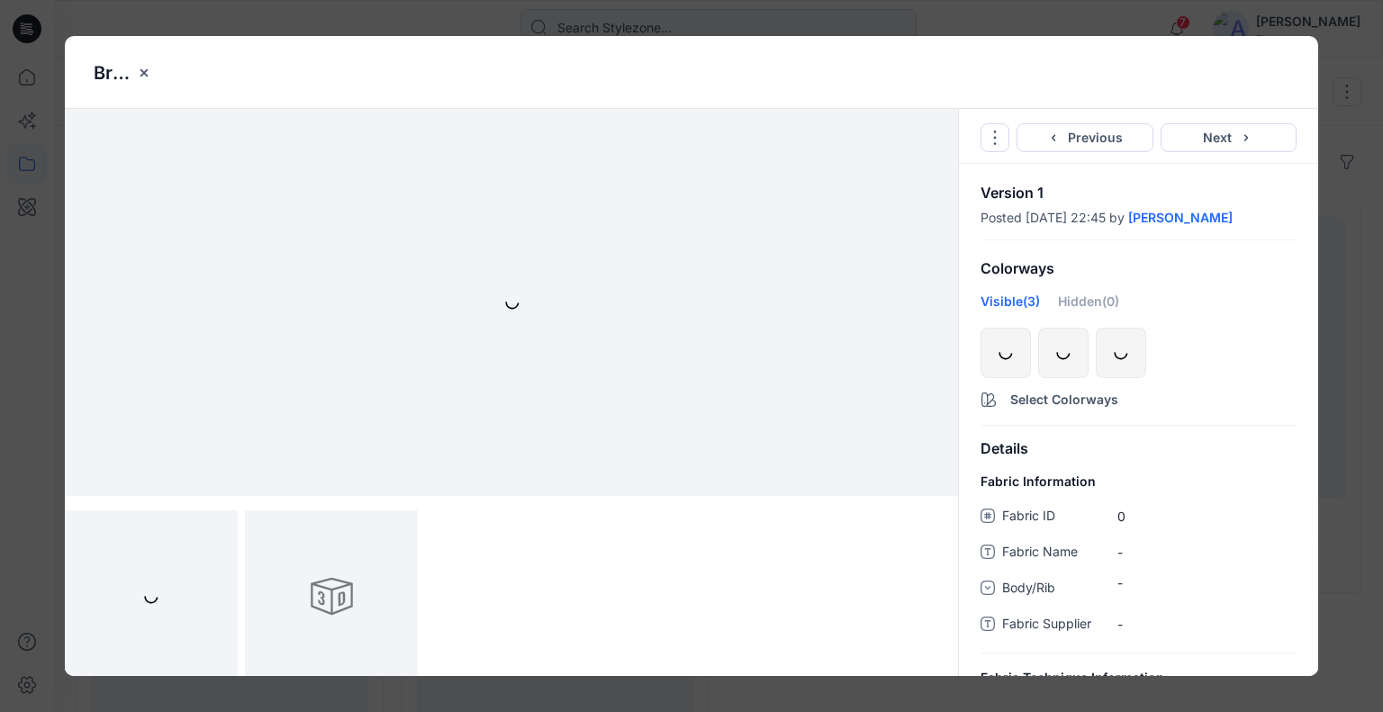
click at [1359, 281] on div "Bra 001 default 2025.2 Go to Original Style Duplicate Original Style to... Prev…" at bounding box center [691, 356] width 1383 height 712
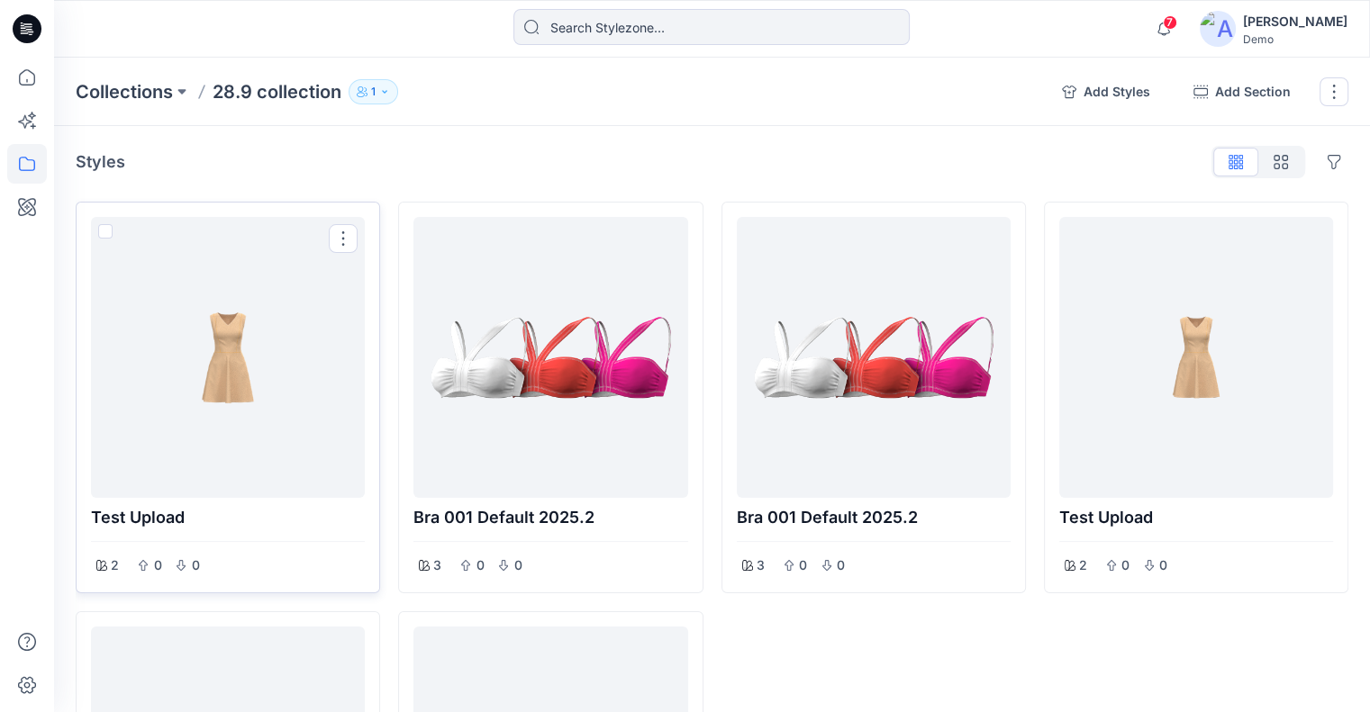
click at [108, 229] on span at bounding box center [105, 231] width 14 height 14
click at [108, 229] on input "checkbox" at bounding box center [104, 232] width 14 height 14
checkbox input "true"
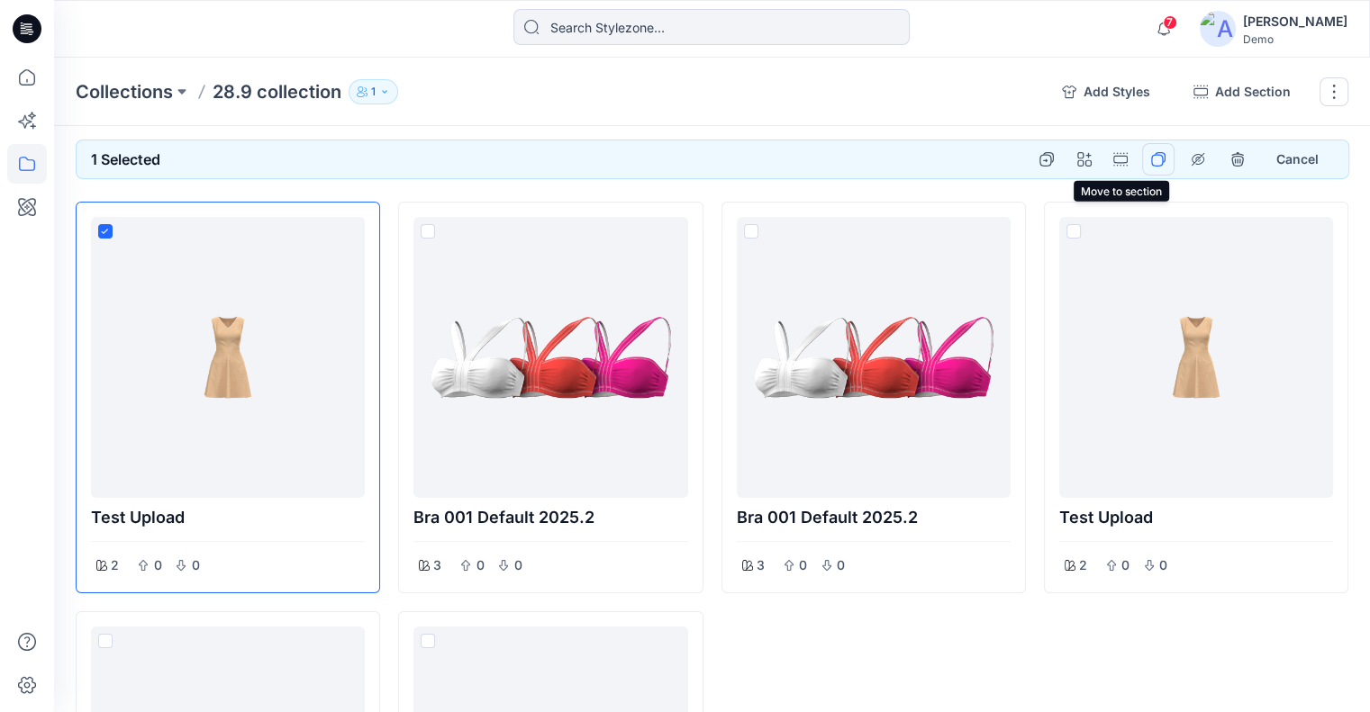
click at [1156, 162] on icon "duplicate styles" at bounding box center [1158, 159] width 14 height 14
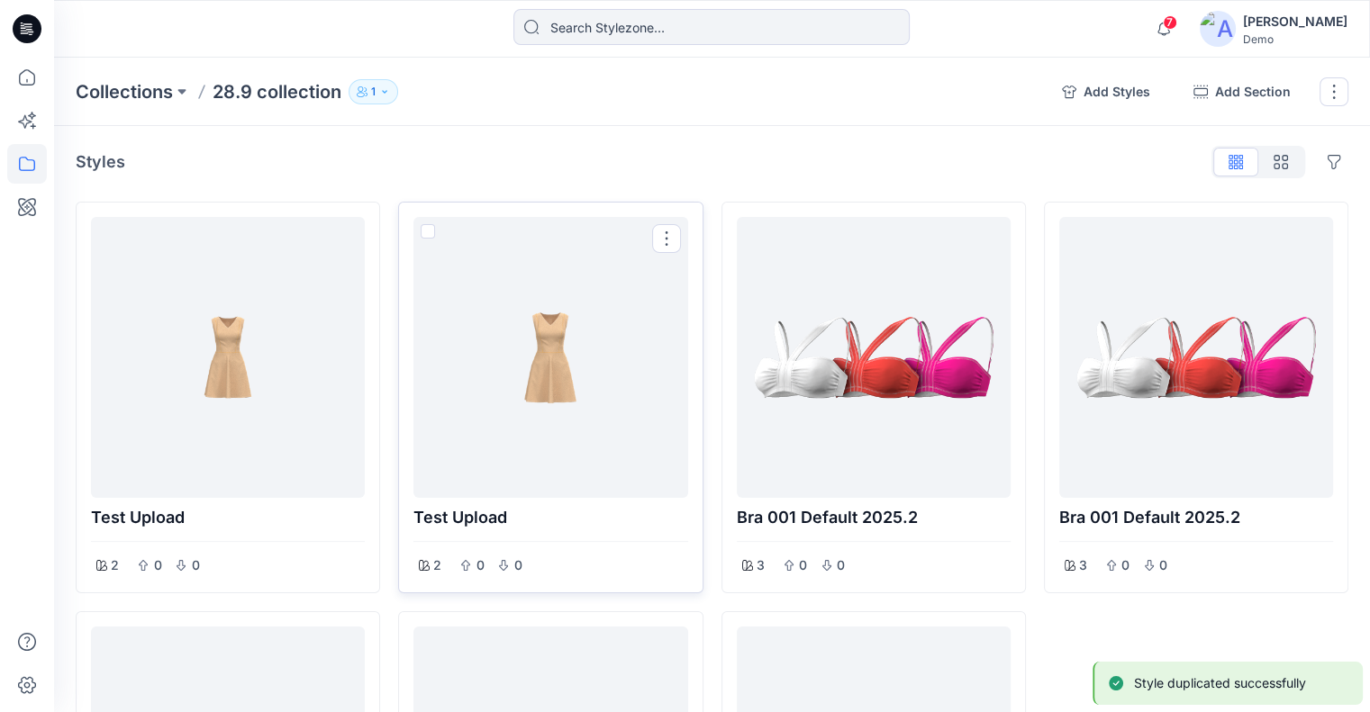
click at [428, 233] on span at bounding box center [428, 231] width 14 height 14
click at [428, 233] on input "checkbox" at bounding box center [427, 232] width 14 height 14
checkbox input "true"
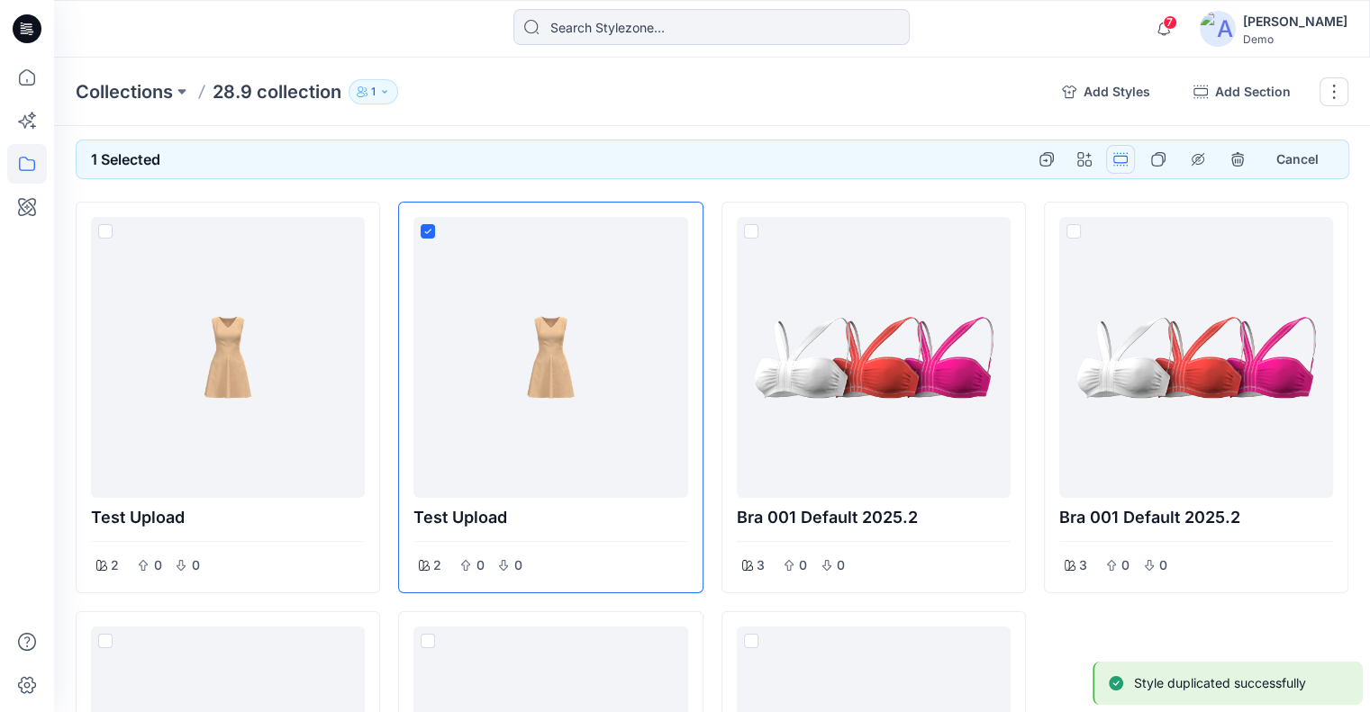
click at [1123, 158] on button "Options" at bounding box center [1120, 159] width 29 height 29
click at [1059, 208] on button "test" at bounding box center [1034, 201] width 195 height 33
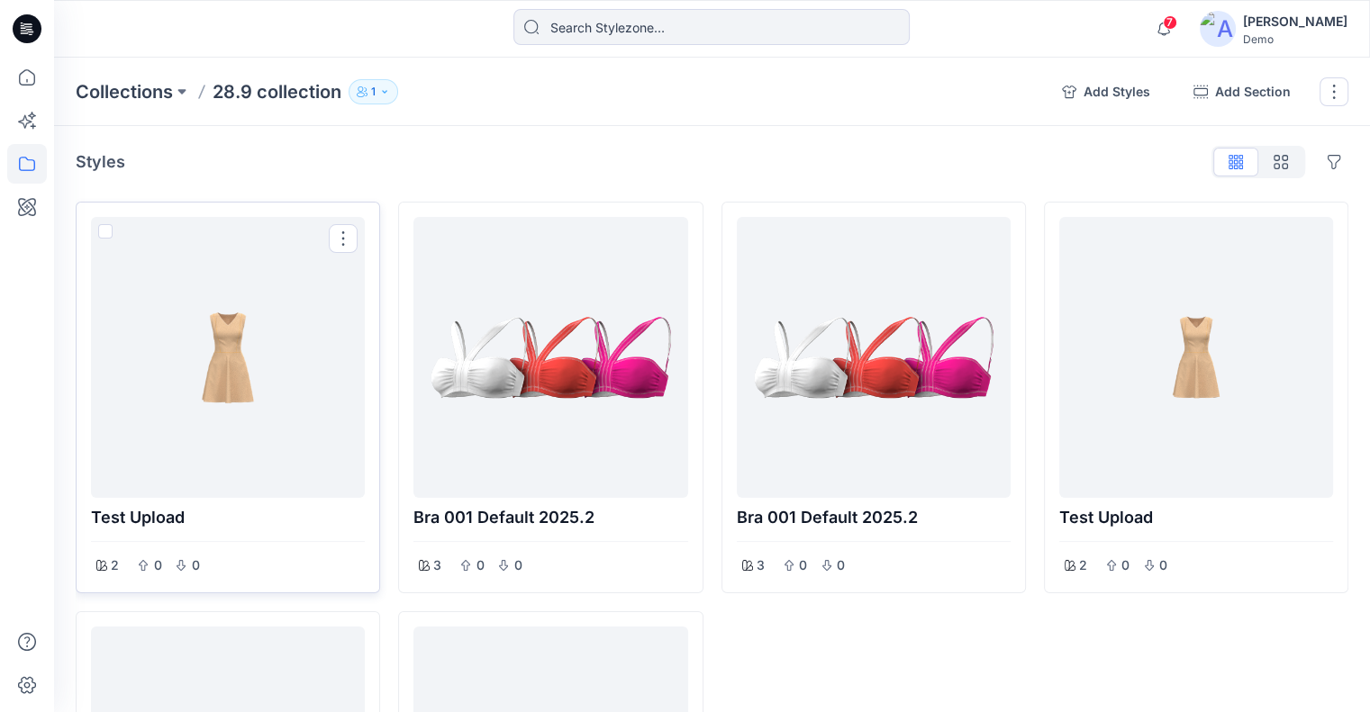
click at [108, 231] on span at bounding box center [105, 231] width 14 height 14
click at [108, 231] on input "checkbox" at bounding box center [104, 232] width 14 height 14
checkbox input "true"
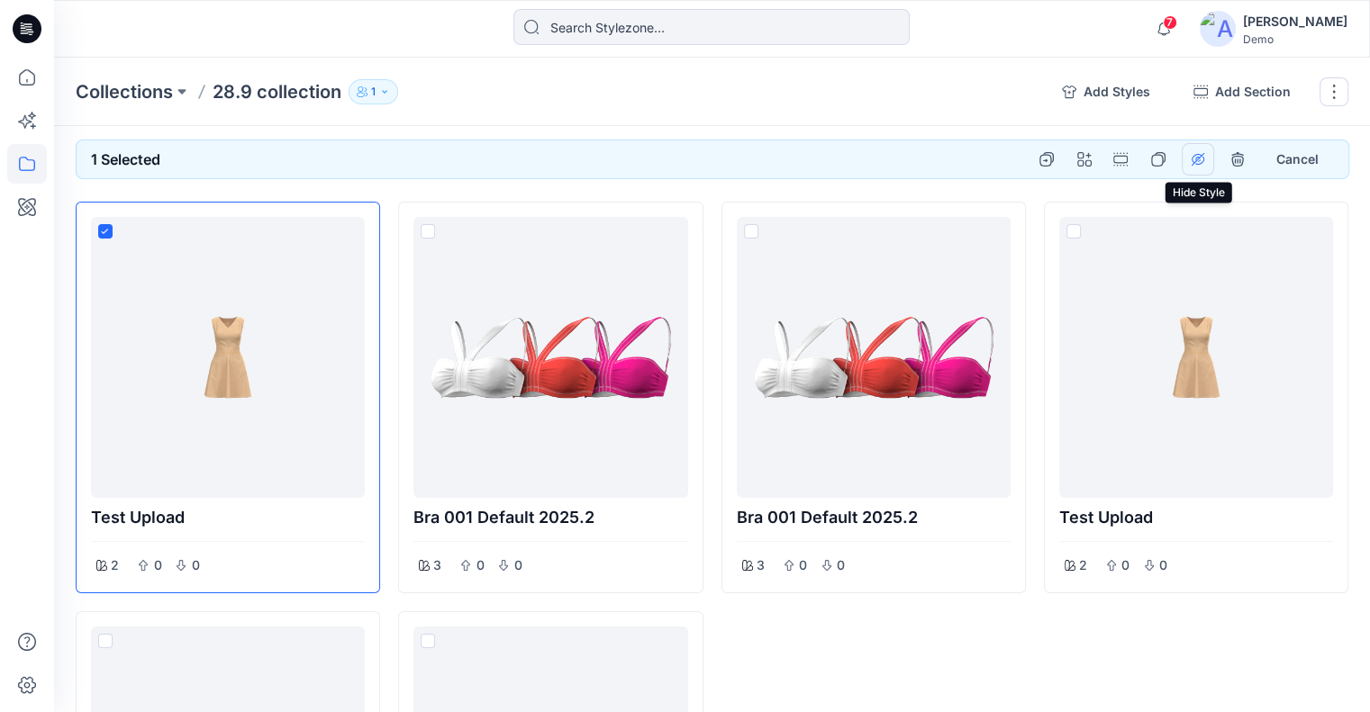
click at [1200, 156] on icon "hide show styles" at bounding box center [1198, 159] width 14 height 14
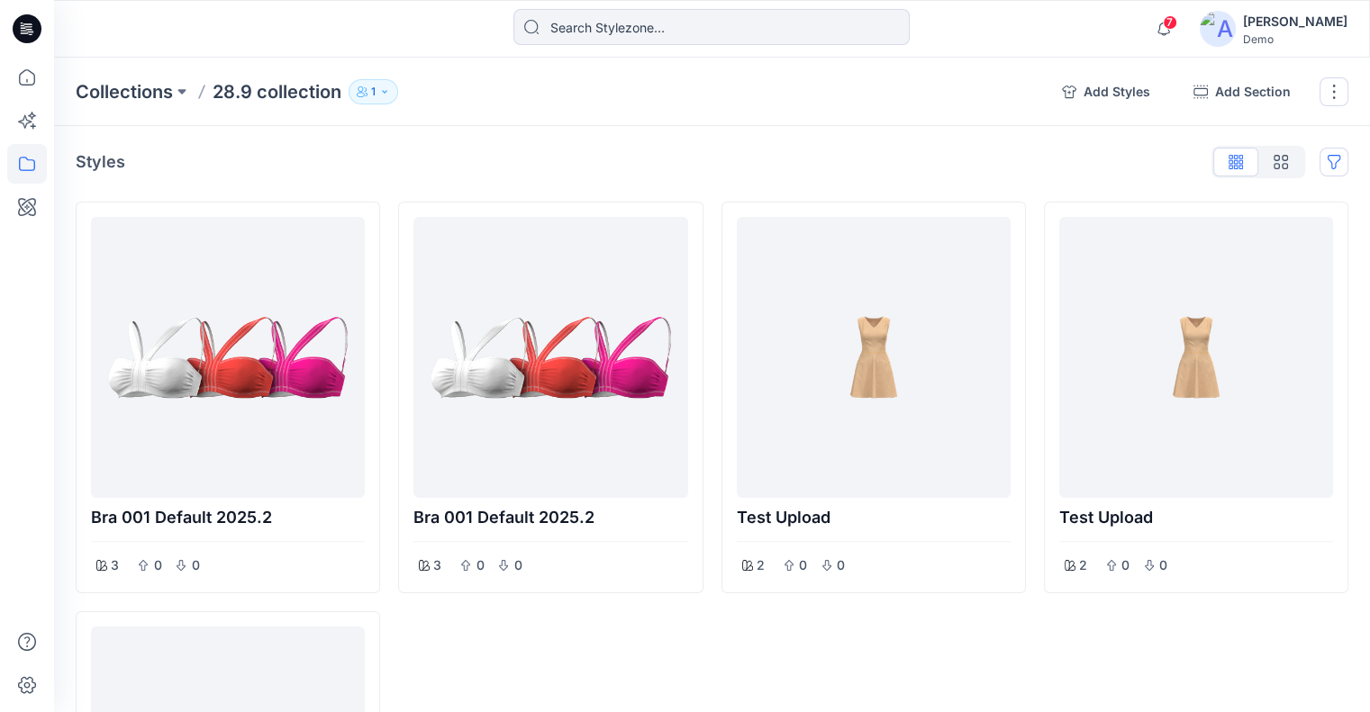
click at [1344, 166] on button "Options" at bounding box center [1333, 162] width 29 height 29
click at [1288, 200] on button "Hide Legacy Styles" at bounding box center [1247, 203] width 195 height 33
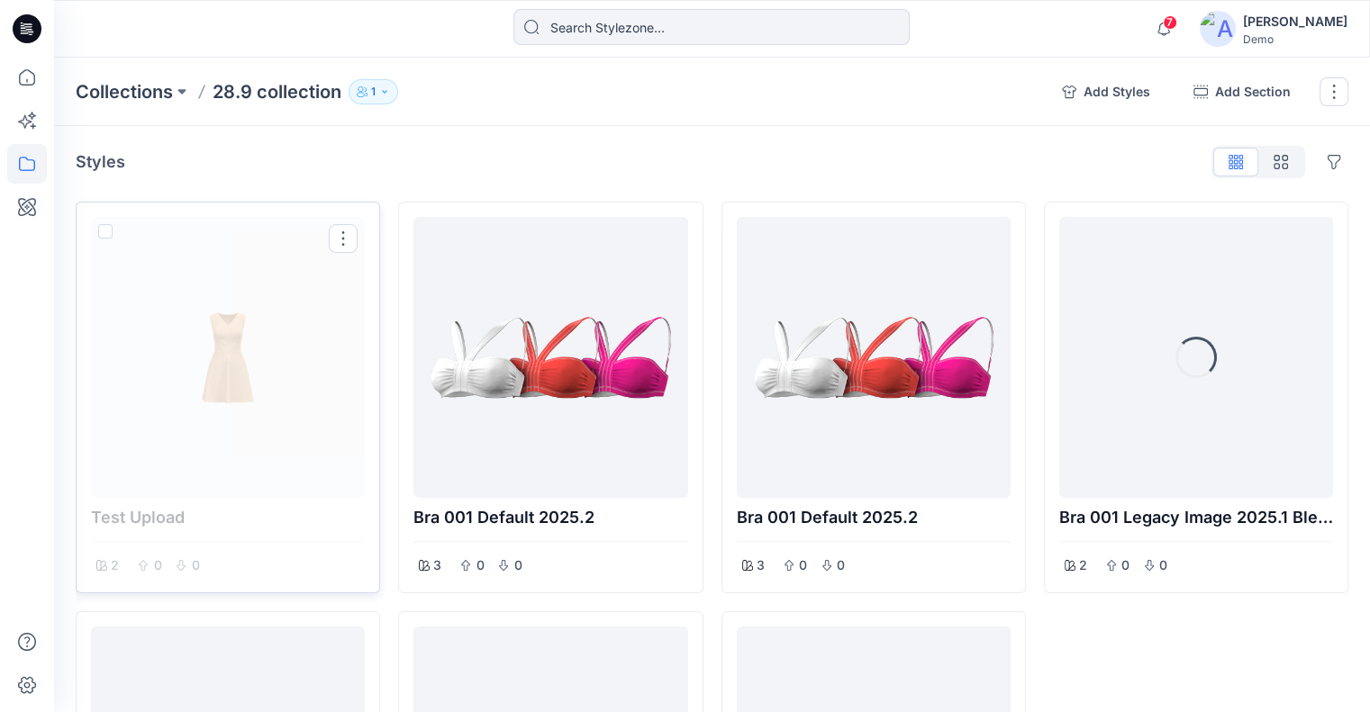
click at [97, 231] on div at bounding box center [228, 357] width 274 height 281
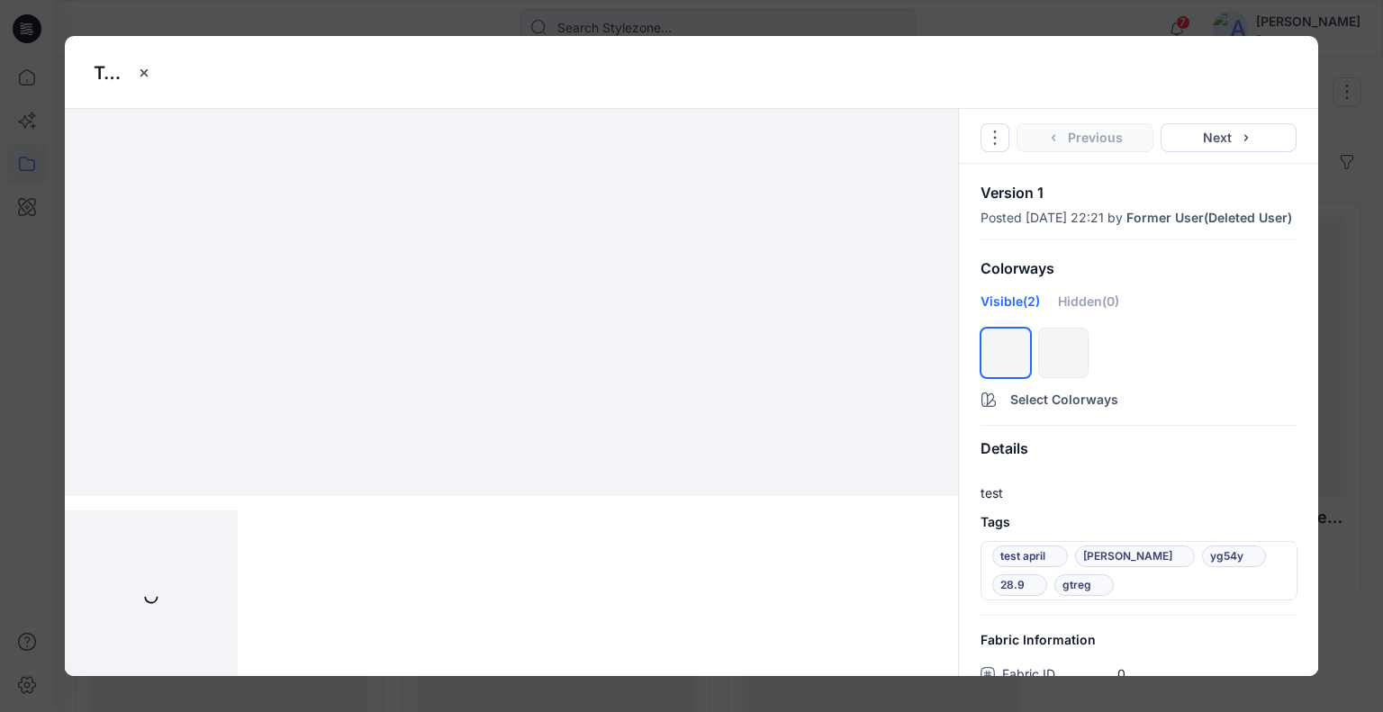
click at [1357, 318] on div "test upload Go to Original Style Duplicate Original Style to... Previous Next V…" at bounding box center [691, 356] width 1383 height 712
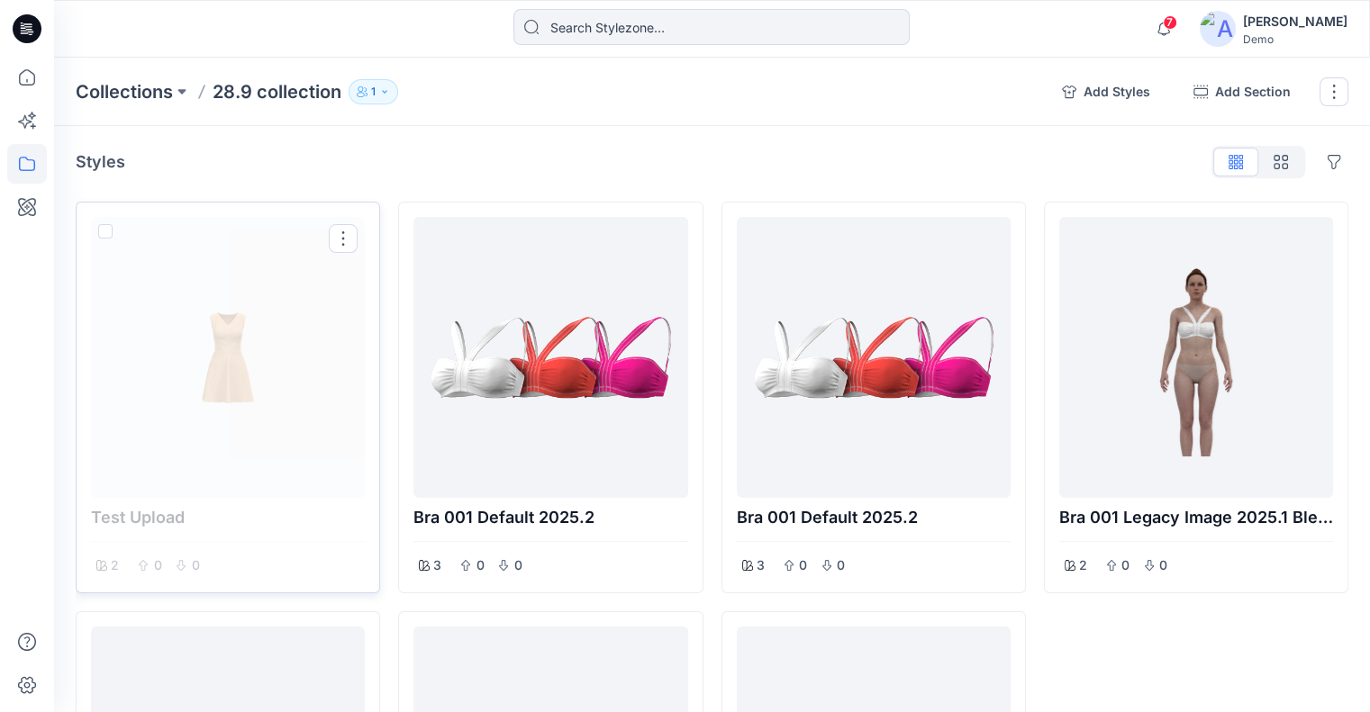
click at [105, 233] on span at bounding box center [105, 231] width 14 height 14
click at [105, 233] on input "checkbox" at bounding box center [104, 232] width 14 height 14
checkbox input "true"
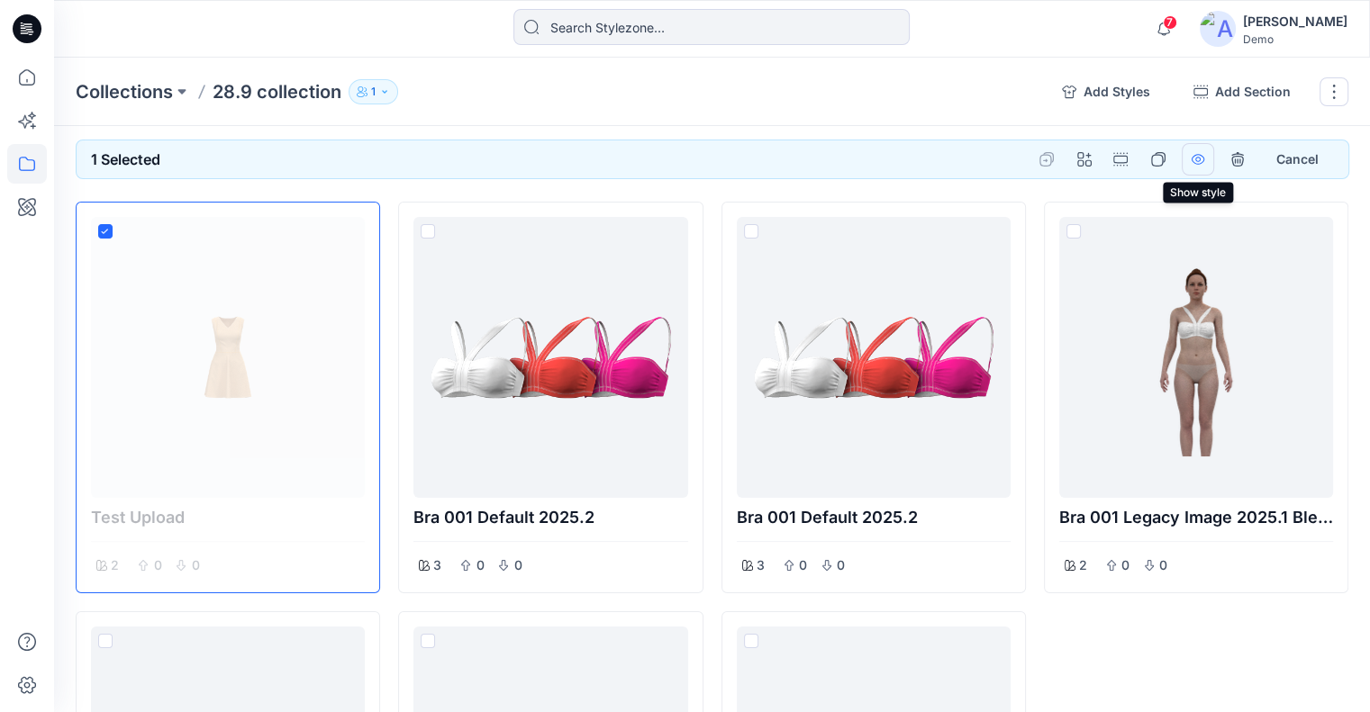
click at [1200, 153] on icon "hide show styles" at bounding box center [1198, 159] width 14 height 14
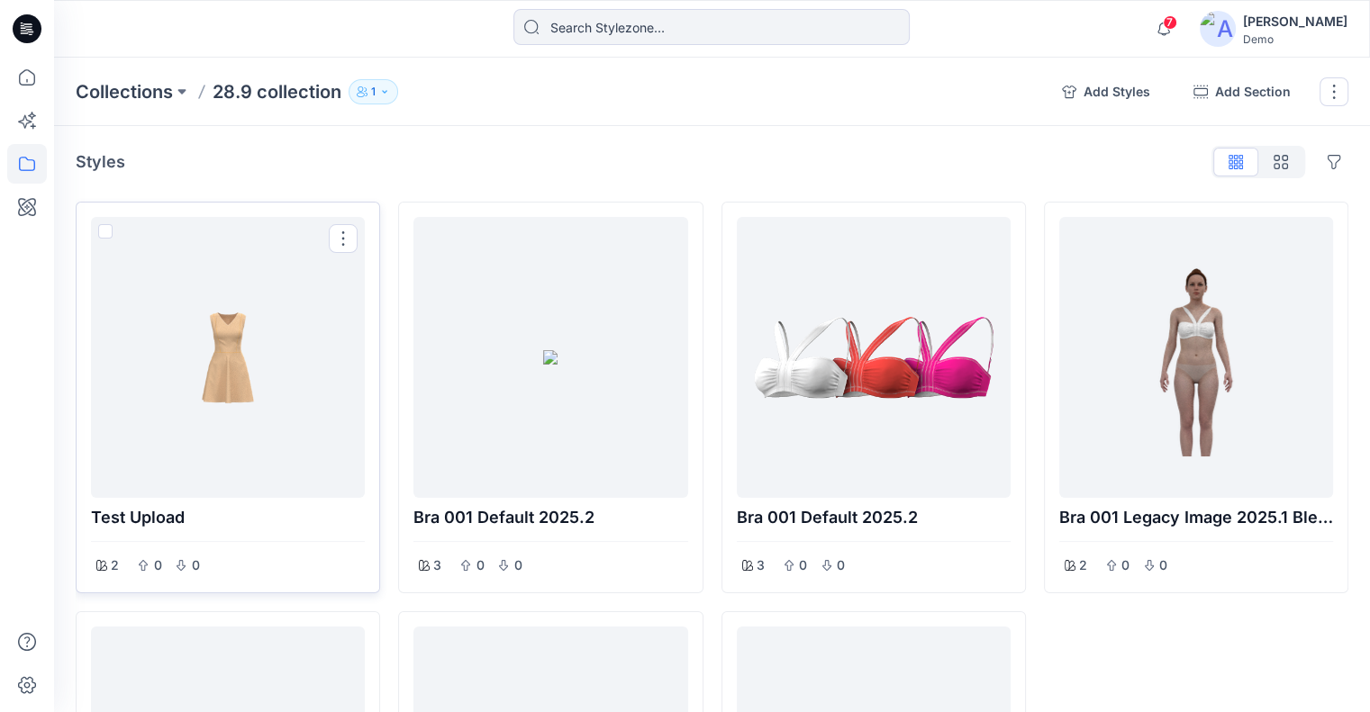
click at [104, 233] on span at bounding box center [105, 231] width 14 height 14
click at [104, 233] on input "checkbox" at bounding box center [104, 232] width 14 height 14
checkbox input "true"
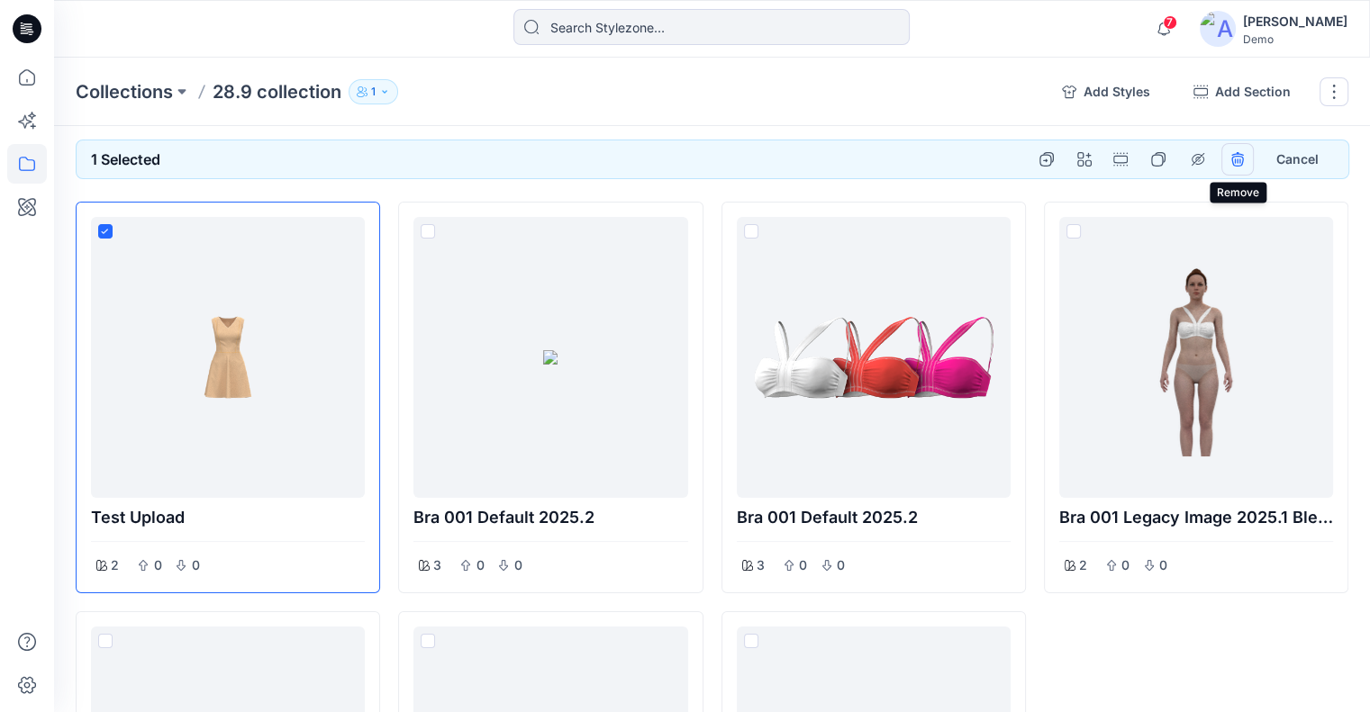
click at [1245, 157] on icon "remove styles" at bounding box center [1237, 159] width 14 height 14
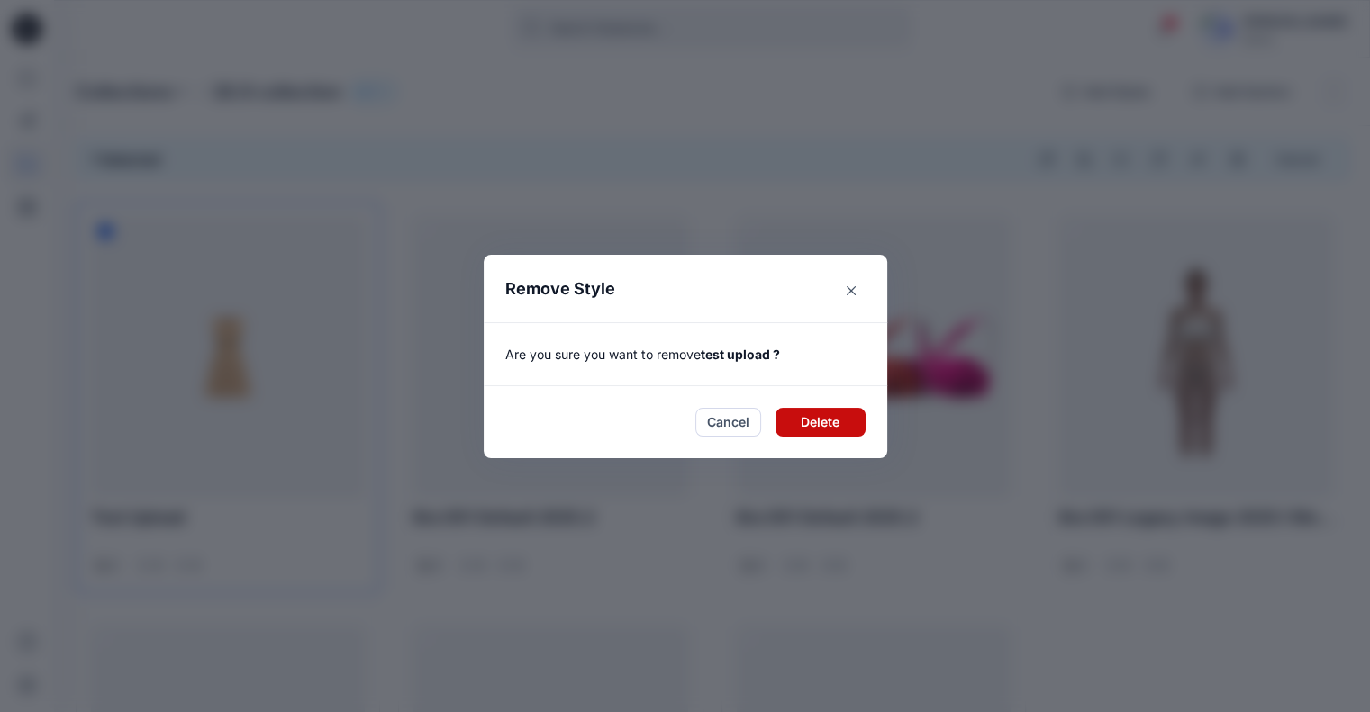
click at [827, 421] on button "Delete" at bounding box center [820, 422] width 90 height 29
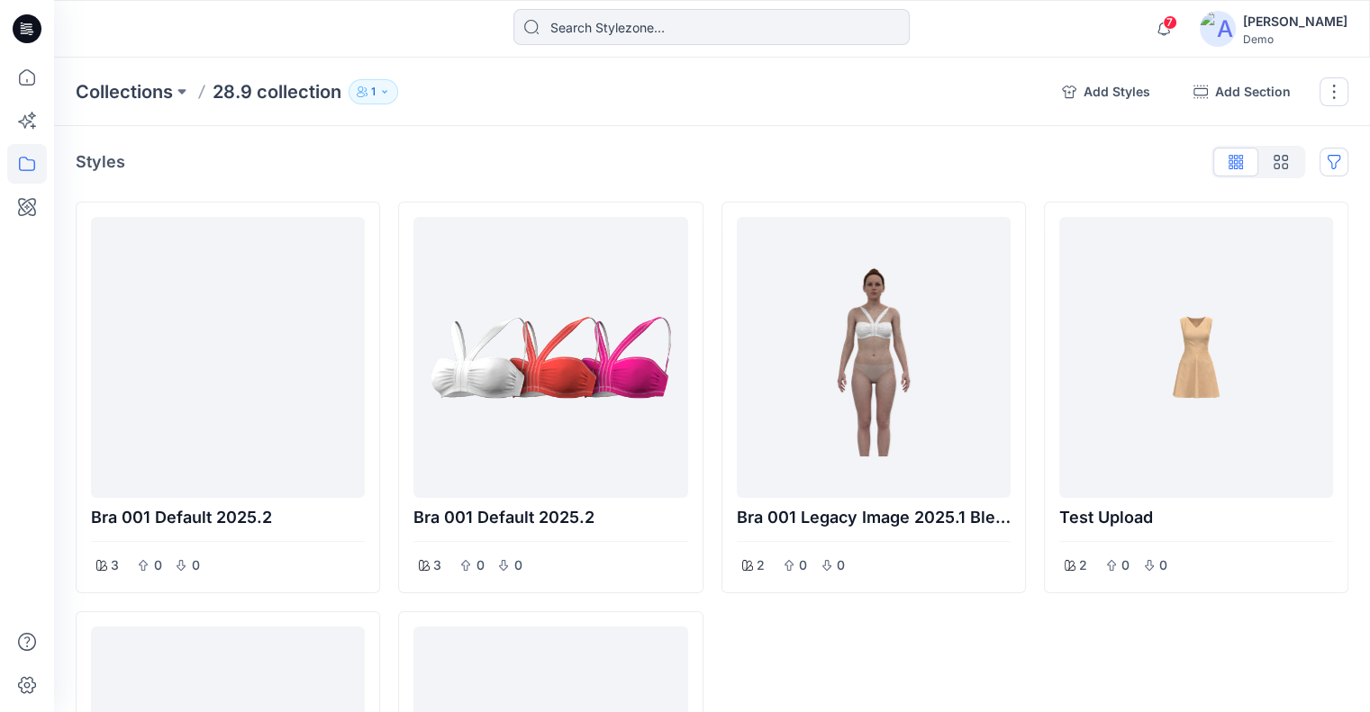
click at [1328, 161] on button "Options" at bounding box center [1333, 162] width 29 height 29
click at [1067, 166] on div "Styles Hide Legacy Styles" at bounding box center [712, 162] width 1272 height 29
click at [1272, 158] on button "button" at bounding box center [1280, 162] width 45 height 29
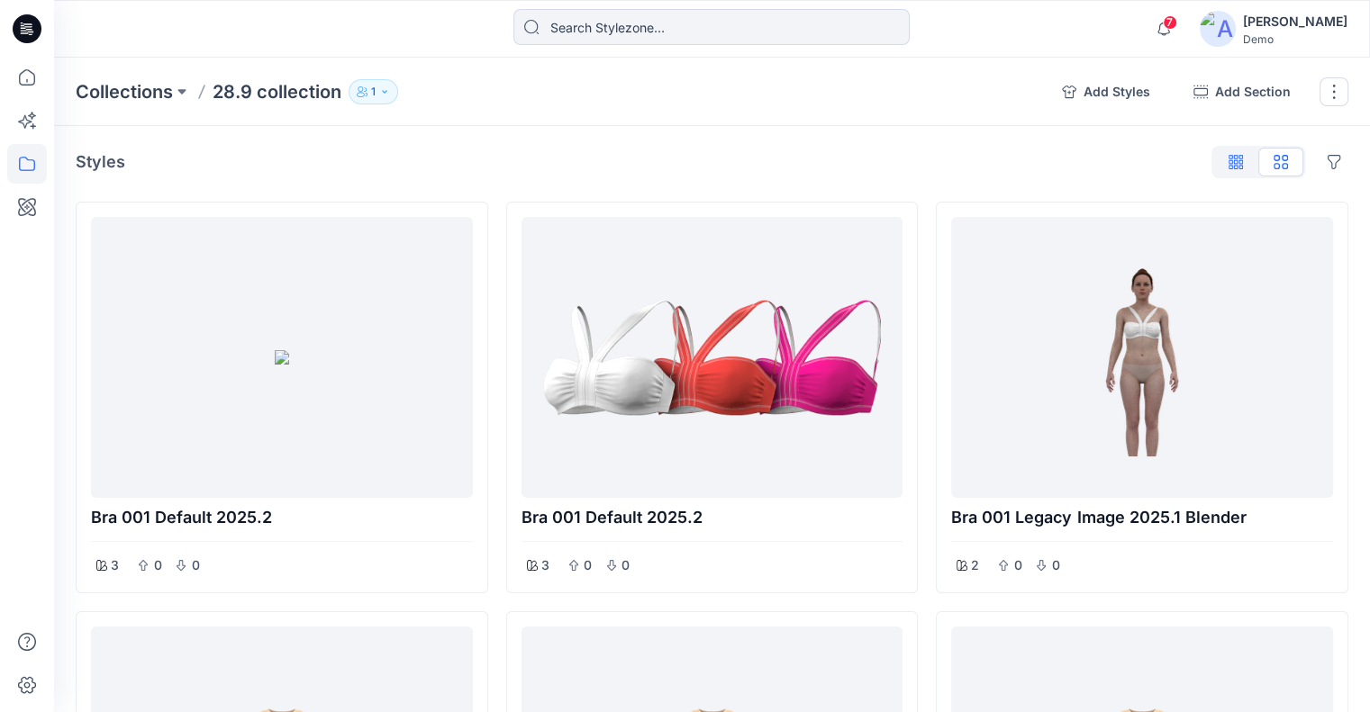
click at [1250, 161] on button "button" at bounding box center [1235, 162] width 45 height 29
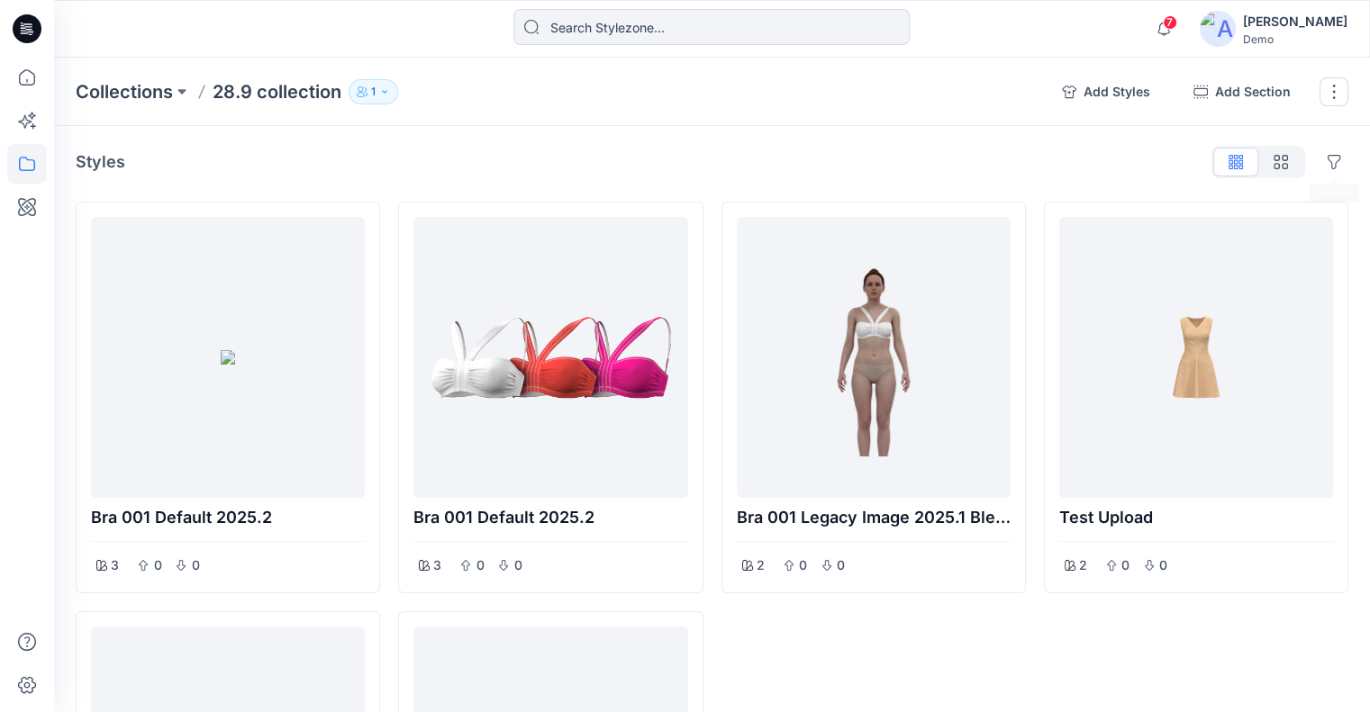
click at [872, 167] on div "Styles Hide Legacy Styles" at bounding box center [712, 162] width 1272 height 29
click at [339, 244] on button "Options" at bounding box center [343, 238] width 29 height 29
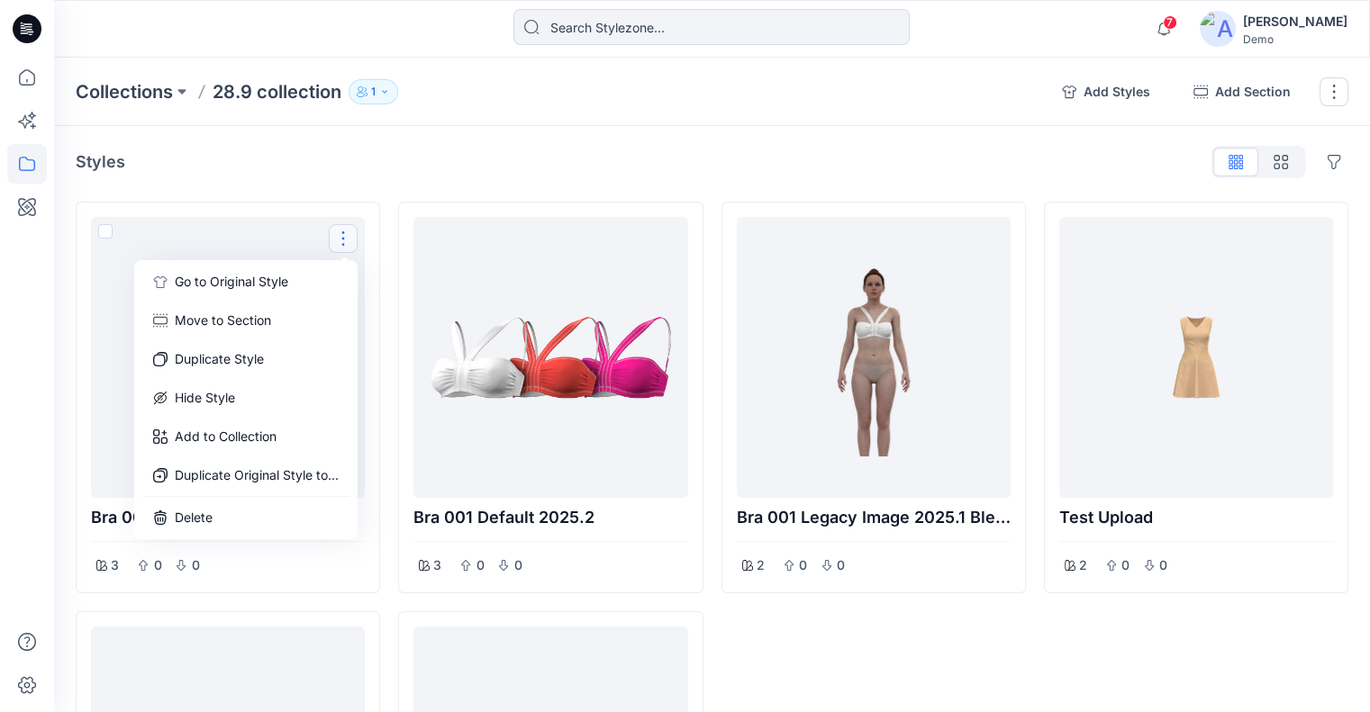
click at [287, 276] on button "Go to Original Style" at bounding box center [246, 282] width 216 height 36
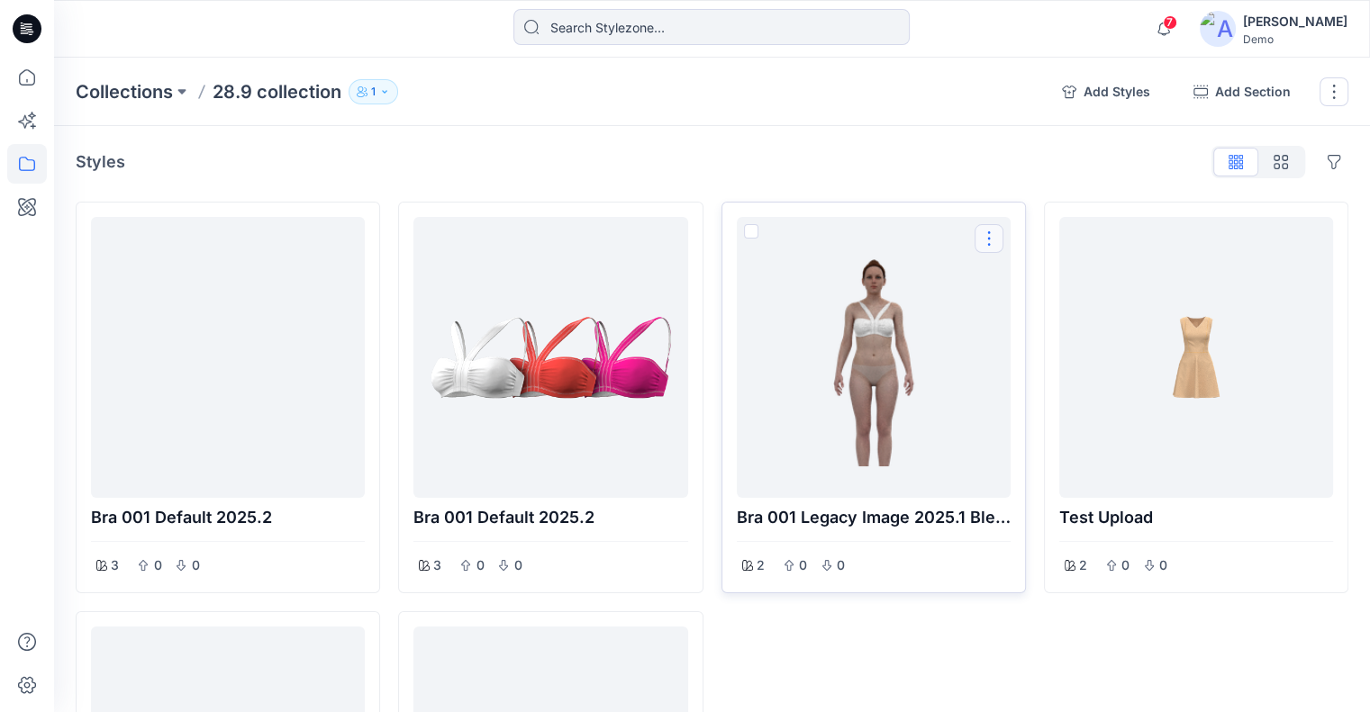
click at [990, 242] on button "Options" at bounding box center [988, 238] width 29 height 29
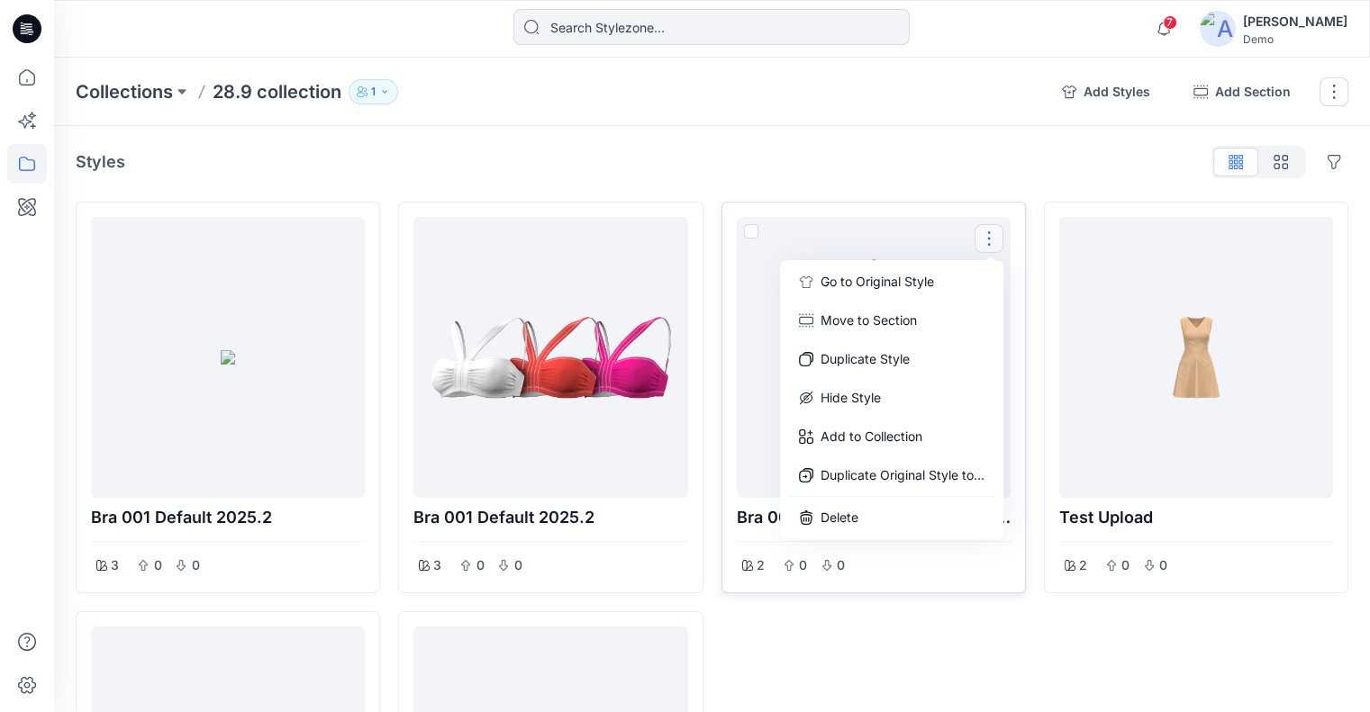
click at [952, 326] on button "Move to Section" at bounding box center [891, 321] width 216 height 36
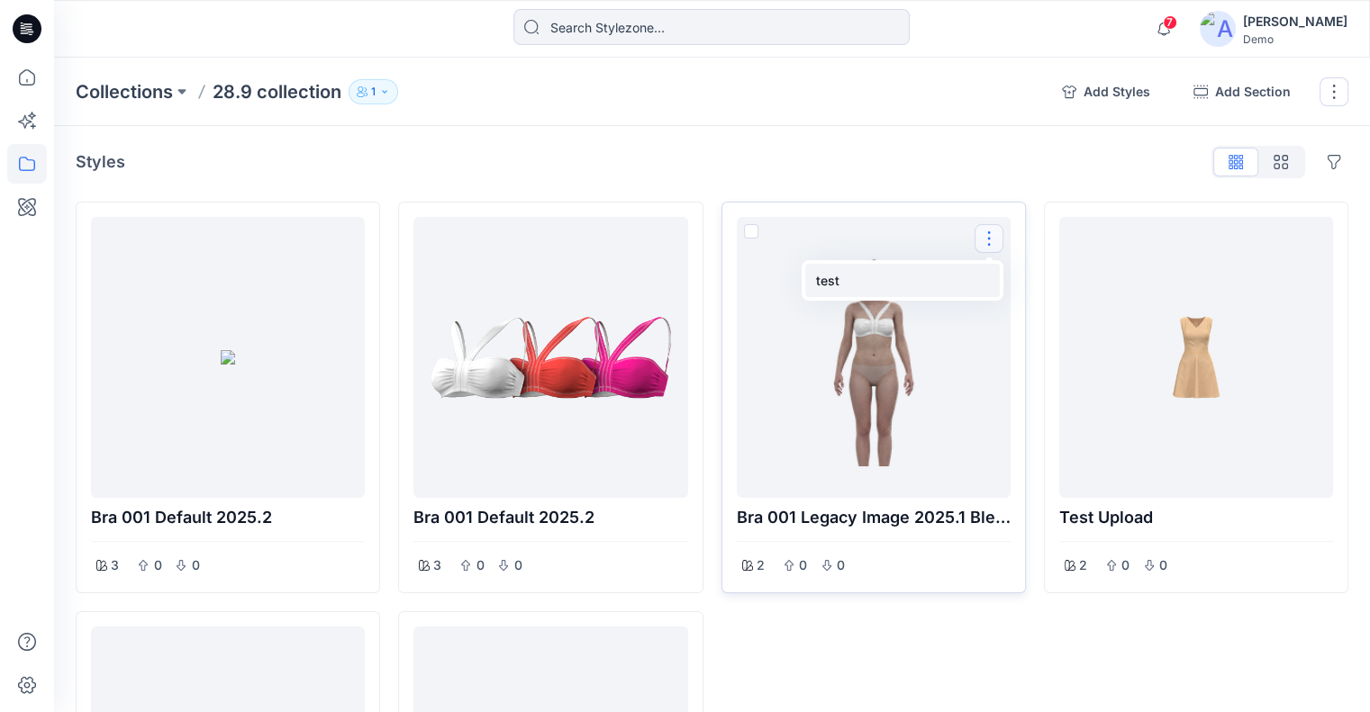
click at [890, 285] on button "test" at bounding box center [902, 280] width 195 height 33
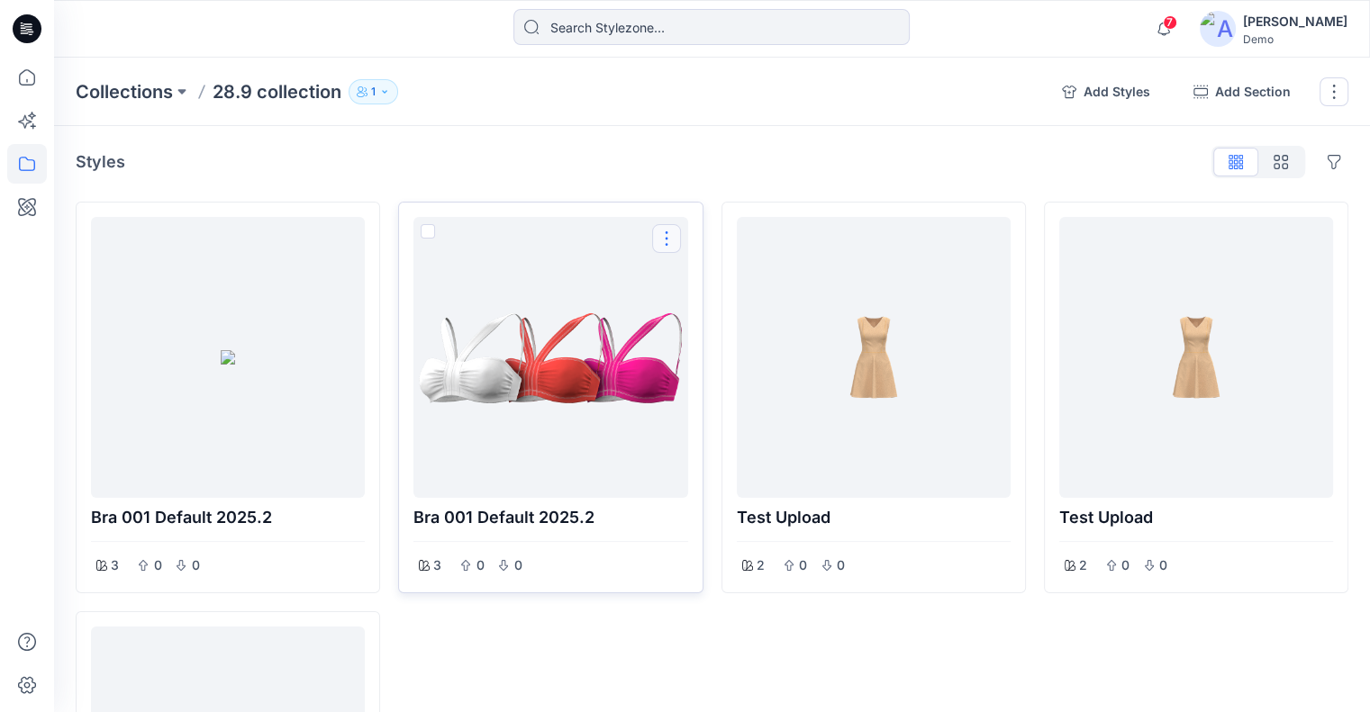
click at [670, 231] on button "Options" at bounding box center [666, 238] width 29 height 29
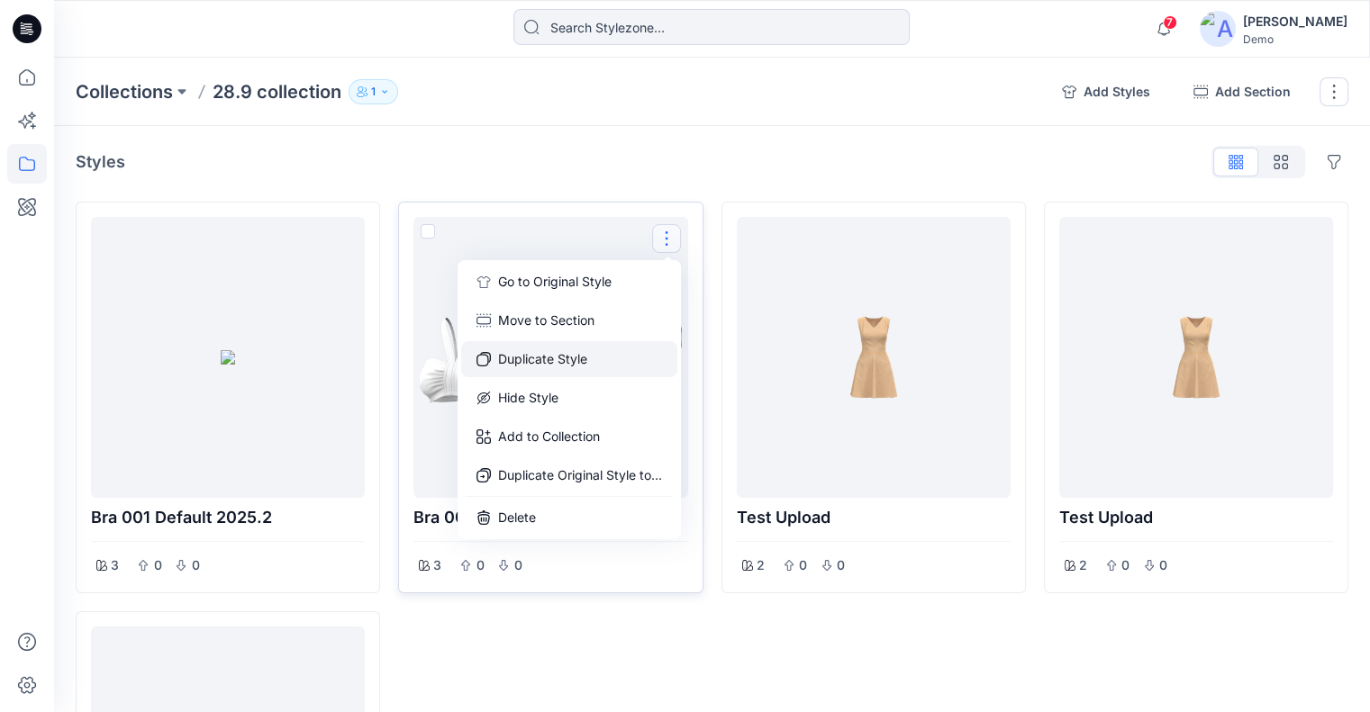
click at [618, 357] on button "Duplicate Style" at bounding box center [569, 359] width 216 height 36
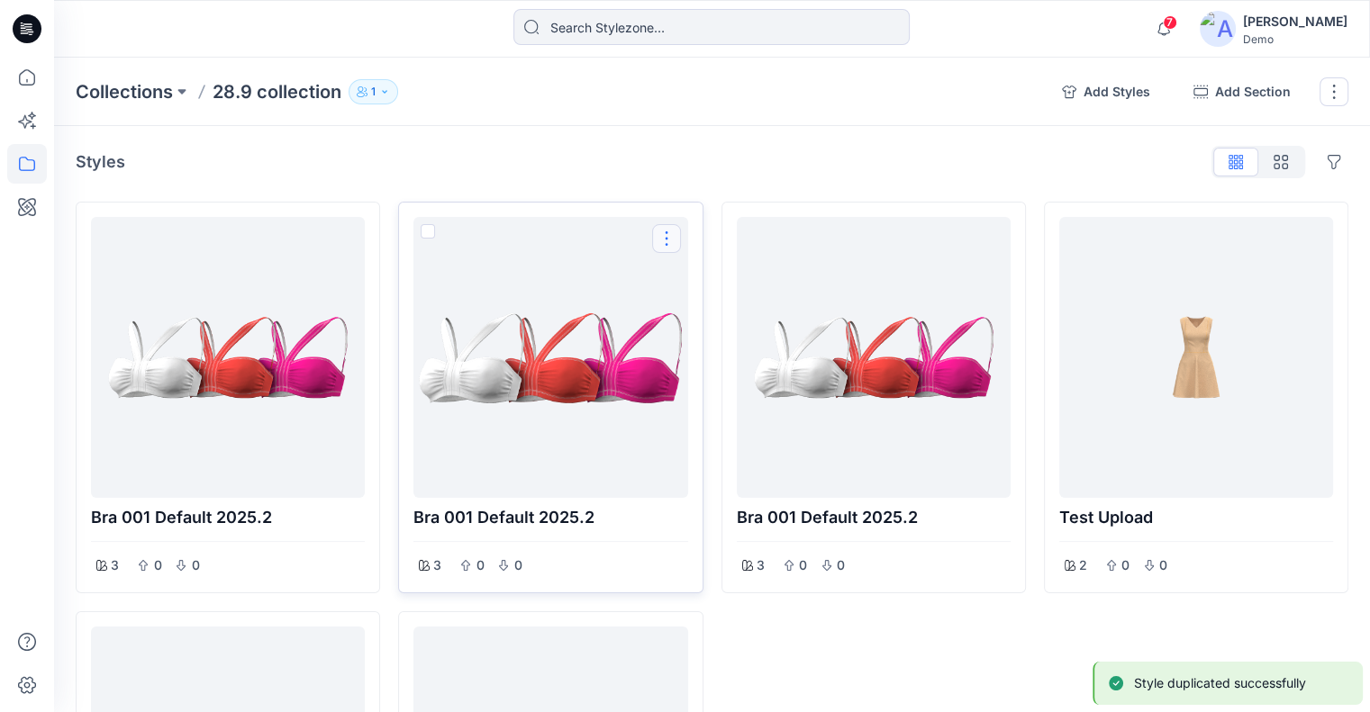
click at [668, 239] on button "Options" at bounding box center [666, 238] width 29 height 29
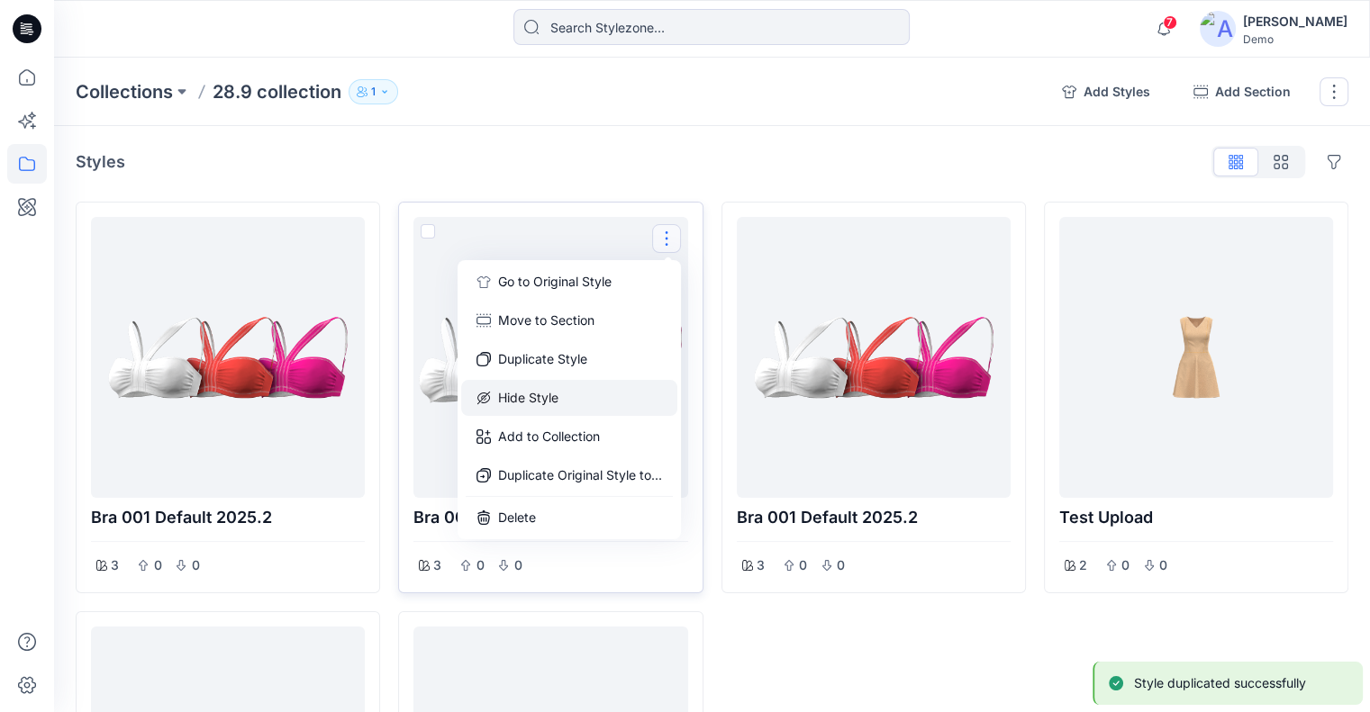
click at [601, 396] on button "Hide Style" at bounding box center [569, 398] width 216 height 36
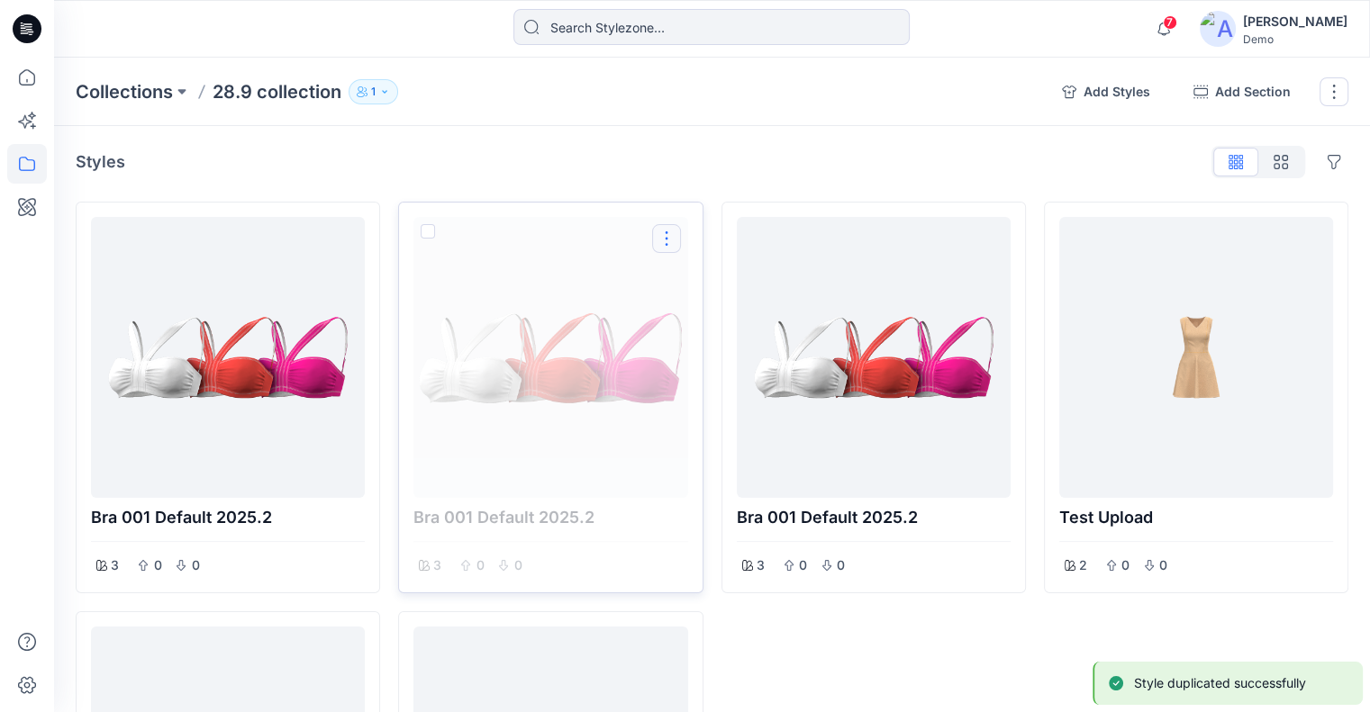
drag, startPoint x: 669, startPoint y: 237, endPoint x: 667, endPoint y: 249, distance: 11.8
click at [669, 237] on button "Options" at bounding box center [666, 238] width 29 height 29
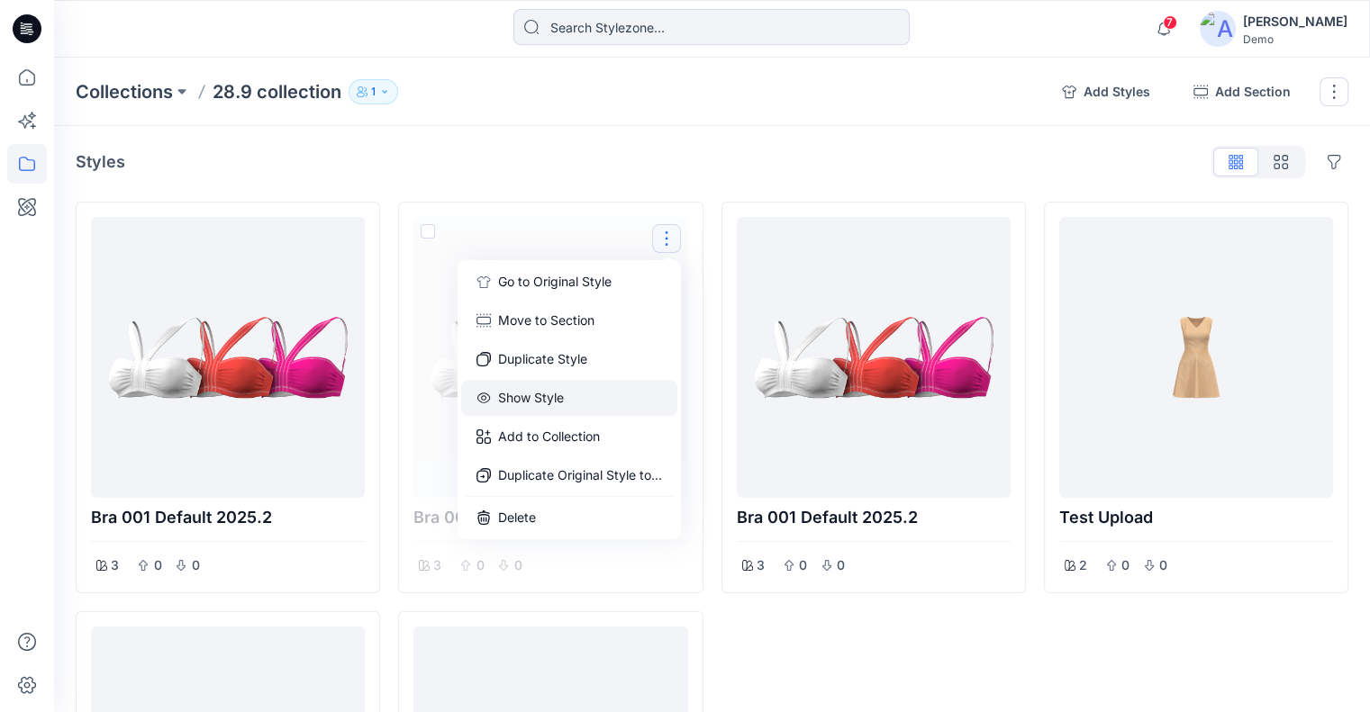
click at [588, 387] on button "Show Style" at bounding box center [569, 398] width 216 height 36
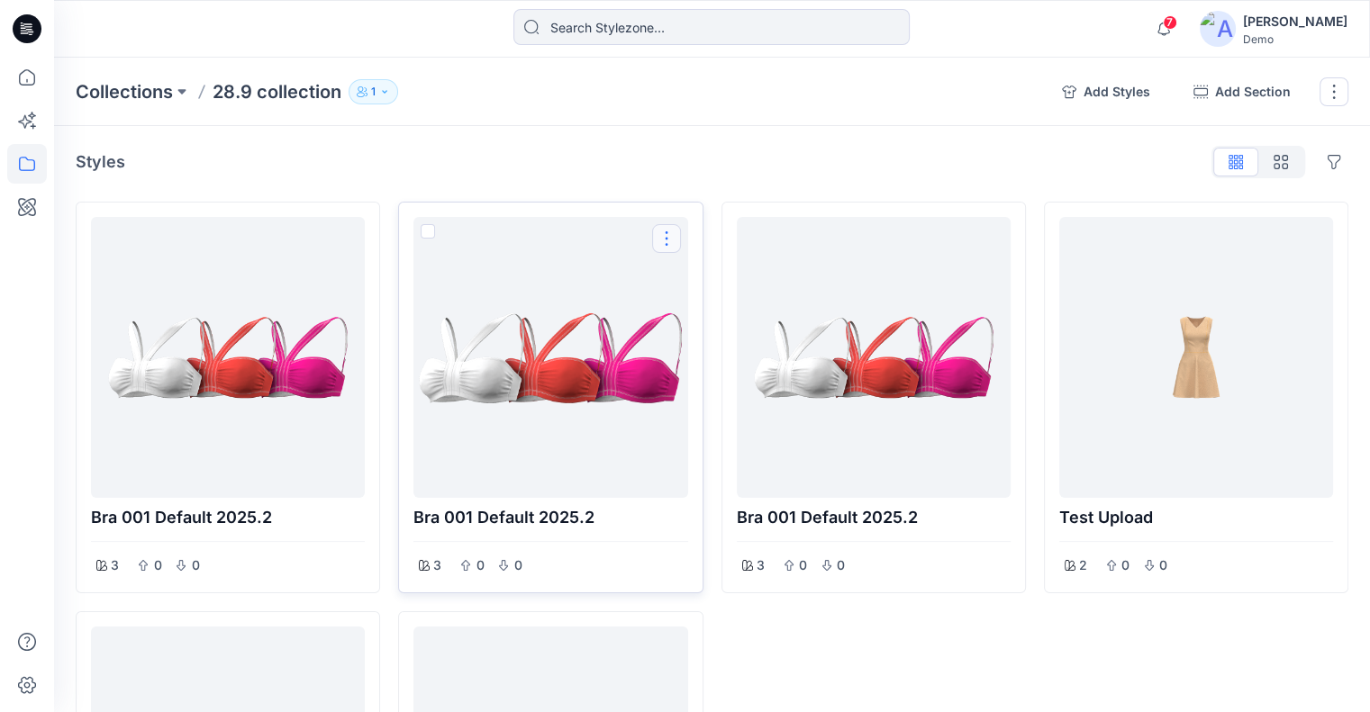
click at [673, 232] on button "Options" at bounding box center [666, 238] width 29 height 29
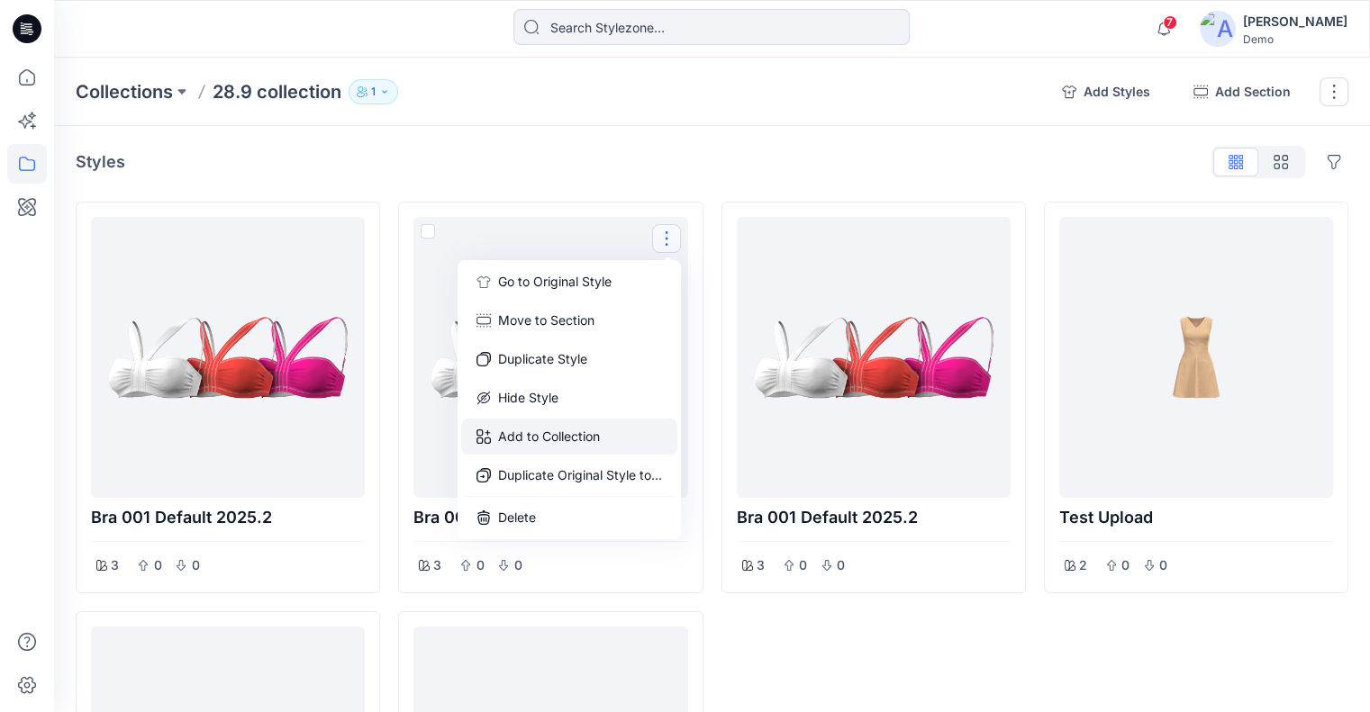
click at [618, 438] on button "Add to Collection" at bounding box center [569, 437] width 216 height 36
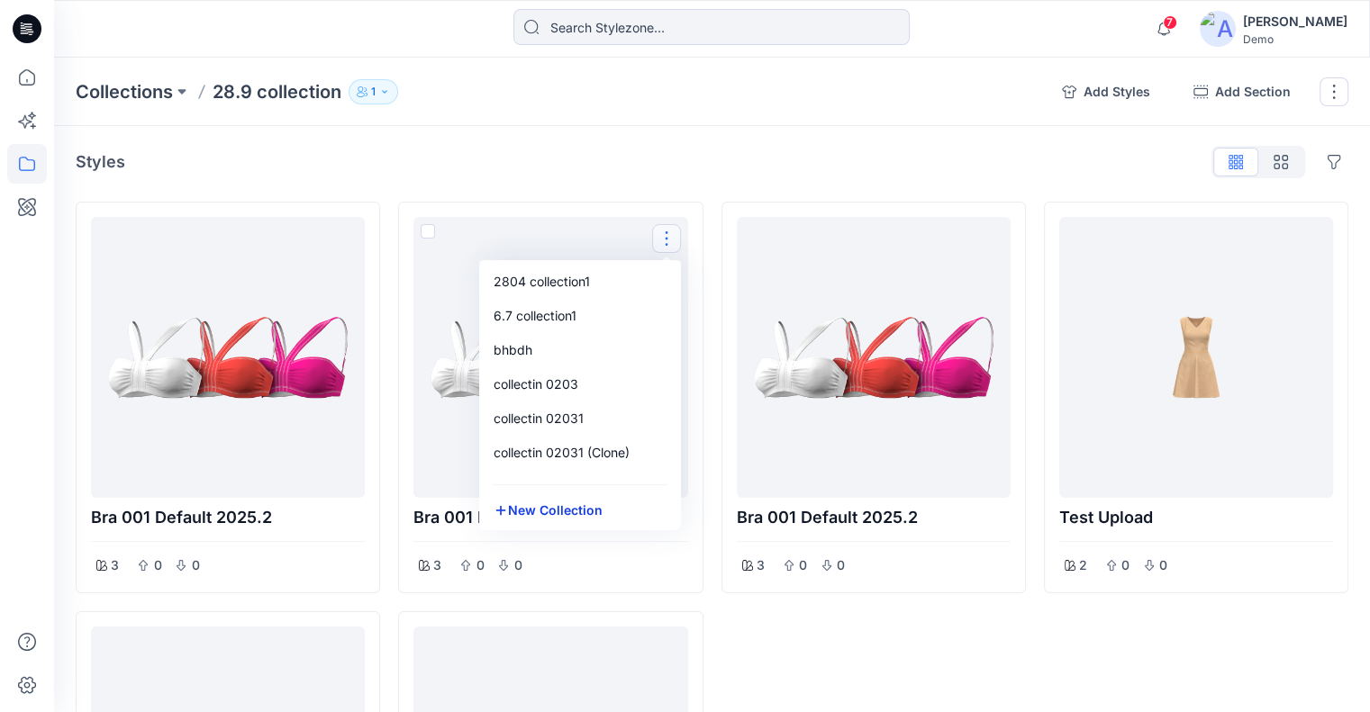
click at [554, 503] on button "New Collection" at bounding box center [580, 509] width 195 height 33
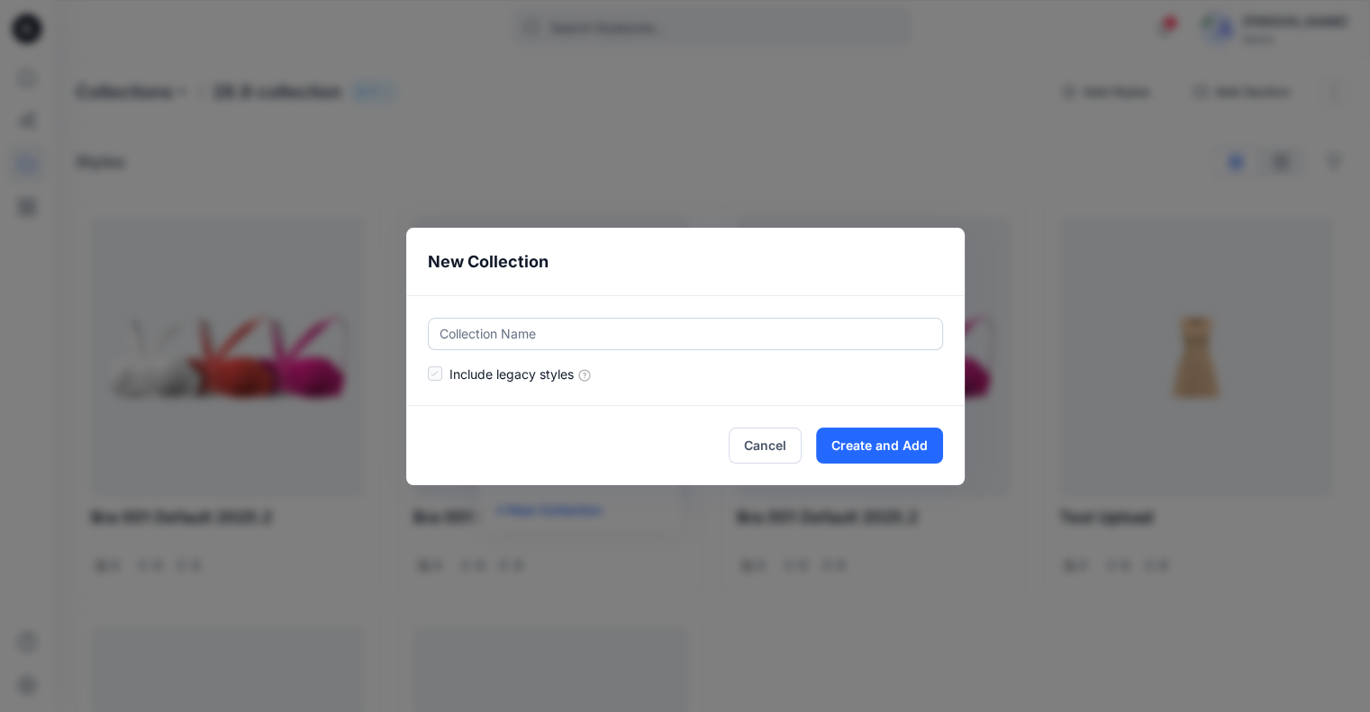
click at [760, 327] on input "text" at bounding box center [685, 334] width 515 height 32
type input "k8uy7io"
click at [901, 430] on button "Create and Add" at bounding box center [879, 446] width 127 height 36
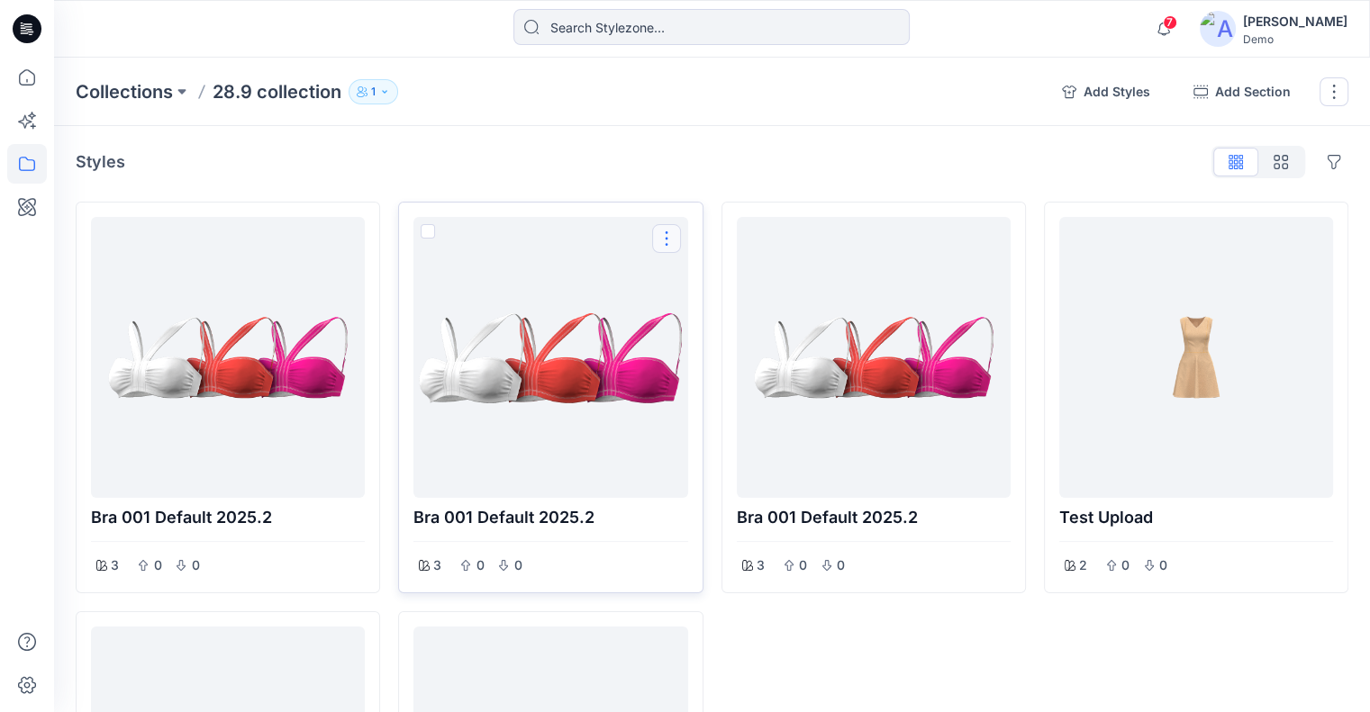
click at [660, 237] on button "Options" at bounding box center [666, 238] width 29 height 29
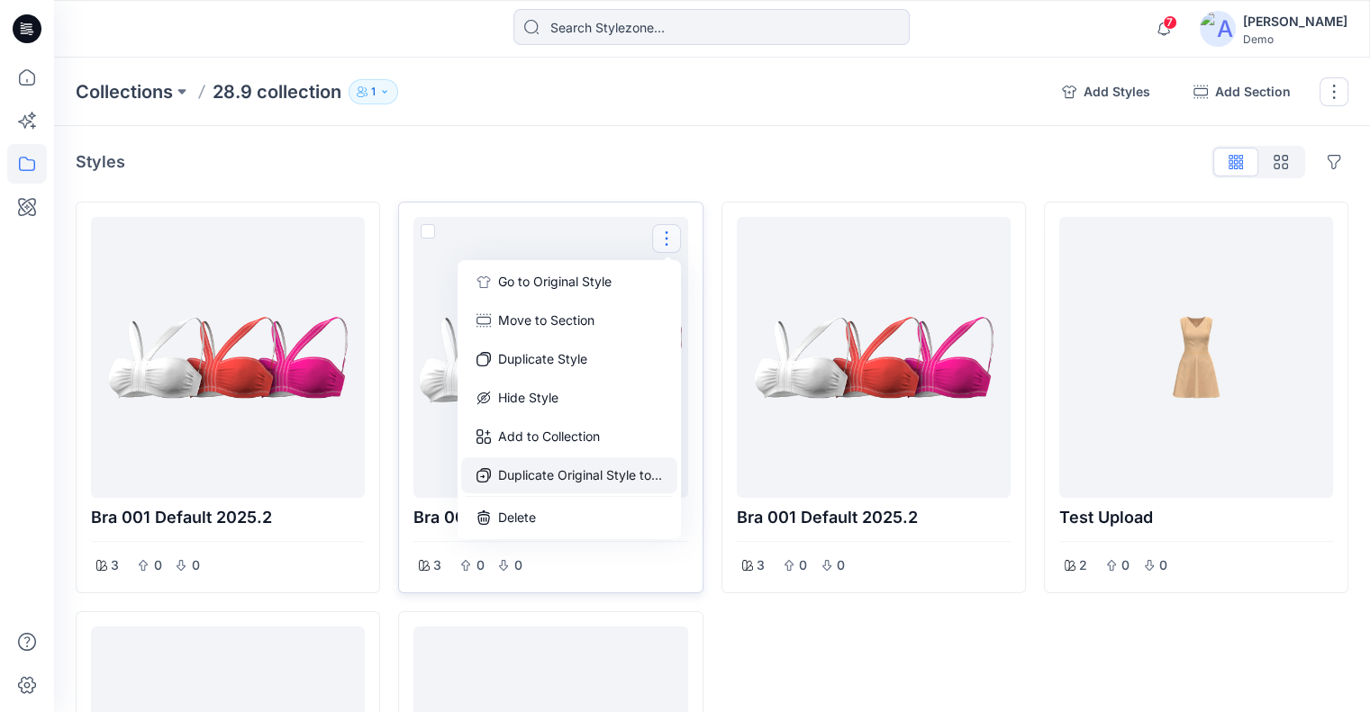
click at [566, 466] on button "Duplicate Original Style to..." at bounding box center [569, 475] width 216 height 36
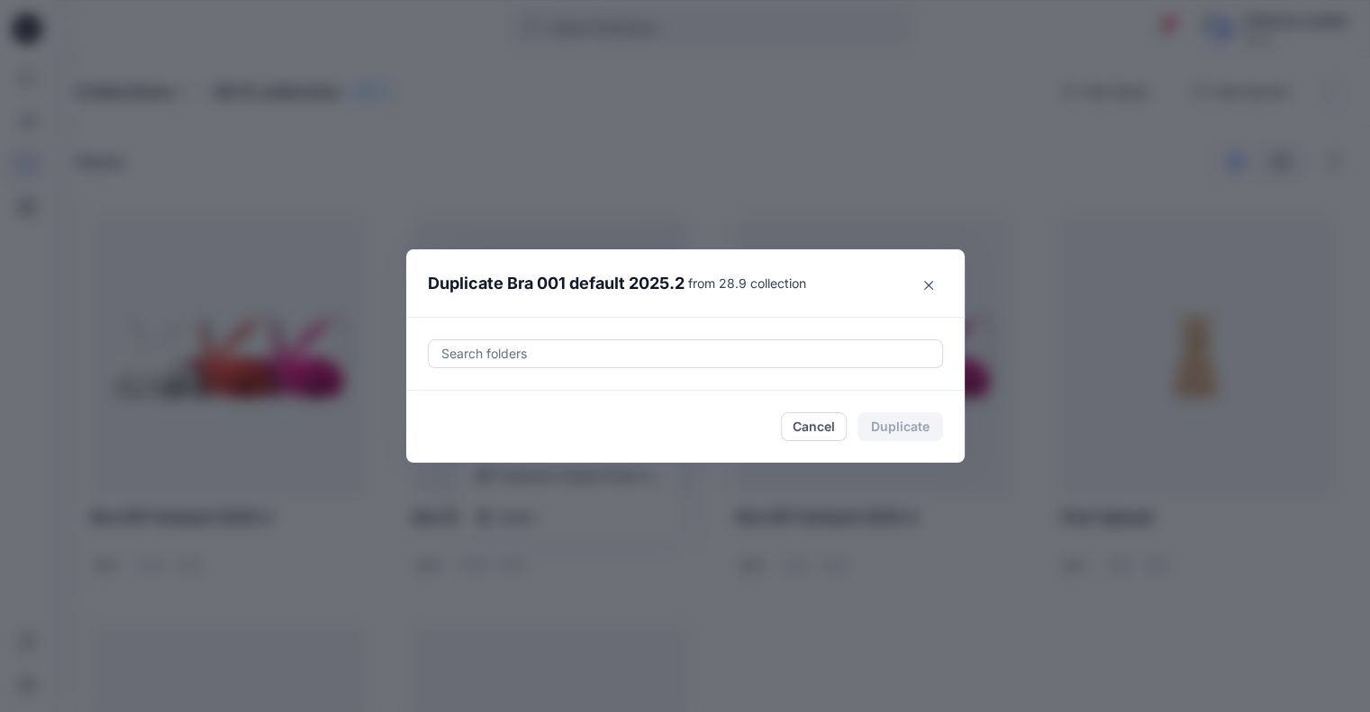
click at [627, 351] on div at bounding box center [685, 354] width 492 height 22
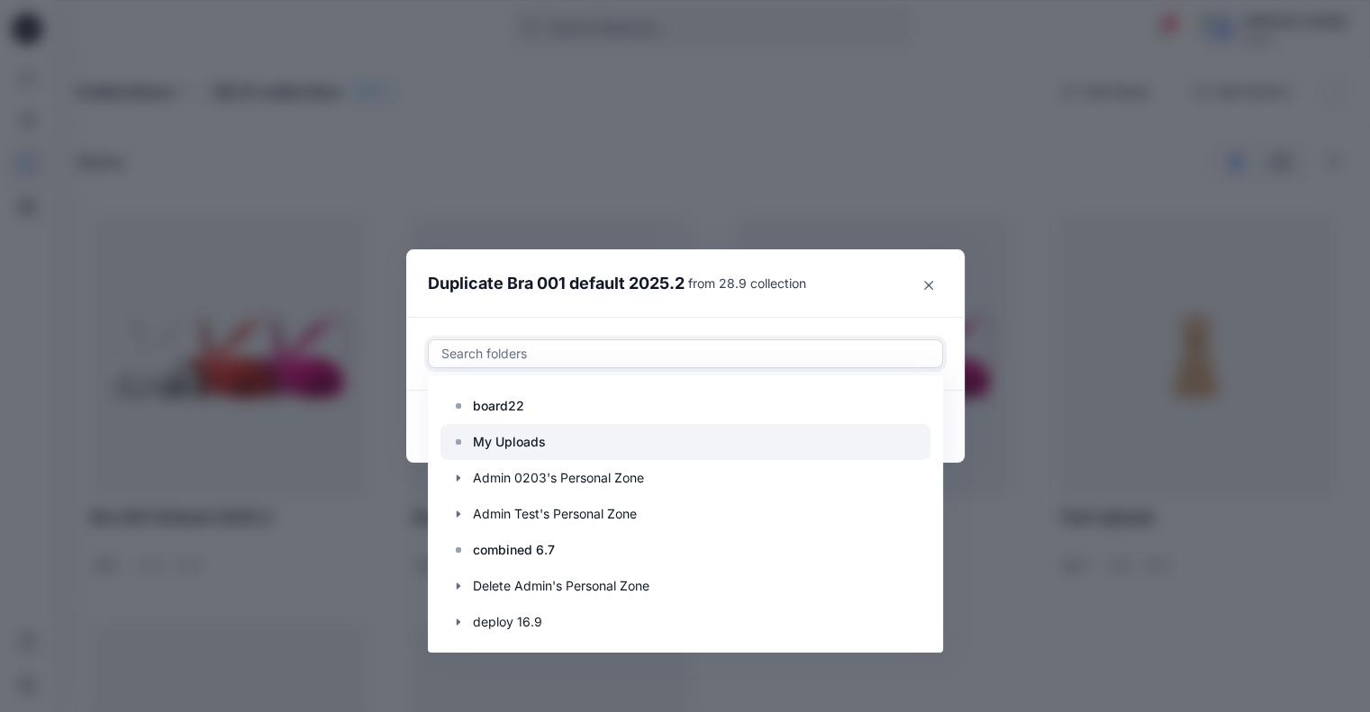
click at [592, 438] on div at bounding box center [685, 442] width 490 height 36
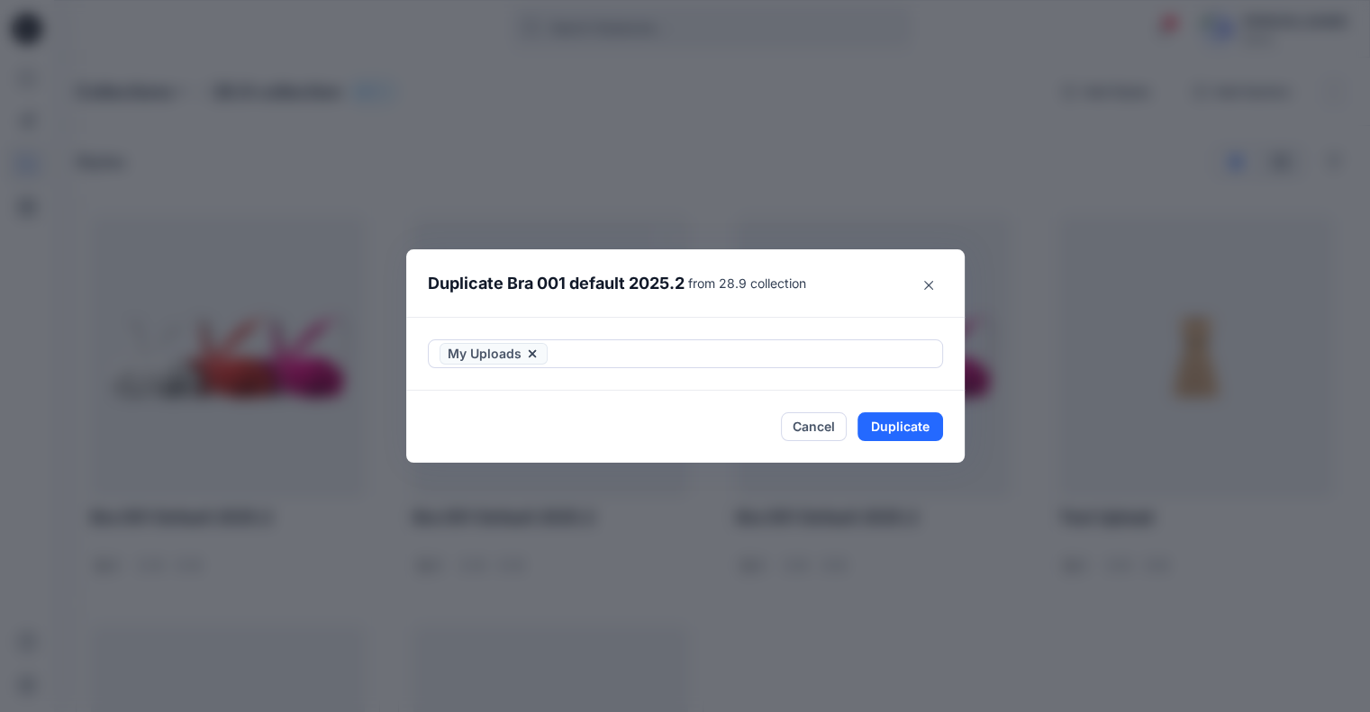
click at [818, 291] on header "Duplicate Bra 001 default 2025.2 from 28.9 collection" at bounding box center [667, 283] width 522 height 68
click at [908, 429] on button "Duplicate" at bounding box center [900, 426] width 86 height 29
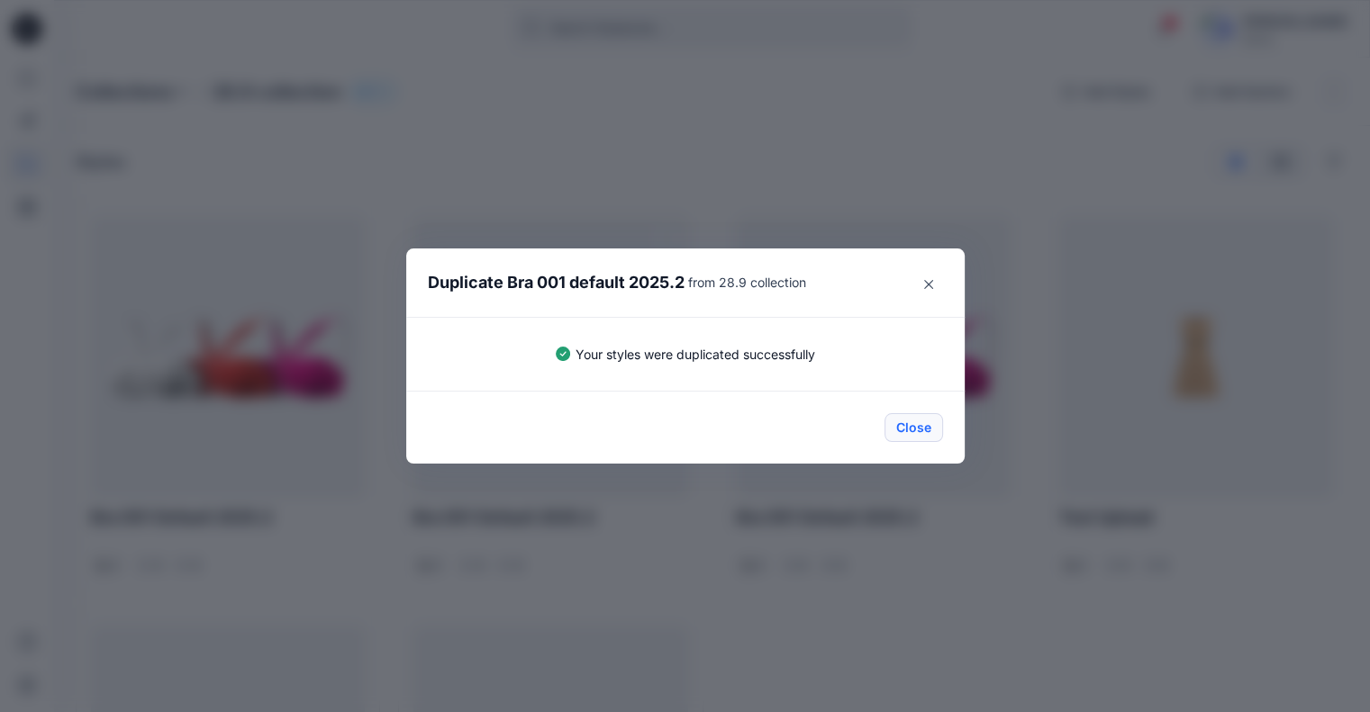
click at [921, 430] on button "Close" at bounding box center [913, 427] width 59 height 29
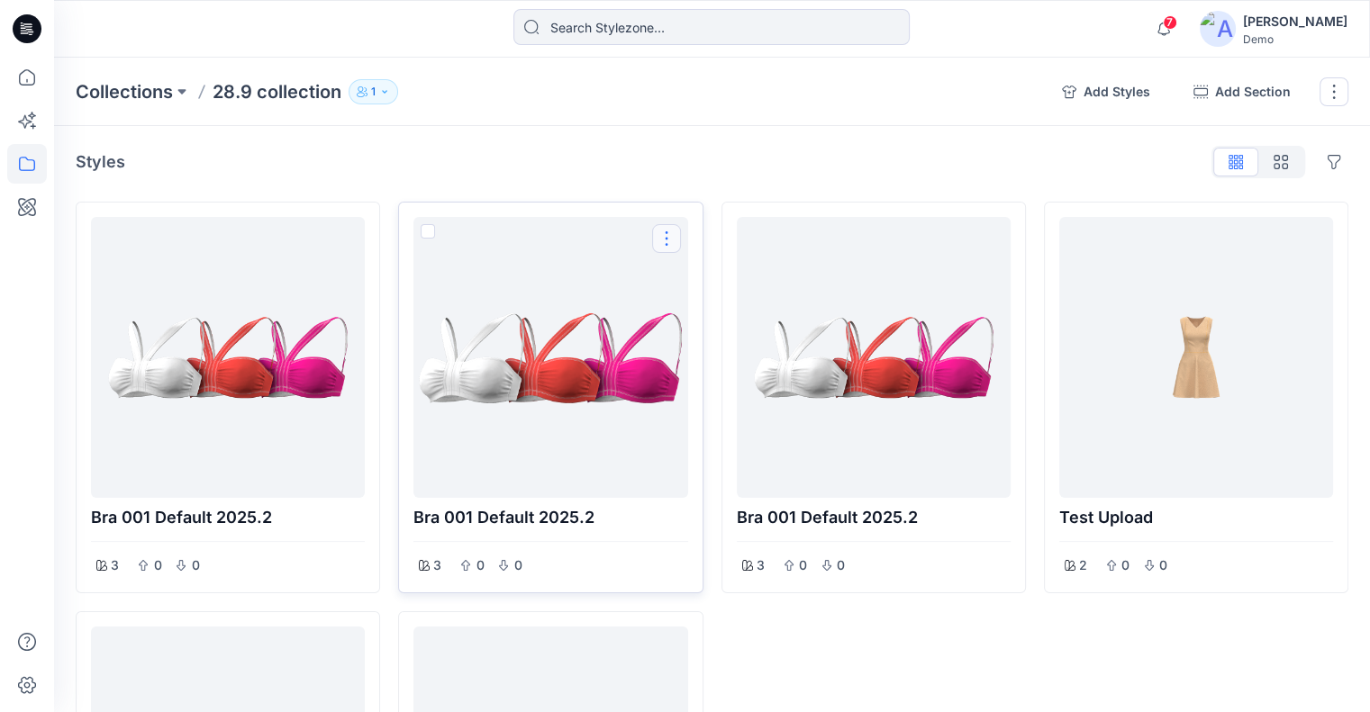
click at [666, 243] on button "Options" at bounding box center [666, 238] width 29 height 29
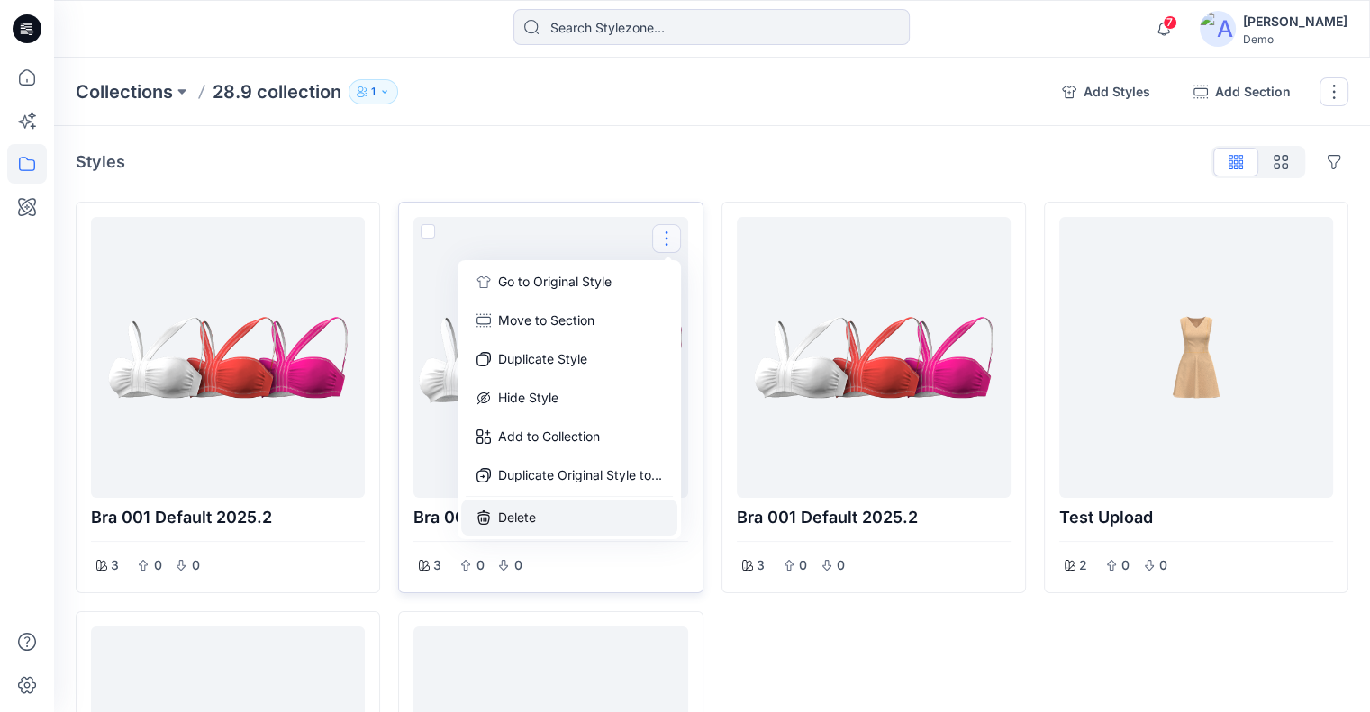
click at [580, 509] on button "Delete" at bounding box center [569, 518] width 216 height 36
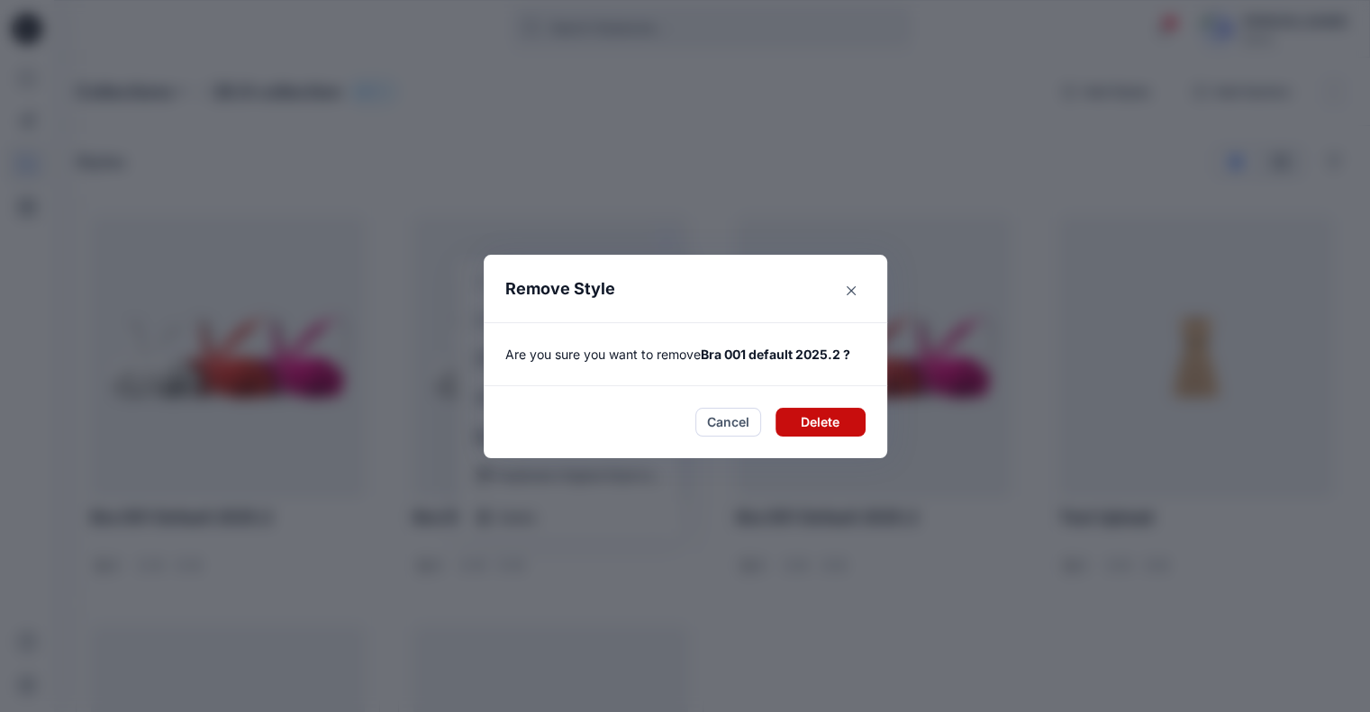
click at [838, 413] on button "Delete" at bounding box center [820, 422] width 90 height 29
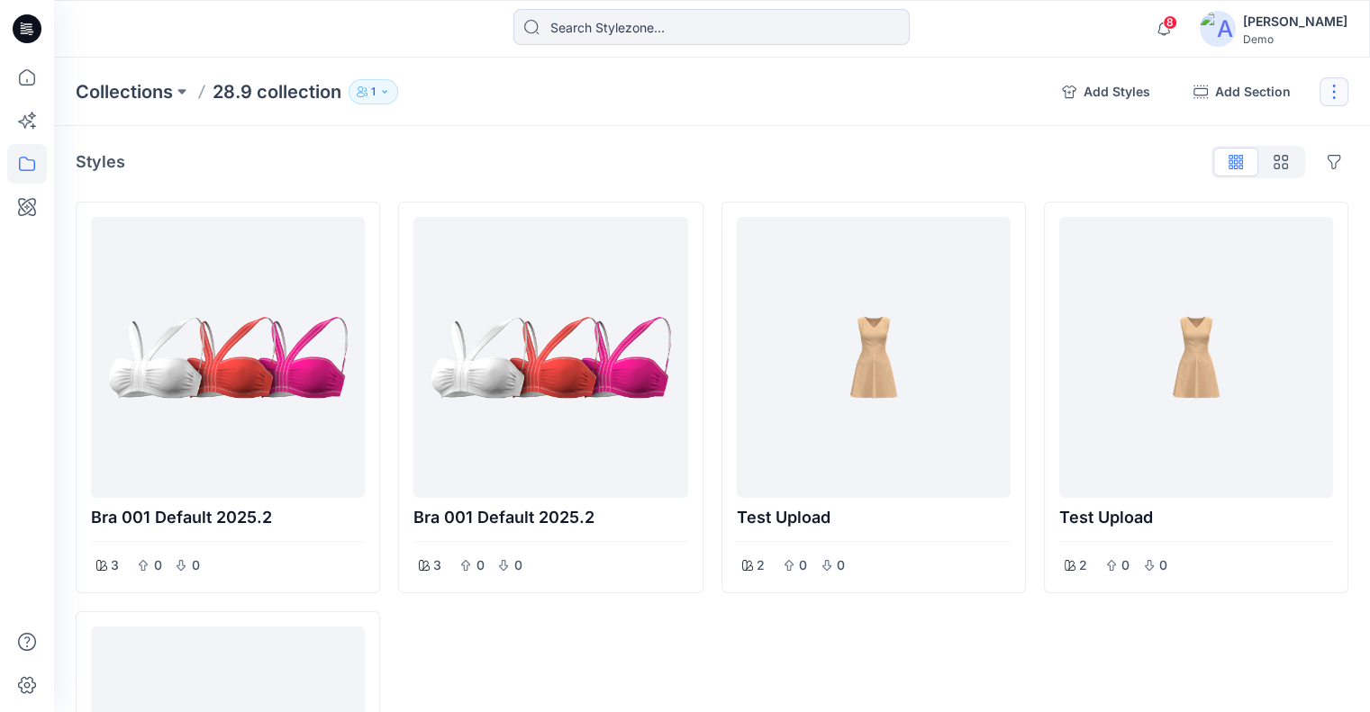
click at [1329, 96] on button "button" at bounding box center [1333, 91] width 29 height 29
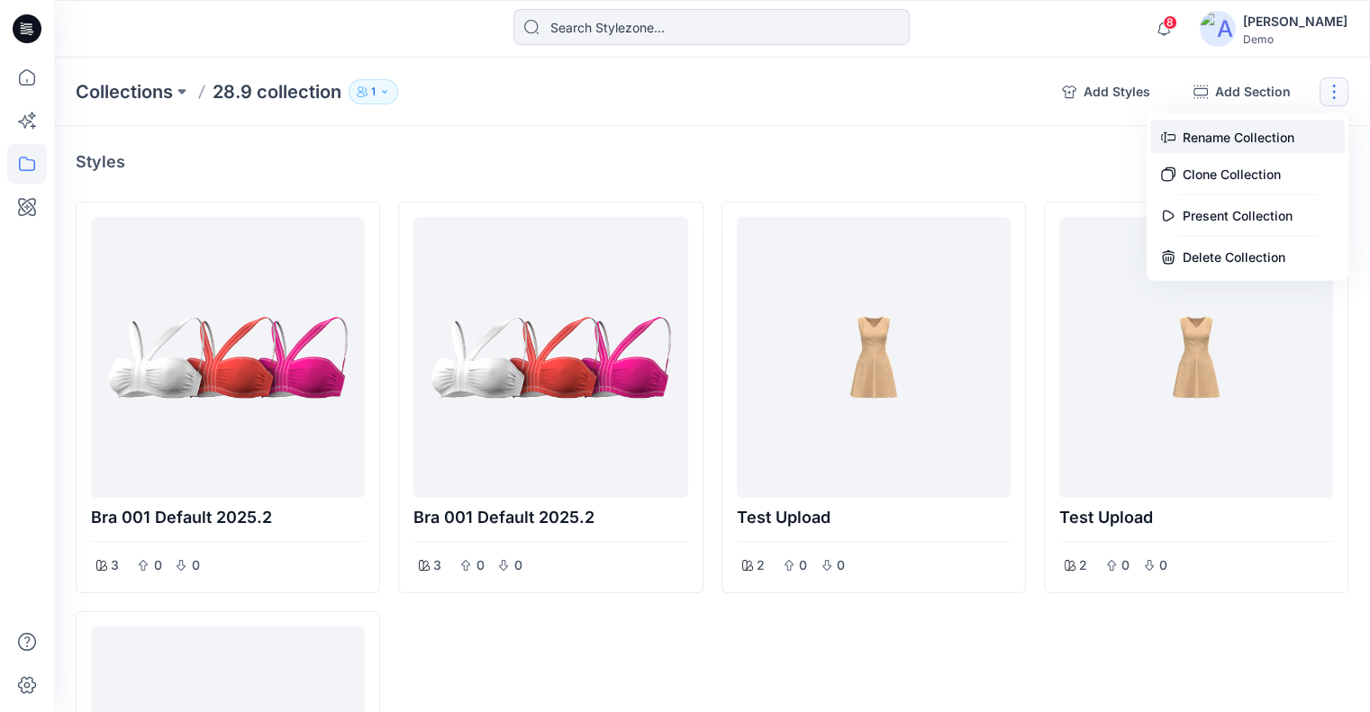
click at [1263, 133] on button "Rename Collection" at bounding box center [1247, 137] width 195 height 33
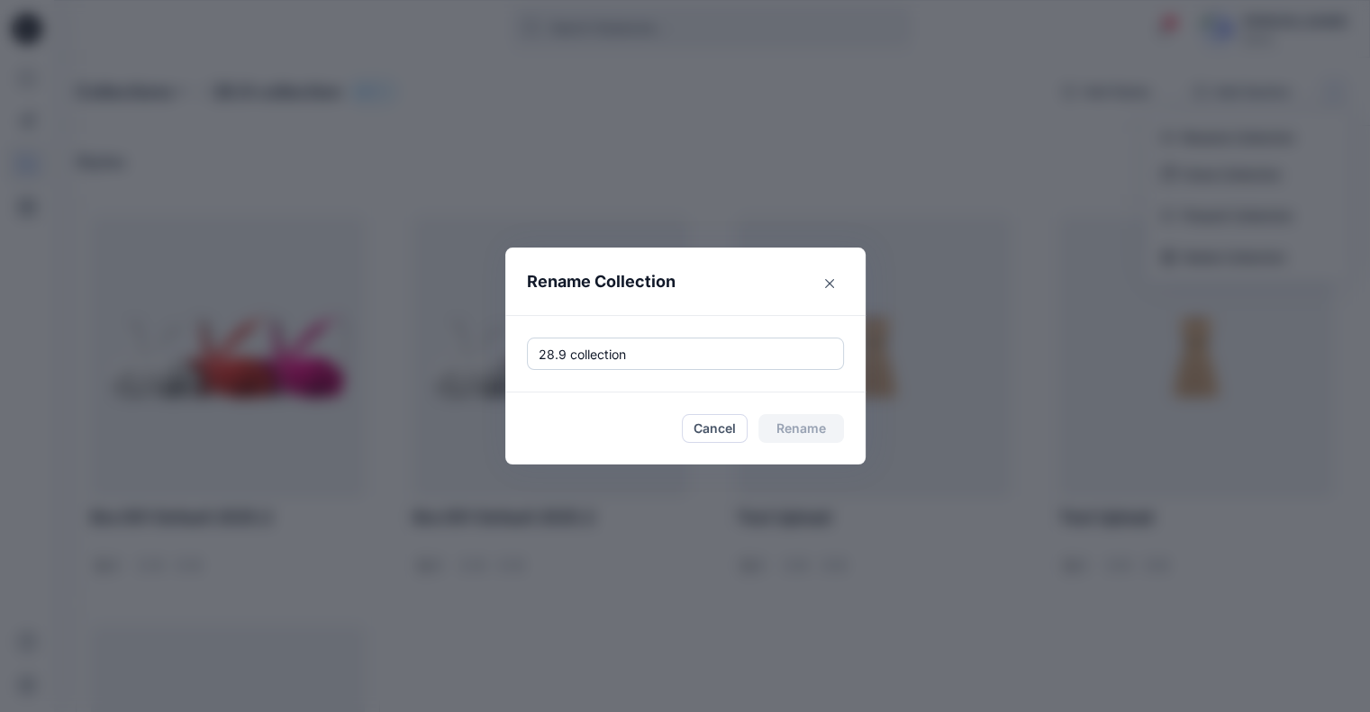
click at [668, 345] on input "28.9 collection" at bounding box center [685, 354] width 317 height 32
type input "28.9 collectiontg5"
click at [782, 424] on button "Rename" at bounding box center [801, 428] width 86 height 29
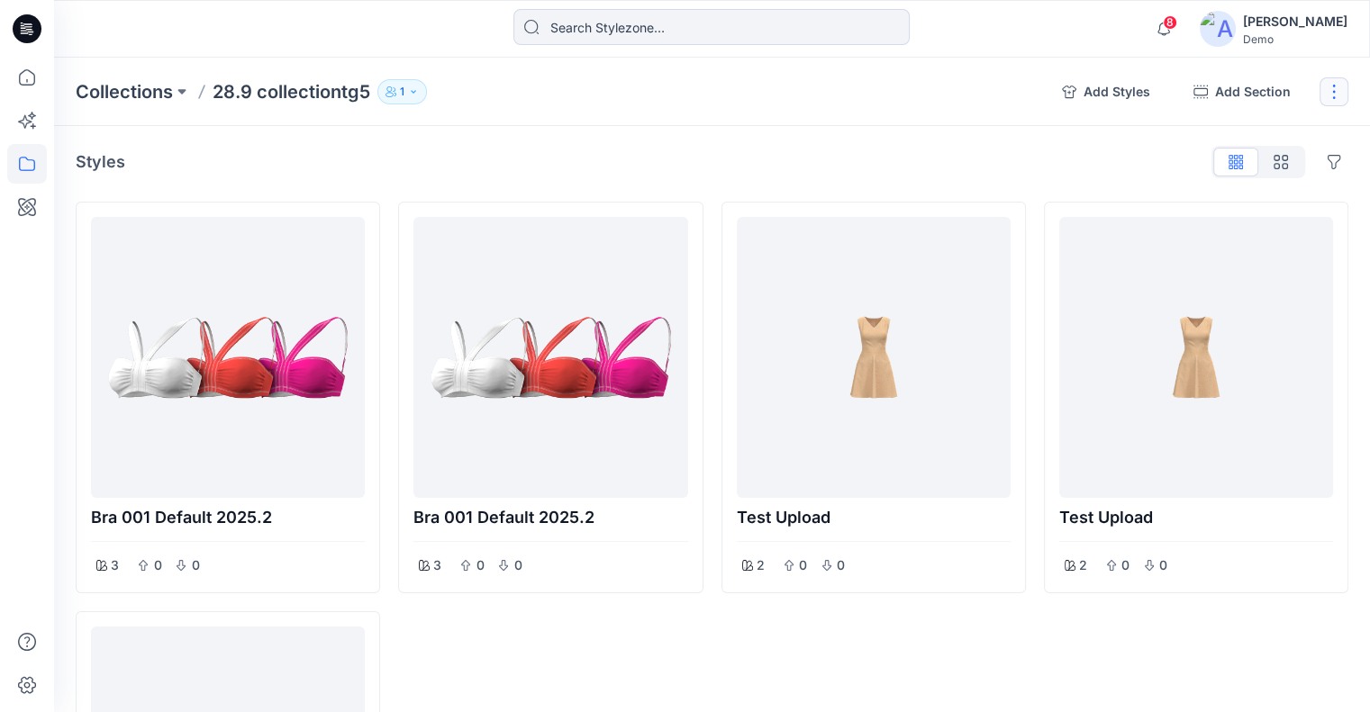
click at [1329, 93] on button "button" at bounding box center [1333, 91] width 29 height 29
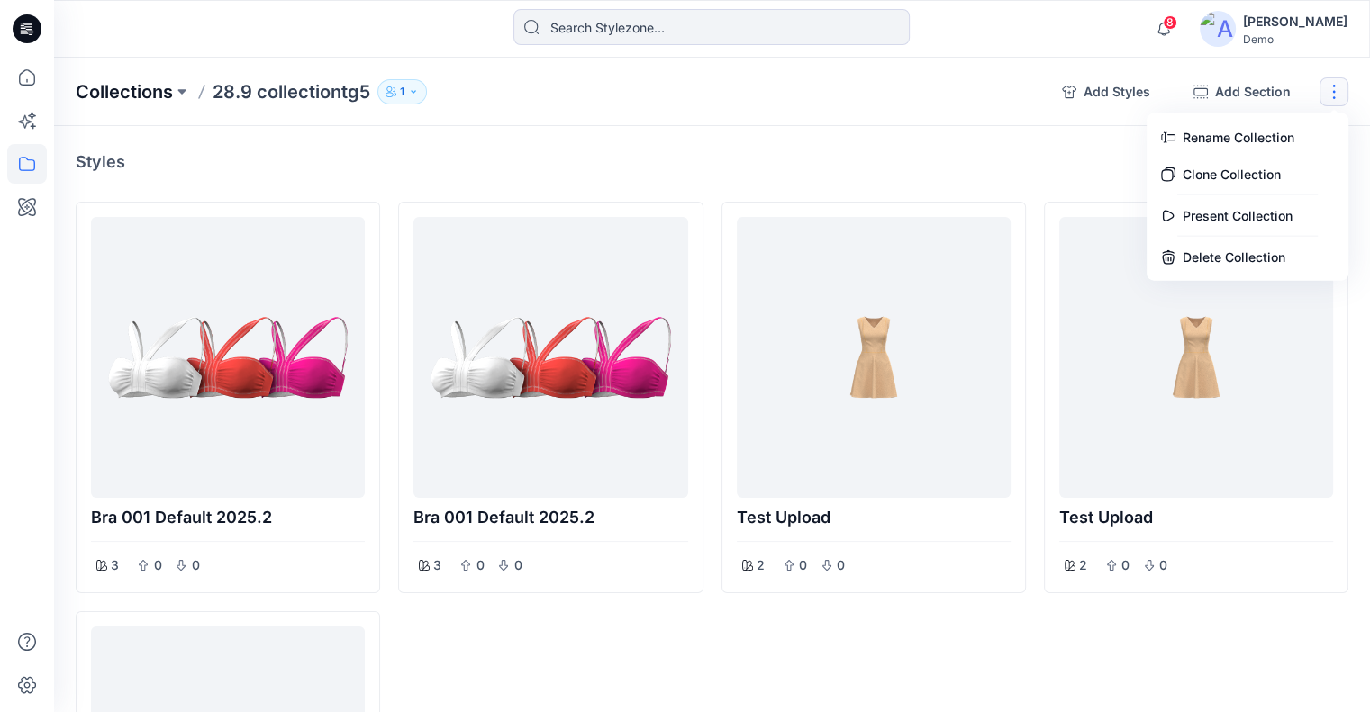
click at [140, 82] on p "Collections" at bounding box center [124, 91] width 97 height 25
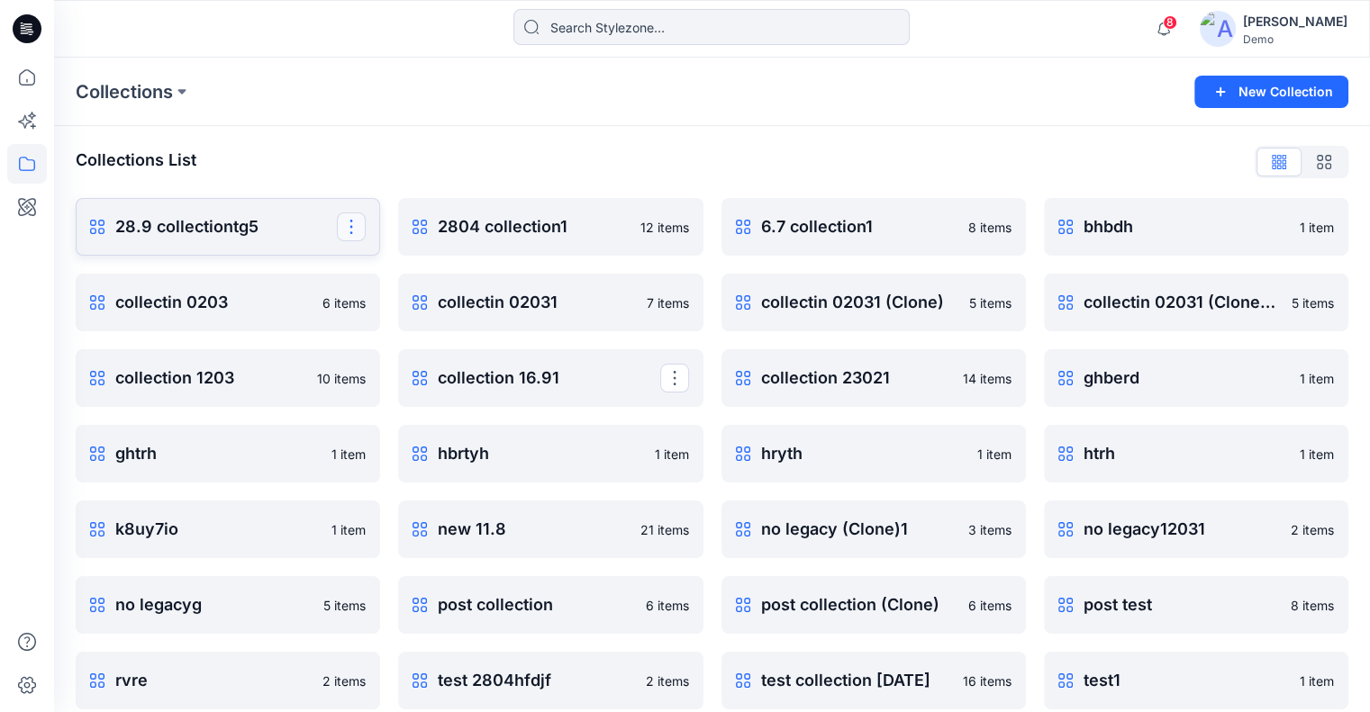
click at [347, 225] on button "button" at bounding box center [351, 227] width 29 height 29
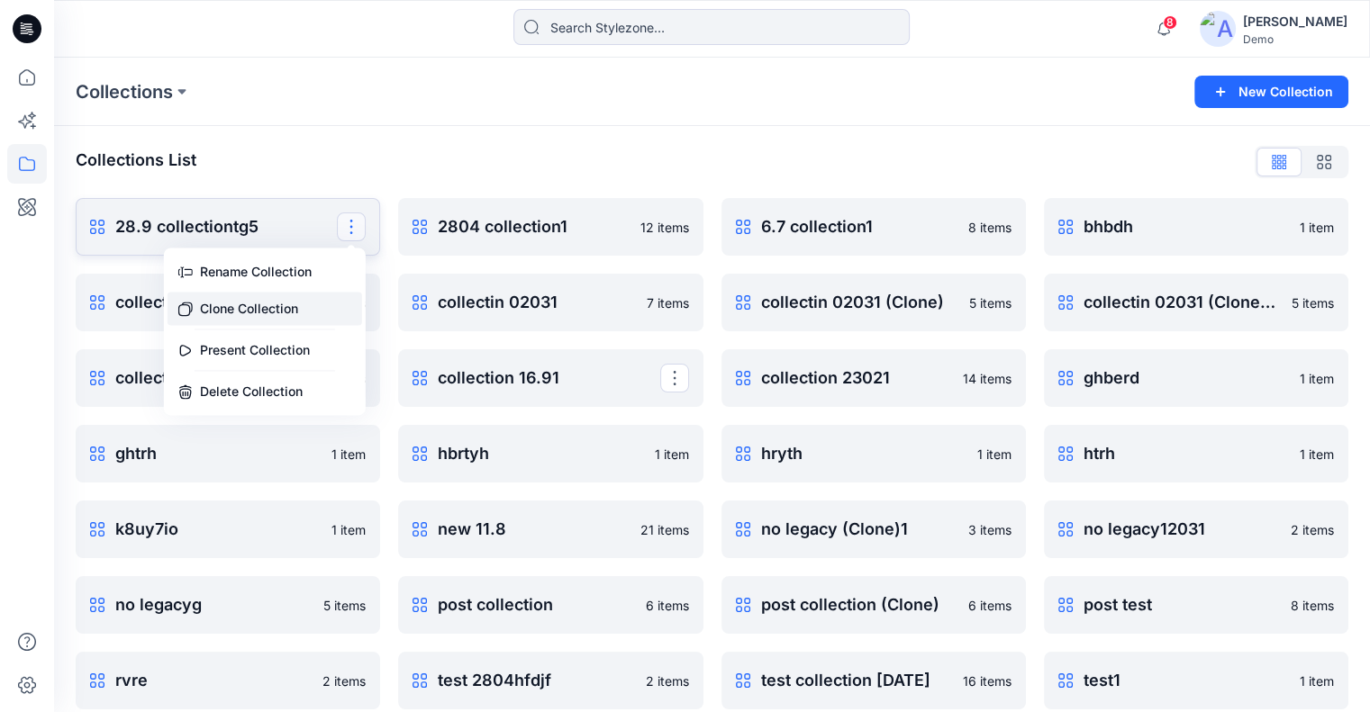
click at [306, 309] on button "Clone Collection" at bounding box center [264, 308] width 195 height 33
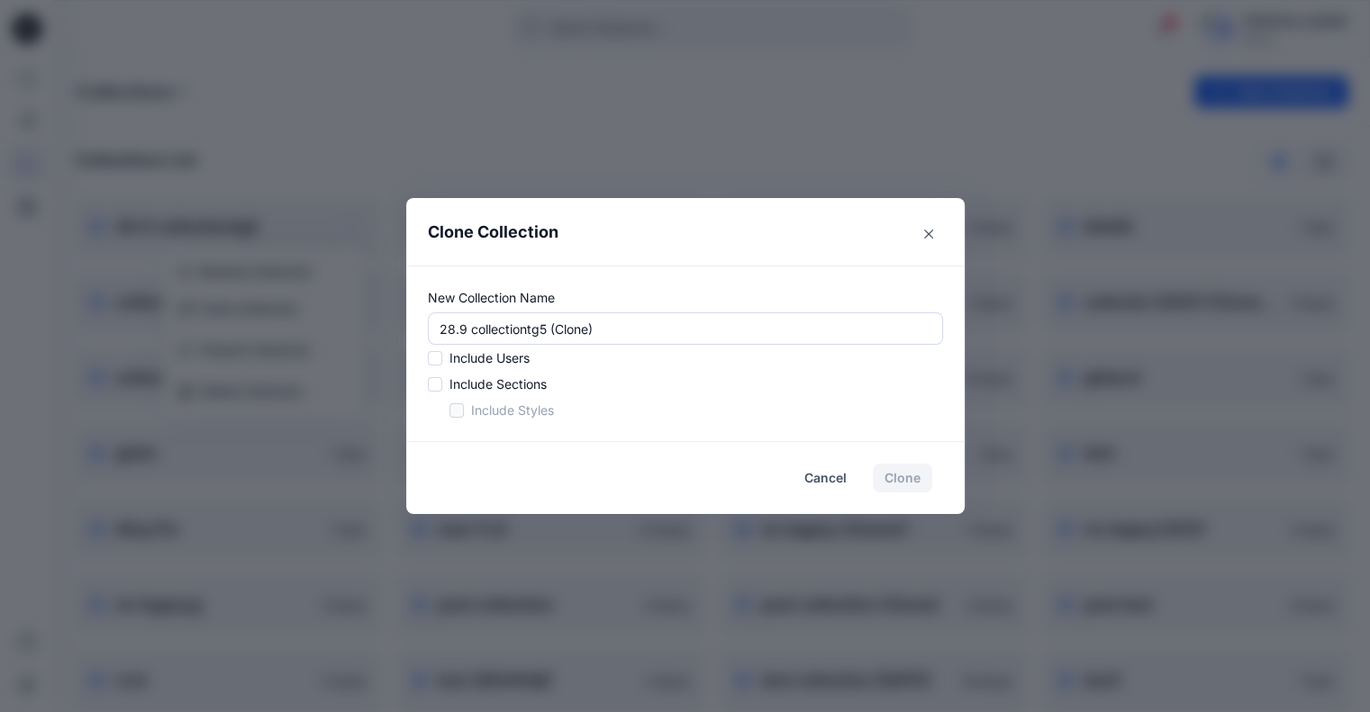
click at [441, 361] on span at bounding box center [435, 358] width 14 height 14
click at [441, 361] on input "checkbox" at bounding box center [434, 359] width 14 height 14
checkbox input "true"
click at [441, 381] on span at bounding box center [435, 384] width 14 height 14
click at [441, 381] on input "checkbox" at bounding box center [434, 385] width 14 height 14
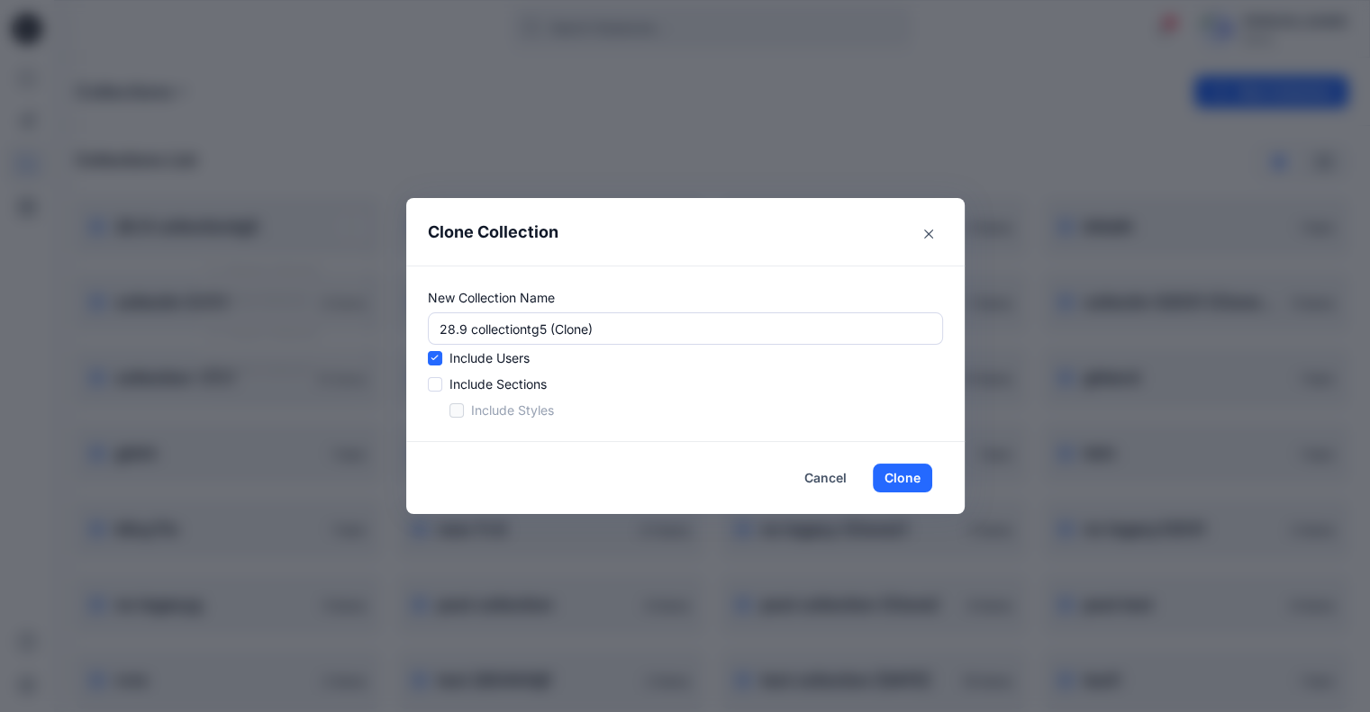
checkbox input "true"
drag, startPoint x: 465, startPoint y: 409, endPoint x: 498, endPoint y: 392, distance: 37.5
click at [464, 409] on span at bounding box center [456, 410] width 14 height 14
click at [463, 409] on input "checkbox" at bounding box center [455, 411] width 14 height 14
checkbox input "true"
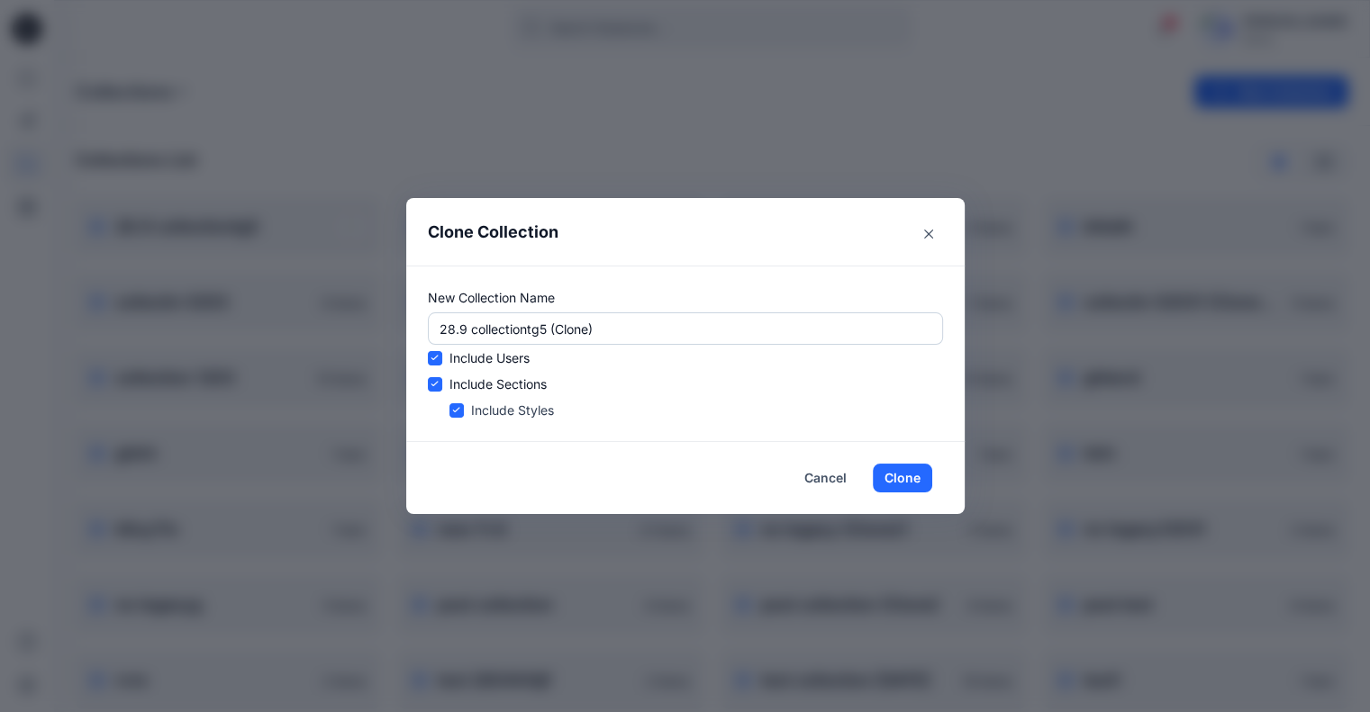
drag, startPoint x: 619, startPoint y: 327, endPoint x: 535, endPoint y: 338, distance: 84.4
click at [535, 338] on input "28.9 collectiontg5 (Clone)" at bounding box center [685, 328] width 515 height 32
type input "28.9 collection"
click at [899, 475] on button "Clone" at bounding box center [902, 478] width 59 height 29
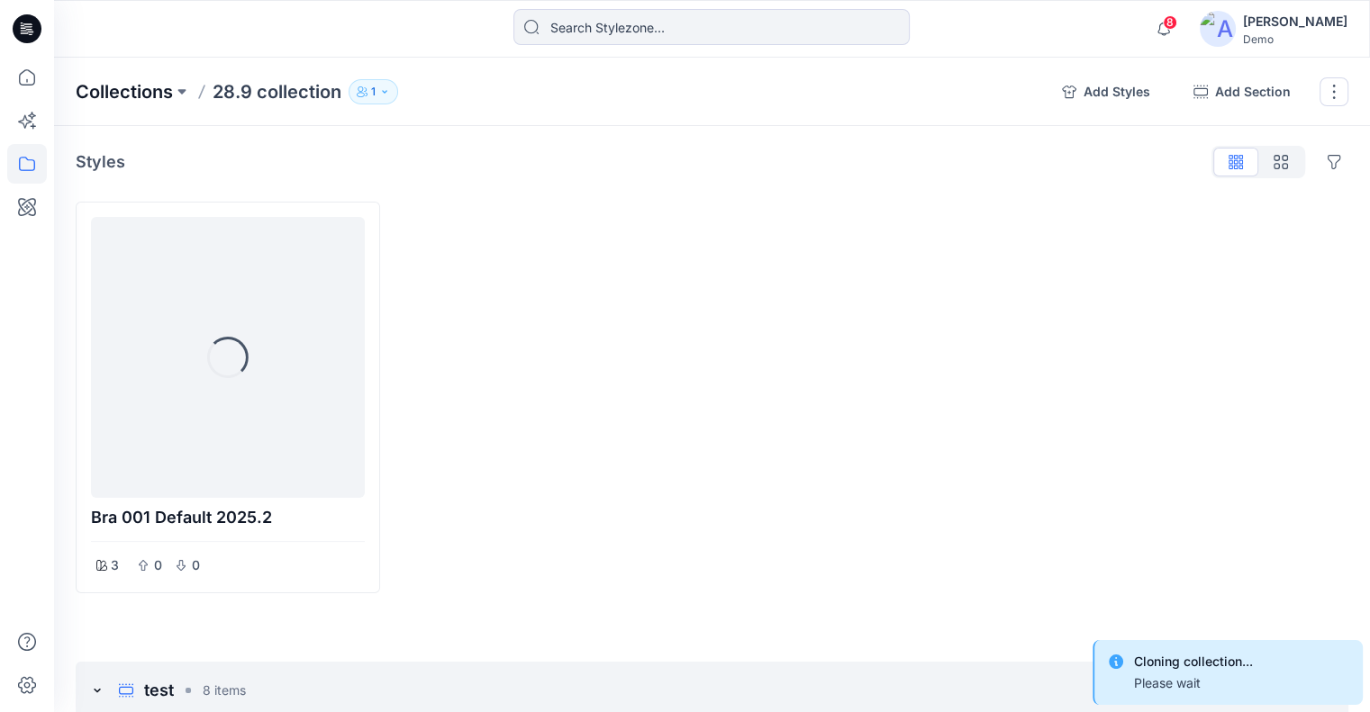
click at [113, 81] on p "Collections" at bounding box center [124, 91] width 97 height 25
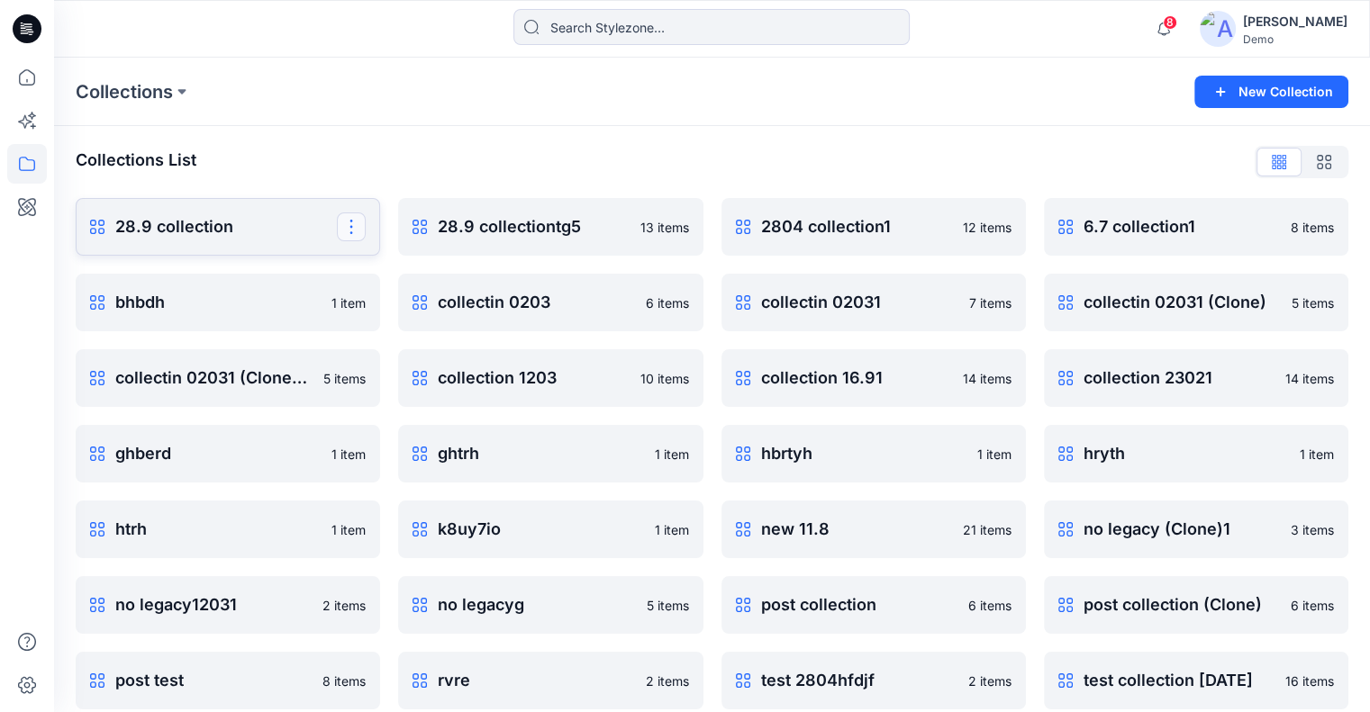
click at [343, 231] on button "button" at bounding box center [351, 227] width 29 height 29
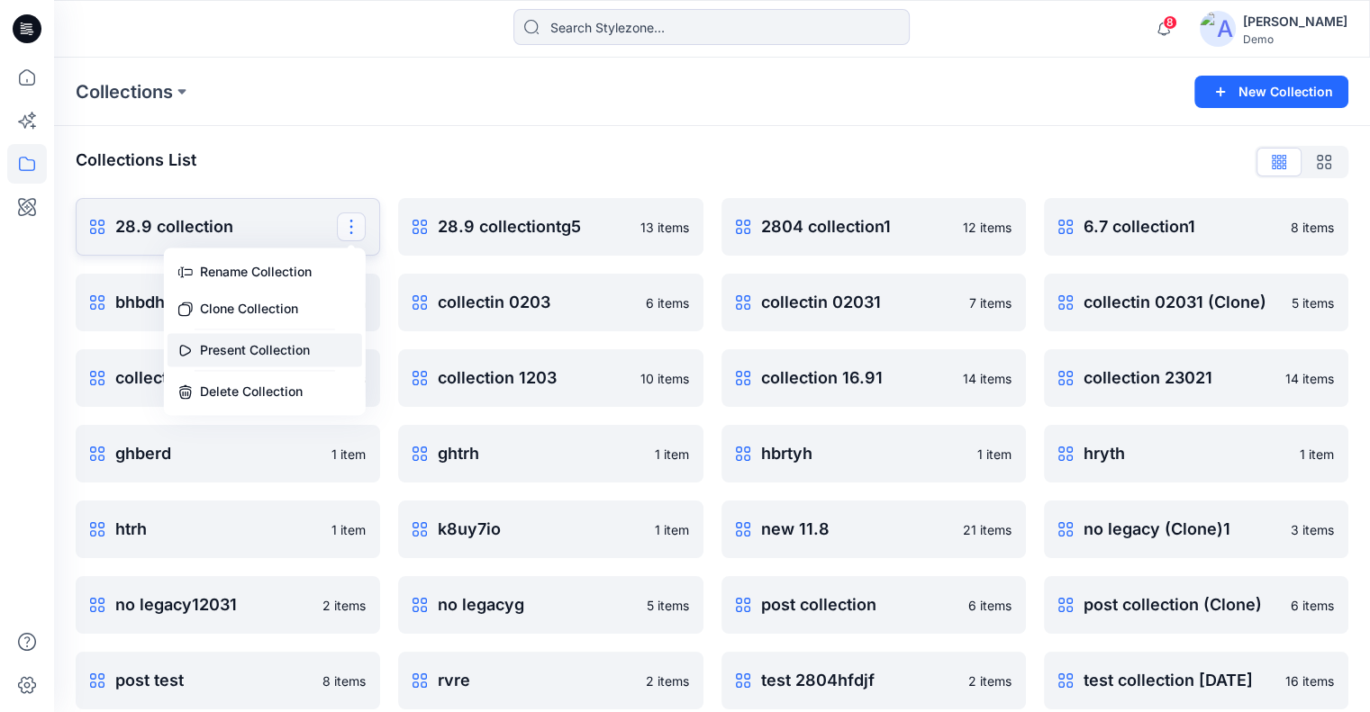
click at [301, 348] on button "Present Collection" at bounding box center [264, 349] width 195 height 33
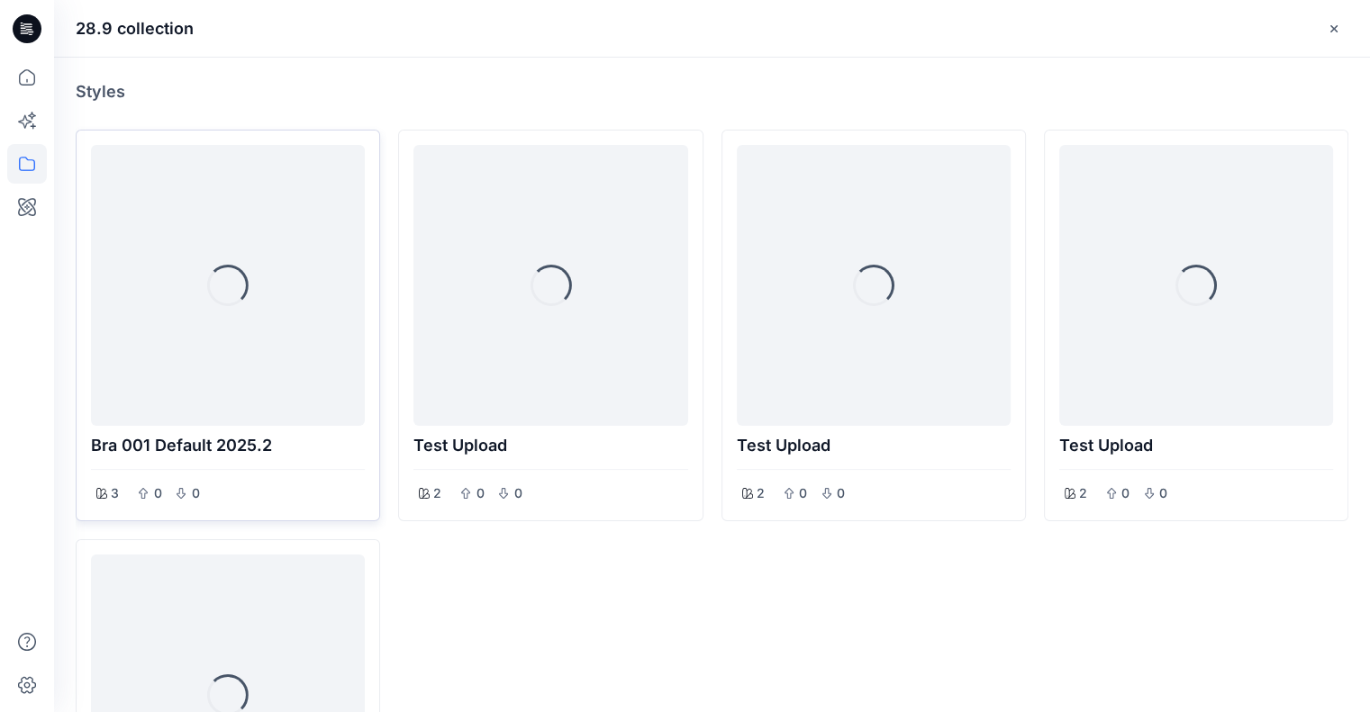
click at [271, 260] on div "Loading..." at bounding box center [228, 285] width 274 height 281
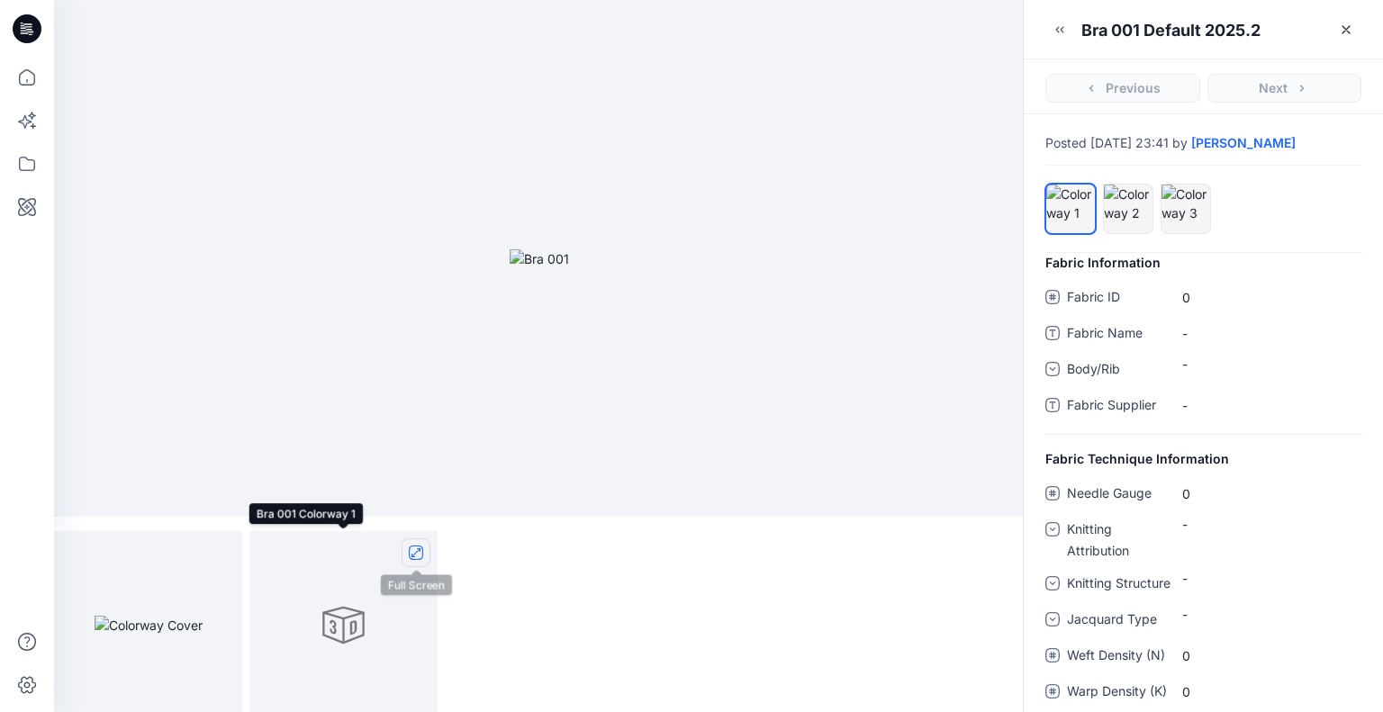
click at [418, 552] on icon "full screen" at bounding box center [416, 553] width 14 height 14
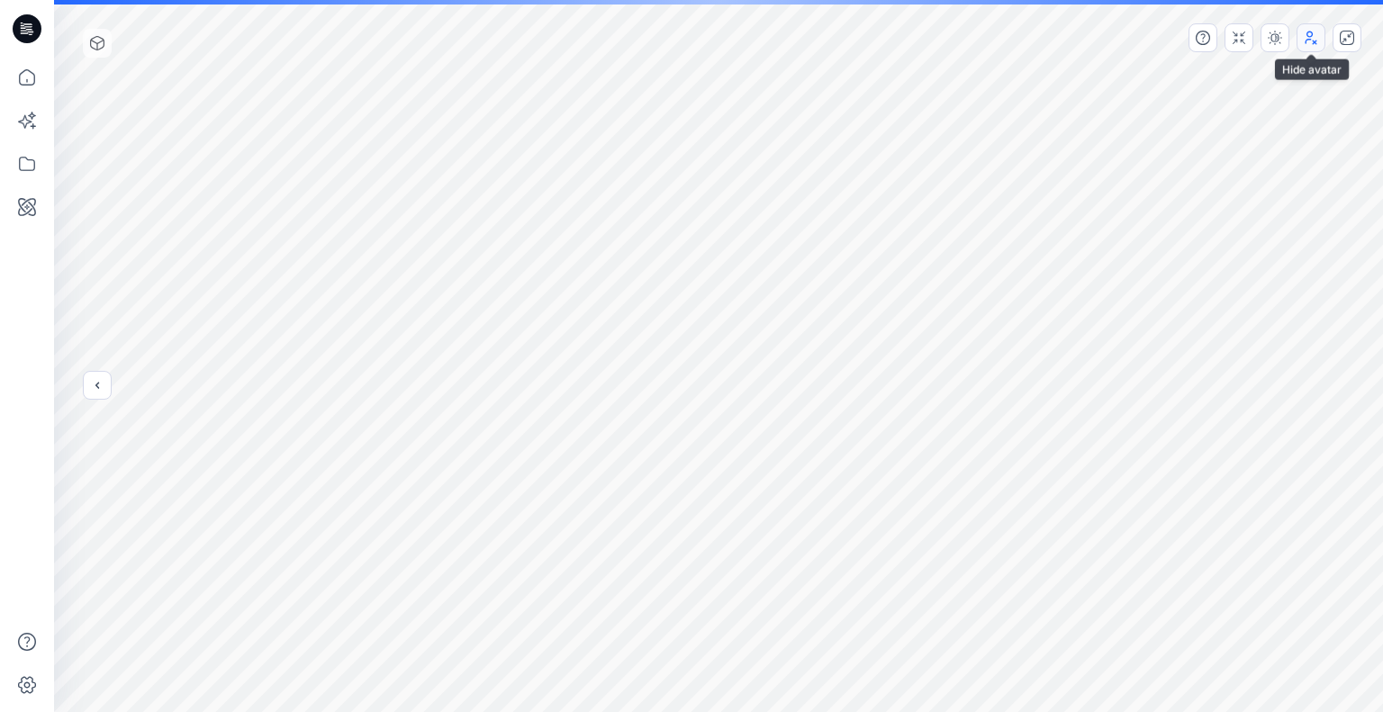
click at [1321, 43] on button "button" at bounding box center [1311, 37] width 29 height 29
click at [1345, 34] on icon "button" at bounding box center [1347, 38] width 14 height 14
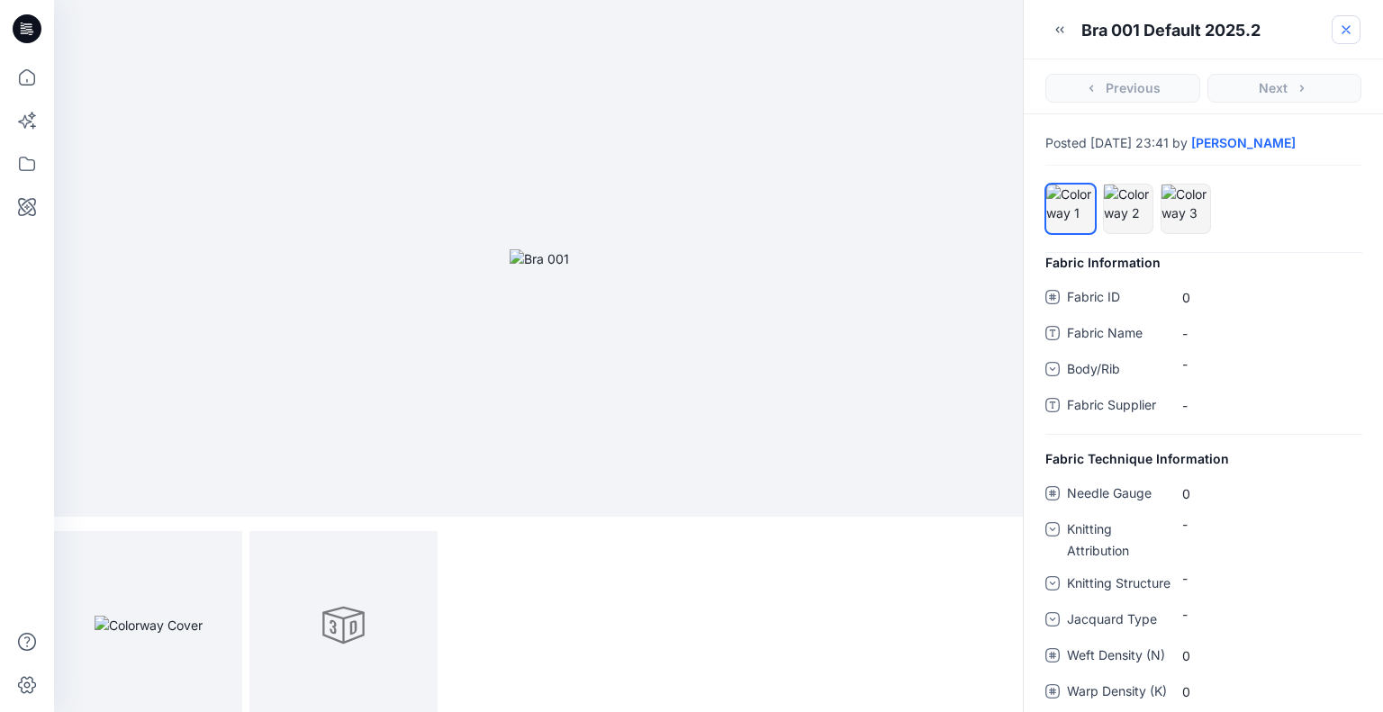
click at [1343, 33] on icon "button" at bounding box center [1346, 29] width 7 height 7
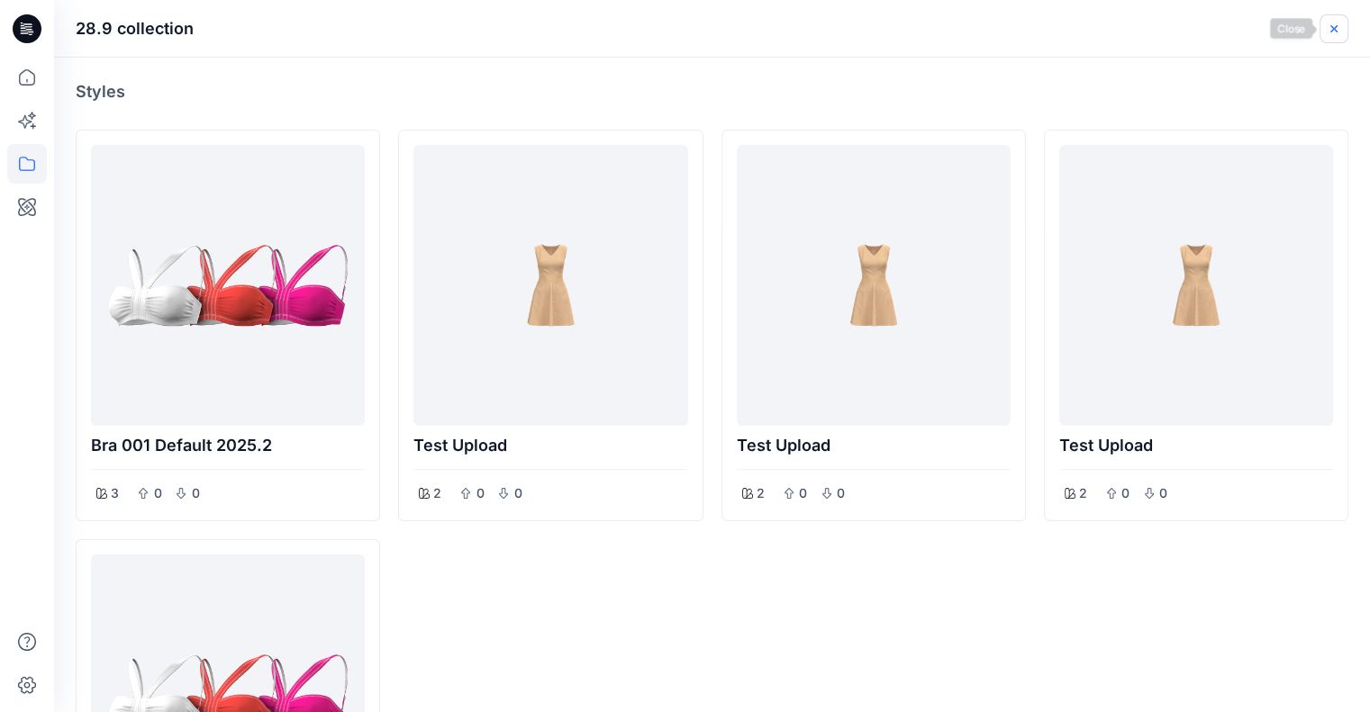
click at [1337, 26] on icon "button" at bounding box center [1333, 29] width 14 height 14
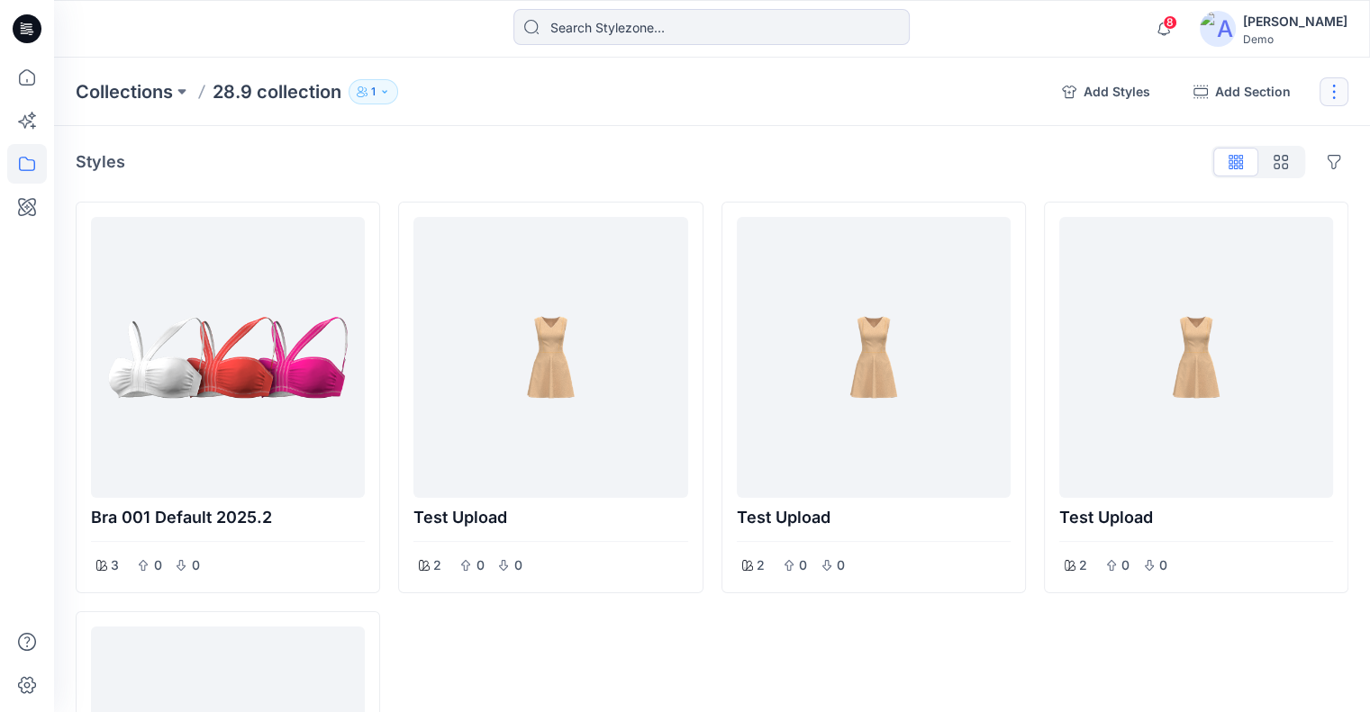
click at [1329, 93] on button "button" at bounding box center [1333, 91] width 29 height 29
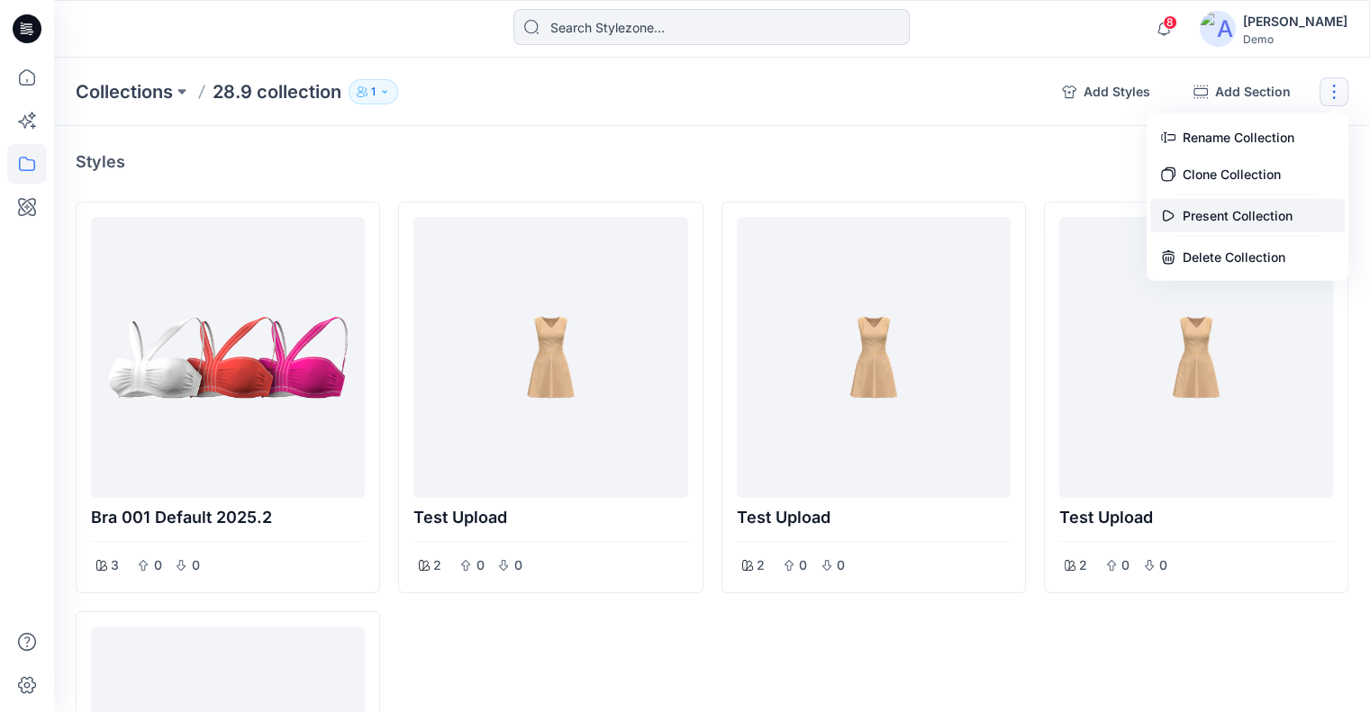
click at [1221, 208] on button "Present Collection" at bounding box center [1247, 215] width 195 height 33
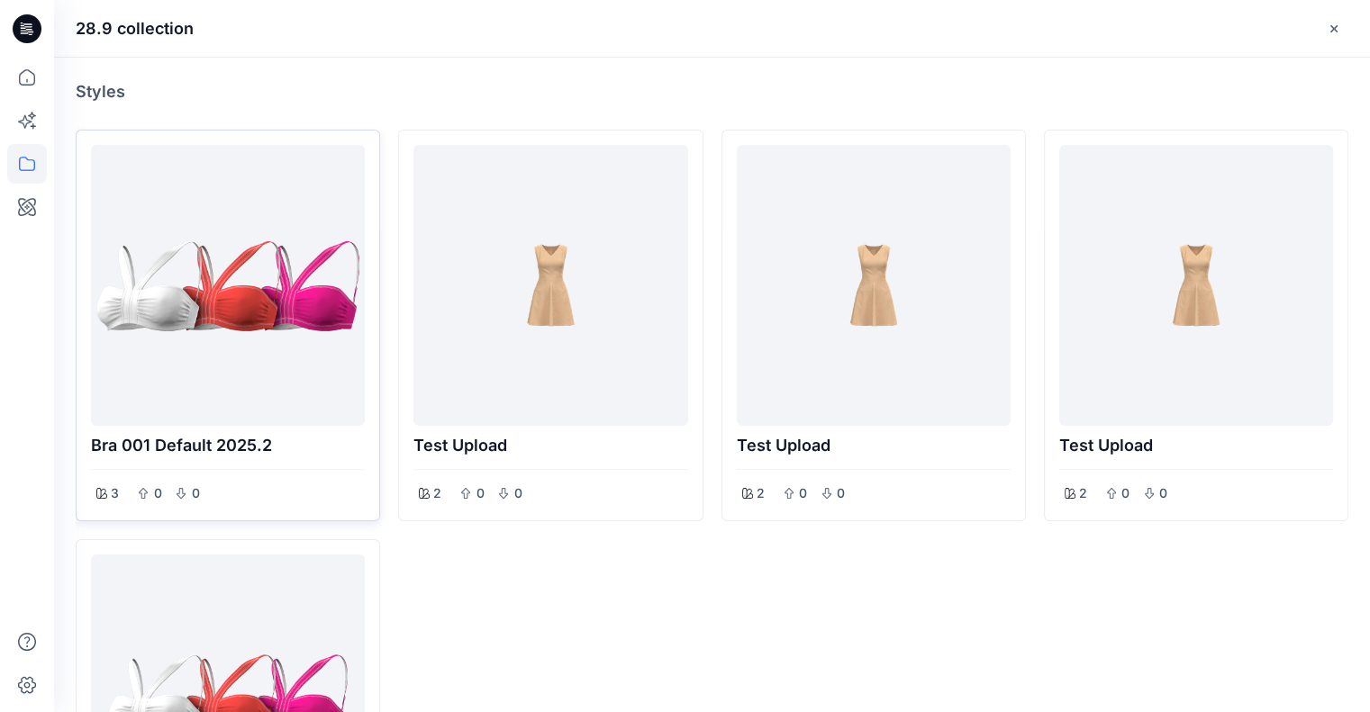
click at [275, 318] on div at bounding box center [227, 285] width 259 height 267
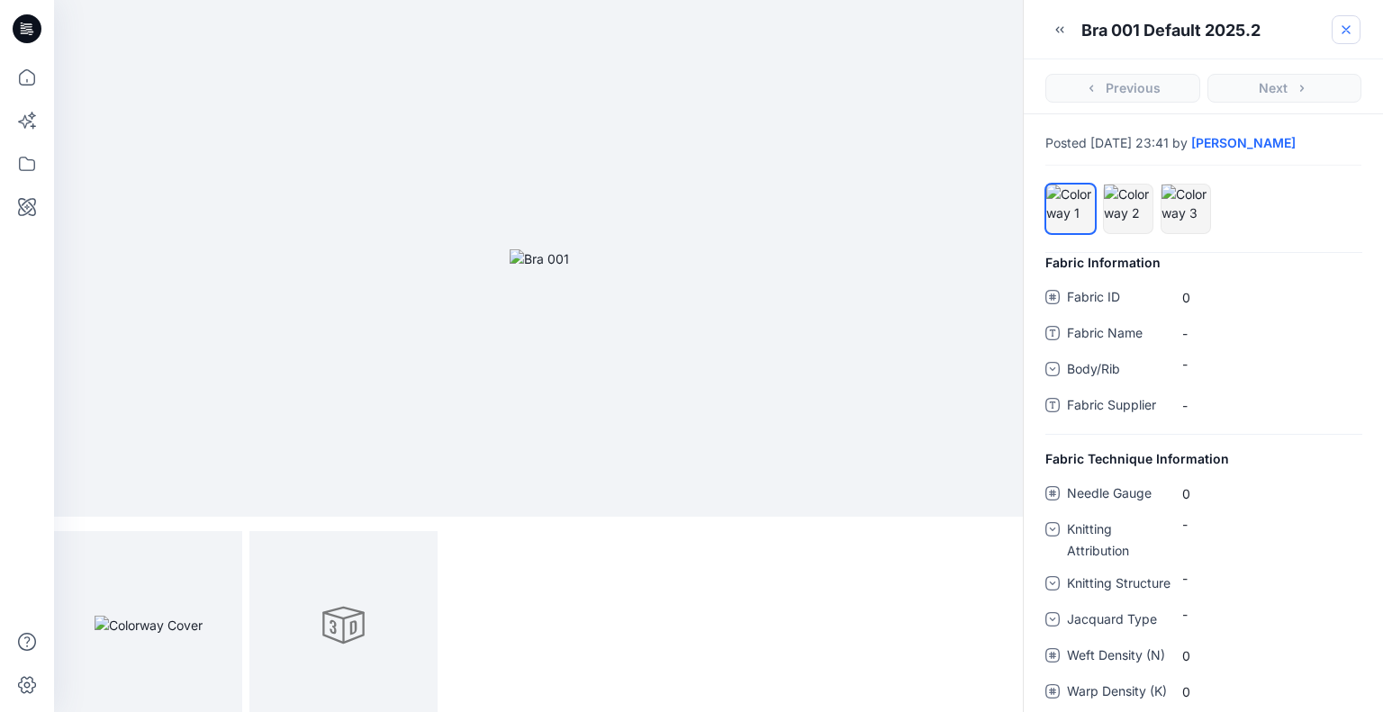
click at [1344, 24] on icon "button" at bounding box center [1346, 30] width 14 height 14
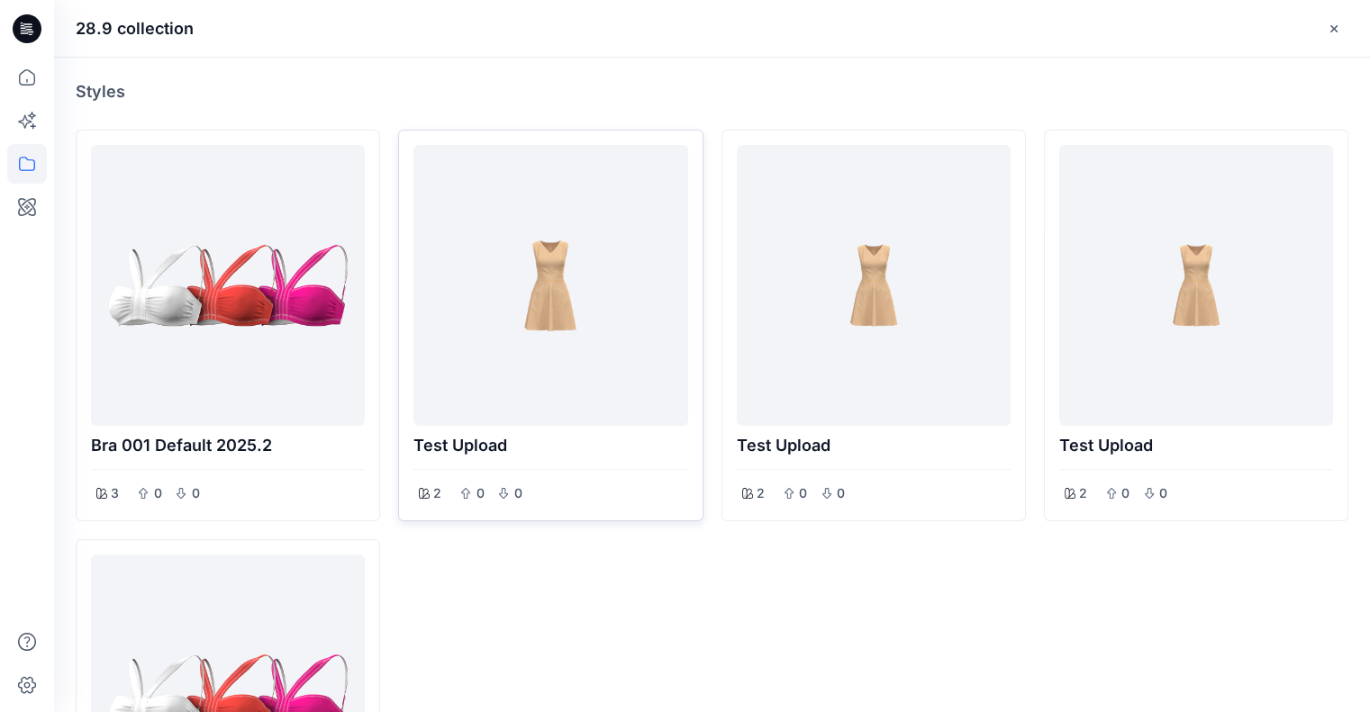
click at [633, 321] on div at bounding box center [550, 285] width 259 height 267
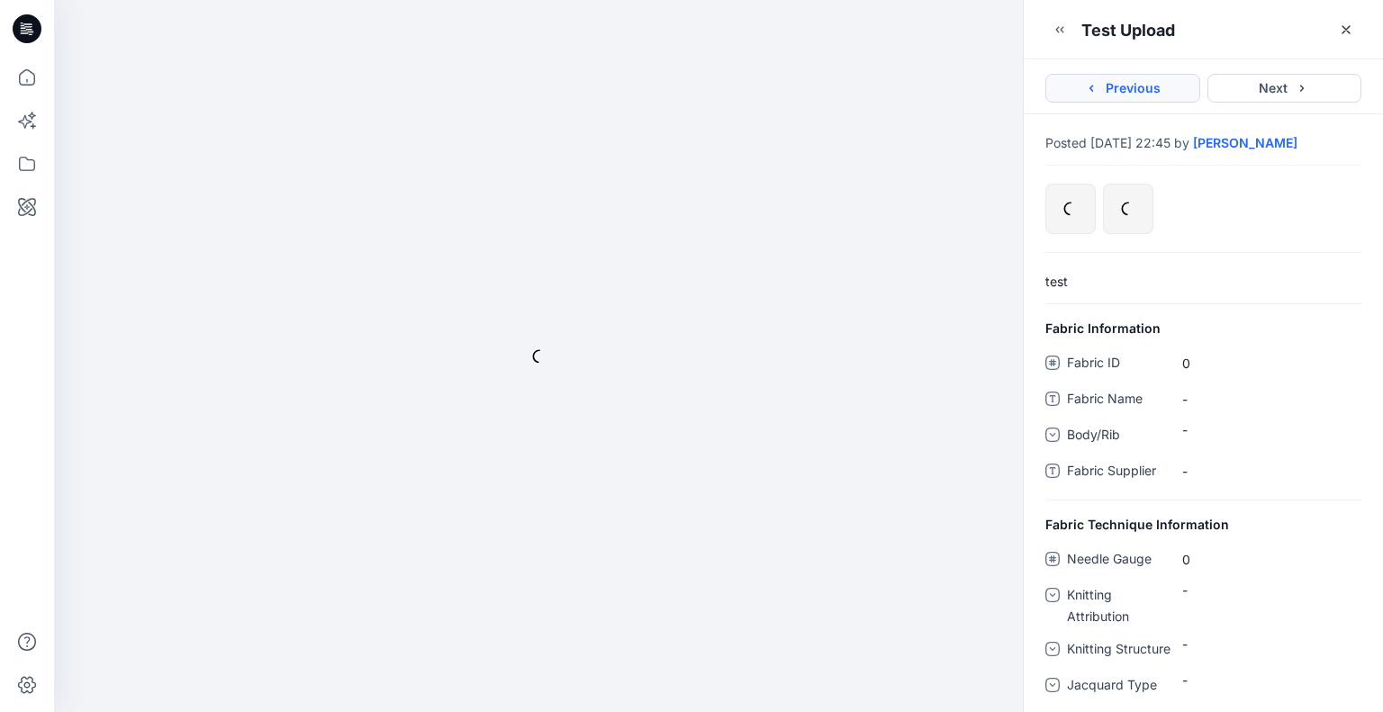
click at [1144, 90] on button "Previous" at bounding box center [1123, 88] width 155 height 29
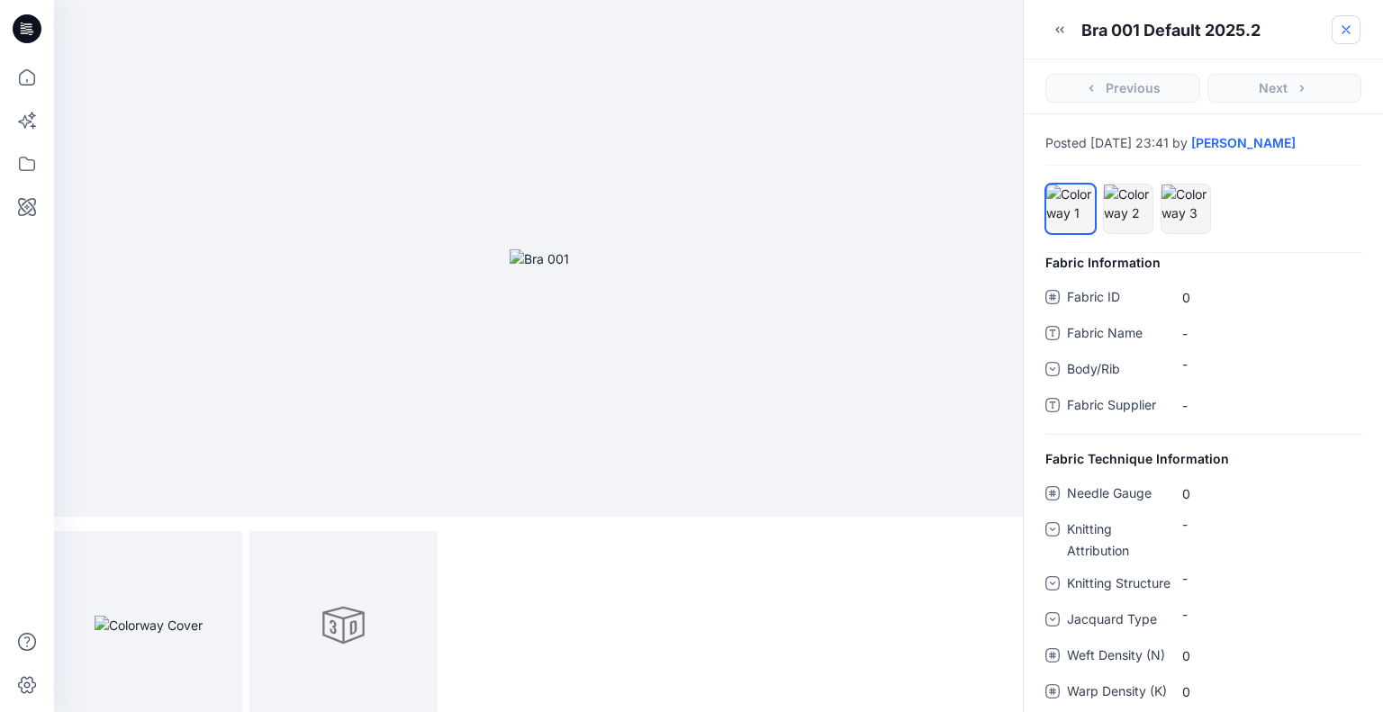
click at [1351, 29] on icon "button" at bounding box center [1346, 30] width 14 height 14
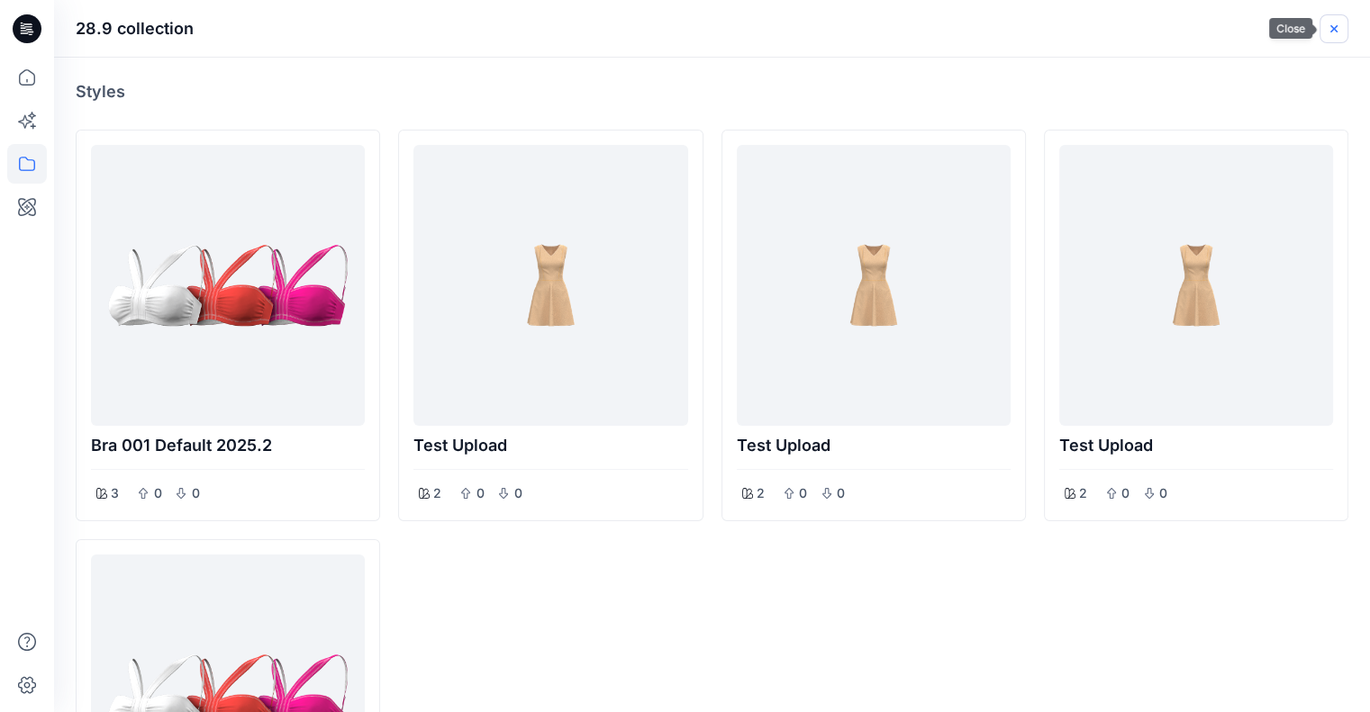
click at [1337, 27] on icon "button" at bounding box center [1333, 29] width 14 height 14
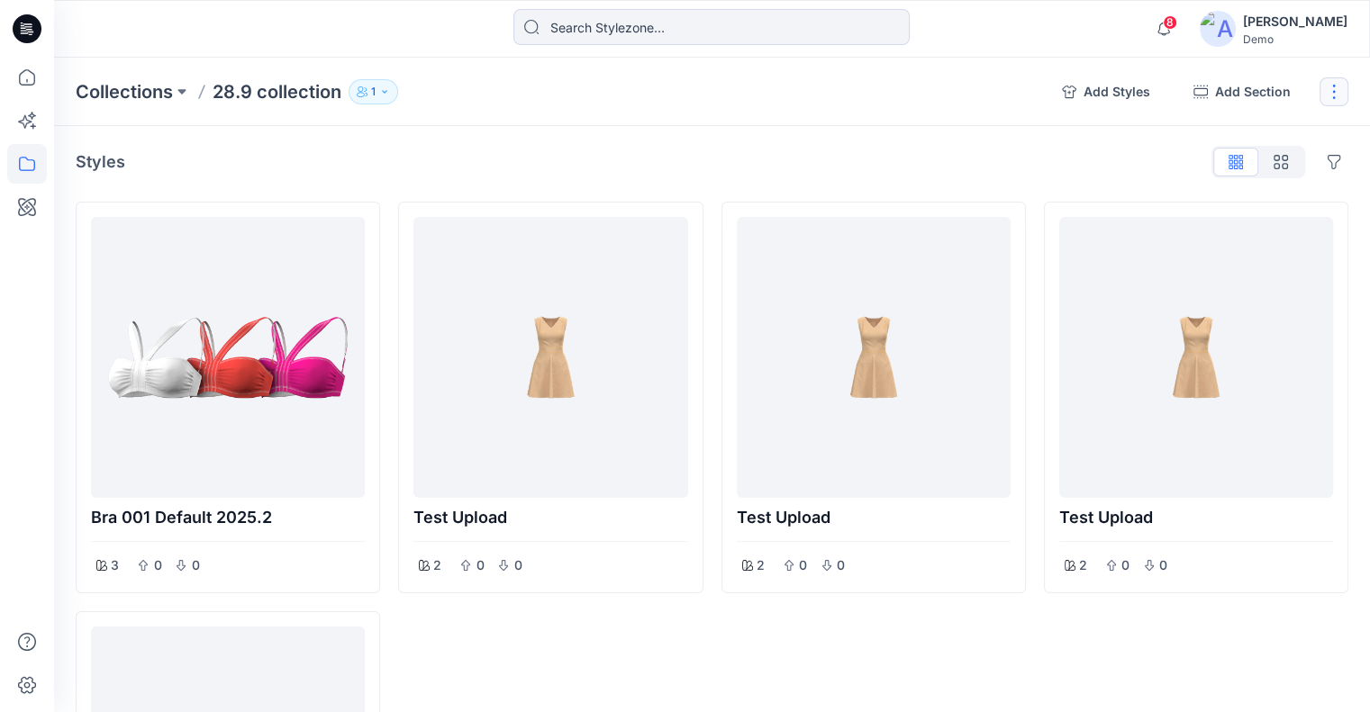
click at [1334, 92] on button "button" at bounding box center [1333, 91] width 29 height 29
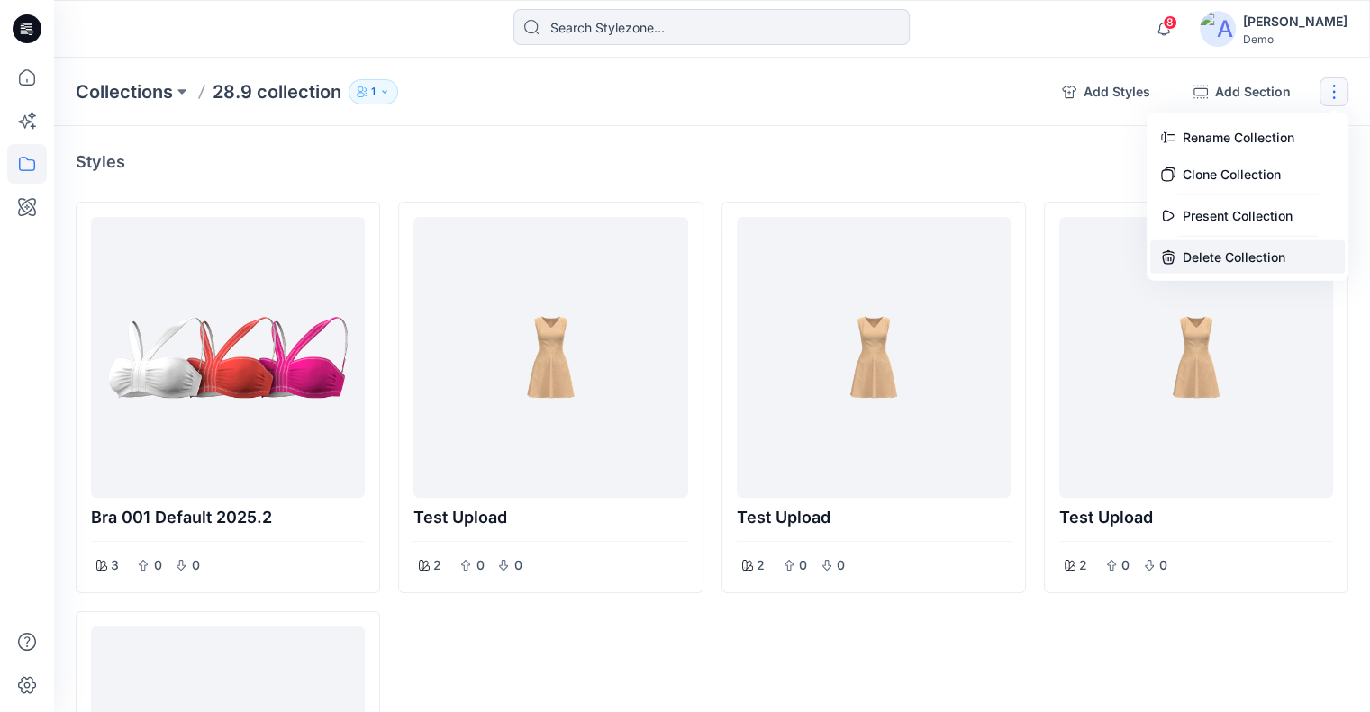
click at [1205, 258] on button "Delete Collection" at bounding box center [1247, 256] width 195 height 33
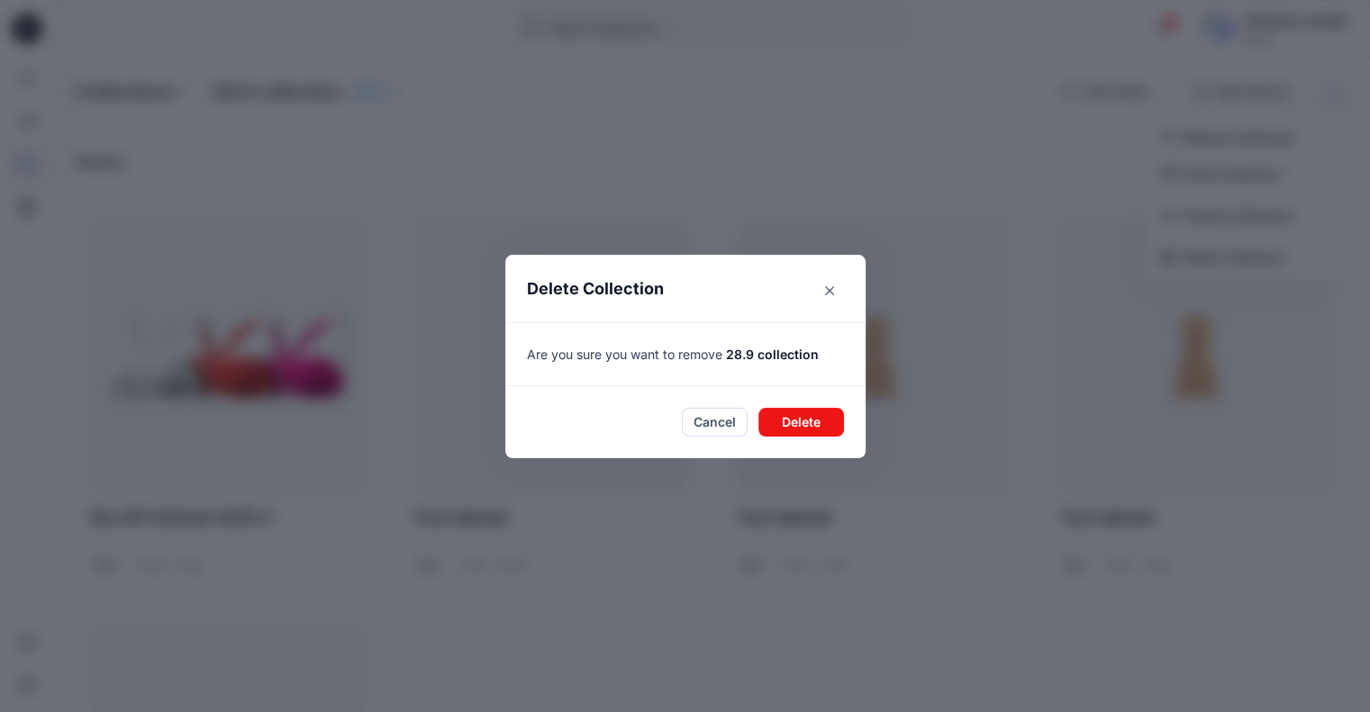
click at [879, 140] on div "Delete Collection Are you sure you want to remove 28.9 collection Cancel Delete" at bounding box center [685, 356] width 1370 height 712
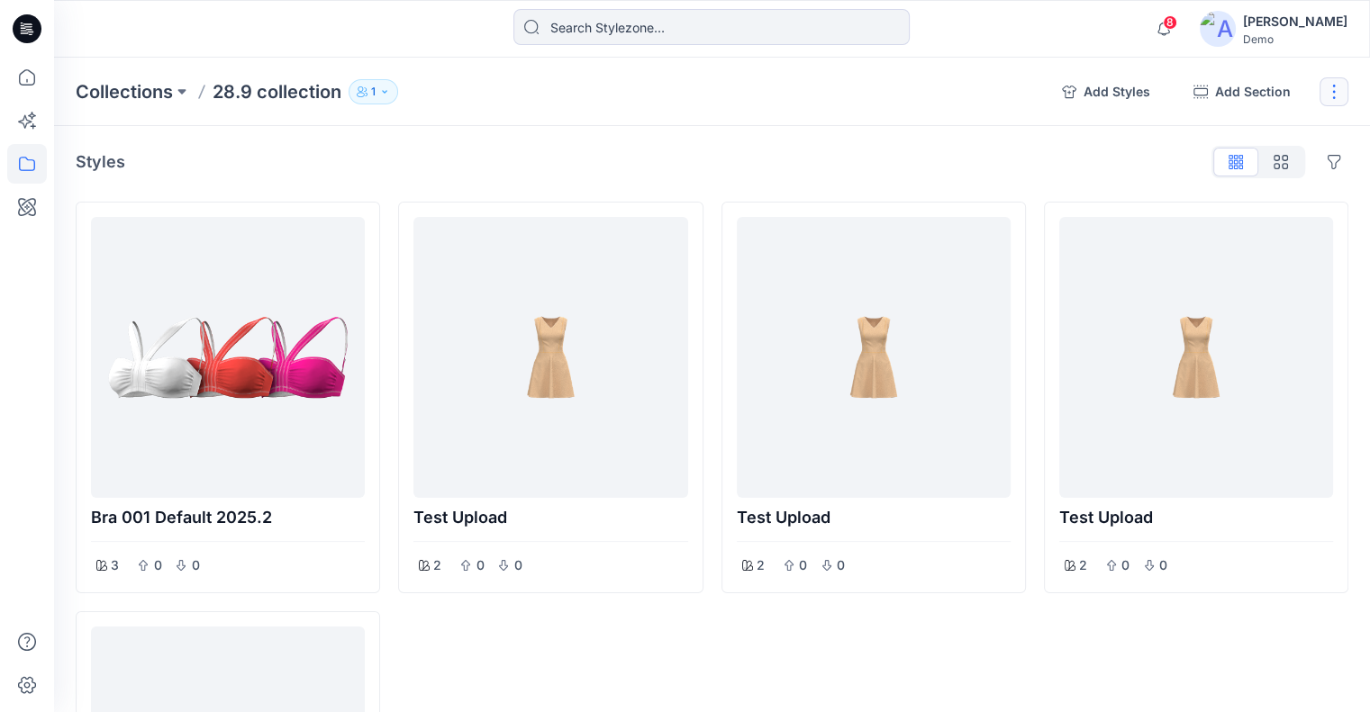
click at [1333, 92] on button "button" at bounding box center [1333, 91] width 29 height 29
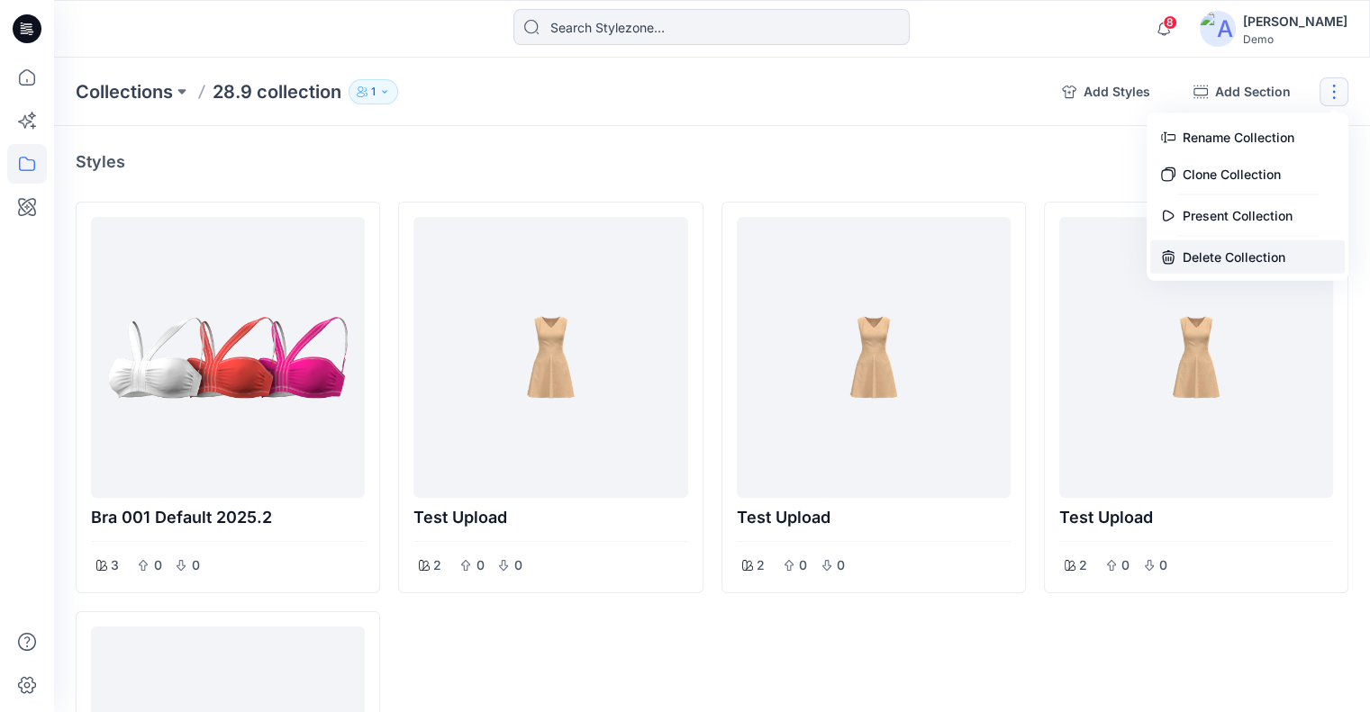
click at [1236, 258] on button "Delete Collection" at bounding box center [1247, 256] width 195 height 33
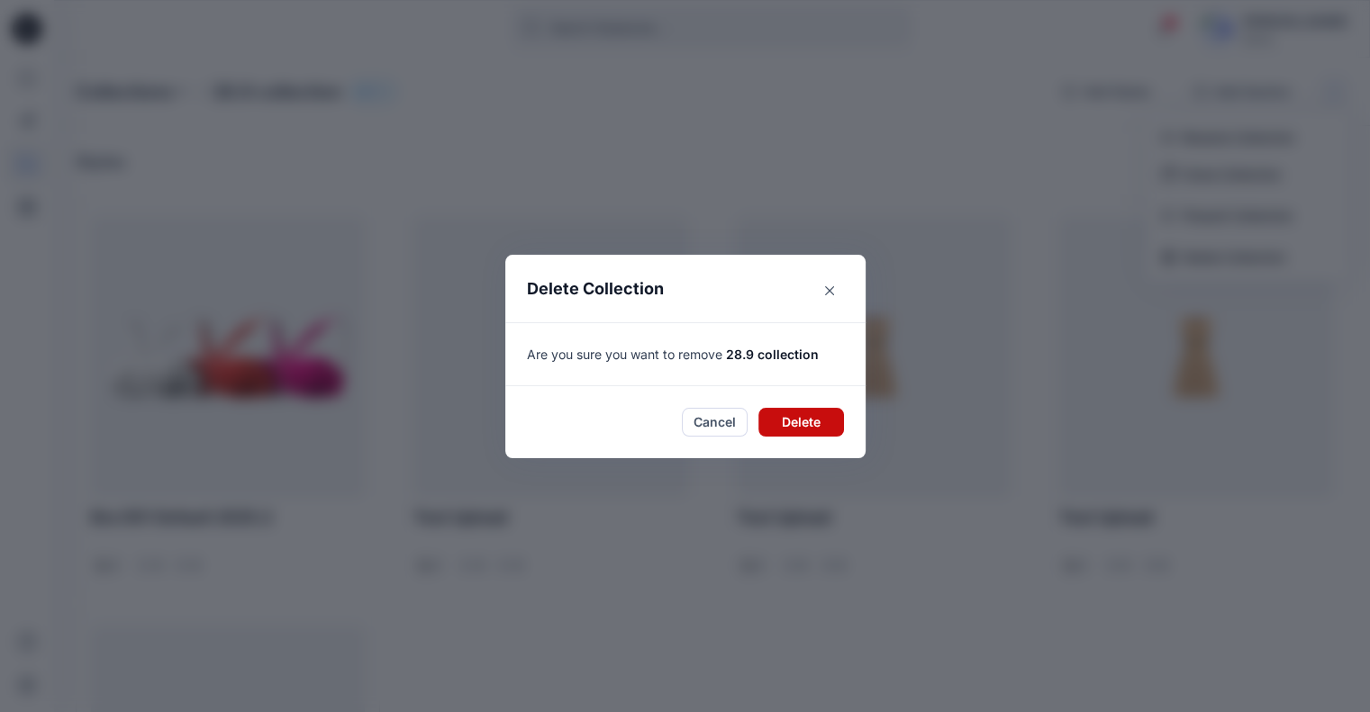
click at [825, 423] on button "Delete" at bounding box center [801, 422] width 86 height 29
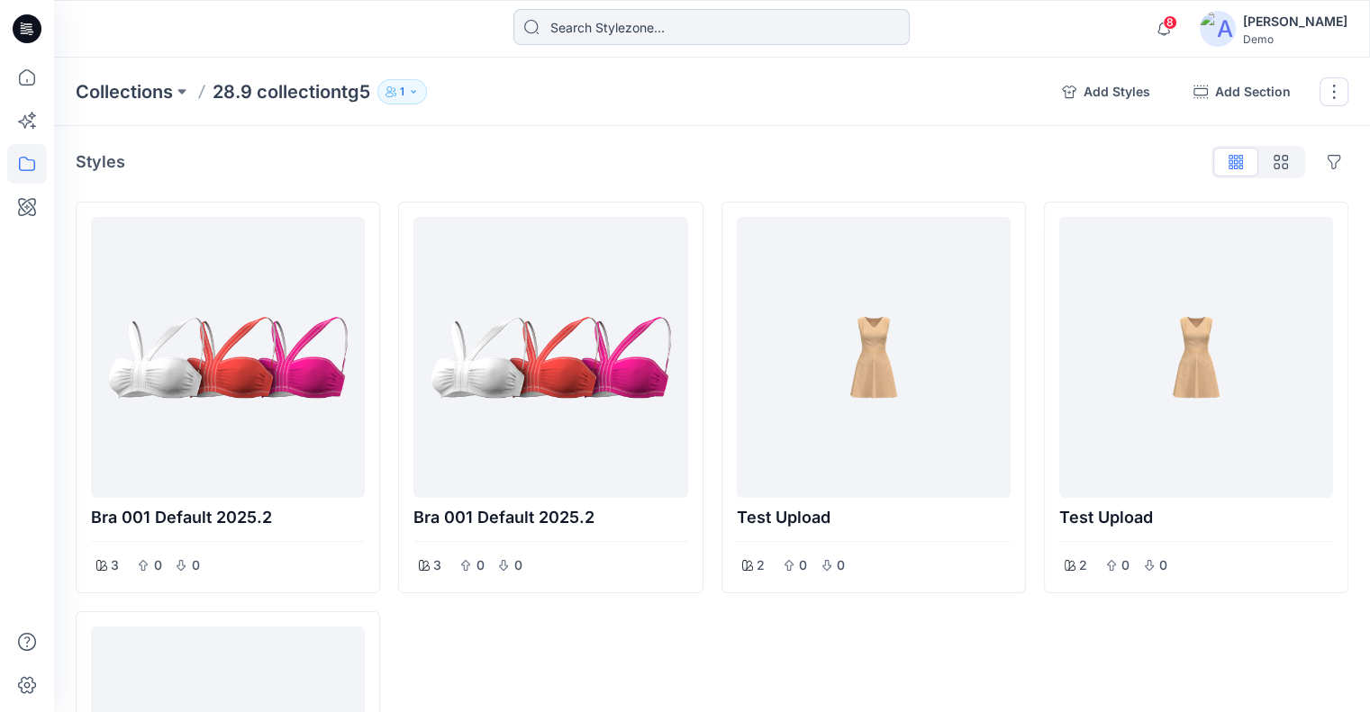
click at [654, 18] on input at bounding box center [711, 27] width 396 height 36
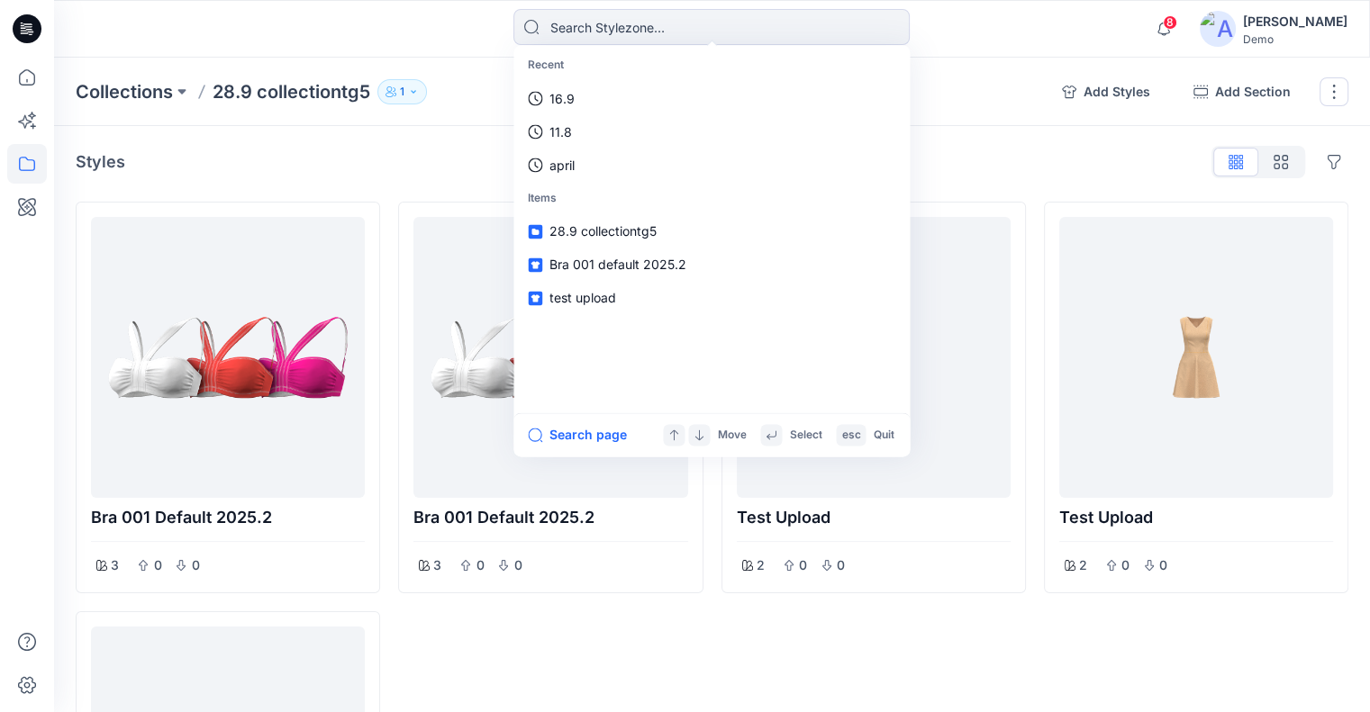
click at [436, 156] on div "Styles Hide Legacy Styles" at bounding box center [712, 162] width 1272 height 29
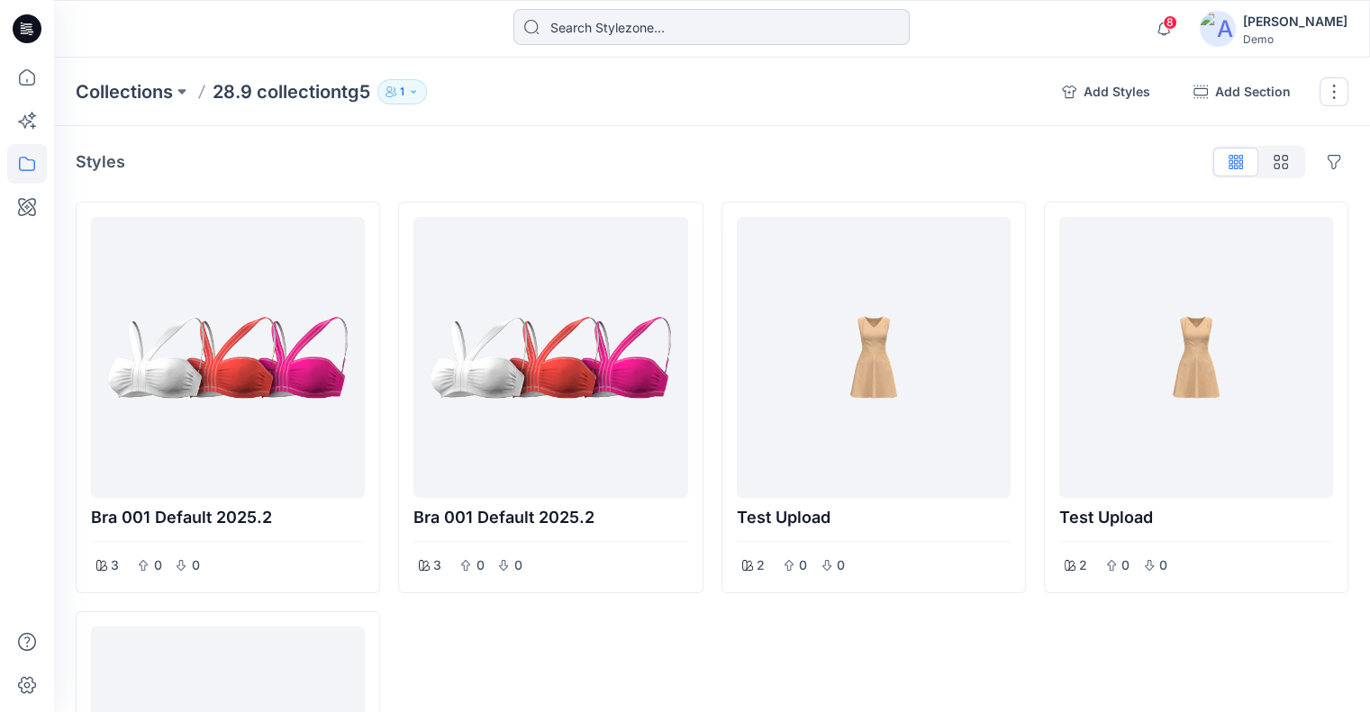
click at [616, 14] on input at bounding box center [711, 27] width 396 height 36
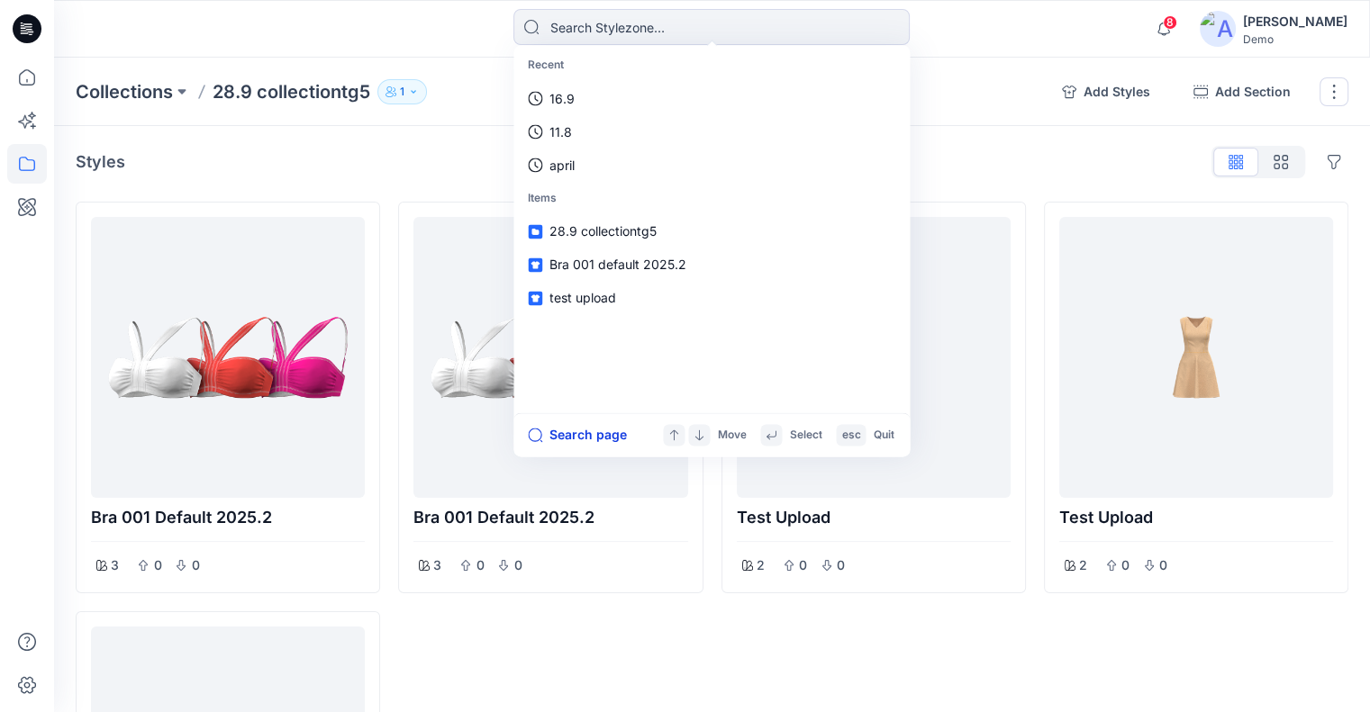
click at [576, 429] on button "Search page" at bounding box center [577, 435] width 99 height 22
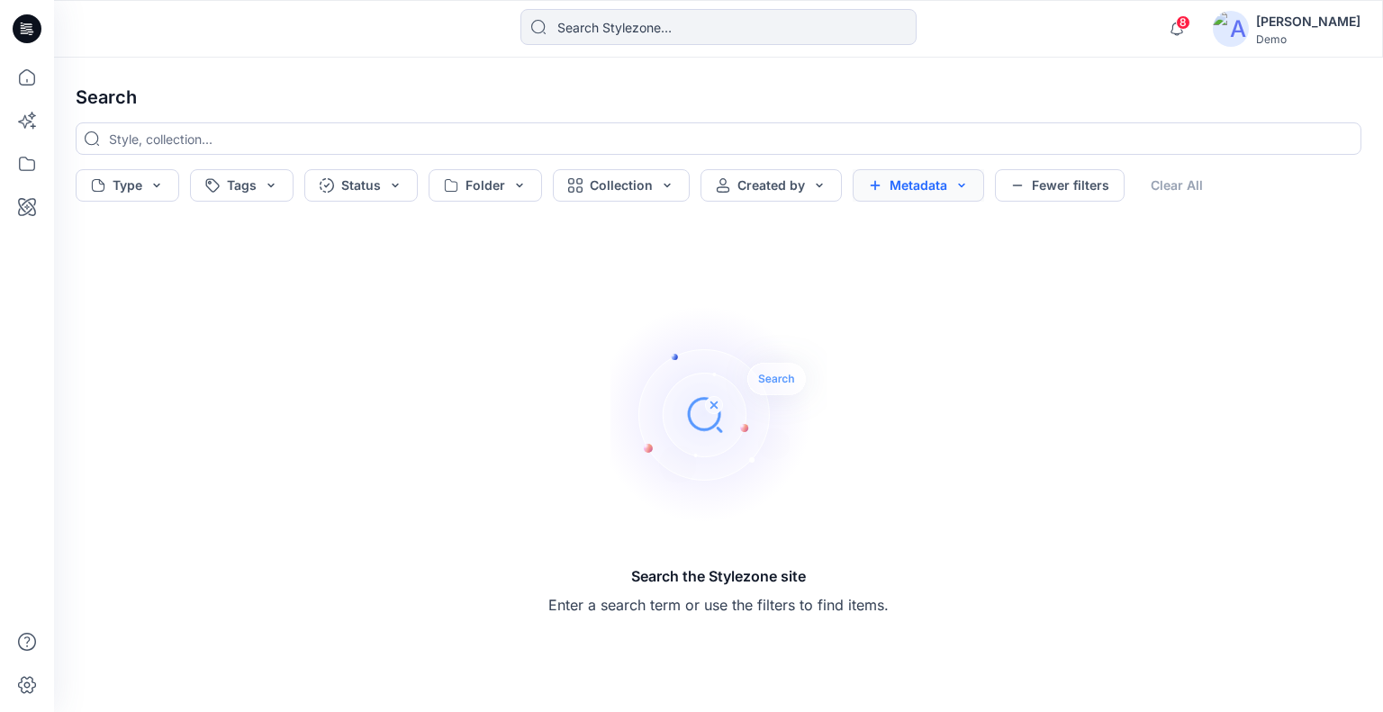
click at [917, 183] on button "Metadata" at bounding box center [918, 185] width 131 height 32
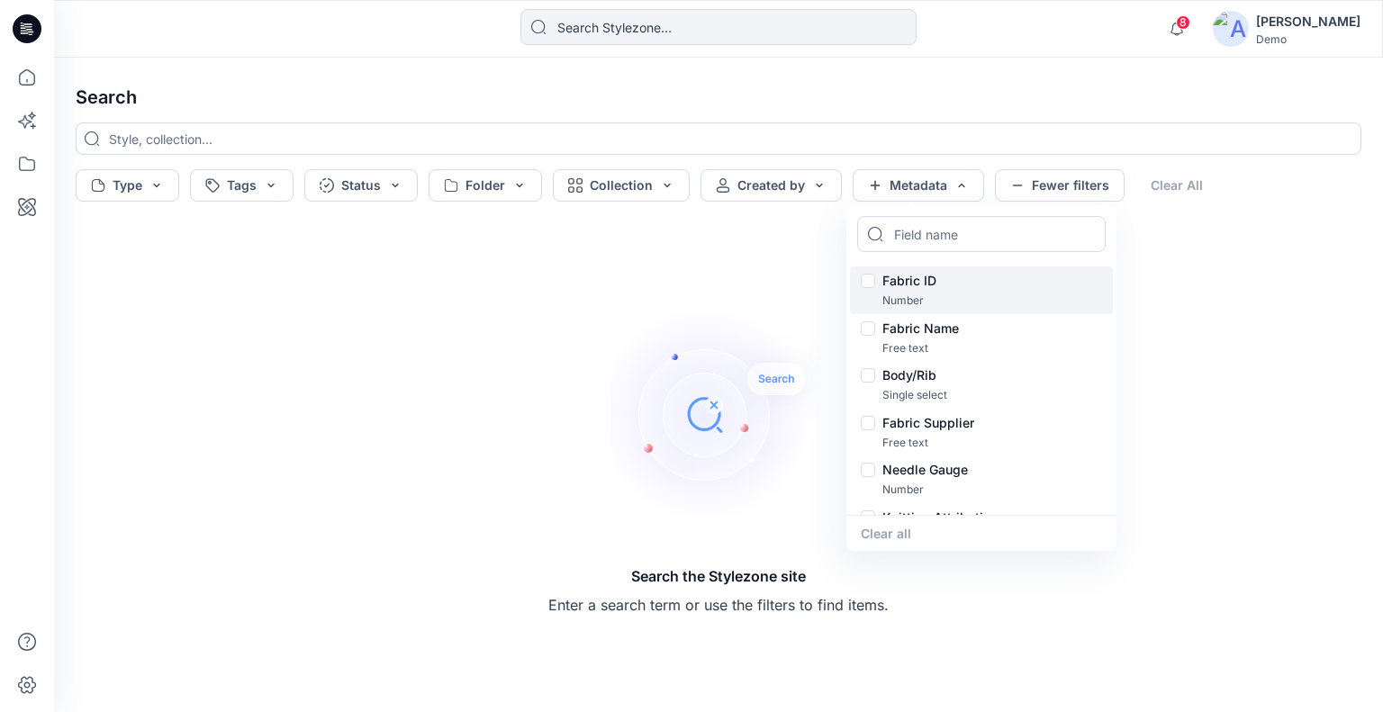
click at [926, 291] on p "Fabric ID" at bounding box center [910, 281] width 54 height 22
checkbox input "true"
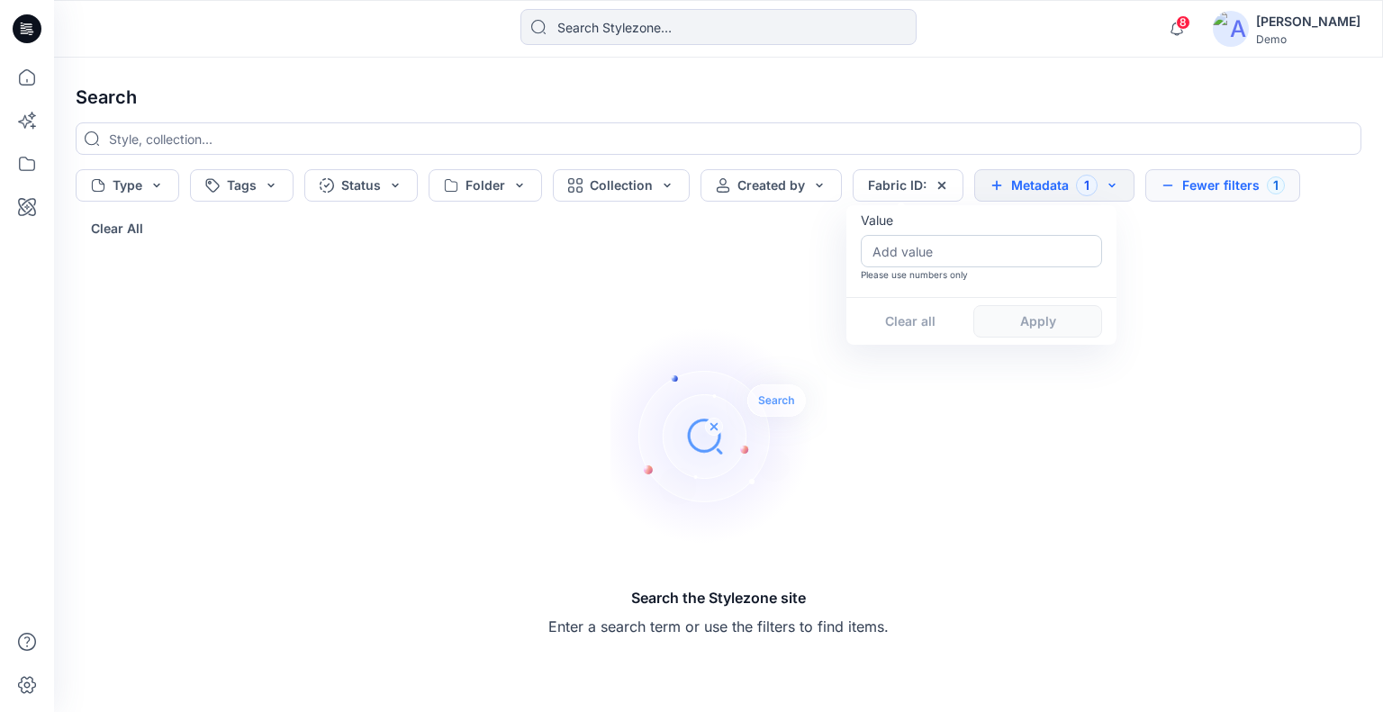
click at [959, 253] on input "number" at bounding box center [981, 251] width 241 height 32
drag, startPoint x: 919, startPoint y: 320, endPoint x: 953, endPoint y: 230, distance: 96.3
click at [919, 320] on div "Clear all Apply" at bounding box center [981, 321] width 270 height 47
click at [1236, 195] on button "Fewer filters 1" at bounding box center [1222, 185] width 155 height 32
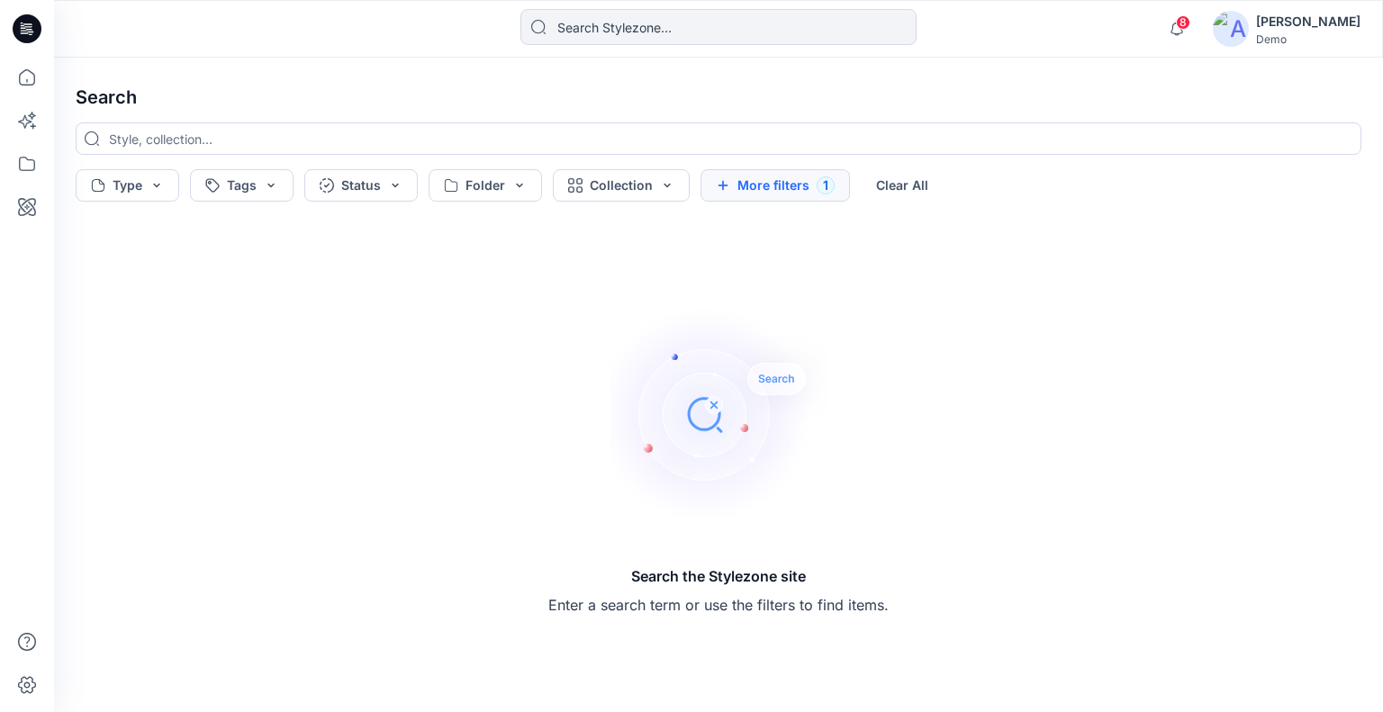
click at [769, 186] on button "More filters 1" at bounding box center [775, 185] width 149 height 32
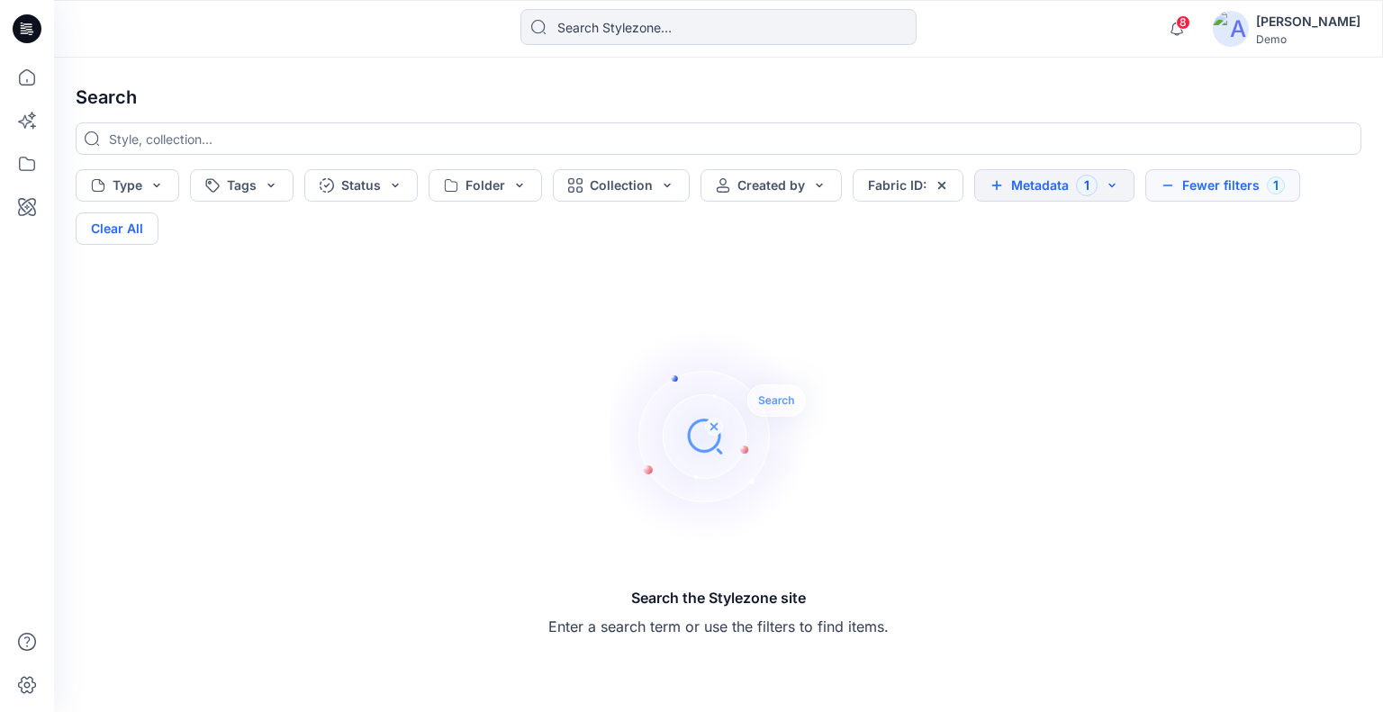
click at [112, 227] on button "Clear All" at bounding box center [117, 229] width 83 height 32
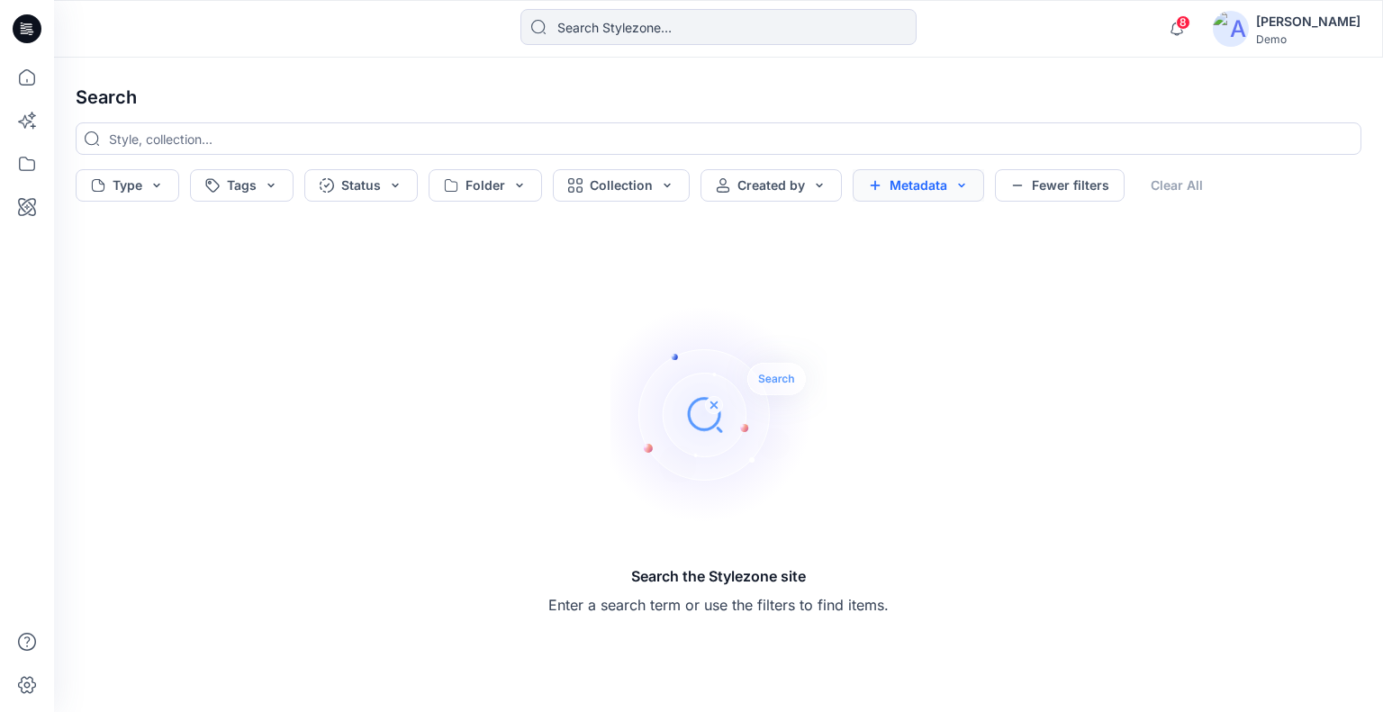
click at [945, 186] on button "Metadata" at bounding box center [918, 185] width 131 height 32
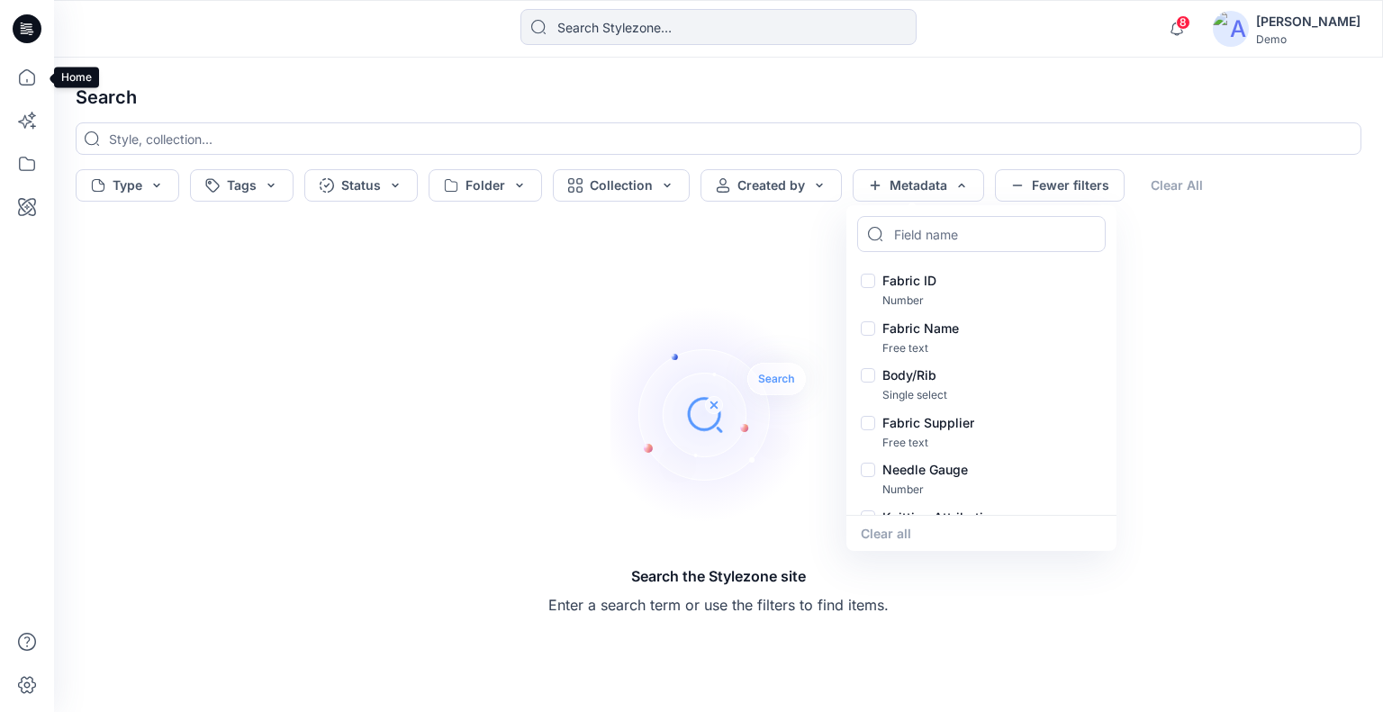
drag, startPoint x: 30, startPoint y: 87, endPoint x: 57, endPoint y: 103, distance: 31.1
click at [30, 86] on icon at bounding box center [27, 78] width 40 height 40
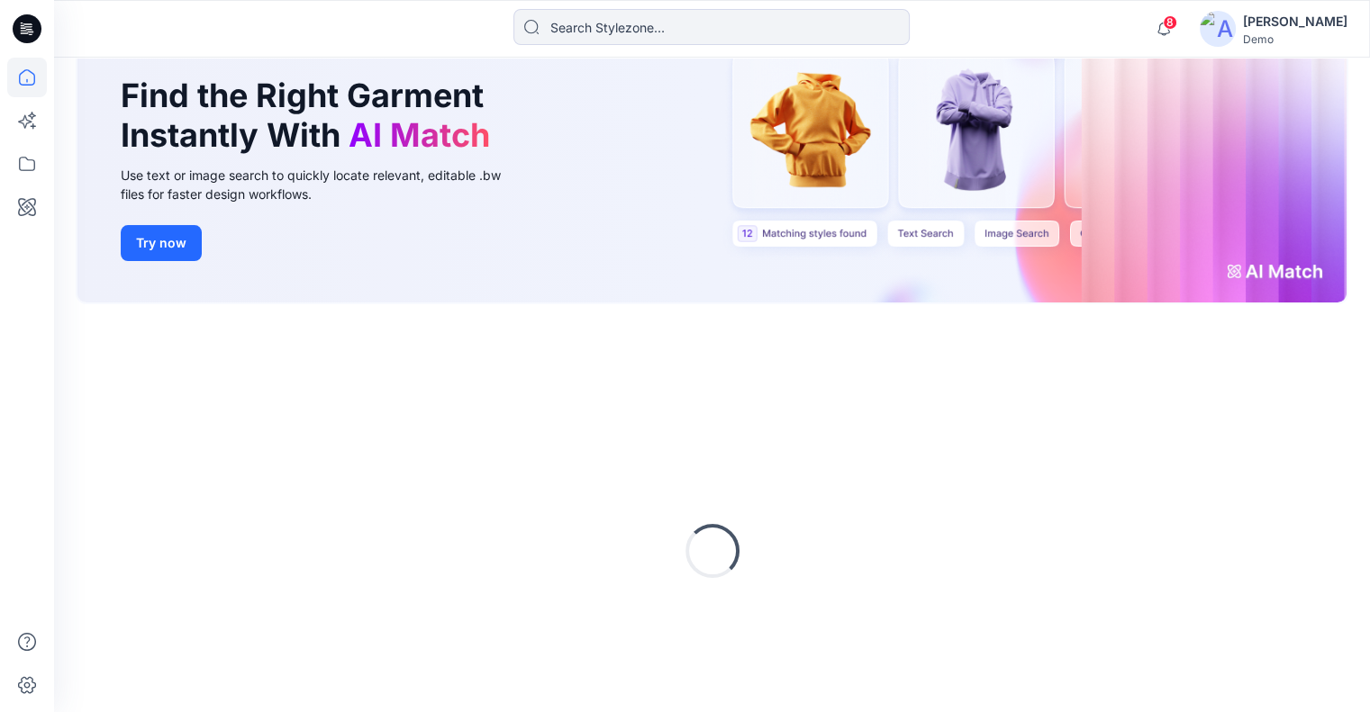
scroll to position [209, 0]
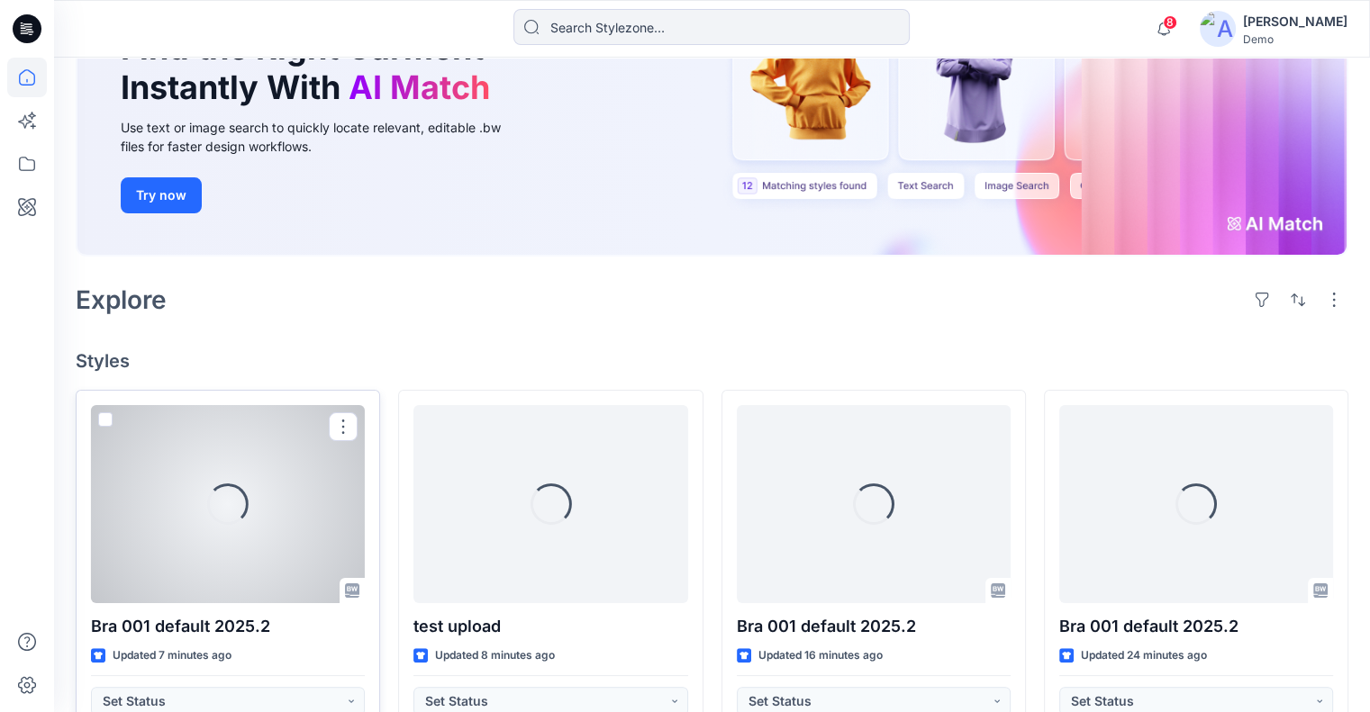
click at [267, 484] on div "Loading..." at bounding box center [228, 504] width 274 height 198
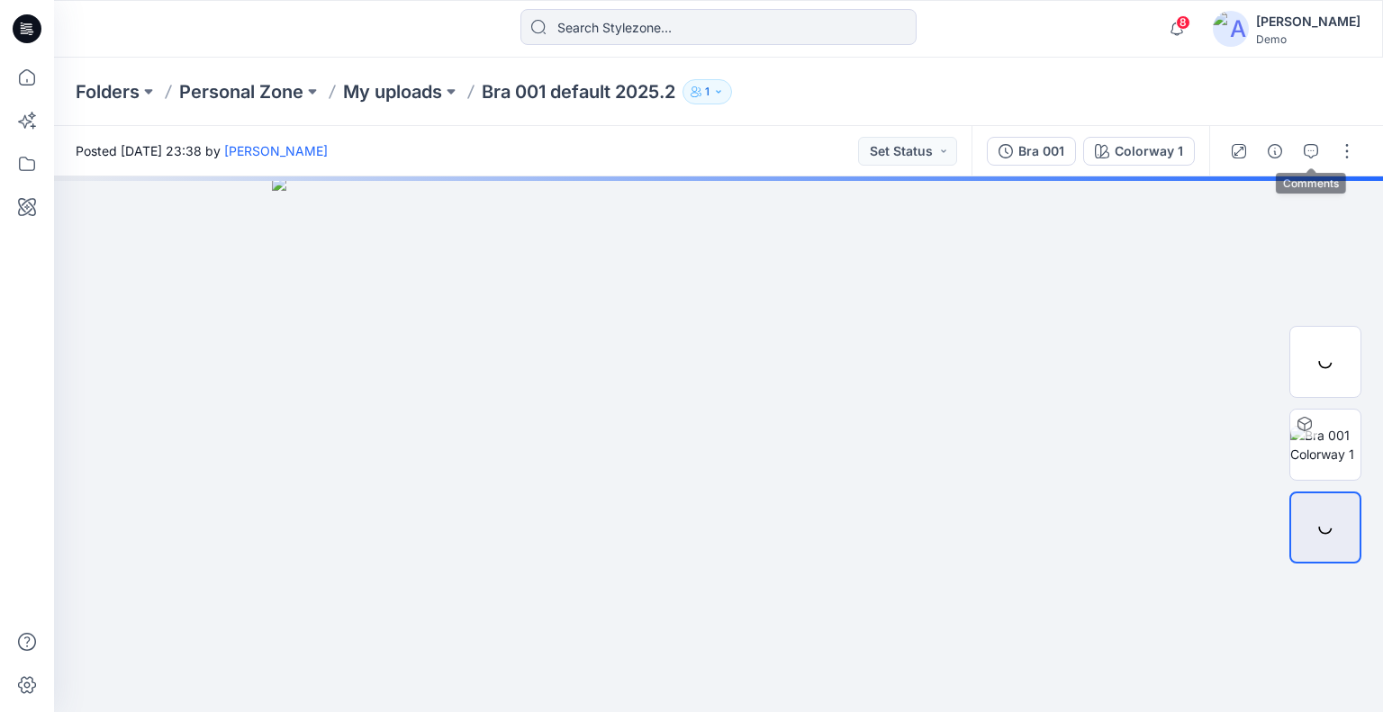
click at [1286, 154] on button "button" at bounding box center [1275, 151] width 29 height 29
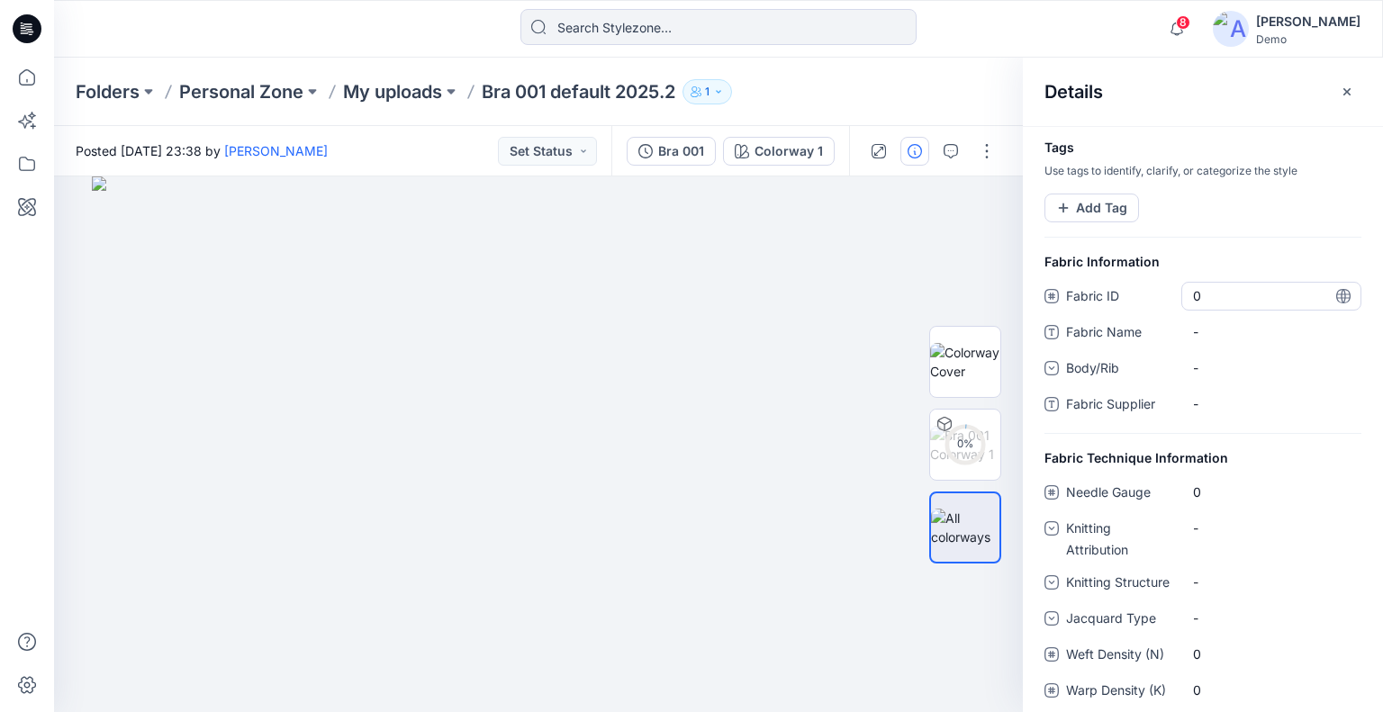
click at [1247, 294] on ID "0" at bounding box center [1271, 295] width 157 height 19
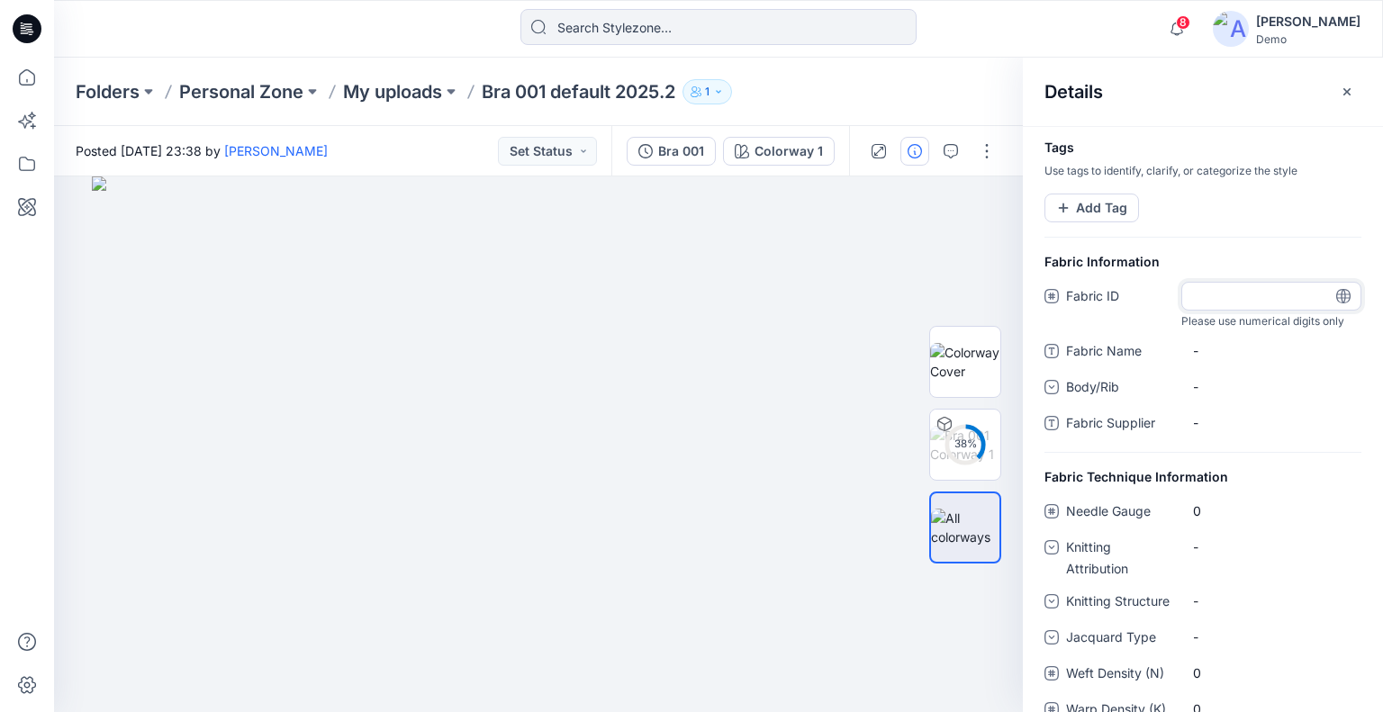
type input "6"
click at [1252, 222] on div at bounding box center [1203, 237] width 360 height 30
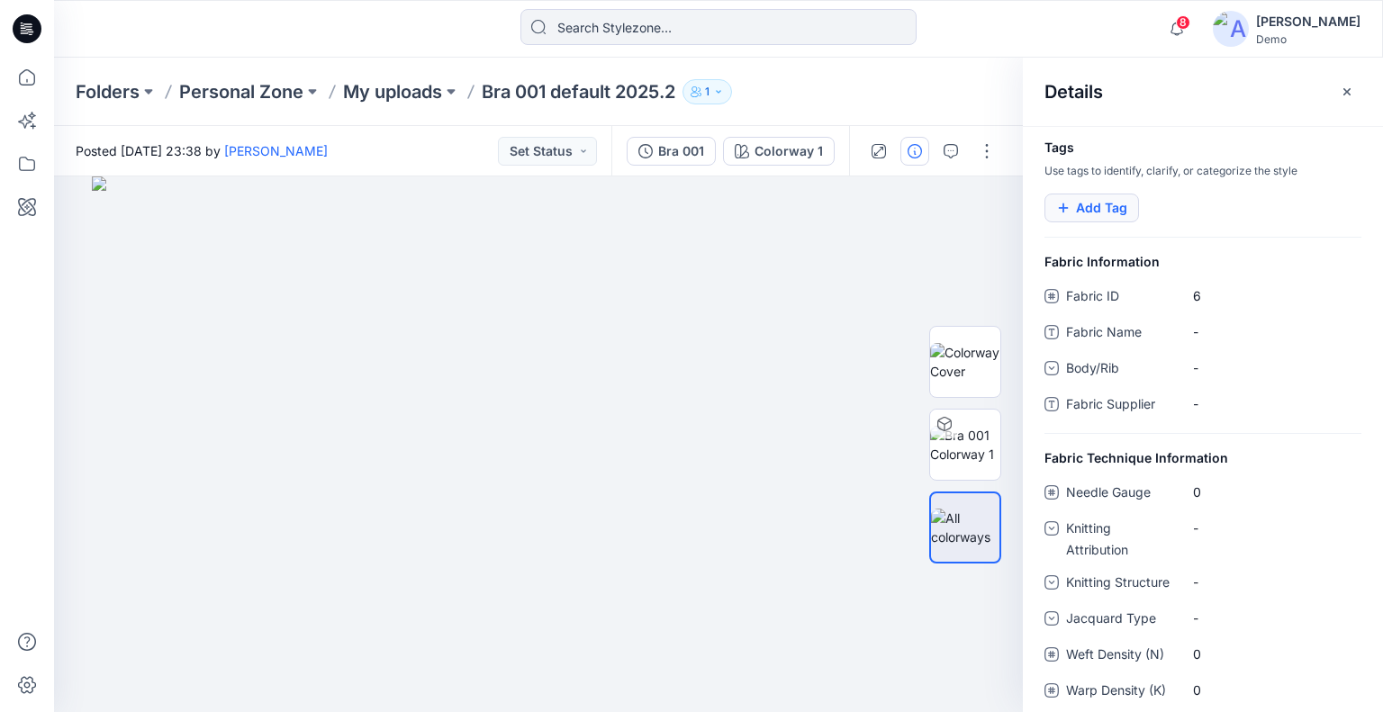
click at [1091, 208] on button "Add Tag" at bounding box center [1092, 208] width 95 height 29
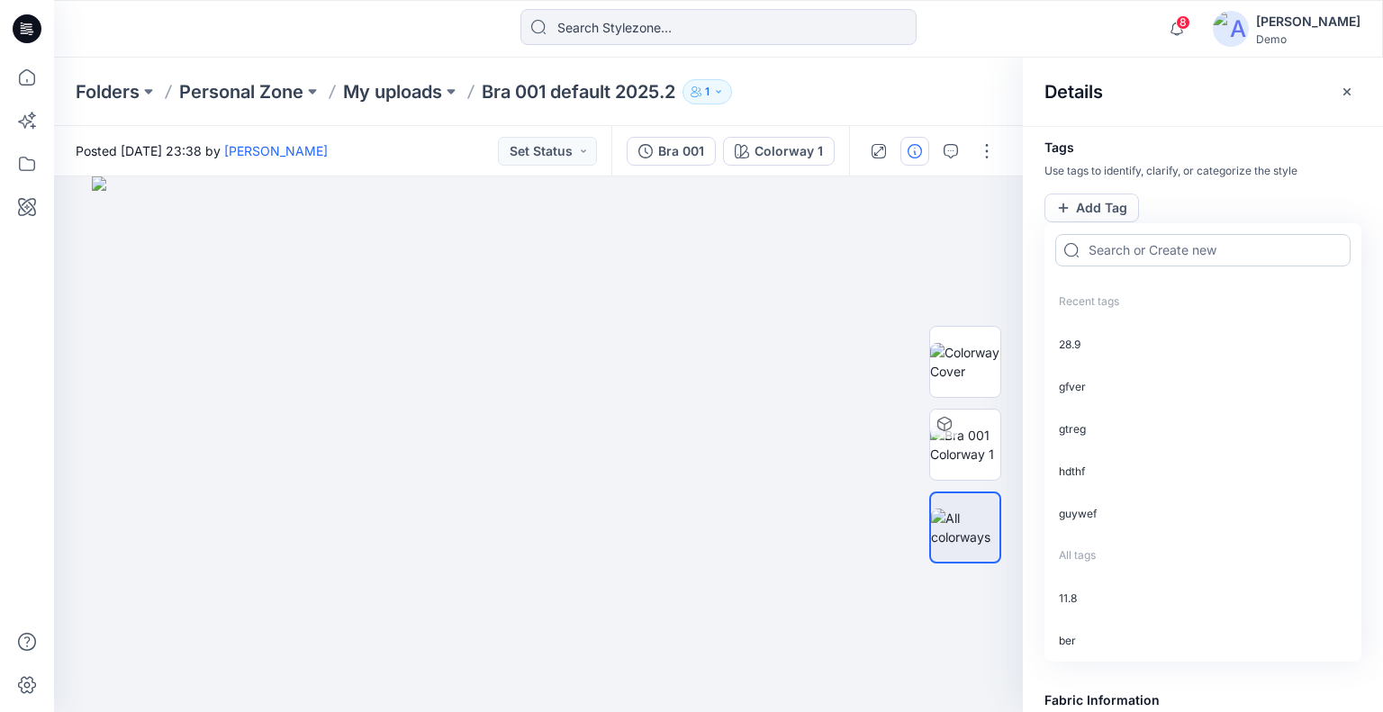
click at [1154, 249] on input at bounding box center [1202, 250] width 295 height 32
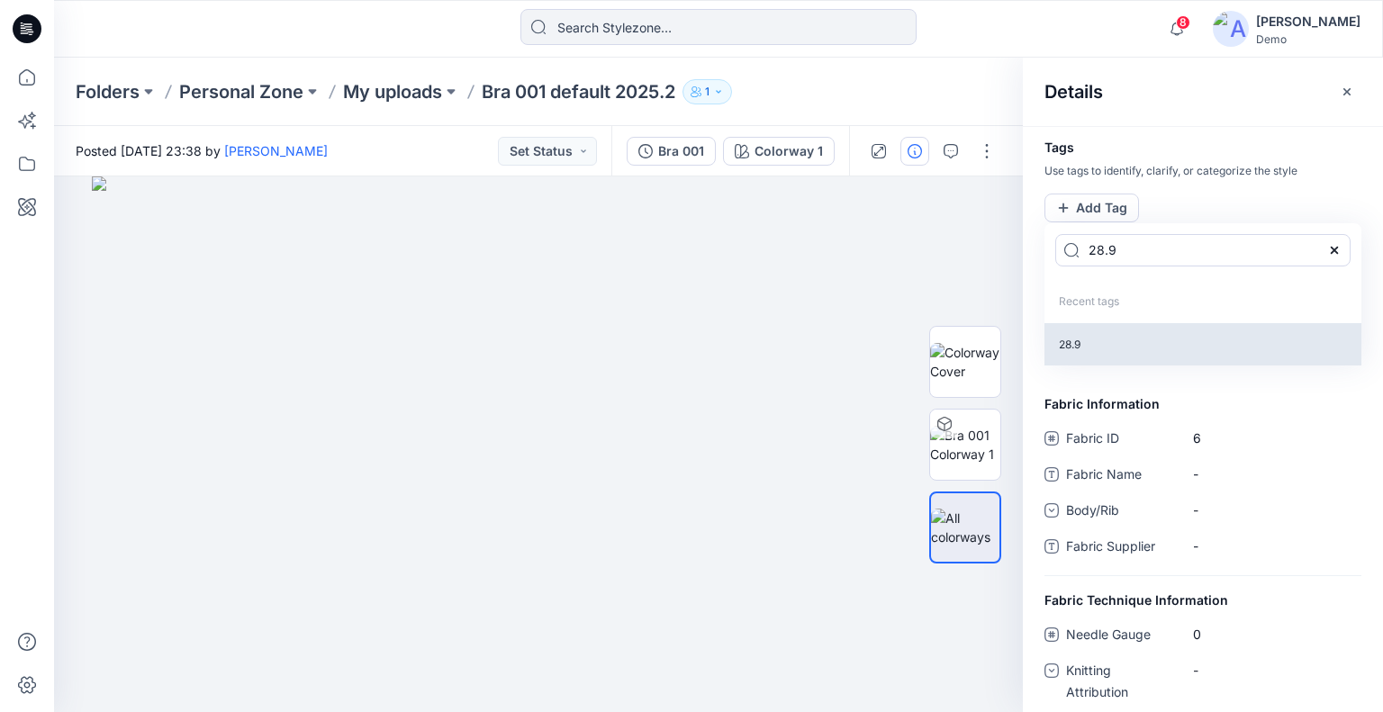
type input "28.9"
click at [1109, 341] on p "28.9" at bounding box center [1203, 344] width 317 height 42
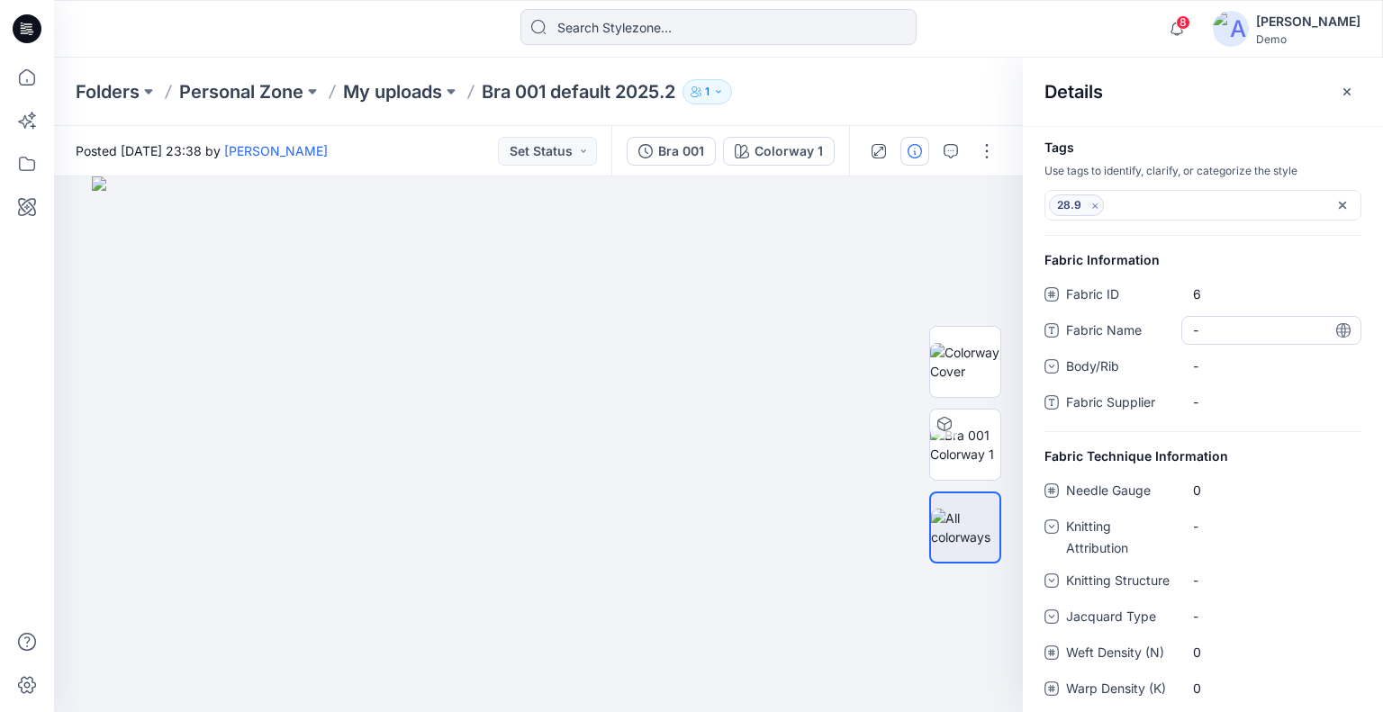
click at [1197, 392] on div "Fabric ID 6 Fabric Name - Body/Rib - Fabric Supplier -" at bounding box center [1203, 356] width 317 height 152
click at [1211, 321] on Name "-" at bounding box center [1271, 330] width 157 height 19
type textarea "test"
click at [1312, 261] on div "Fabric Information Fabric ID 6 Fabric Name test Body/Rib - Fabric Supplier -" at bounding box center [1203, 341] width 360 height 182
click at [616, 40] on input at bounding box center [719, 27] width 396 height 36
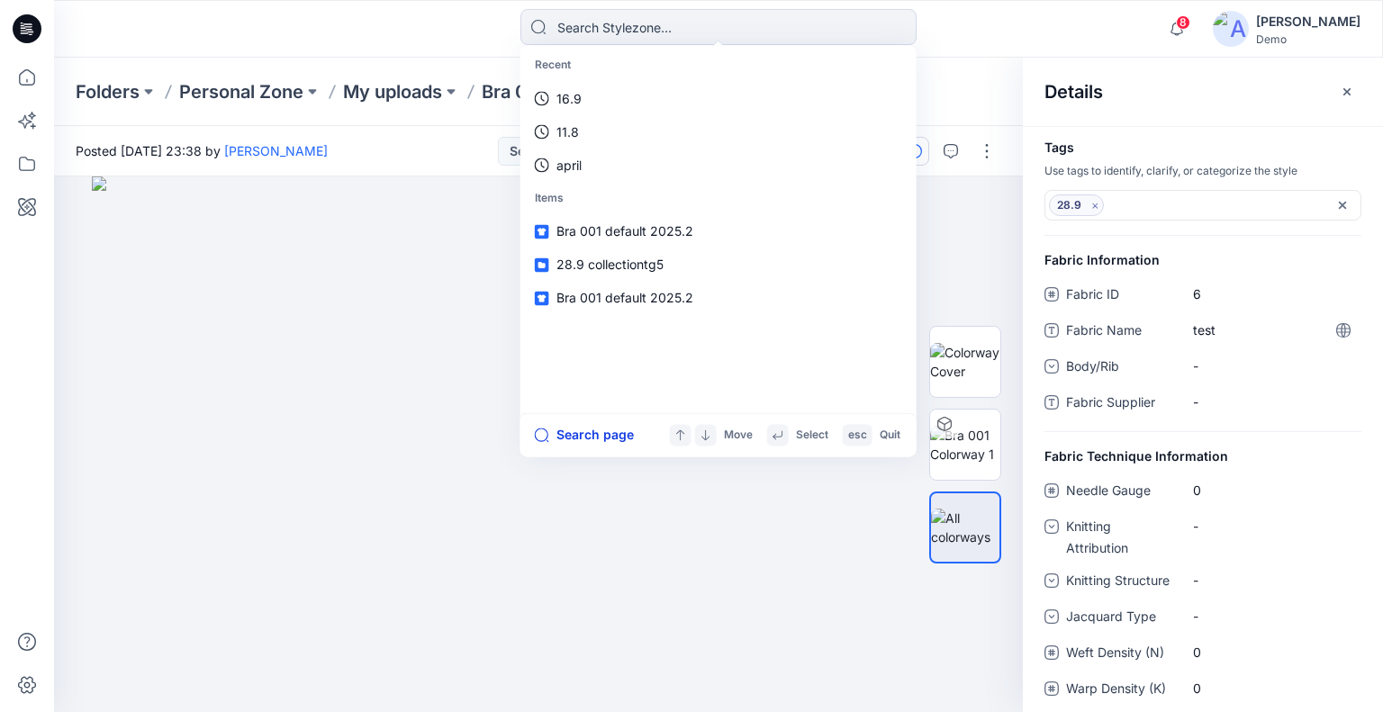
click at [587, 444] on button "Search page" at bounding box center [584, 435] width 99 height 22
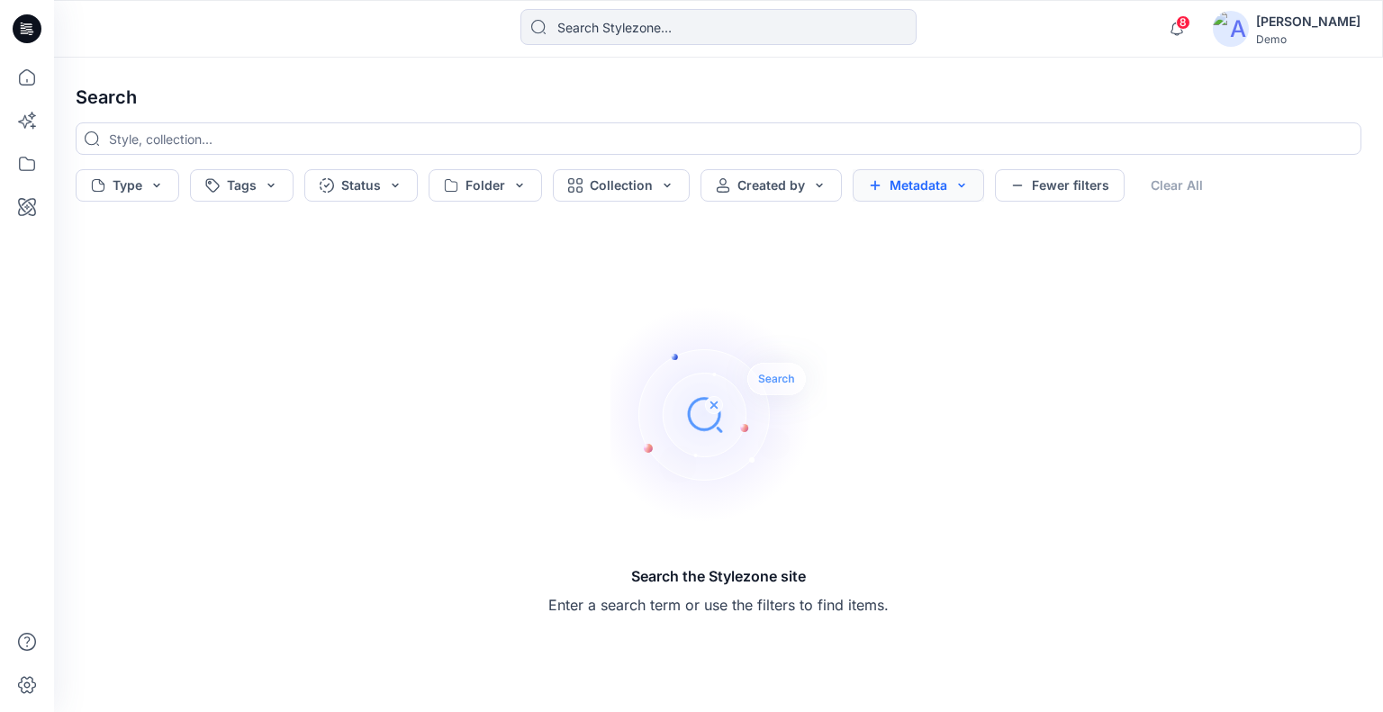
click at [928, 192] on button "Metadata" at bounding box center [918, 185] width 131 height 32
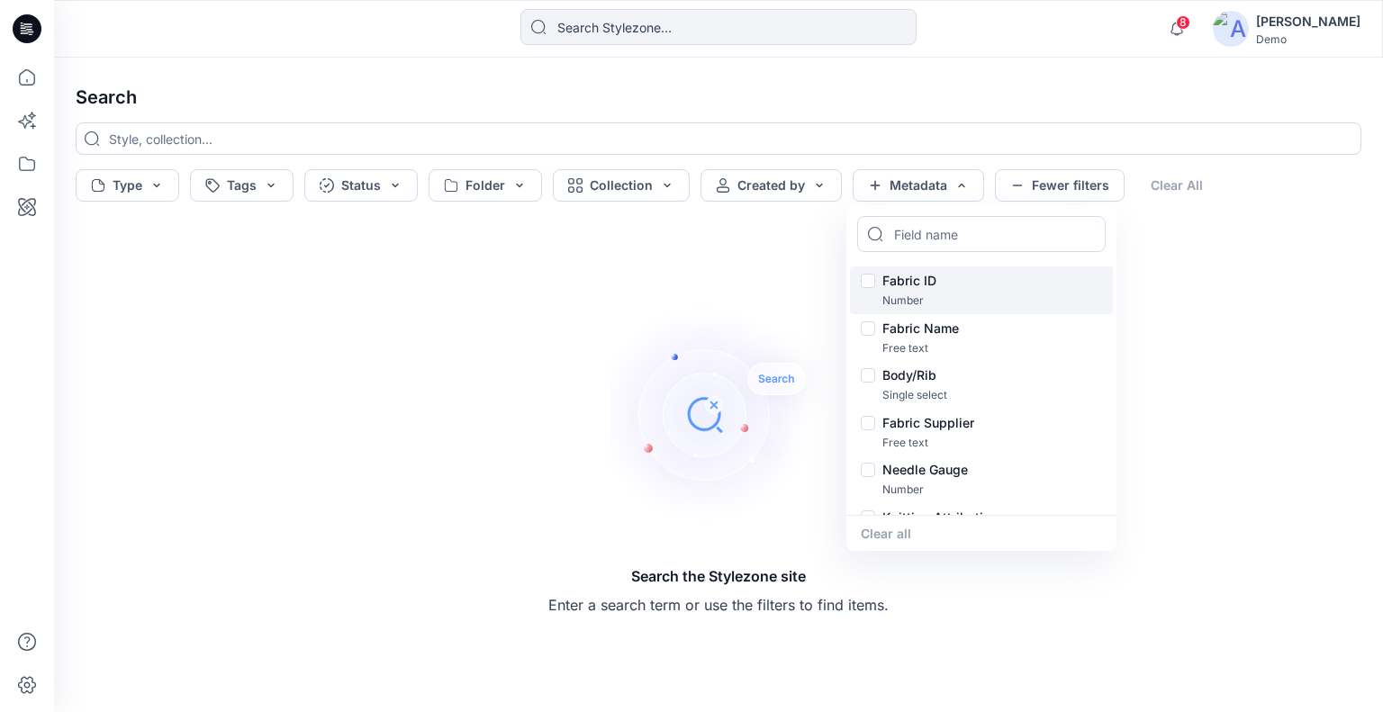
click at [911, 283] on p "Fabric ID" at bounding box center [910, 281] width 54 height 22
checkbox input "true"
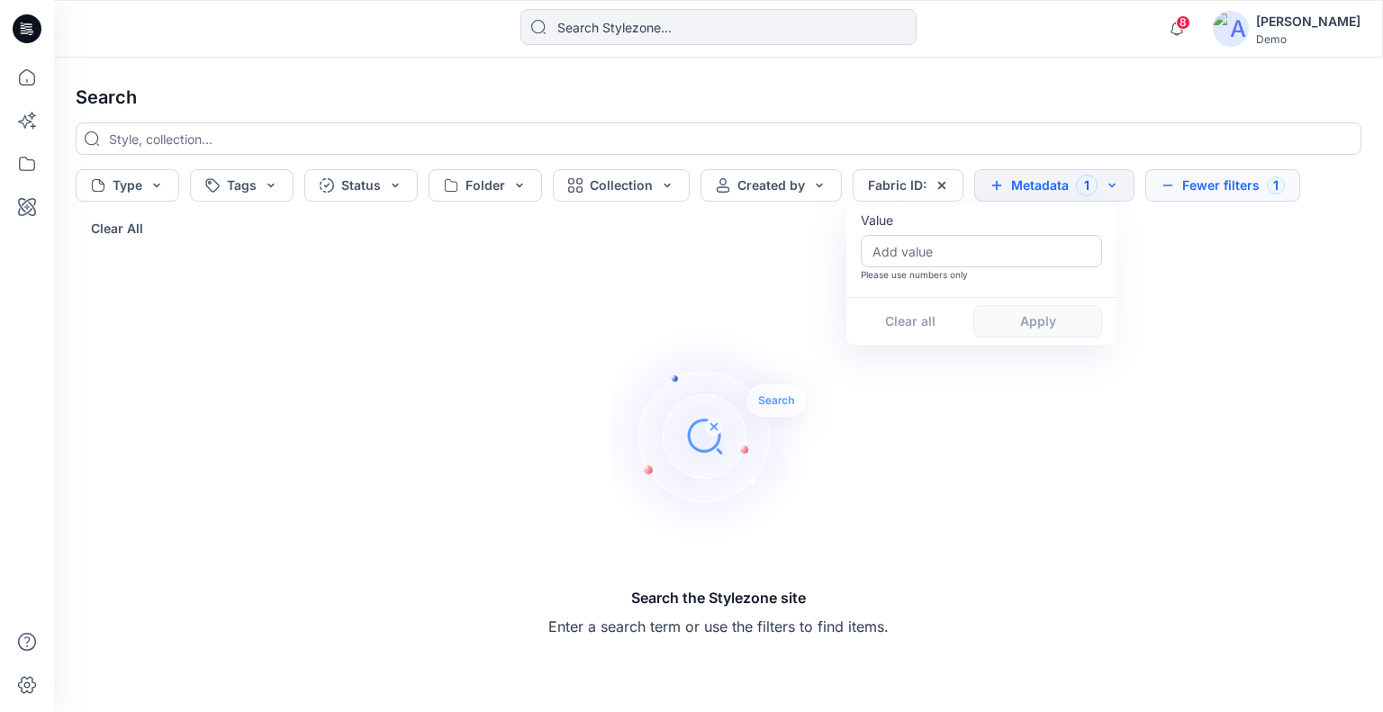
click at [969, 255] on input "number" at bounding box center [981, 251] width 241 height 32
type input "6"
click at [1000, 317] on button "Apply" at bounding box center [1037, 321] width 129 height 32
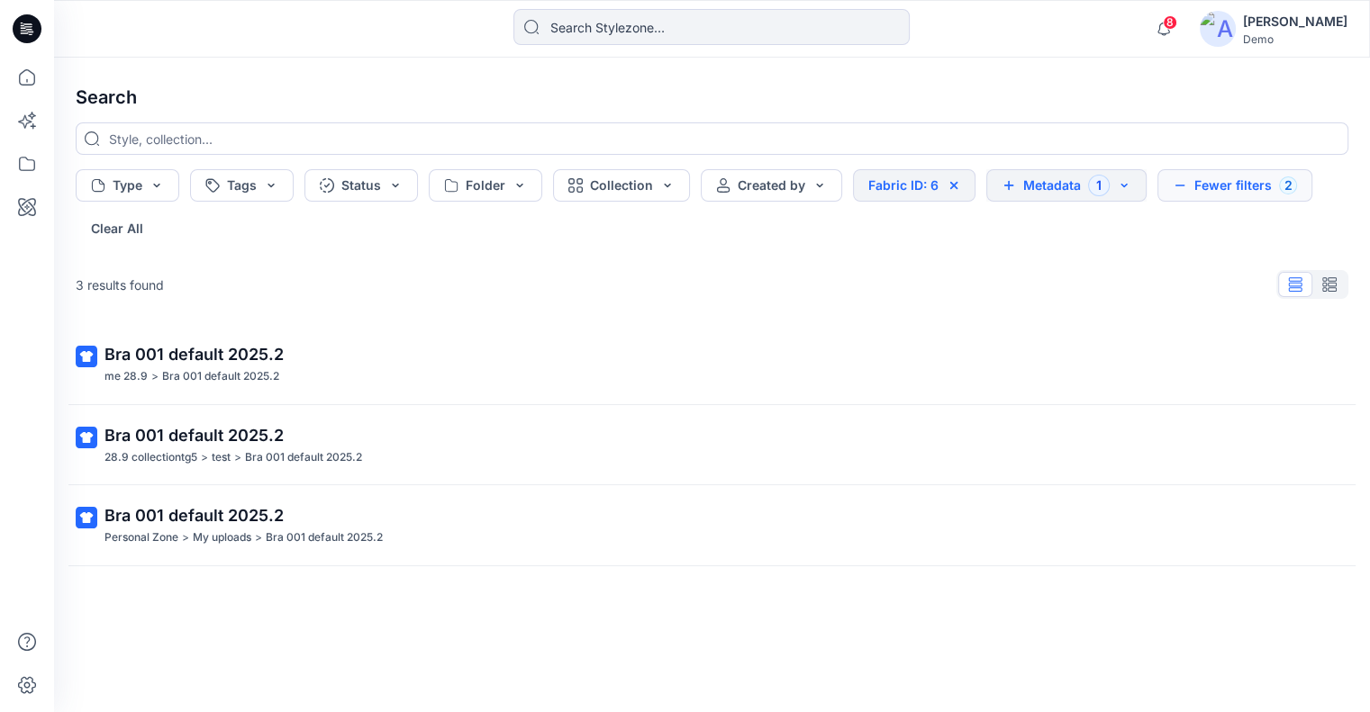
click at [1068, 189] on button "Metadata 1" at bounding box center [1066, 185] width 160 height 32
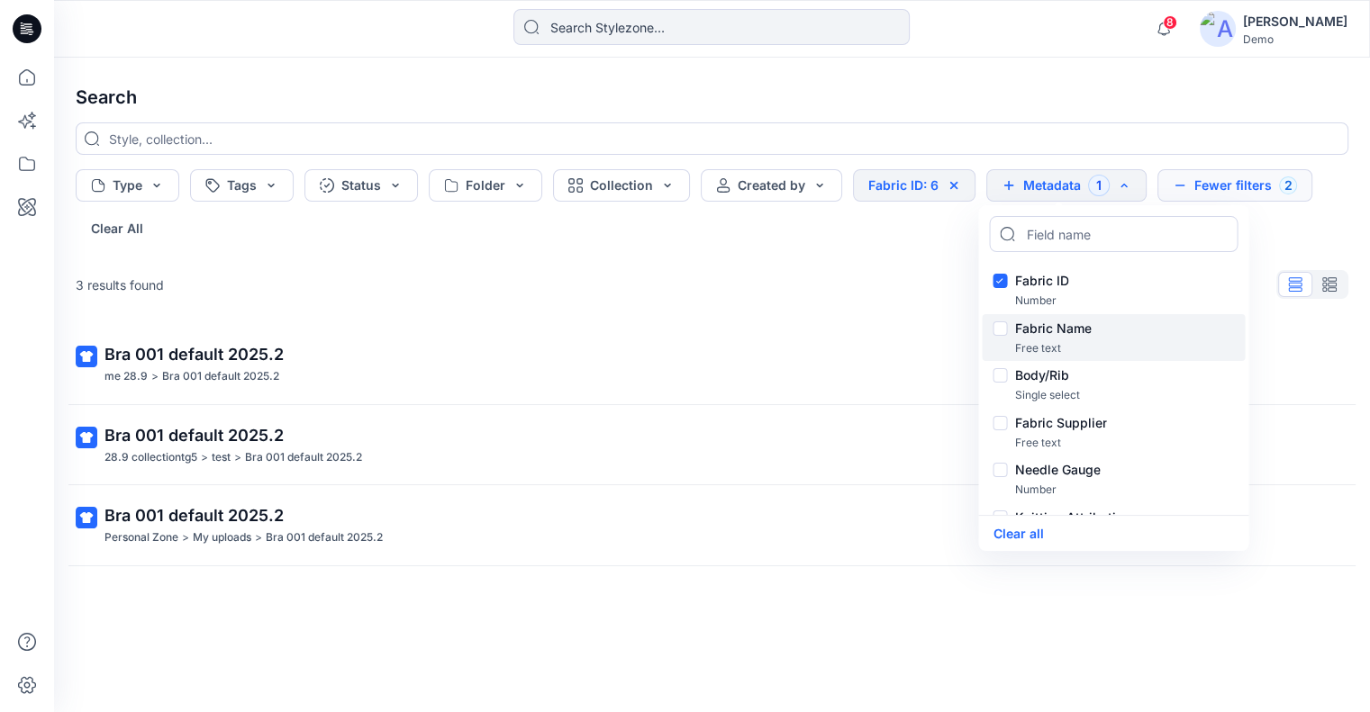
click at [1088, 333] on p "Fabric Name" at bounding box center [1052, 329] width 77 height 22
checkbox input "true"
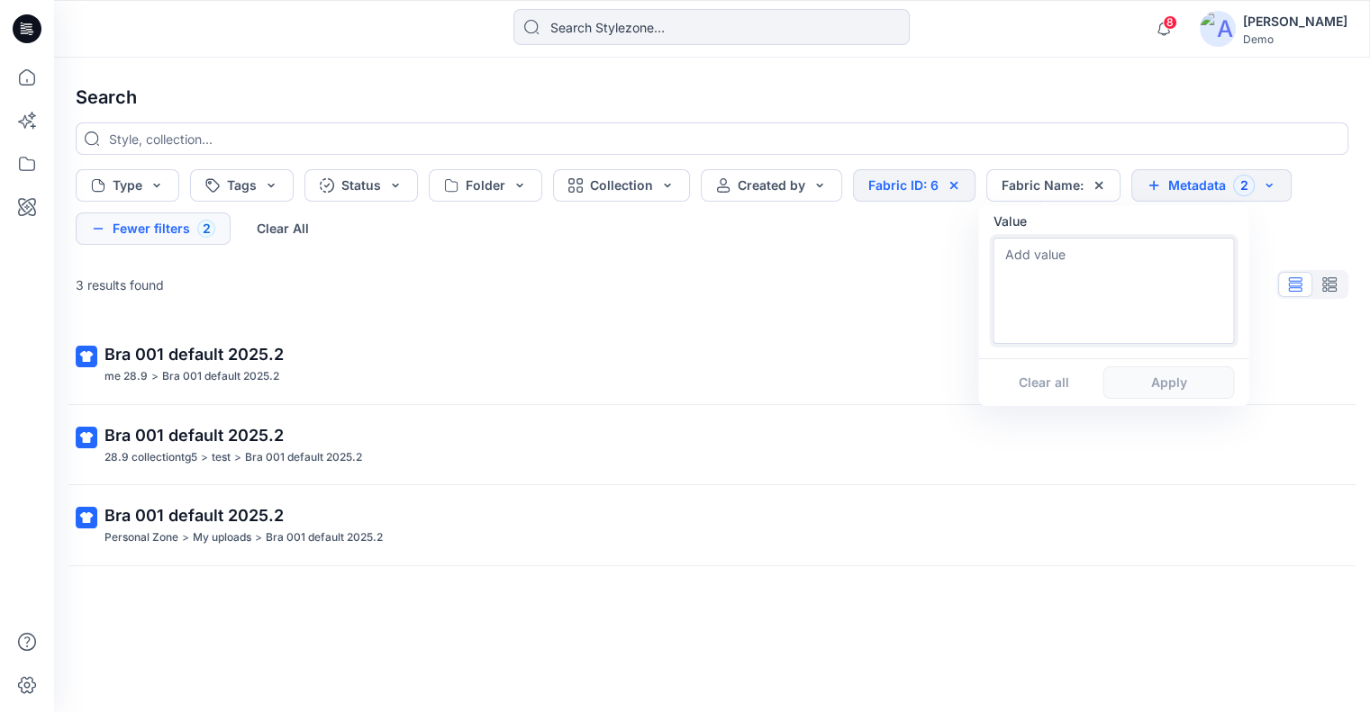
click at [1055, 303] on textarea at bounding box center [1112, 291] width 241 height 106
type textarea "test"
click at [1127, 384] on button "Apply" at bounding box center [1167, 383] width 131 height 32
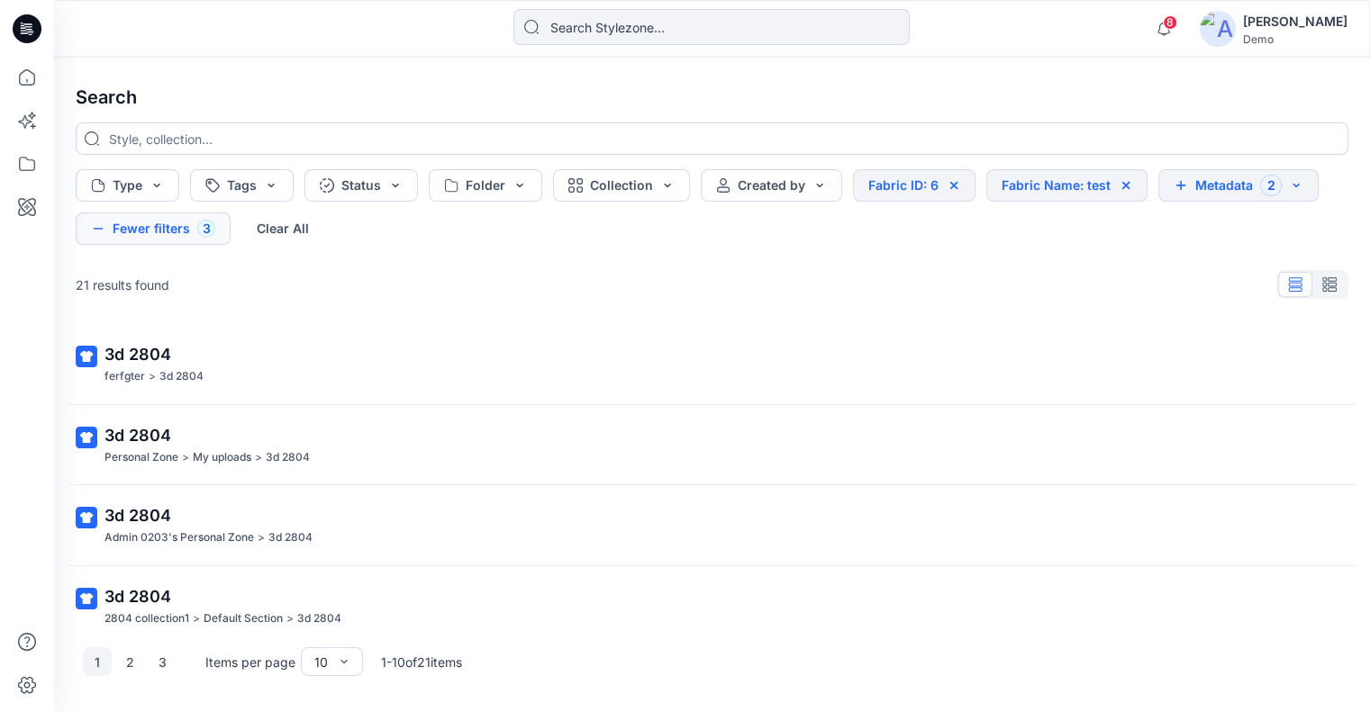
drag, startPoint x: 253, startPoint y: 186, endPoint x: 271, endPoint y: 204, distance: 24.8
click at [254, 186] on button "Tags" at bounding box center [242, 185] width 104 height 32
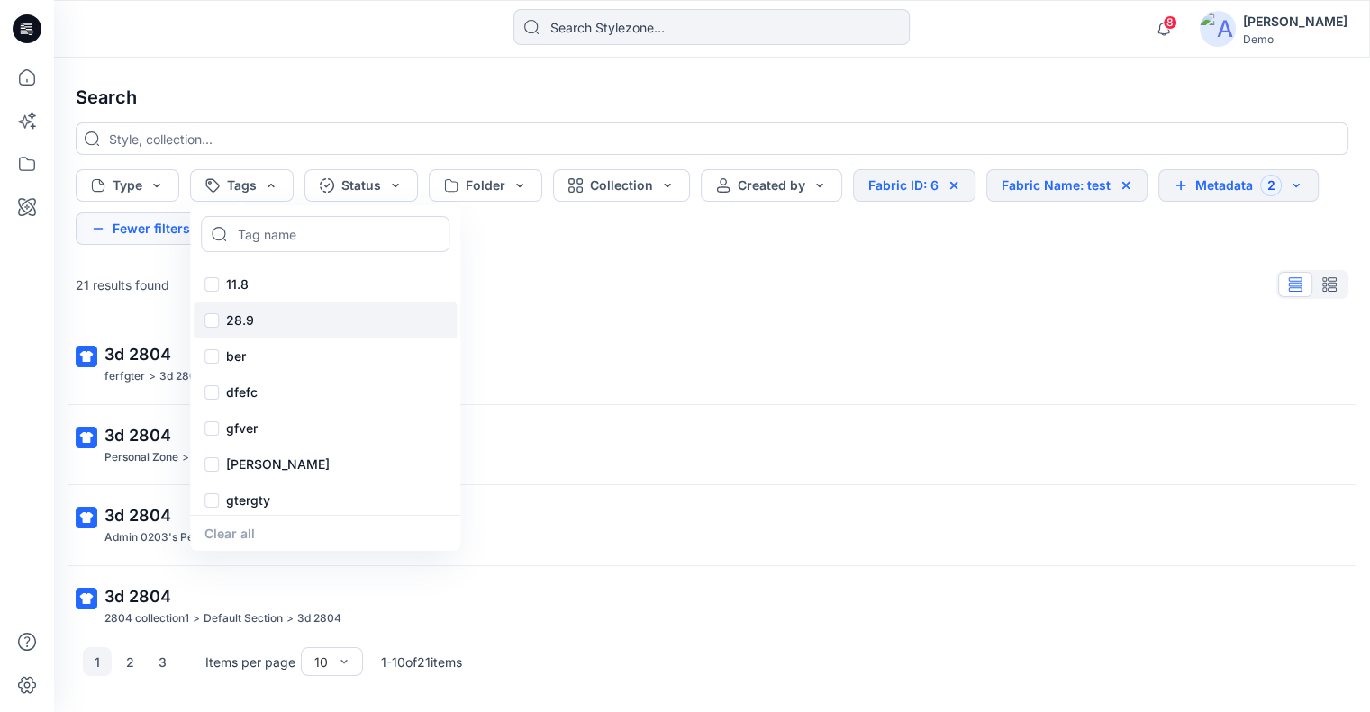
click at [269, 322] on div "28.9" at bounding box center [325, 321] width 263 height 36
checkbox input "true"
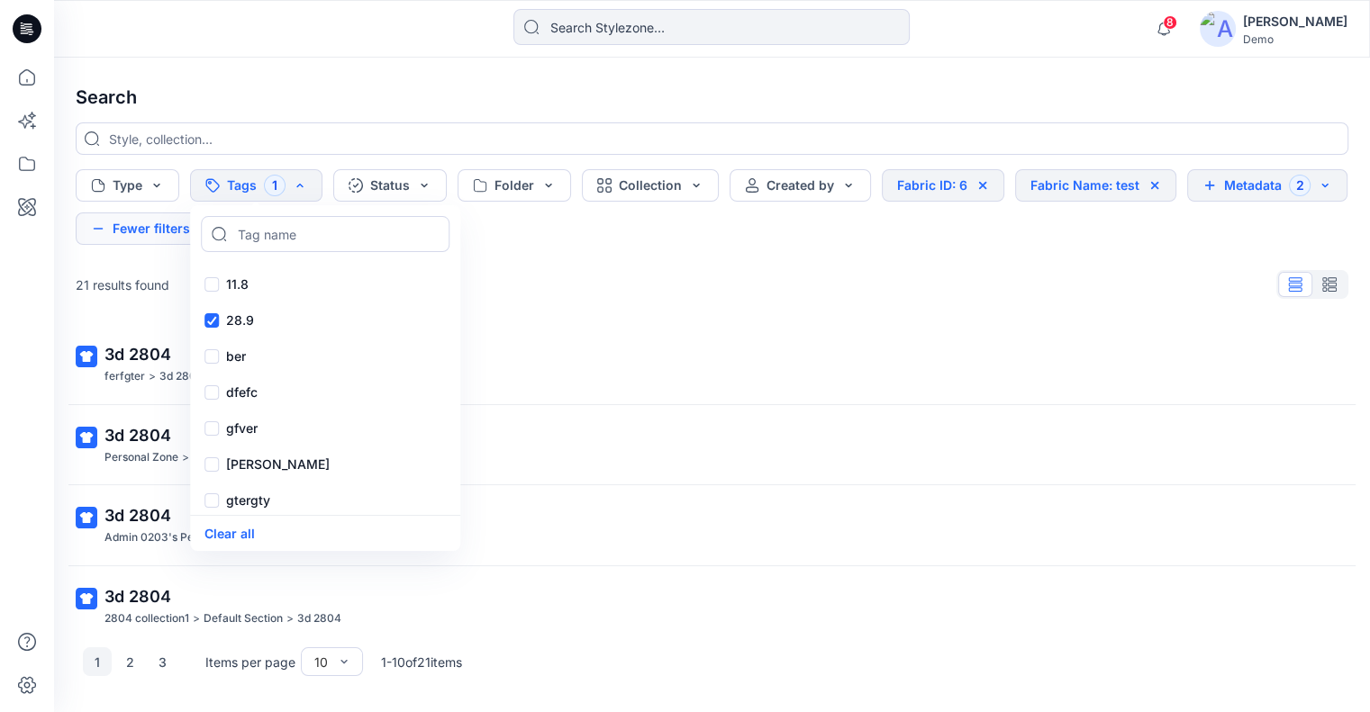
click at [411, 114] on h4 "Search" at bounding box center [711, 97] width 1301 height 50
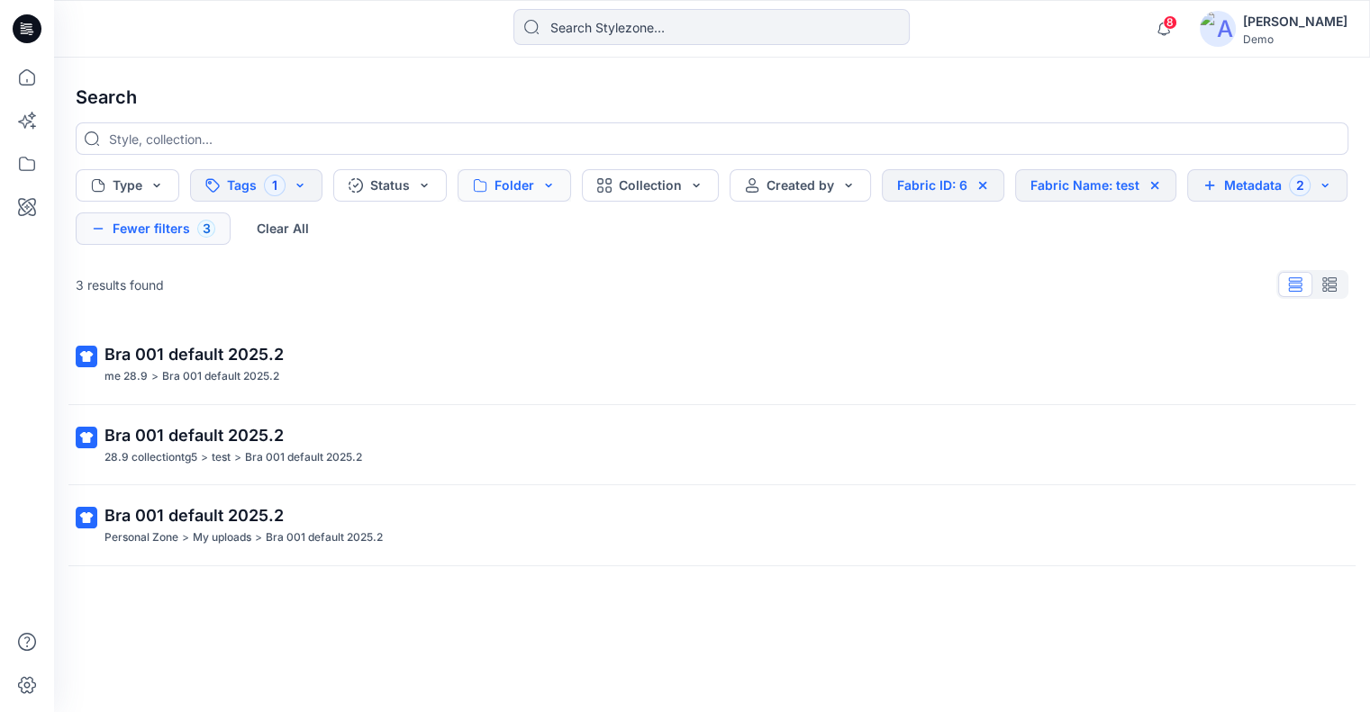
click at [502, 184] on button "Folder" at bounding box center [513, 185] width 113 height 32
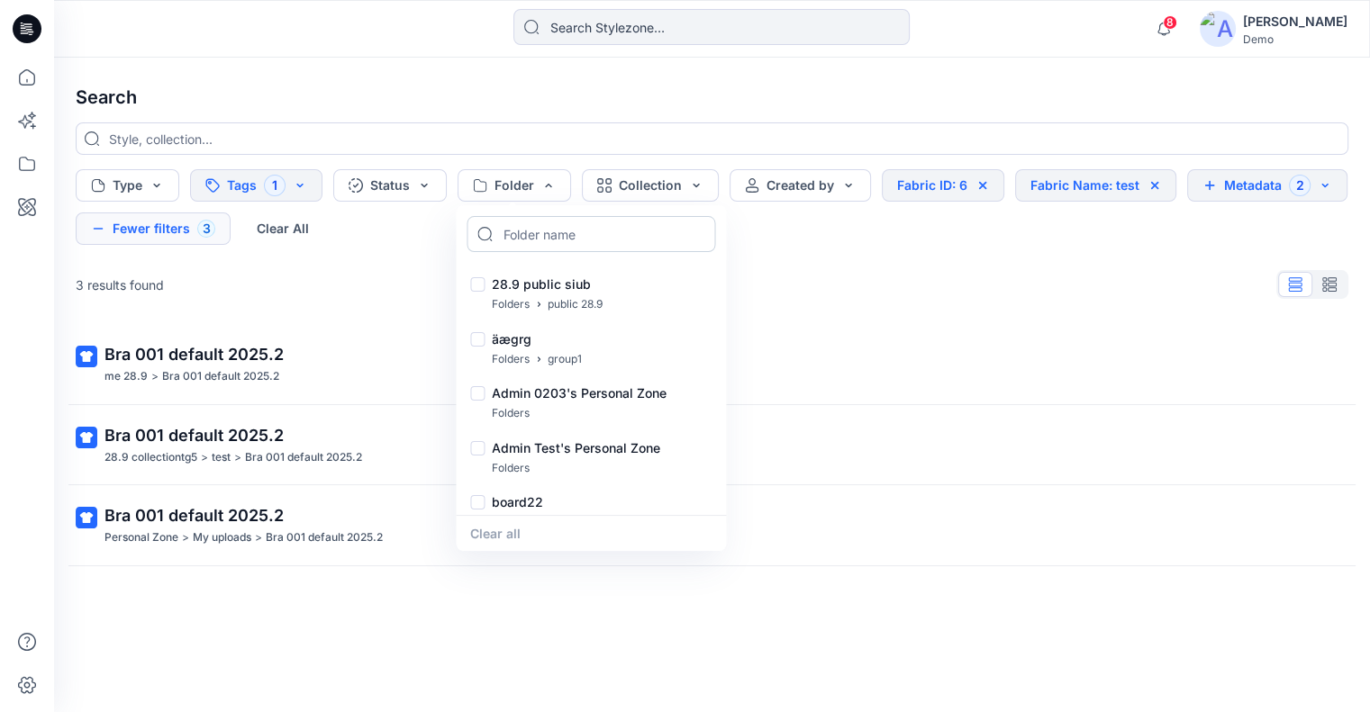
click at [578, 237] on input at bounding box center [590, 234] width 249 height 36
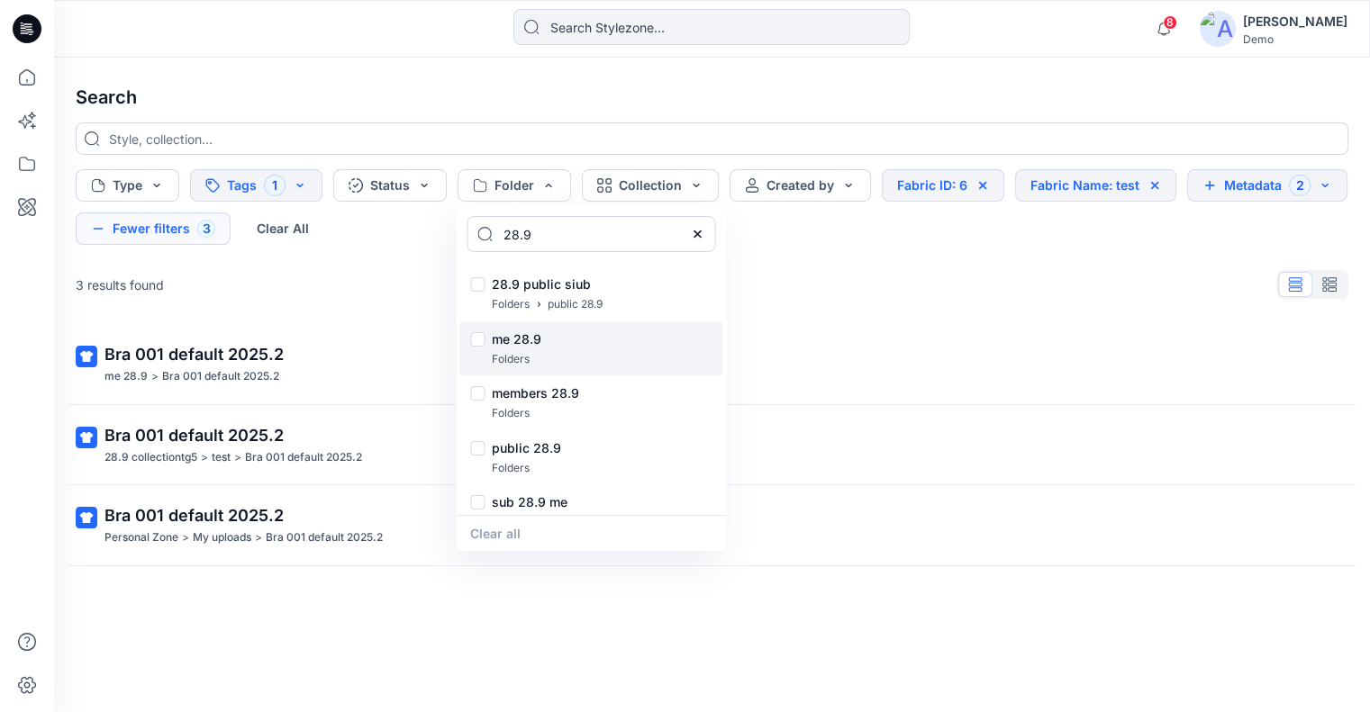
type input "28.9"
click at [541, 339] on div "me 28.9 Folders" at bounding box center [590, 348] width 263 height 55
checkbox input "true"
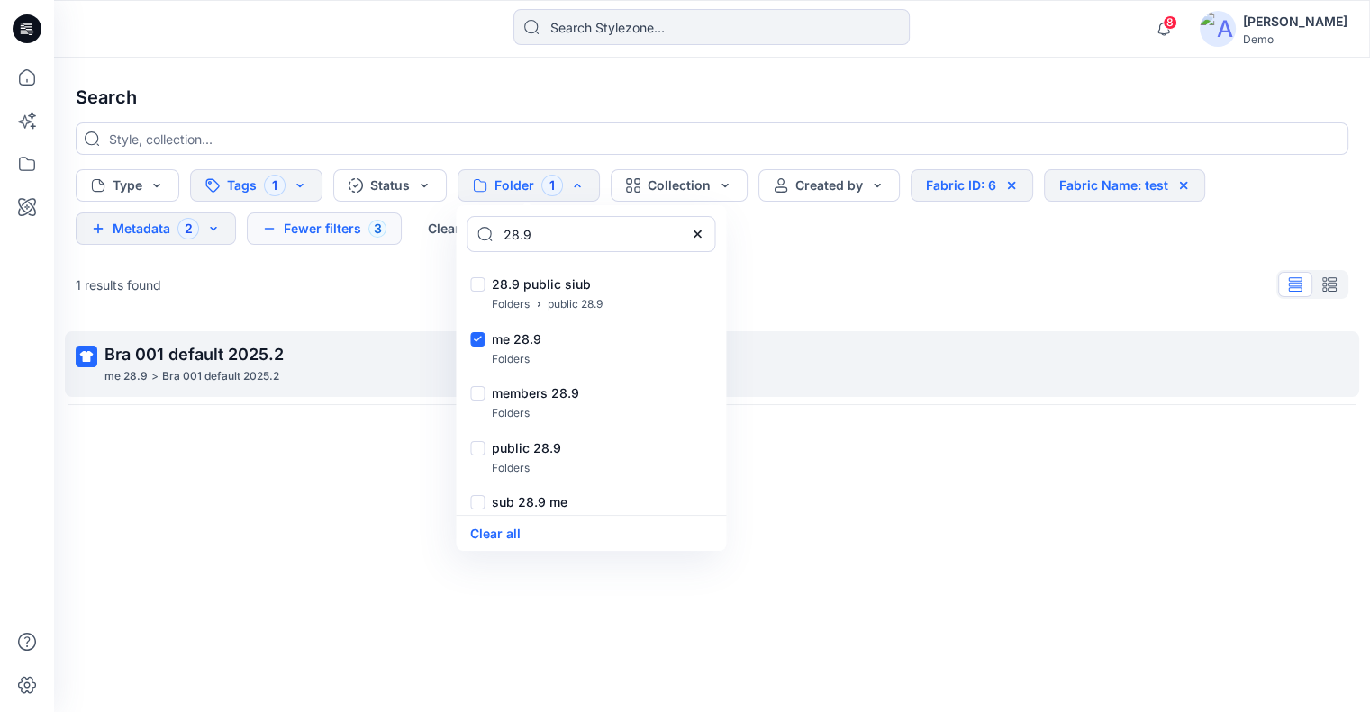
click at [180, 376] on p "Bra 001 default 2025.2" at bounding box center [220, 376] width 117 height 19
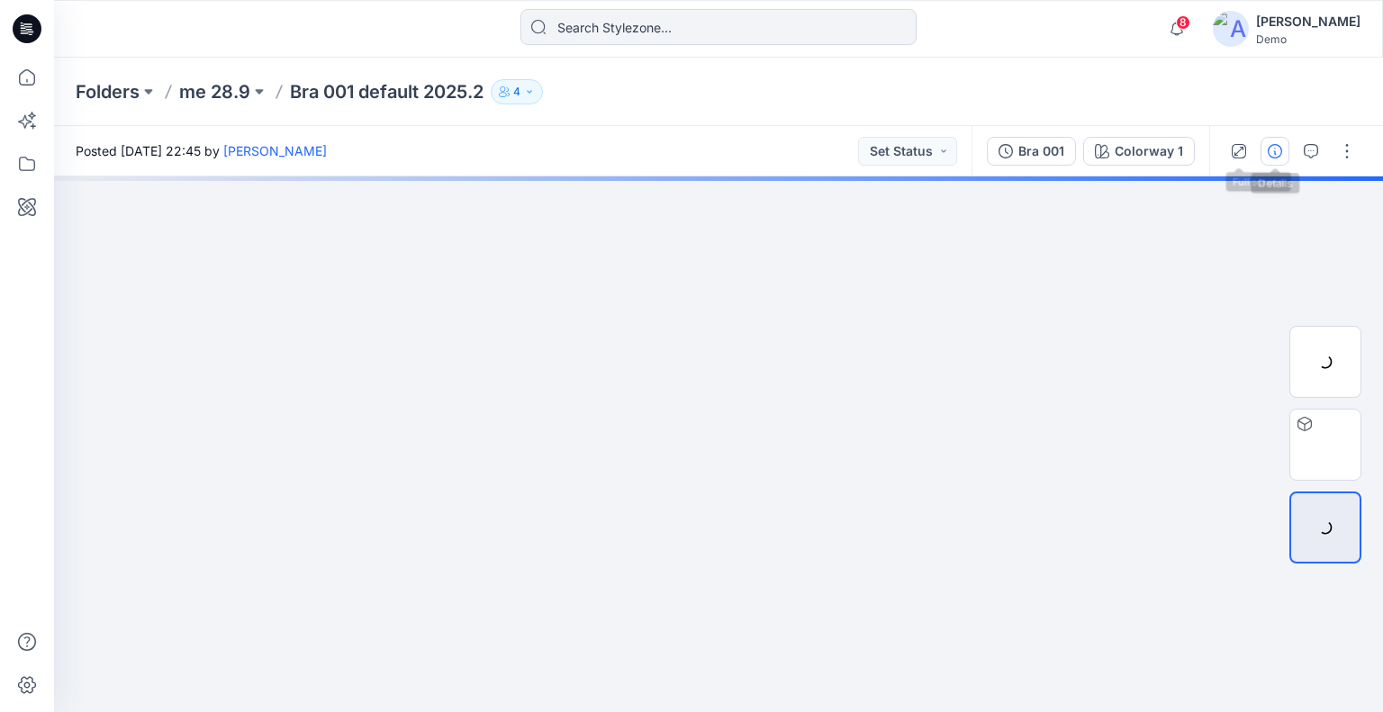
click at [1263, 150] on button "button" at bounding box center [1275, 151] width 29 height 29
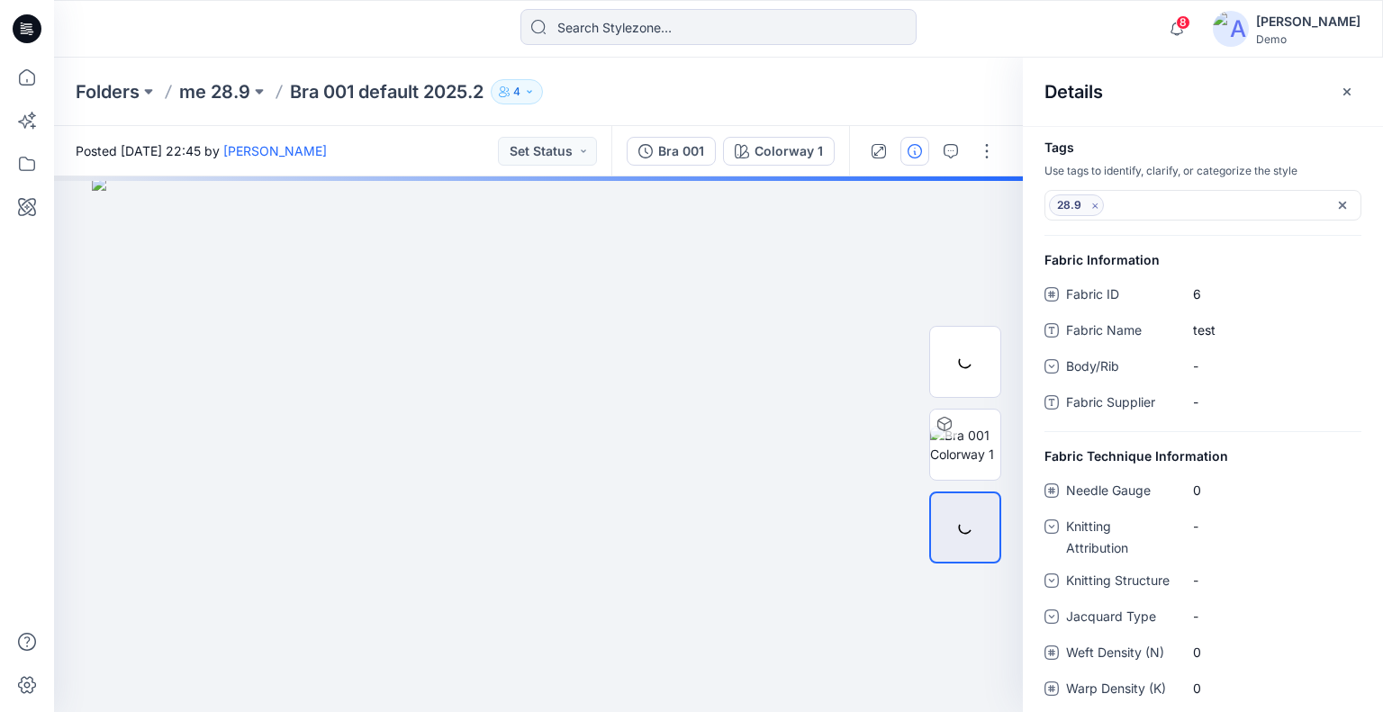
click at [928, 66] on div "Folders me 28.9 Bra 001 default 2025.2 4" at bounding box center [718, 92] width 1329 height 68
click at [1351, 92] on icon "button" at bounding box center [1347, 92] width 14 height 14
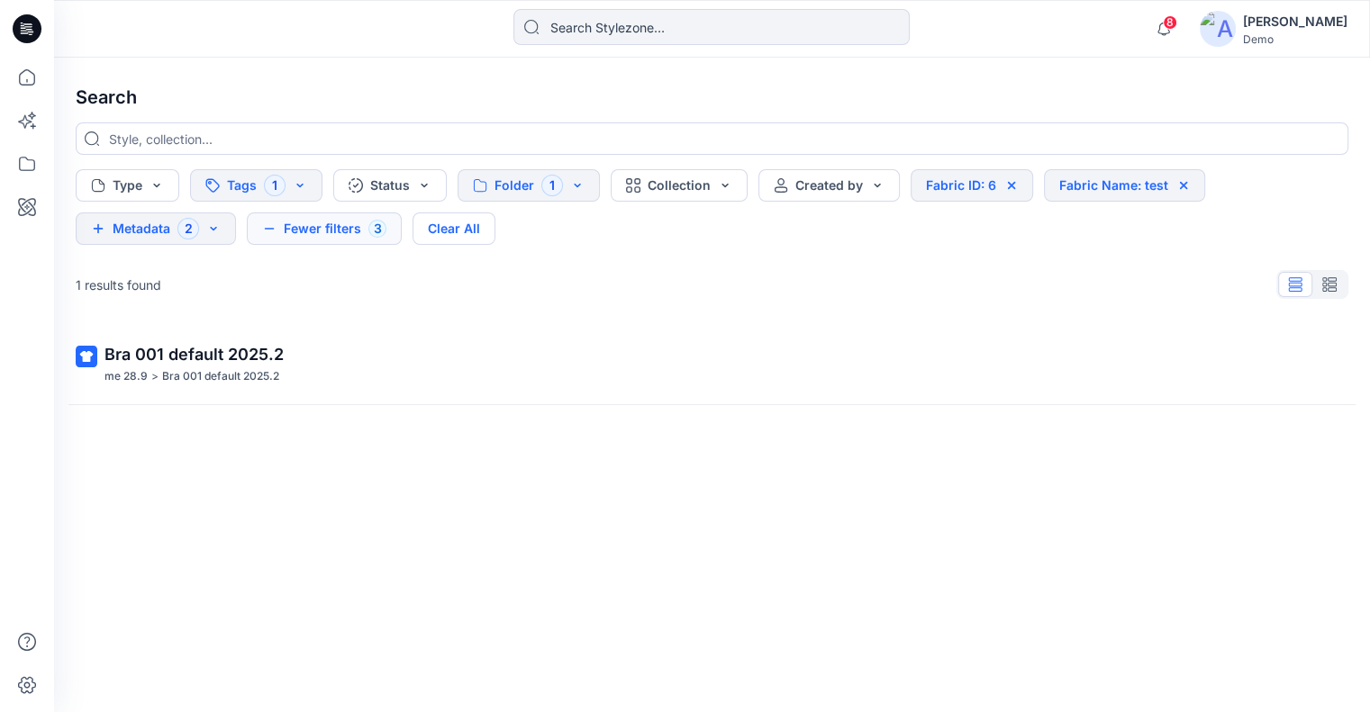
click at [437, 231] on button "Clear All" at bounding box center [453, 229] width 83 height 32
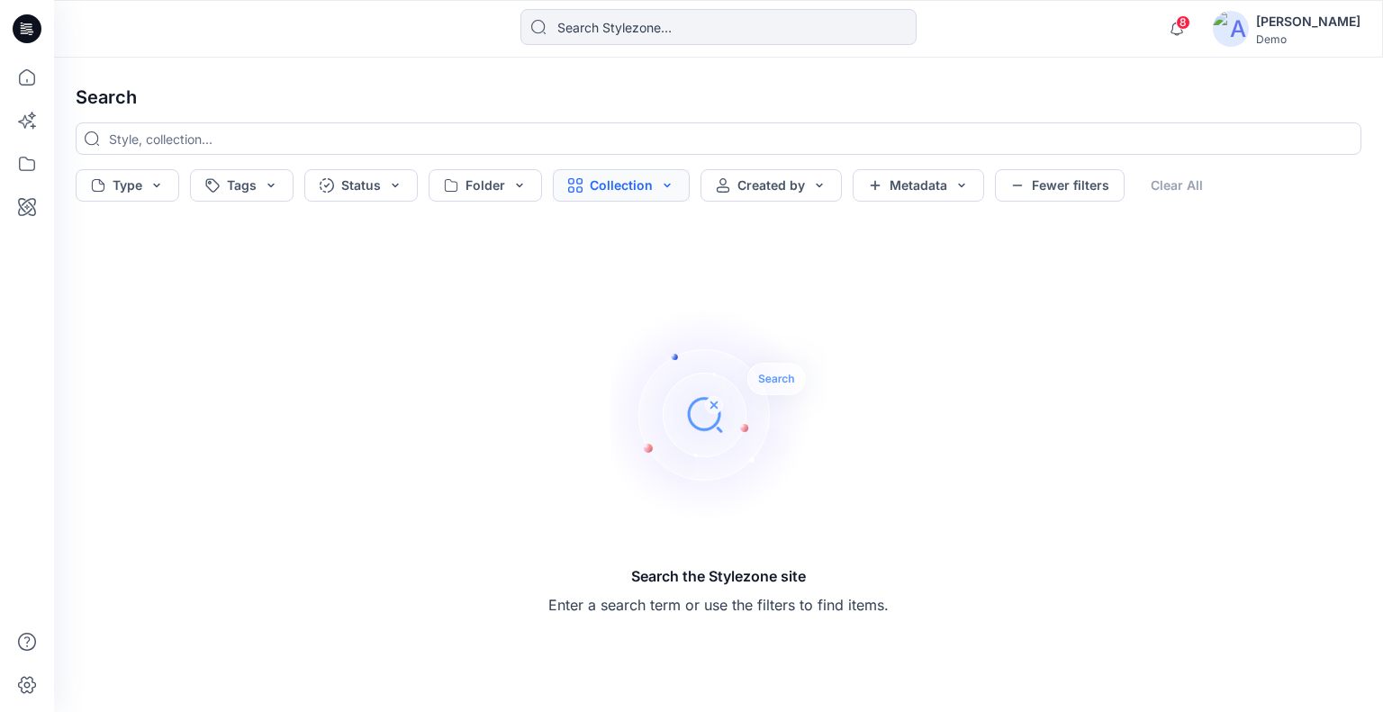
click at [588, 185] on button "Collection" at bounding box center [621, 185] width 137 height 32
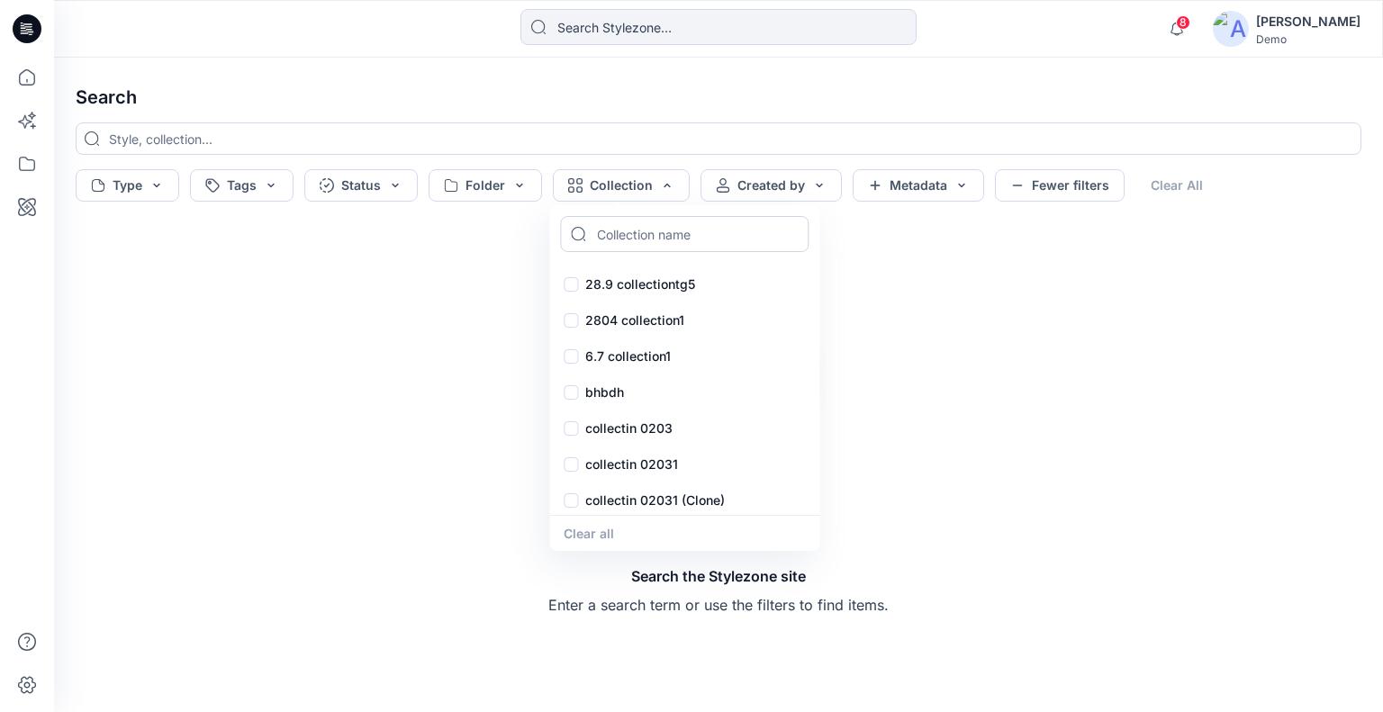
click at [660, 233] on input at bounding box center [684, 234] width 249 height 36
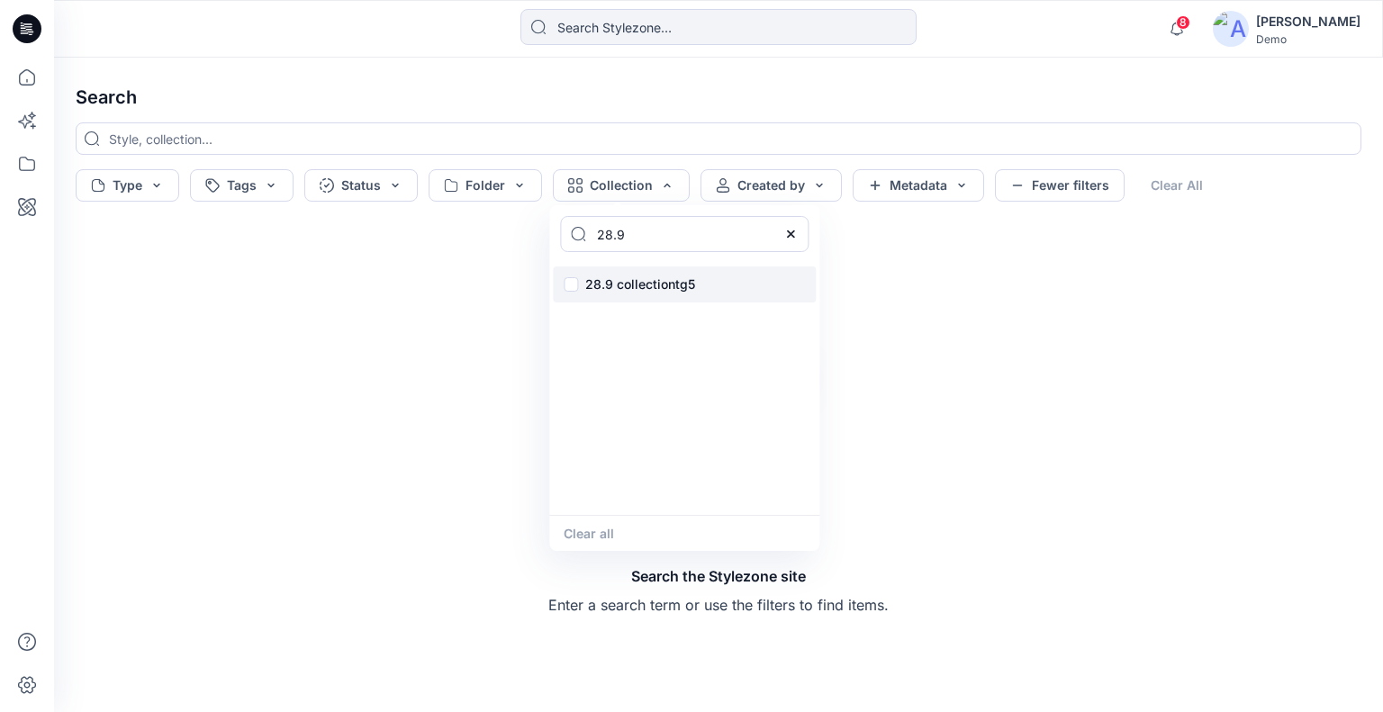
type input "28.9"
click at [656, 294] on p "28.9 collectiontg5" at bounding box center [640, 285] width 110 height 22
checkbox input "true"
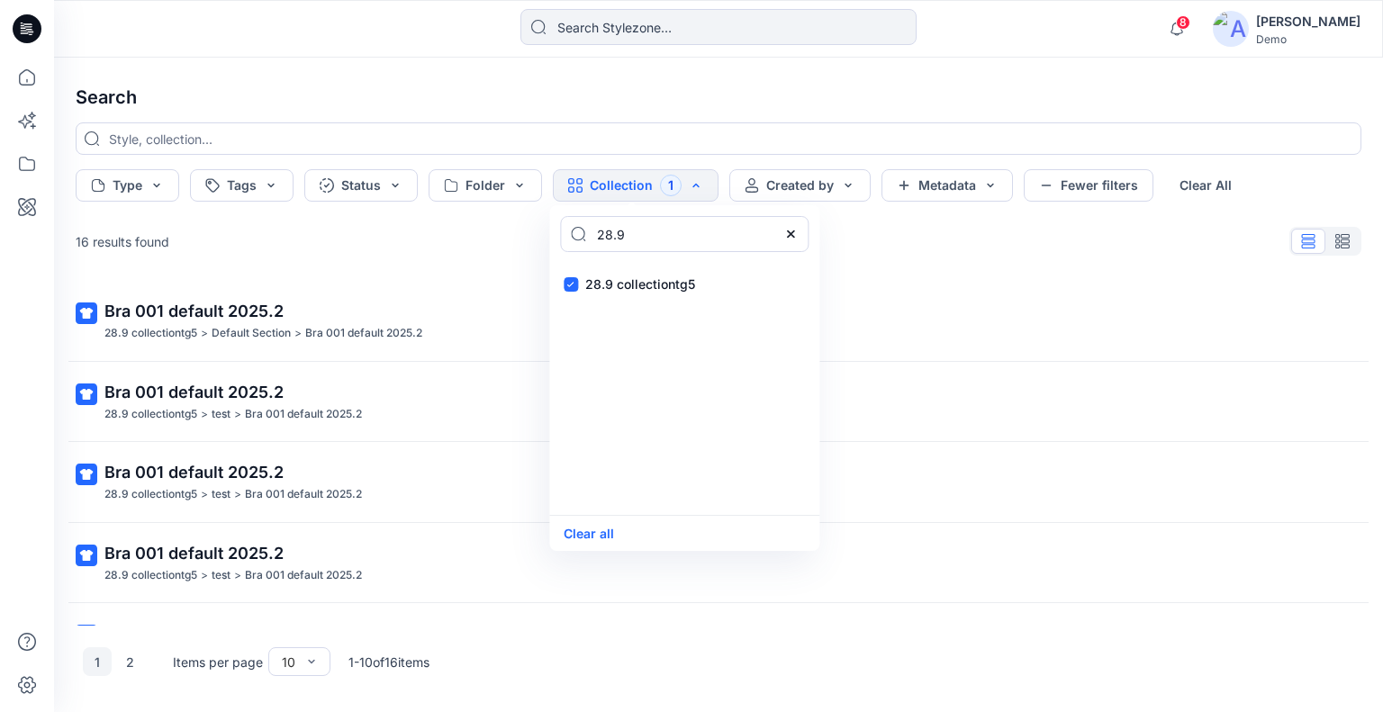
click at [638, 98] on h4 "Search" at bounding box center [718, 97] width 1315 height 50
click at [123, 660] on button "2" at bounding box center [129, 661] width 29 height 29
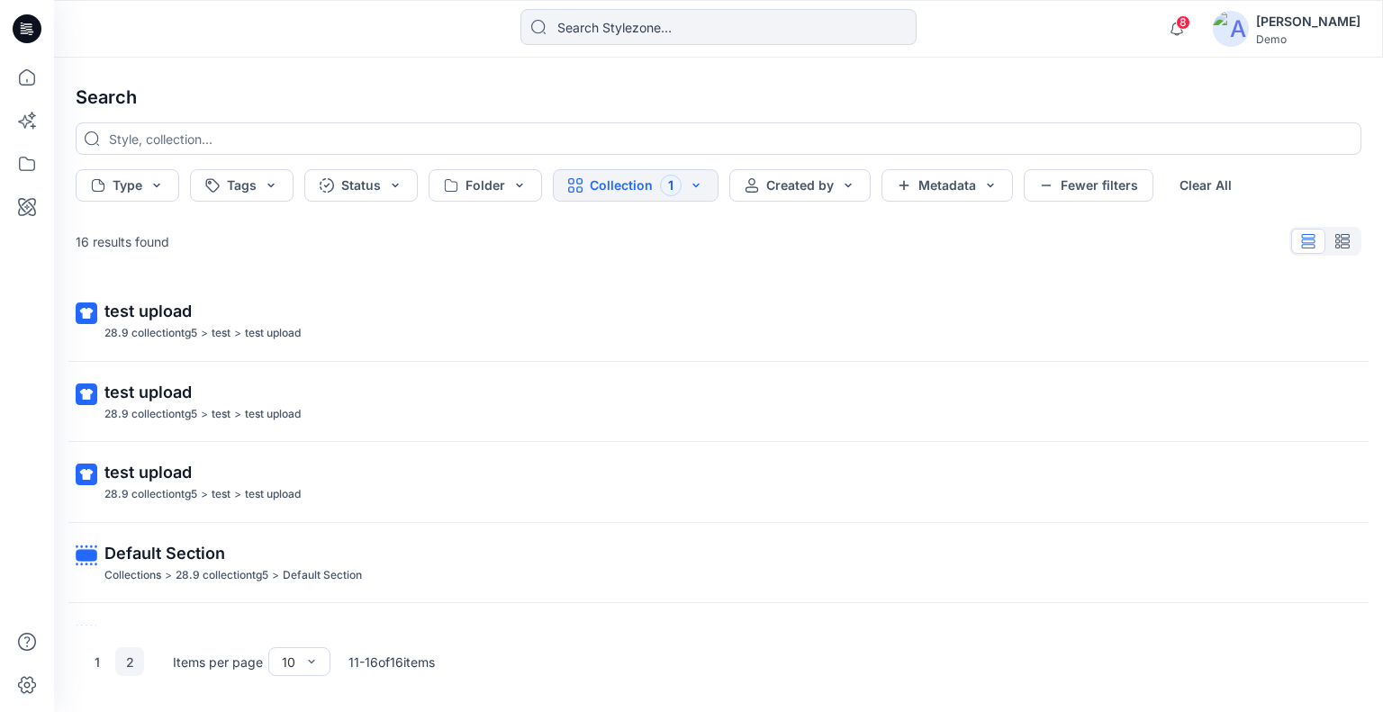
scroll to position [137, 0]
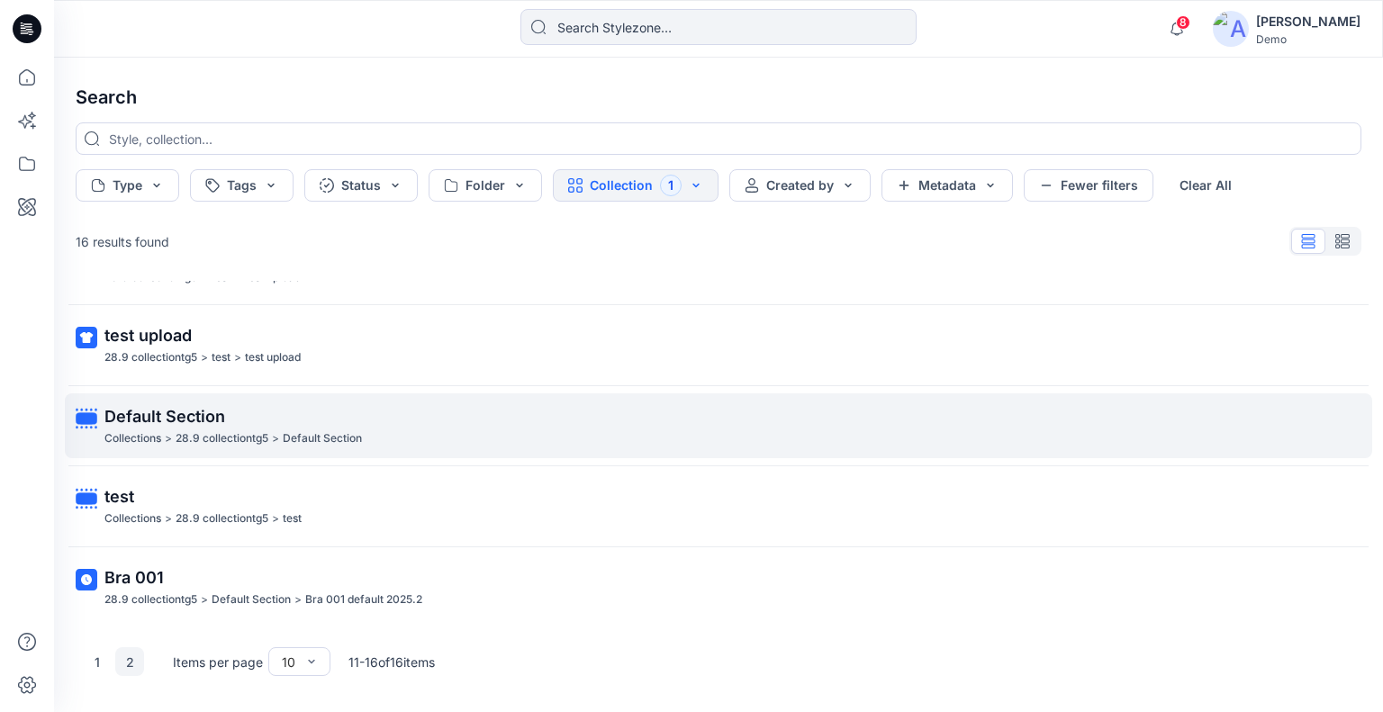
click at [226, 412] on p "Default Section" at bounding box center [716, 416] width 1225 height 25
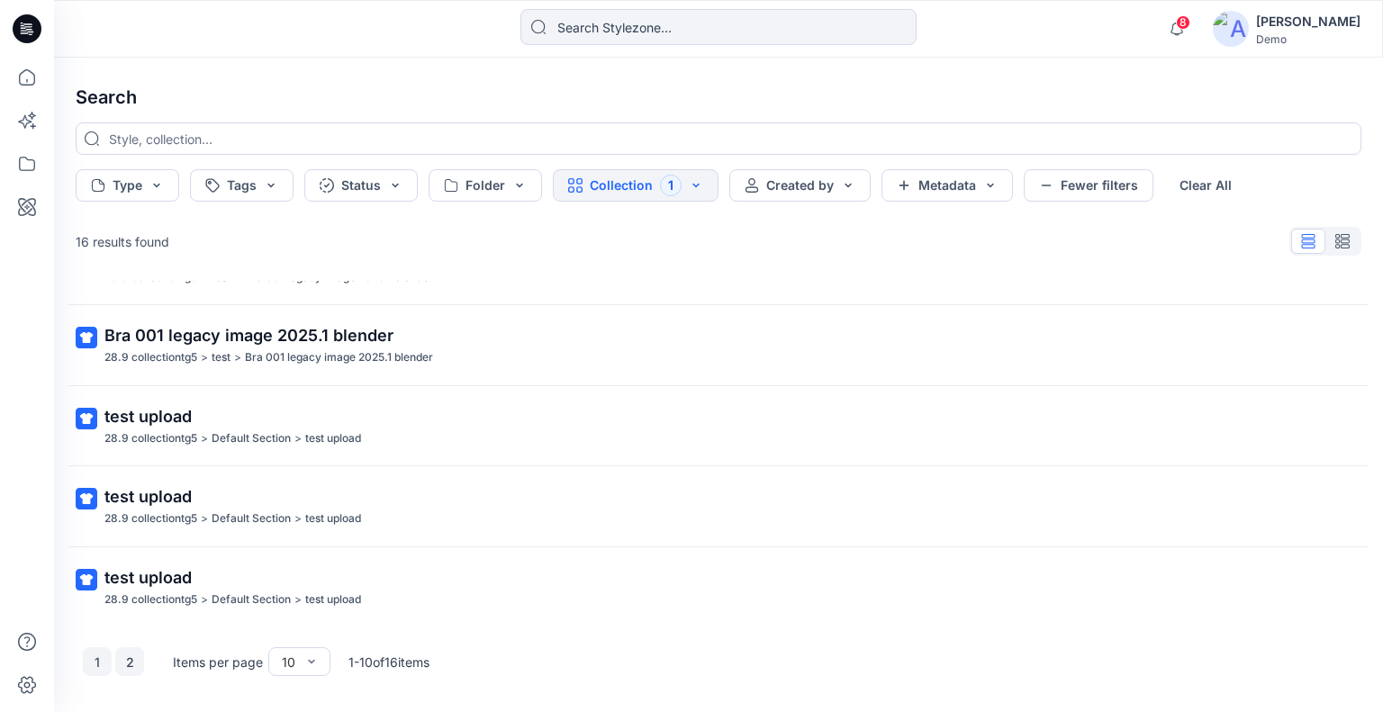
click at [122, 672] on button "2" at bounding box center [129, 661] width 29 height 29
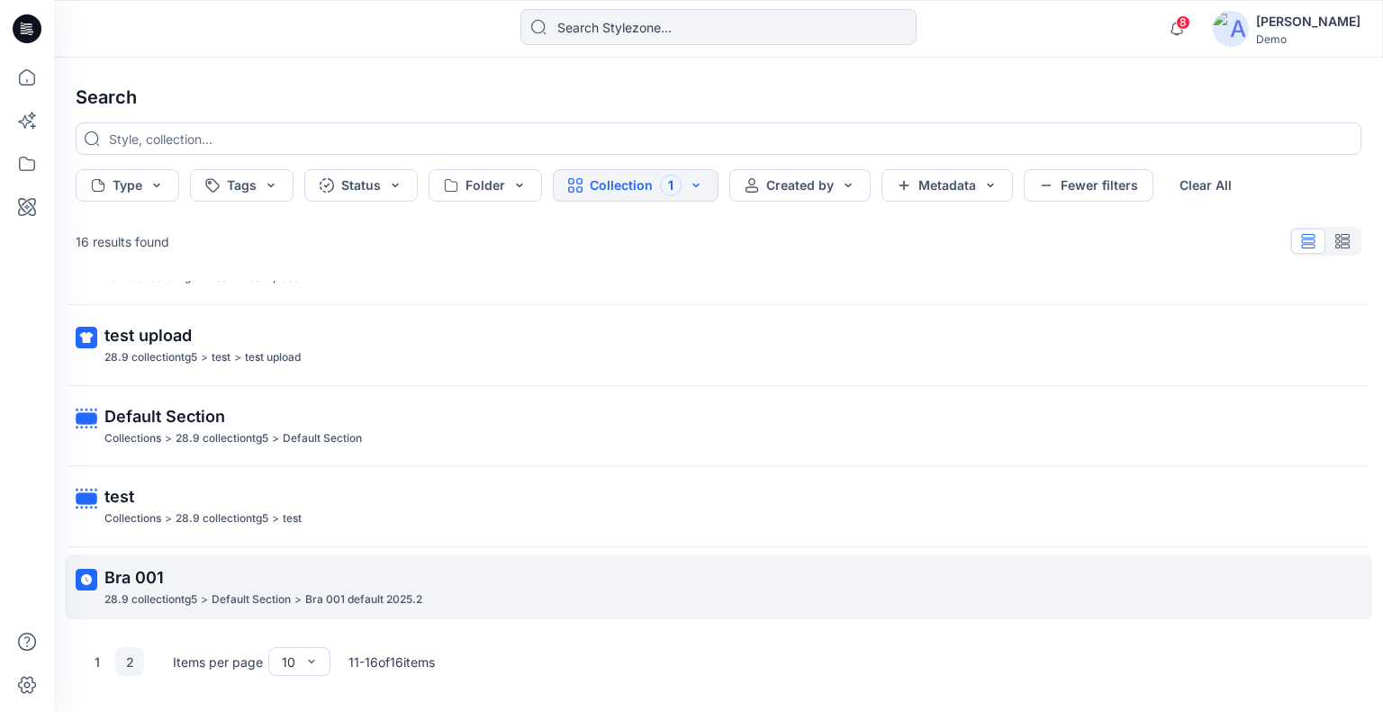
click at [181, 572] on p "Bra 001" at bounding box center [716, 578] width 1225 height 25
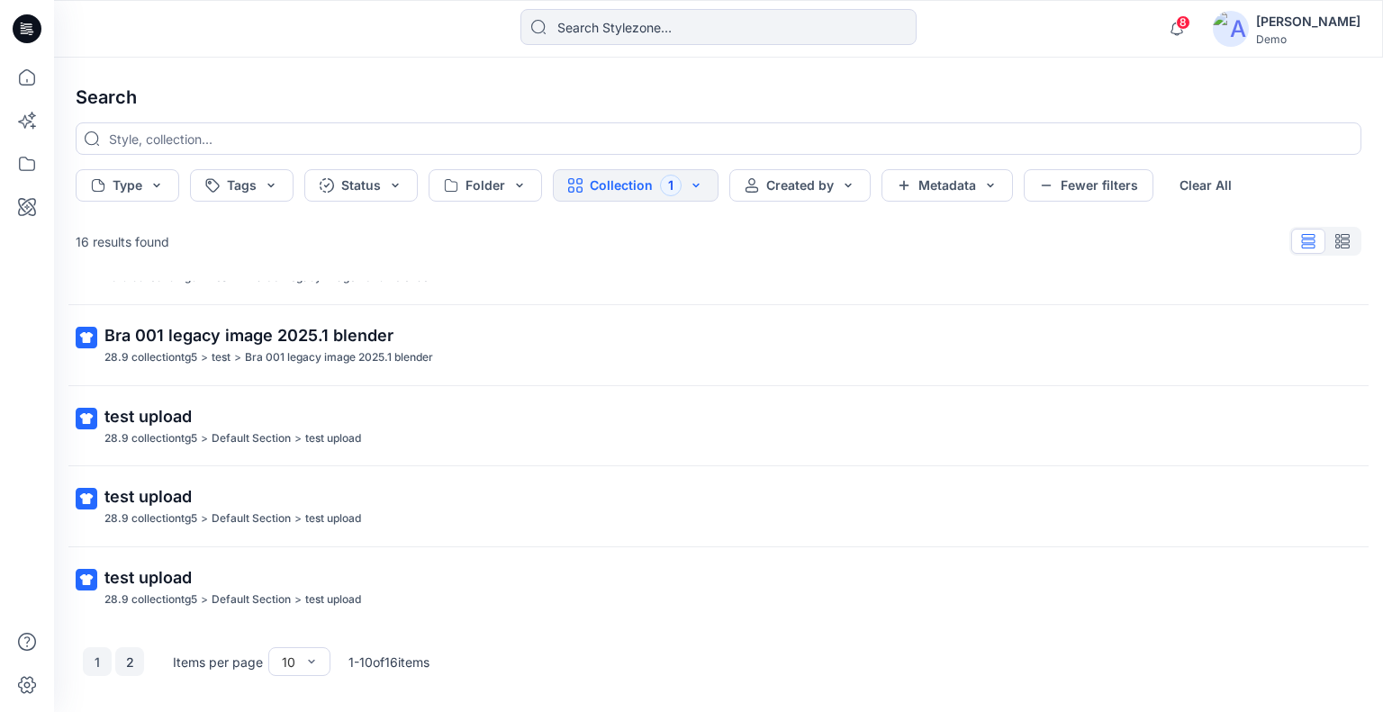
click at [125, 658] on button "2" at bounding box center [129, 661] width 29 height 29
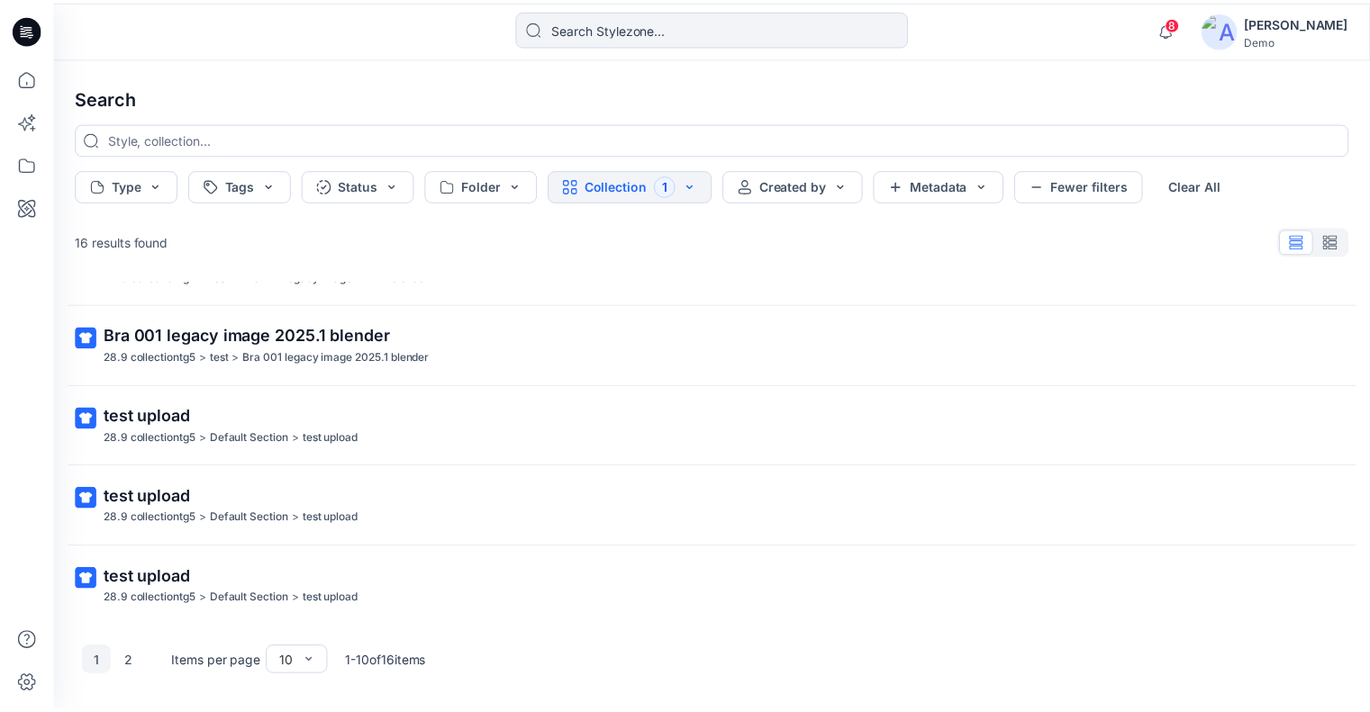
scroll to position [137, 0]
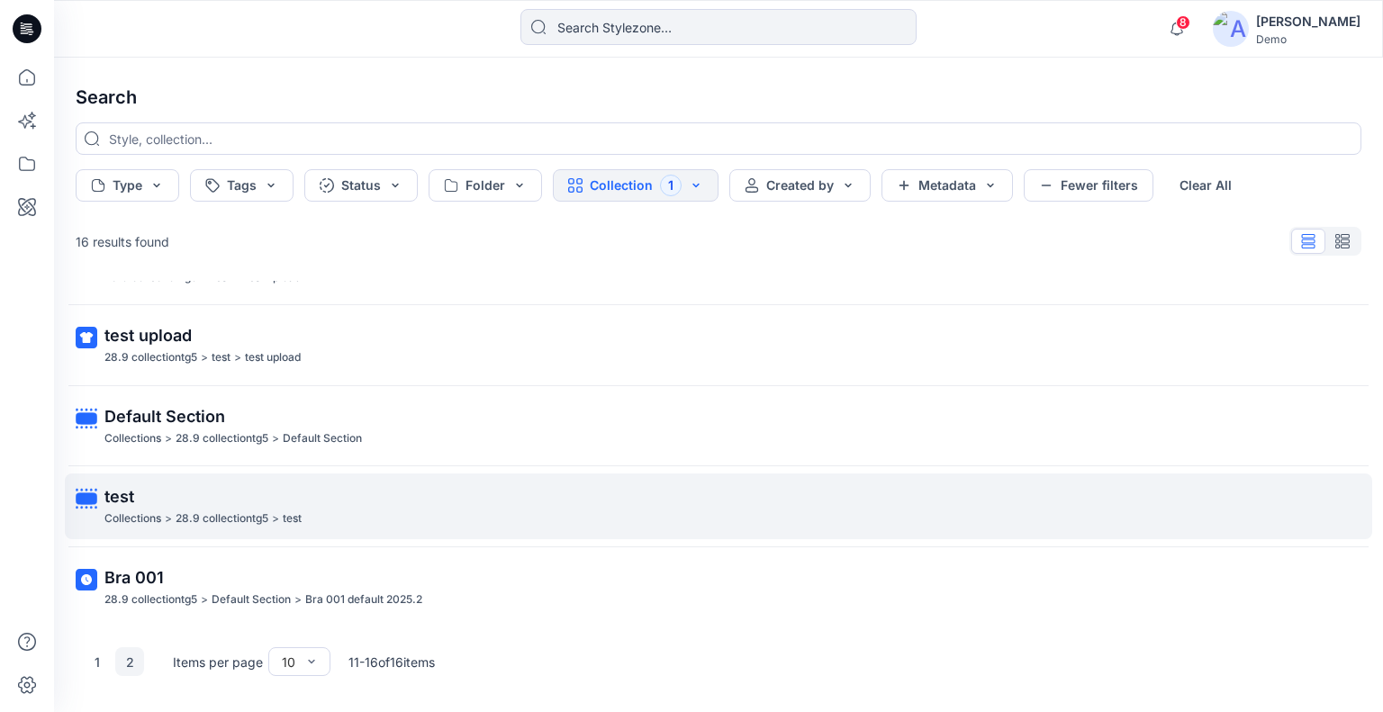
click at [180, 491] on p "test" at bounding box center [716, 496] width 1225 height 25
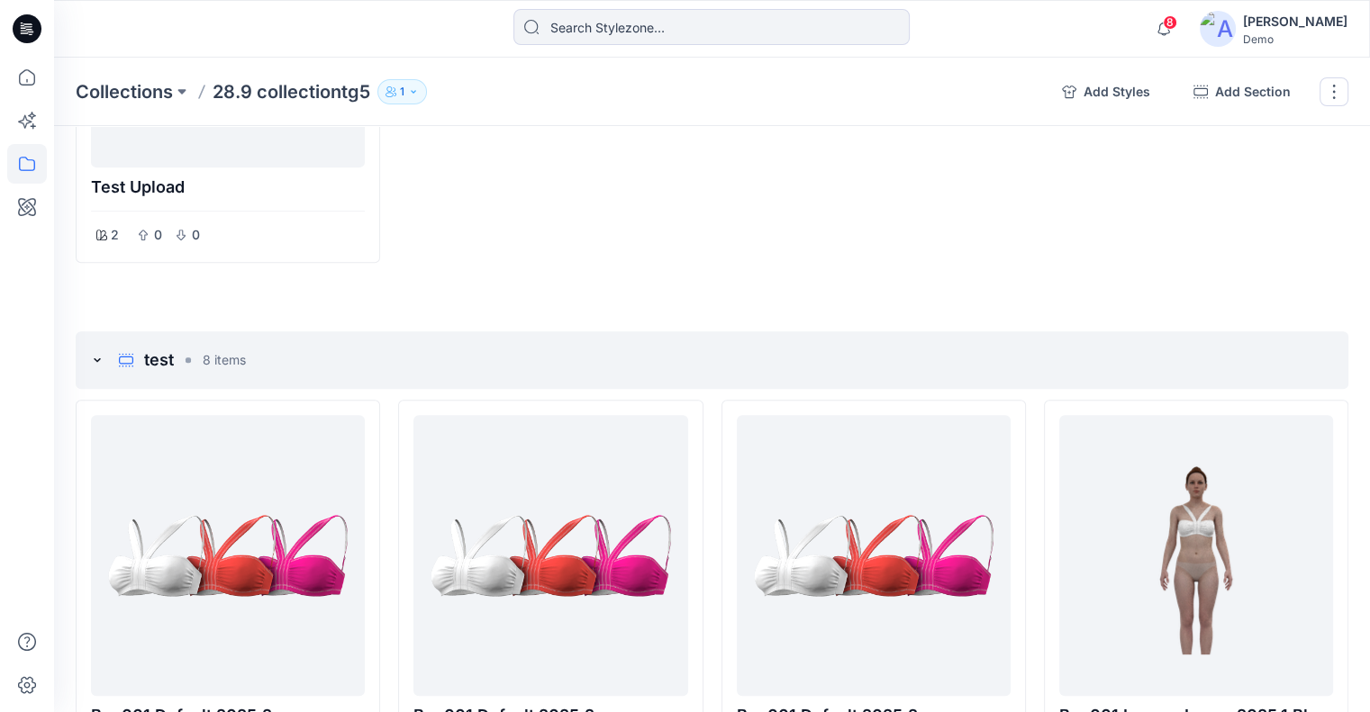
scroll to position [742, 0]
